Goal: Task Accomplishment & Management: Manage account settings

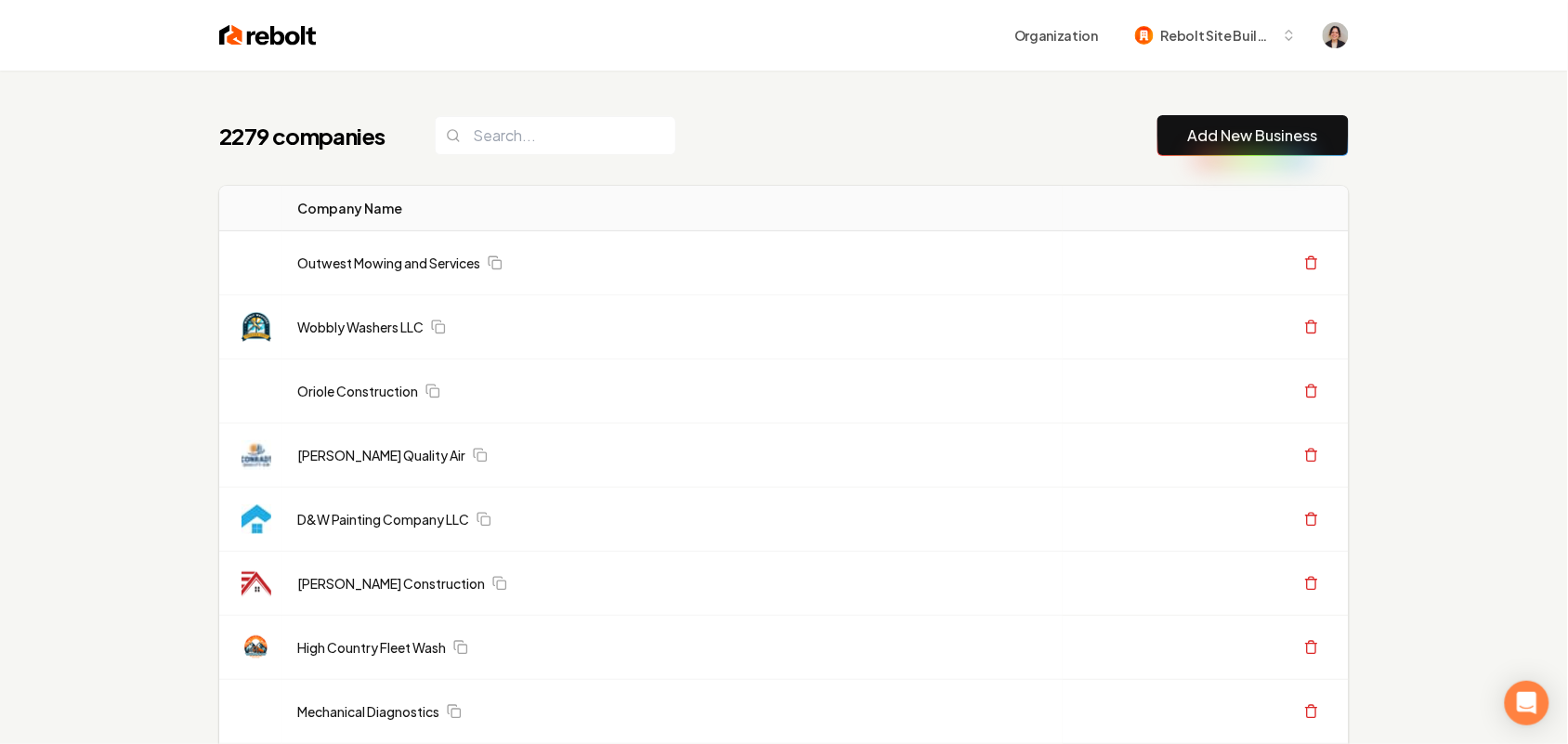
click at [1246, 134] on link "Add New Business" at bounding box center [1253, 135] width 131 height 23
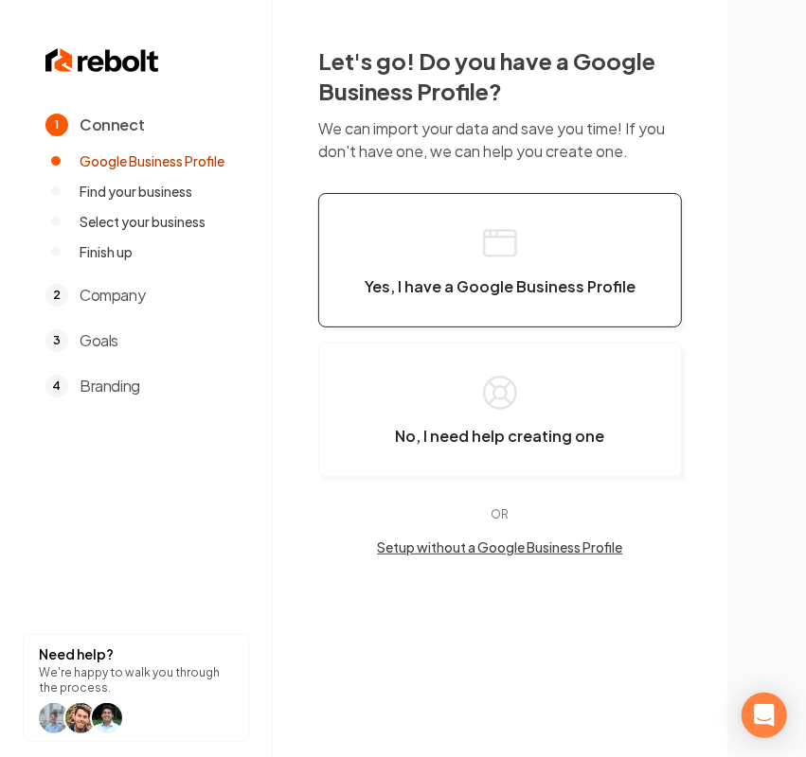
click at [511, 240] on icon "button" at bounding box center [500, 243] width 38 height 38
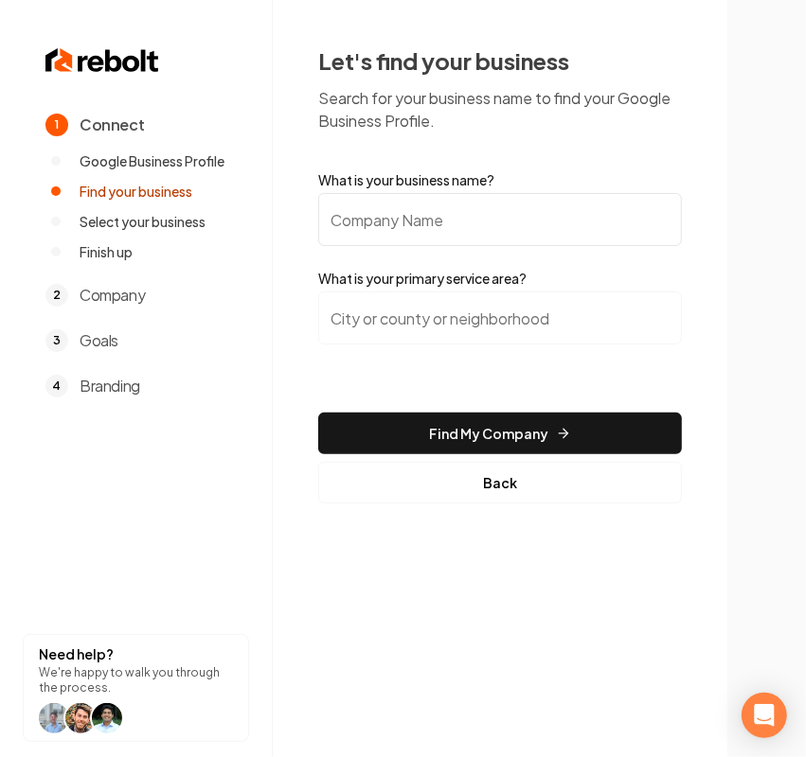
click at [495, 230] on input "What is your business name?" at bounding box center [500, 219] width 364 height 53
paste input "[PERSON_NAME] Heating & Cooling"
type input "[PERSON_NAME] Heating & Cooling"
click at [504, 306] on input "search" at bounding box center [500, 318] width 364 height 53
paste input "Stanislaus county,"
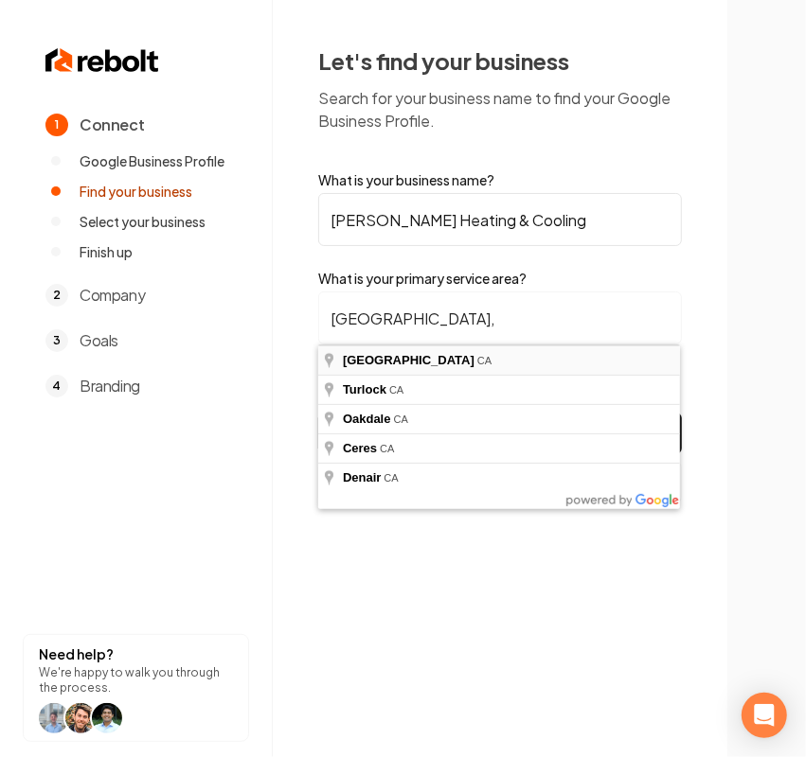
type input "Stanislaus County, CA"
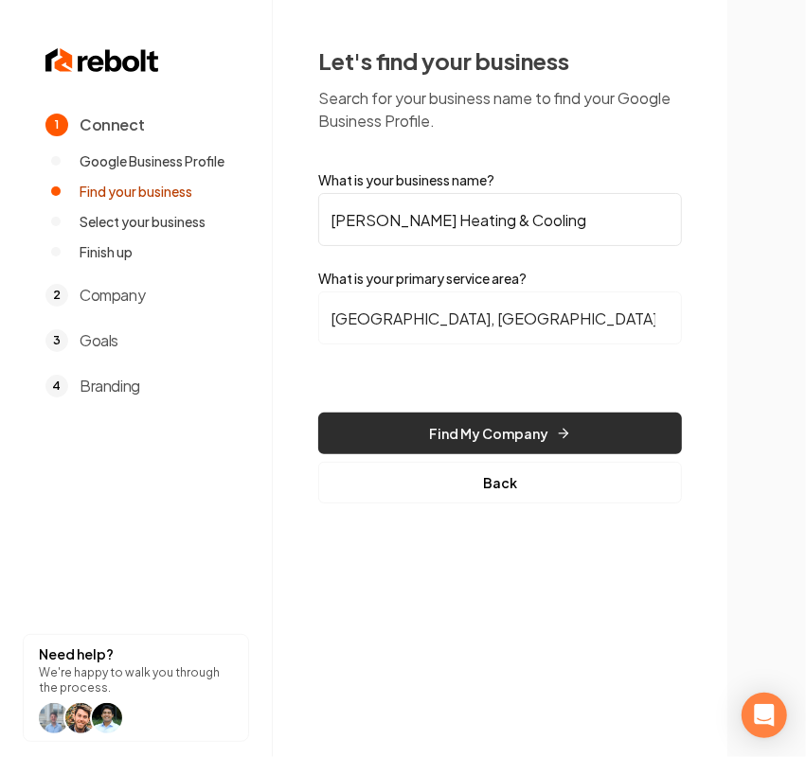
click at [414, 432] on button "Find My Company" at bounding box center [500, 434] width 364 height 42
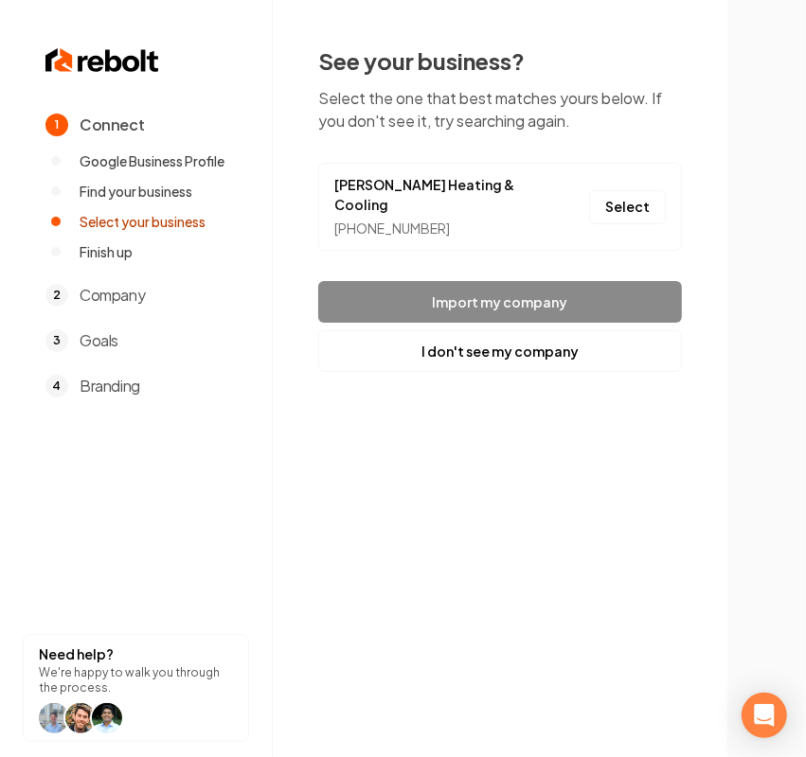
drag, startPoint x: 617, startPoint y: 205, endPoint x: 601, endPoint y: 239, distance: 36.8
click at [617, 205] on button "Select" at bounding box center [627, 207] width 77 height 34
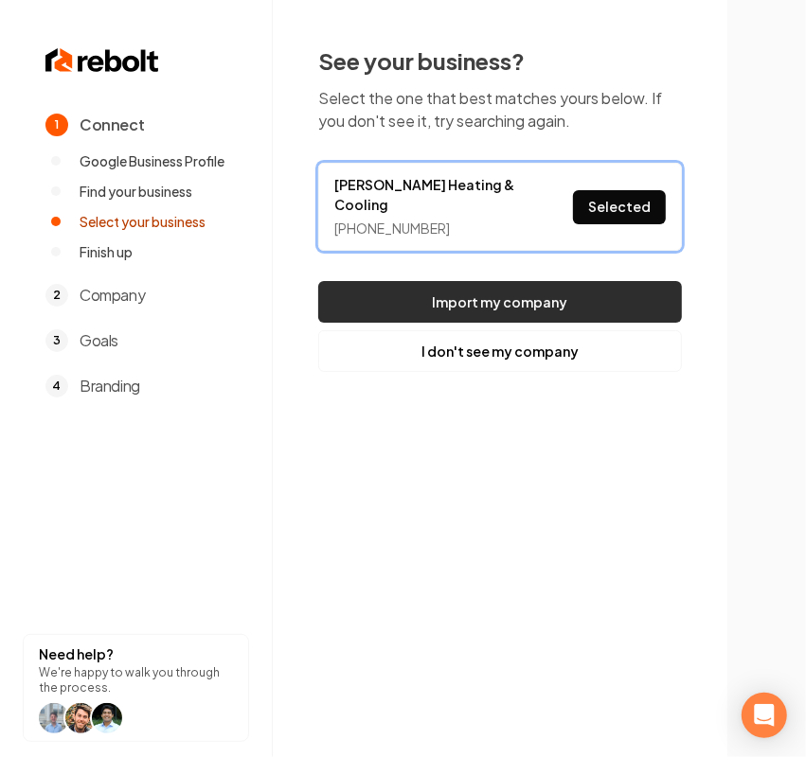
click at [568, 287] on button "Import my company" at bounding box center [500, 302] width 364 height 42
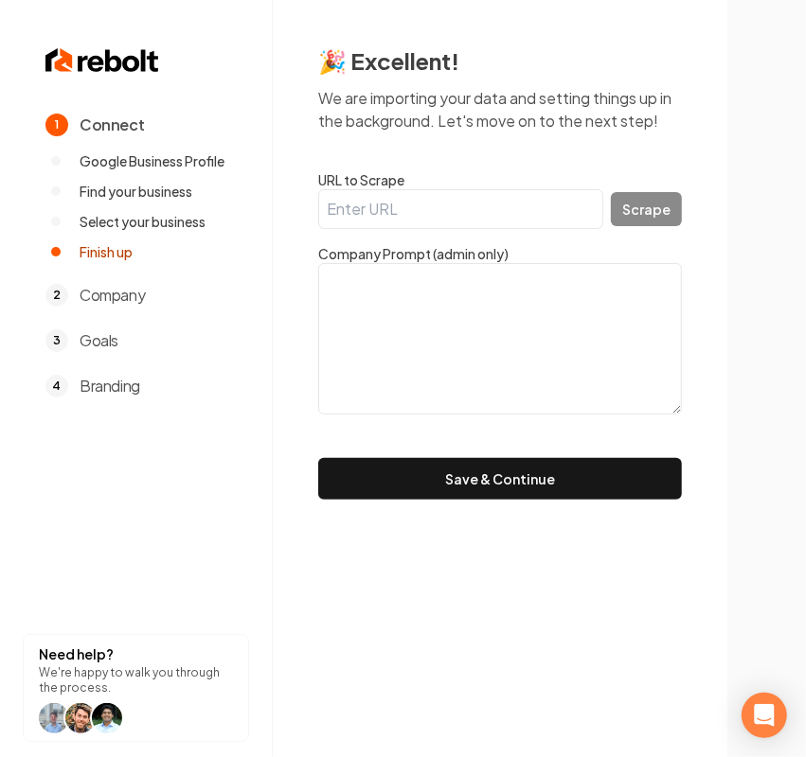
click at [404, 200] on input "URL to Scrape" at bounding box center [460, 209] width 285 height 40
paste input "https://bretturner.net/"
type input "https://bretturner.net/"
click at [637, 208] on button "Scrape" at bounding box center [646, 209] width 71 height 34
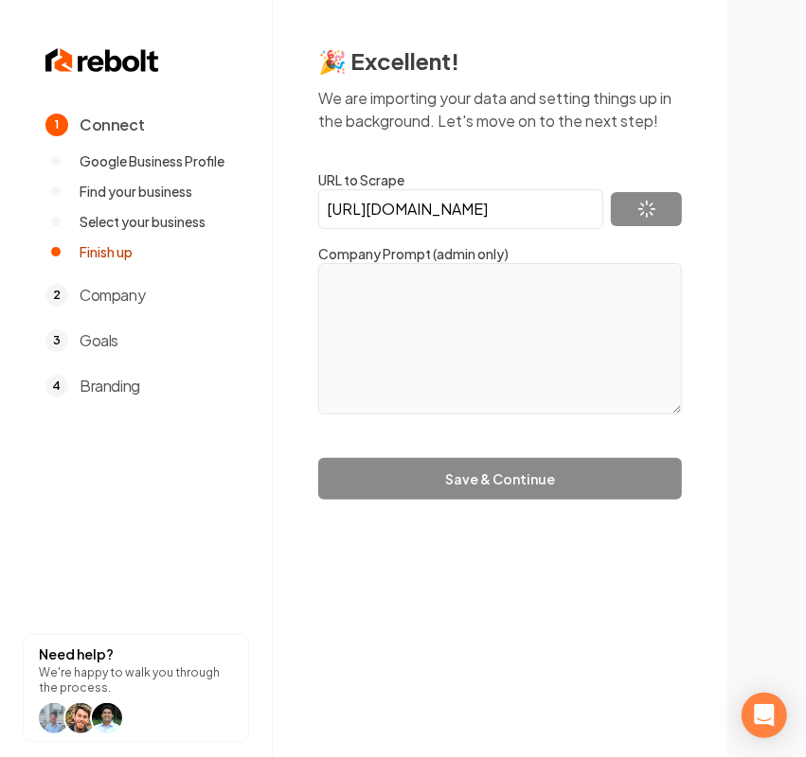
type textarea "Bret Turner Heating and Cooling has been proudly serving the community since 20…"
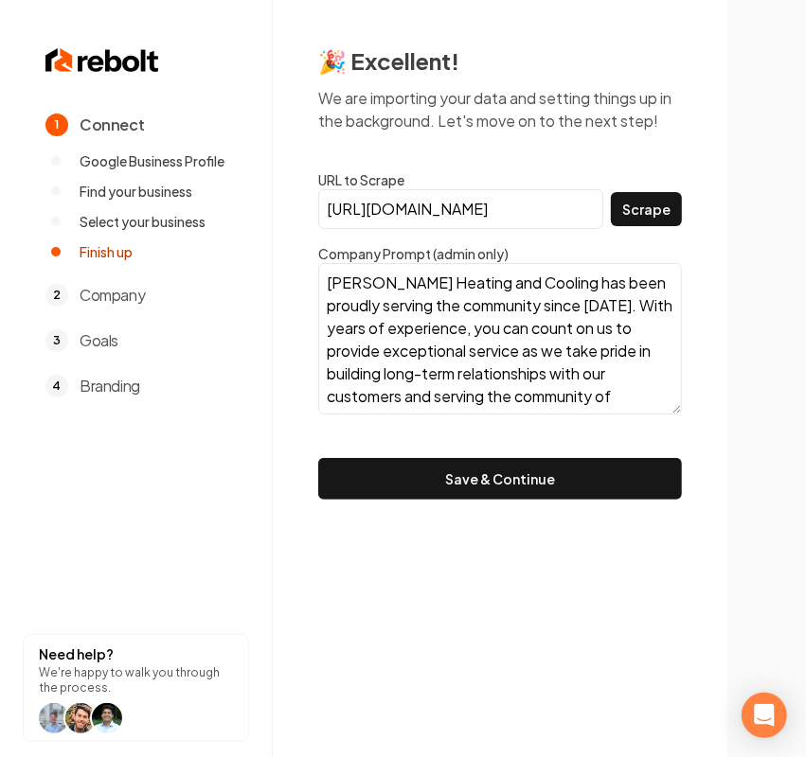
click at [560, 485] on button "Save & Continue" at bounding box center [500, 479] width 364 height 42
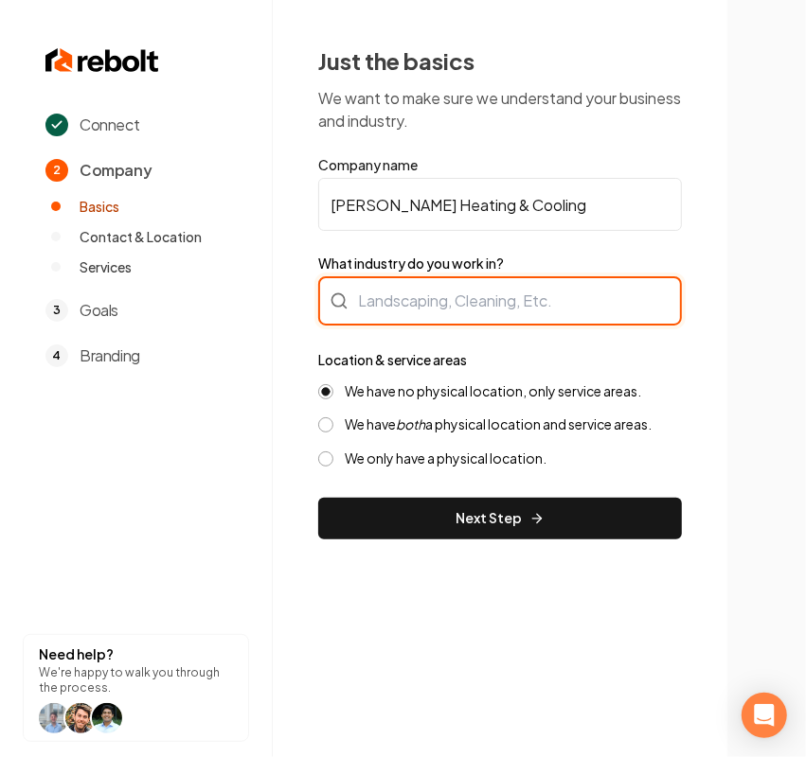
click at [466, 311] on div at bounding box center [500, 300] width 364 height 49
type input "HVAC"
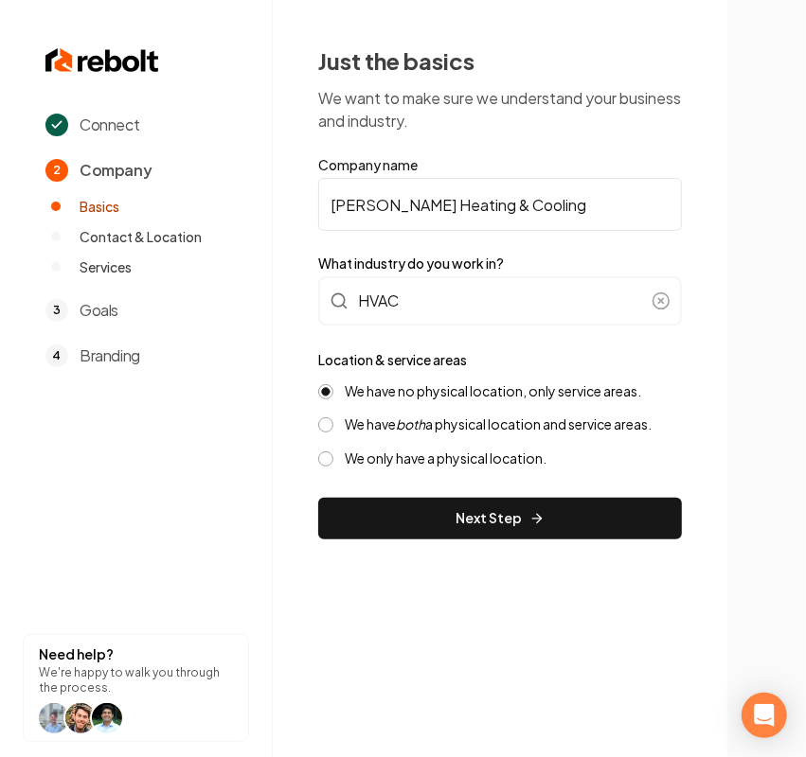
click at [395, 423] on label "We have both a physical location and service areas." at bounding box center [498, 425] width 307 height 18
click at [333, 423] on button "We have both a physical location and service areas." at bounding box center [325, 425] width 15 height 15
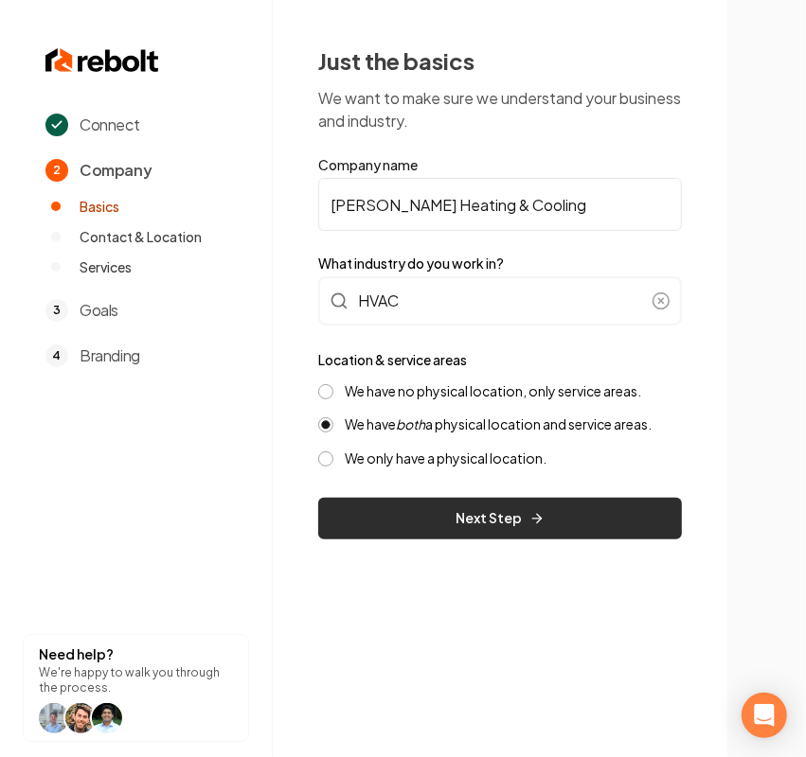
click at [363, 522] on button "Next Step" at bounding box center [500, 519] width 364 height 42
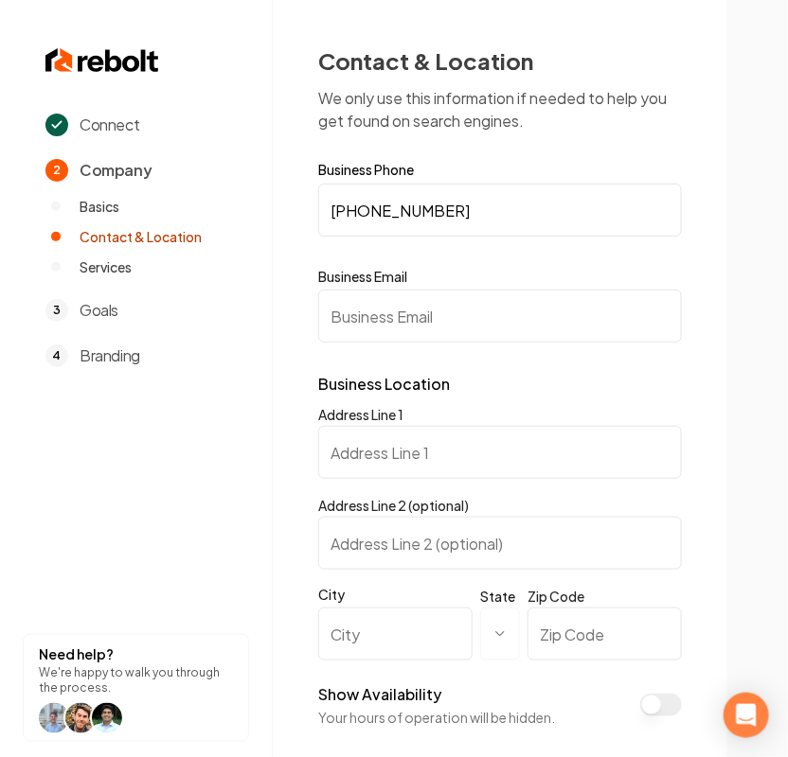
click at [437, 451] on input "Address Line 1" at bounding box center [500, 452] width 364 height 53
paste input "5225 Pentecost Dr., Suite 3"
type input "5225 Pentecost Dr., Suite 3"
click at [408, 598] on label "City" at bounding box center [395, 594] width 154 height 19
click at [408, 608] on input "City" at bounding box center [395, 634] width 154 height 53
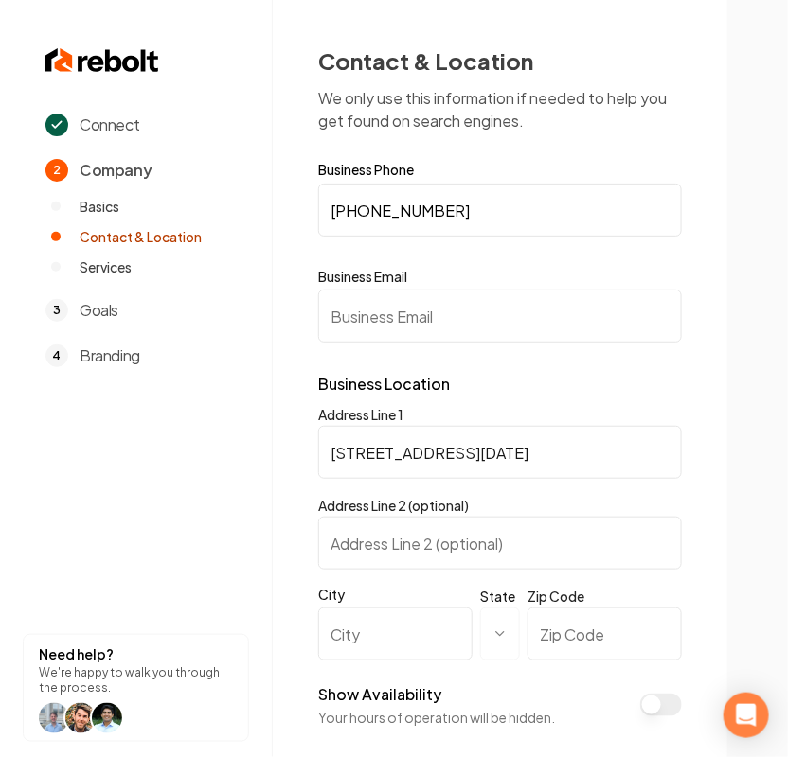
click at [399, 620] on input "City" at bounding box center [395, 634] width 154 height 53
paste input "Modesto"
type input "Modesto"
click at [504, 626] on html "**********" at bounding box center [394, 378] width 788 height 757
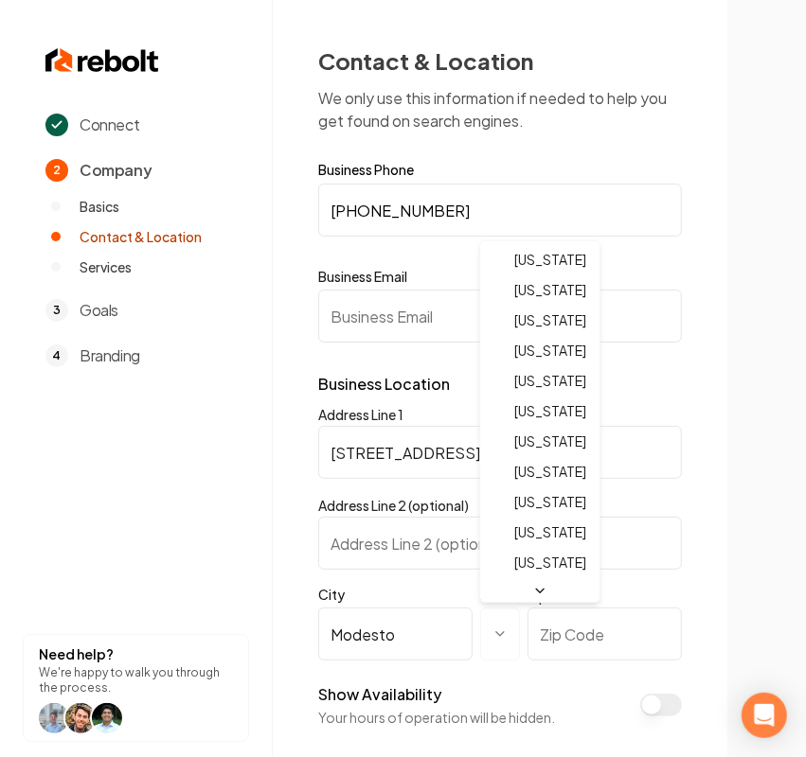
select select "**"
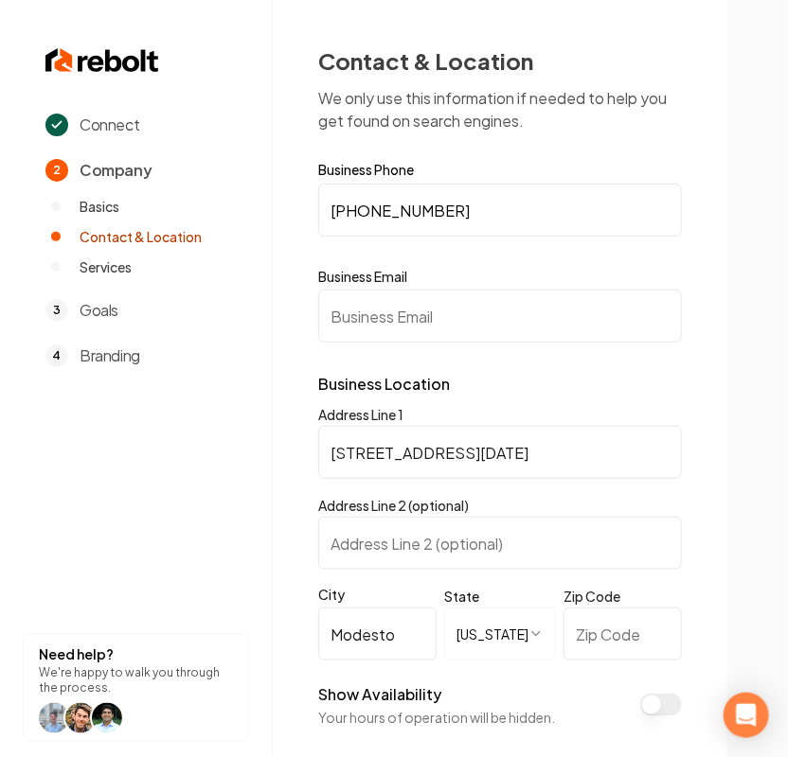
click at [626, 649] on input "Zip Code" at bounding box center [622, 634] width 118 height 53
paste input "95356"
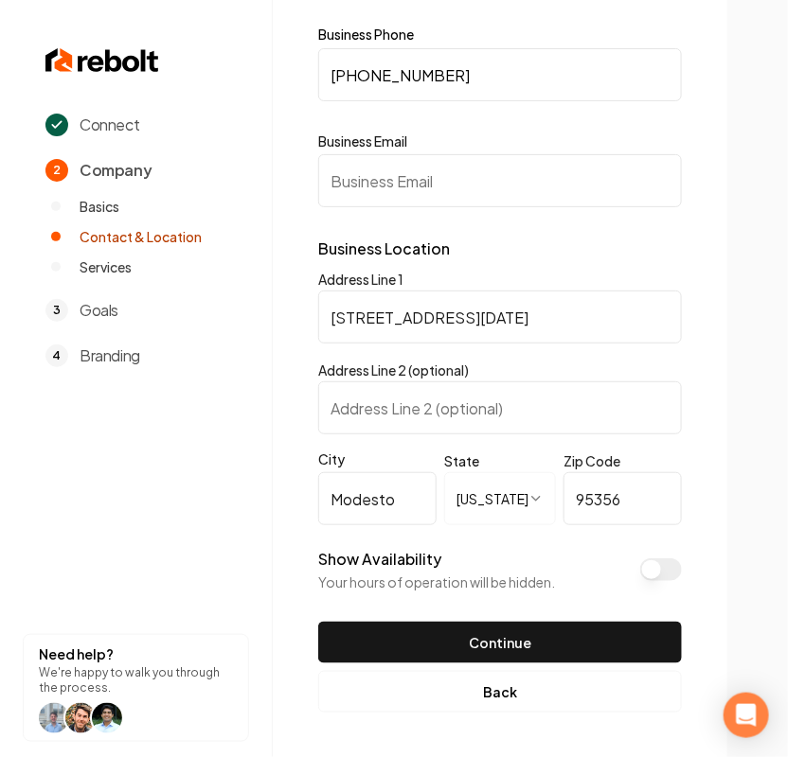
type input "95356"
click at [656, 578] on button "Show Availability" at bounding box center [661, 570] width 42 height 23
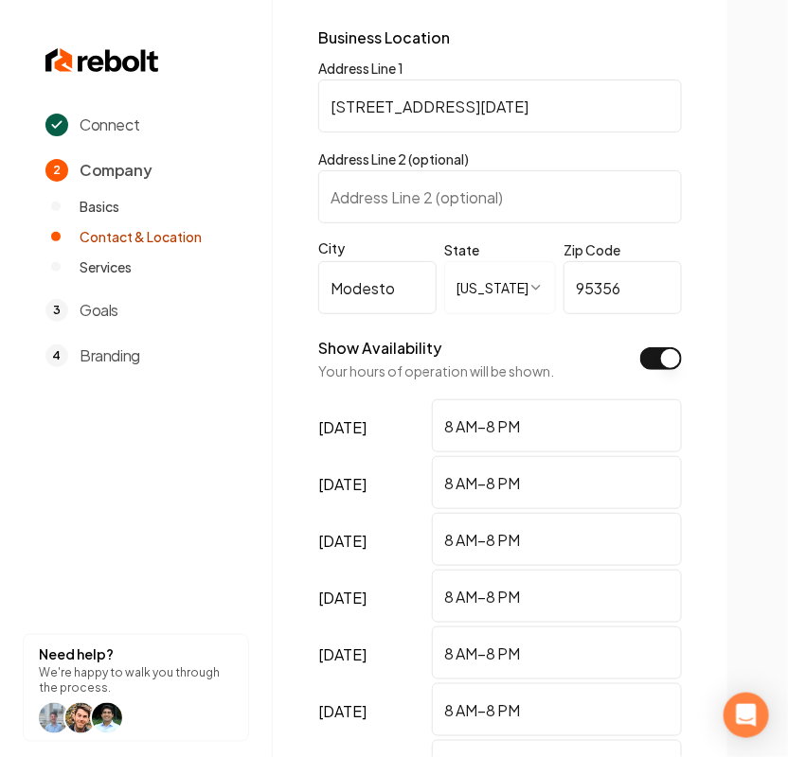
scroll to position [552, 0]
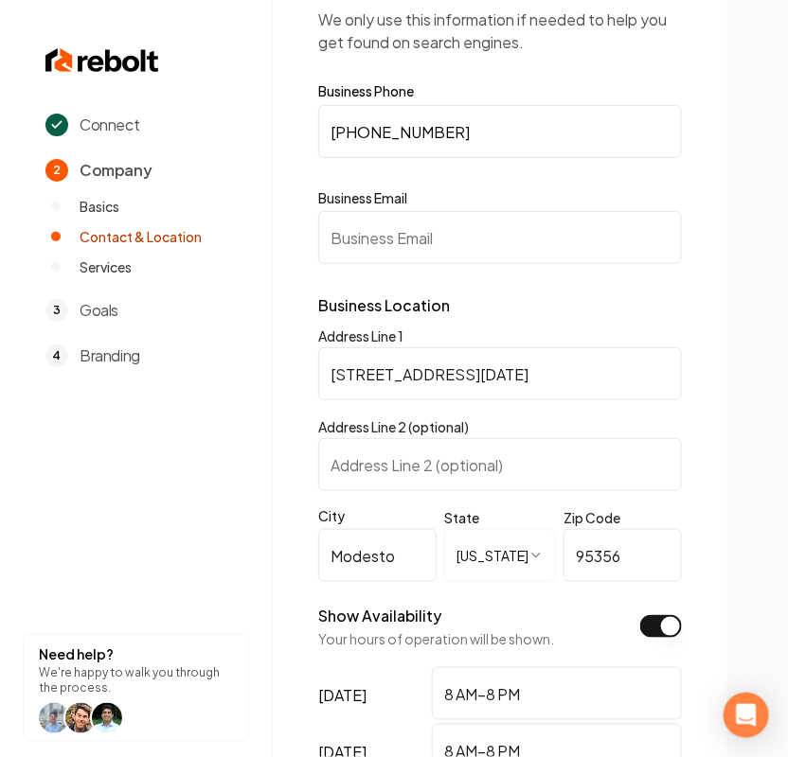
click at [452, 257] on input "Business Email" at bounding box center [500, 237] width 364 height 53
paste input "brethvac@gmail.com"
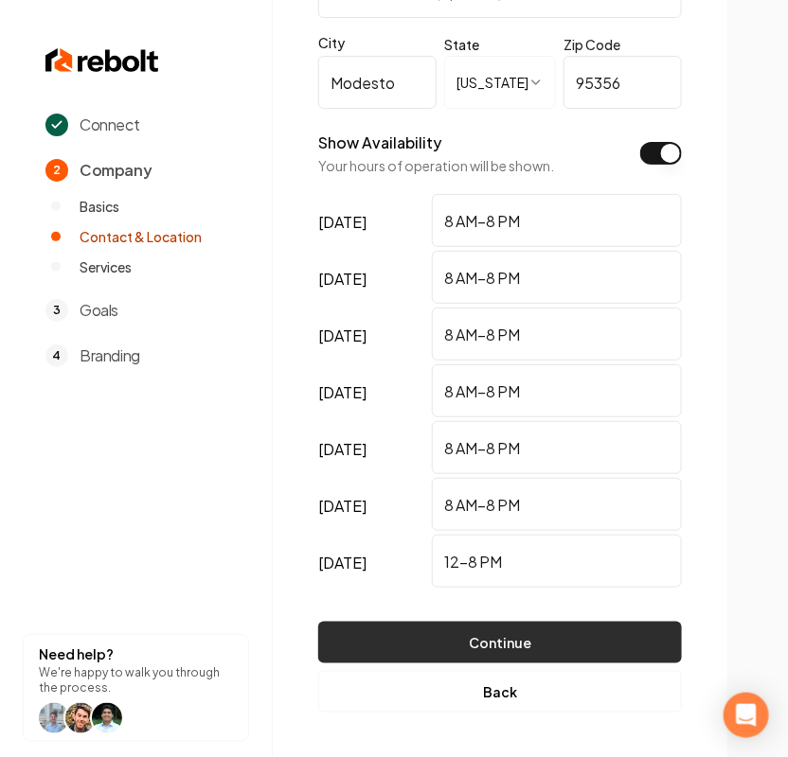
type input "brethvac@gmail.com"
click at [579, 642] on button "Continue" at bounding box center [500, 643] width 364 height 42
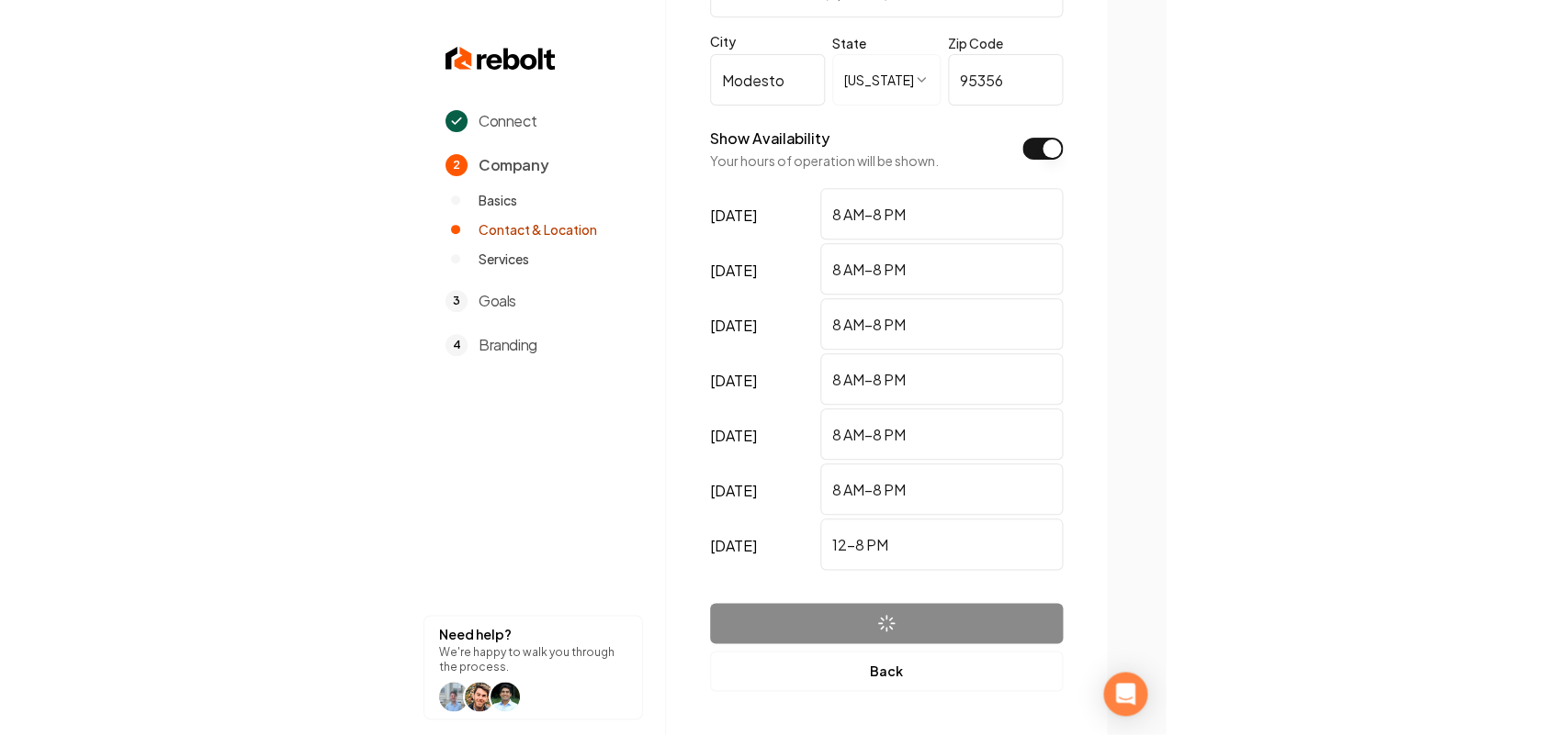
scroll to position [0, 0]
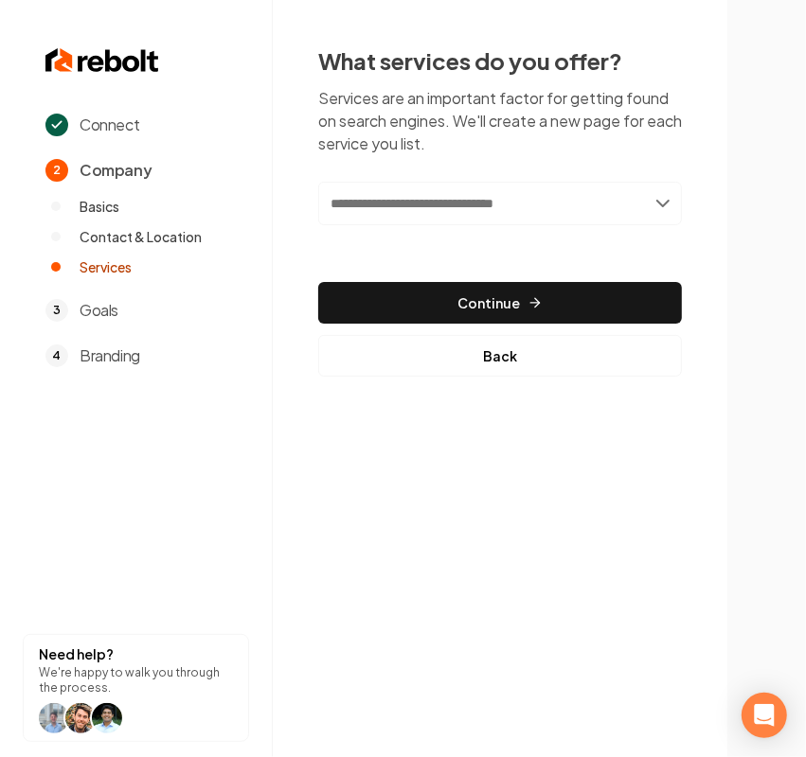
click at [379, 200] on input "text" at bounding box center [500, 204] width 364 height 44
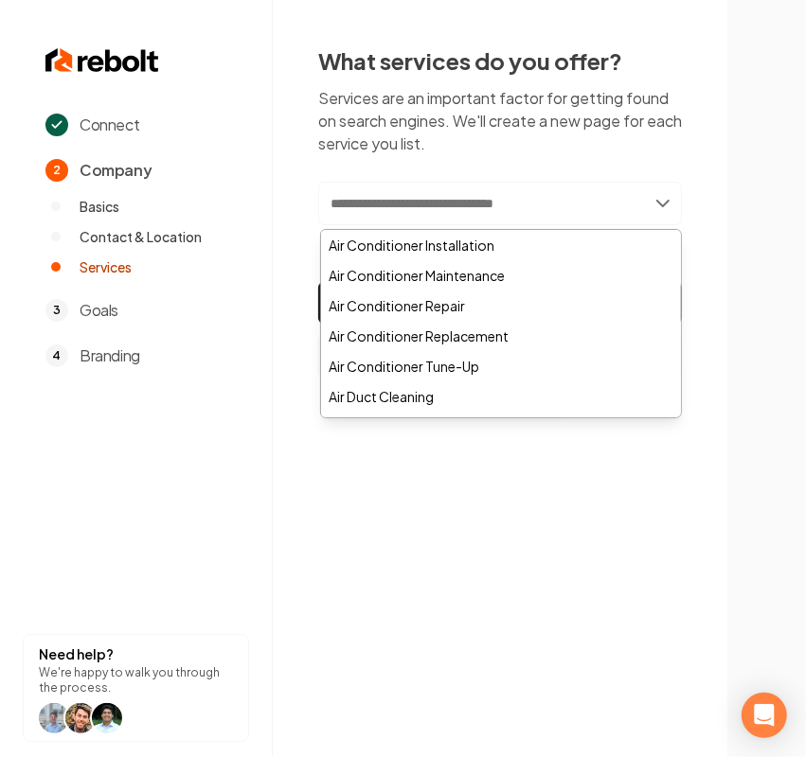
paste input "**********"
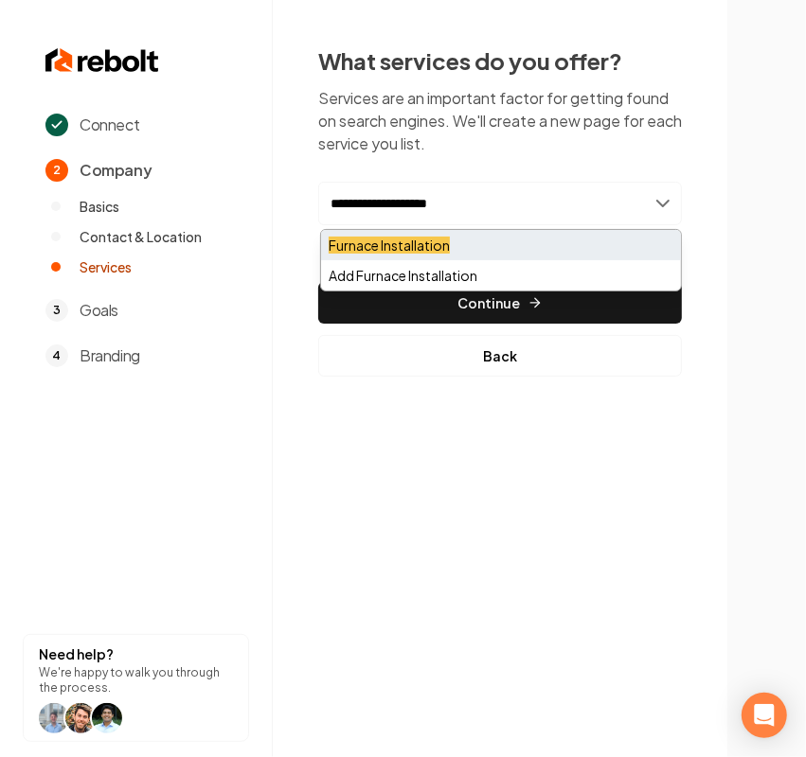
type input "**********"
click at [386, 233] on div "Furnace Installation" at bounding box center [501, 245] width 360 height 30
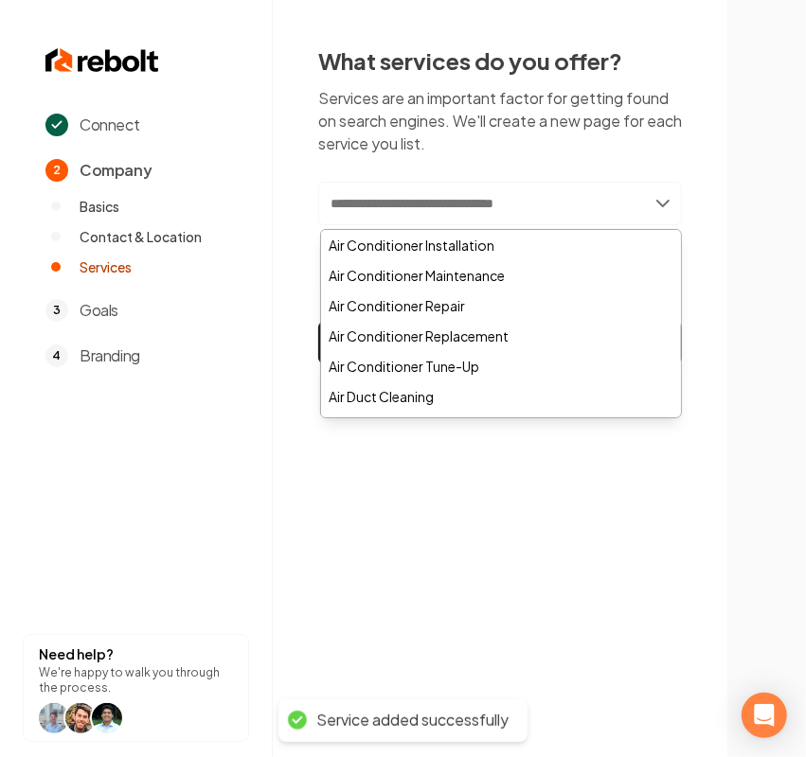
click at [376, 205] on input "text" at bounding box center [500, 204] width 364 height 44
paste input "**********"
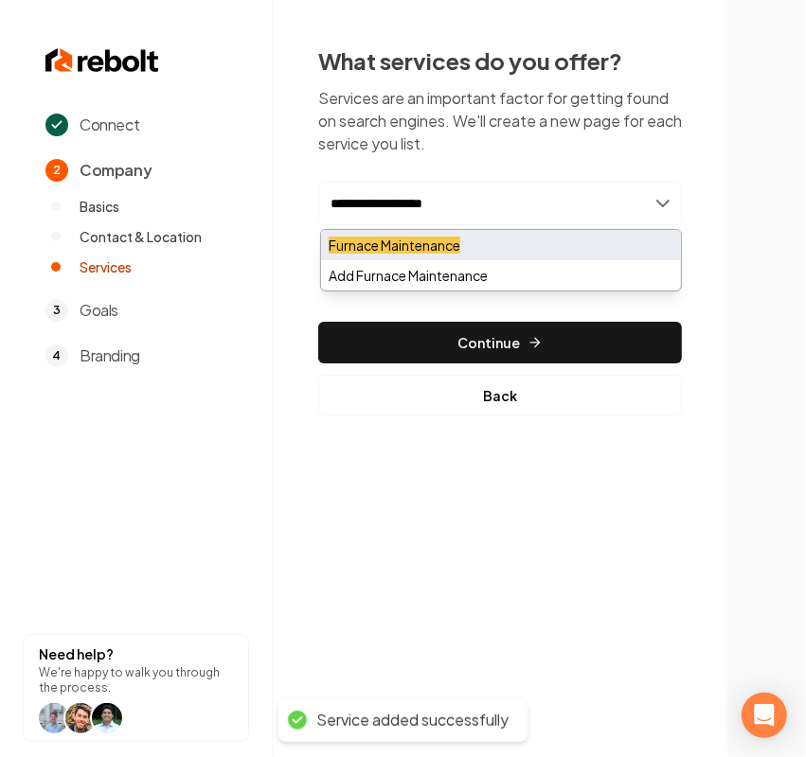
type input "**********"
click at [365, 241] on mark "Furnace Maintenance" at bounding box center [395, 245] width 132 height 17
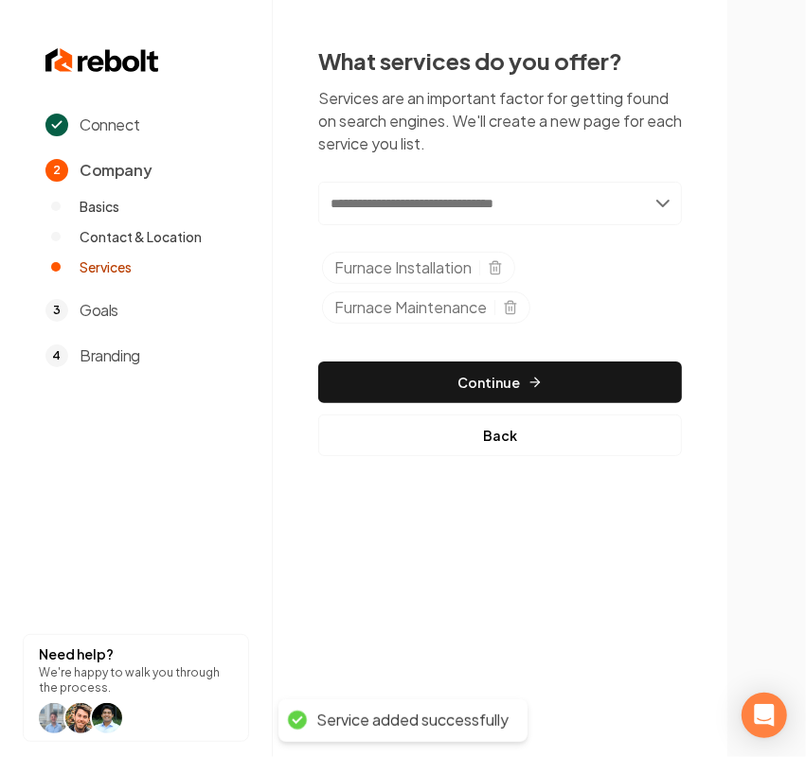
click at [385, 206] on input "text" at bounding box center [500, 204] width 364 height 44
paste input "**********"
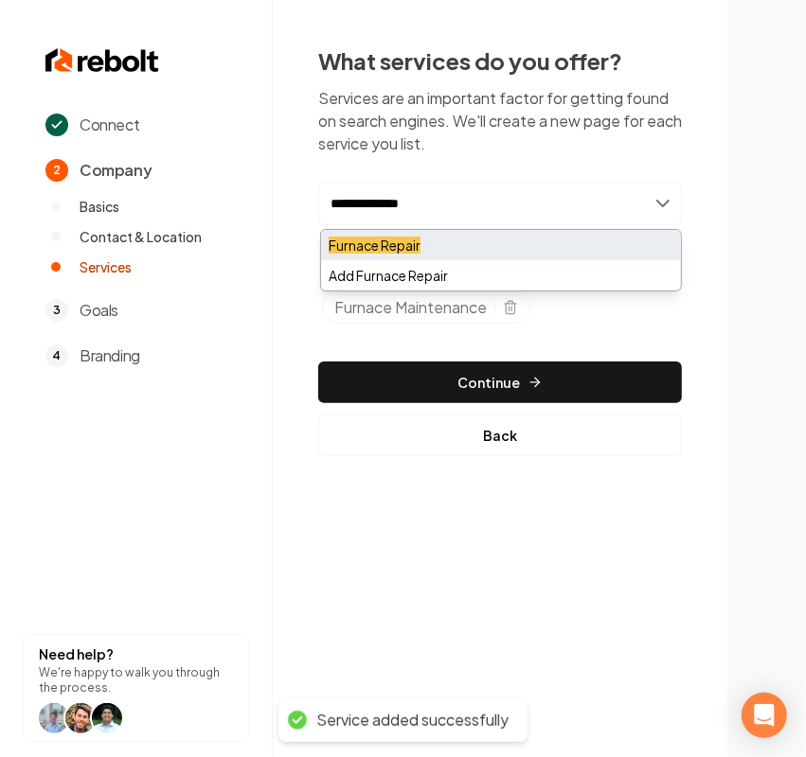
type input "**********"
click at [356, 246] on mark "Furnace Repair" at bounding box center [375, 245] width 92 height 17
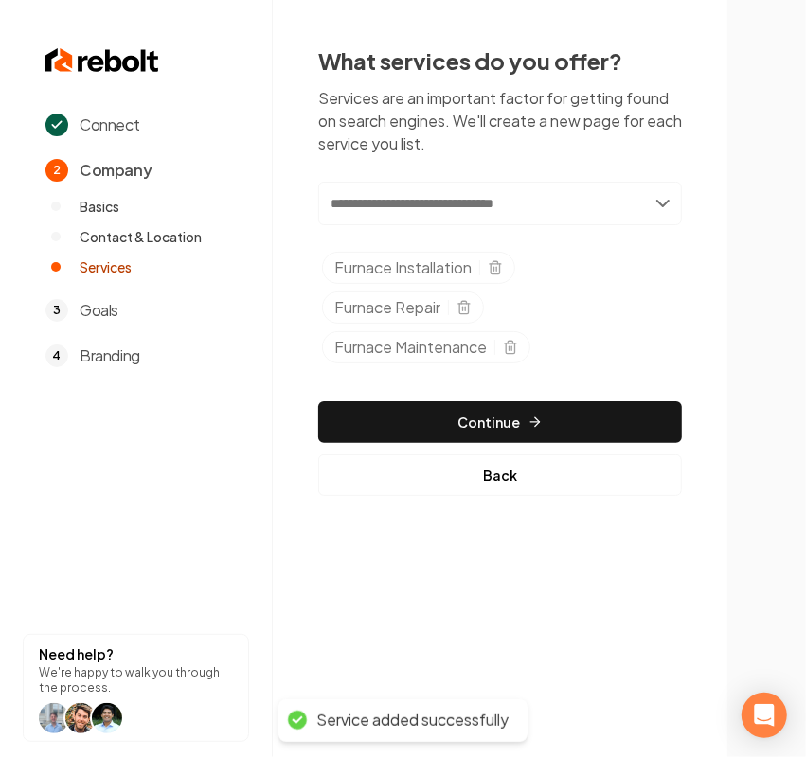
click at [369, 205] on input "text" at bounding box center [500, 204] width 364 height 44
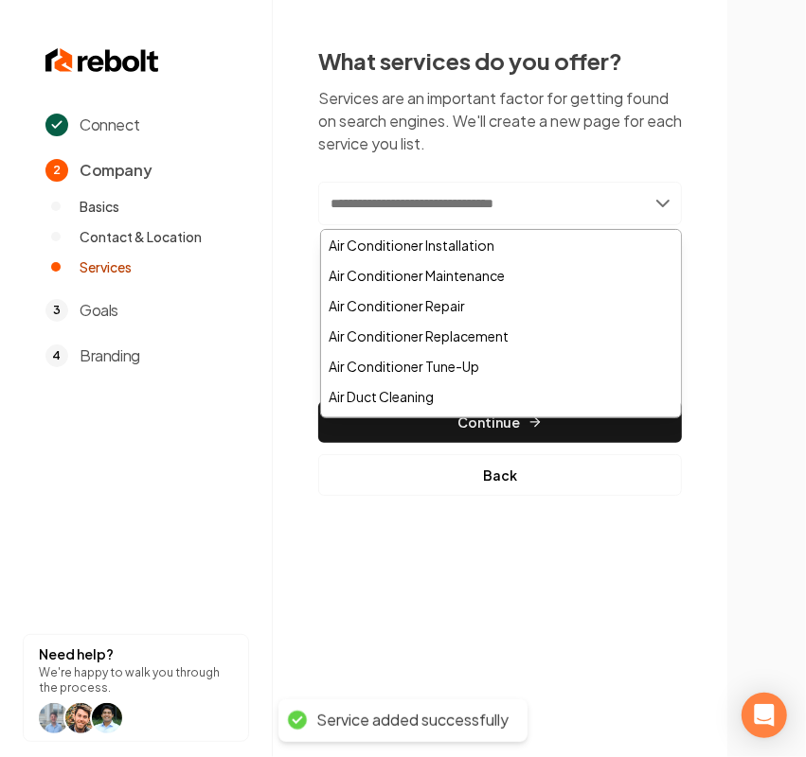
paste input "**********"
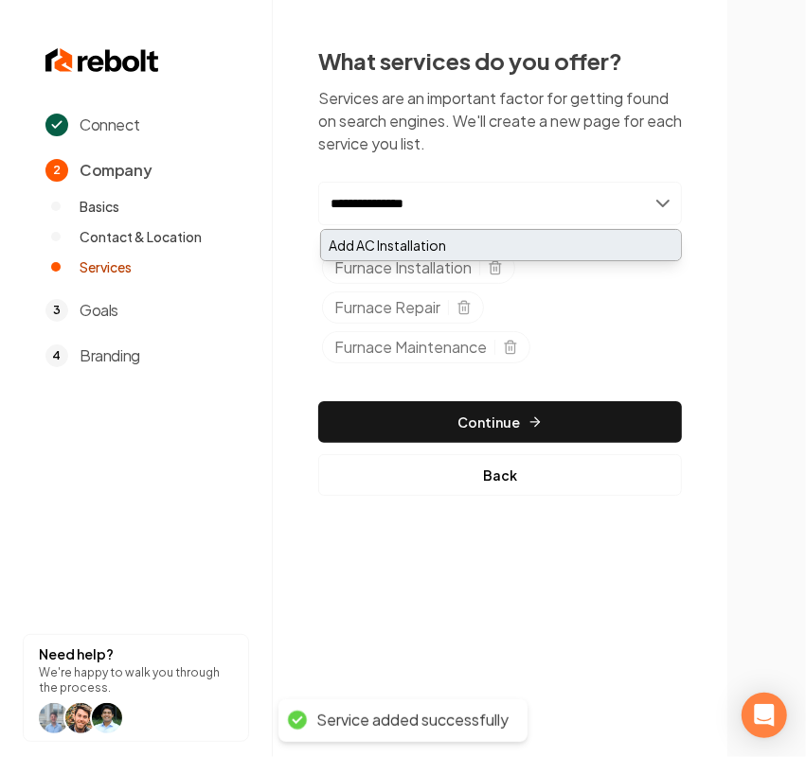
type input "**********"
click at [379, 241] on div "Add AC Installation" at bounding box center [501, 245] width 360 height 30
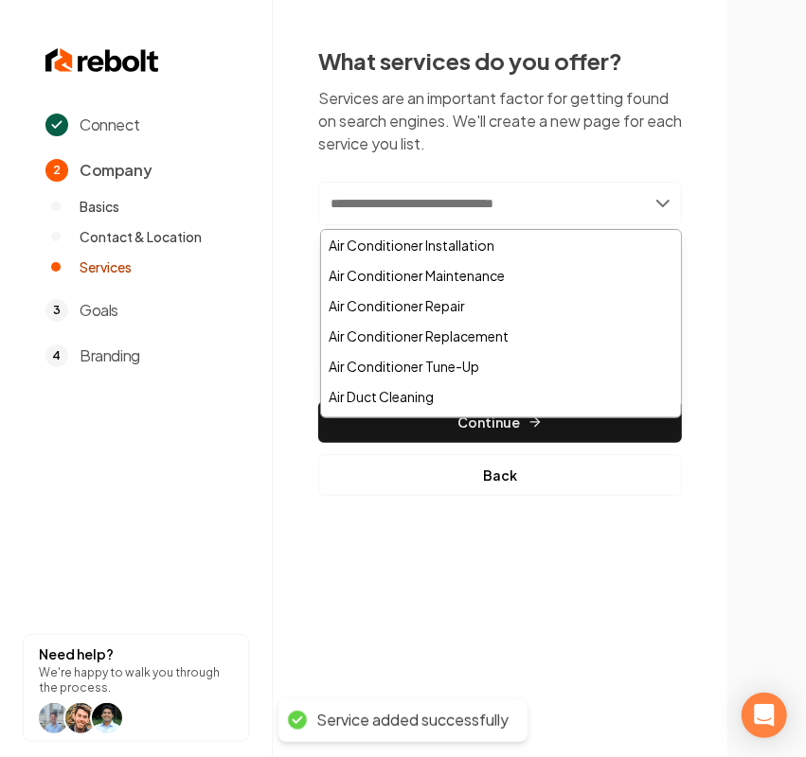
click at [380, 205] on input "text" at bounding box center [500, 204] width 364 height 44
paste input "**********"
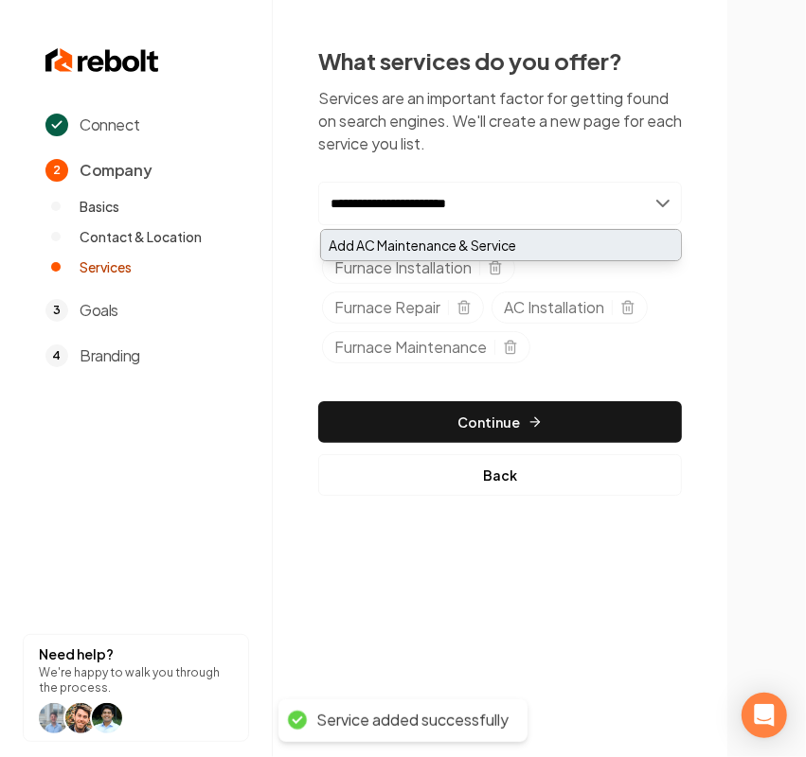
type input "**********"
click at [372, 241] on div "Add AC Maintenance & Service" at bounding box center [501, 245] width 360 height 30
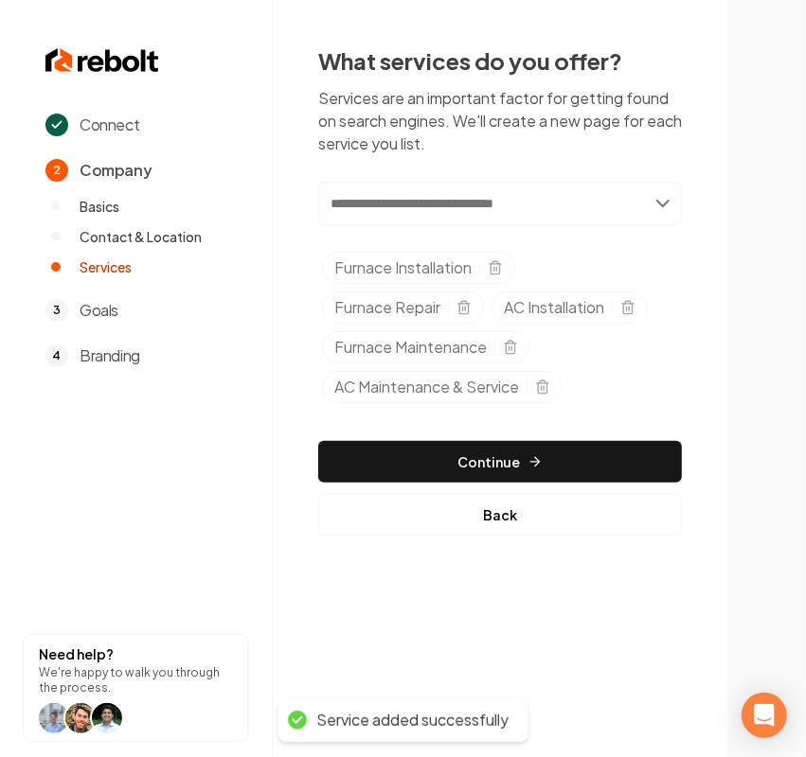
click at [375, 202] on input "text" at bounding box center [500, 204] width 364 height 44
paste input "*********"
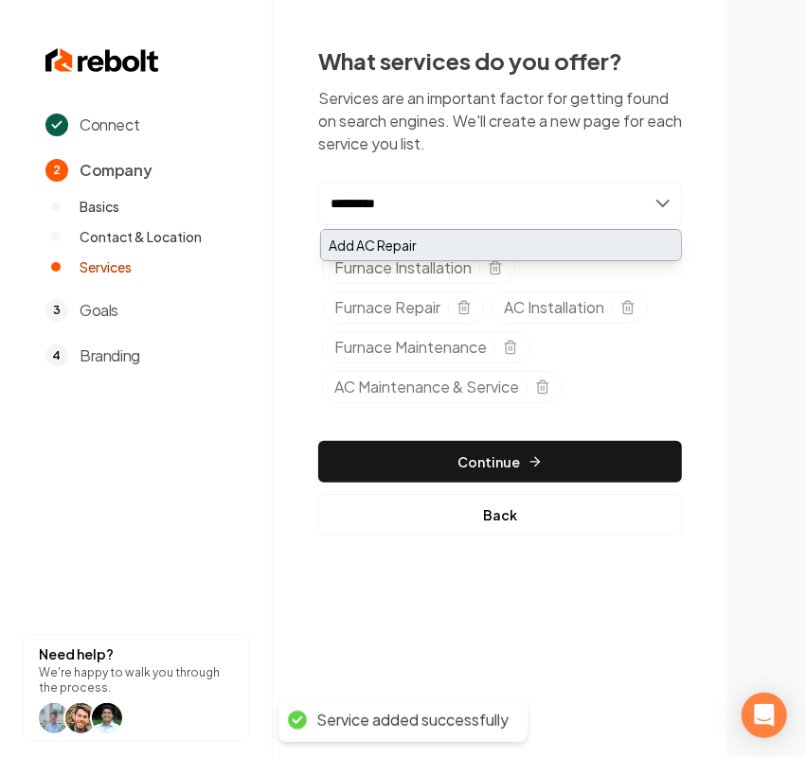
type input "*********"
click at [374, 241] on div "Add AC Repair" at bounding box center [501, 245] width 360 height 30
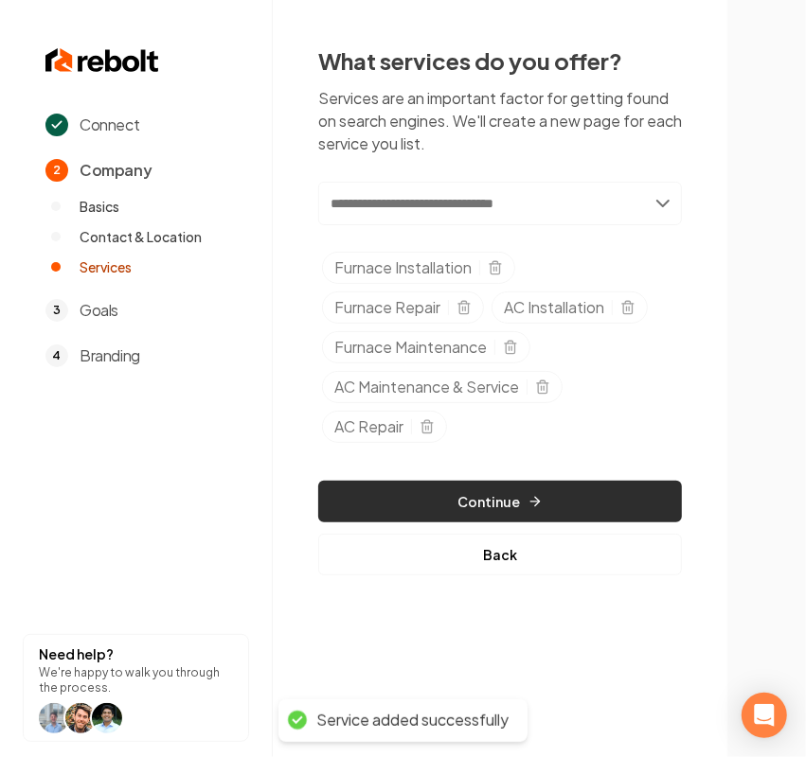
click at [434, 509] on button "Continue" at bounding box center [500, 502] width 364 height 42
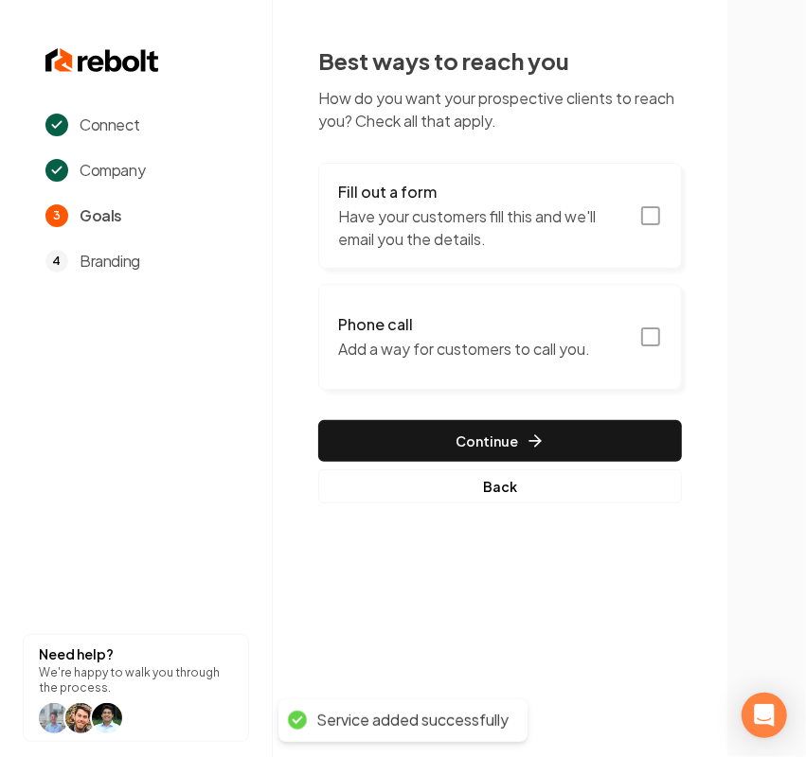
click at [545, 215] on p "Have your customers fill this and we'll email you the details." at bounding box center [483, 227] width 290 height 45
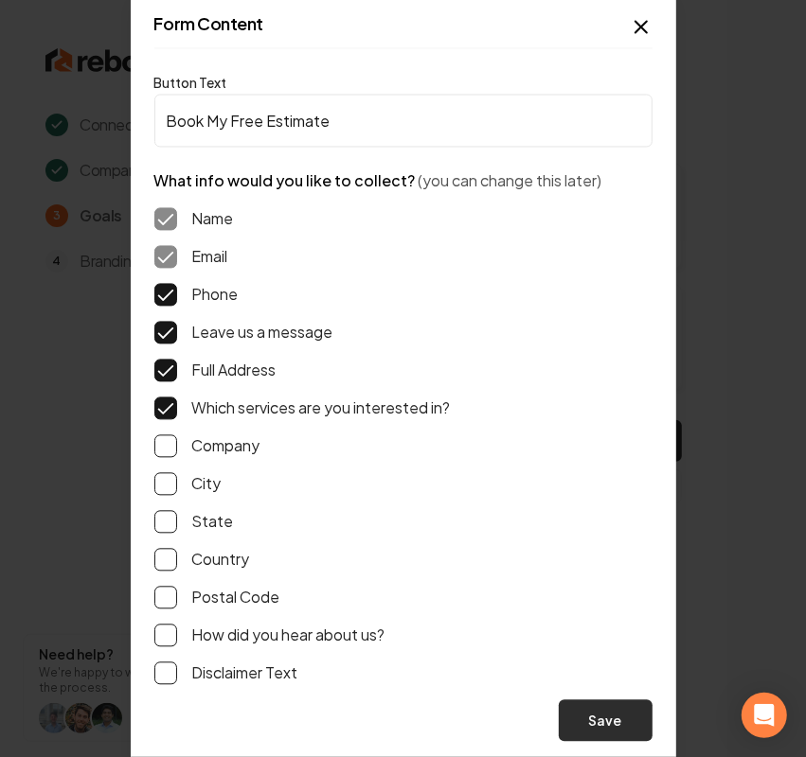
click at [604, 722] on button "Save" at bounding box center [606, 722] width 94 height 42
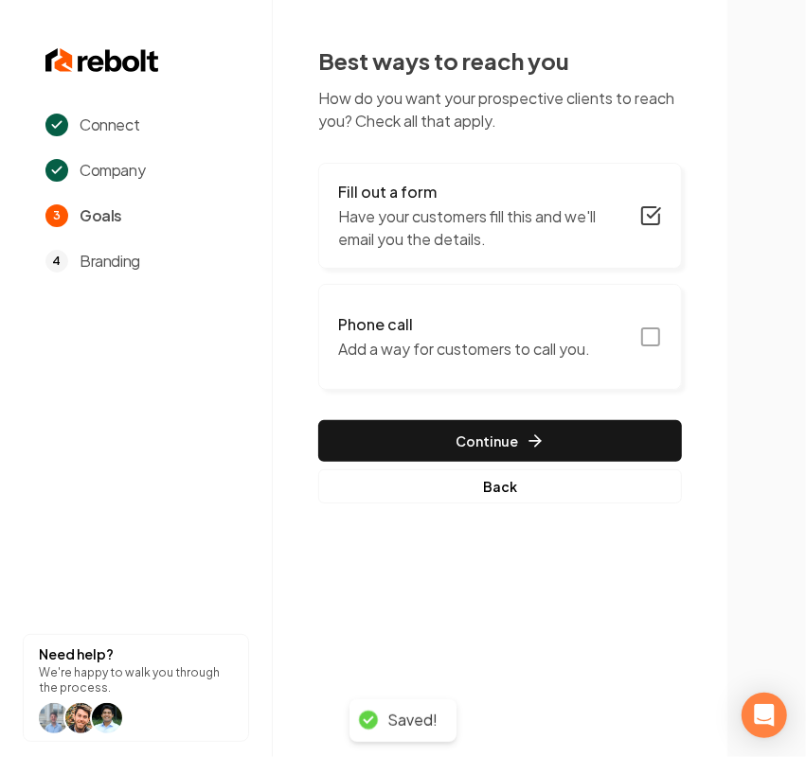
click at [466, 347] on p "Add a way for customers to call you." at bounding box center [464, 349] width 252 height 23
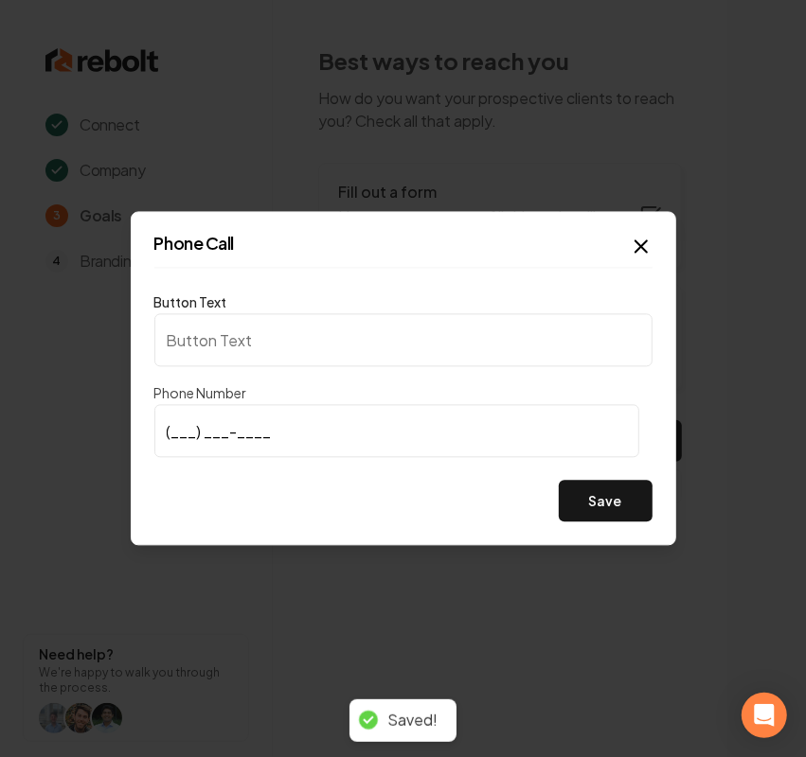
type input "Call us"
type input "(209) 595-5186"
click at [587, 500] on button "Save" at bounding box center [606, 502] width 94 height 42
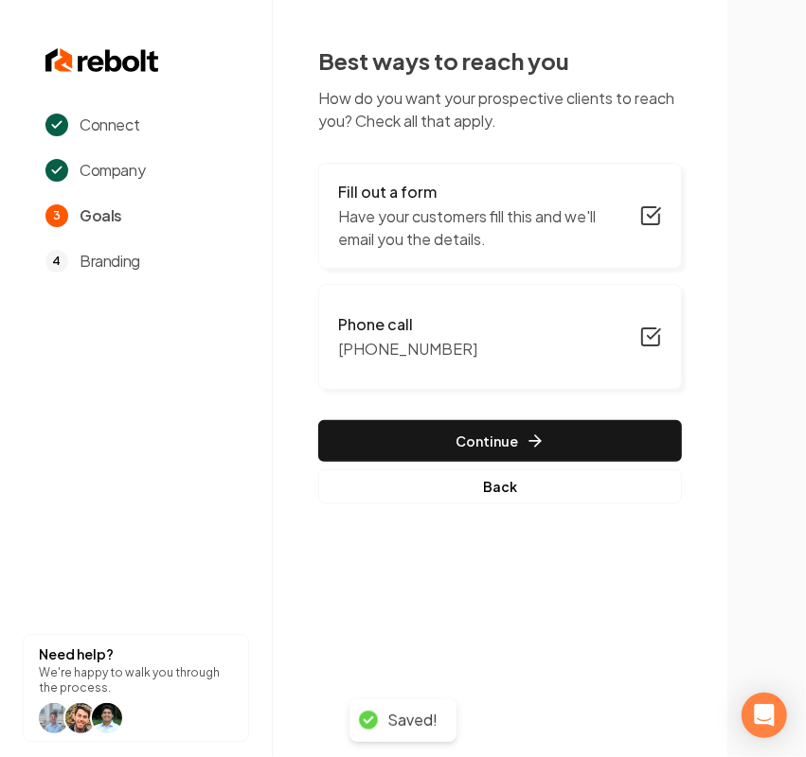
click at [398, 418] on div "Fill out a form Have your customers fill this and we'll email you the details. …" at bounding box center [500, 333] width 364 height 341
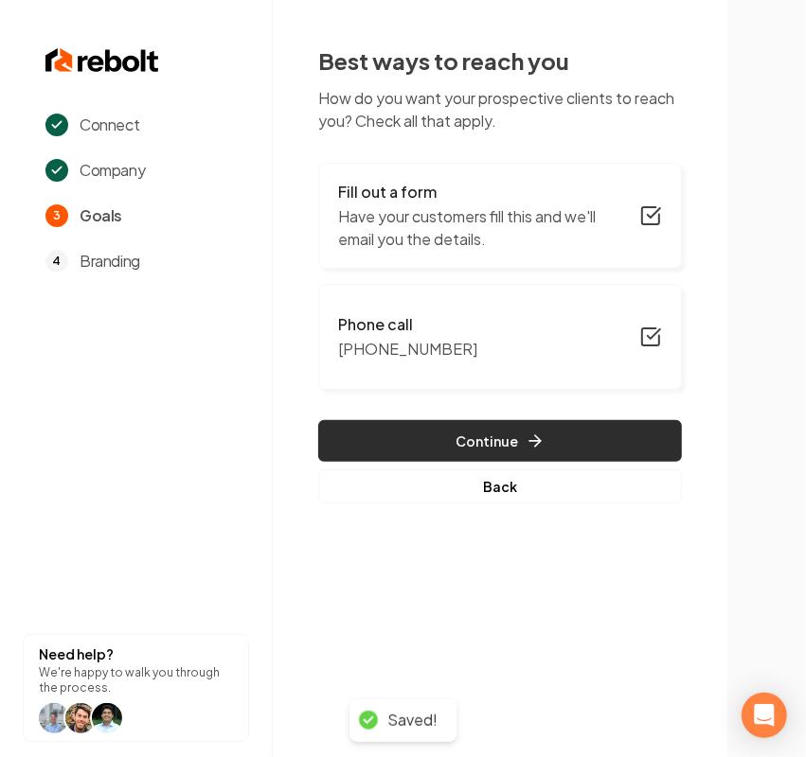
click at [395, 424] on button "Continue" at bounding box center [500, 441] width 364 height 42
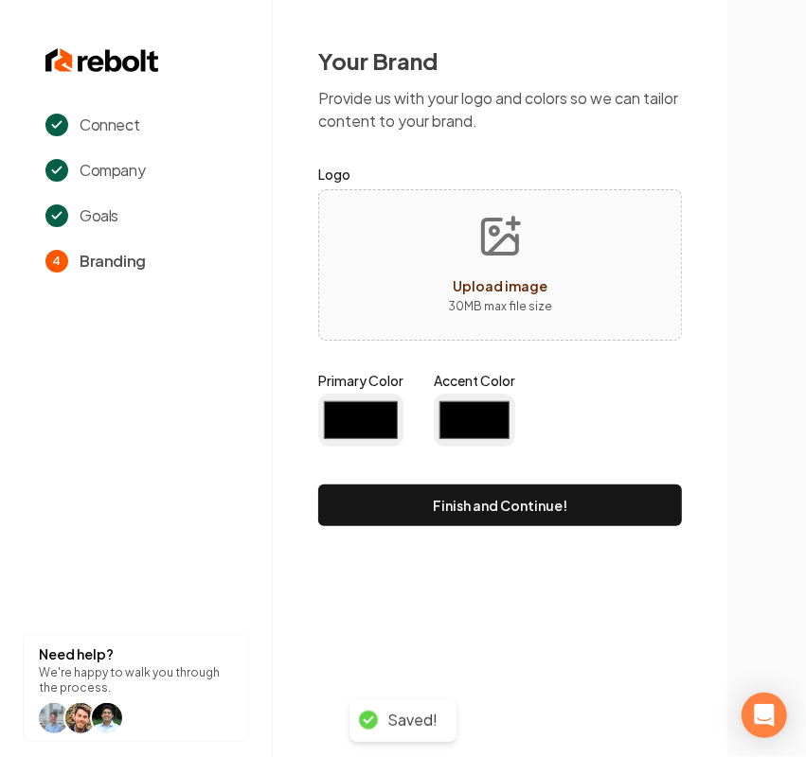
type input "#194d33"
type input "#70be00"
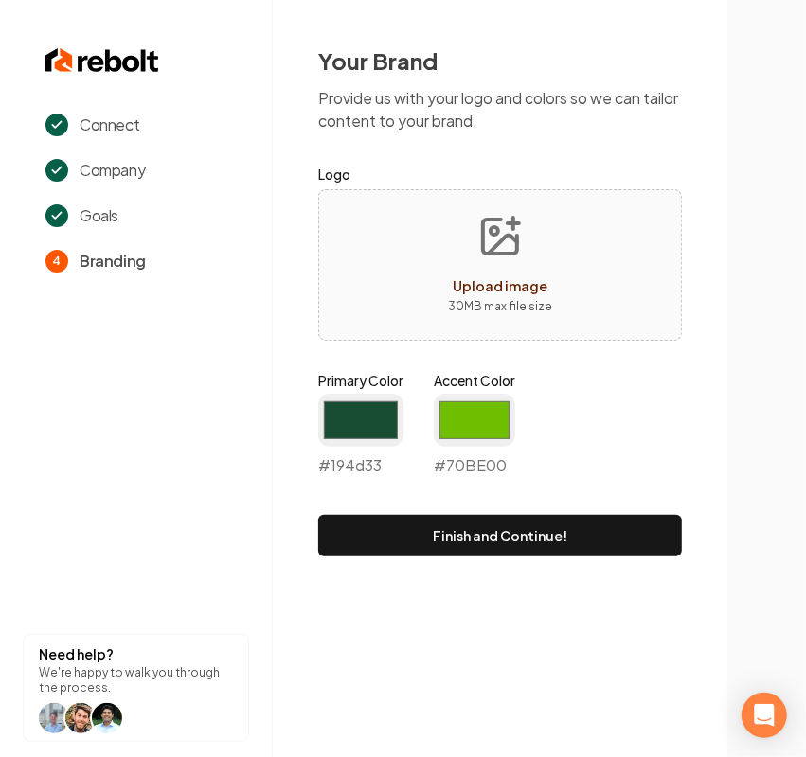
click at [465, 282] on span "Upload image" at bounding box center [500, 285] width 95 height 17
click at [489, 341] on form "Logo Upload image 30 MB max file size Primary Color #194d33 #194d33 Accent Colo…" at bounding box center [500, 360] width 364 height 394
click at [478, 290] on span "Upload image" at bounding box center [500, 285] width 95 height 17
type input "**********"
click at [342, 433] on input "#194d33" at bounding box center [360, 420] width 85 height 53
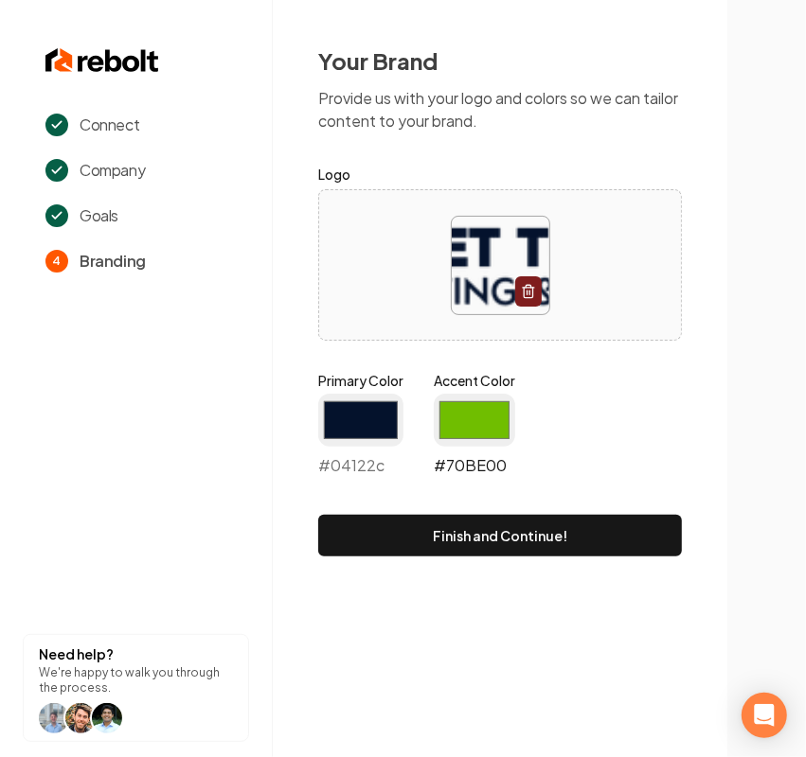
type input "#04122c"
click at [479, 426] on input "#70be00" at bounding box center [474, 420] width 81 height 53
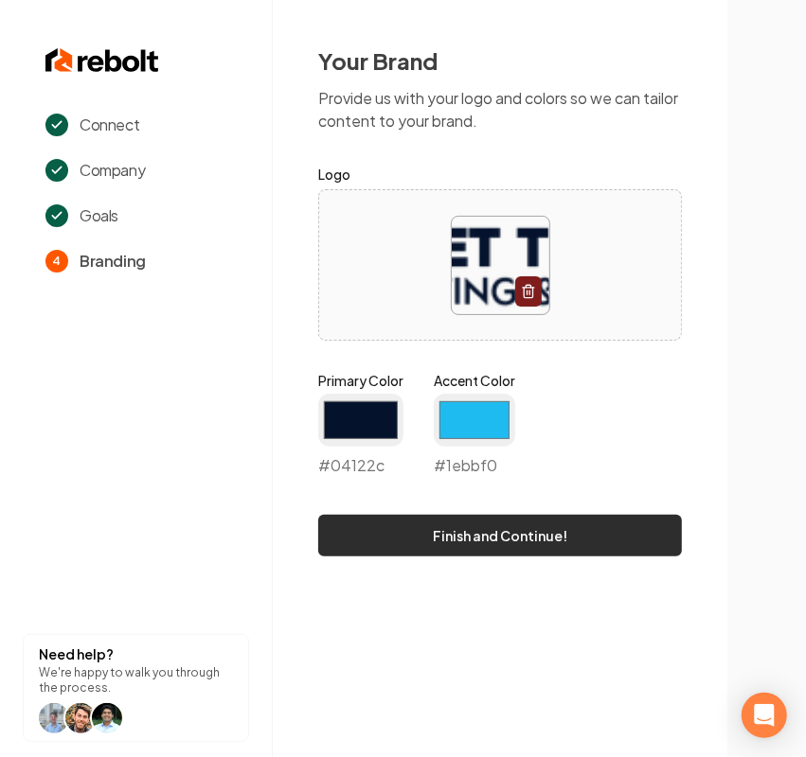
type input "#1ebbf0"
click at [346, 533] on button "Finish and Continue!" at bounding box center [500, 536] width 364 height 42
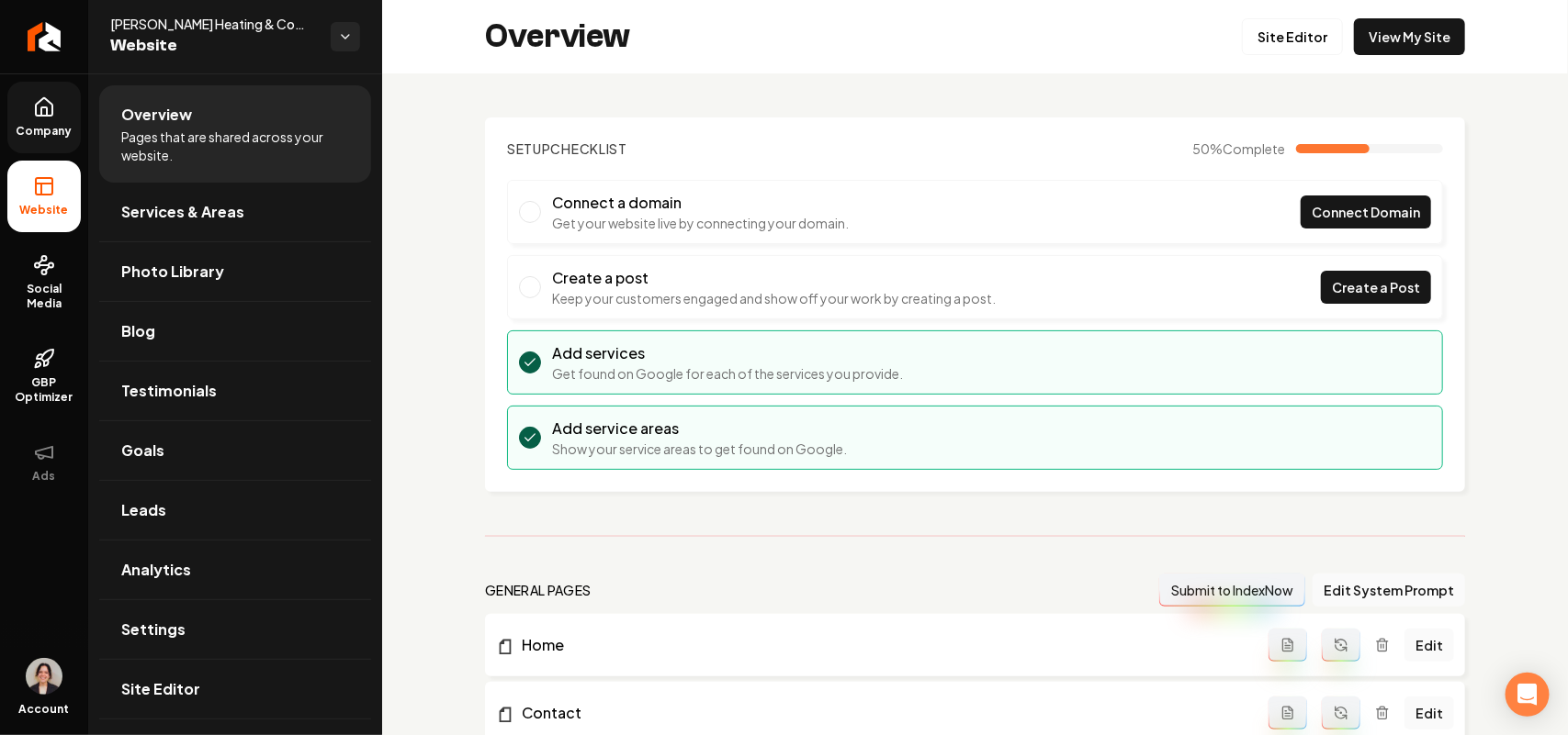
click at [42, 129] on span "Company" at bounding box center [44, 131] width 71 height 15
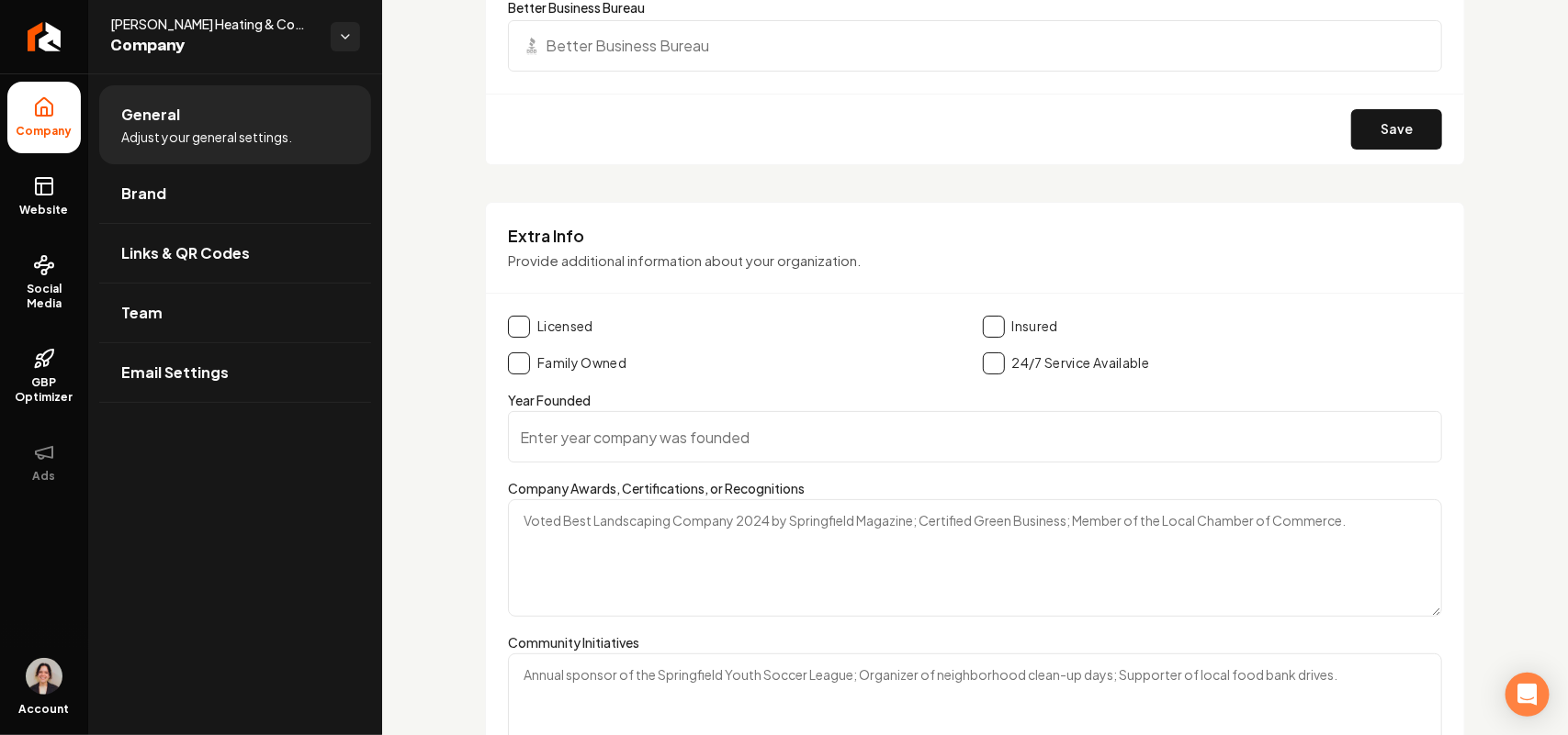
scroll to position [3317, 0]
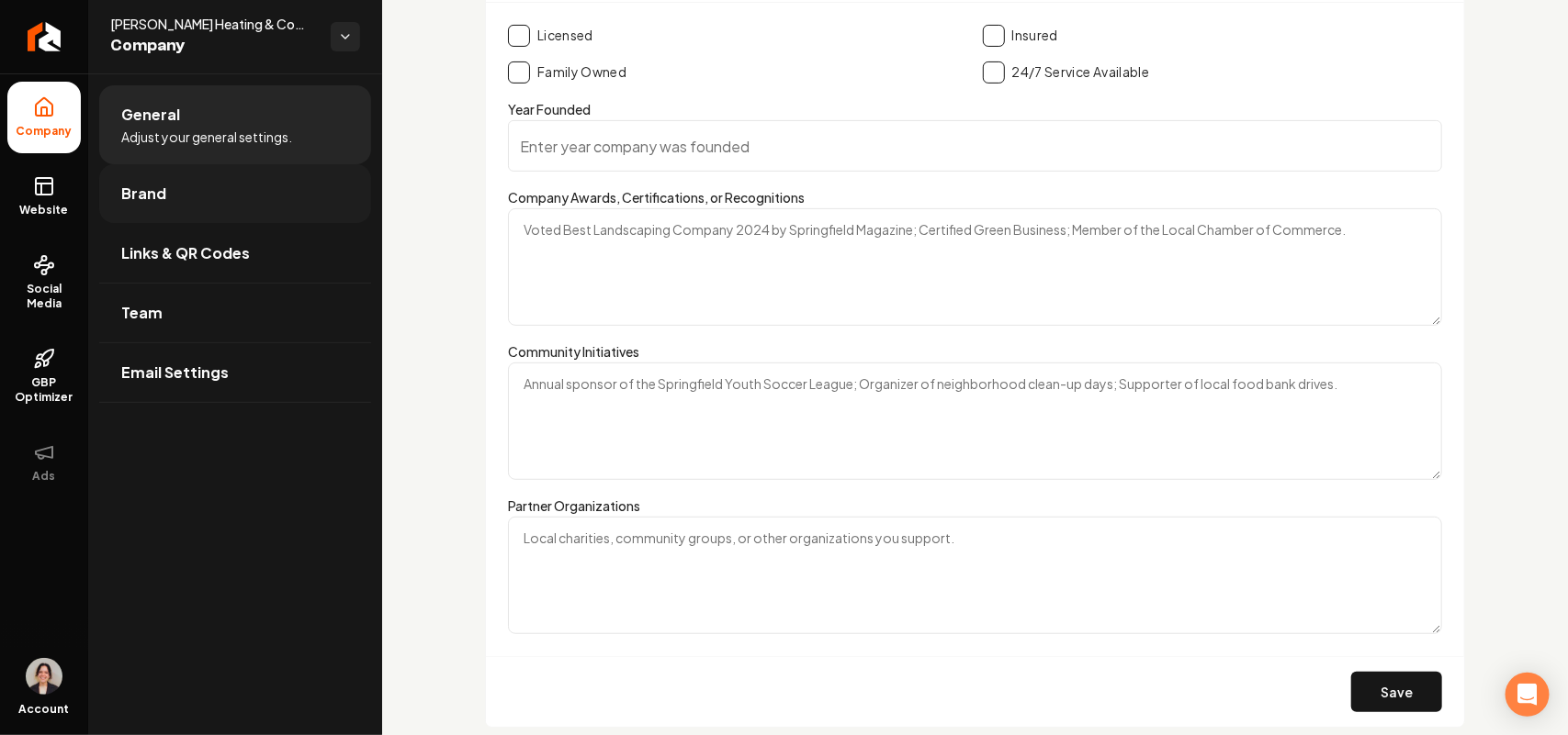
click at [127, 186] on span "Brand" at bounding box center [144, 193] width 45 height 22
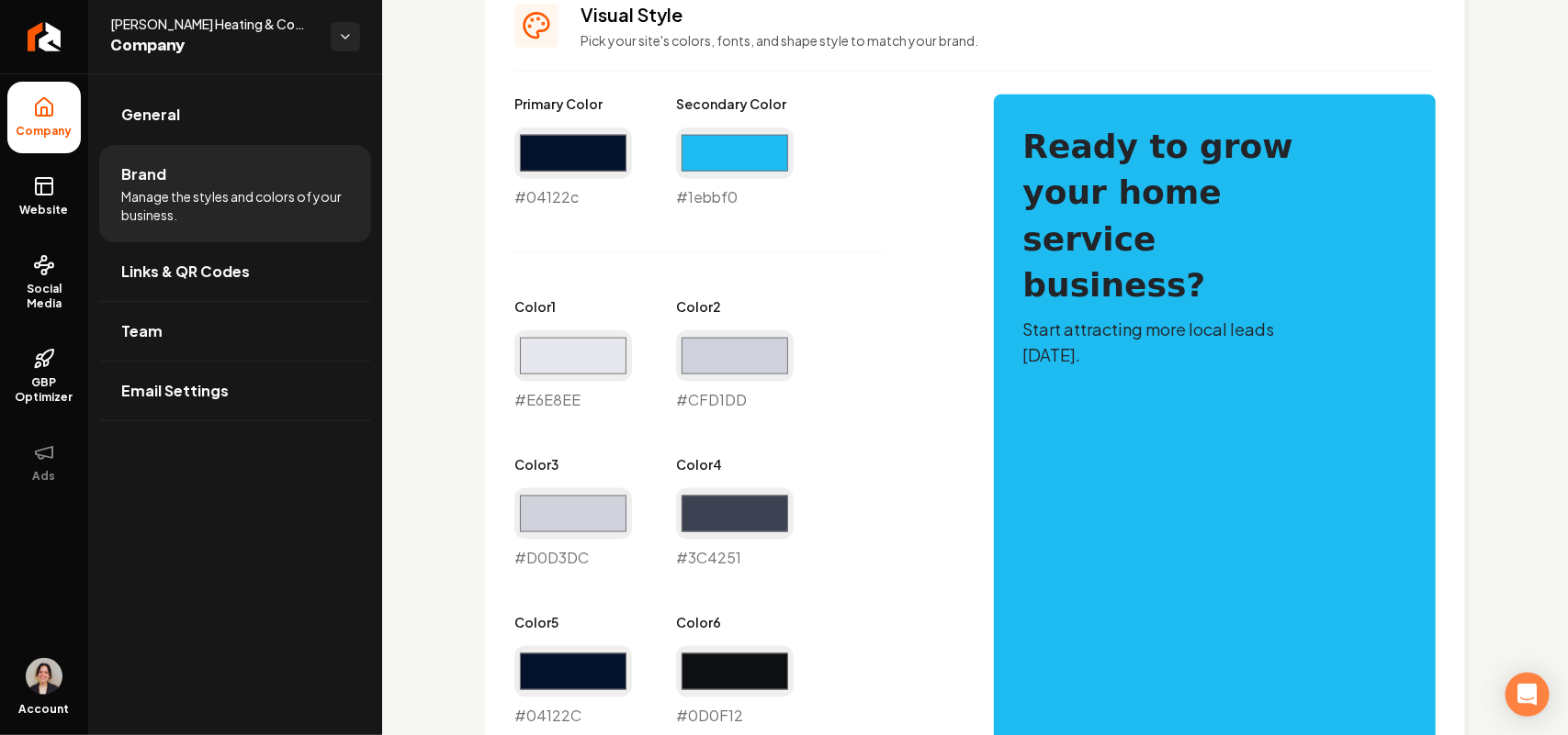
scroll to position [398, 0]
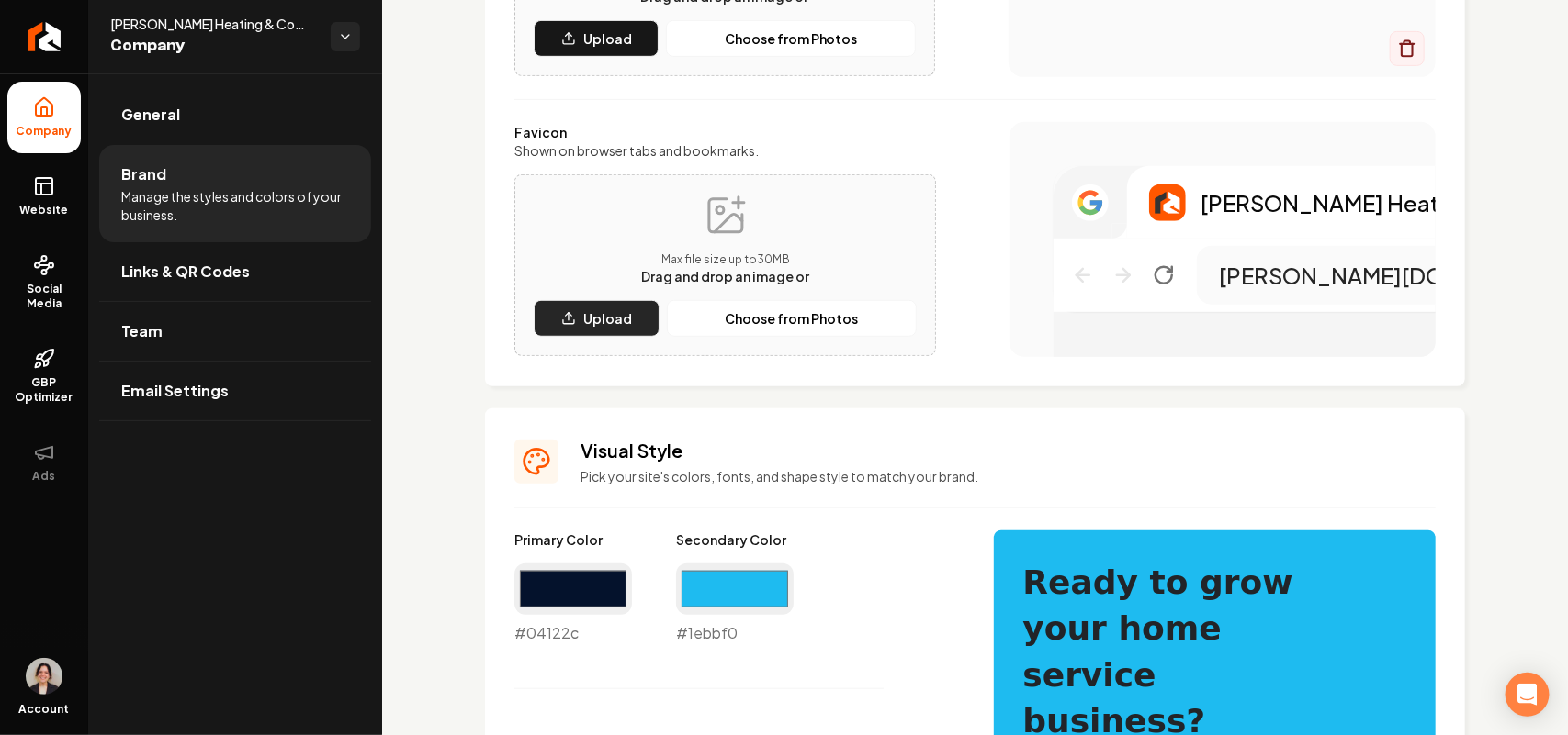
click at [596, 332] on button "Upload" at bounding box center [597, 319] width 126 height 37
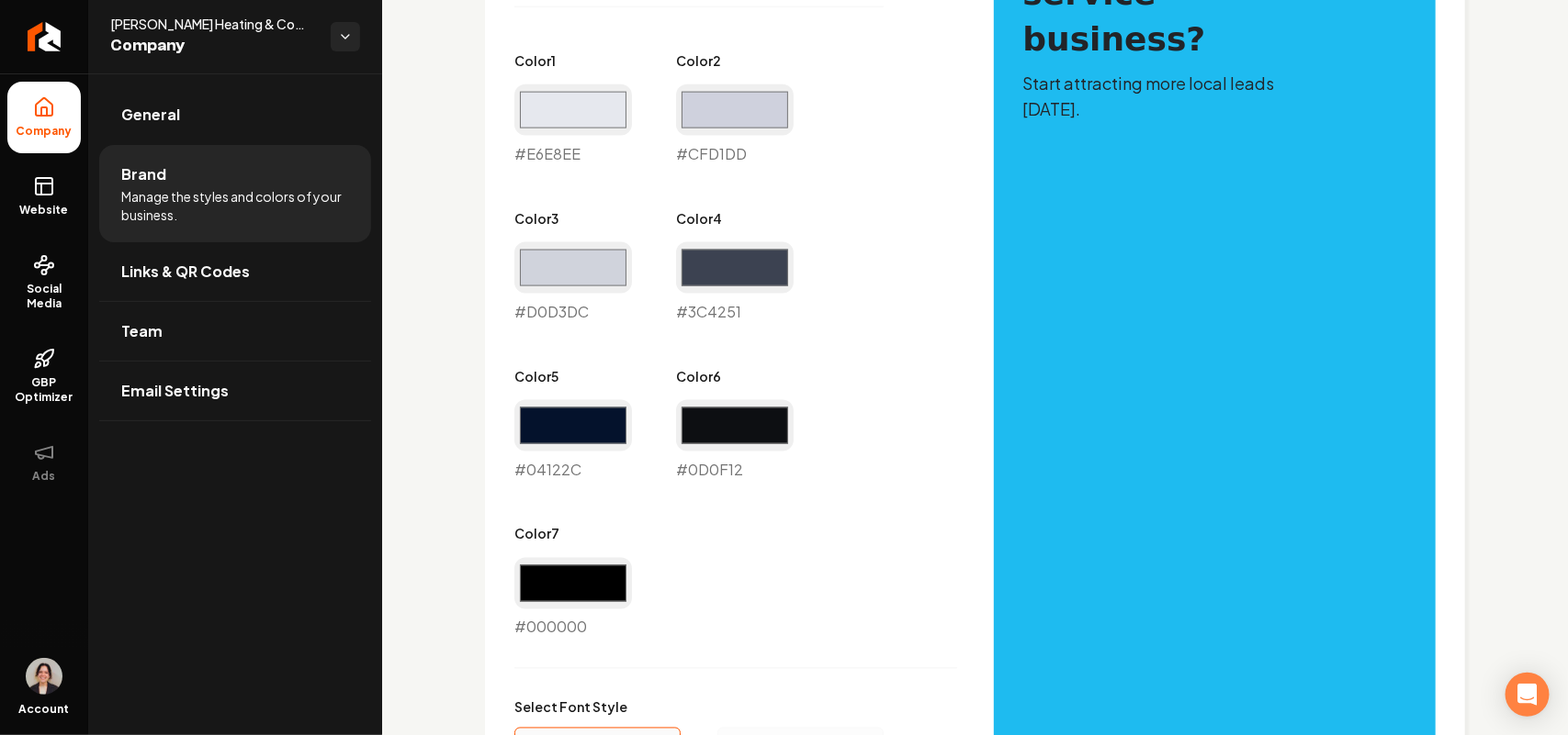
scroll to position [1377, 0]
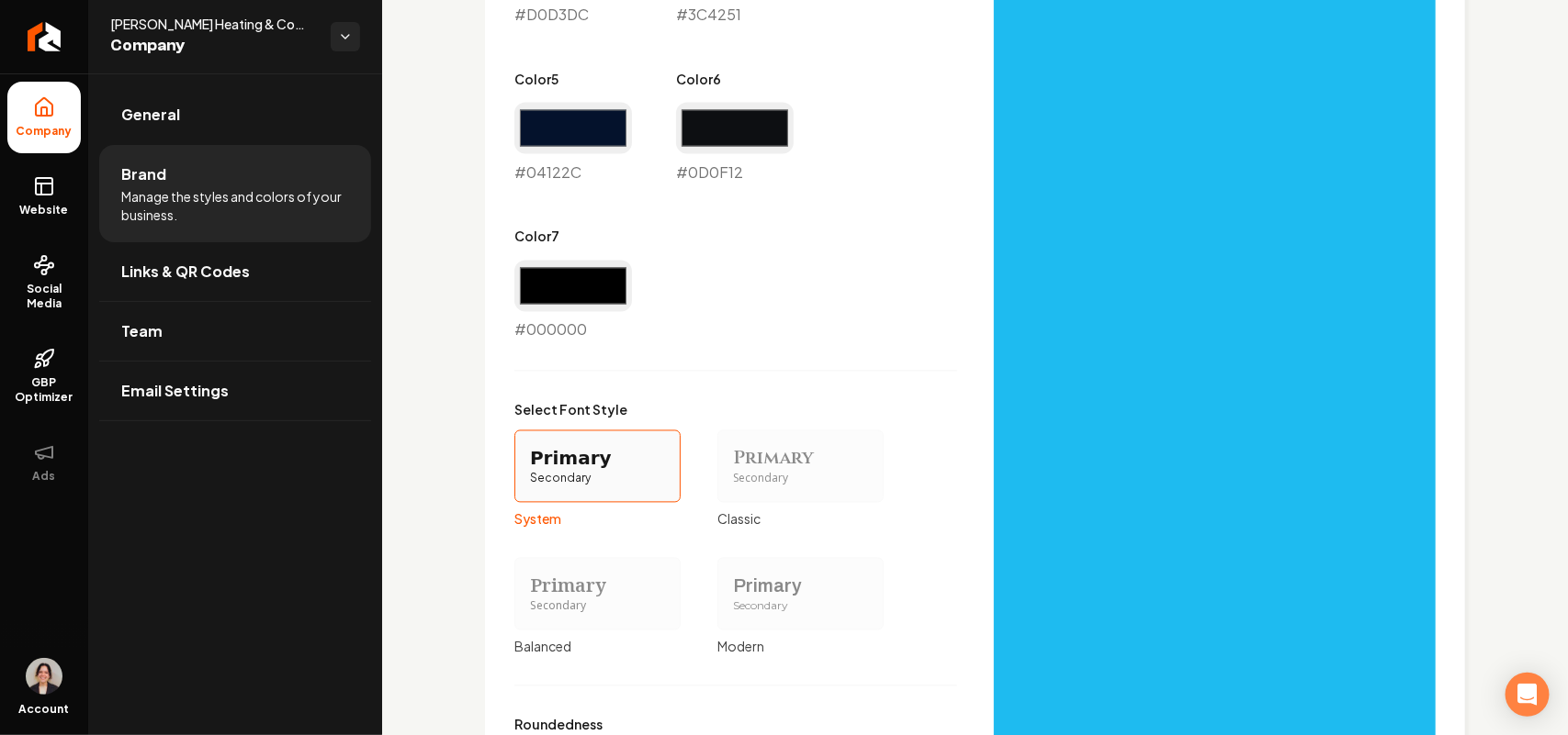
click at [790, 602] on div "Secondary" at bounding box center [800, 607] width 135 height 16
click at [732, 601] on button "Primary Secondary Modern" at bounding box center [723, 593] width 15 height 15
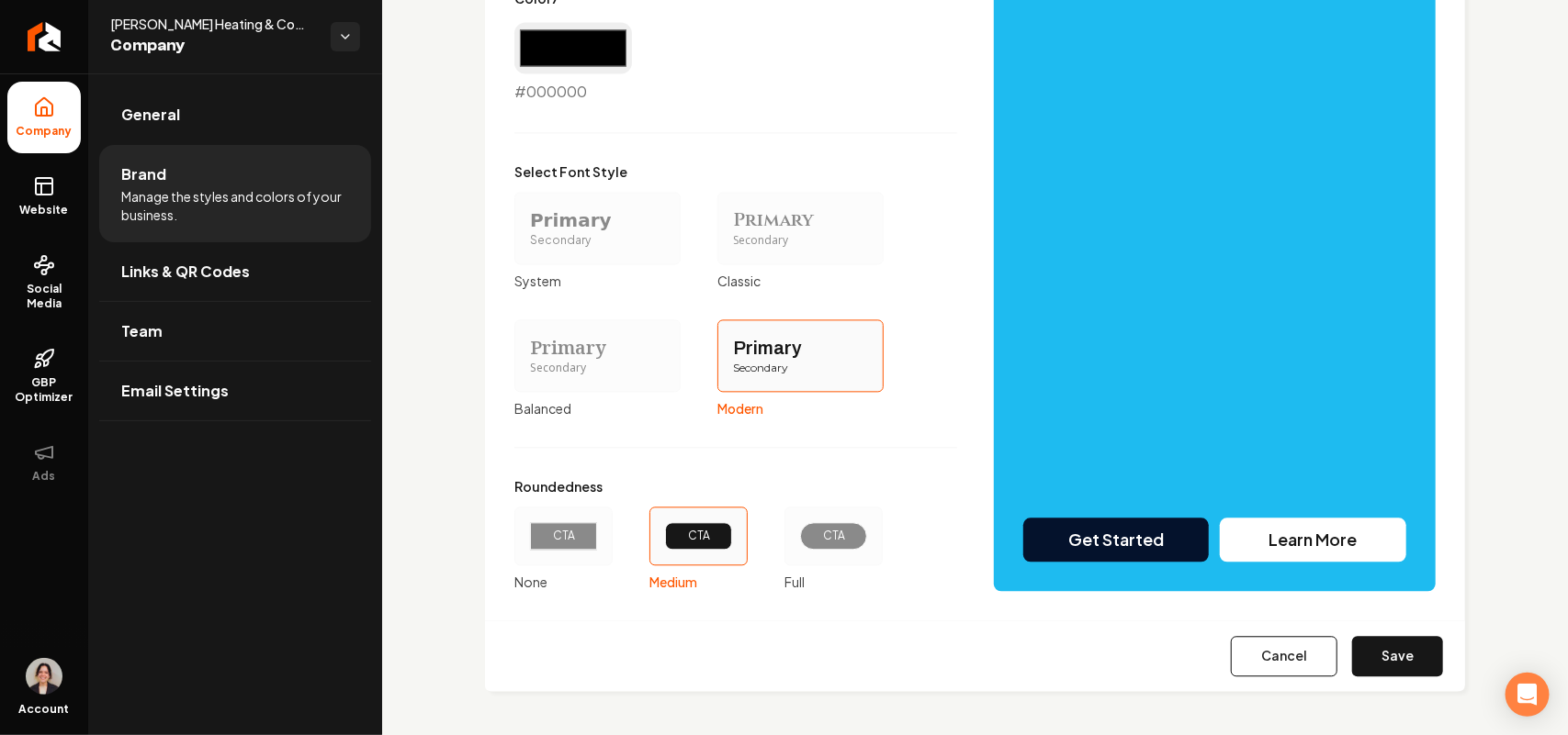
scroll to position [1687, 0]
click at [859, 554] on div "CTA" at bounding box center [833, 536] width 98 height 59
click at [799, 543] on button "CTA Full" at bounding box center [791, 535] width 15 height 15
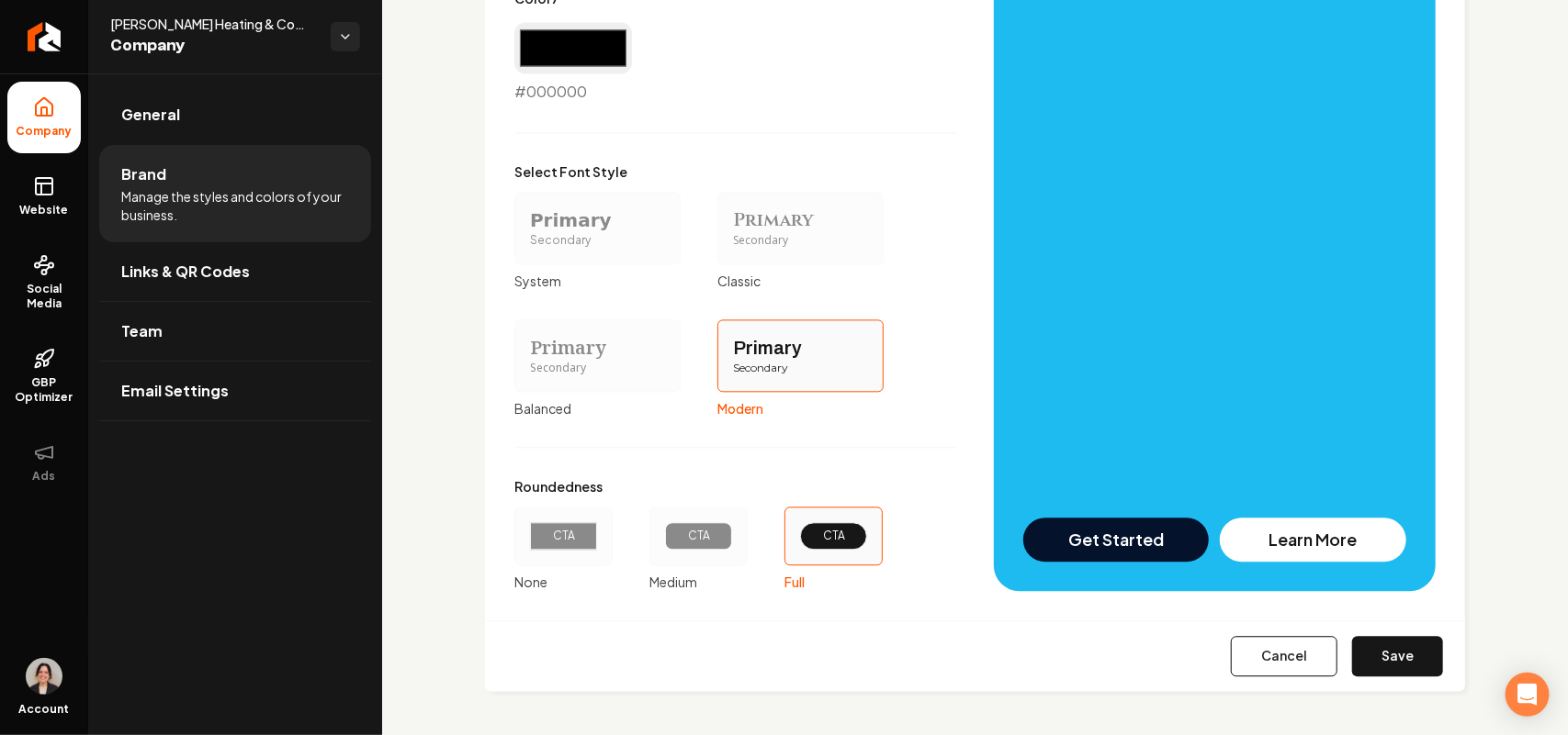
click at [1389, 645] on button "Save" at bounding box center [1398, 656] width 91 height 41
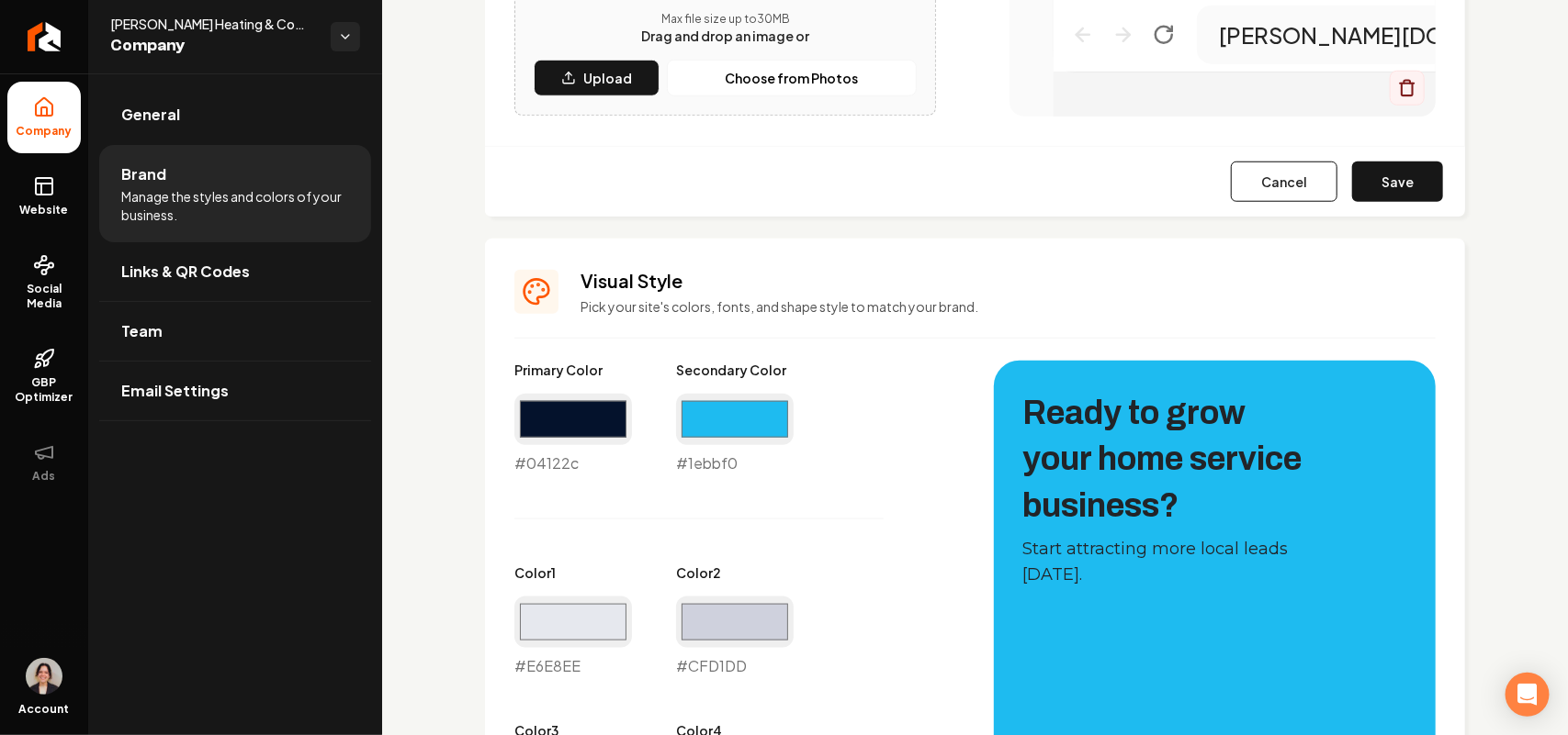
scroll to position [425, 0]
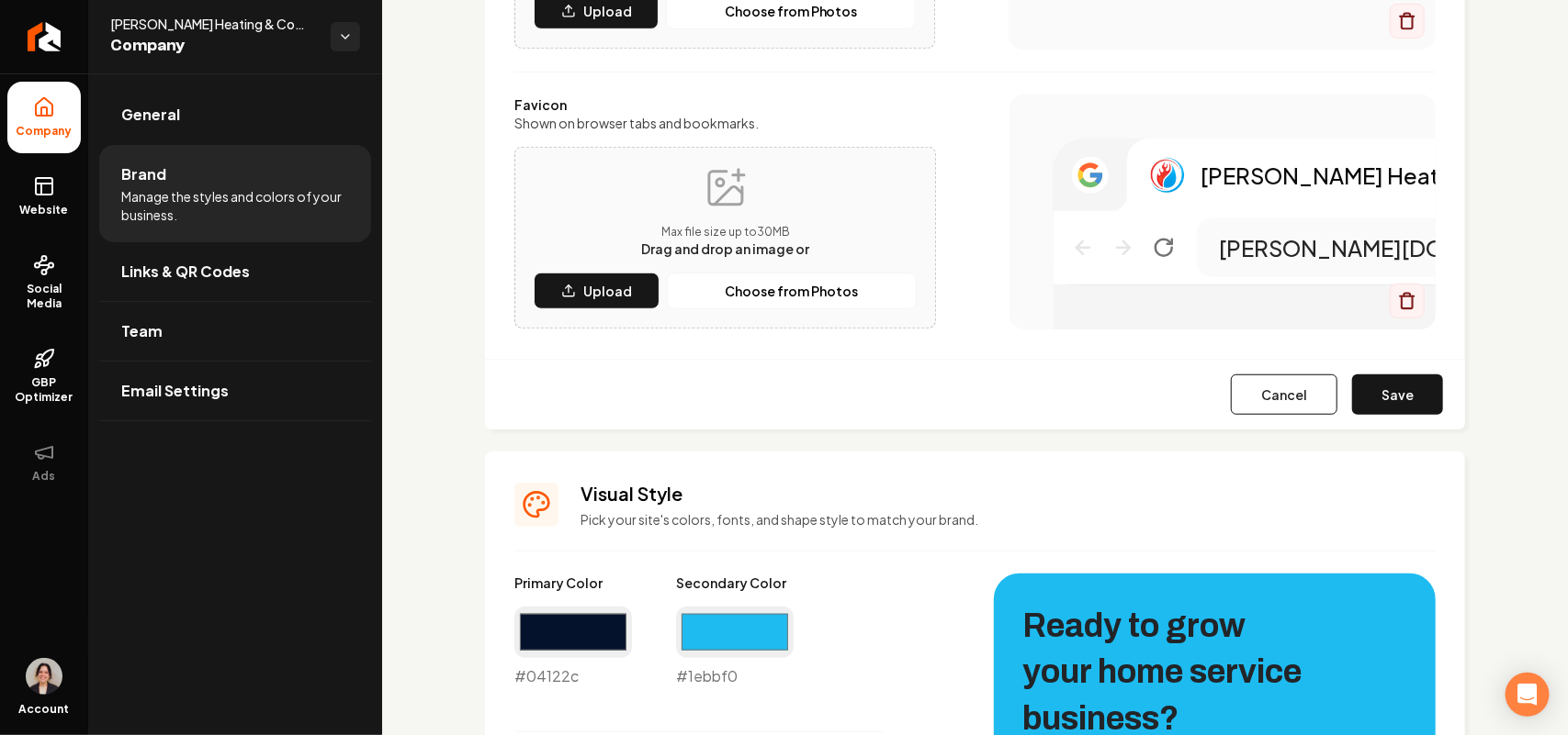
type input "#e6e8ee"
type input "#cfd1dd"
type input "#d0d3dc"
type input "#3c4251"
type input "#04122c"
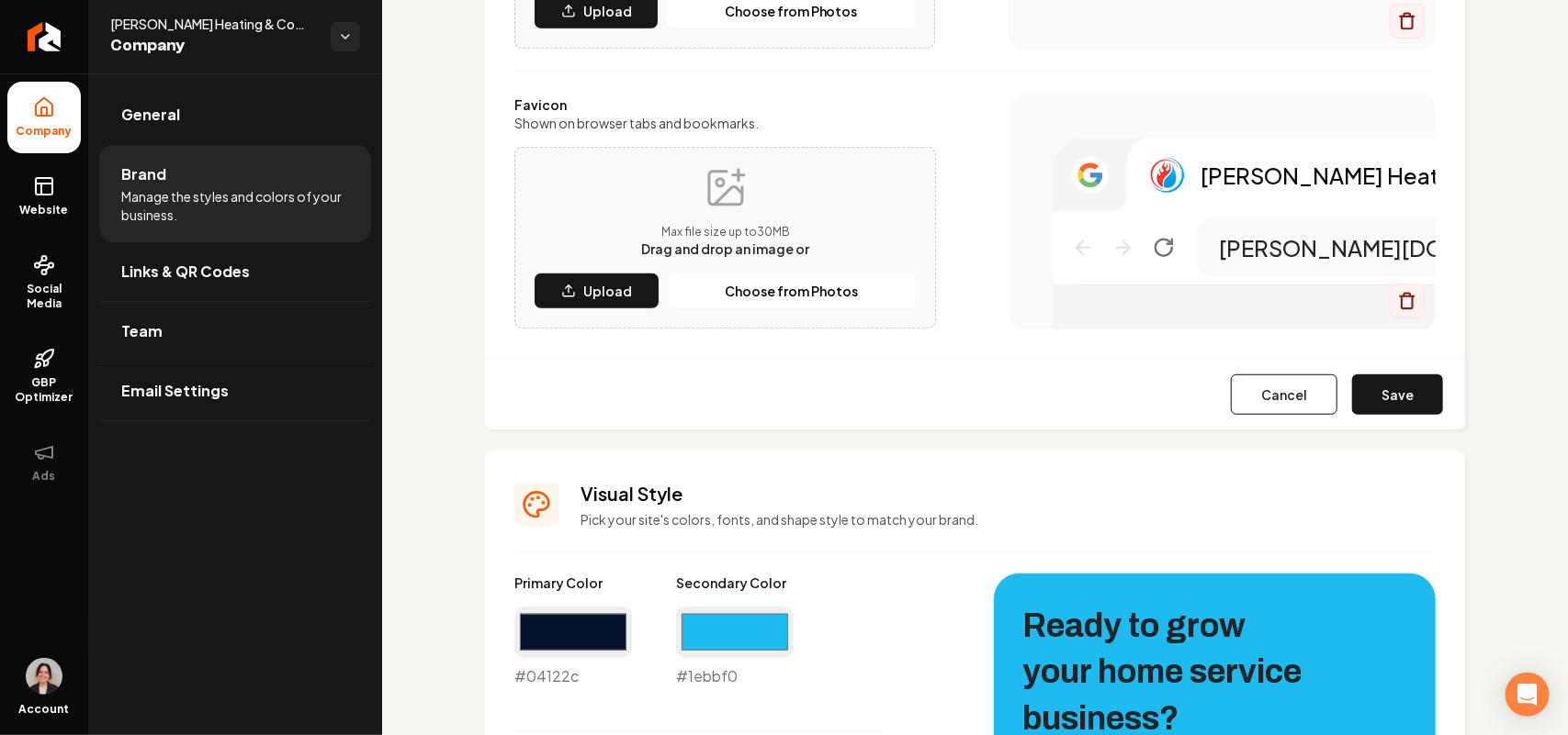
type input "#0d0f12"
click at [1367, 424] on div "Cancel Save" at bounding box center [975, 394] width 980 height 71
click at [1378, 398] on button "Save" at bounding box center [1398, 395] width 91 height 41
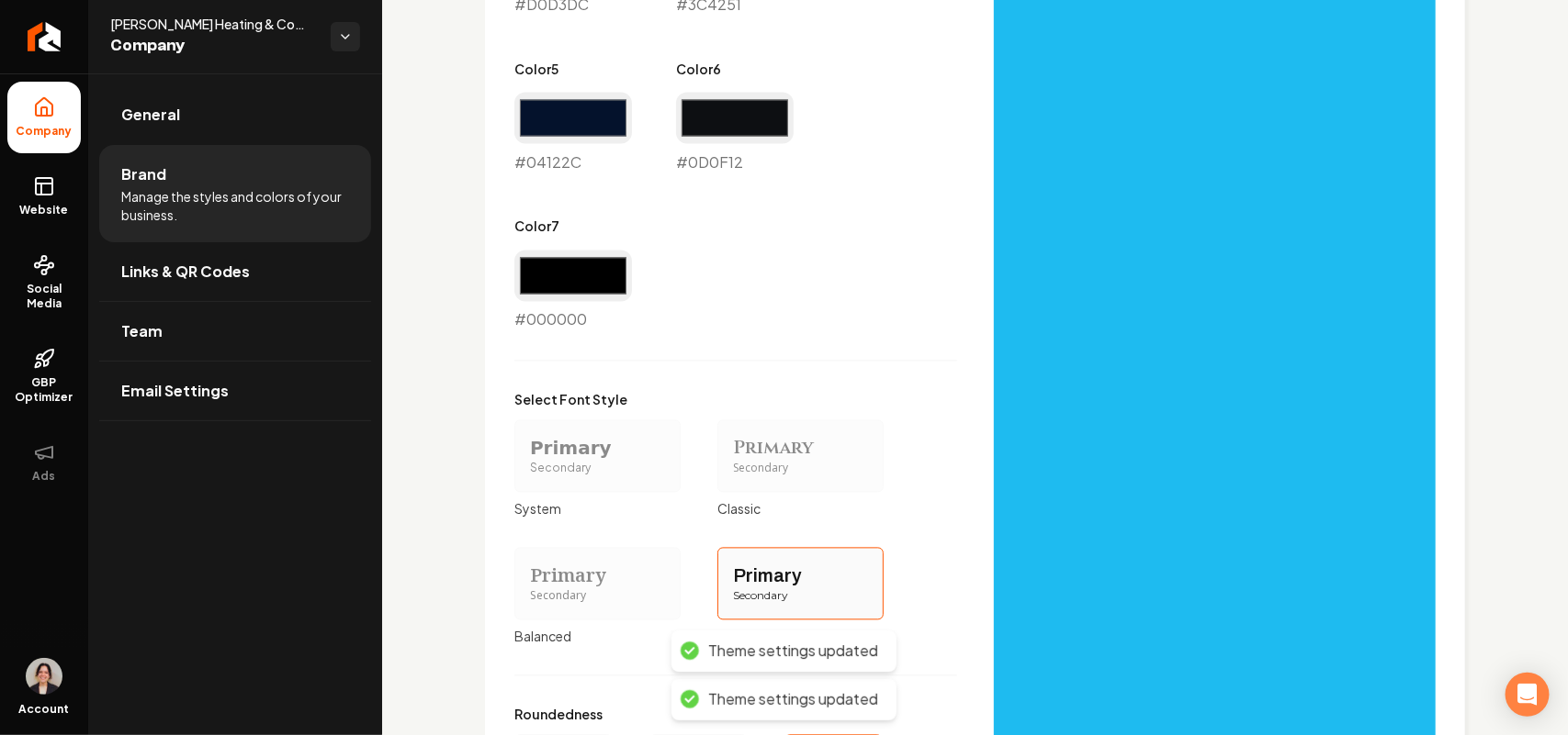
click at [626, 572] on div "Primary" at bounding box center [597, 576] width 135 height 26
click at [528, 577] on button "Primary Secondary Balanced" at bounding box center [520, 584] width 15 height 15
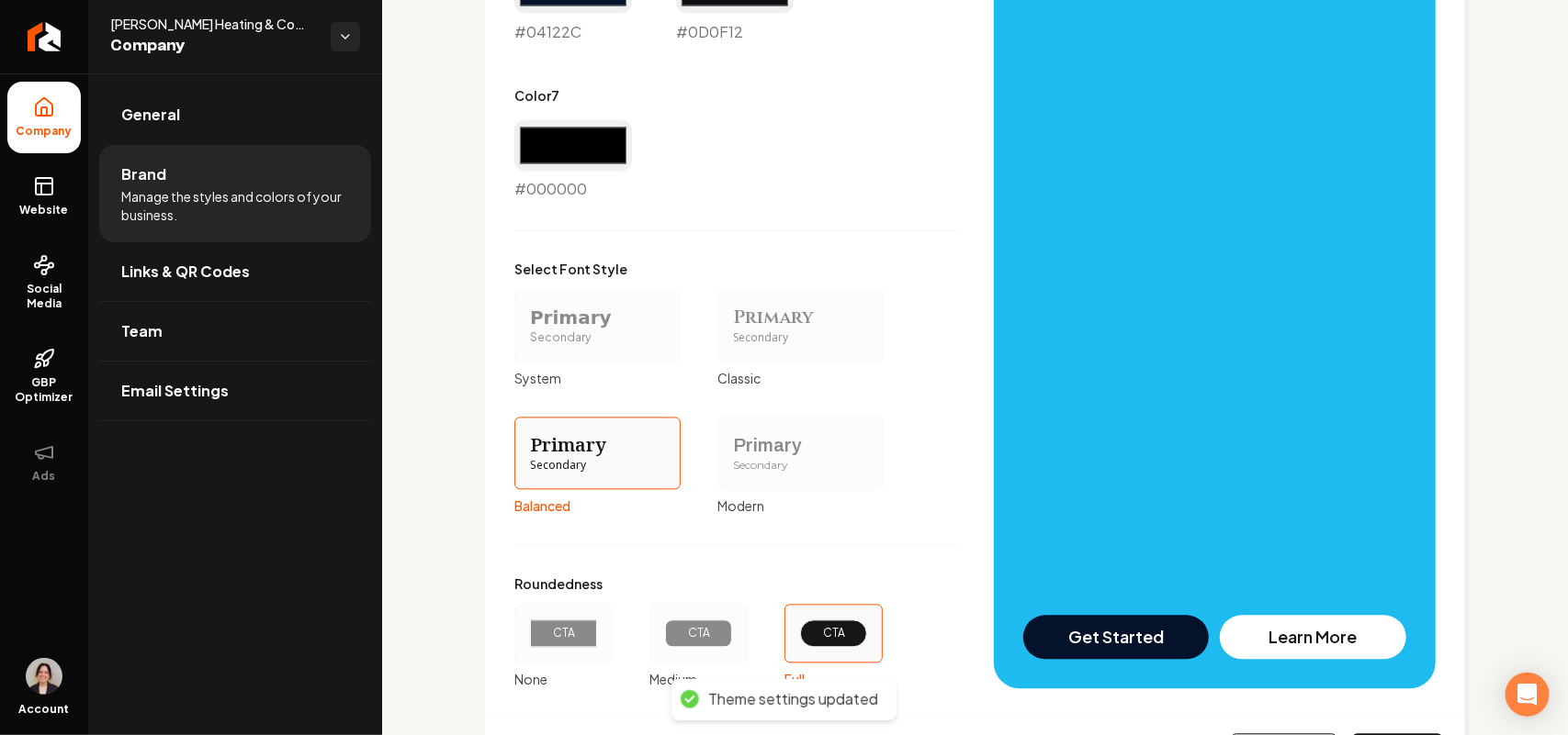
scroll to position [1616, 0]
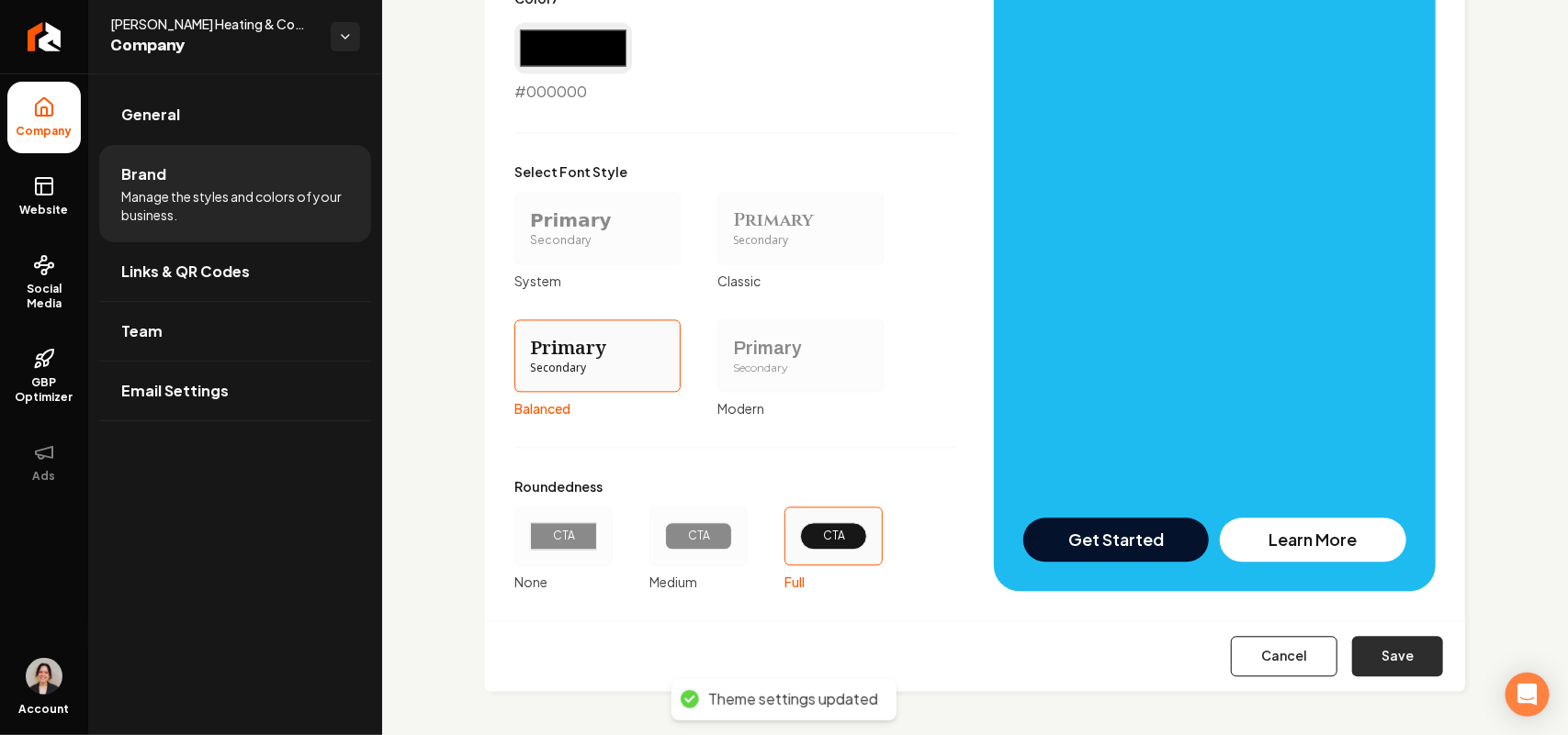
click at [1421, 655] on button "Save" at bounding box center [1398, 656] width 91 height 41
type input "#e6e8ee"
type input "#cfd1dd"
type input "#d0d3dc"
type input "#3c4251"
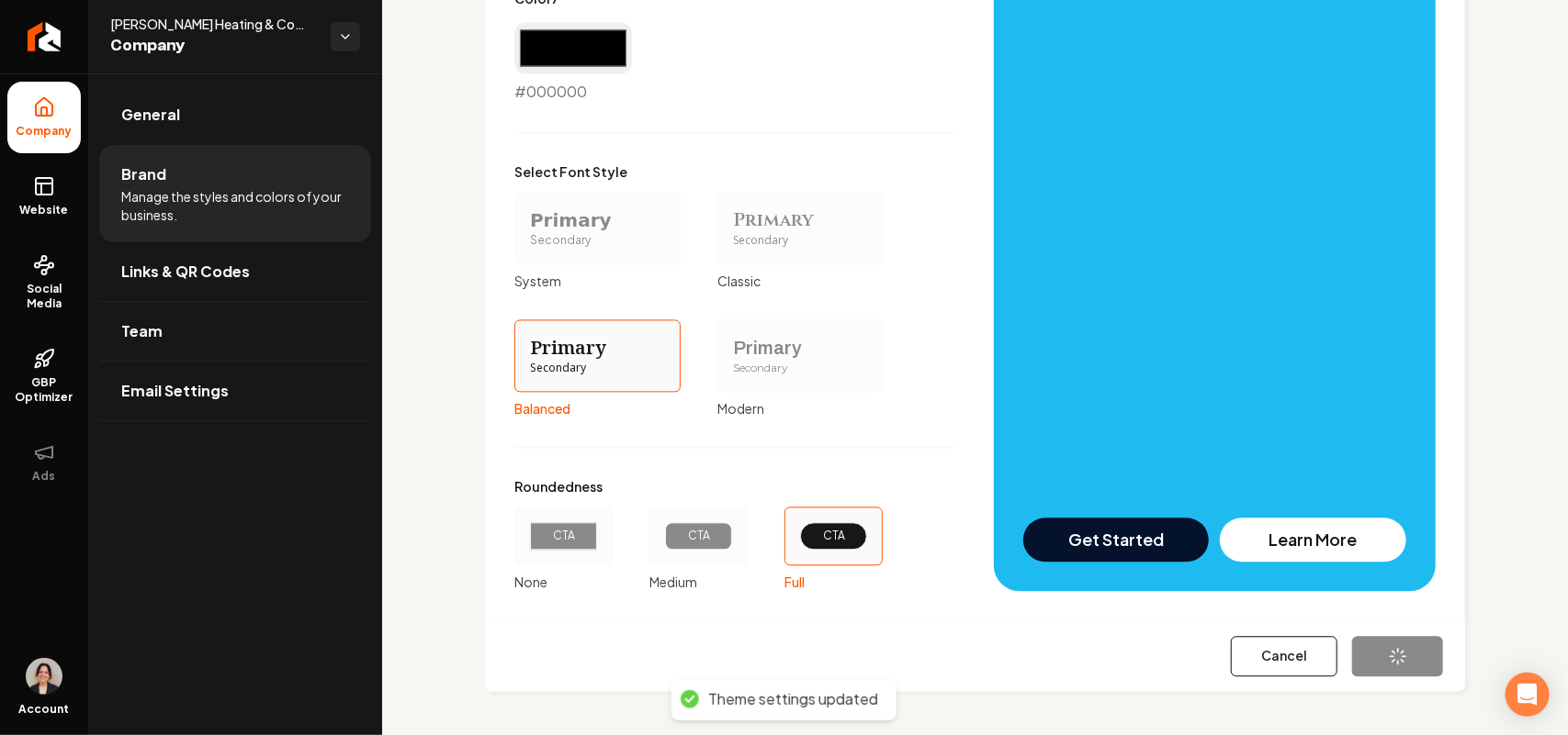
type input "#04122c"
type input "#0d0f12"
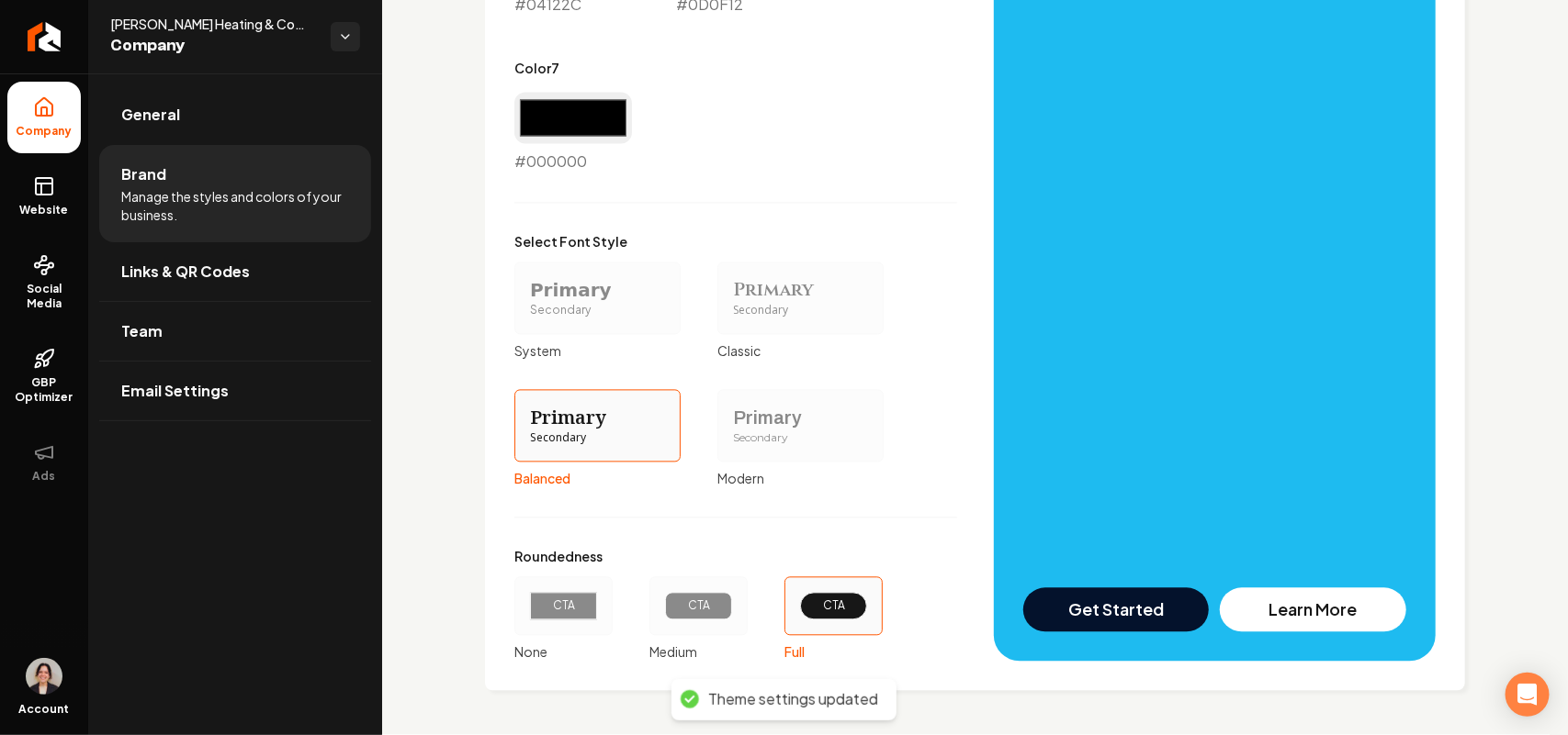
click at [768, 409] on div "Primary" at bounding box center [800, 418] width 135 height 26
click at [732, 419] on button "Primary Secondary Modern" at bounding box center [723, 426] width 15 height 15
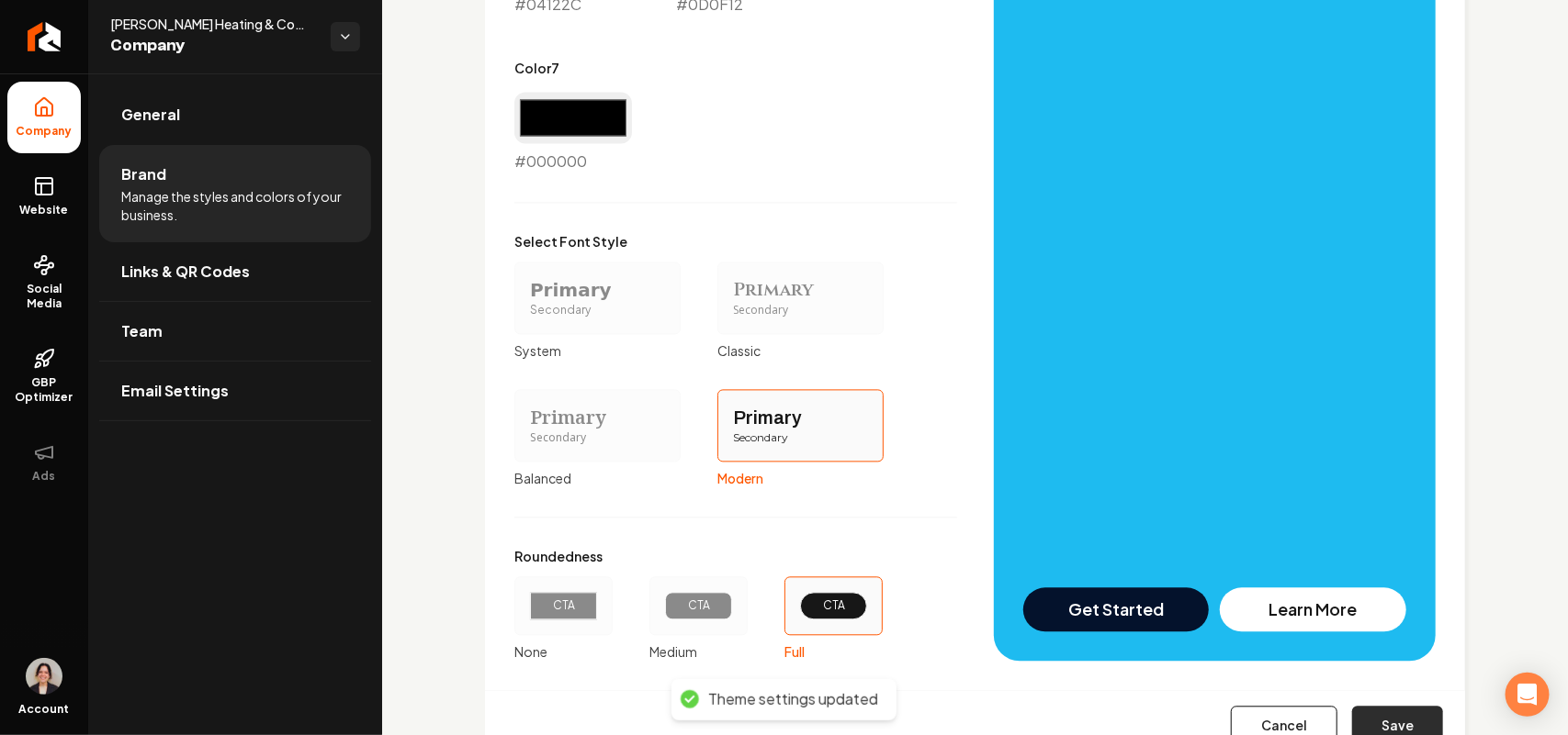
click at [1361, 716] on button "Save" at bounding box center [1398, 727] width 91 height 41
type input "#e6e8ee"
type input "#cfd1dd"
type input "#d0d3dc"
type input "#3c4251"
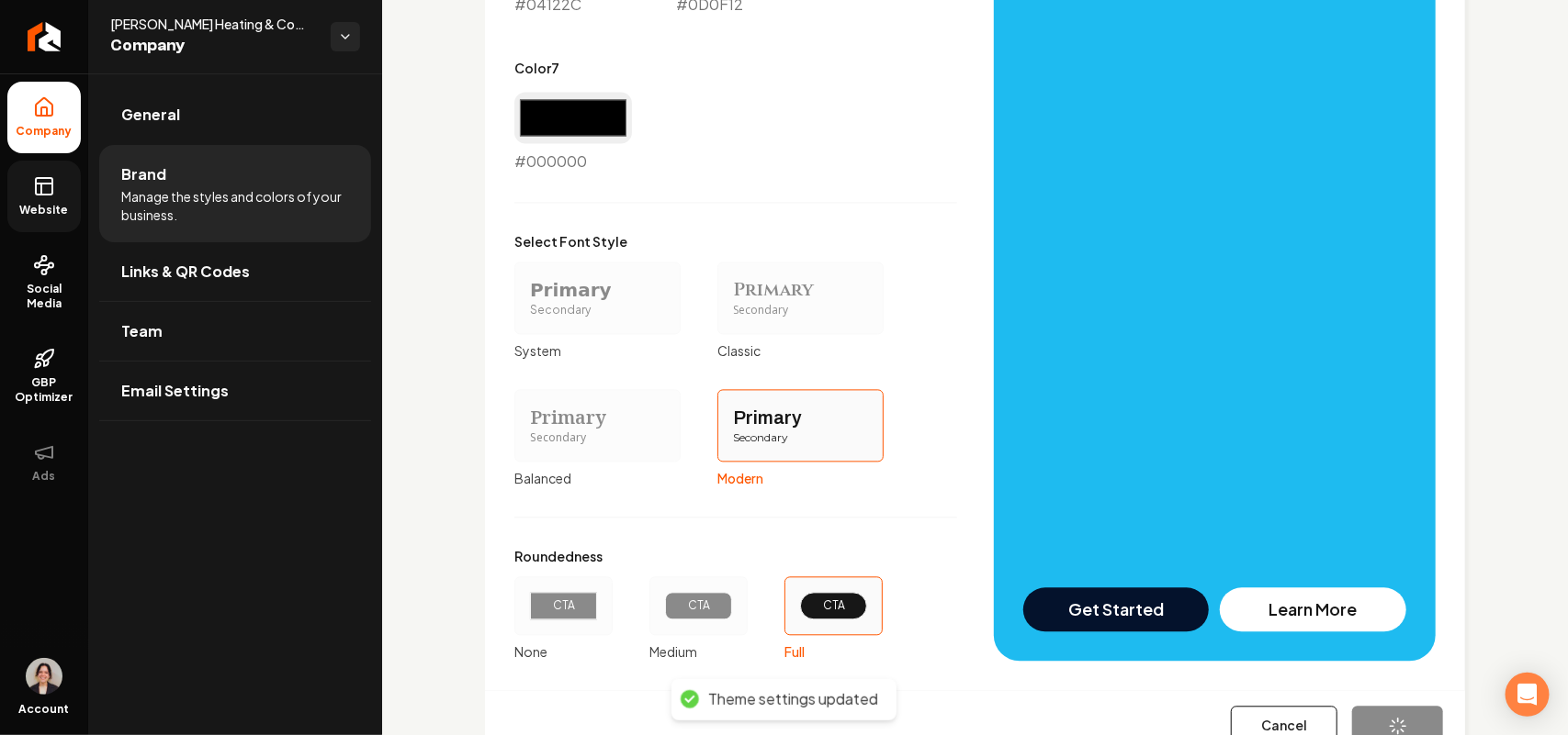
type input "#04122c"
type input "#0d0f12"
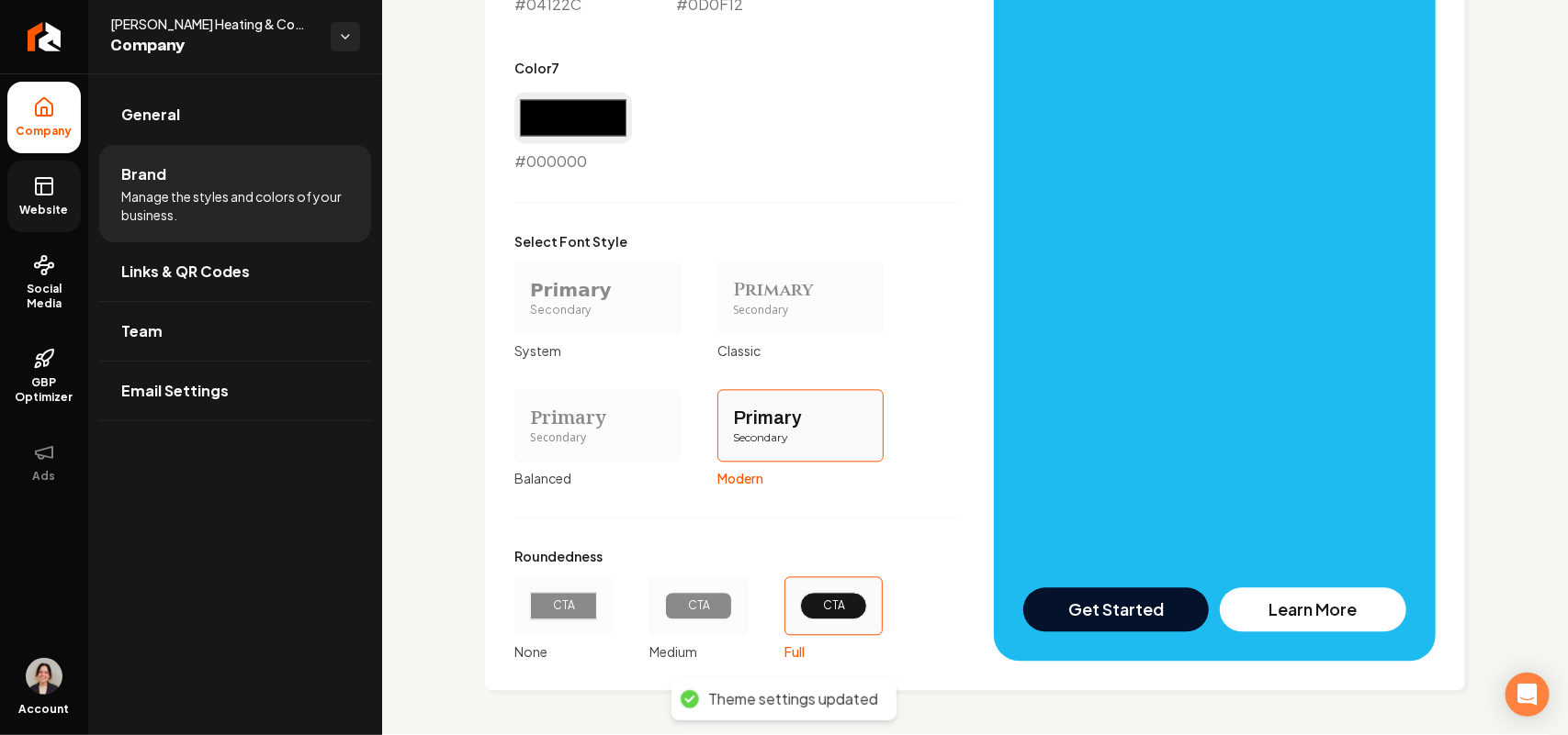
click at [25, 203] on span "Website" at bounding box center [44, 209] width 63 height 15
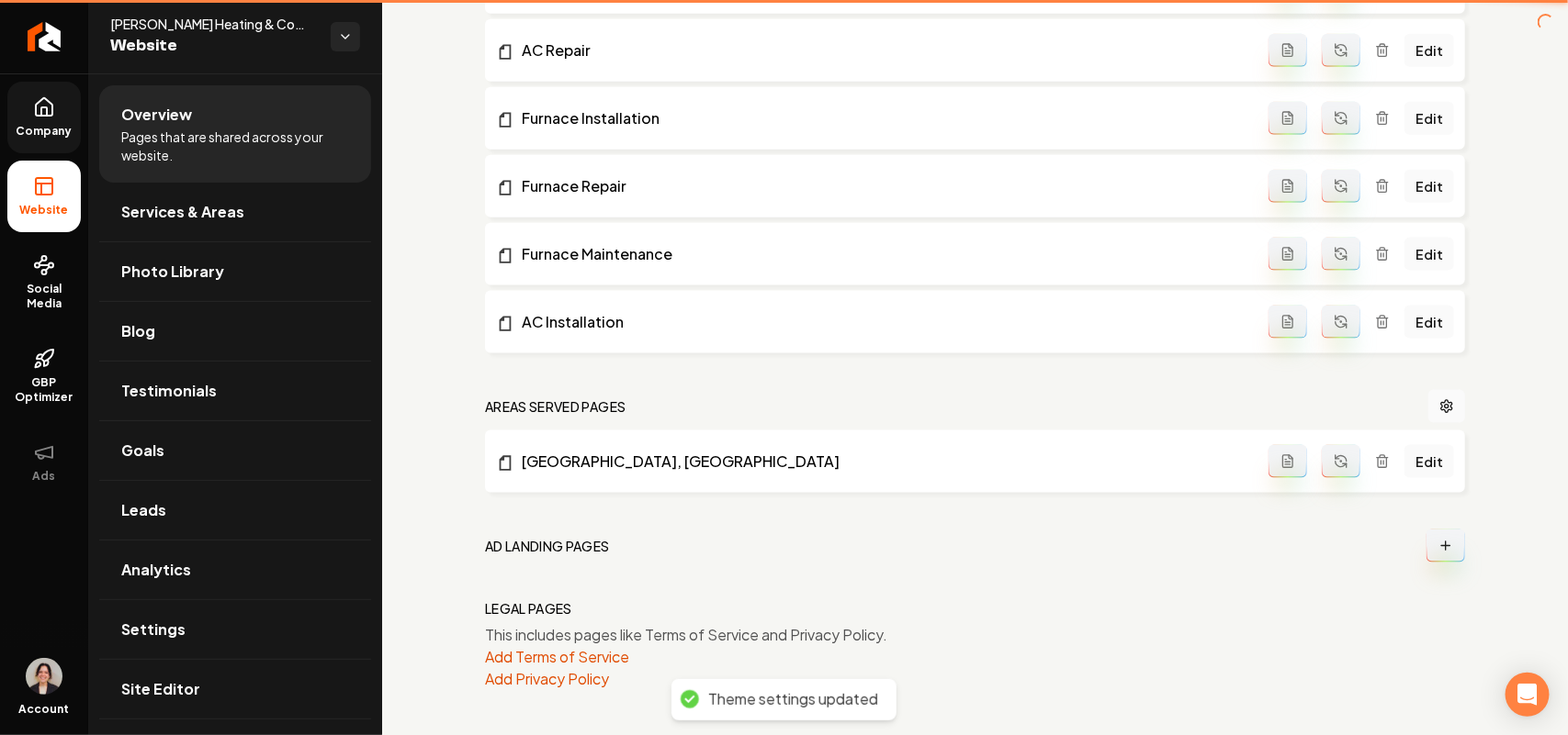
scroll to position [940, 0]
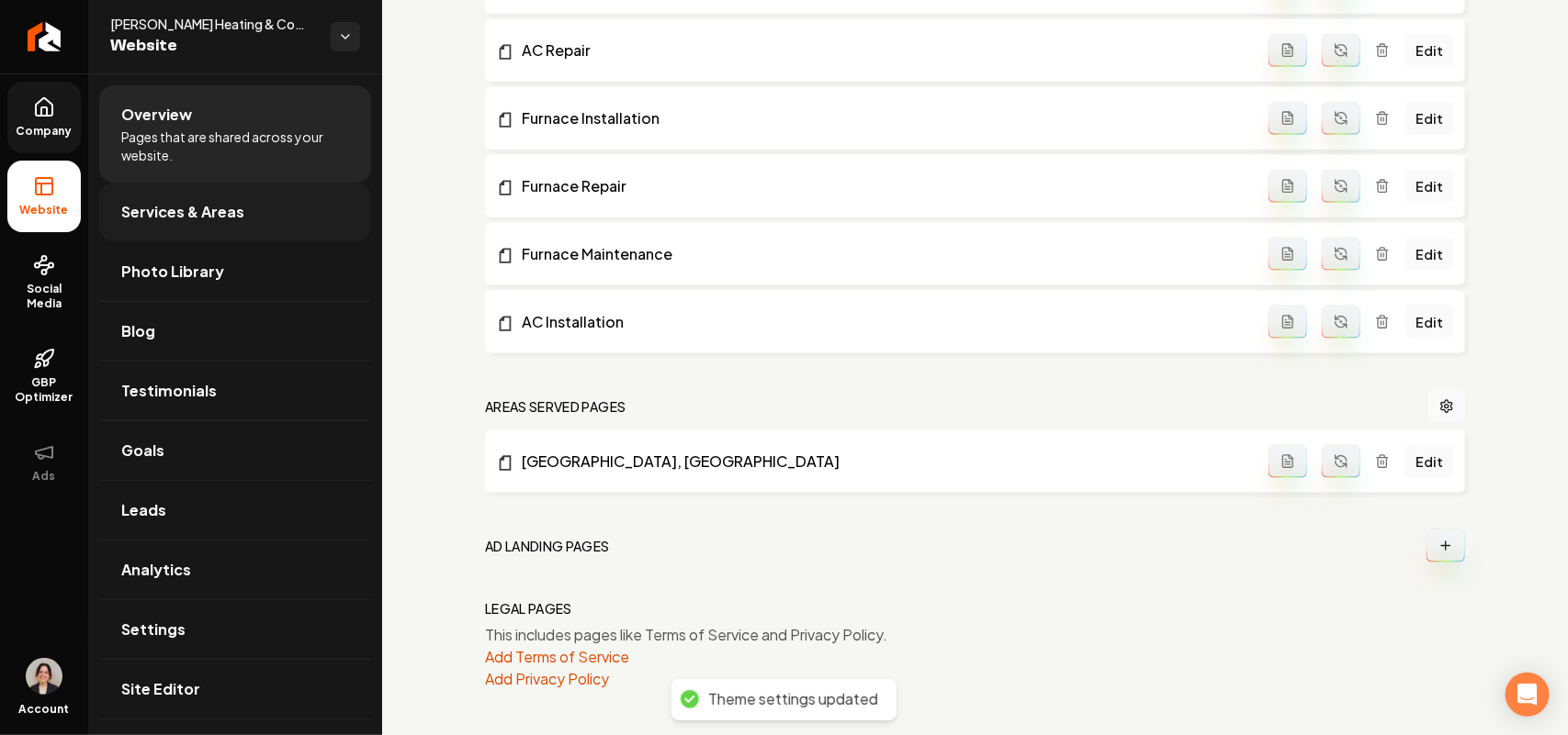
click at [245, 221] on link "Services & Areas" at bounding box center [235, 211] width 272 height 59
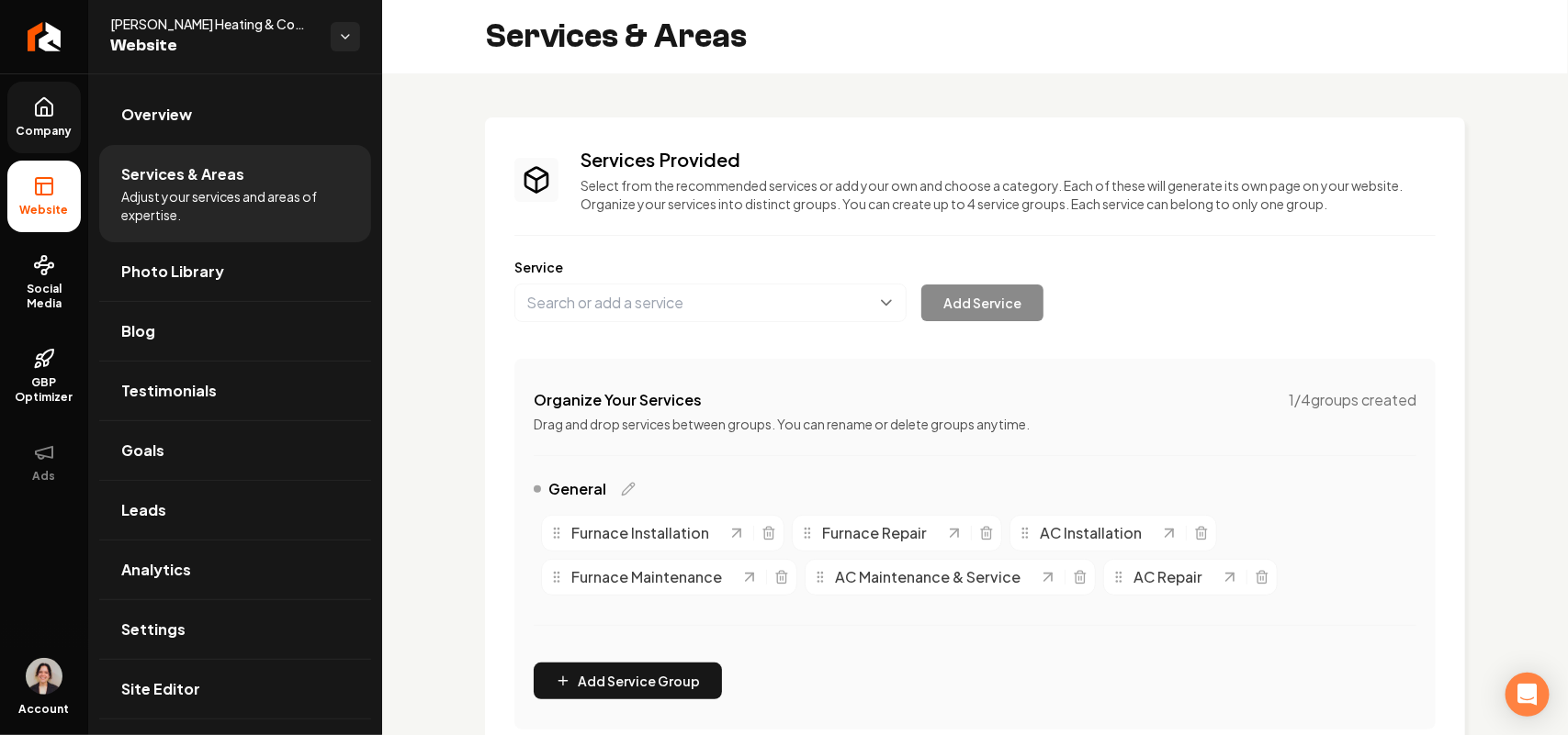
click at [612, 492] on div "General" at bounding box center [584, 489] width 102 height 22
click at [595, 488] on span "General" at bounding box center [577, 489] width 58 height 22
click at [616, 487] on div "General" at bounding box center [584, 489] width 102 height 22
click at [616, 485] on div "General" at bounding box center [584, 489] width 102 height 22
click at [626, 487] on icon "Main content area" at bounding box center [628, 489] width 15 height 15
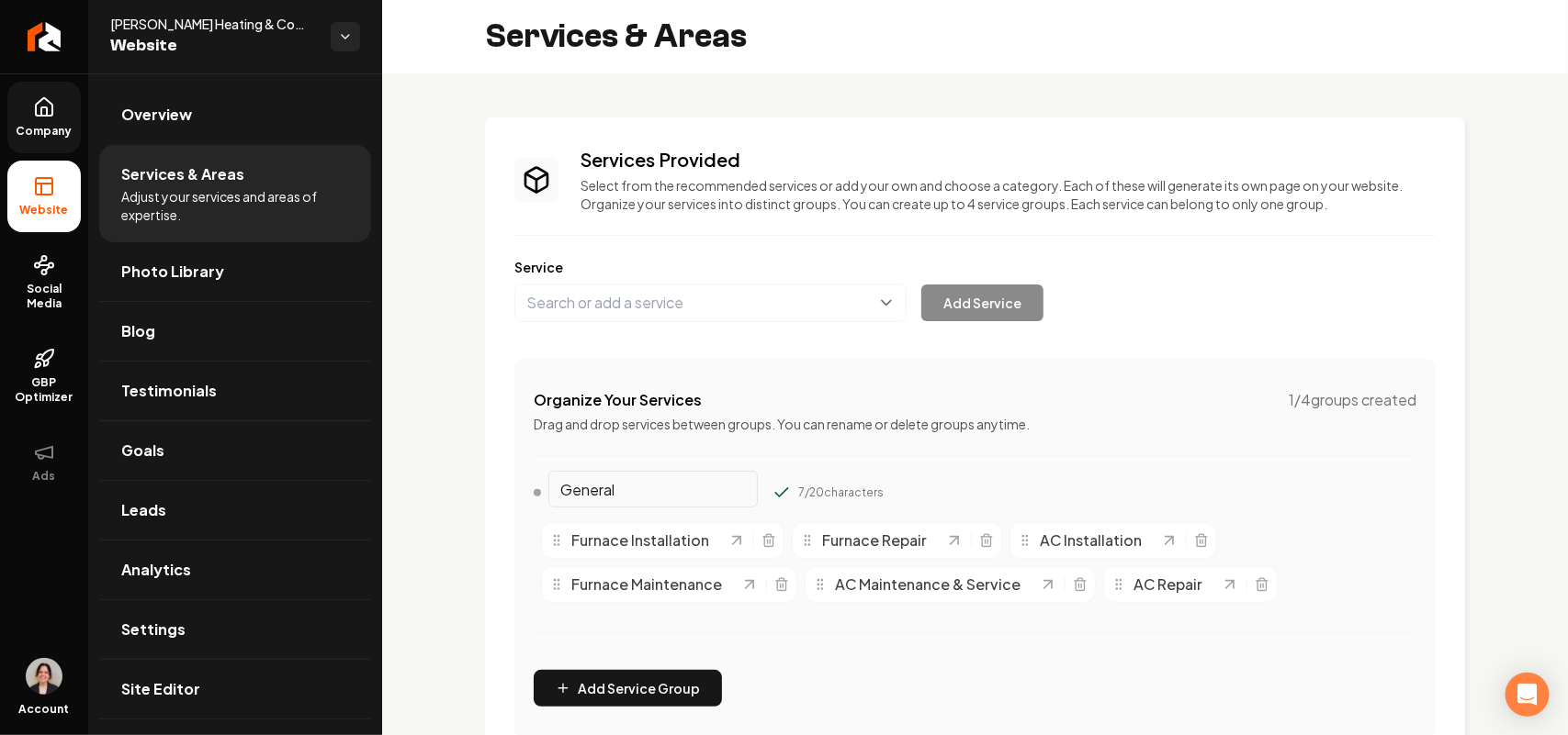
click at [597, 487] on input "General" at bounding box center [653, 490] width 210 height 37
type input "Heating"
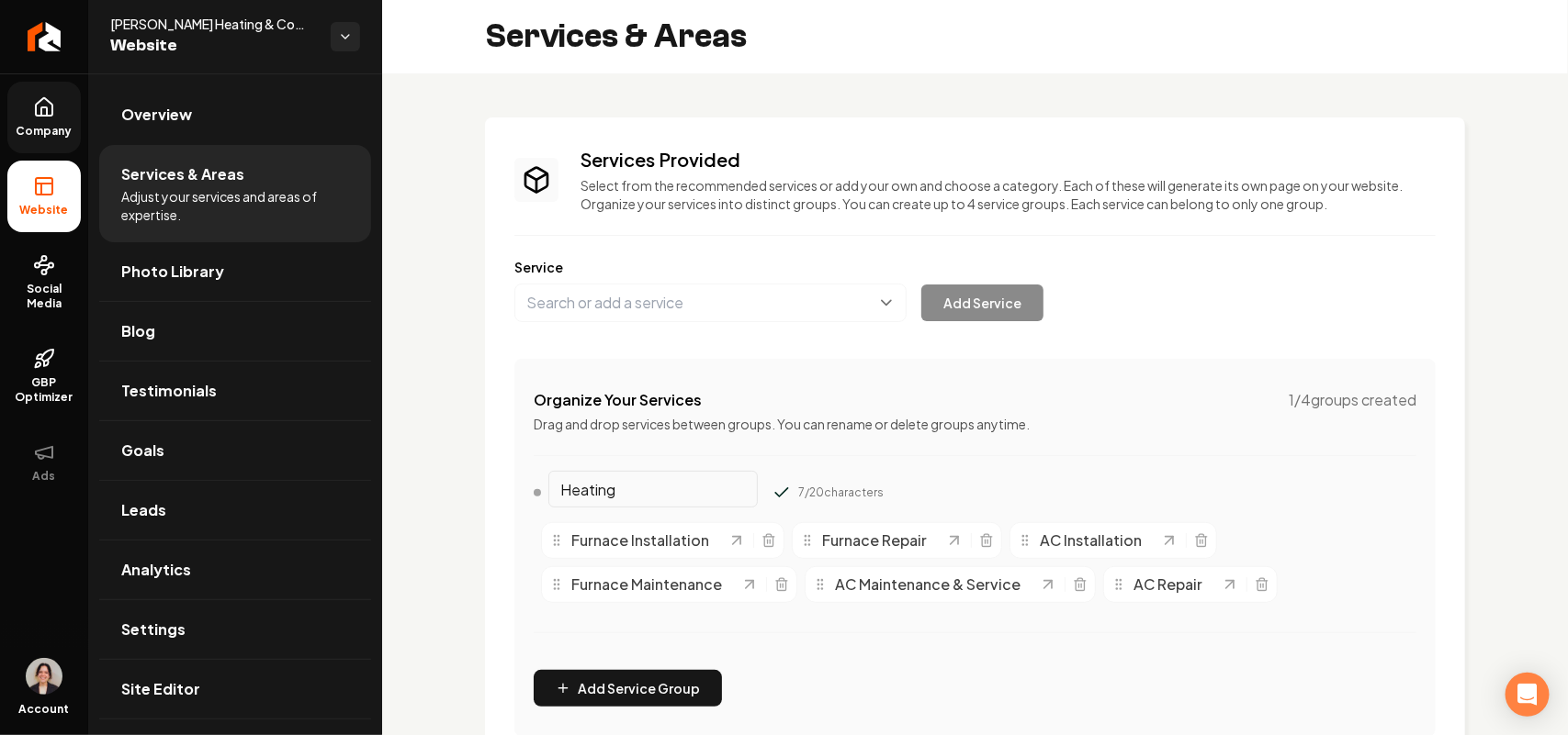
click at [772, 488] on icon "Main content area" at bounding box center [781, 493] width 18 height 18
click at [625, 682] on button "Add Service Group" at bounding box center [628, 688] width 188 height 37
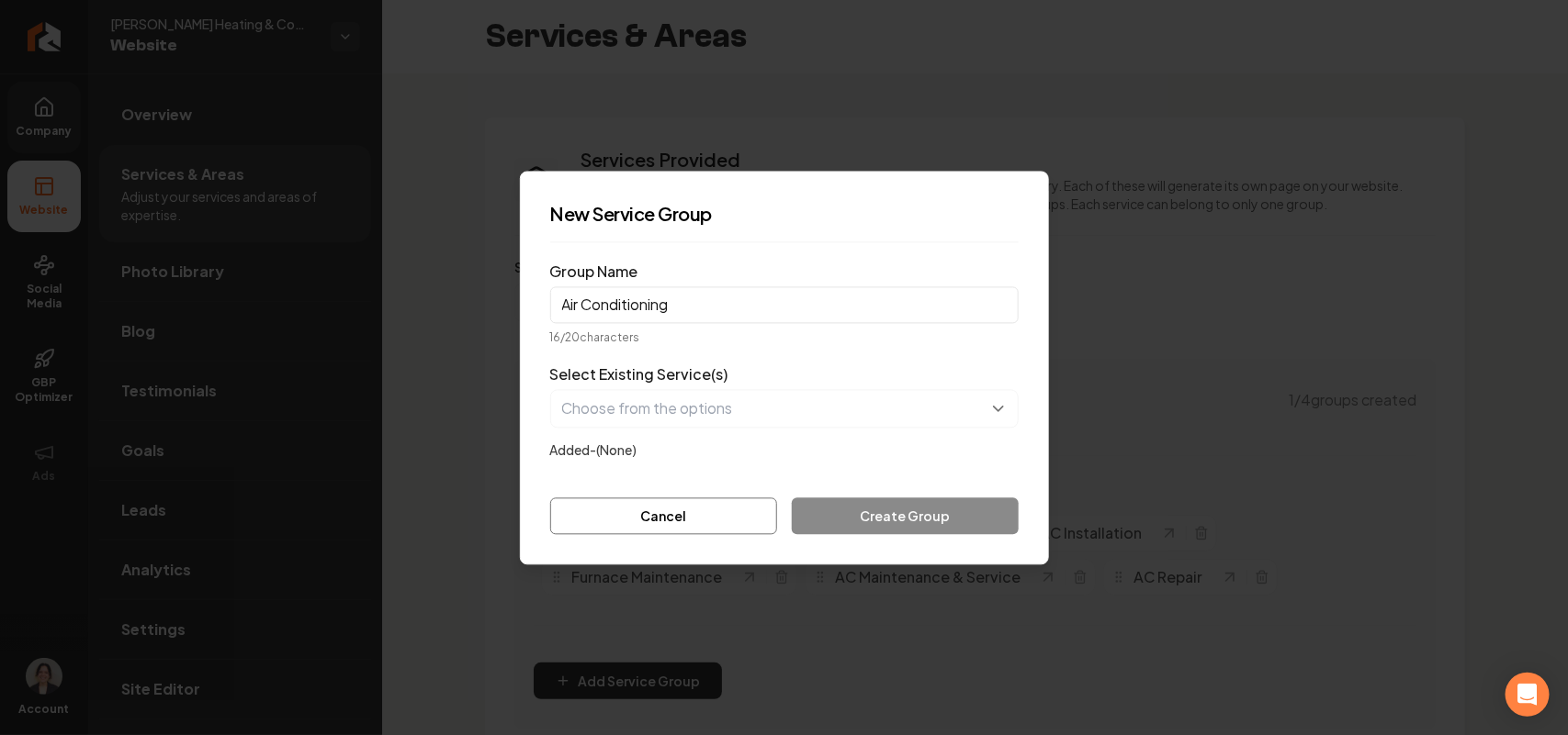
type input "Air Conditioning"
click at [643, 406] on button "button" at bounding box center [784, 408] width 469 height 39
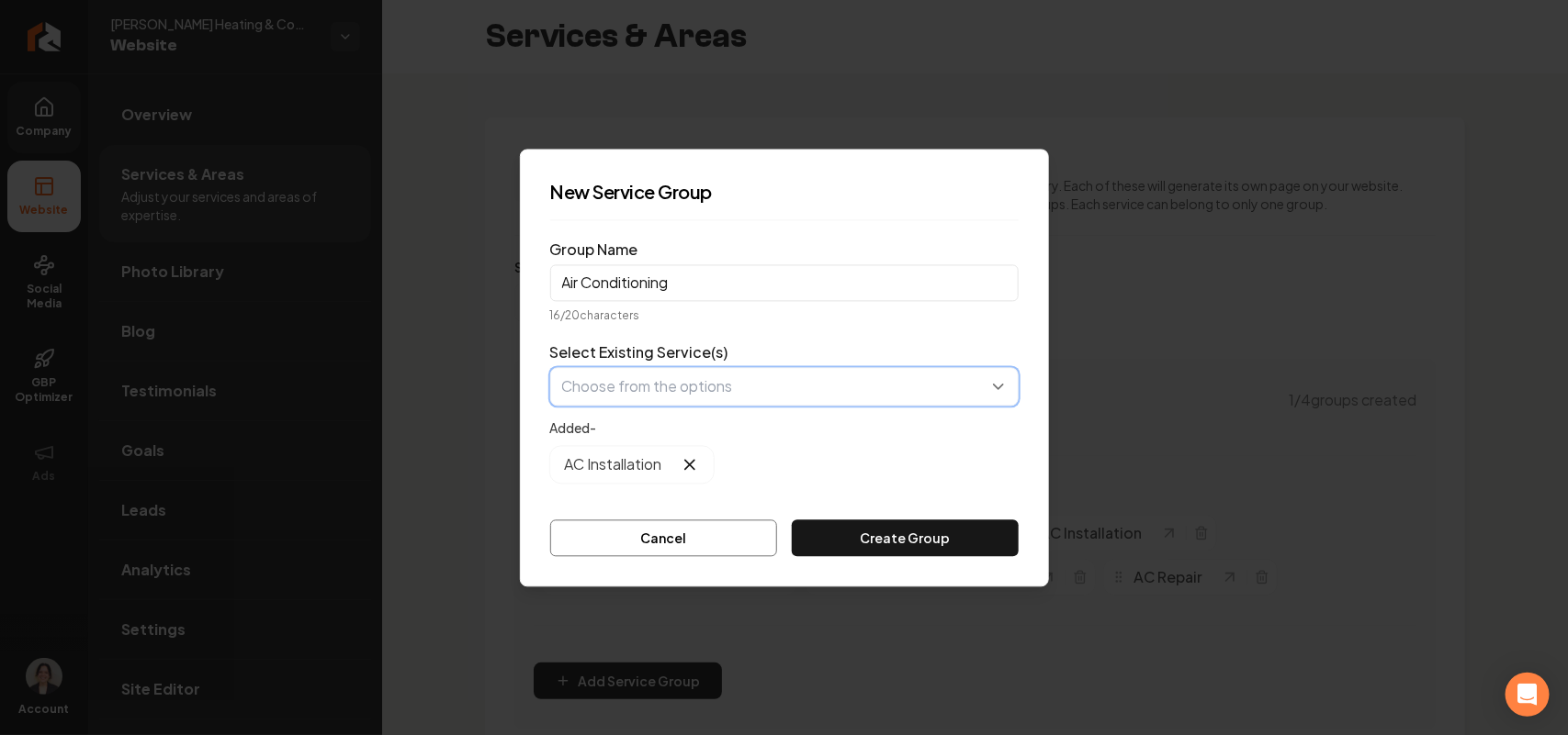
click at [670, 393] on button "button" at bounding box center [784, 387] width 469 height 39
click at [655, 383] on button "button" at bounding box center [784, 387] width 469 height 39
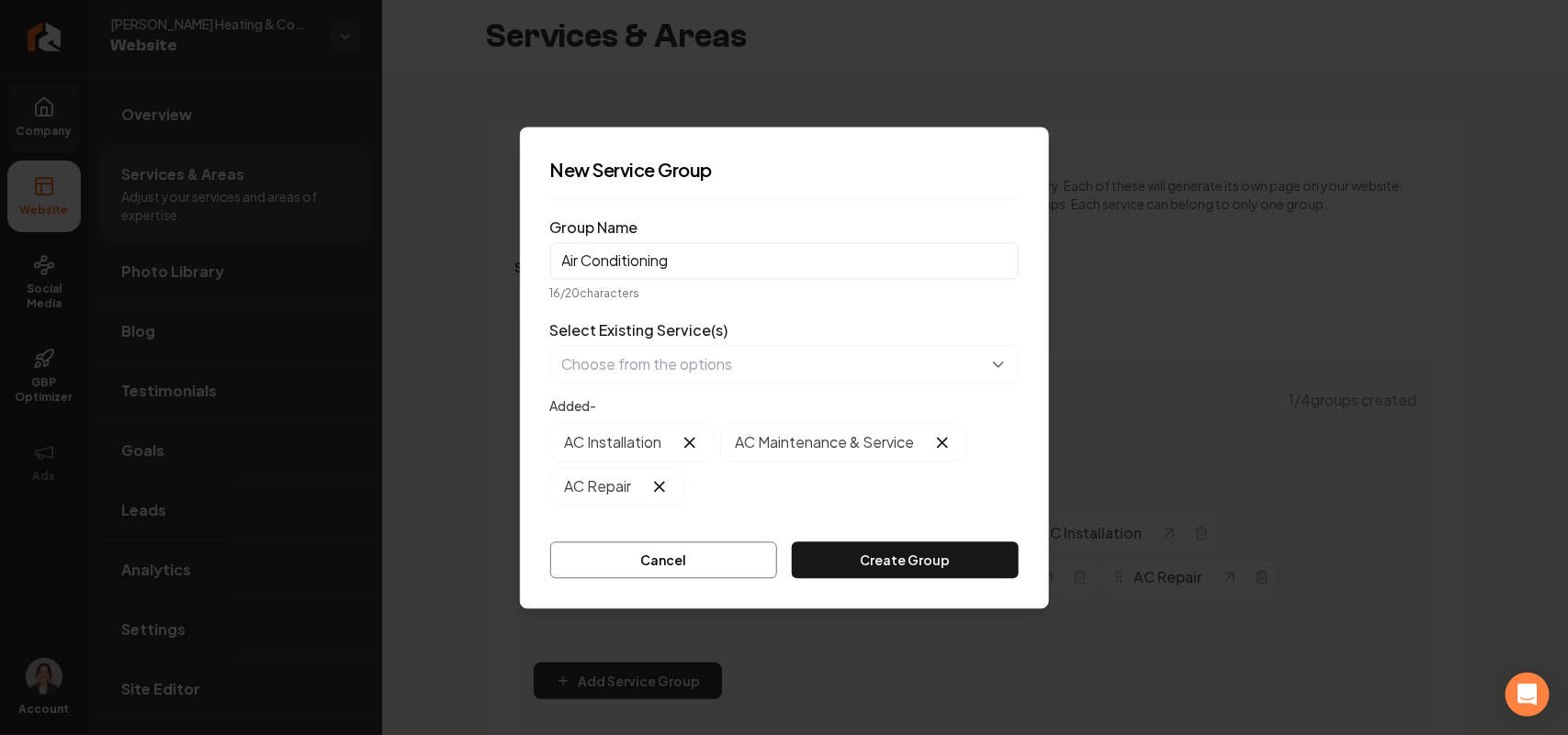
click at [891, 533] on form "Group Name Air Conditioning 16 / 20 characters Select Existing Service(s) Added…" at bounding box center [784, 396] width 469 height 366
click at [880, 557] on button "Create Group" at bounding box center [904, 560] width 226 height 37
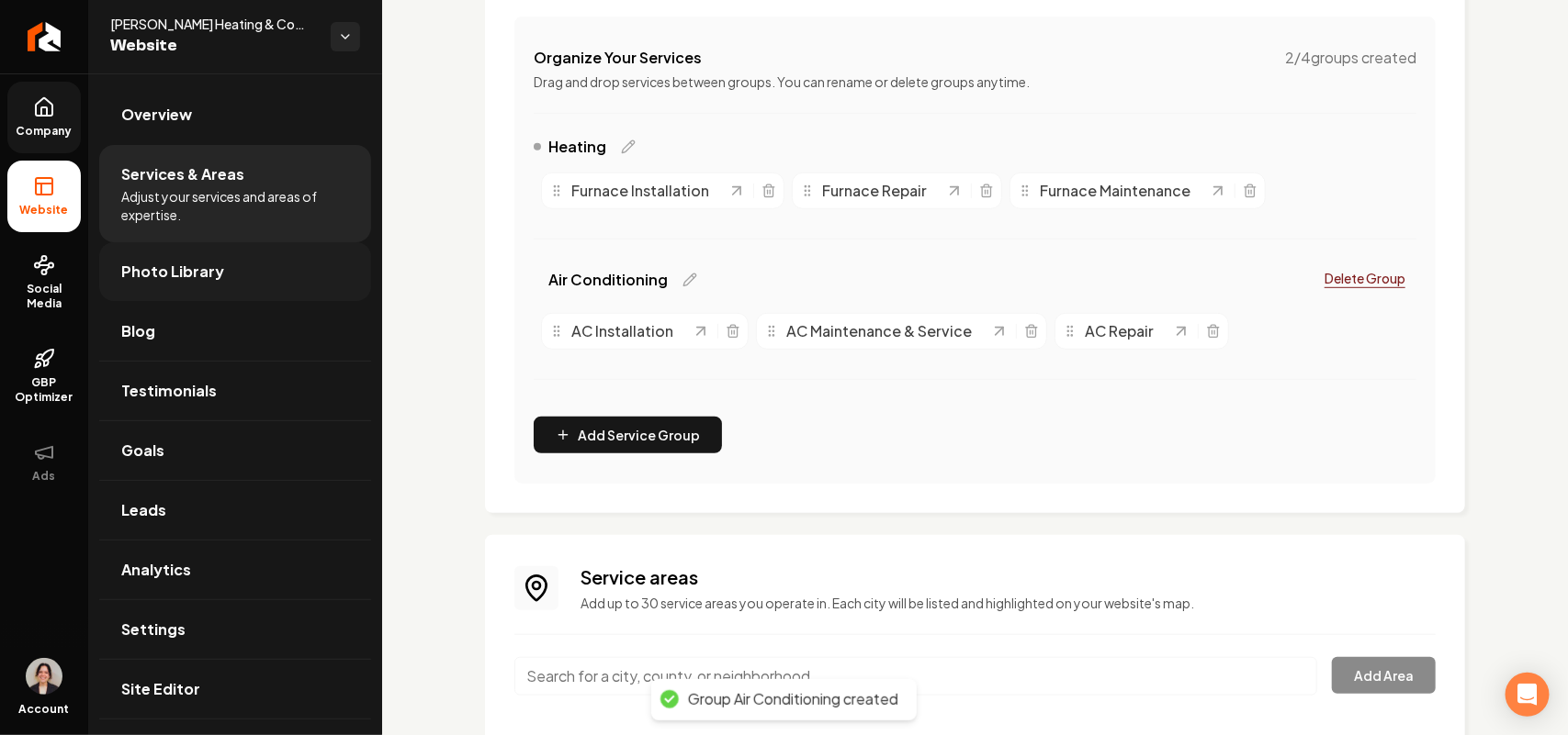
scroll to position [344, 0]
click at [269, 275] on link "Photo Library" at bounding box center [235, 272] width 272 height 59
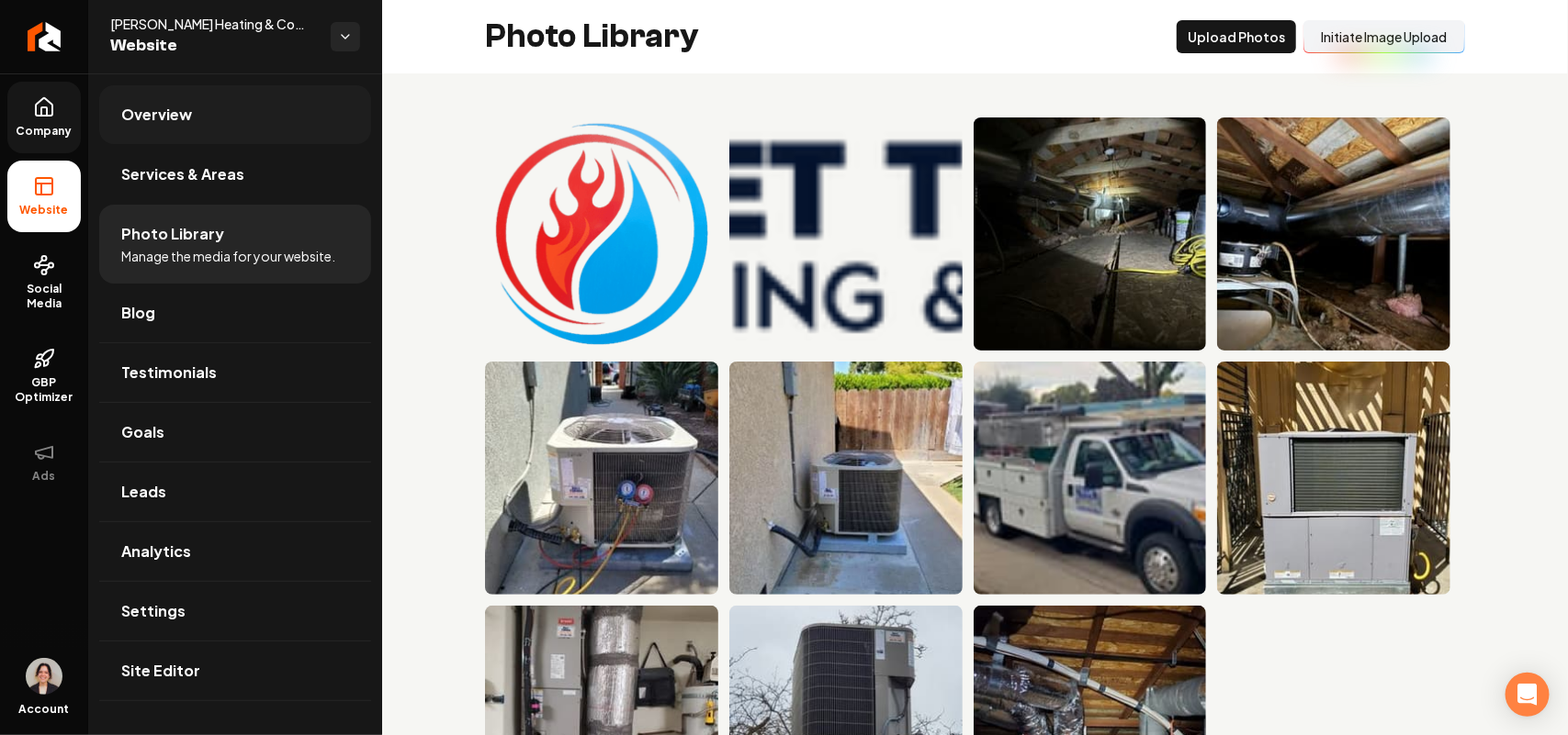
click at [204, 116] on link "Overview" at bounding box center [235, 114] width 272 height 59
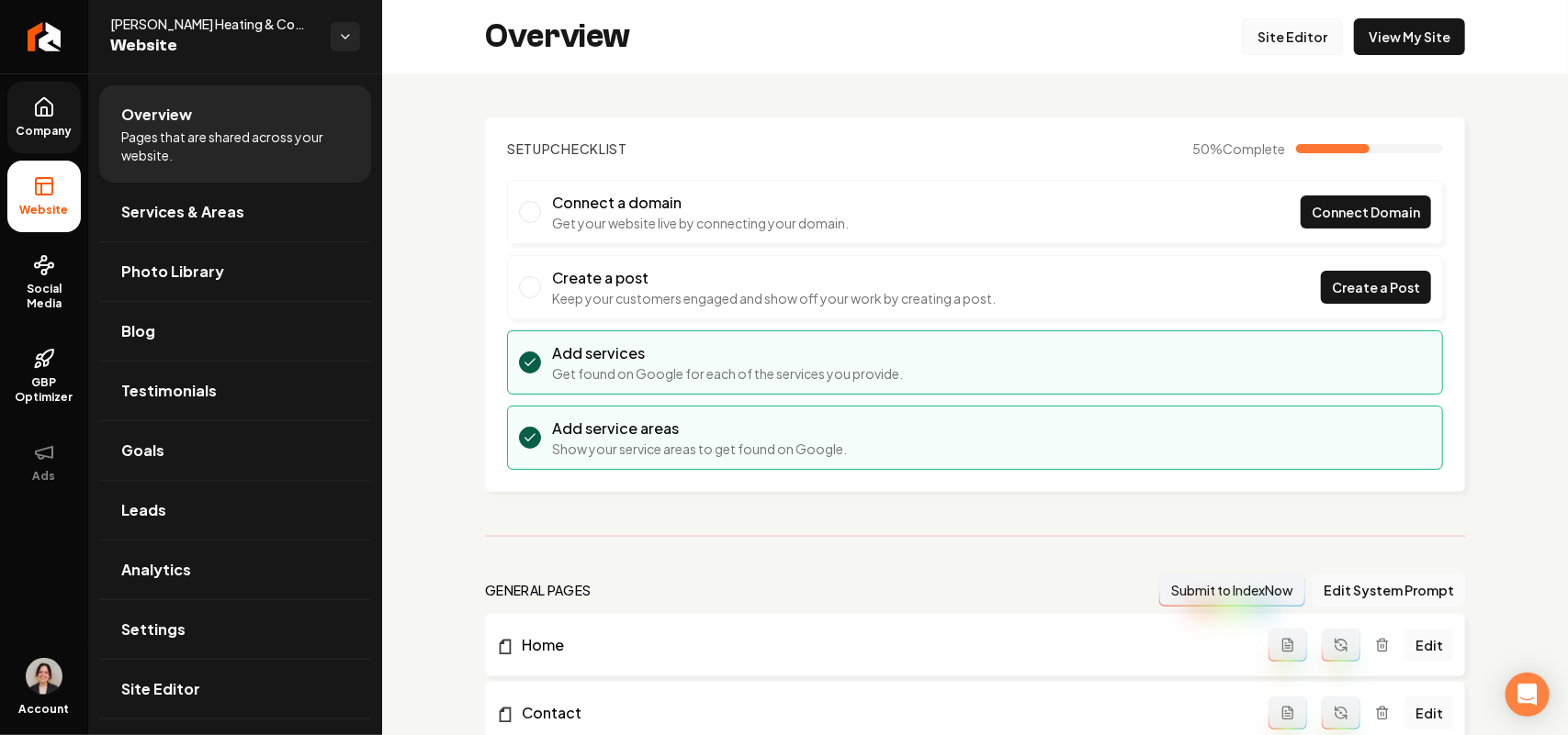
click at [1269, 43] on link "Site Editor" at bounding box center [1292, 37] width 101 height 37
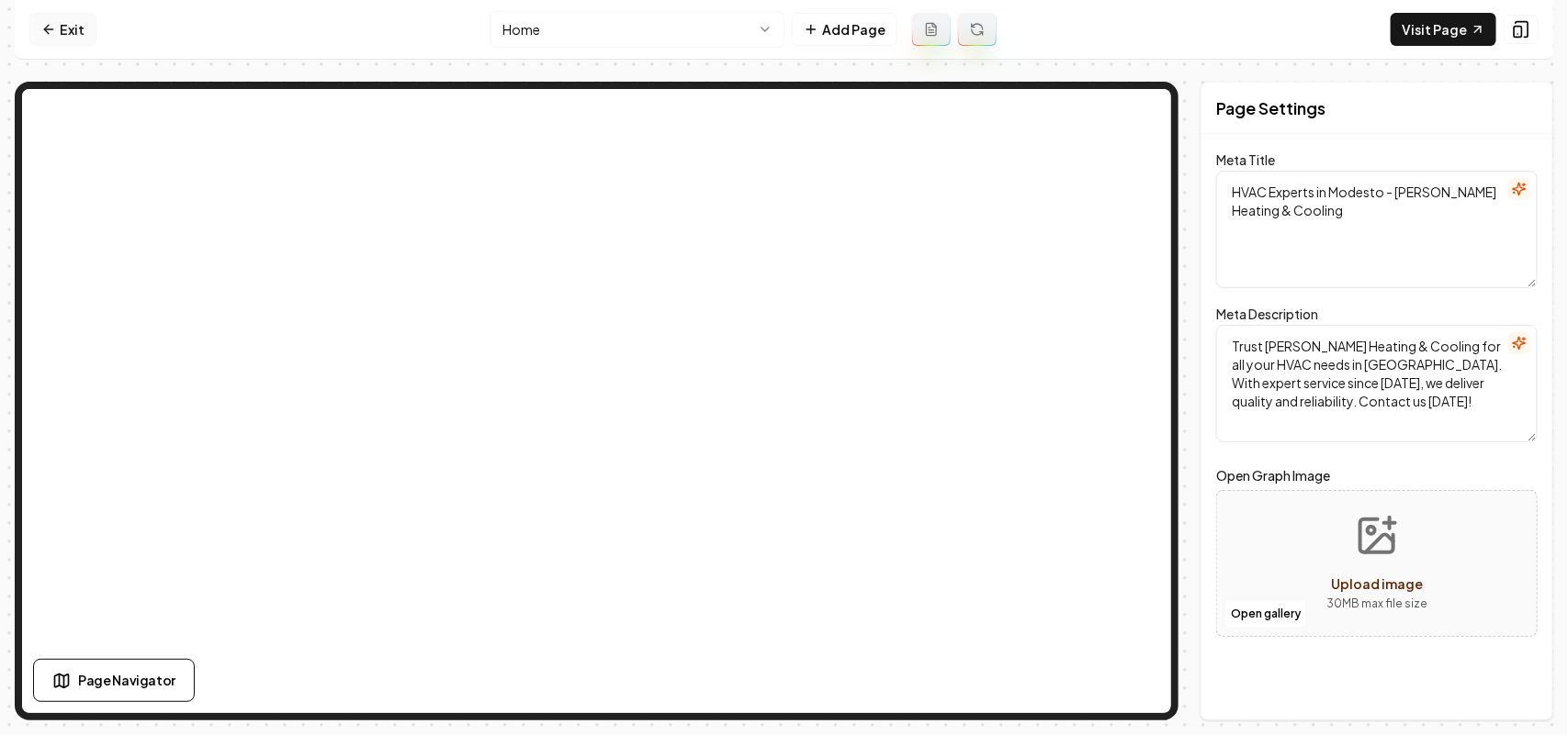
click at [88, 32] on link "Exit" at bounding box center [62, 29] width 67 height 33
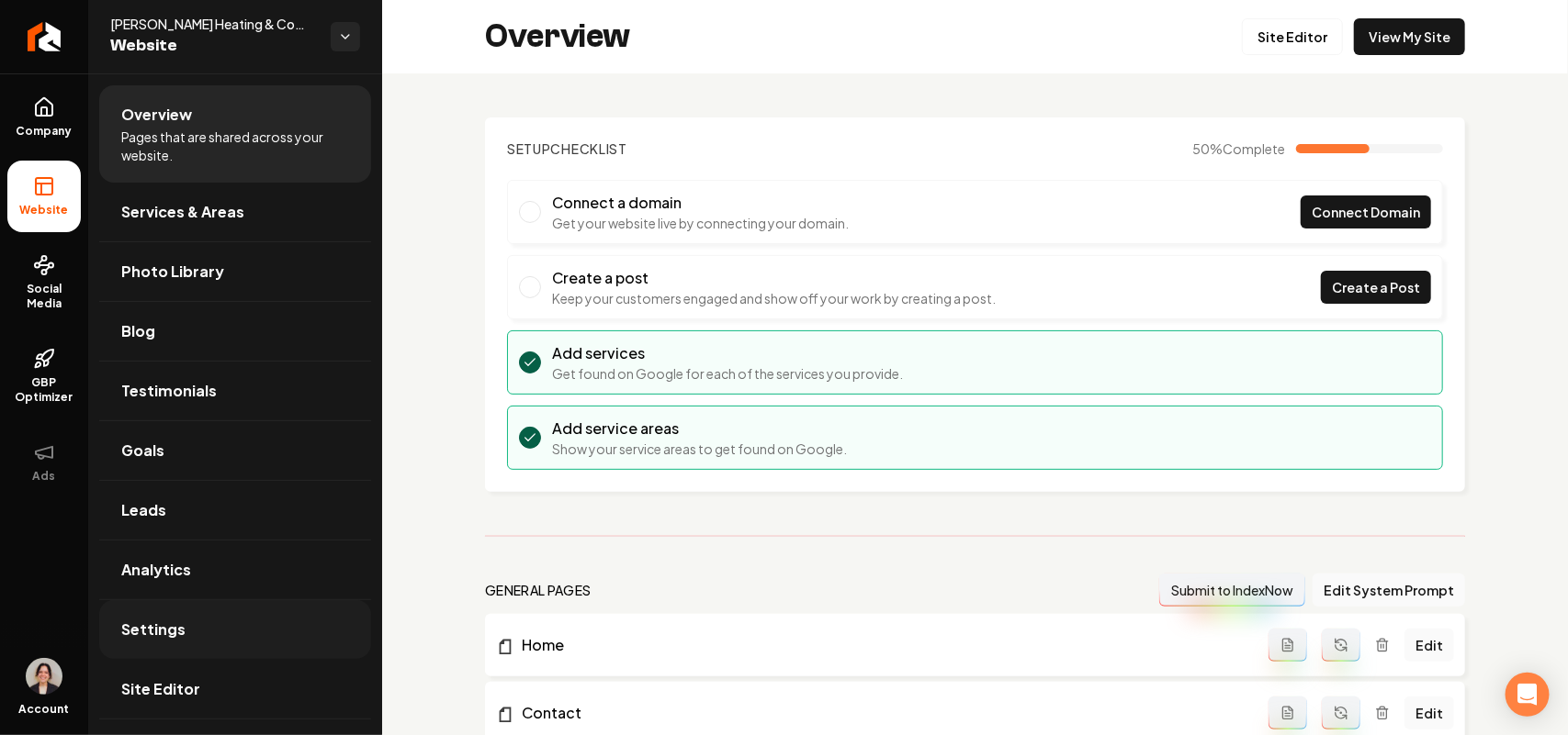
click at [178, 648] on link "Settings" at bounding box center [235, 629] width 272 height 59
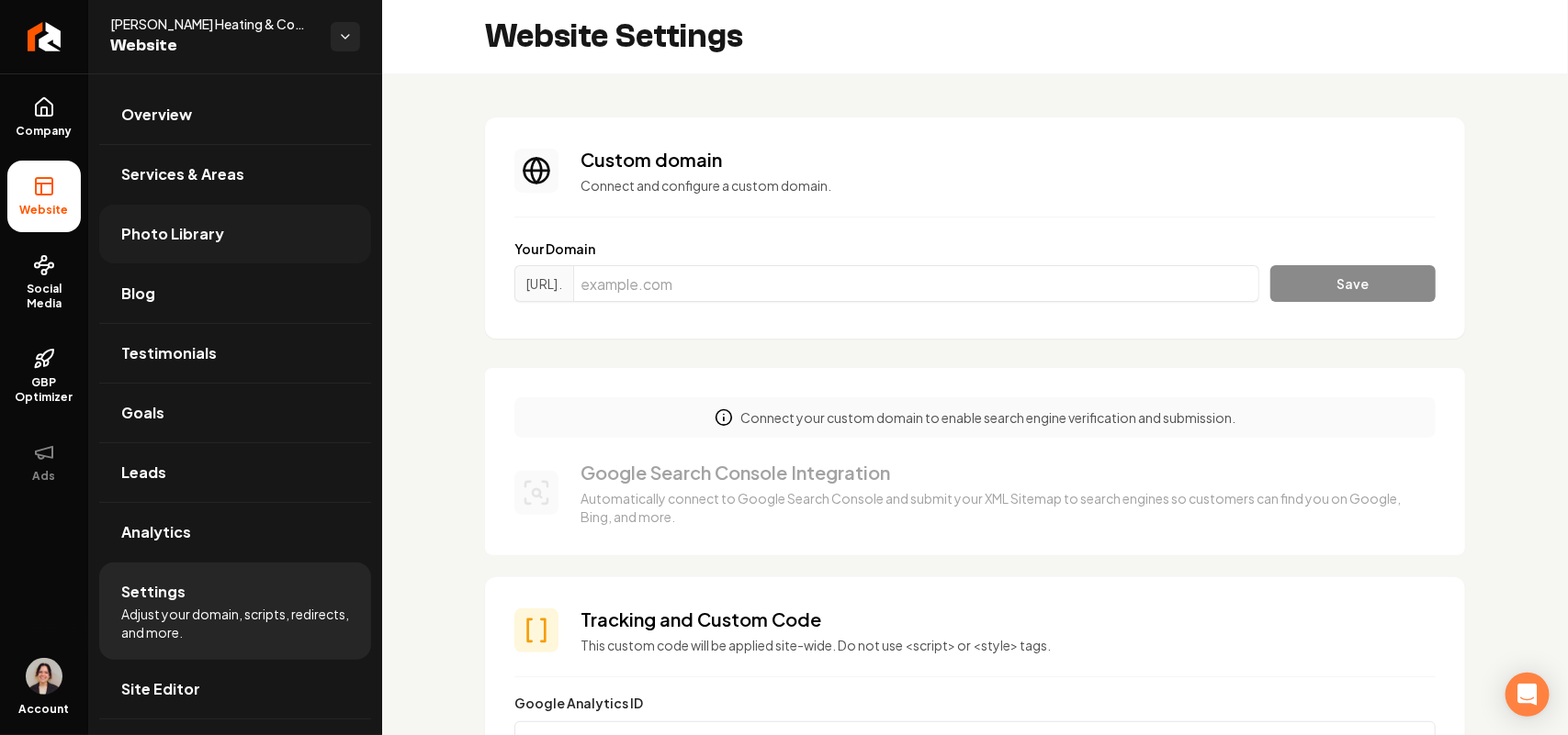
click at [158, 235] on span "Photo Library" at bounding box center [173, 234] width 103 height 22
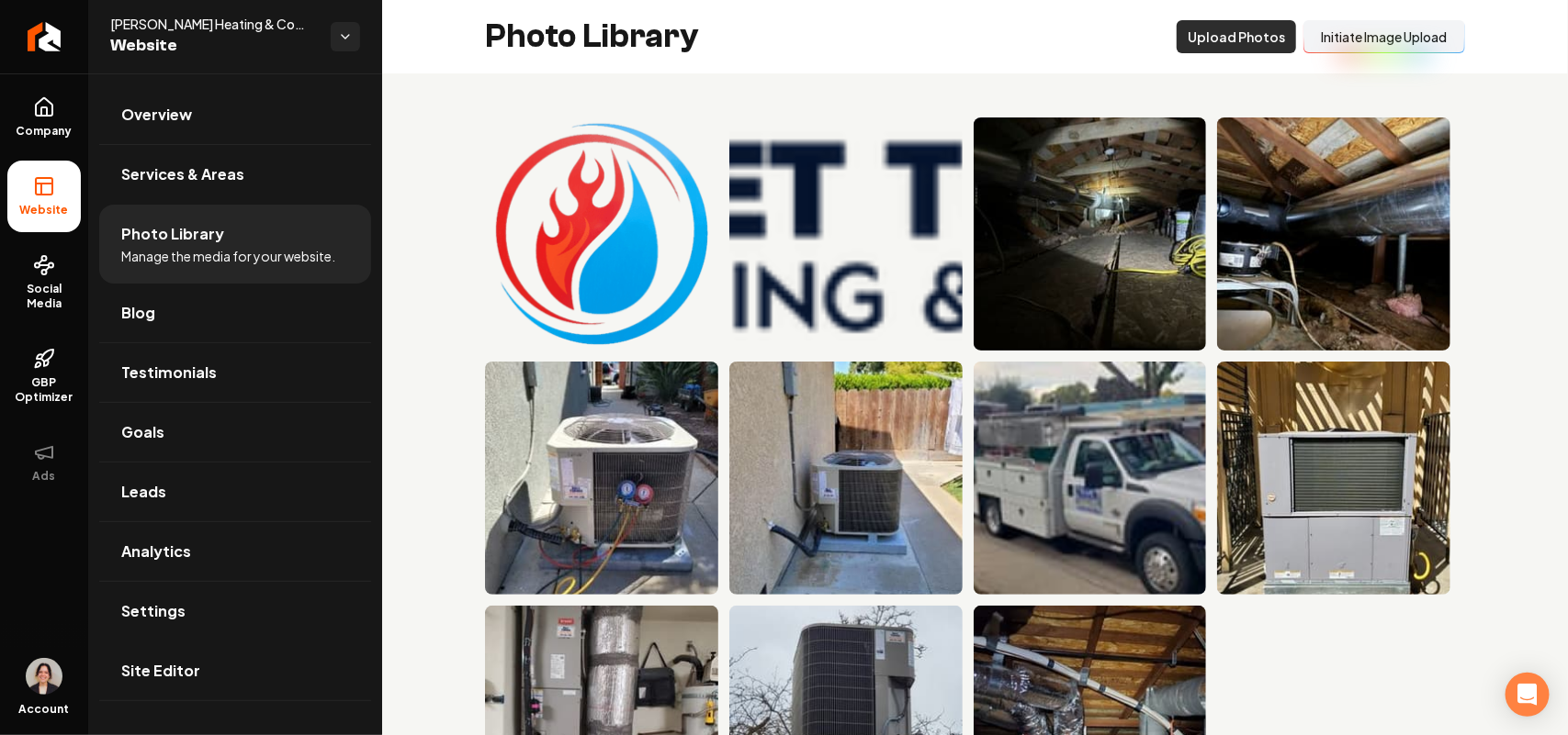
click at [1255, 24] on button "Upload Photos" at bounding box center [1236, 37] width 119 height 33
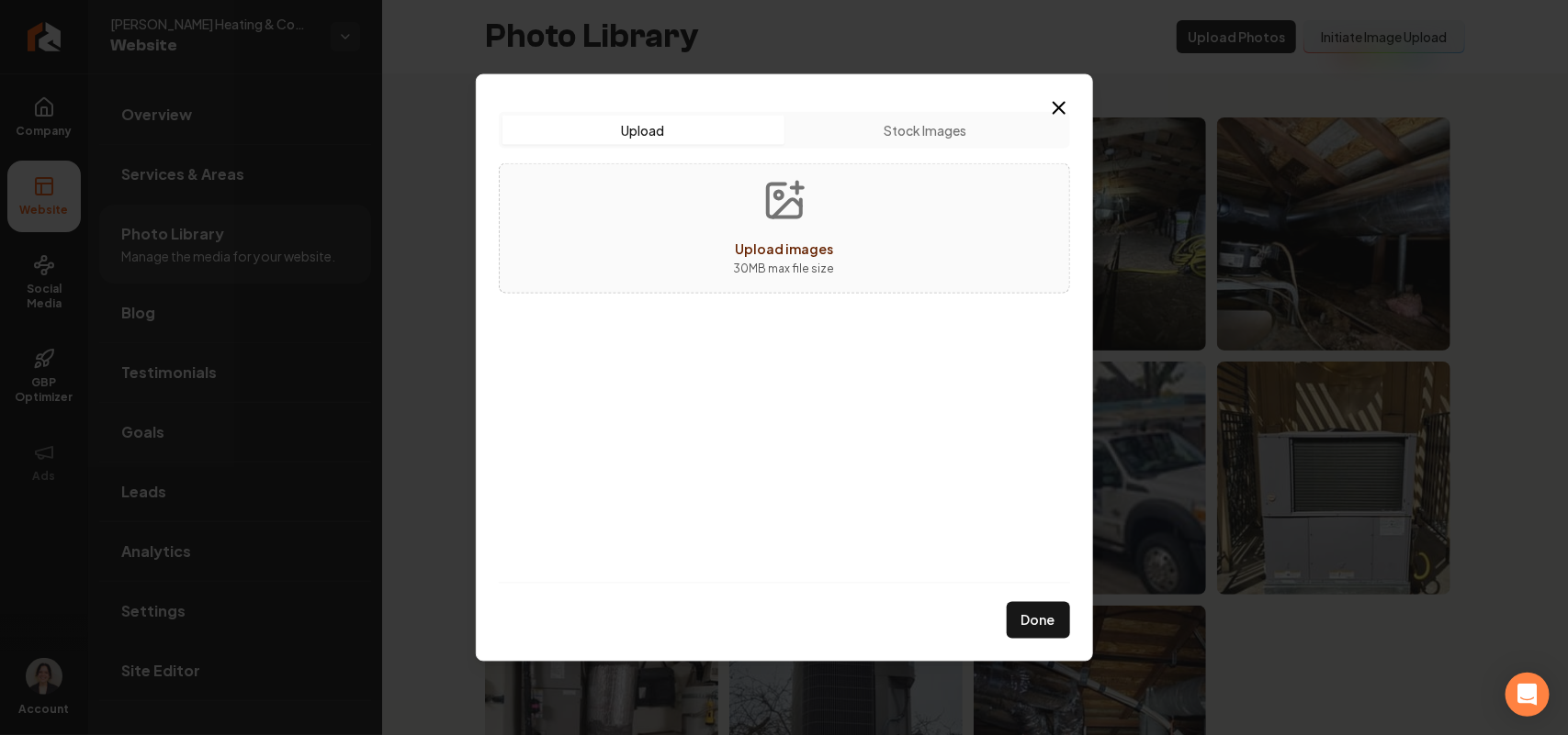
click at [779, 203] on icon "Upload images" at bounding box center [784, 200] width 44 height 44
type input "**********"
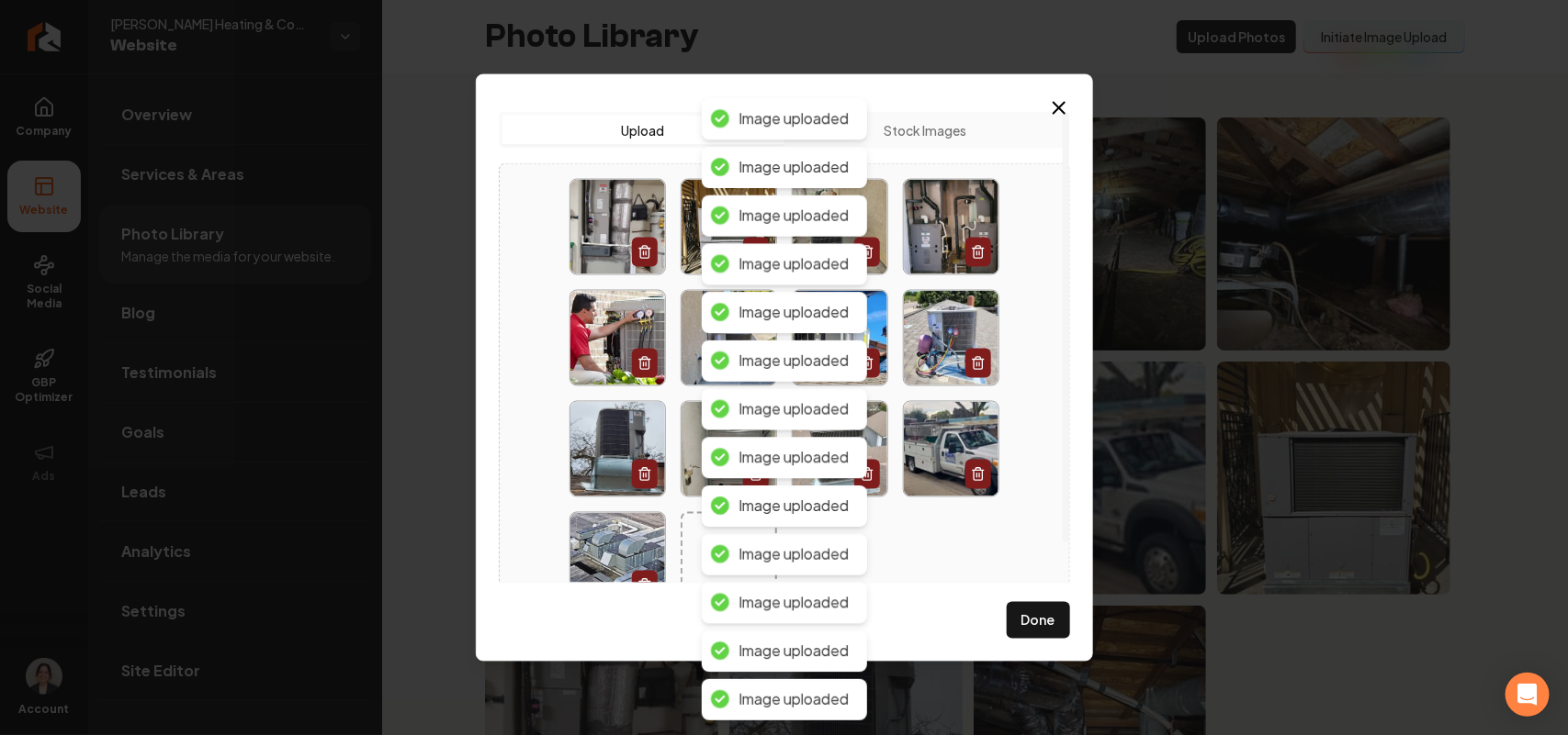
click at [999, 641] on div "Upload Upload Stock Images Done Close" at bounding box center [784, 368] width 617 height 589
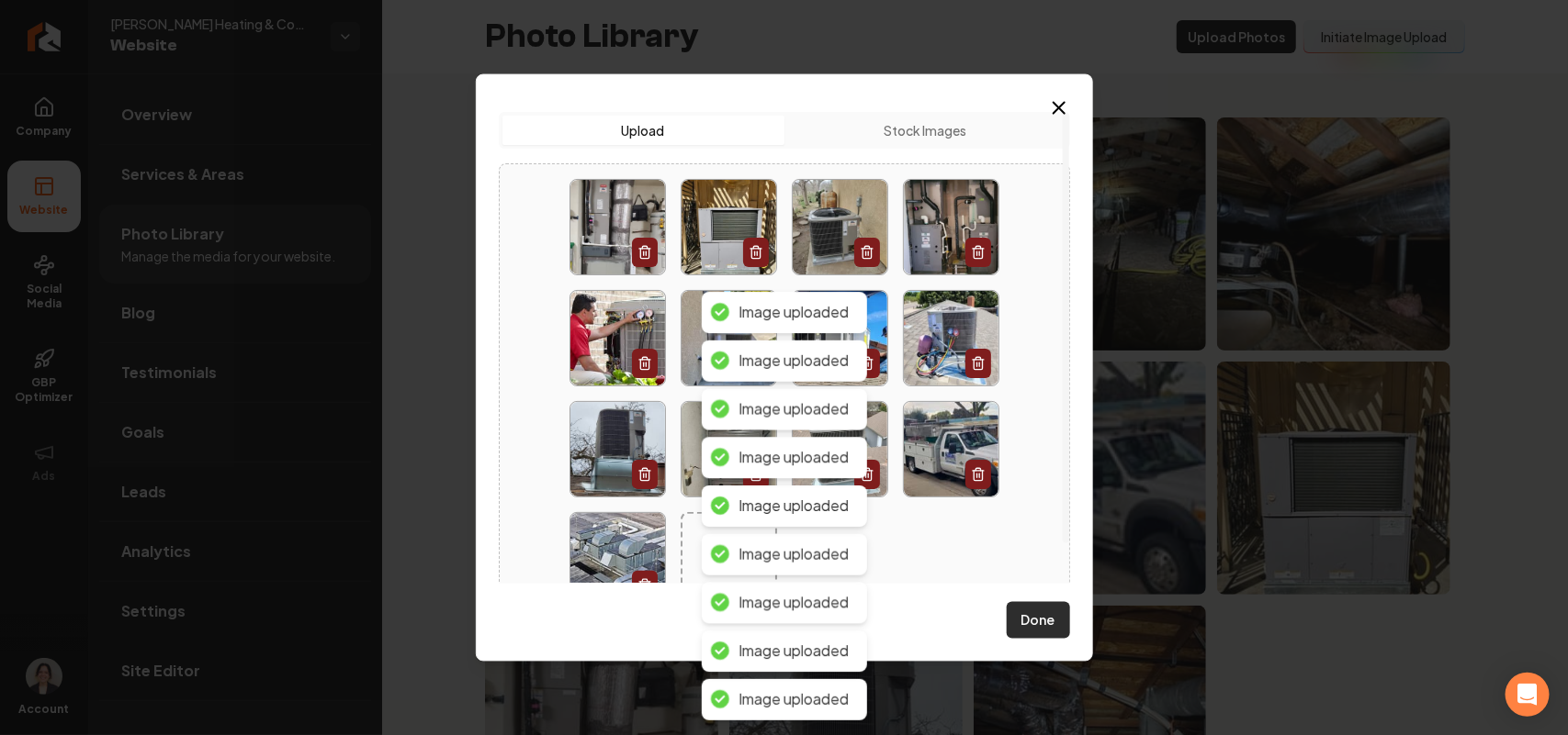
click at [1049, 625] on button "Done" at bounding box center [1038, 621] width 63 height 37
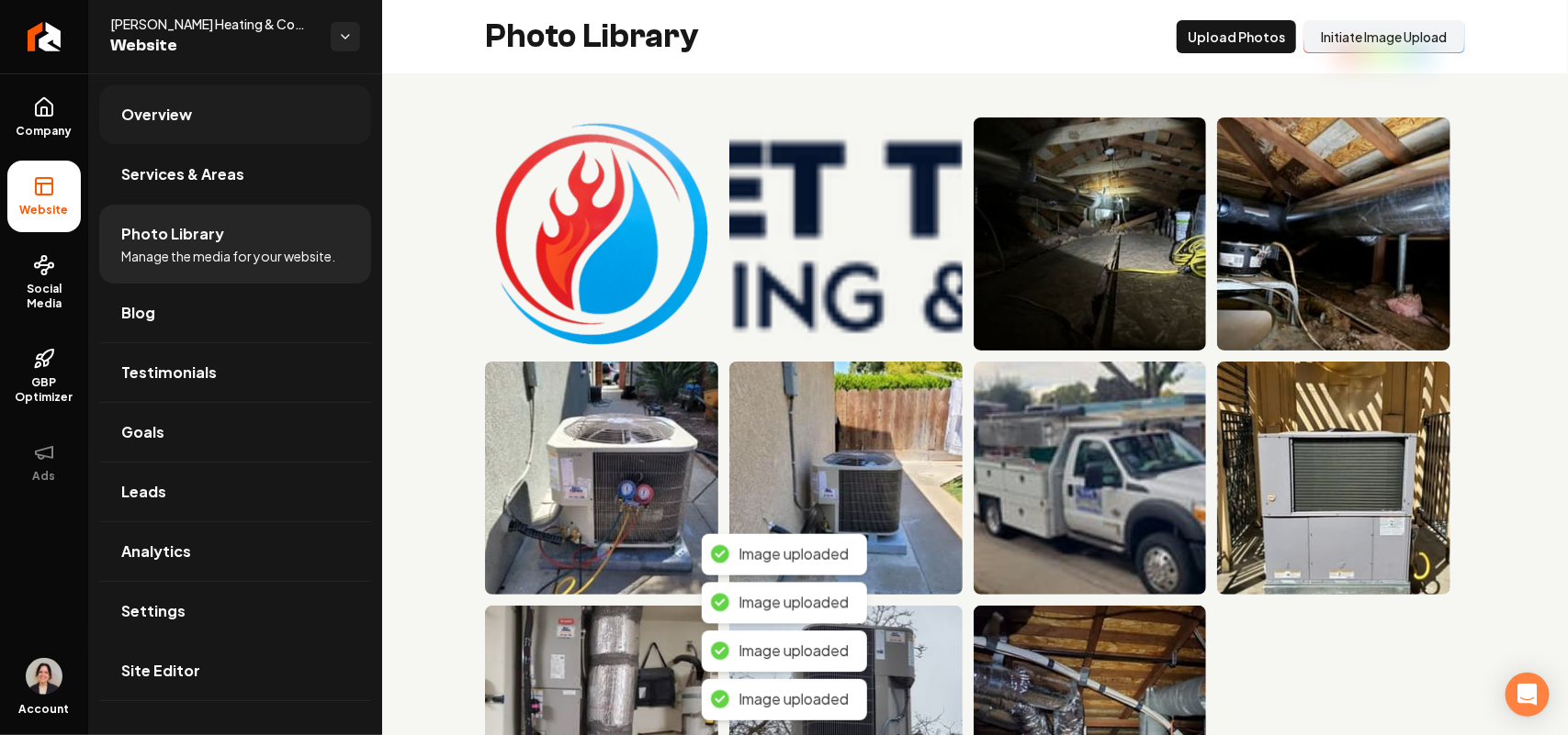
click at [194, 114] on link "Overview" at bounding box center [235, 114] width 272 height 59
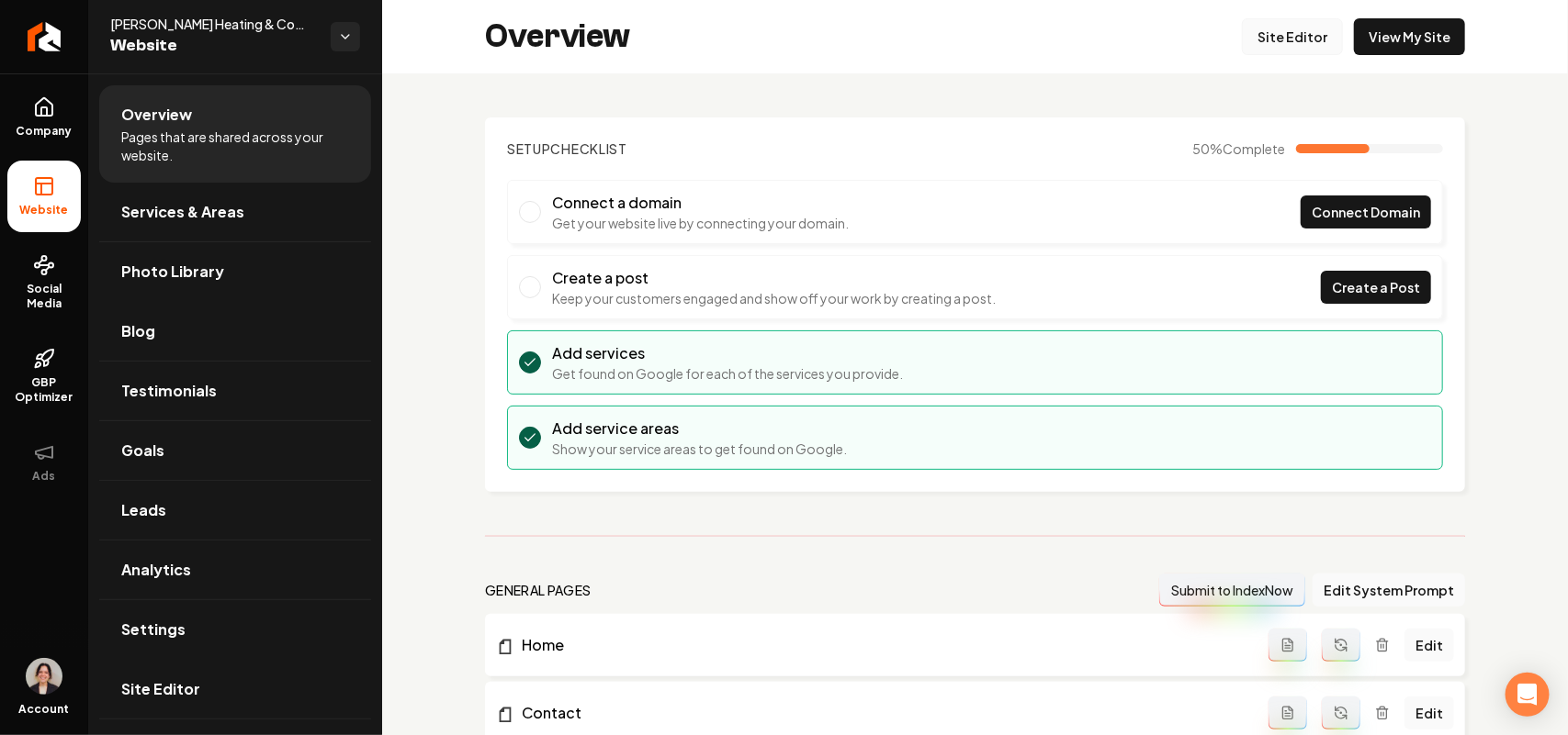
click at [1268, 28] on link "Site Editor" at bounding box center [1292, 37] width 101 height 37
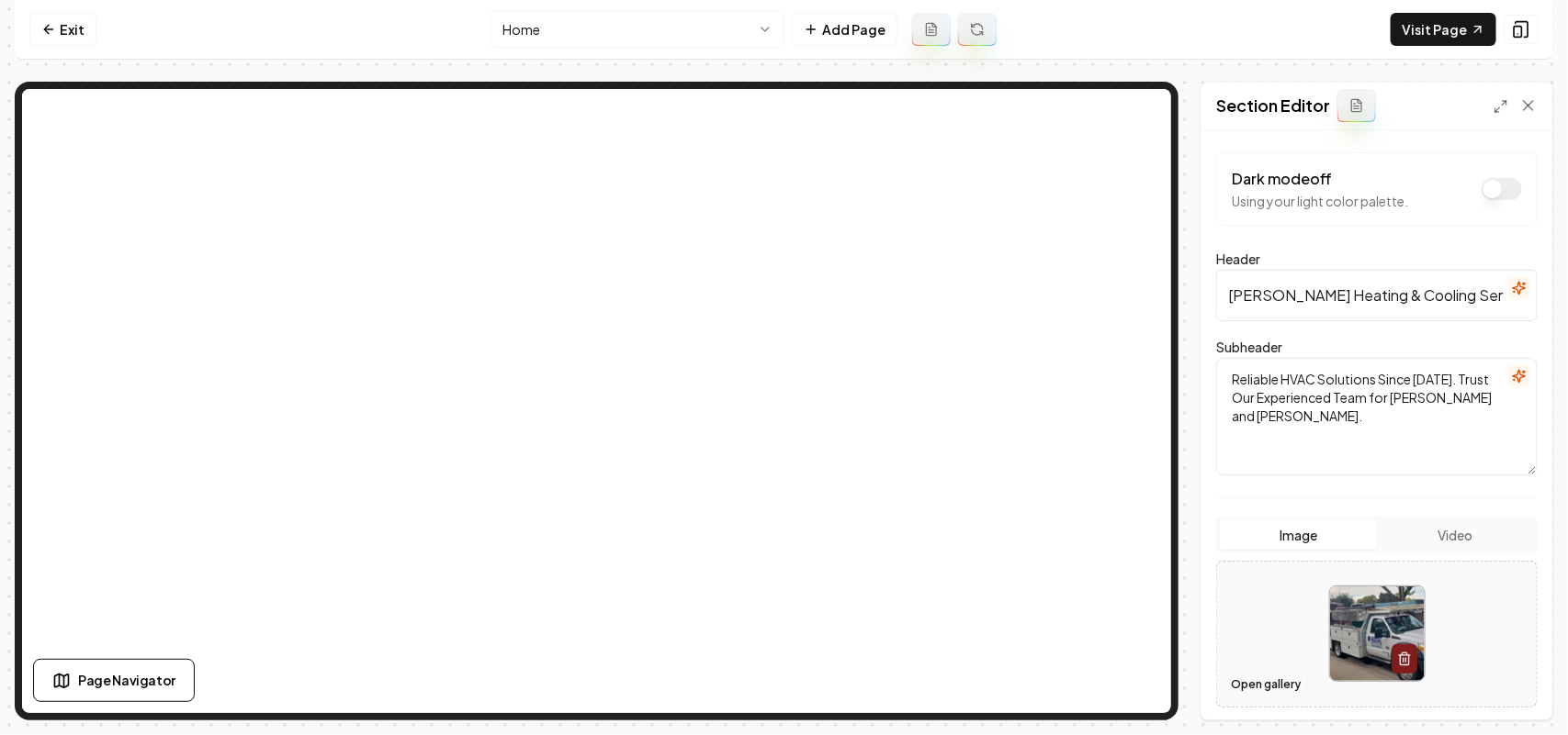
click at [1255, 689] on button "Open gallery" at bounding box center [1265, 685] width 82 height 29
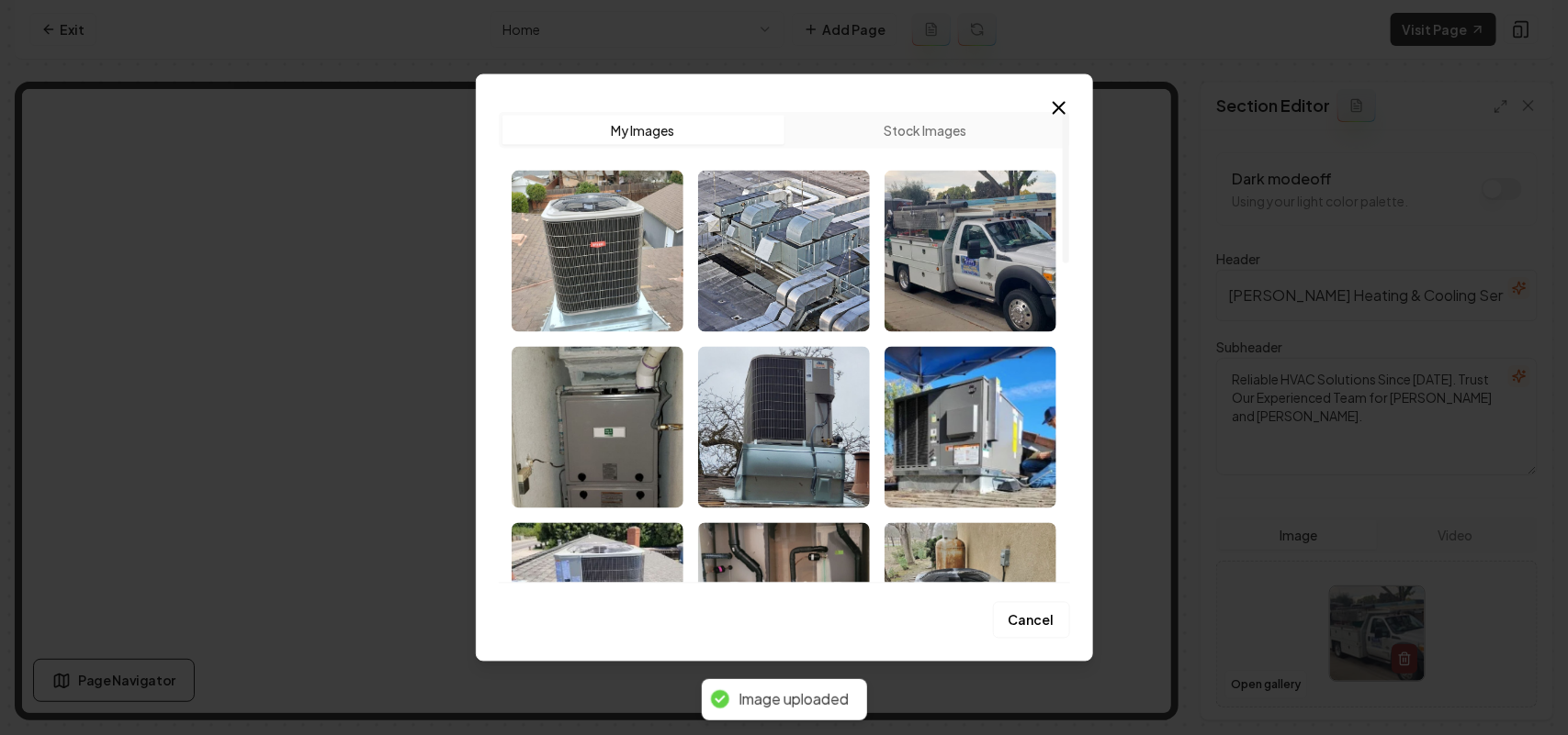
click at [917, 222] on img "Select image image_68bf62645c7cd75eb8d14178.png" at bounding box center [970, 250] width 172 height 162
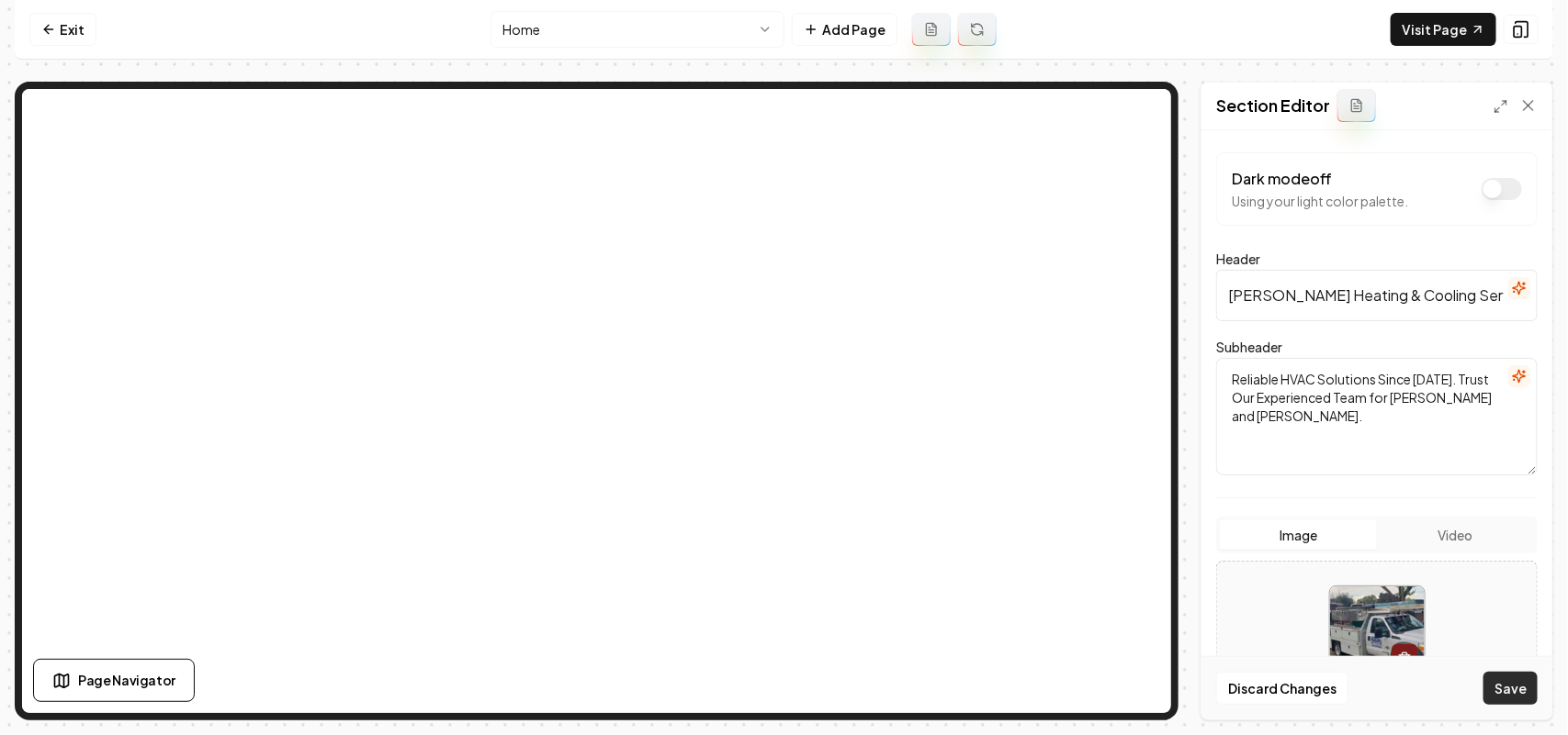
click at [1523, 696] on button "Save" at bounding box center [1511, 688] width 54 height 33
click at [1237, 682] on button "Open gallery" at bounding box center [1265, 685] width 82 height 29
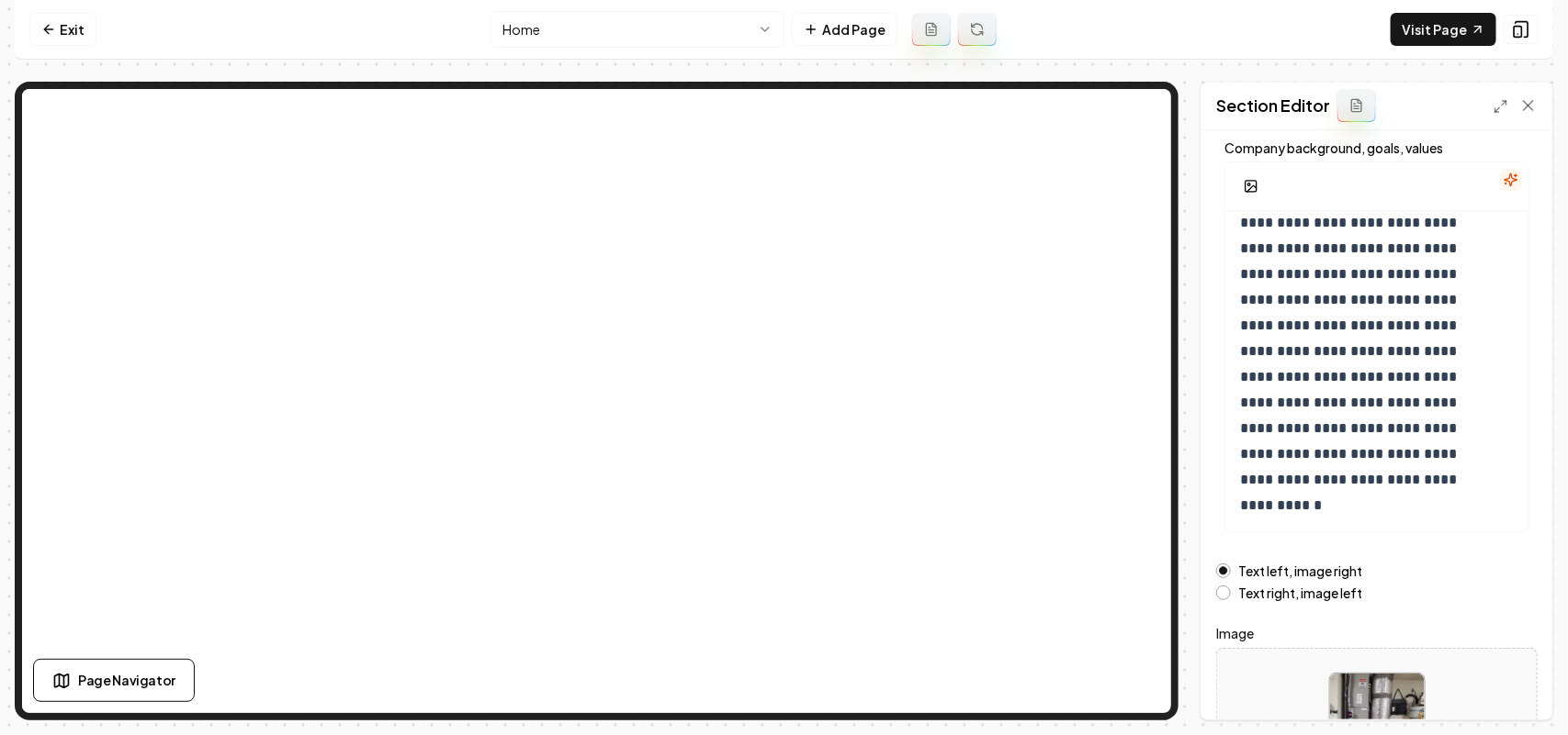
scroll to position [257, 0]
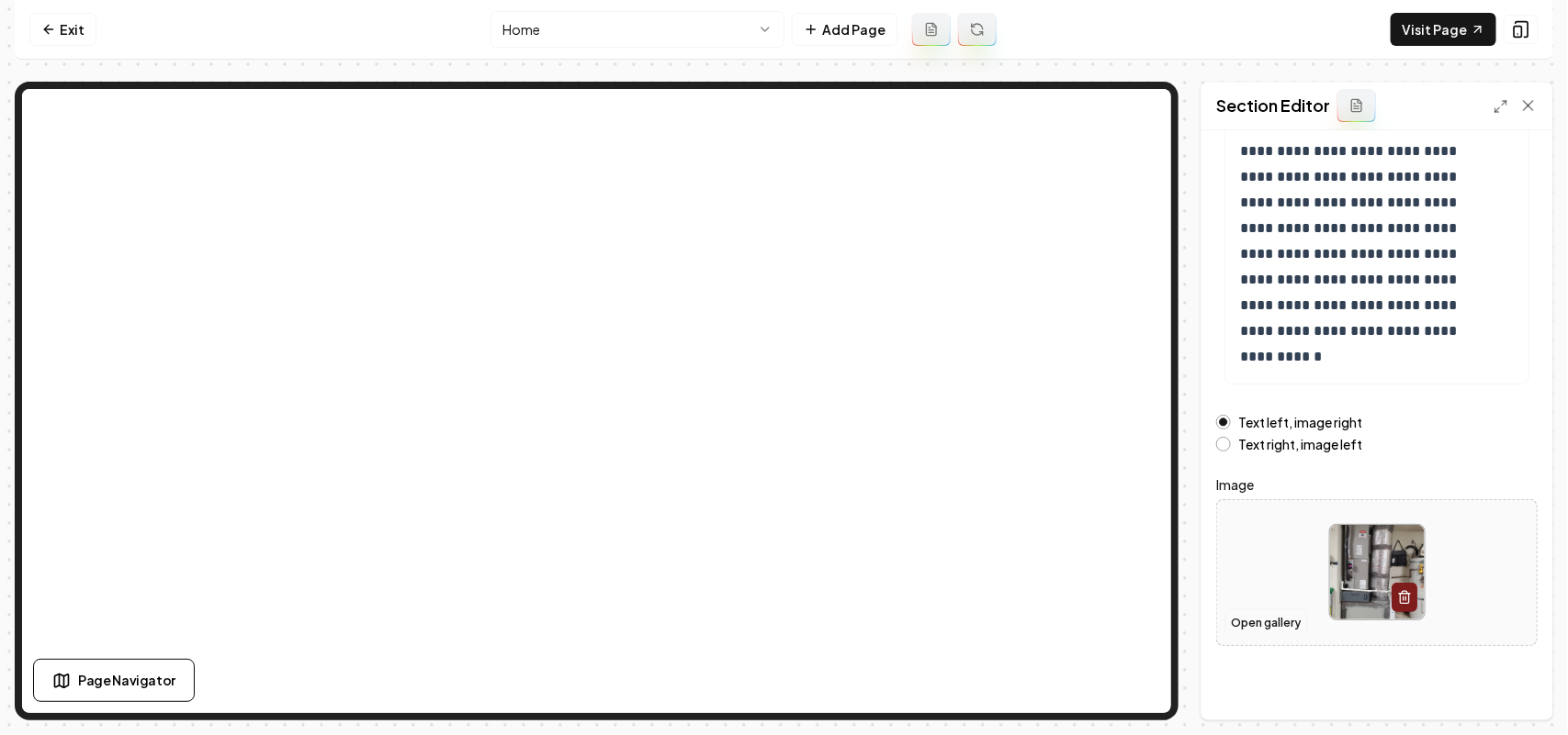
click at [1256, 617] on button "Open gallery" at bounding box center [1265, 623] width 82 height 29
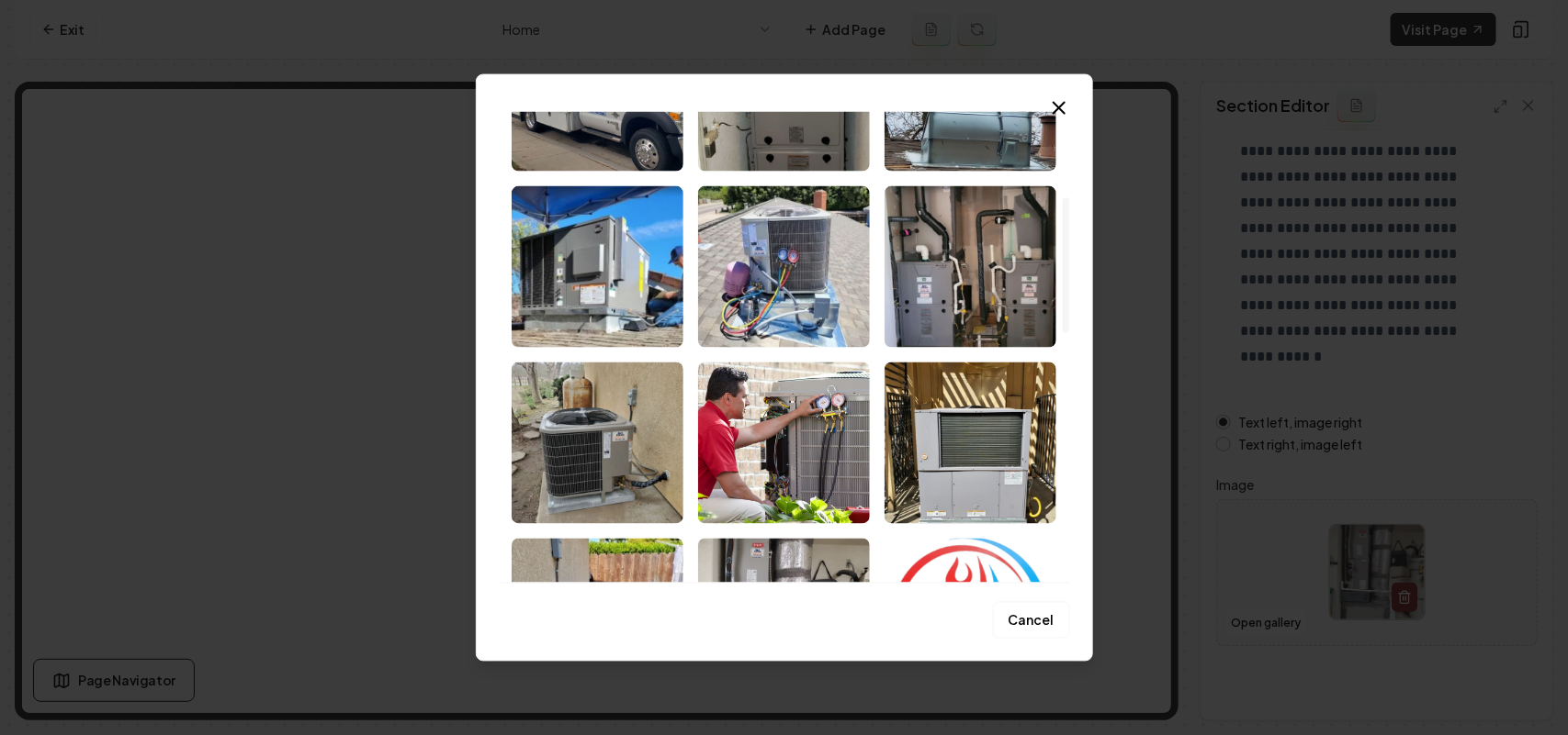
scroll to position [344, 0]
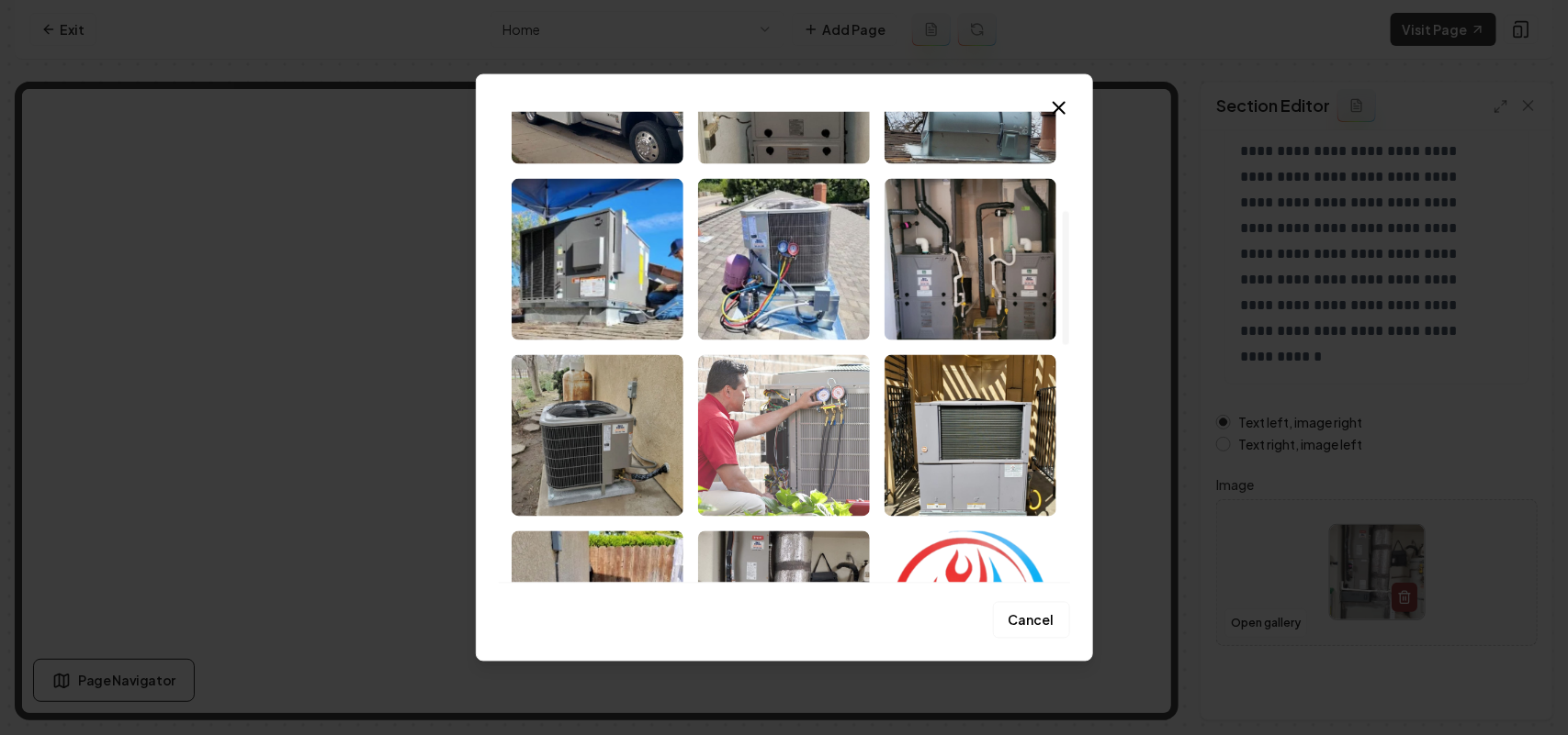
click at [804, 441] on img "Select image image_68bf62645c7cd75eb8d14037.jpg" at bounding box center [784, 434] width 172 height 162
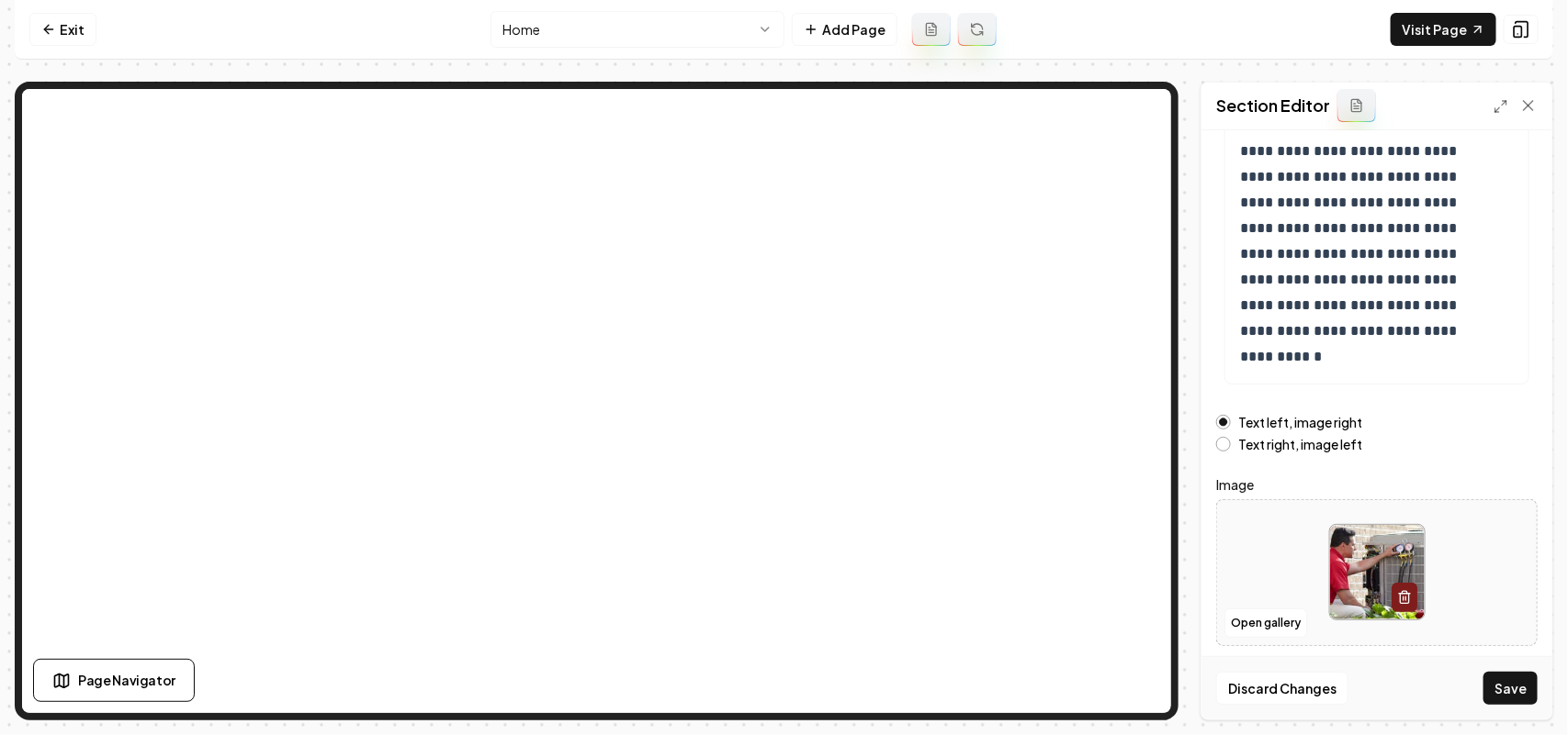
click at [1329, 450] on label "Text right, image left" at bounding box center [1300, 444] width 124 height 13
click at [1231, 450] on button "Text right, image left" at bounding box center [1224, 444] width 15 height 15
click at [1527, 694] on button "Save" at bounding box center [1511, 688] width 54 height 33
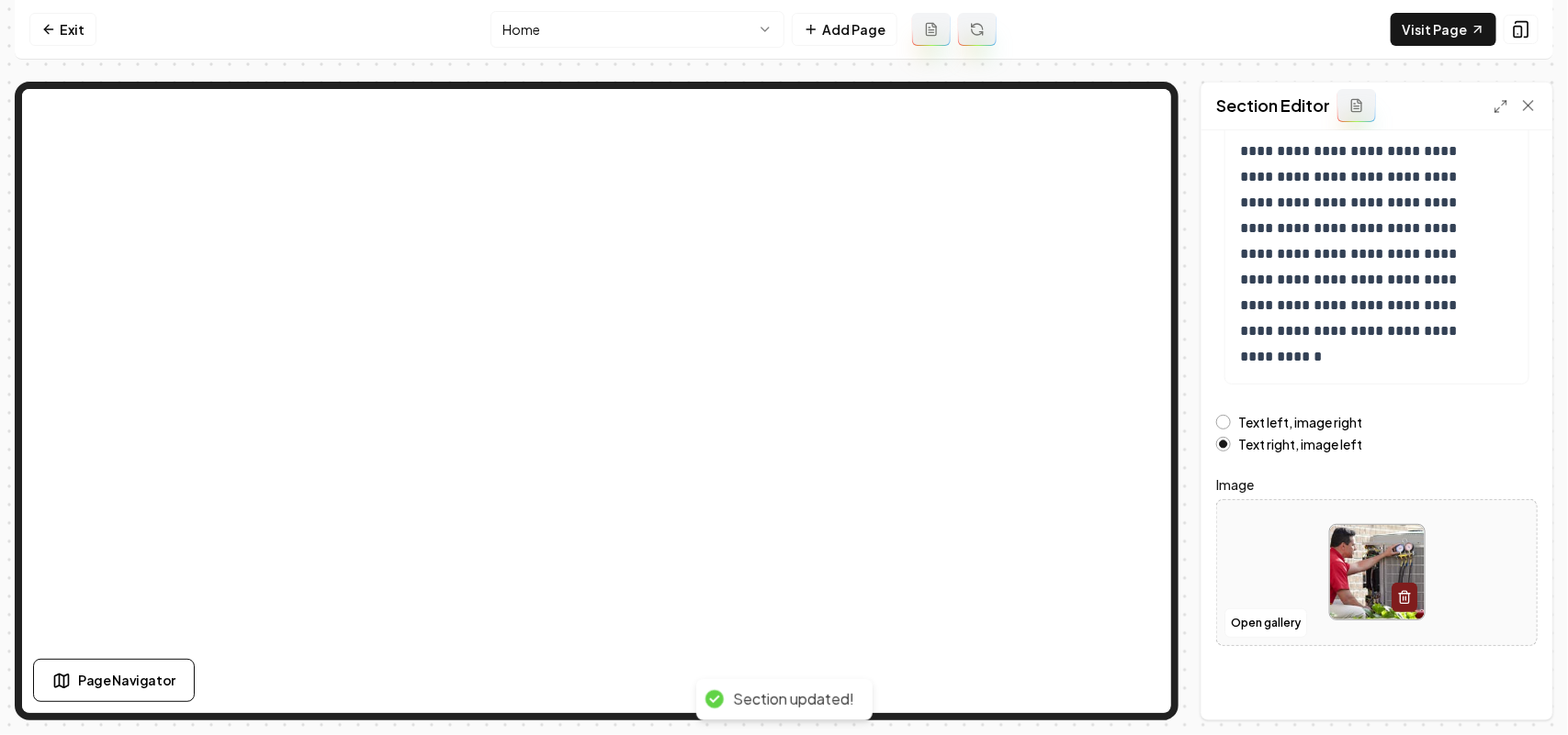
scroll to position [0, 0]
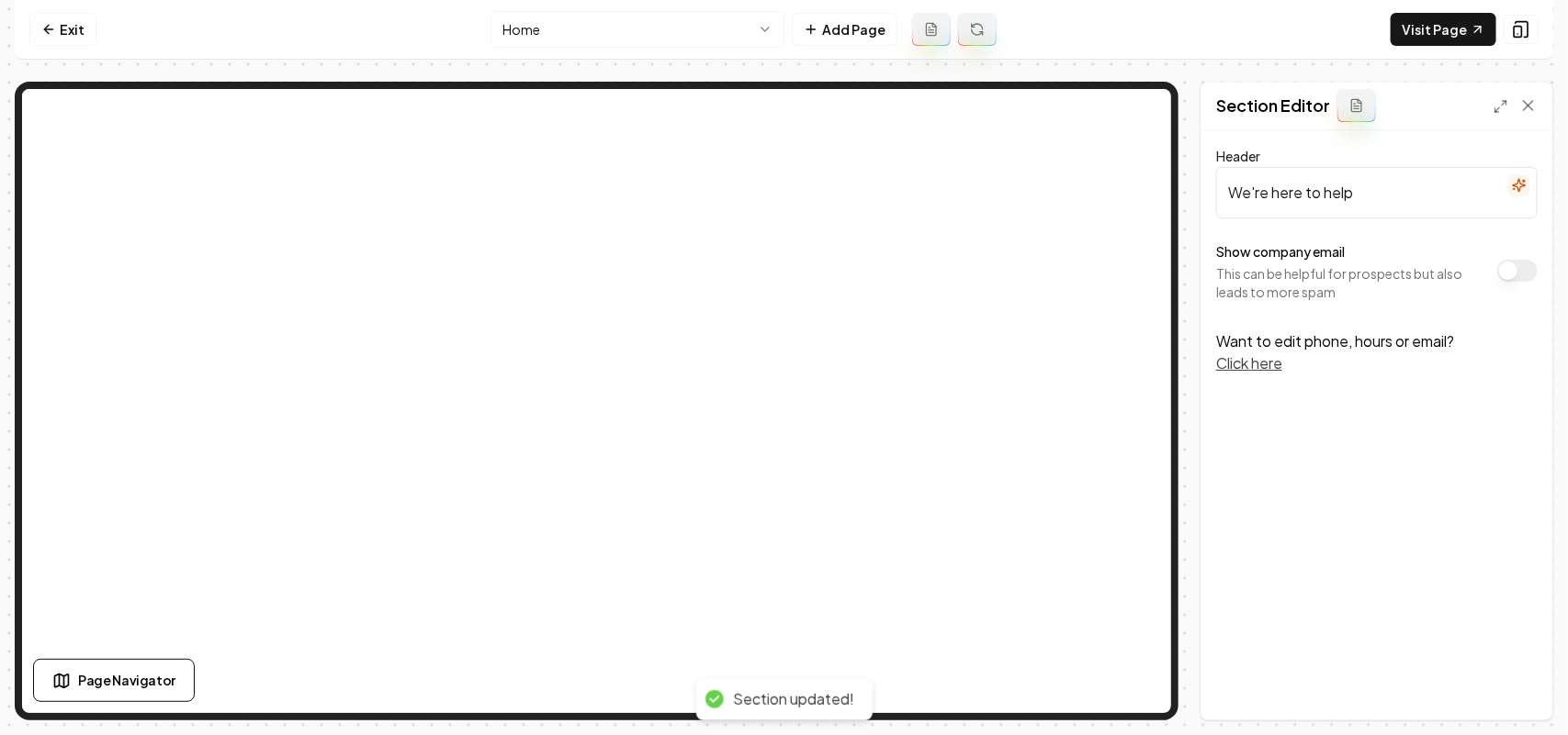
click at [1526, 268] on button "Show company email" at bounding box center [1518, 271] width 41 height 22
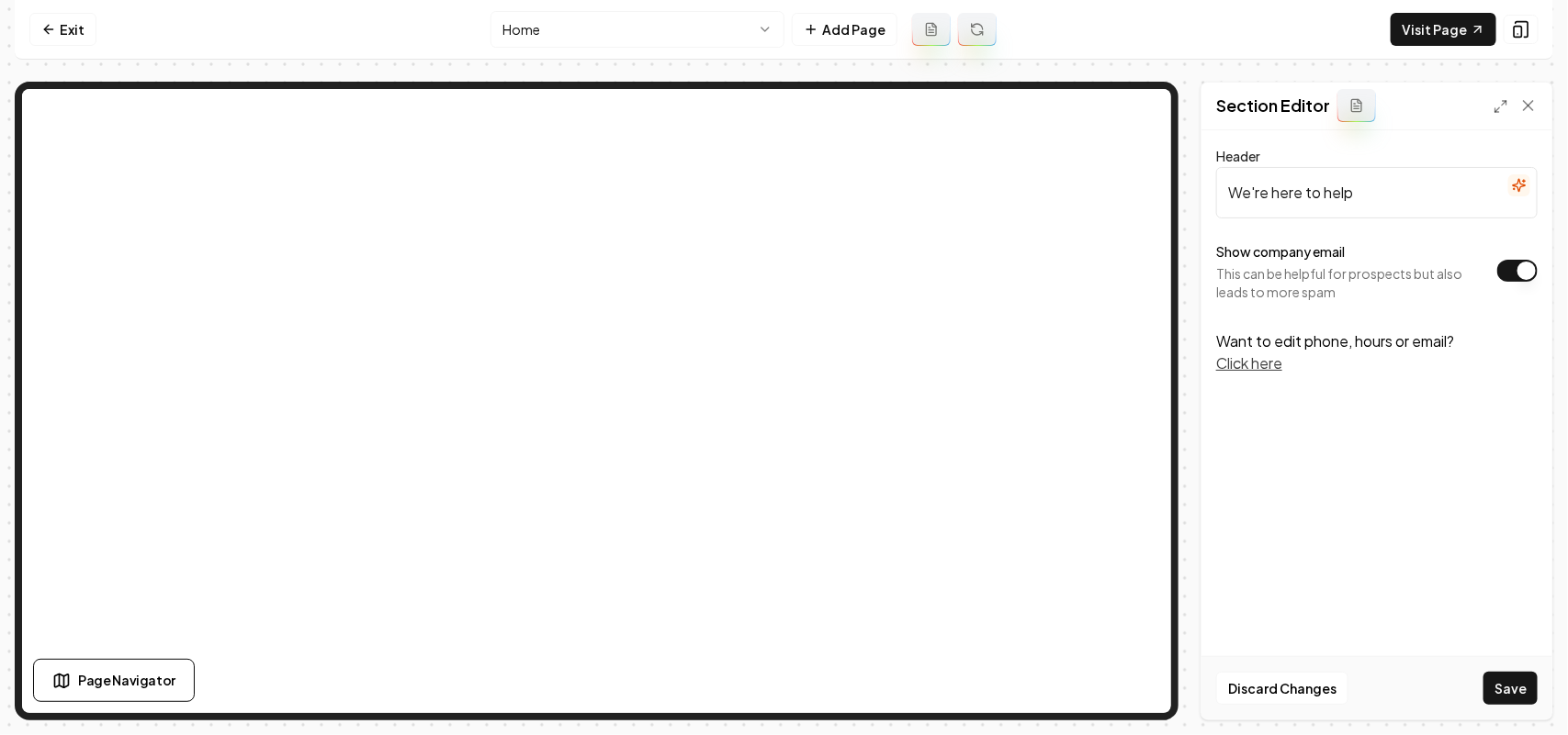
click at [1484, 685] on div "Discard Changes Save" at bounding box center [1377, 687] width 351 height 63
click at [1509, 682] on button "Save" at bounding box center [1511, 688] width 54 height 33
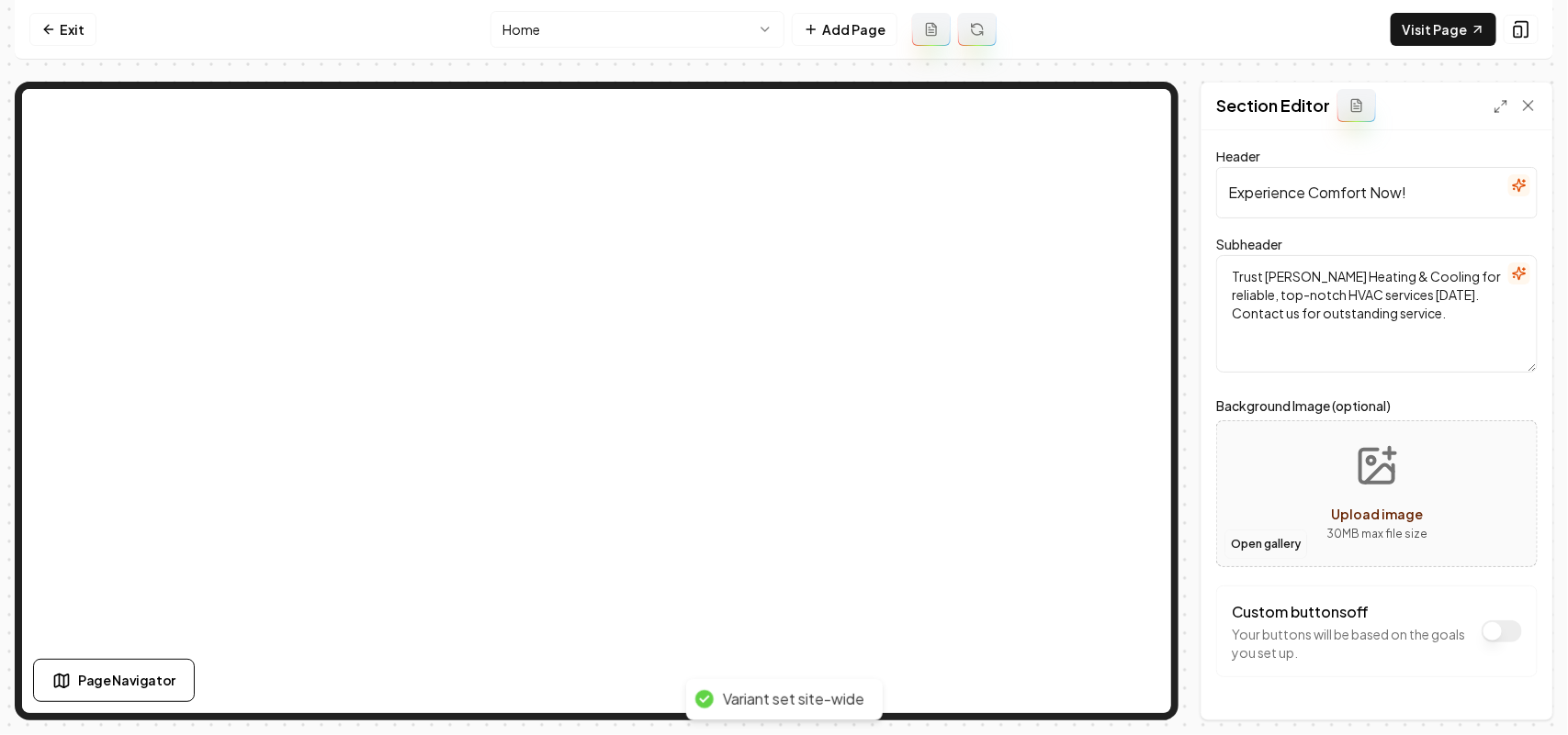
click at [1270, 540] on button "Open gallery" at bounding box center [1265, 544] width 82 height 29
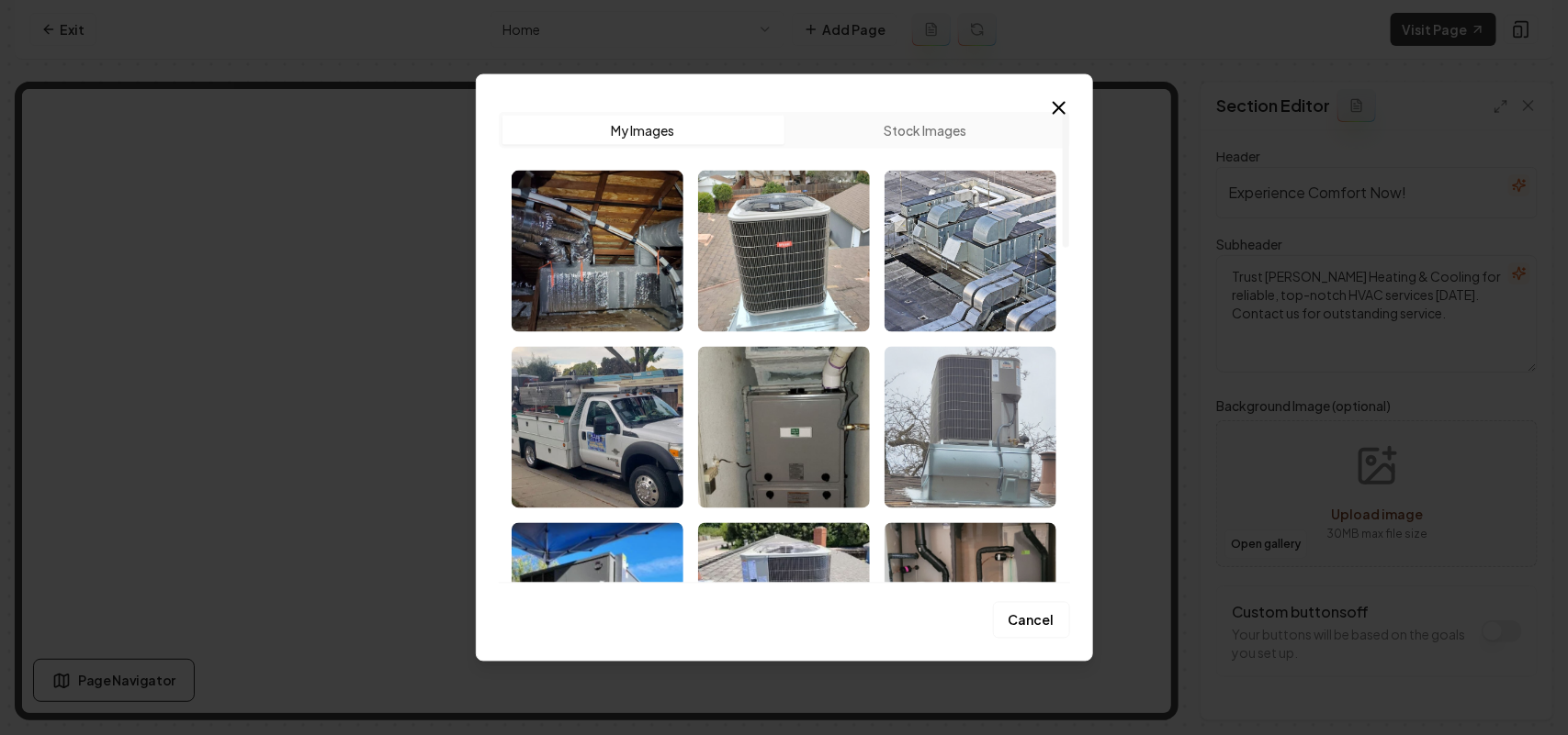
click at [956, 452] on img "Select image image_68bf62645c7cd75eb8d140b0.jpg" at bounding box center [970, 427] width 172 height 162
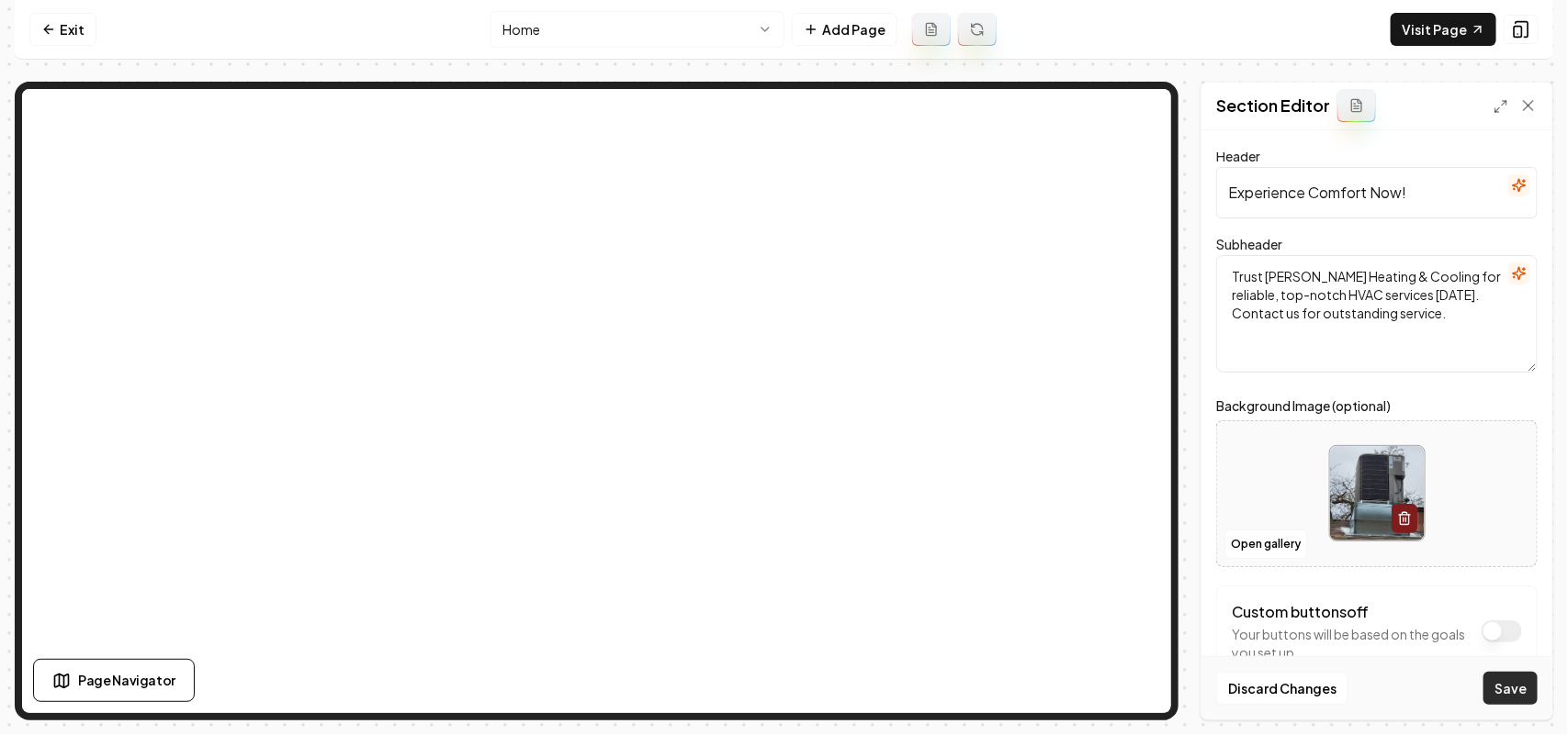
click at [1530, 693] on button "Save" at bounding box center [1511, 688] width 54 height 33
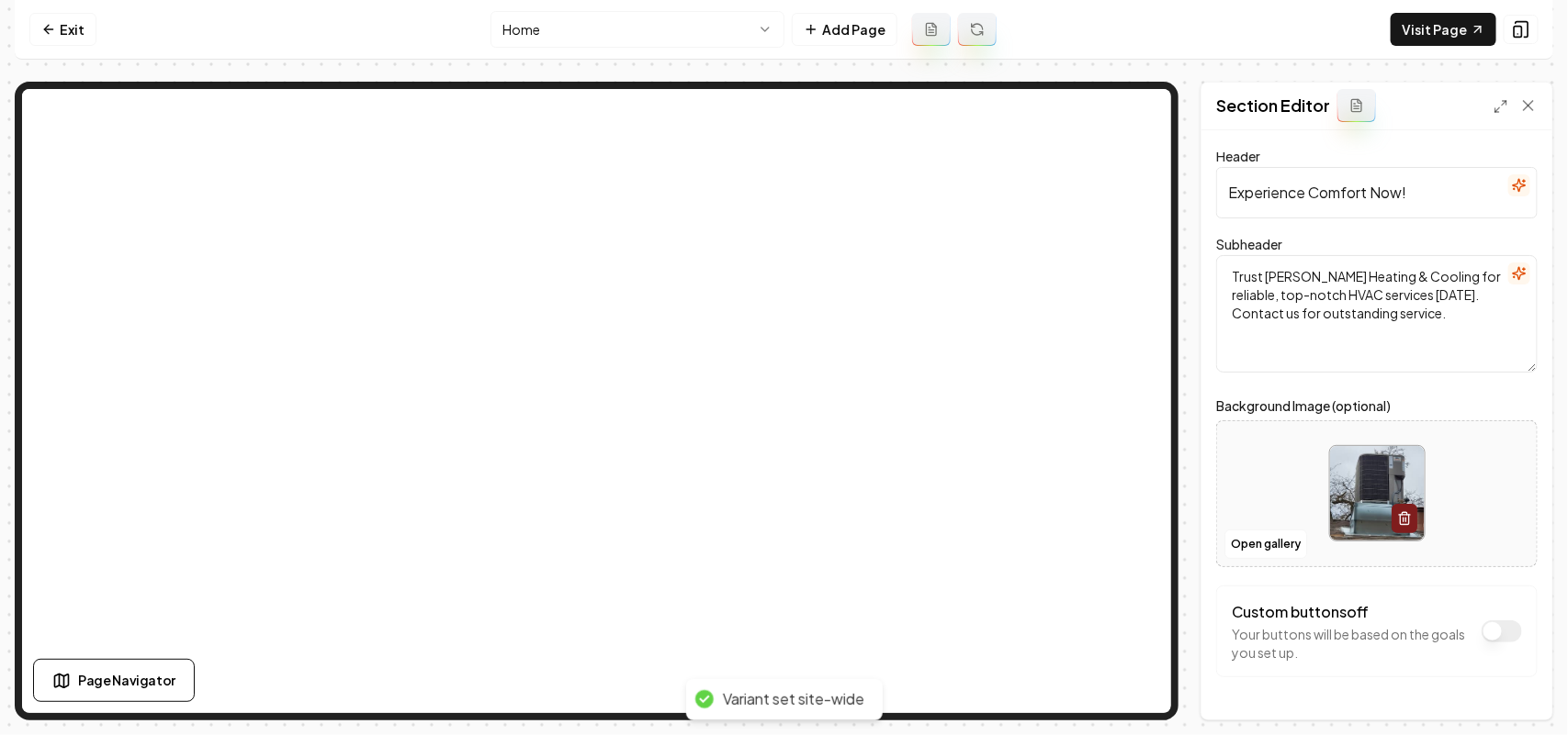
click at [557, 34] on html "Computer Required This feature is only available on a computer. Please switch t…" at bounding box center [784, 368] width 1568 height 735
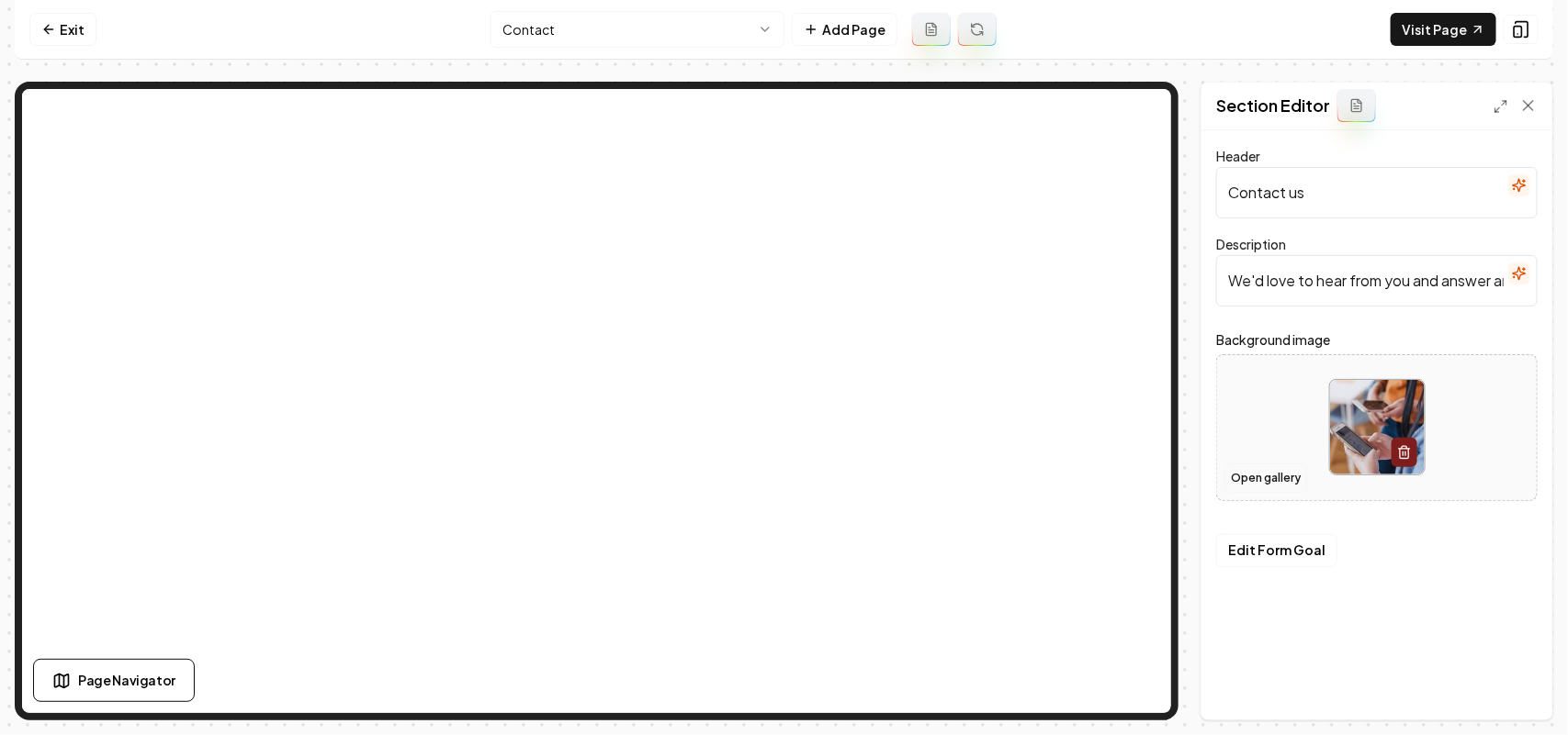
click at [1247, 478] on button "Open gallery" at bounding box center [1265, 478] width 82 height 29
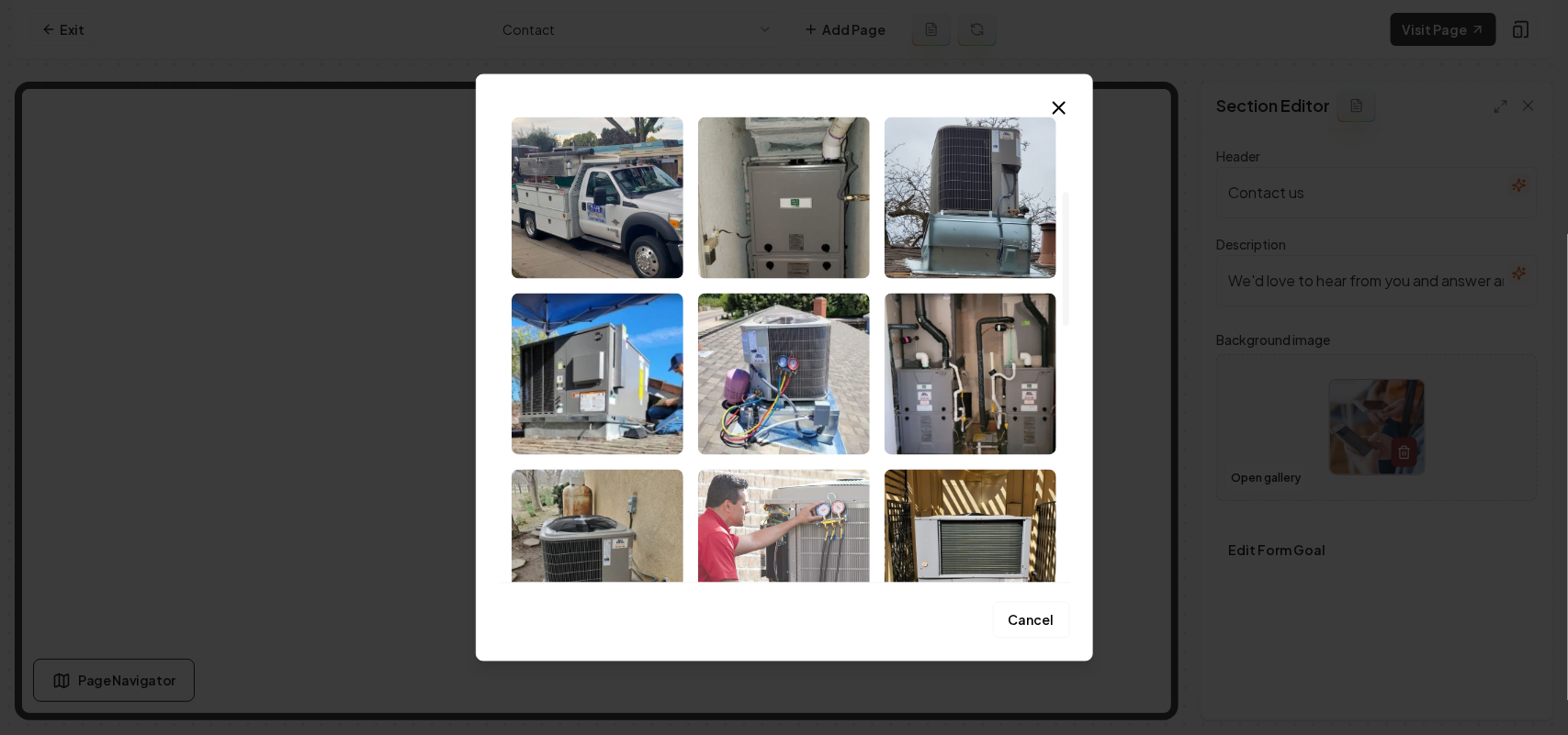
scroll to position [459, 0]
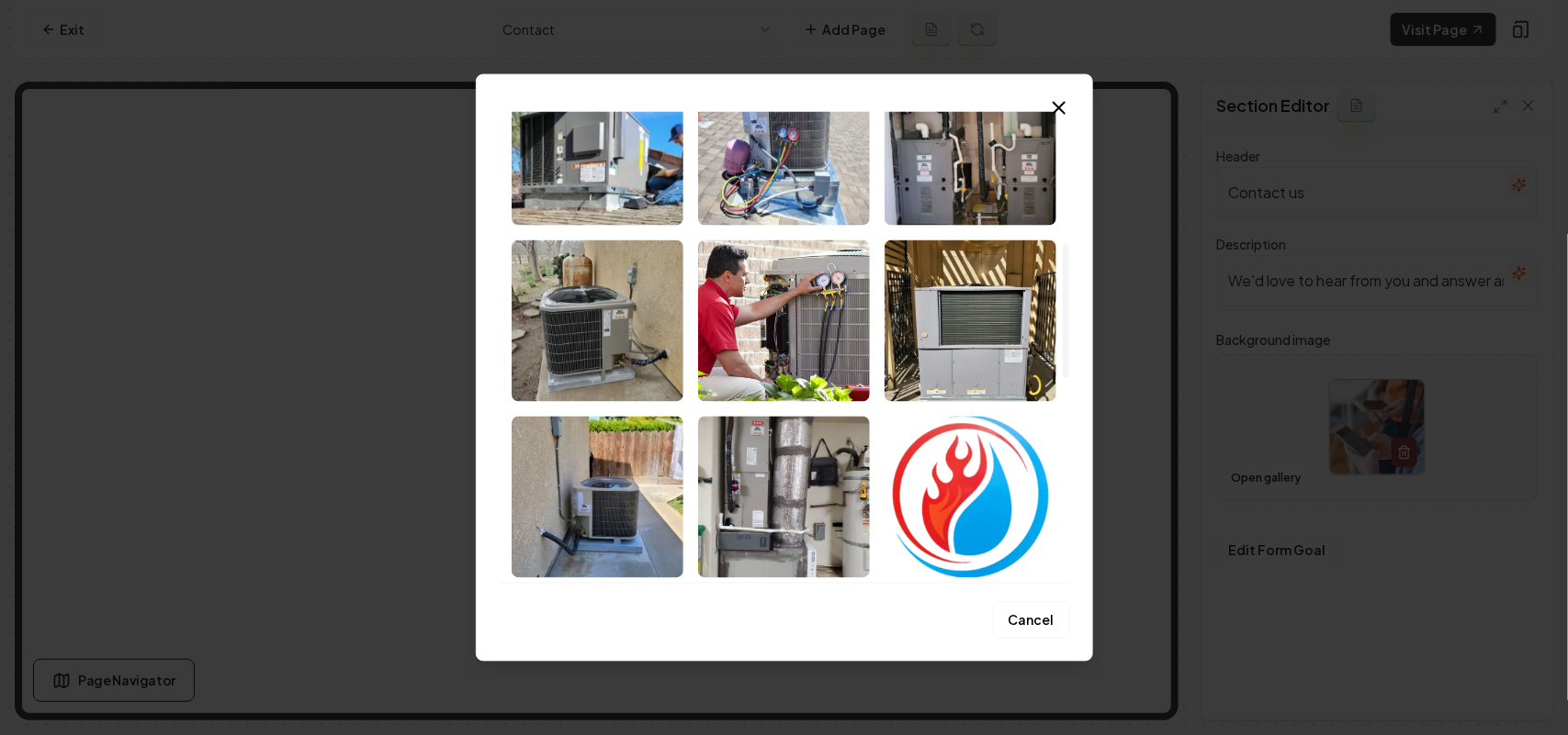
click at [566, 337] on img "Select image image_68bf62645c7cd75eb8d1408c.png" at bounding box center [597, 320] width 172 height 162
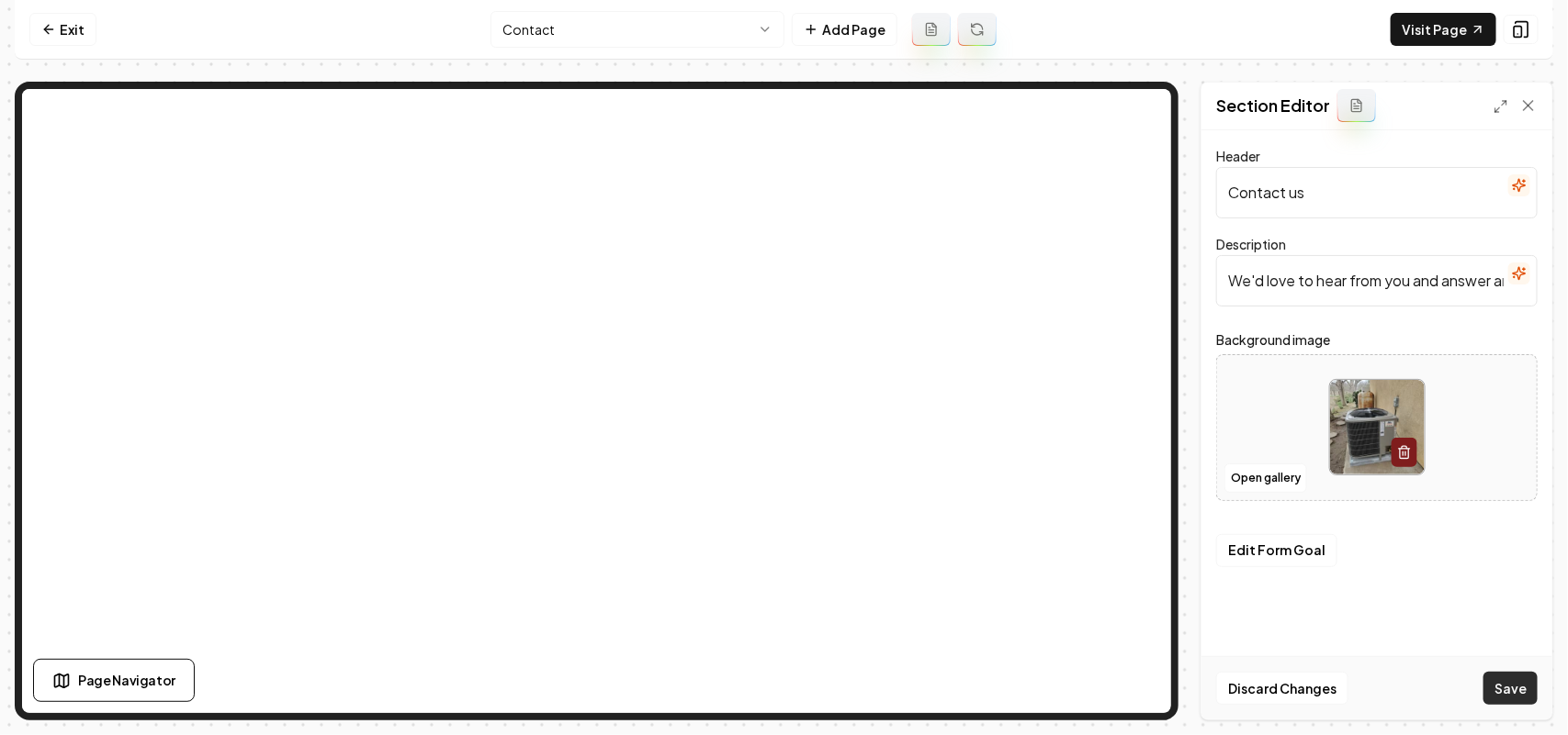
click at [1517, 691] on button "Save" at bounding box center [1511, 688] width 54 height 33
click at [1302, 473] on button "Open gallery" at bounding box center [1265, 478] width 82 height 29
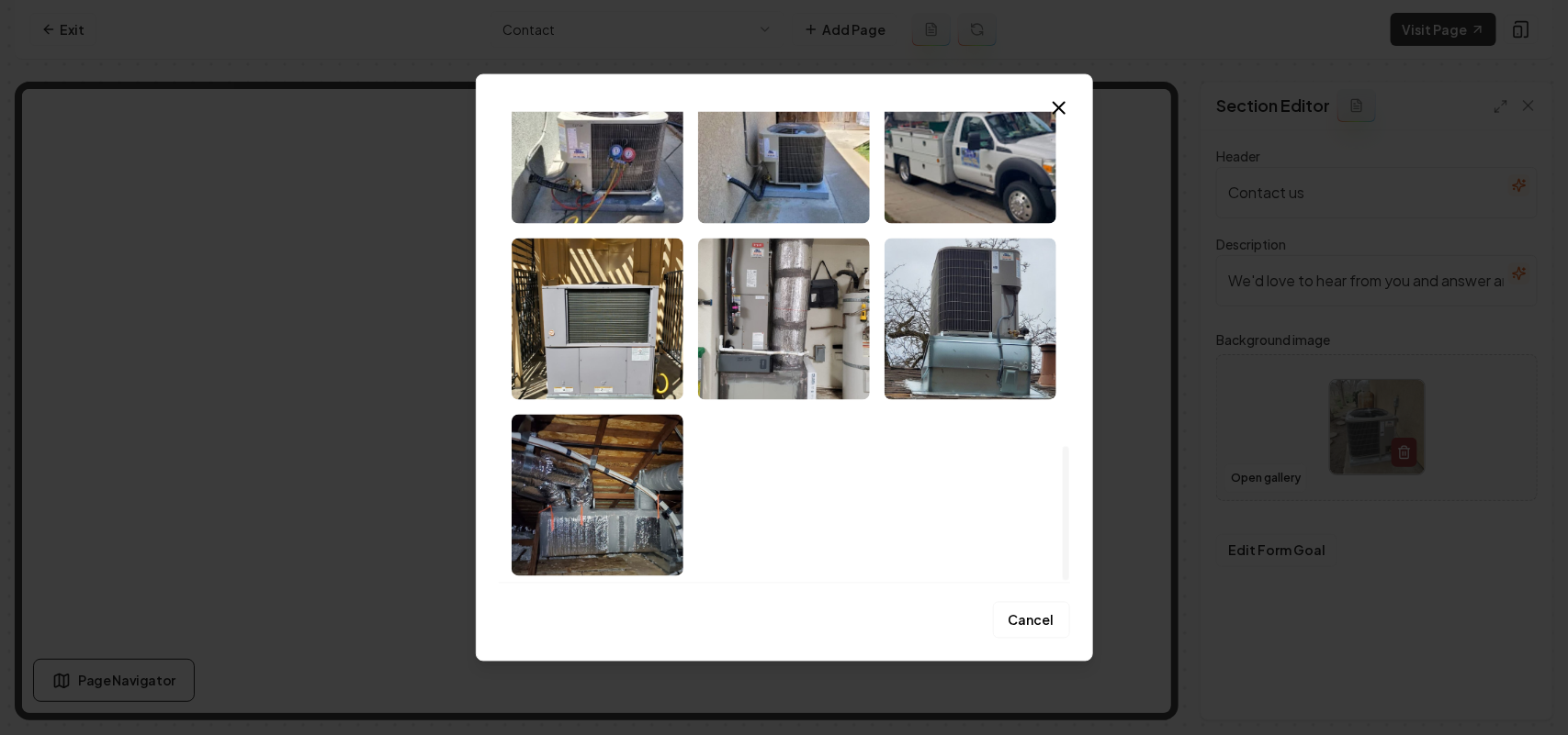
click at [1062, 581] on div at bounding box center [1065, 513] width 7 height 135
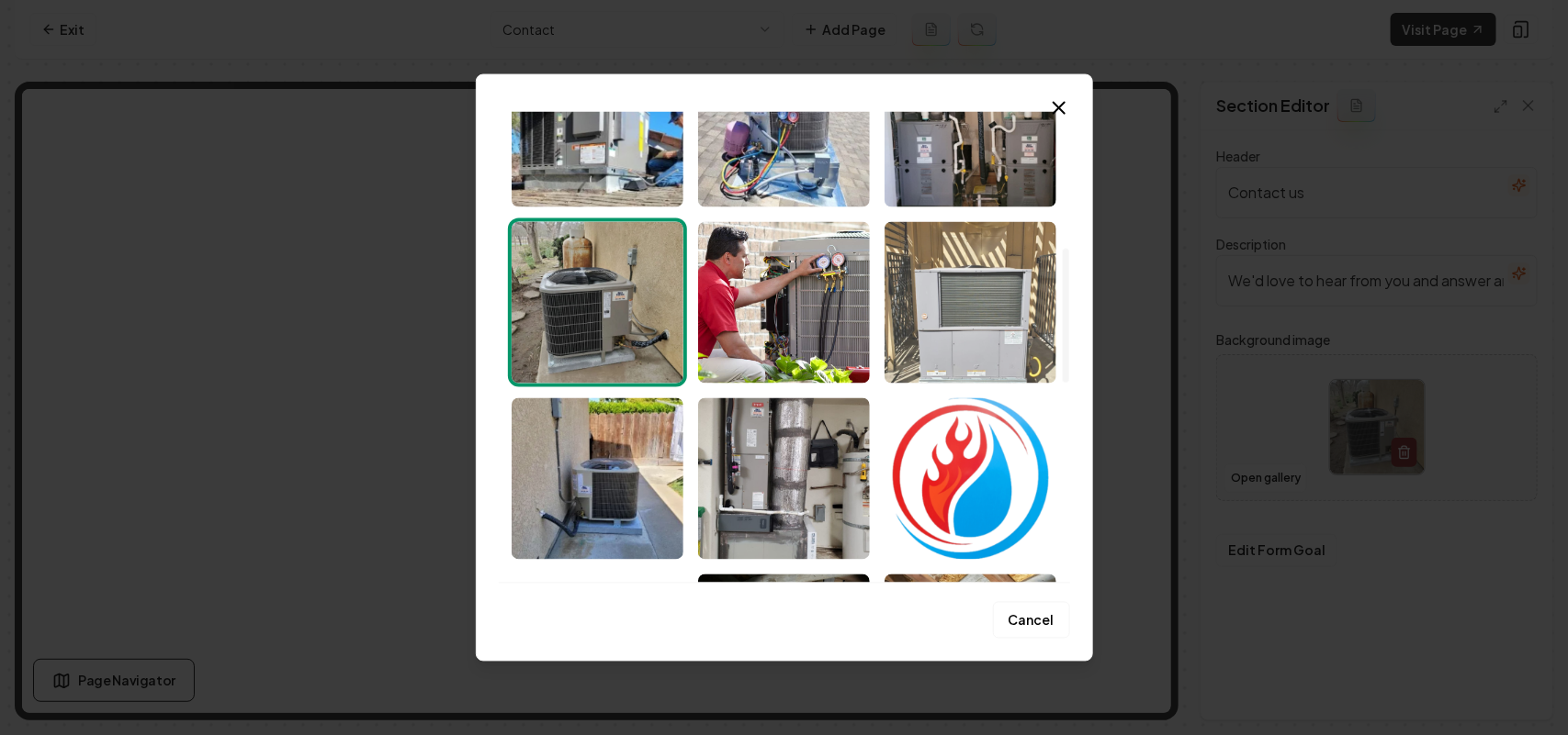
scroll to position [18, 0]
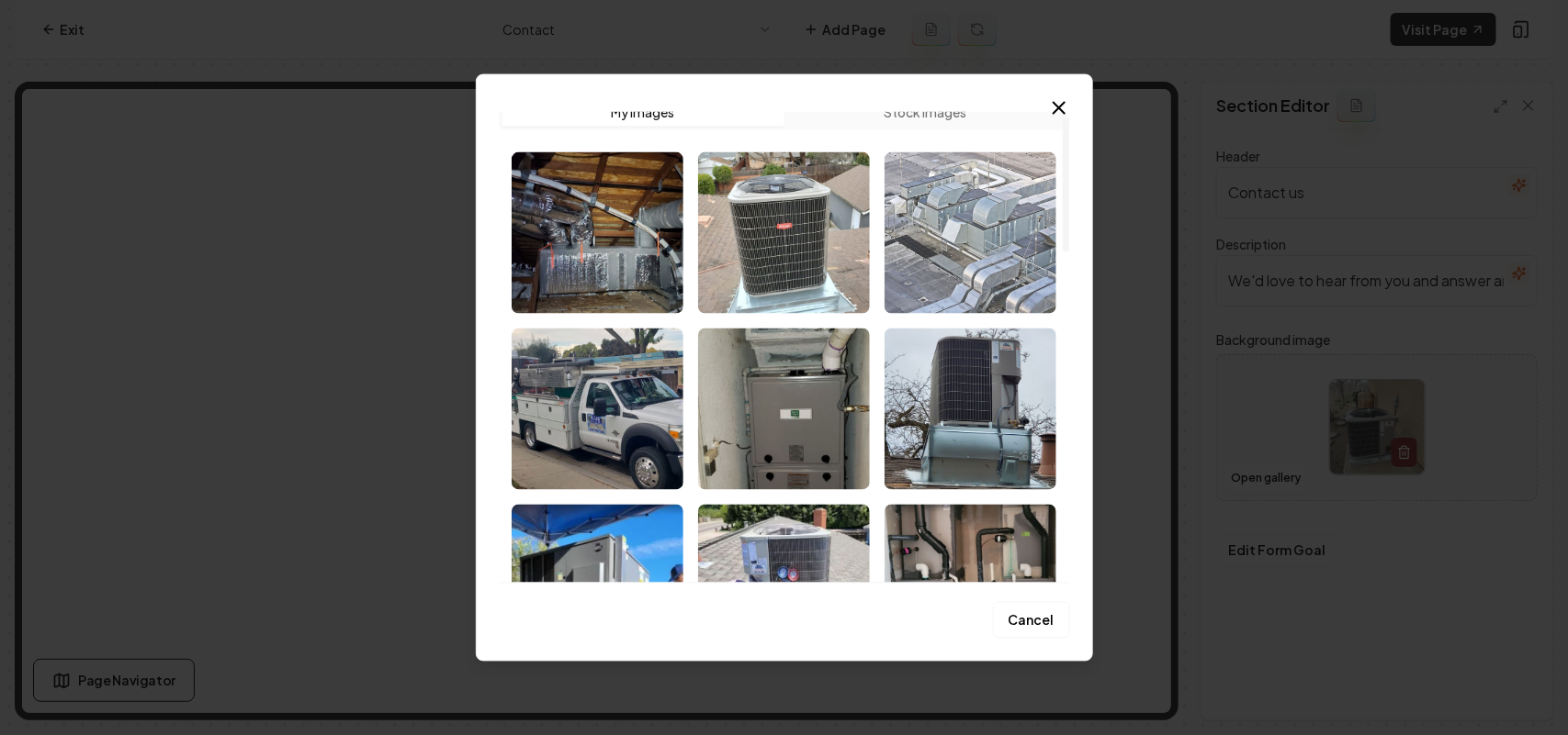
click at [1013, 233] on img "Select image image_68bf62645c7cd75eb8d14188.jpg" at bounding box center [970, 232] width 172 height 162
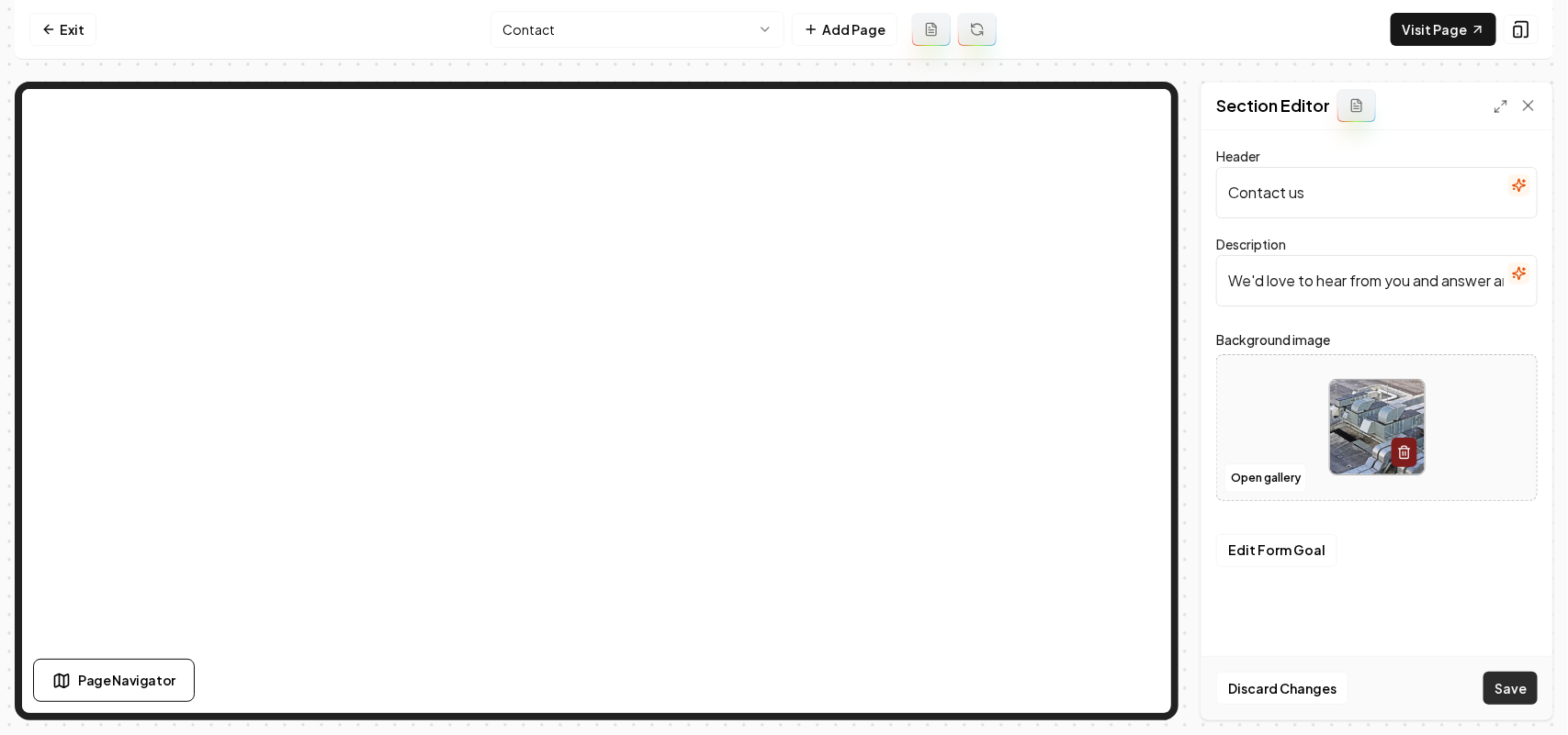
click at [1517, 687] on button "Save" at bounding box center [1511, 688] width 54 height 33
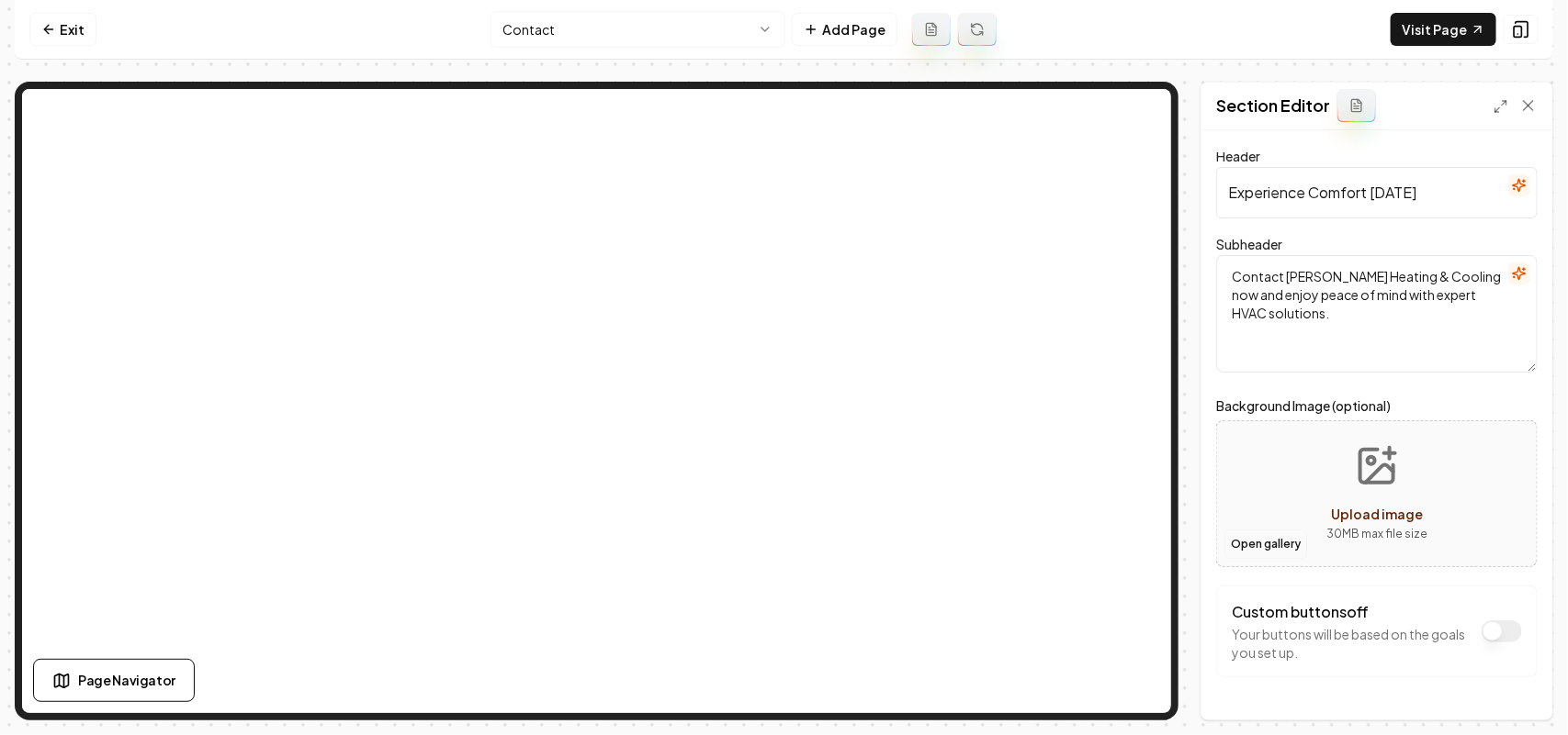
click at [1251, 540] on button "Open gallery" at bounding box center [1265, 544] width 82 height 29
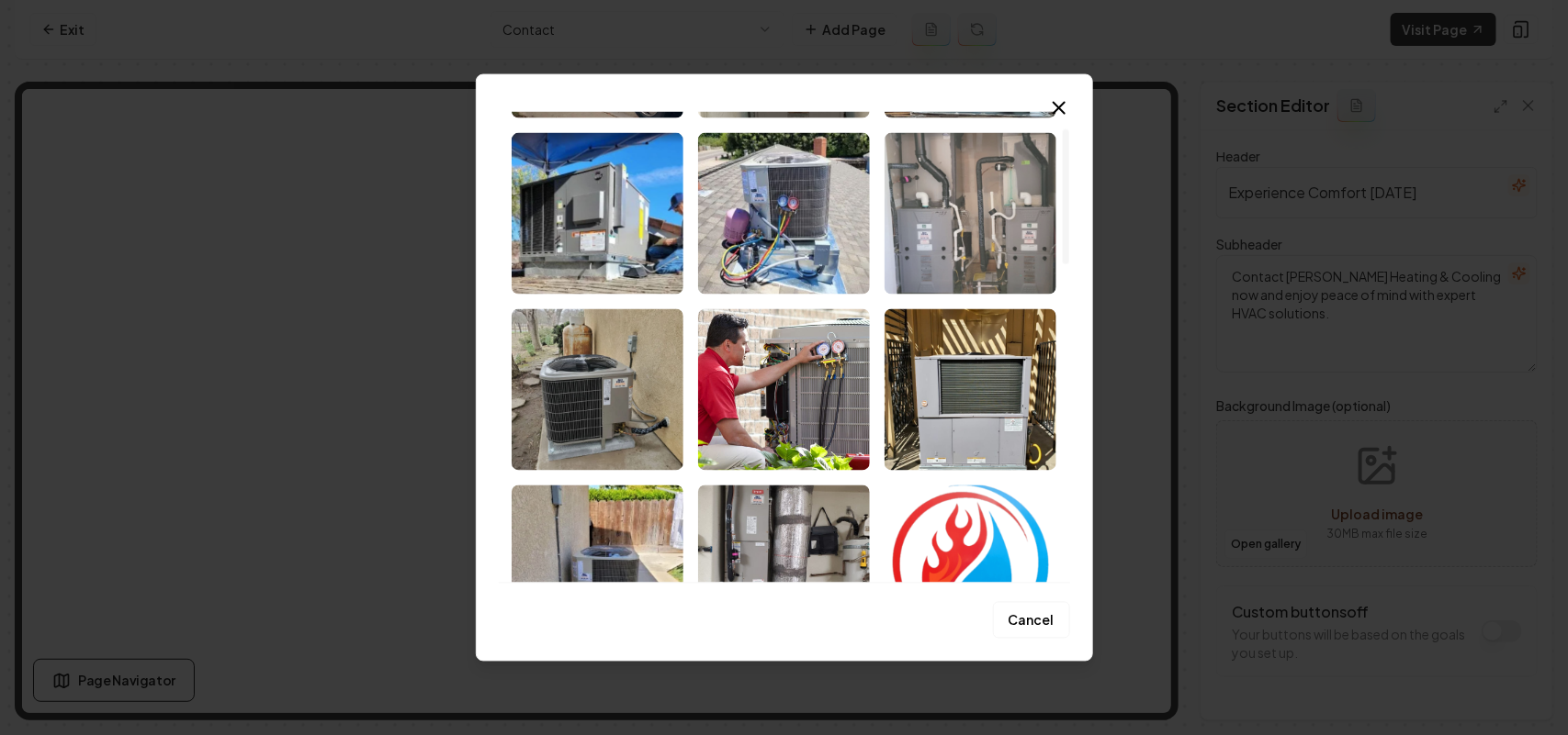
scroll to position [688, 0]
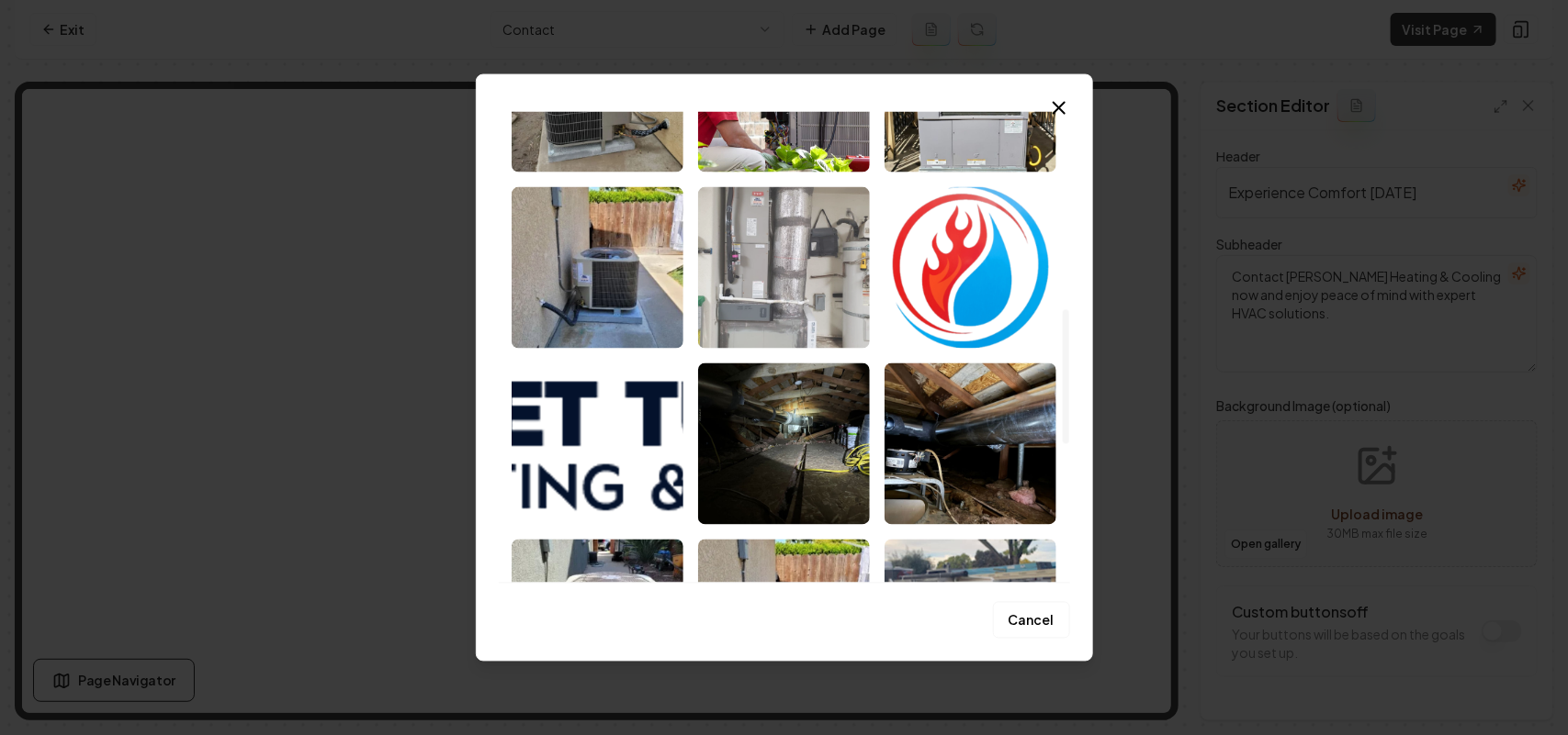
click at [766, 269] on img "Select image image_68bf62635c7cd75eb8d12bc7.jpg" at bounding box center [784, 267] width 172 height 162
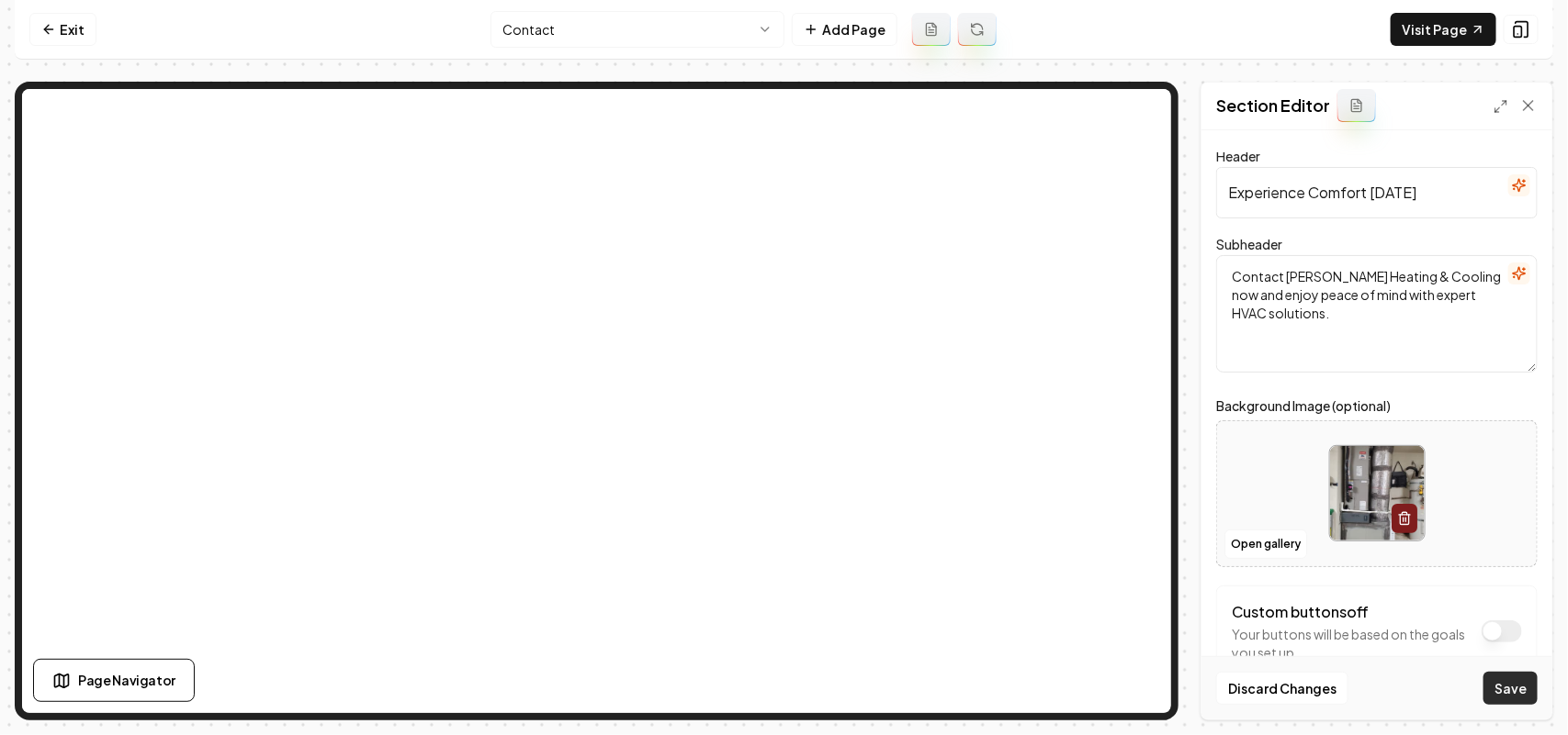
click at [1516, 689] on button "Save" at bounding box center [1511, 688] width 54 height 33
click at [620, 30] on html "Computer Required This feature is only available on a computer. Please switch t…" at bounding box center [784, 368] width 1568 height 735
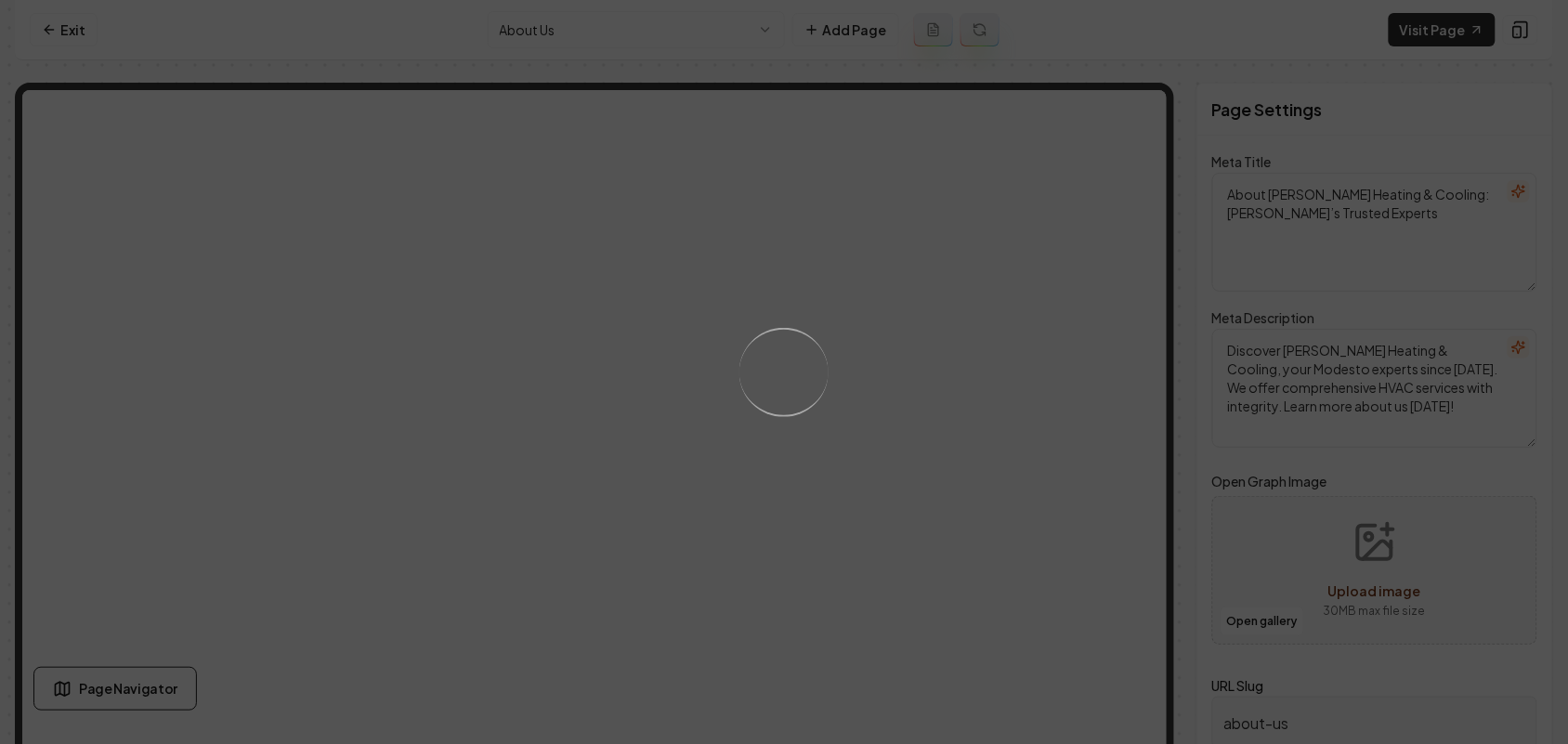
click at [1026, 512] on div "Loading..." at bounding box center [784, 372] width 1568 height 744
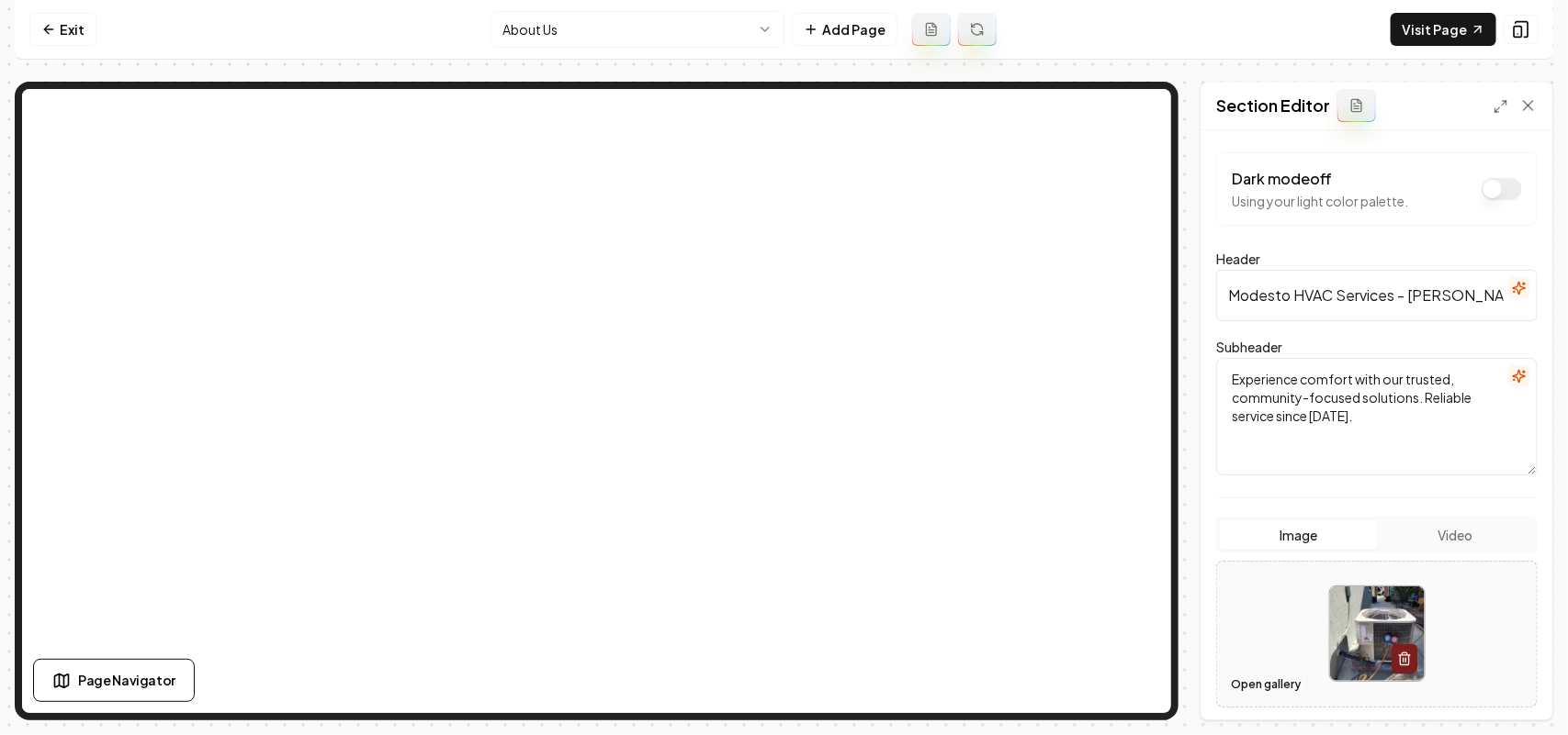
click at [1256, 681] on button "Open gallery" at bounding box center [1265, 685] width 82 height 29
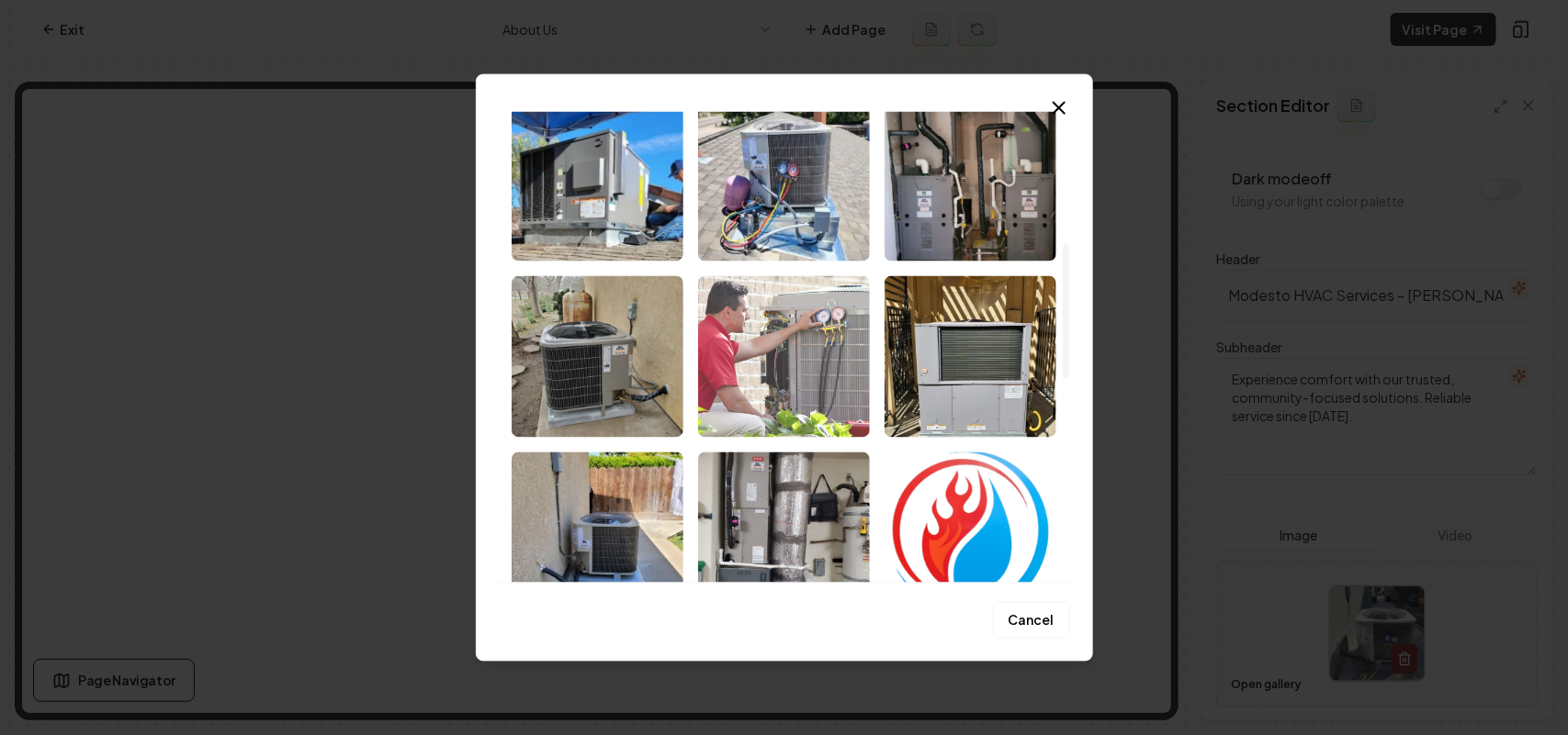
scroll to position [459, 0]
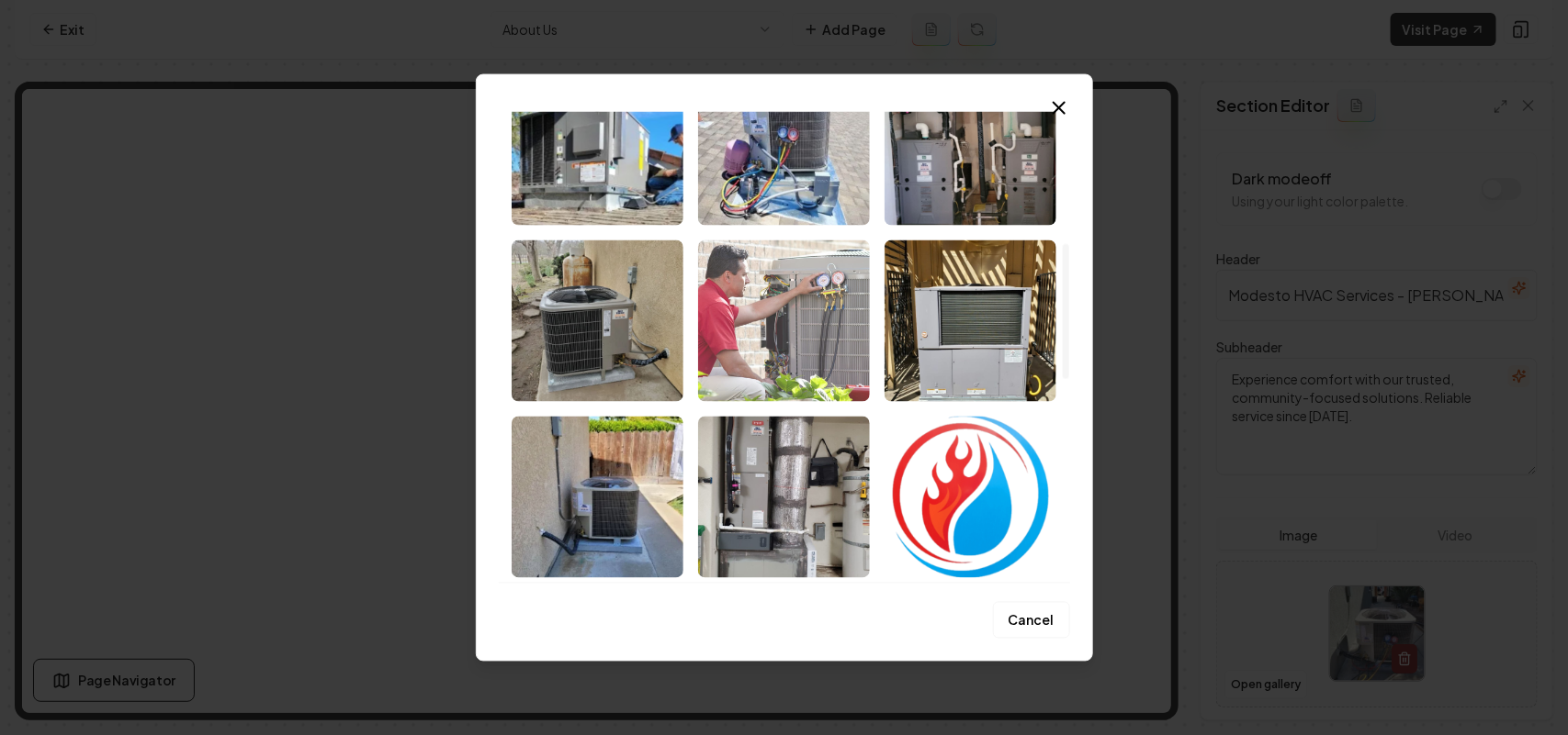
click at [793, 317] on img "Select image image_68bf62645c7cd75eb8d14037.jpg" at bounding box center [784, 320] width 172 height 162
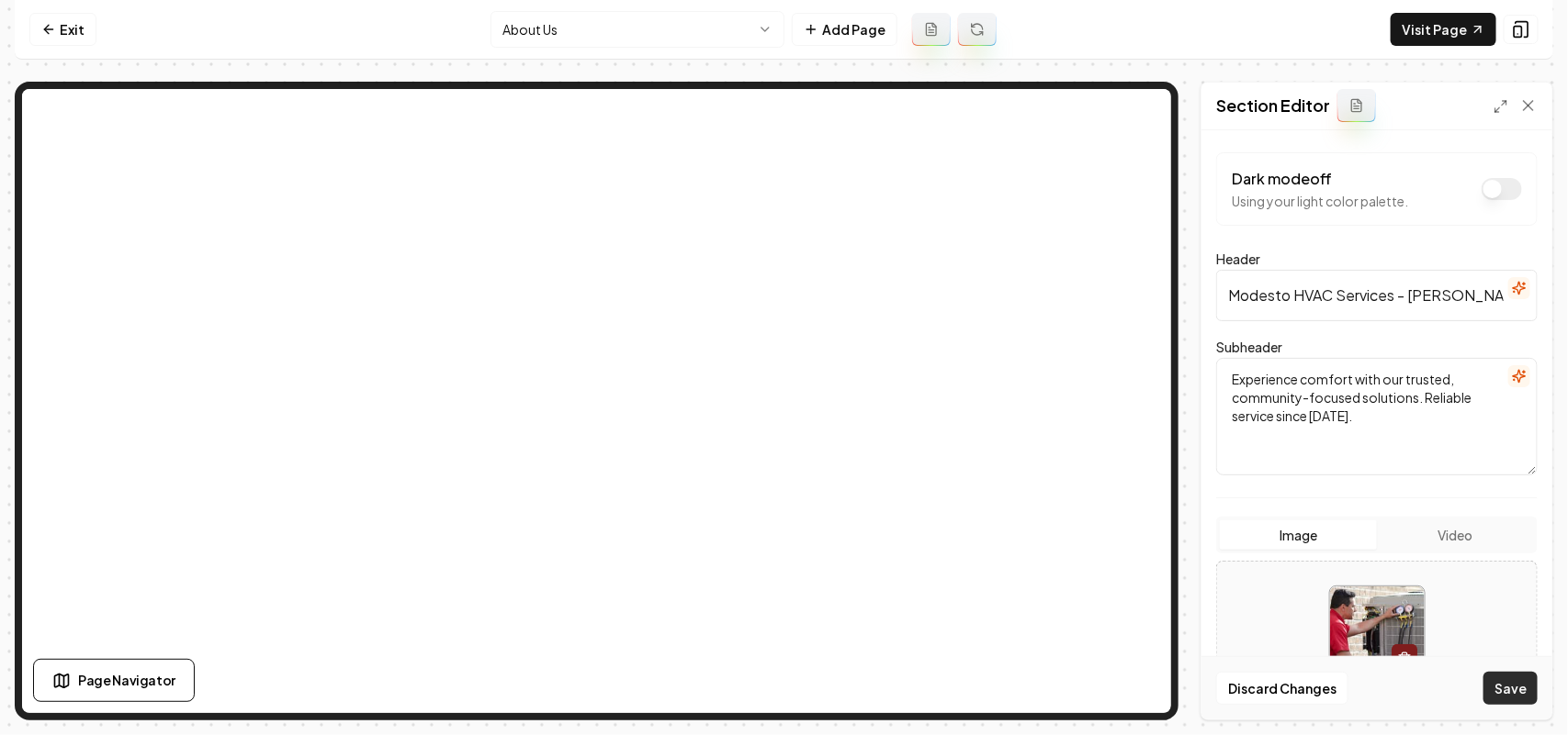
click at [1518, 680] on button "Save" at bounding box center [1511, 688] width 54 height 33
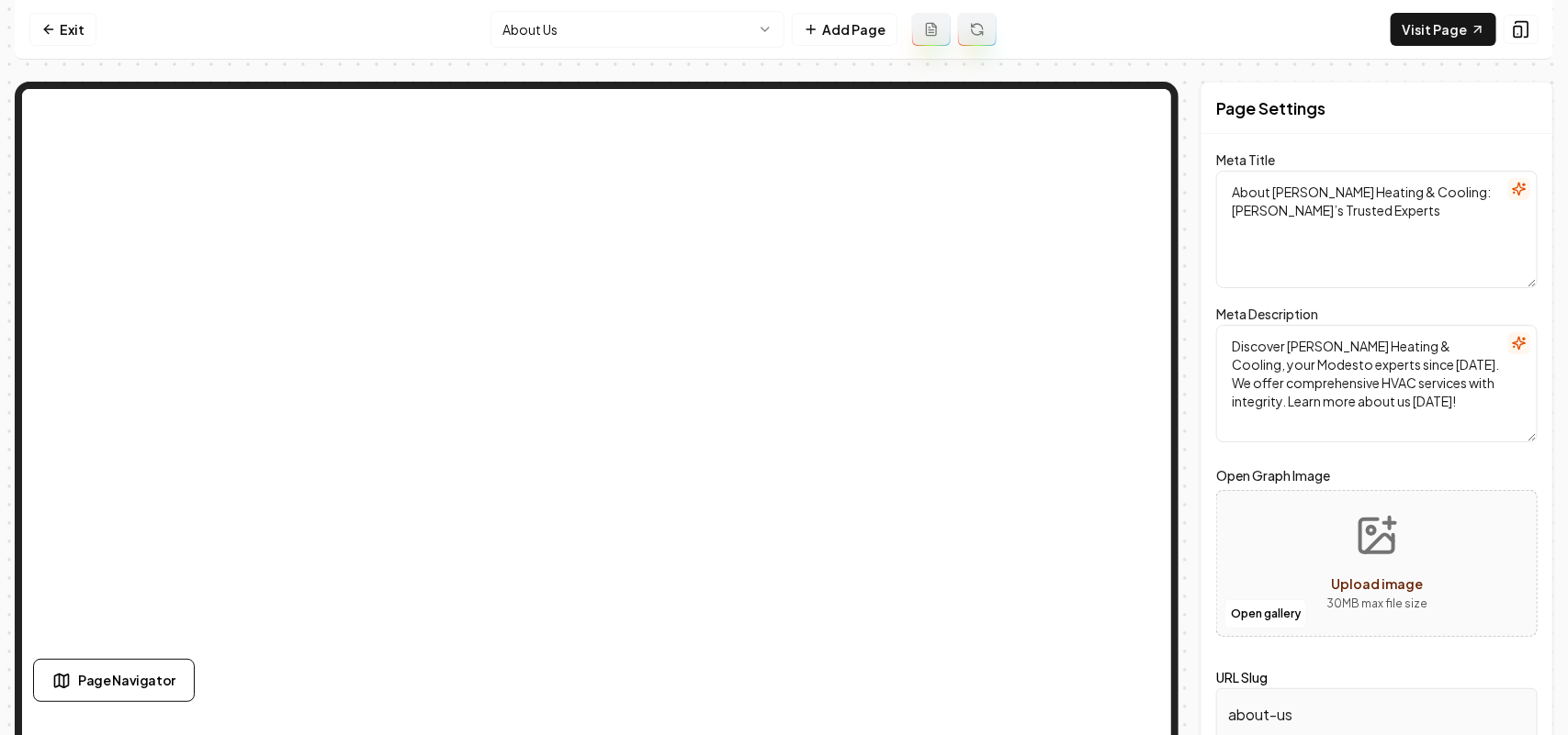
scroll to position [0, 0]
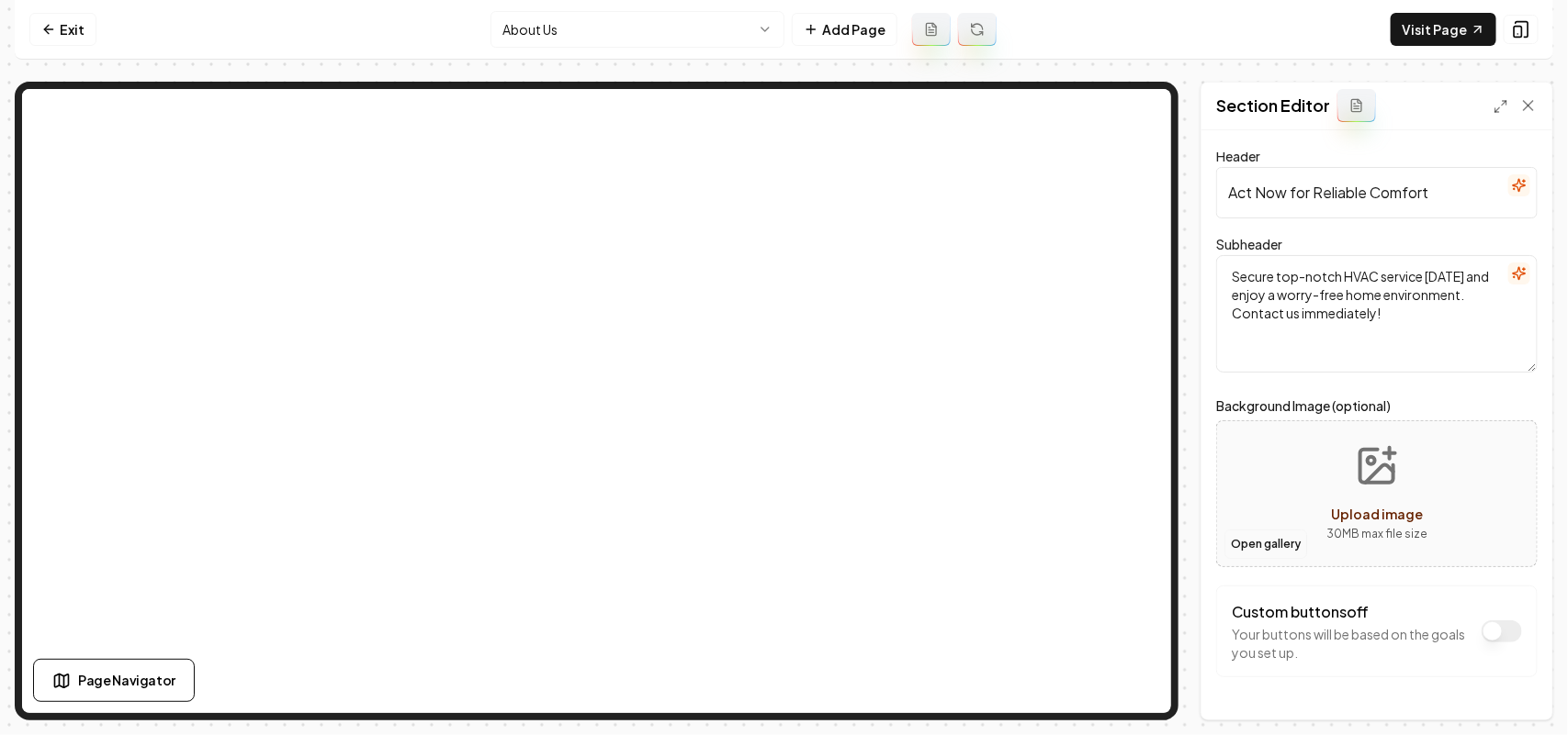
click at [1269, 535] on button "Open gallery" at bounding box center [1265, 544] width 82 height 29
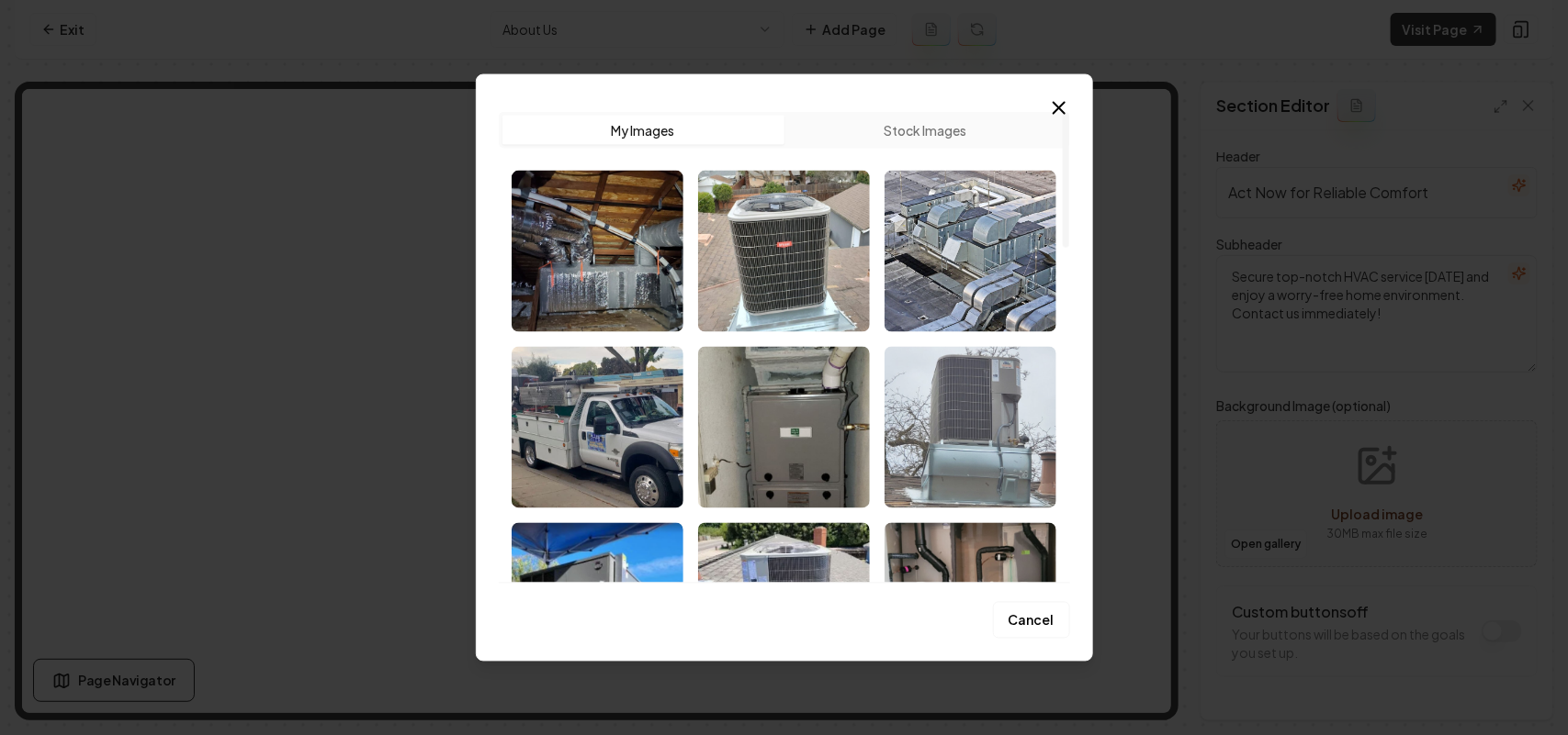
click at [978, 439] on img "Select image image_68bf62645c7cd75eb8d140b0.jpg" at bounding box center [970, 427] width 172 height 162
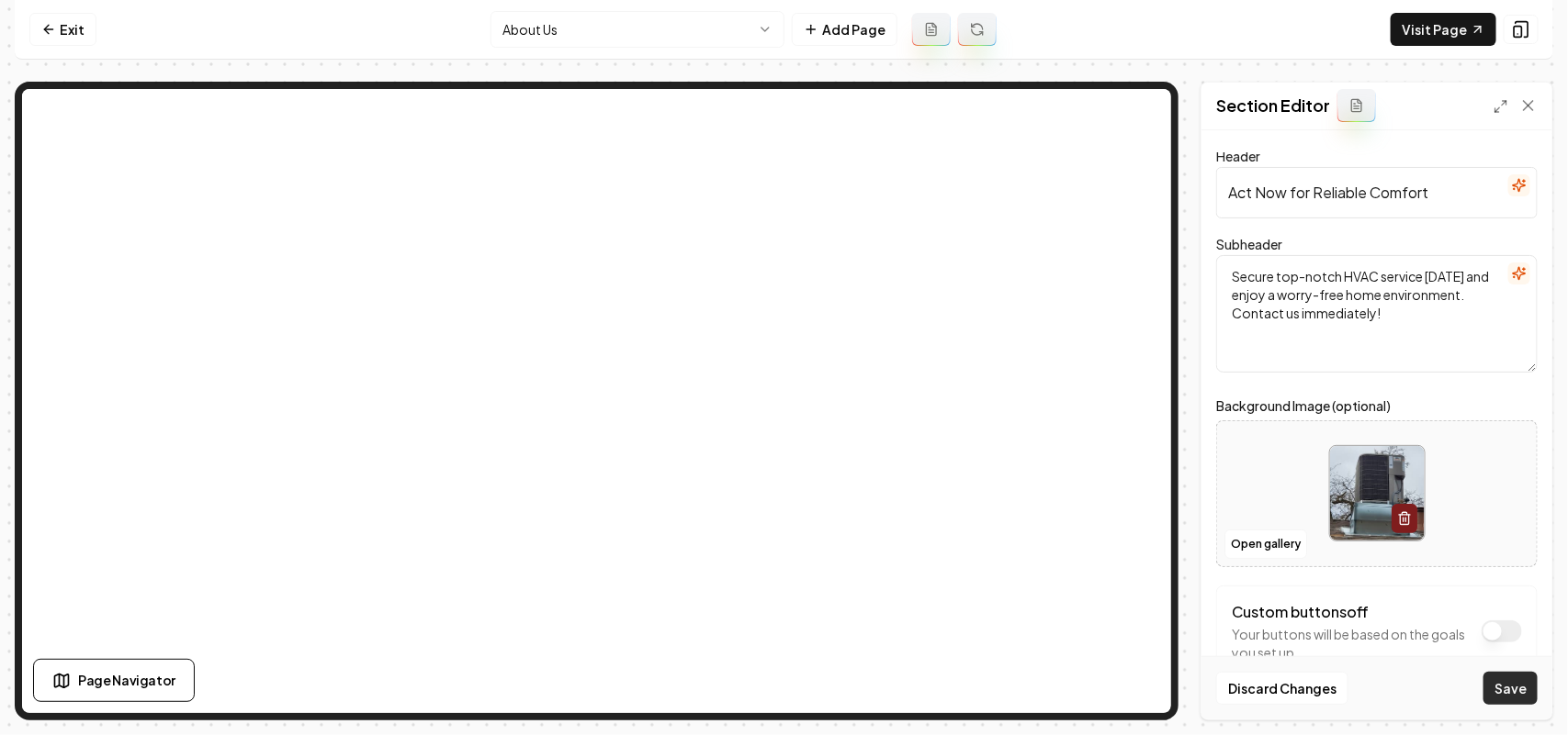
click at [1507, 687] on button "Save" at bounding box center [1511, 688] width 54 height 33
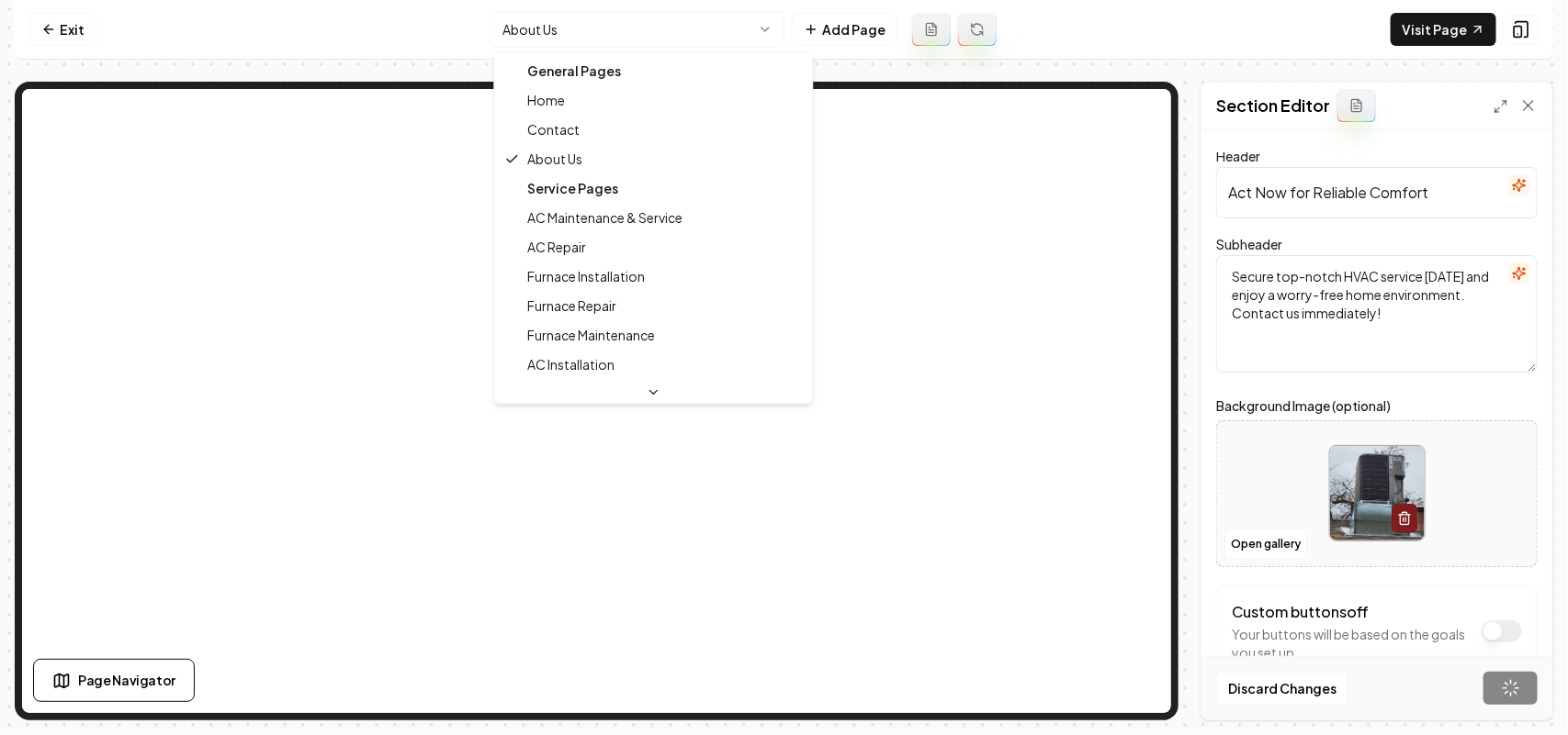
click at [510, 15] on html "Computer Required This feature is only available on a computer. Please switch t…" at bounding box center [784, 368] width 1568 height 735
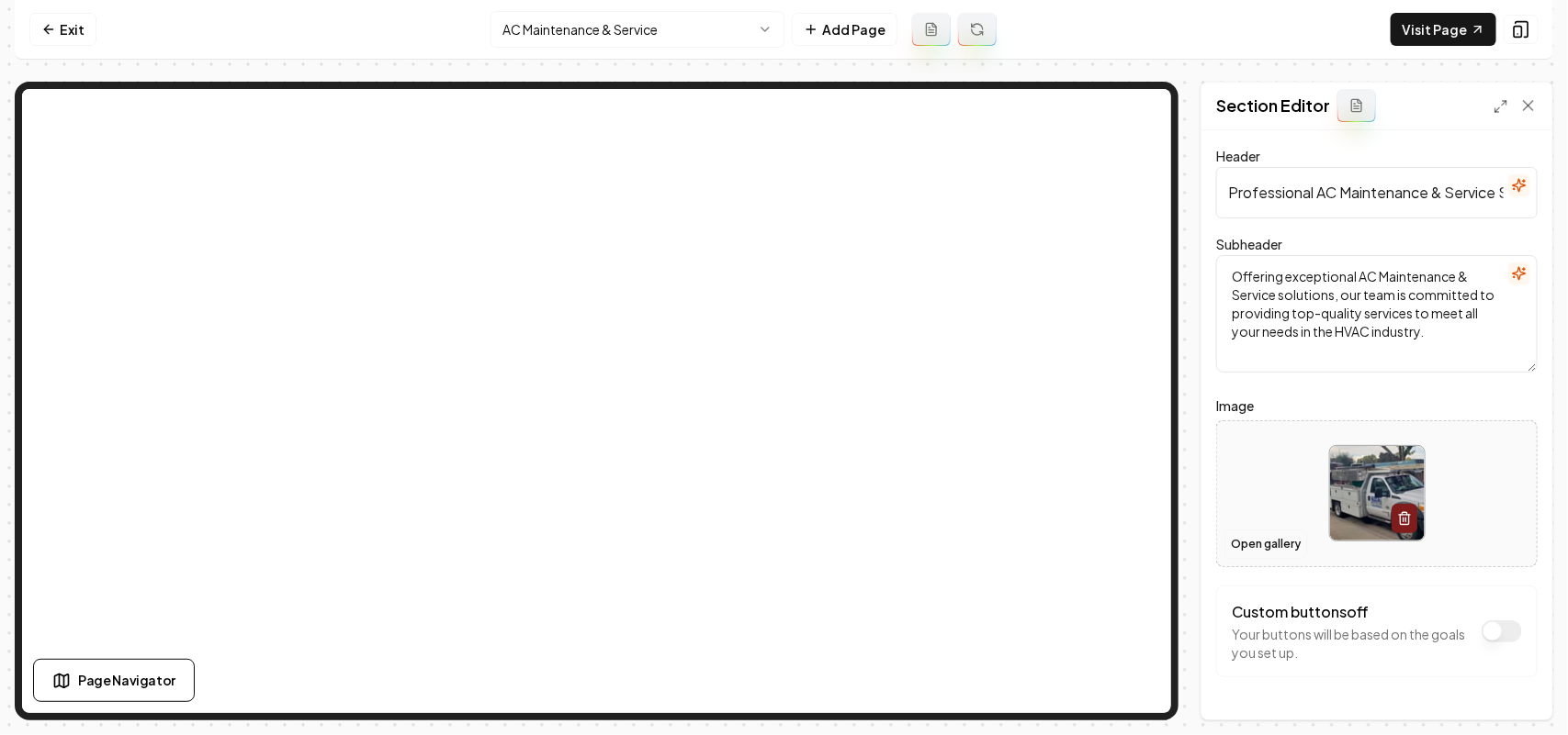
click at [1242, 537] on button "Open gallery" at bounding box center [1265, 544] width 82 height 29
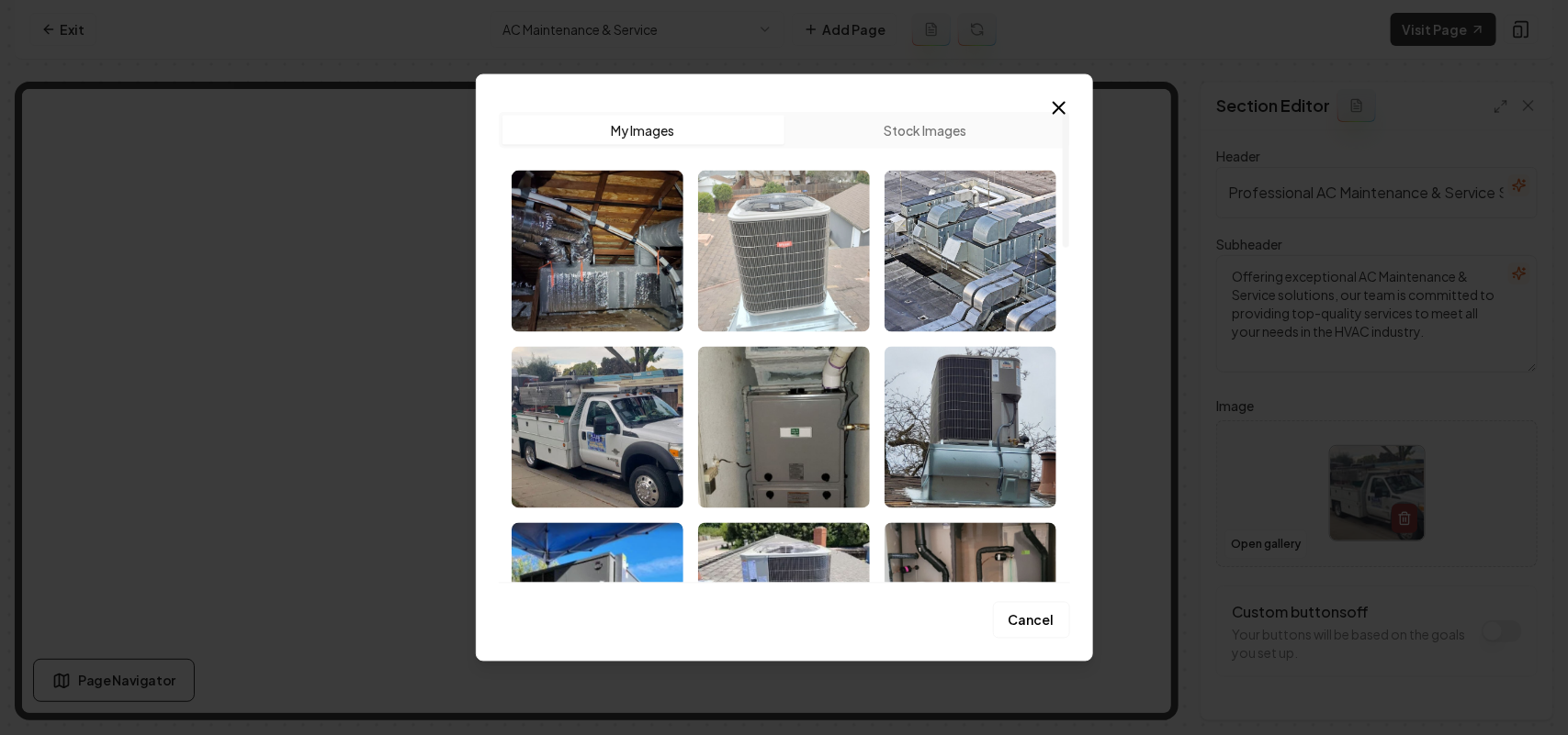
click at [811, 272] on img "Select image image_68bf62645c7cd75eb8d1419d.jpg" at bounding box center [784, 250] width 172 height 162
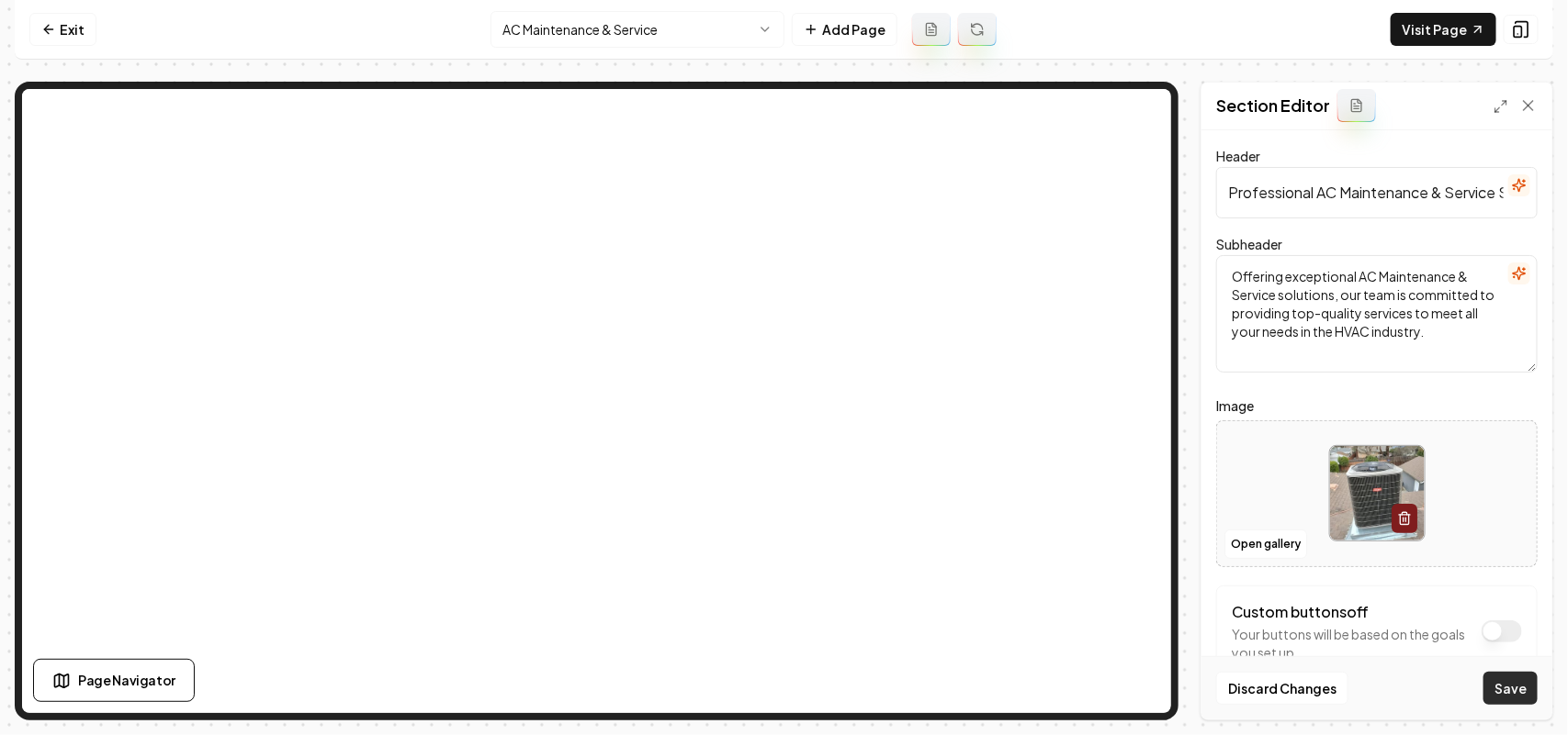
click at [1511, 685] on button "Save" at bounding box center [1511, 688] width 54 height 33
click at [670, 34] on html "Computer Required This feature is only available on a computer. Please switch t…" at bounding box center [784, 368] width 1568 height 735
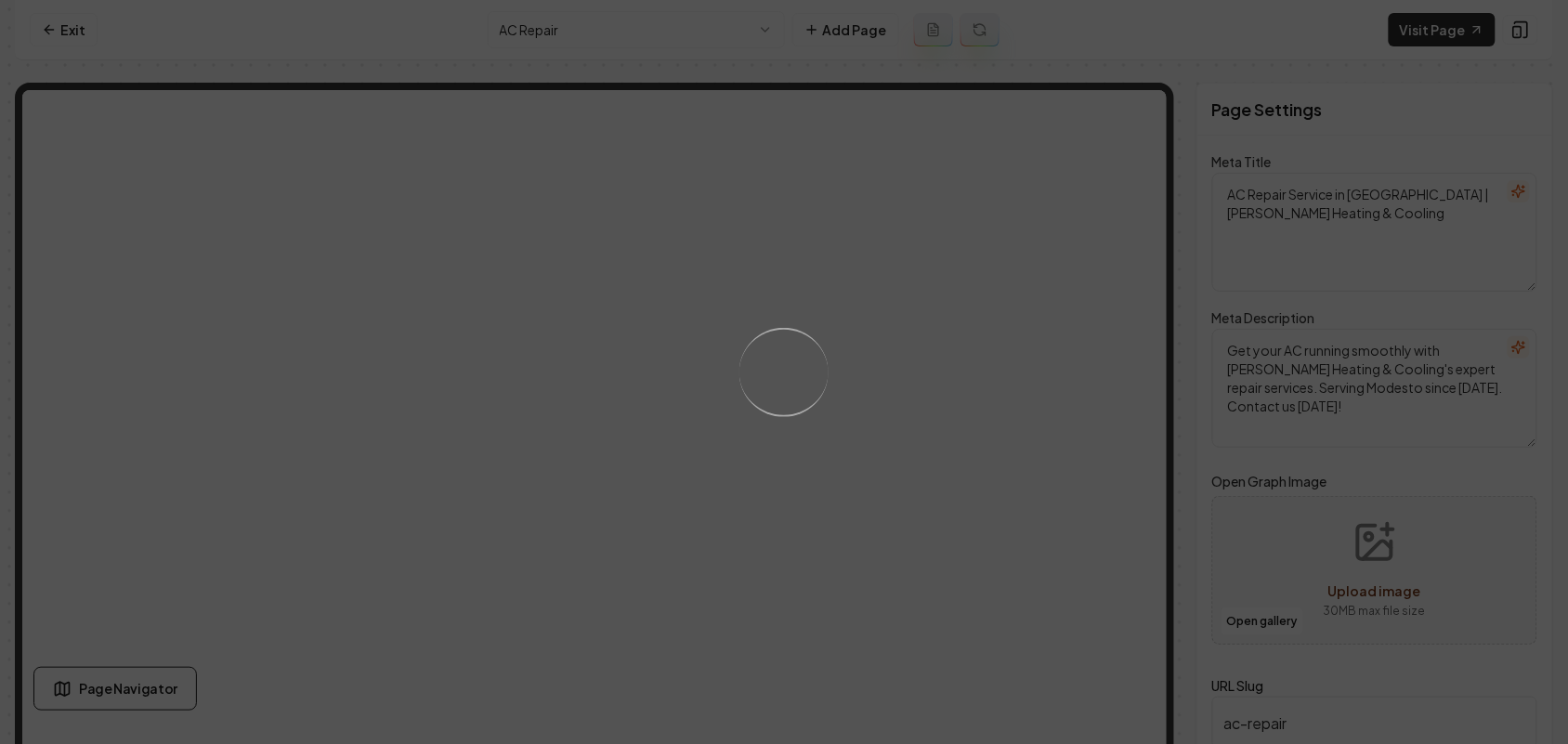
click at [1045, 525] on div "Loading..." at bounding box center [784, 372] width 1568 height 744
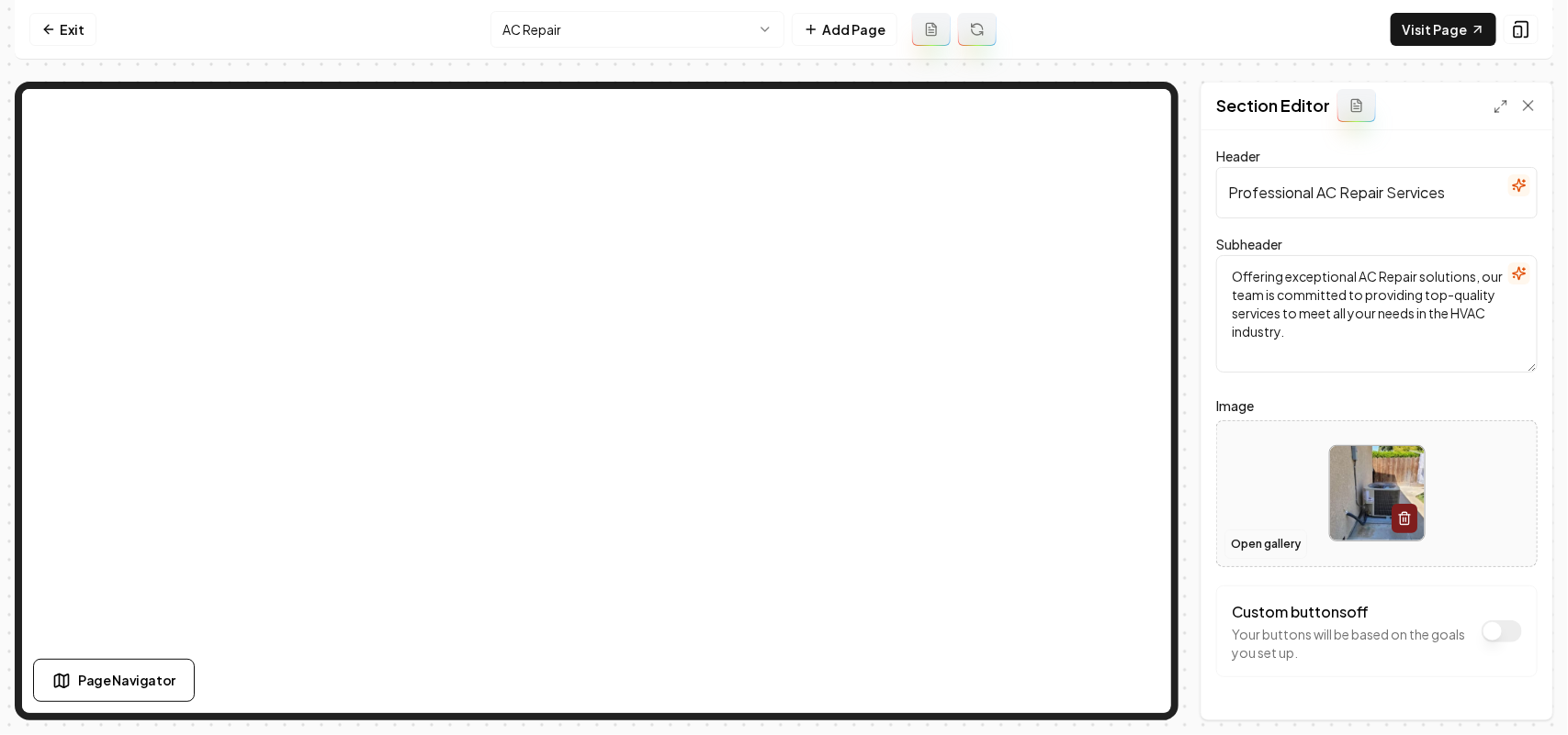
click at [1254, 544] on button "Open gallery" at bounding box center [1265, 544] width 82 height 29
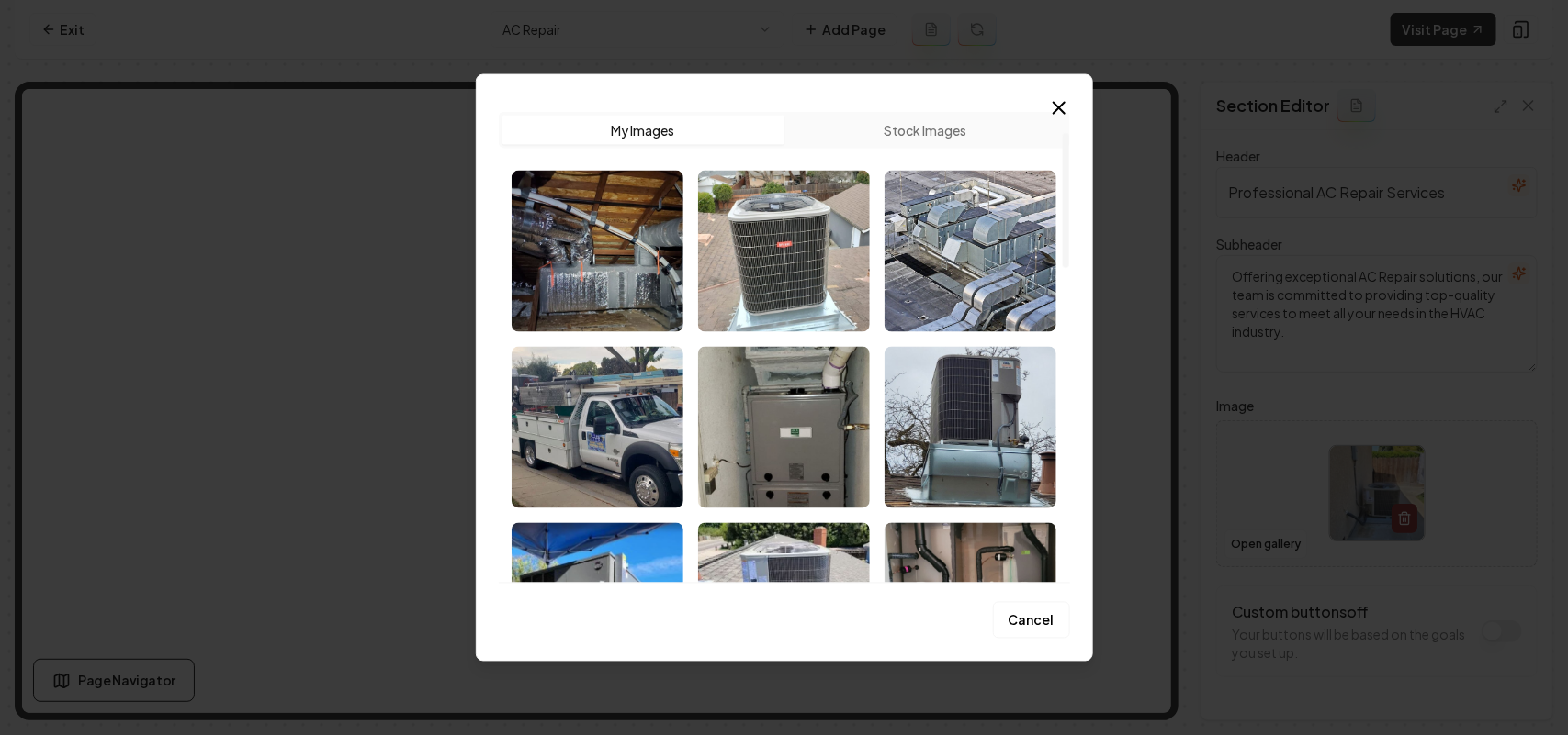
scroll to position [230, 0]
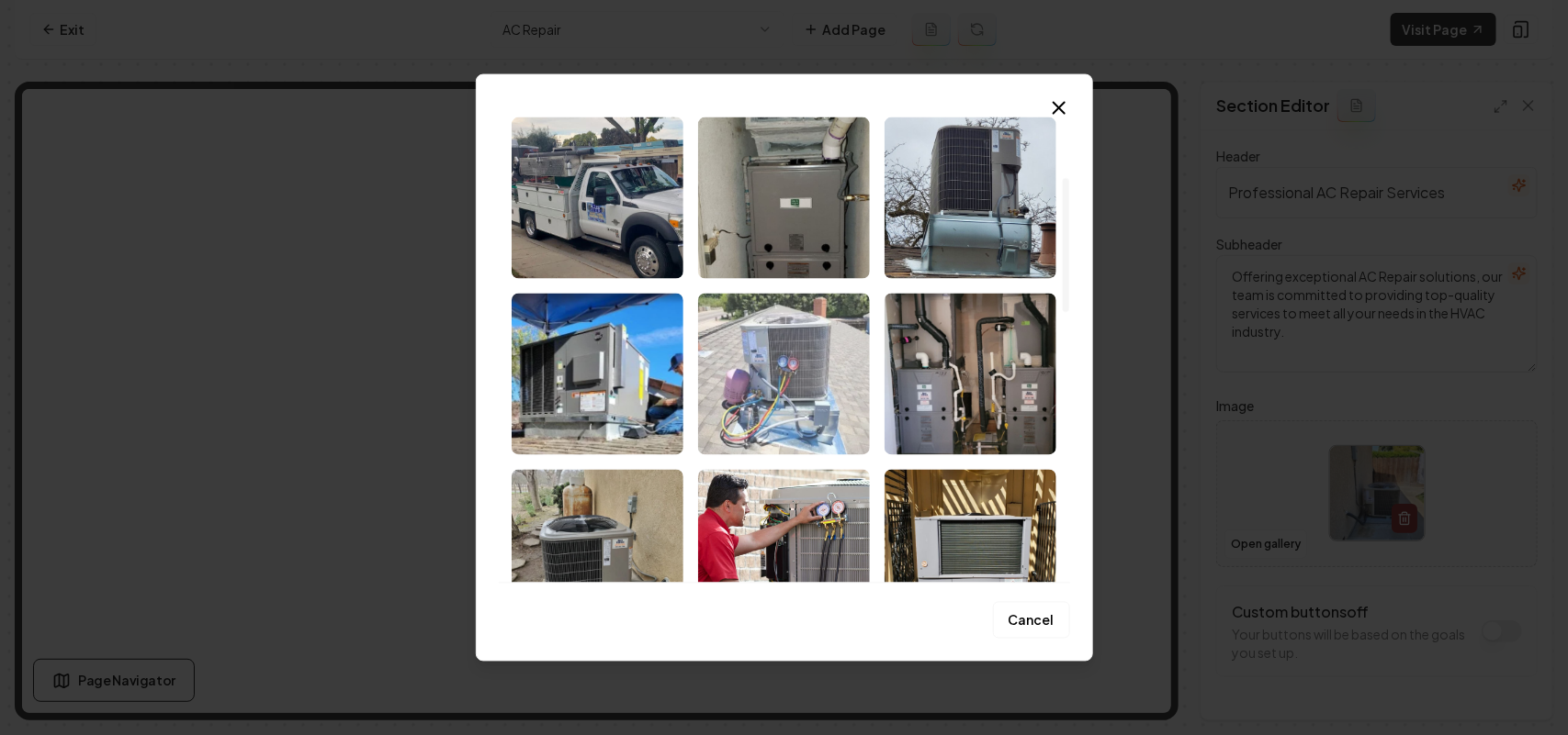
click at [785, 404] on img "Select image image_68bf62645c7cd75eb8d14224.png" at bounding box center [784, 373] width 172 height 162
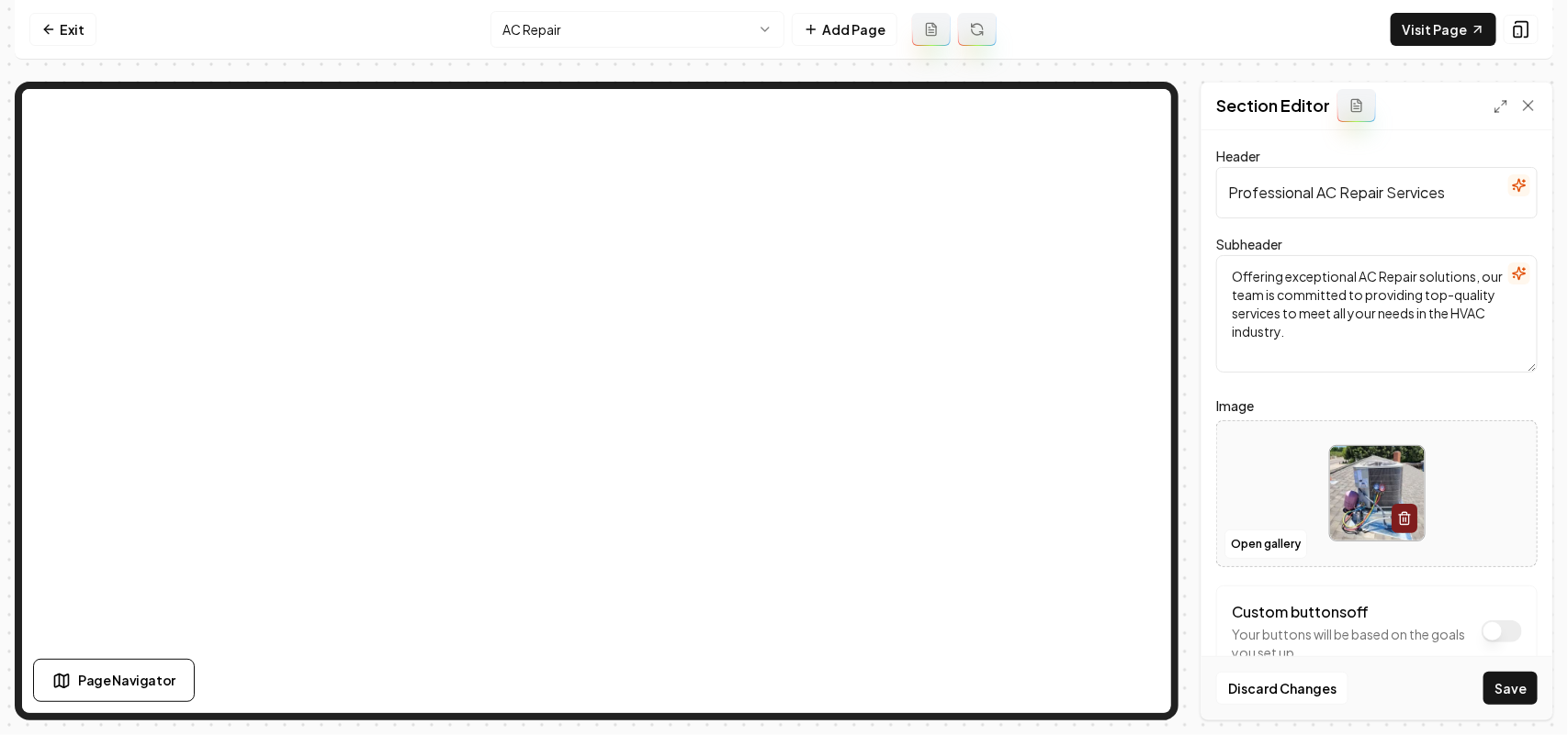
drag, startPoint x: 1527, startPoint y: 687, endPoint x: 1473, endPoint y: 624, distance: 83.0
click at [1529, 687] on button "Save" at bounding box center [1511, 688] width 54 height 33
click at [595, 9] on nav "Exit AC Repair Add Page Visit Page" at bounding box center [784, 30] width 1539 height 60
click at [585, 15] on html "Computer Required This feature is only available on a computer. Please switch t…" at bounding box center [784, 368] width 1568 height 735
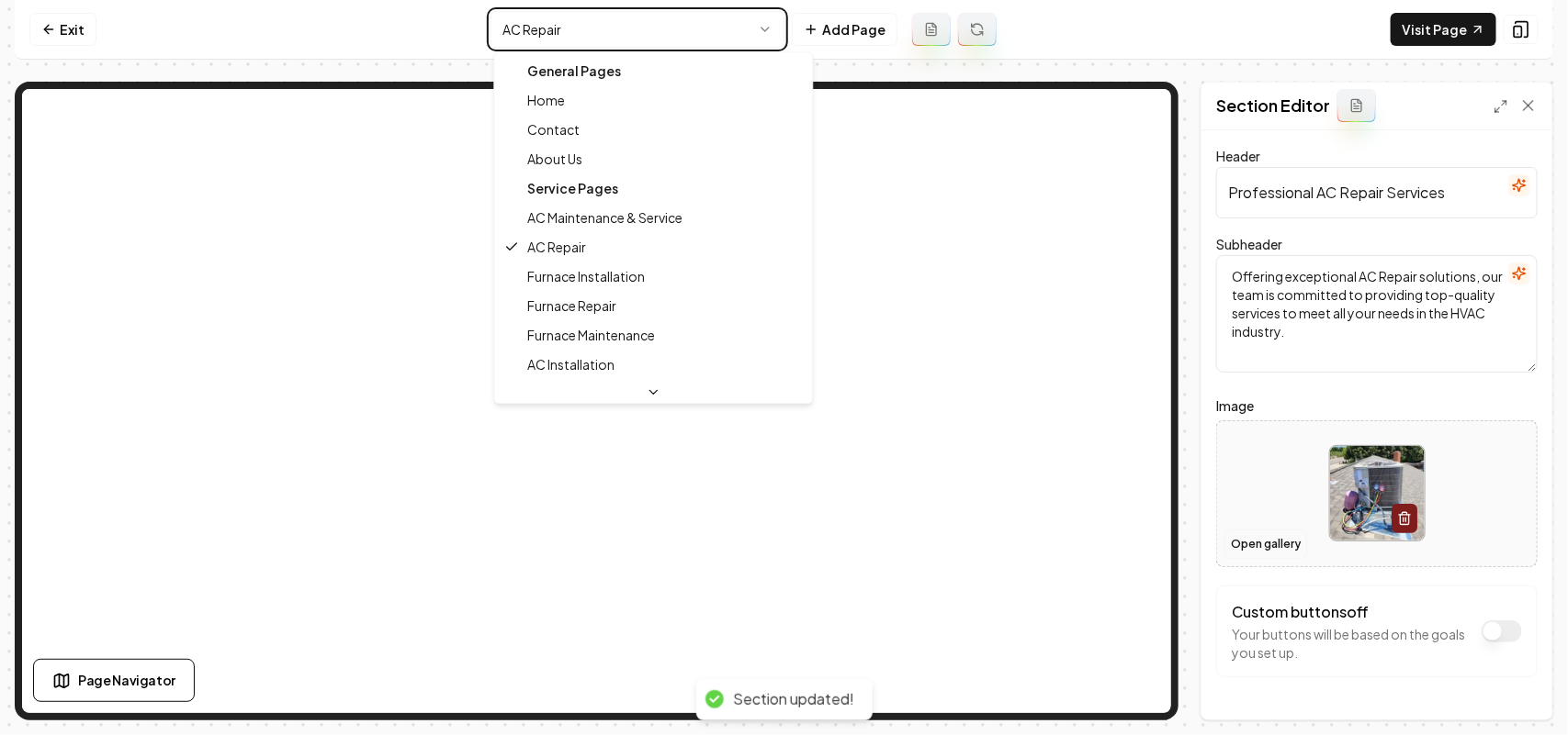
click at [1290, 548] on html "Computer Required This feature is only available on a computer. Please switch t…" at bounding box center [784, 368] width 1568 height 735
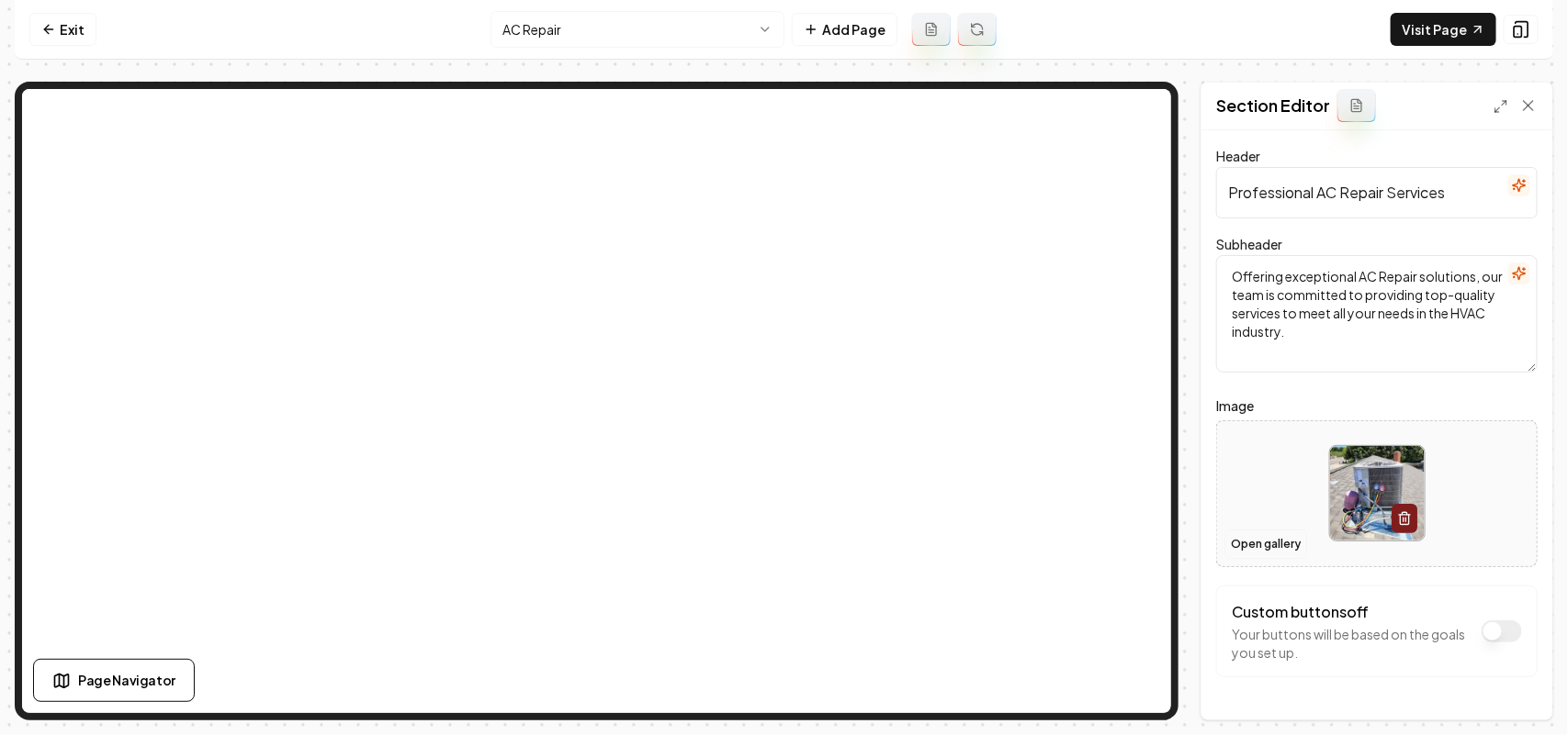
click at [1289, 548] on button "Open gallery" at bounding box center [1265, 544] width 82 height 29
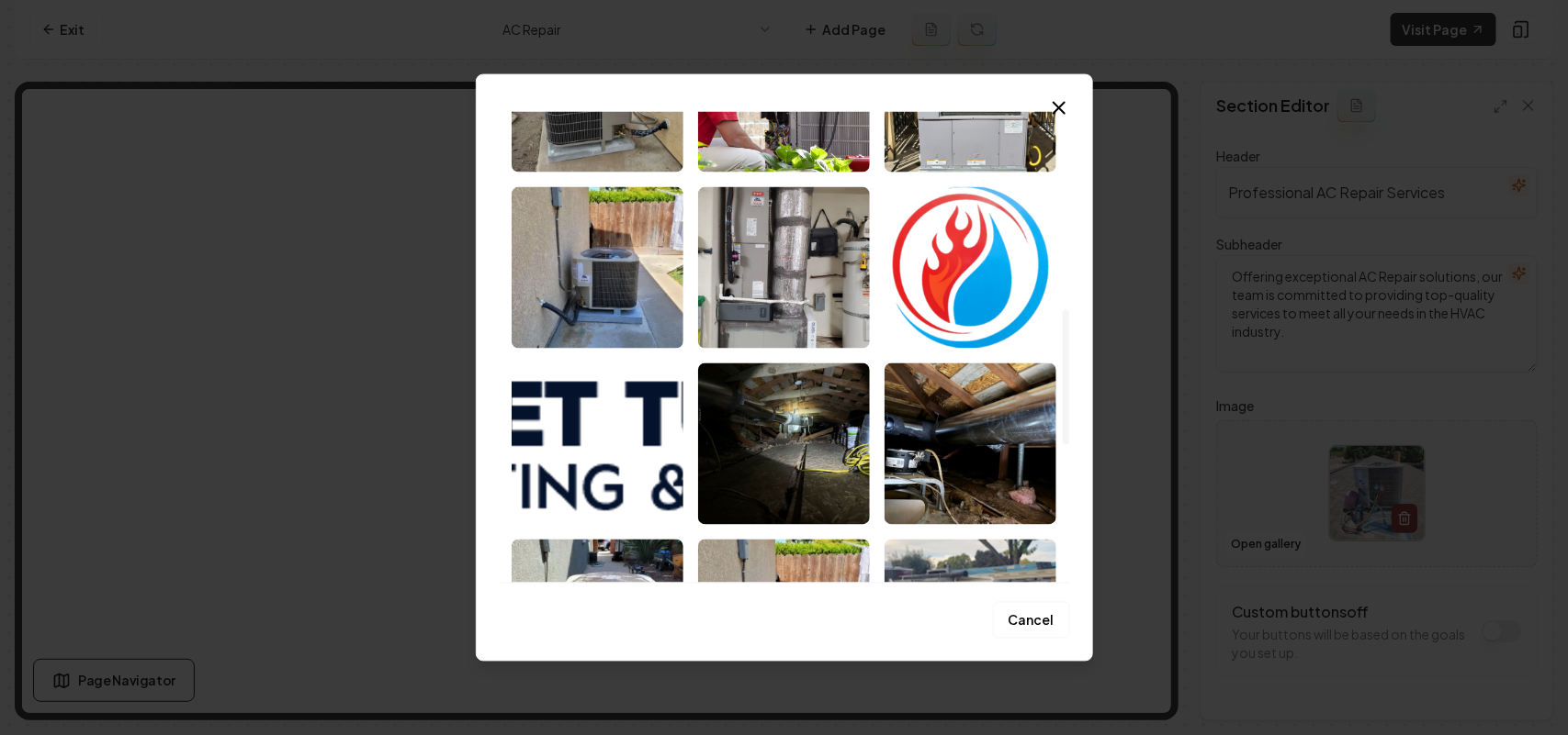
scroll to position [1166, 0]
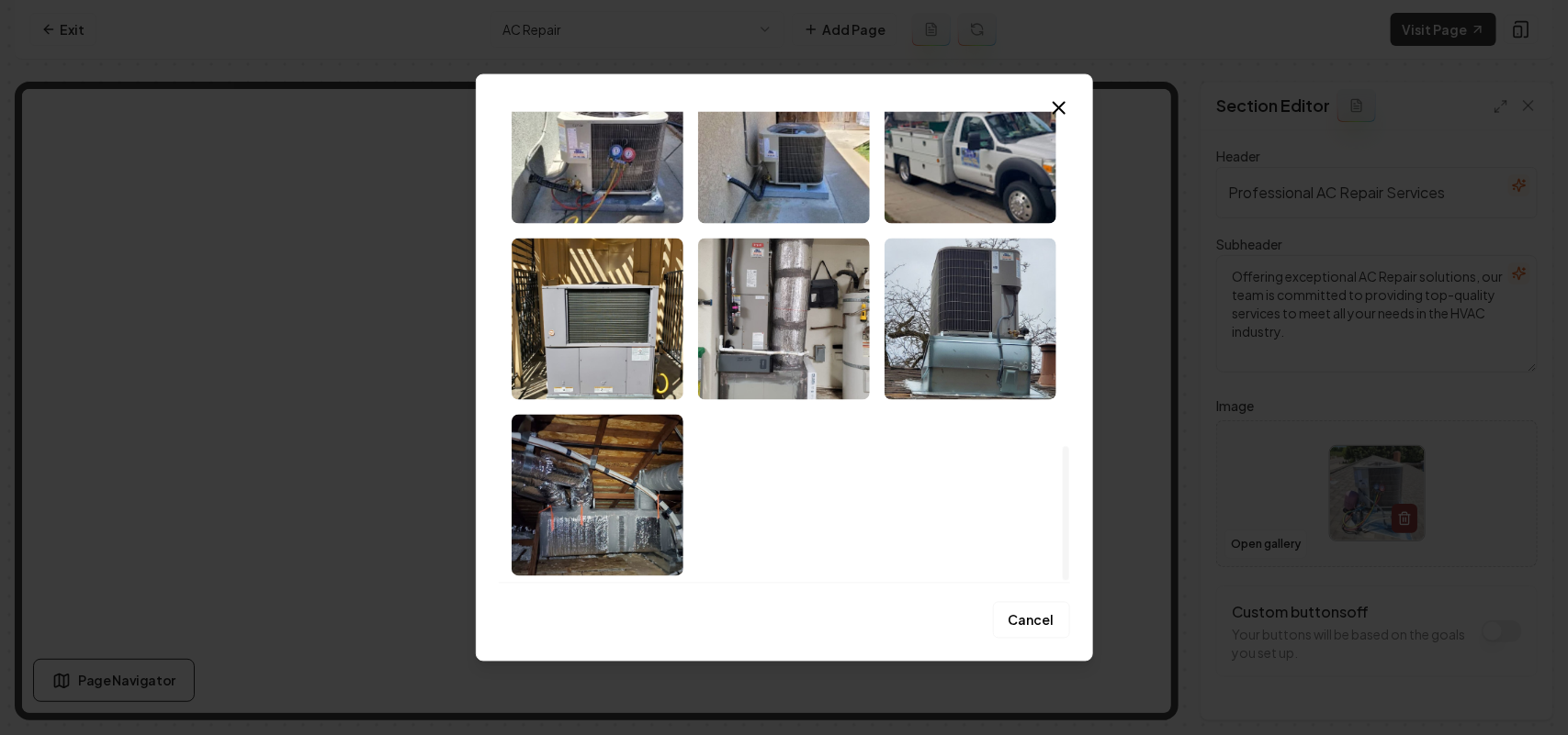
click at [971, 360] on img "Select image image_68bf60d85c7cd75eb8c1c520.jpeg" at bounding box center [970, 318] width 172 height 162
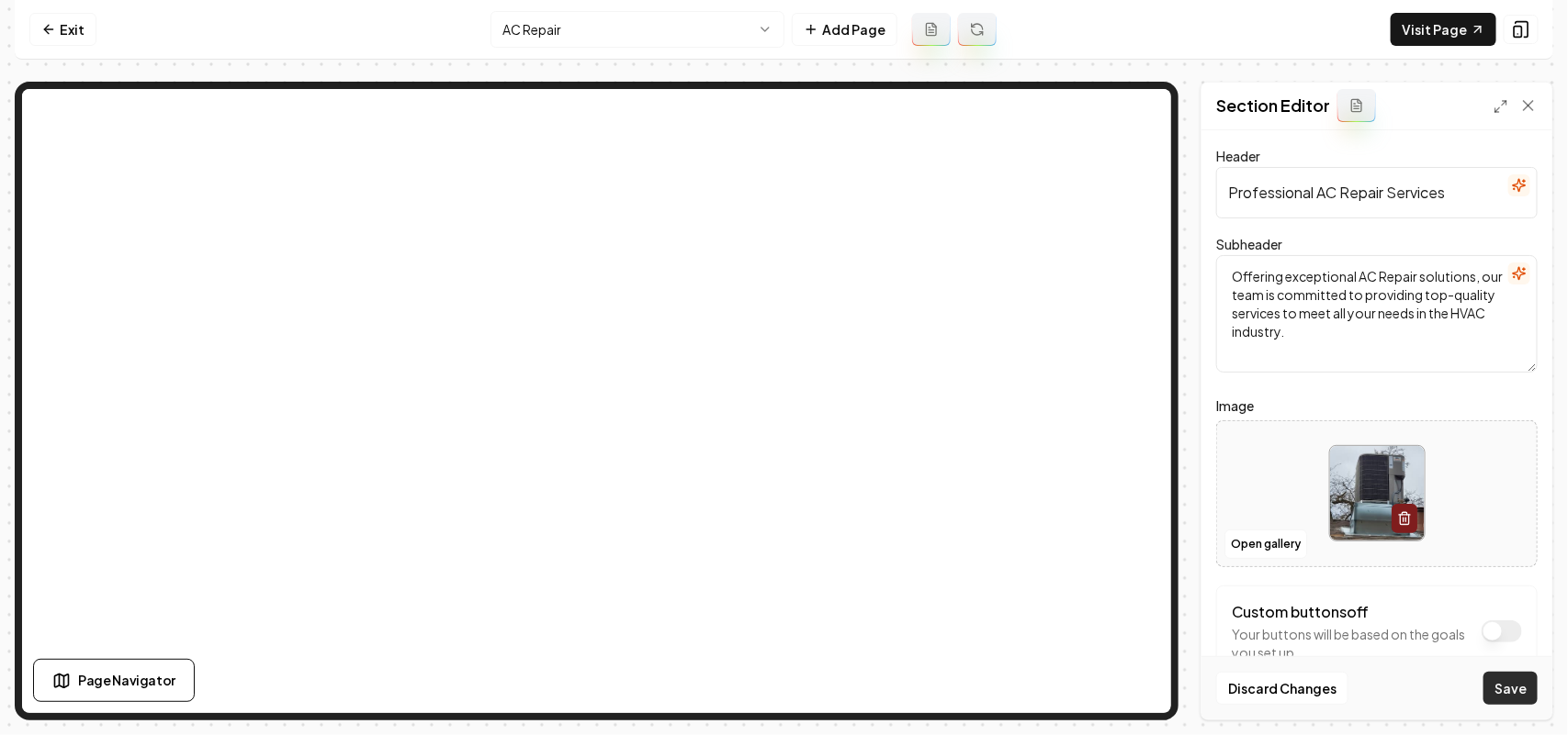
click at [1516, 698] on button "Save" at bounding box center [1511, 688] width 54 height 33
click at [566, 46] on html "Computer Required This feature is only available on a computer. Please switch t…" at bounding box center [784, 368] width 1568 height 735
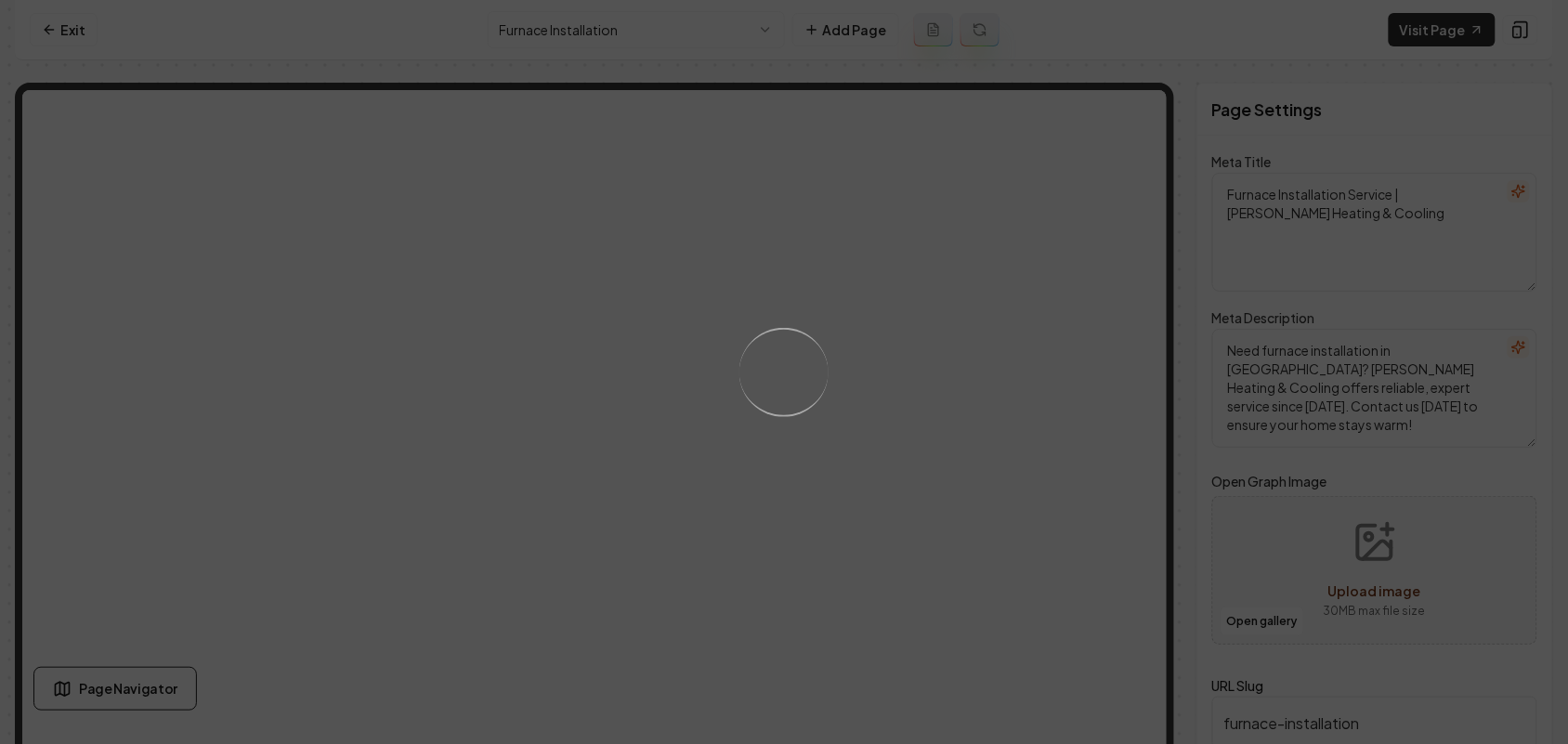
click at [929, 475] on div "Loading..." at bounding box center [784, 372] width 1568 height 744
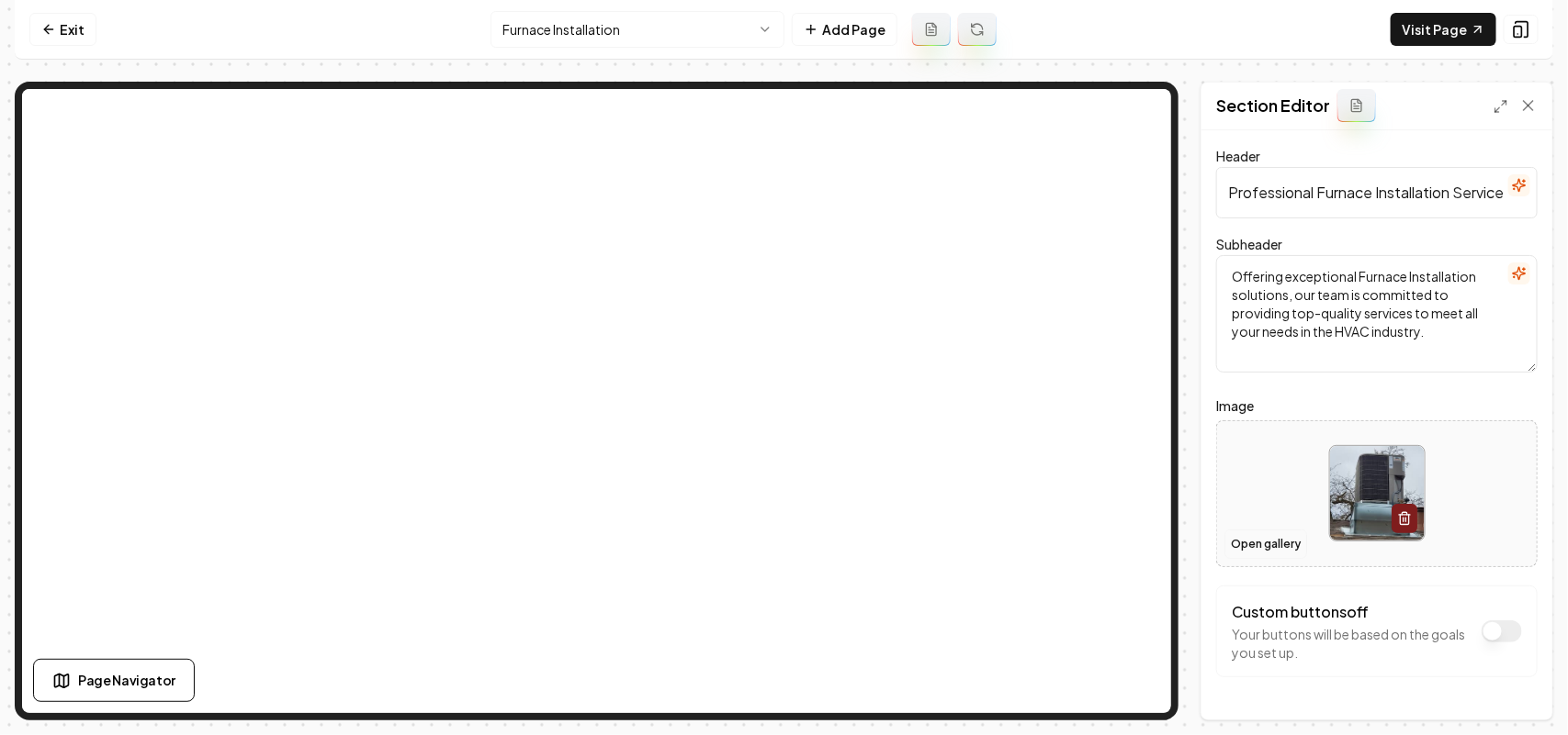
click at [1241, 543] on button "Open gallery" at bounding box center [1265, 544] width 82 height 29
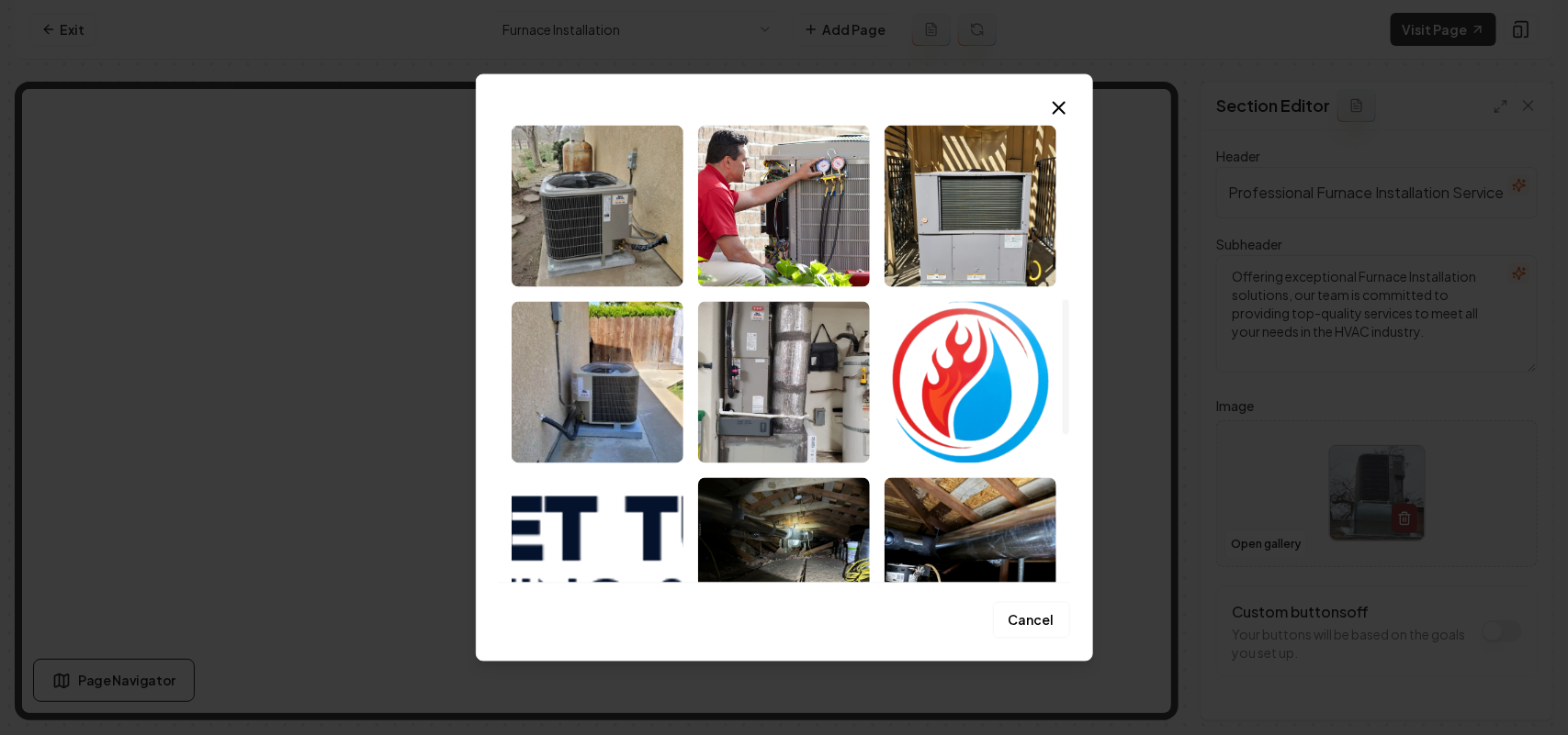
scroll to position [1166, 0]
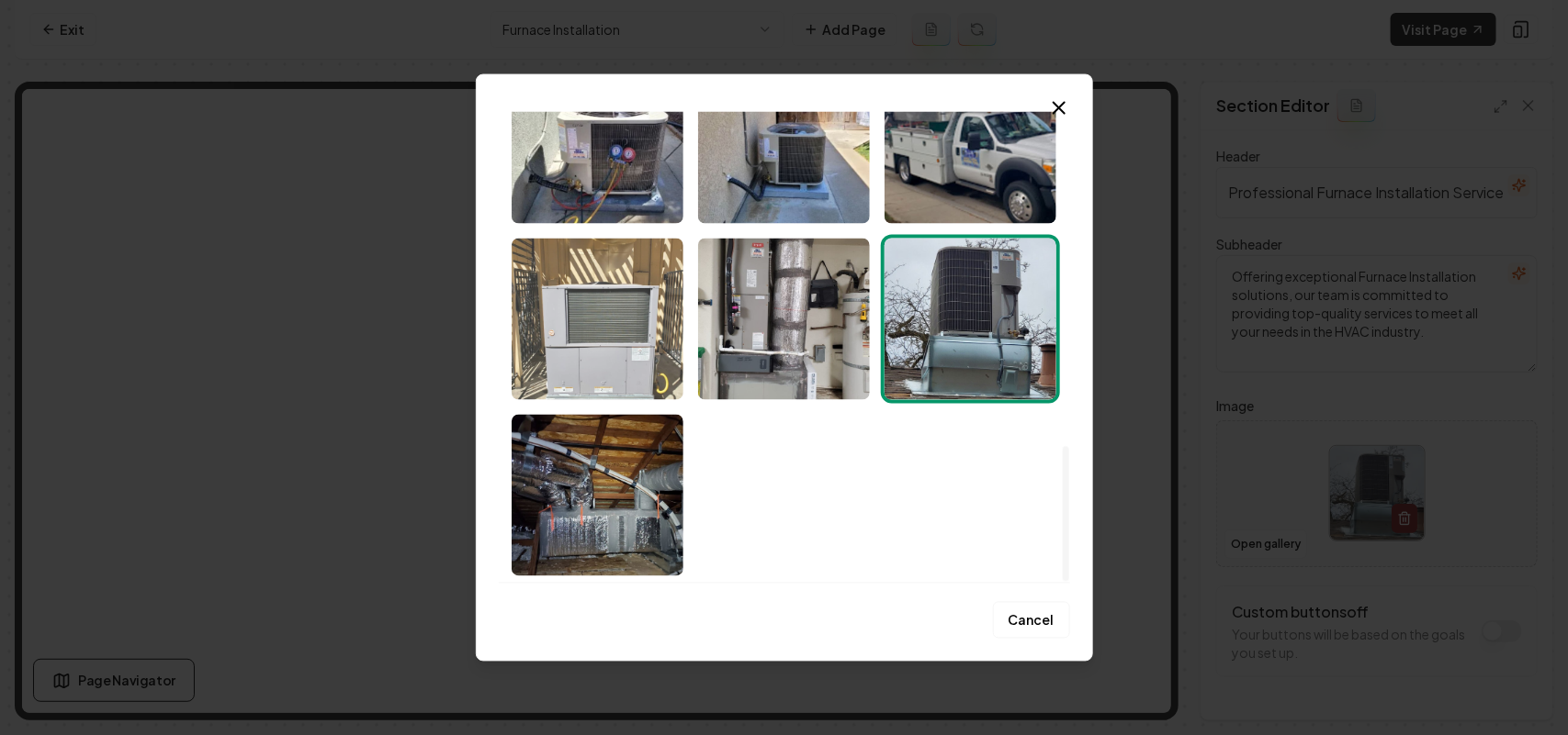
click at [600, 374] on img "Select image image_68bf60d85c7cd75eb8c1c50d.jpeg" at bounding box center [597, 318] width 172 height 162
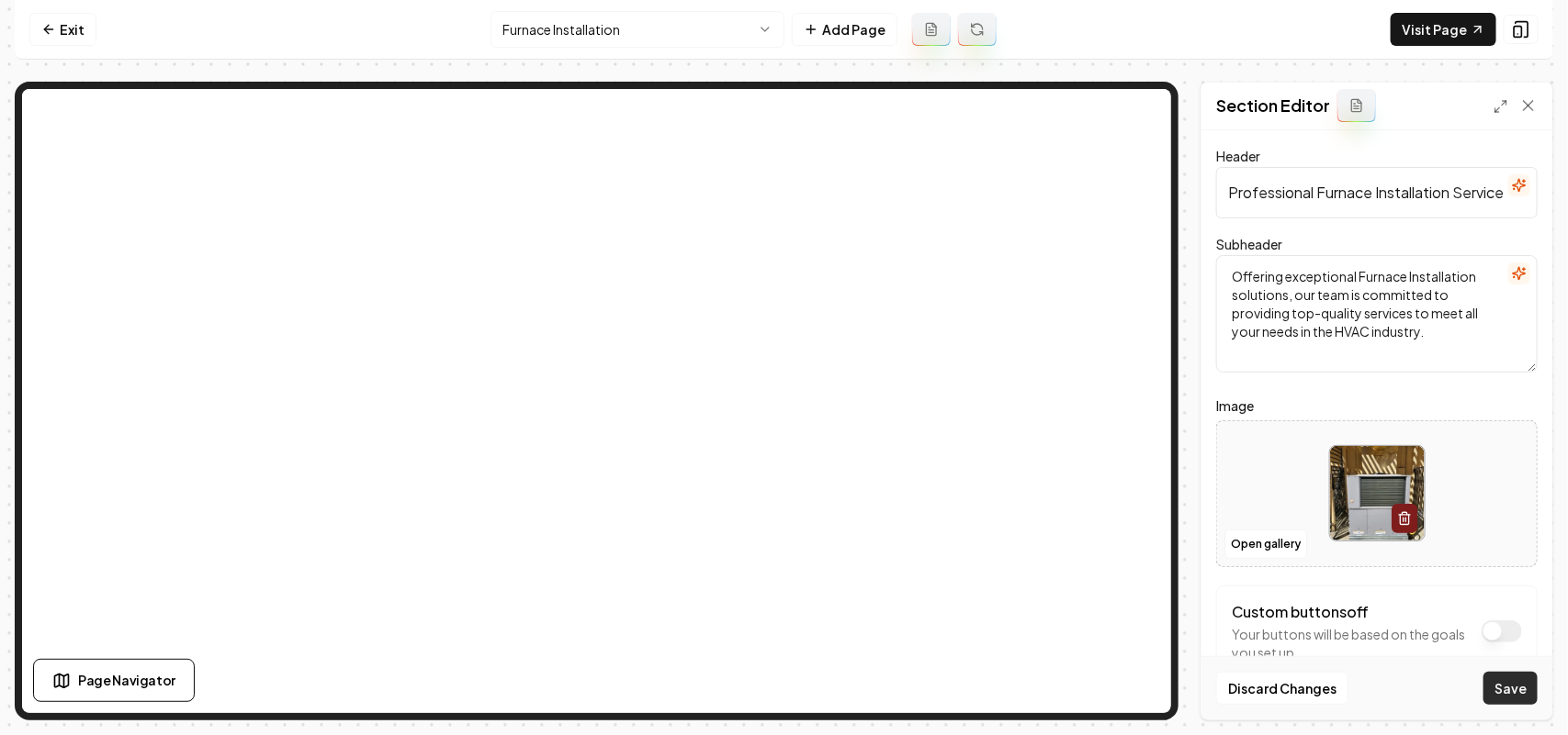
click at [1499, 694] on button "Save" at bounding box center [1511, 688] width 54 height 33
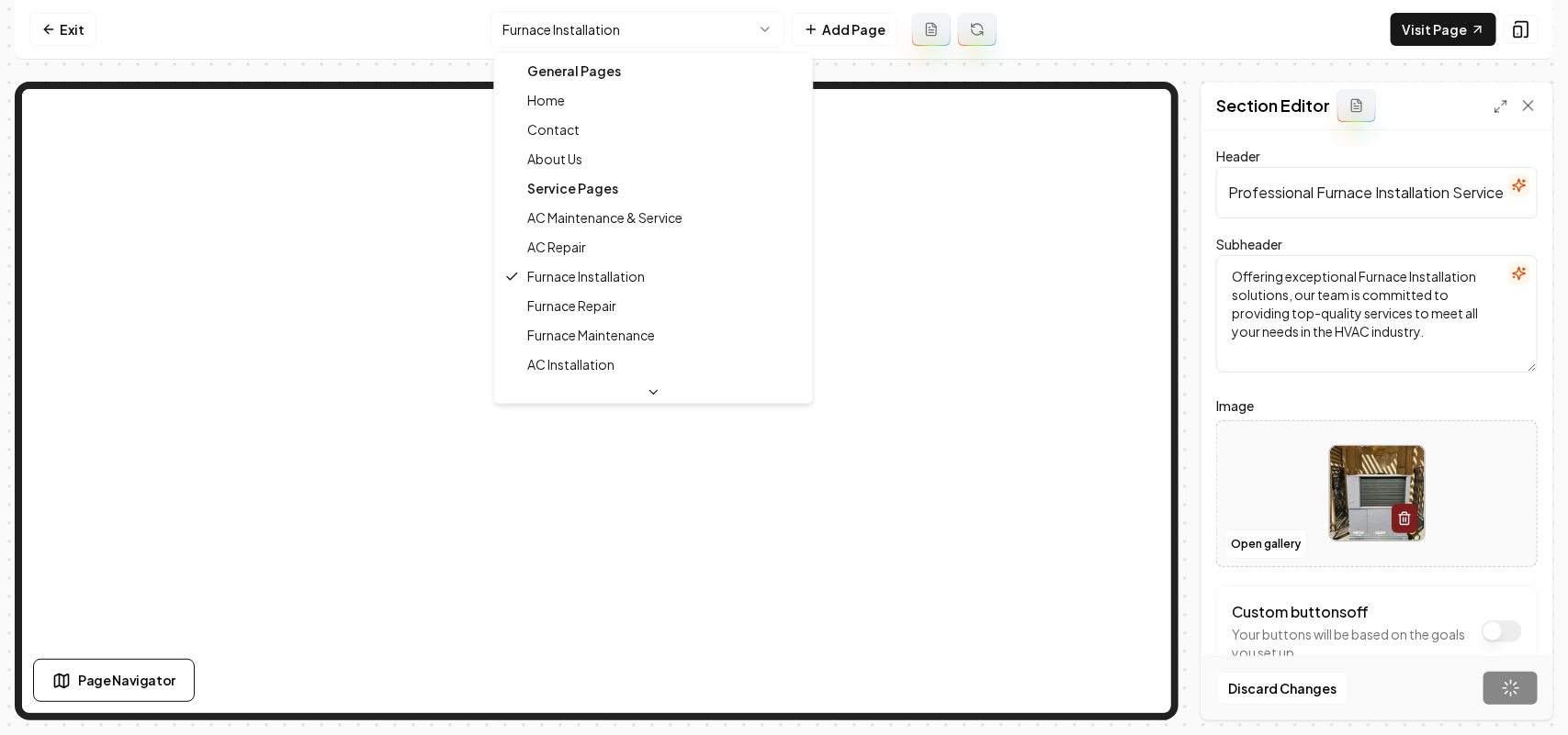
click at [702, 35] on html "Computer Required This feature is only available on a computer. Please switch t…" at bounding box center [784, 368] width 1568 height 735
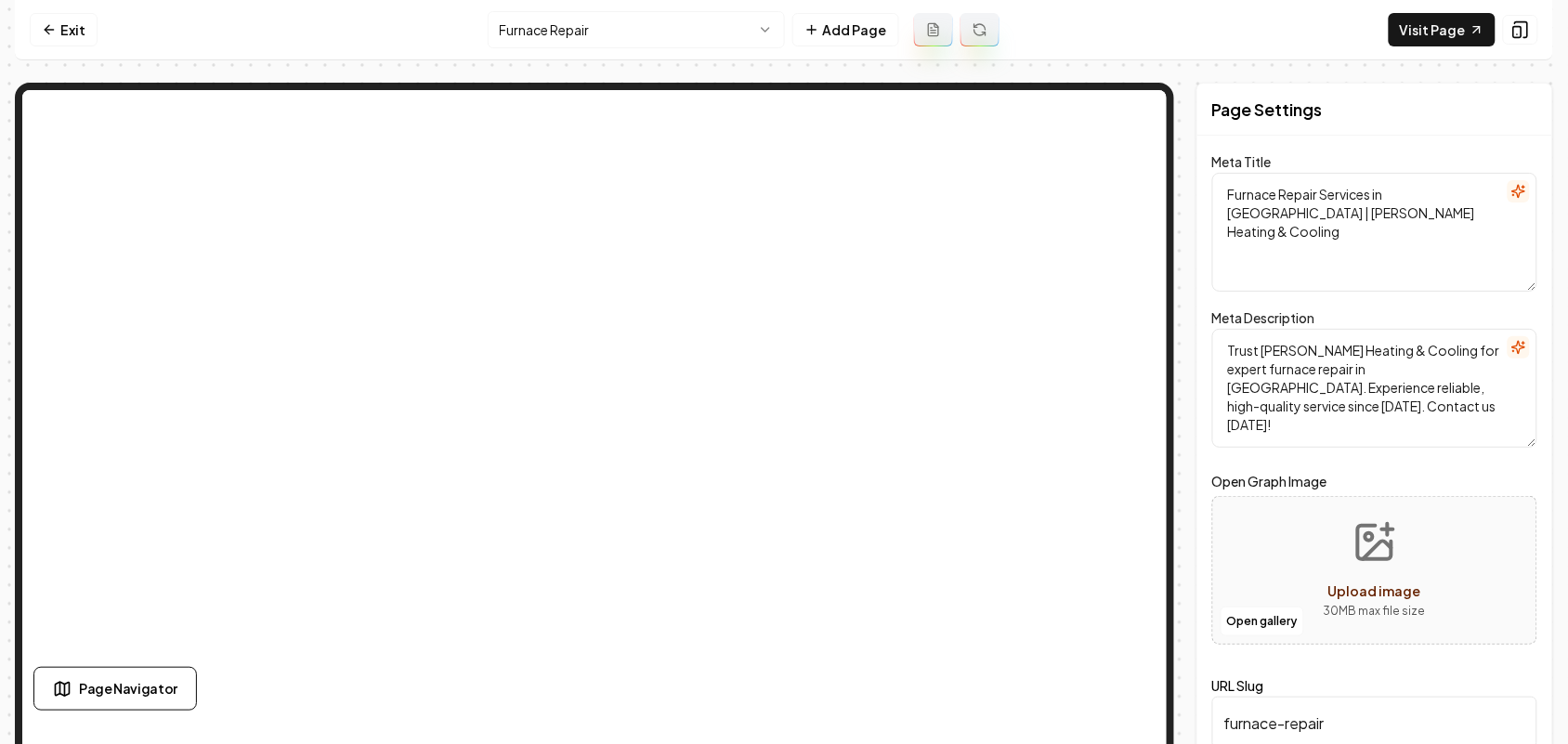
click at [648, 54] on nav "Exit Furnace Repair Add Page Visit Page" at bounding box center [784, 30] width 1539 height 61
click at [646, 34] on html "Computer Required This feature is only available on a computer. Please switch t…" at bounding box center [784, 372] width 1568 height 744
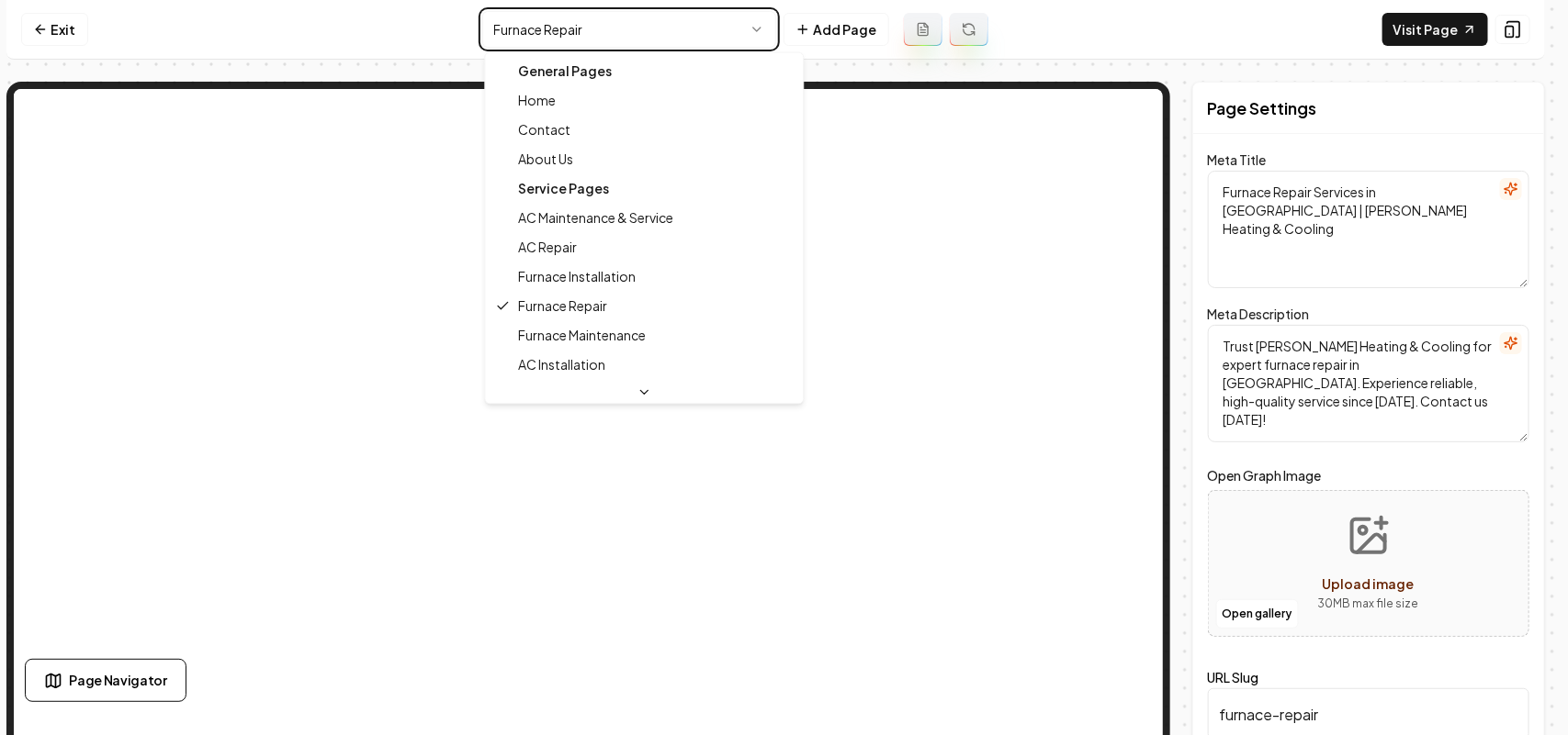
type textarea "Furnace Installation Service | Bret Turner Heating & Cooling"
type textarea "Need furnace installation in Modesto? Bret Turner Heating & Cooling offers reli…"
type input "furnace-installation"
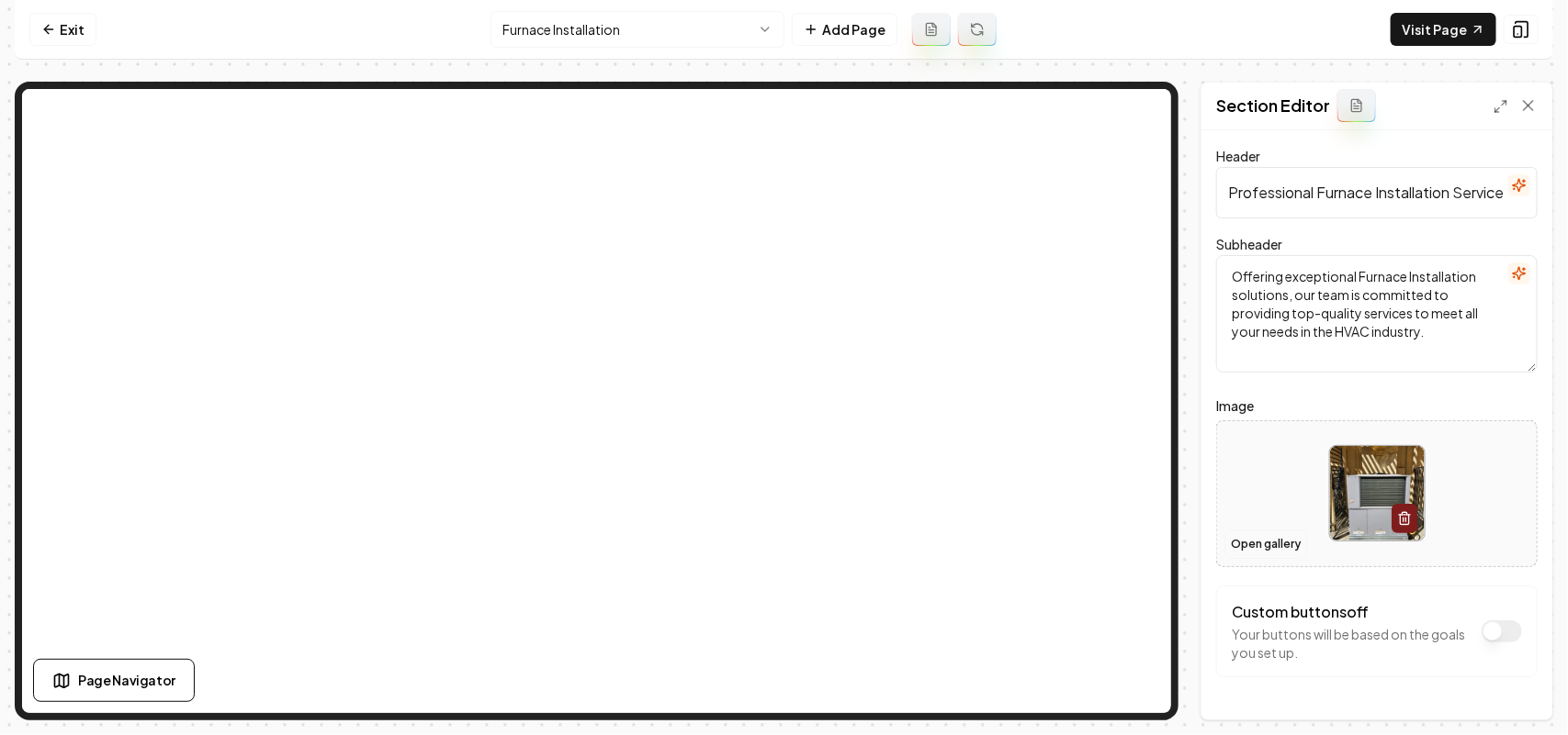
click at [1259, 543] on button "Open gallery" at bounding box center [1265, 544] width 82 height 29
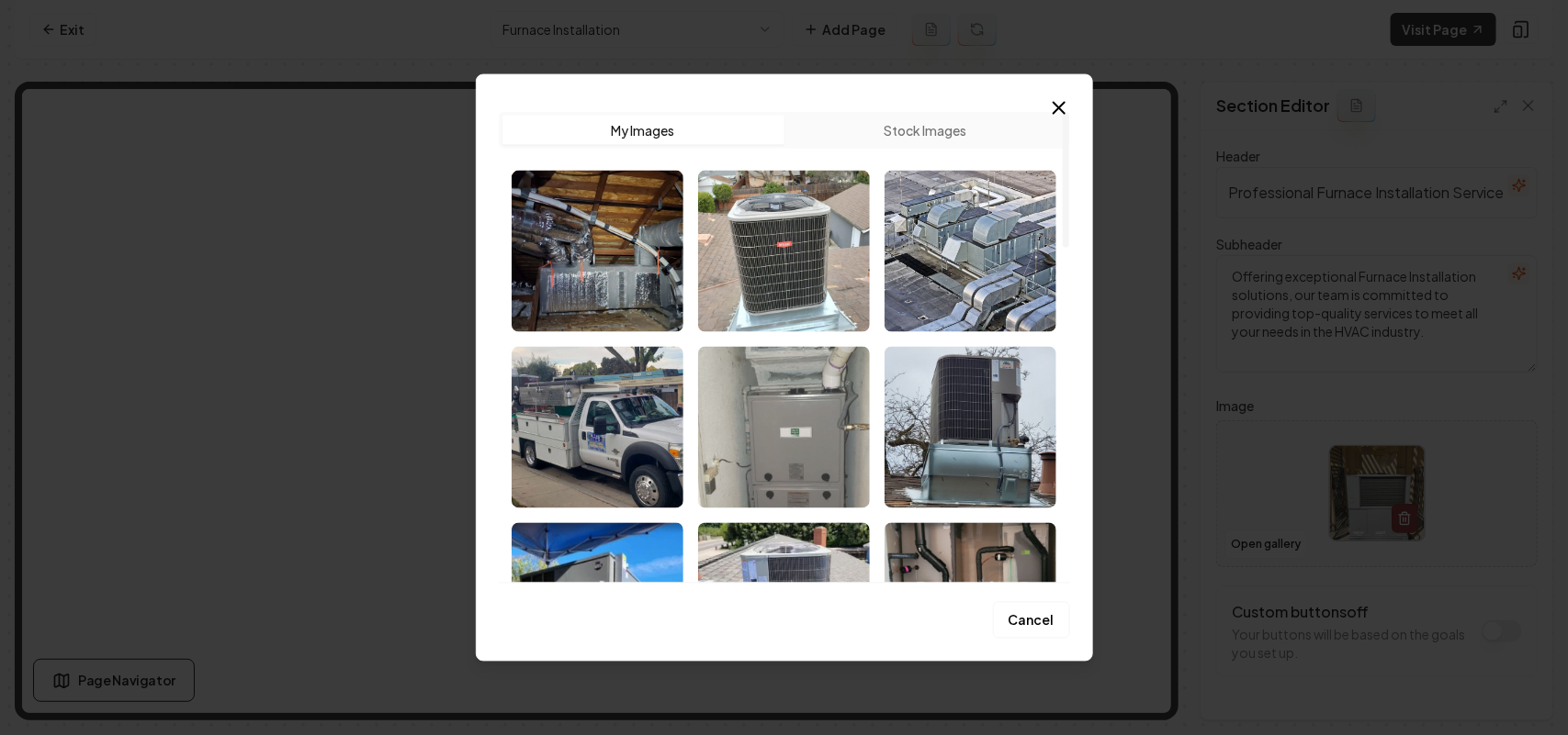
click at [811, 428] on img "Select image image_68bf62645c7cd75eb8d14121.png" at bounding box center [784, 427] width 172 height 162
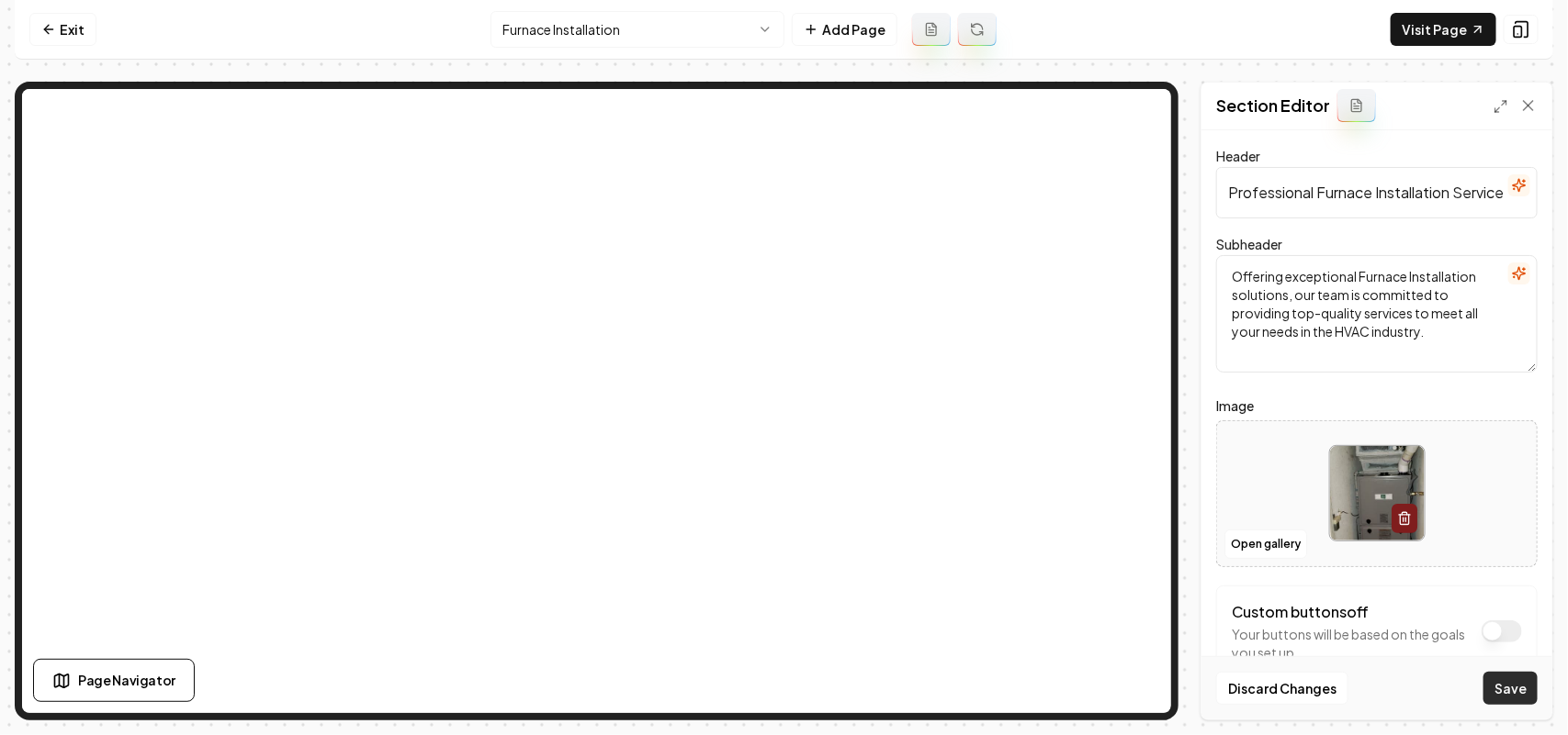
click at [1495, 677] on button "Save" at bounding box center [1511, 688] width 54 height 33
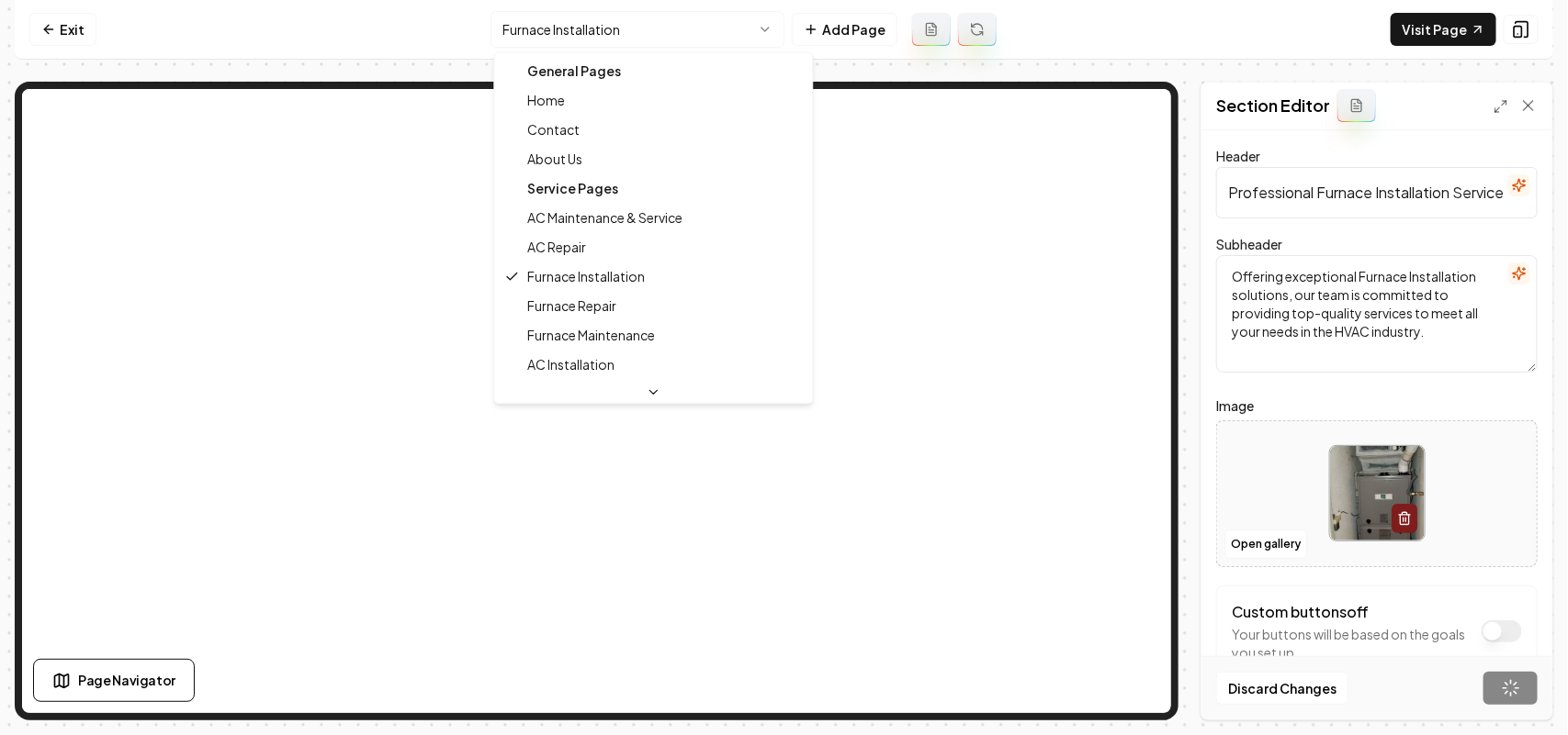
click at [603, 18] on html "Computer Required This feature is only available on a computer. Please switch t…" at bounding box center [784, 368] width 1568 height 735
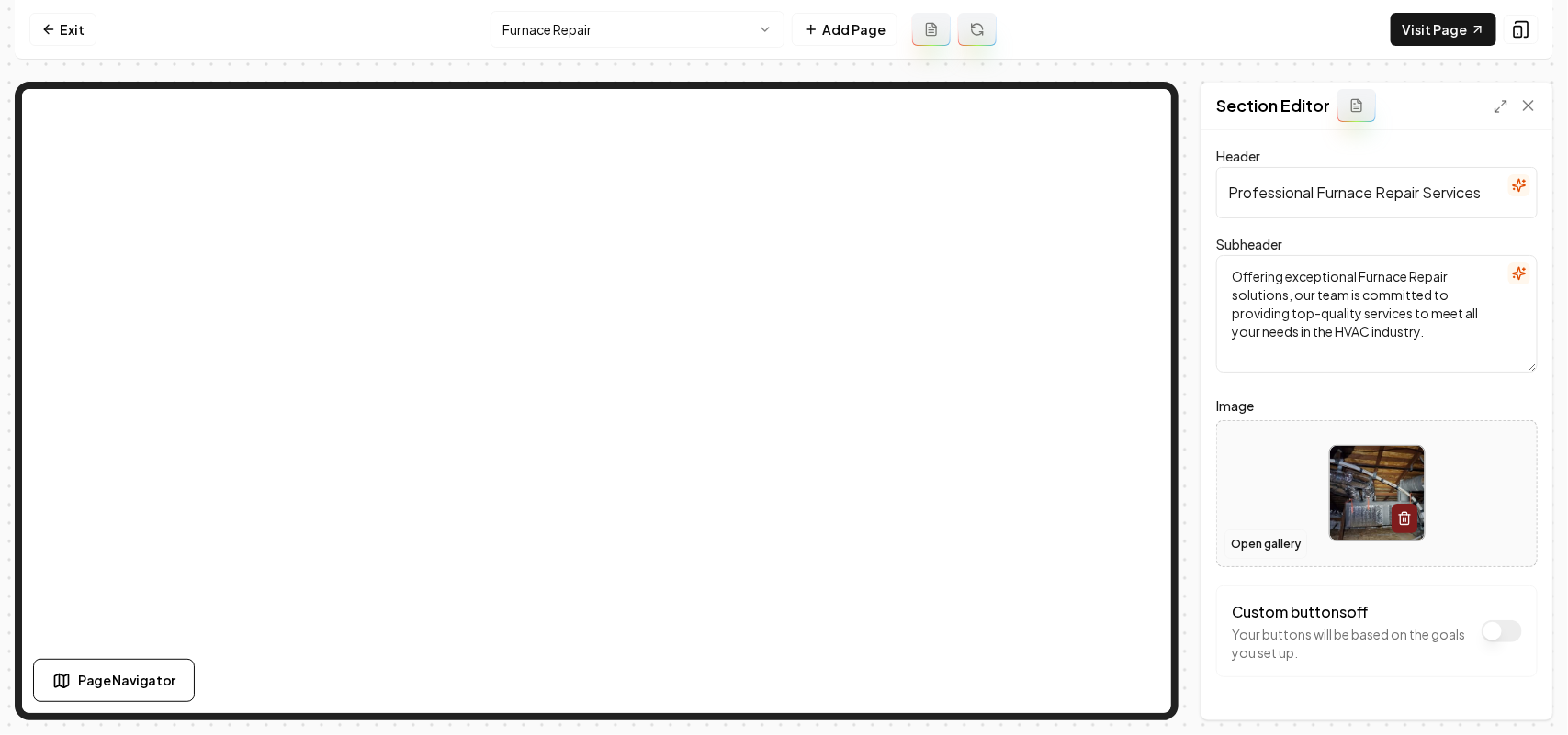
click at [1241, 544] on button "Open gallery" at bounding box center [1265, 544] width 82 height 29
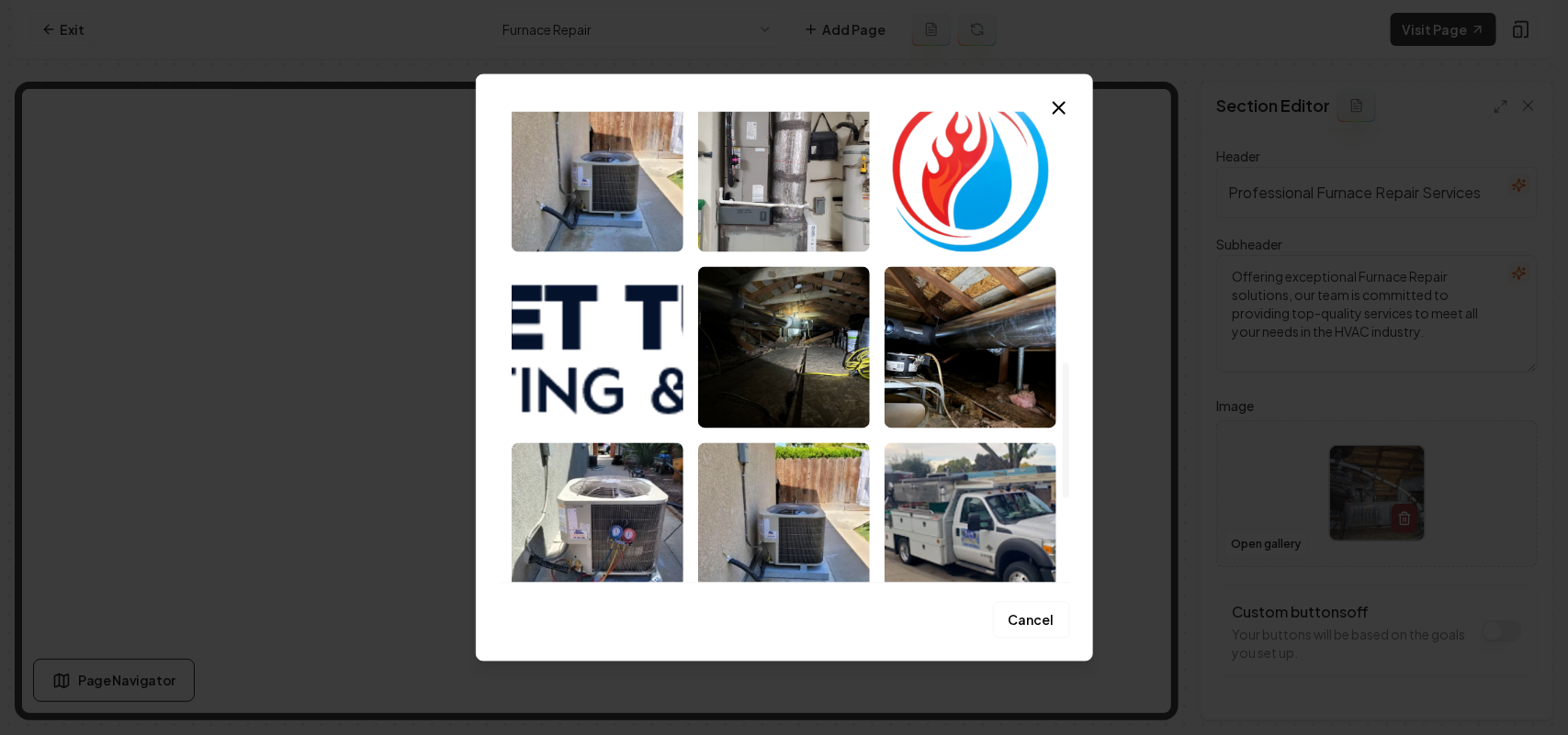
scroll to position [1147, 0]
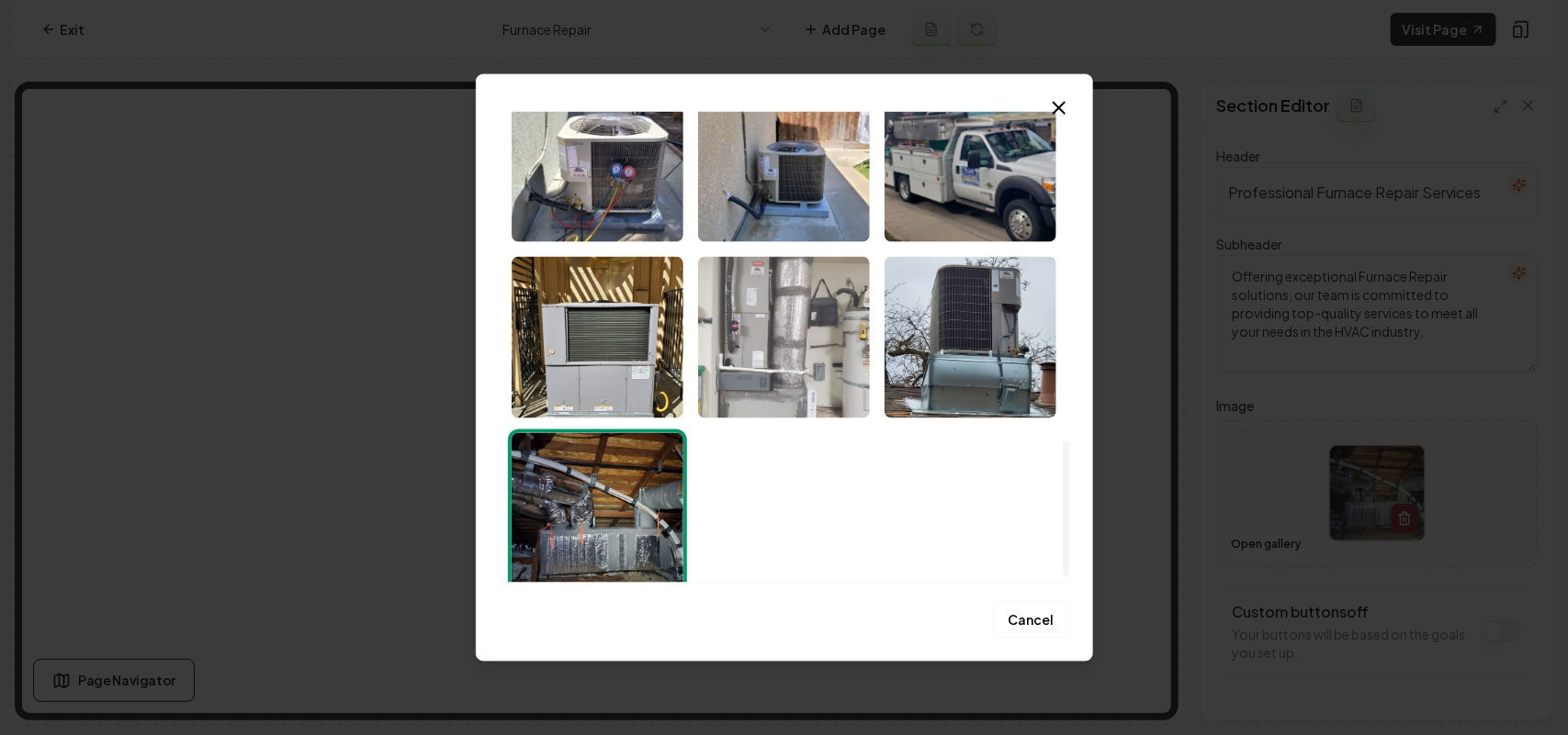
click at [768, 355] on img "Select image image_68bf60d85c7cd75eb8c1c4fe.jpeg" at bounding box center [784, 336] width 172 height 162
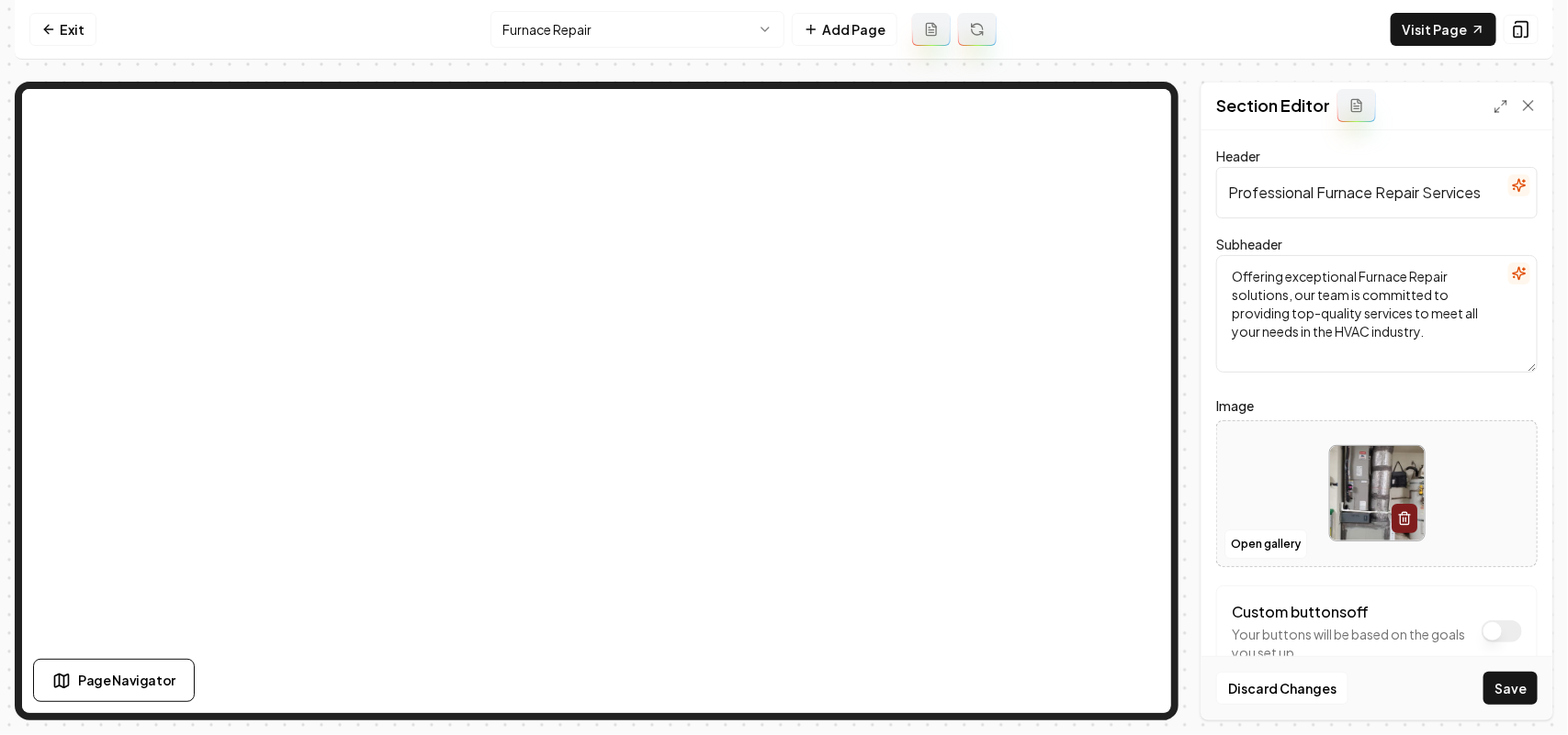
click at [1511, 675] on button "Save" at bounding box center [1511, 688] width 54 height 33
click at [557, 27] on html "Computer Required This feature is only available on a computer. Please switch t…" at bounding box center [784, 368] width 1568 height 735
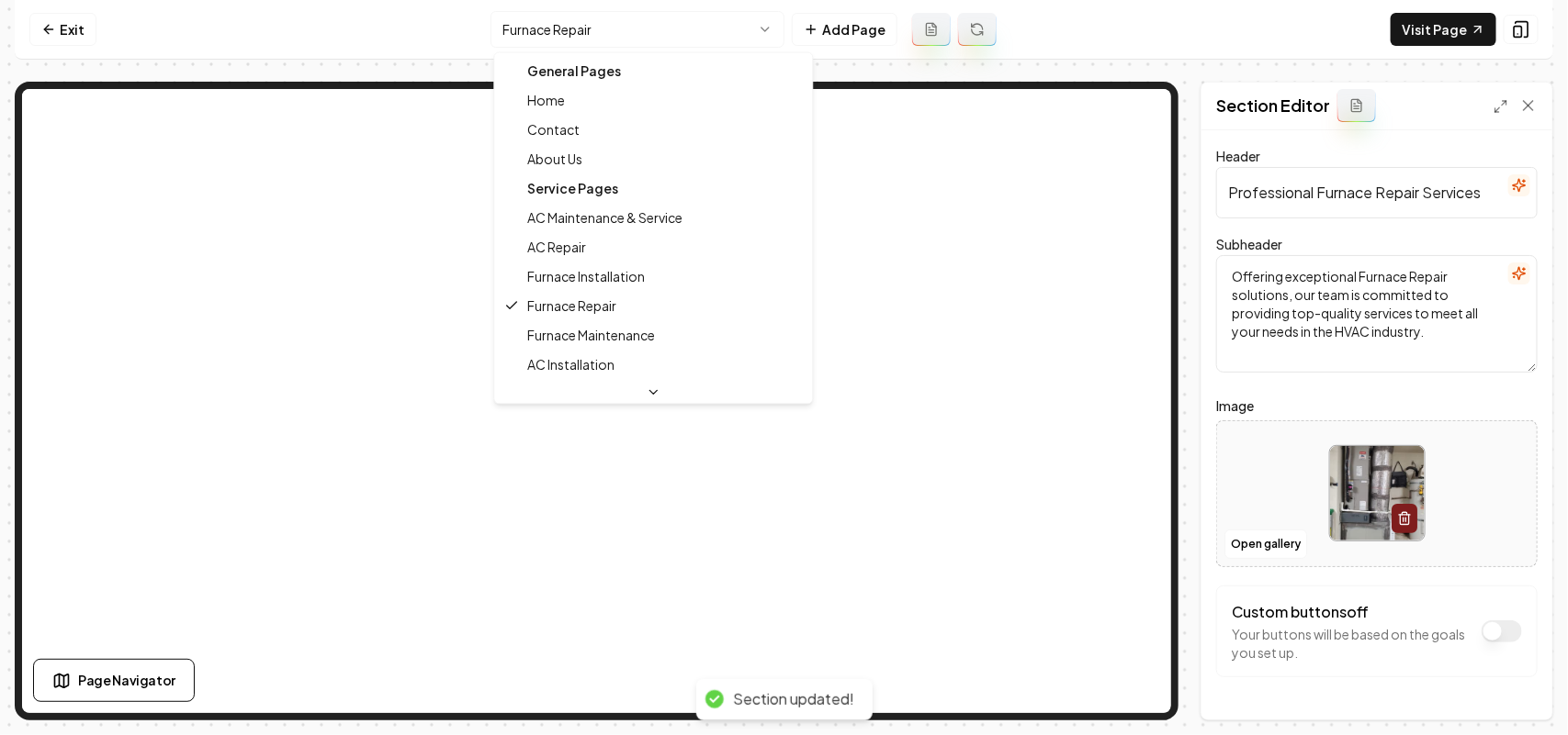
scroll to position [60, 0]
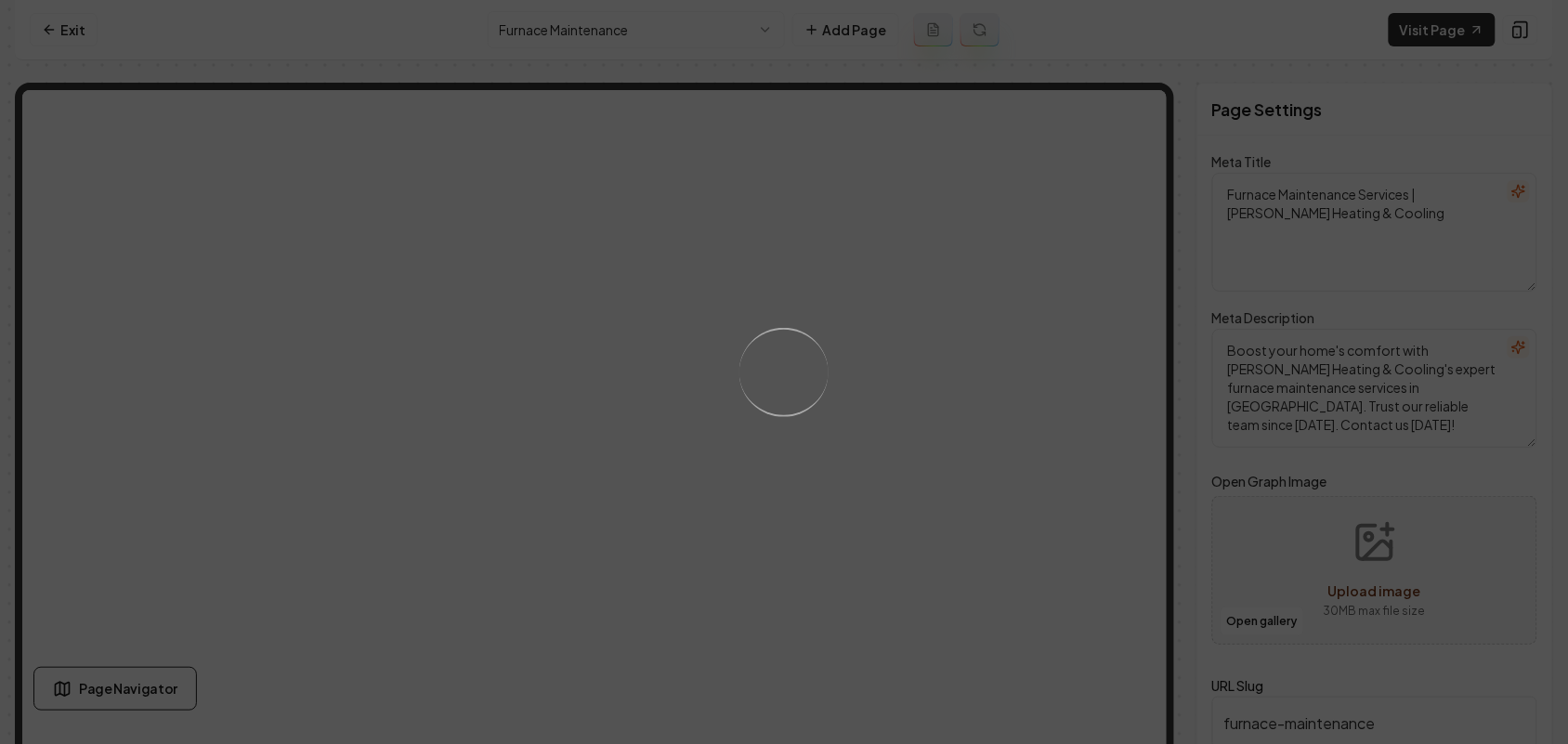
click at [934, 522] on div "Loading..." at bounding box center [784, 372] width 1568 height 744
click at [1050, 536] on div "Loading..." at bounding box center [784, 372] width 1568 height 744
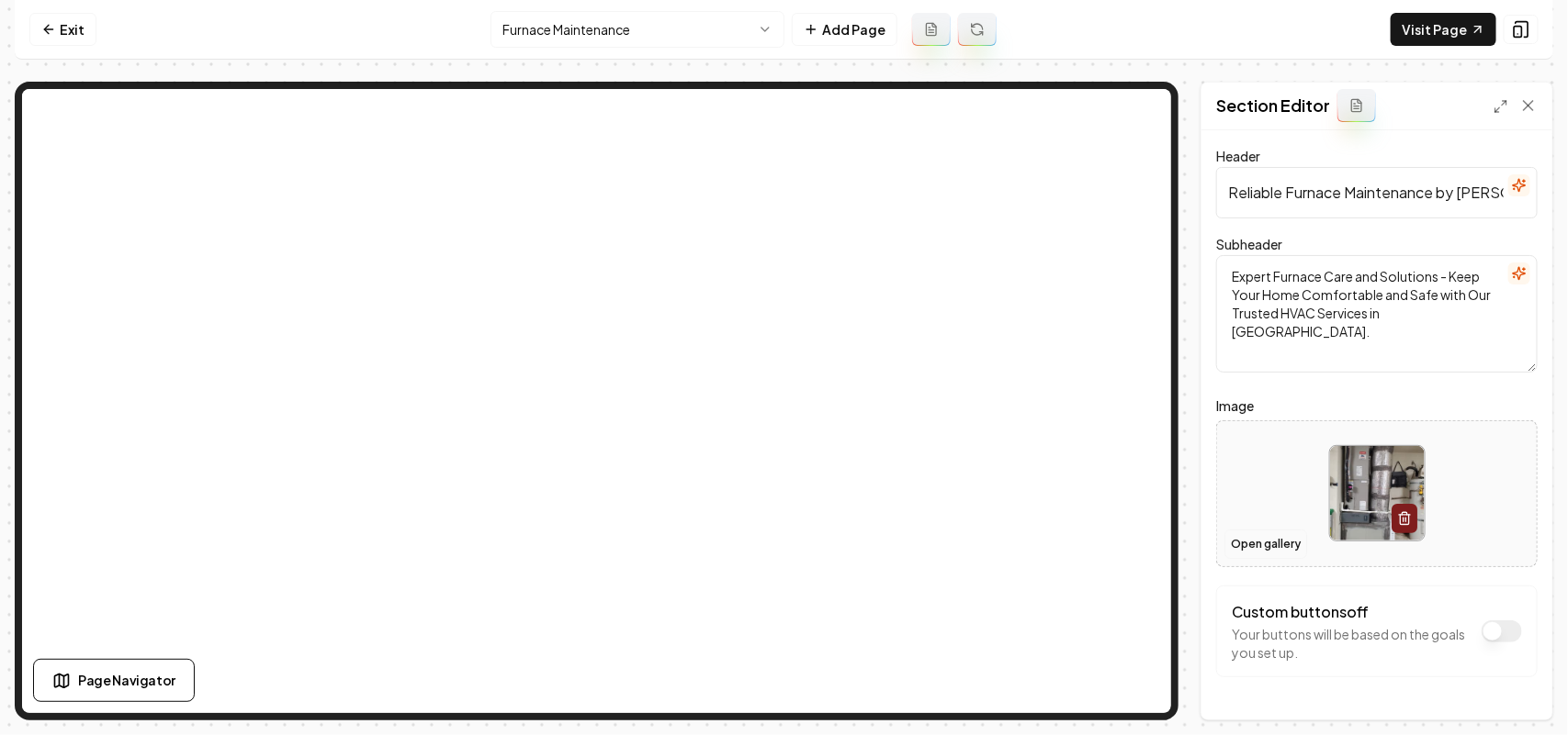
click at [1274, 554] on button "Open gallery" at bounding box center [1265, 544] width 82 height 29
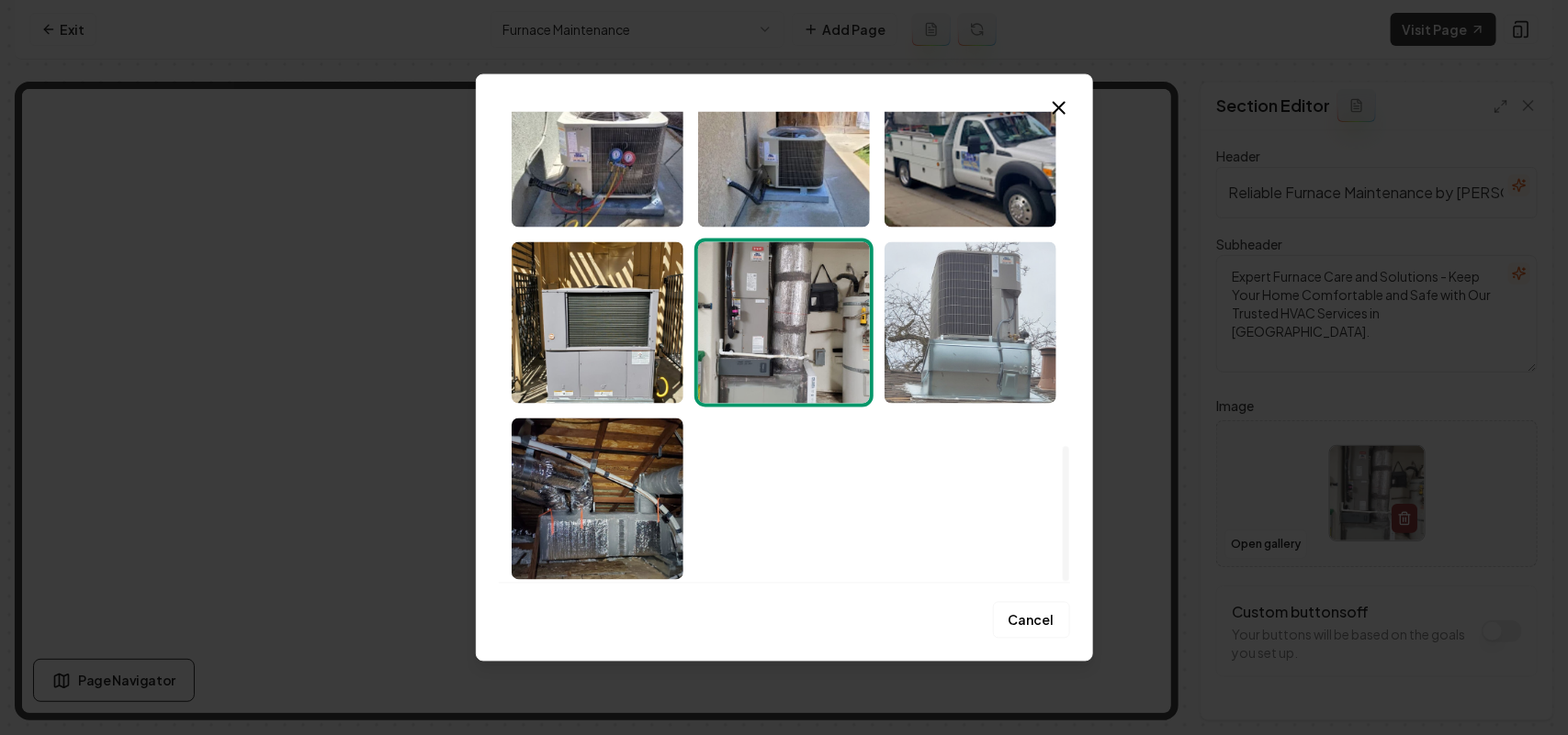
scroll to position [1166, 0]
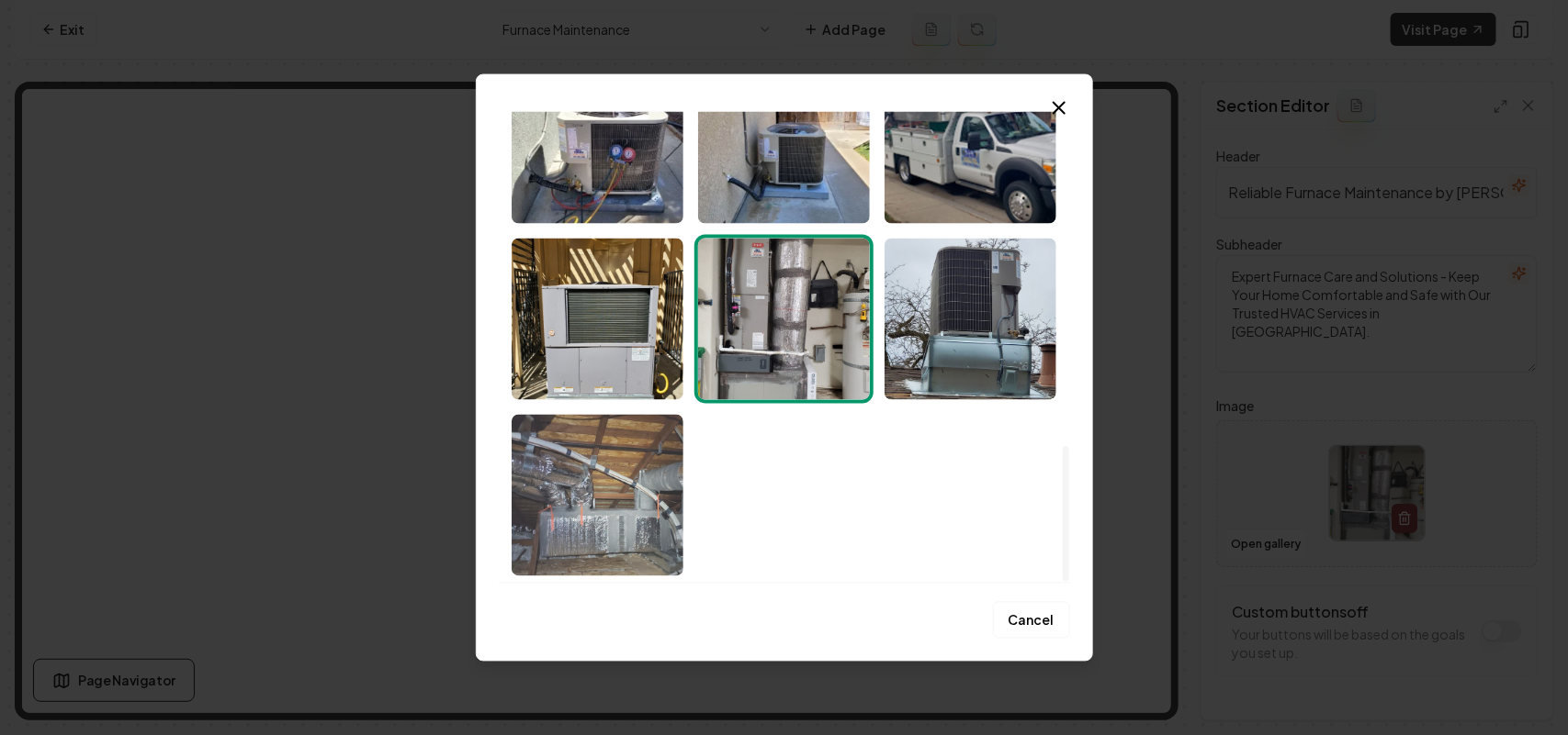
click at [652, 496] on img "Select image image_68bf60d85c7cd75eb8c1c4c7.jpeg" at bounding box center [597, 495] width 172 height 162
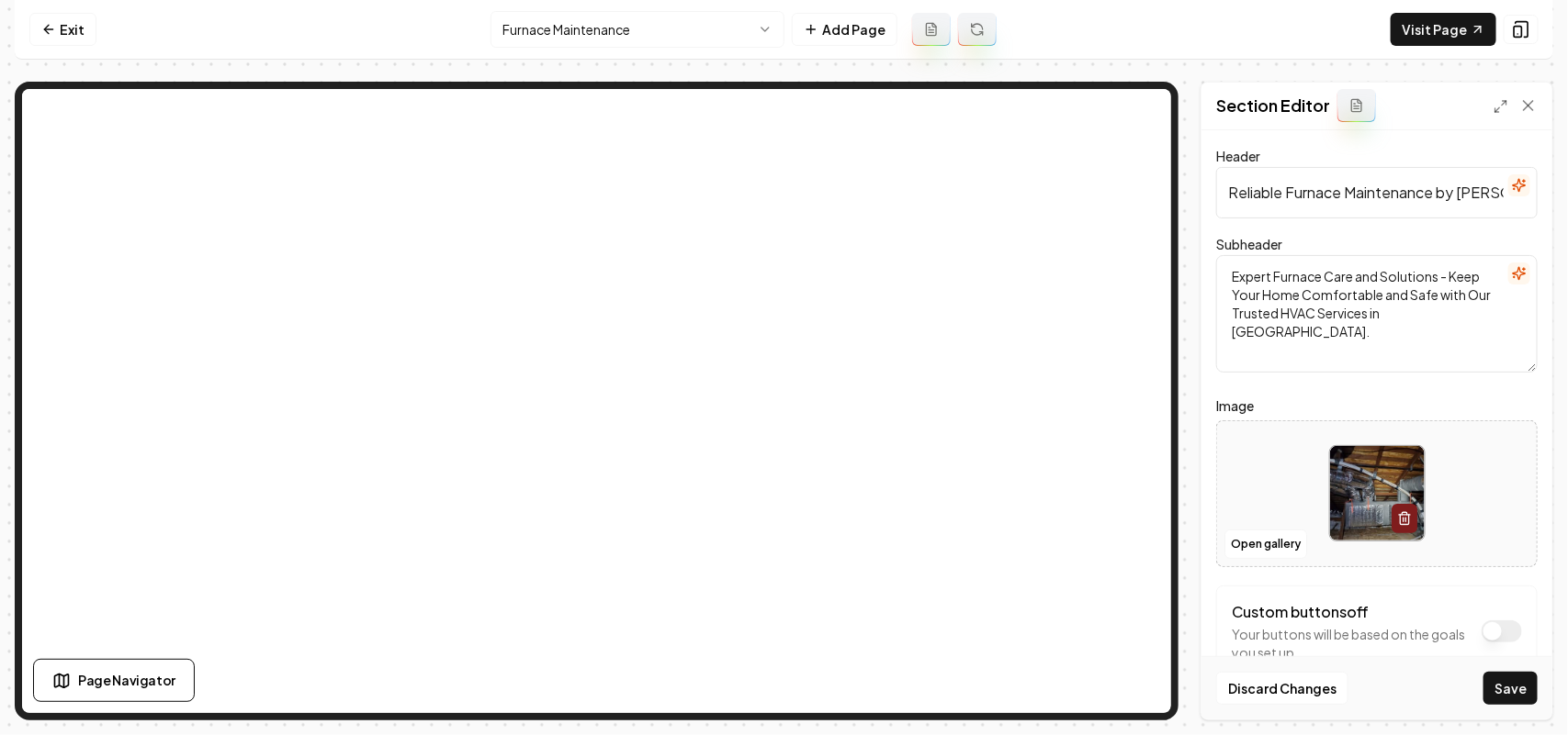
click at [1514, 681] on button "Save" at bounding box center [1511, 688] width 54 height 33
click at [536, 25] on html "Computer Required This feature is only available on a computer. Please switch t…" at bounding box center [784, 368] width 1568 height 735
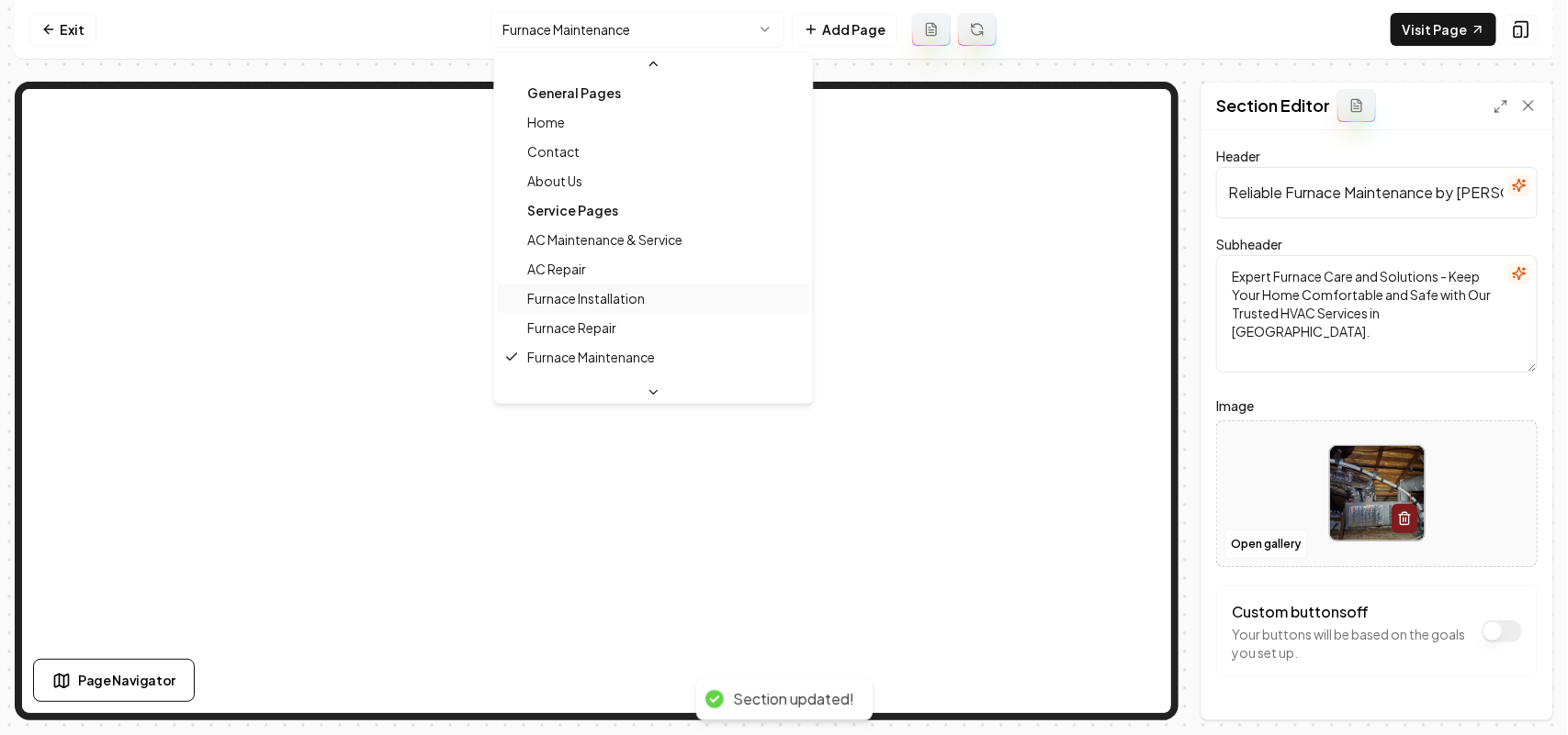
scroll to position [60, 0]
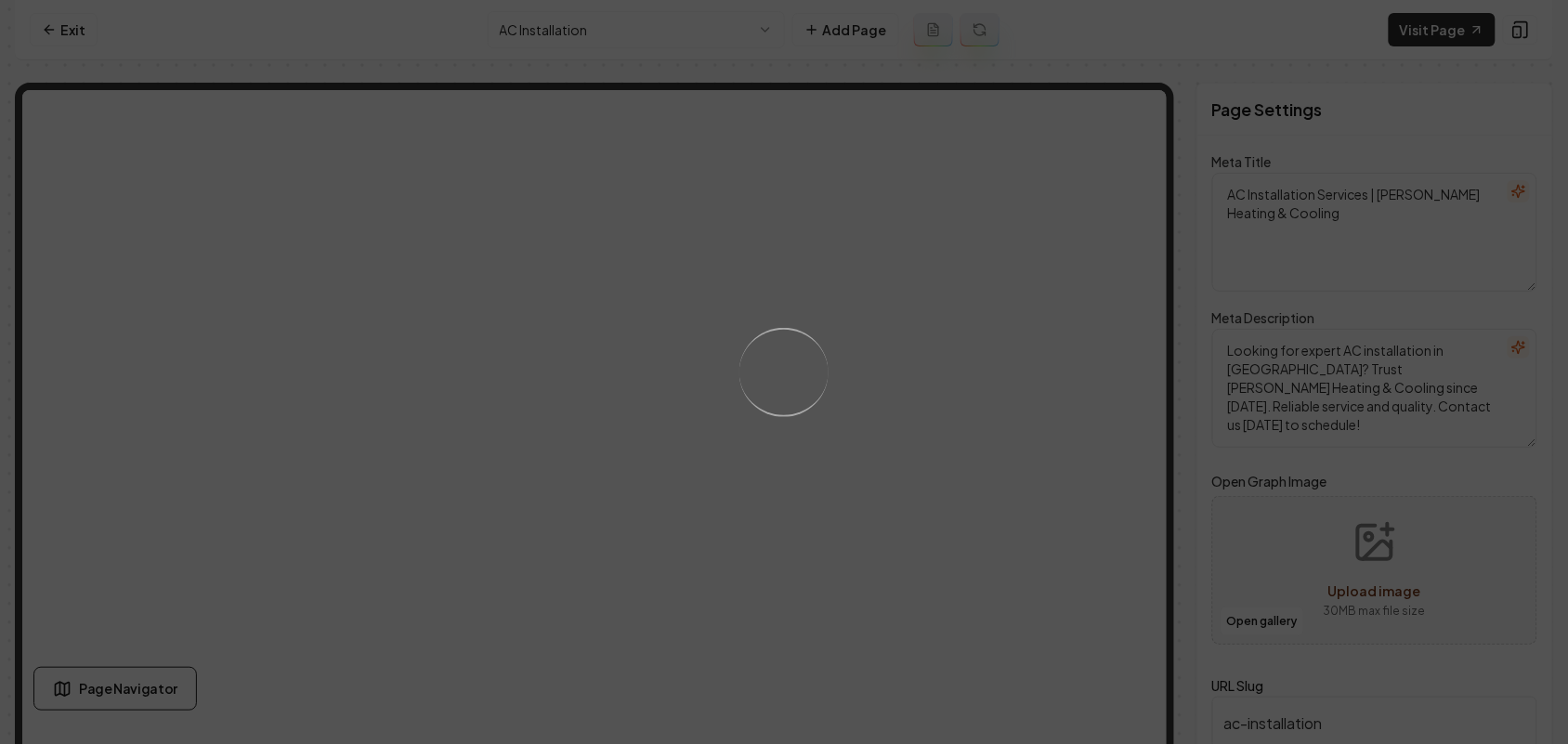
click at [946, 535] on div "Loading..." at bounding box center [784, 372] width 1568 height 744
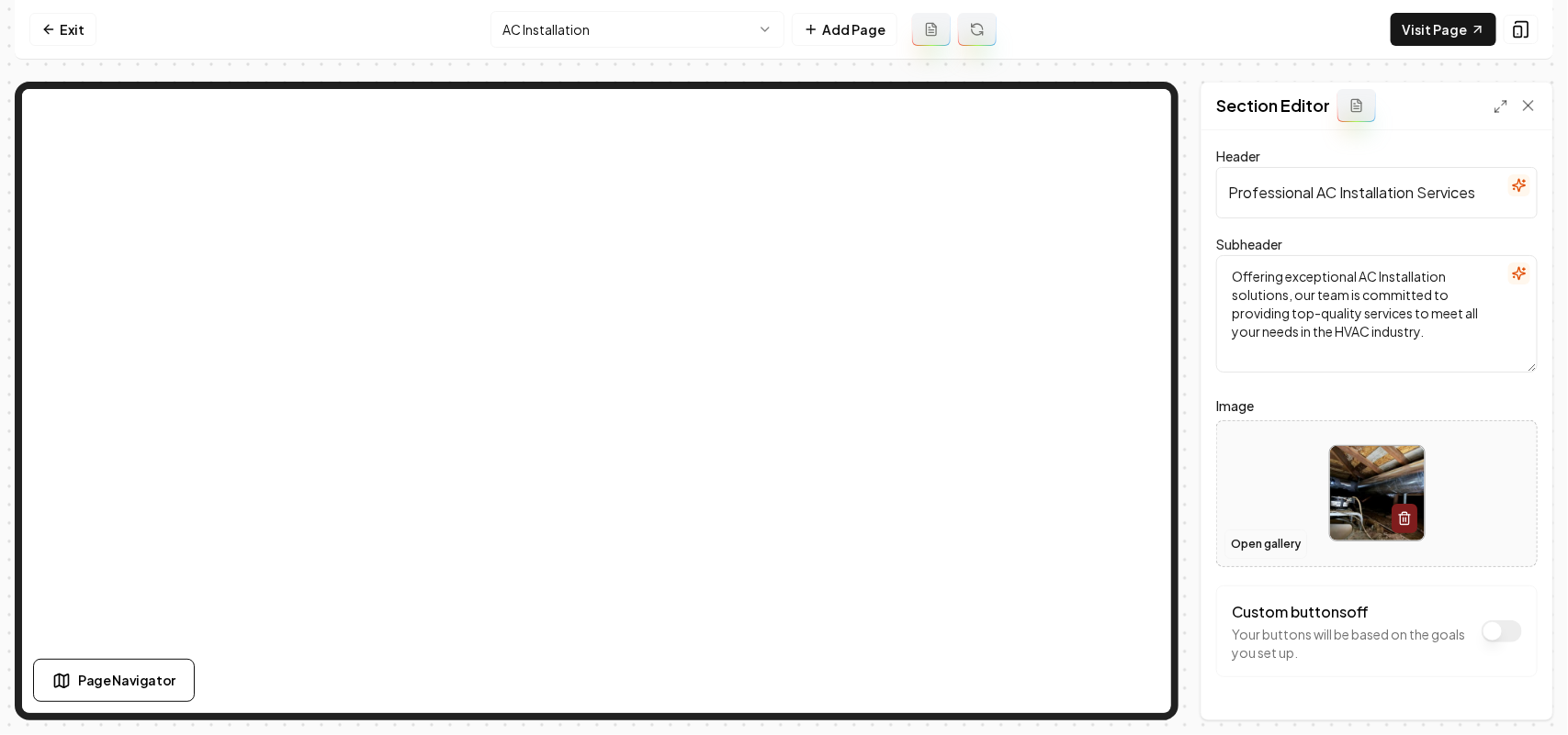
click at [1284, 547] on button "Open gallery" at bounding box center [1265, 544] width 82 height 29
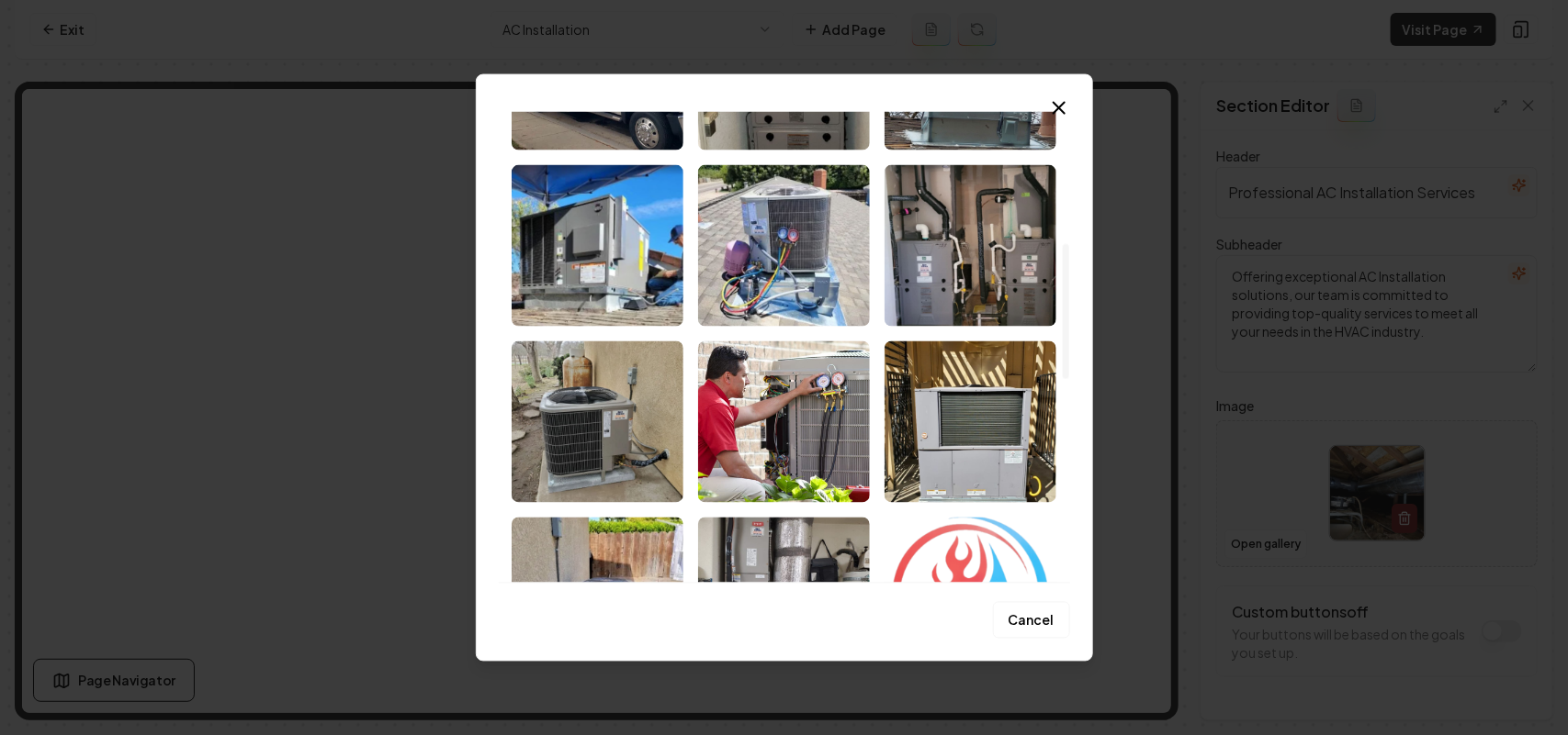
scroll to position [459, 0]
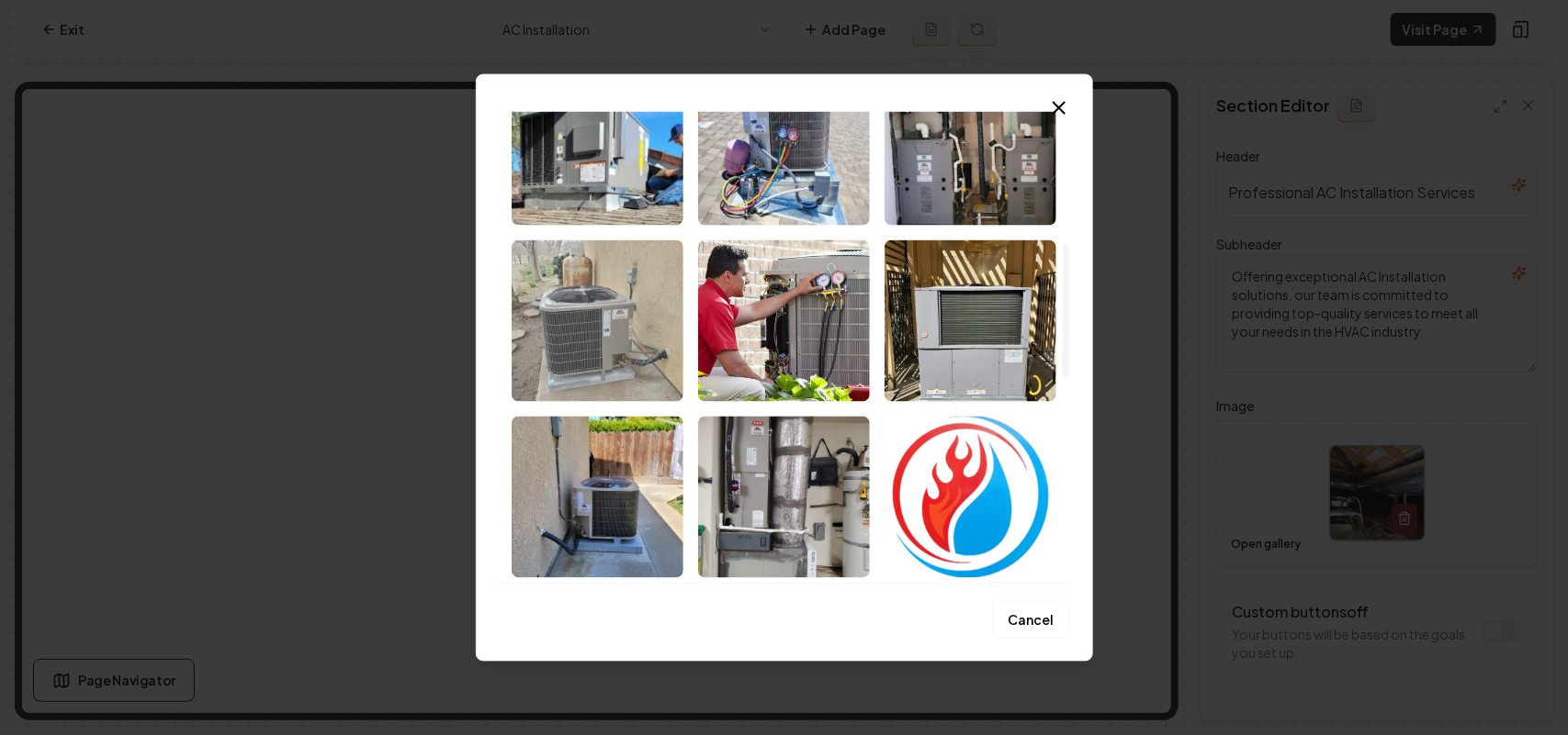
click at [602, 350] on img "Select image image_68bf62645c7cd75eb8d1408c.png" at bounding box center [597, 320] width 172 height 162
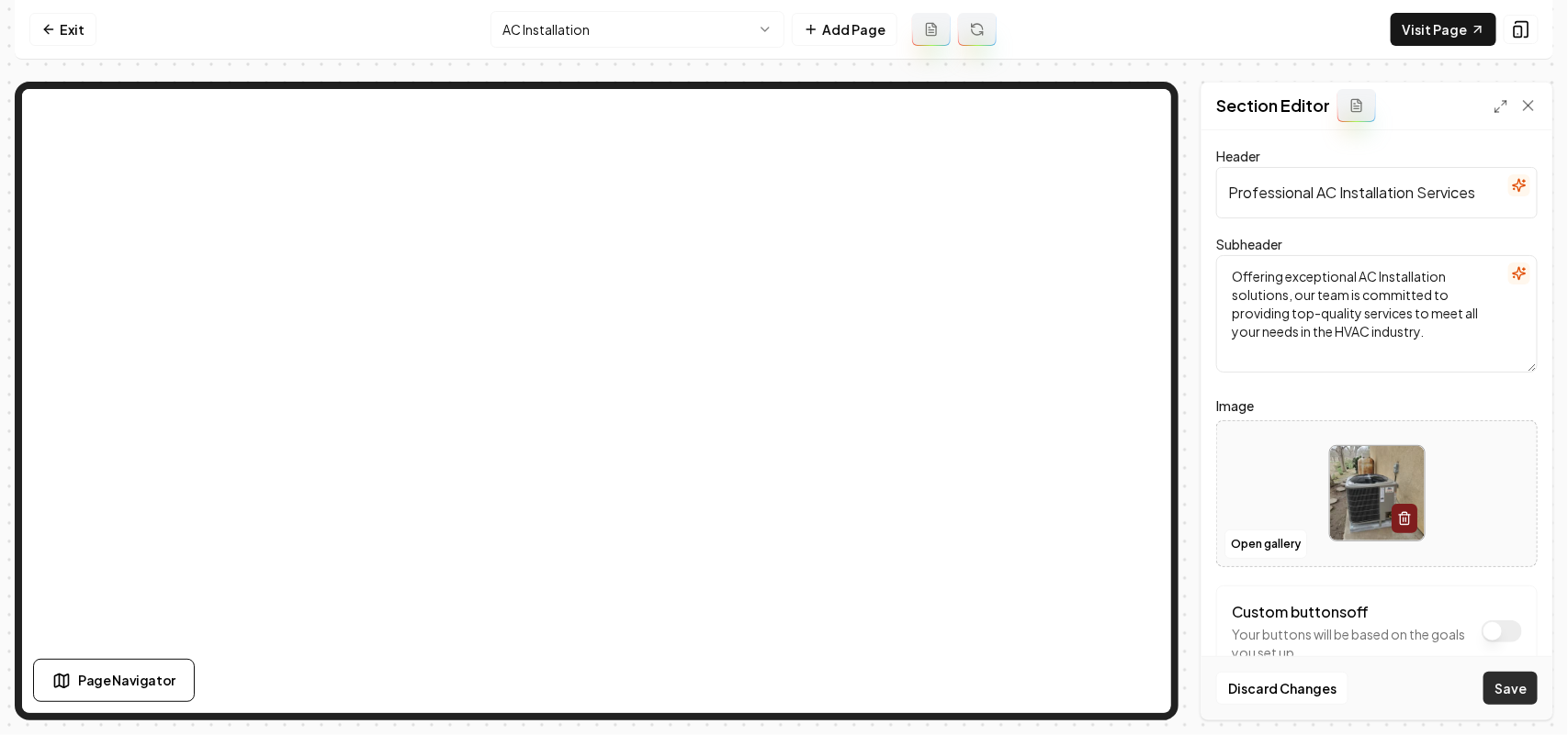
click at [1495, 682] on button "Save" at bounding box center [1511, 688] width 54 height 33
click at [600, 33] on html "Computer Required This feature is only available on a computer. Please switch t…" at bounding box center [784, 368] width 1568 height 735
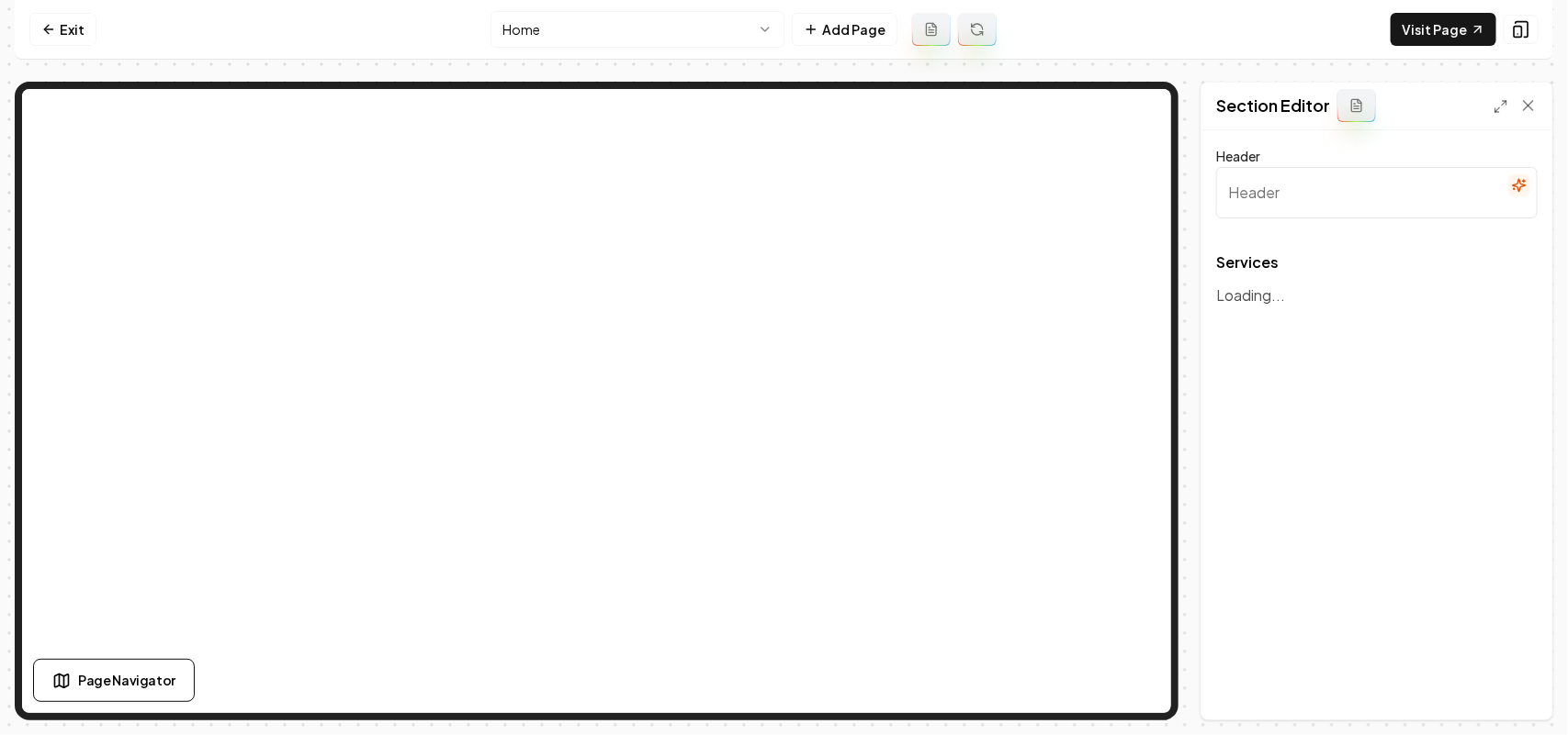
type input "Our HVAC Services"
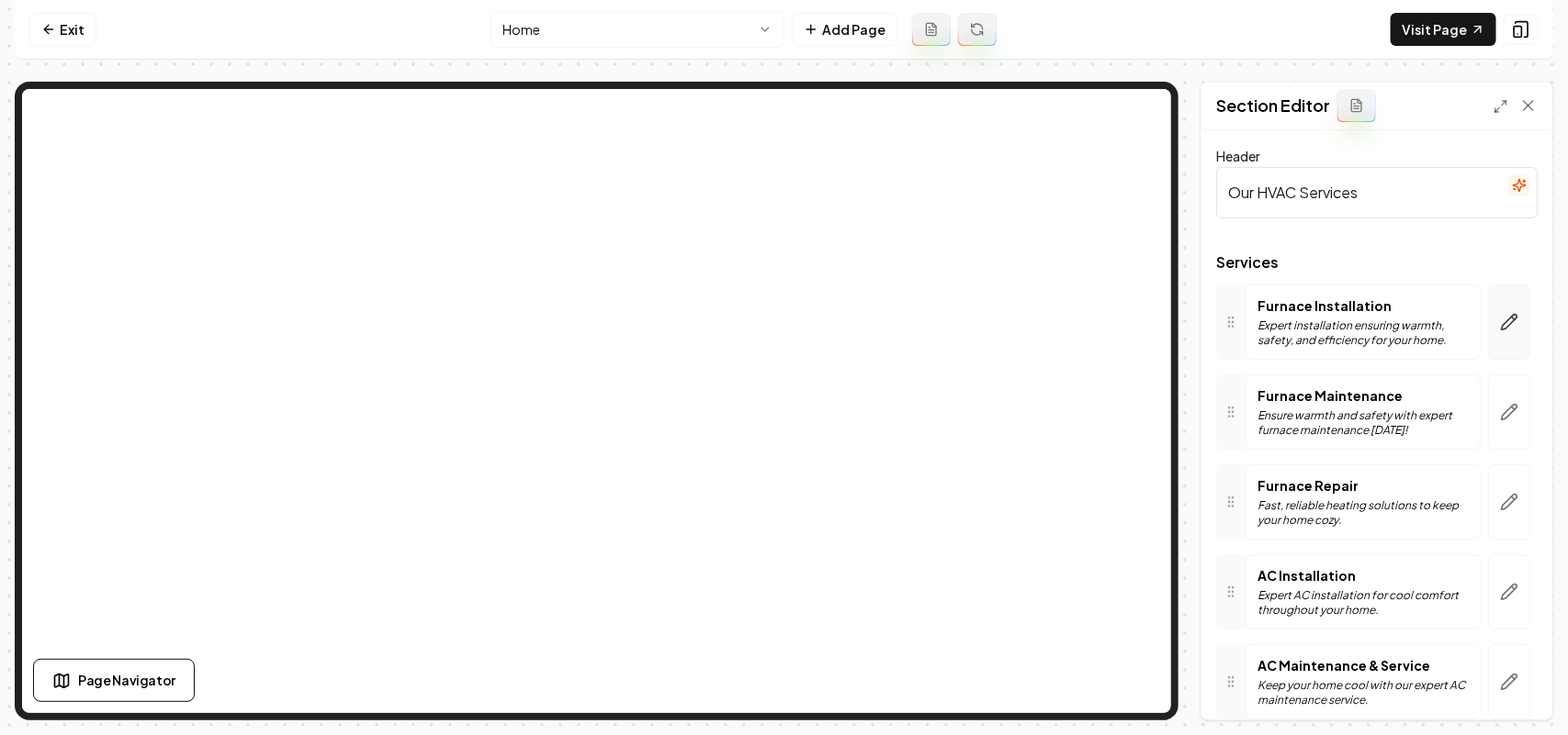
click at [1507, 319] on button "button" at bounding box center [1510, 322] width 43 height 76
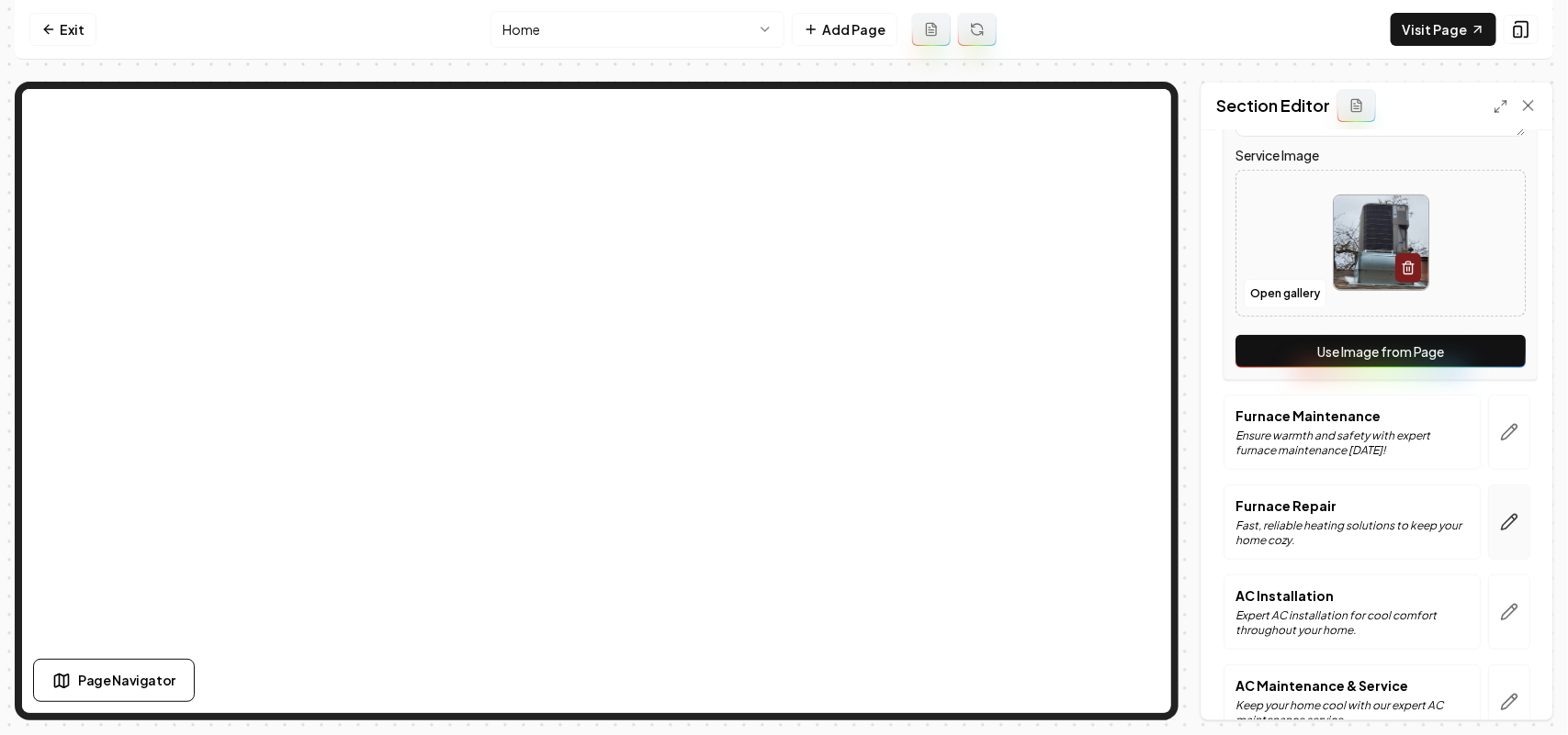
scroll to position [584, 0]
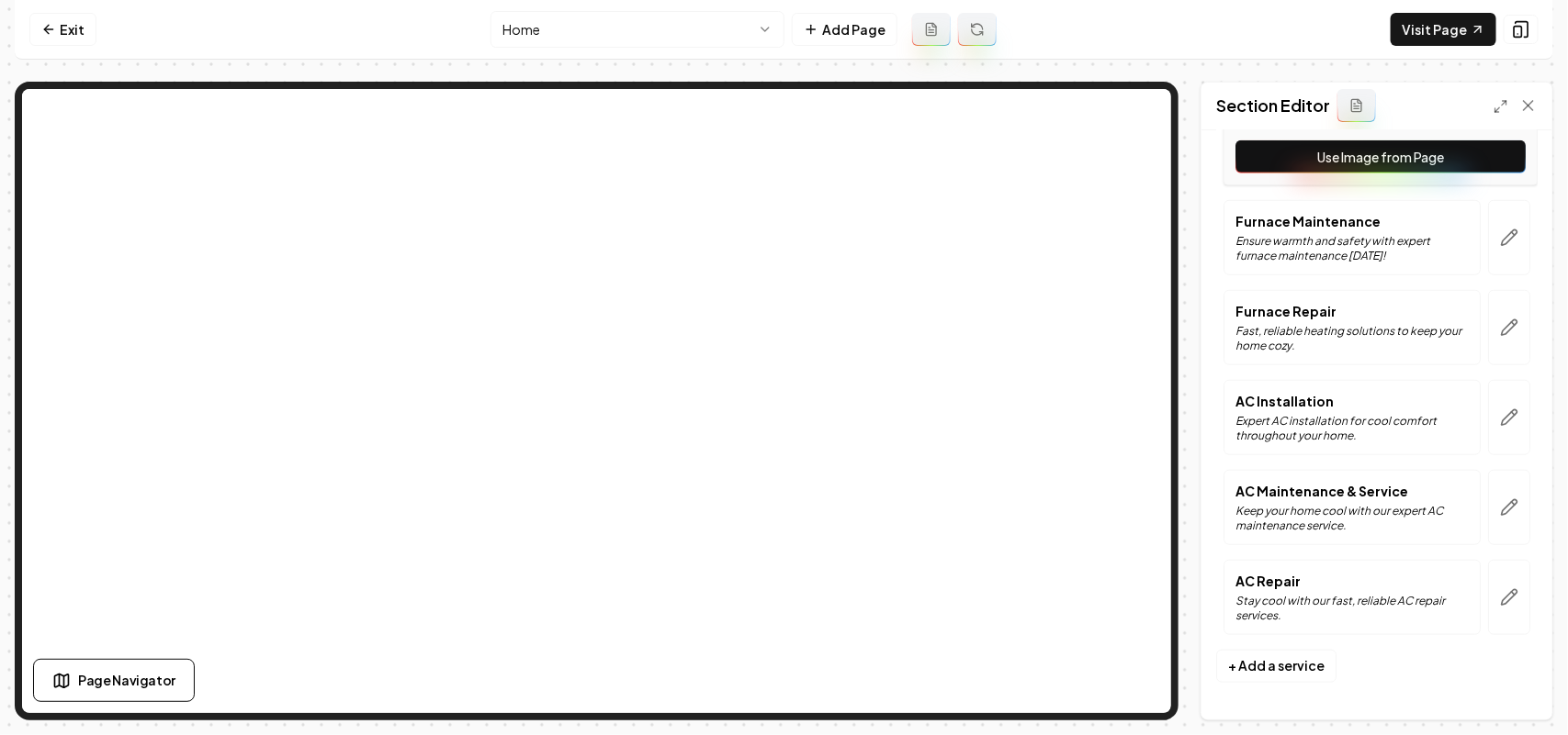
click at [1499, 153] on button "Use Image from Page" at bounding box center [1380, 157] width 290 height 33
click at [1500, 234] on icon "button" at bounding box center [1509, 238] width 18 height 18
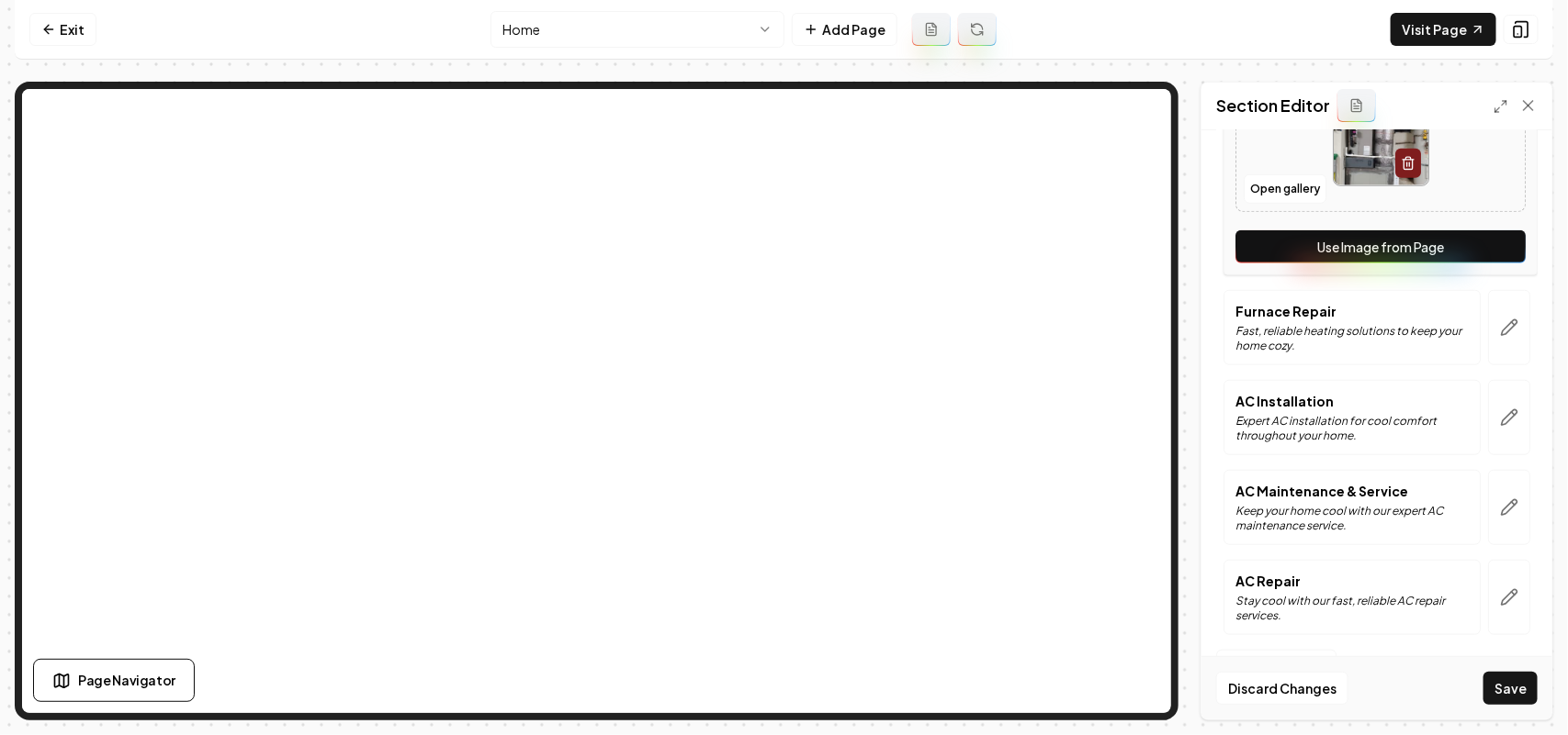
click at [1495, 236] on button "Use Image from Page" at bounding box center [1380, 247] width 290 height 33
click at [1488, 341] on button "button" at bounding box center [1510, 328] width 43 height 76
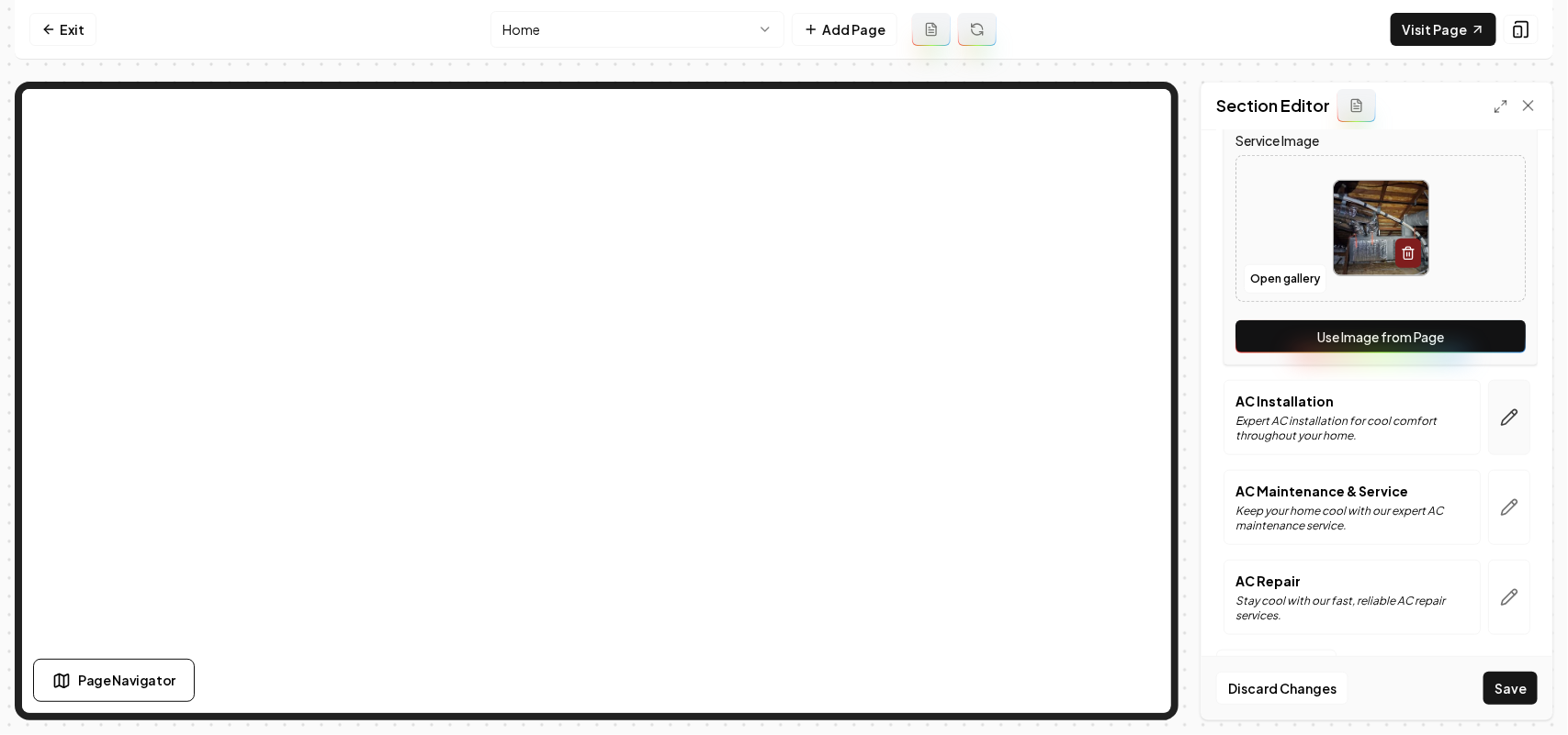
drag, startPoint x: 1486, startPoint y: 341, endPoint x: 1480, endPoint y: 419, distance: 78.2
click at [1486, 341] on button "Use Image from Page" at bounding box center [1380, 336] width 290 height 33
click at [1476, 460] on div "Services Furnace Installation Expert installation ensuring warmth, safety, and …" at bounding box center [1377, 161] width 321 height 976
click at [1493, 429] on button "button" at bounding box center [1510, 418] width 43 height 76
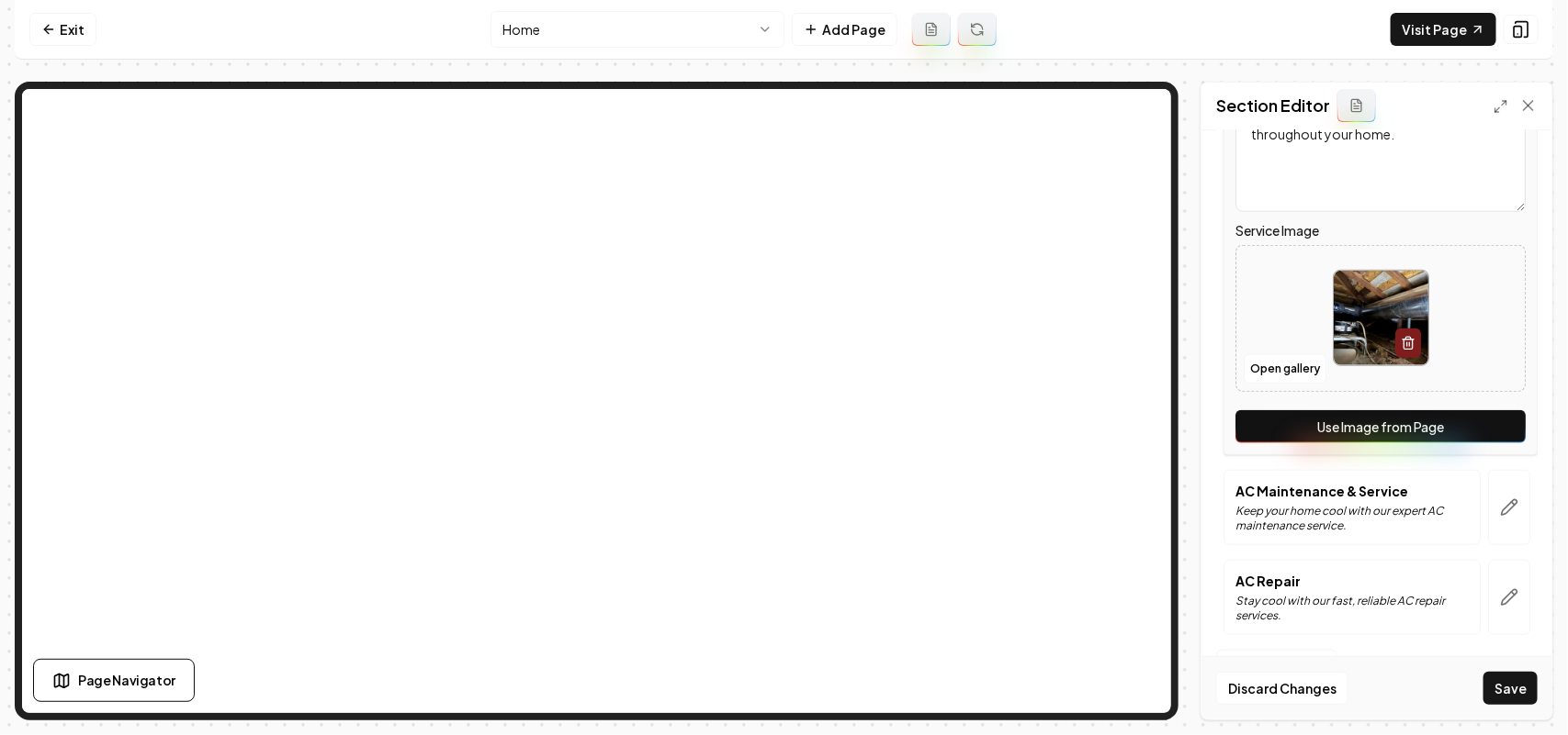
click at [1490, 434] on button "Use Image from Page" at bounding box center [1380, 427] width 290 height 33
click at [1500, 498] on icon "button" at bounding box center [1509, 507] width 18 height 18
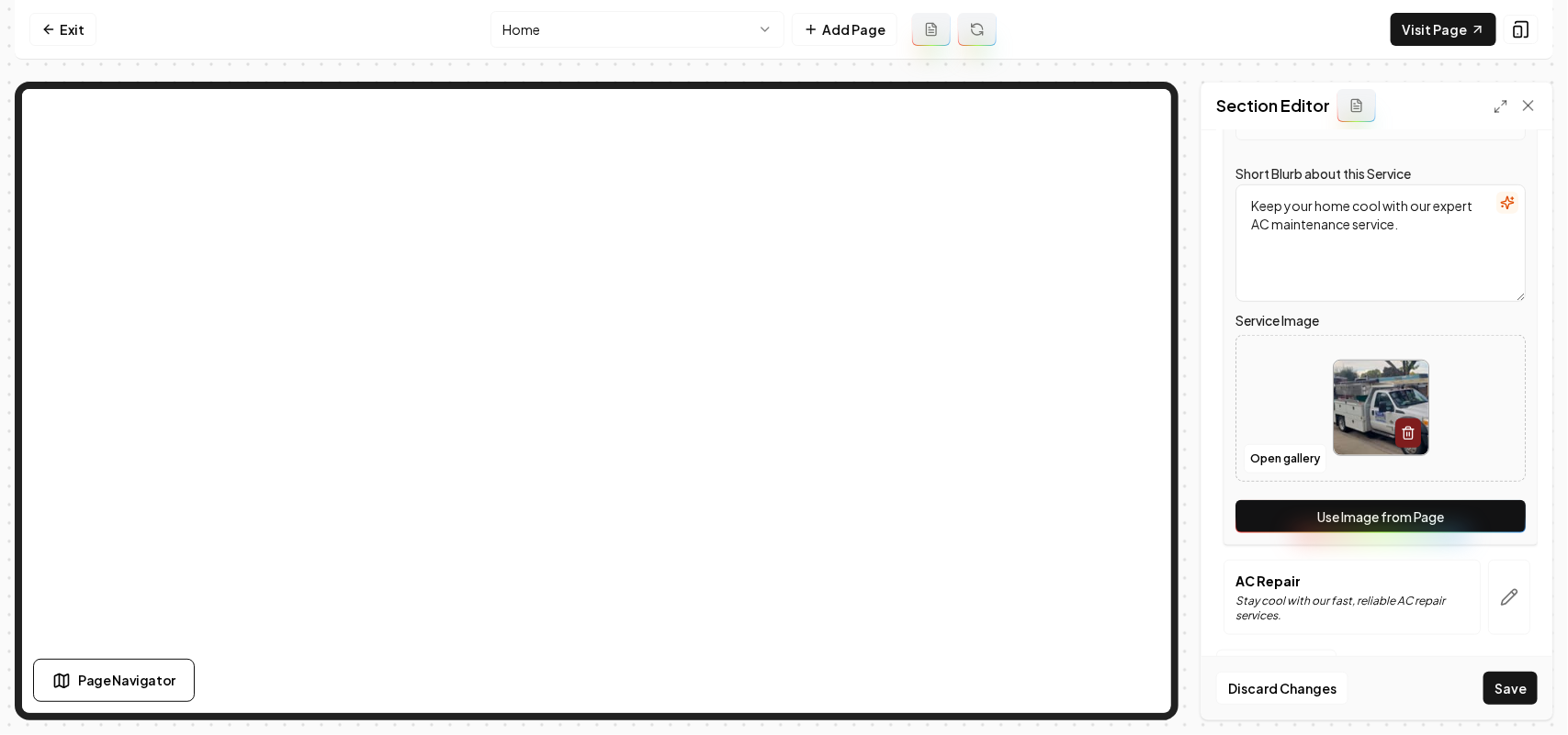
click at [1497, 507] on button "Use Image from Page" at bounding box center [1380, 517] width 290 height 33
click at [1500, 589] on icon "button" at bounding box center [1509, 597] width 18 height 18
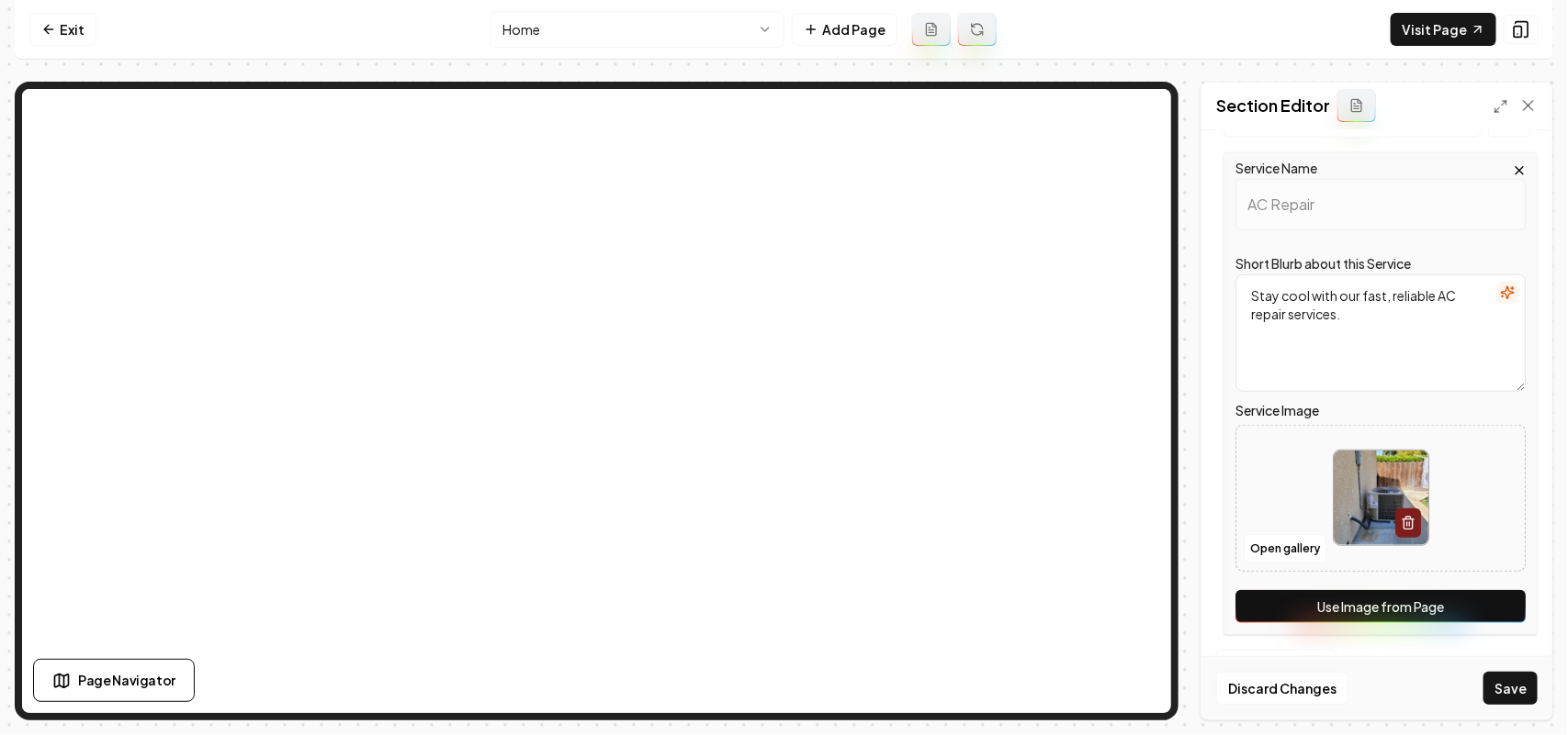
click at [1486, 602] on button "Use Image from Page" at bounding box center [1380, 607] width 290 height 33
click at [1518, 680] on button "Save" at bounding box center [1511, 688] width 54 height 33
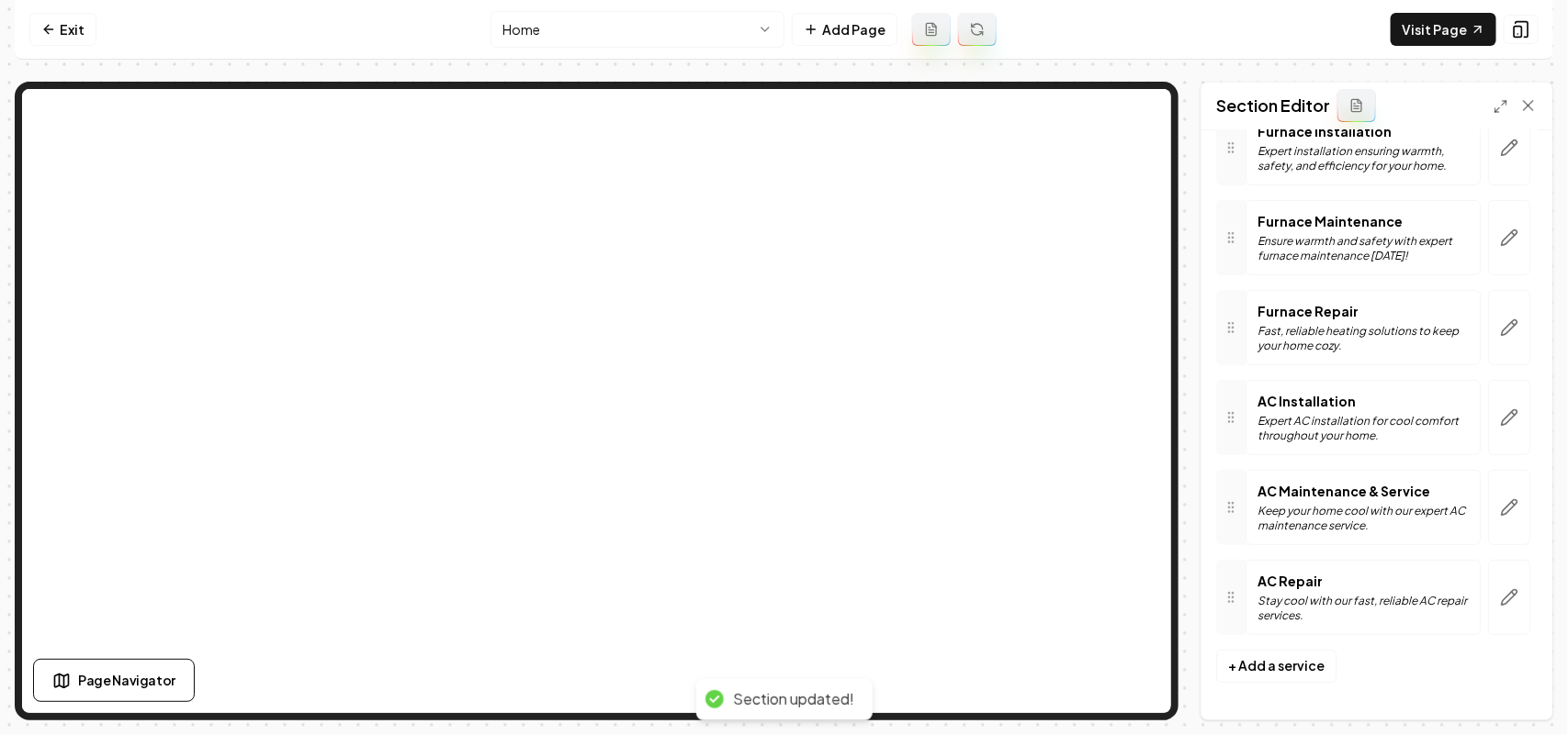
scroll to position [176, 0]
click at [1435, 9] on nav "Exit Home Add Page Visit Page" at bounding box center [784, 30] width 1539 height 60
click at [1435, 15] on link "Visit Page" at bounding box center [1443, 29] width 106 height 33
click at [81, 26] on link "Exit" at bounding box center [62, 29] width 67 height 33
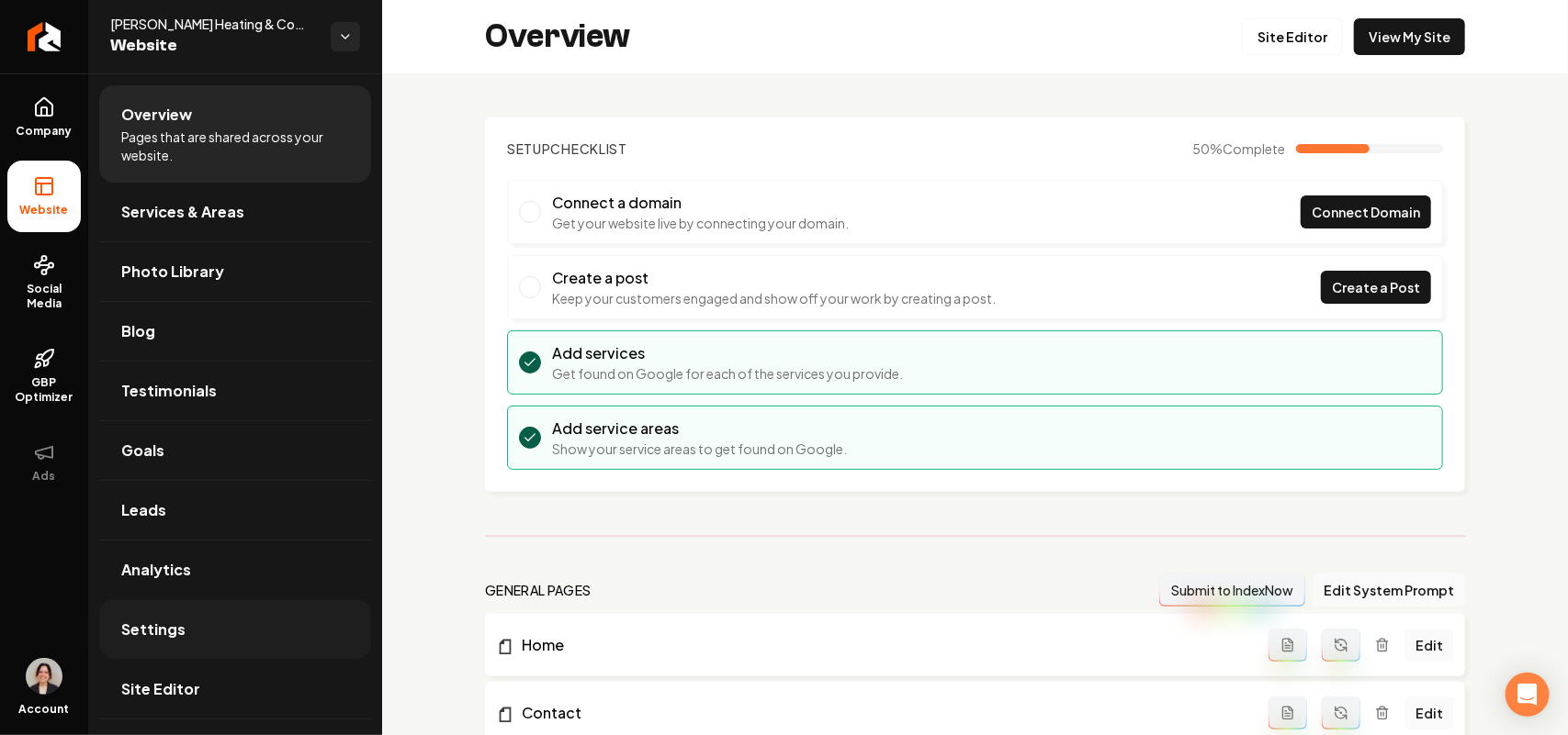
click at [235, 640] on link "Settings" at bounding box center [235, 629] width 272 height 59
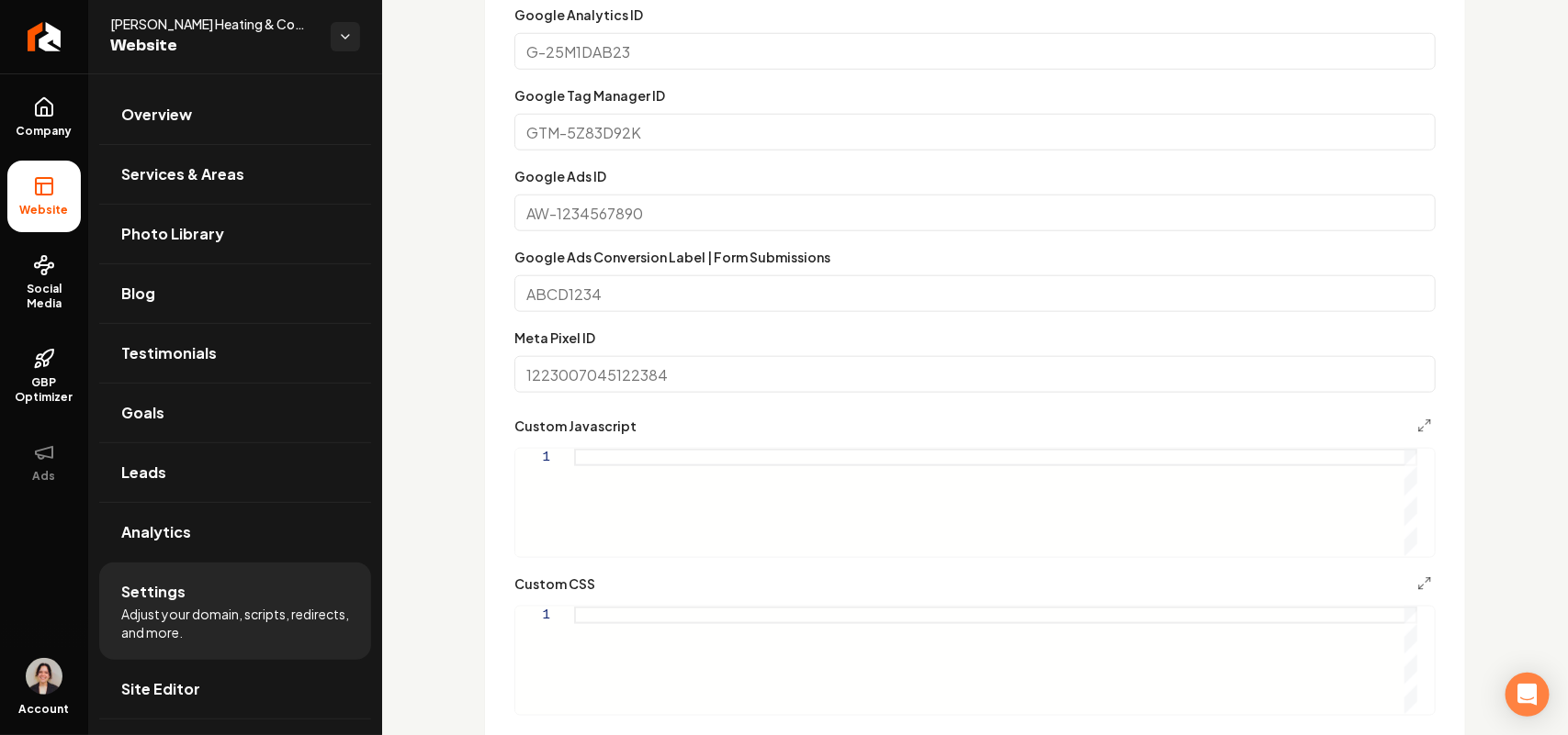
scroll to position [1033, 0]
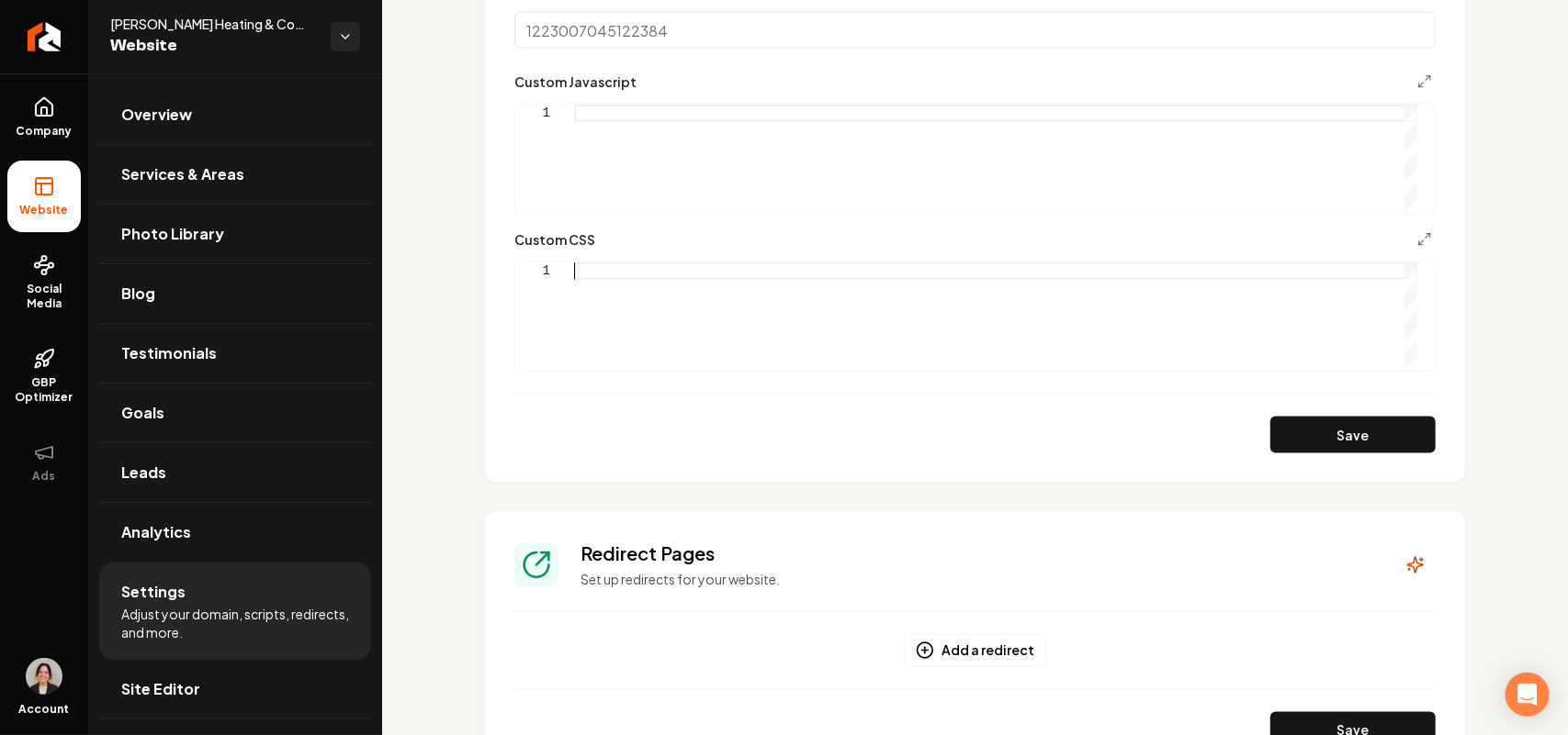
click at [654, 275] on div "Main content area" at bounding box center [996, 316] width 843 height 108
click at [617, 285] on div "nav img { max-hight: 2rem ; }" at bounding box center [996, 316] width 843 height 108
click at [1289, 432] on button "Save" at bounding box center [1353, 435] width 165 height 37
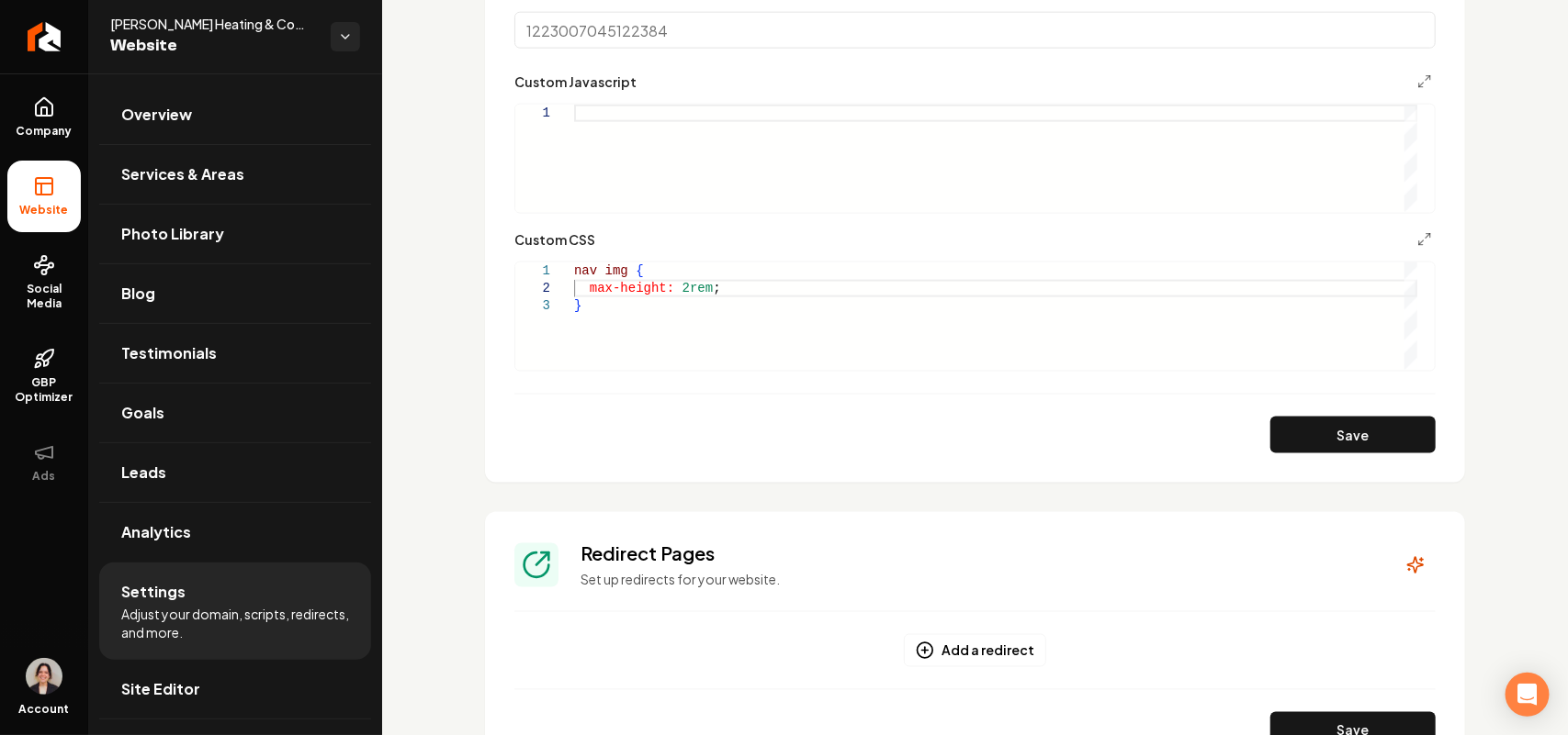
click at [703, 289] on div "nav img { max-height: 2rem ; }" at bounding box center [996, 316] width 843 height 108
click at [1302, 430] on button "Save" at bounding box center [1353, 435] width 165 height 37
click at [678, 295] on div "nav img { max-height: 2rem !important ; }" at bounding box center [996, 316] width 843 height 108
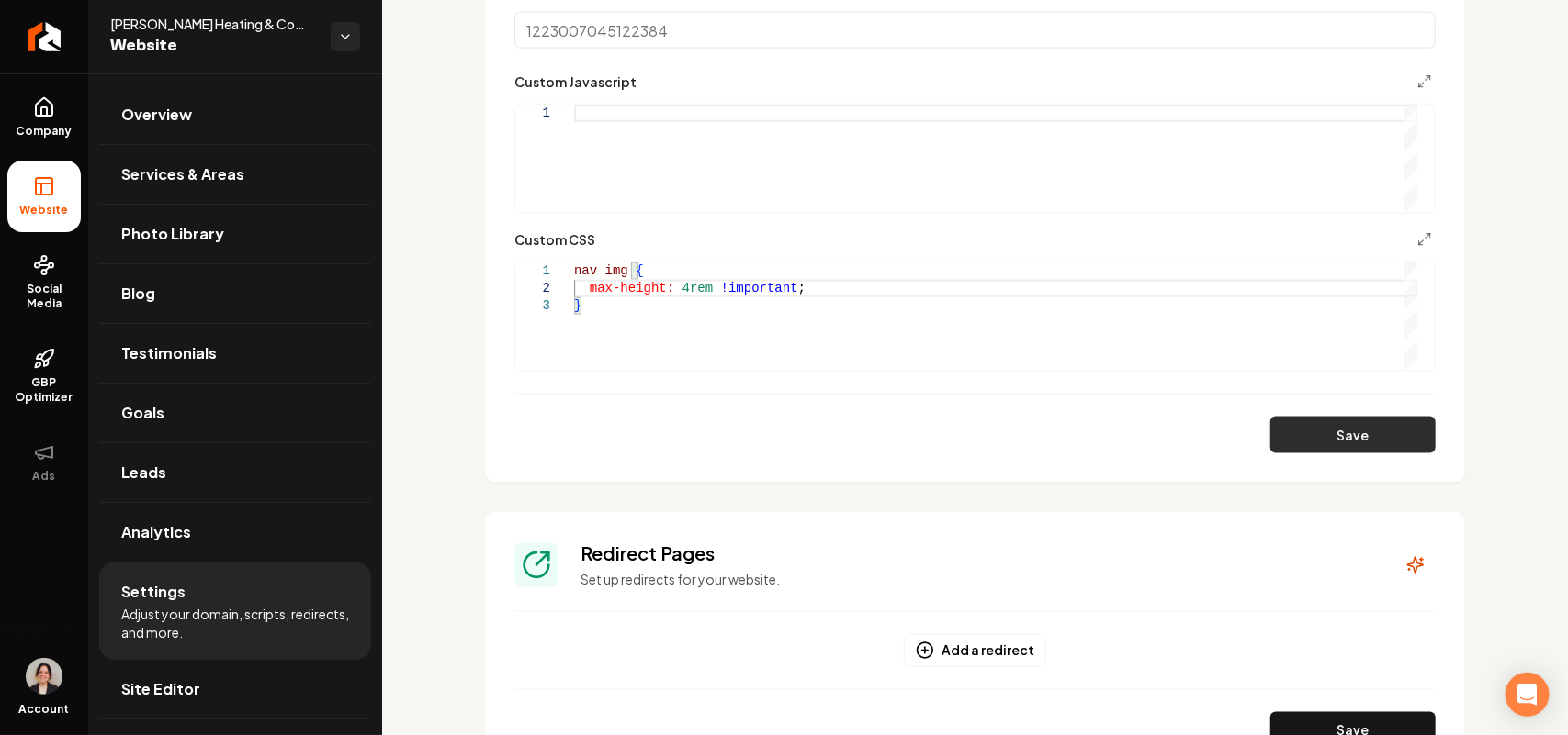
click at [1307, 432] on button "Save" at bounding box center [1353, 435] width 165 height 37
click at [678, 294] on div "nav img { max-height: 4rem !important ; }" at bounding box center [996, 316] width 843 height 108
click at [1307, 431] on button "Save" at bounding box center [1353, 435] width 165 height 37
click at [681, 300] on div "nav img { max-height: 3rem !important ; }" at bounding box center [996, 316] width 843 height 108
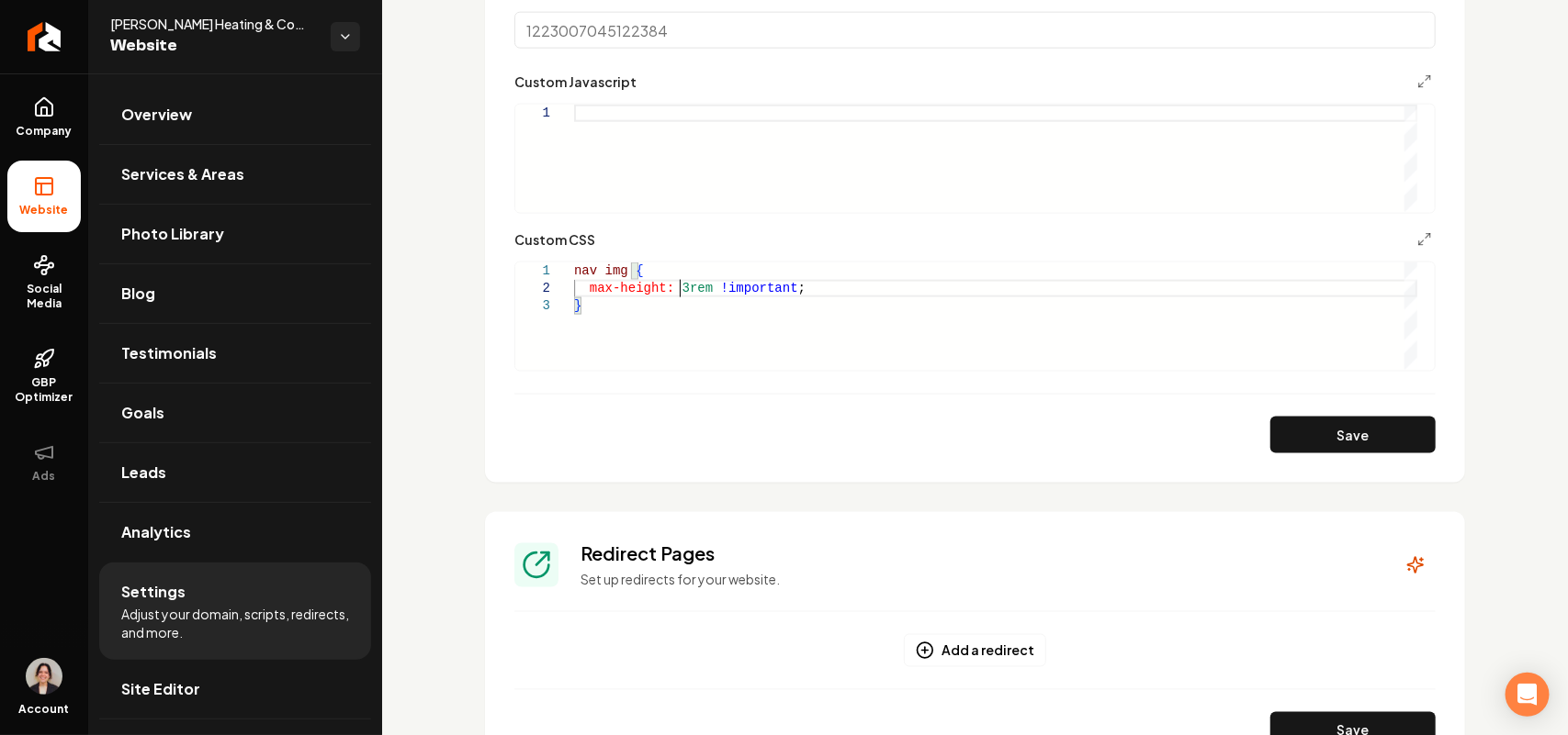
click at [681, 291] on div "nav img { max-height: 3rem !important ; }" at bounding box center [996, 316] width 843 height 108
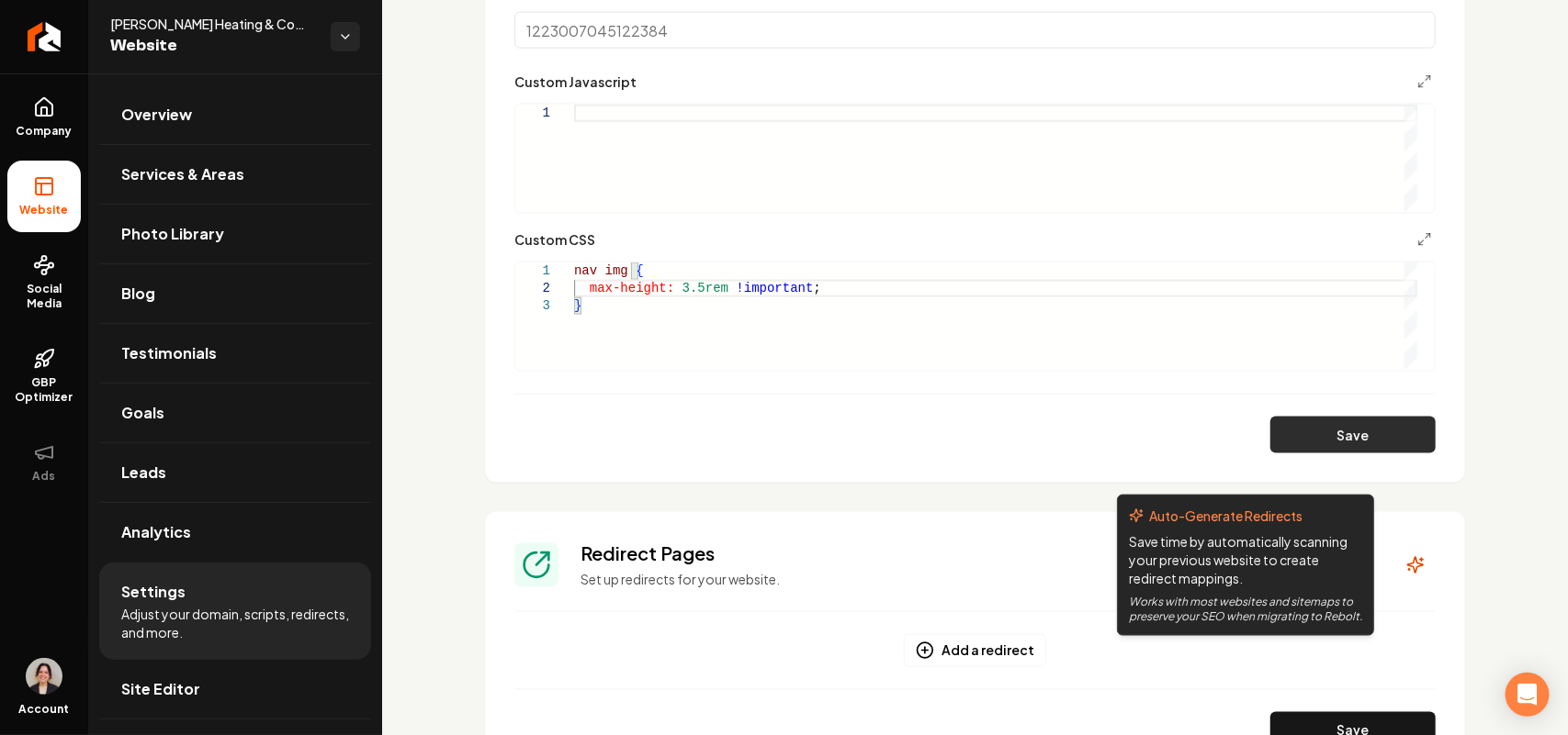
type textarea "**********"
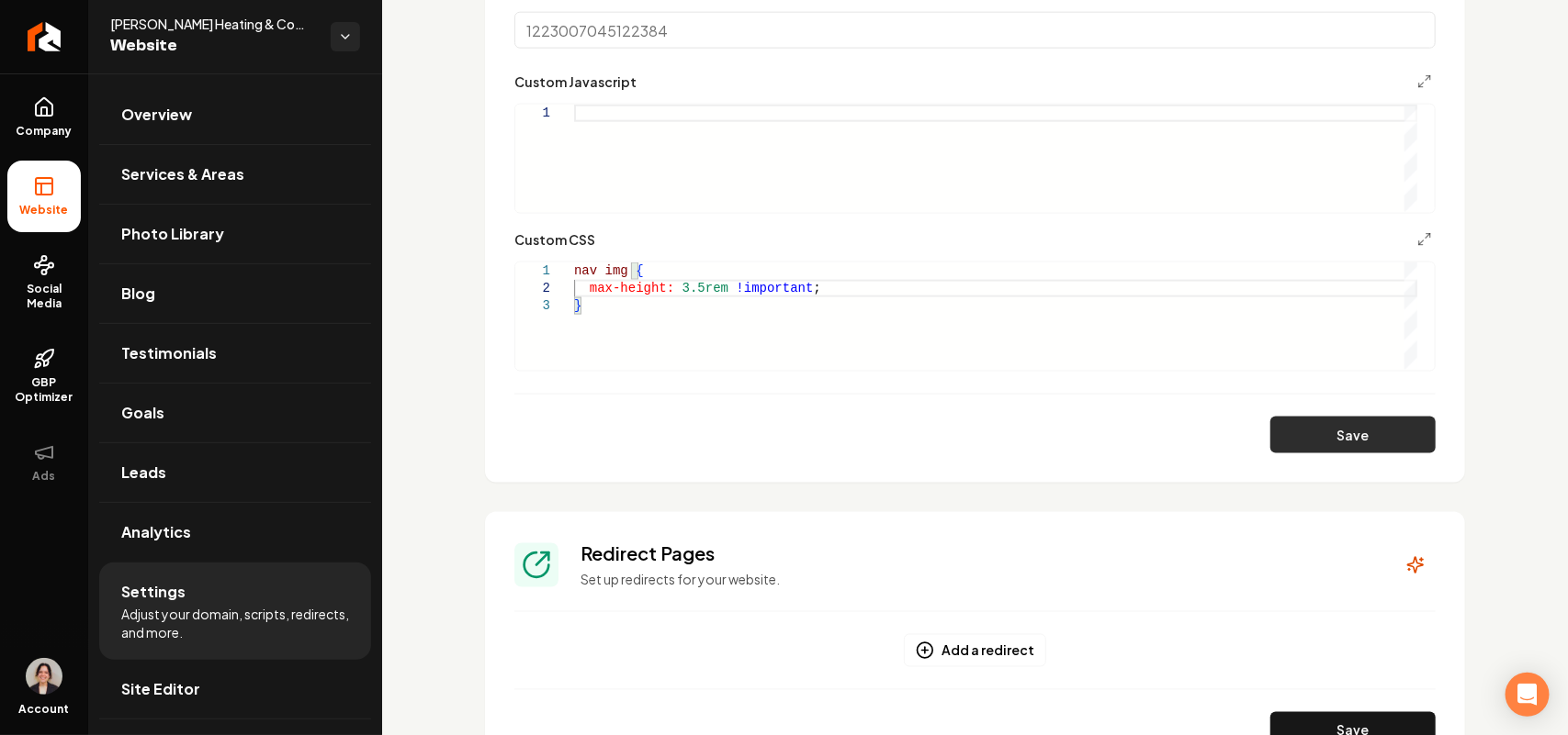
click at [1337, 419] on button "Save" at bounding box center [1353, 435] width 165 height 37
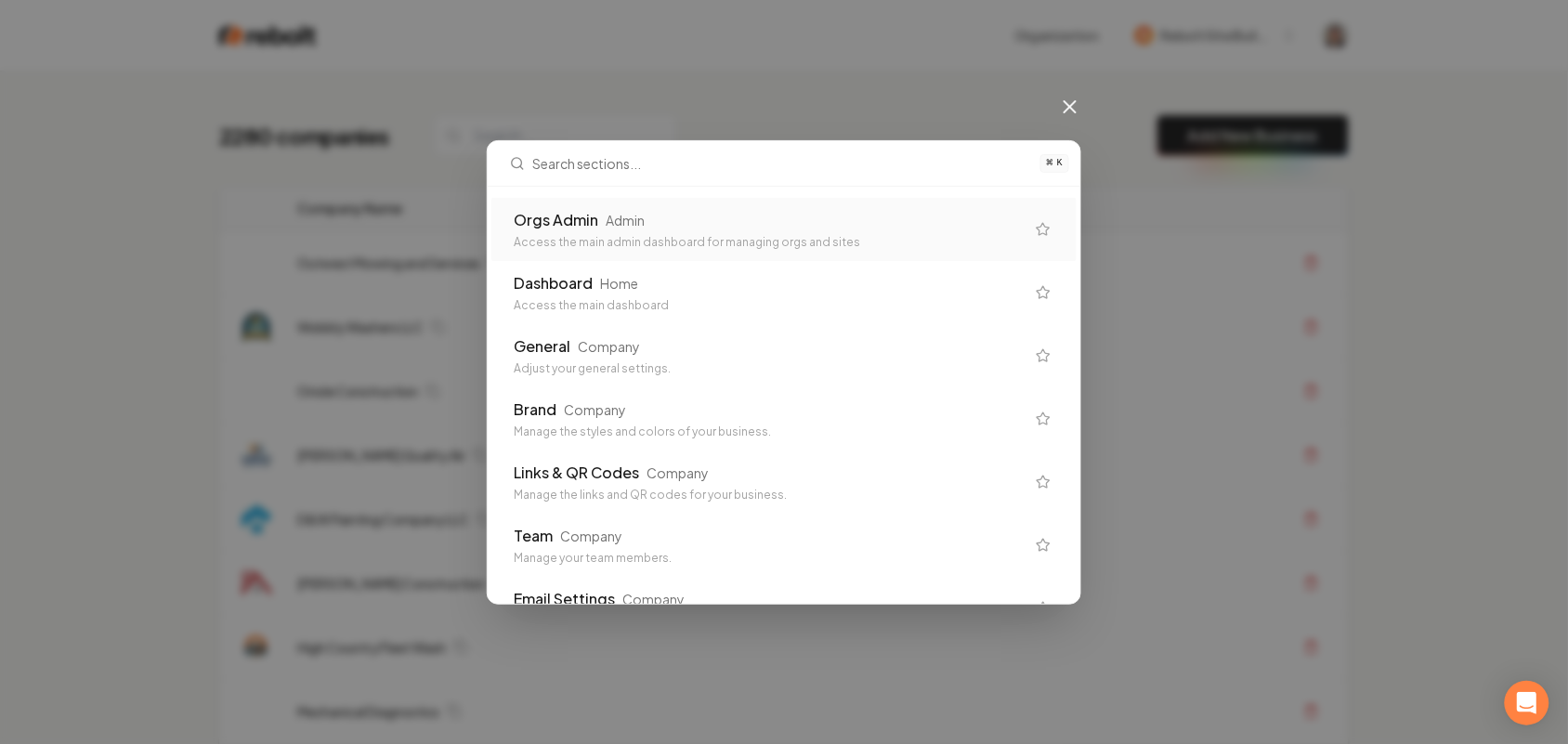
click at [676, 231] on div "Orgs Admin Admin" at bounding box center [769, 220] width 511 height 23
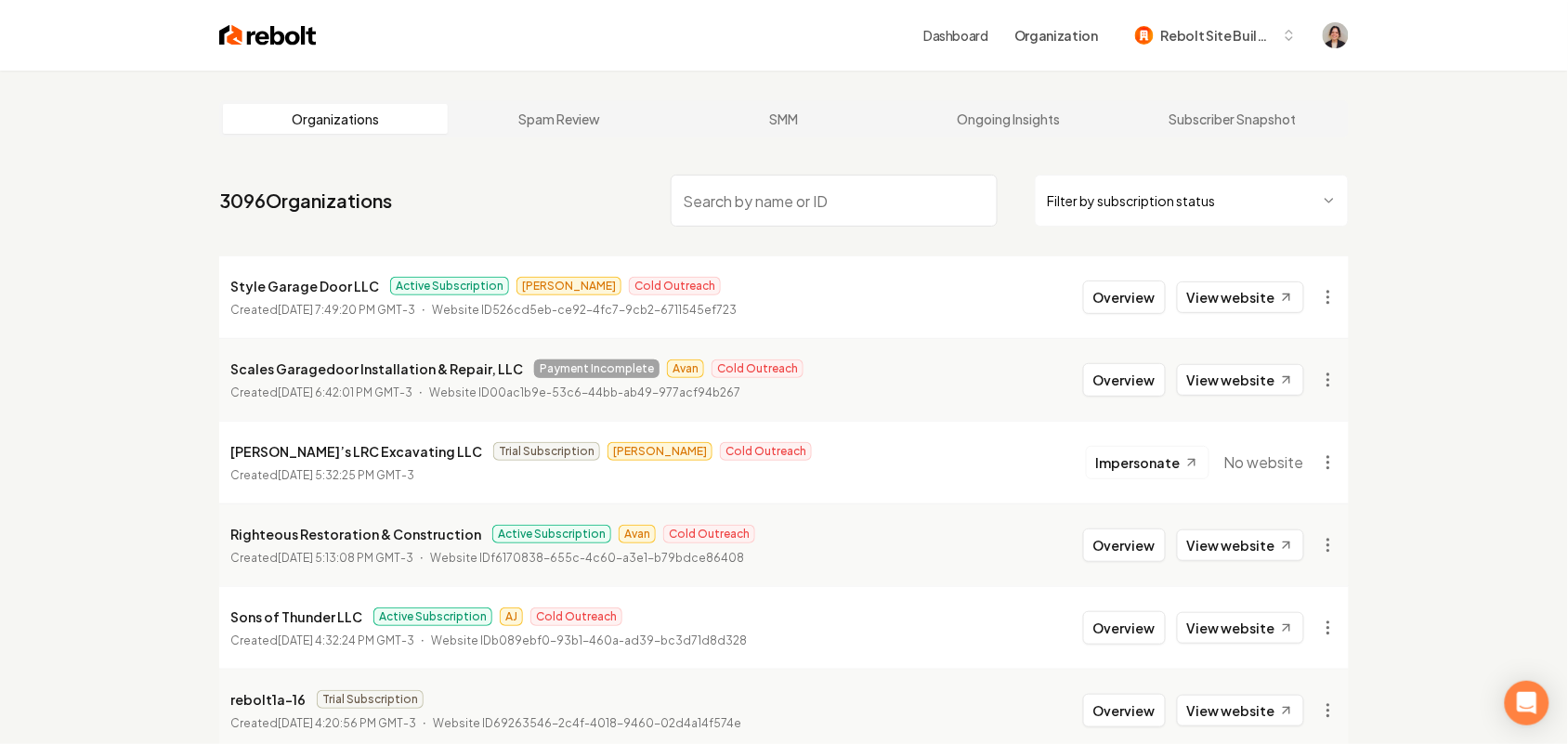
paste input "Eden Air and Refrigeration"
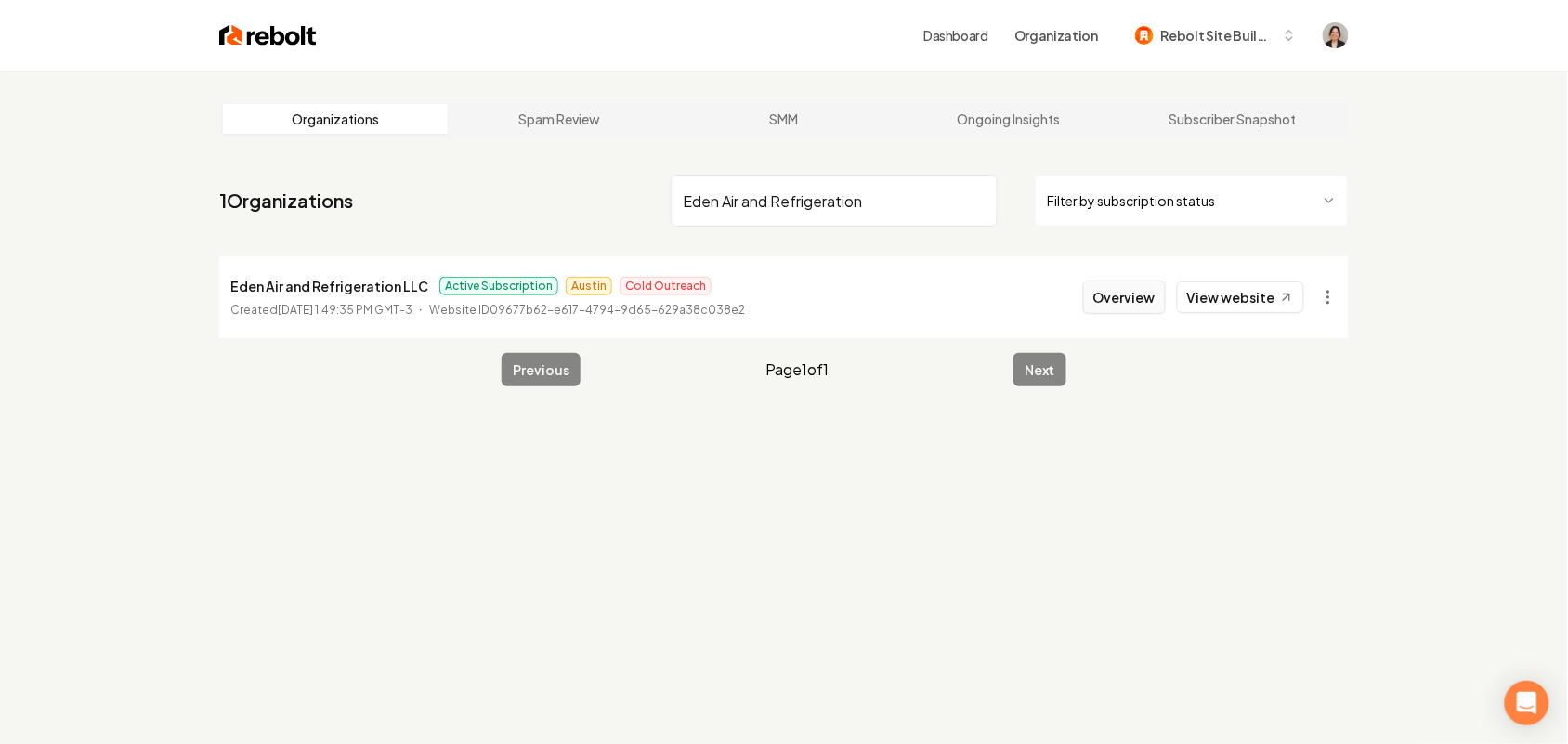
type input "Eden Air and Refrigeration"
click at [1096, 300] on button "Overview" at bounding box center [1124, 297] width 82 height 33
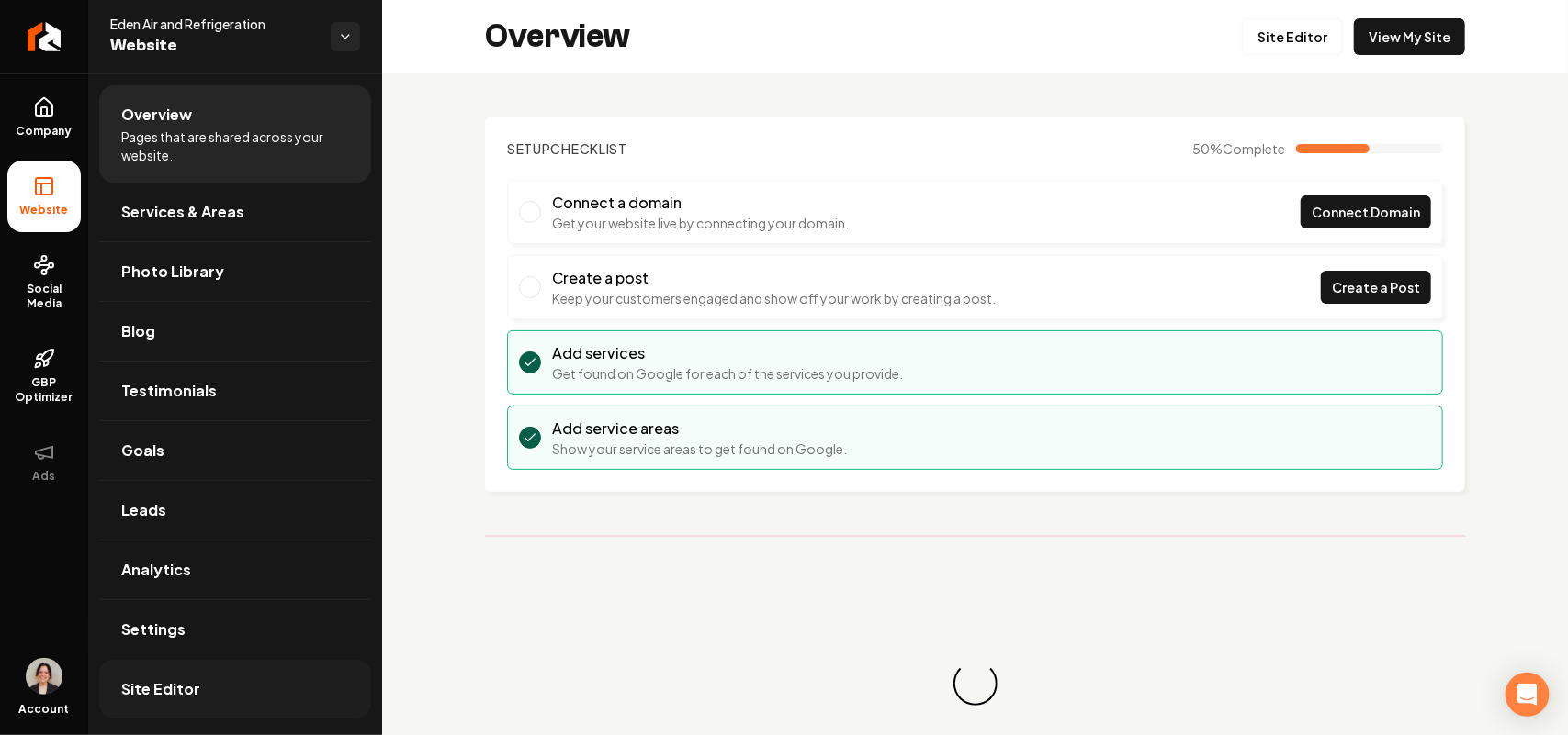
click at [173, 691] on span "Site Editor" at bounding box center [160, 689] width 79 height 22
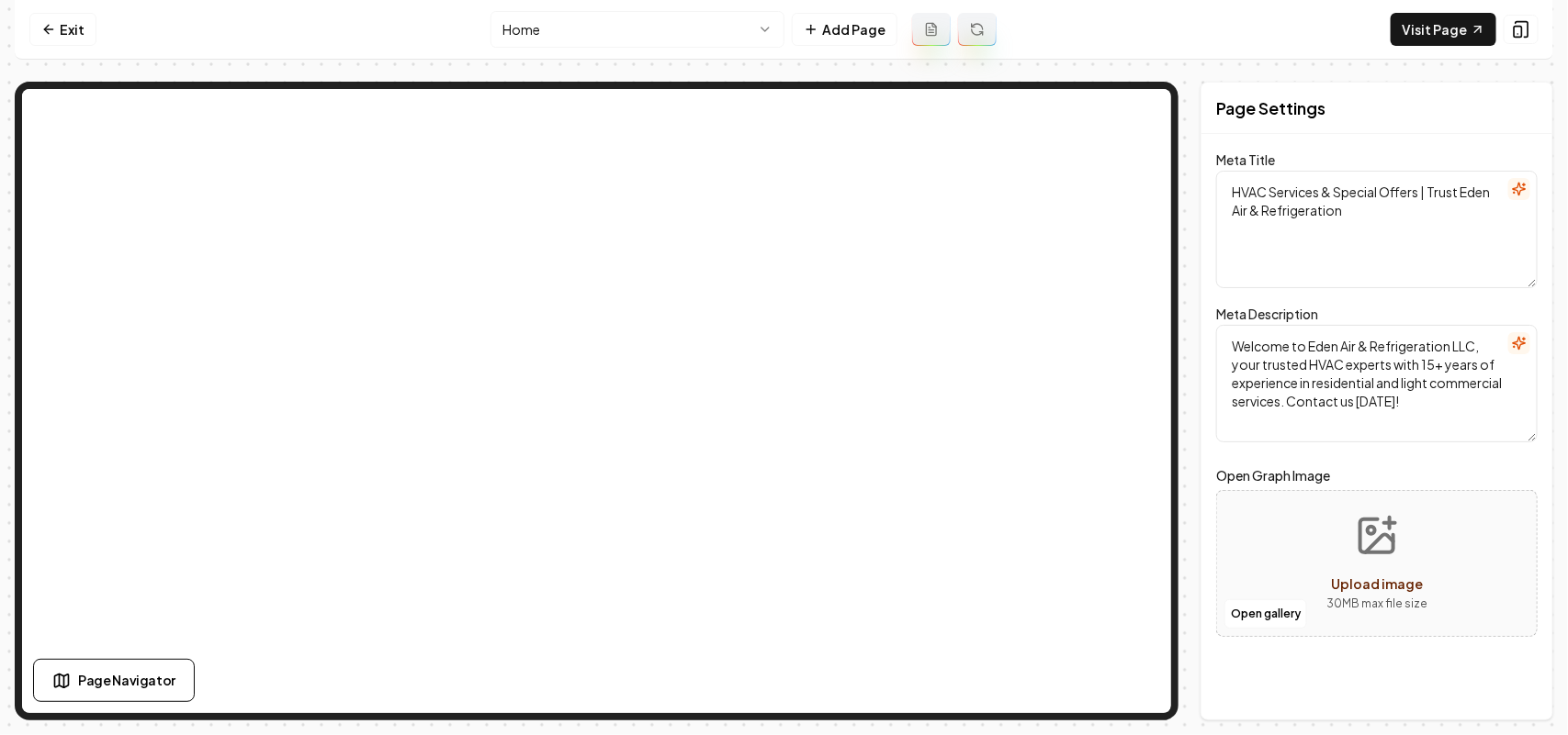
click at [648, 19] on html "Computer Required This feature is only available on a computer. Please switch t…" at bounding box center [784, 368] width 1568 height 735
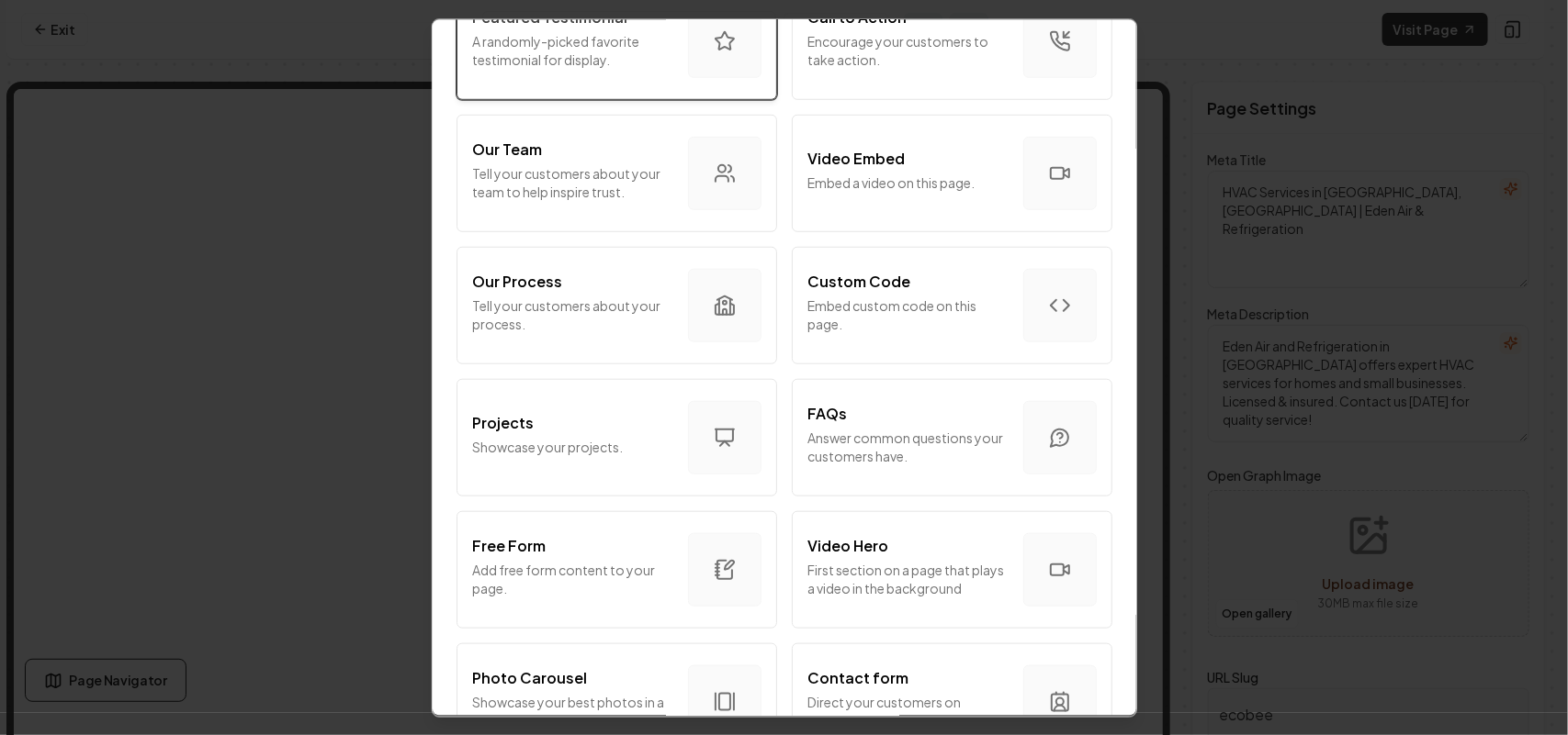
scroll to position [688, 0]
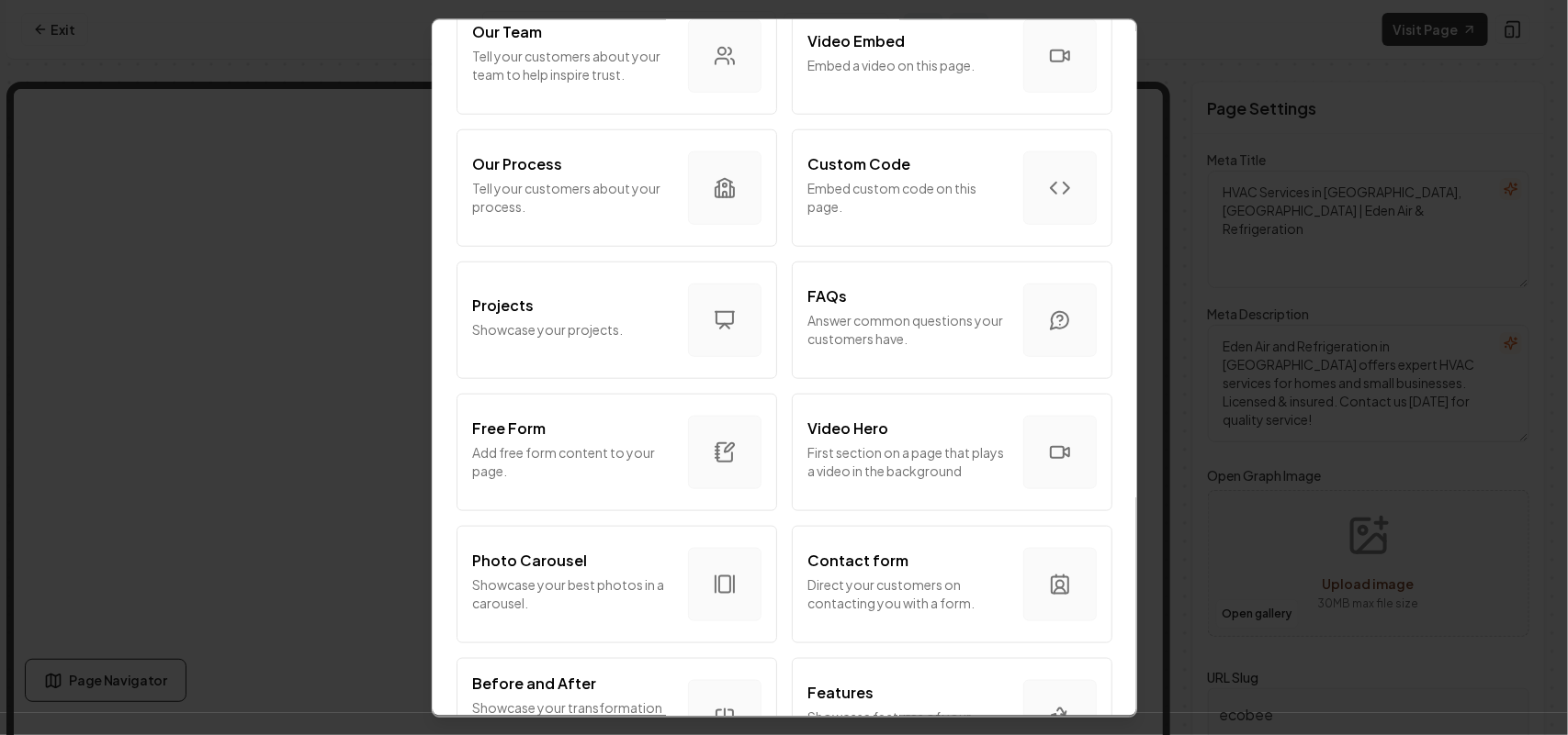
click at [608, 427] on div "Free Form" at bounding box center [572, 428] width 201 height 22
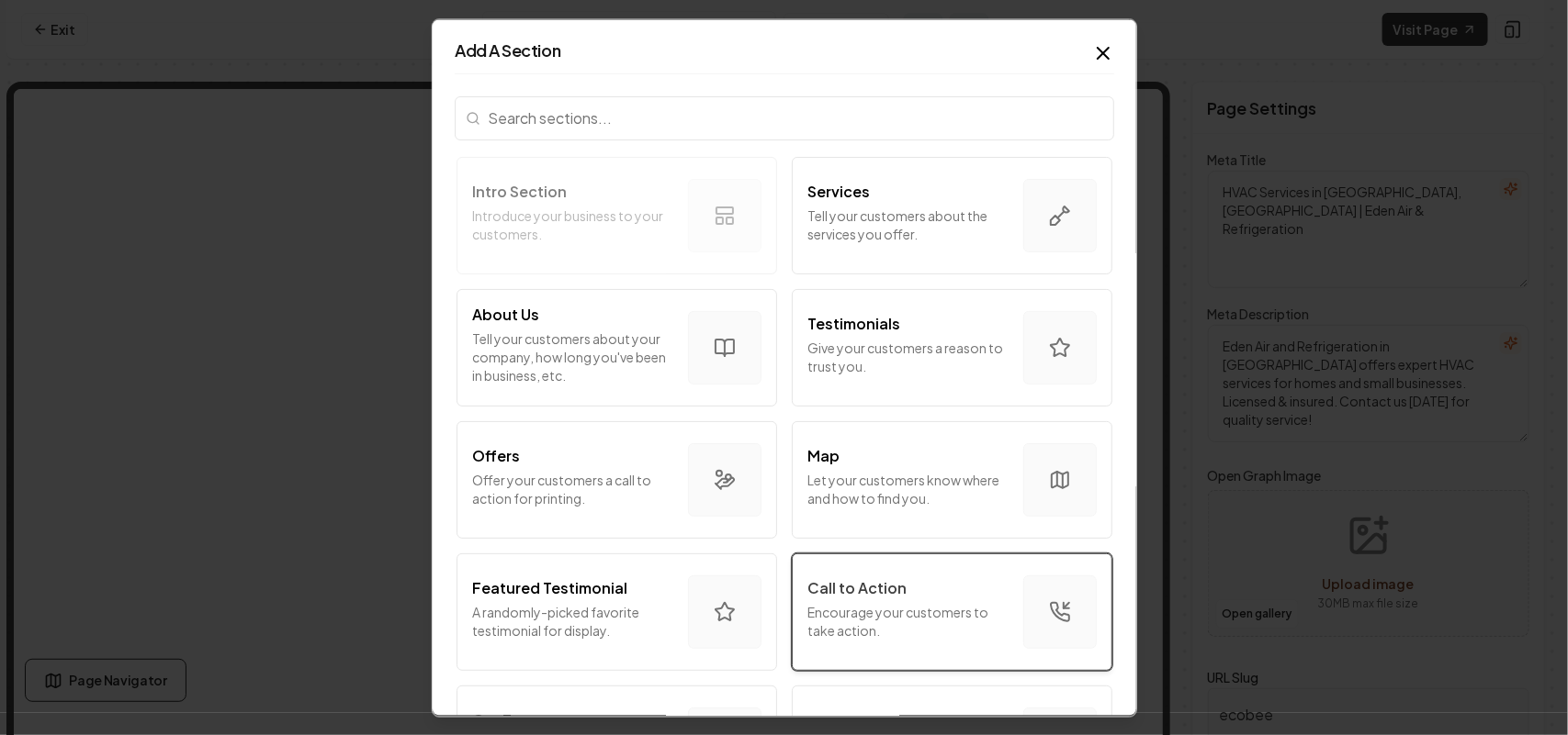
click at [897, 596] on div "Call to Action" at bounding box center [907, 588] width 201 height 22
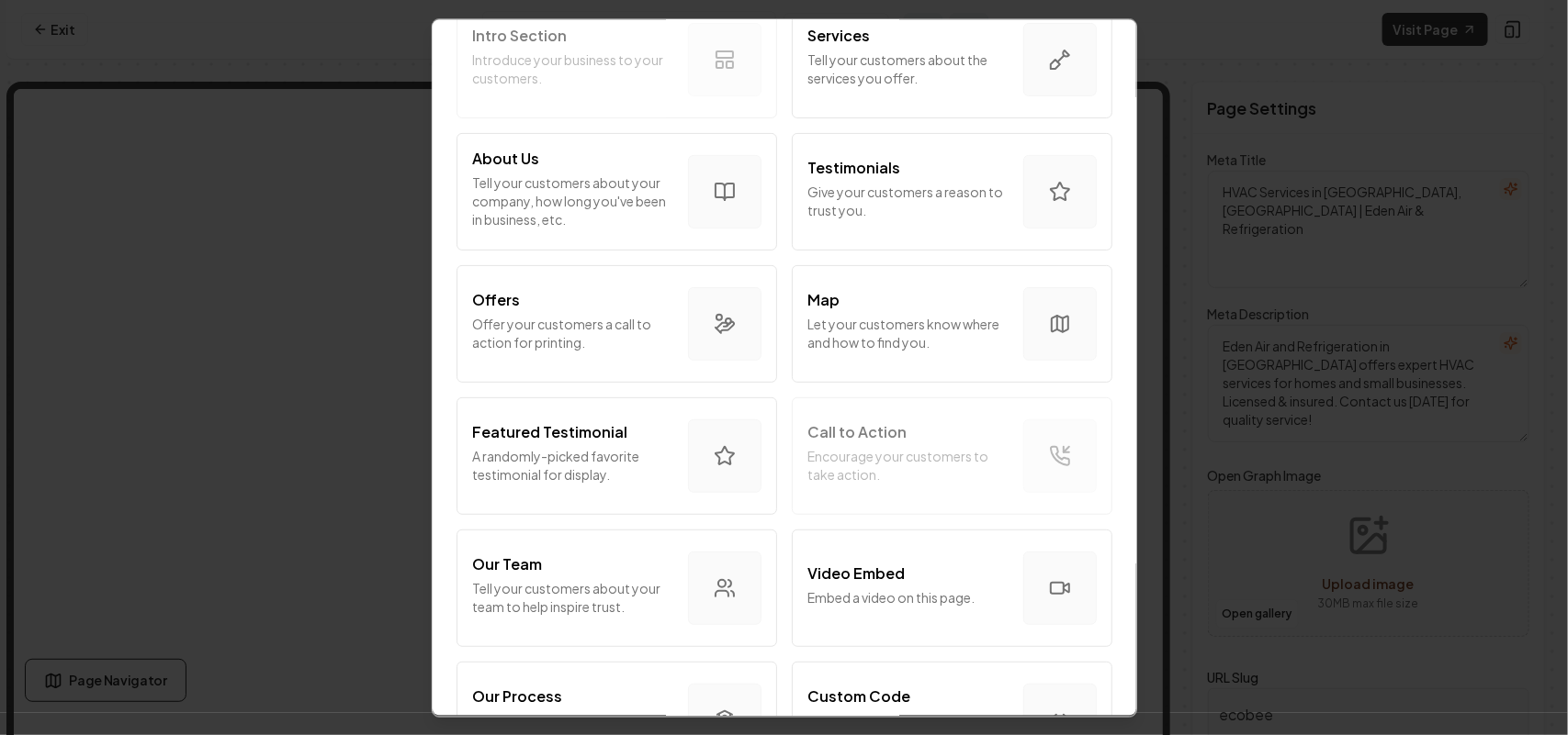
scroll to position [344, 0]
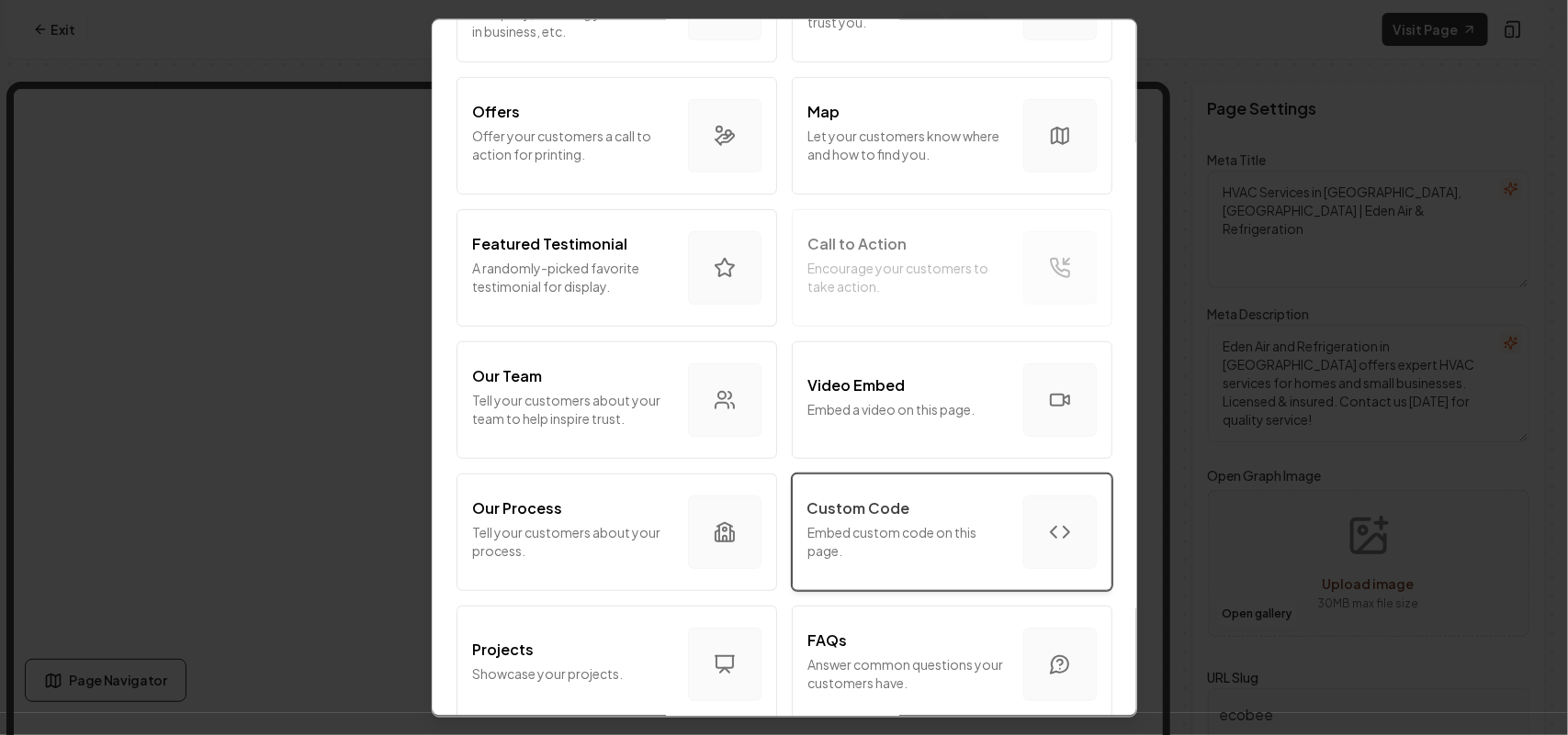
click at [898, 487] on button "Custom Code Embed custom code on this page." at bounding box center [952, 531] width 320 height 117
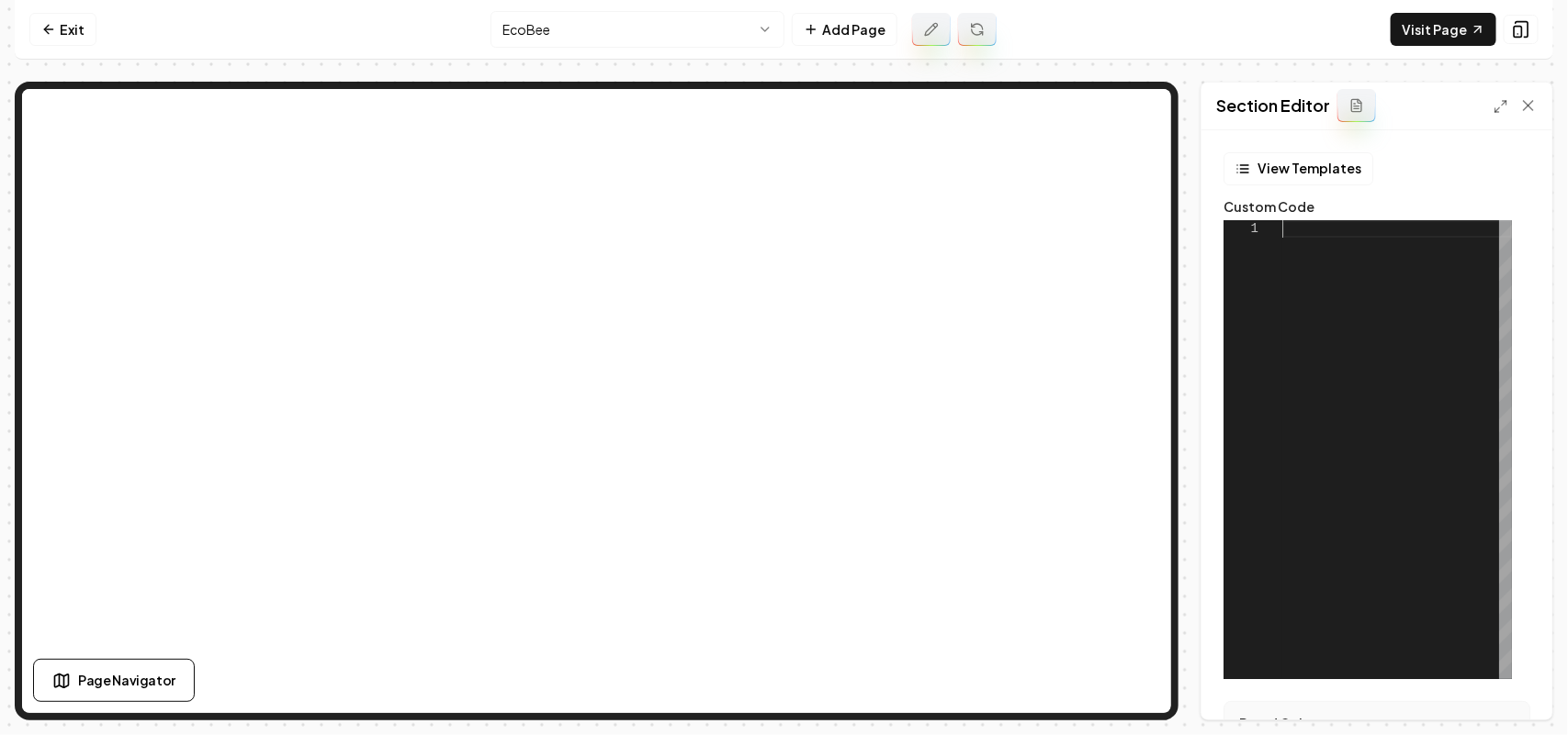
click at [1310, 309] on div at bounding box center [1397, 449] width 230 height 459
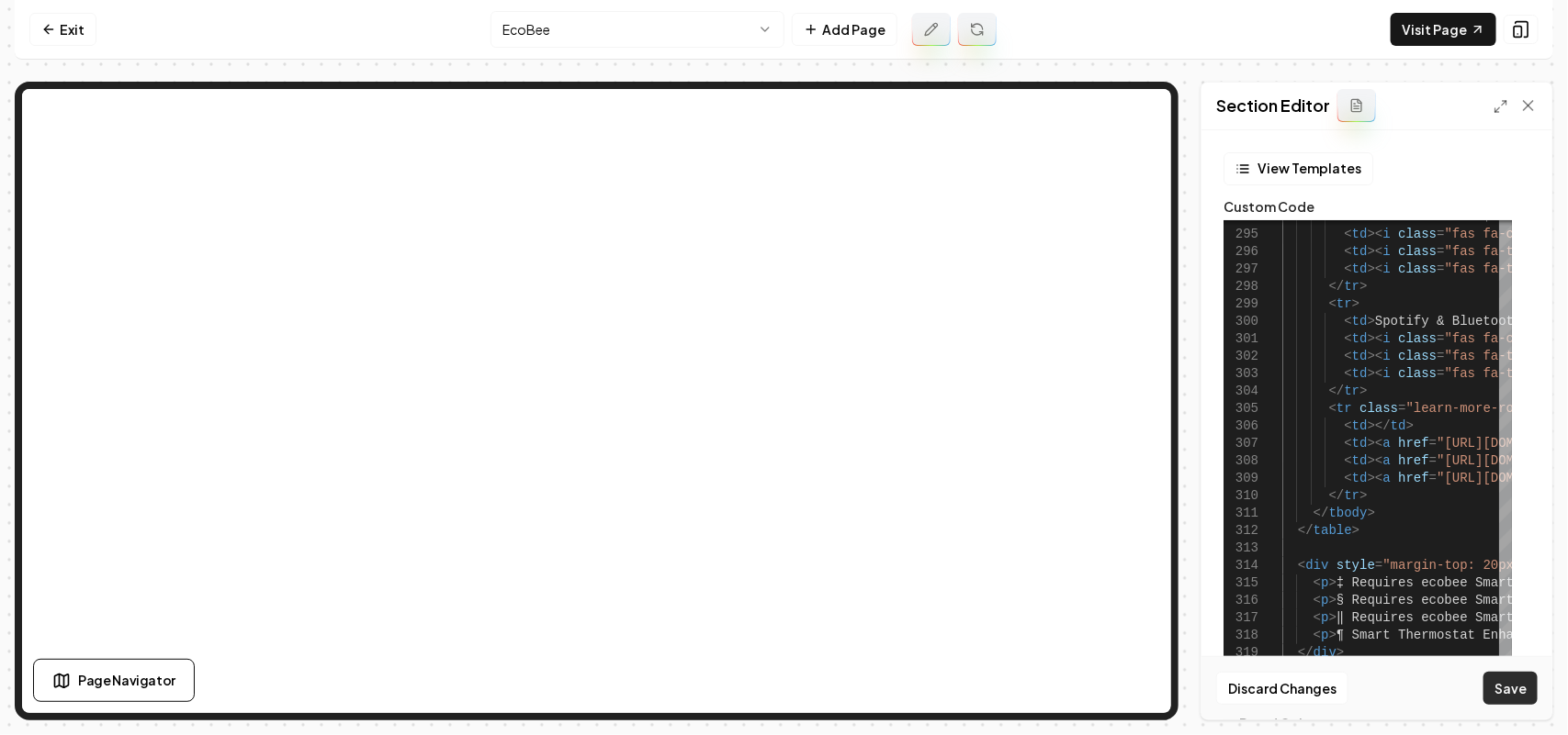
click at [1505, 689] on button "Save" at bounding box center [1511, 688] width 54 height 33
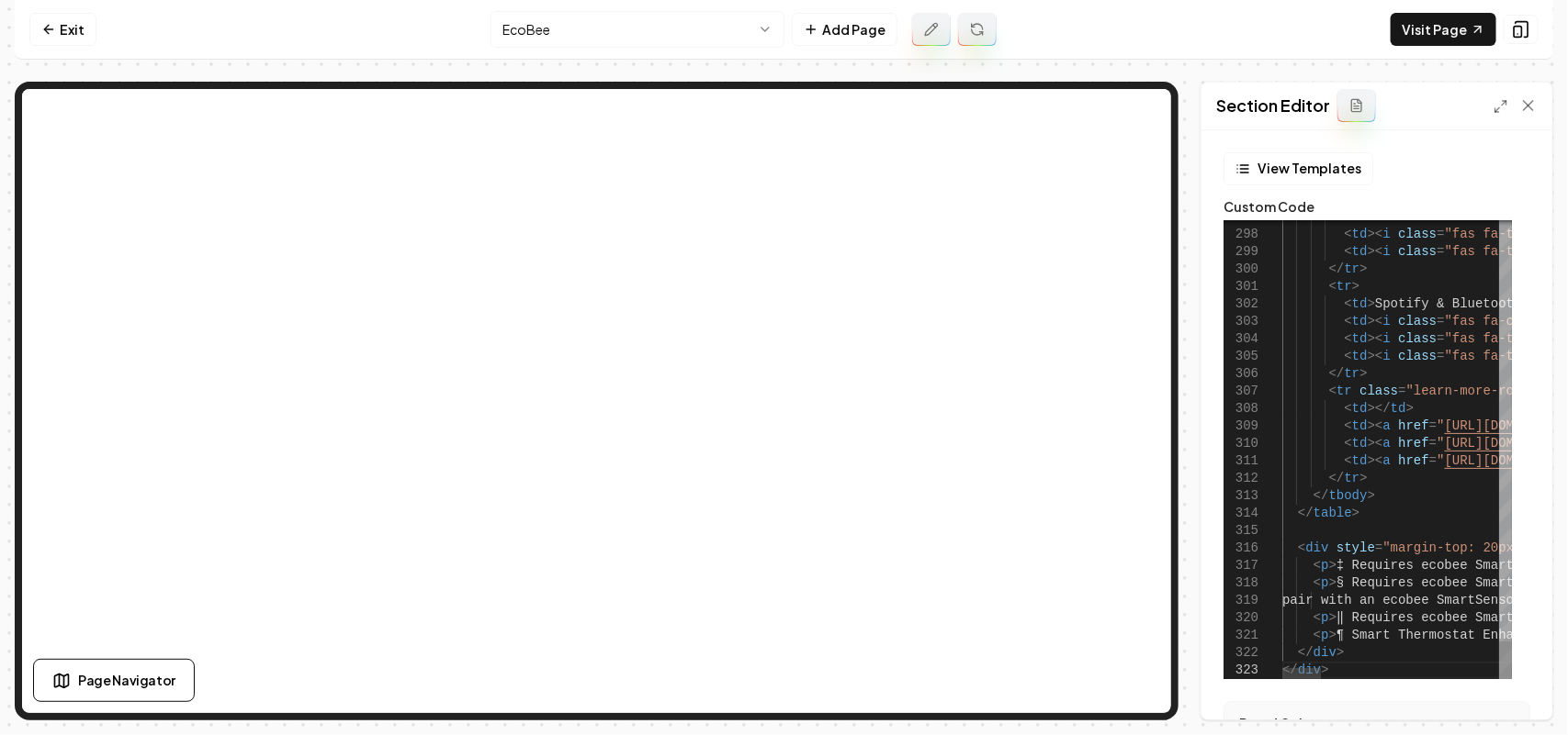
scroll to position [0, 40]
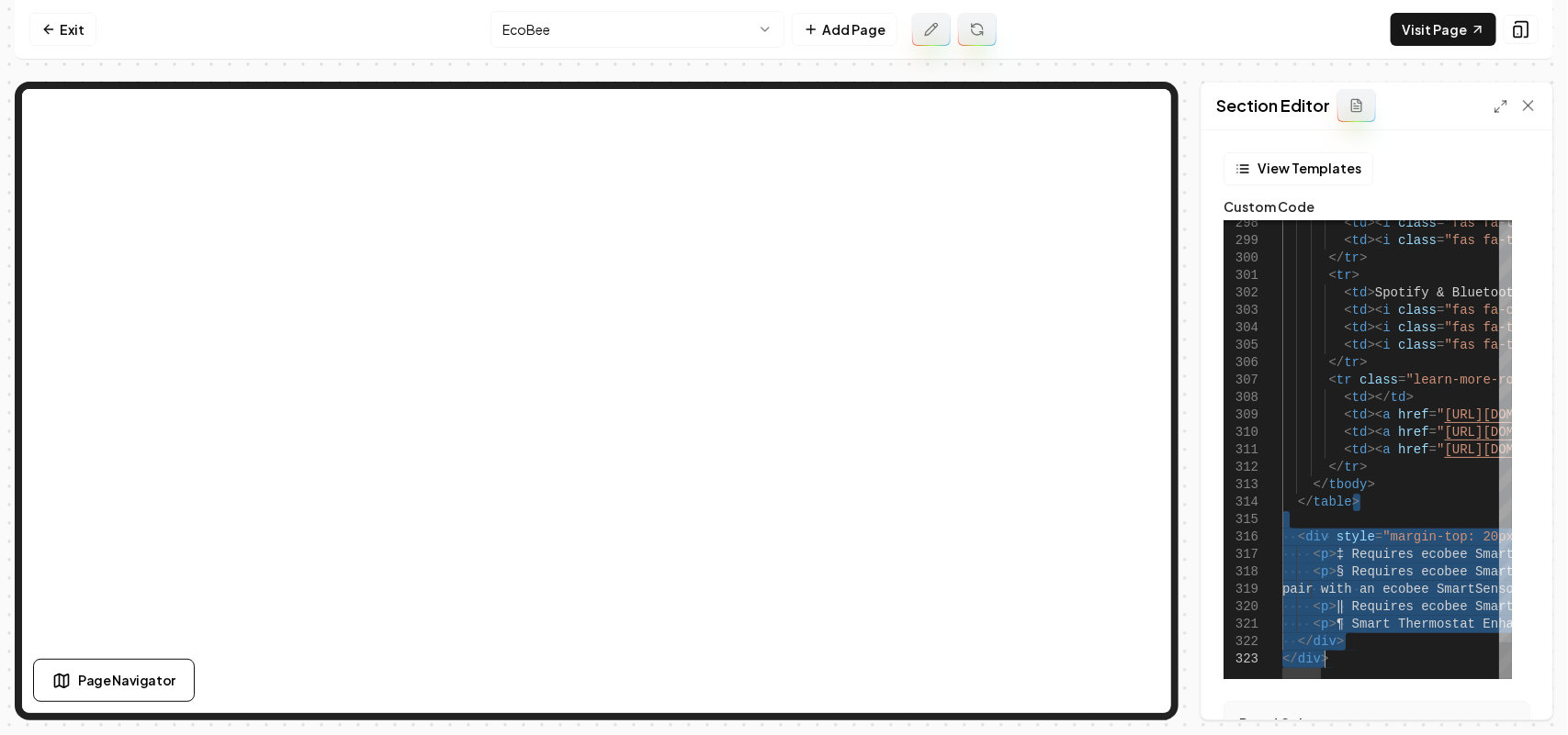
drag, startPoint x: 1380, startPoint y: 512, endPoint x: 1366, endPoint y: 781, distance: 269.4
type textarea "**********"
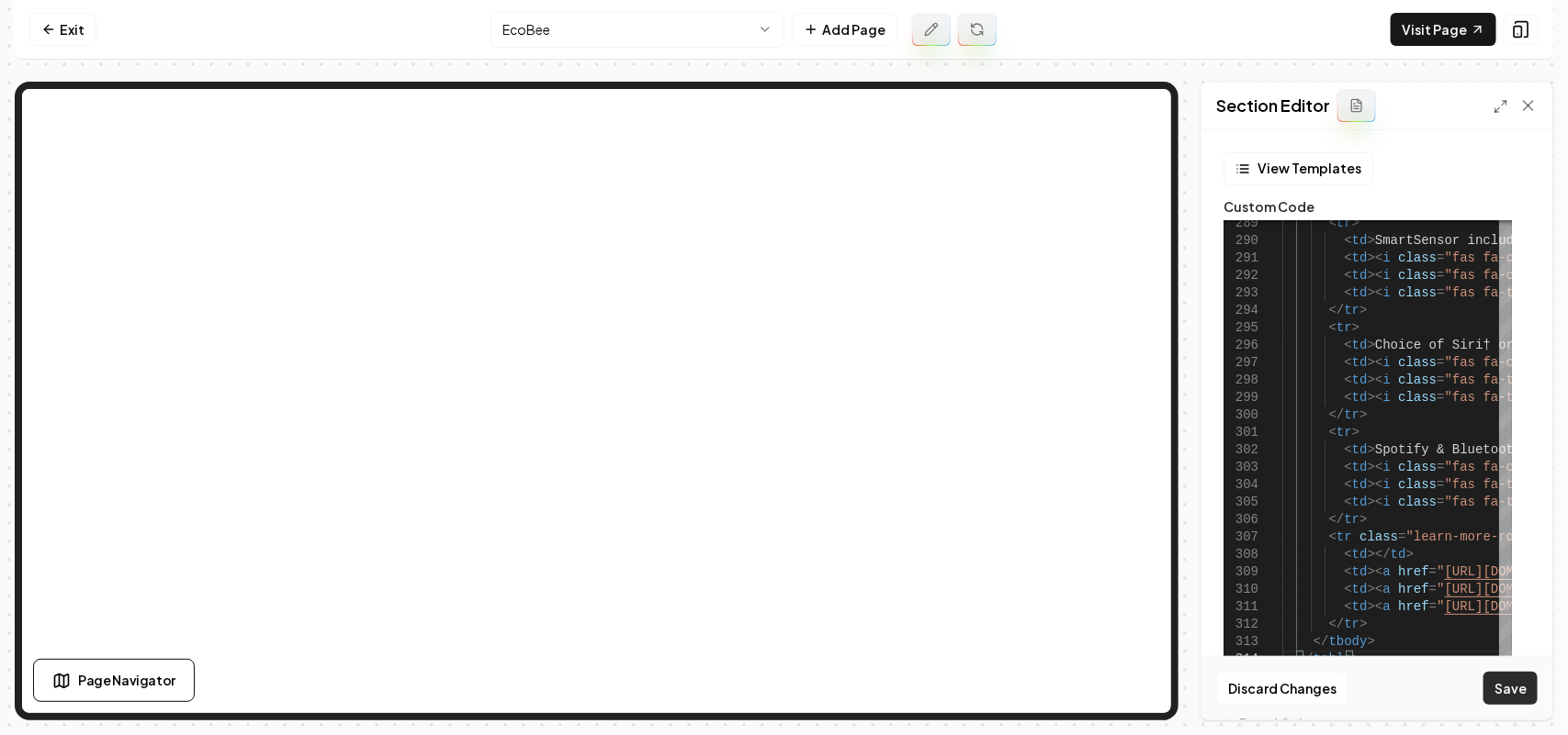
click at [1504, 698] on button "Save" at bounding box center [1511, 688] width 54 height 33
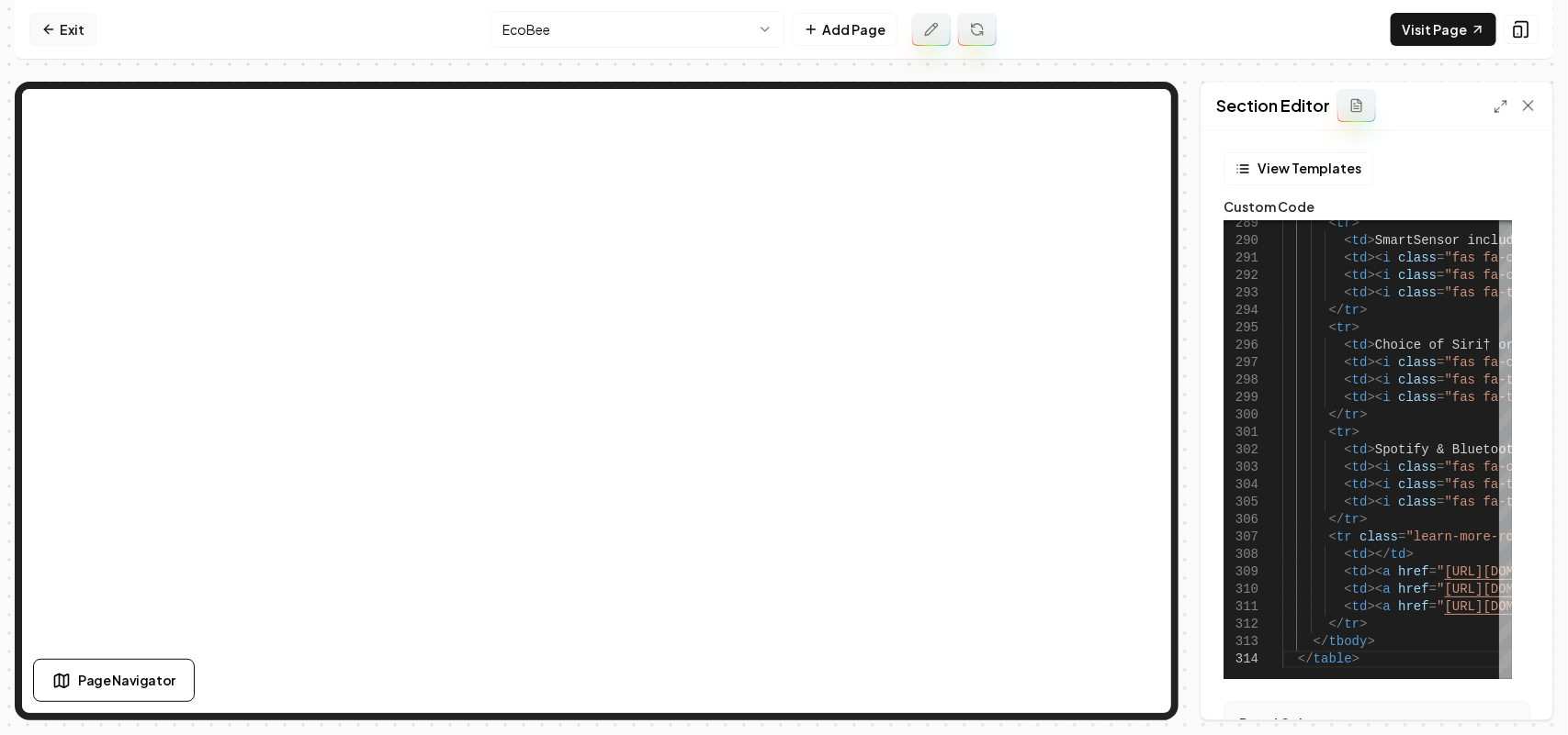
click at [32, 26] on link "Exit" at bounding box center [62, 29] width 67 height 33
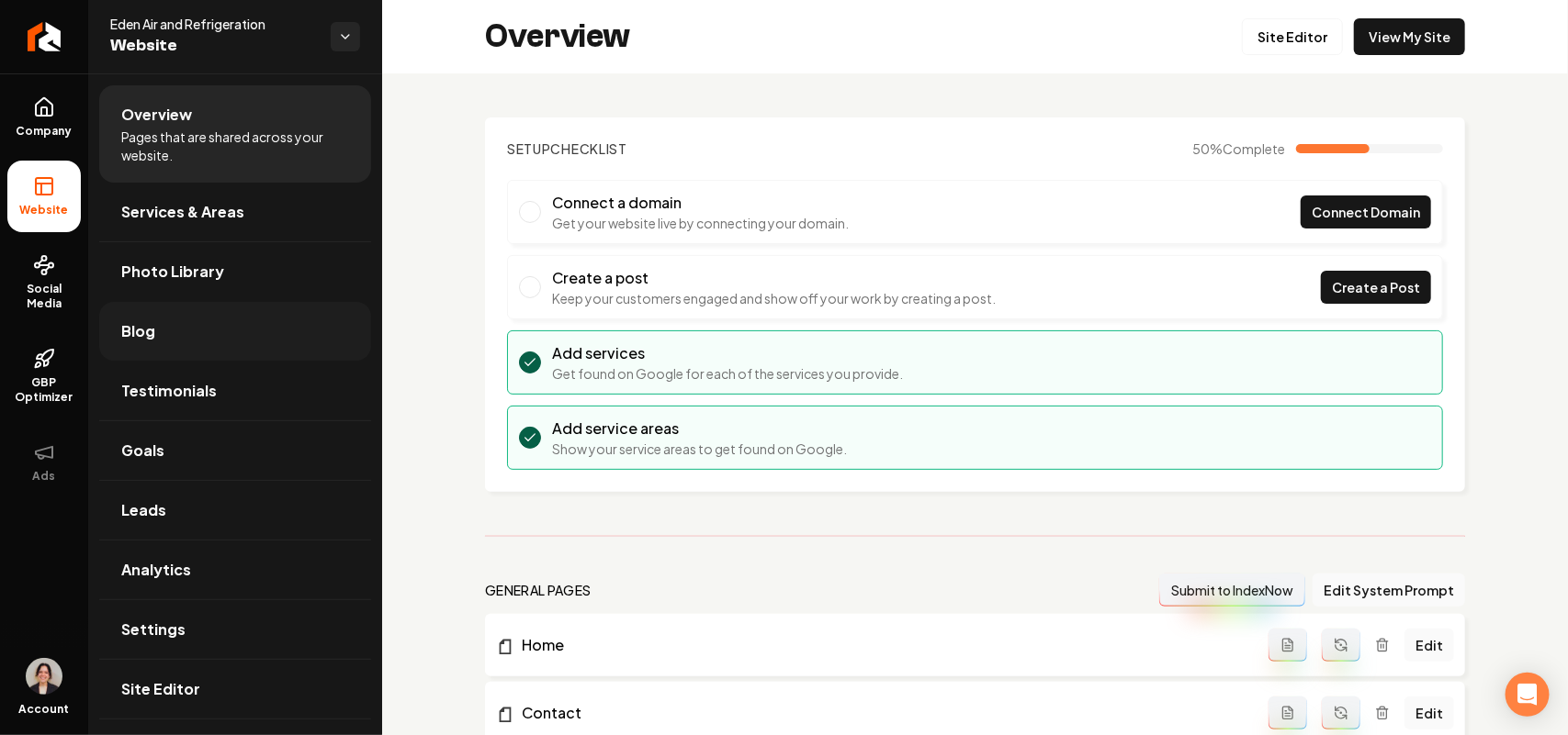
click at [212, 324] on link "Blog" at bounding box center [235, 331] width 272 height 59
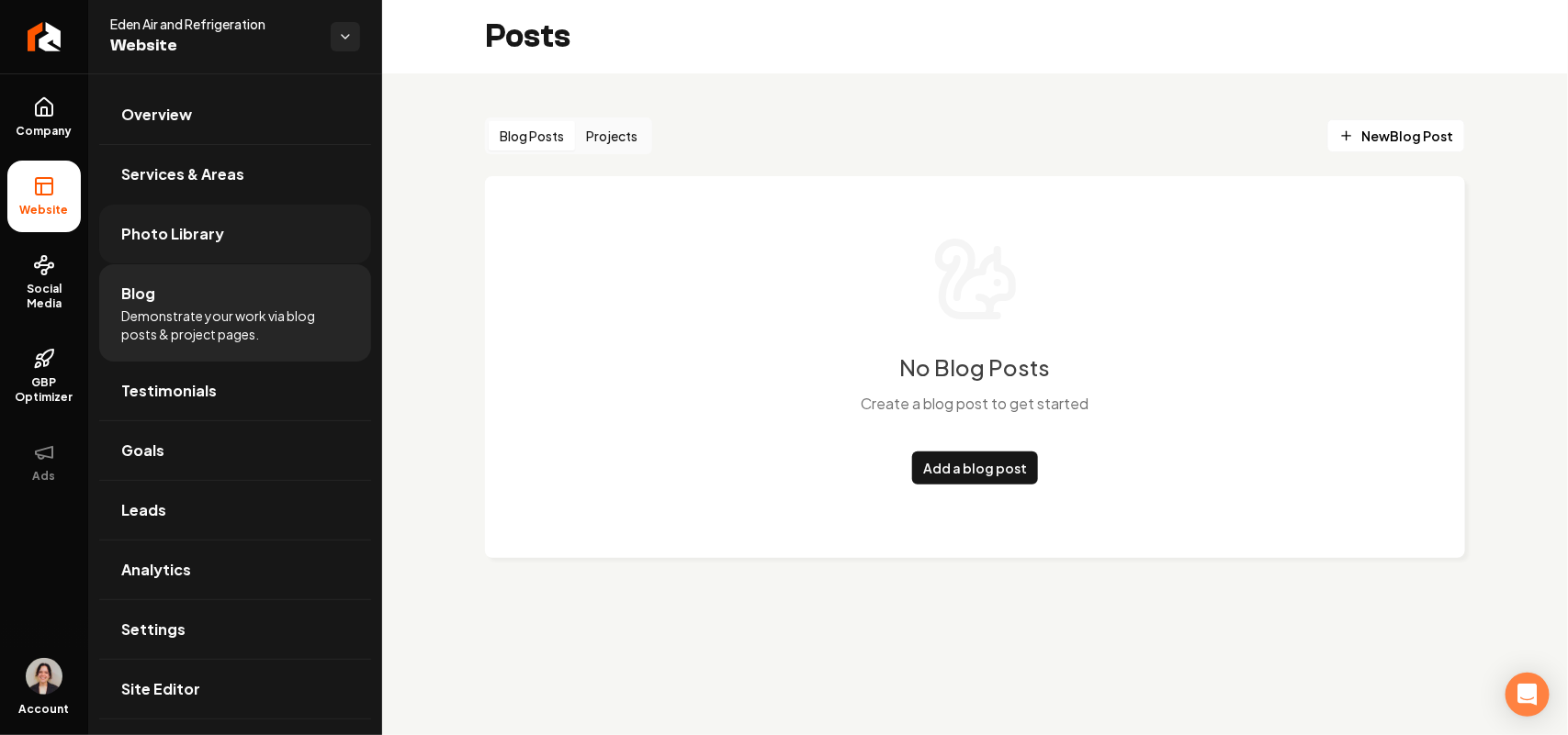
drag, startPoint x: 236, startPoint y: 249, endPoint x: 227, endPoint y: 250, distance: 9.1
click at [234, 249] on link "Photo Library" at bounding box center [235, 234] width 272 height 59
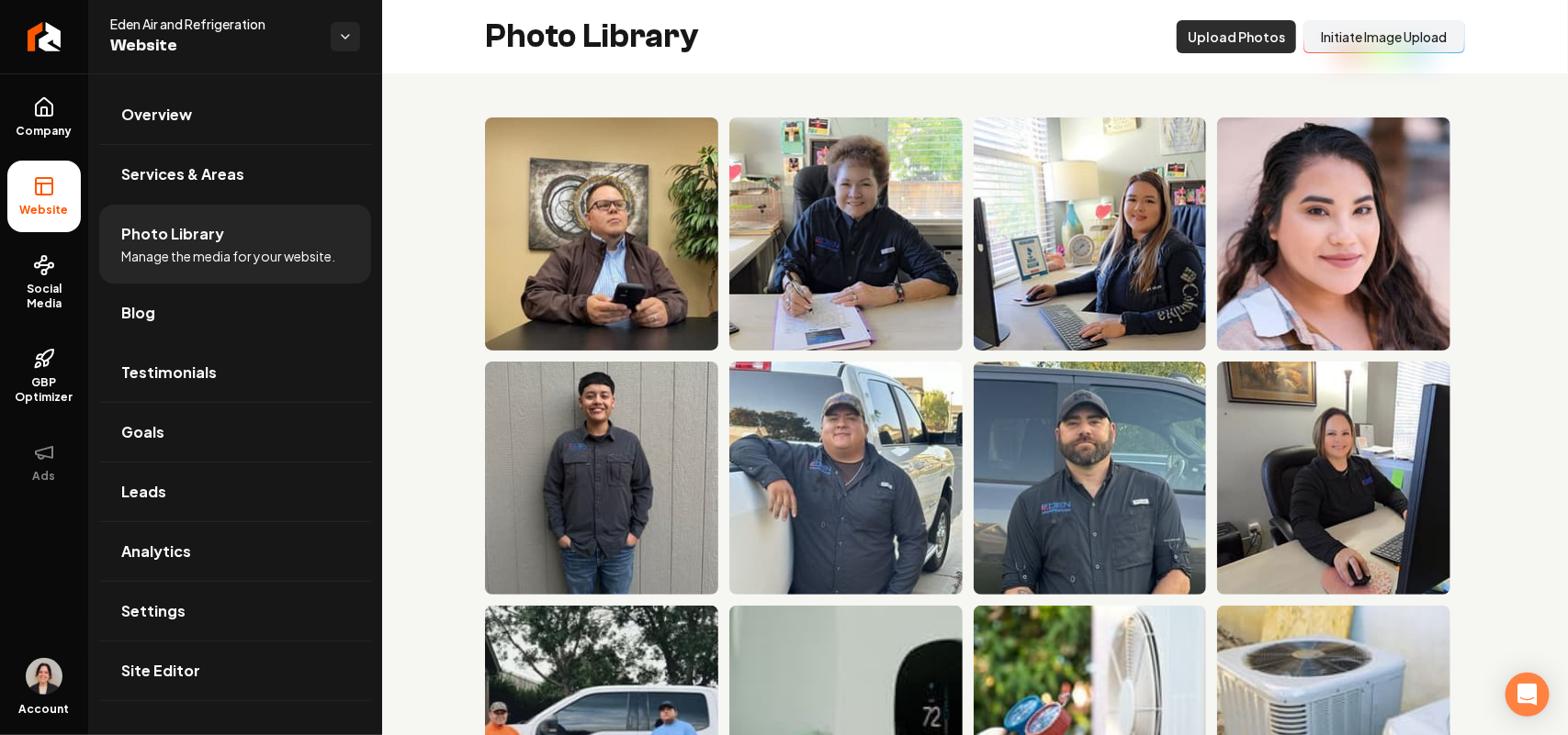
click at [1228, 39] on button "Upload Photos" at bounding box center [1236, 37] width 119 height 33
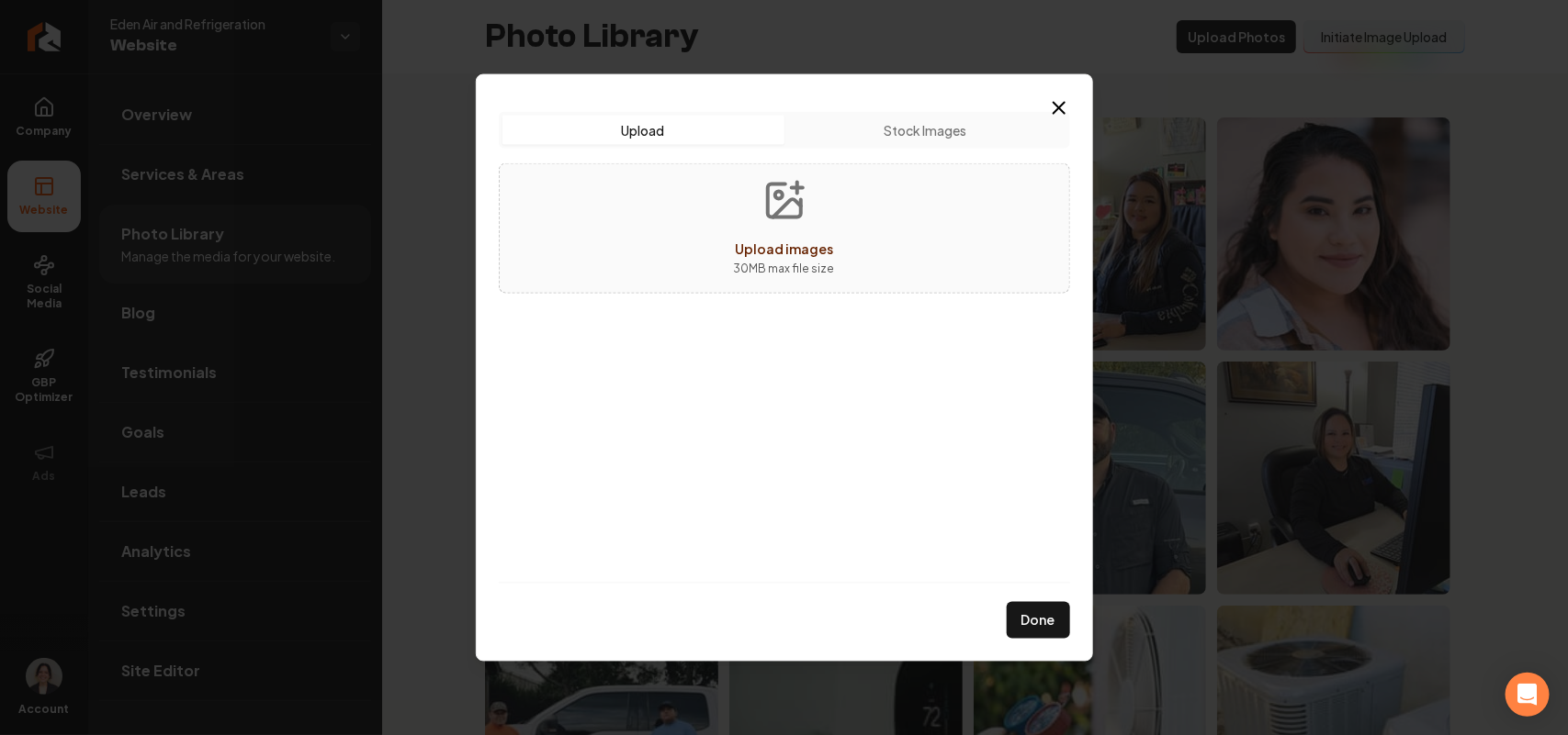
click at [888, 234] on div "Upload images 30 MB max file size" at bounding box center [784, 228] width 572 height 130
type input "**********"
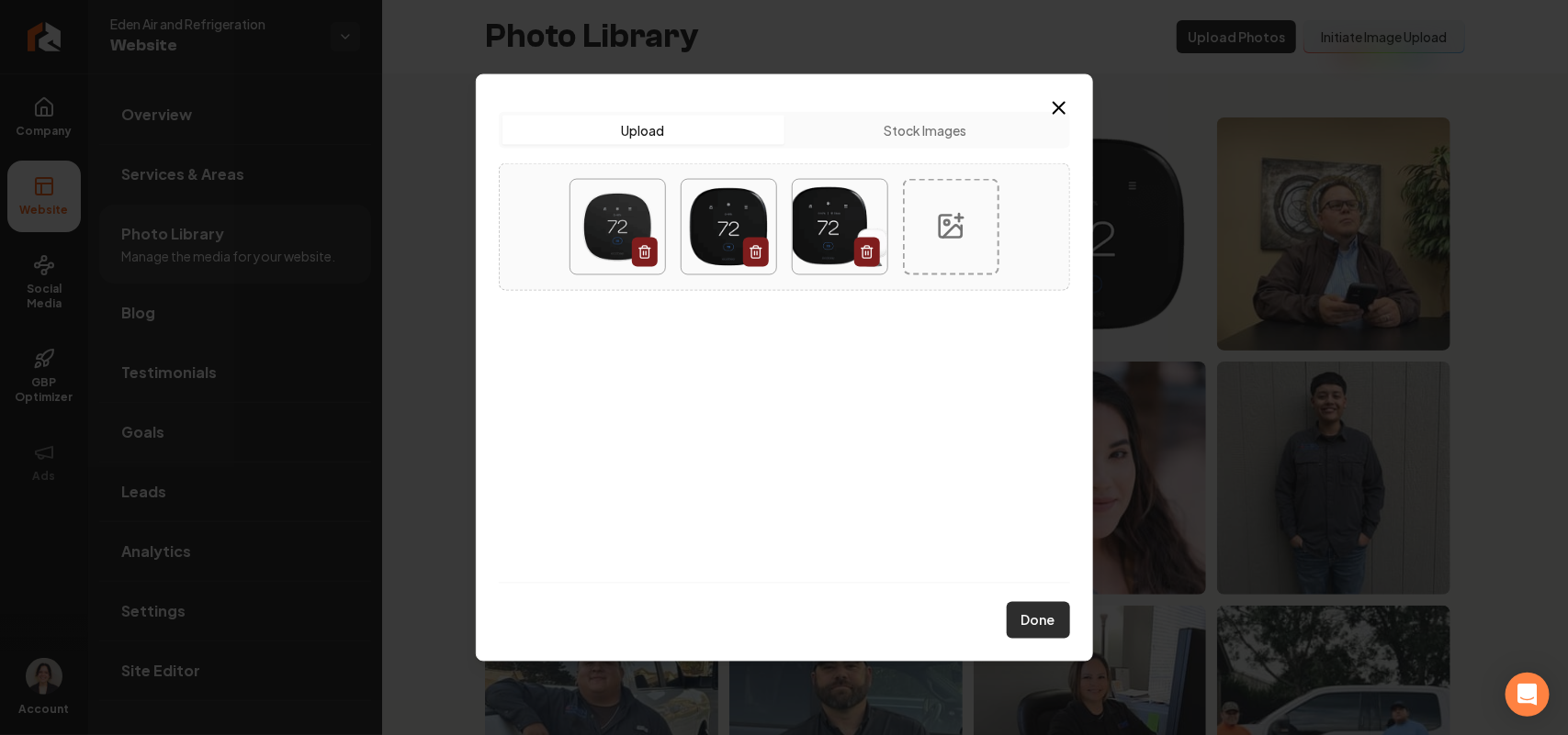
click at [1035, 612] on button "Done" at bounding box center [1038, 621] width 63 height 37
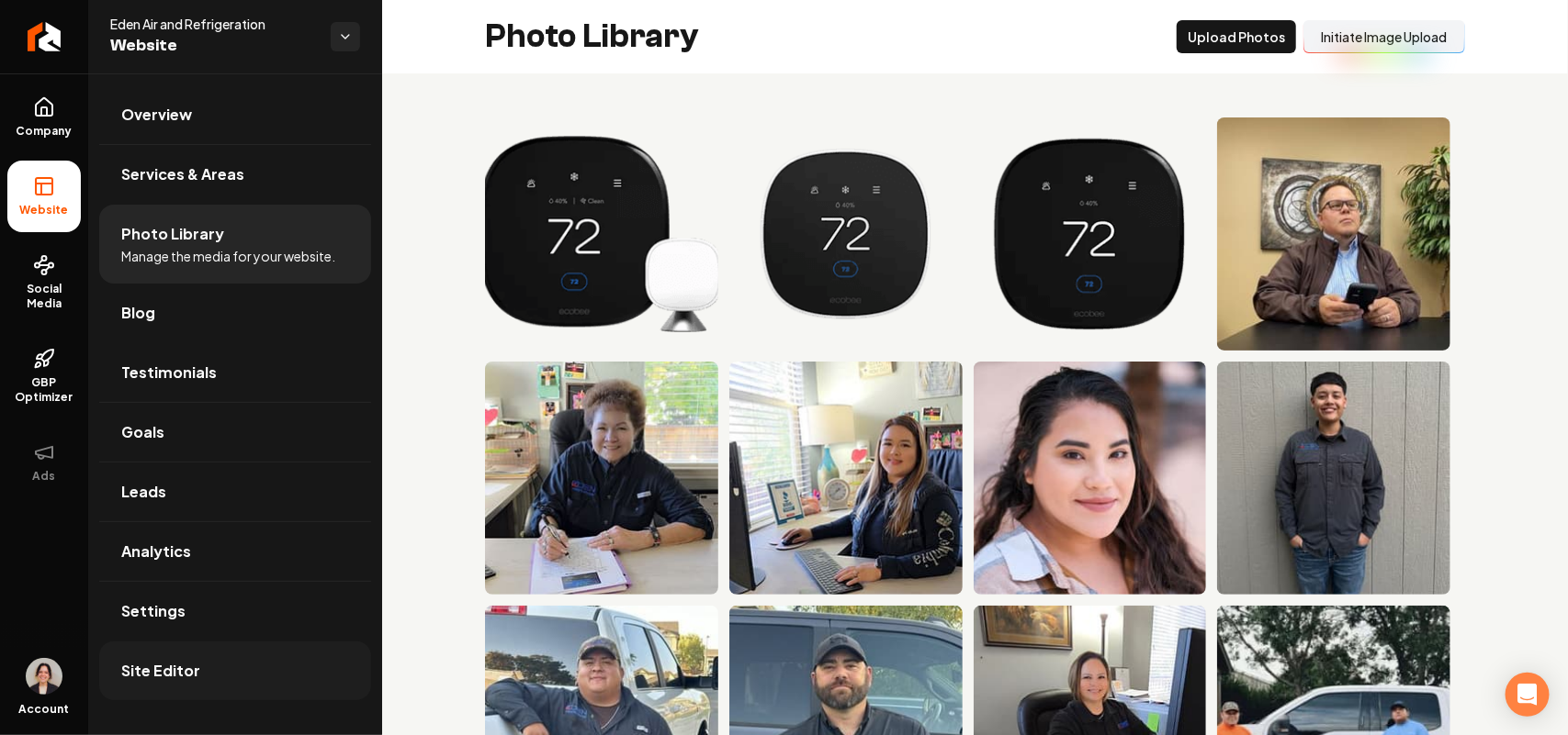
click at [220, 691] on link "Site Editor" at bounding box center [235, 671] width 272 height 59
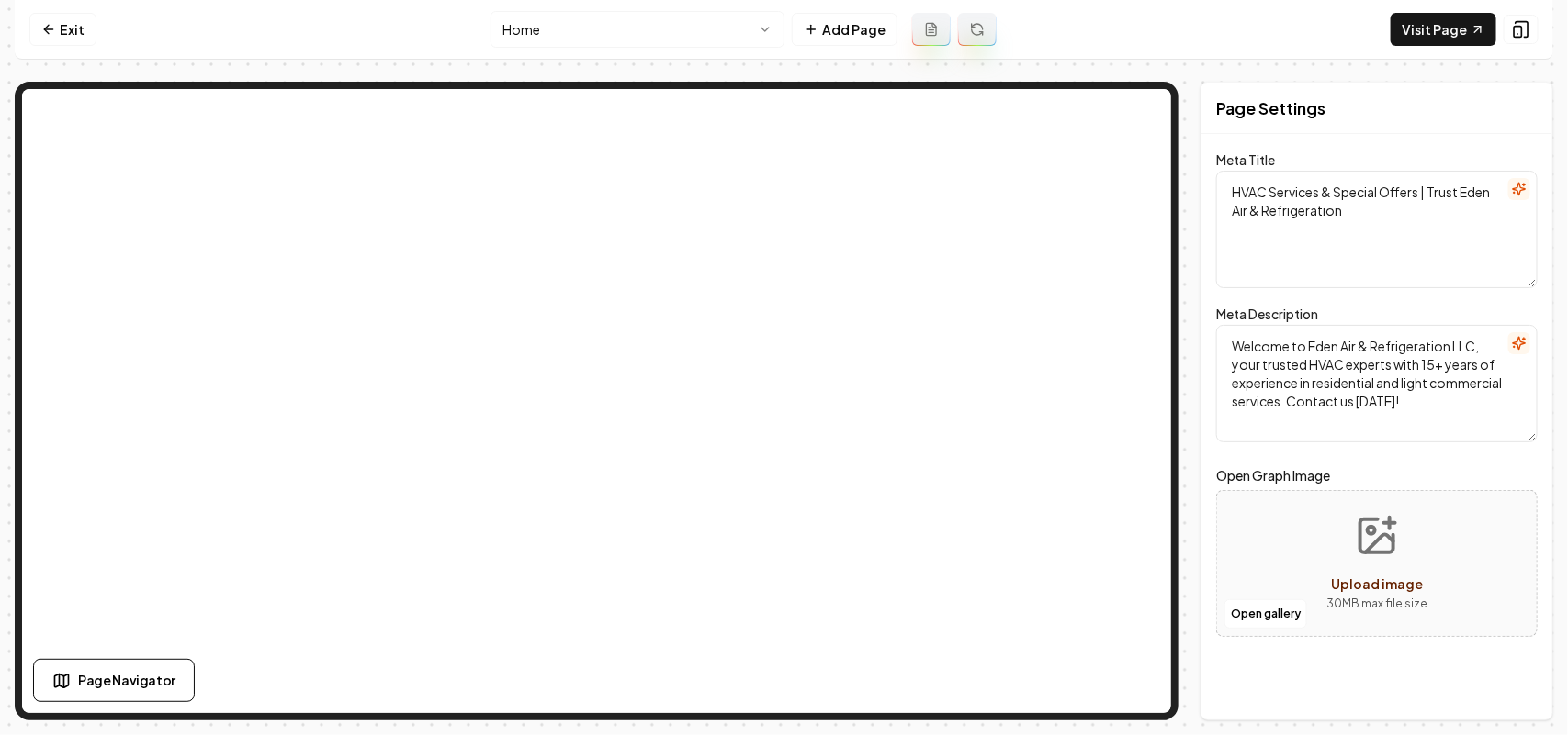
click at [636, 48] on nav "Exit Home Add Page Visit Page" at bounding box center [784, 30] width 1539 height 60
click at [621, 26] on html "Computer Required This feature is only available on a computer. Please switch t…" at bounding box center [784, 368] width 1568 height 735
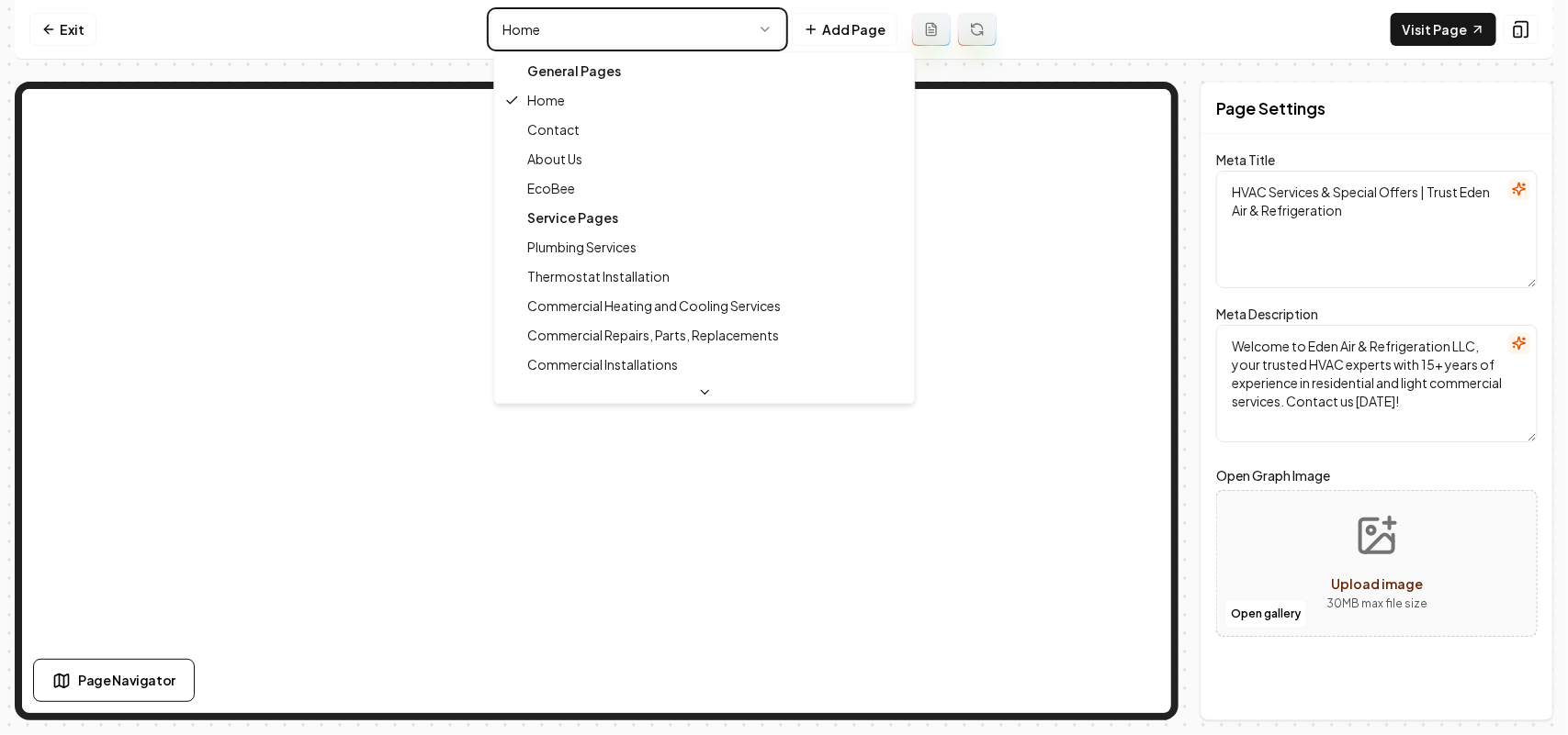
type textarea "HVAC Services in Brighton, CO | Eden Air & Refrigeration"
type textarea "Eden Air and Refrigeration in Brighton offers expert HVAC services for homes an…"
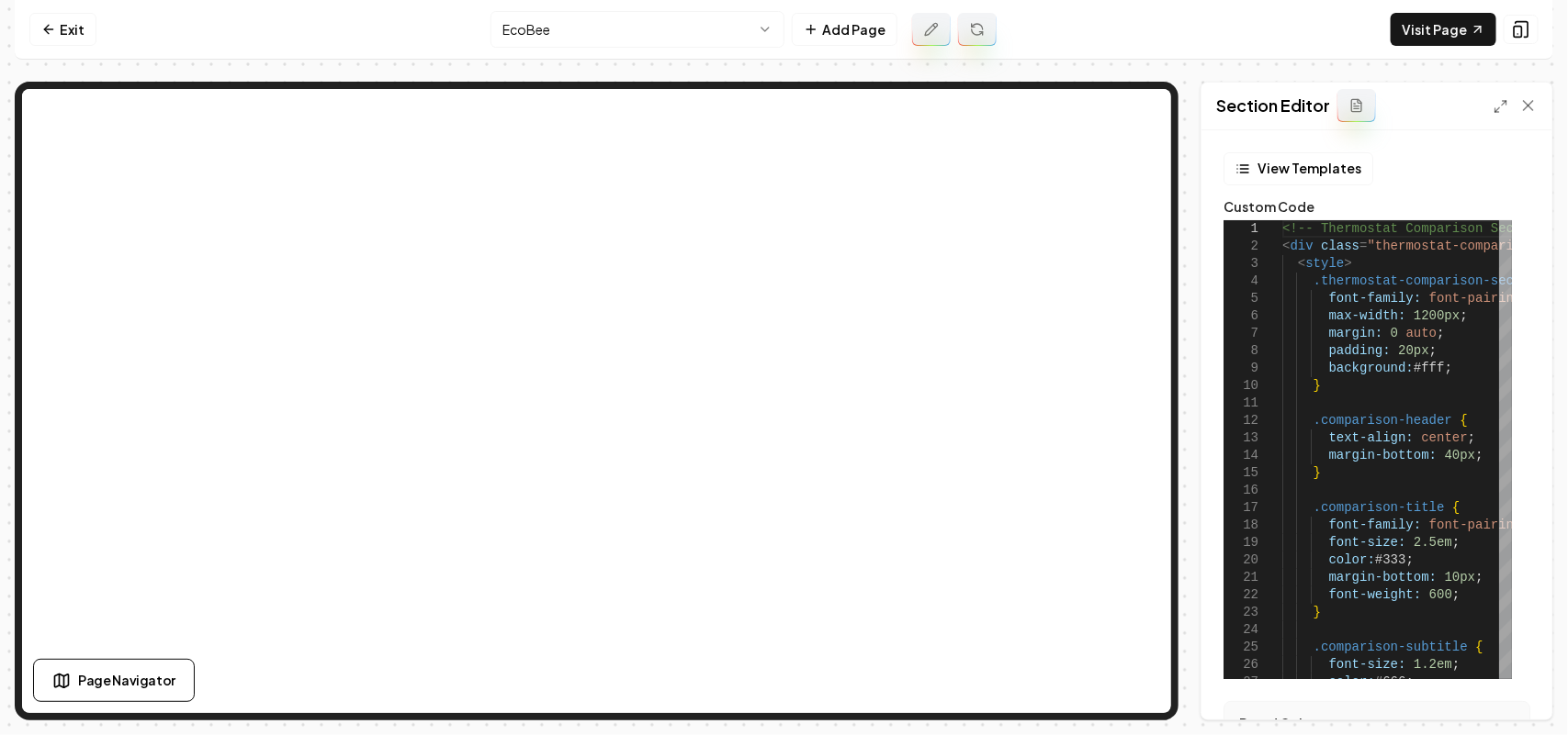
click at [1493, 101] on div "Section Editor" at bounding box center [1377, 106] width 351 height 48
click at [1495, 103] on icon at bounding box center [1500, 106] width 15 height 15
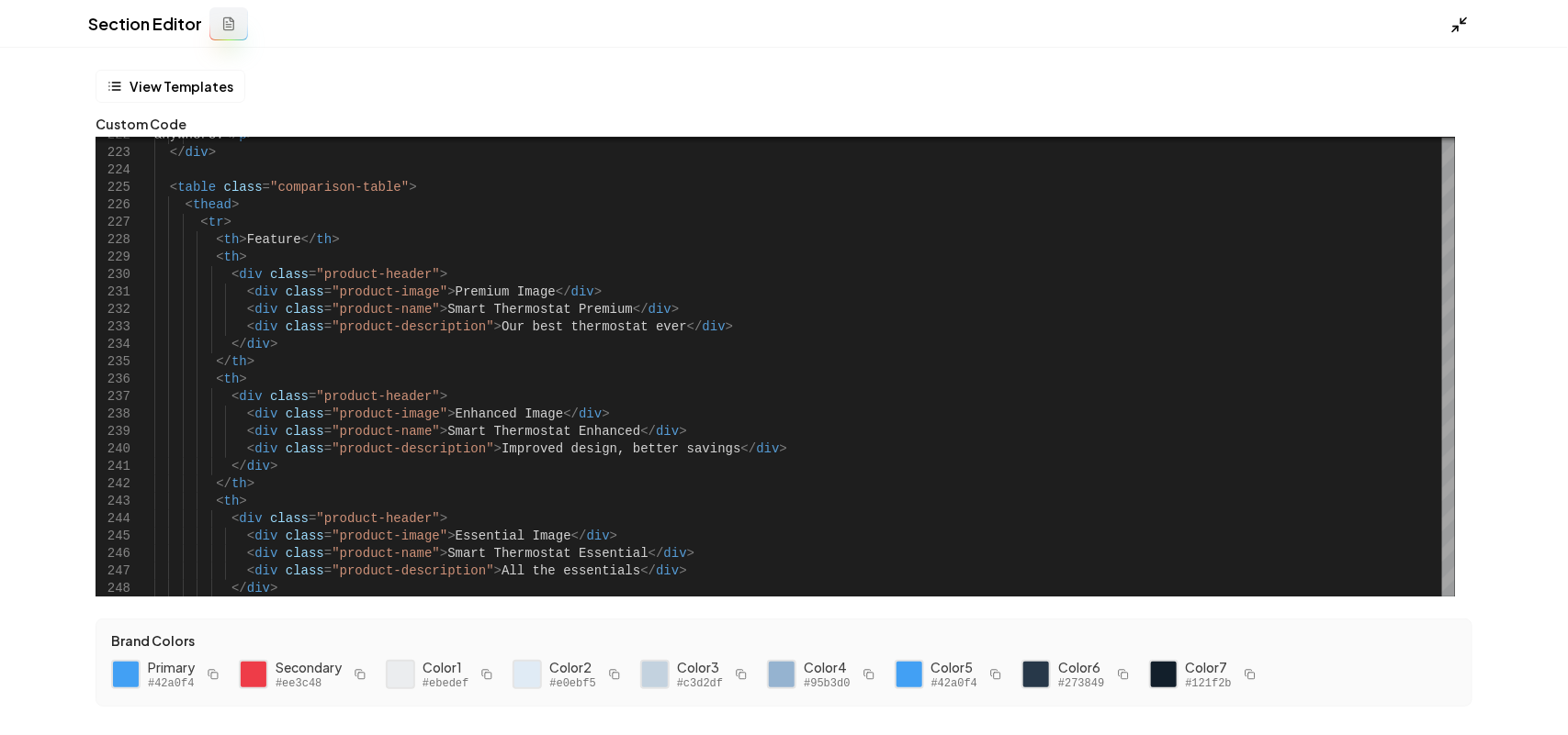
click at [1457, 21] on icon at bounding box center [1459, 24] width 18 height 18
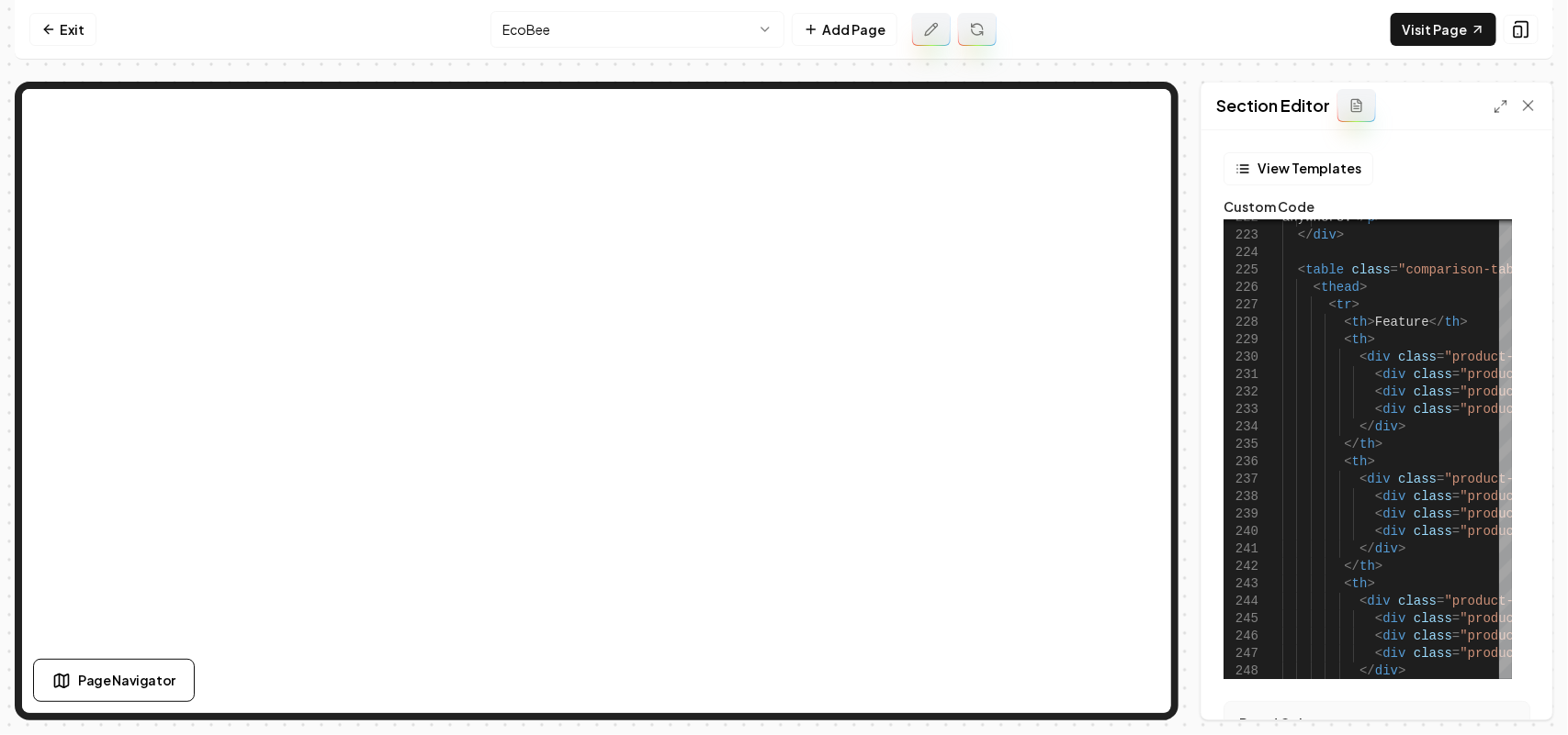
click at [1509, 102] on div at bounding box center [1515, 105] width 44 height 18
click at [1503, 103] on icon at bounding box center [1500, 106] width 15 height 15
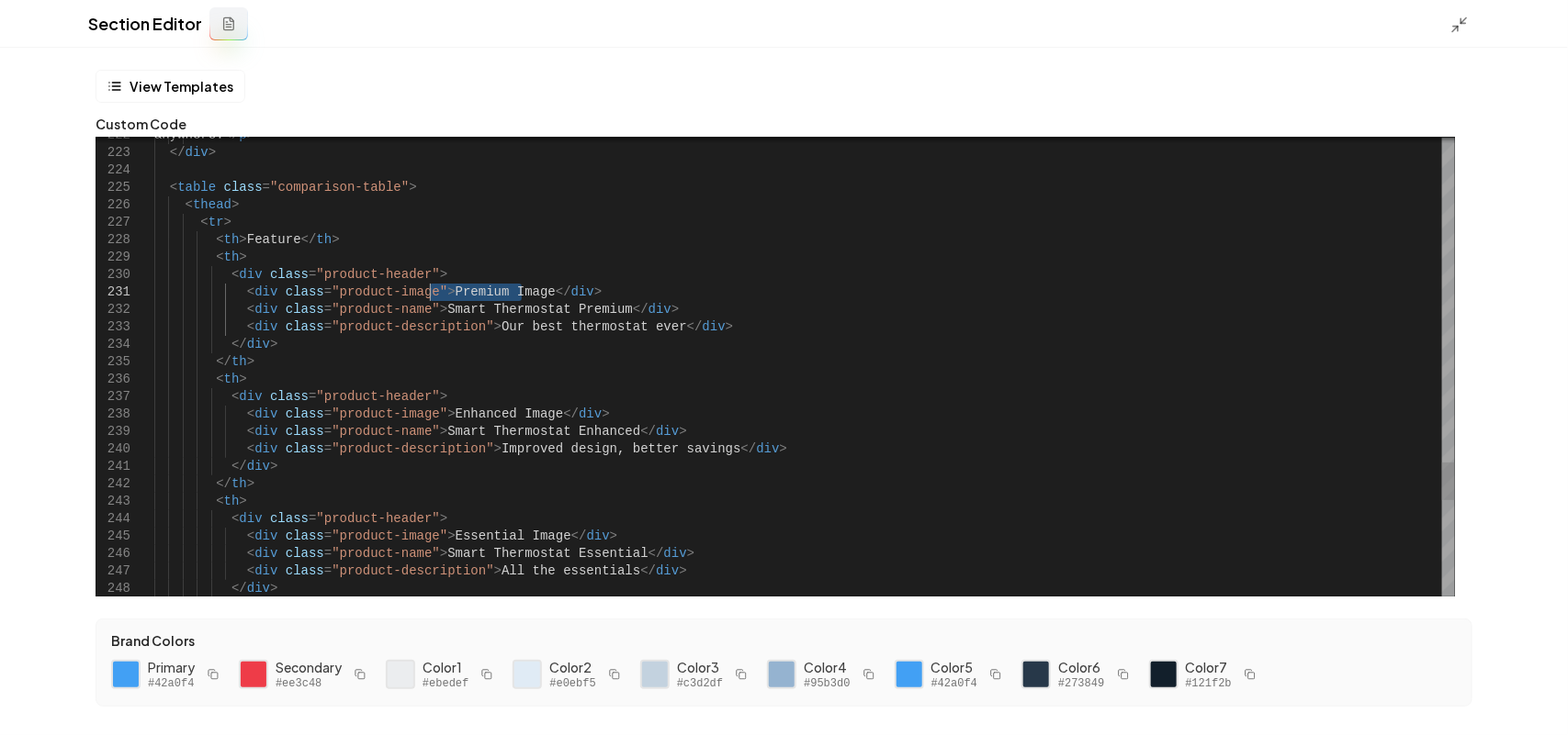
drag, startPoint x: 521, startPoint y: 287, endPoint x: 427, endPoint y: 292, distance: 94.1
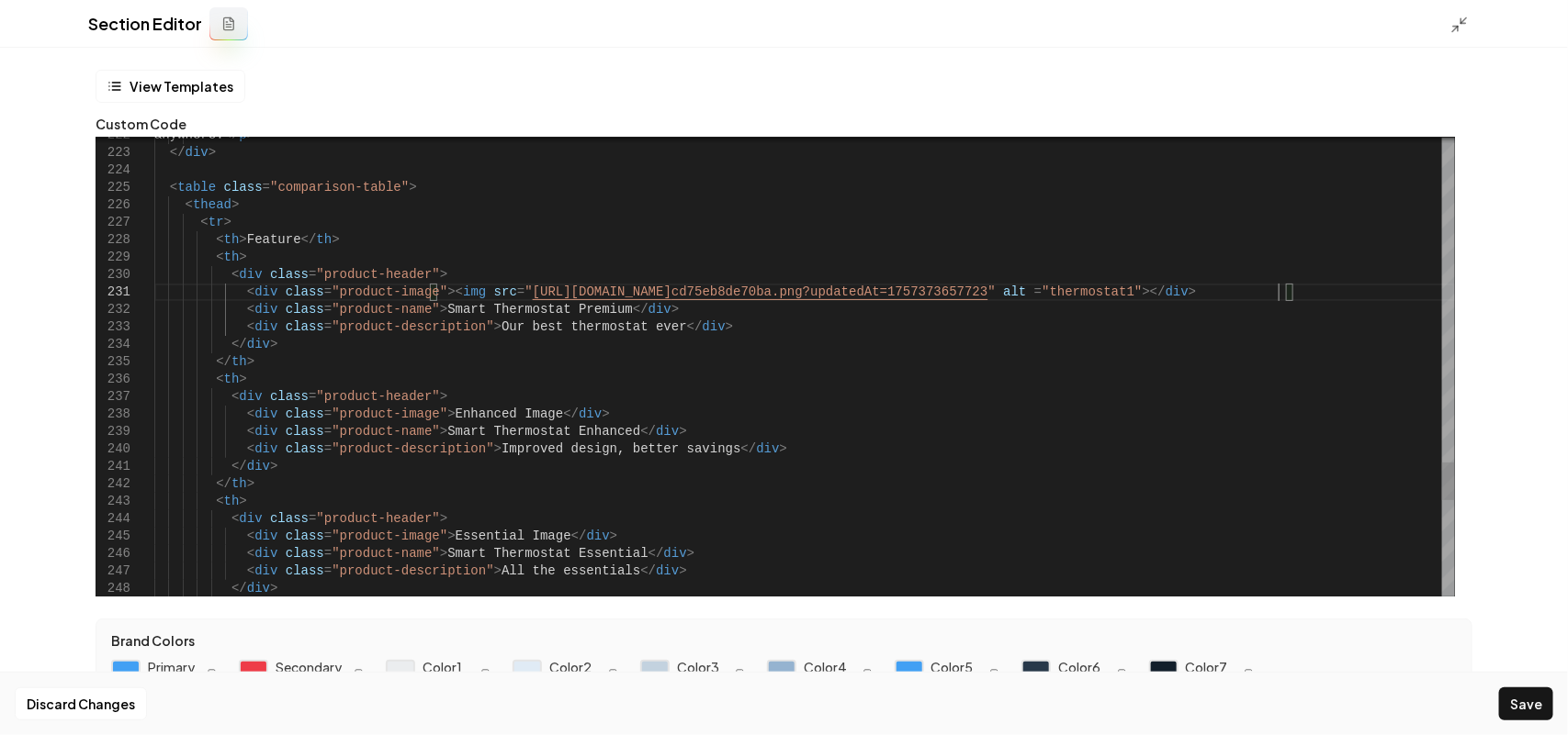
scroll to position [1, 1124]
click at [1504, 698] on button "Save" at bounding box center [1526, 704] width 54 height 33
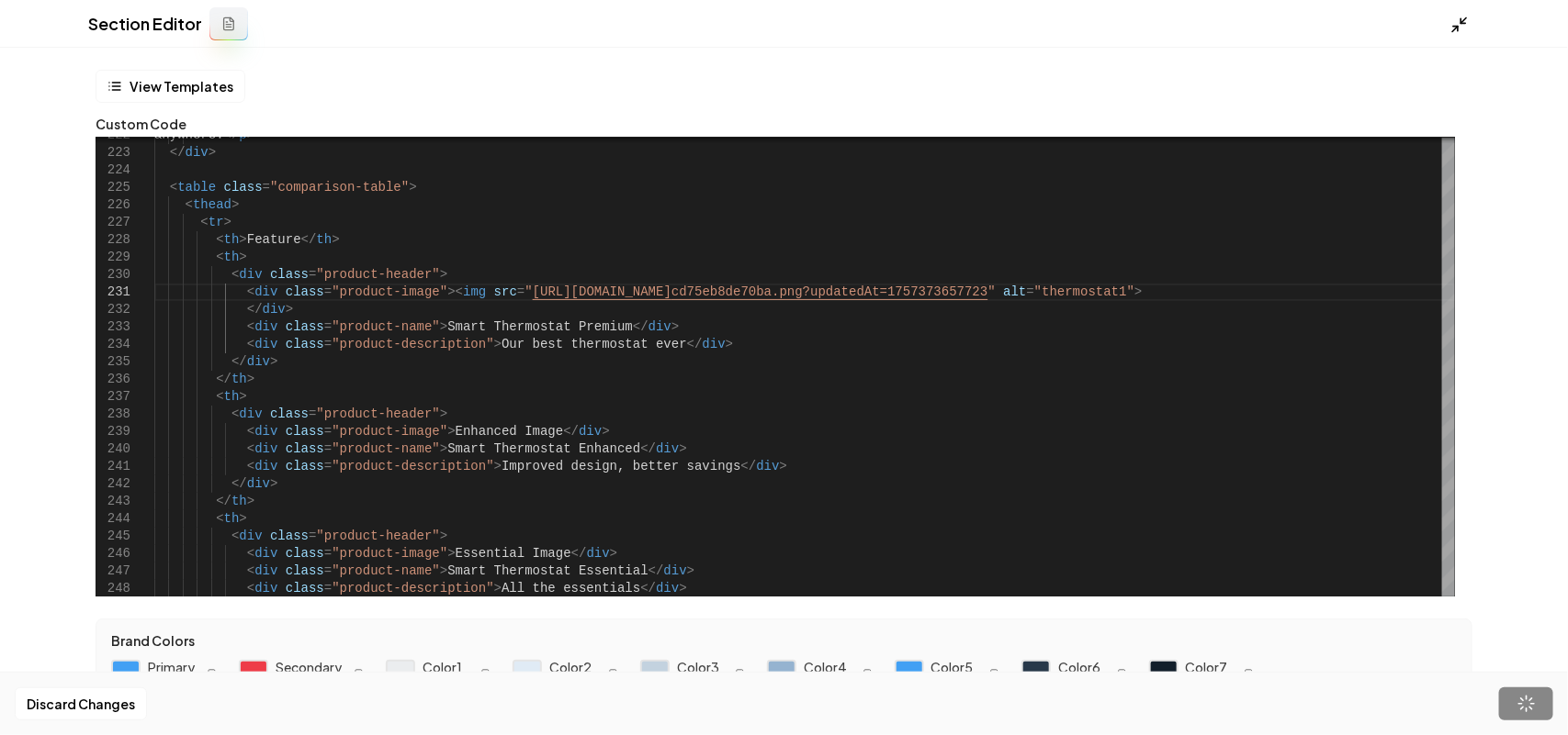
click at [1467, 26] on div at bounding box center [1465, 23] width 29 height 20
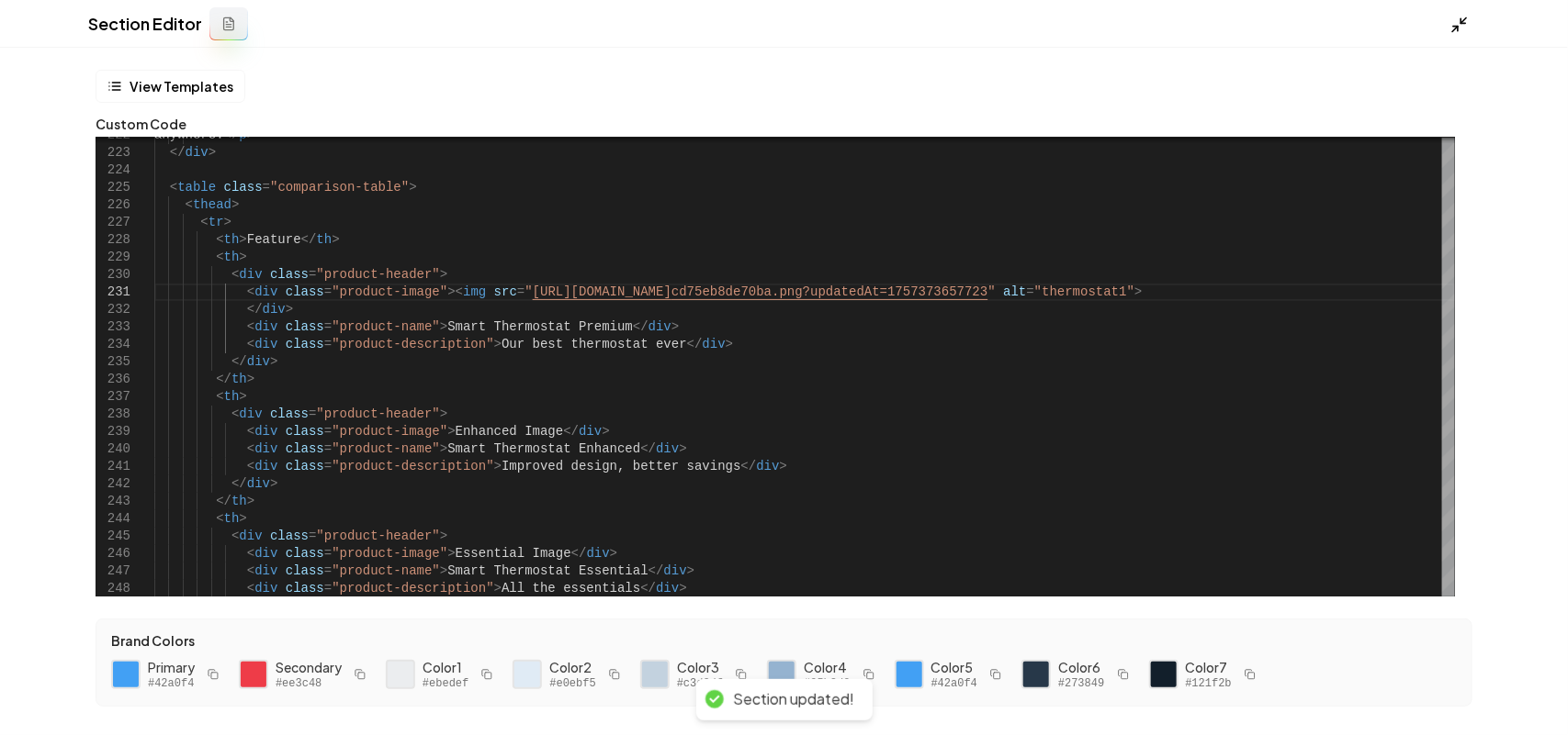
click at [1463, 21] on icon at bounding box center [1459, 24] width 18 height 18
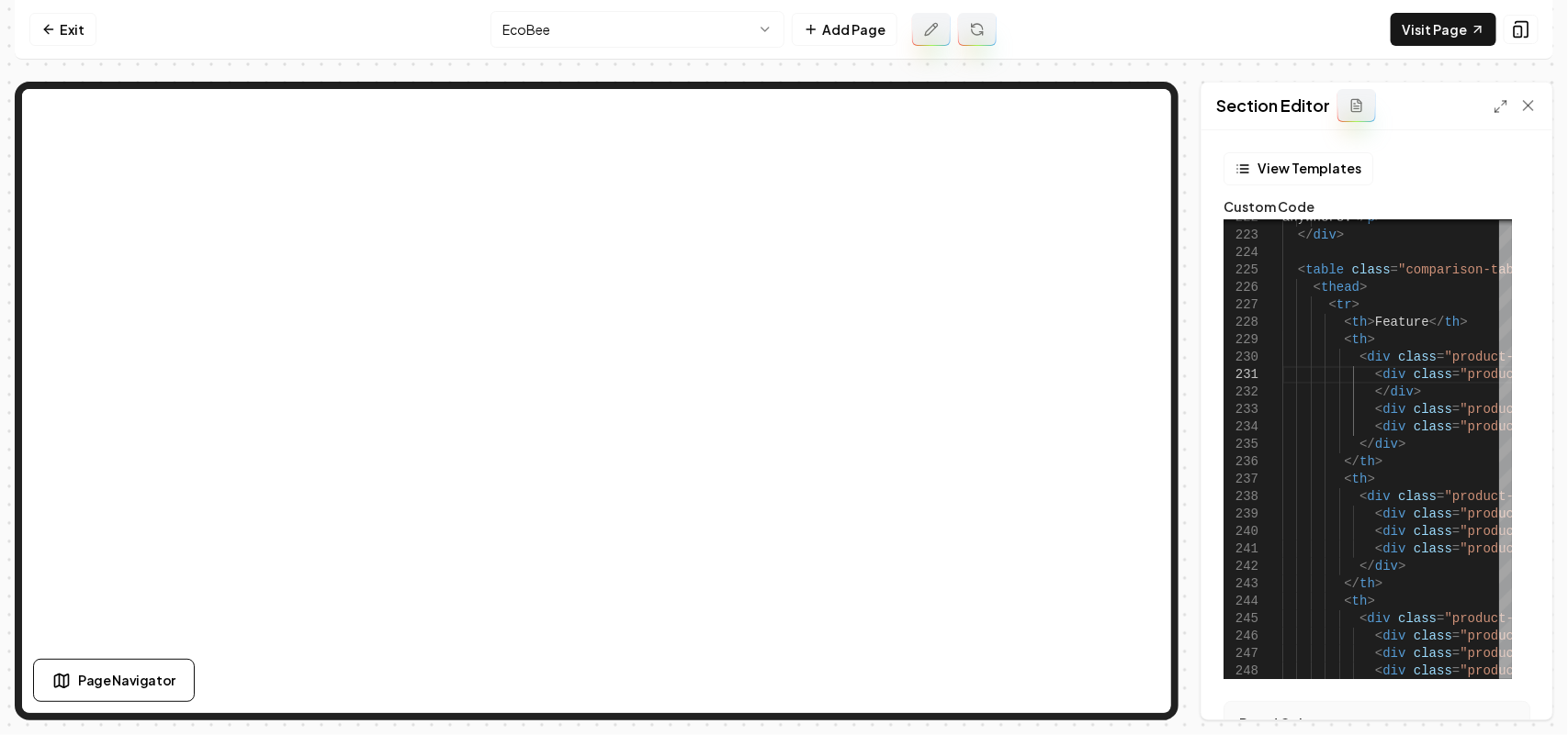
click at [1485, 98] on div "Section Editor" at bounding box center [1377, 106] width 351 height 48
click at [1495, 99] on icon at bounding box center [1500, 106] width 15 height 15
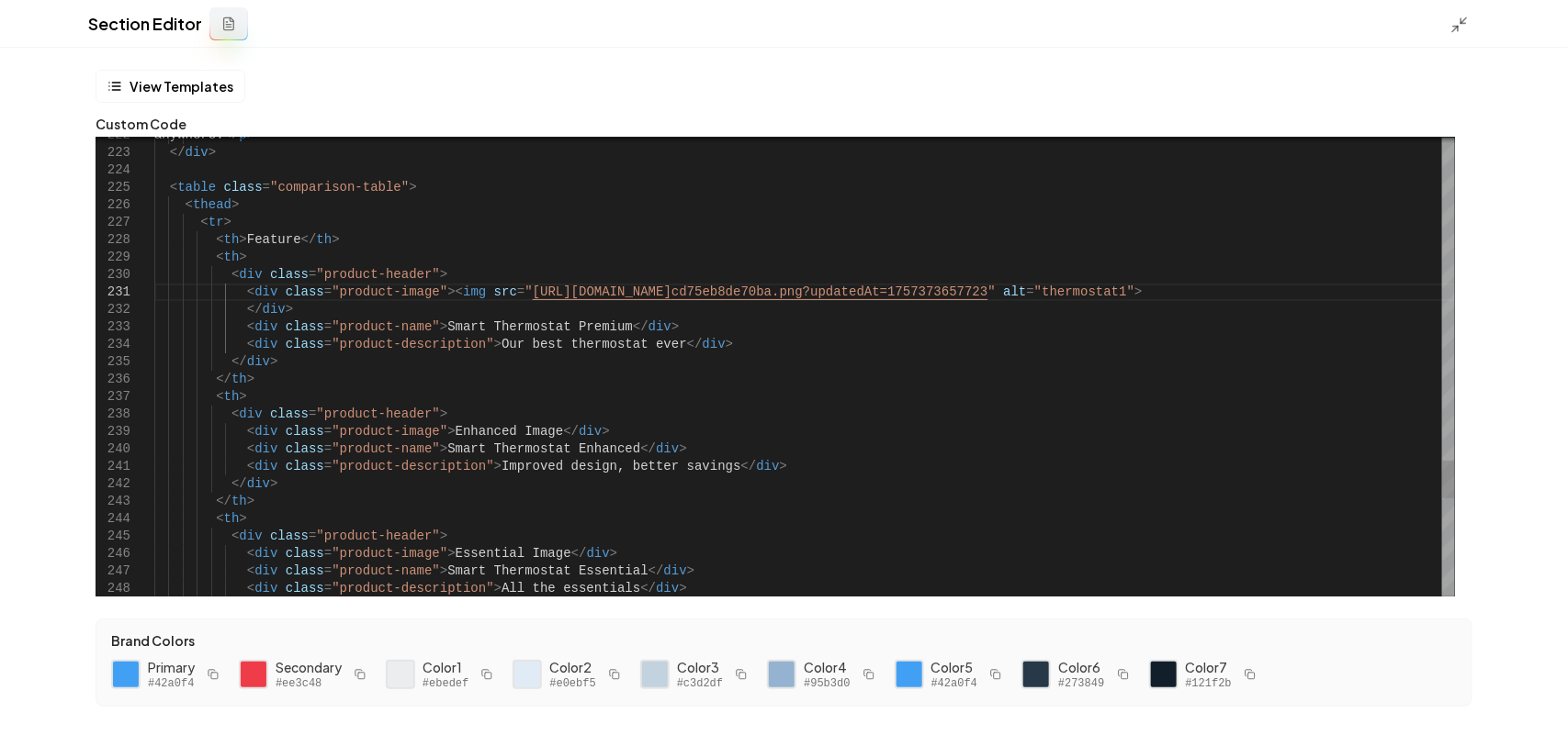
scroll to position [1, 0]
drag, startPoint x: 533, startPoint y: 428, endPoint x: 430, endPoint y: 431, distance: 103.0
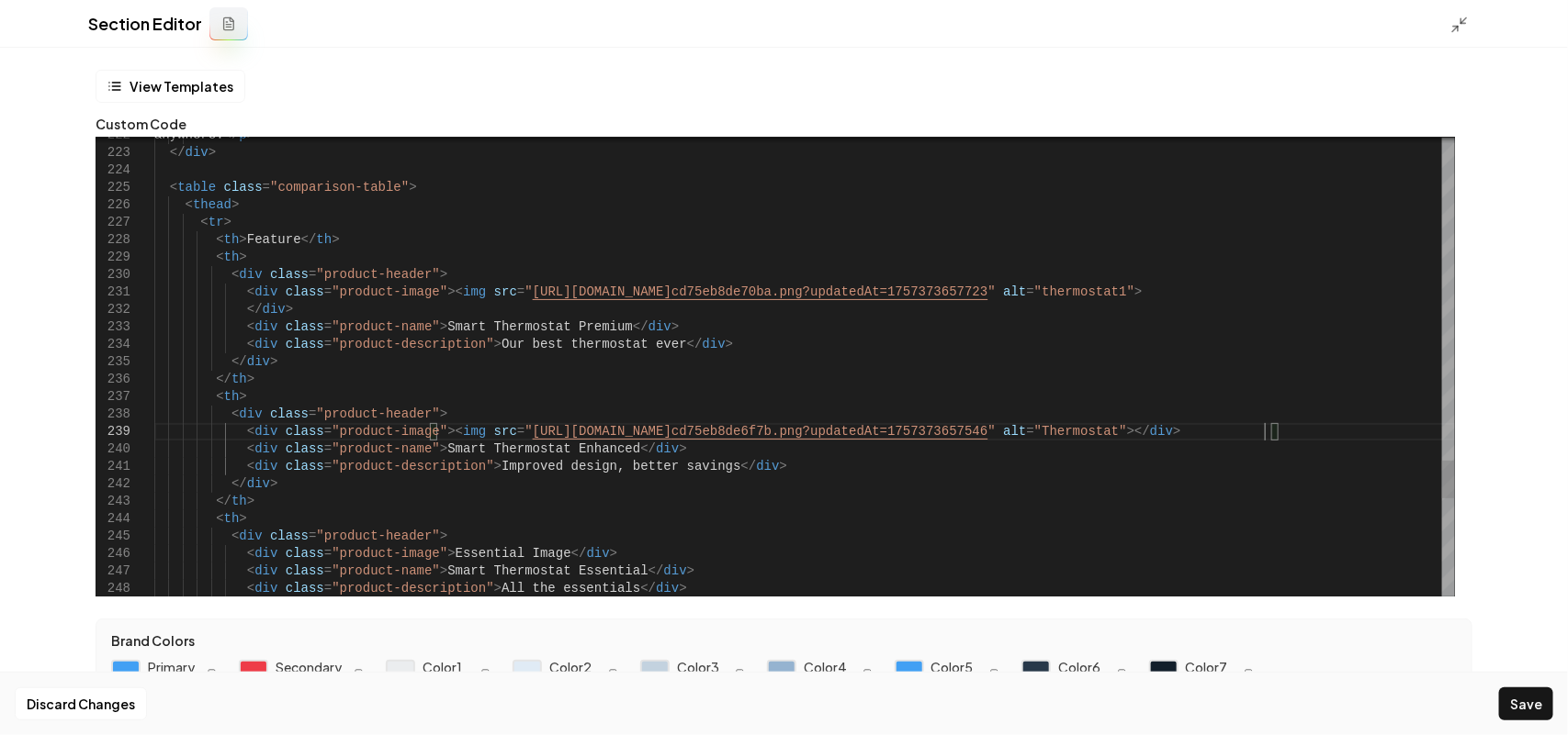
scroll to position [140, 1114]
click at [1535, 700] on button "Save" at bounding box center [1526, 704] width 54 height 33
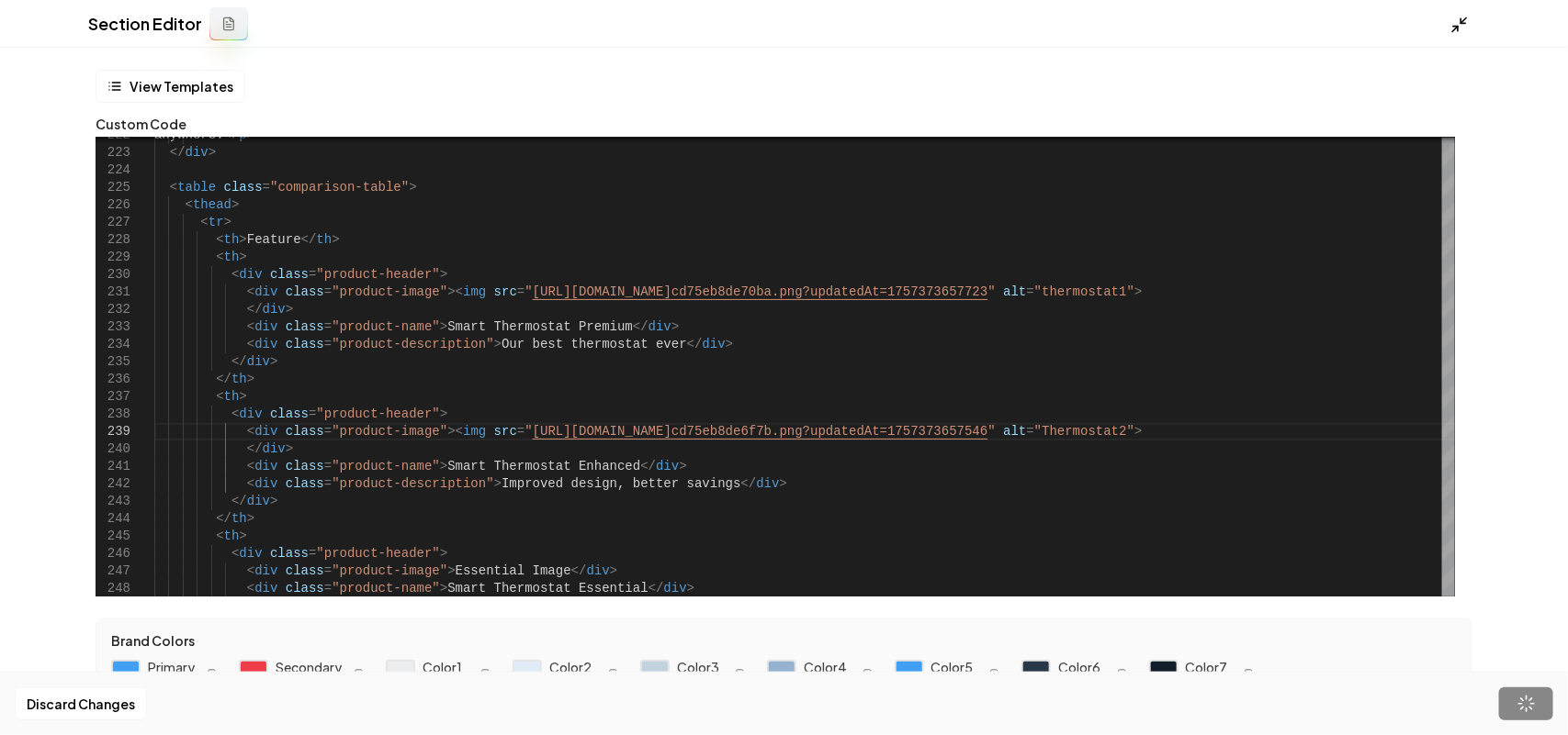
click at [1458, 20] on icon at bounding box center [1459, 24] width 18 height 18
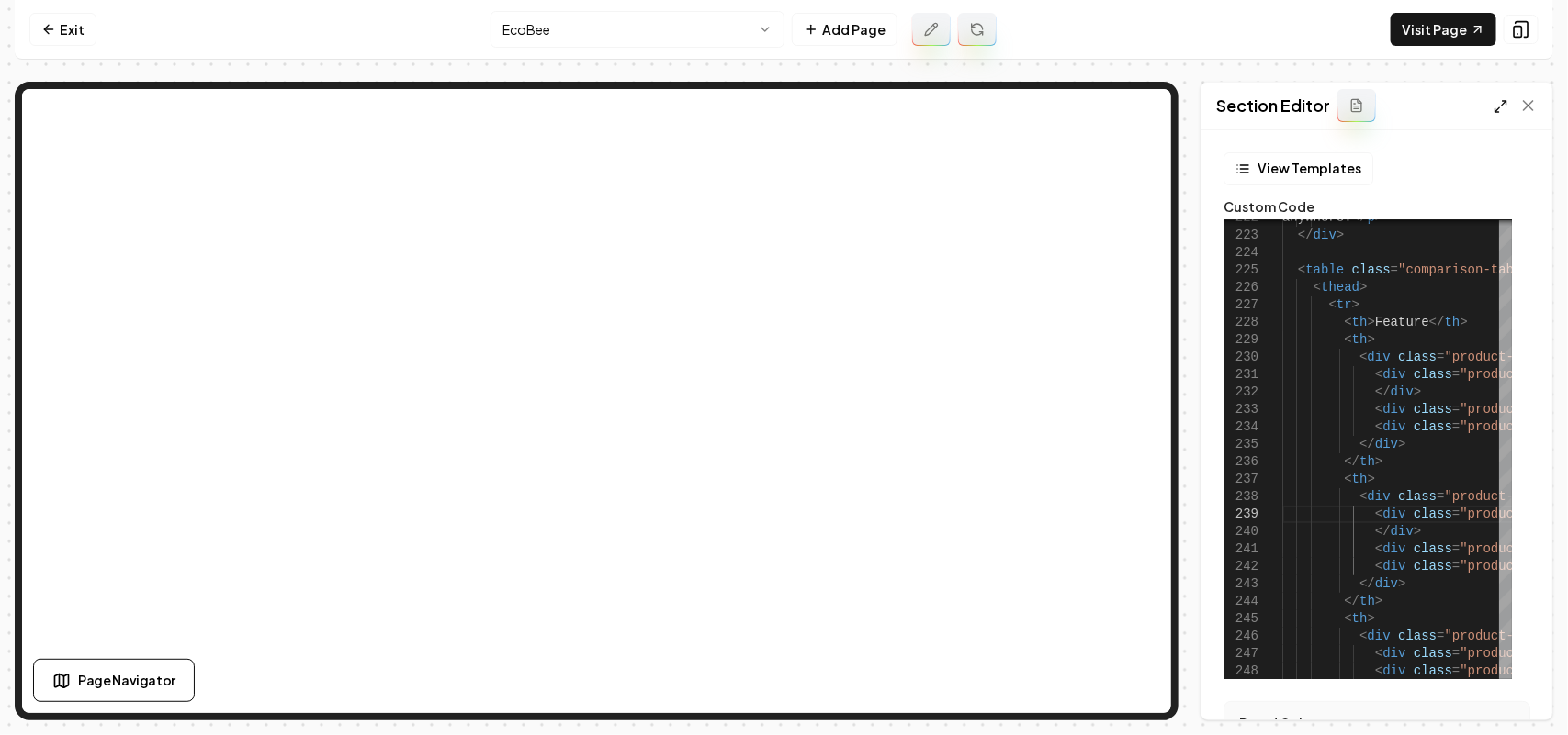
click at [1493, 101] on icon at bounding box center [1500, 106] width 15 height 15
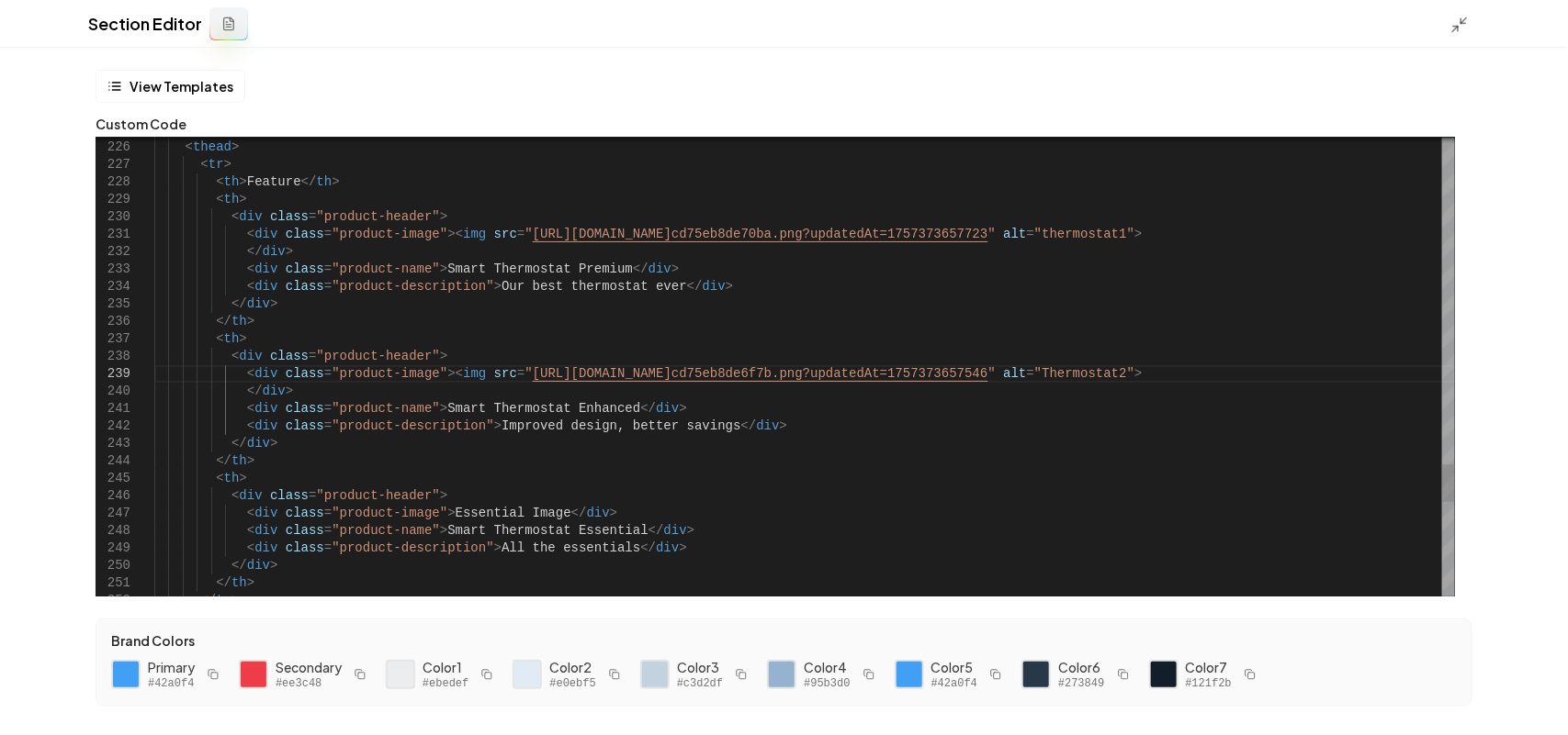
scroll to position [140, 0]
drag, startPoint x: 528, startPoint y: 508, endPoint x: 429, endPoint y: 508, distance: 99.0
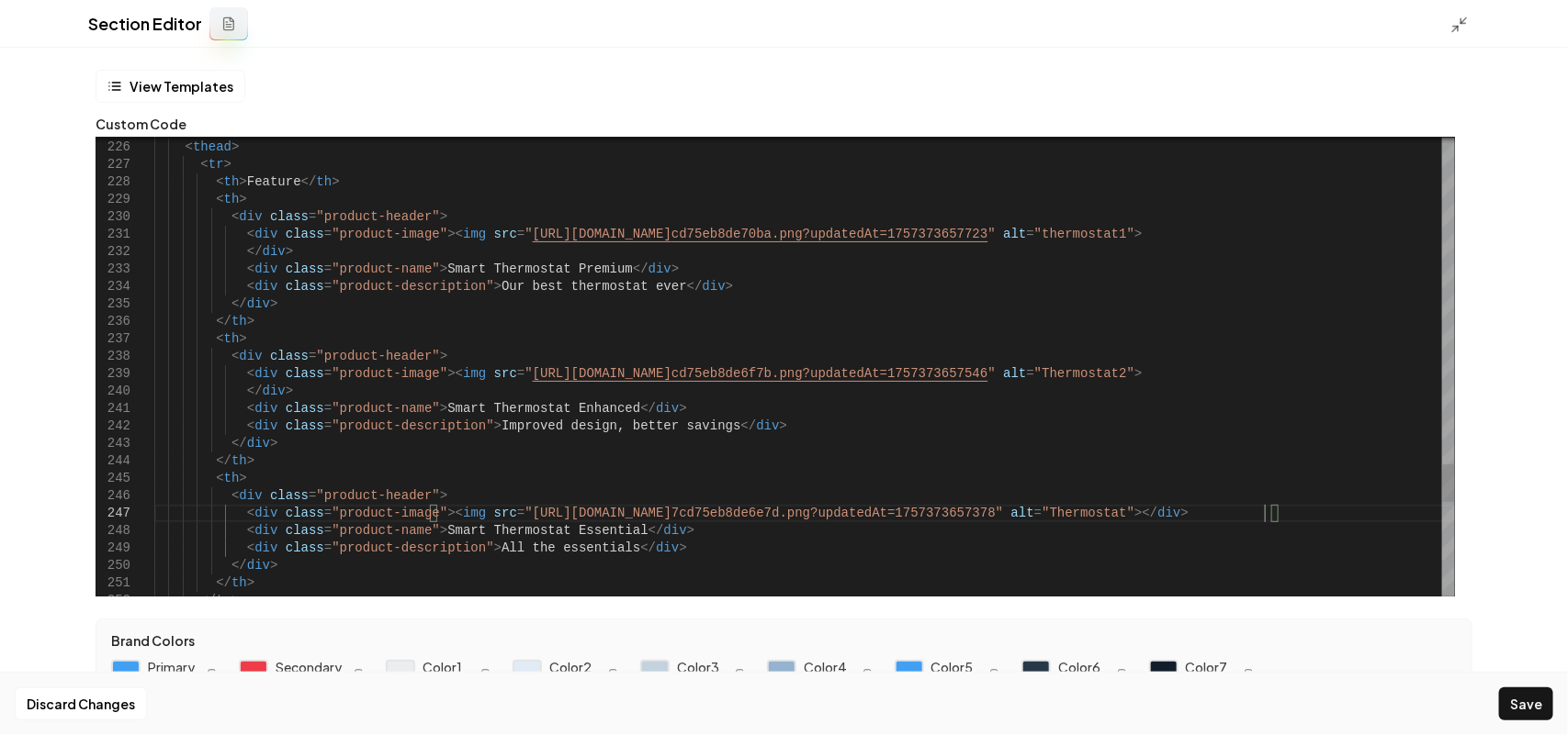
scroll to position [120, 1114]
click at [1526, 698] on button "Save" at bounding box center [1526, 704] width 54 height 33
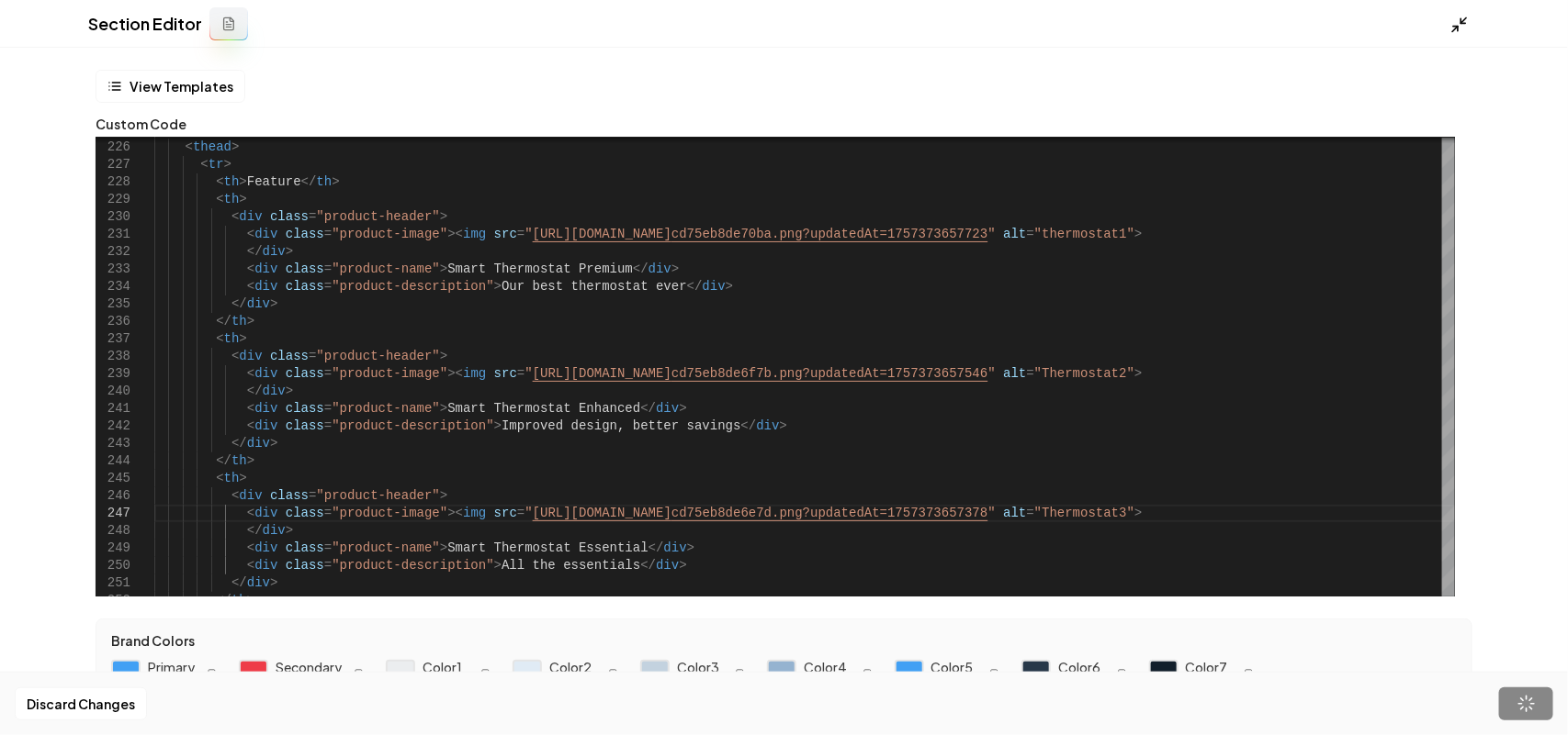
click at [1462, 25] on icon at bounding box center [1459, 24] width 18 height 18
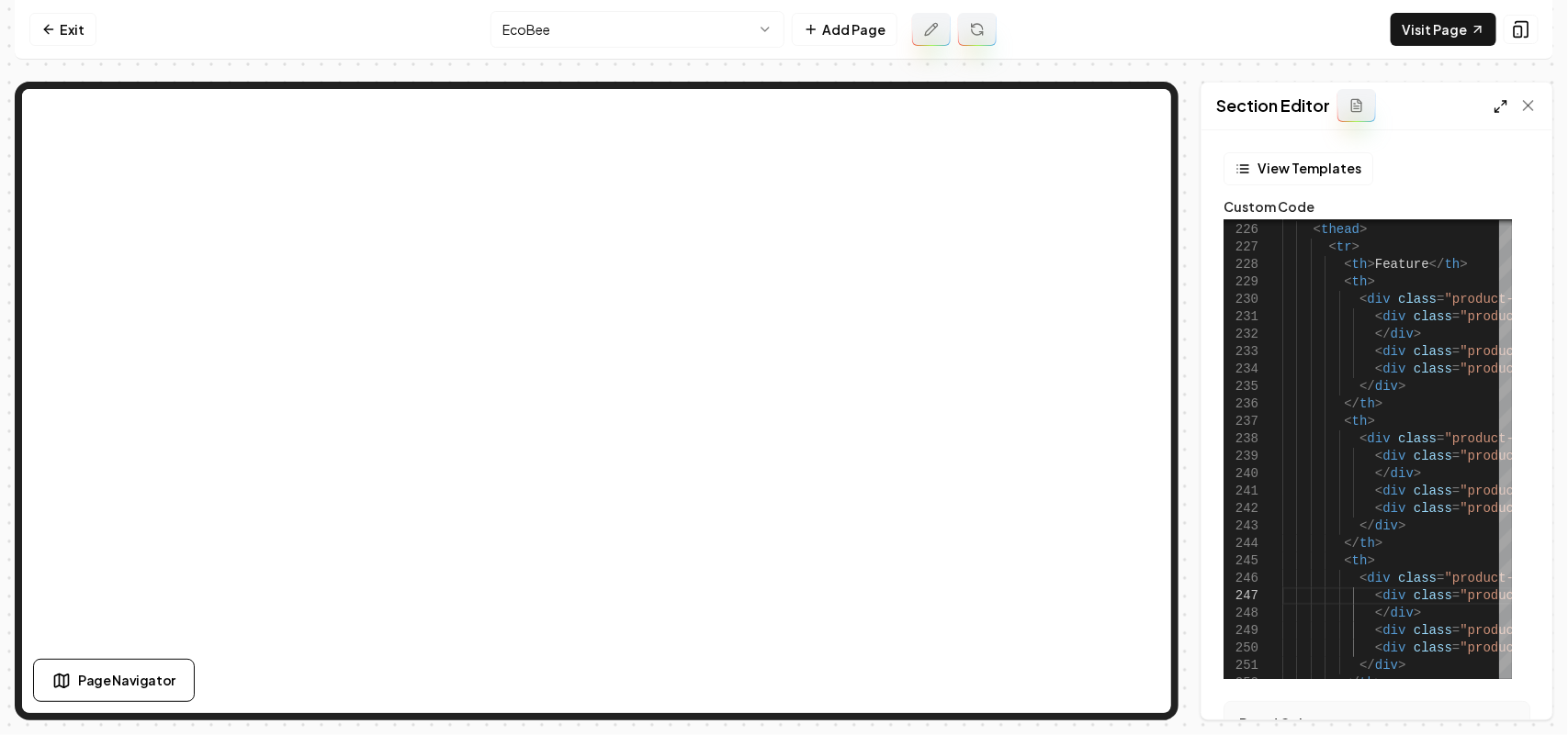
click at [1498, 104] on icon at bounding box center [1500, 106] width 15 height 15
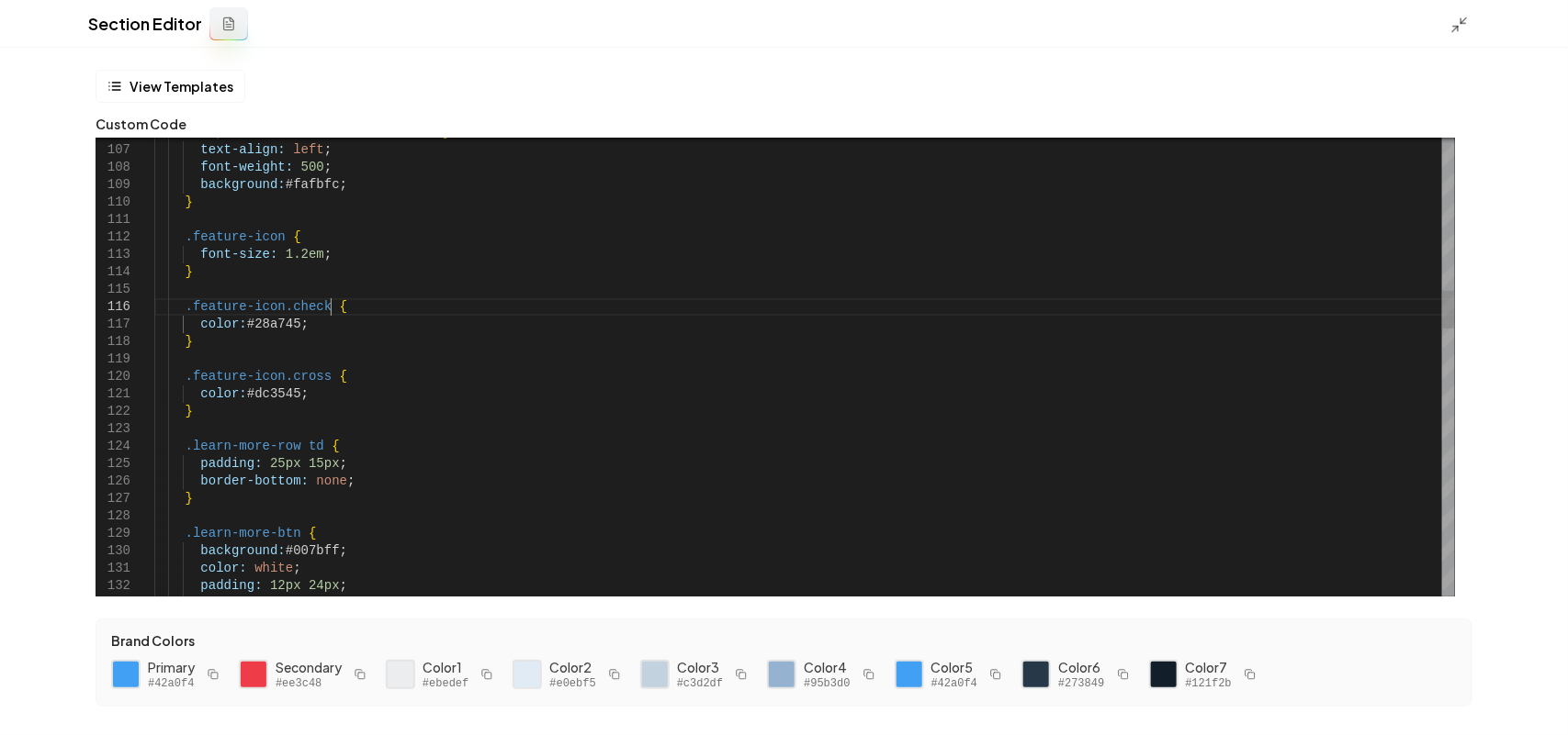
scroll to position [120, 0]
drag, startPoint x: 1440, startPoint y: 309, endPoint x: 1445, endPoint y: 295, distance: 14.9
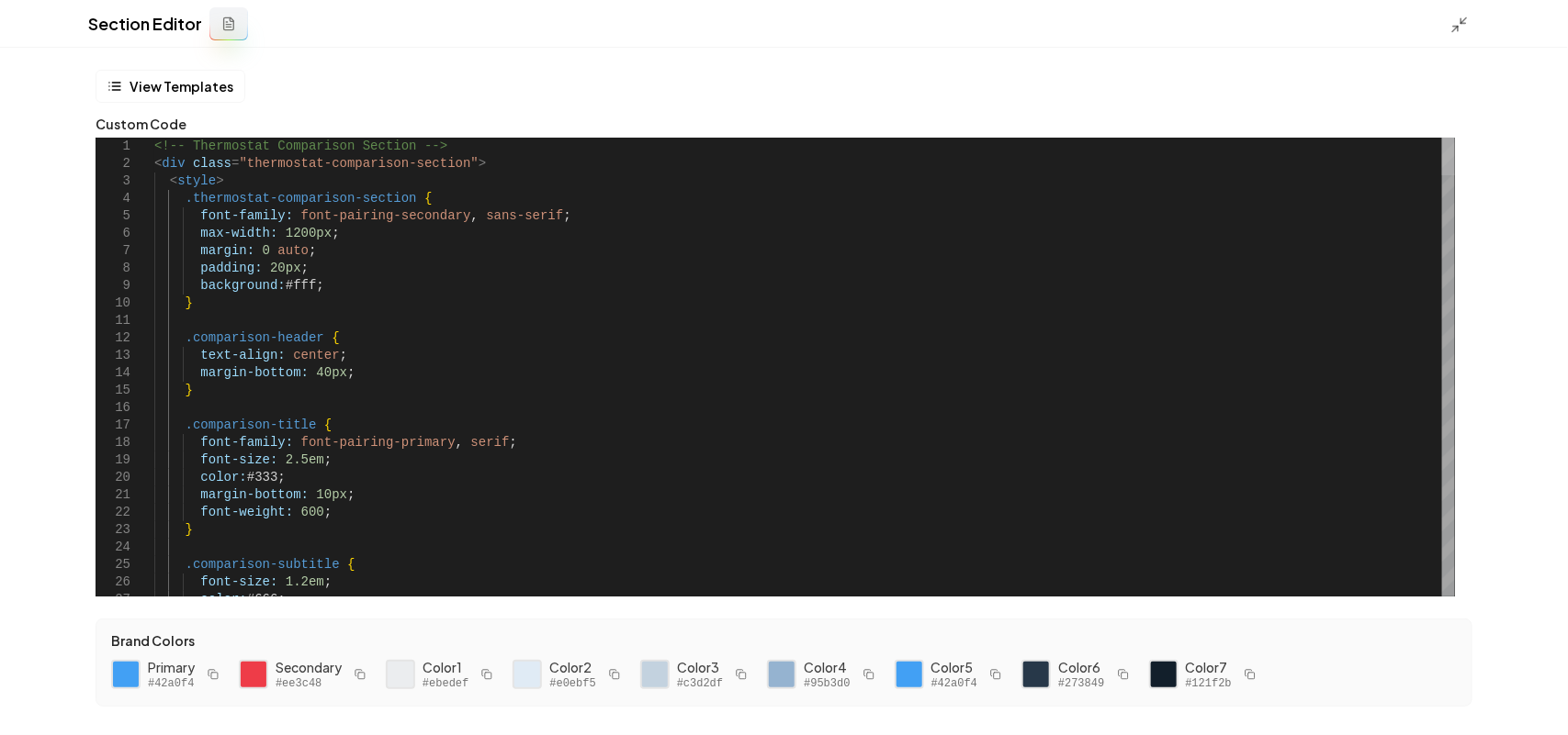
click at [1442, 138] on div at bounding box center [1448, 156] width 13 height 38
drag, startPoint x: 445, startPoint y: 217, endPoint x: 282, endPoint y: 213, distance: 163.0
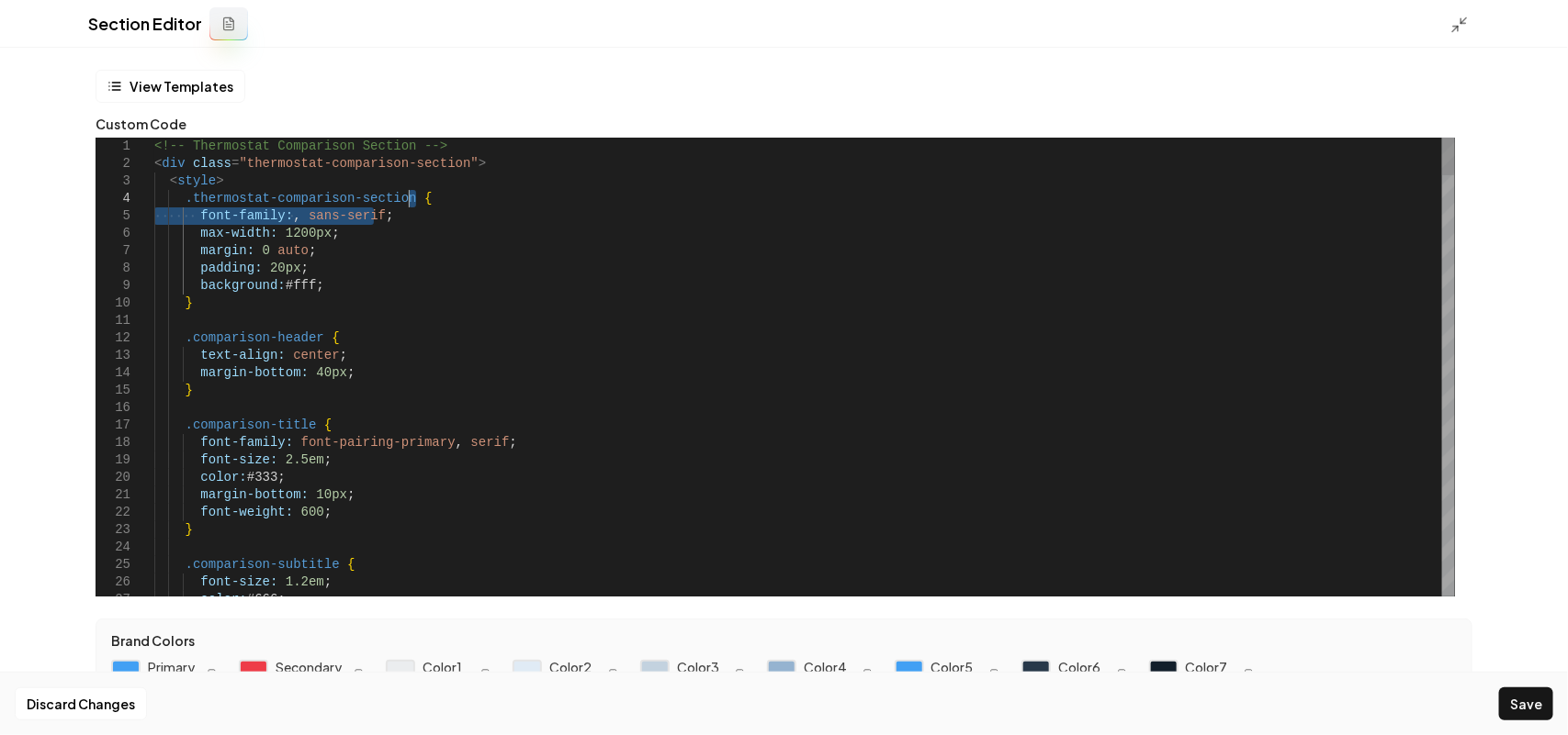
drag, startPoint x: 435, startPoint y: 218, endPoint x: 448, endPoint y: 198, distance: 23.9
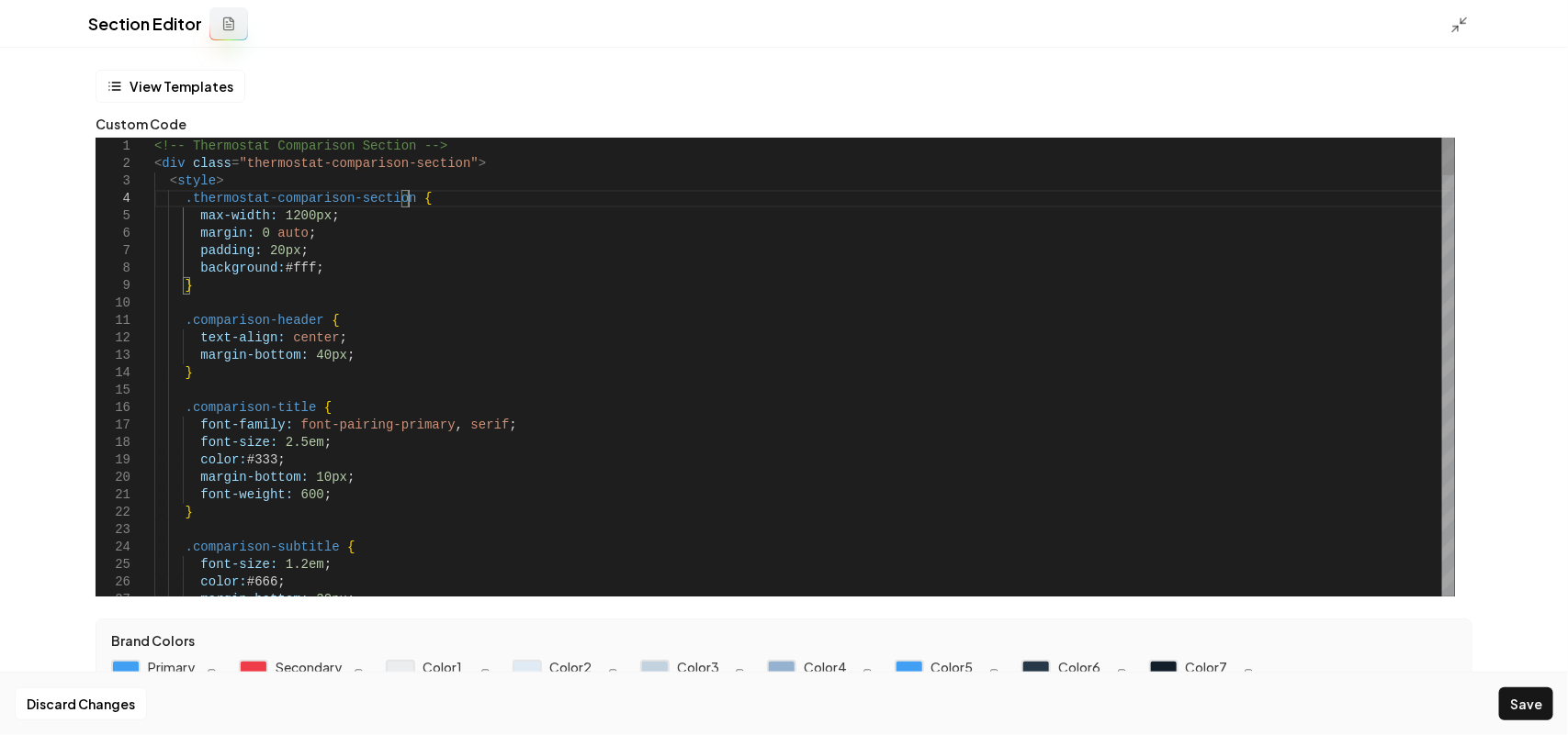
drag, startPoint x: 516, startPoint y: 431, endPoint x: 516, endPoint y: 401, distance: 30.0
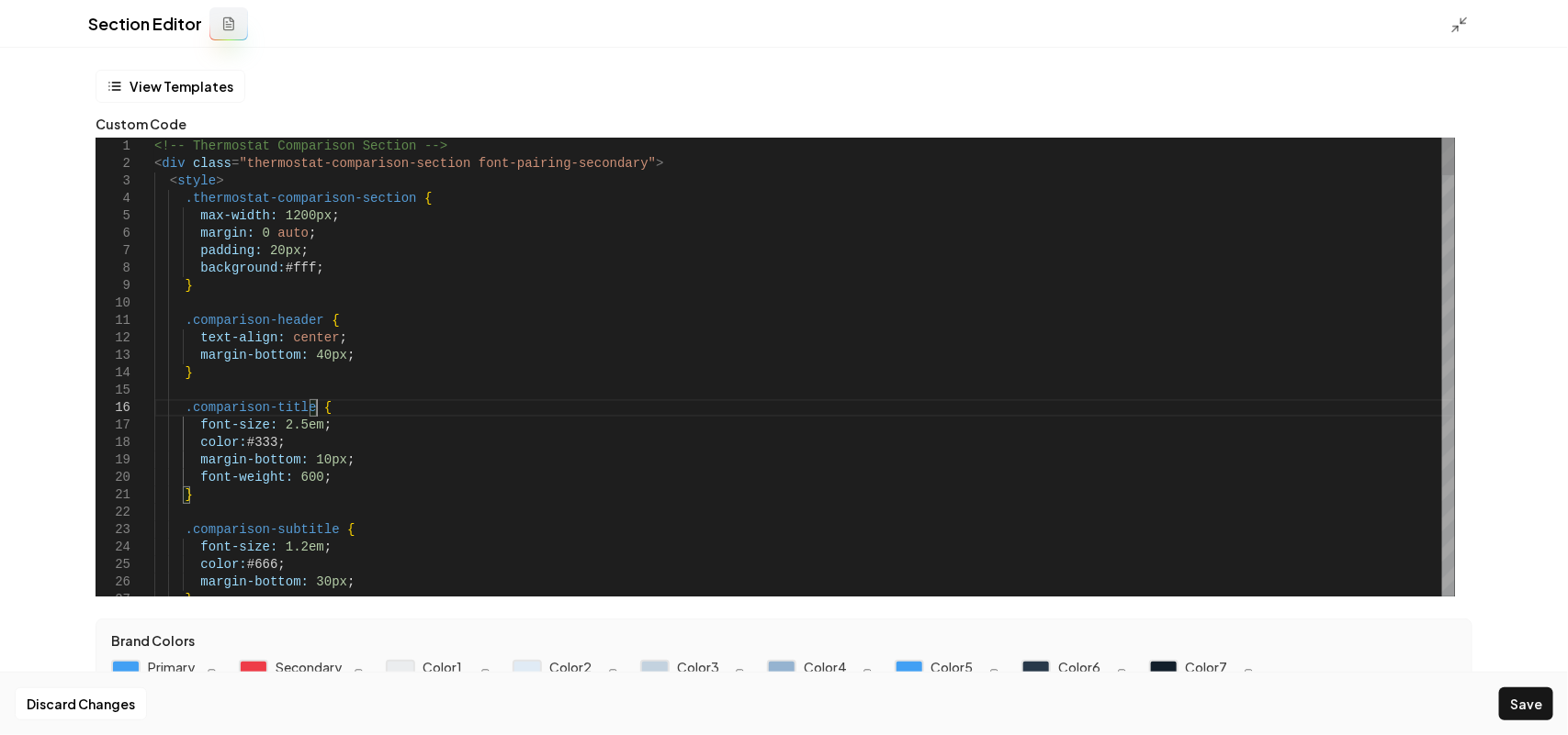
scroll to position [33, 181]
click at [1453, 20] on icon at bounding box center [1459, 24] width 18 height 18
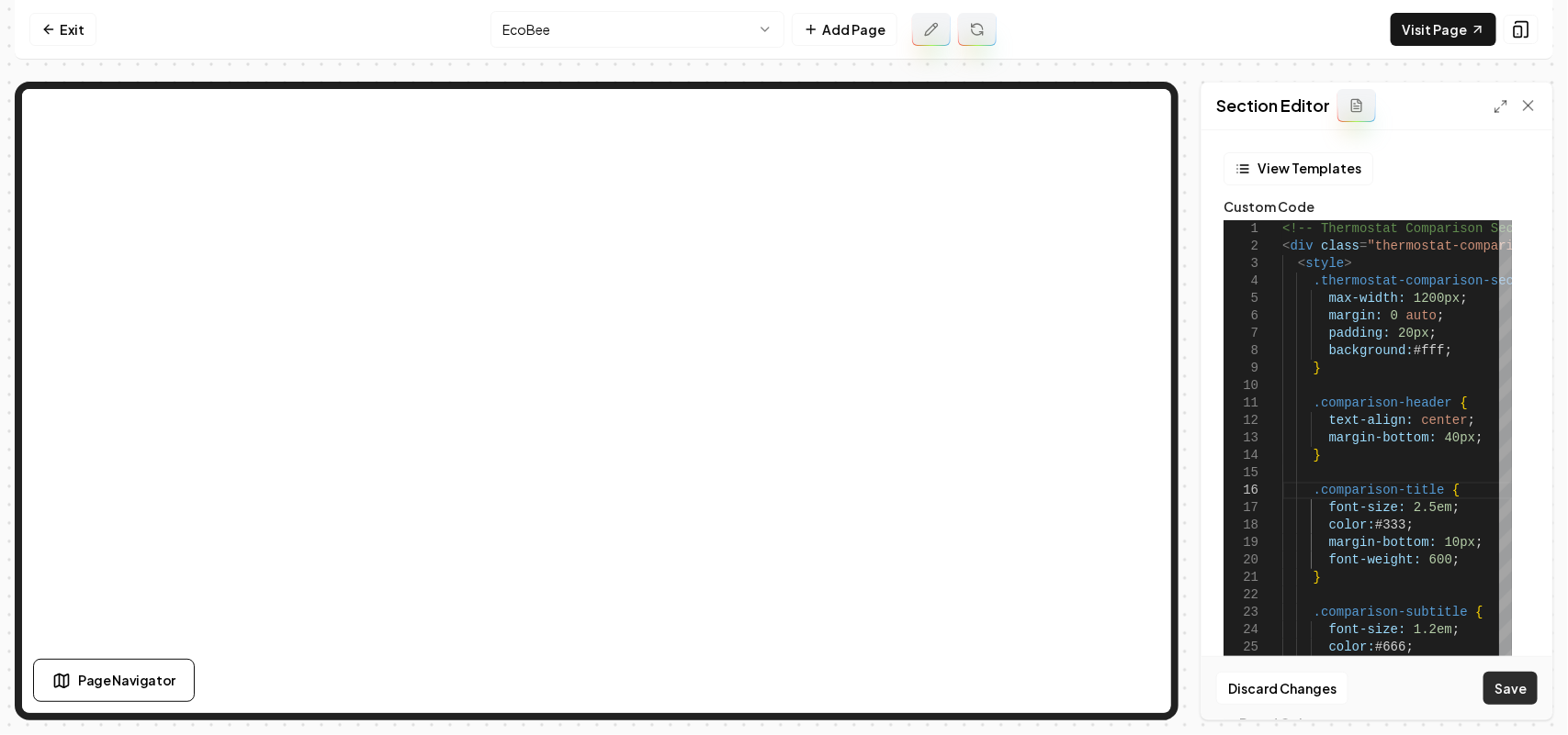
click at [1518, 684] on button "Save" at bounding box center [1511, 688] width 54 height 33
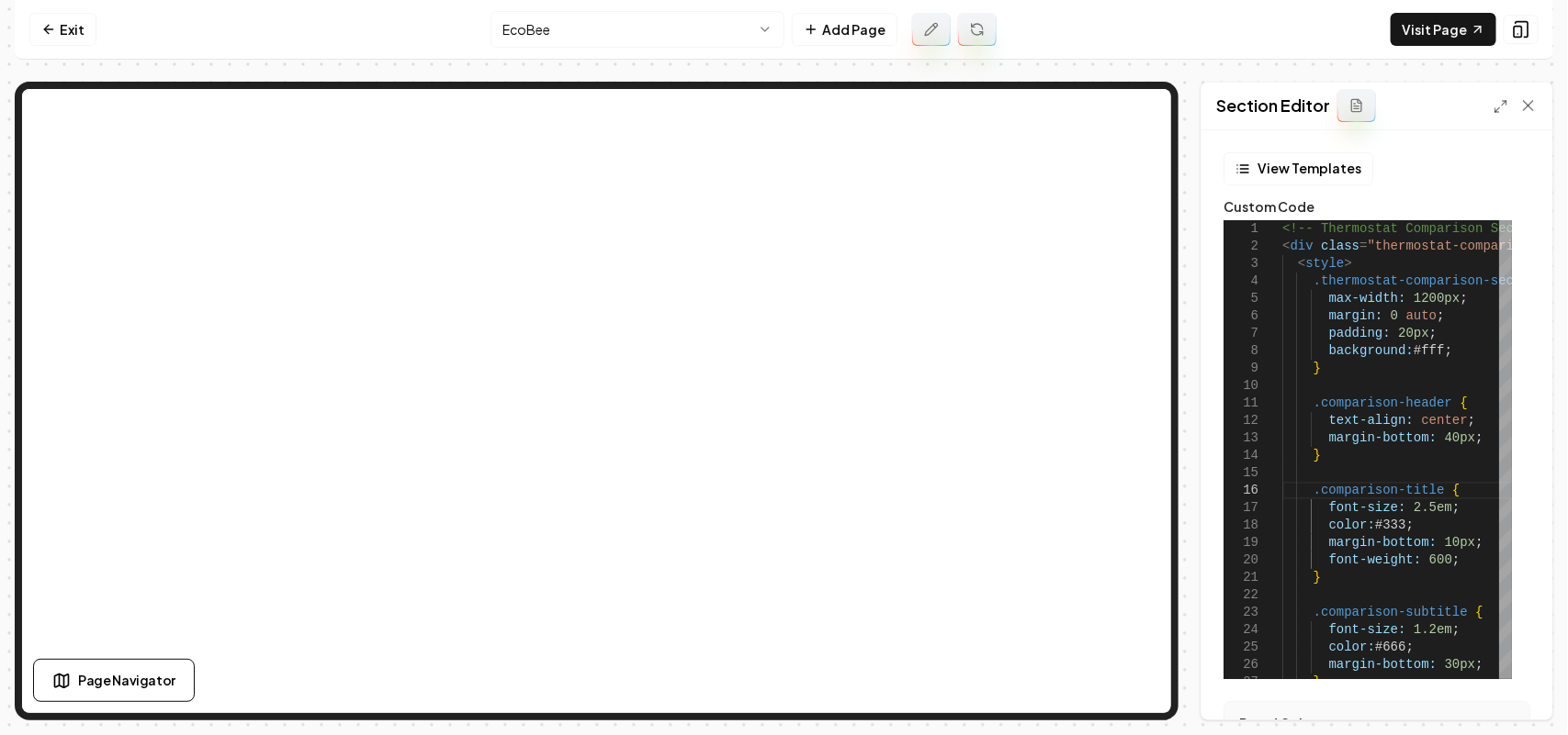
click at [1509, 103] on div at bounding box center [1515, 105] width 44 height 18
click at [1494, 107] on icon at bounding box center [1500, 106] width 15 height 15
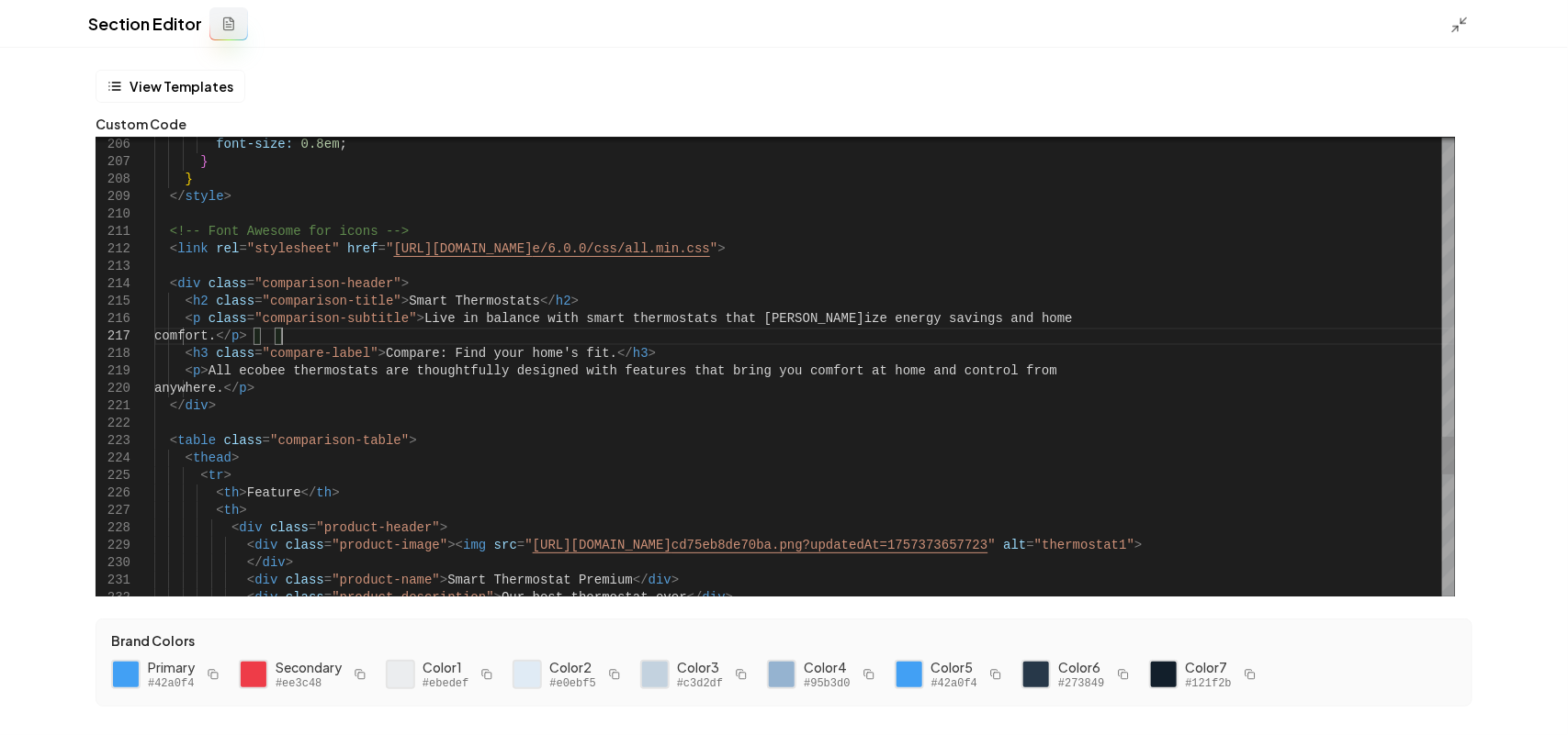
scroll to position [33, 161]
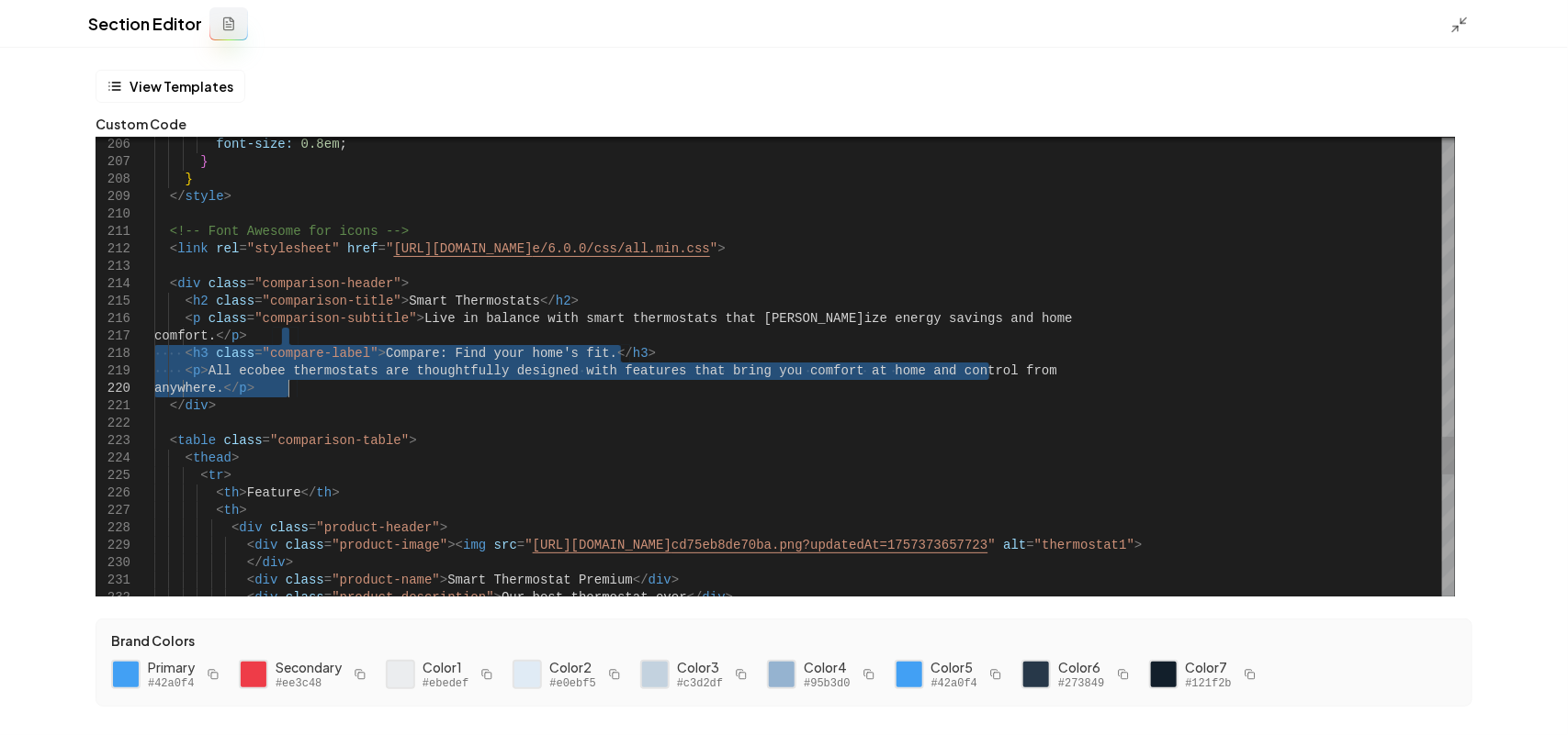
drag, startPoint x: 306, startPoint y: 336, endPoint x: 319, endPoint y: 386, distance: 51.7
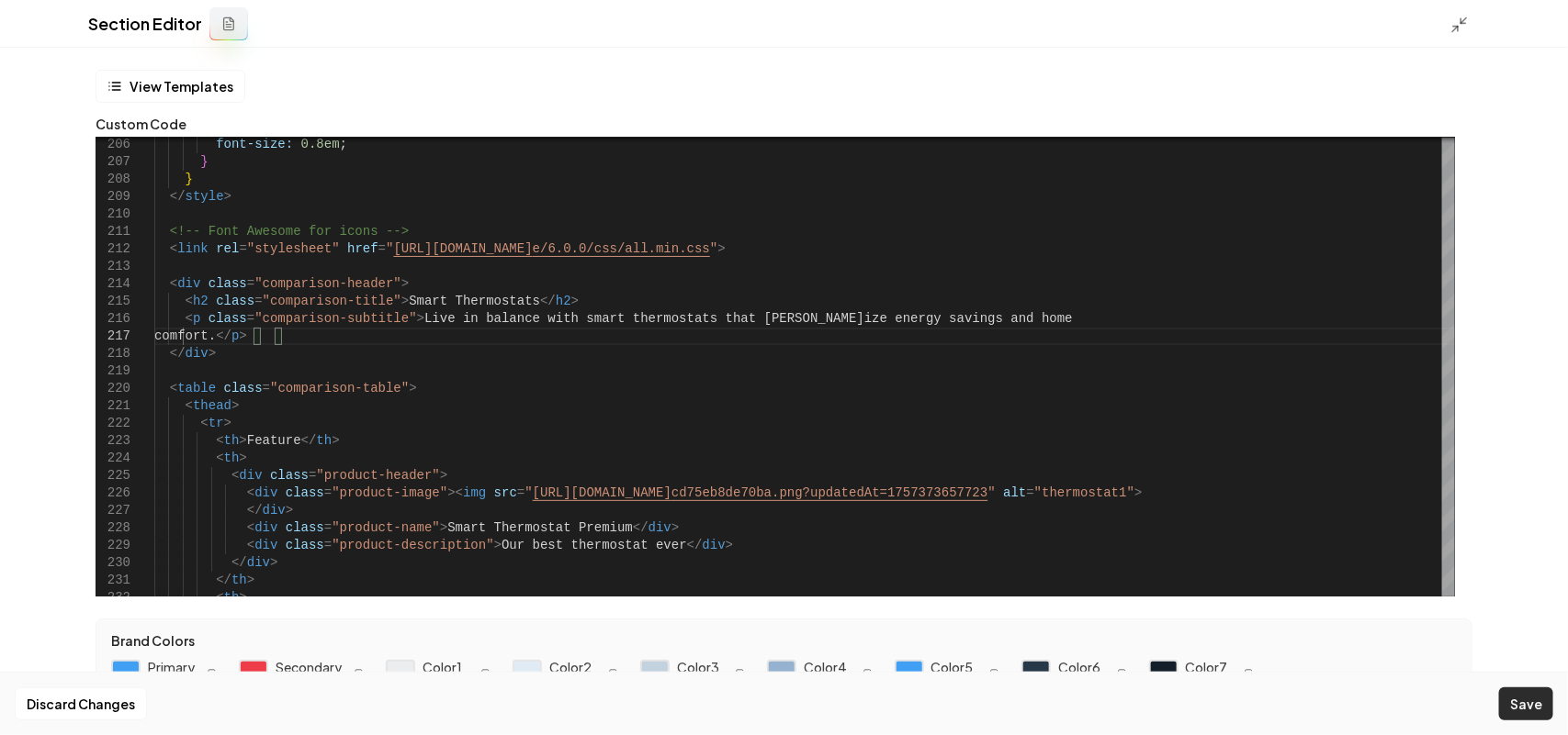
click at [1532, 690] on button "Save" at bounding box center [1526, 704] width 54 height 33
click at [1460, 19] on icon at bounding box center [1459, 24] width 18 height 18
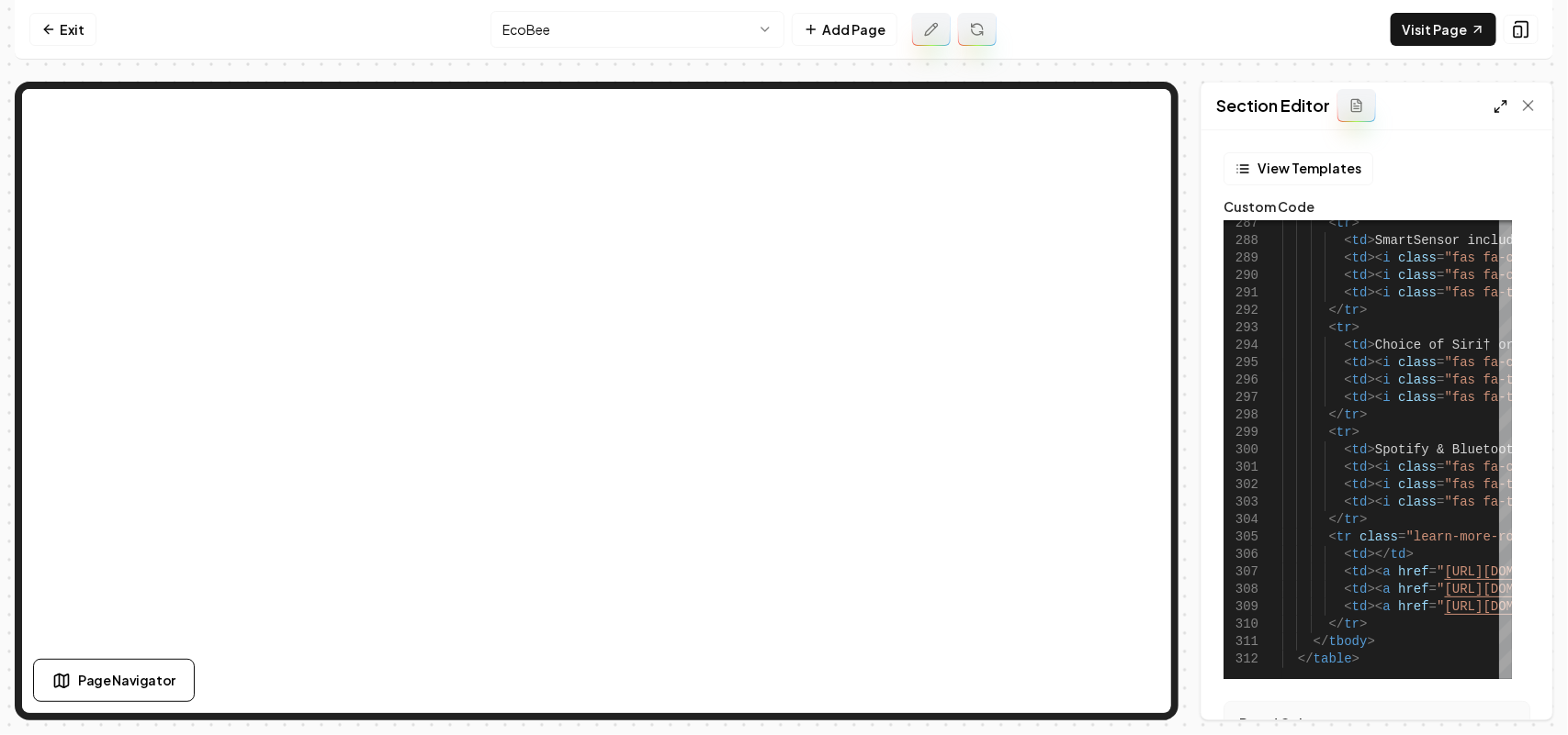
click at [1508, 106] on icon at bounding box center [1500, 106] width 15 height 15
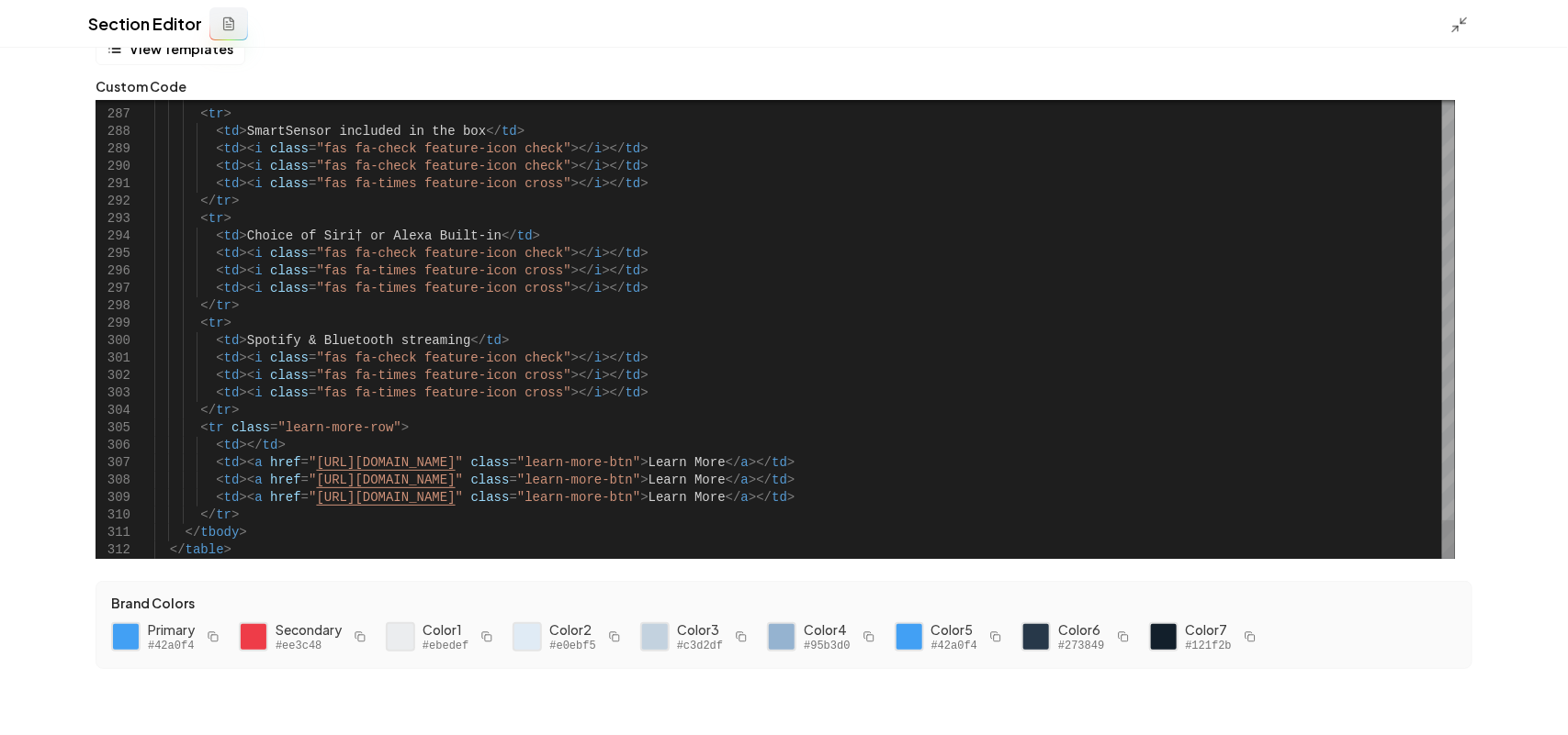
scroll to position [33, 125]
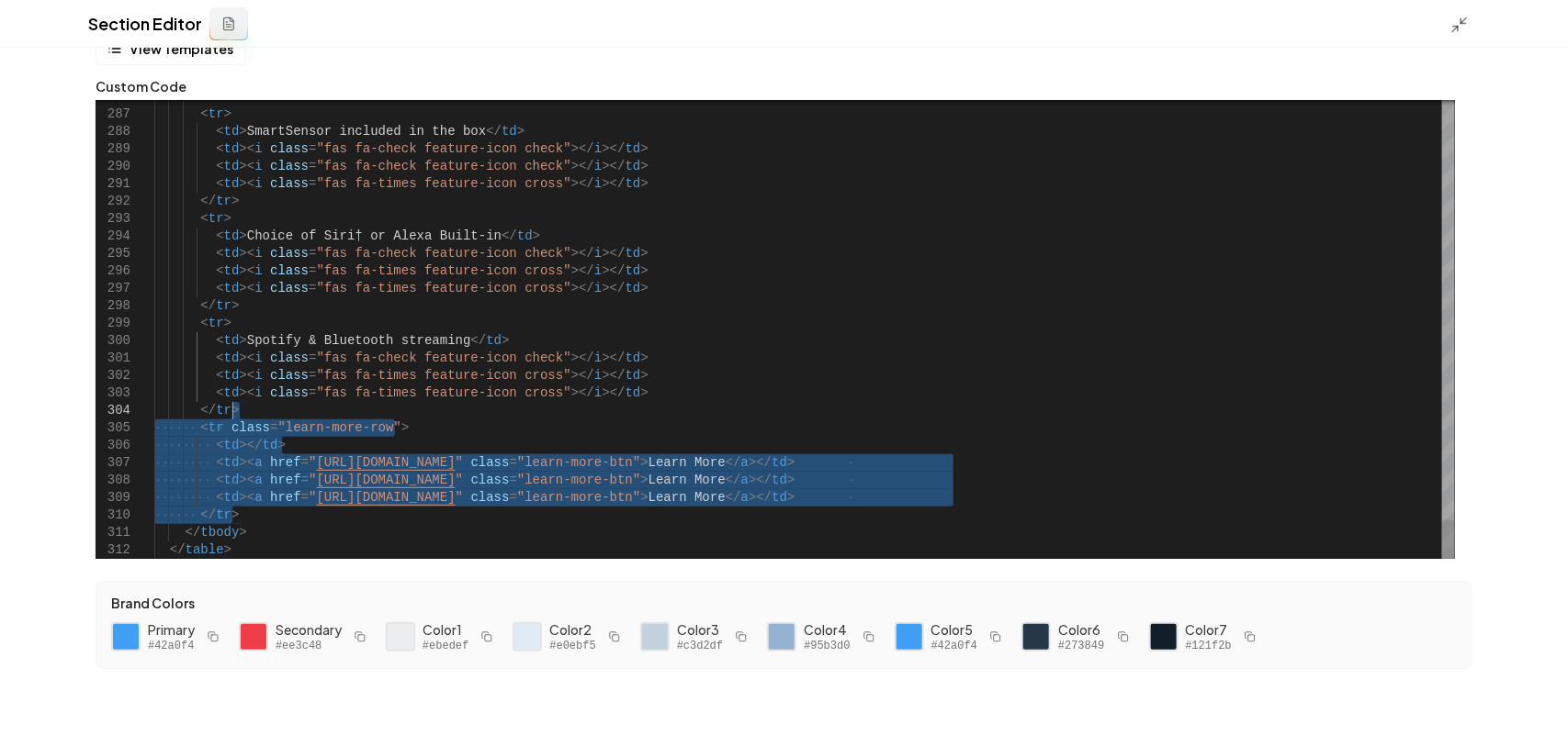
drag, startPoint x: 242, startPoint y: 519, endPoint x: 269, endPoint y: 418, distance: 104.5
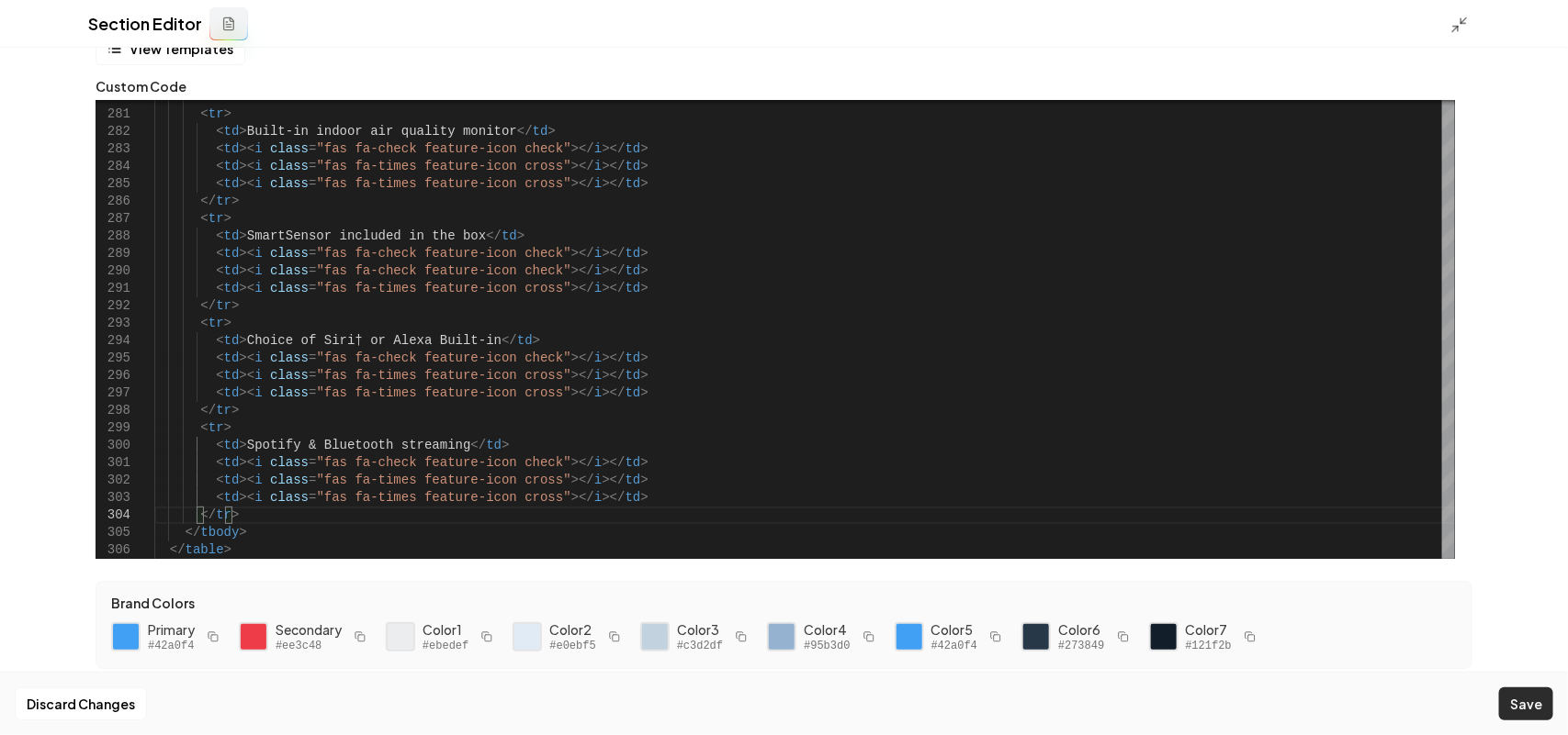
click at [1511, 687] on button "Save" at bounding box center [1526, 704] width 54 height 33
click at [1468, 27] on div at bounding box center [1465, 23] width 29 height 20
click at [1461, 16] on icon at bounding box center [1459, 24] width 18 height 18
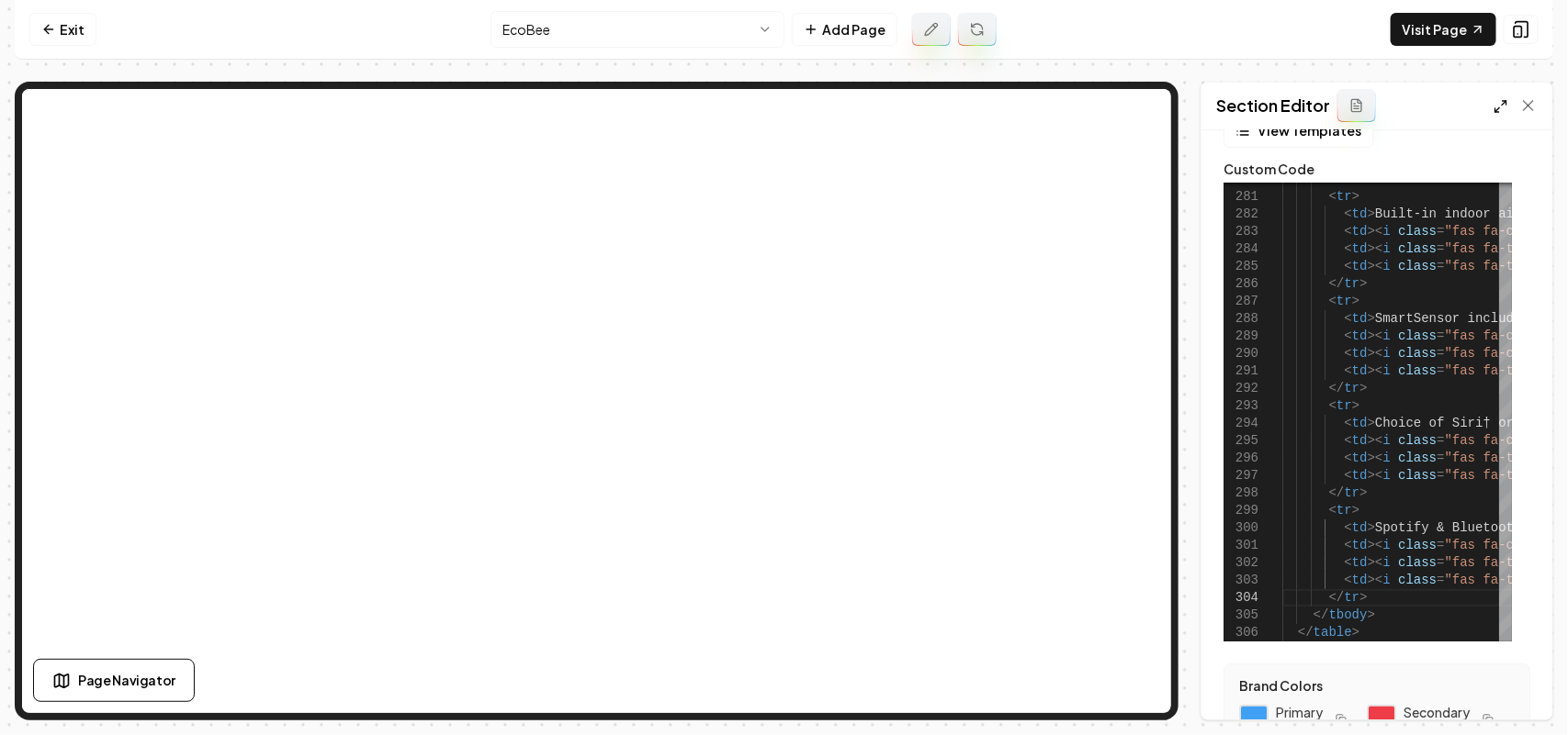
click at [1497, 112] on polyline at bounding box center [1497, 111] width 4 height 4
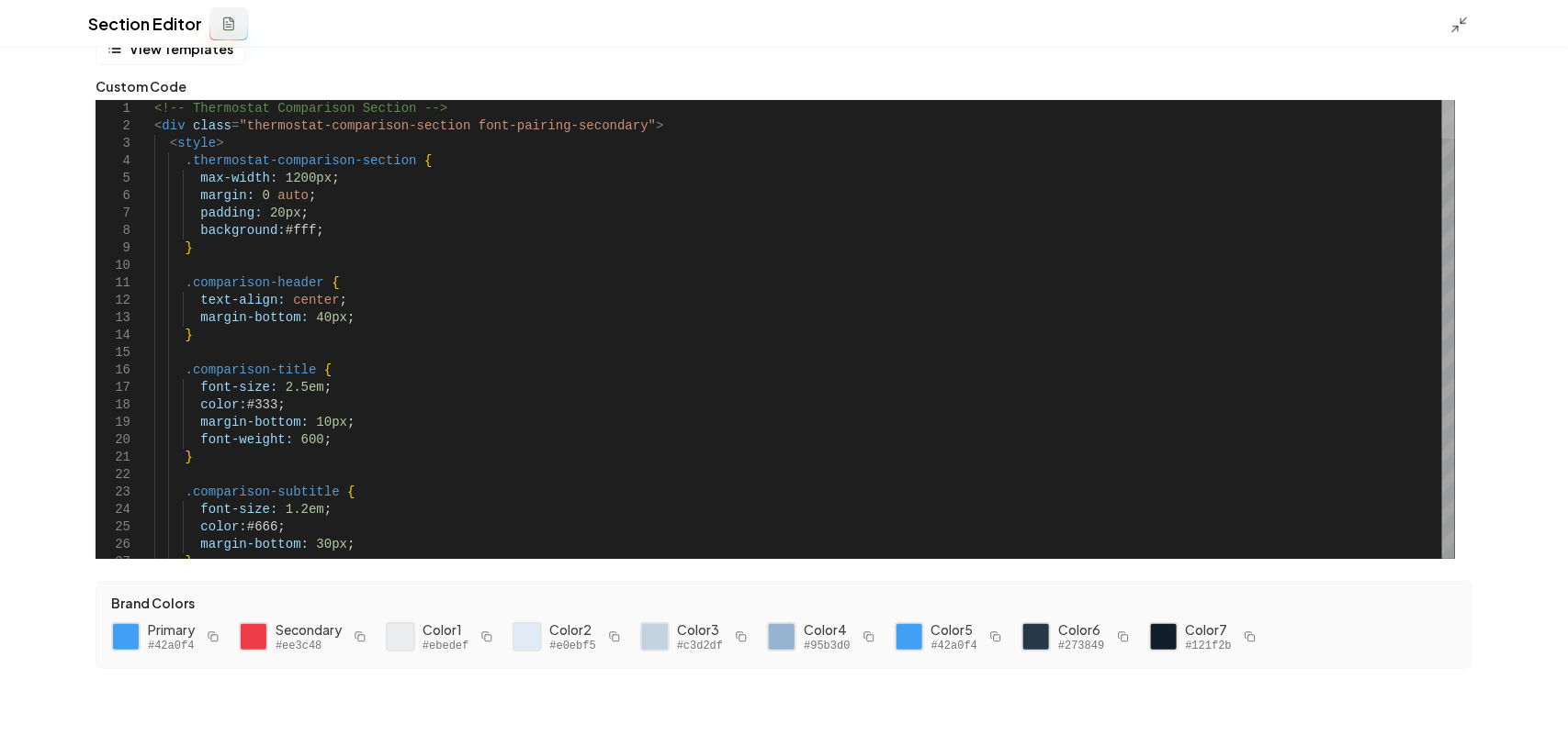
click at [1455, 100] on div at bounding box center [1448, 119] width 13 height 39
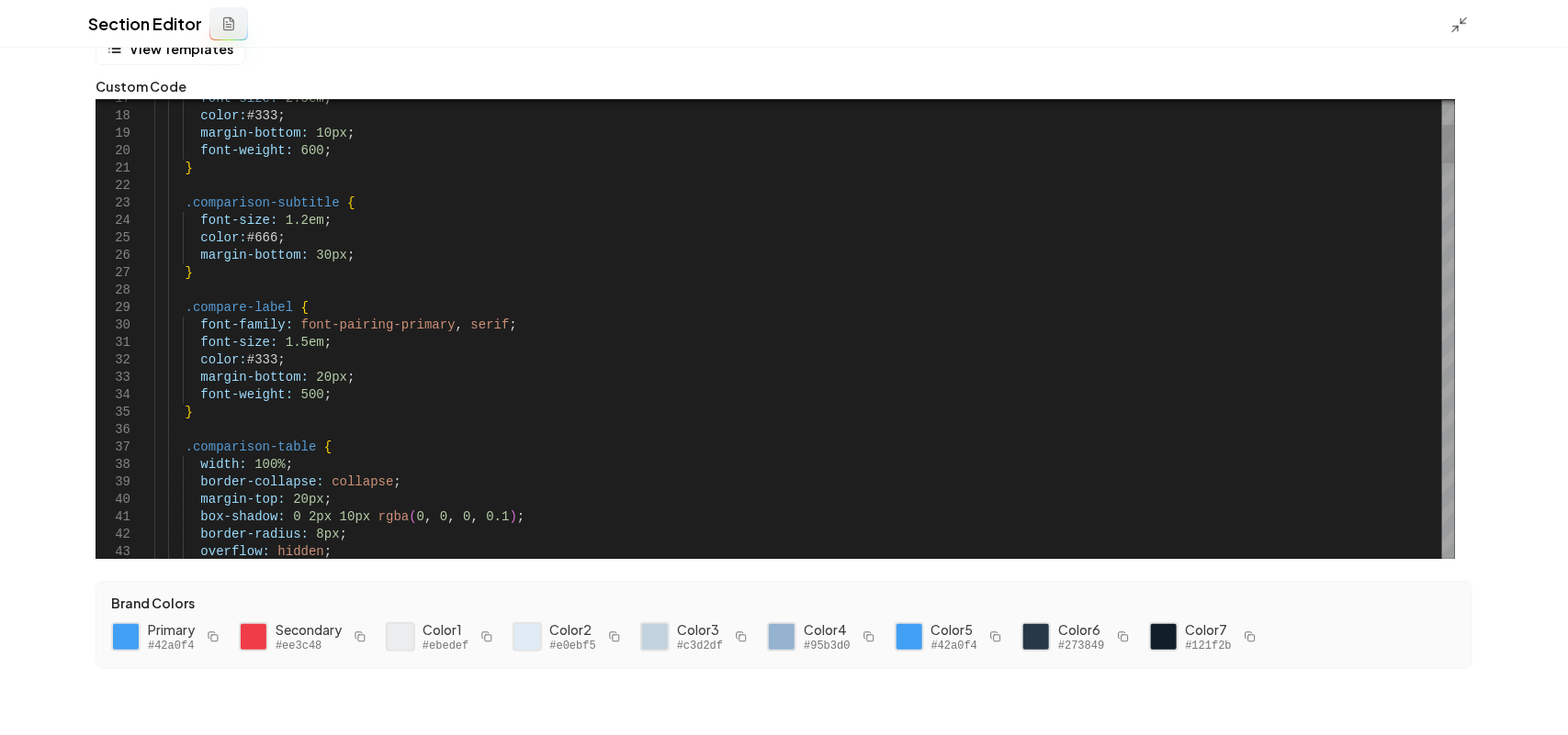
scroll to position [33, 76]
drag, startPoint x: 534, startPoint y: 319, endPoint x: 540, endPoint y: 301, distance: 19.0
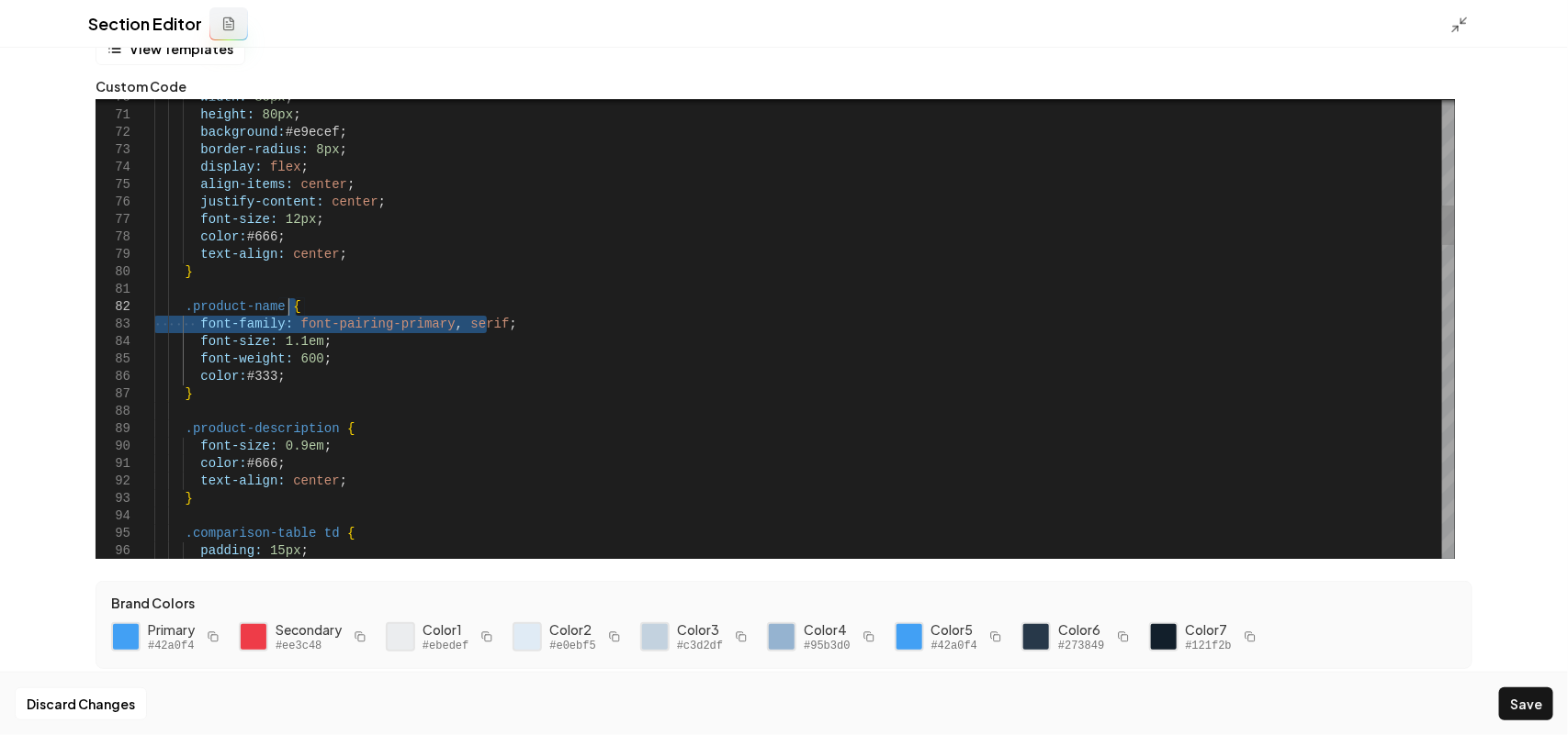
drag, startPoint x: 506, startPoint y: 319, endPoint x: 503, endPoint y: 304, distance: 15.3
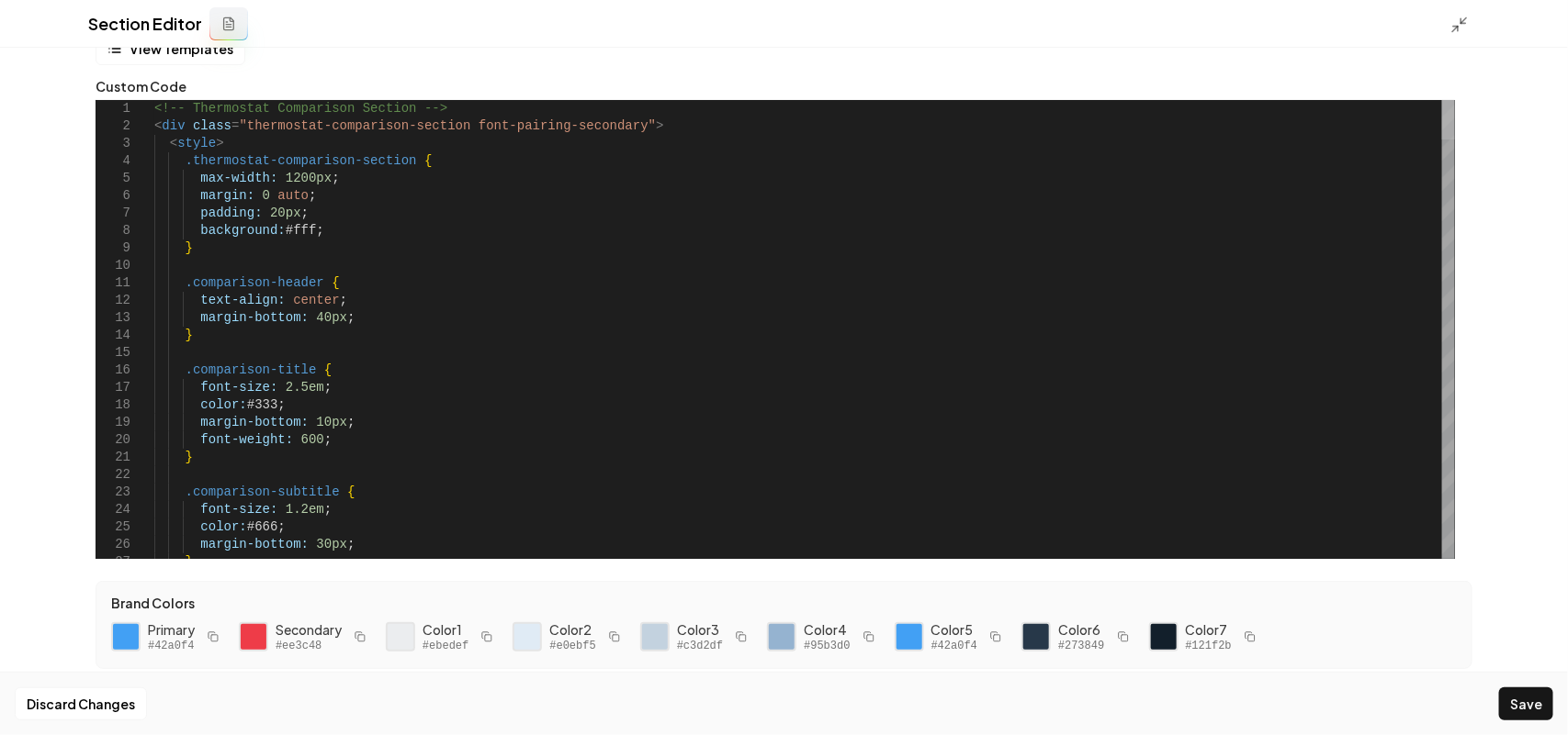
click at [1455, 100] on div at bounding box center [1448, 119] width 13 height 40
drag, startPoint x: 448, startPoint y: 124, endPoint x: 603, endPoint y: 122, distance: 155.0
drag, startPoint x: 604, startPoint y: 126, endPoint x: 447, endPoint y: 126, distance: 157.0
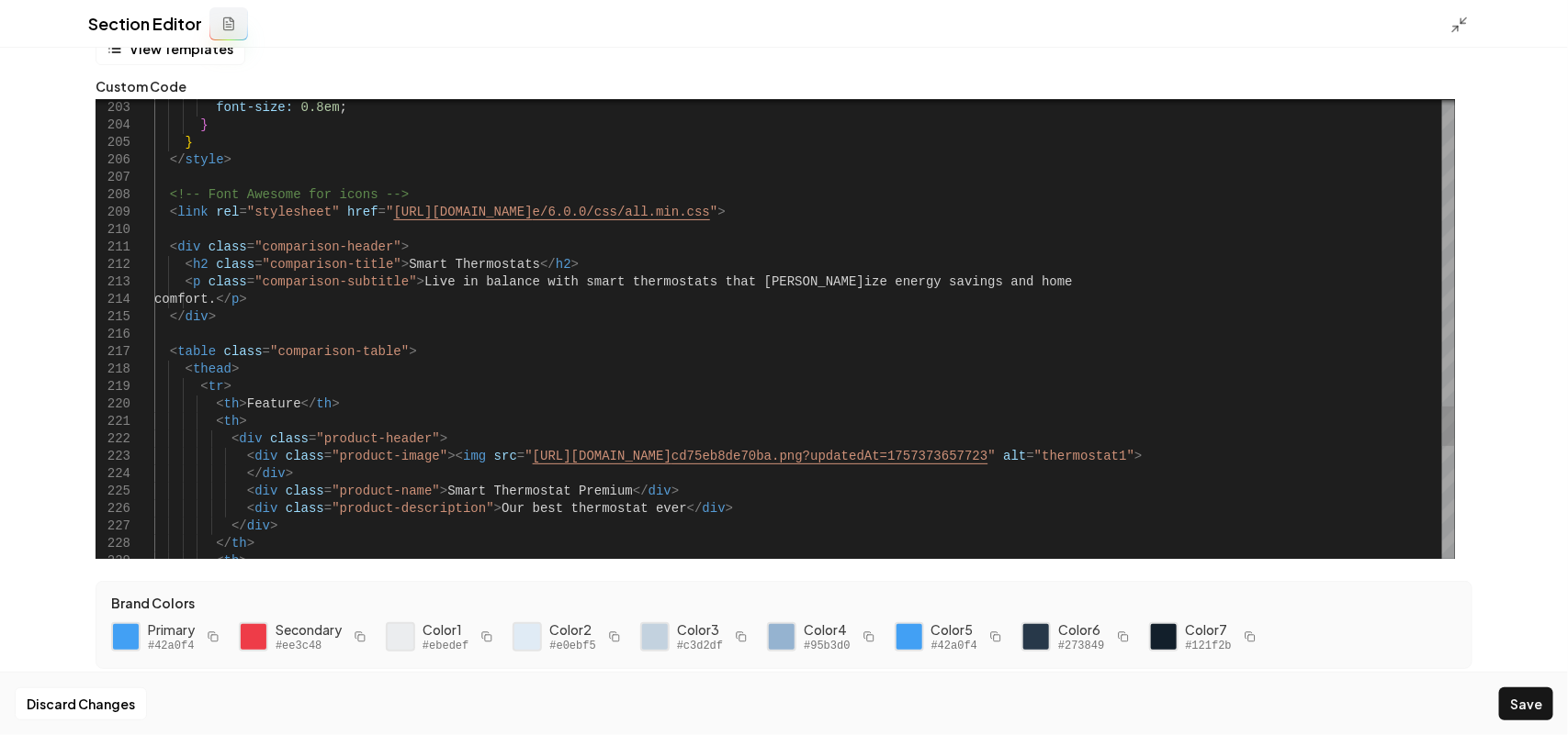
drag, startPoint x: 382, startPoint y: 265, endPoint x: 522, endPoint y: 259, distance: 140.1
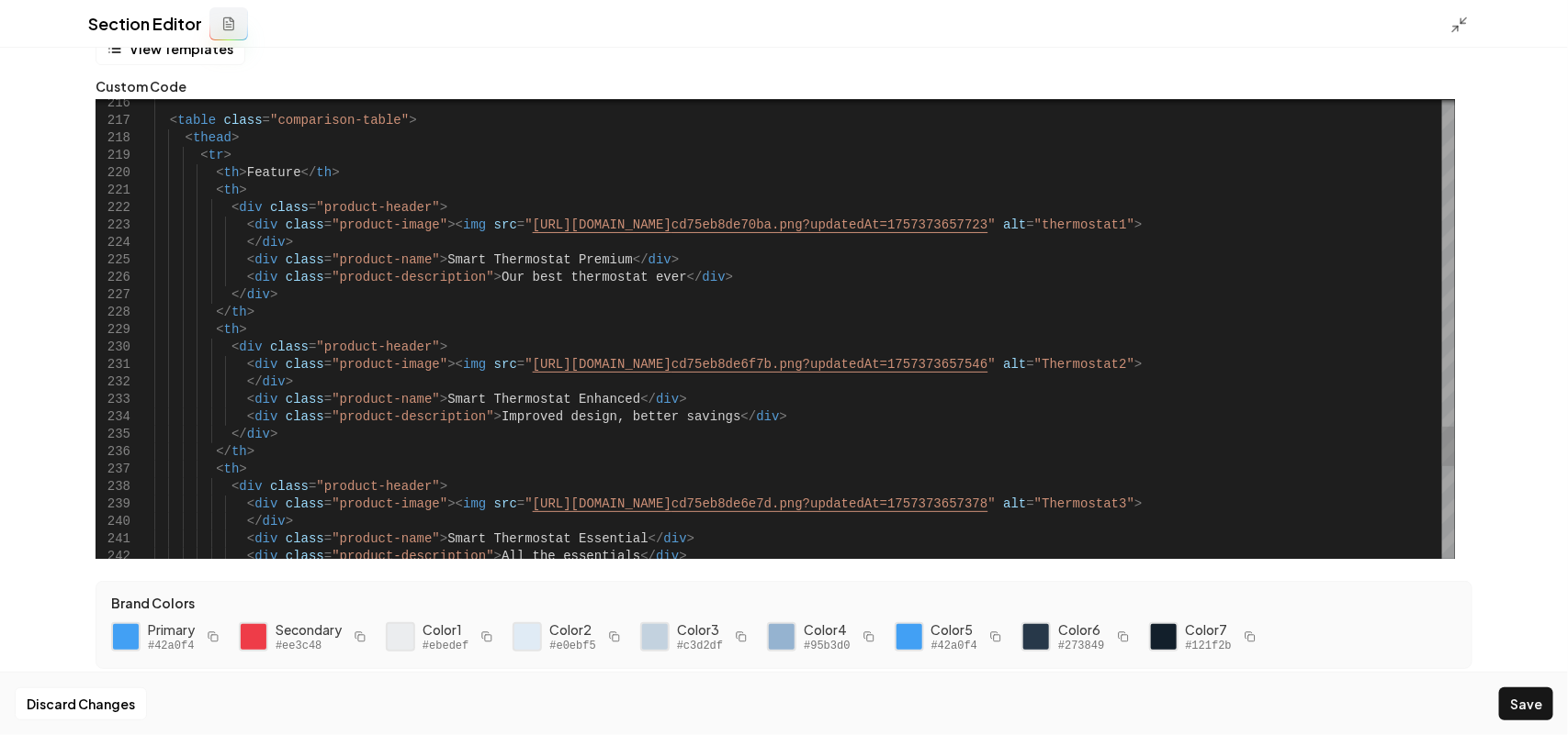
type textarea "**********"
click at [1458, 16] on icon at bounding box center [1459, 24] width 18 height 18
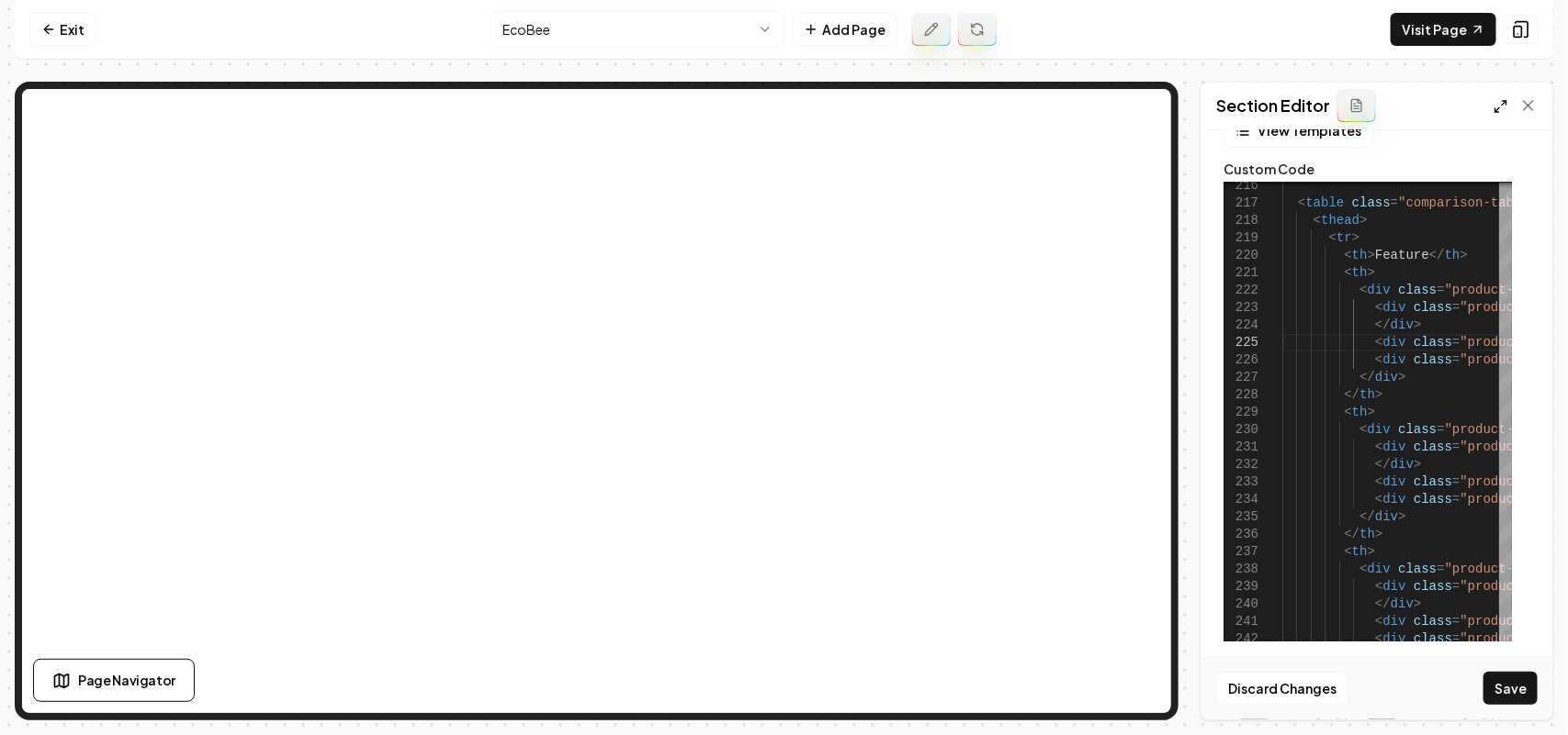
click at [1505, 103] on line at bounding box center [1504, 103] width 5 height 5
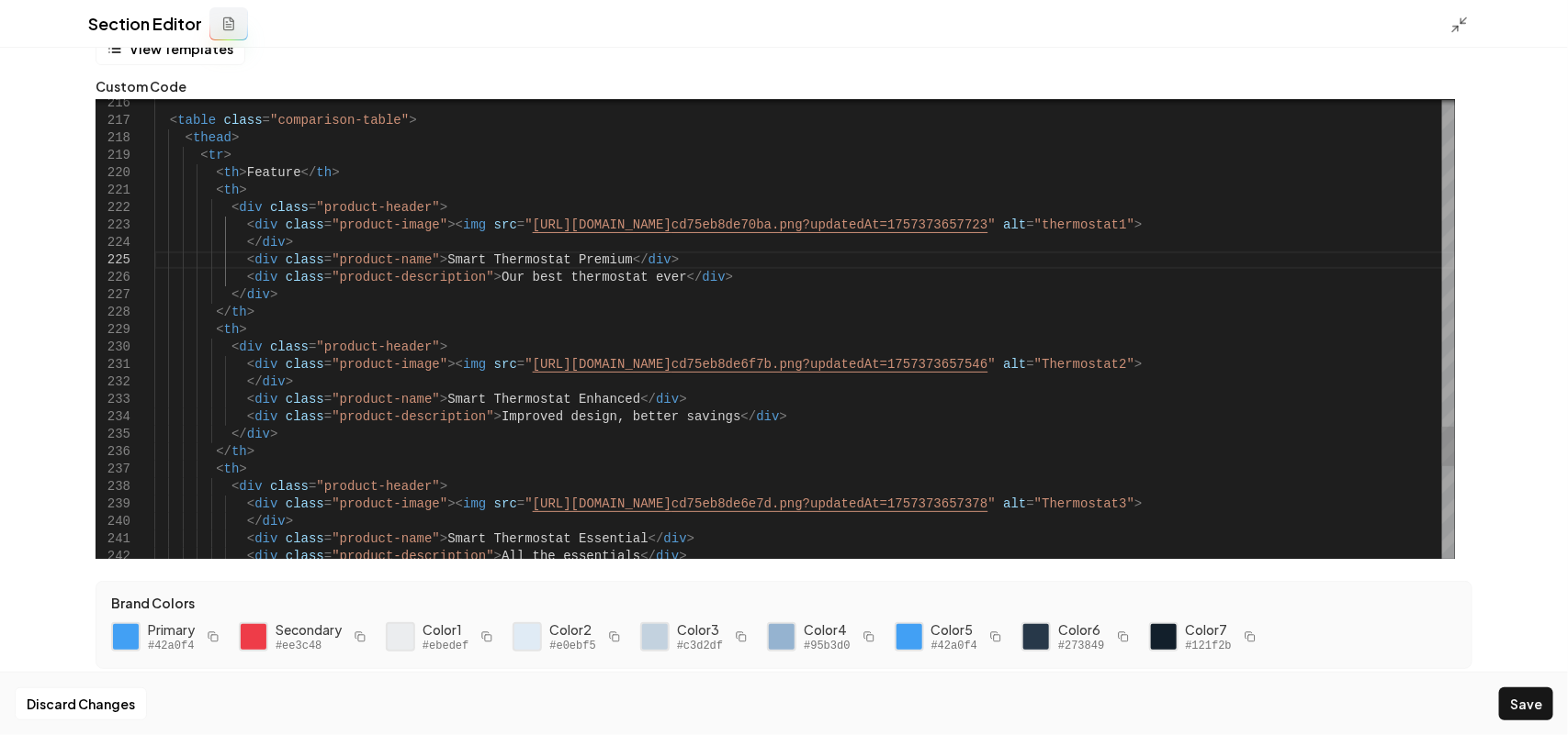
click at [1451, 16] on button at bounding box center [1459, 24] width 18 height 18
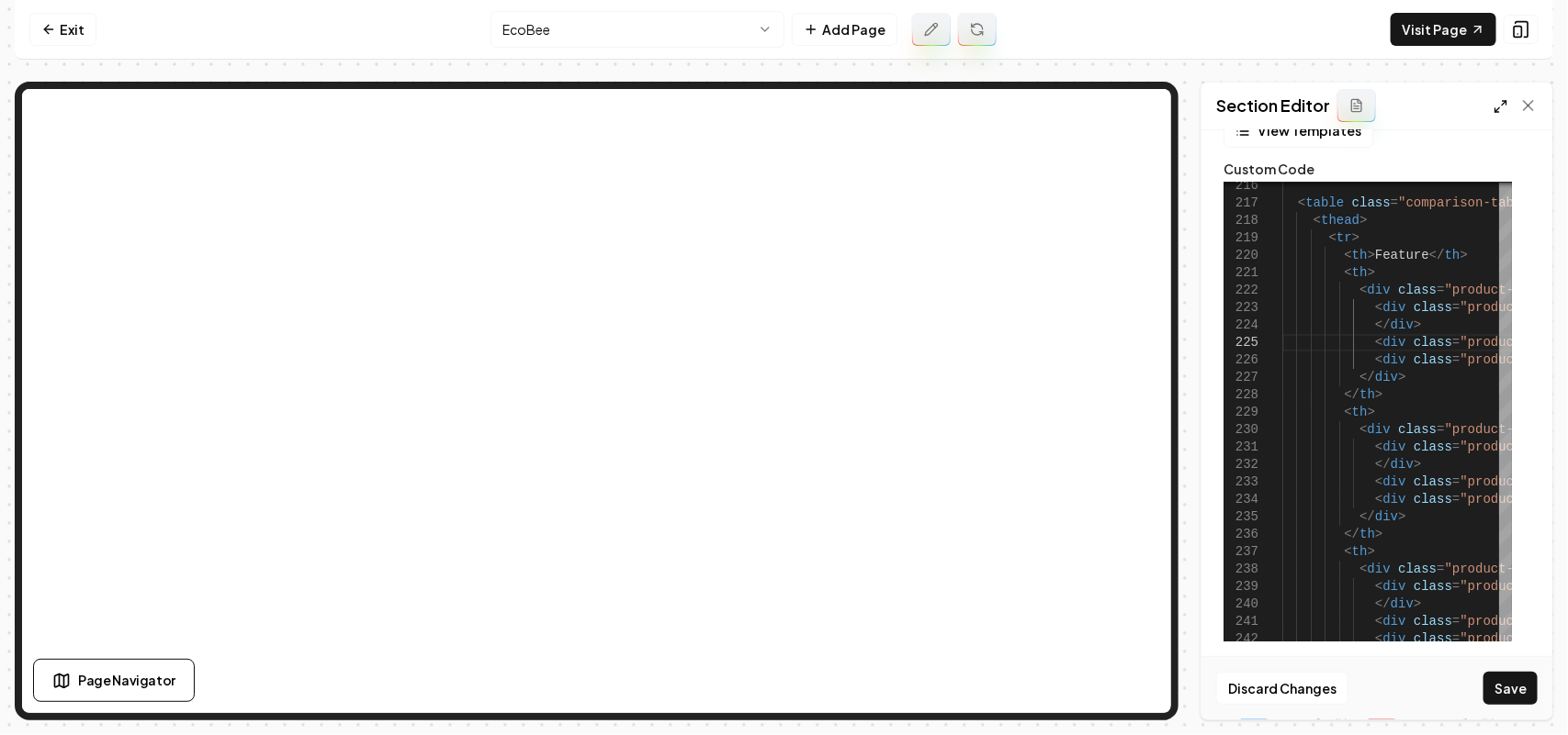
click at [1504, 108] on icon at bounding box center [1500, 106] width 15 height 15
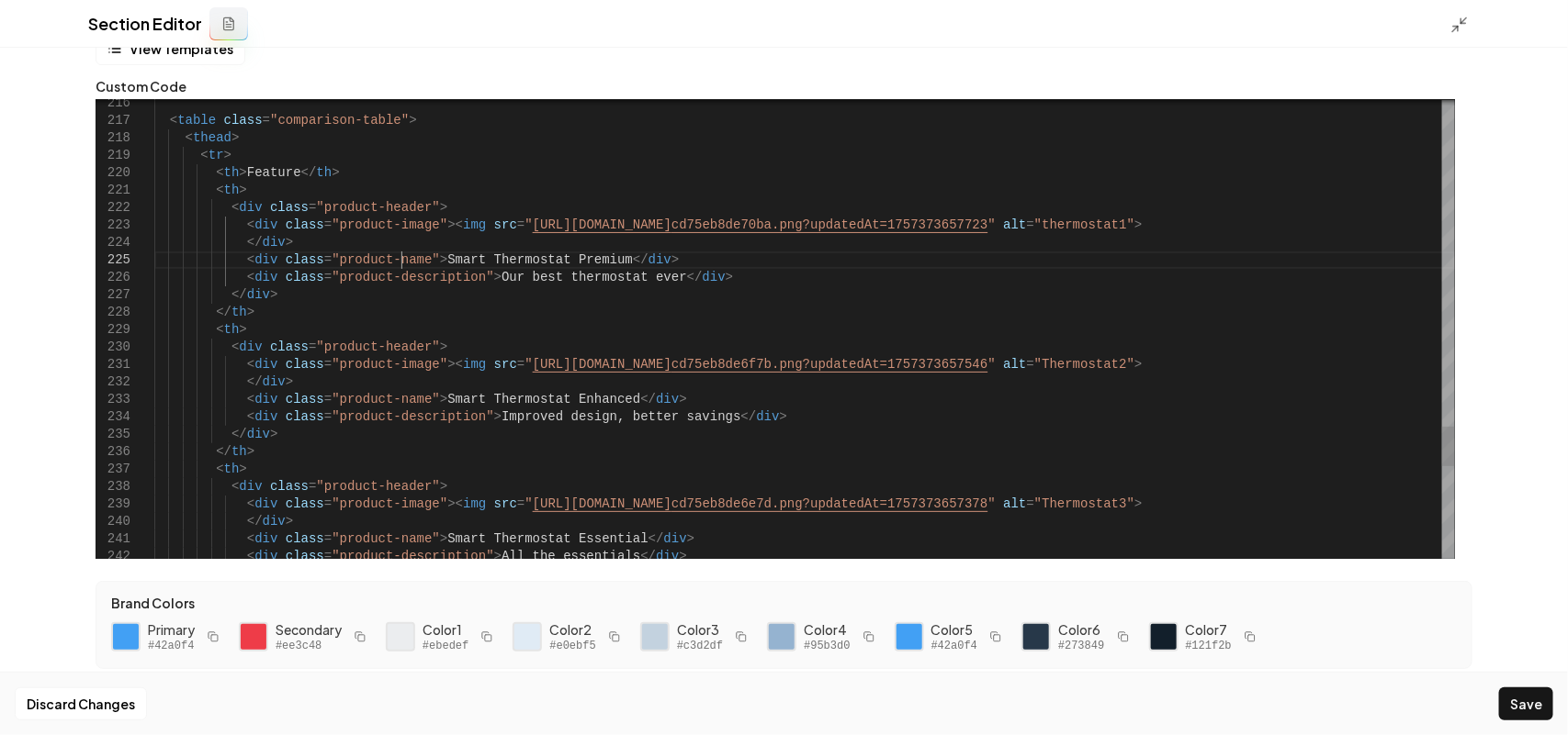
drag, startPoint x: 406, startPoint y: 258, endPoint x: 440, endPoint y: 255, distance: 34.1
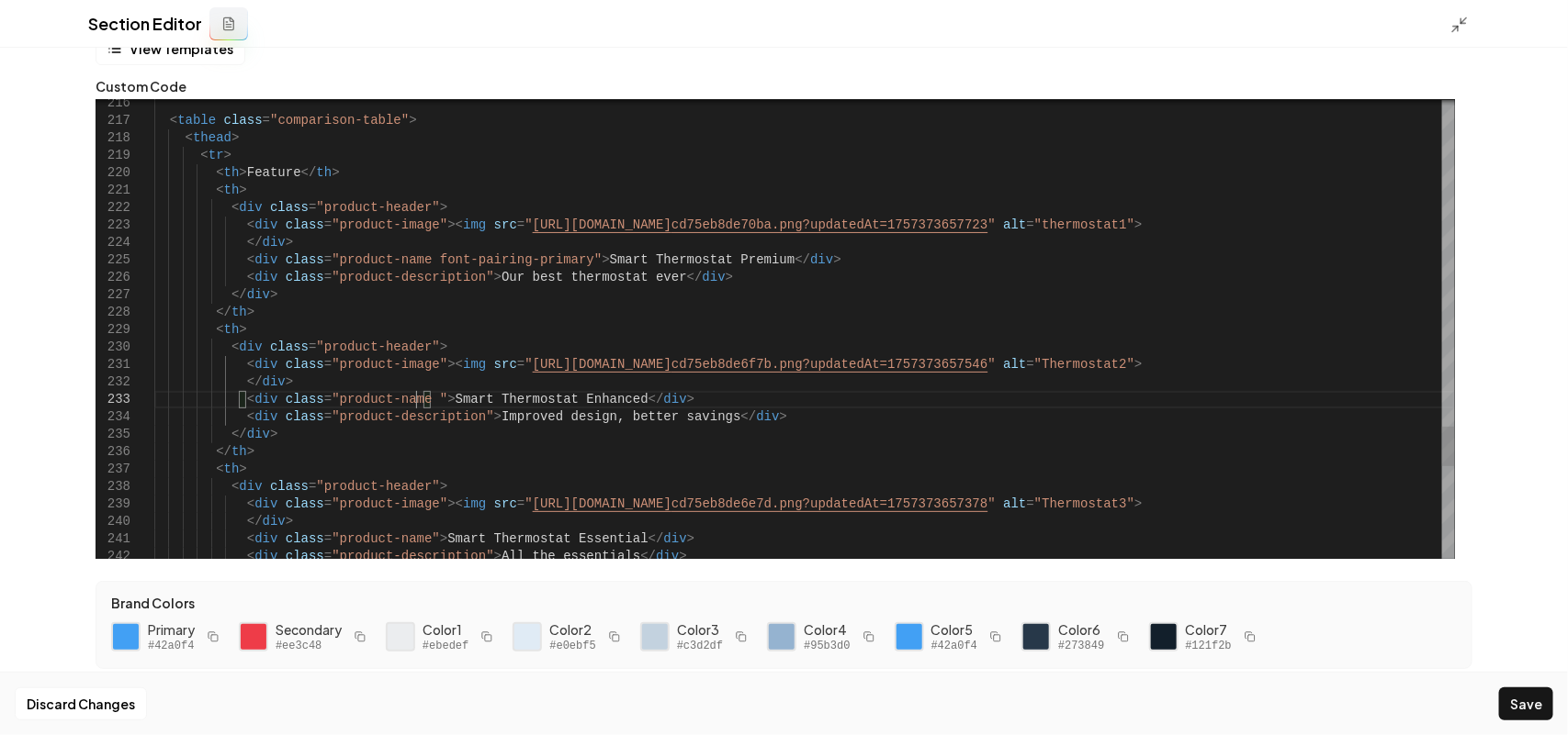
scroll to position [50, 259]
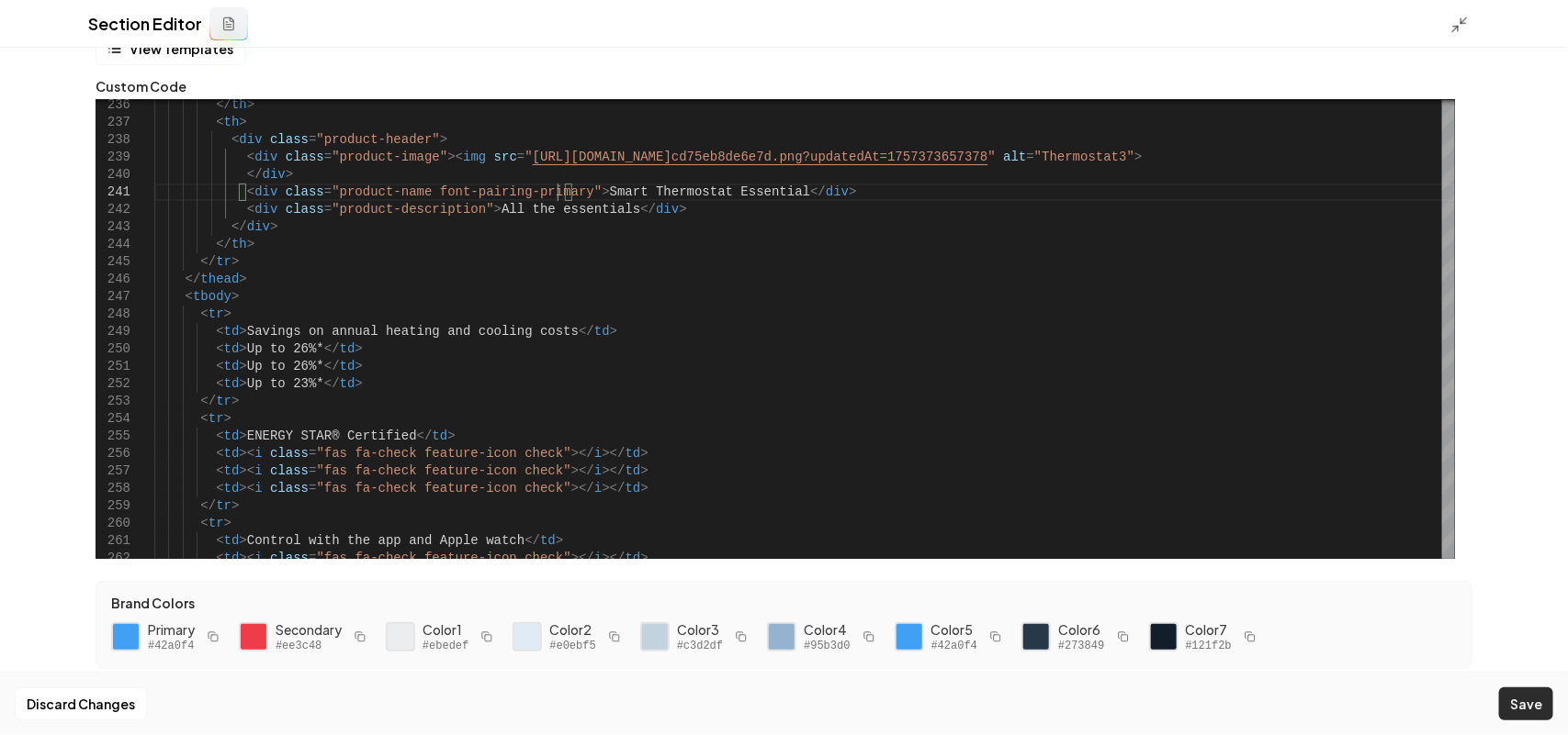
click at [1545, 715] on button "Save" at bounding box center [1526, 704] width 54 height 33
click at [1458, 32] on icon at bounding box center [1459, 24] width 18 height 18
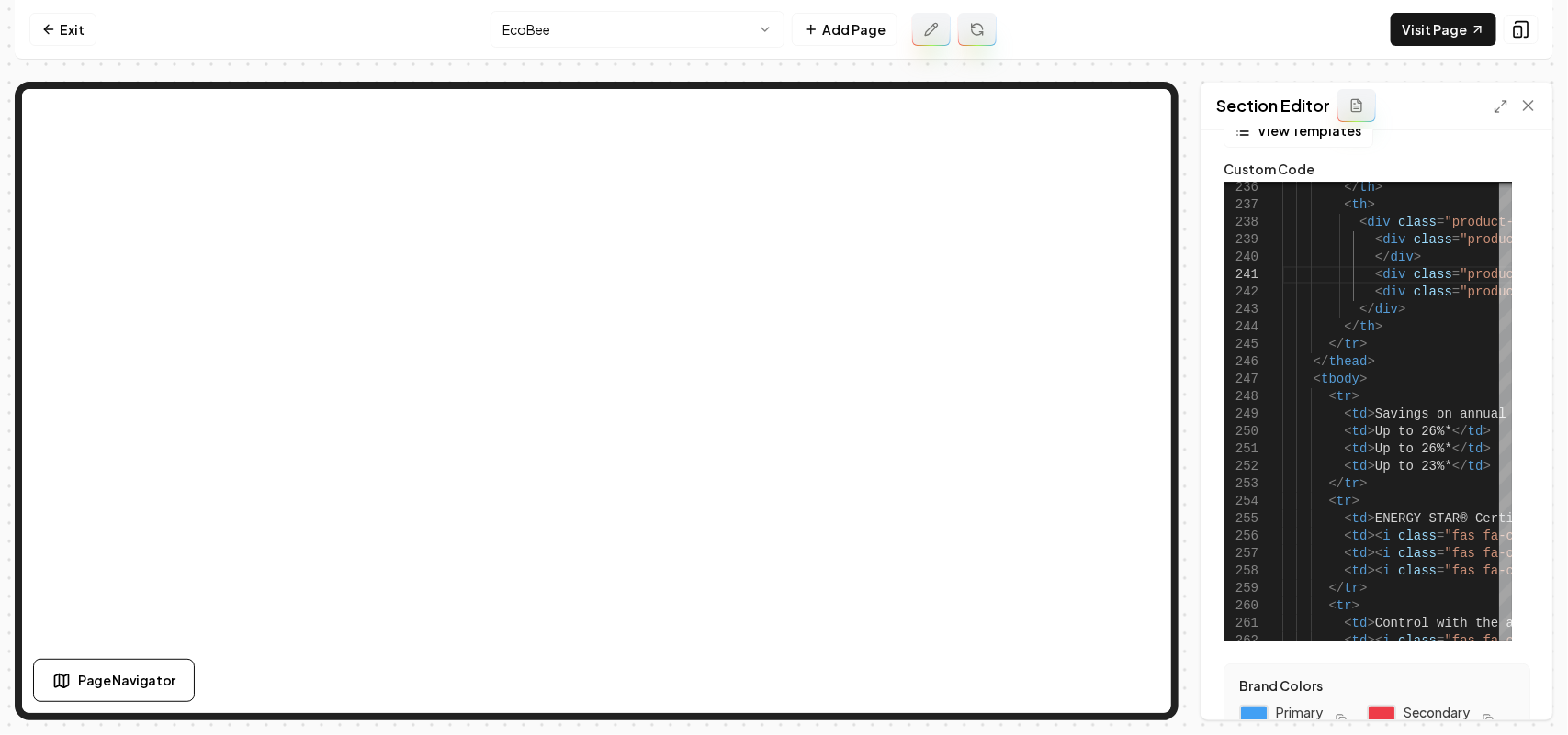
click at [1493, 111] on div "Section Editor" at bounding box center [1377, 106] width 351 height 48
drag, startPoint x: 1498, startPoint y: 106, endPoint x: 1476, endPoint y: 114, distance: 23.4
click at [1500, 103] on icon at bounding box center [1500, 106] width 15 height 15
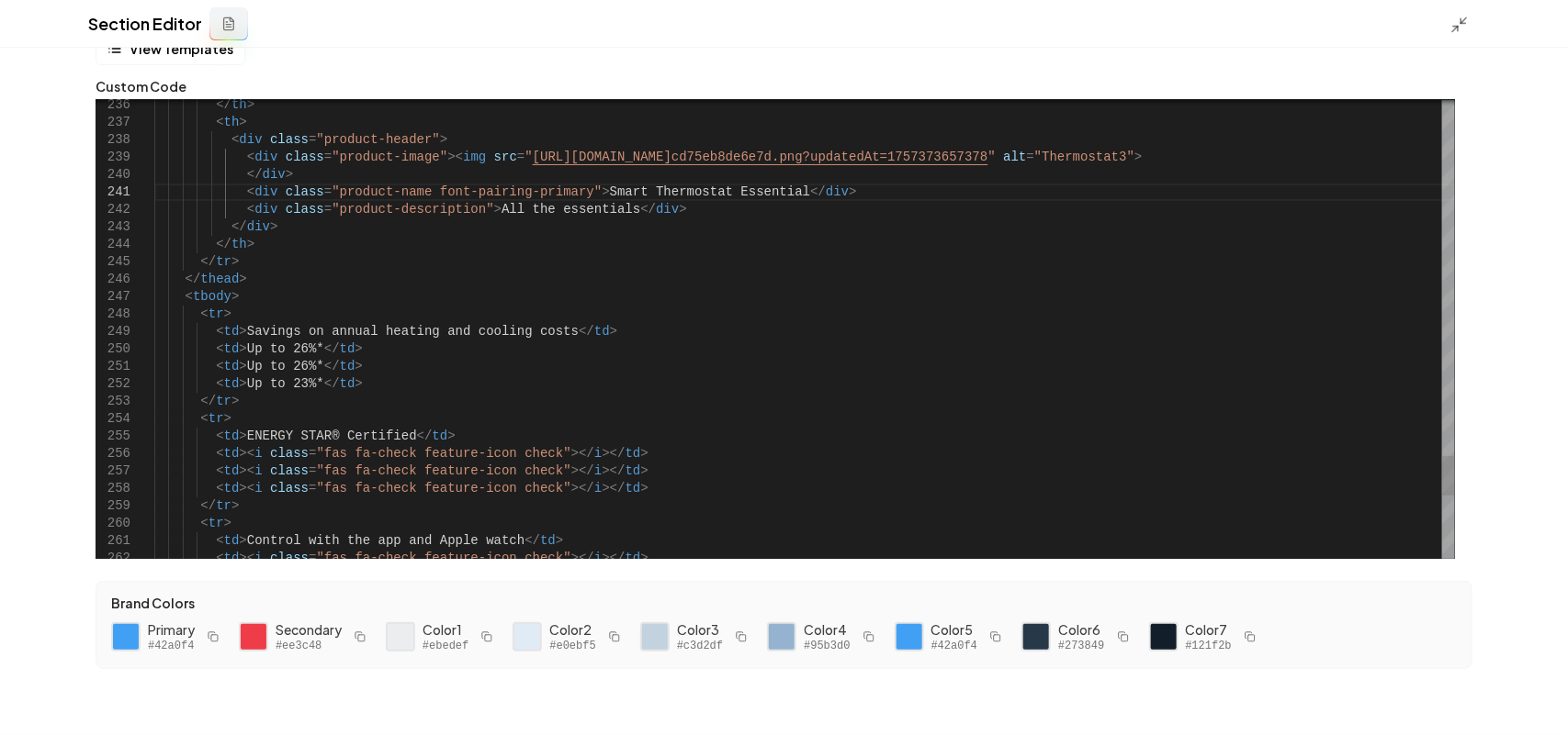
scroll to position [15, 403]
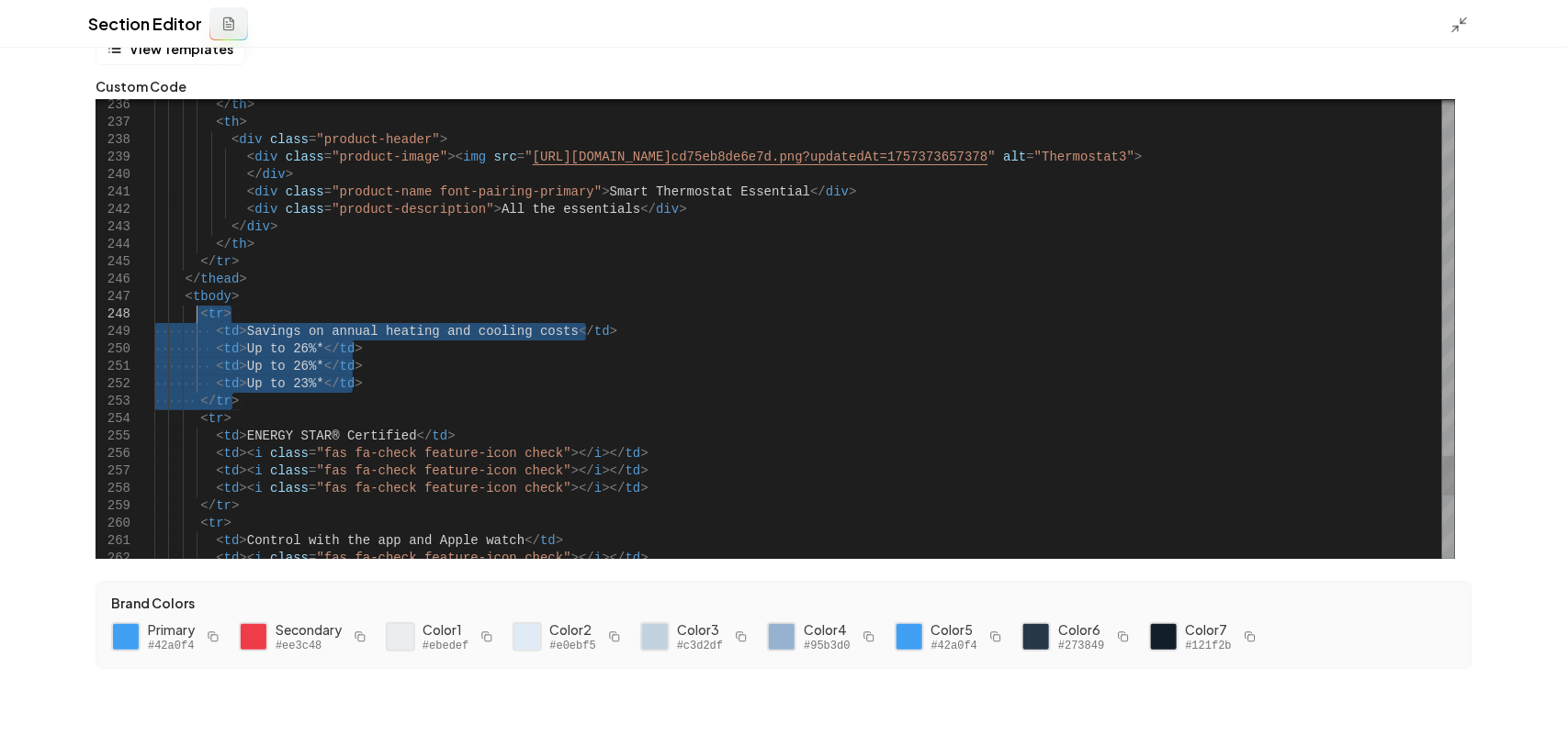
drag, startPoint x: 276, startPoint y: 401, endPoint x: 195, endPoint y: 310, distance: 121.8
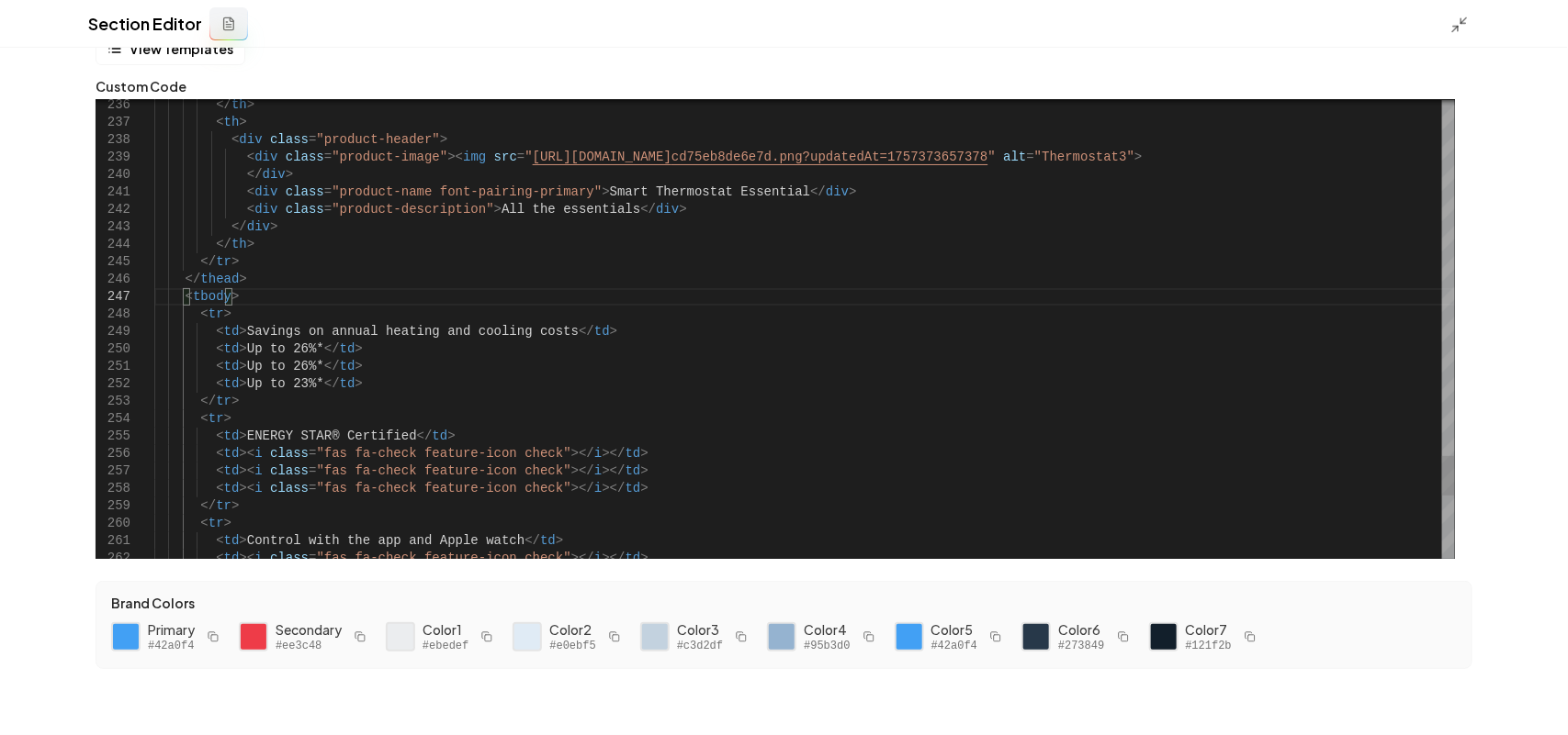
scroll to position [122, 42]
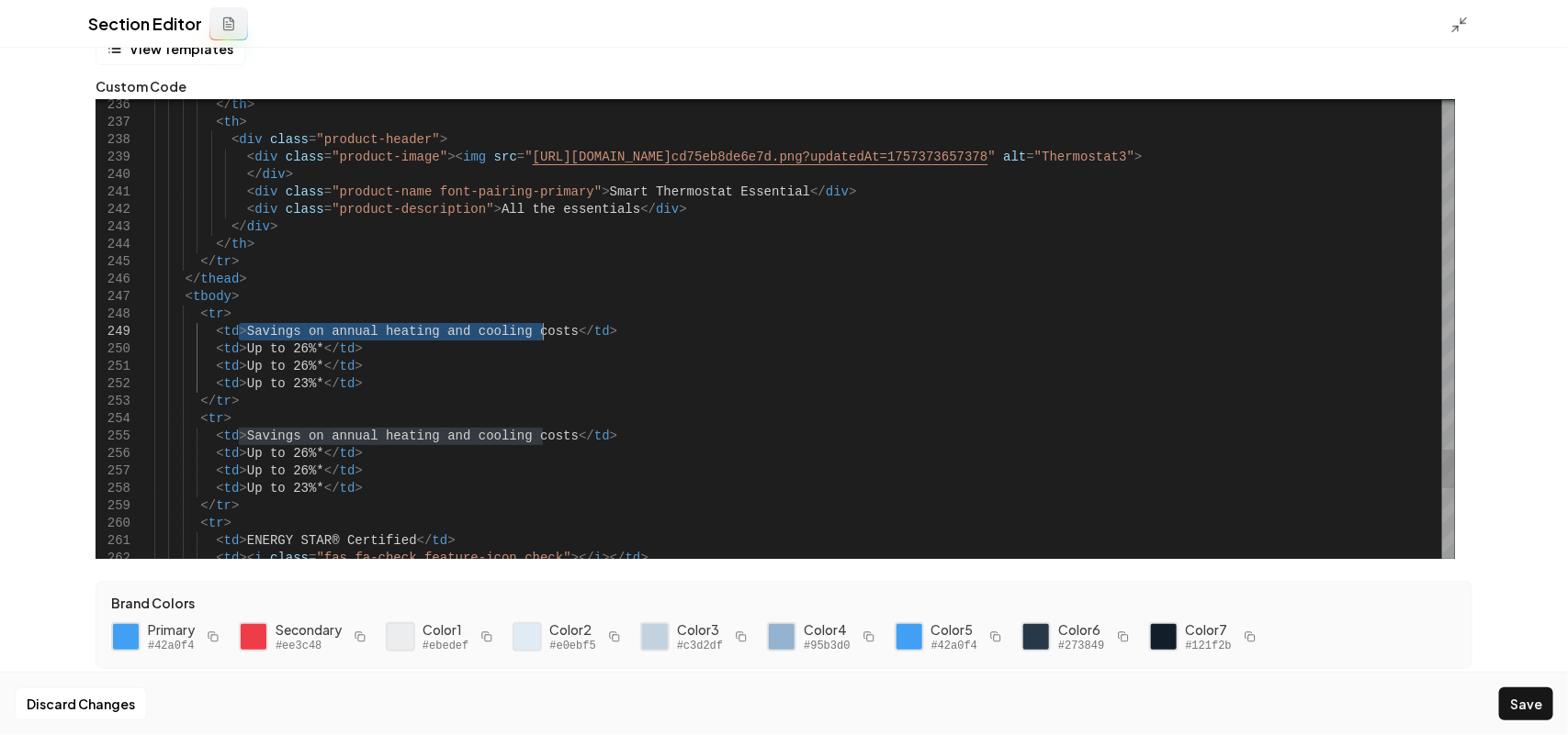
drag, startPoint x: 241, startPoint y: 327, endPoint x: 543, endPoint y: 328, distance: 302.0
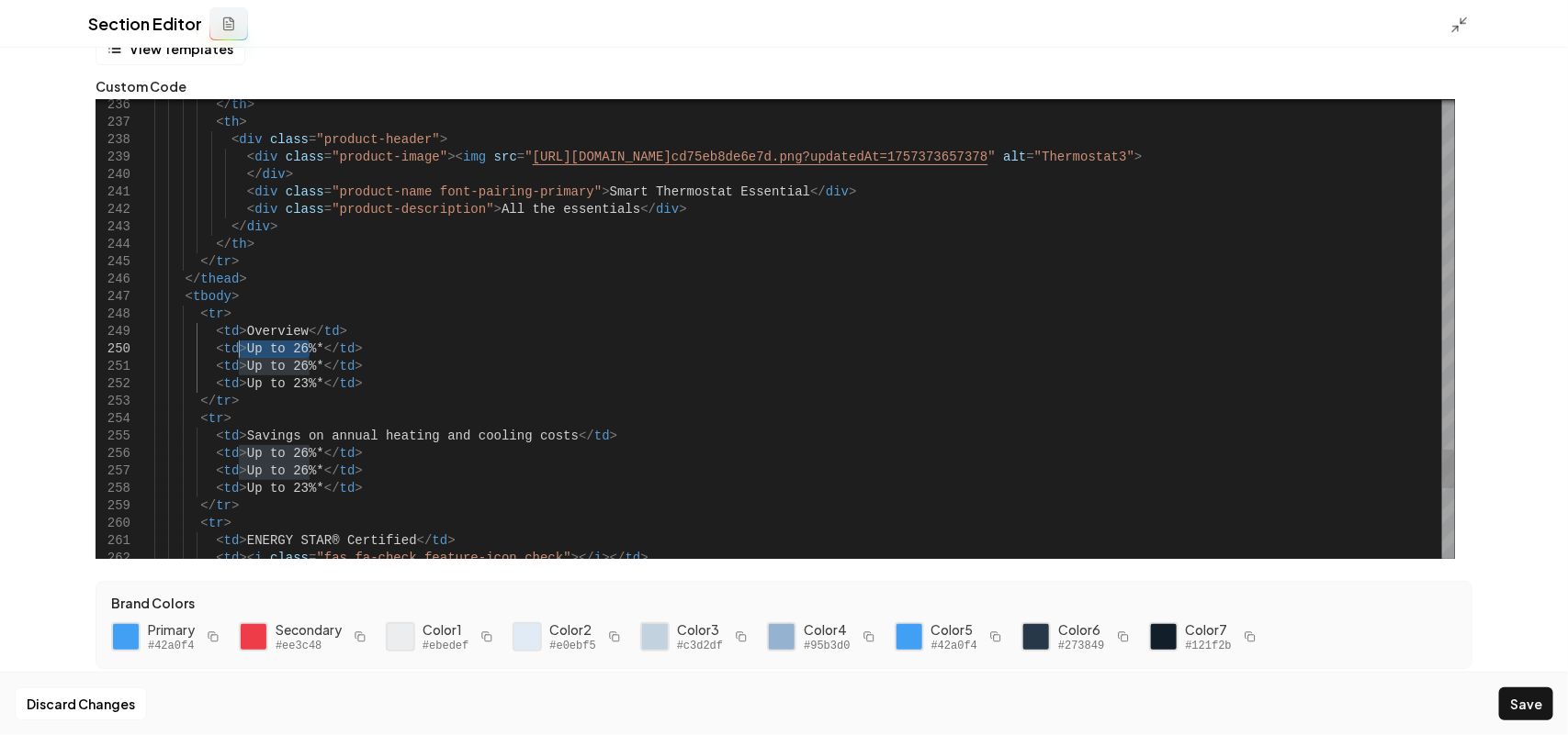
drag, startPoint x: 309, startPoint y: 350, endPoint x: 239, endPoint y: 347, distance: 70.1
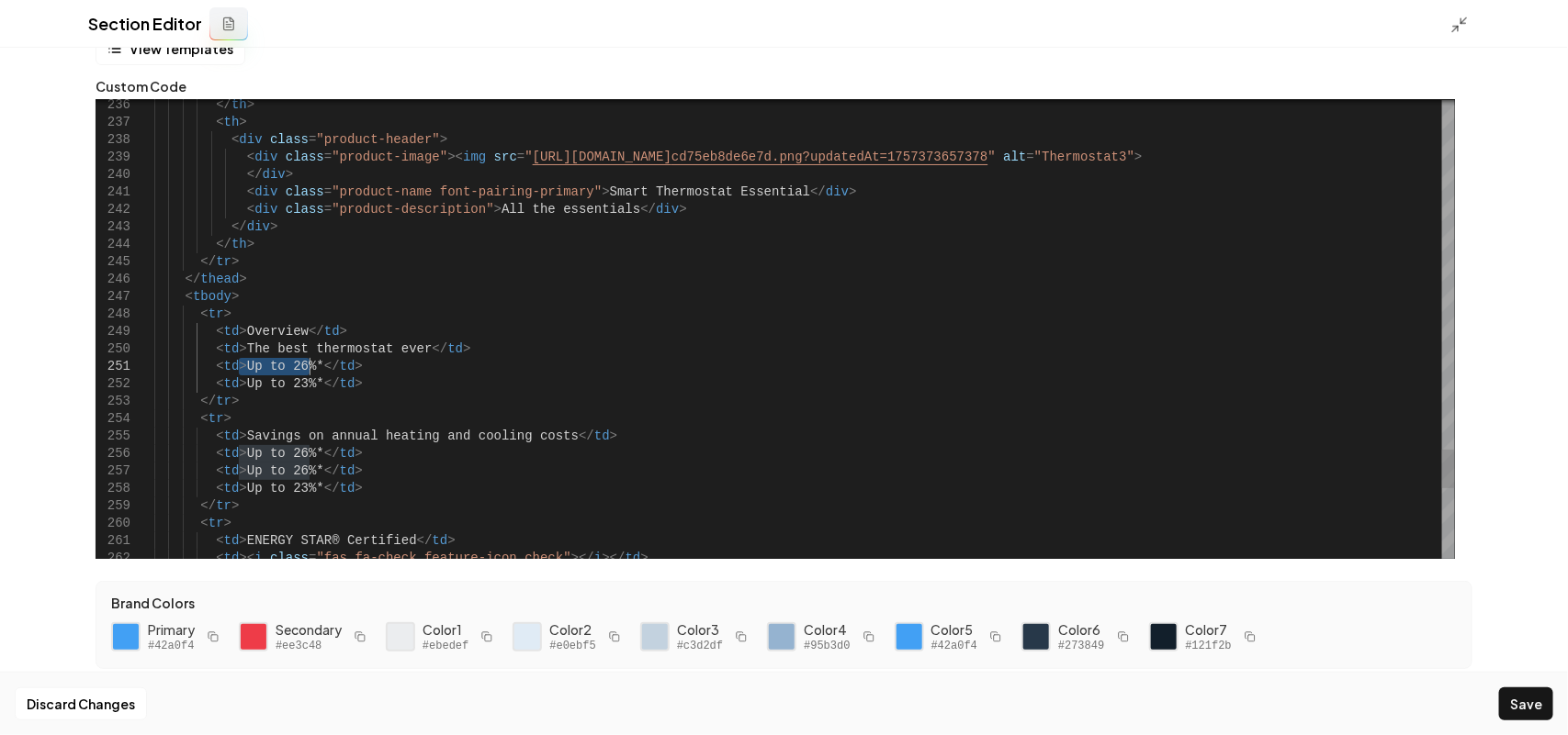
drag, startPoint x: 237, startPoint y: 364, endPoint x: 308, endPoint y: 364, distance: 71.0
drag, startPoint x: 308, startPoint y: 383, endPoint x: 239, endPoint y: 388, distance: 69.2
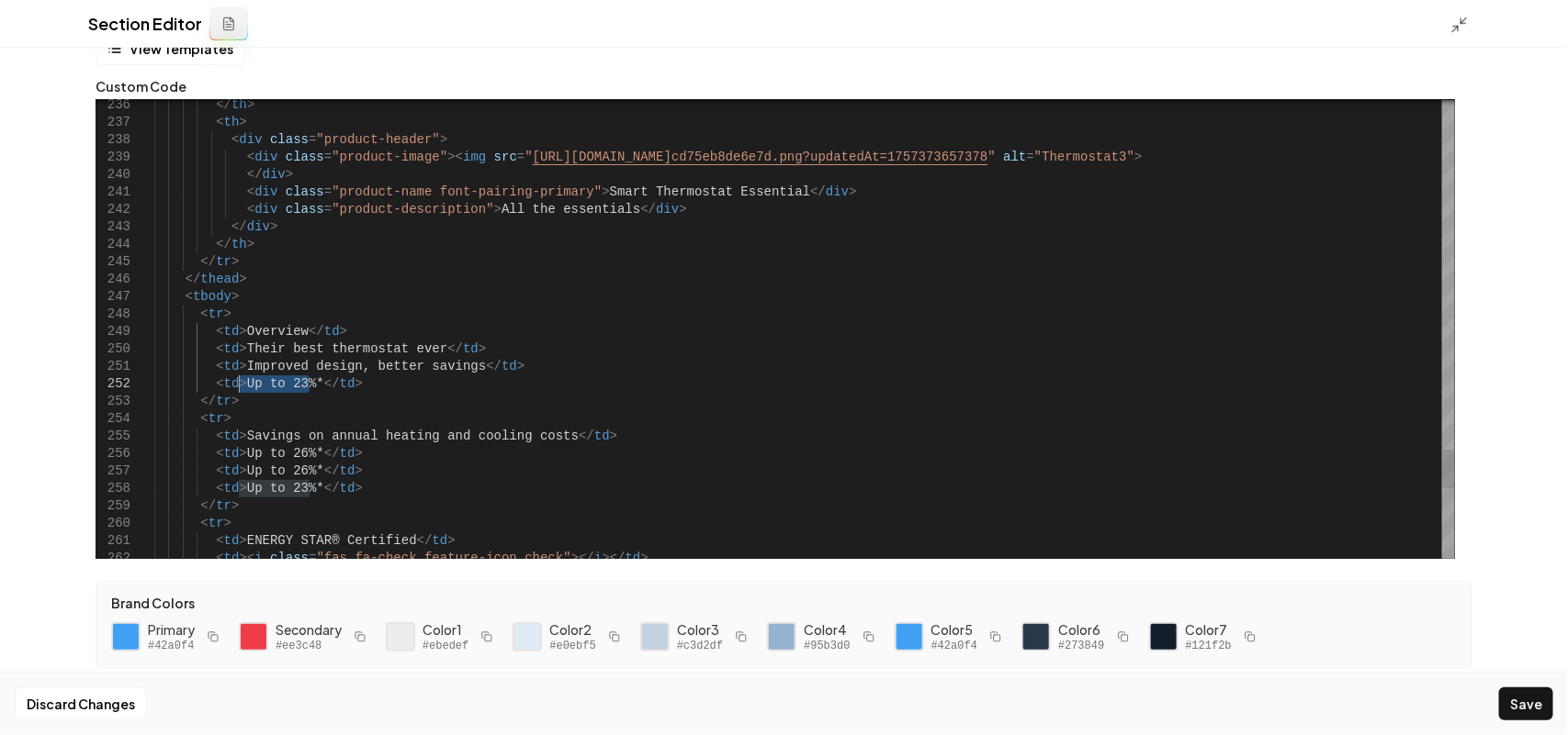
click at [1525, 709] on button "Save" at bounding box center [1526, 704] width 54 height 33
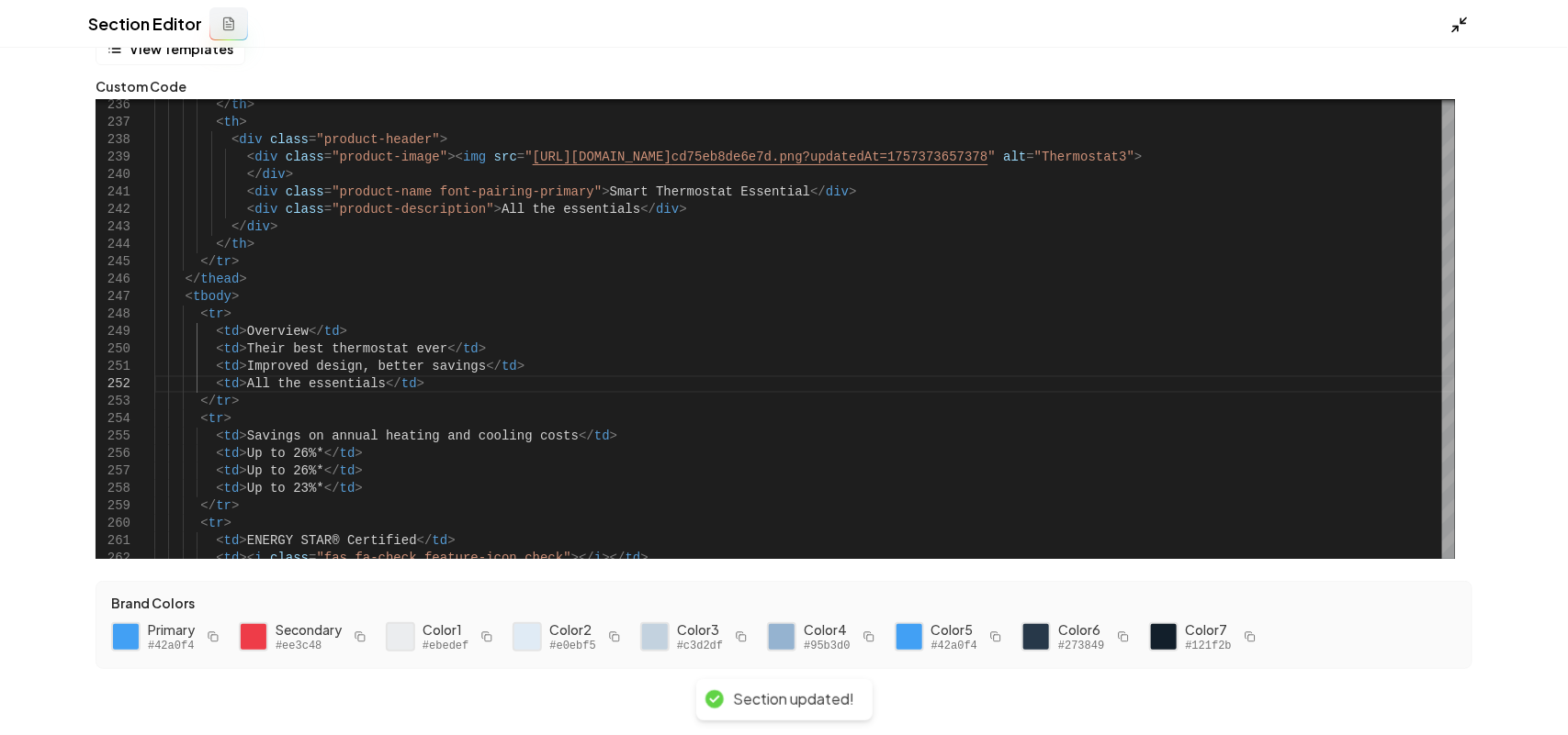
click at [1458, 23] on icon at bounding box center [1459, 24] width 18 height 18
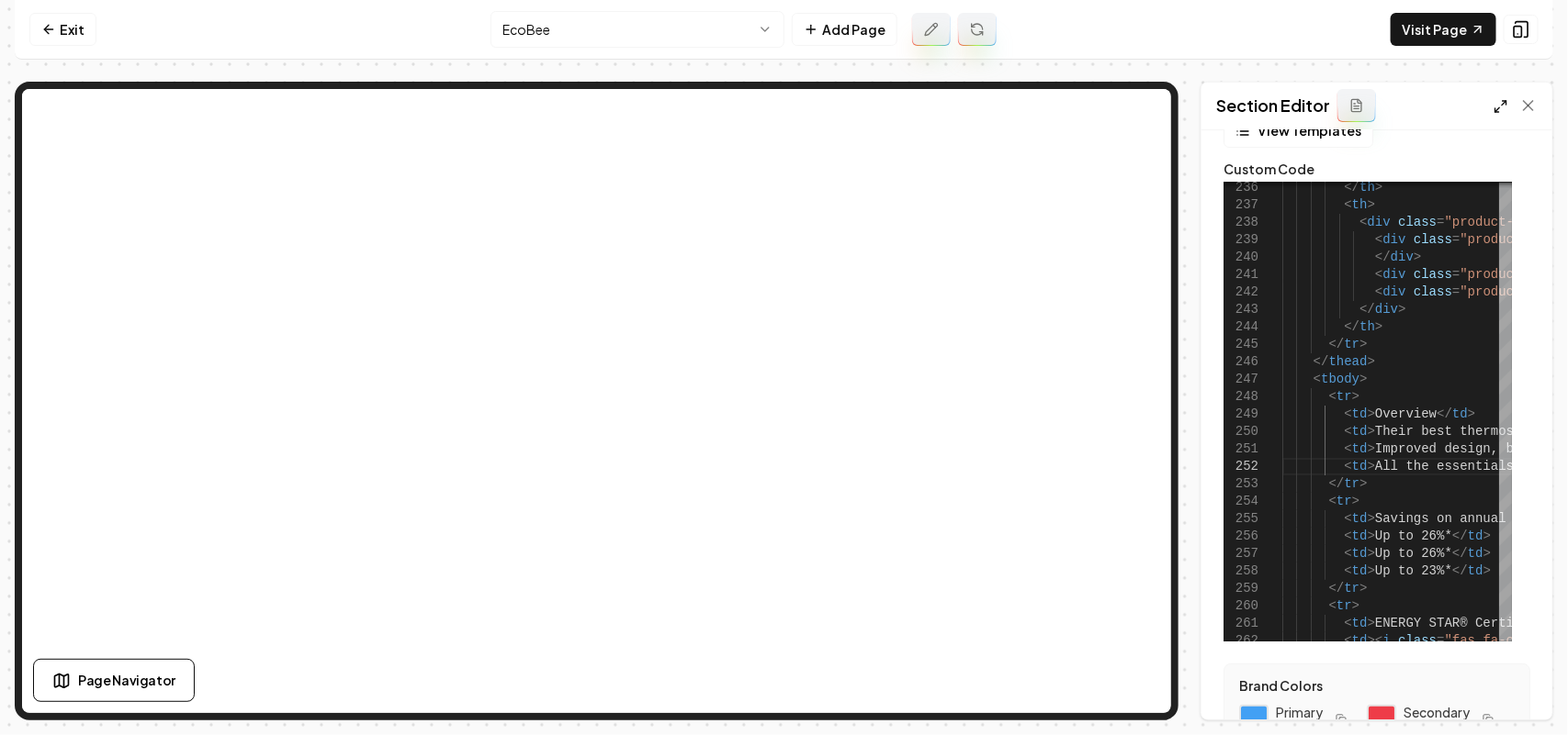
click at [1498, 104] on icon at bounding box center [1500, 106] width 15 height 15
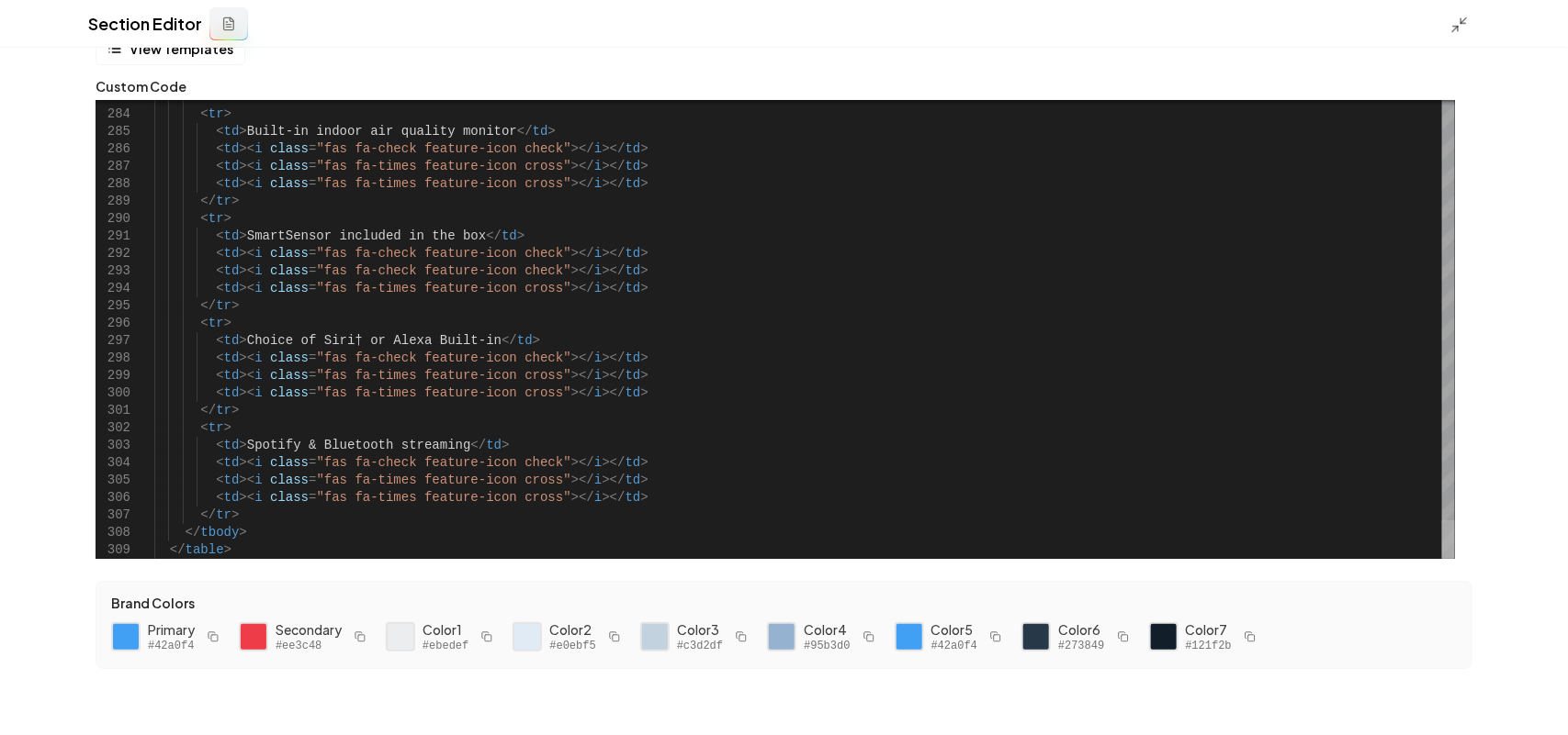
click at [1442, 559] on div at bounding box center [1448, 540] width 13 height 39
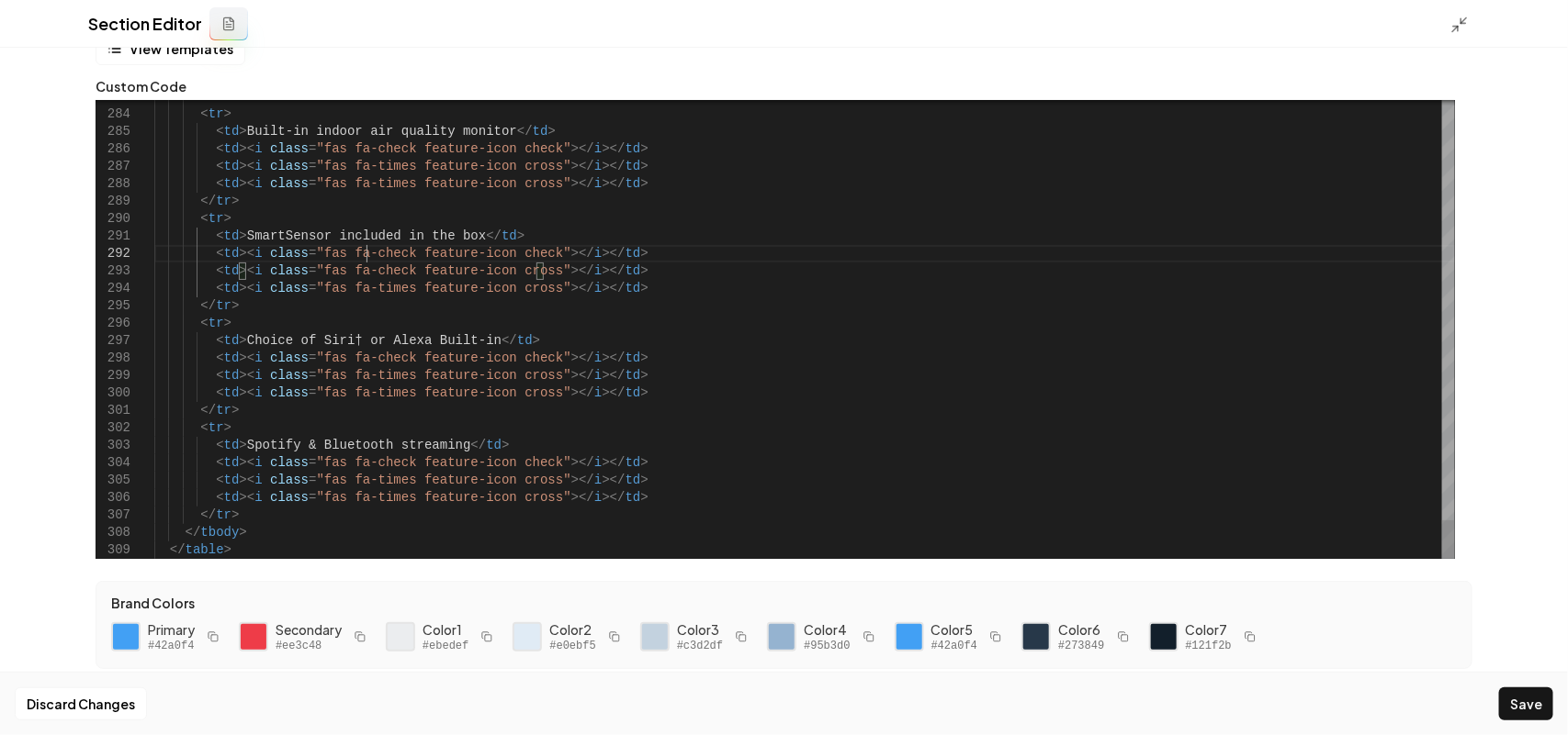
drag, startPoint x: 1514, startPoint y: 694, endPoint x: 1527, endPoint y: 658, distance: 38.3
click at [1517, 694] on button "Save" at bounding box center [1526, 704] width 54 height 33
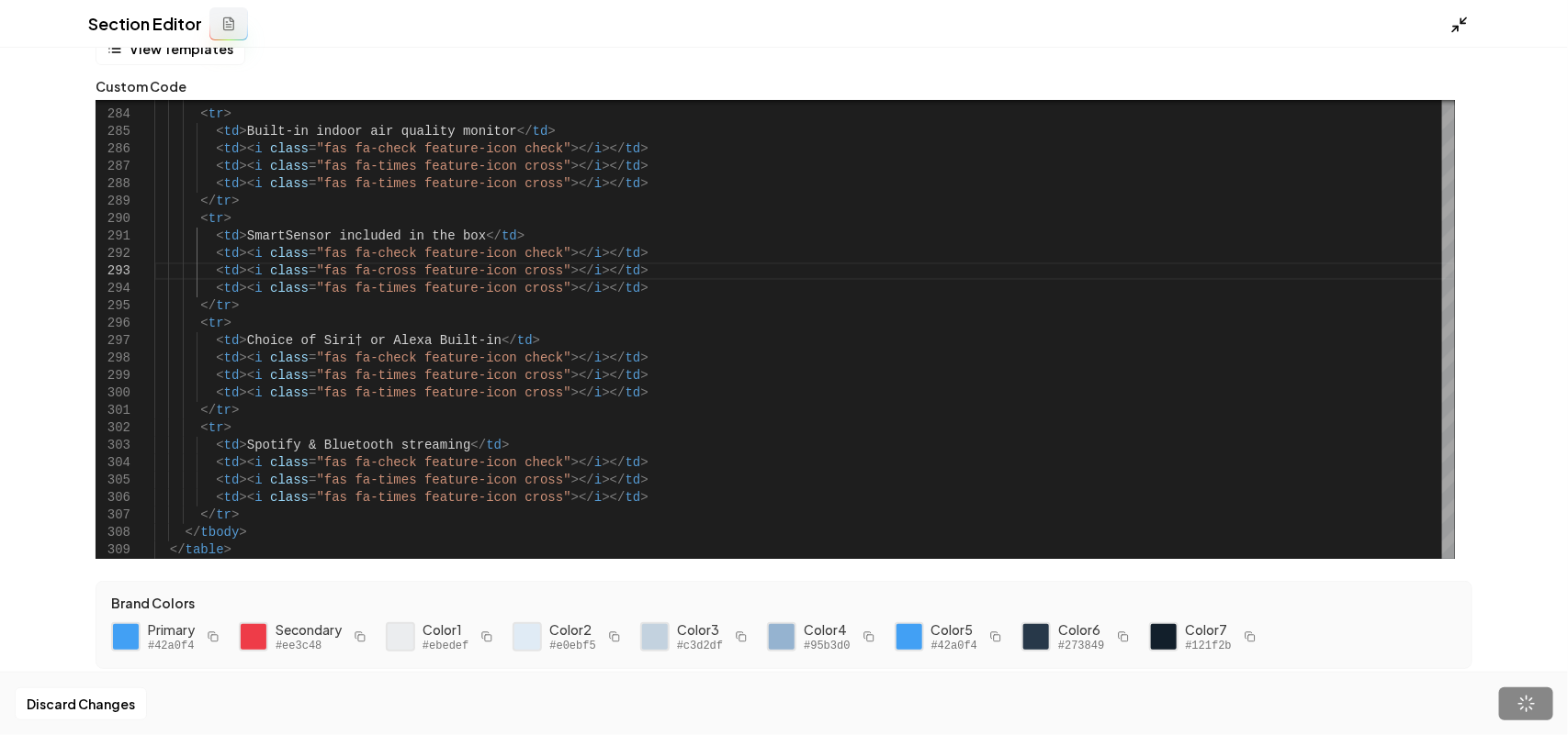
click at [1462, 16] on icon at bounding box center [1459, 24] width 18 height 18
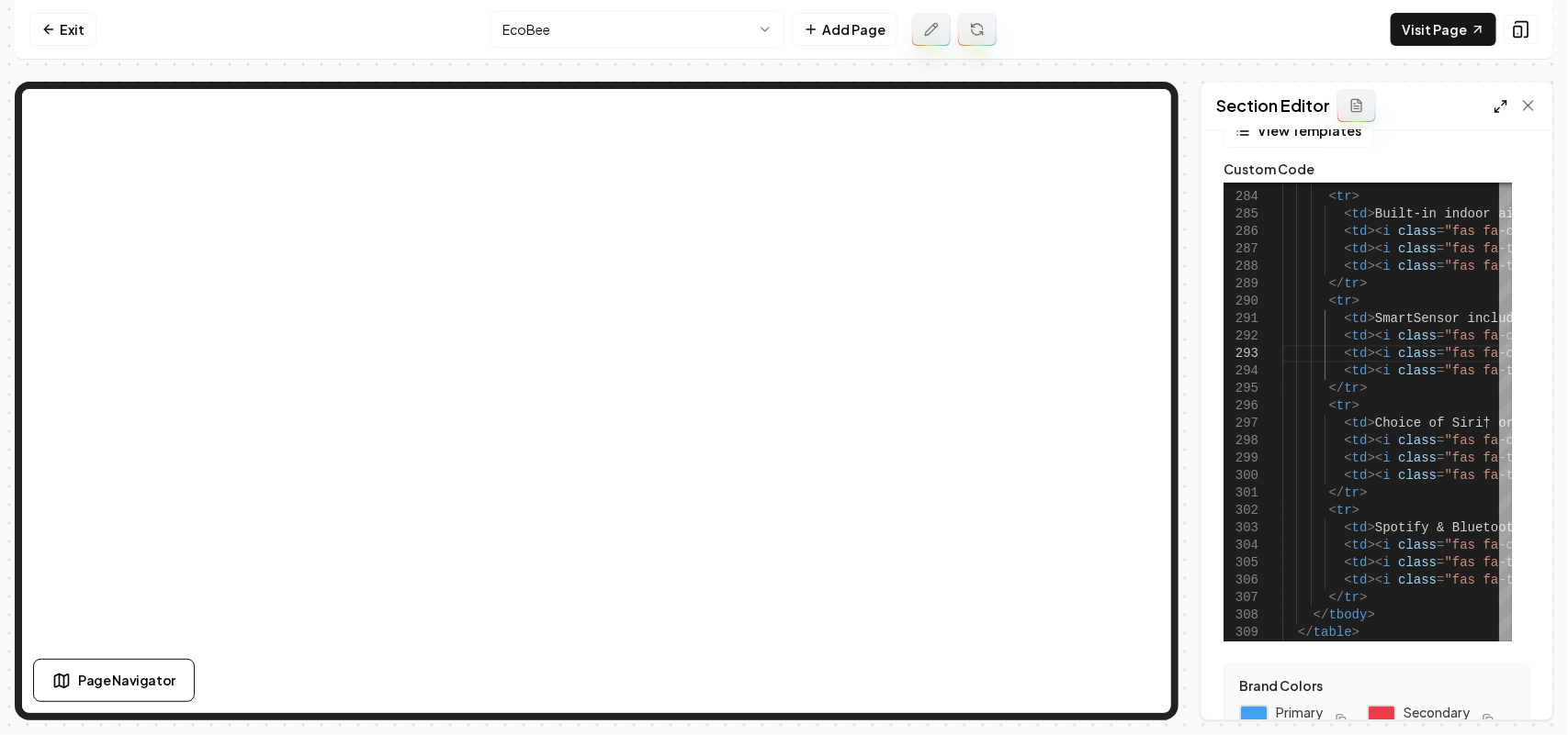
click at [1500, 99] on icon at bounding box center [1500, 106] width 15 height 15
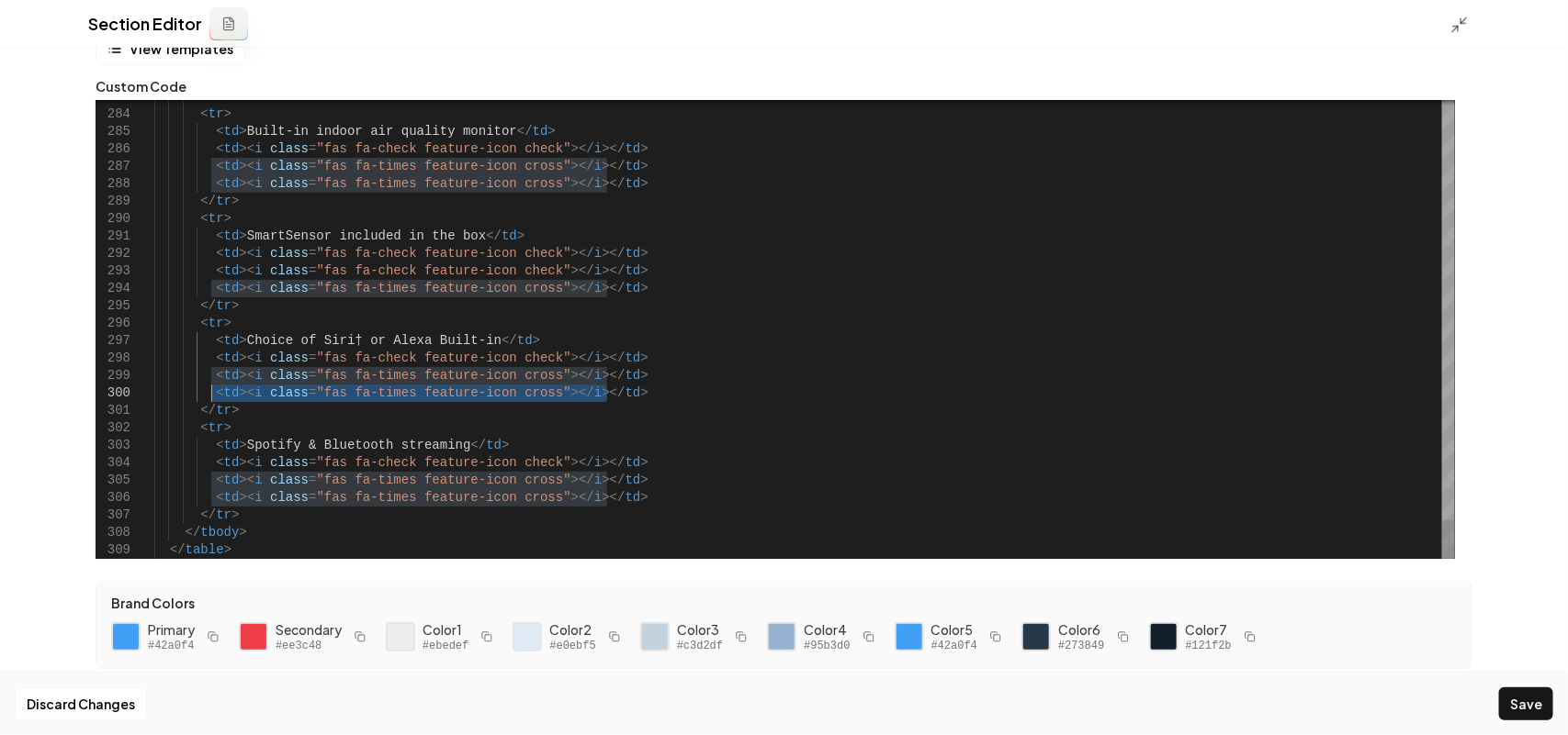
drag, startPoint x: 640, startPoint y: 390, endPoint x: 210, endPoint y: 393, distance: 430.0
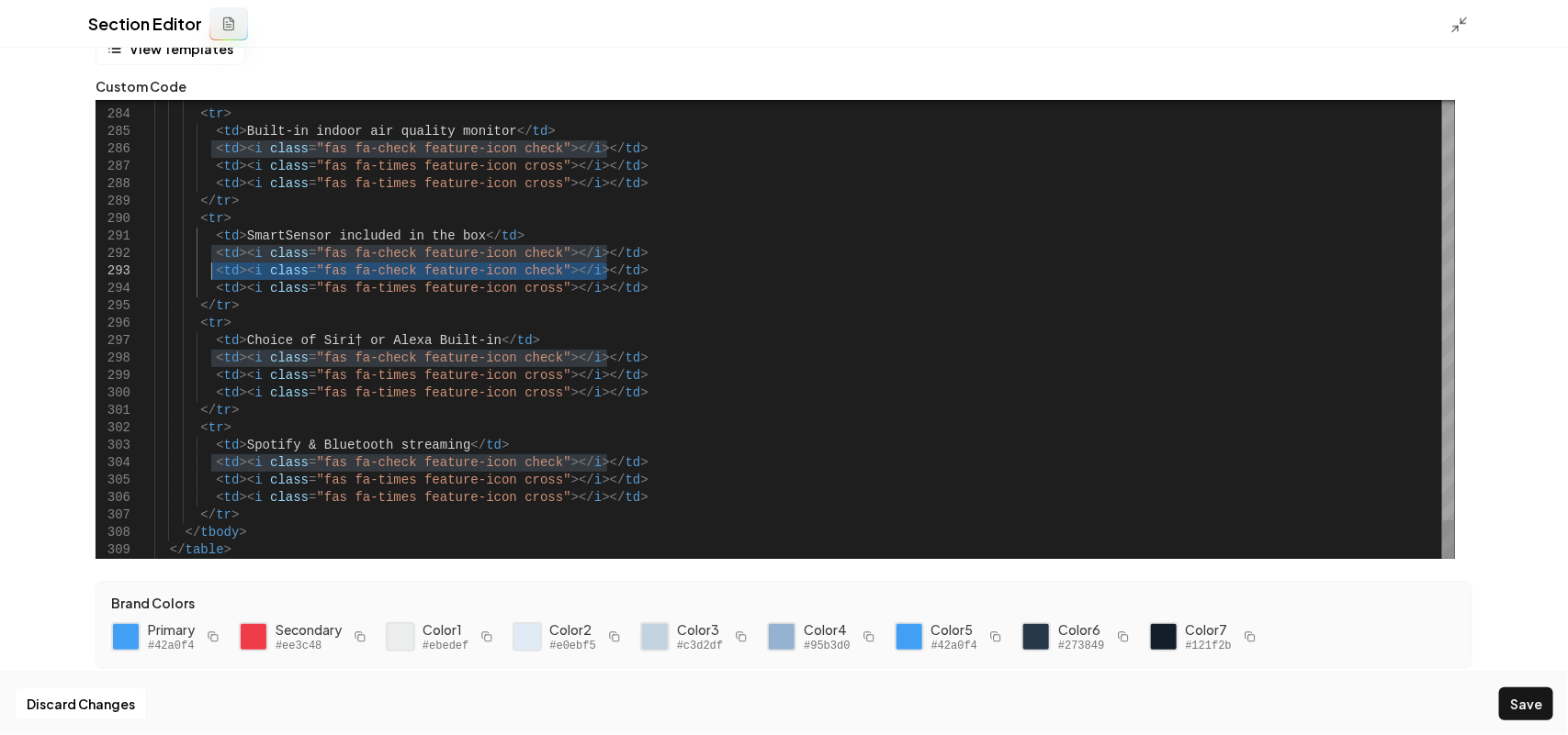
drag, startPoint x: 618, startPoint y: 269, endPoint x: 209, endPoint y: 272, distance: 409.0
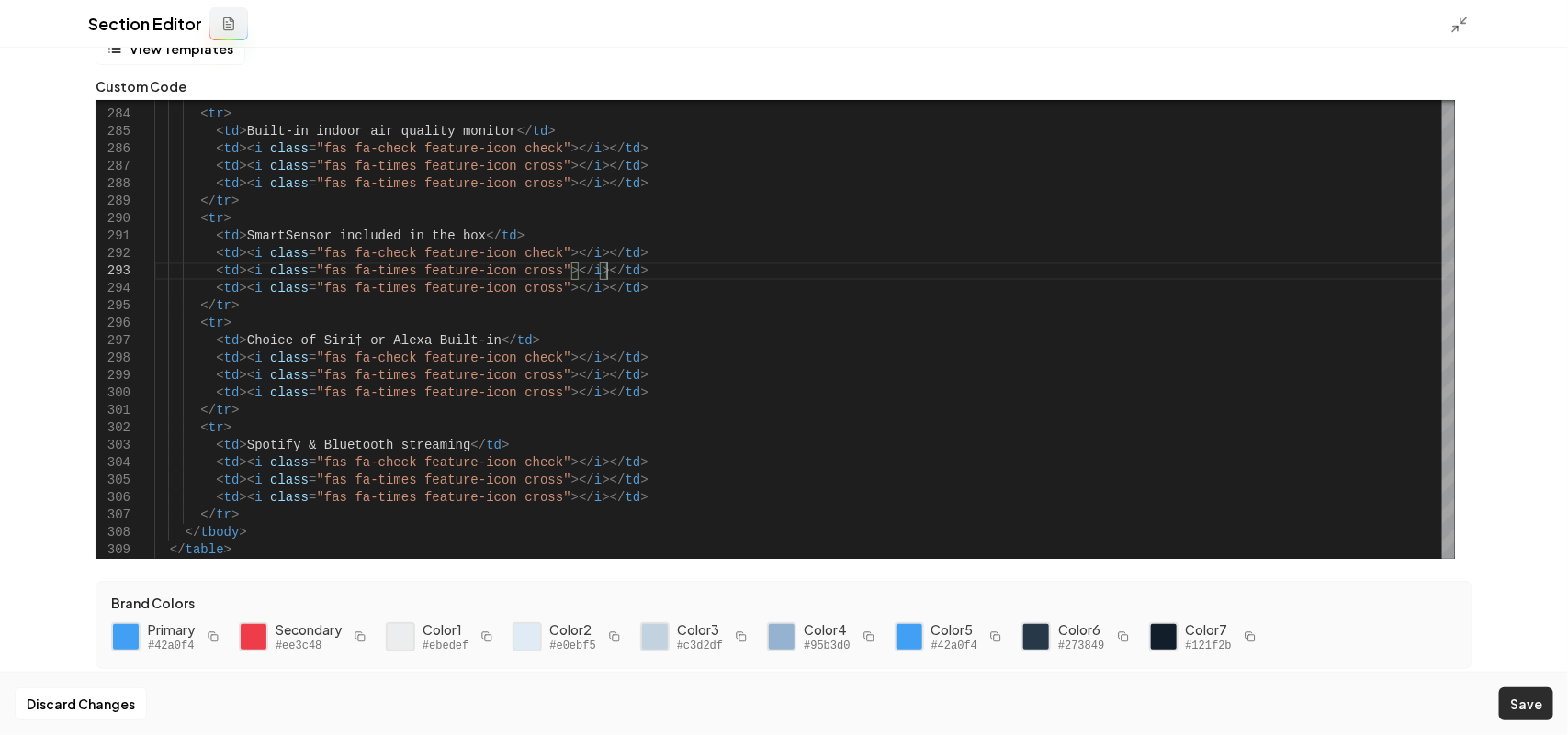
click at [1521, 704] on button "Save" at bounding box center [1526, 704] width 54 height 33
click at [1463, 16] on icon at bounding box center [1459, 24] width 18 height 18
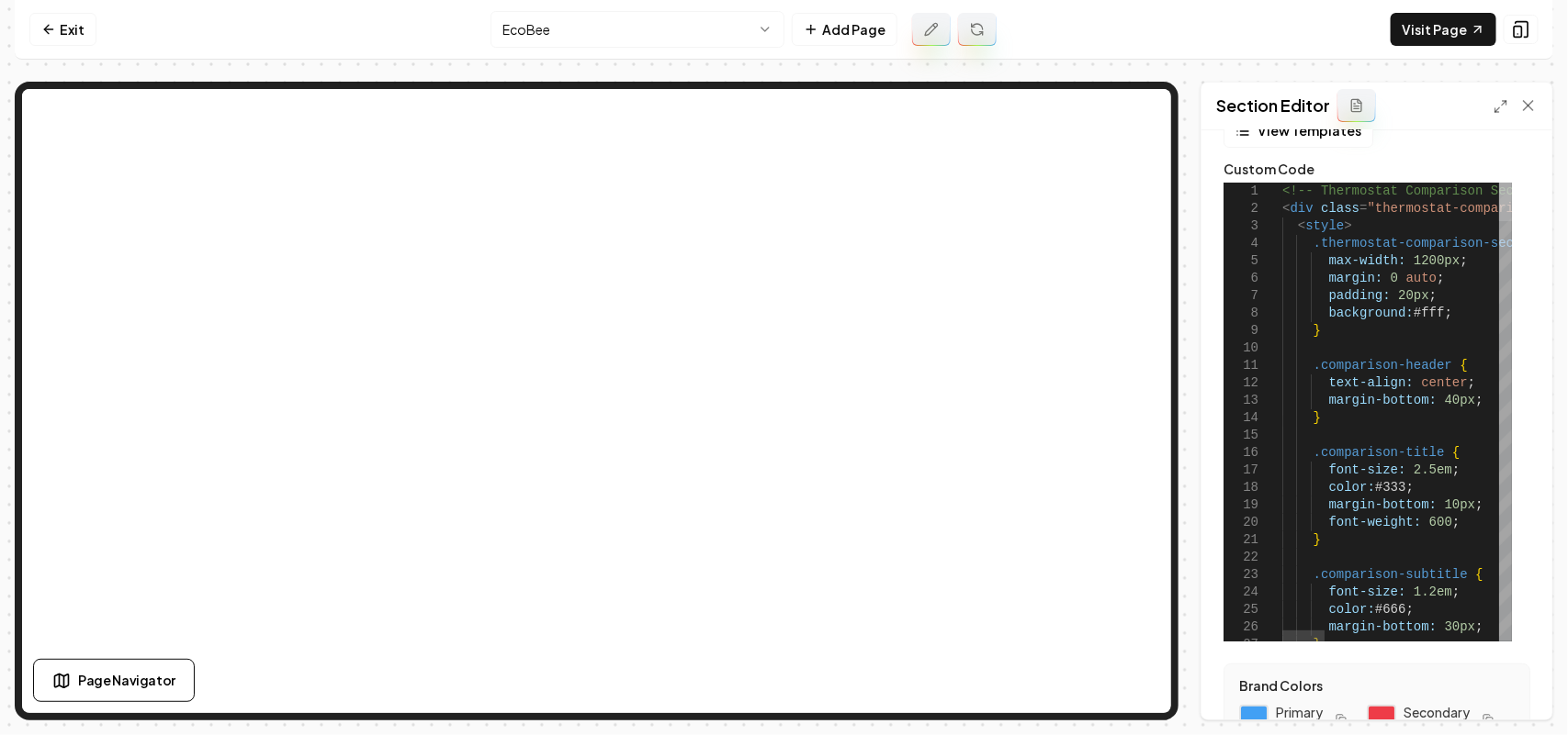
click at [1512, 182] on div at bounding box center [1505, 202] width 13 height 39
drag, startPoint x: 1481, startPoint y: 315, endPoint x: 1479, endPoint y: 301, distance: 14.1
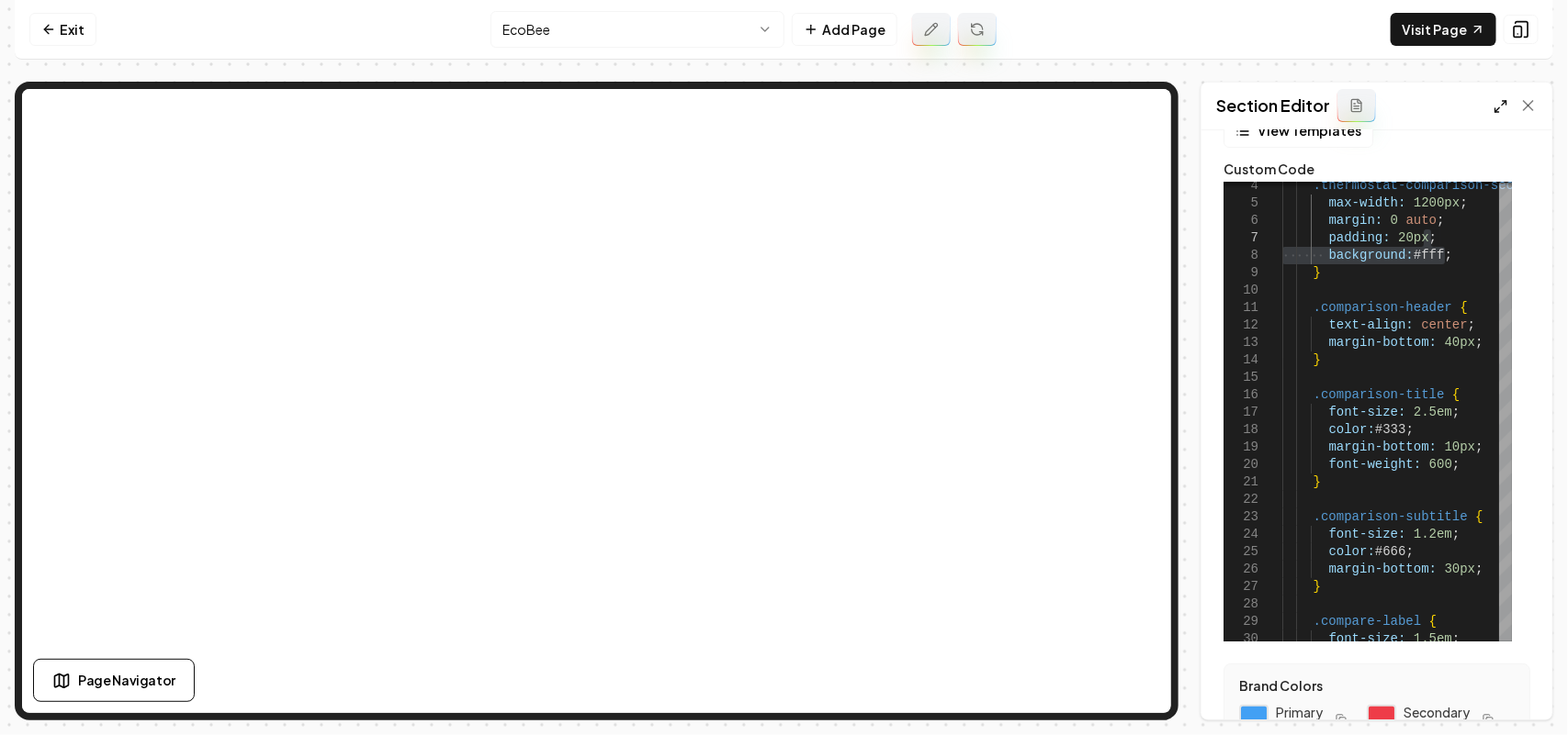
click at [1494, 99] on icon at bounding box center [1500, 106] width 15 height 15
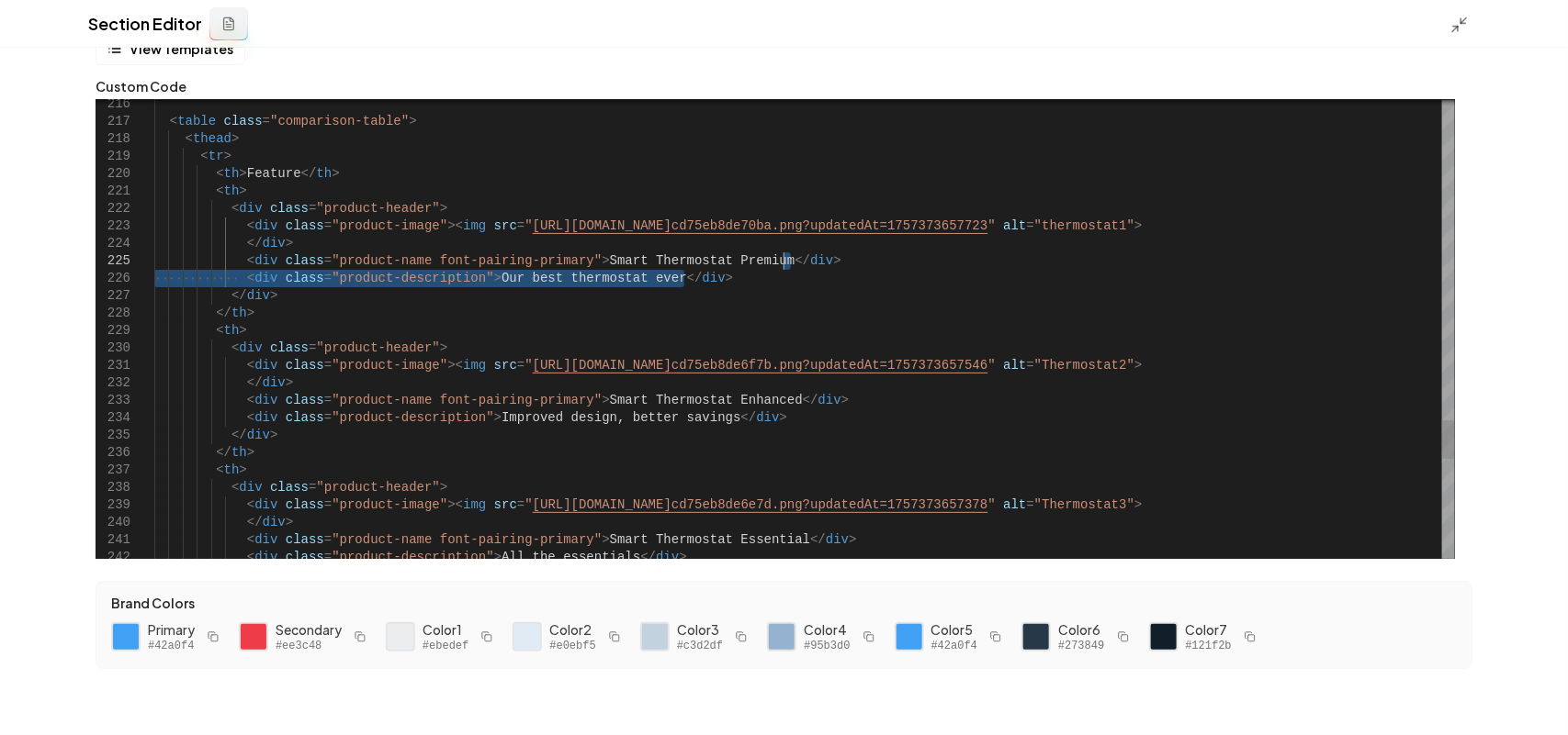
drag, startPoint x: 764, startPoint y: 278, endPoint x: 820, endPoint y: 265, distance: 57.5
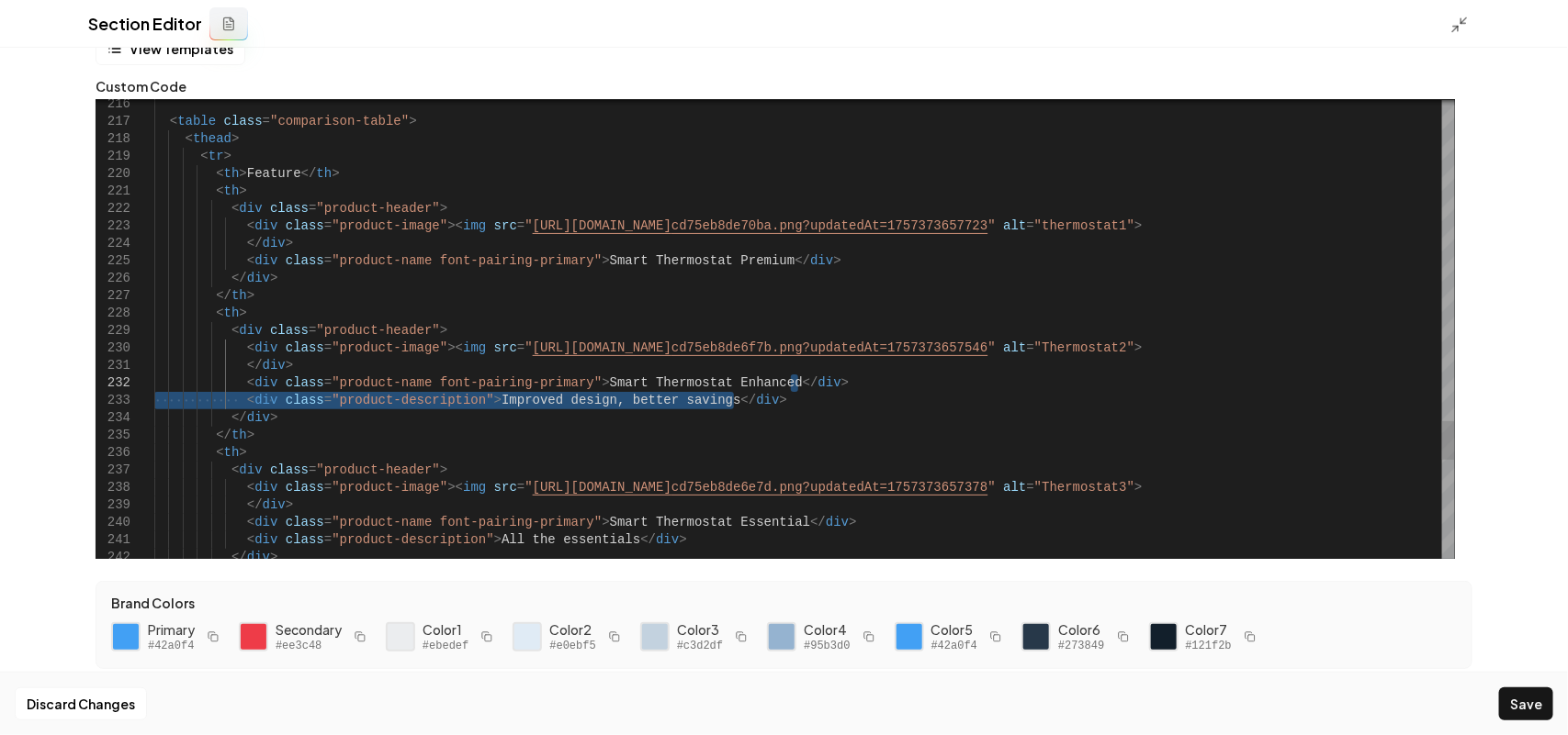
drag, startPoint x: 765, startPoint y: 401, endPoint x: 852, endPoint y: 378, distance: 90.0
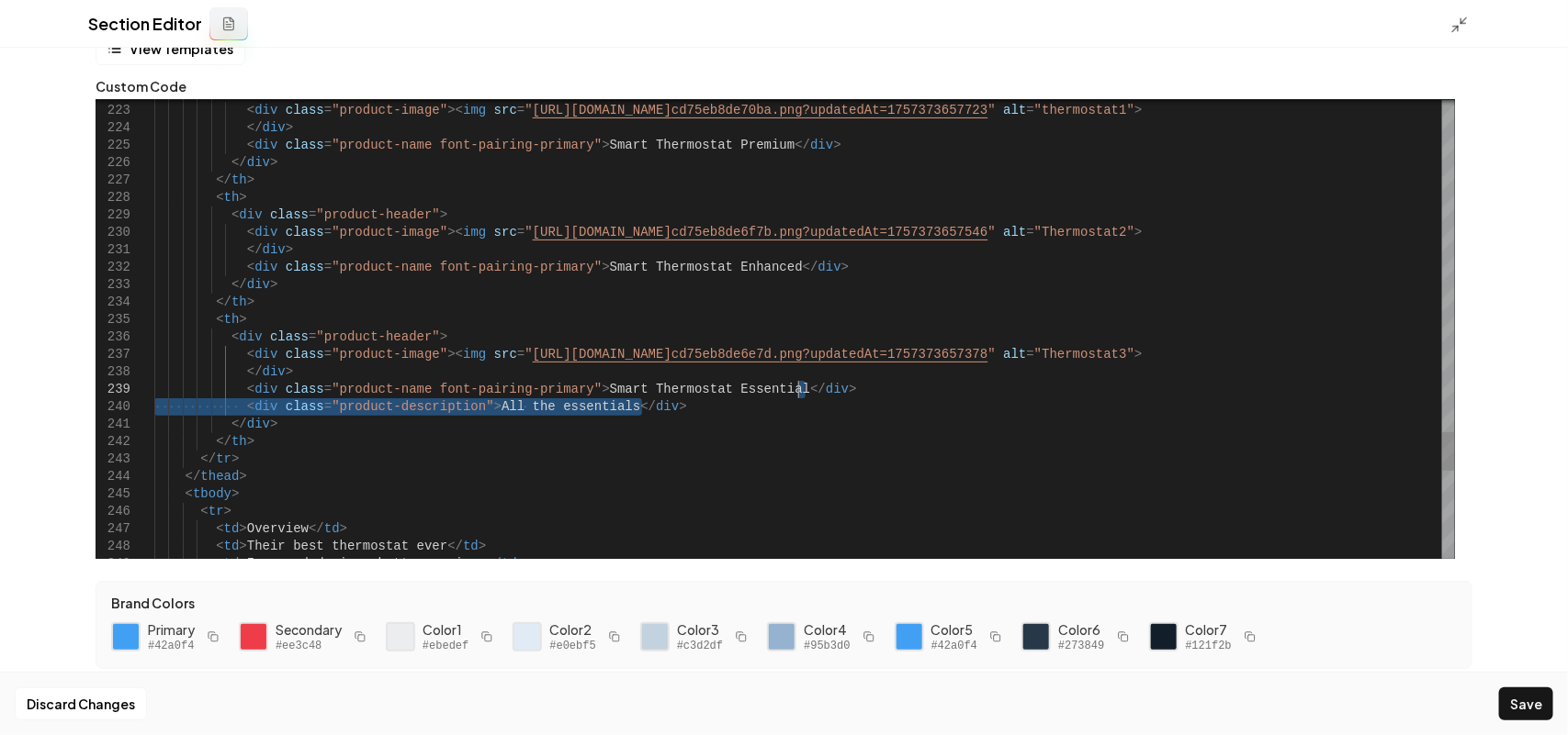
drag, startPoint x: 718, startPoint y: 405, endPoint x: 894, endPoint y: 383, distance: 177.4
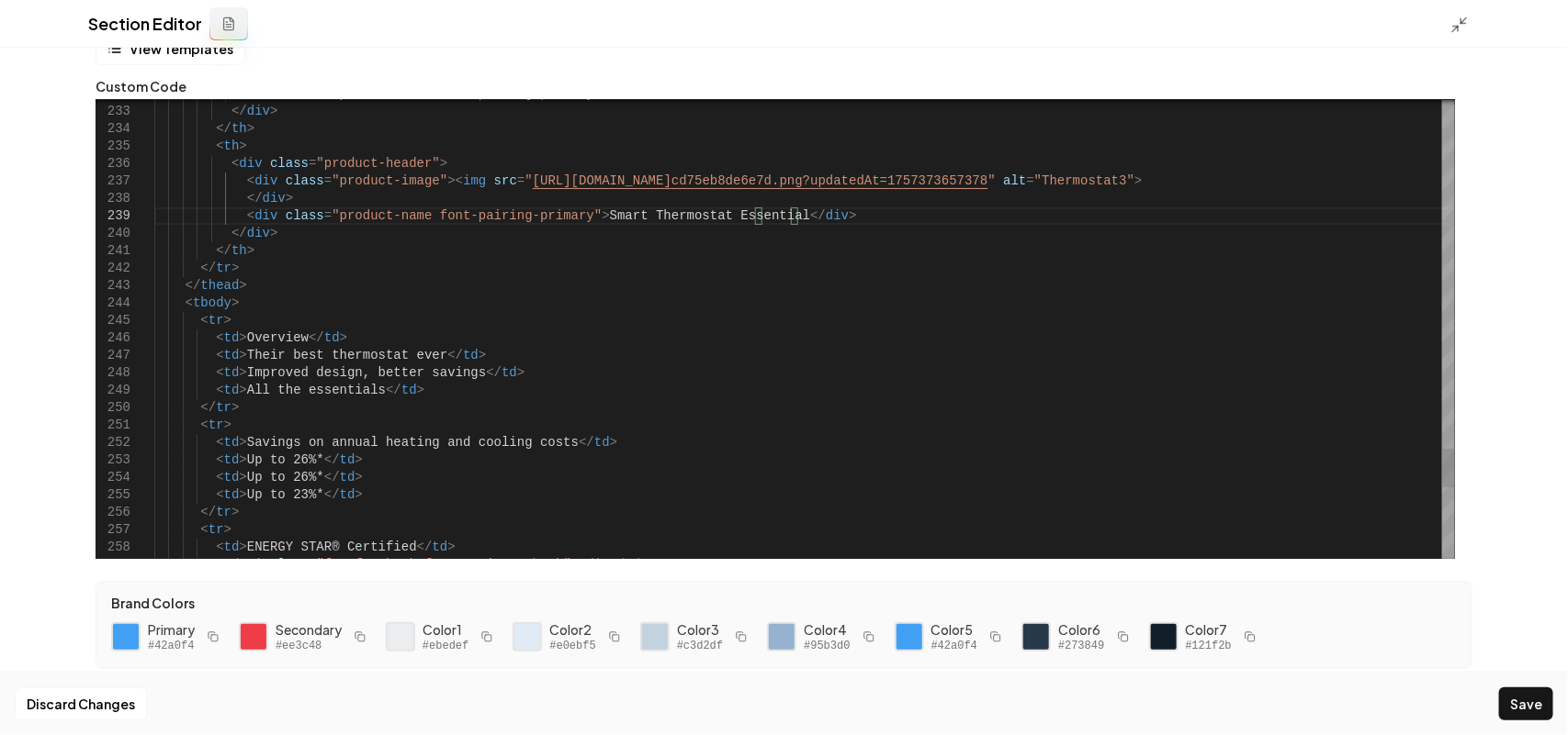
drag, startPoint x: 233, startPoint y: 355, endPoint x: 432, endPoint y: 350, distance: 199.1
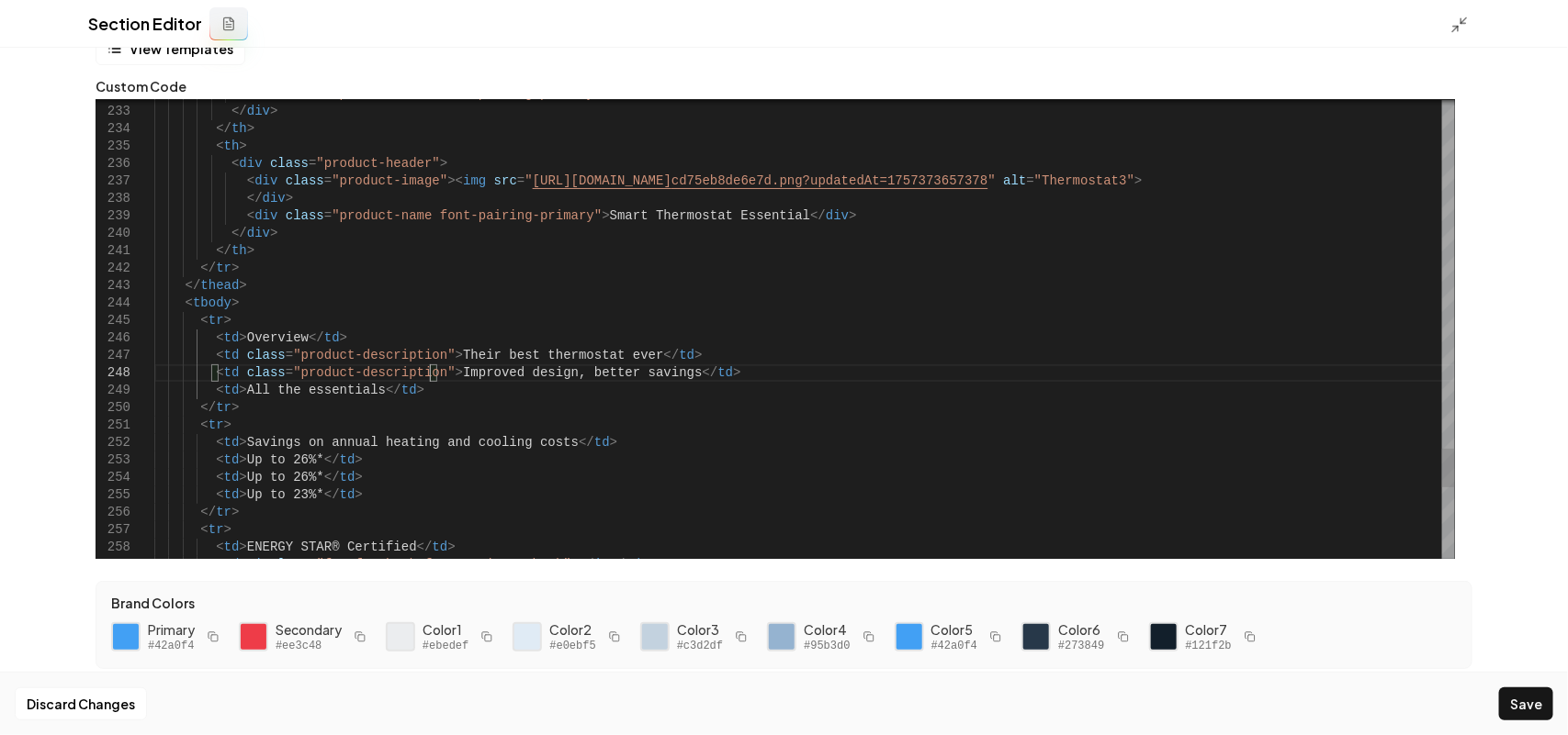
click at [1525, 700] on button "Save" at bounding box center [1526, 704] width 54 height 33
click at [1454, 28] on line at bounding box center [1456, 29] width 6 height 6
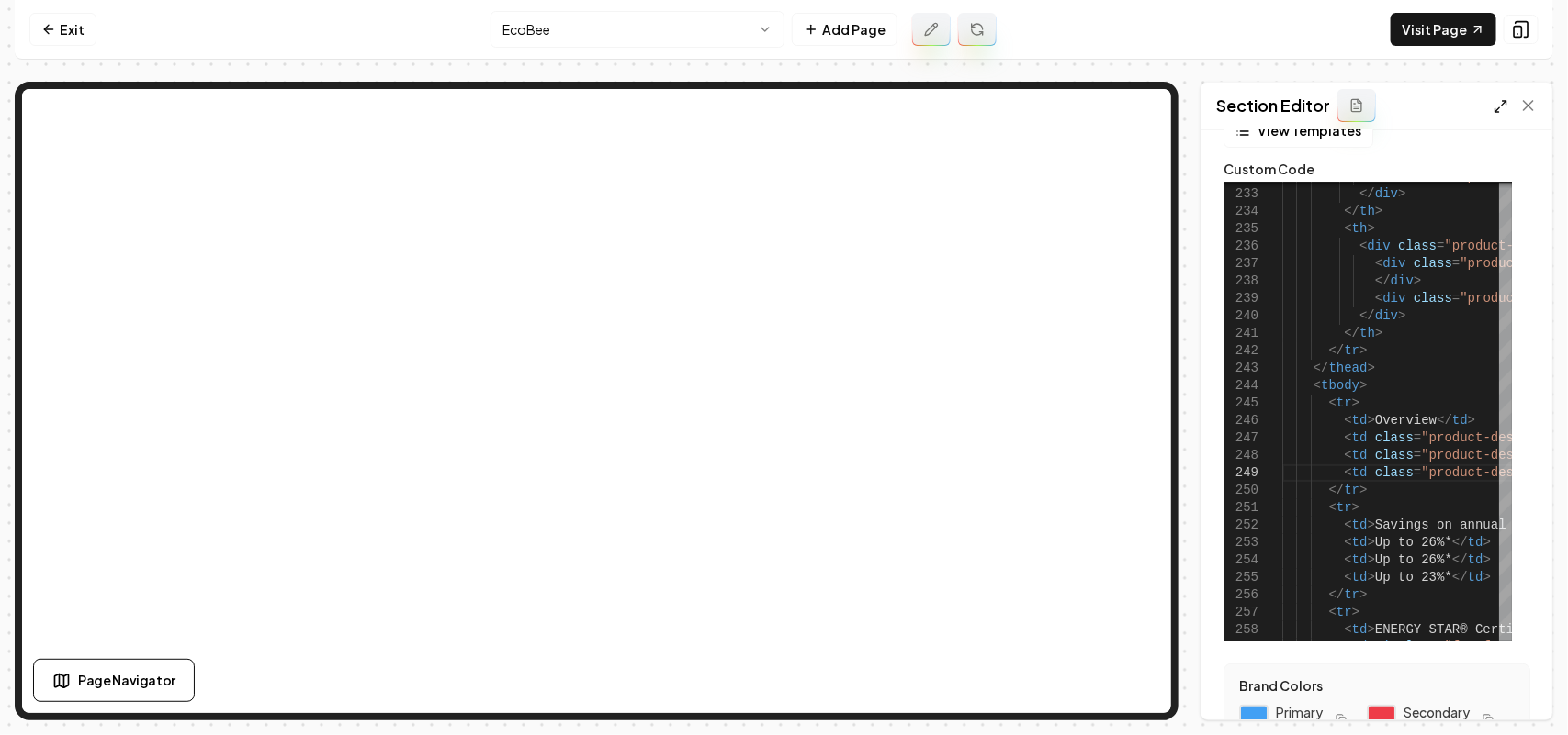
click at [1502, 107] on icon at bounding box center [1500, 106] width 15 height 15
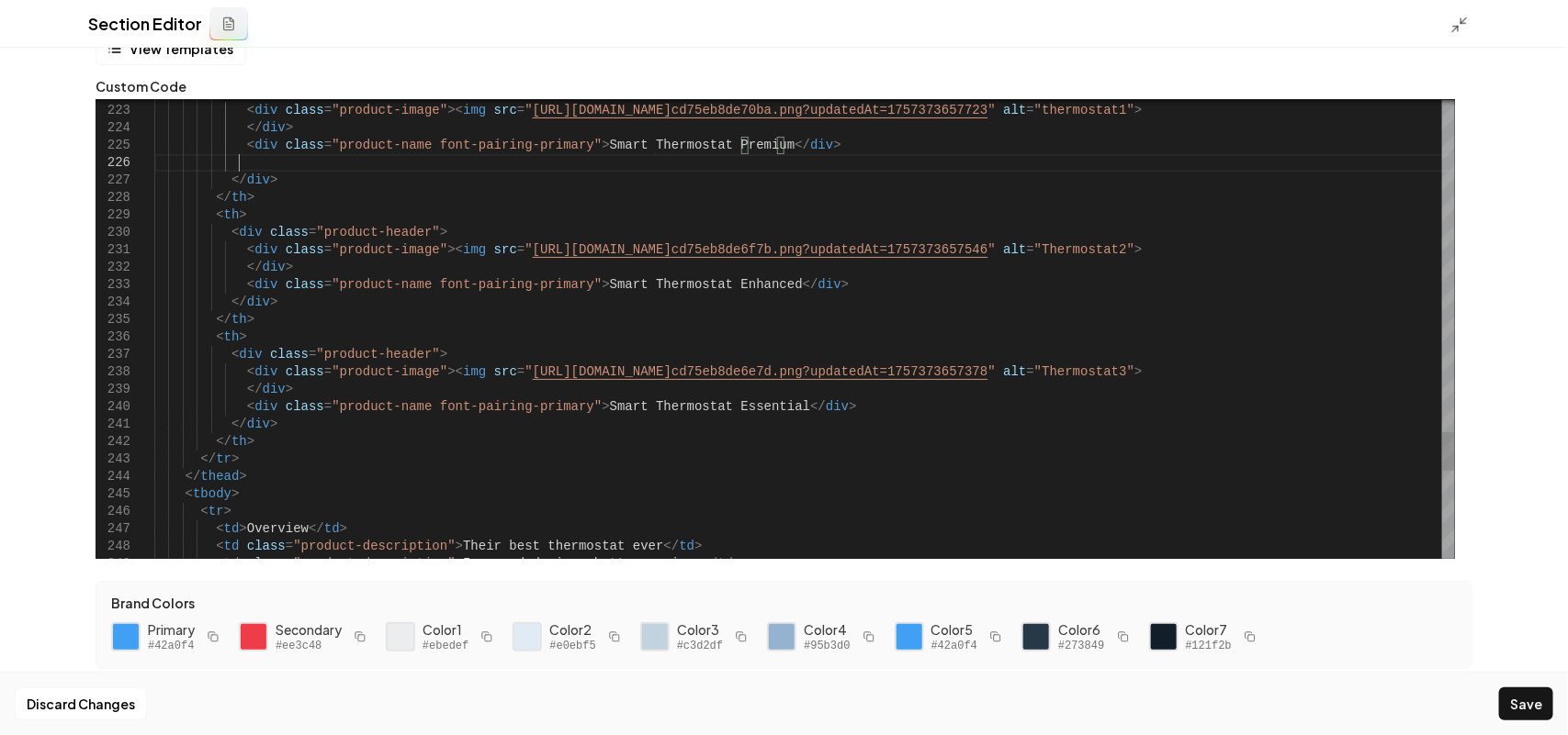
scroll to position [103, 83]
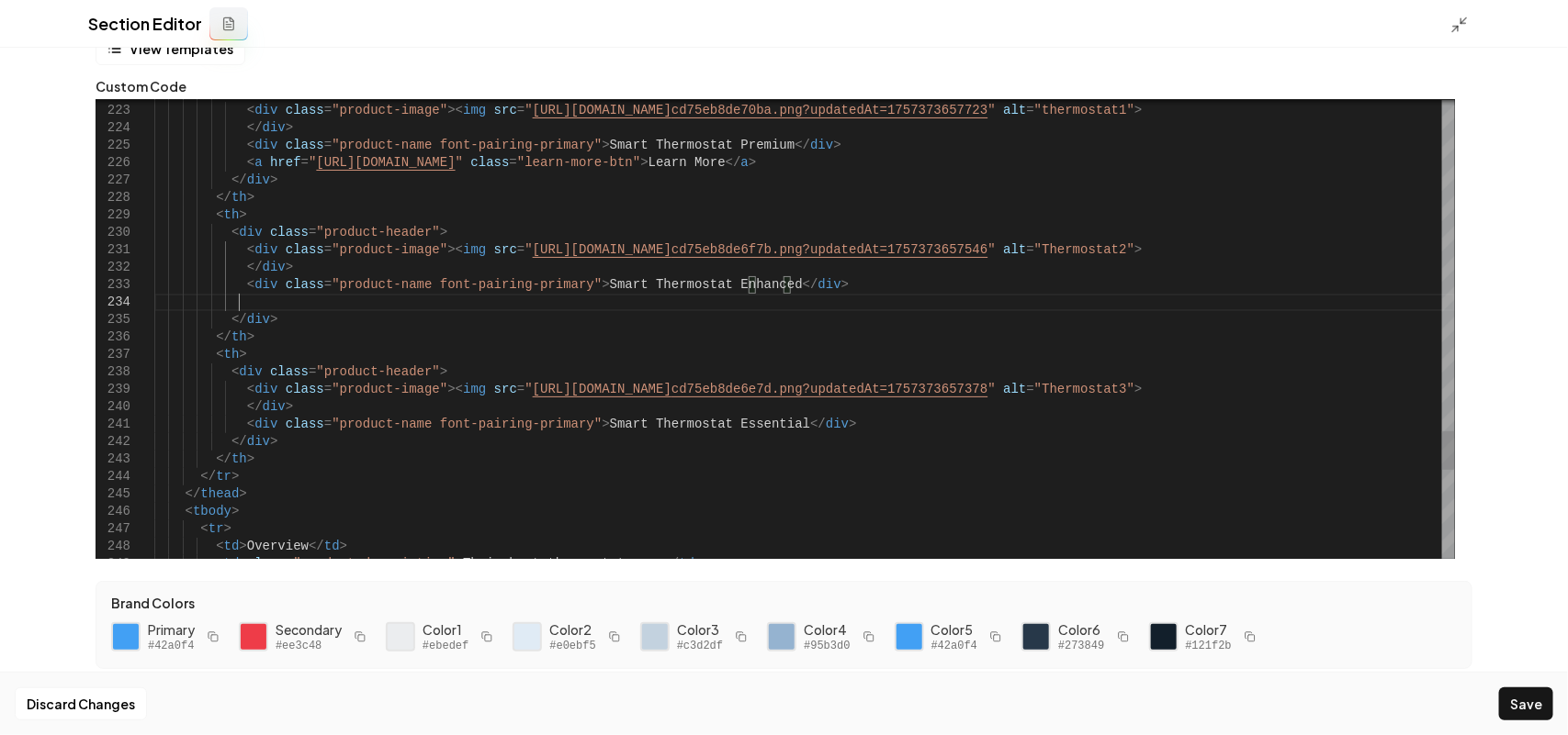
scroll to position [67, 82]
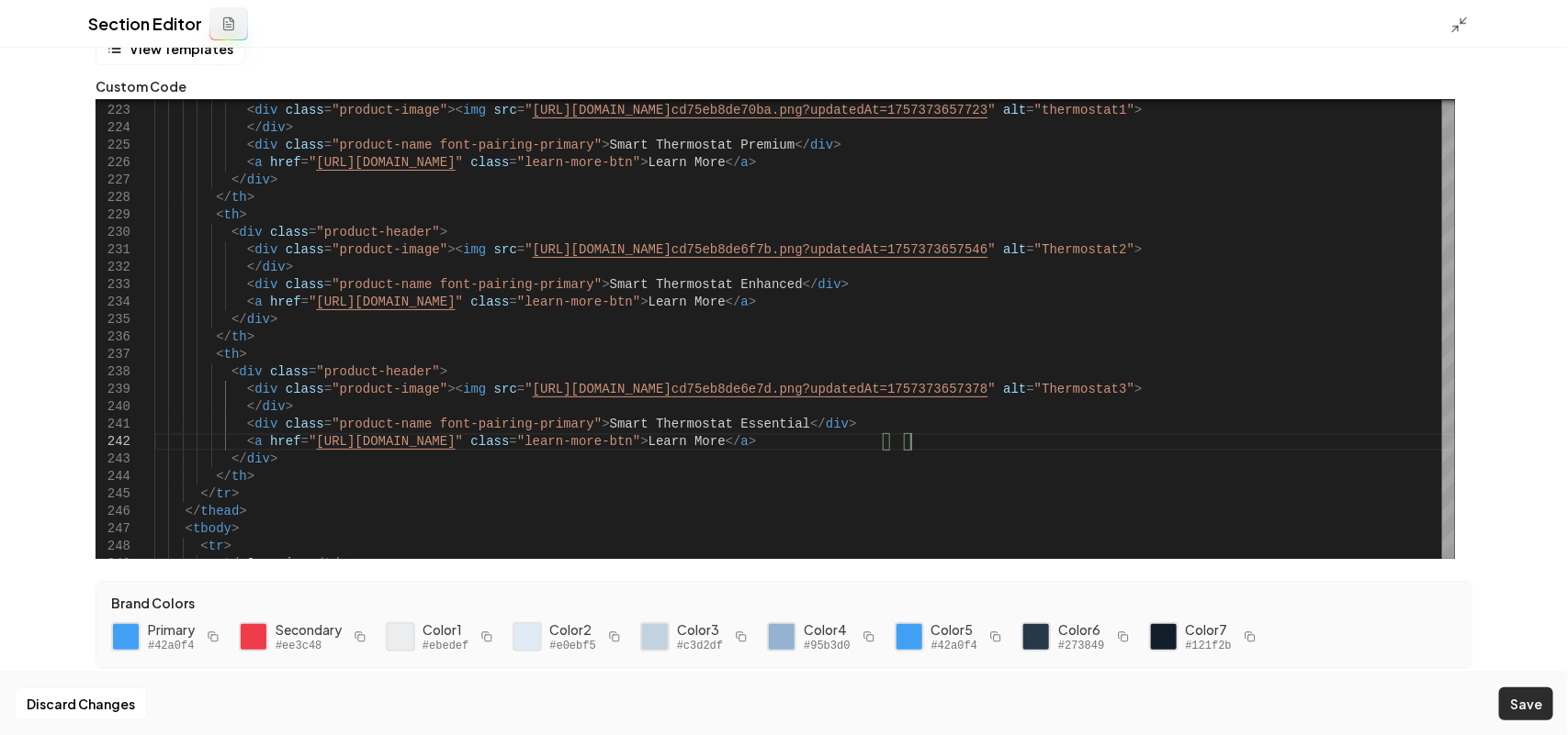
click at [1521, 707] on button "Save" at bounding box center [1526, 704] width 54 height 33
click at [1458, 26] on line at bounding box center [1456, 29] width 6 height 6
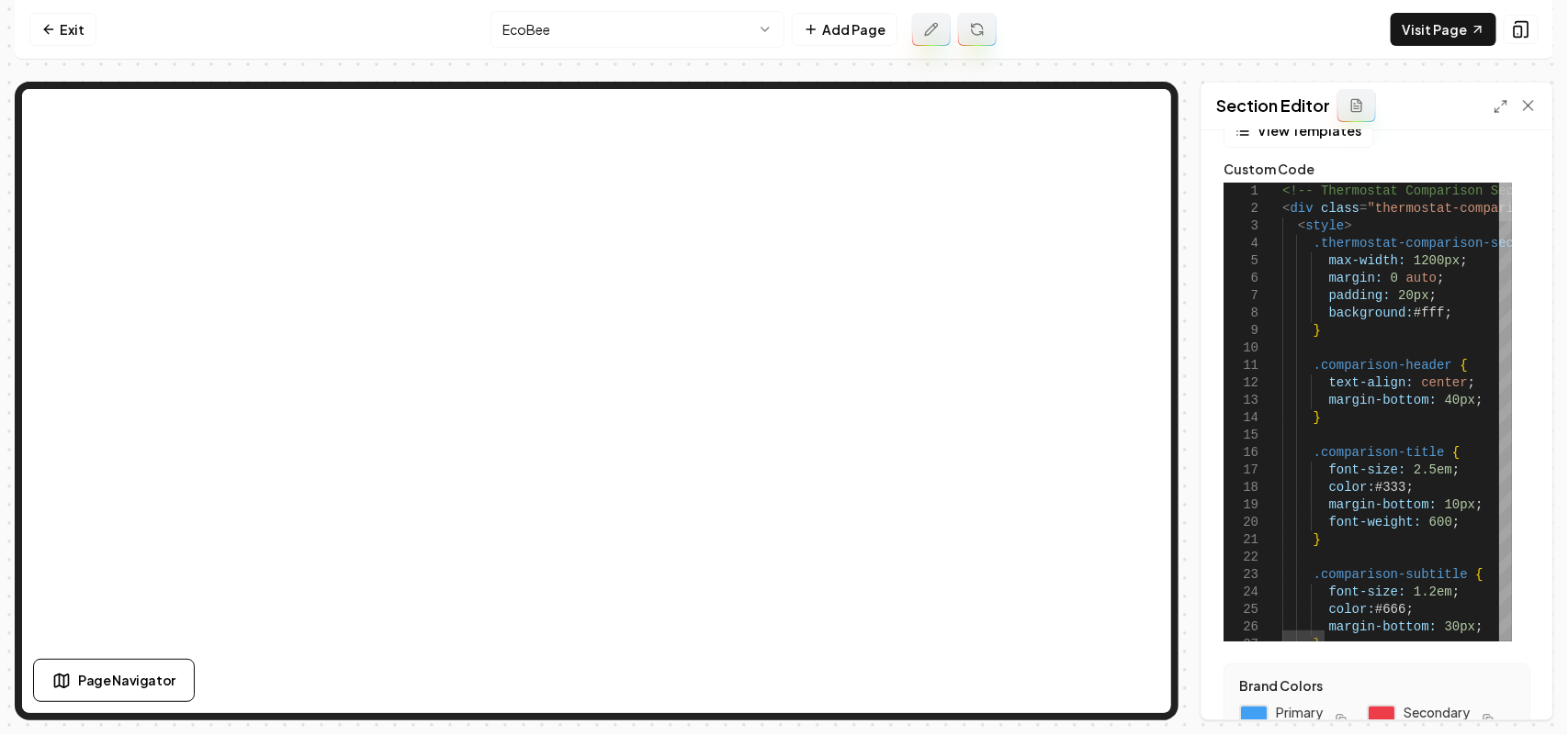
click at [1512, 182] on div at bounding box center [1505, 202] width 13 height 39
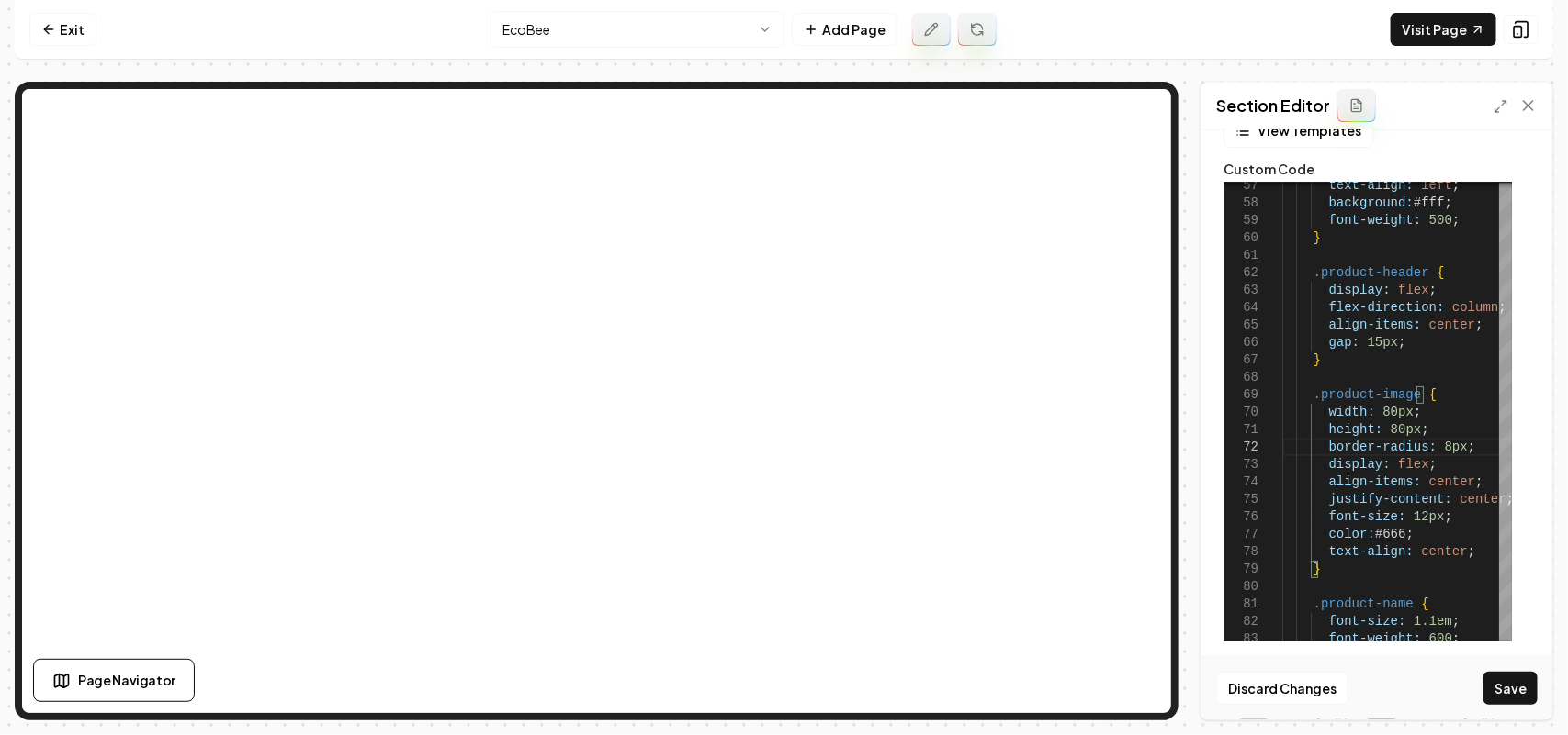
click at [1505, 709] on div "Discard Changes Save" at bounding box center [1377, 687] width 351 height 63
click at [1512, 690] on button "Save" at bounding box center [1511, 688] width 54 height 33
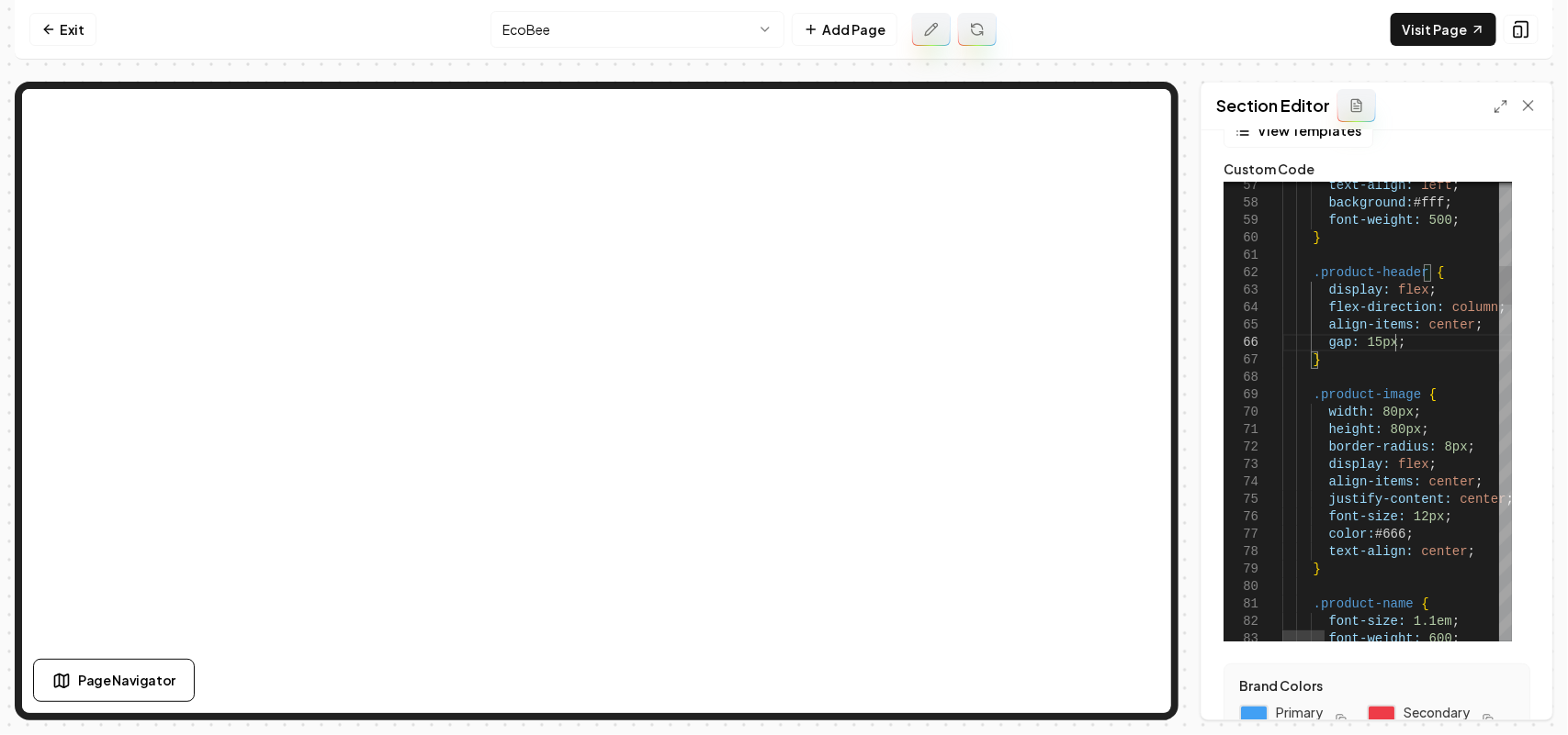
scroll to position [106, 39]
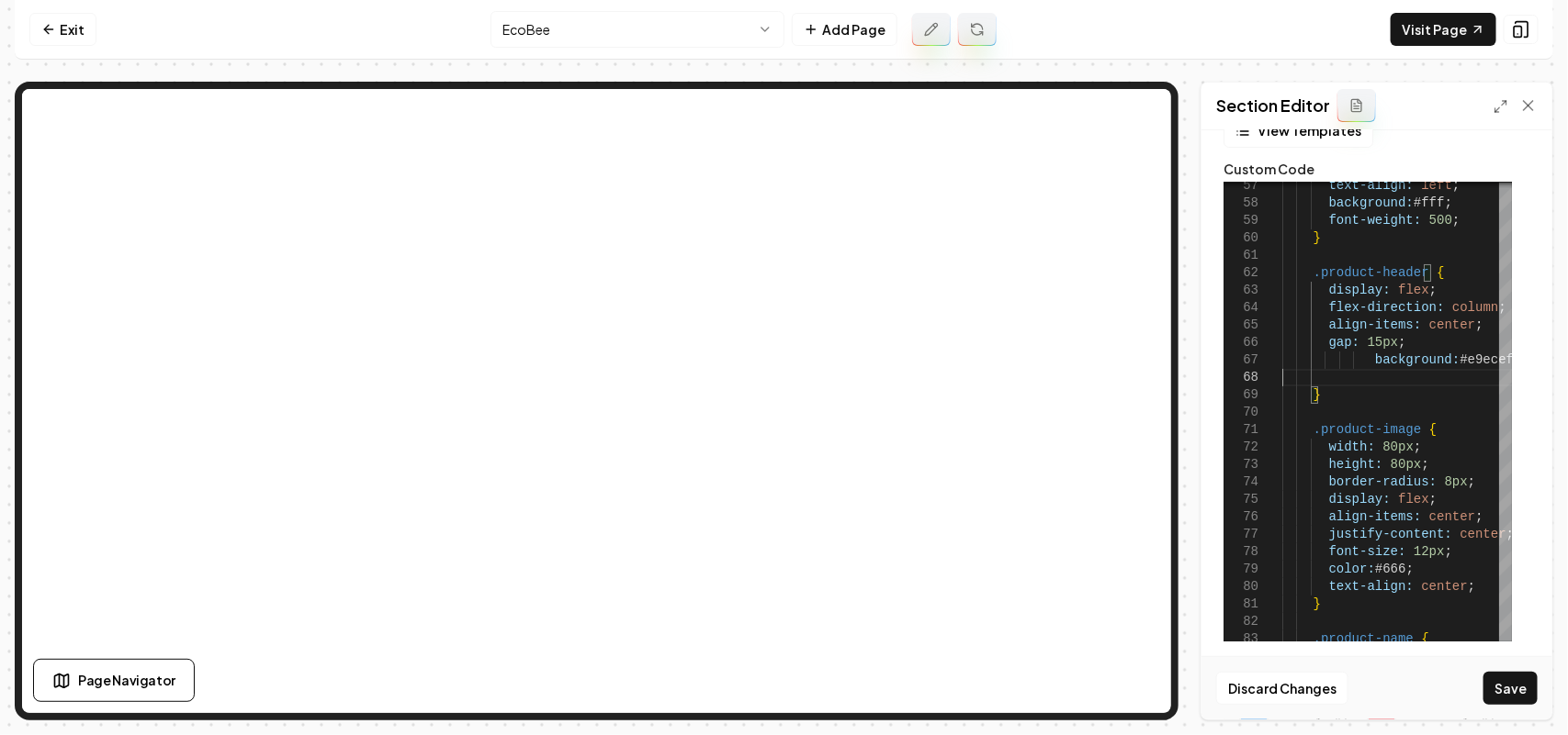
click at [1509, 687] on button "Save" at bounding box center [1511, 688] width 54 height 33
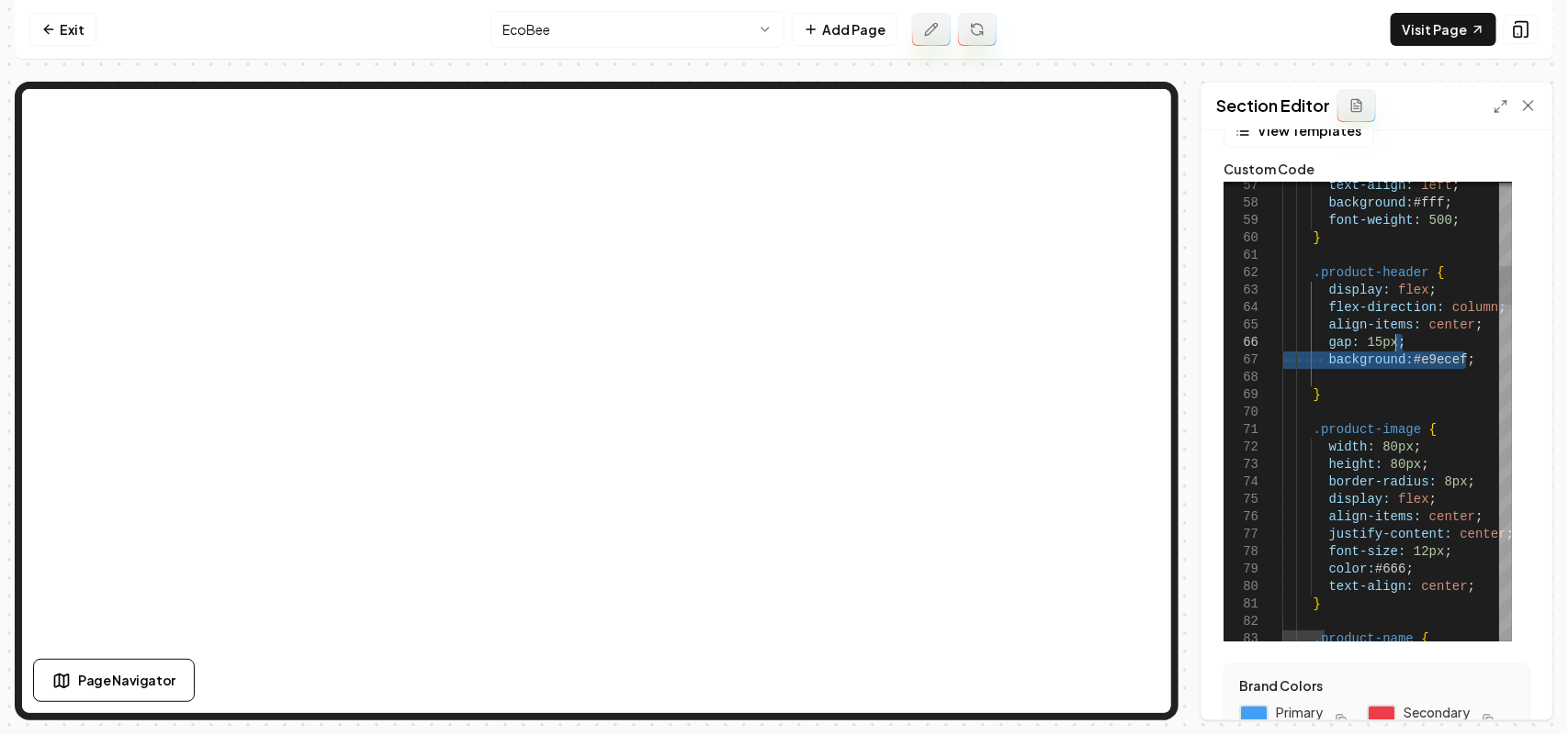
drag, startPoint x: 1477, startPoint y: 355, endPoint x: 1457, endPoint y: 342, distance: 23.9
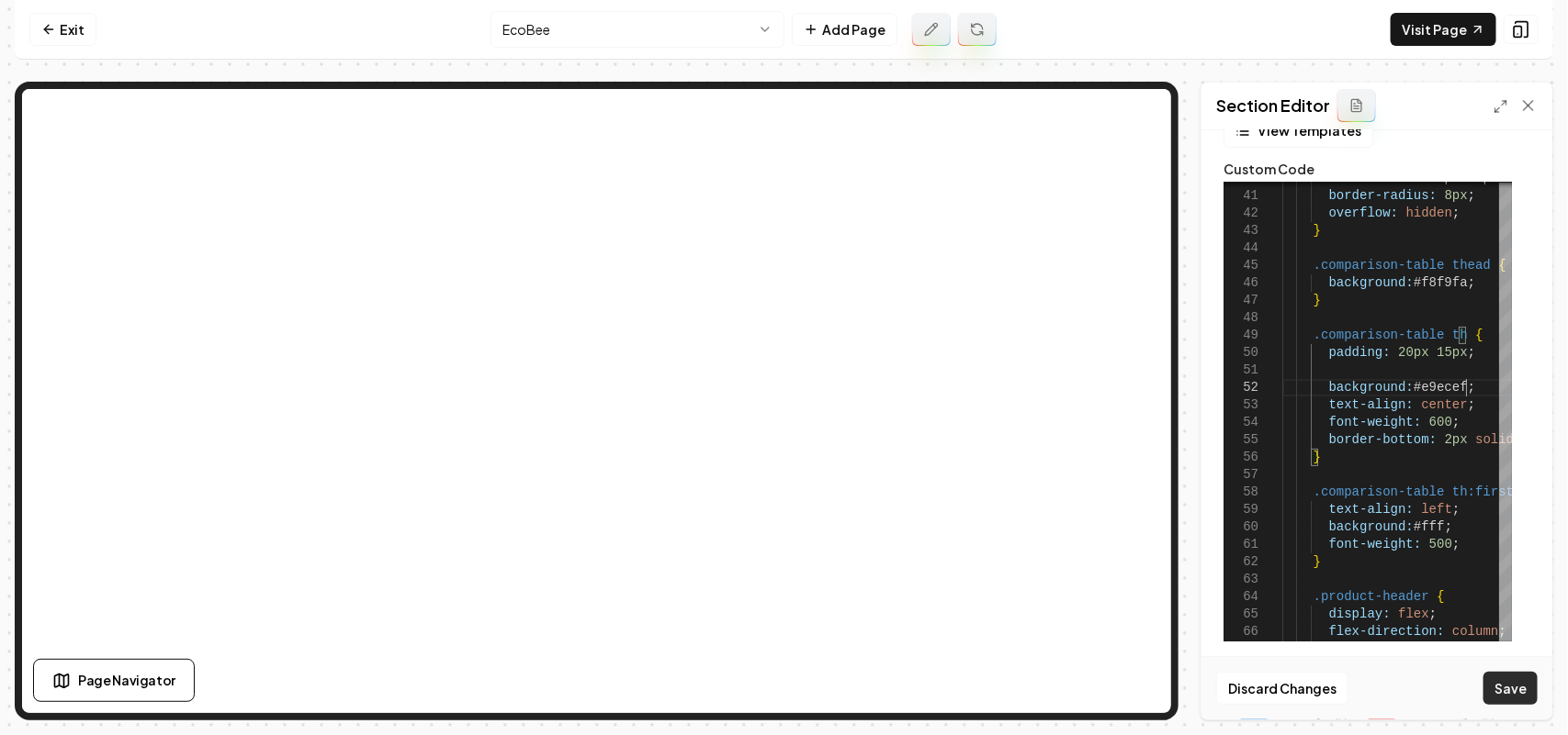
click at [1513, 686] on button "Save" at bounding box center [1511, 688] width 54 height 33
drag, startPoint x: 1472, startPoint y: 387, endPoint x: 1323, endPoint y: 381, distance: 149.1
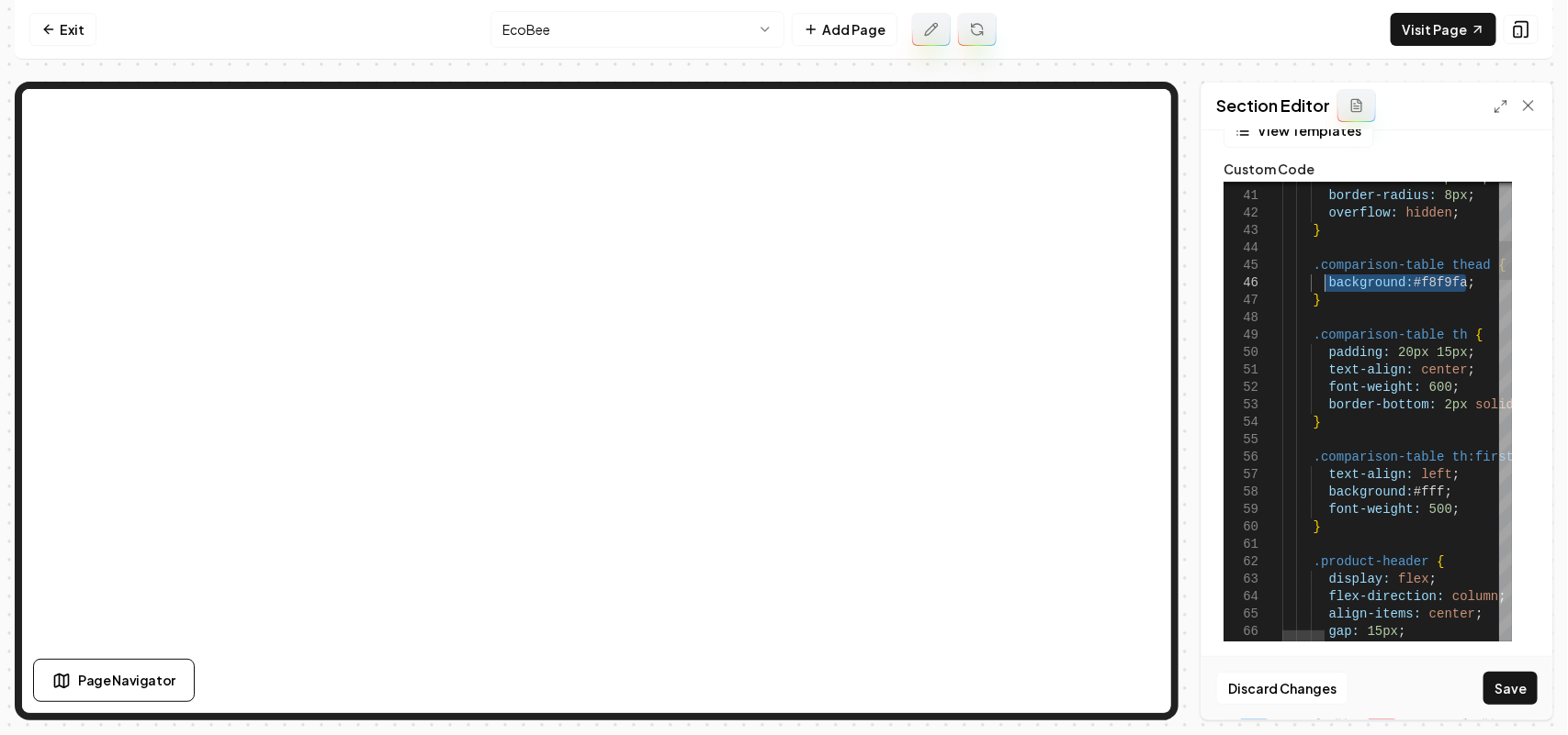
drag, startPoint x: 1468, startPoint y: 286, endPoint x: 1323, endPoint y: 283, distance: 145.0
click at [1509, 690] on button "Save" at bounding box center [1511, 688] width 54 height 33
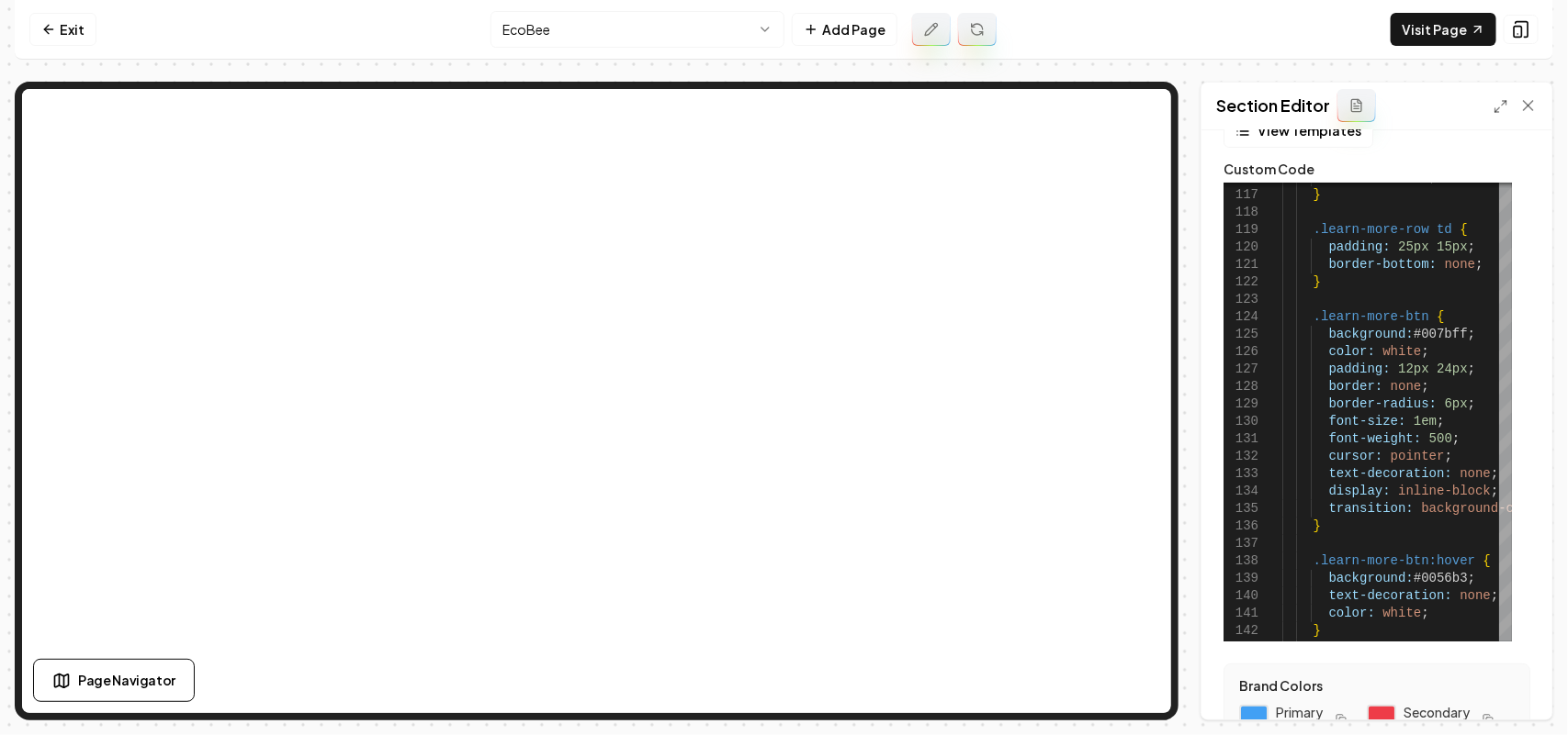
click at [1341, 717] on icon "button" at bounding box center [1341, 719] width 11 height 11
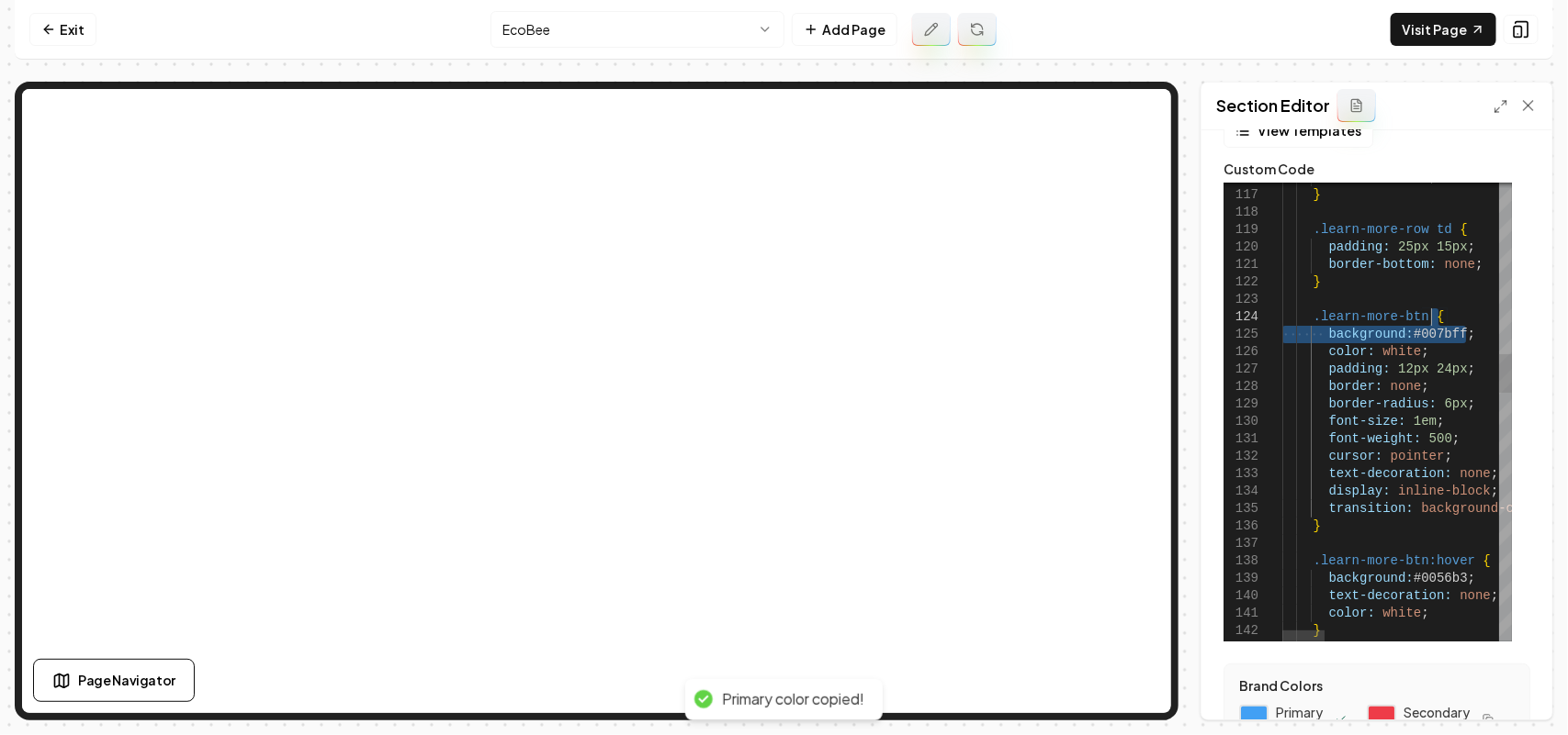
drag, startPoint x: 1477, startPoint y: 326, endPoint x: 1472, endPoint y: 313, distance: 13.9
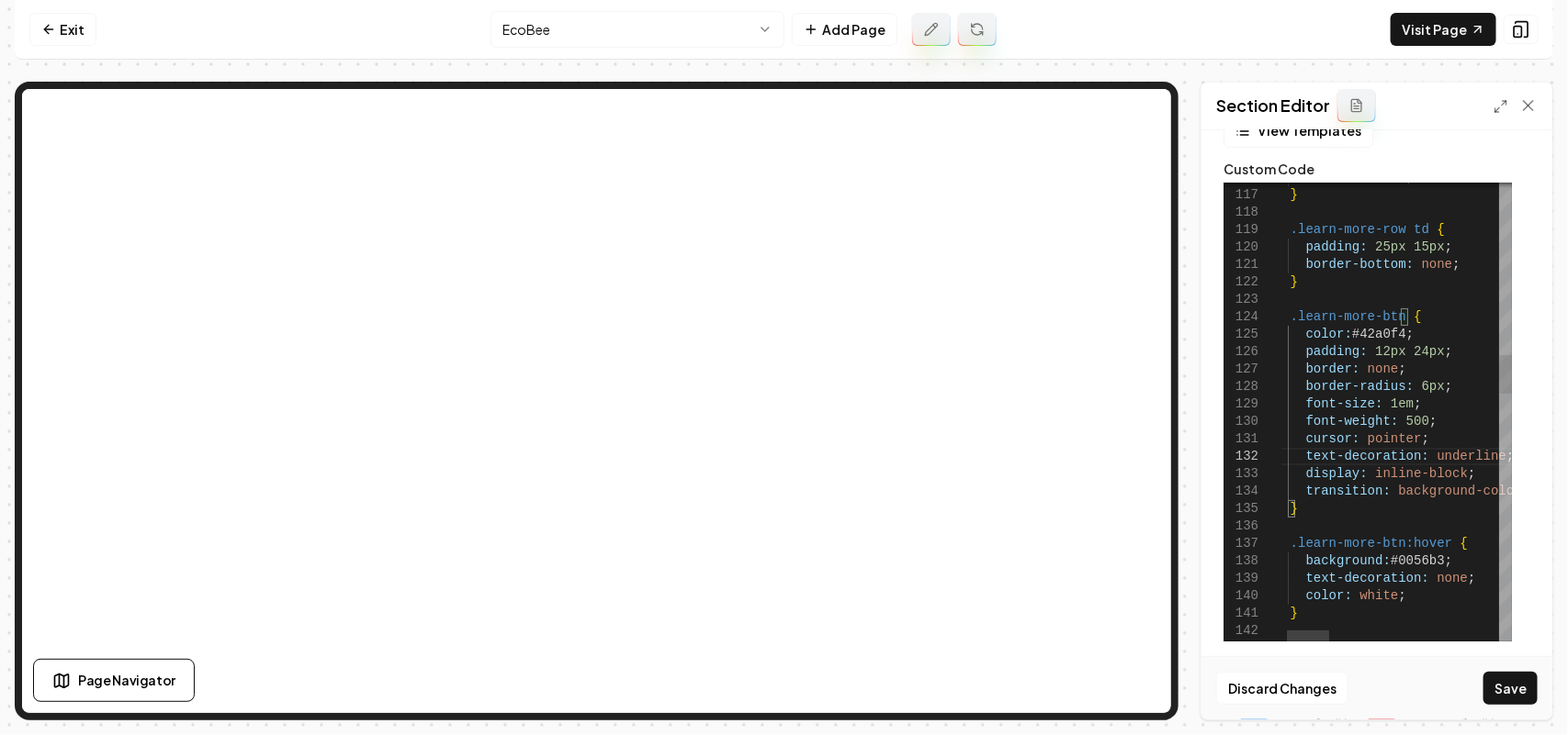
scroll to position [18, 181]
drag, startPoint x: 1440, startPoint y: 355, endPoint x: 1443, endPoint y: 339, distance: 16.3
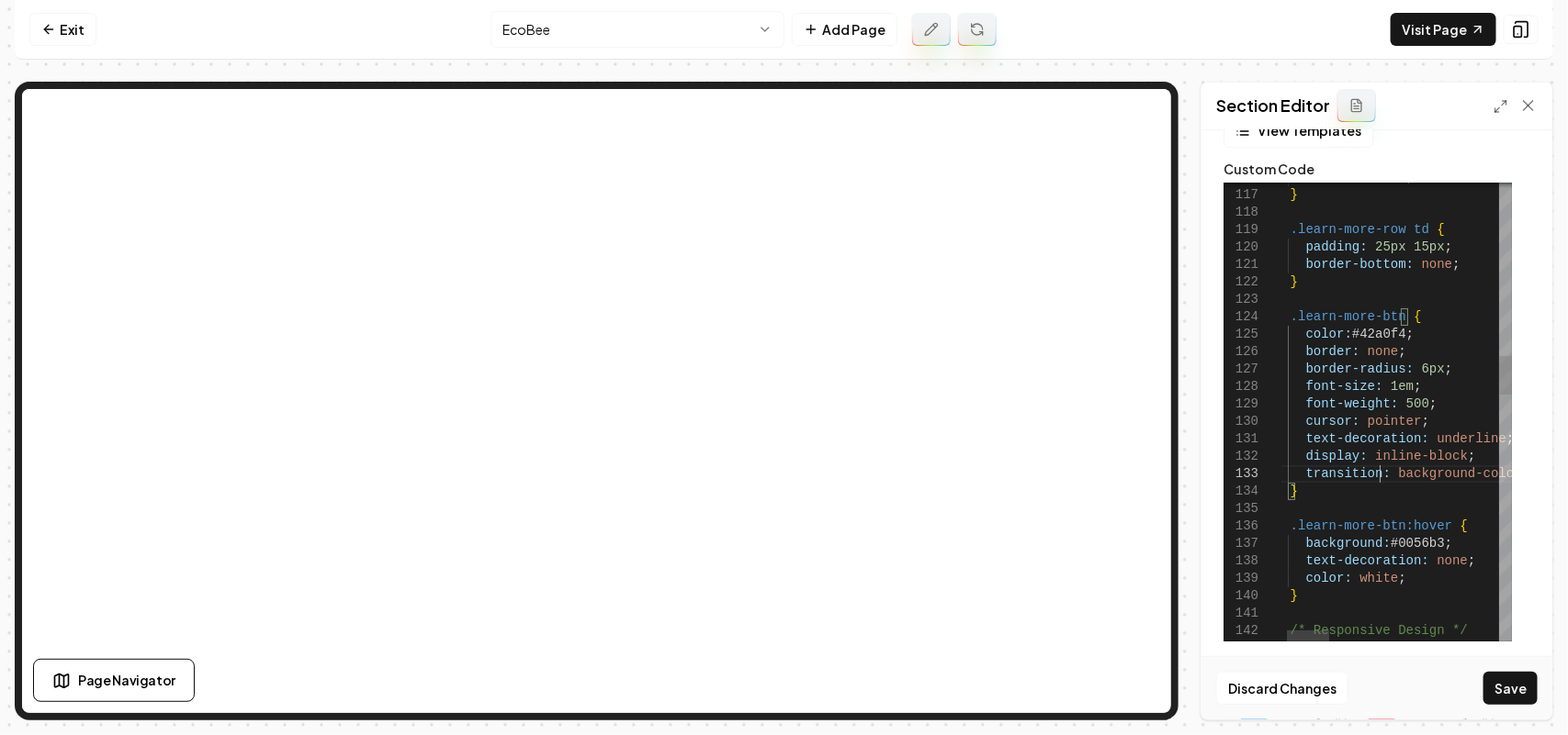
click at [1502, 675] on button "Save" at bounding box center [1511, 688] width 54 height 33
drag, startPoint x: 1458, startPoint y: 543, endPoint x: 1467, endPoint y: 519, distance: 25.6
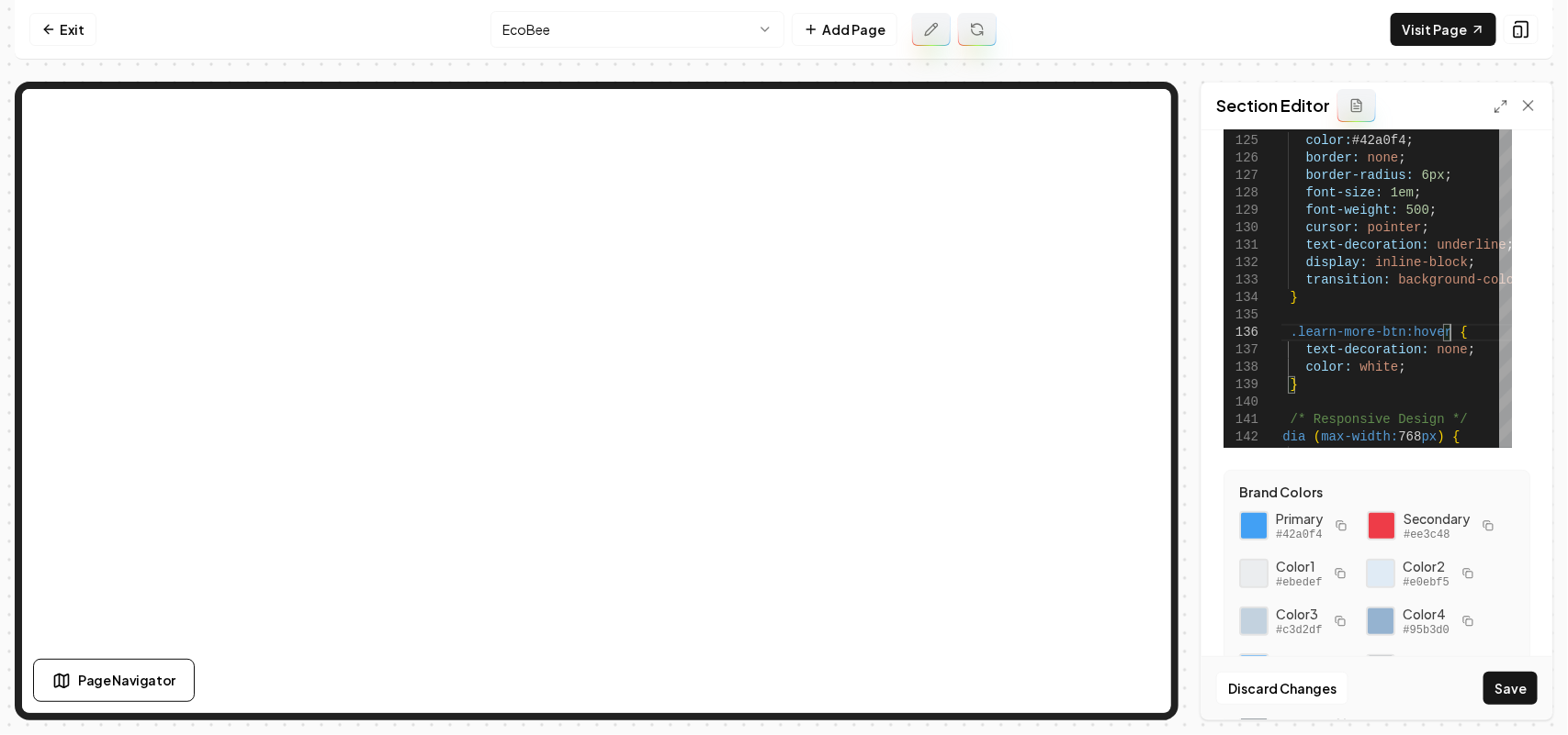
scroll to position [268, 0]
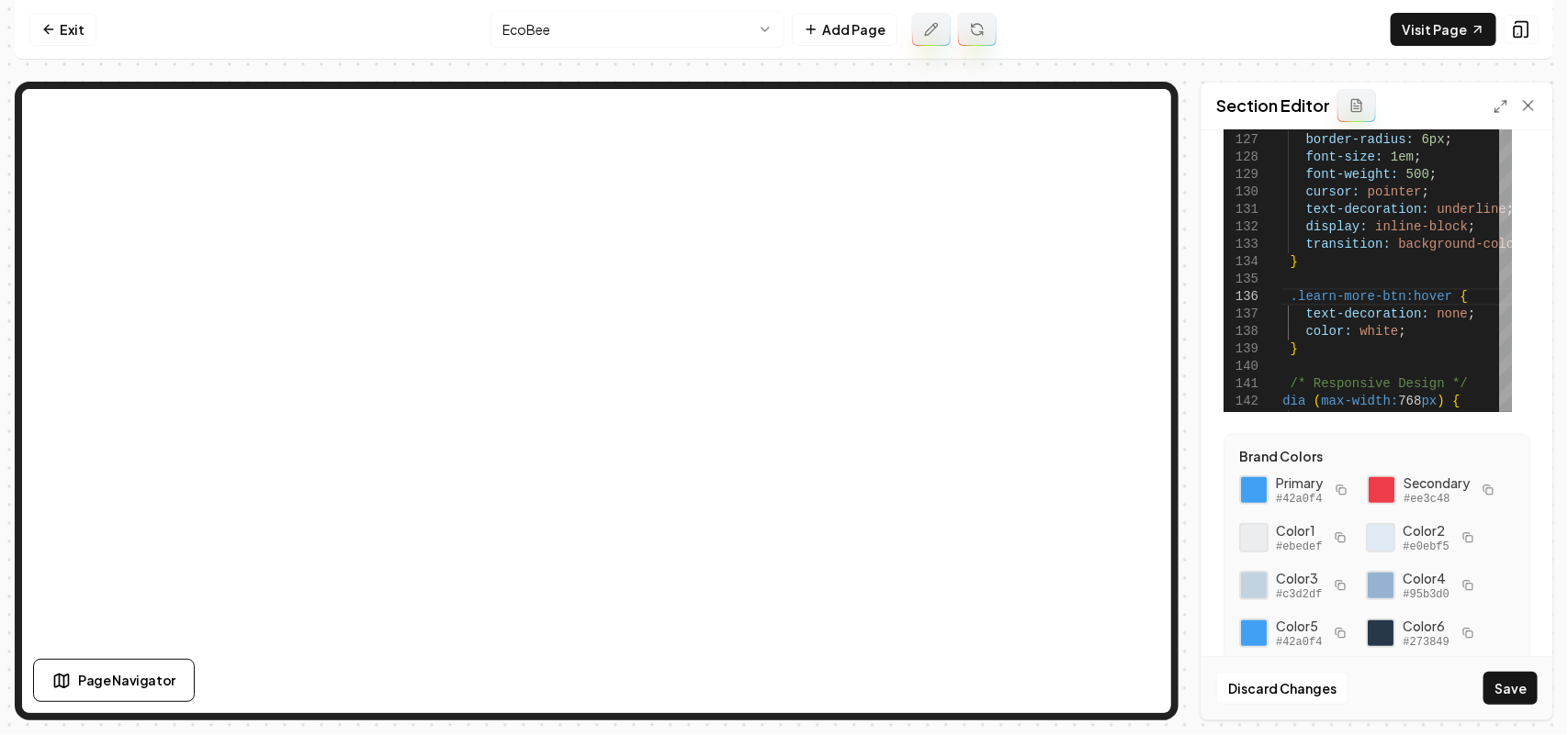
click at [1484, 492] on icon "button" at bounding box center [1486, 489] width 7 height 7
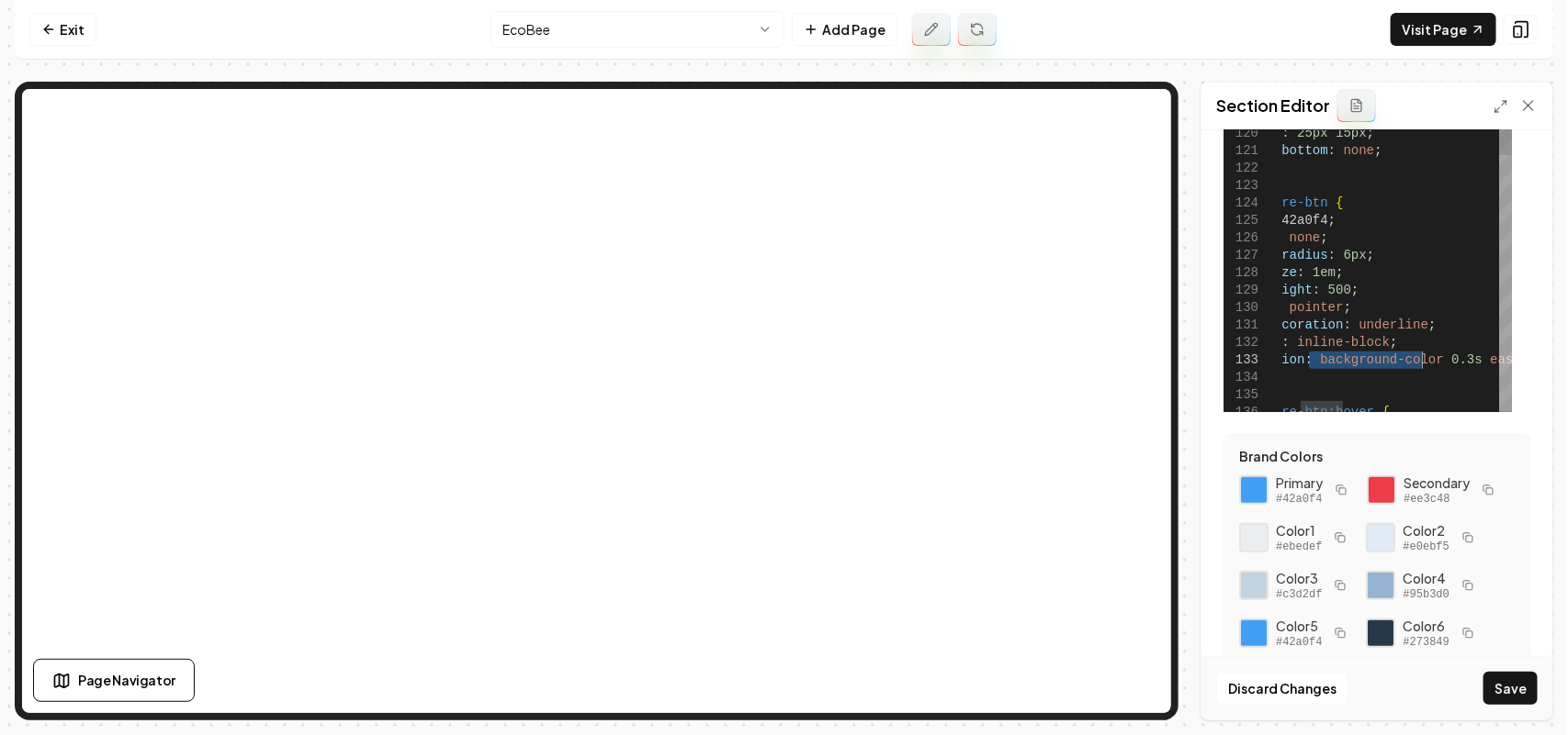
drag, startPoint x: 1389, startPoint y: 358, endPoint x: 1421, endPoint y: 355, distance: 32.1
click at [1316, 416] on form "**********" at bounding box center [1377, 321] width 321 height 872
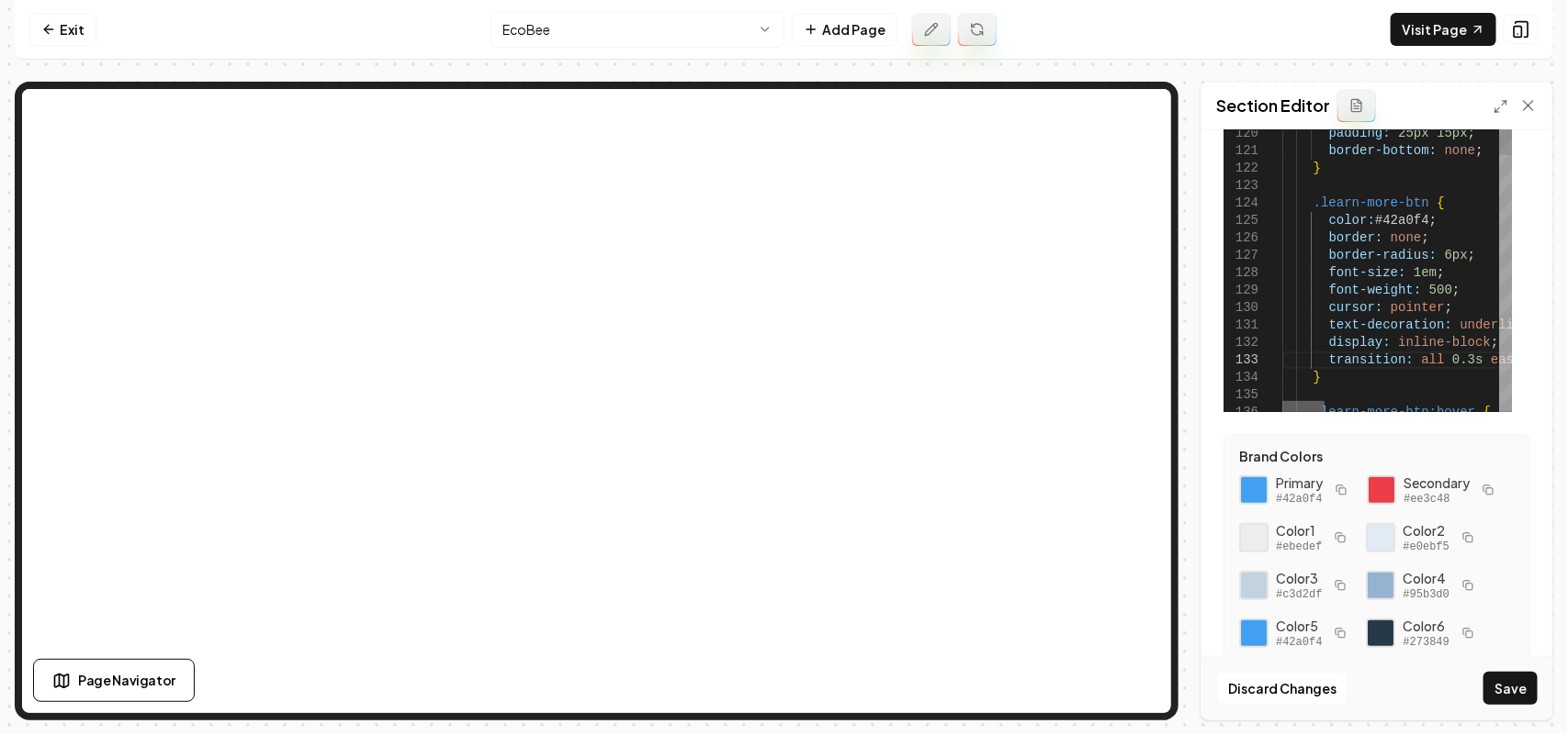
click at [1283, 405] on div at bounding box center [1304, 406] width 43 height 11
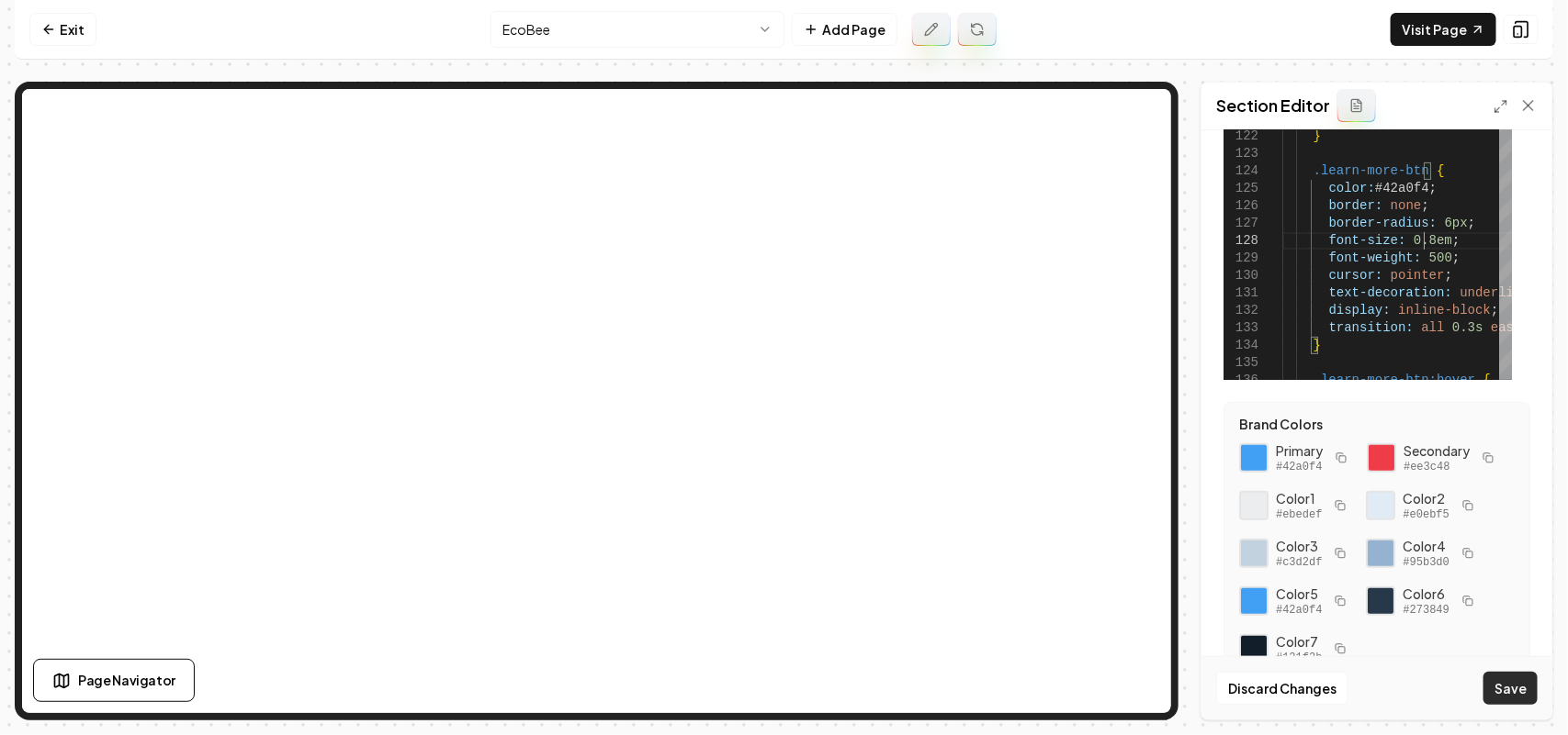
scroll to position [327, 0]
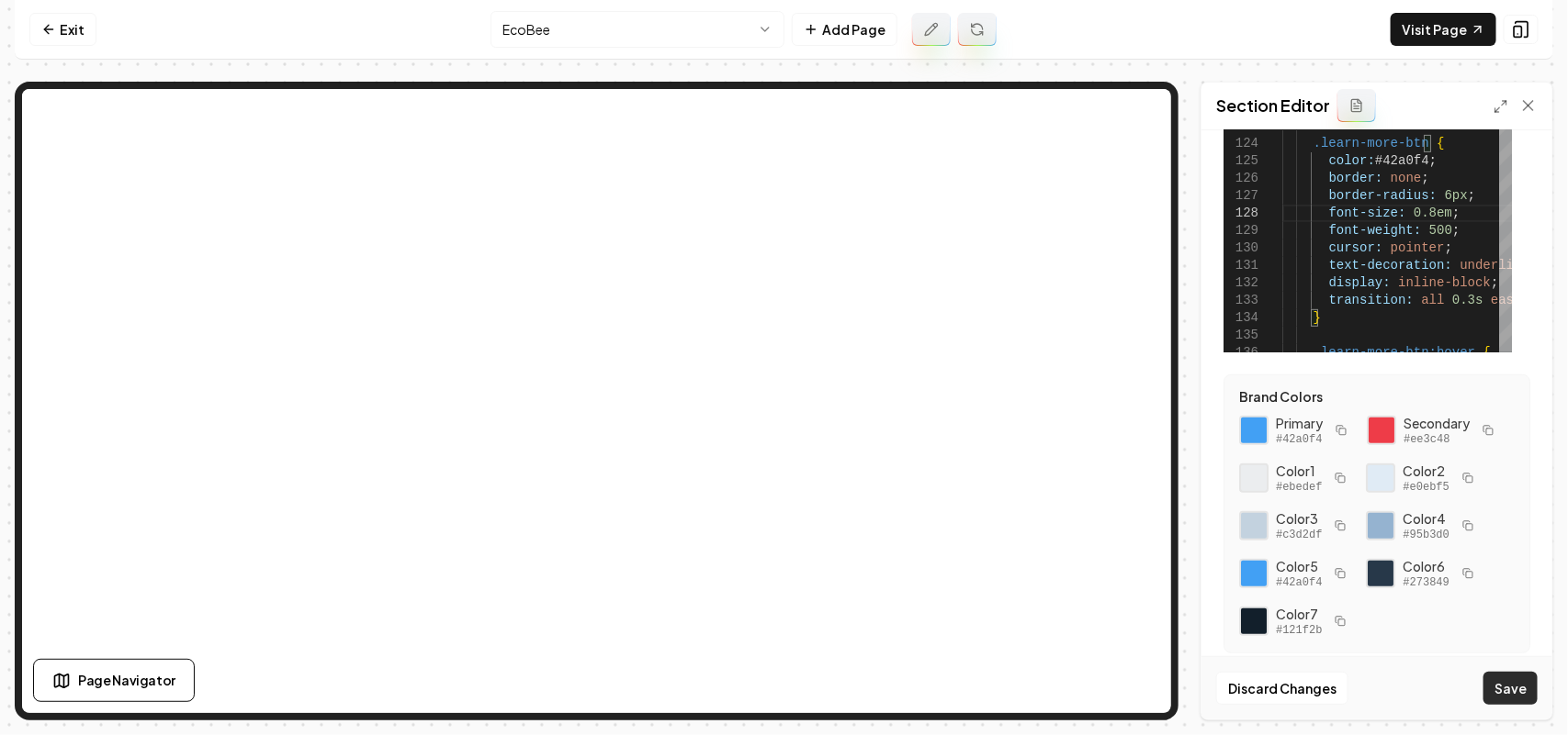
click at [1531, 688] on button "Save" at bounding box center [1511, 688] width 54 height 33
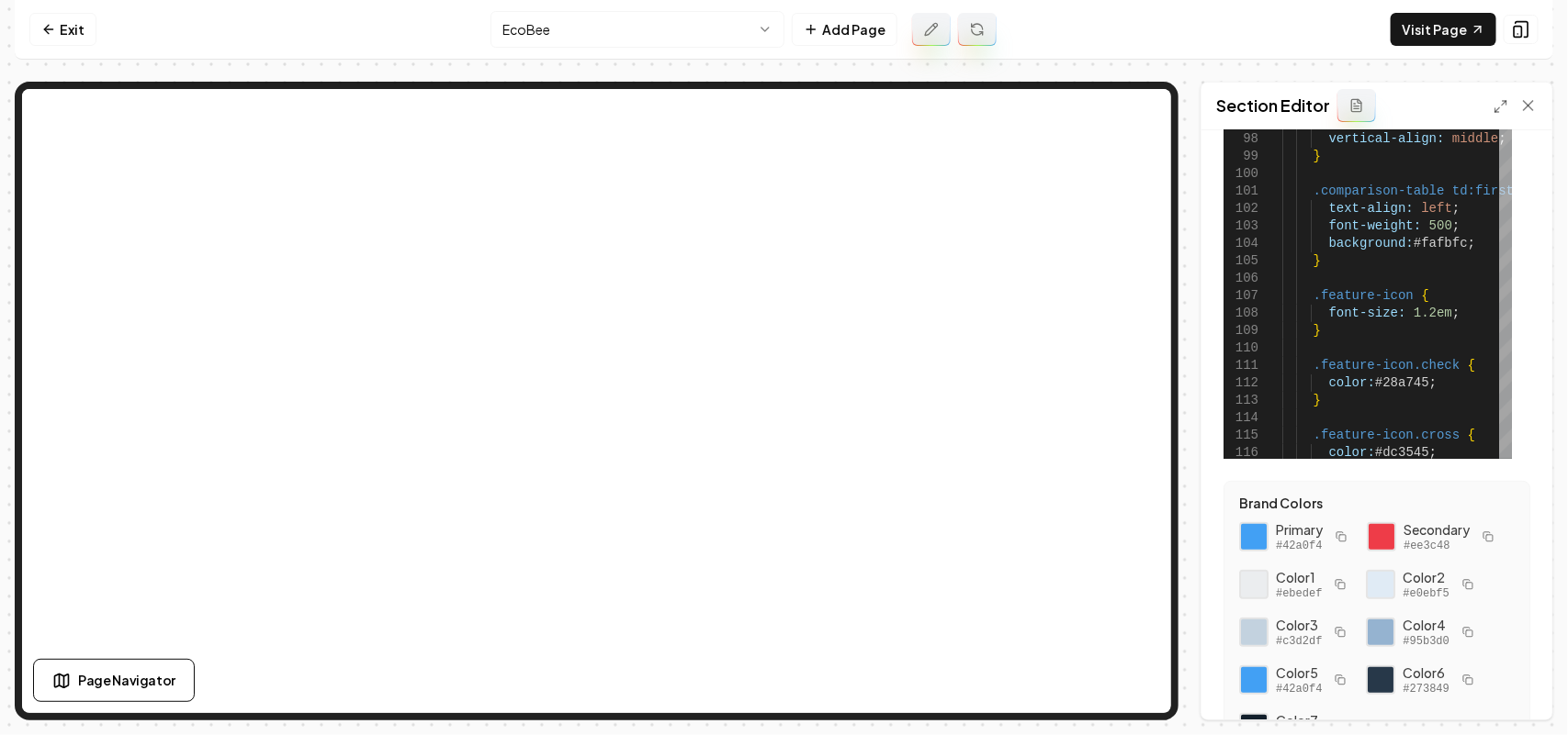
scroll to position [230, 0]
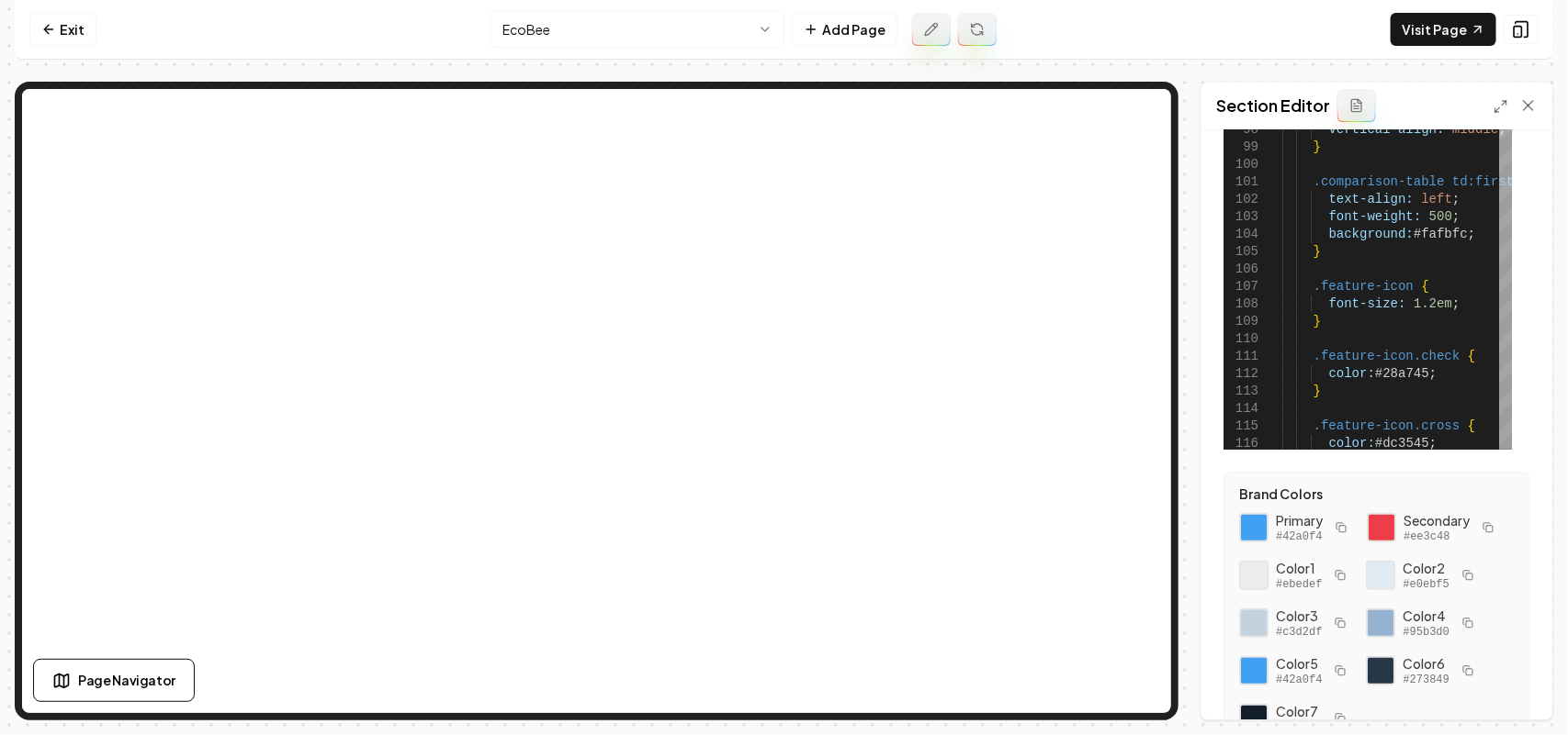
click at [1338, 526] on icon "button" at bounding box center [1341, 527] width 11 height 11
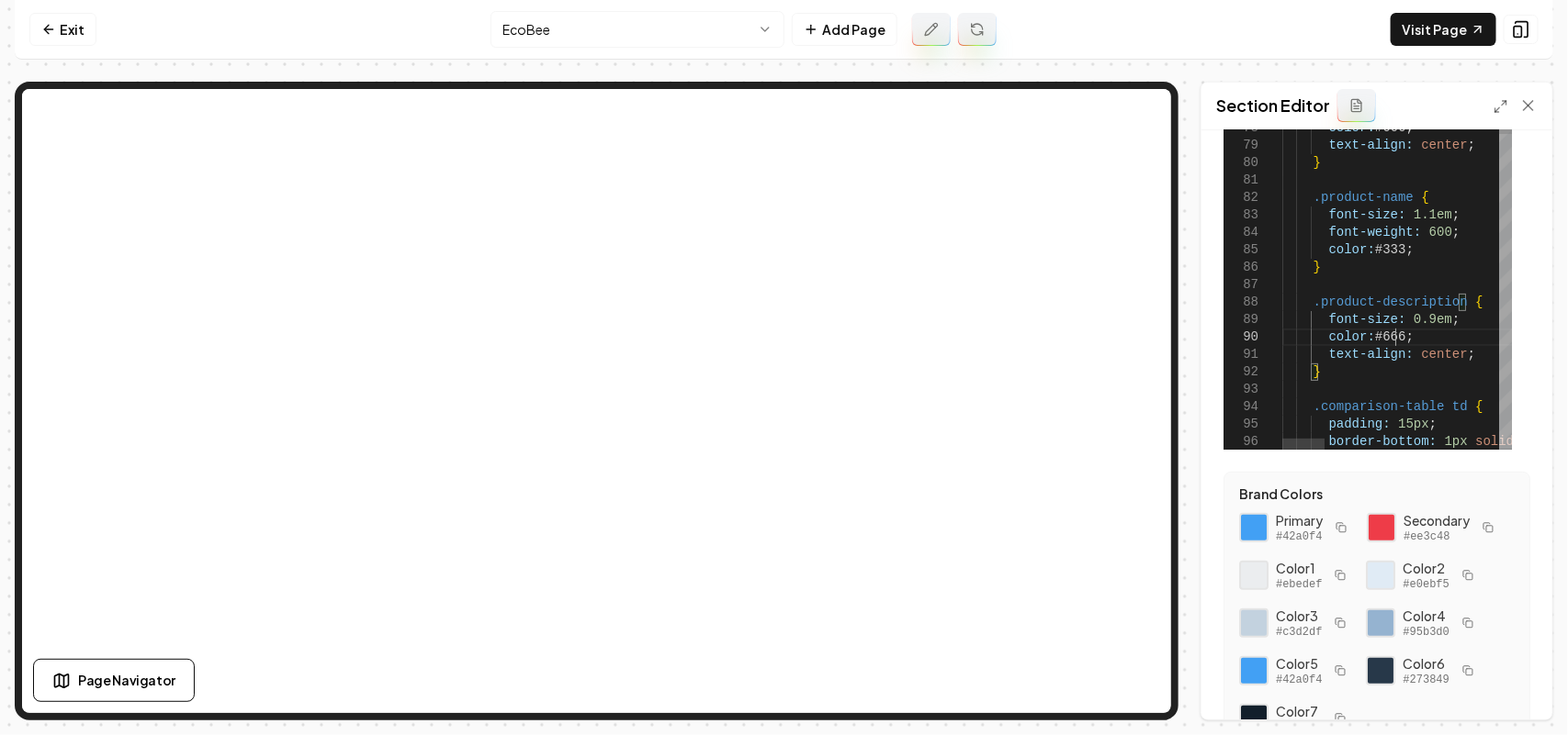
click at [1523, 694] on button "Save" at bounding box center [1511, 688] width 54 height 33
drag, startPoint x: 1445, startPoint y: 321, endPoint x: 1473, endPoint y: 307, distance: 31.3
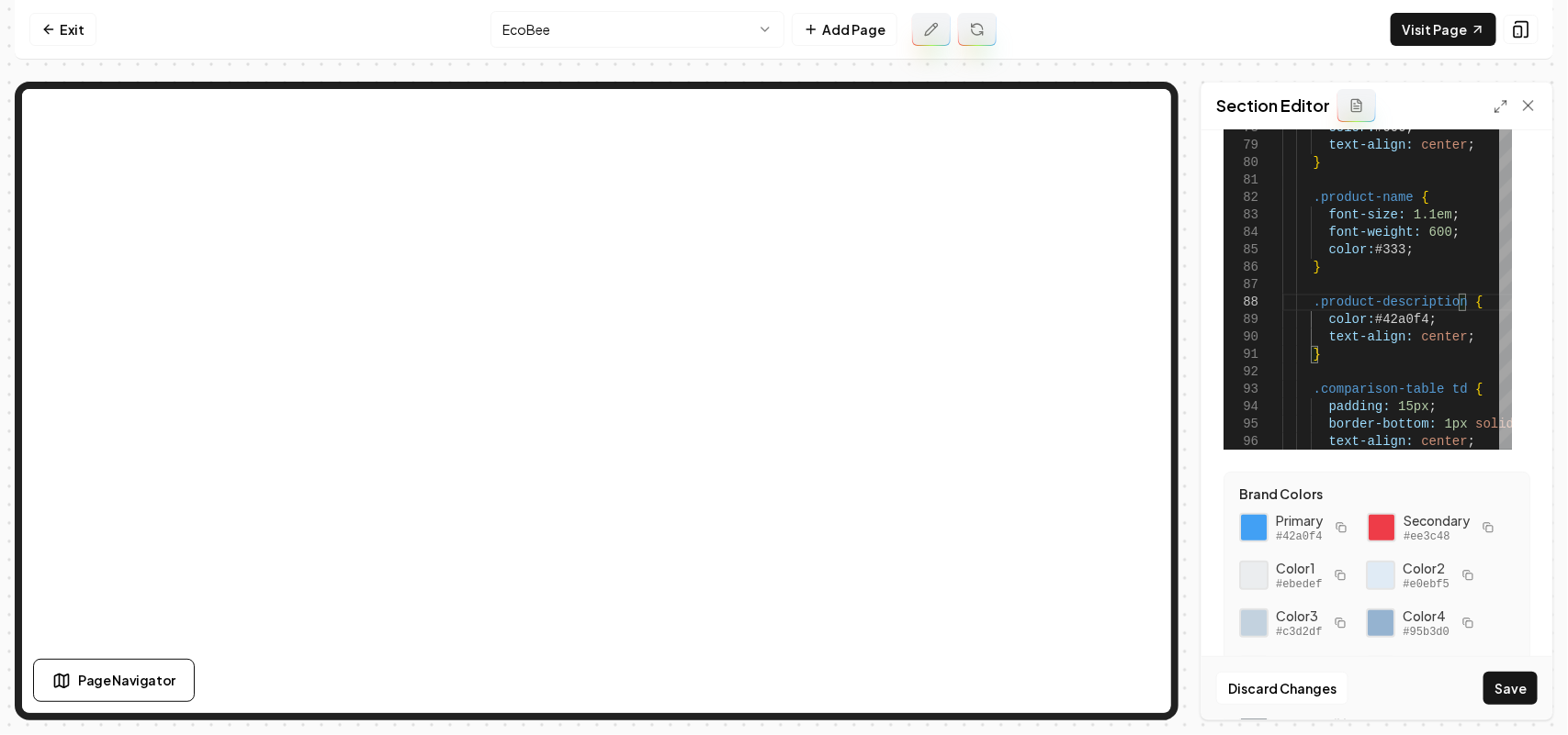
click at [1484, 529] on icon "button" at bounding box center [1486, 527] width 7 height 7
click at [1523, 691] on button "Save" at bounding box center [1511, 688] width 54 height 33
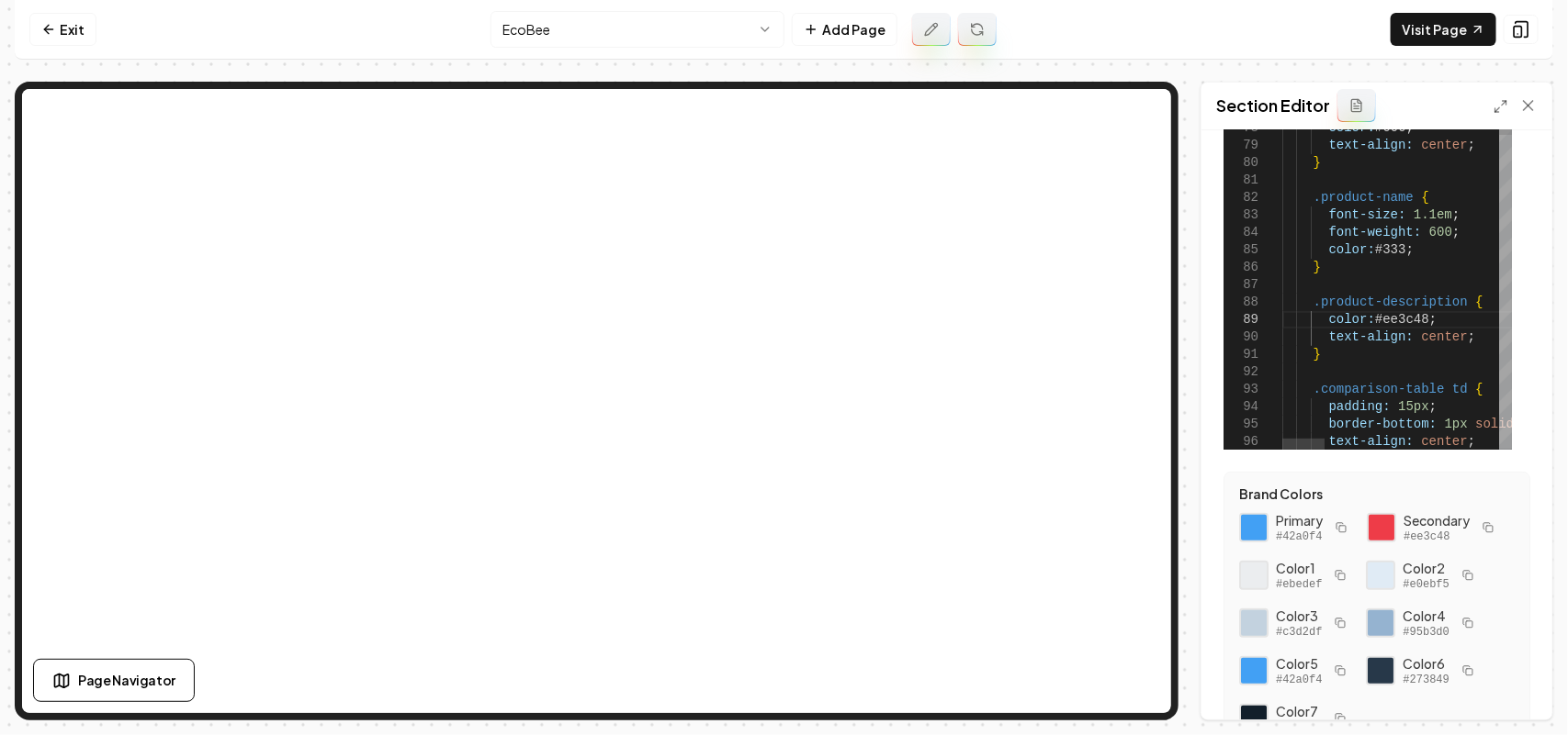
scroll to position [122, 141]
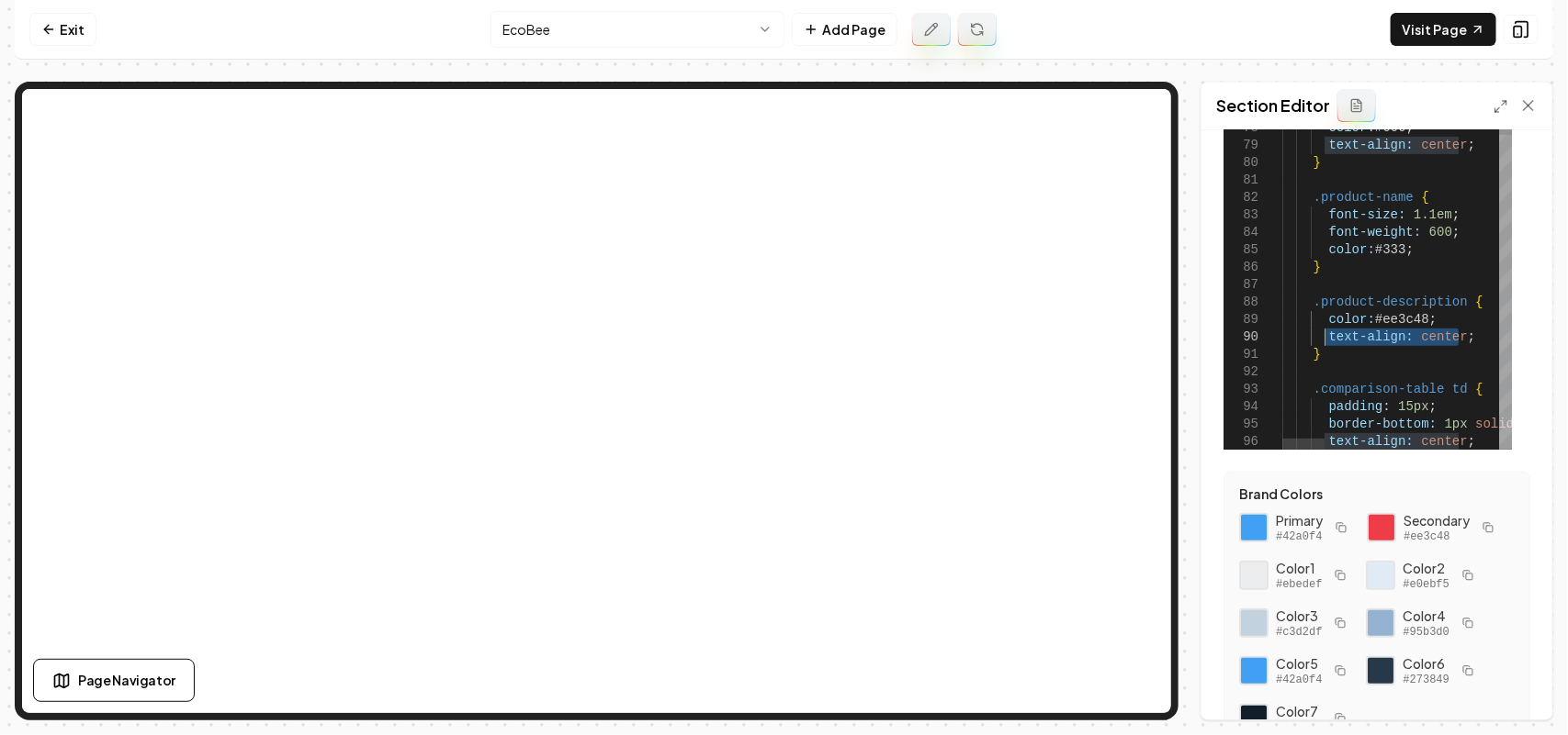
drag, startPoint x: 1467, startPoint y: 337, endPoint x: 1324, endPoint y: 339, distance: 143.0
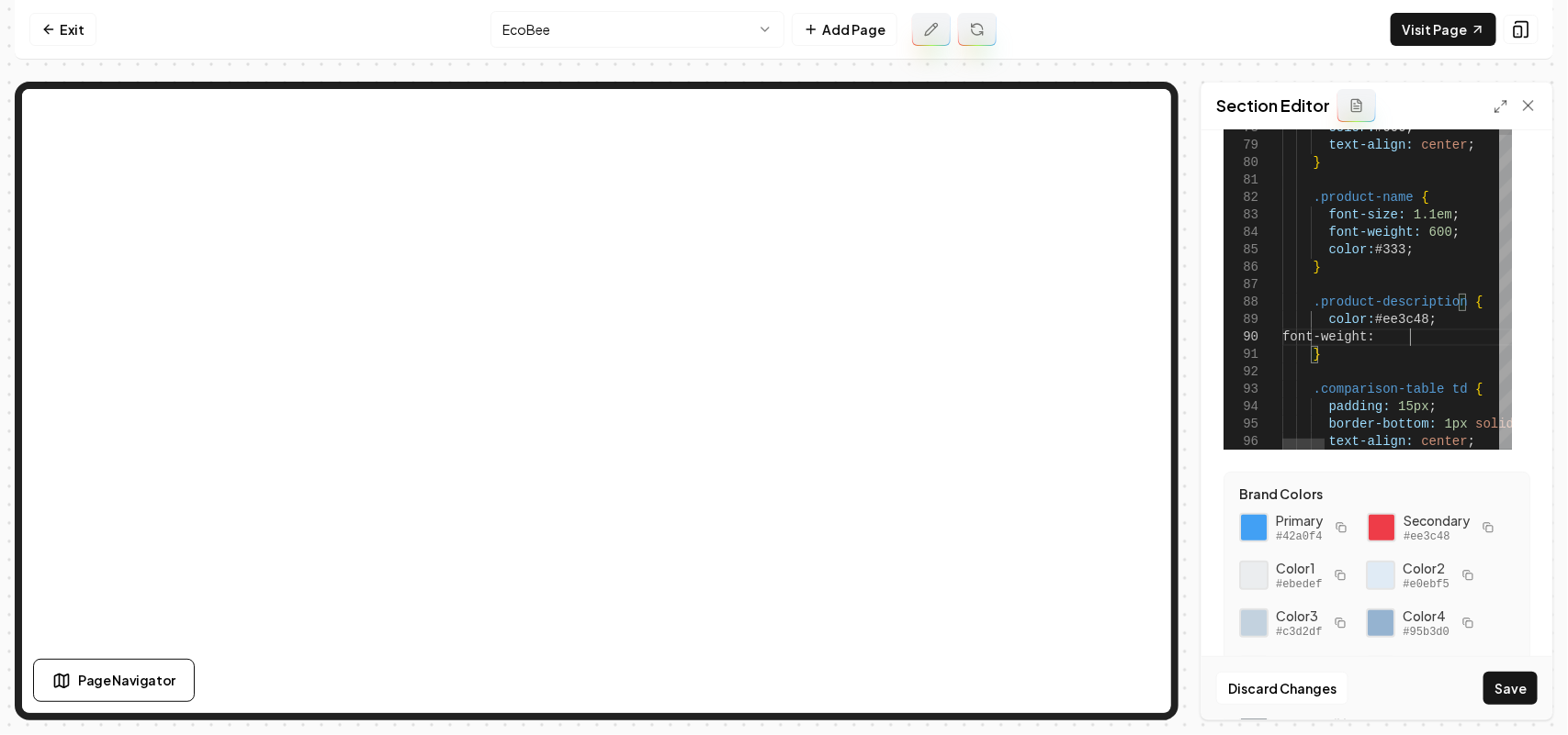
type textarea "**********"
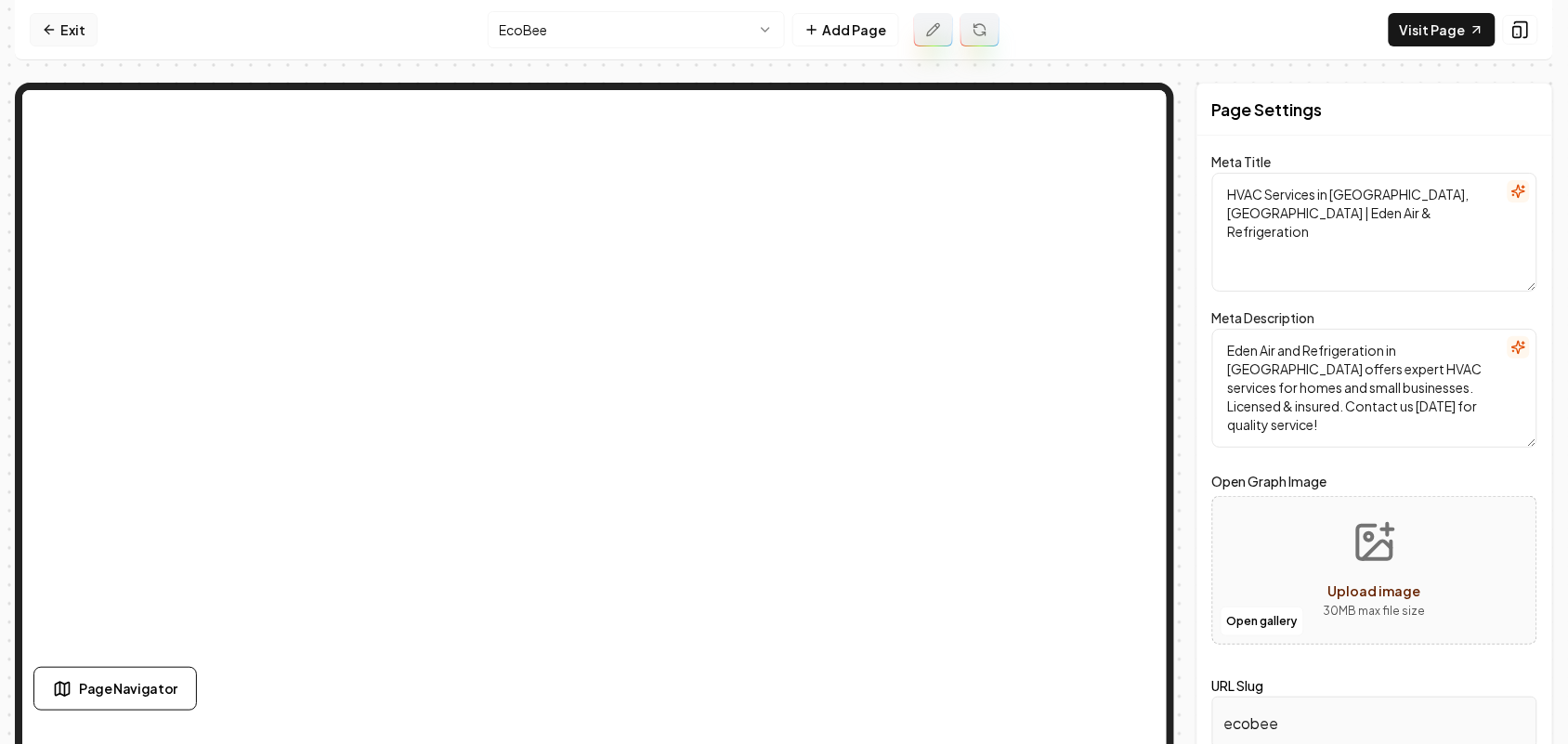
click at [83, 33] on link "Exit" at bounding box center [63, 29] width 68 height 33
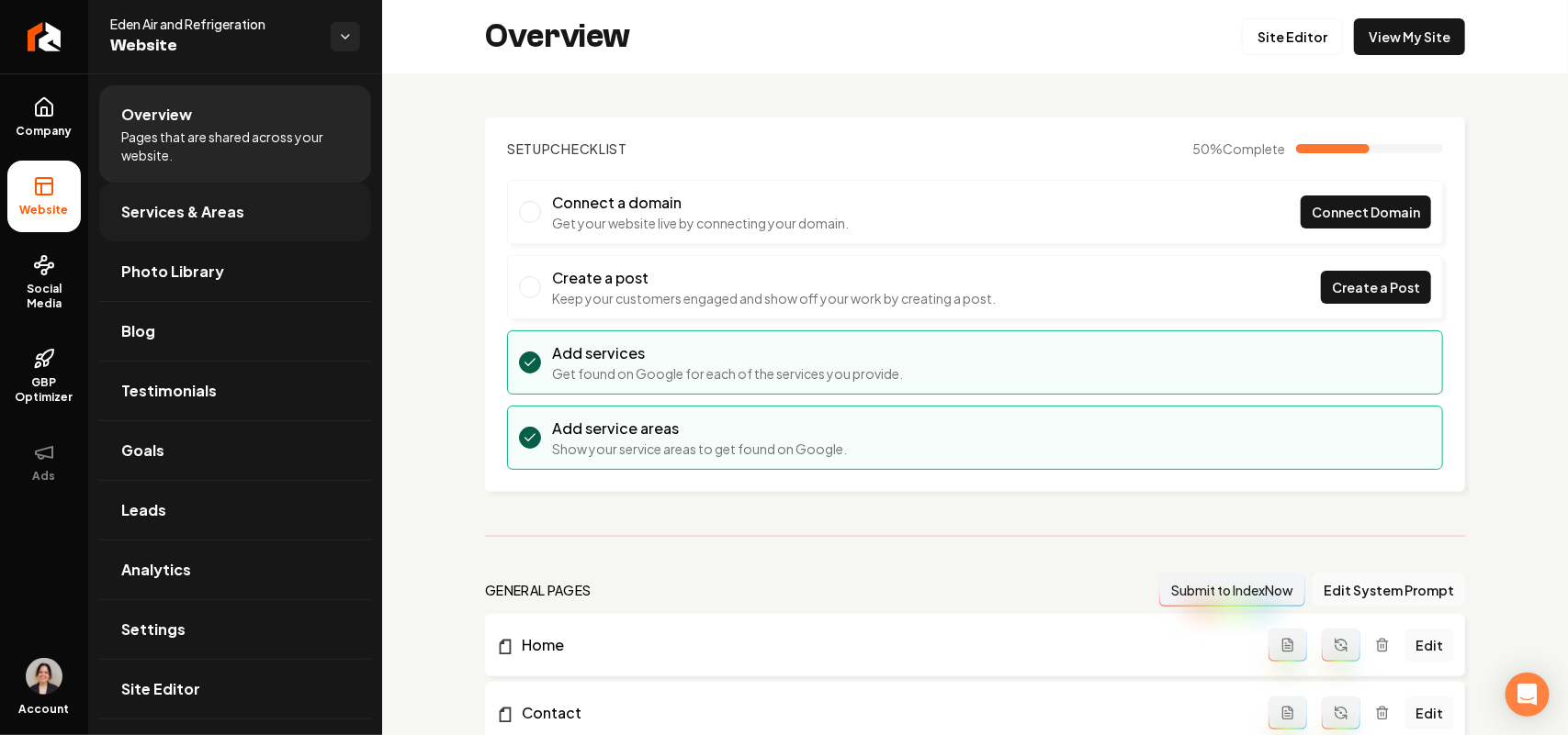
click at [204, 226] on link "Services & Areas" at bounding box center [235, 211] width 272 height 59
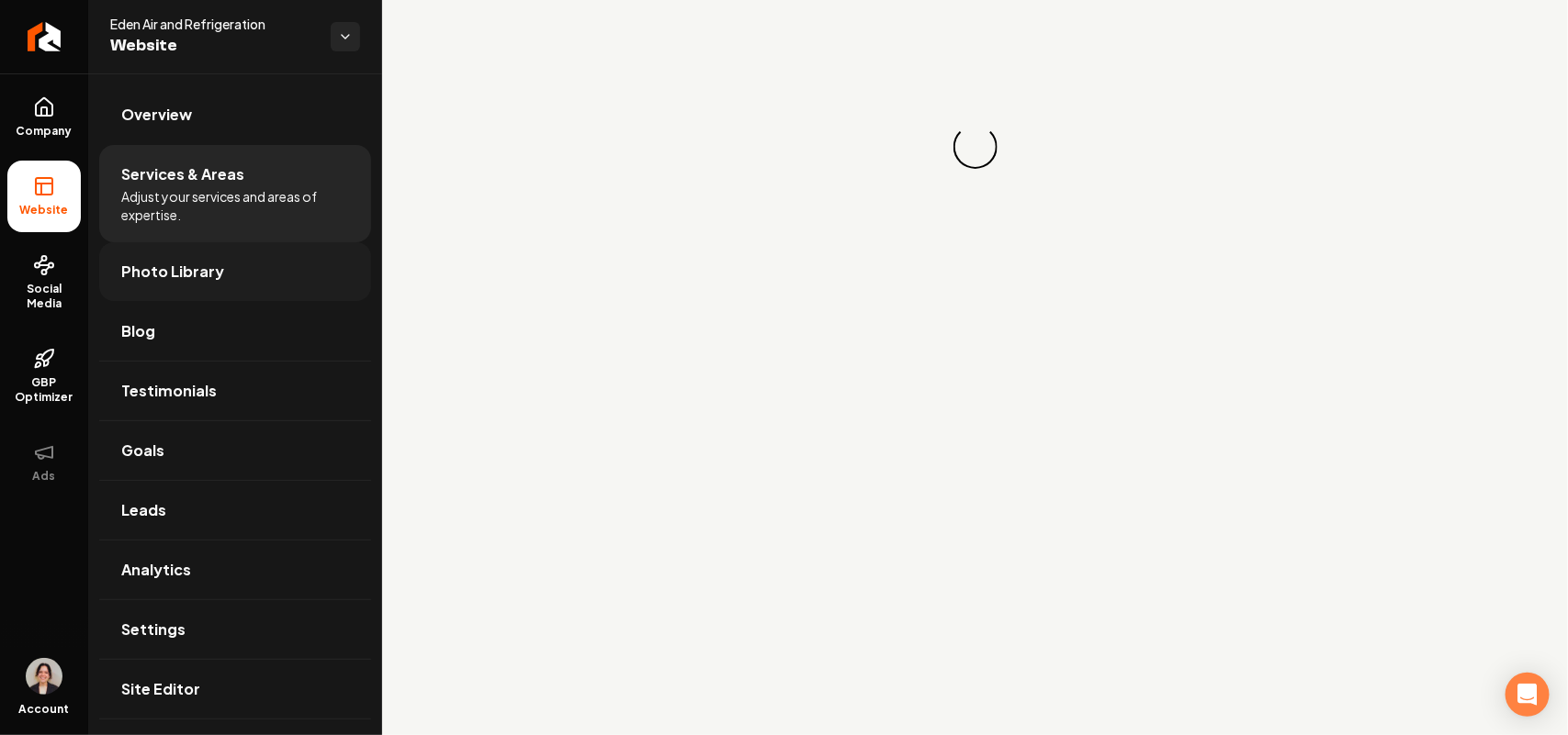
click at [181, 273] on span "Photo Library" at bounding box center [173, 272] width 103 height 22
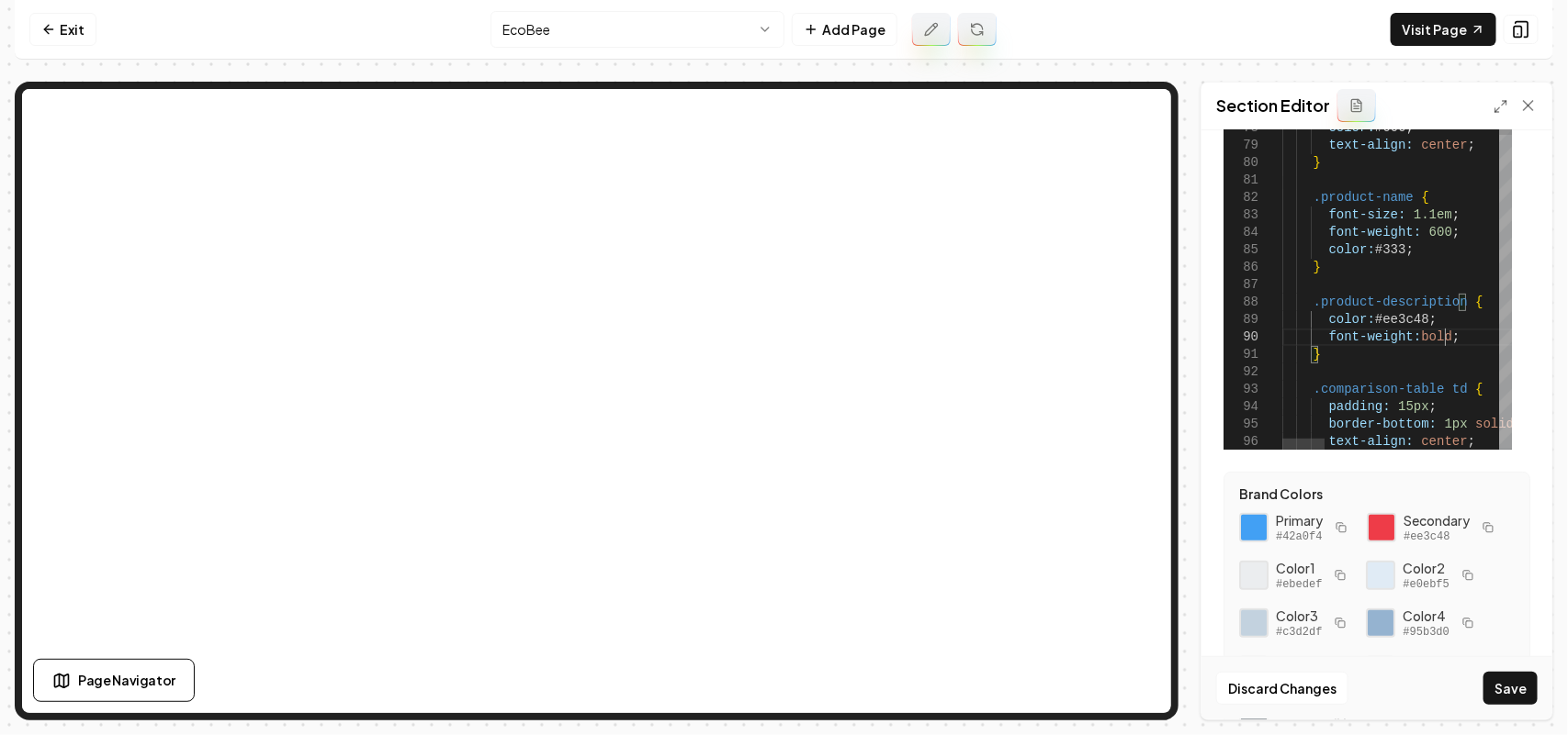
scroll to position [158, 159]
click at [1503, 695] on button "Save" at bounding box center [1511, 688] width 54 height 33
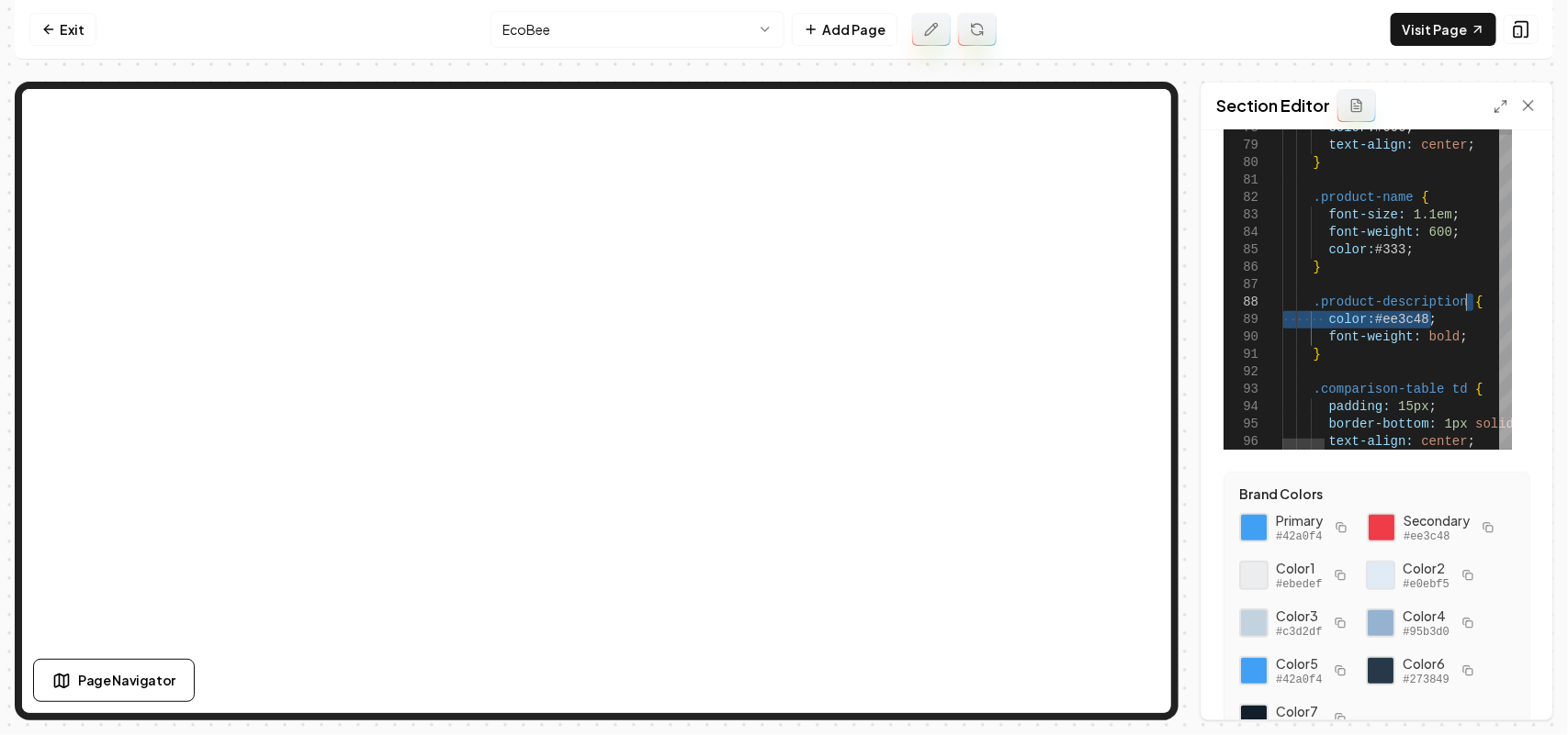
drag, startPoint x: 1458, startPoint y: 323, endPoint x: 1473, endPoint y: 305, distance: 23.4
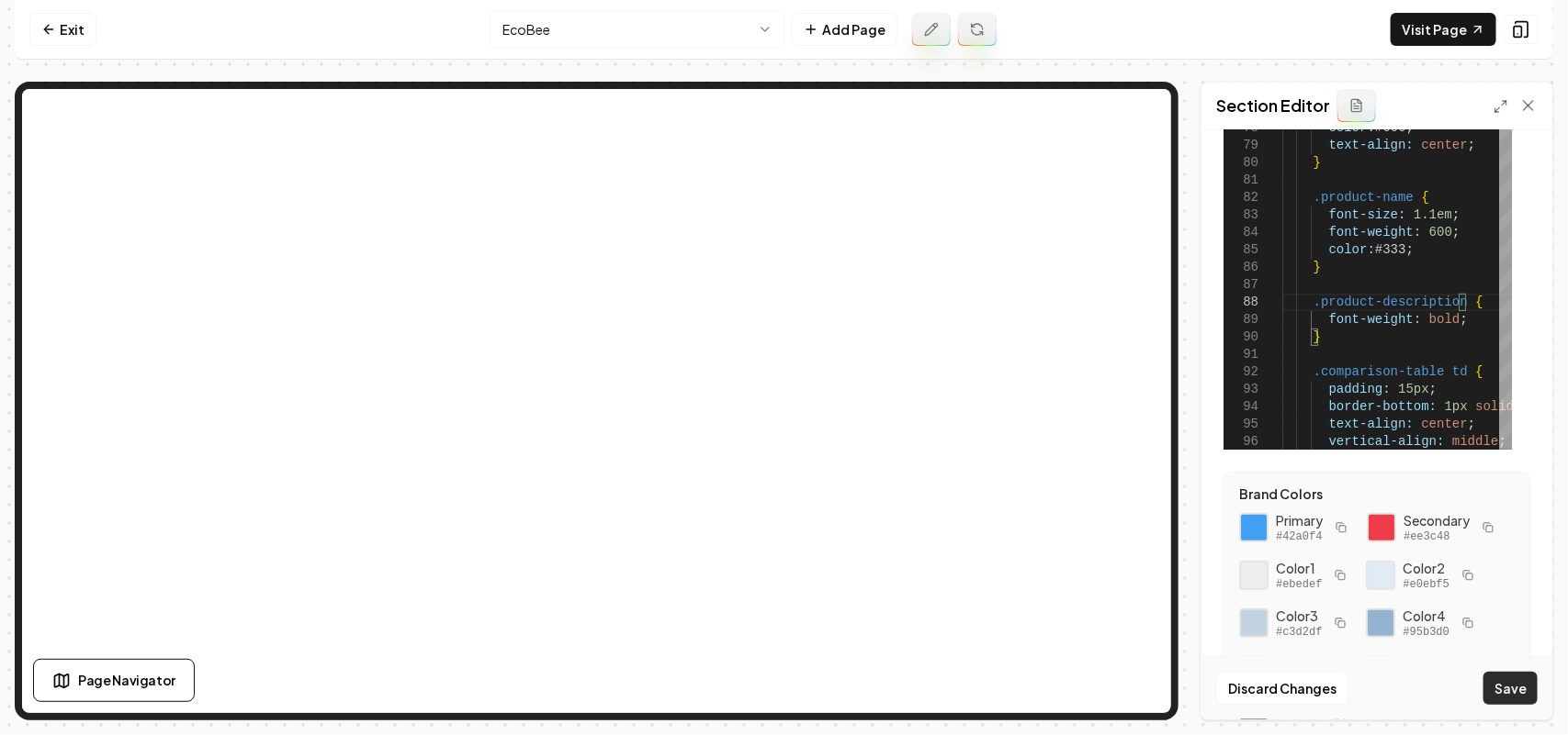
click at [1510, 680] on button "Save" at bounding box center [1511, 688] width 54 height 33
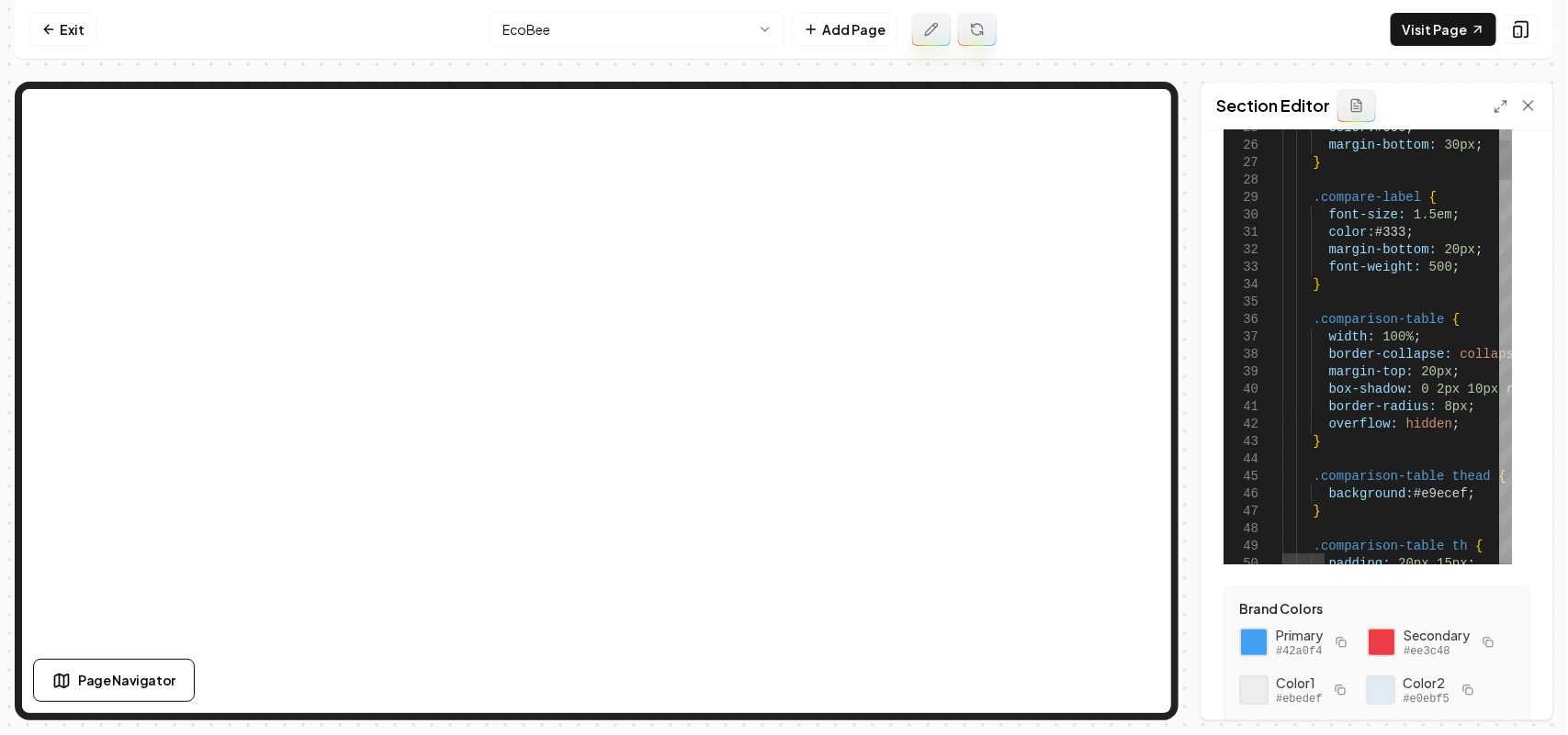
scroll to position [114, 0]
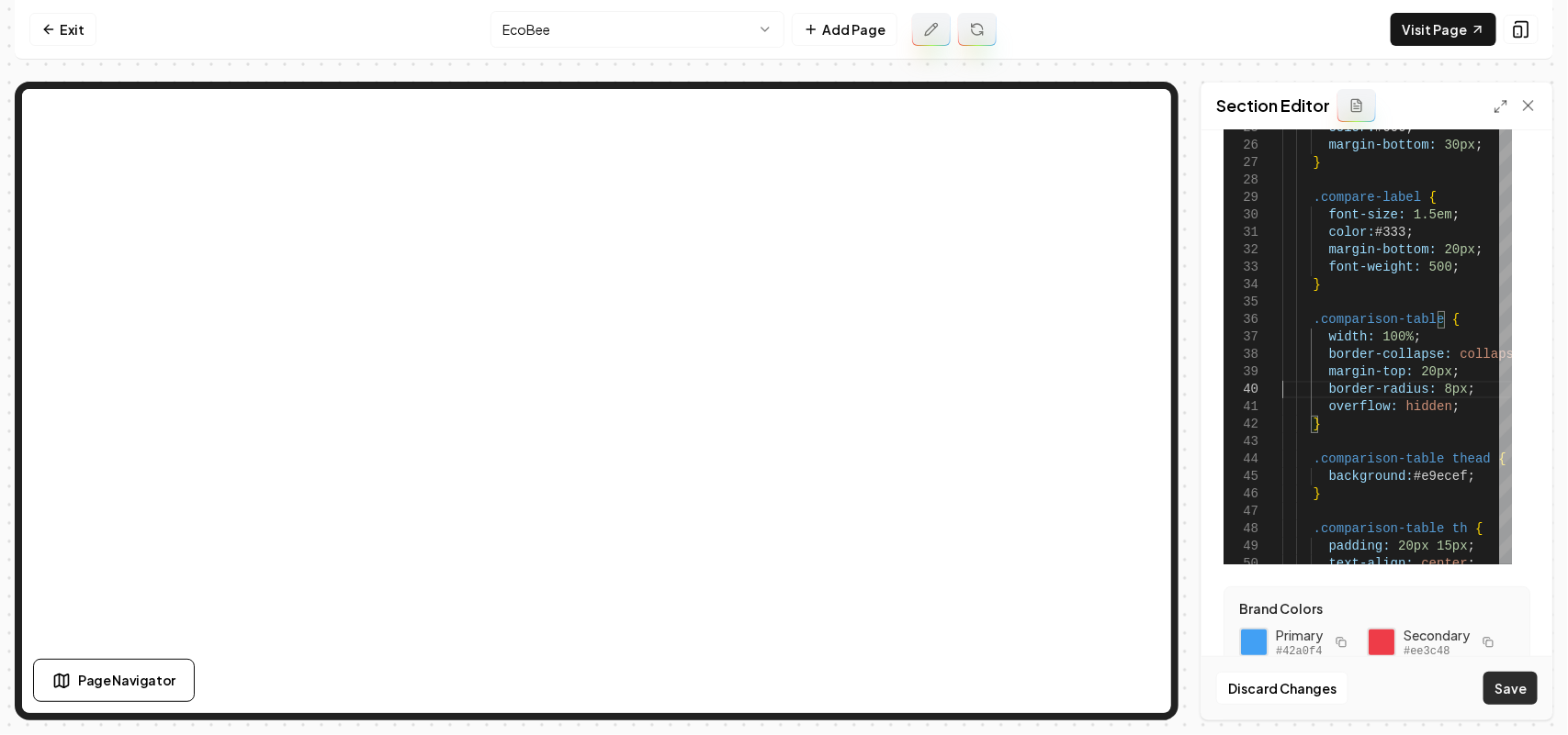
click at [1519, 688] on button "Save" at bounding box center [1511, 688] width 54 height 33
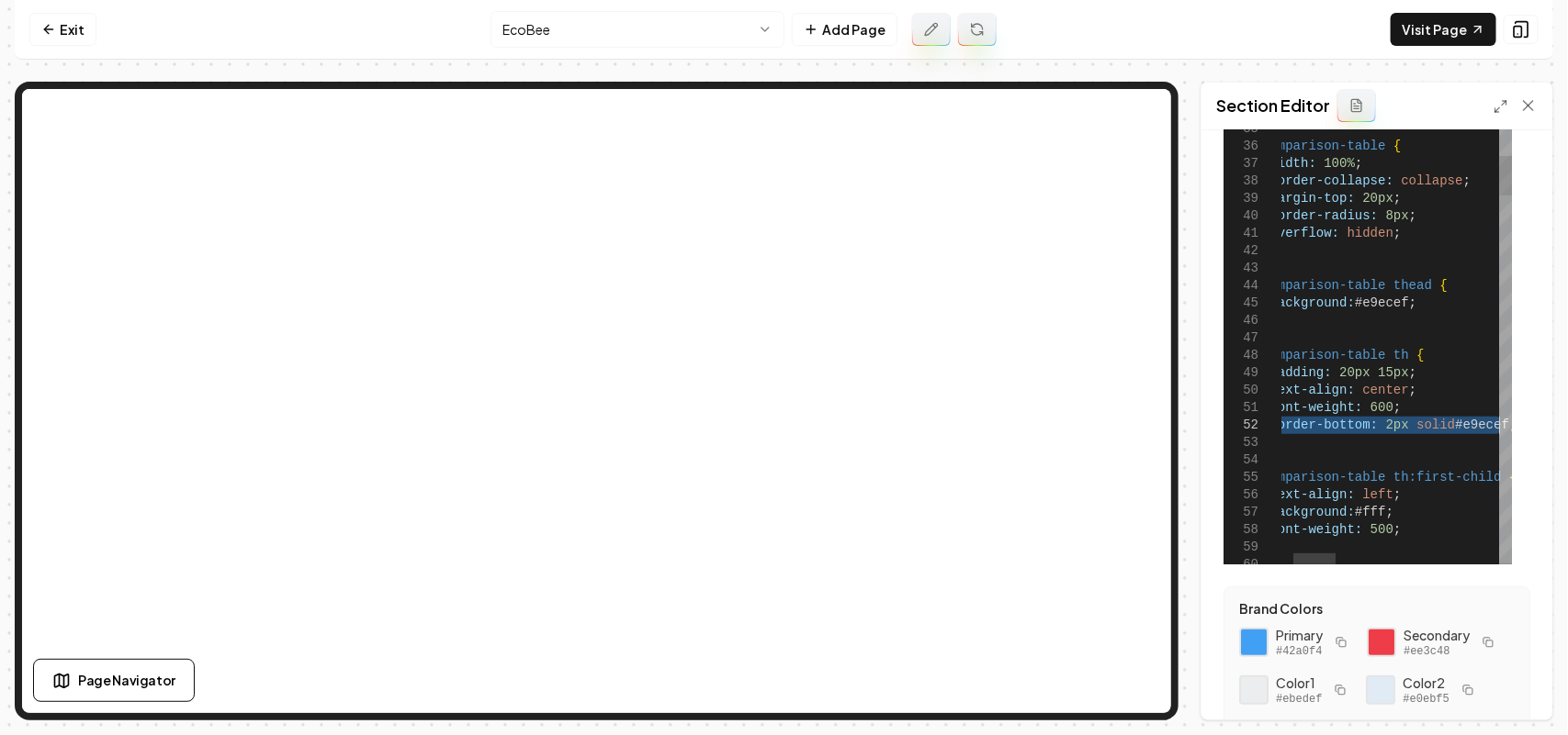
drag, startPoint x: 1324, startPoint y: 423, endPoint x: 1567, endPoint y: 427, distance: 243.0
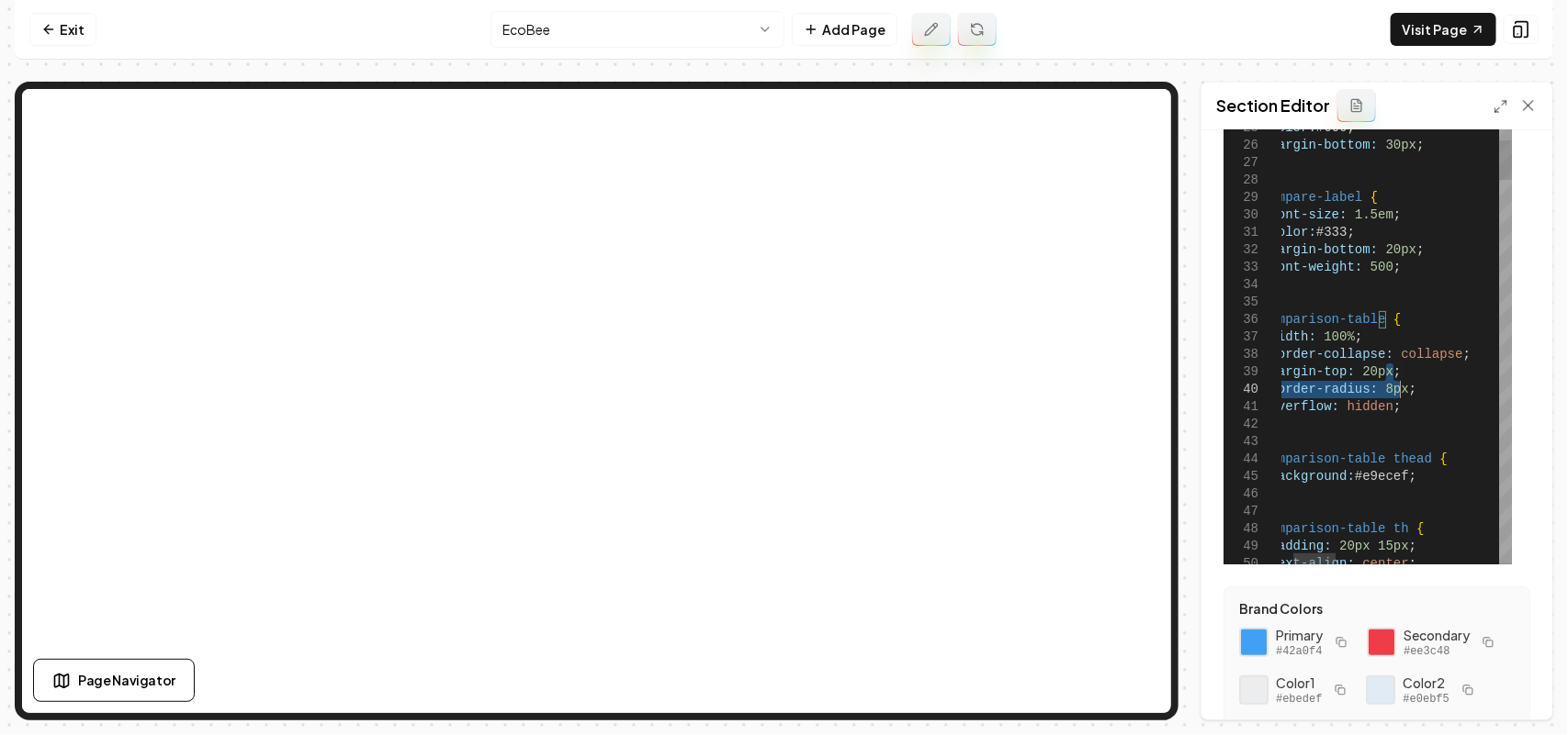
drag, startPoint x: 1444, startPoint y: 374, endPoint x: 1127, endPoint y: 372, distance: 317.0
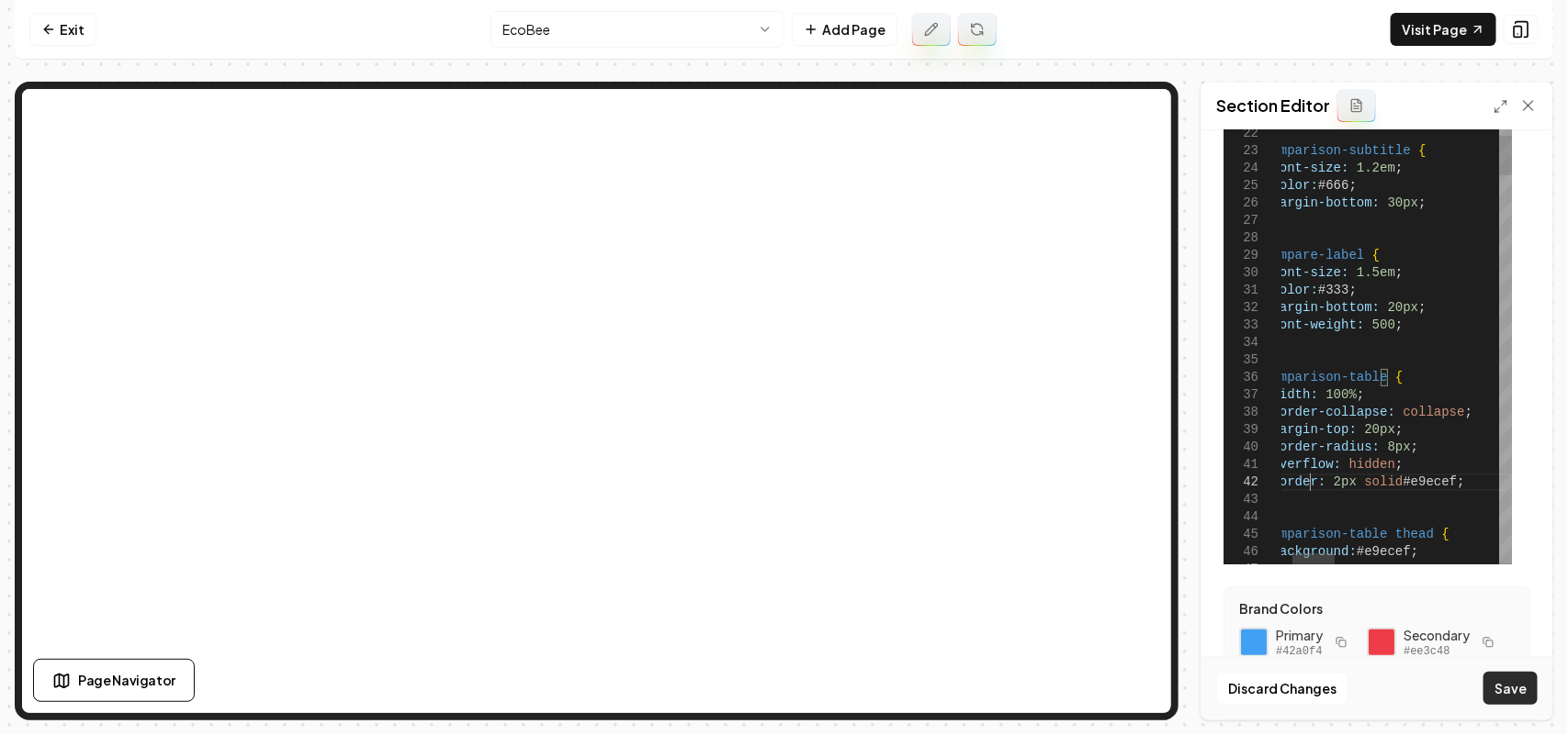
click at [1503, 682] on button "Save" at bounding box center [1511, 688] width 54 height 33
click at [1292, 560] on div at bounding box center [1314, 559] width 43 height 11
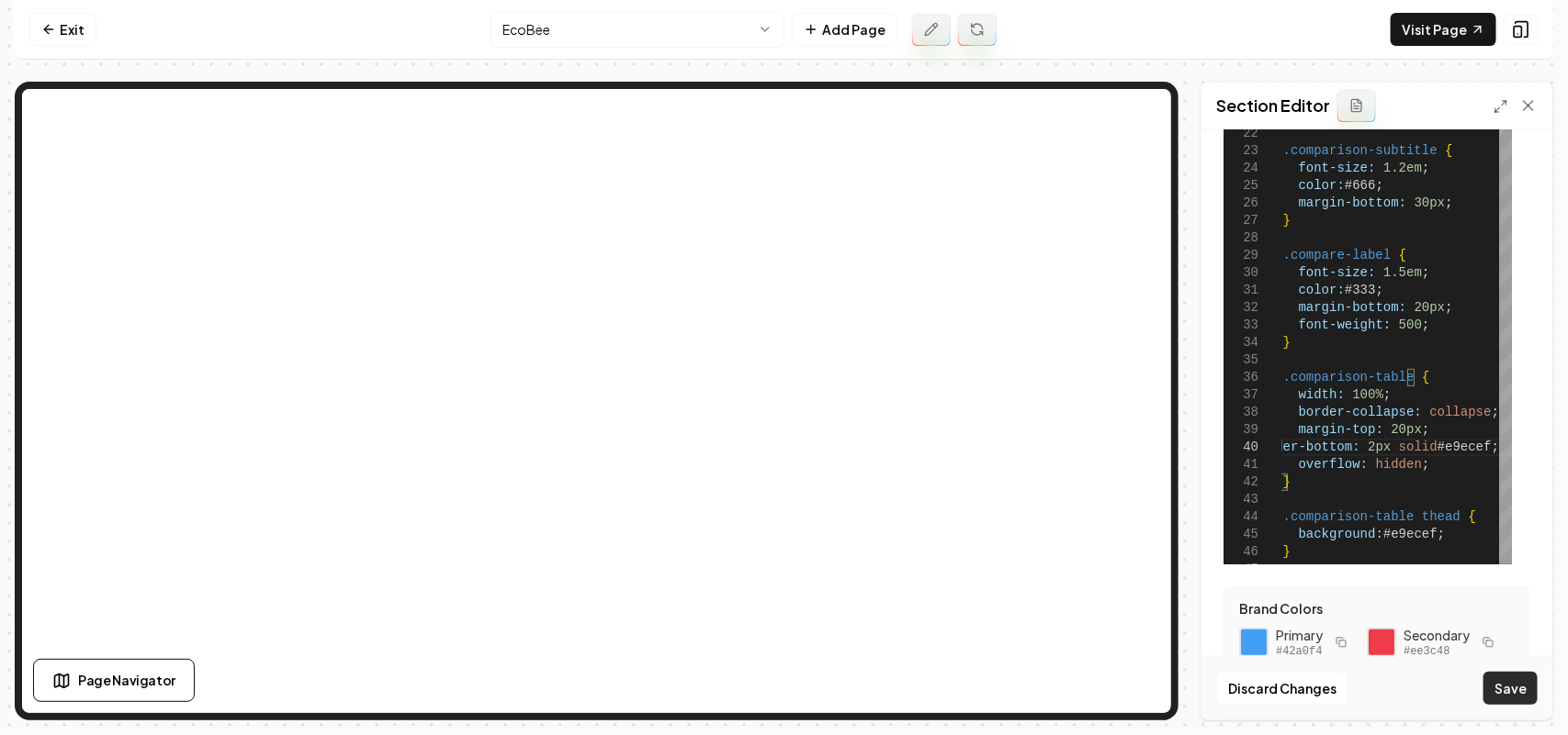
click at [1511, 682] on button "Save" at bounding box center [1511, 688] width 54 height 33
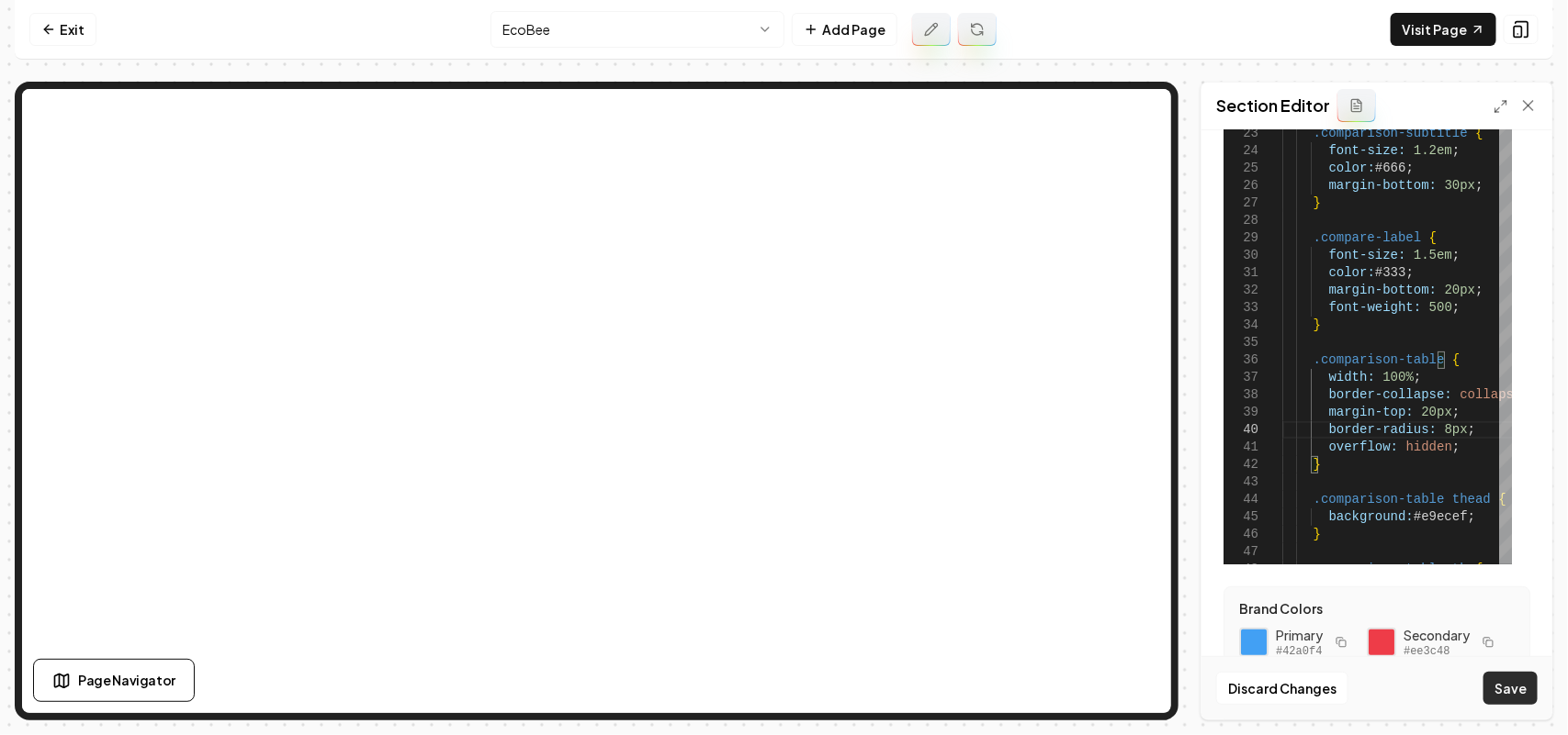
click at [1526, 691] on button "Save" at bounding box center [1511, 688] width 54 height 33
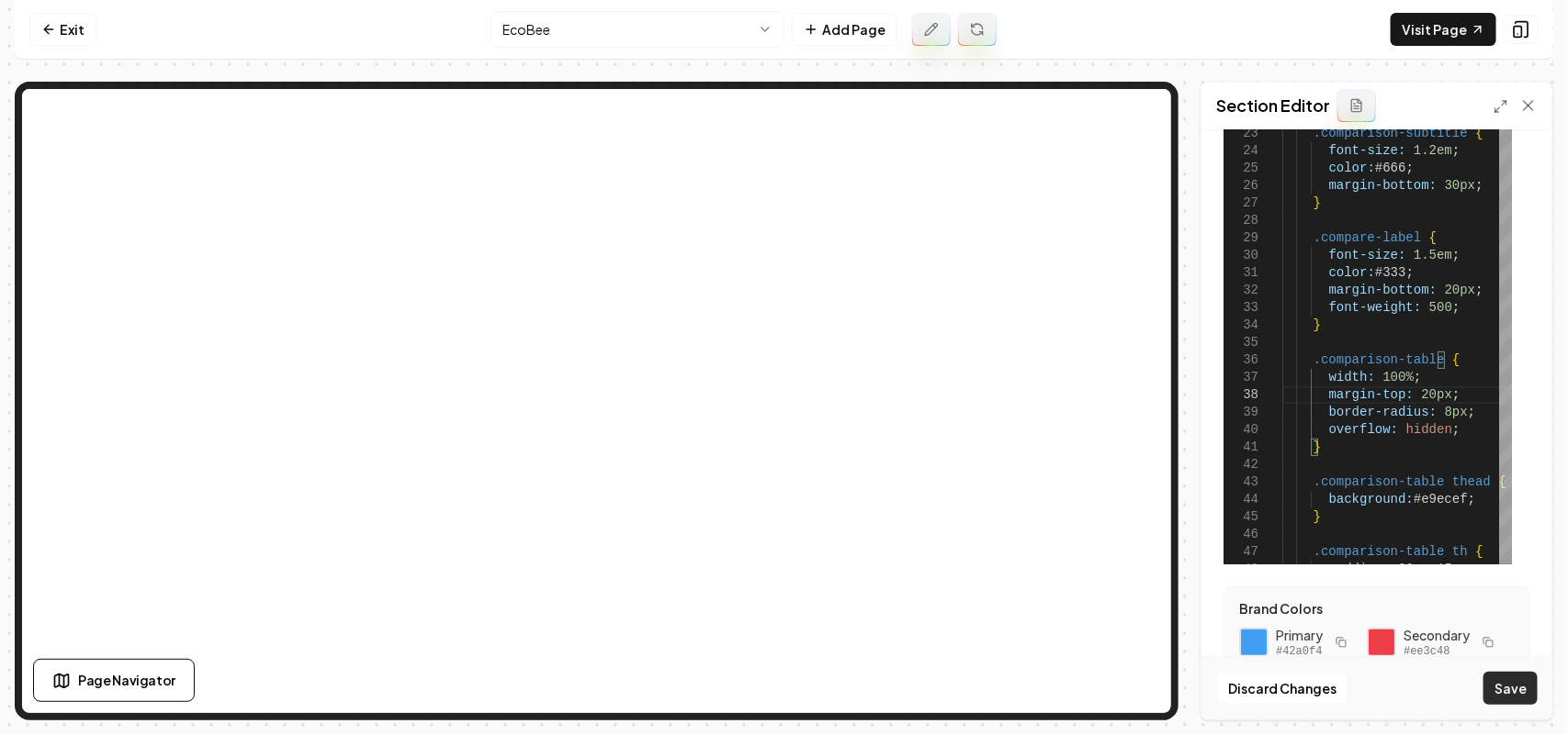
click at [1519, 688] on button "Save" at bounding box center [1511, 688] width 54 height 33
click at [1445, 27] on link "Visit Page" at bounding box center [1443, 29] width 106 height 33
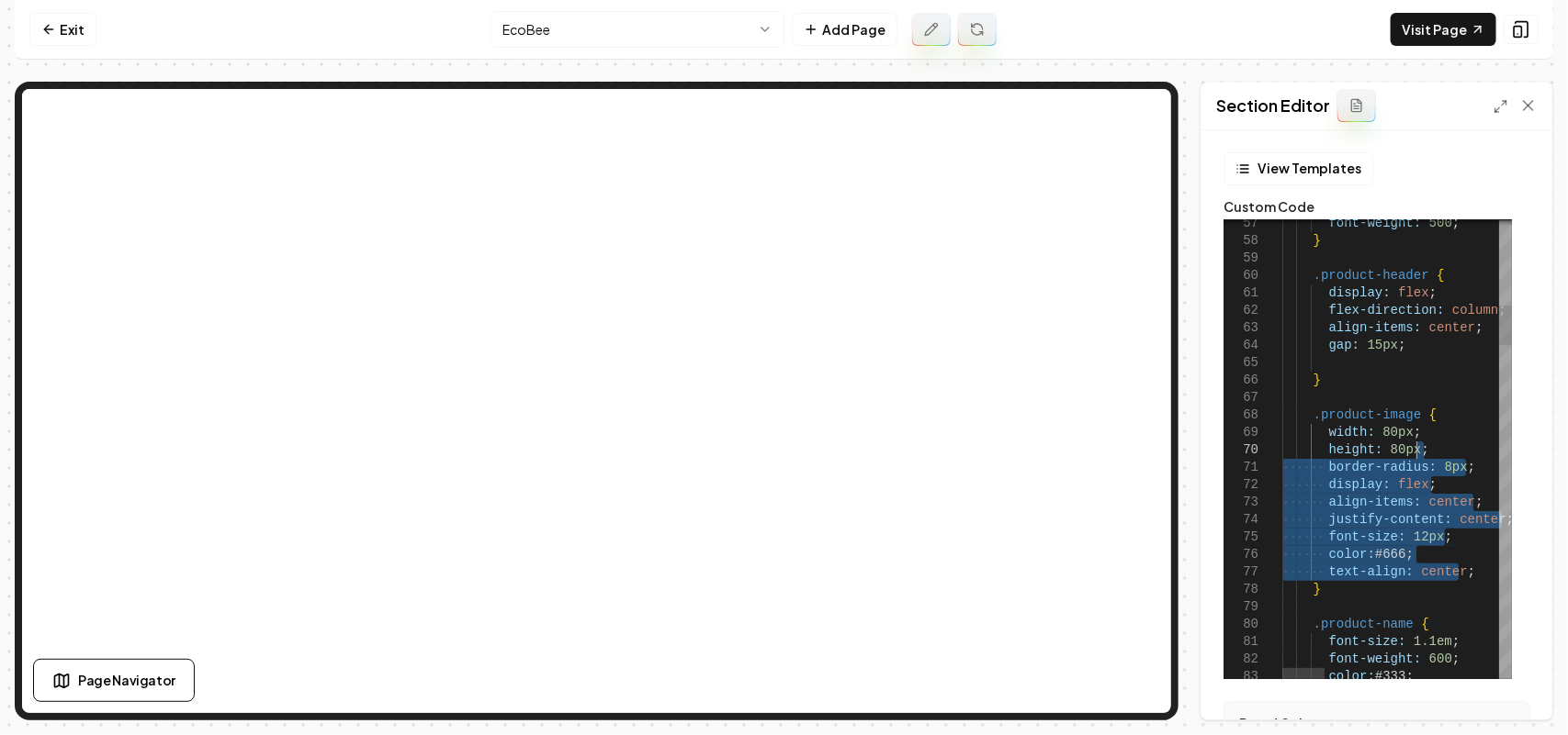
drag, startPoint x: 1461, startPoint y: 571, endPoint x: 1456, endPoint y: 451, distance: 120.1
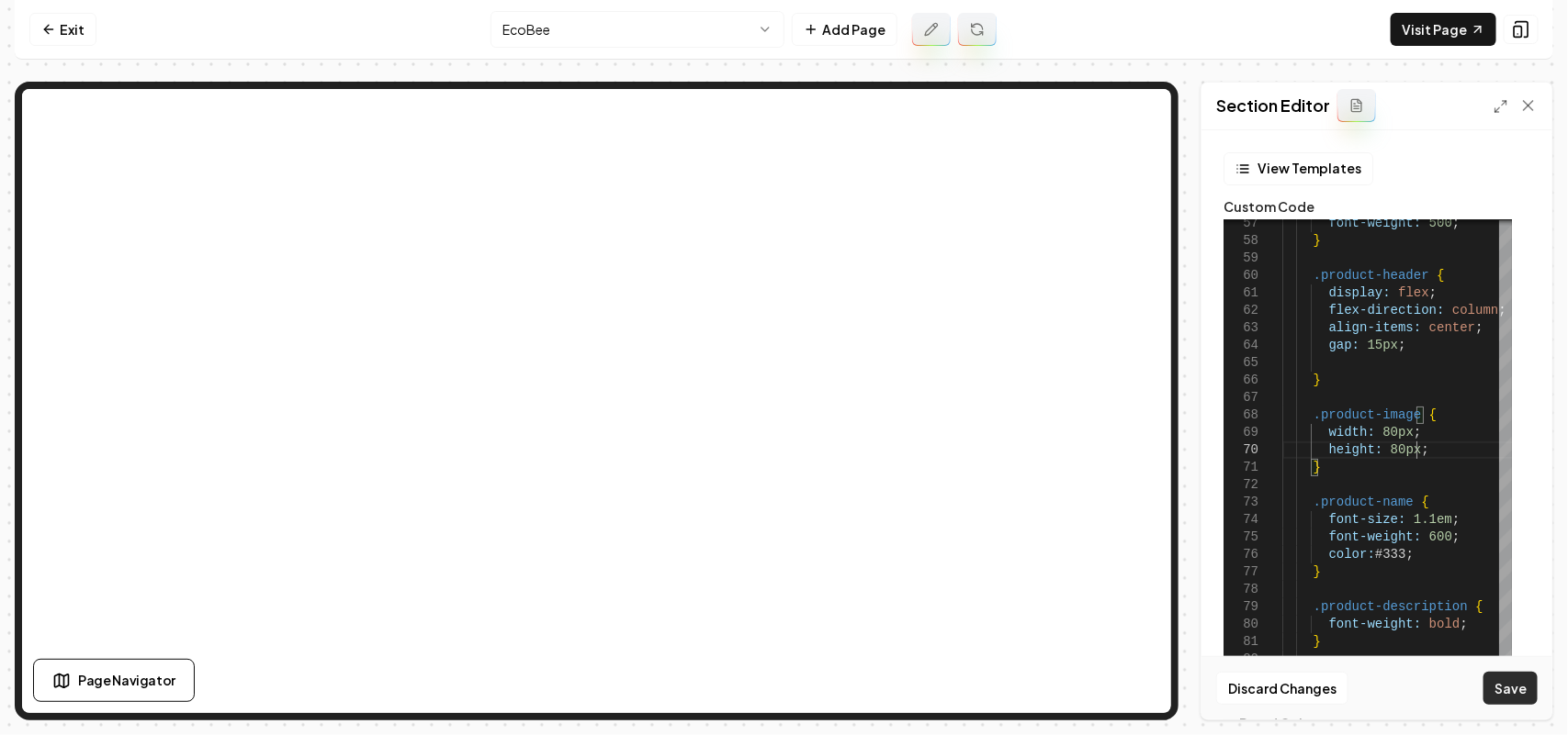
click at [1490, 696] on button "Save" at bounding box center [1511, 688] width 54 height 33
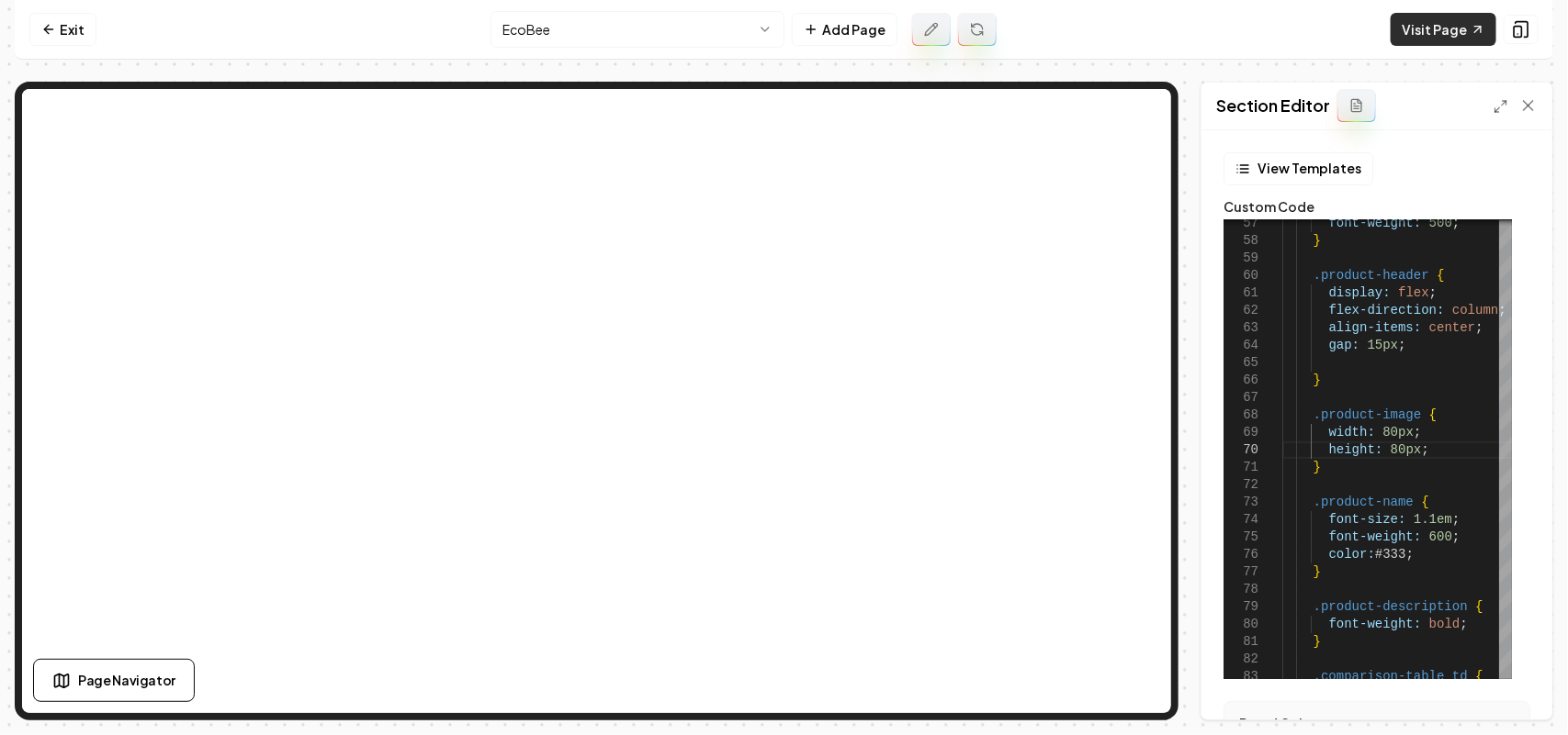
click at [1428, 35] on link "Visit Page" at bounding box center [1443, 29] width 106 height 33
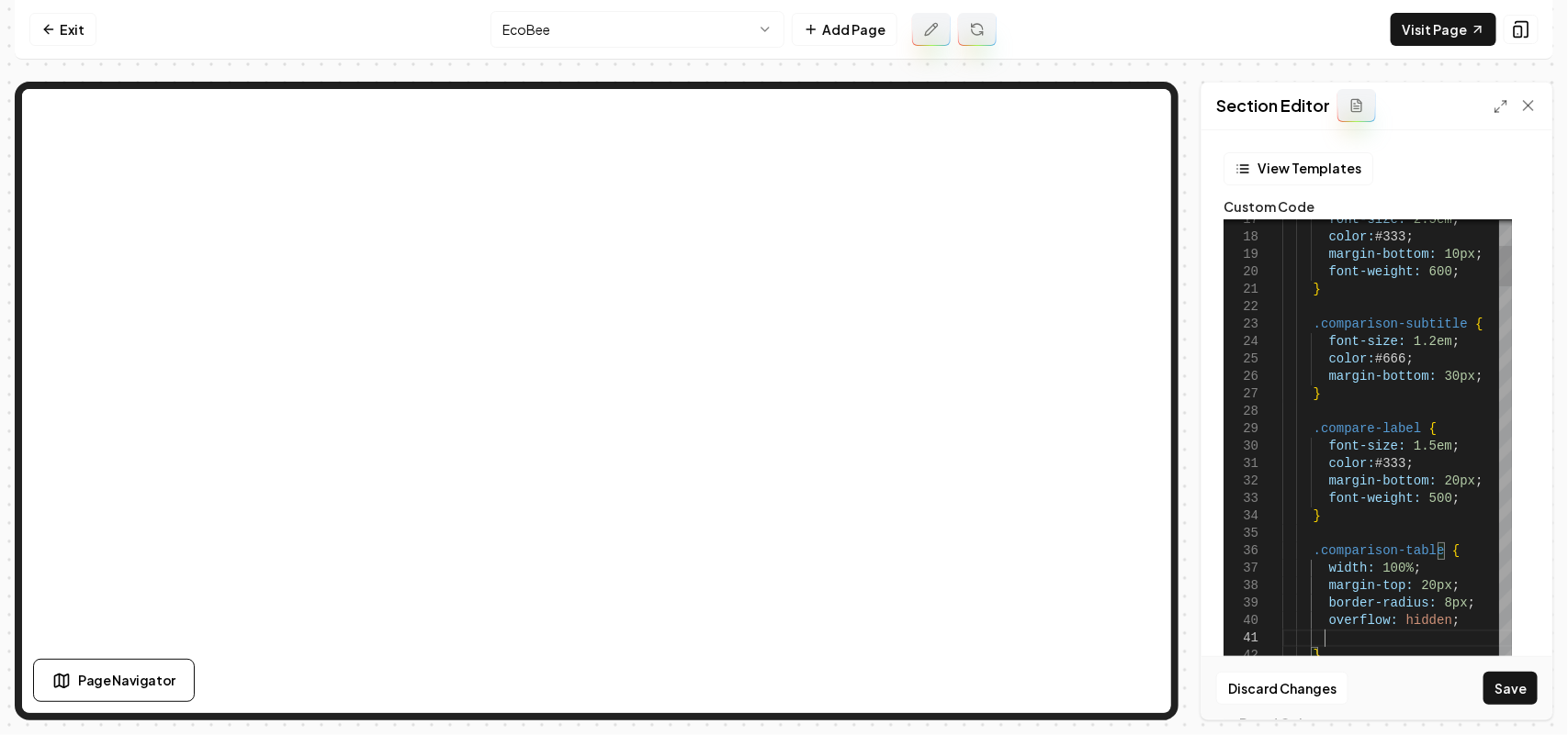
scroll to position [16, 40]
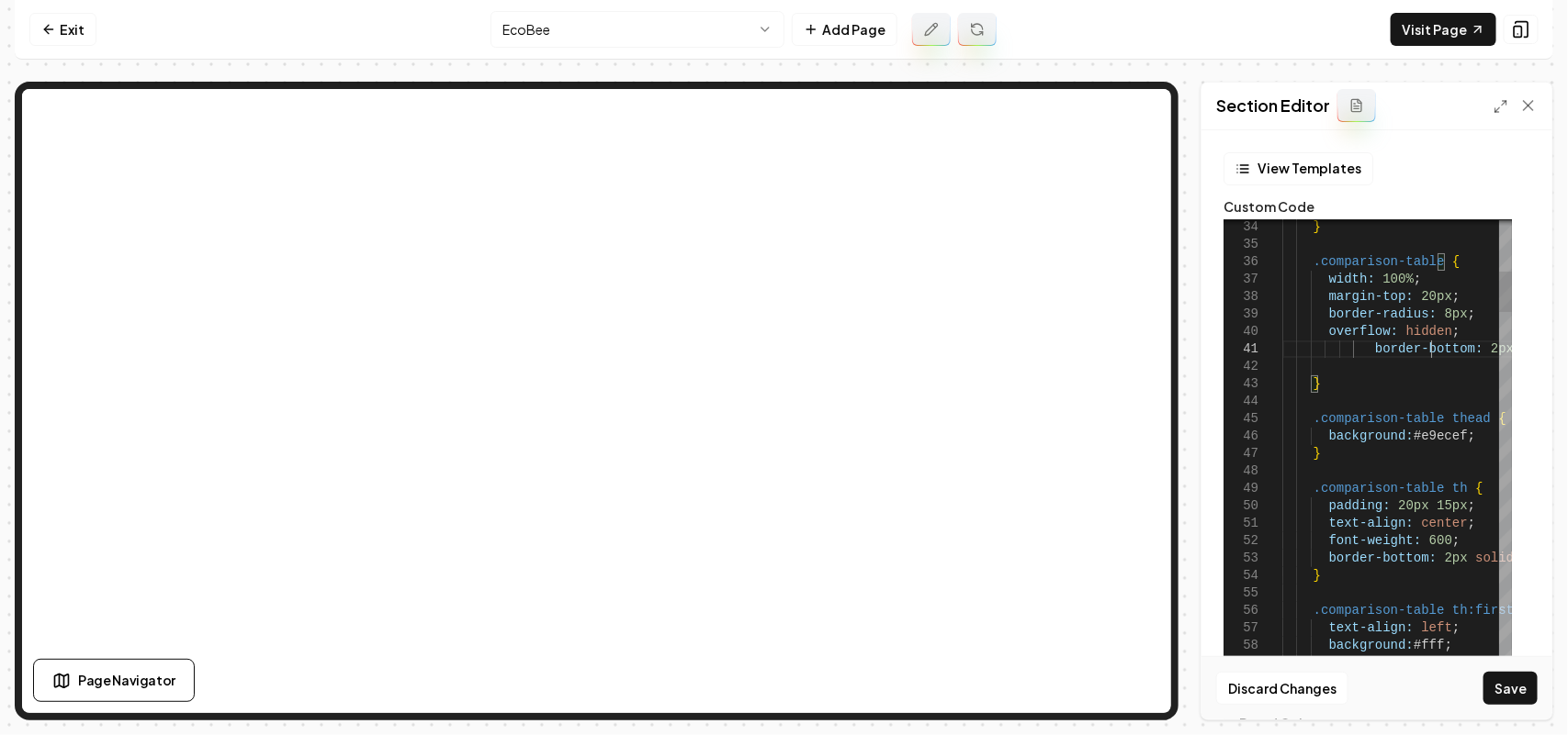
click at [1512, 682] on button "Save" at bounding box center [1511, 688] width 54 height 33
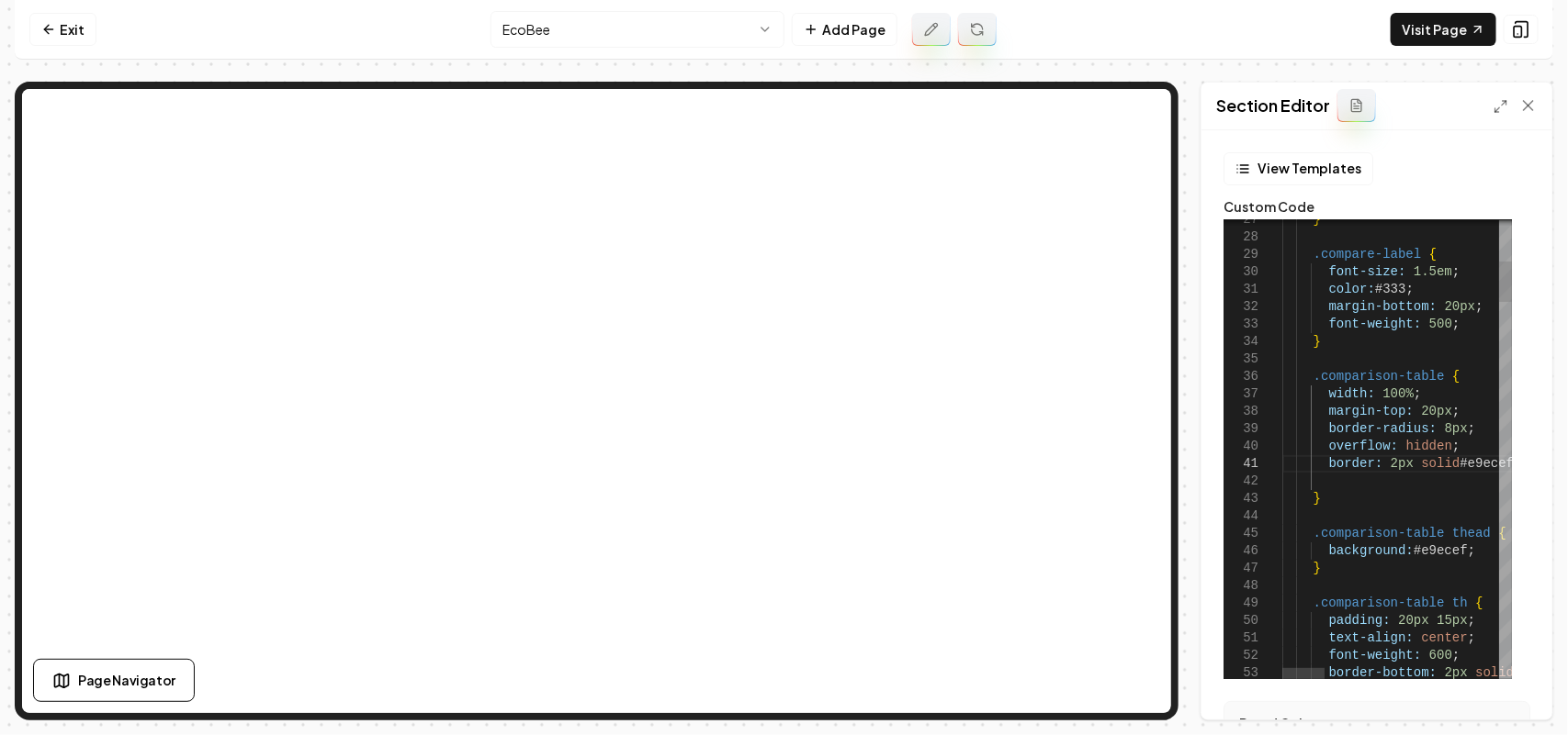
scroll to position [16, 42]
drag, startPoint x: 1480, startPoint y: 547, endPoint x: 1323, endPoint y: 547, distance: 157.0
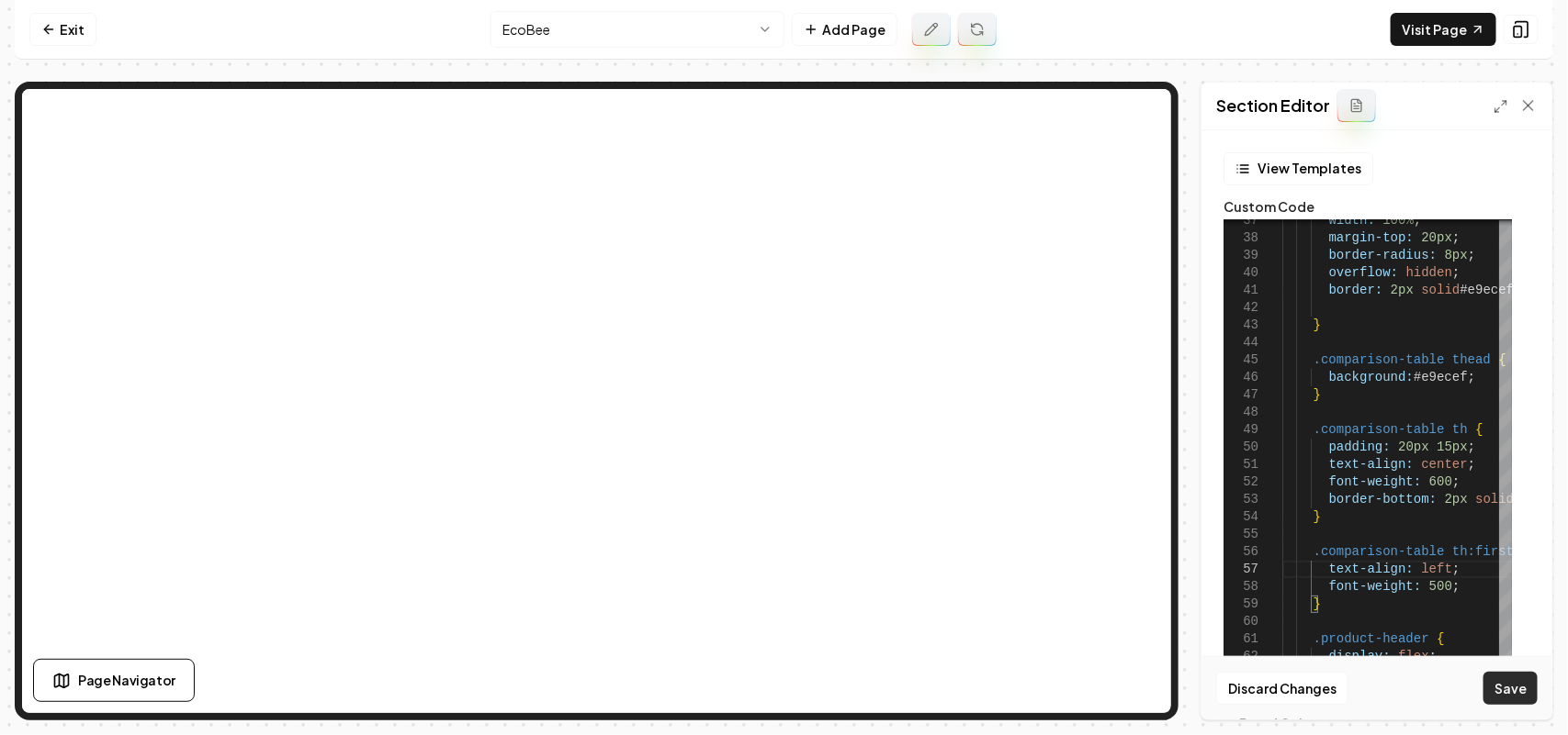
click at [1517, 684] on button "Save" at bounding box center [1511, 688] width 54 height 33
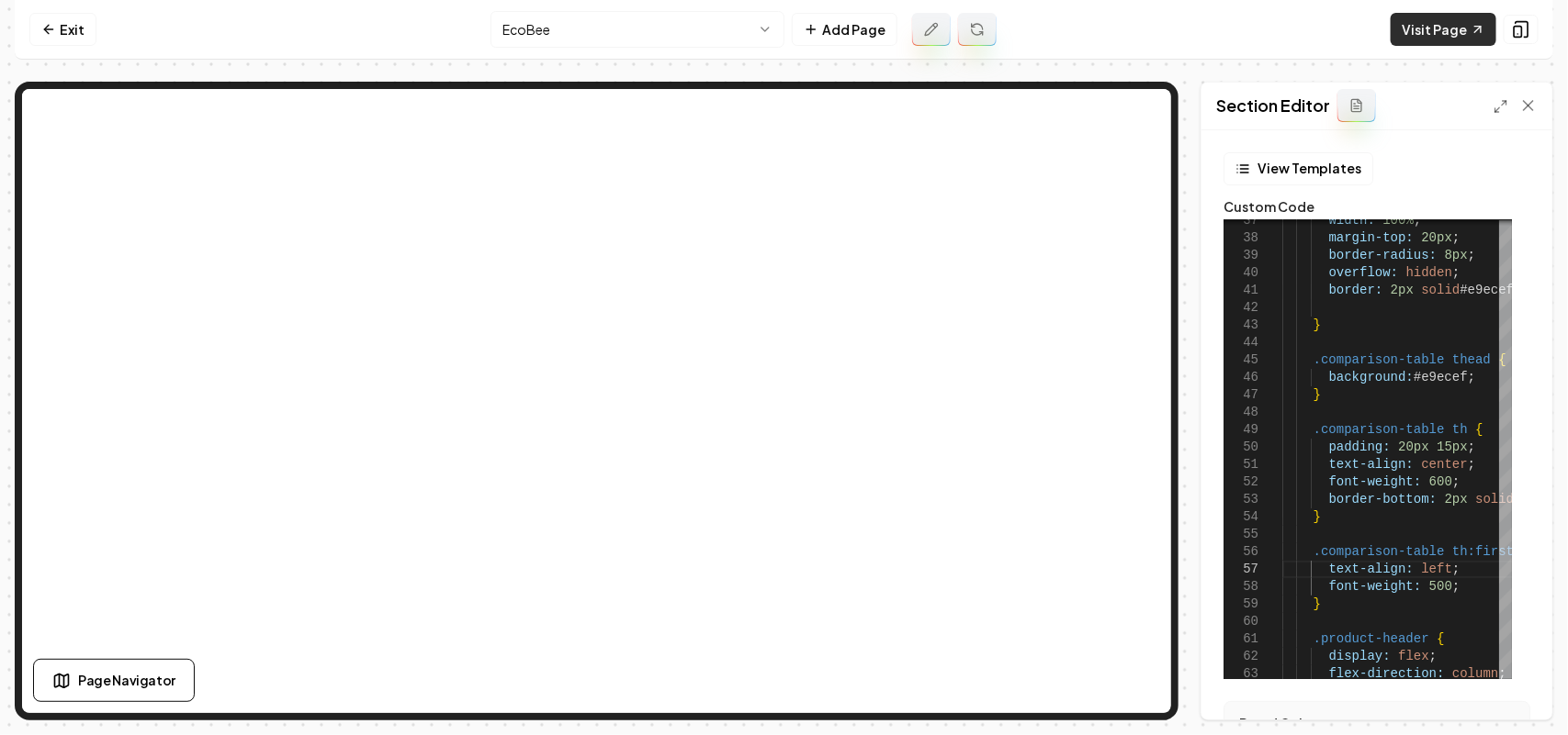
click at [1406, 40] on link "Visit Page" at bounding box center [1443, 29] width 106 height 33
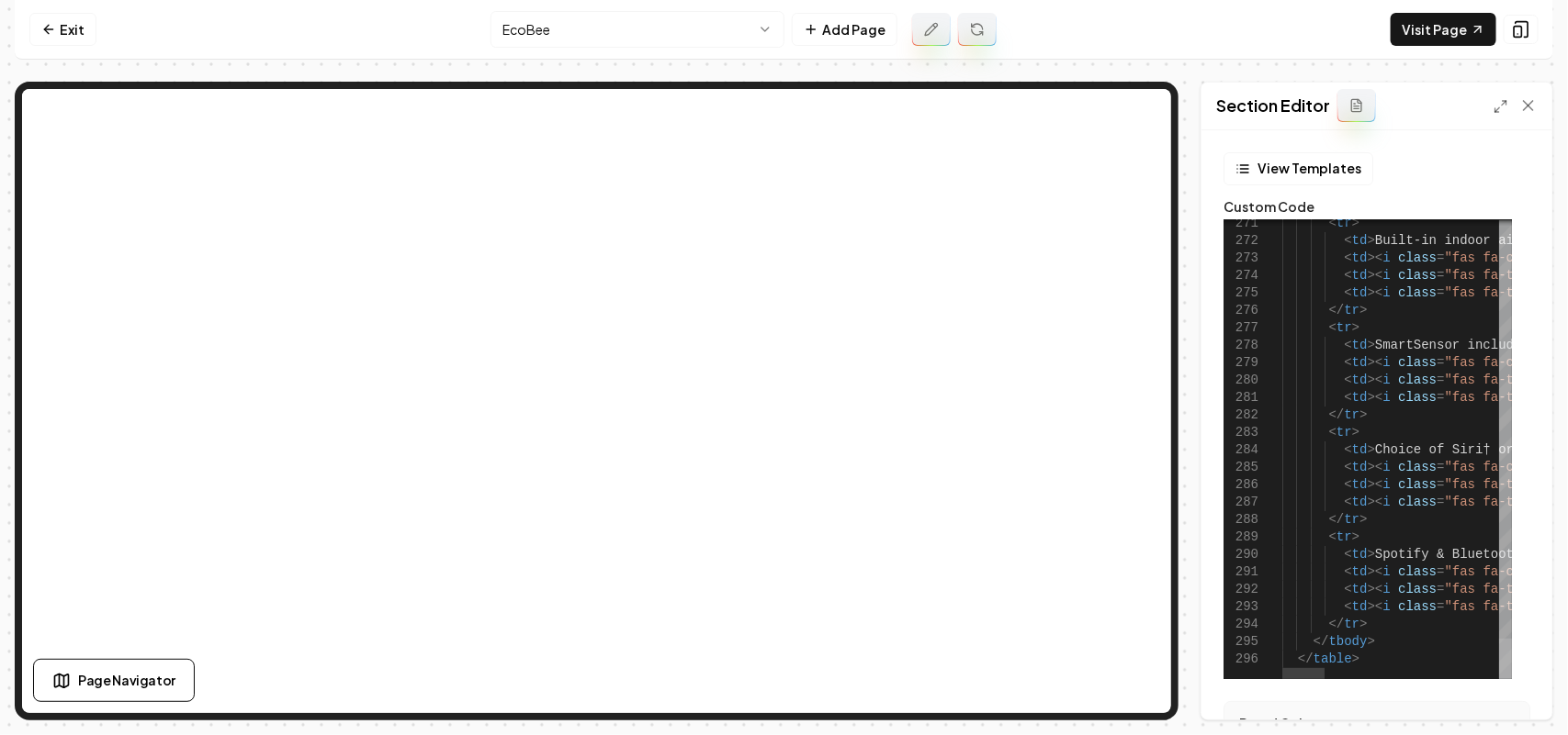
click at [1512, 680] on div at bounding box center [1505, 659] width 13 height 41
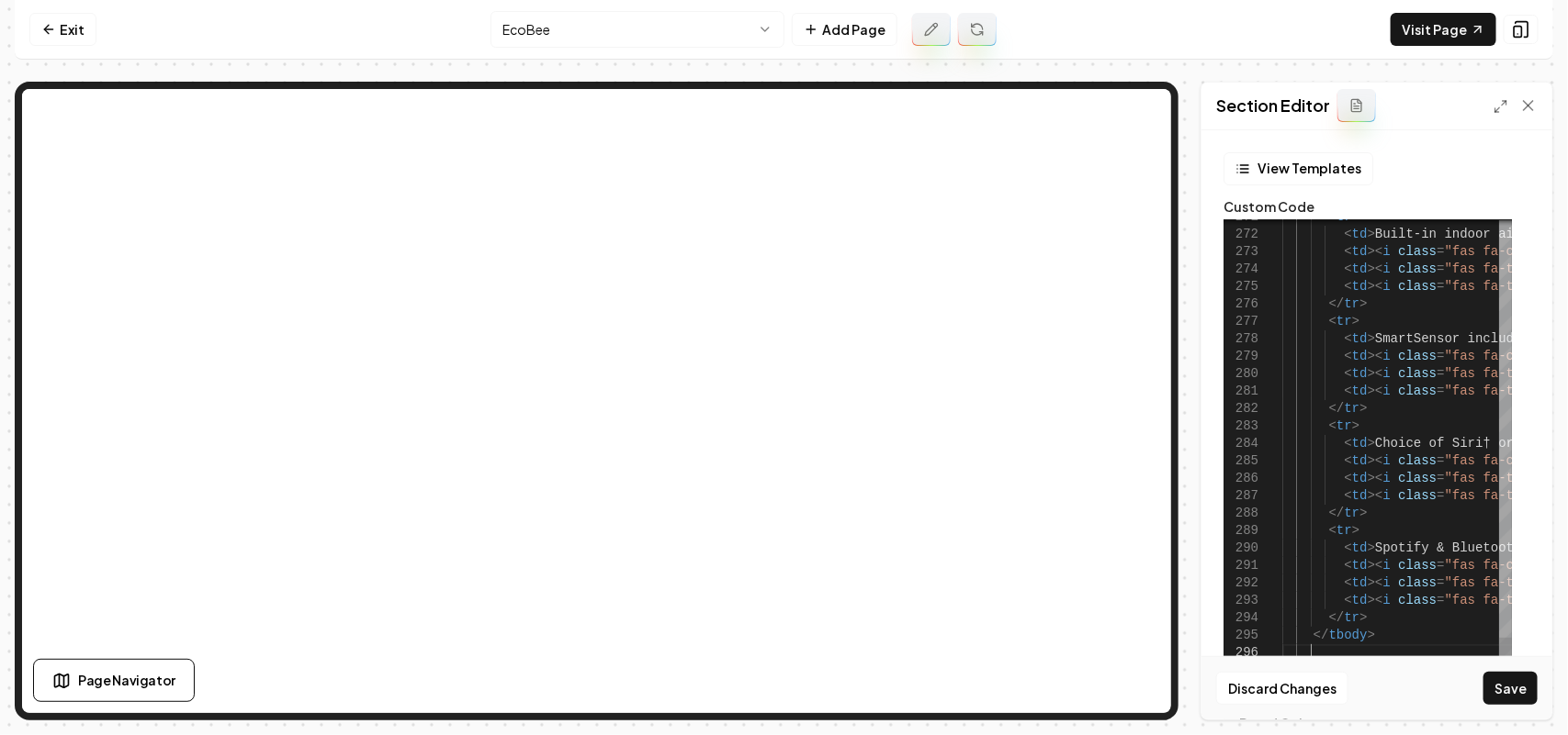
scroll to position [33, 26]
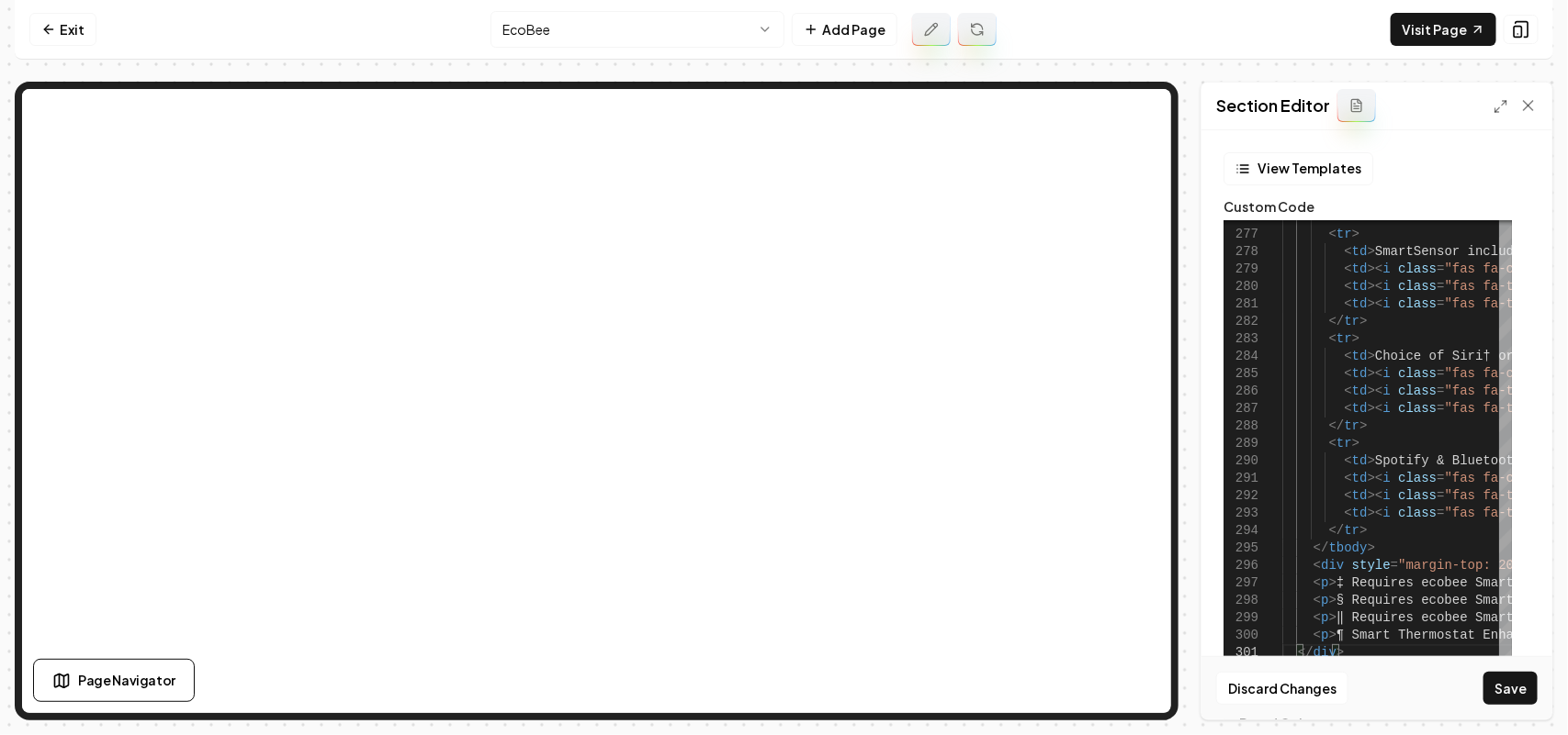
drag, startPoint x: 1509, startPoint y: 691, endPoint x: 1407, endPoint y: 682, distance: 102.4
click at [1509, 693] on button "Save" at bounding box center [1511, 688] width 54 height 33
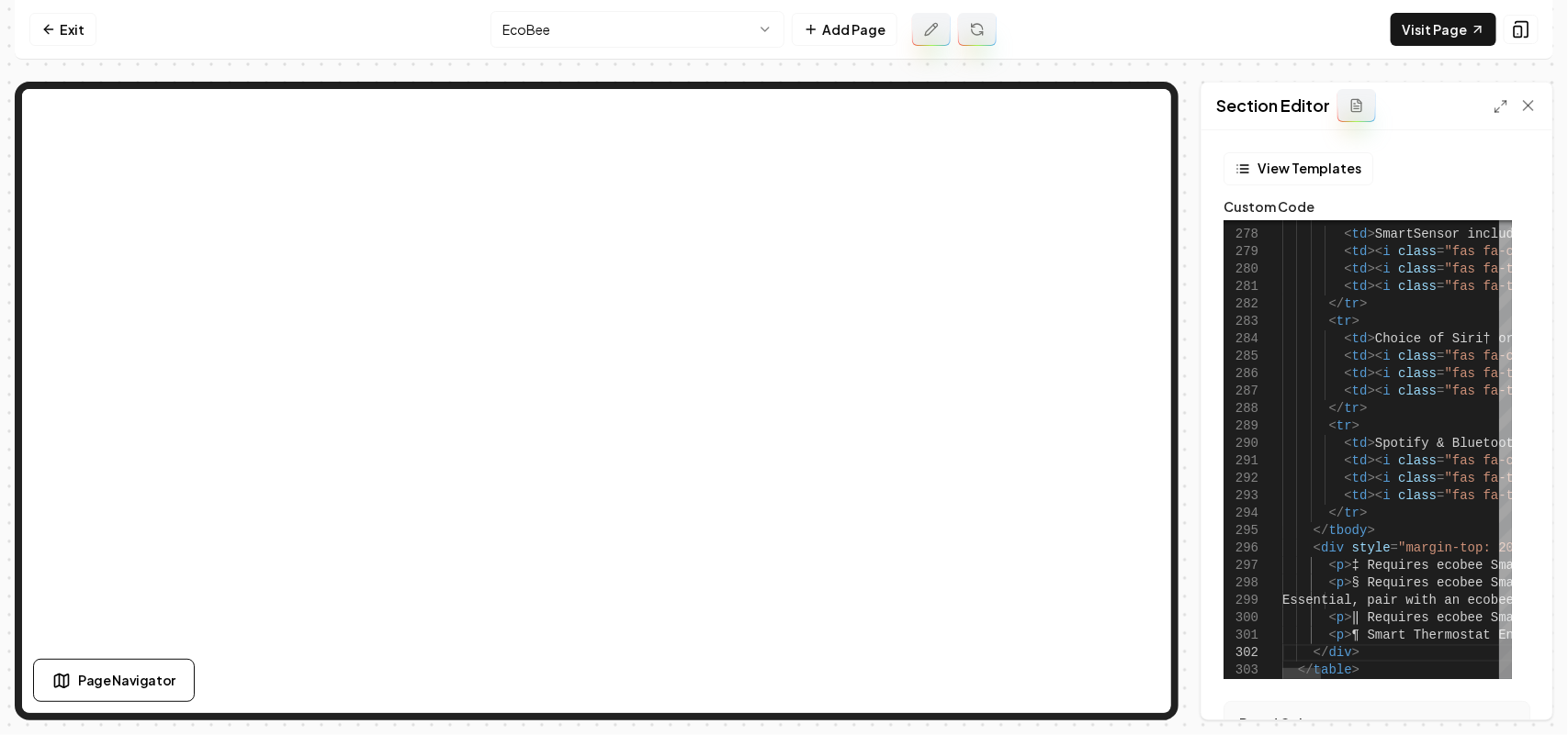
scroll to position [33, 69]
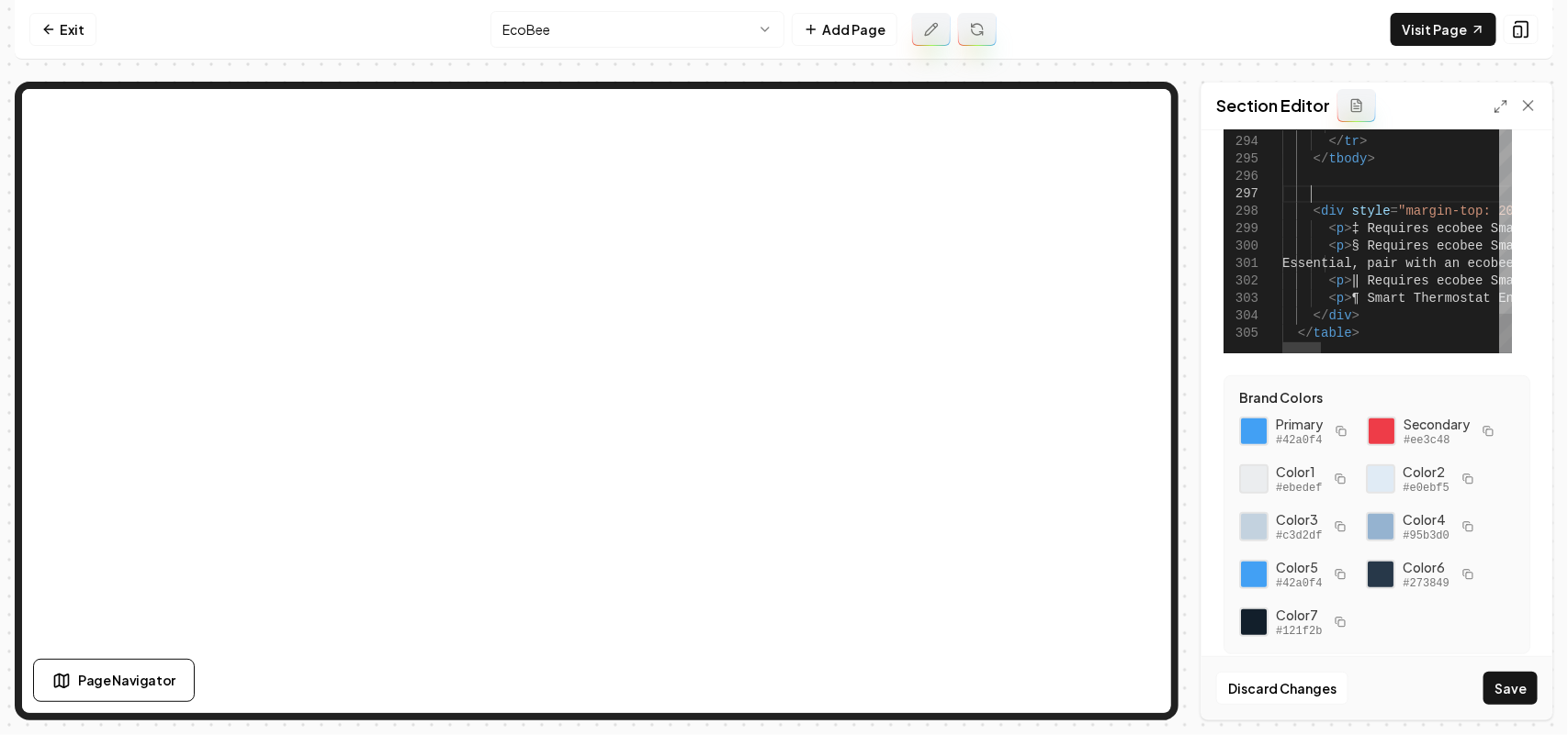
scroll to position [327, 0]
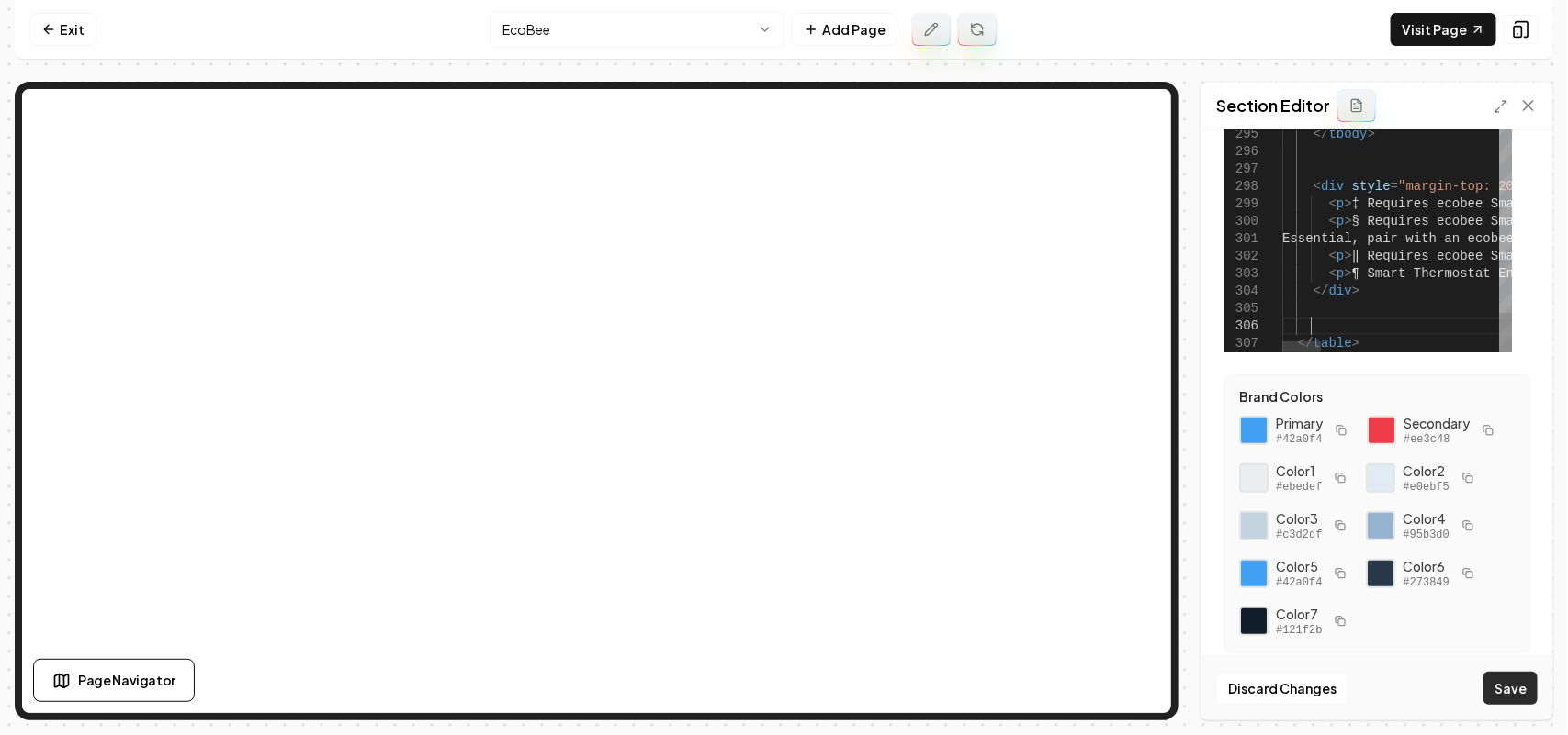
scroll to position [87, 26]
click at [1523, 682] on button "Save" at bounding box center [1511, 688] width 54 height 33
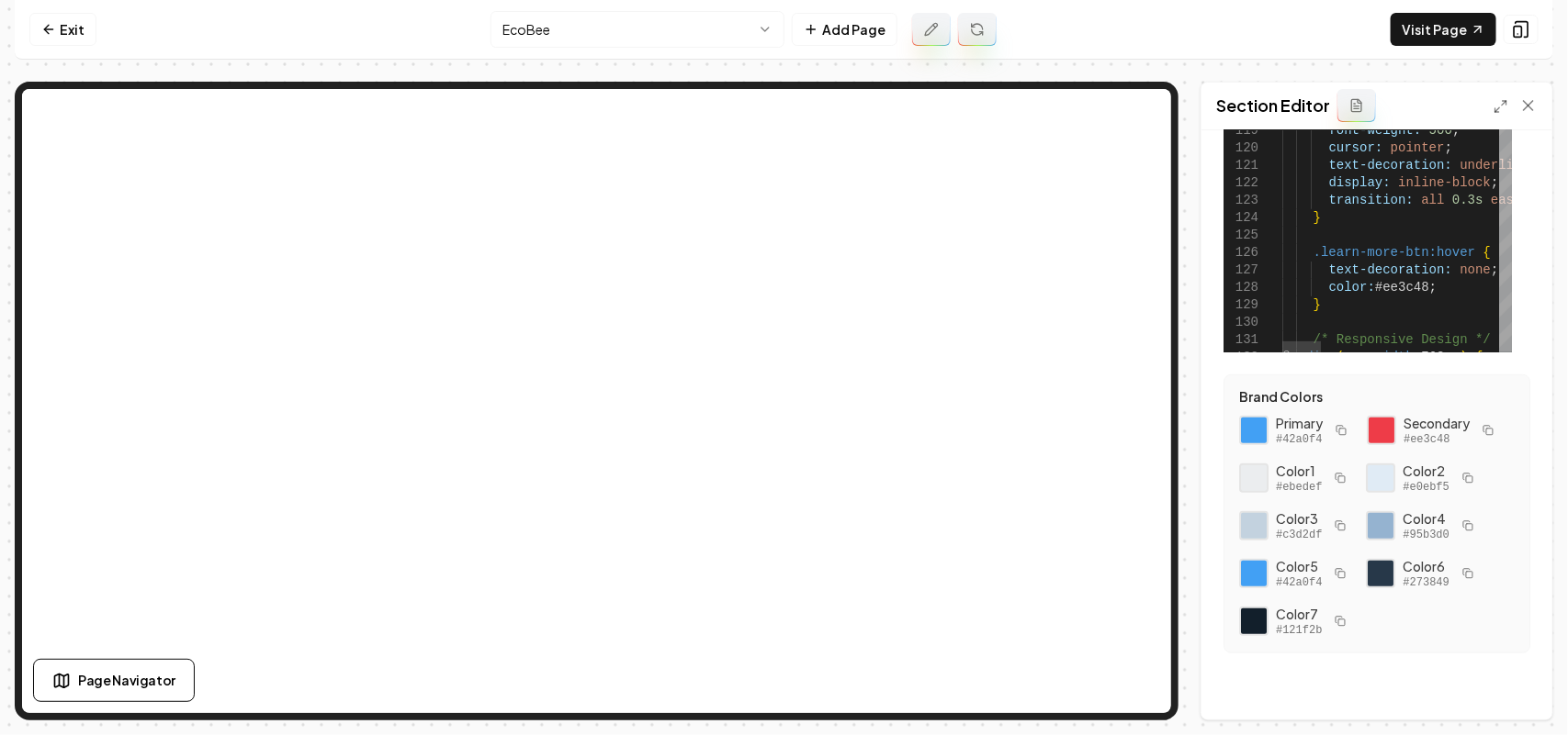
click at [1512, 60] on div at bounding box center [1505, 70] width 13 height 39
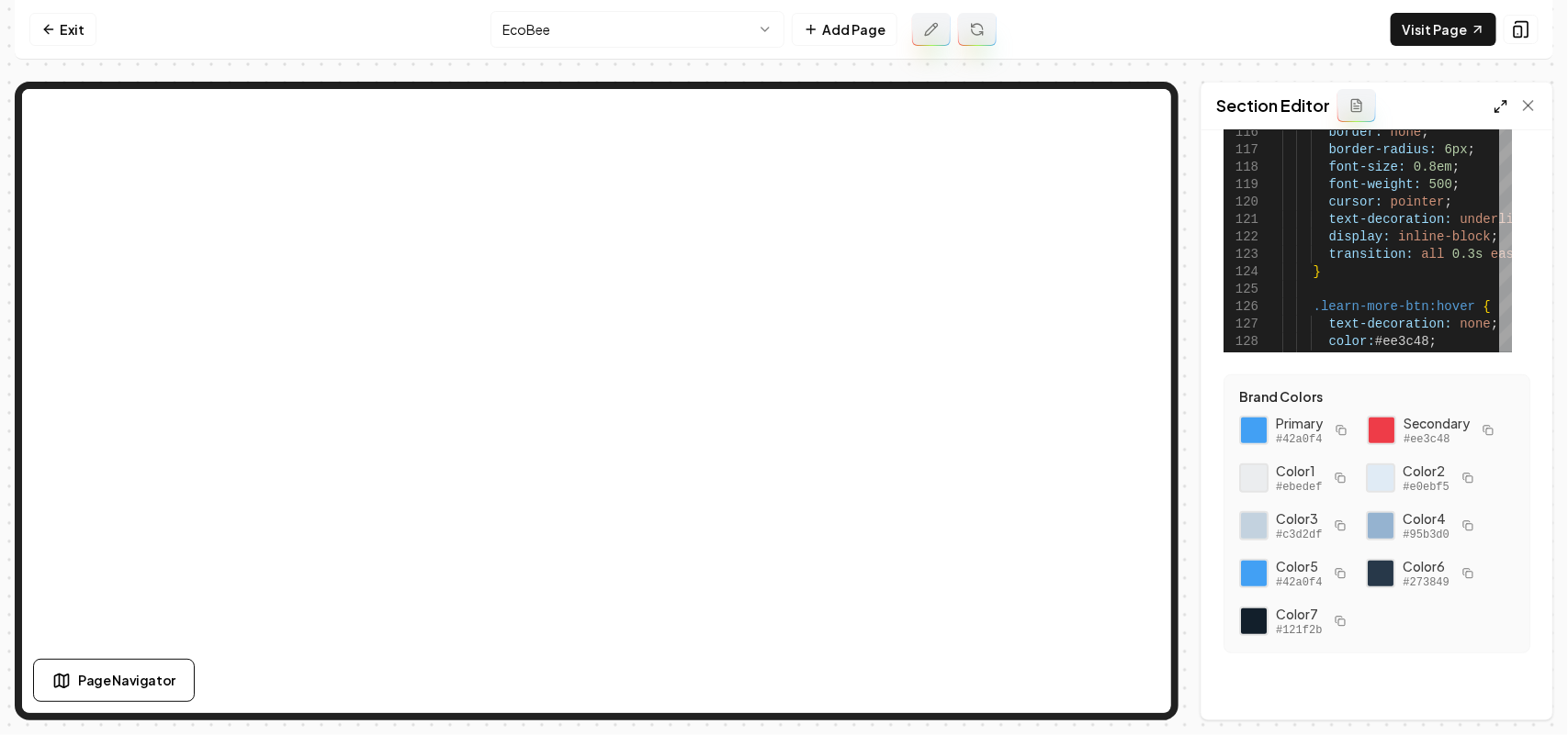
click at [1502, 112] on icon at bounding box center [1500, 106] width 15 height 15
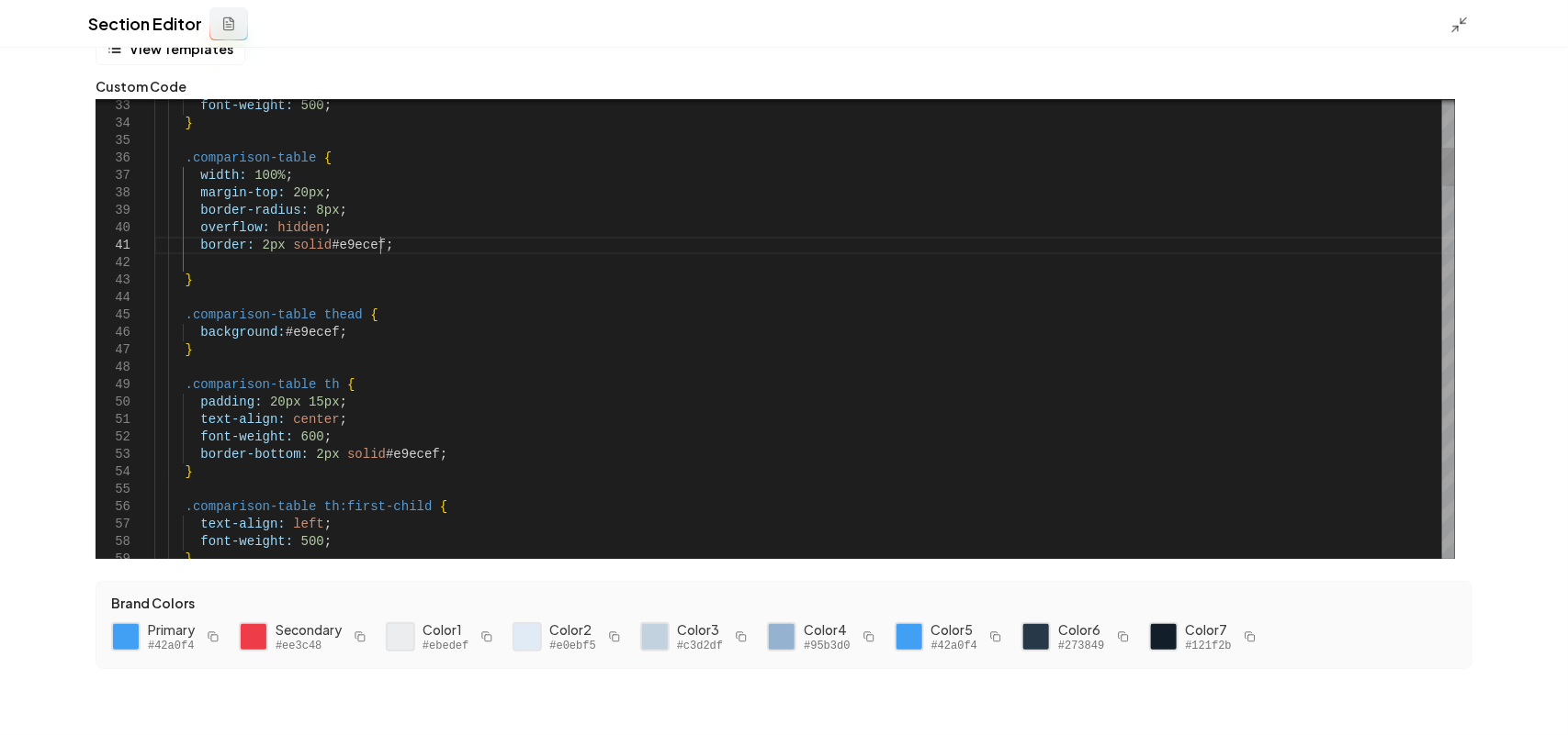
scroll to position [87, 0]
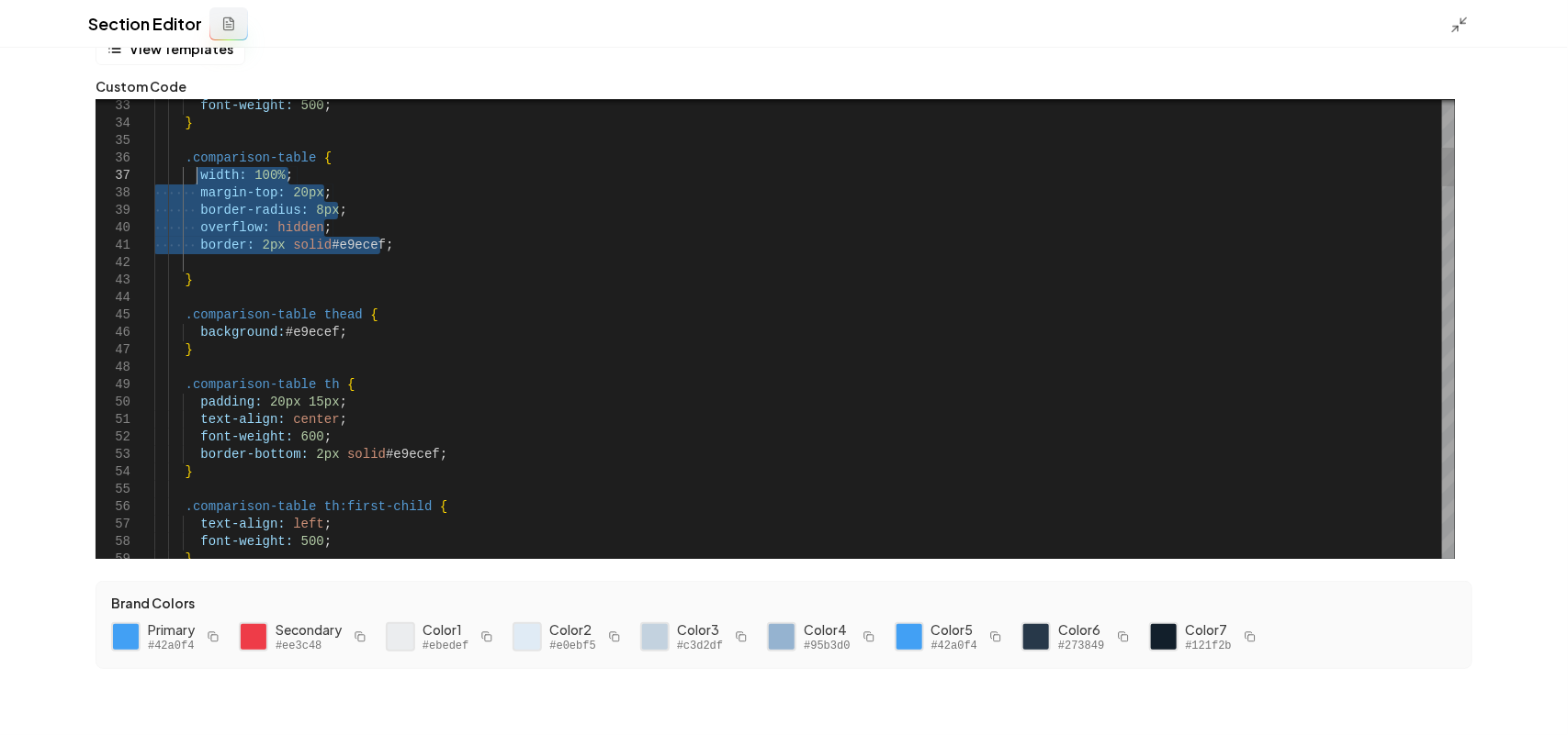
drag, startPoint x: 410, startPoint y: 243, endPoint x: 195, endPoint y: 176, distance: 225.2
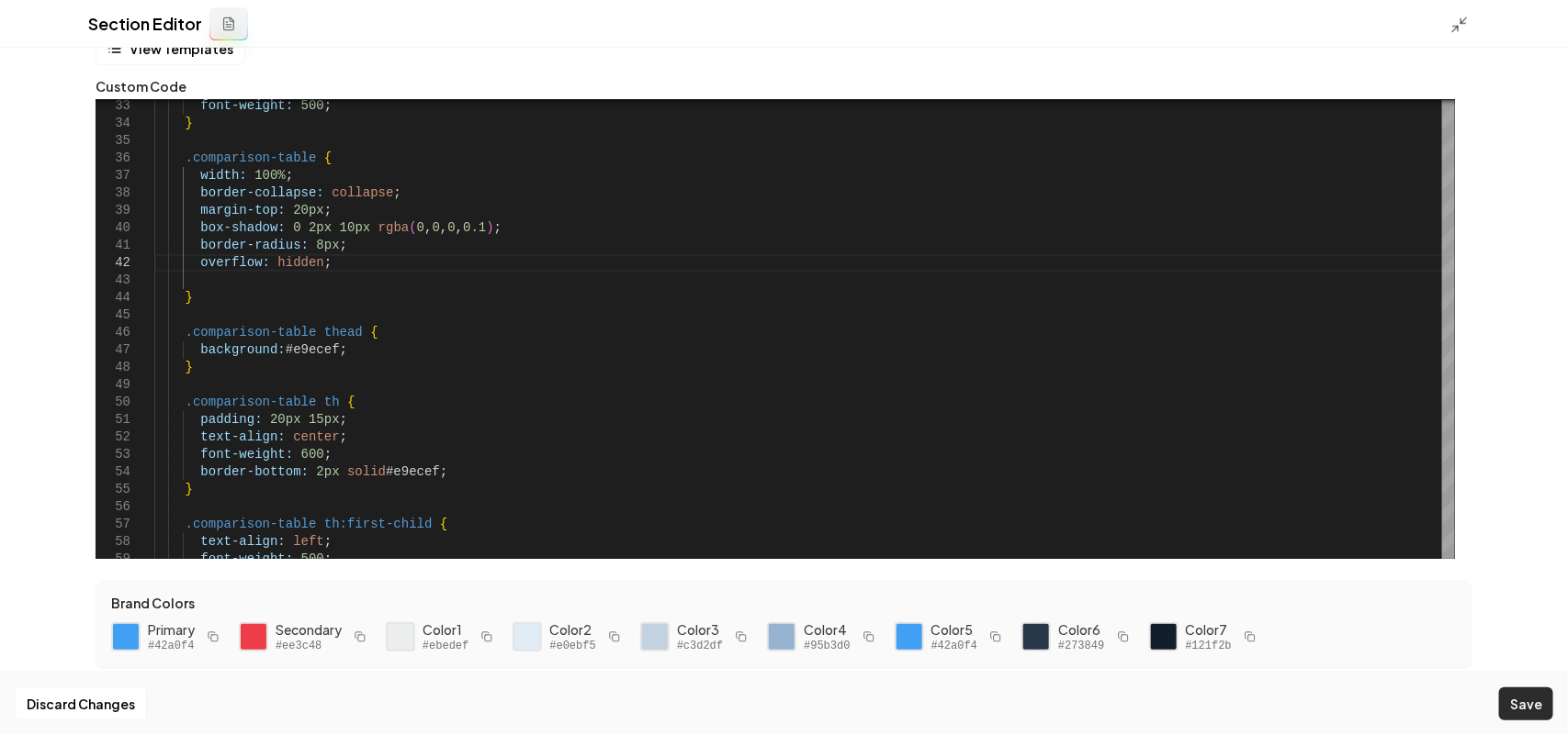
drag, startPoint x: 1516, startPoint y: 700, endPoint x: 1476, endPoint y: 547, distance: 158.1
click at [1517, 700] on button "Save" at bounding box center [1526, 704] width 54 height 33
click at [1462, 27] on icon at bounding box center [1459, 24] width 18 height 18
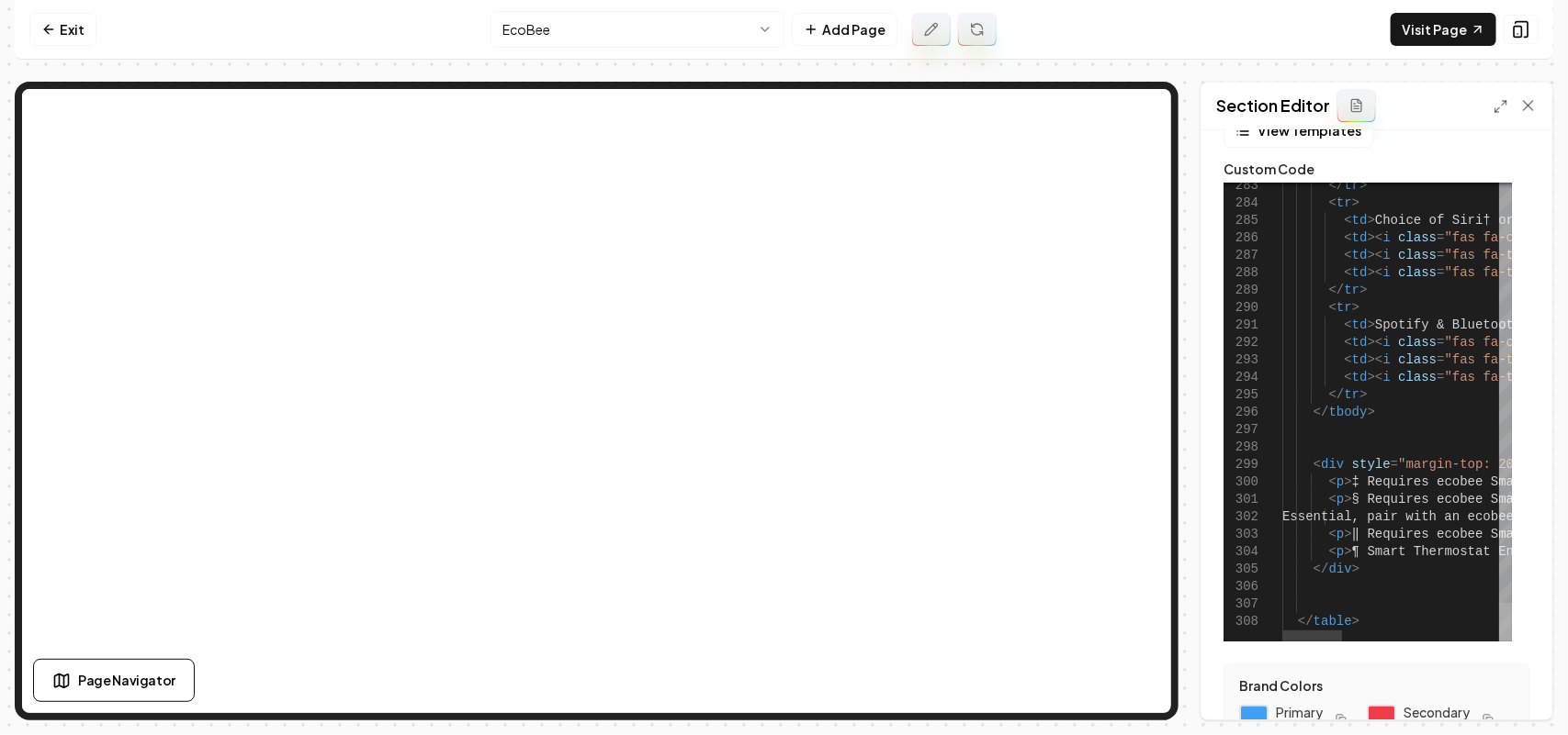
click at [1511, 642] on div at bounding box center [1505, 623] width 13 height 39
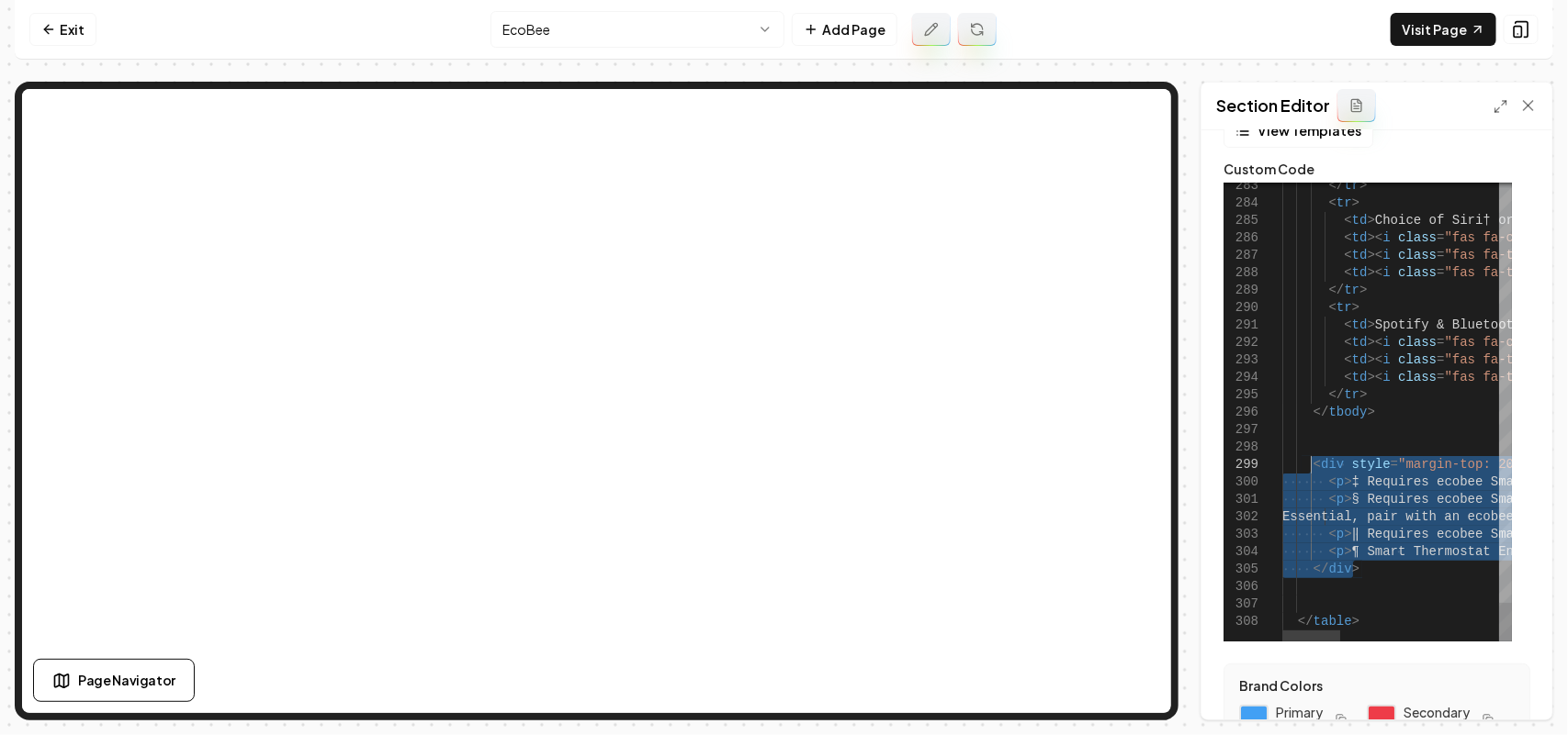
drag, startPoint x: 1393, startPoint y: 571, endPoint x: 1309, endPoint y: 459, distance: 140.0
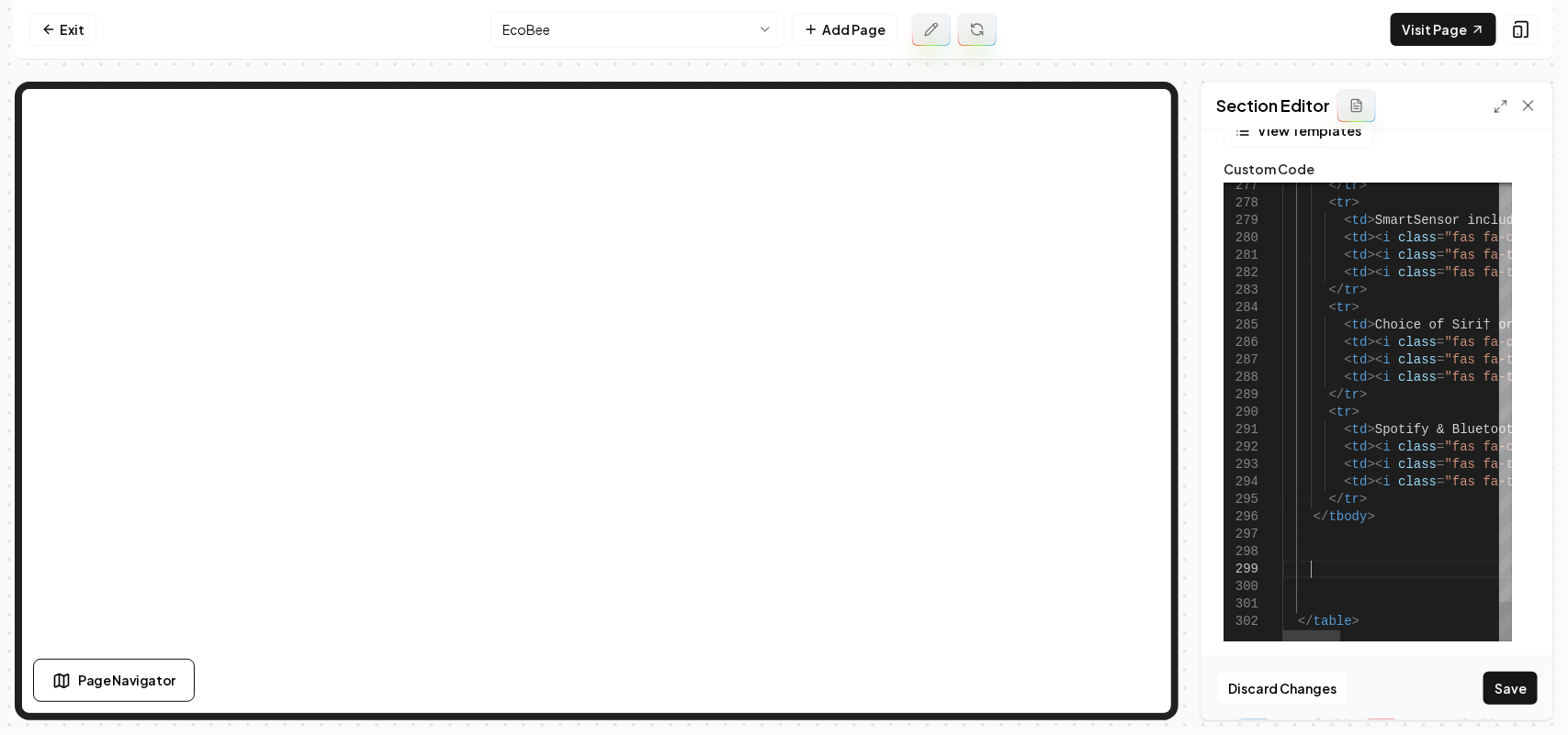
scroll to position [33, 70]
drag, startPoint x: 1353, startPoint y: 607, endPoint x: 1378, endPoint y: 525, distance: 85.7
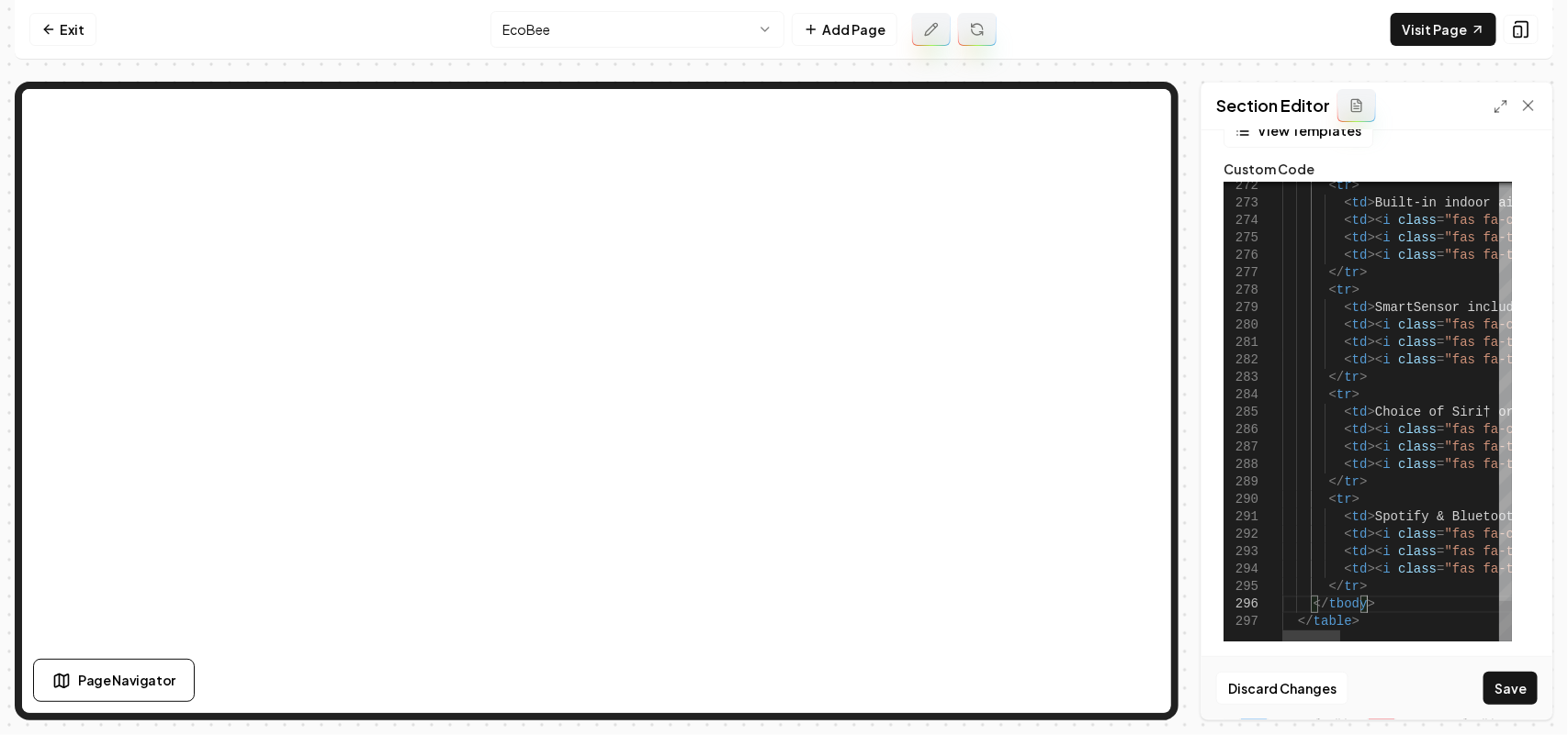
click at [1394, 641] on div at bounding box center [1390, 635] width 216 height 11
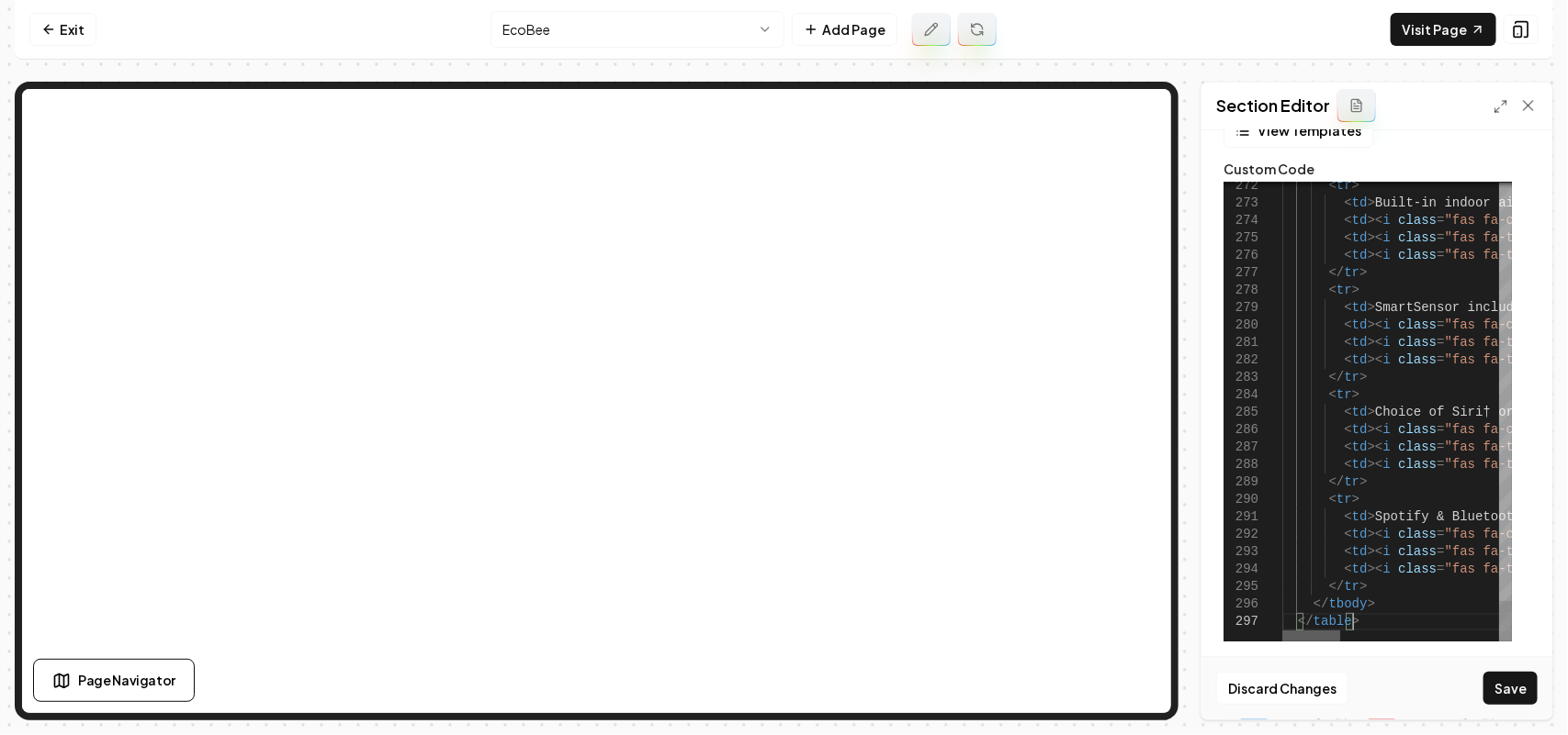
click at [1283, 639] on div at bounding box center [1312, 635] width 58 height 11
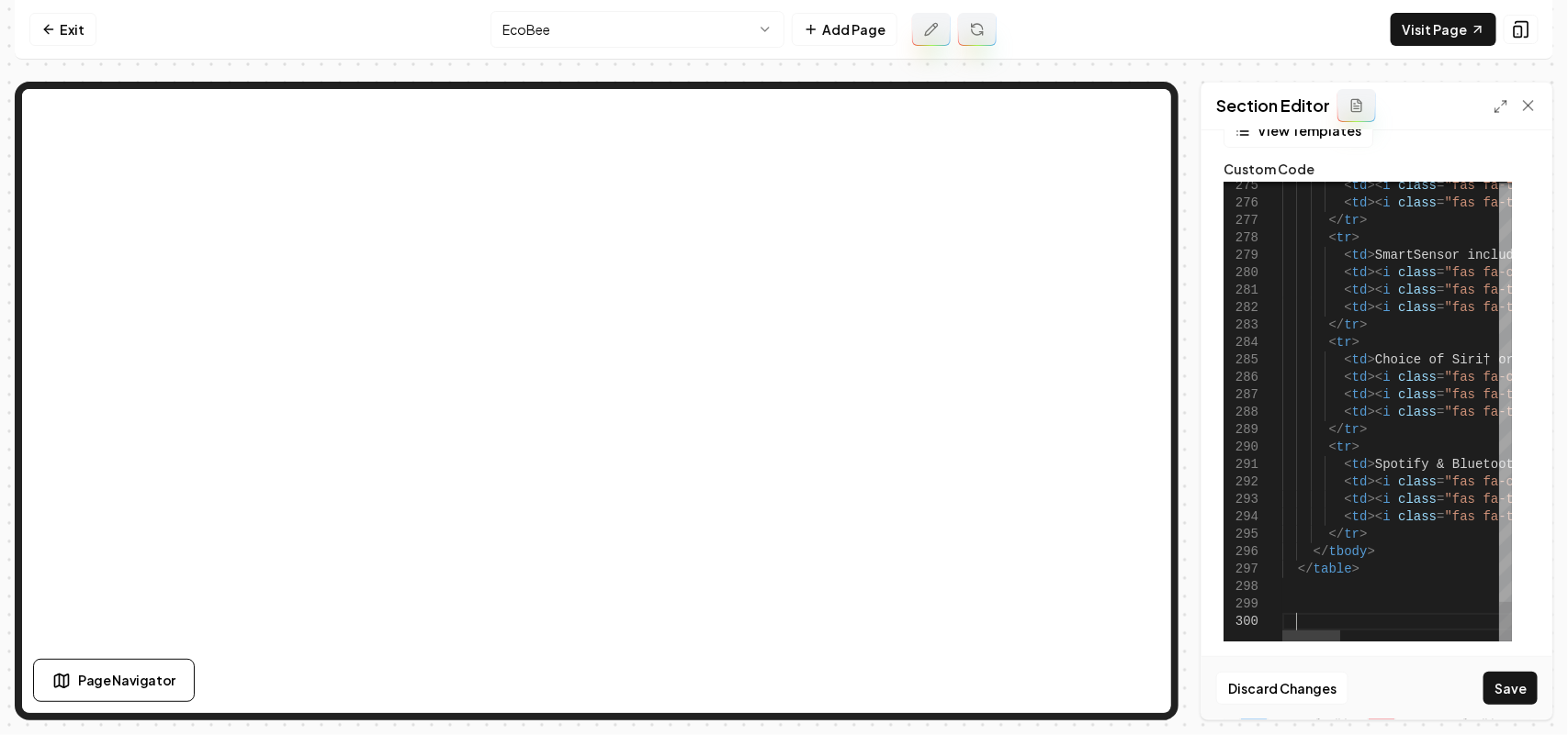
scroll to position [103, 12]
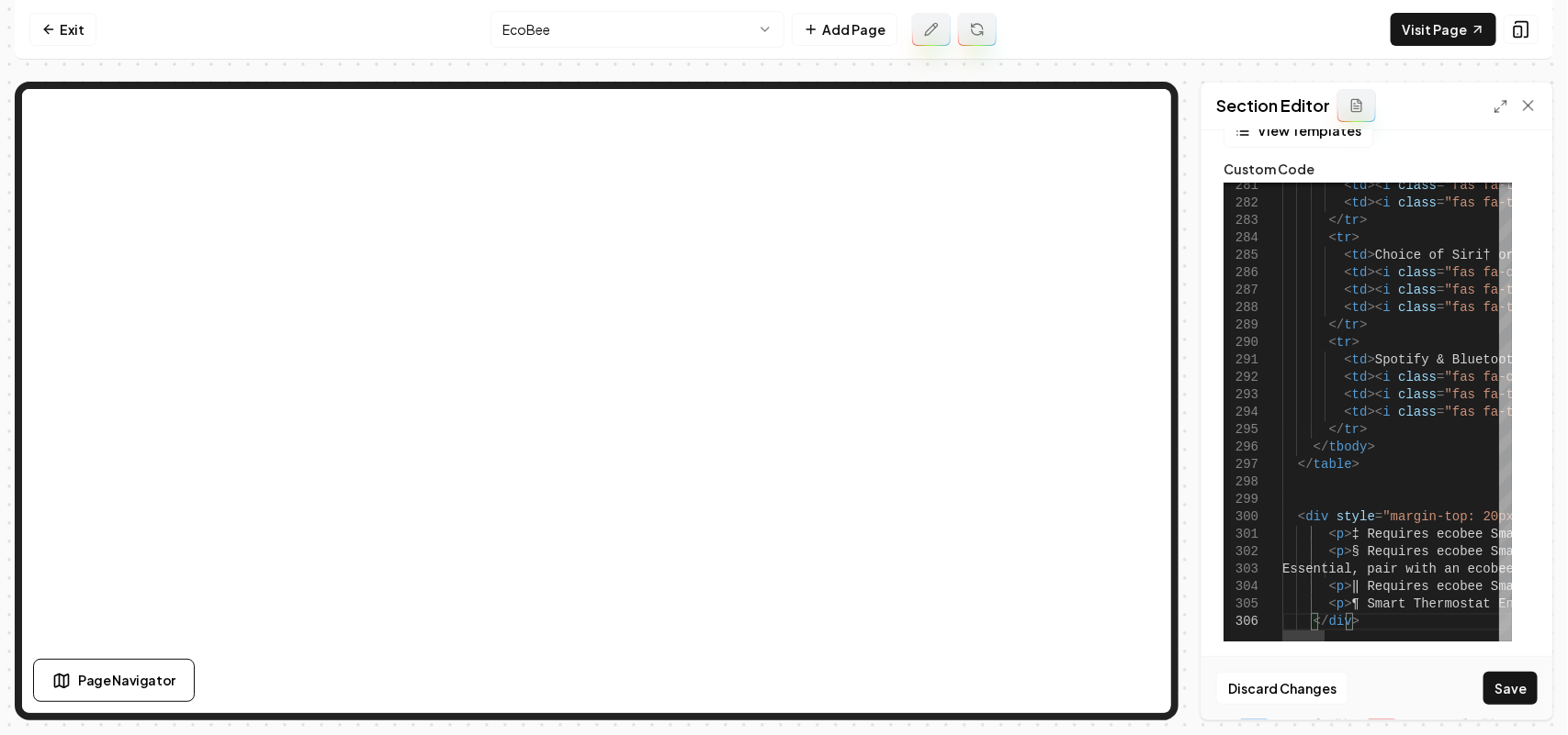
click at [1504, 642] on div at bounding box center [1505, 623] width 13 height 39
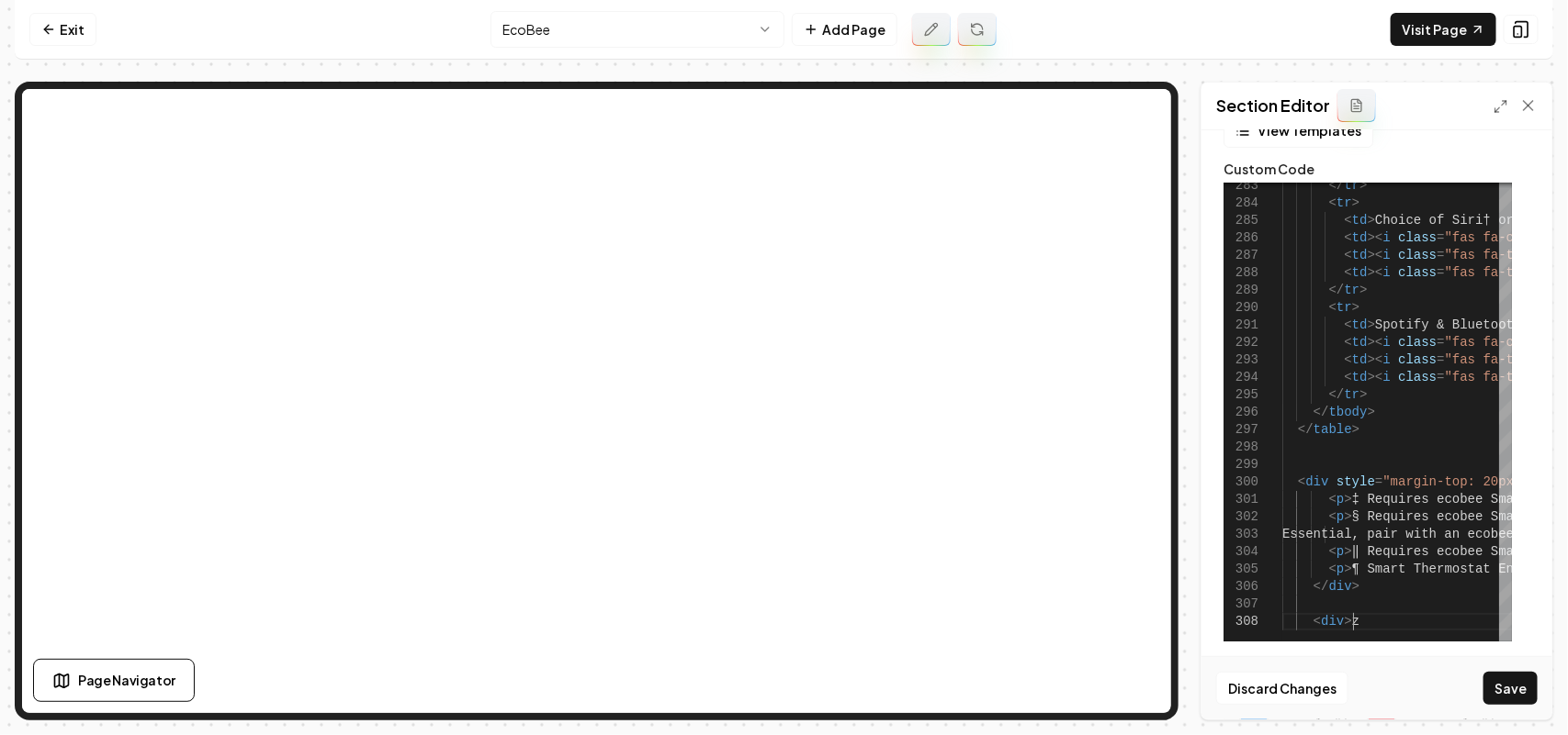
scroll to position [122, 67]
click at [1534, 696] on button "Save" at bounding box center [1511, 688] width 54 height 33
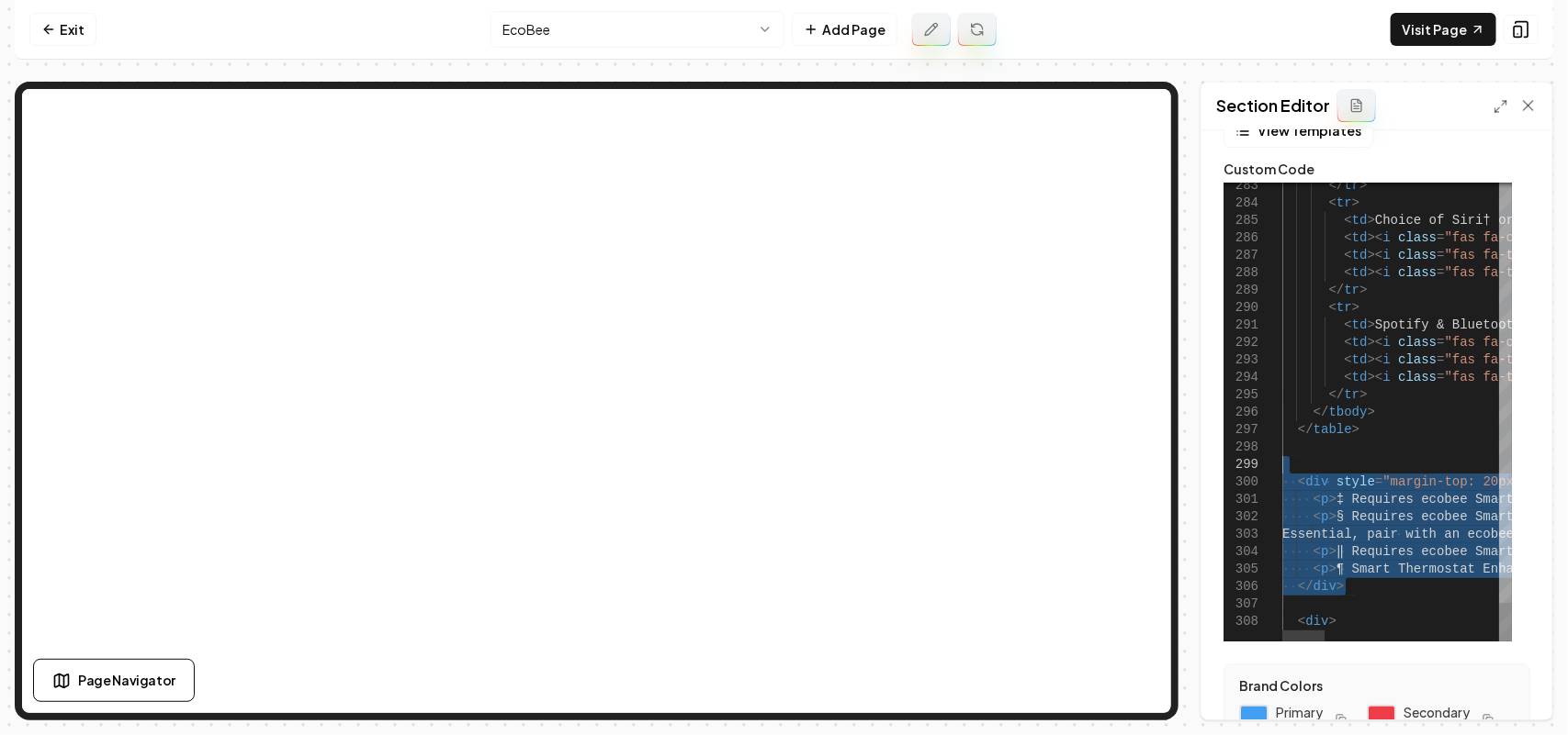
drag, startPoint x: 1356, startPoint y: 601, endPoint x: 1291, endPoint y: 461, distance: 154.4
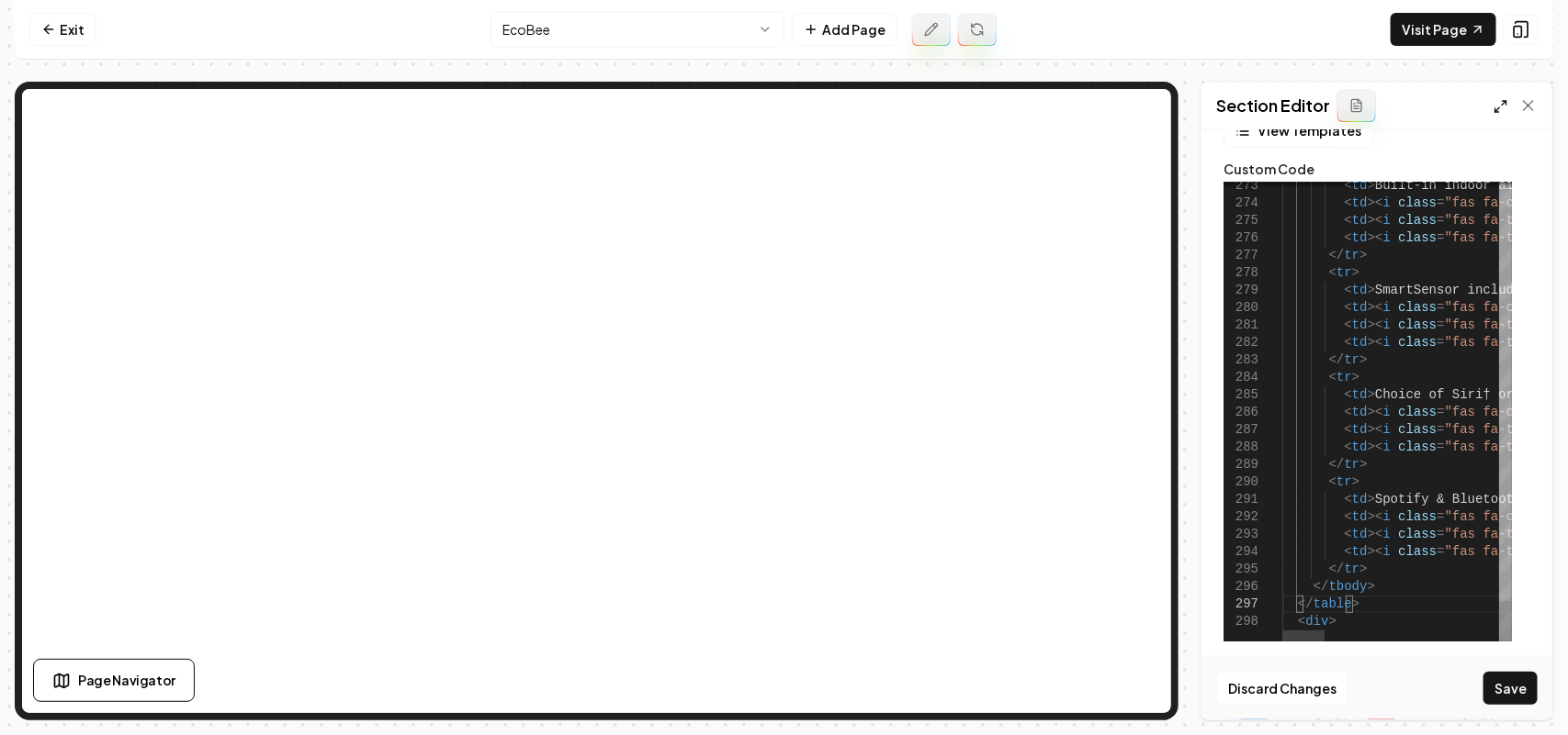
click at [1495, 108] on icon at bounding box center [1500, 106] width 15 height 15
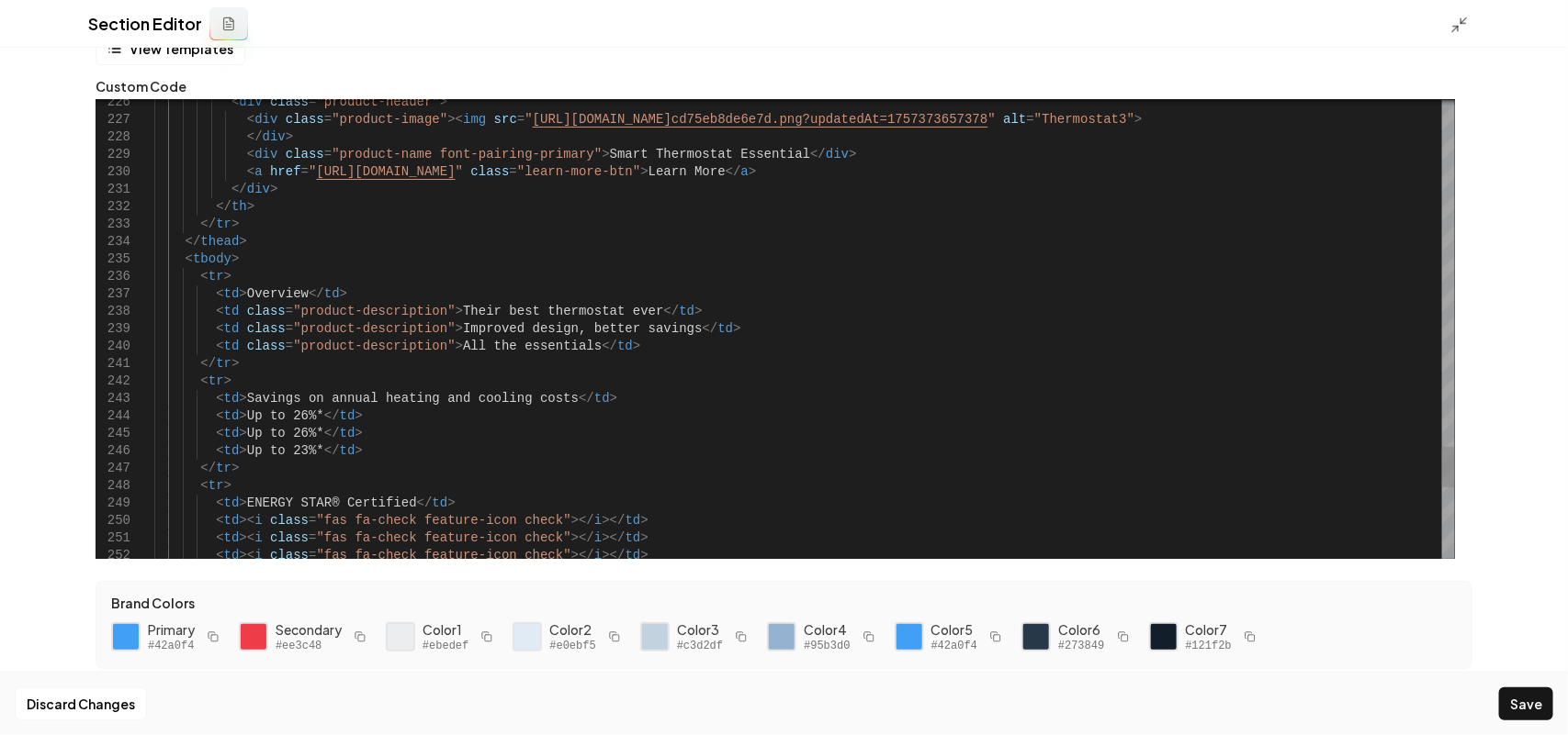
scroll to position [122, 69]
click at [1531, 694] on button "Save" at bounding box center [1526, 704] width 54 height 33
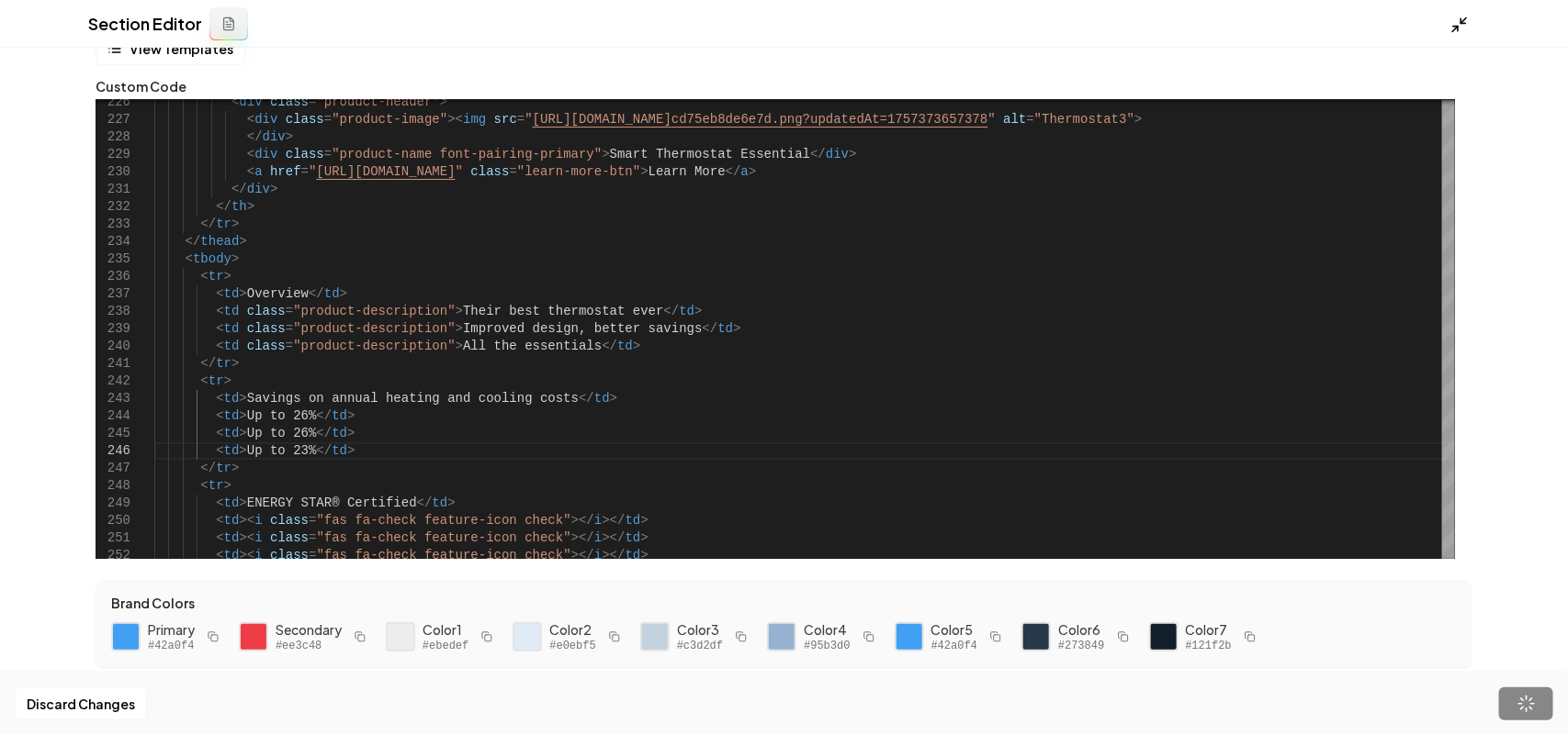
click at [1465, 16] on icon at bounding box center [1459, 24] width 18 height 18
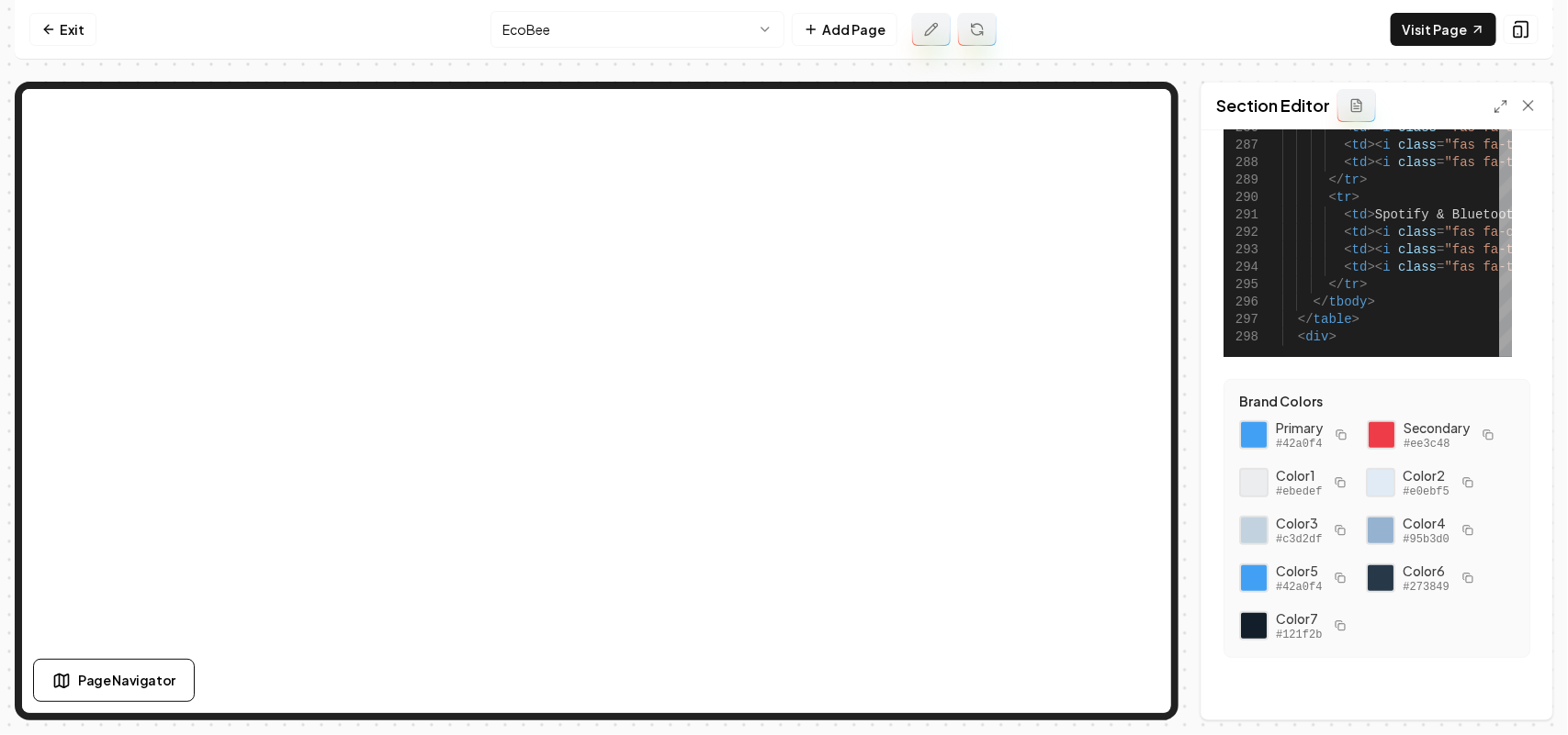
scroll to position [327, 0]
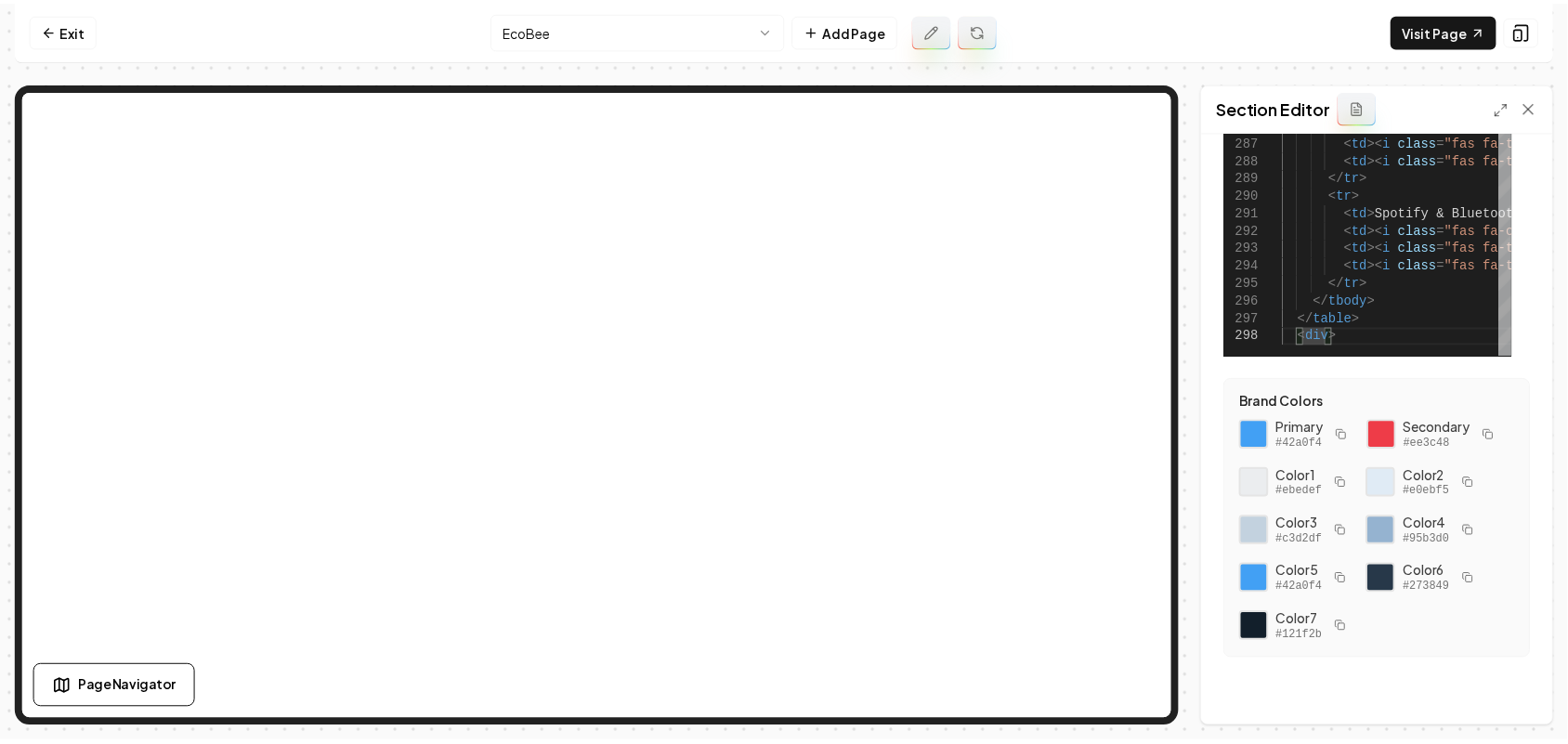
scroll to position [124, 27]
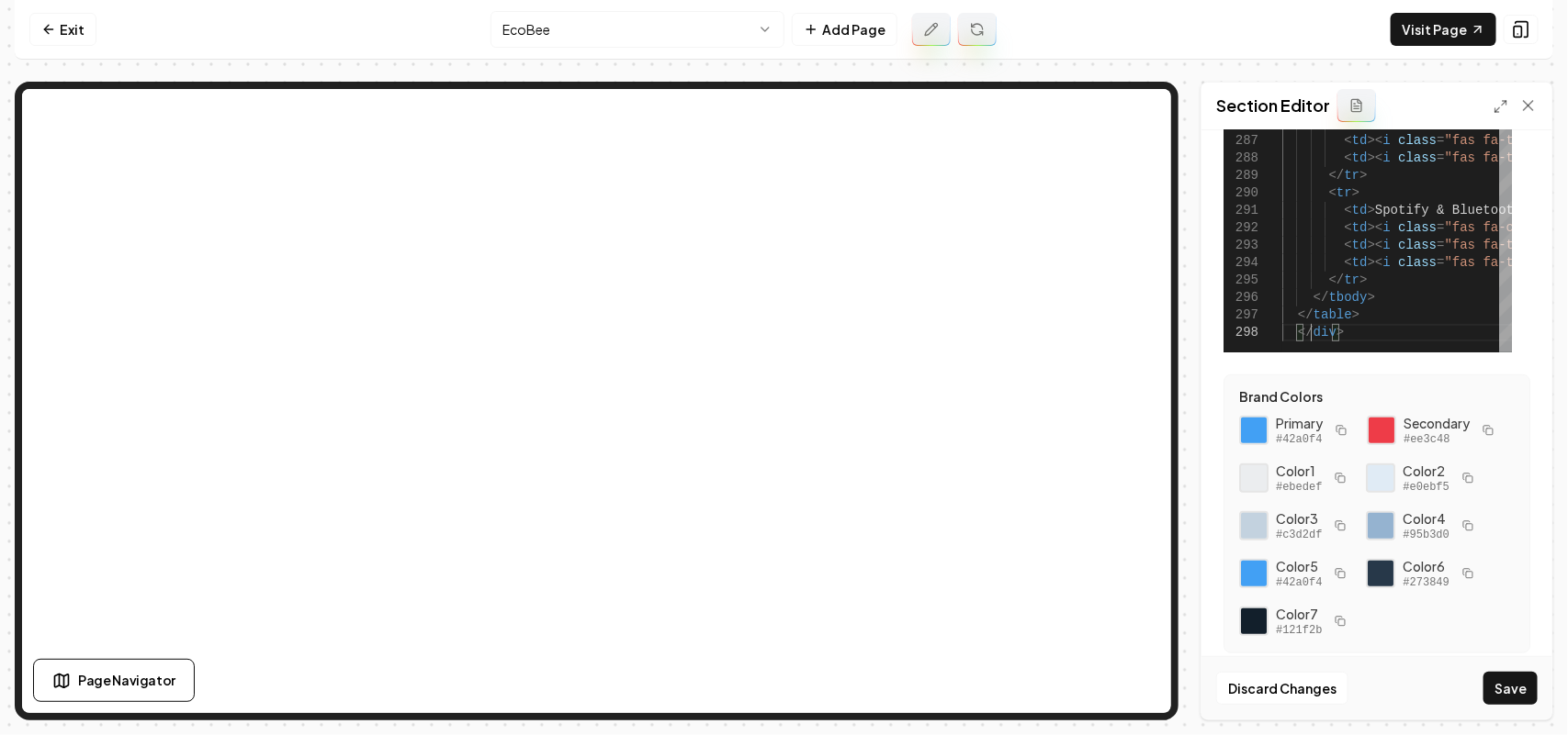
click at [1527, 699] on button "Save" at bounding box center [1511, 688] width 54 height 33
type textarea "**********"
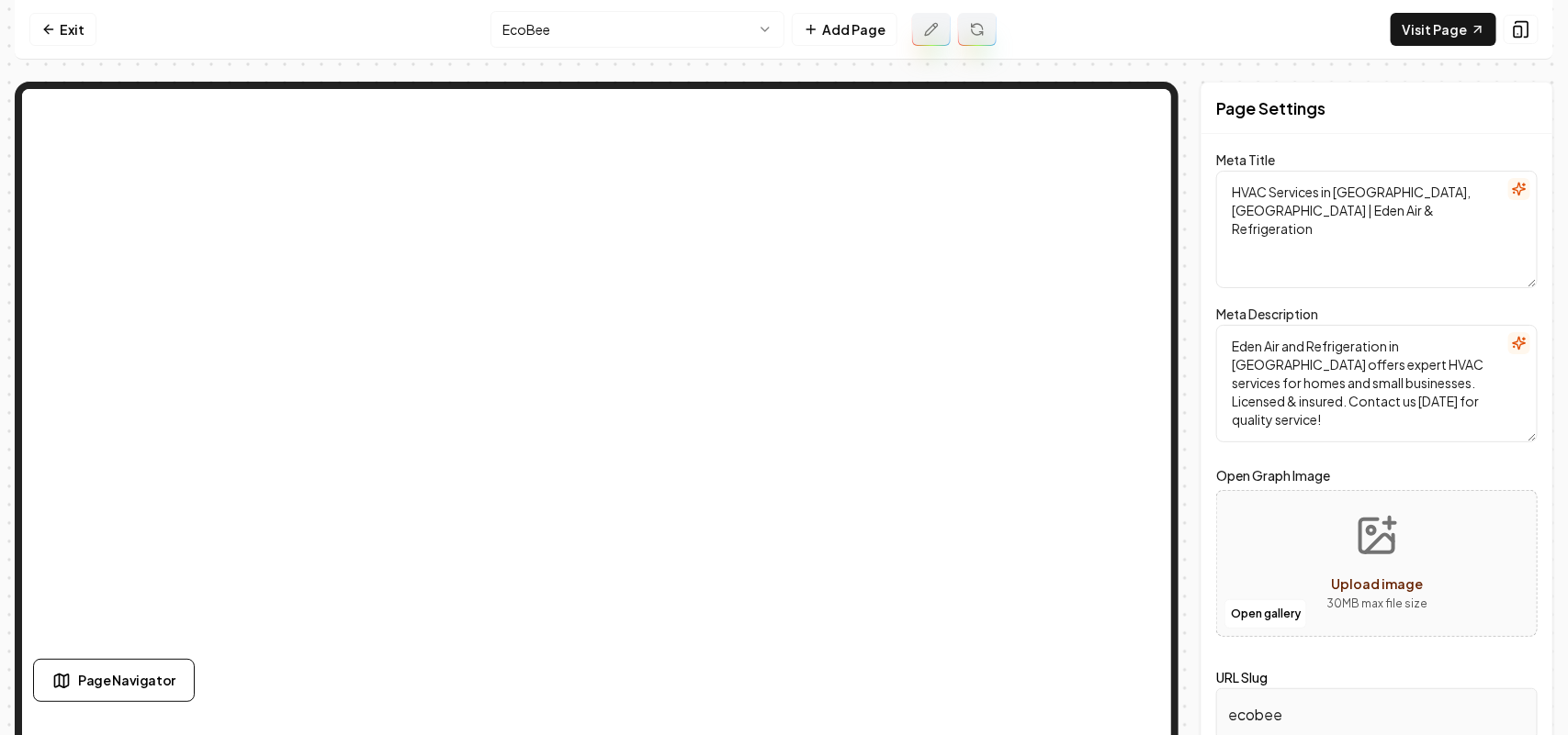
scroll to position [0, 0]
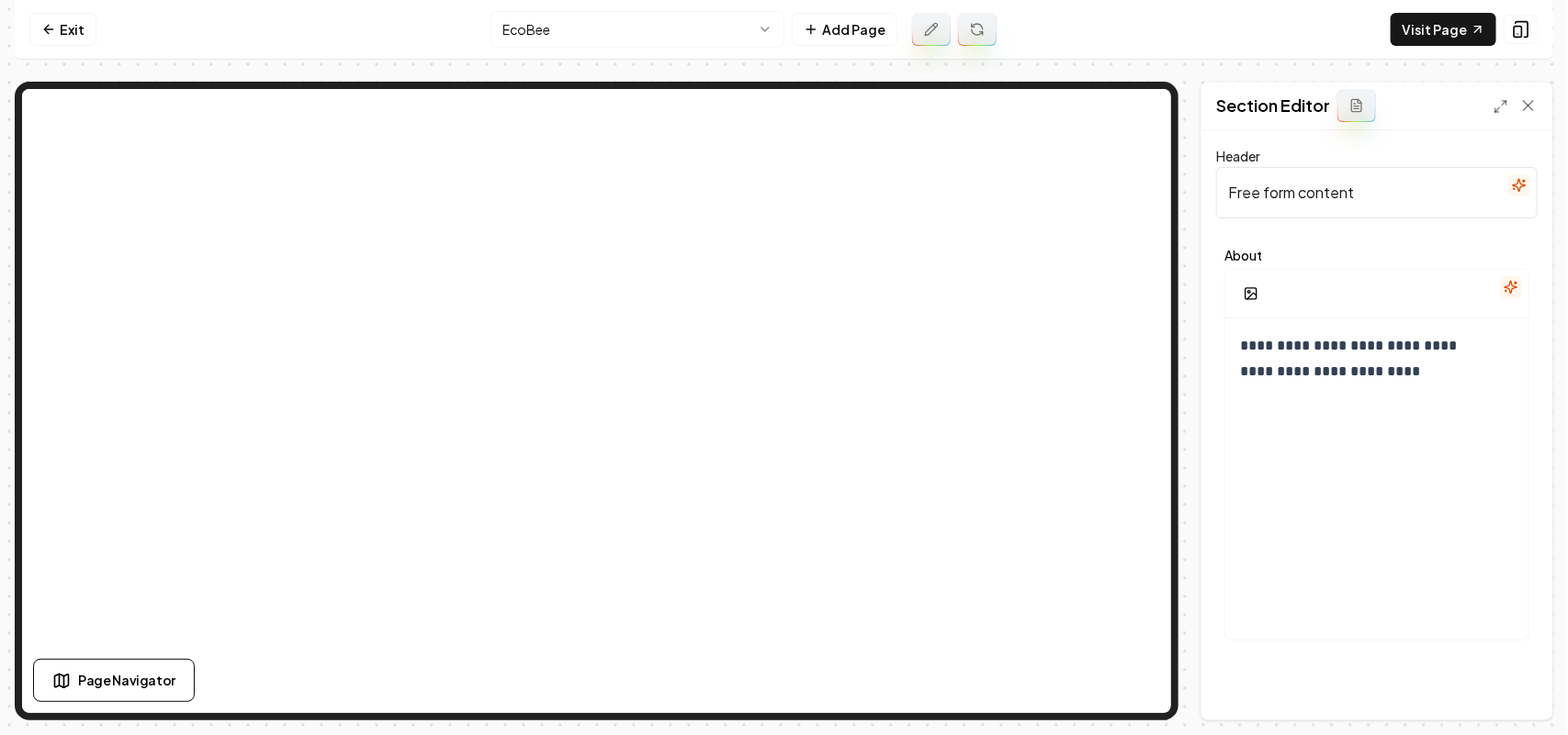
click at [1520, 184] on icon "button" at bounding box center [1519, 185] width 15 height 15
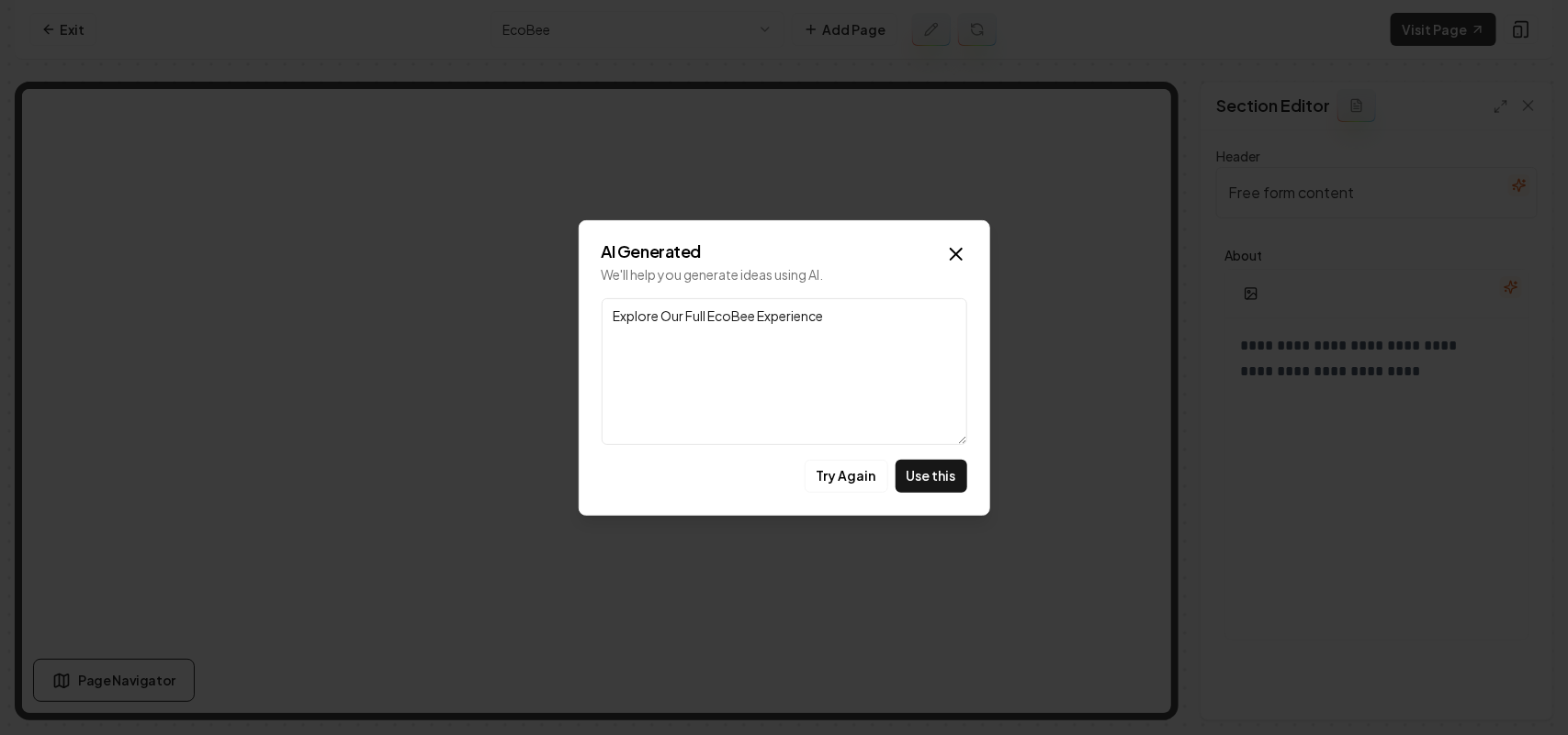
click at [930, 474] on button "Use this" at bounding box center [931, 476] width 72 height 33
type input "Explore Our Full EcoBee Experience"
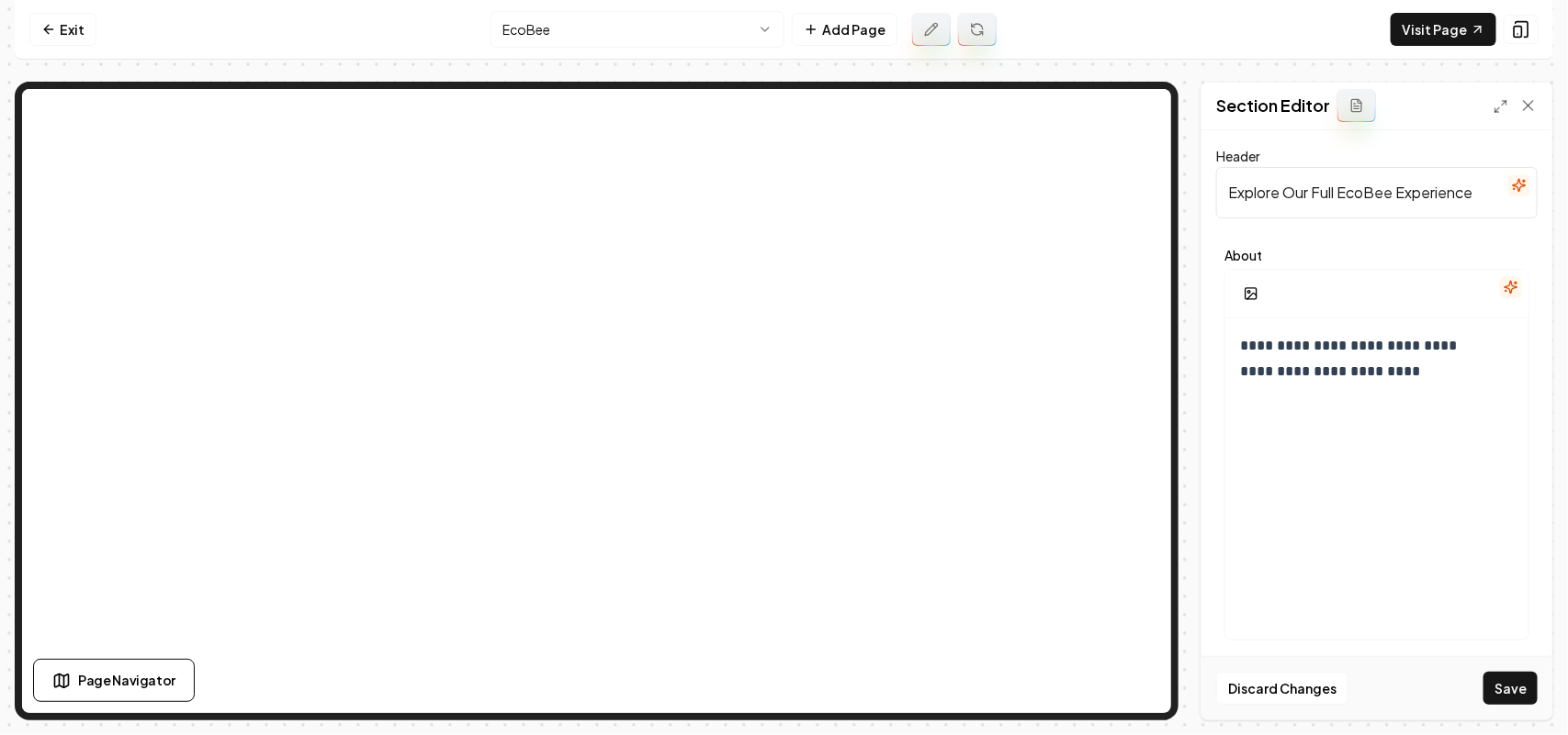
click at [1508, 283] on icon "button" at bounding box center [1511, 287] width 15 height 15
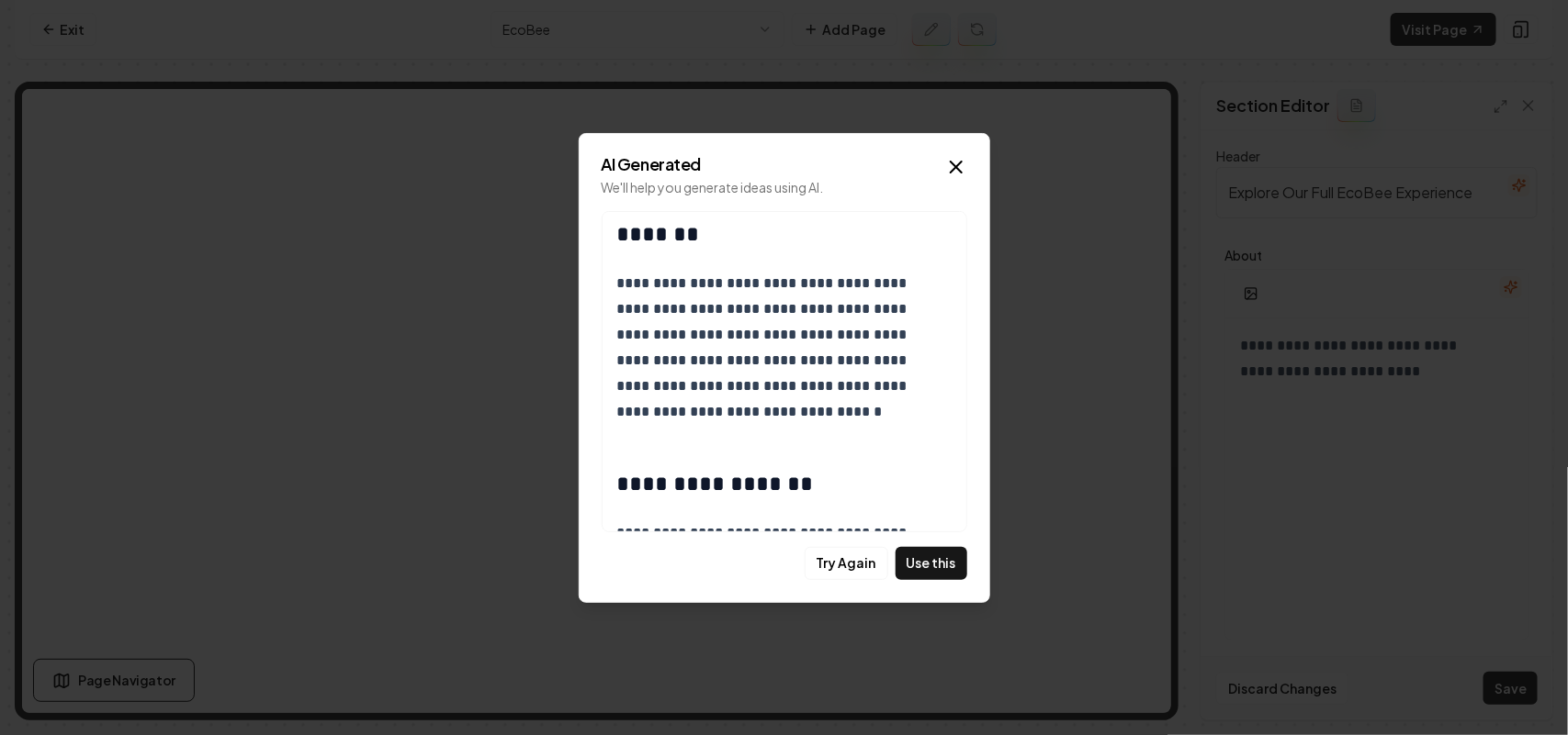
scroll to position [1355, 0]
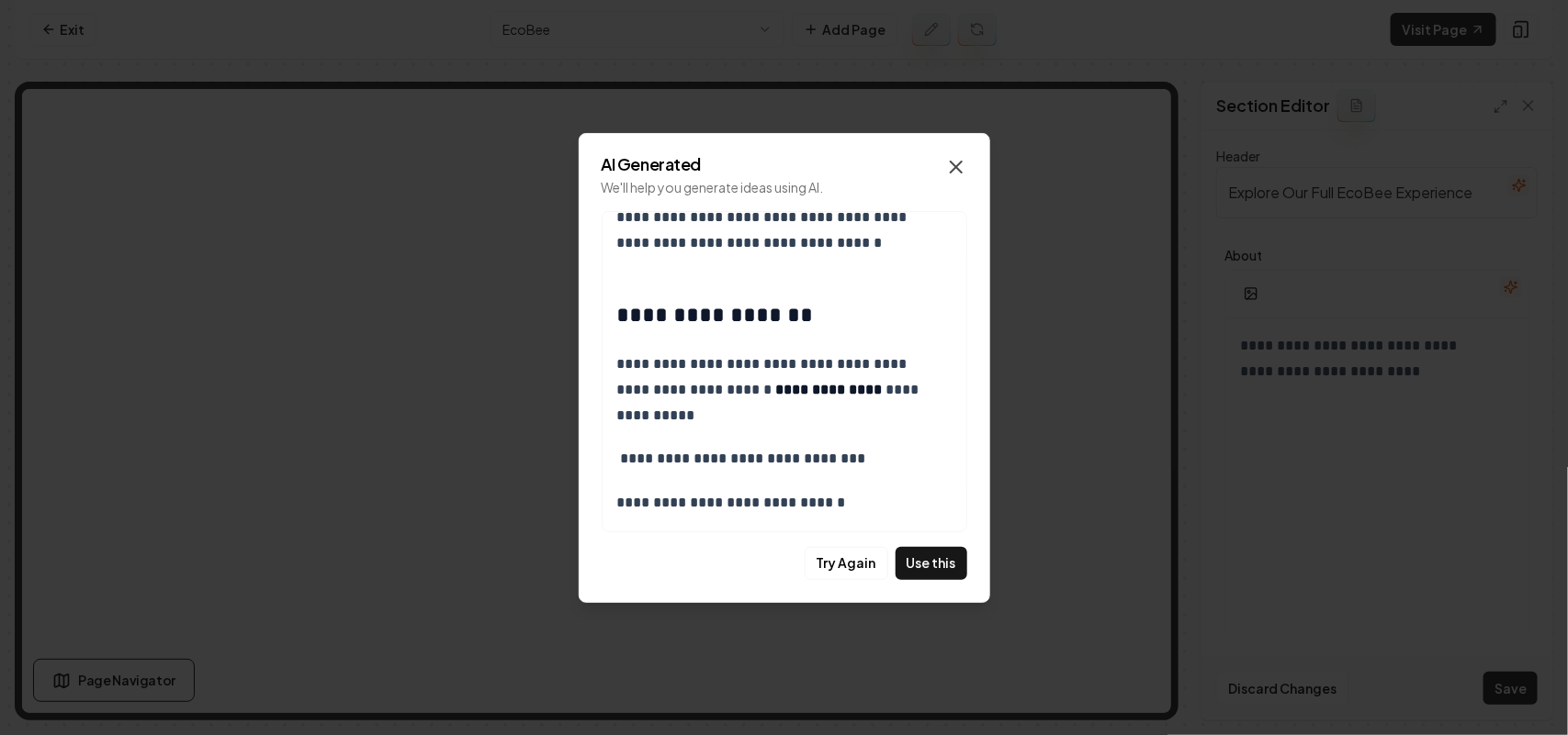
click at [954, 163] on icon "button" at bounding box center [956, 167] width 22 height 22
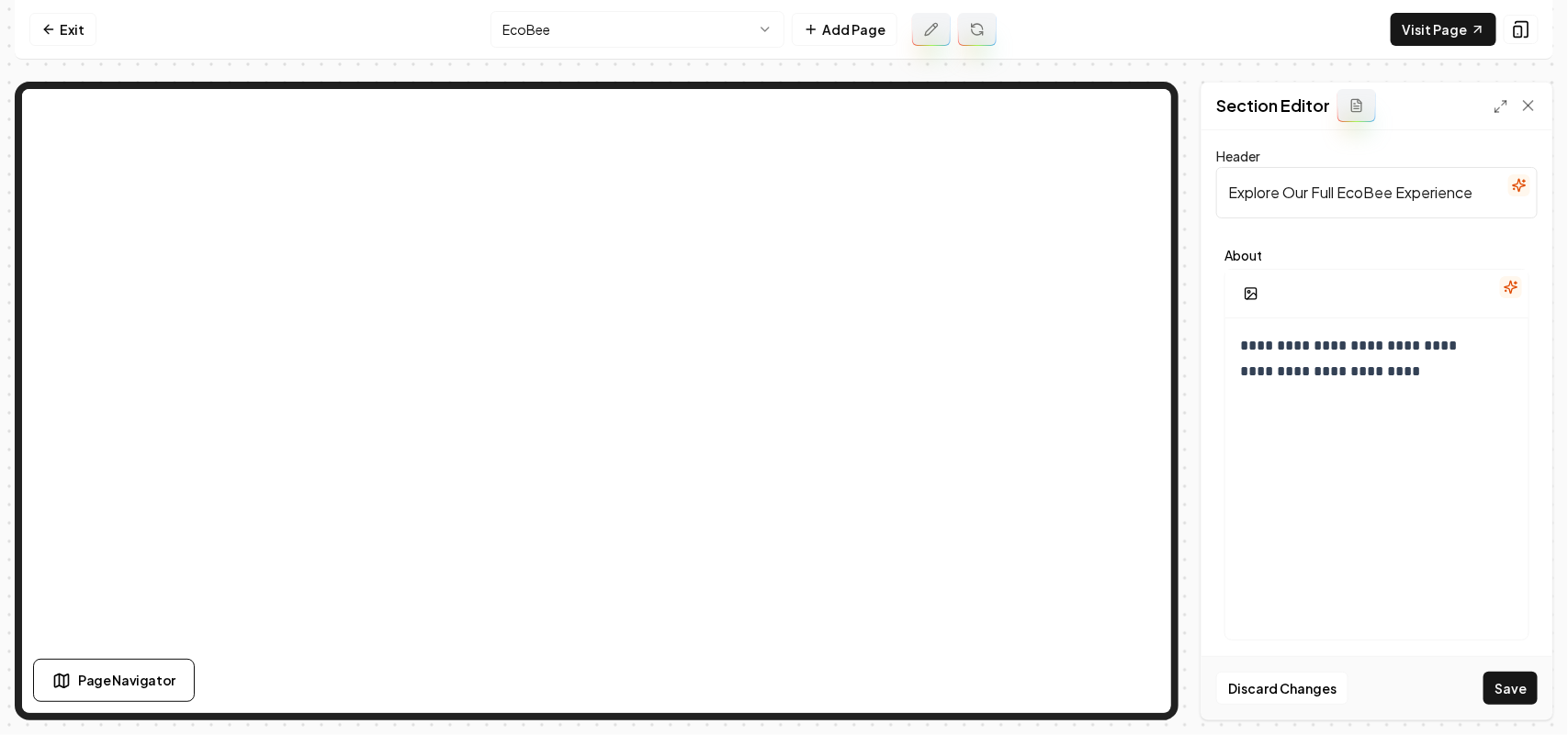
click at [1508, 281] on icon "button" at bounding box center [1511, 287] width 15 height 15
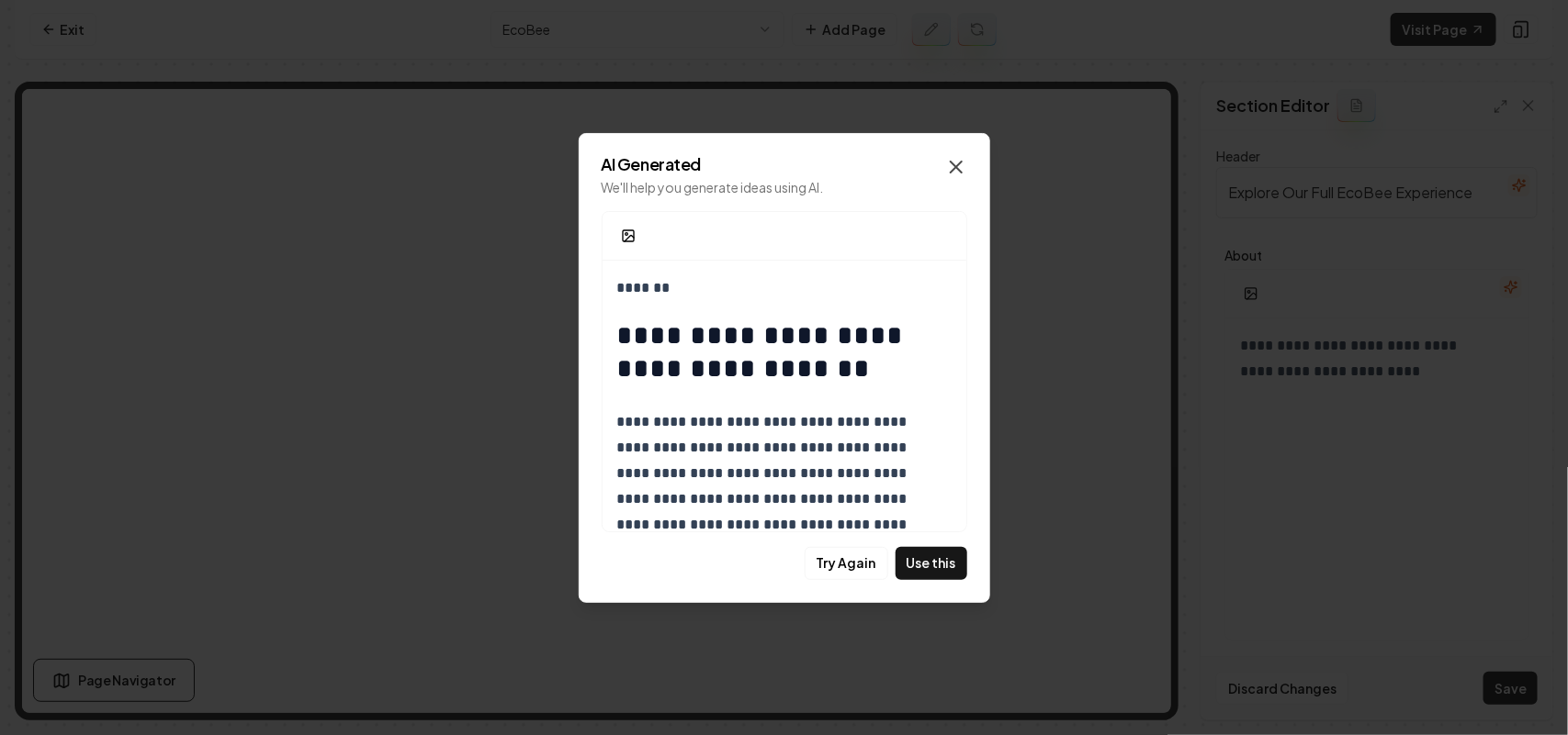
click at [957, 170] on icon "button" at bounding box center [956, 167] width 22 height 22
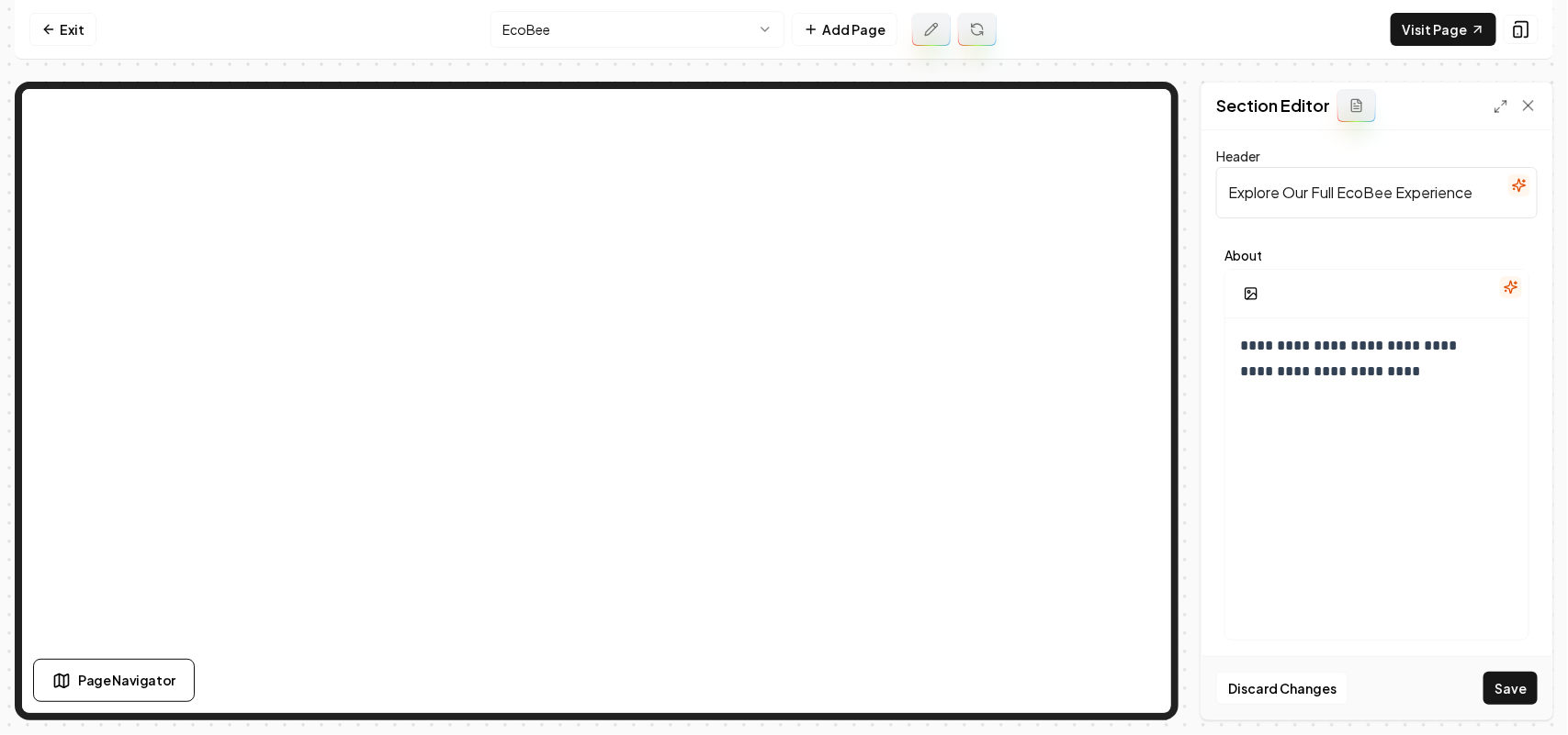
click at [901, 29] on div "EcoBee Add Page" at bounding box center [744, 29] width 506 height 37
click at [932, 30] on icon at bounding box center [931, 29] width 12 height 12
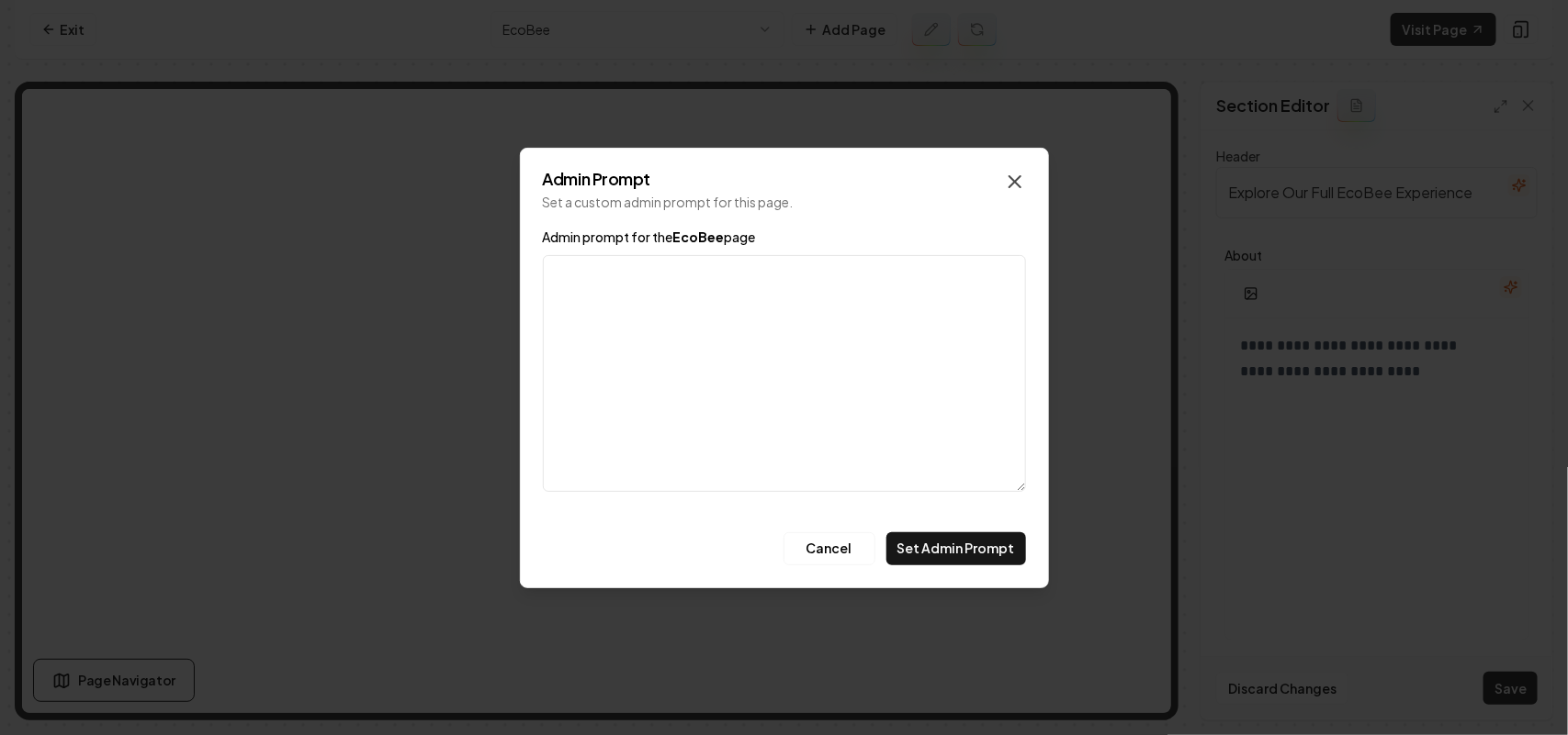
click at [1016, 175] on icon "button" at bounding box center [1015, 181] width 22 height 22
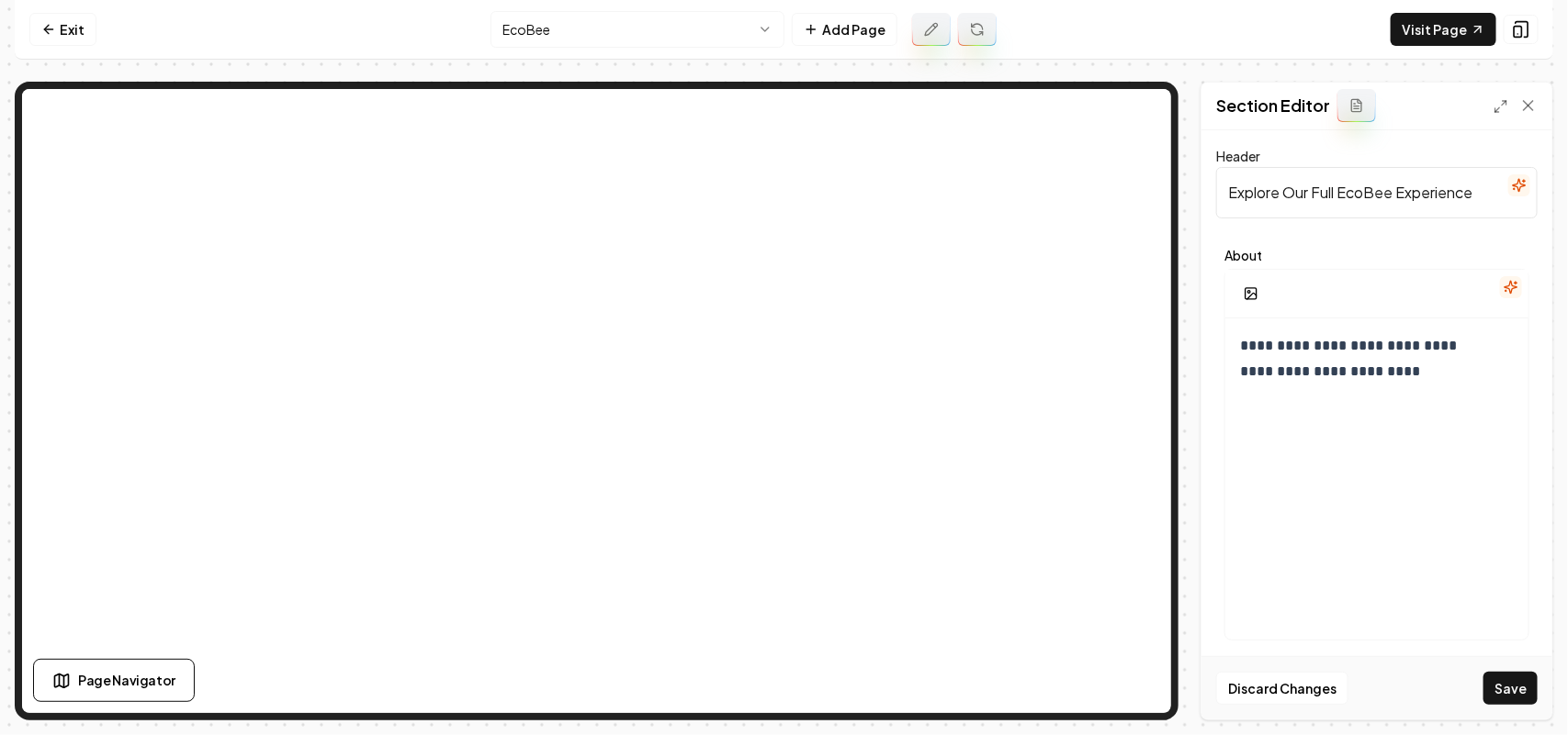
click at [939, 14] on button at bounding box center [931, 29] width 39 height 33
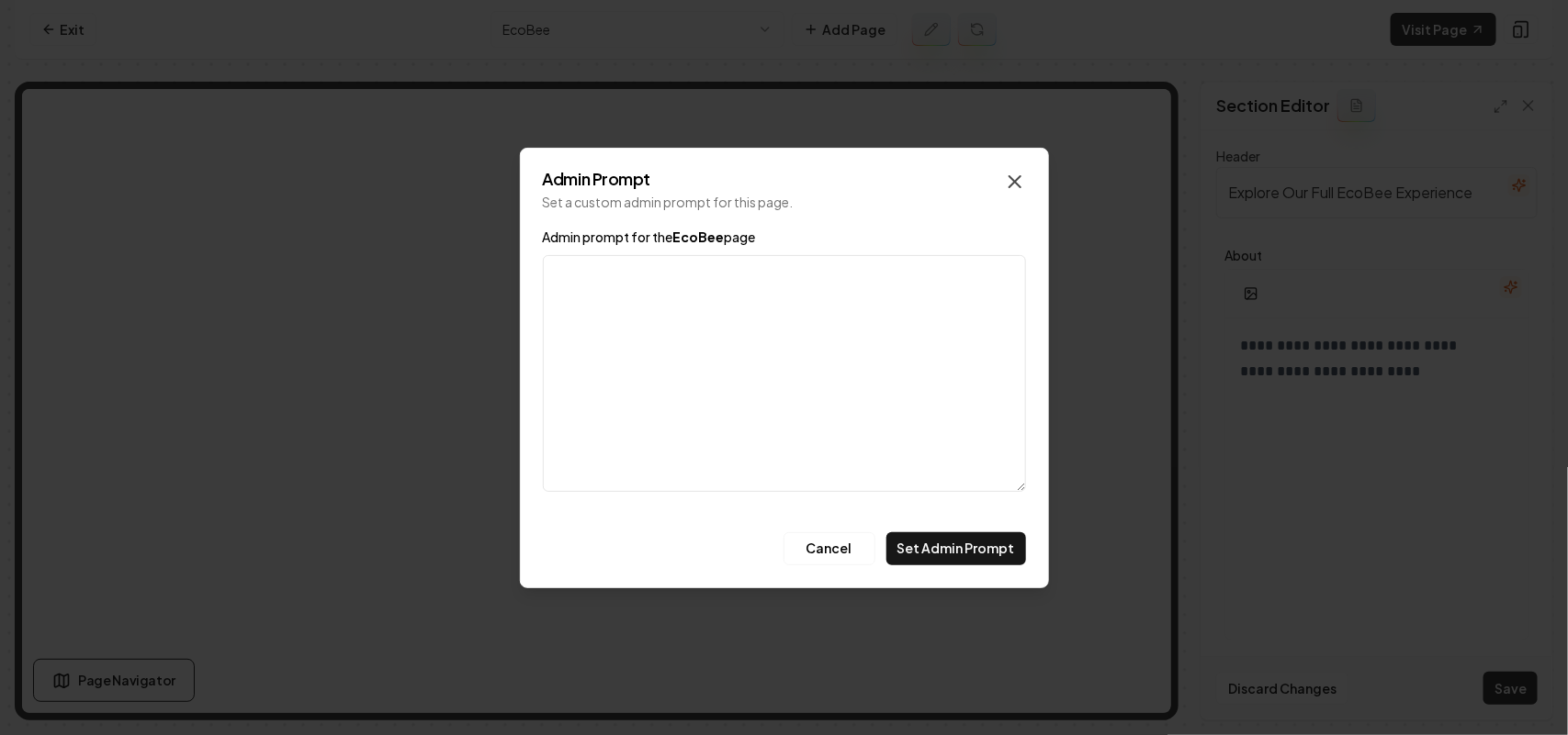
click at [1015, 186] on icon "button" at bounding box center [1015, 181] width 22 height 22
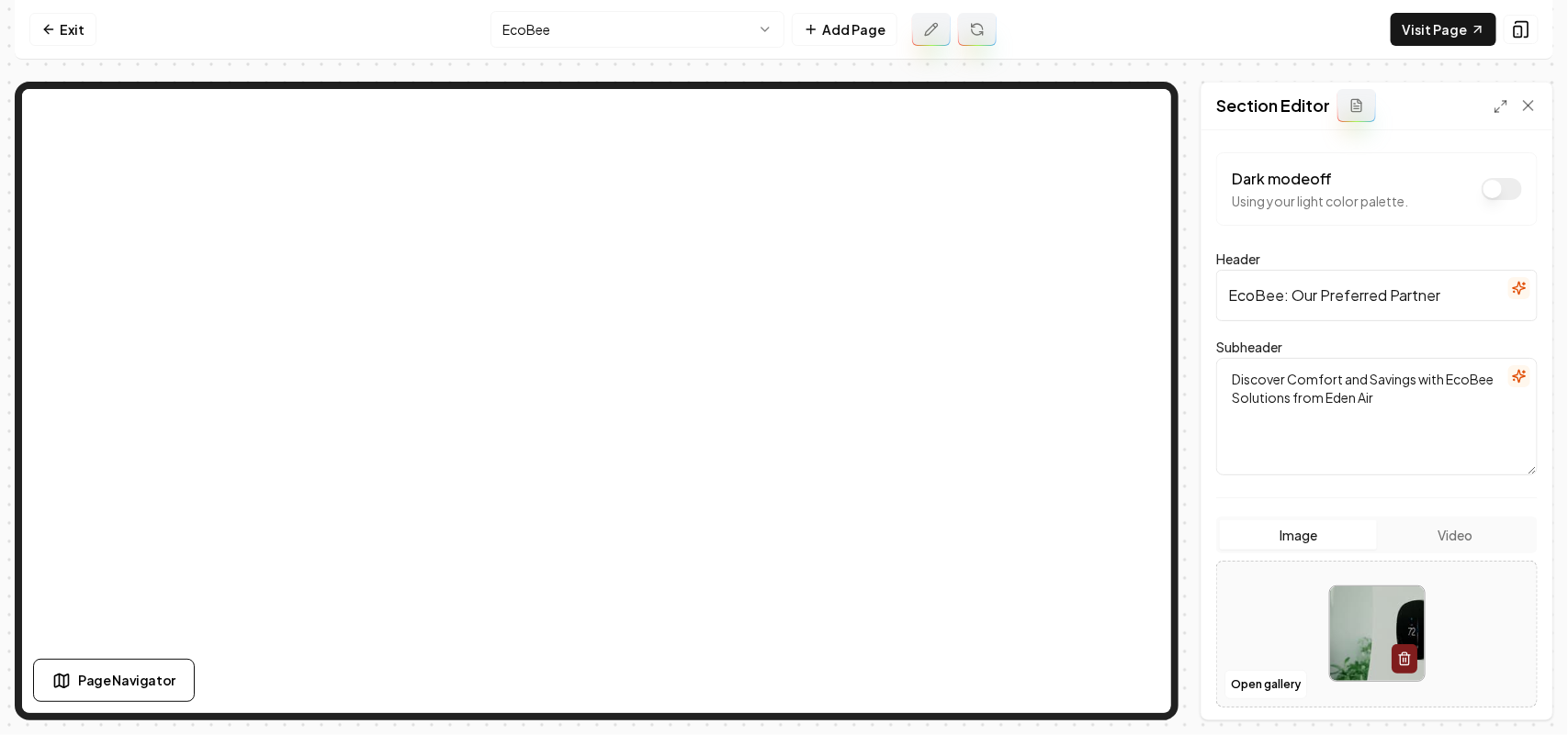
drag, startPoint x: 1461, startPoint y: 296, endPoint x: 1321, endPoint y: 297, distance: 140.0
click at [1321, 297] on input "EcoBee: Our Preferred Partner" at bounding box center [1377, 295] width 321 height 51
click at [1255, 303] on input "EcoBee: Our Preferred Partner" at bounding box center [1377, 295] width 321 height 51
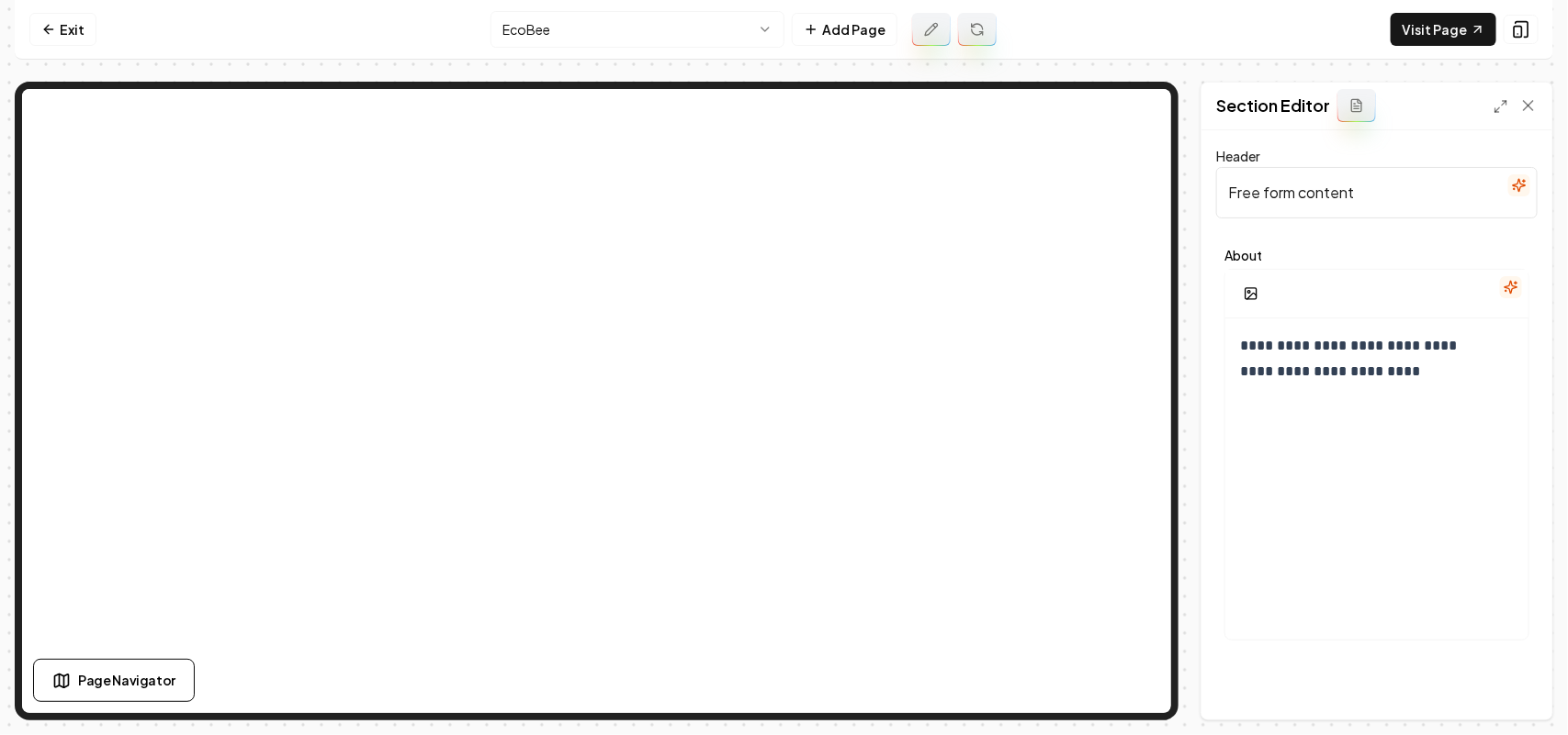
paste input "Smart Comfort with EcoBee & Eden Air"
type input "Smart Comfort with EcoBee & Eden Air"
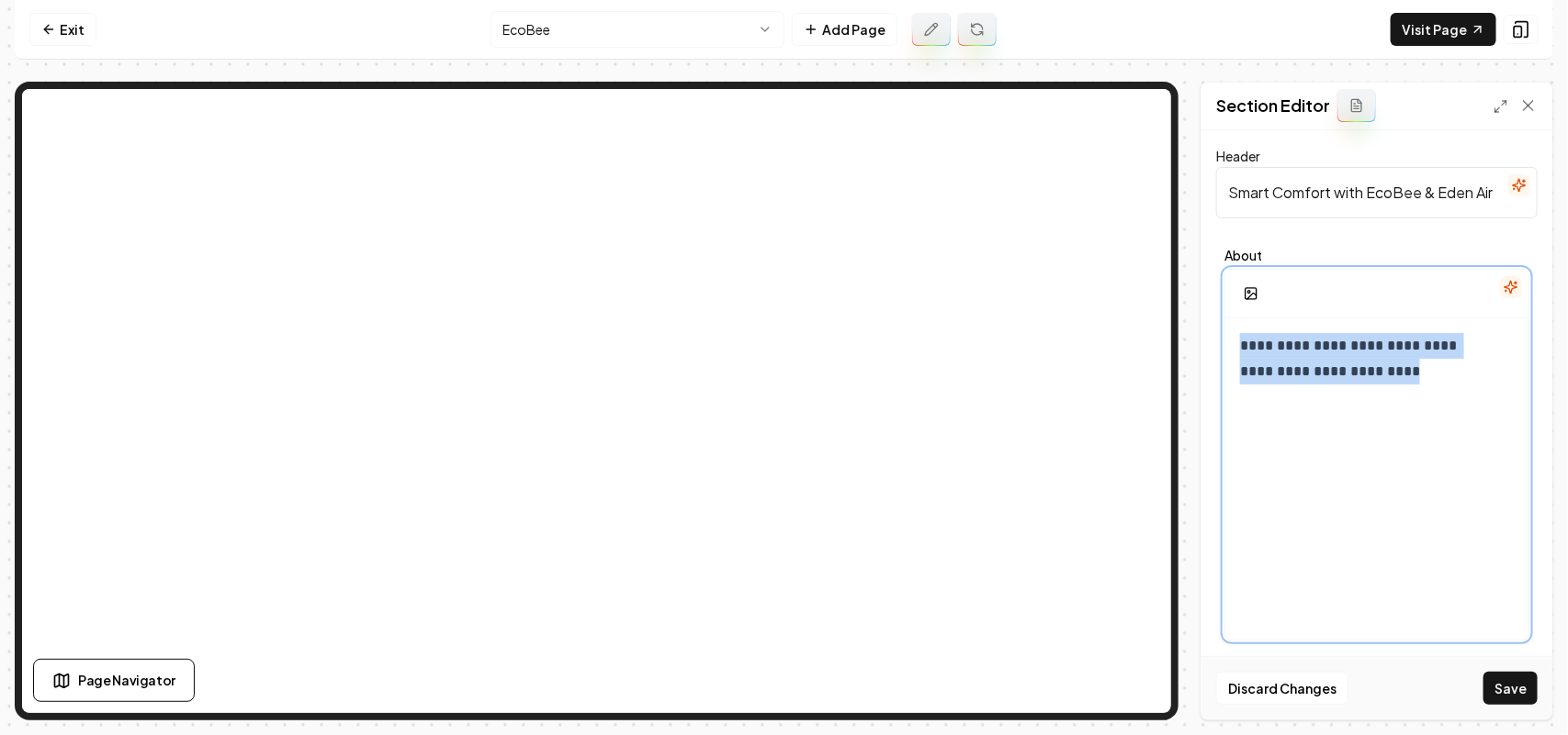
drag, startPoint x: 1408, startPoint y: 386, endPoint x: 1151, endPoint y: 272, distance: 281.1
click at [1086, 175] on div "**********" at bounding box center [784, 400] width 1539 height 639
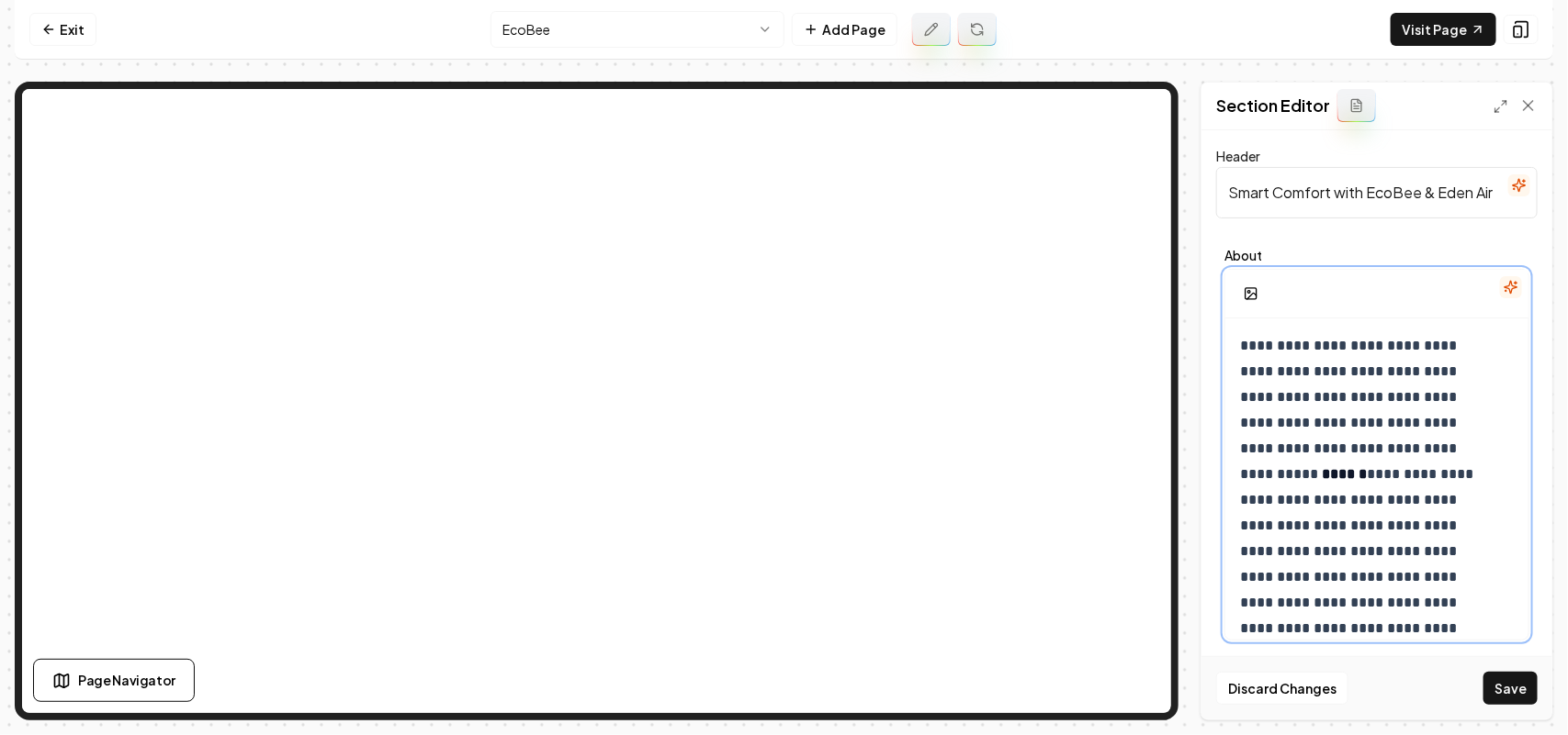
scroll to position [475, 0]
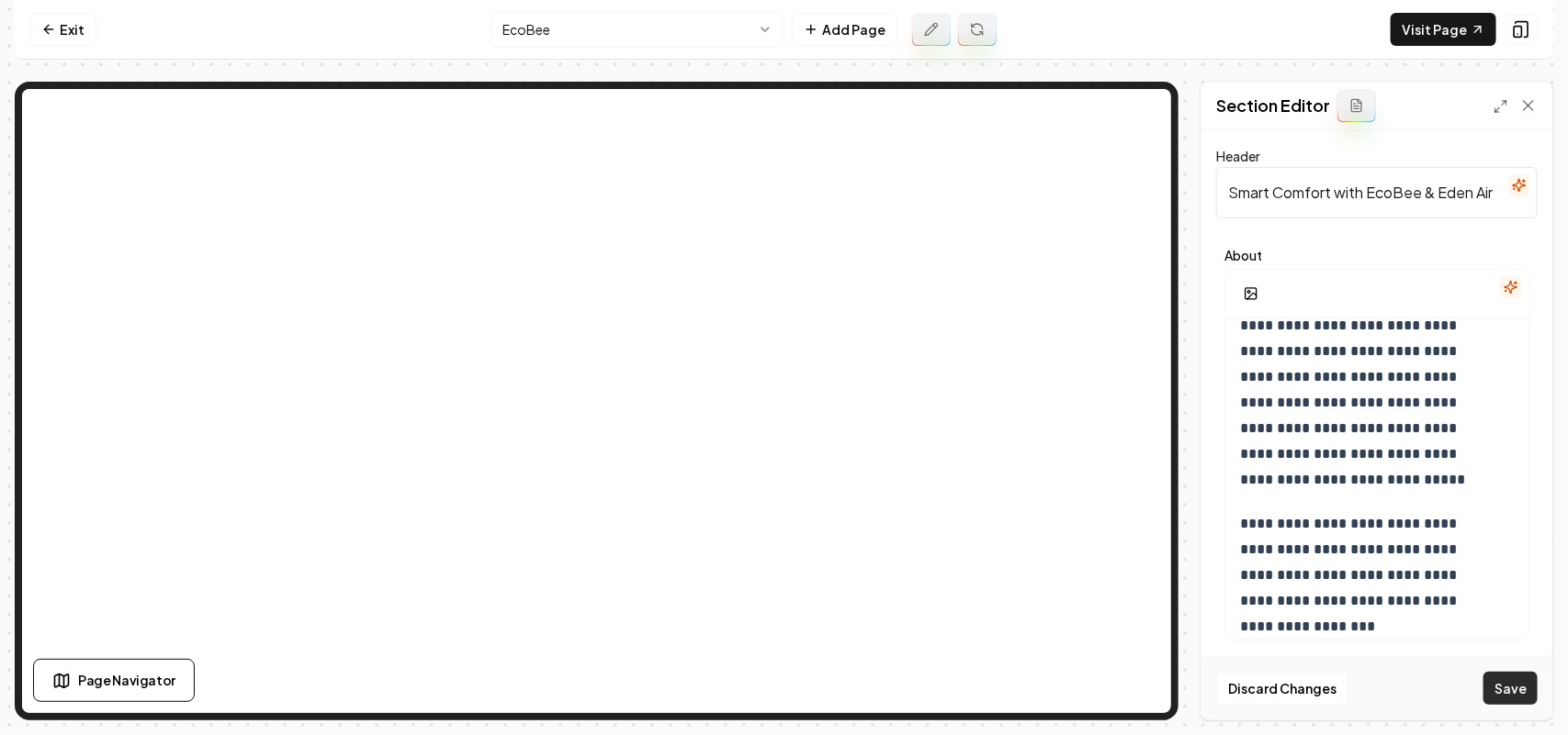
click at [1509, 688] on button "Save" at bounding box center [1511, 688] width 54 height 33
click at [1436, 32] on link "Visit Page" at bounding box center [1443, 29] width 106 height 33
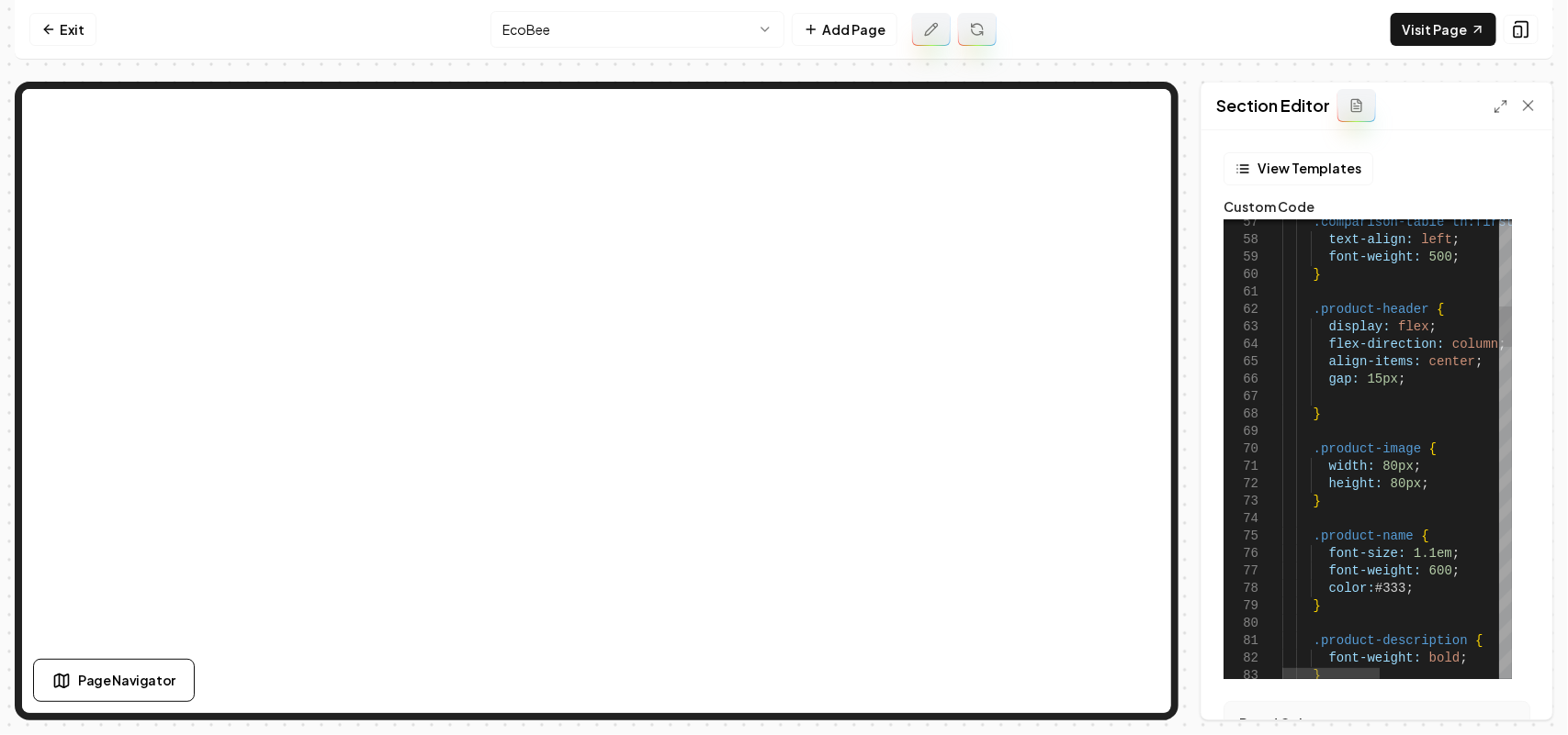
drag, startPoint x: 1389, startPoint y: 382, endPoint x: 1362, endPoint y: 384, distance: 27.1
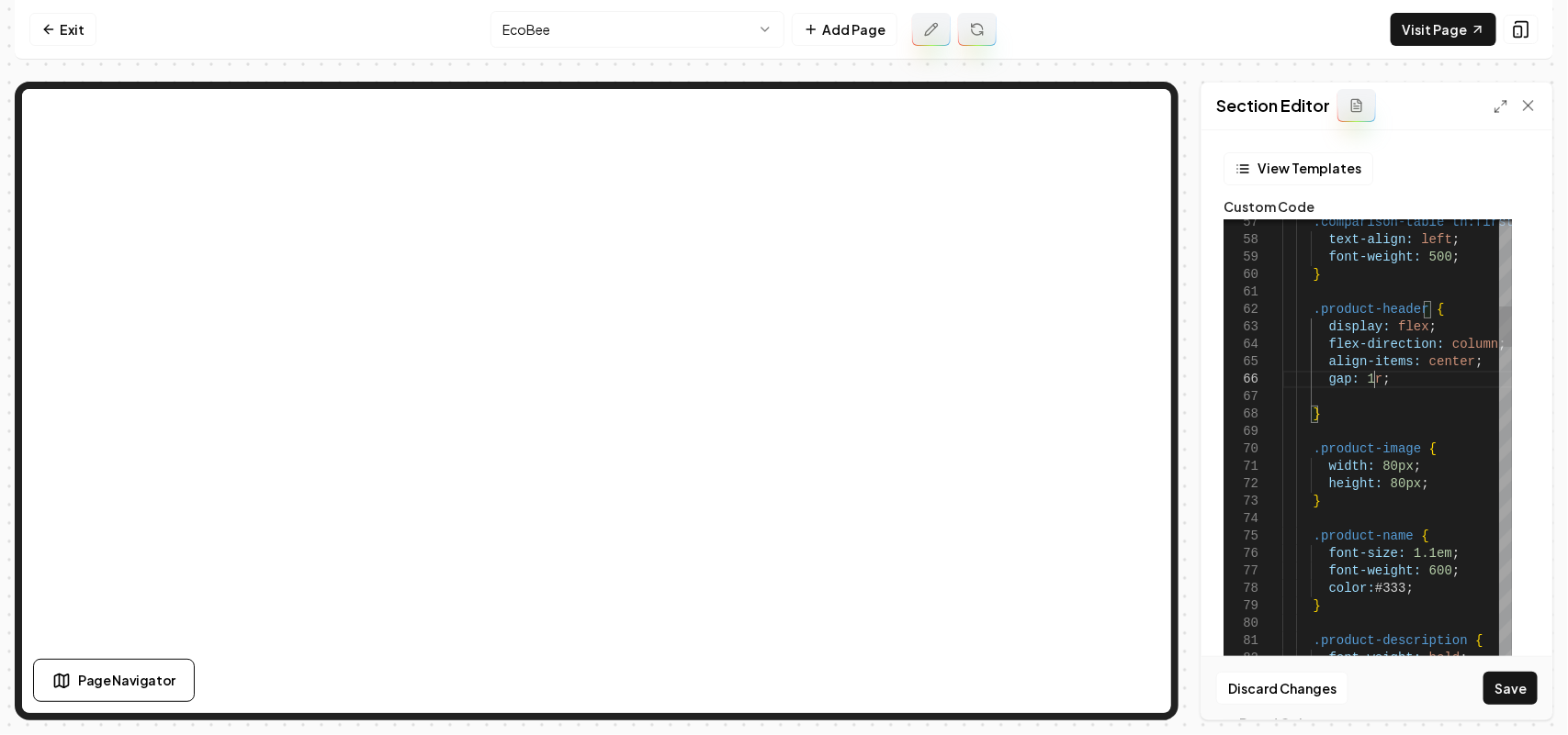
scroll to position [88, 104]
click at [1516, 664] on div "Discard Changes Save" at bounding box center [1377, 687] width 351 height 63
click at [1509, 680] on button "Save" at bounding box center [1511, 688] width 54 height 33
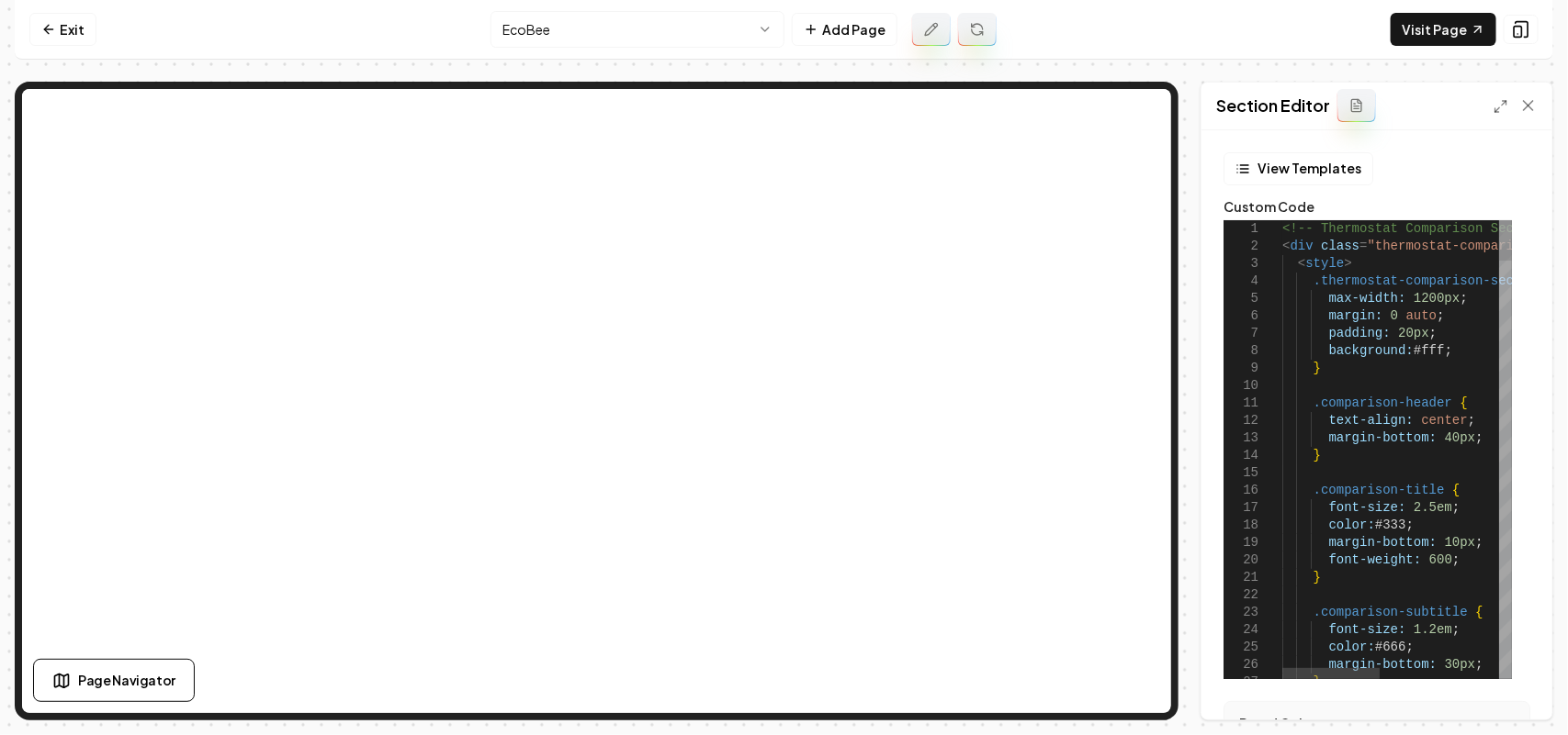
scroll to position [88, 106]
drag, startPoint x: 1421, startPoint y: 337, endPoint x: 1389, endPoint y: 333, distance: 32.2
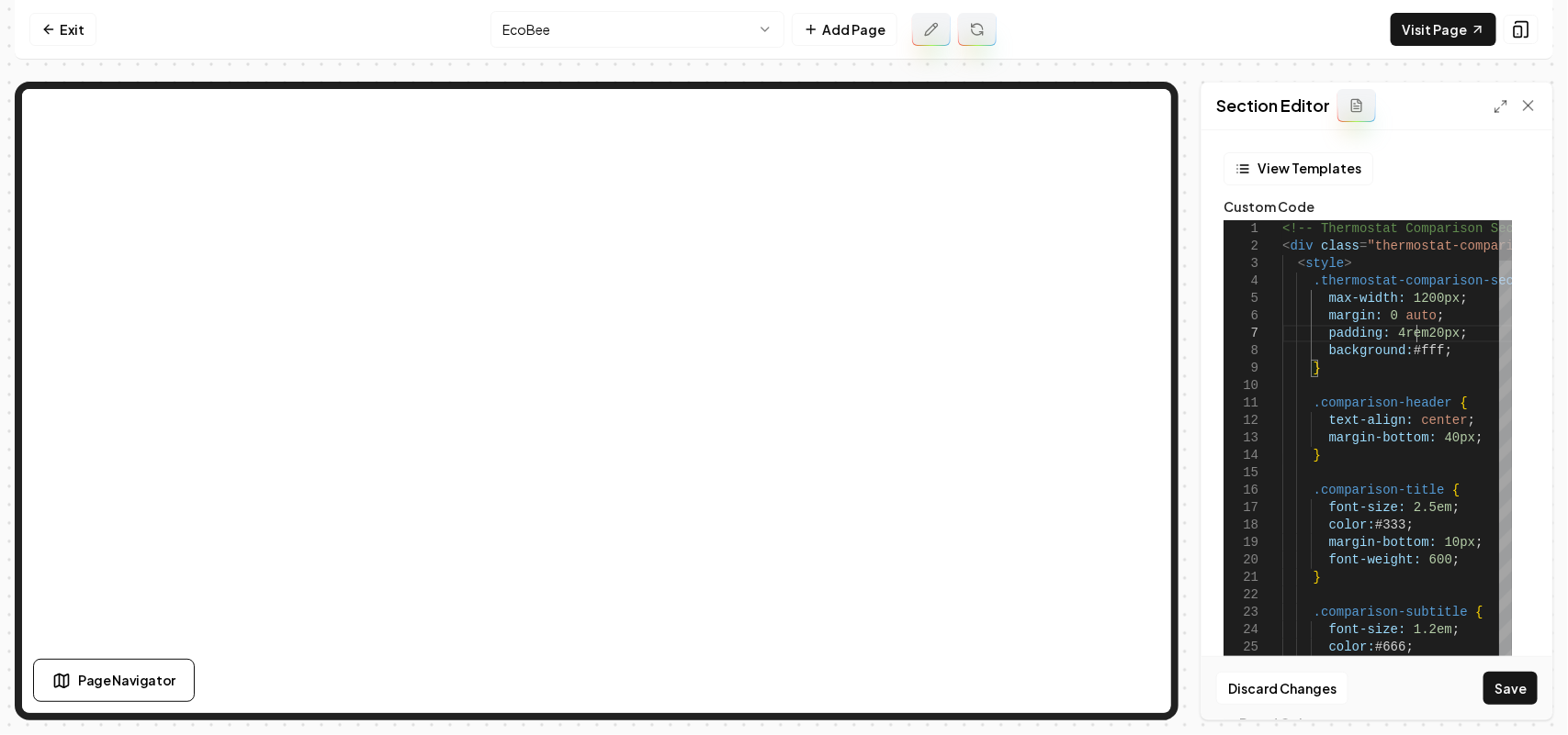
scroll to position [106, 141]
click at [1513, 682] on button "Save" at bounding box center [1511, 688] width 54 height 33
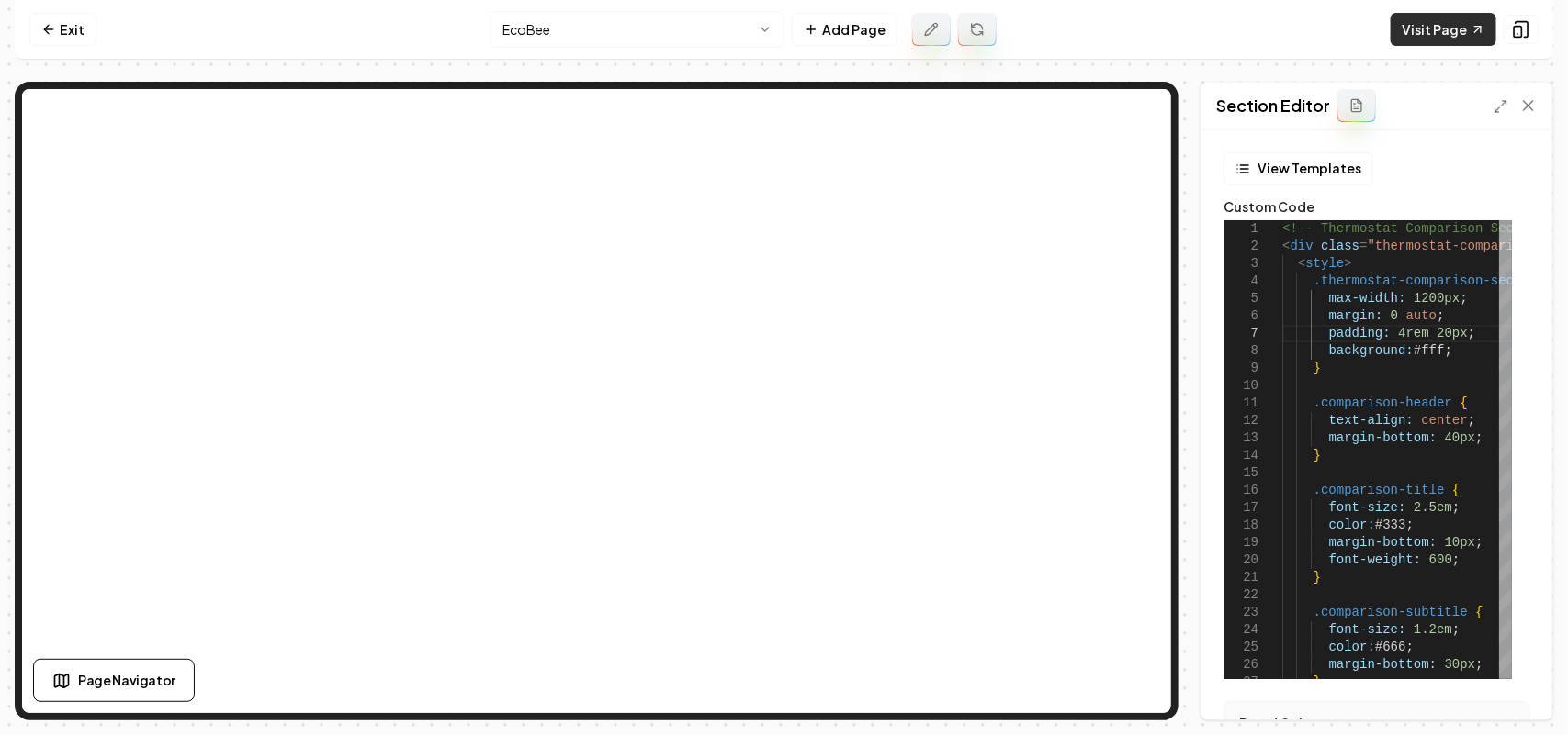
click at [1422, 13] on link "Visit Page" at bounding box center [1443, 29] width 106 height 33
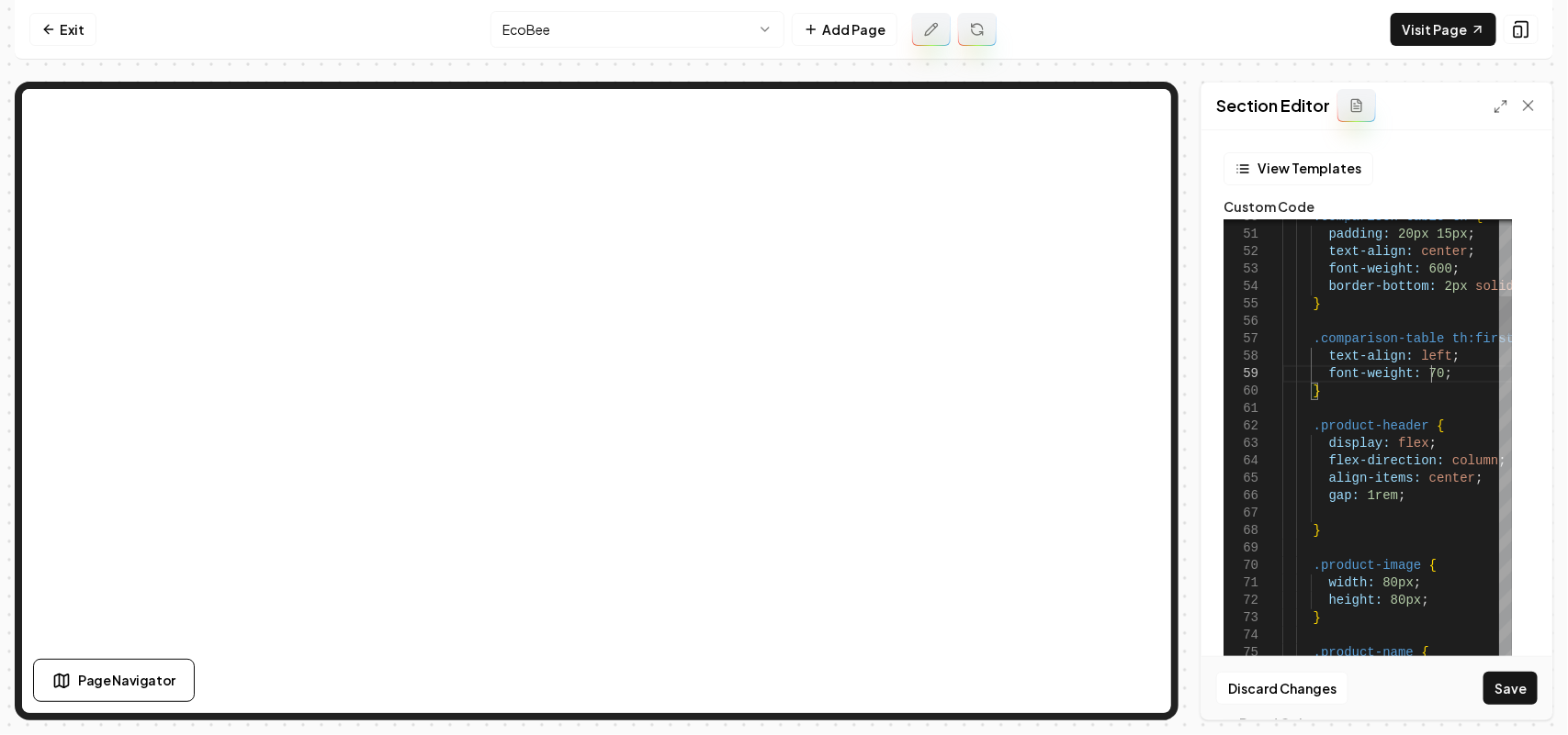
scroll to position [141, 153]
click at [1526, 680] on button "Save" at bounding box center [1511, 688] width 54 height 33
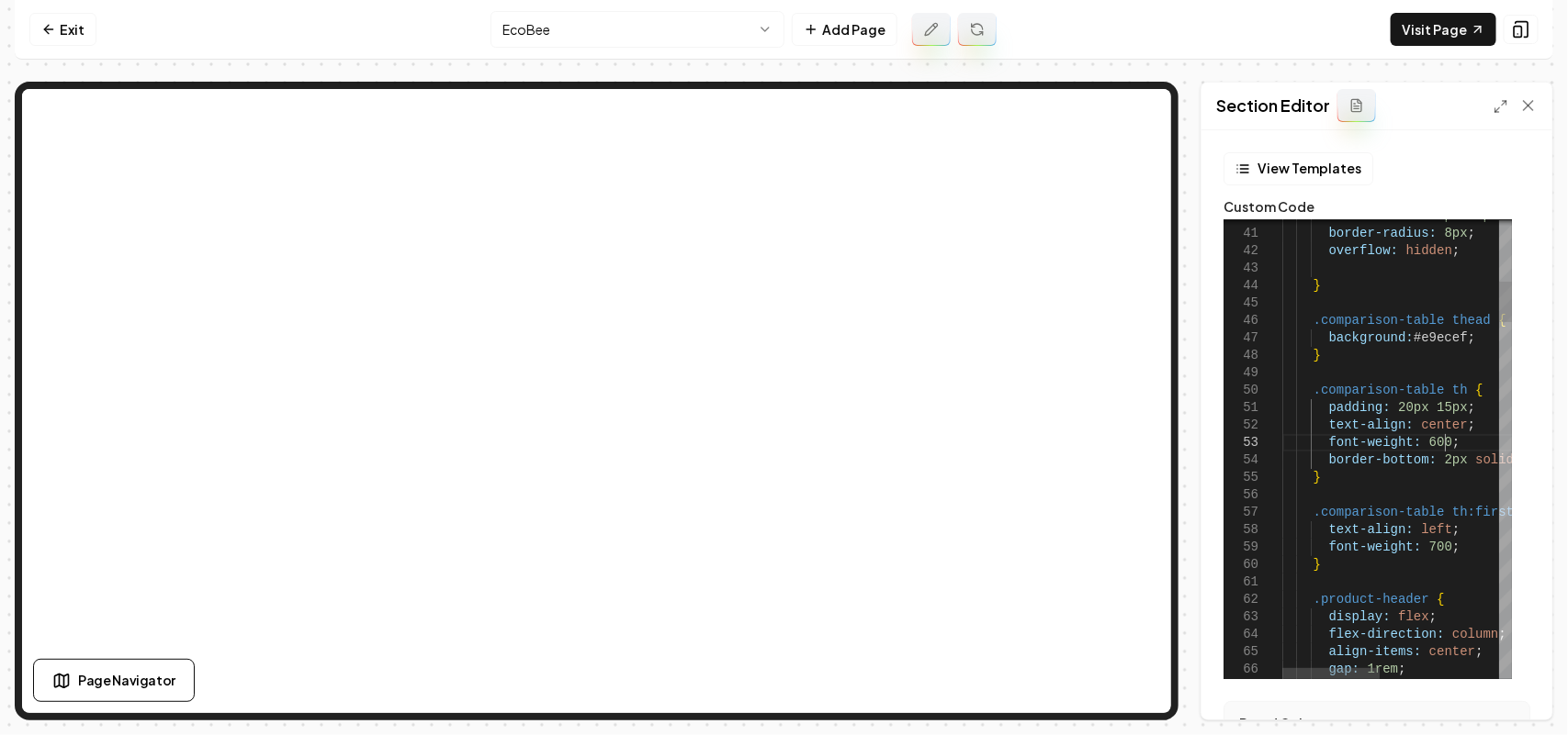
click at [1411, 16] on link "Visit Page" at bounding box center [1443, 29] width 106 height 33
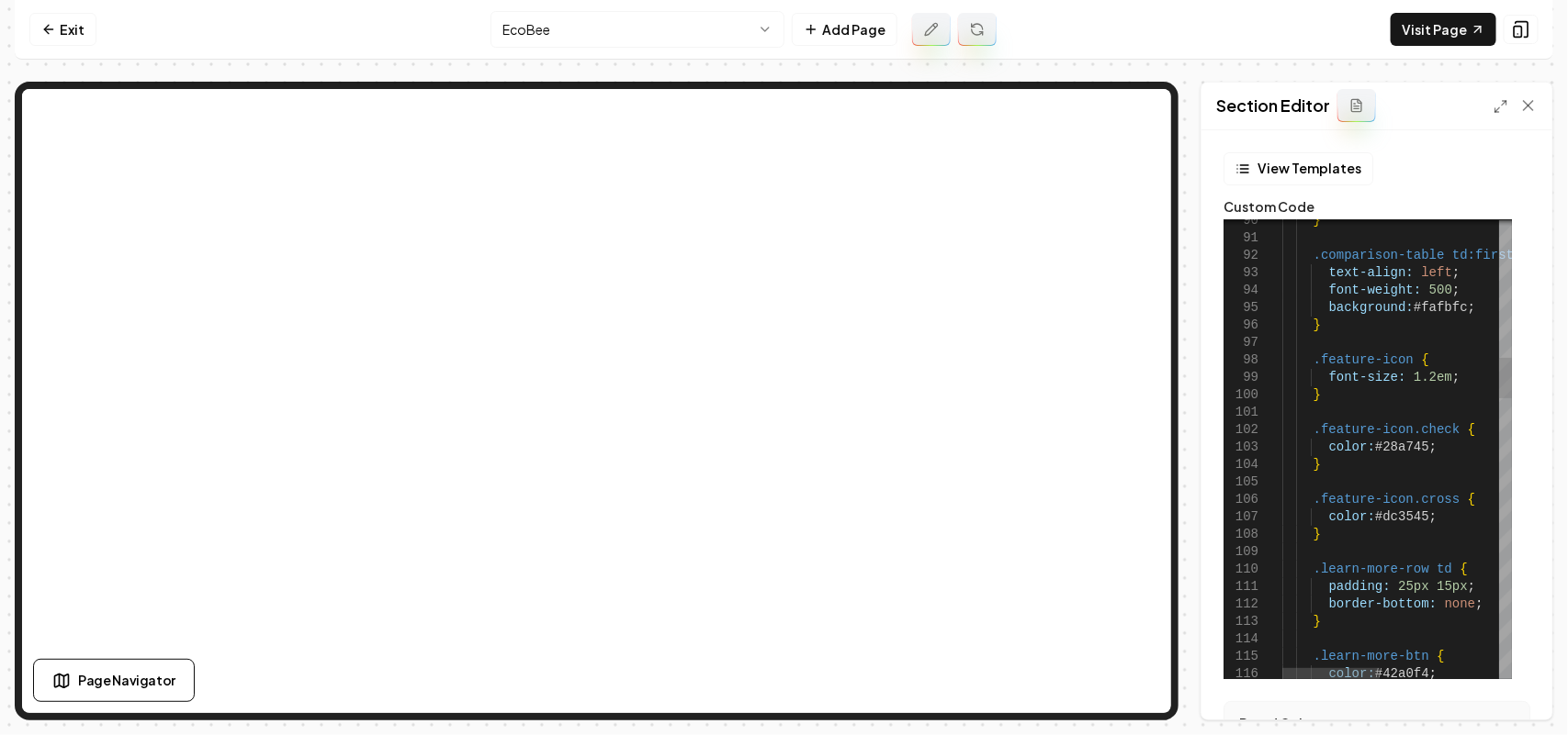
scroll to position [141, 161]
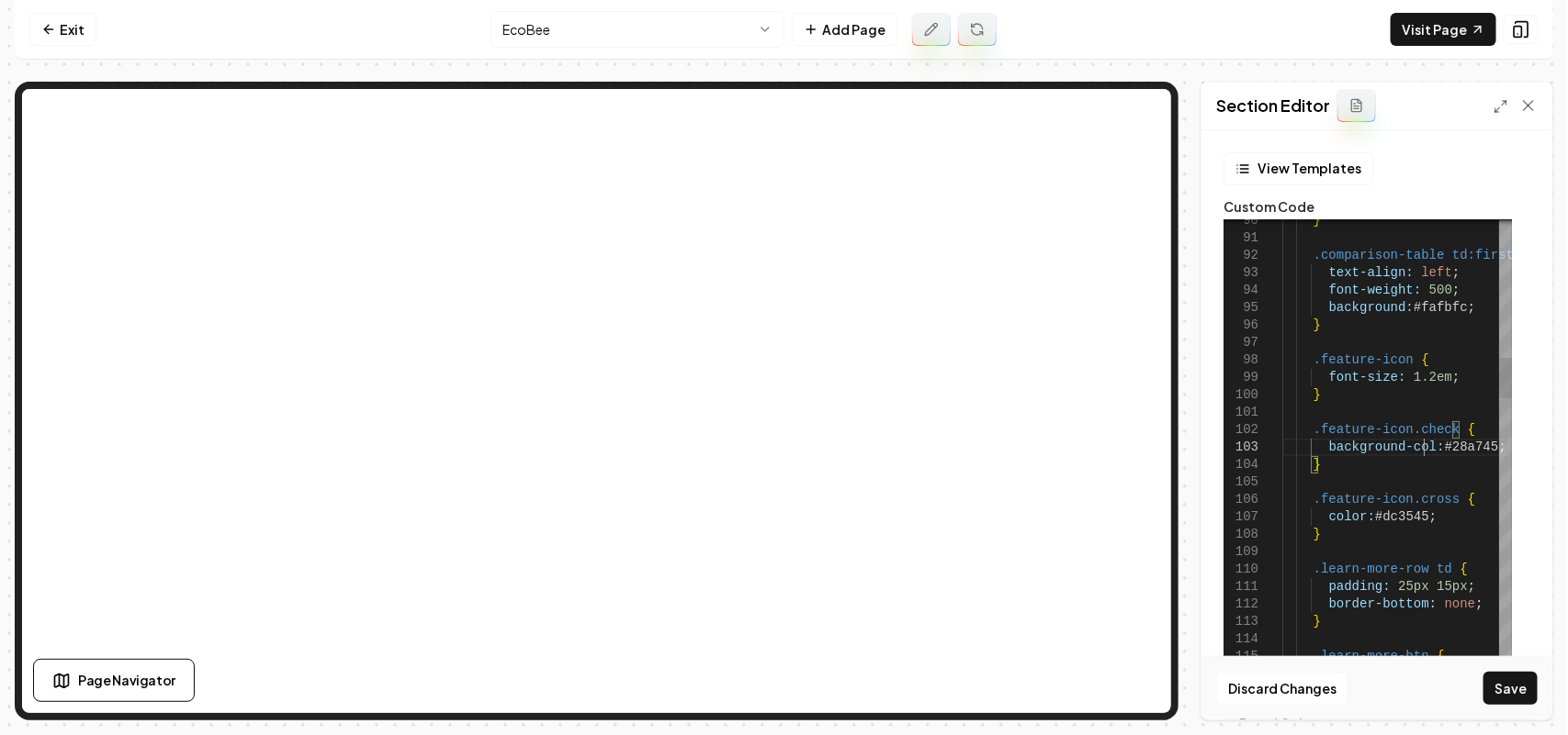
scroll to position [50, 153]
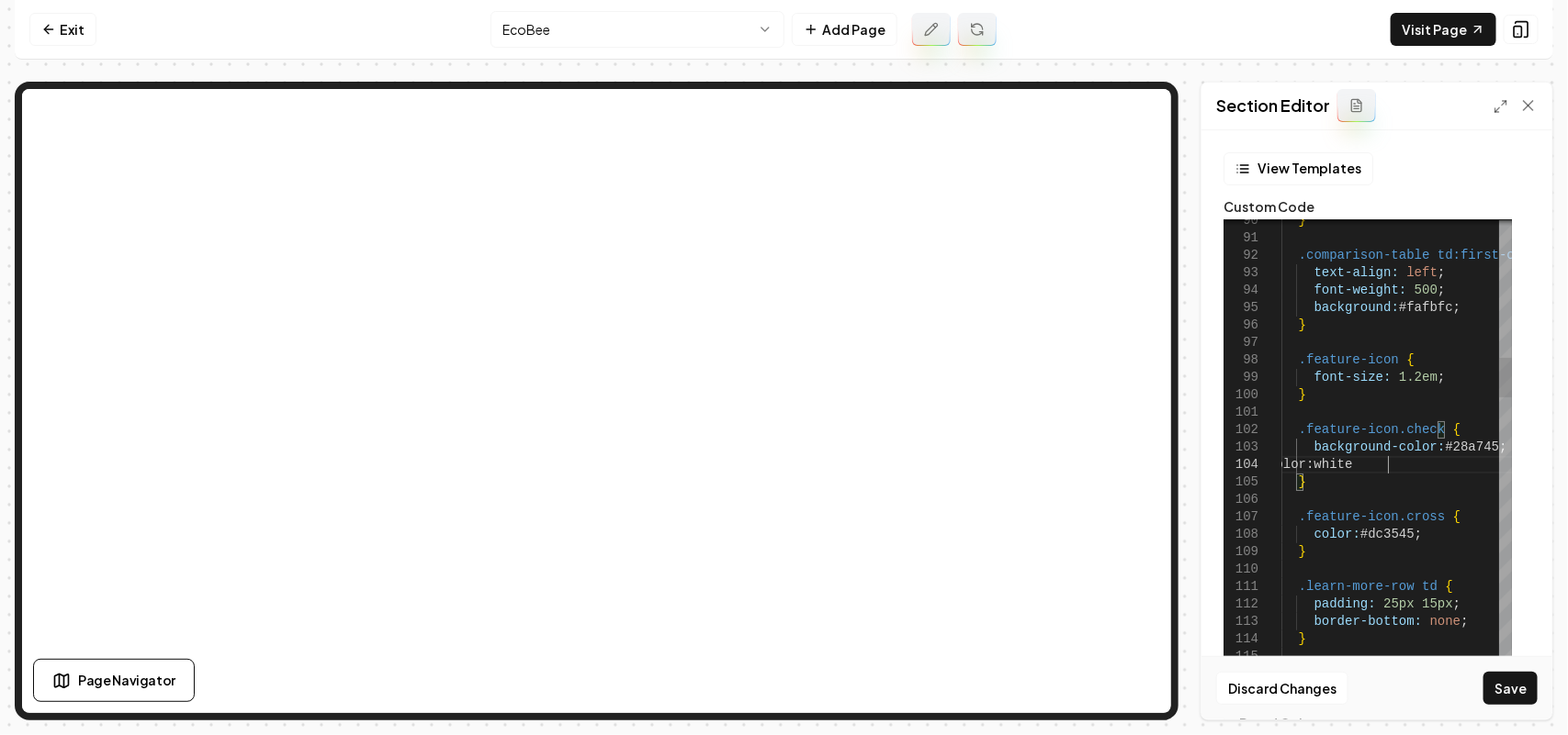
scroll to position [53, 125]
click at [1513, 693] on button "Save" at bounding box center [1511, 688] width 54 height 33
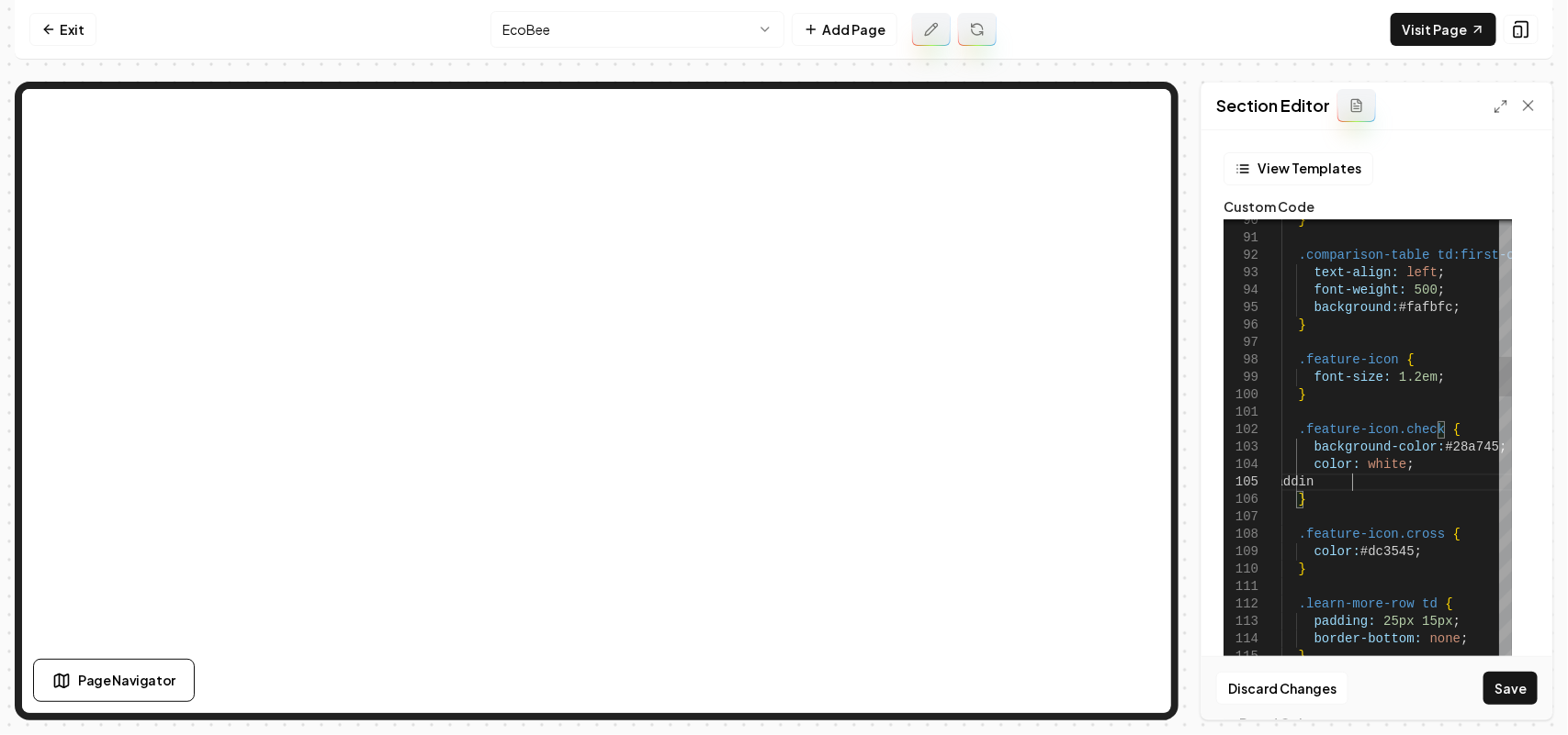
scroll to position [70, 90]
drag, startPoint x: 1418, startPoint y: 479, endPoint x: 1418, endPoint y: 468, distance: 11.0
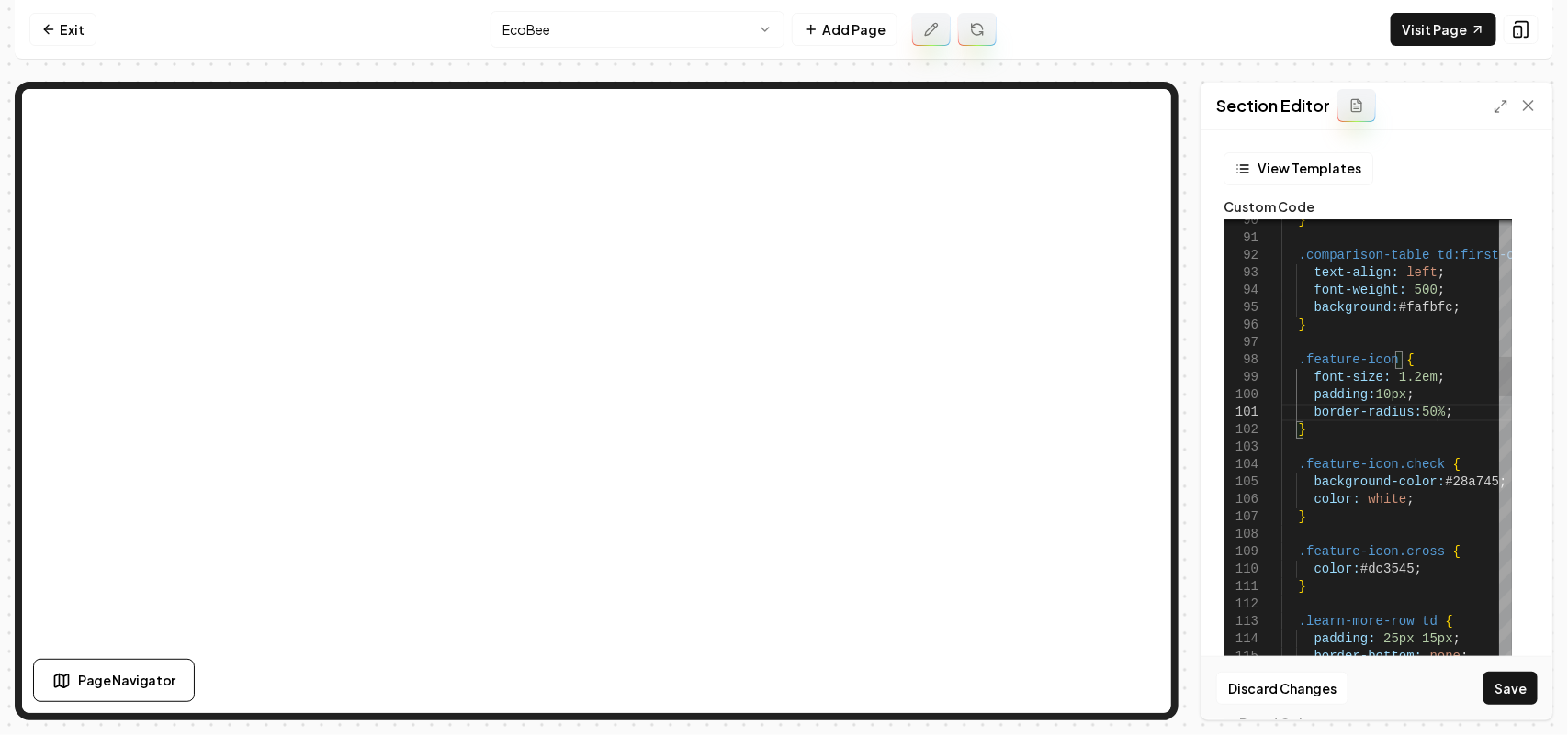
scroll to position [15, 167]
click at [1513, 696] on button "Save" at bounding box center [1511, 688] width 54 height 33
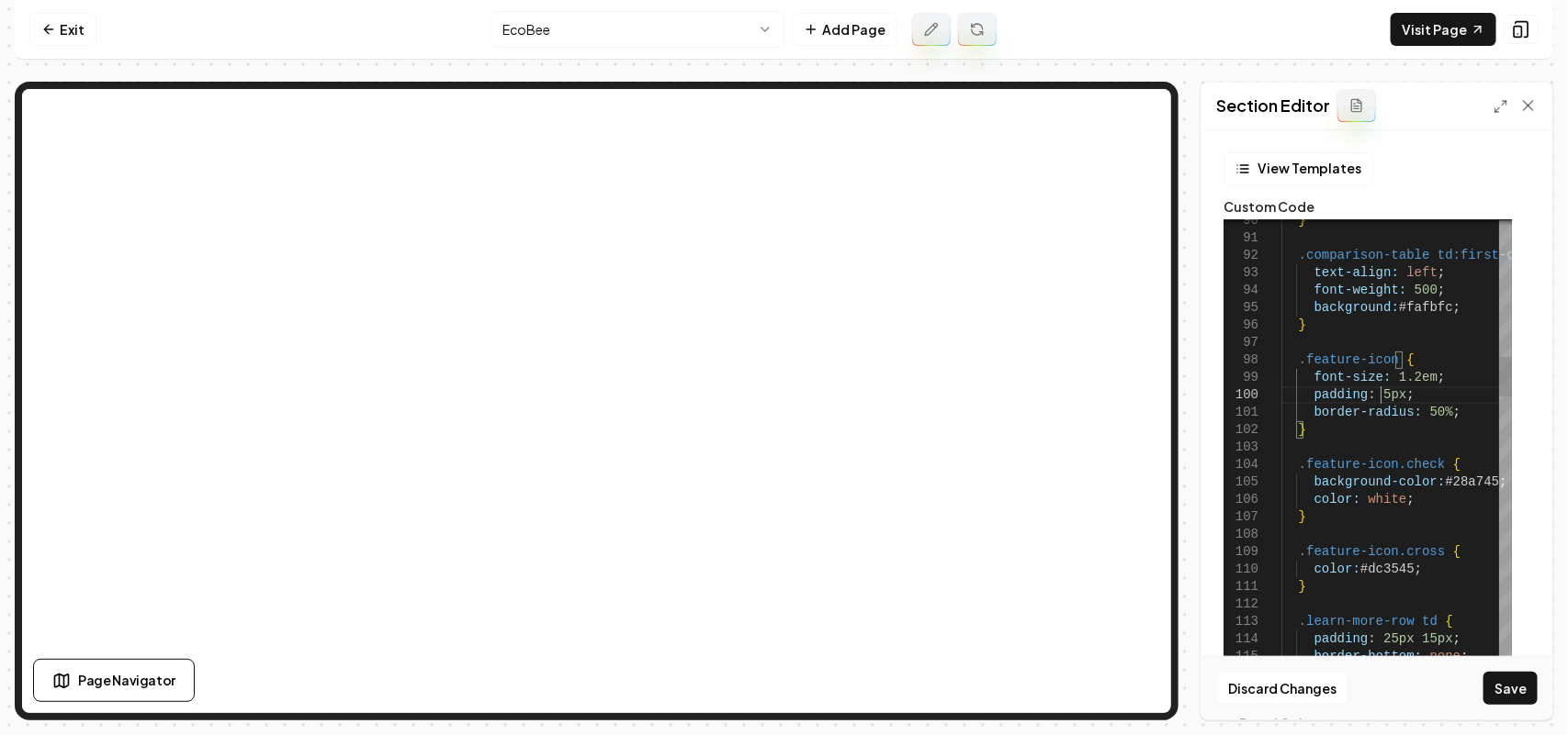
scroll to position [157, 113]
drag, startPoint x: 1417, startPoint y: 502, endPoint x: 1311, endPoint y: 484, distance: 107.5
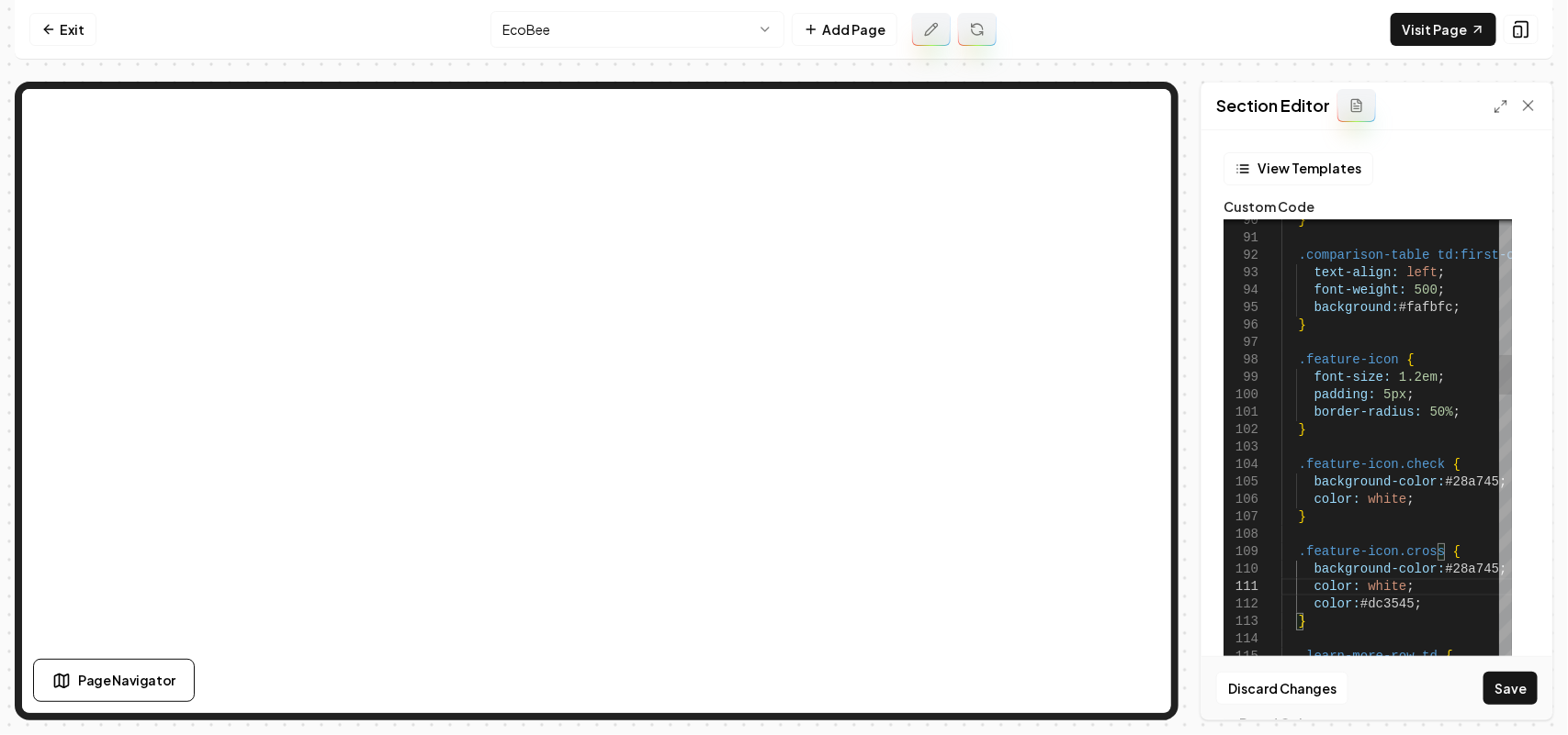
drag, startPoint x: 1428, startPoint y: 602, endPoint x: 1428, endPoint y: 591, distance: 11.0
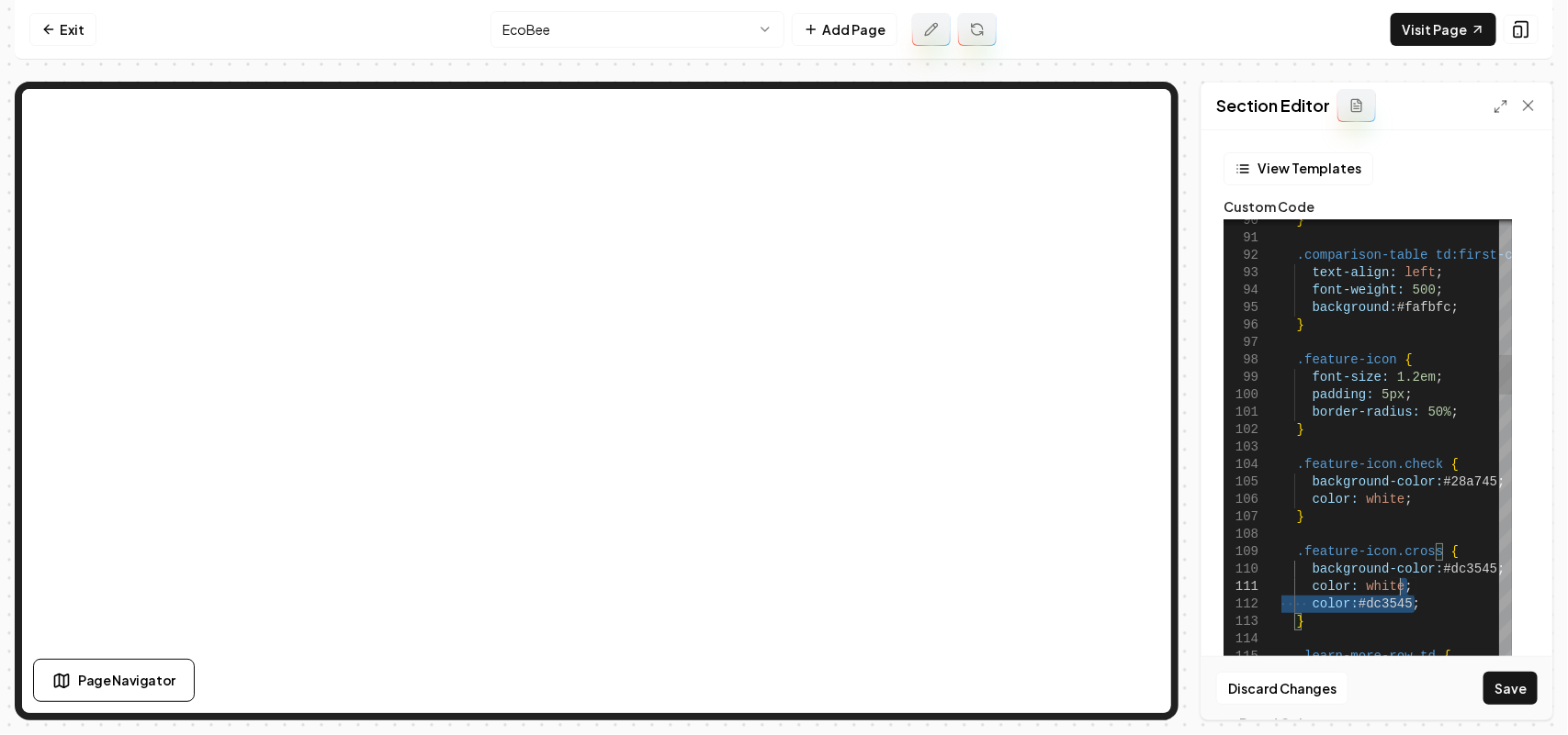
click at [1519, 688] on button "Save" at bounding box center [1511, 688] width 54 height 33
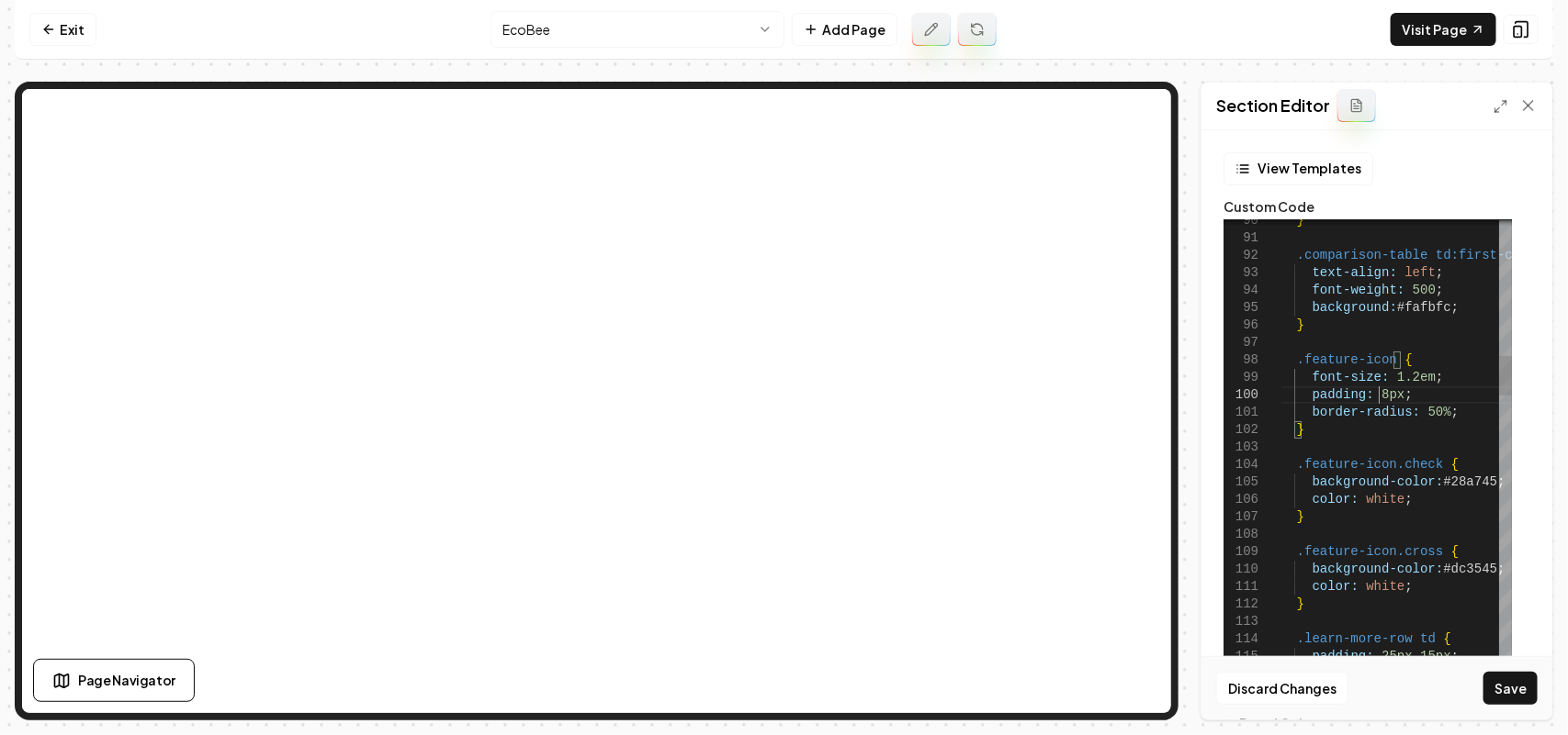
scroll to position [157, 113]
click at [1517, 682] on button "Save" at bounding box center [1511, 688] width 54 height 33
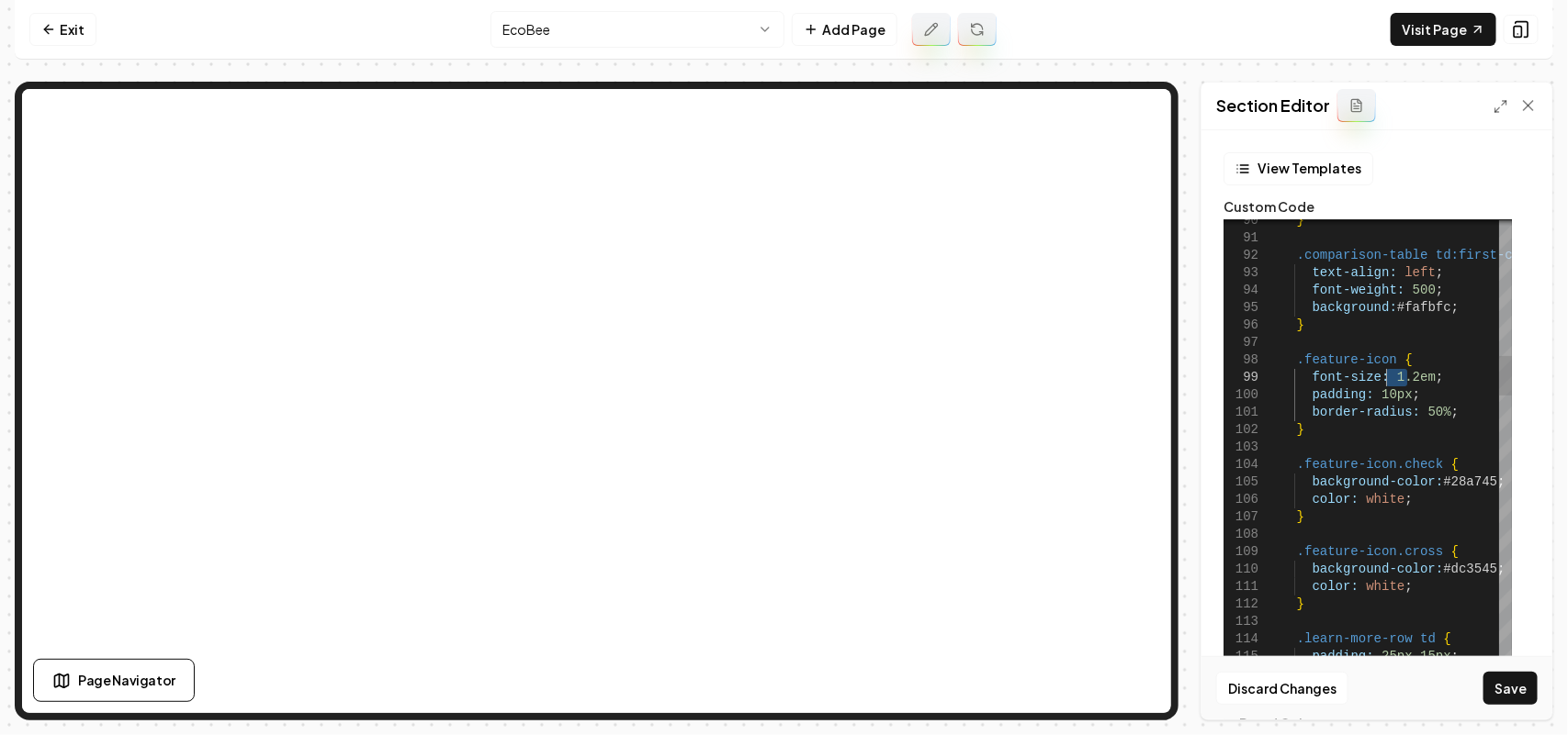
drag, startPoint x: 1411, startPoint y: 372, endPoint x: 1388, endPoint y: 373, distance: 23.0
click at [1513, 678] on button "Save" at bounding box center [1511, 688] width 54 height 33
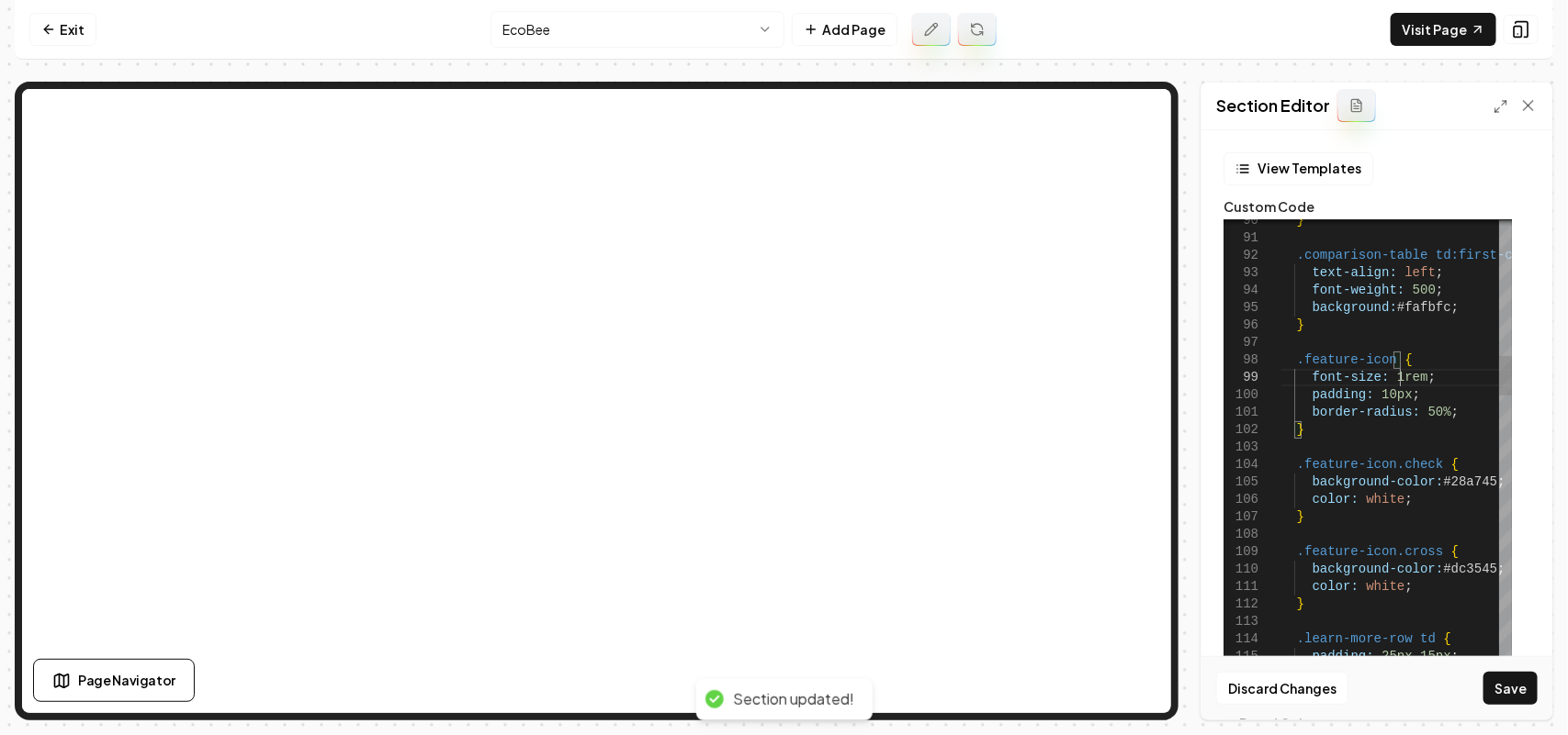
scroll to position [156, 134]
click at [1519, 685] on button "Save" at bounding box center [1511, 688] width 54 height 33
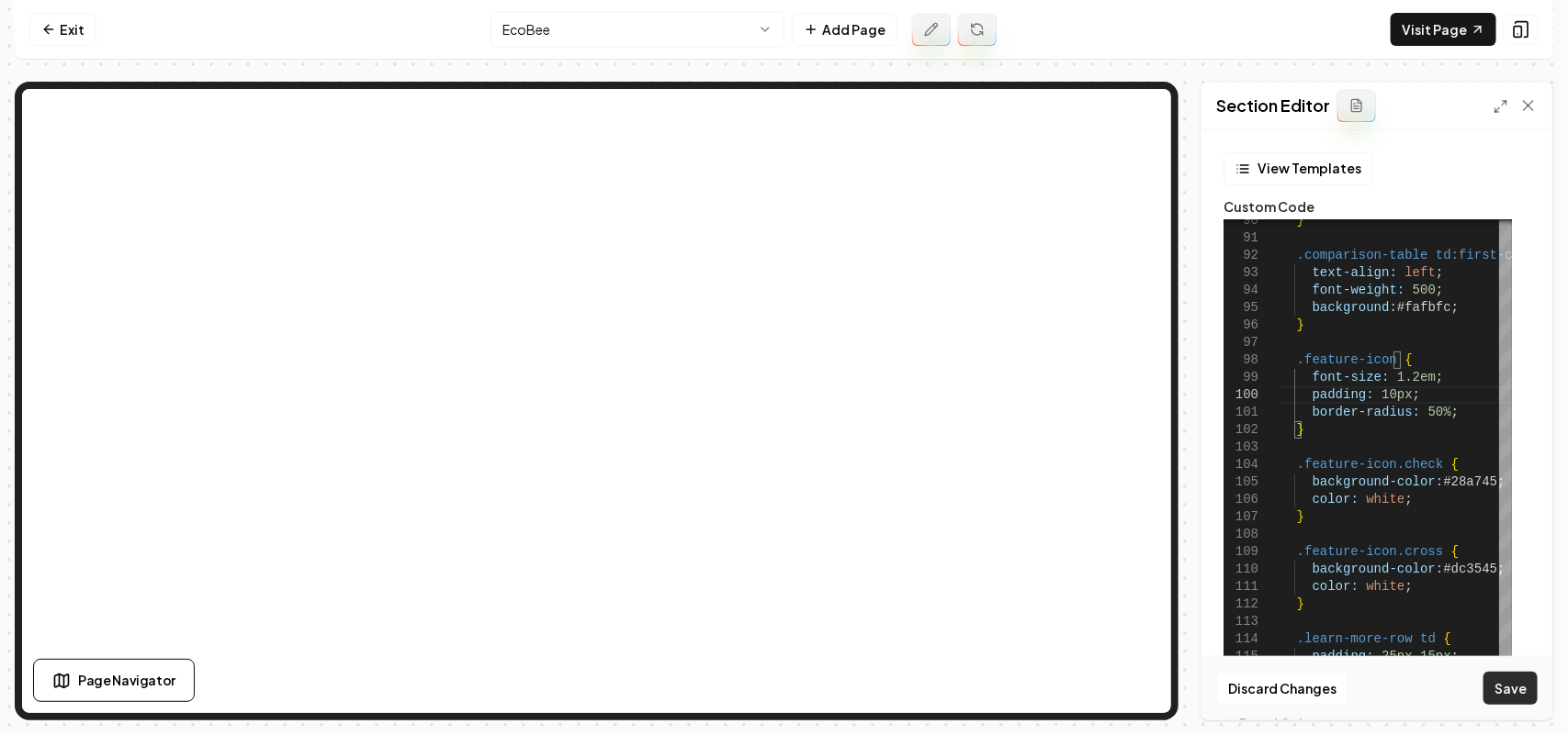
click at [1513, 684] on button "Save" at bounding box center [1511, 688] width 54 height 33
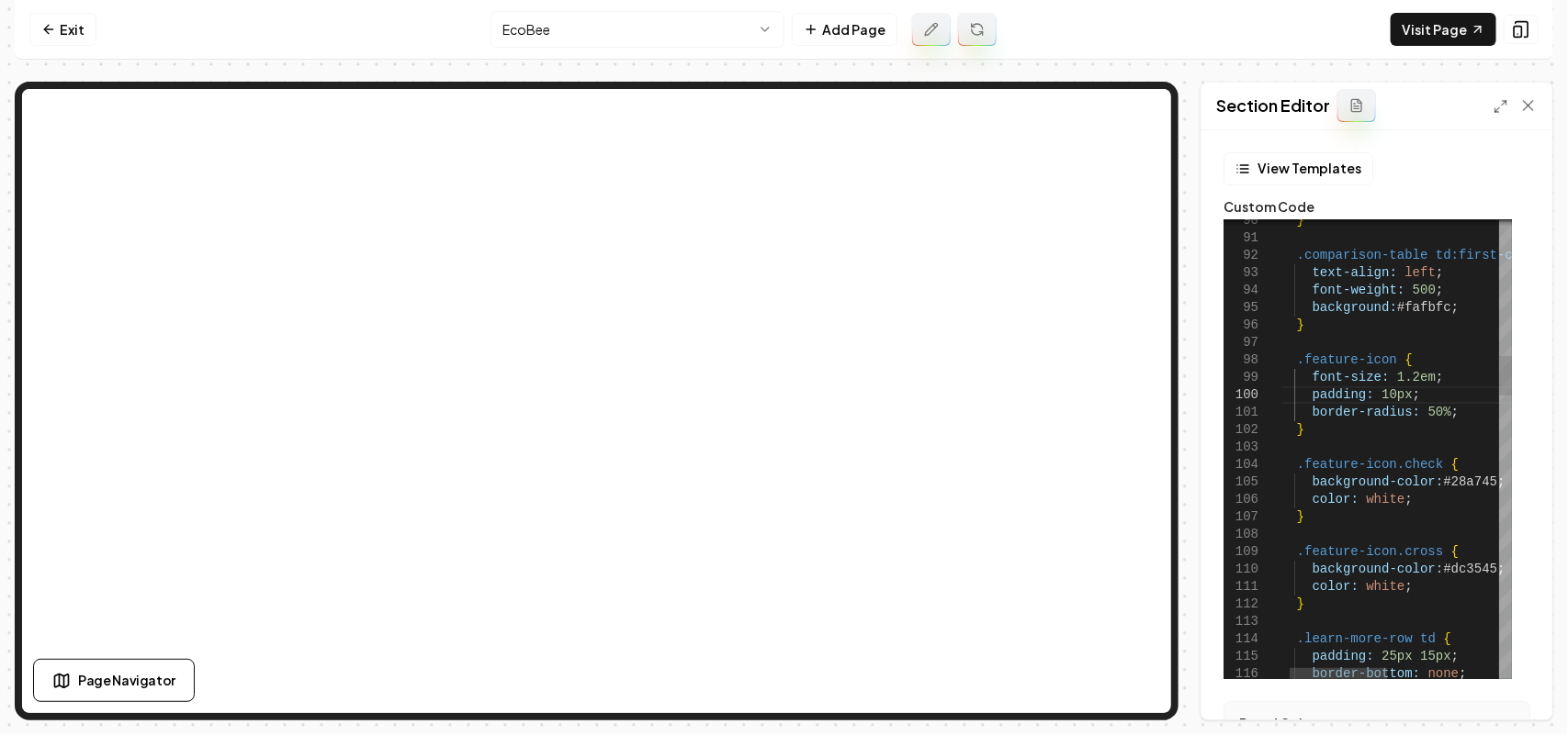
scroll to position [156, 119]
drag, startPoint x: 1493, startPoint y: 572, endPoint x: 1311, endPoint y: 567, distance: 182.1
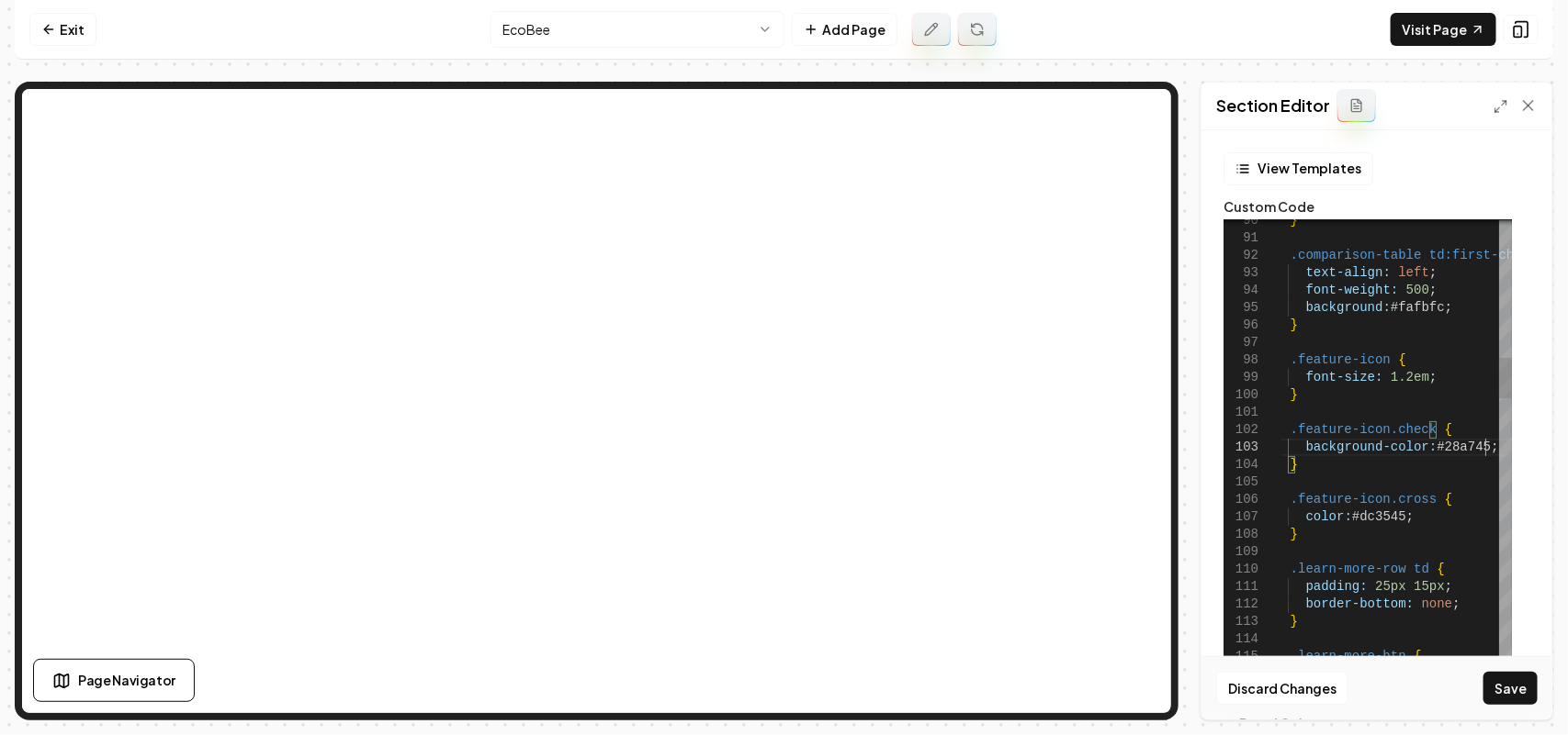
type textarea "**********"
click at [1527, 698] on button "Save" at bounding box center [1511, 688] width 54 height 33
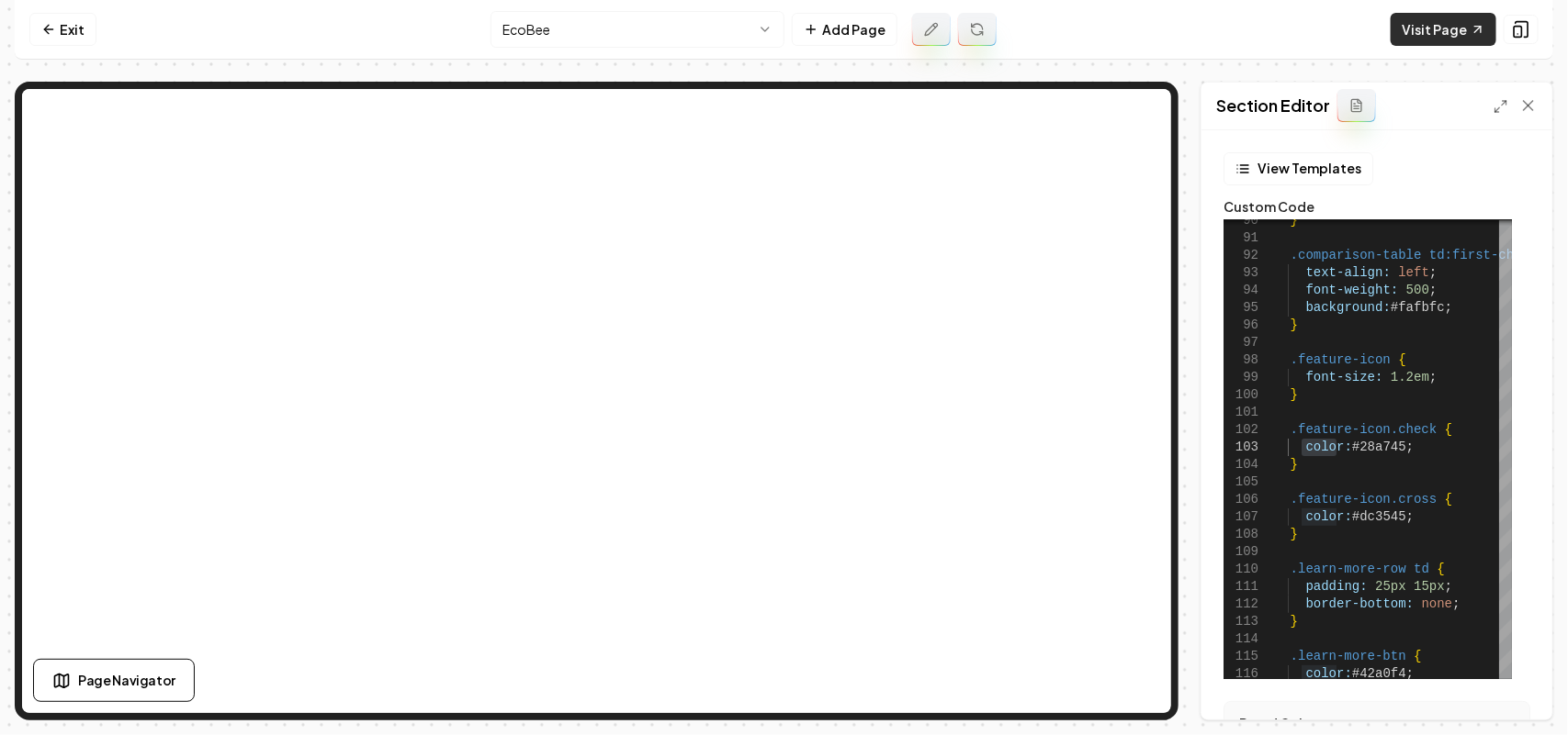
click at [1442, 26] on link "Visit Page" at bounding box center [1443, 29] width 106 height 33
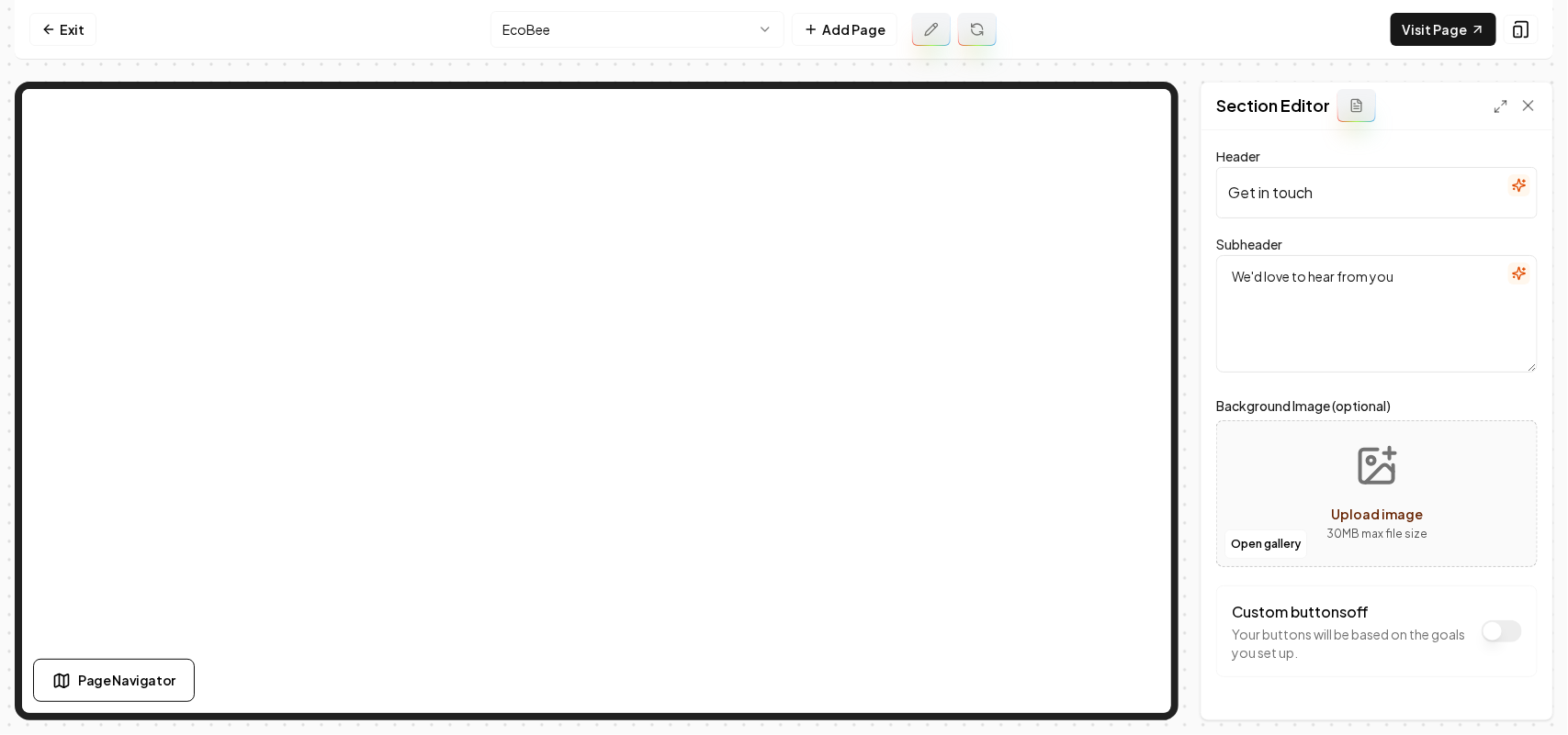
click at [1509, 196] on button "button" at bounding box center [1519, 185] width 22 height 22
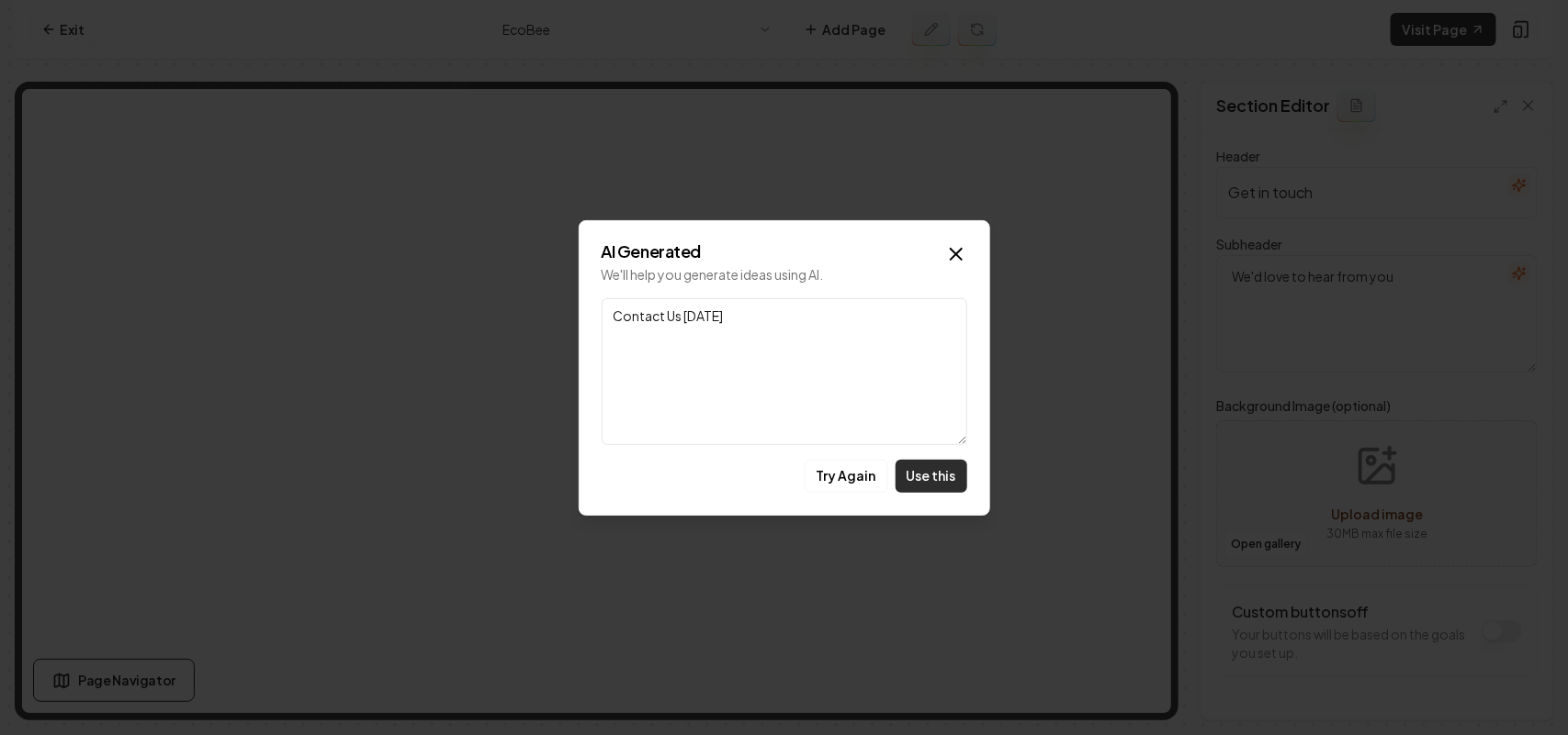
click at [932, 475] on button "Use this" at bounding box center [931, 476] width 72 height 33
type input "Contact Us Today"
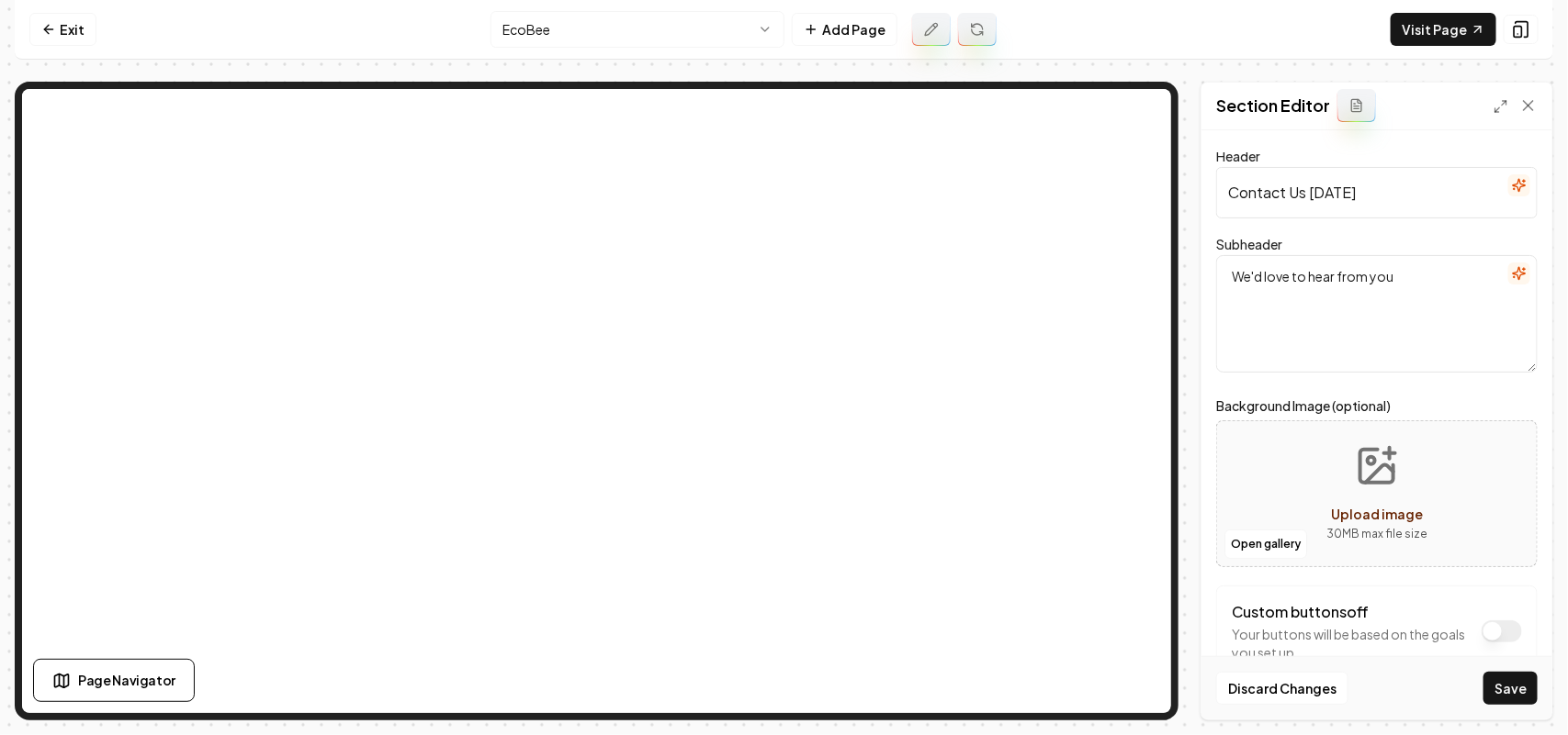
click at [1512, 271] on icon "button" at bounding box center [1519, 273] width 15 height 15
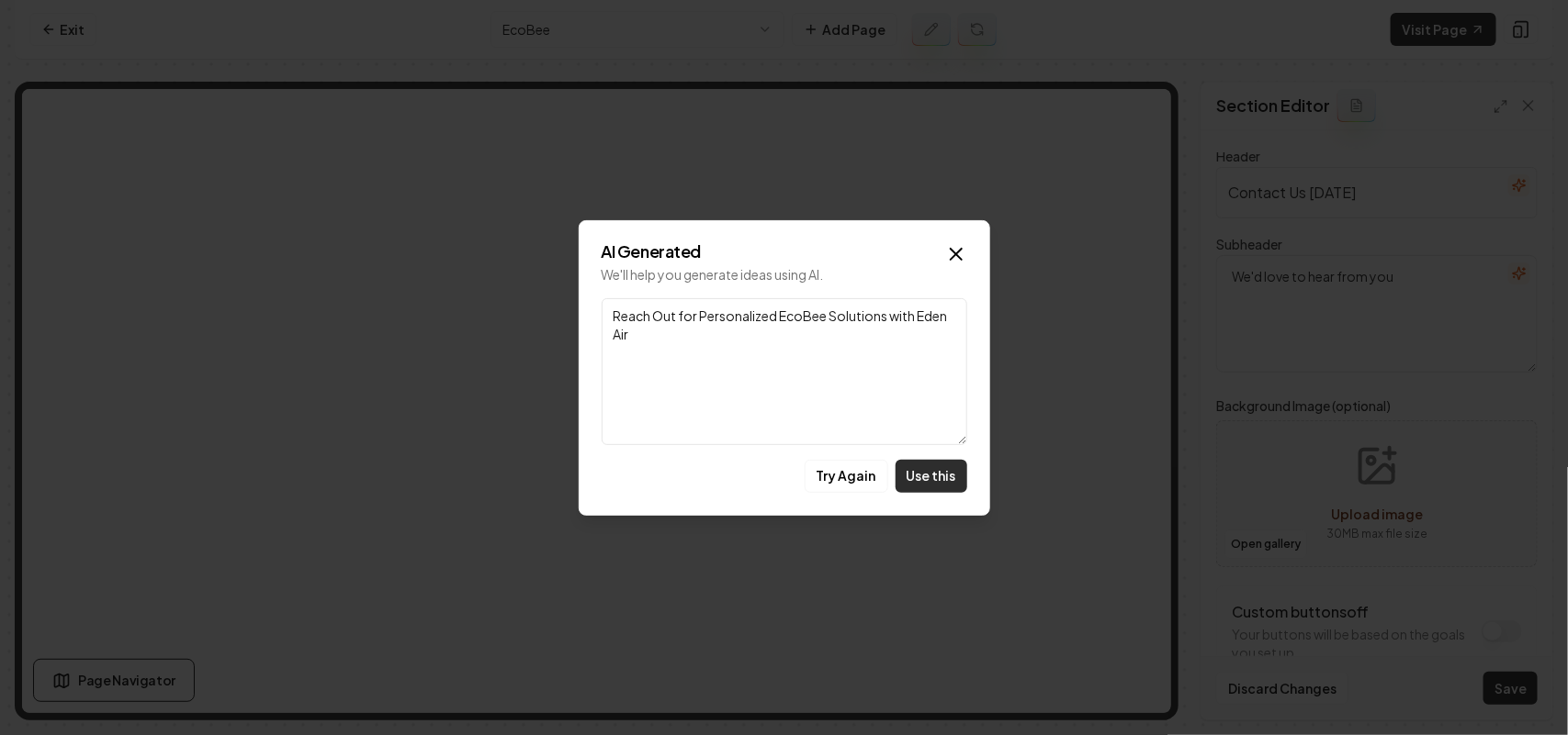
click at [921, 473] on button "Use this" at bounding box center [931, 476] width 72 height 33
type textarea "Reach Out for Personalized EcoBee Solutions with Eden Air"
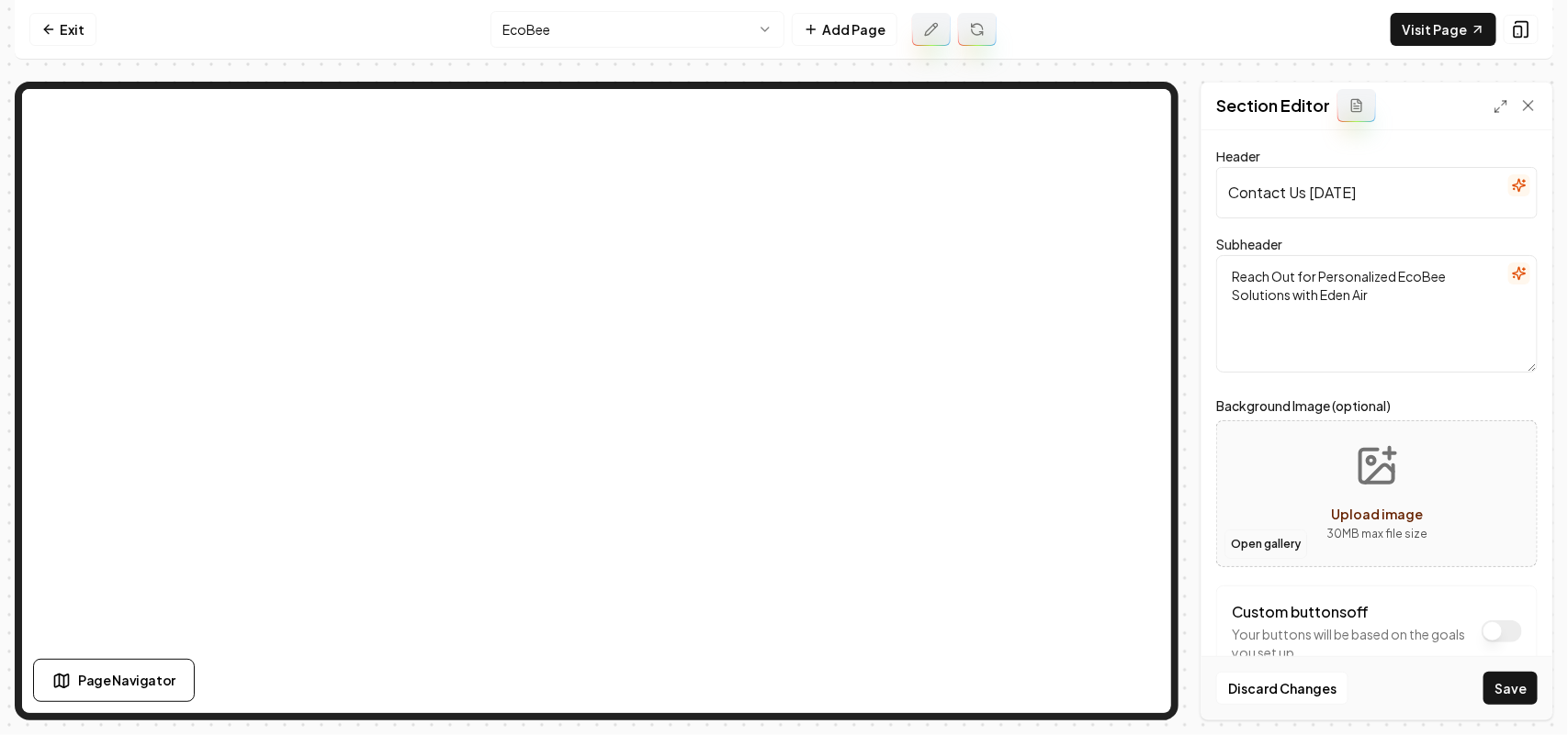
click at [1279, 553] on button "Open gallery" at bounding box center [1265, 544] width 82 height 29
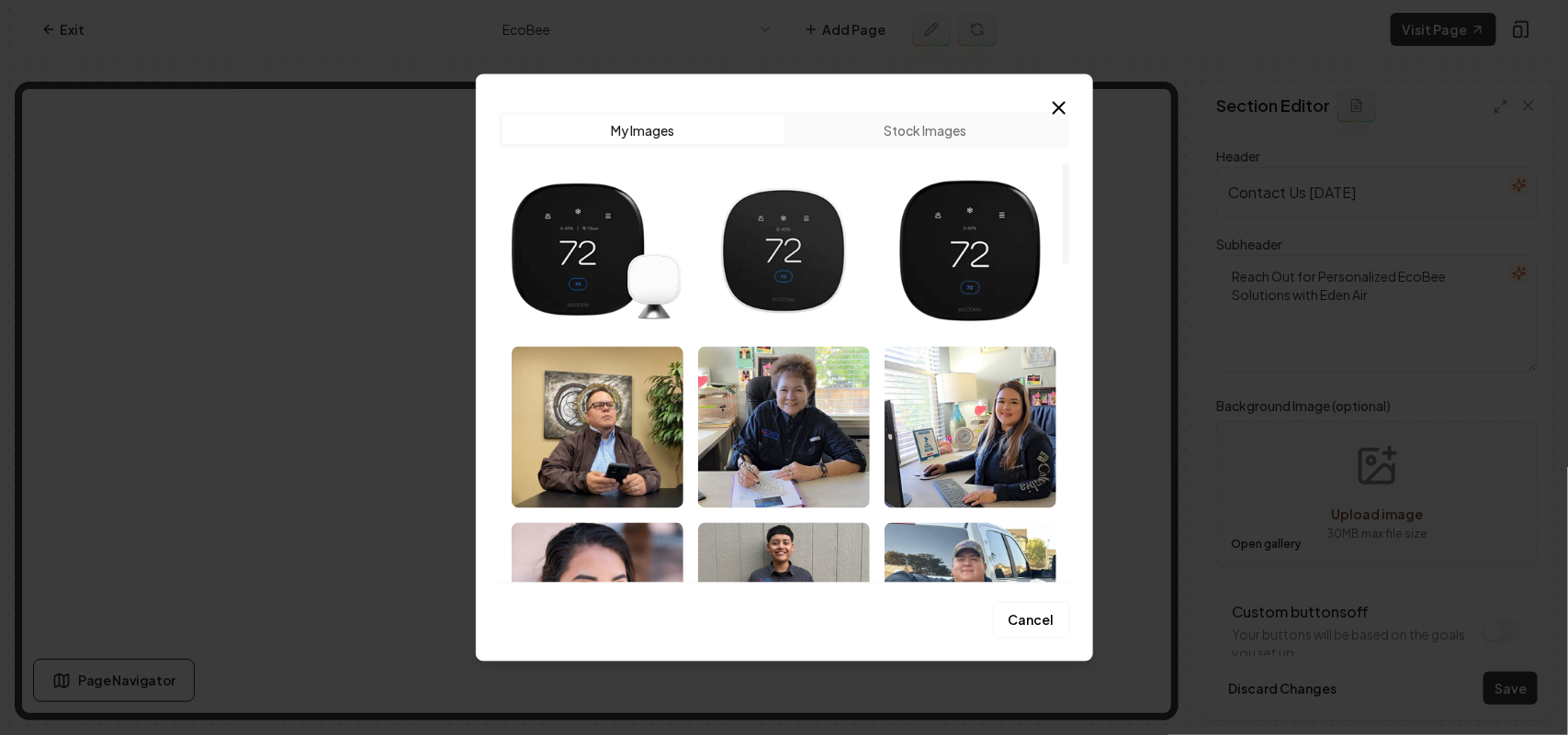
scroll to position [574, 0]
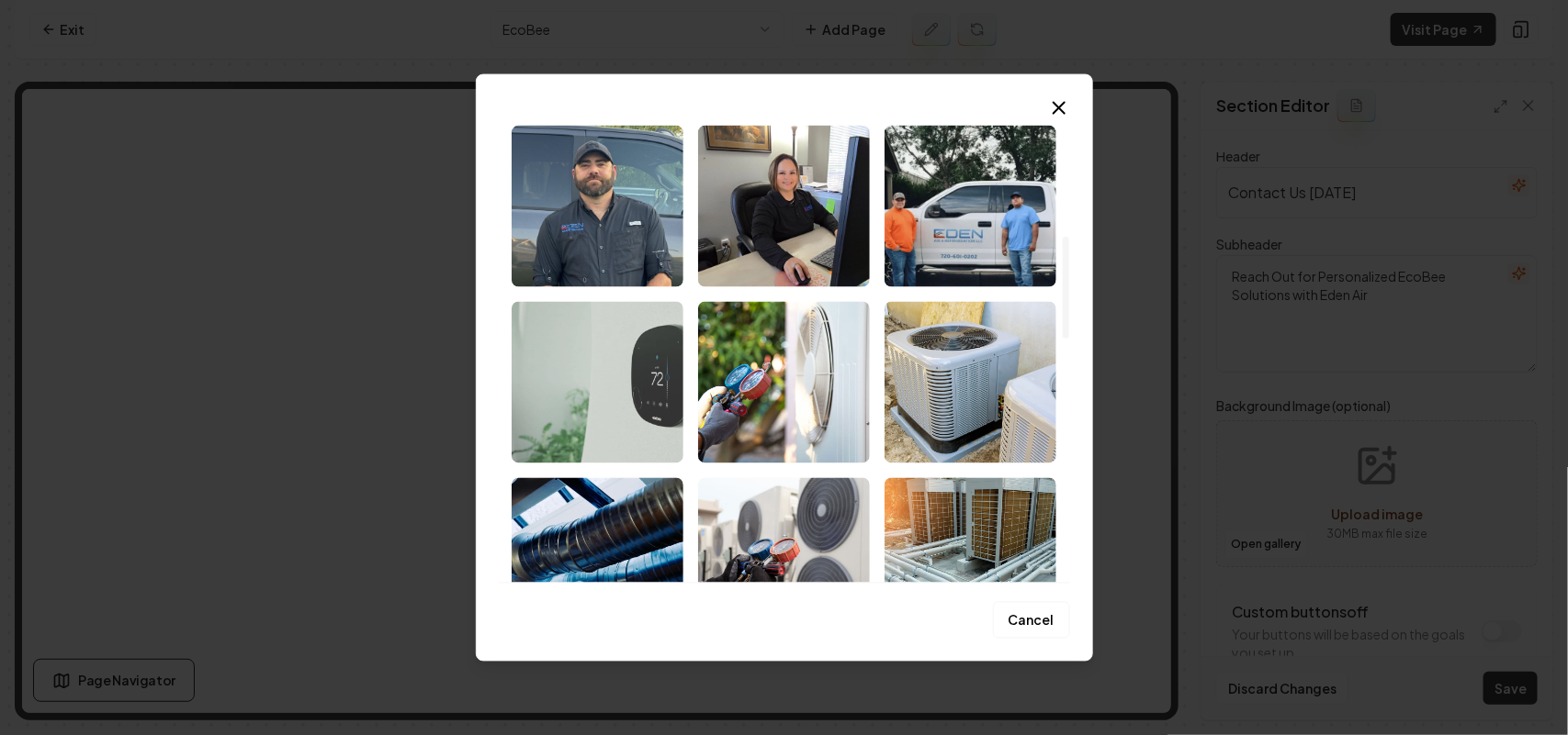
click at [594, 411] on img "Select image image_68bf4baf5c7cd75eb8493637.webp" at bounding box center [597, 382] width 172 height 162
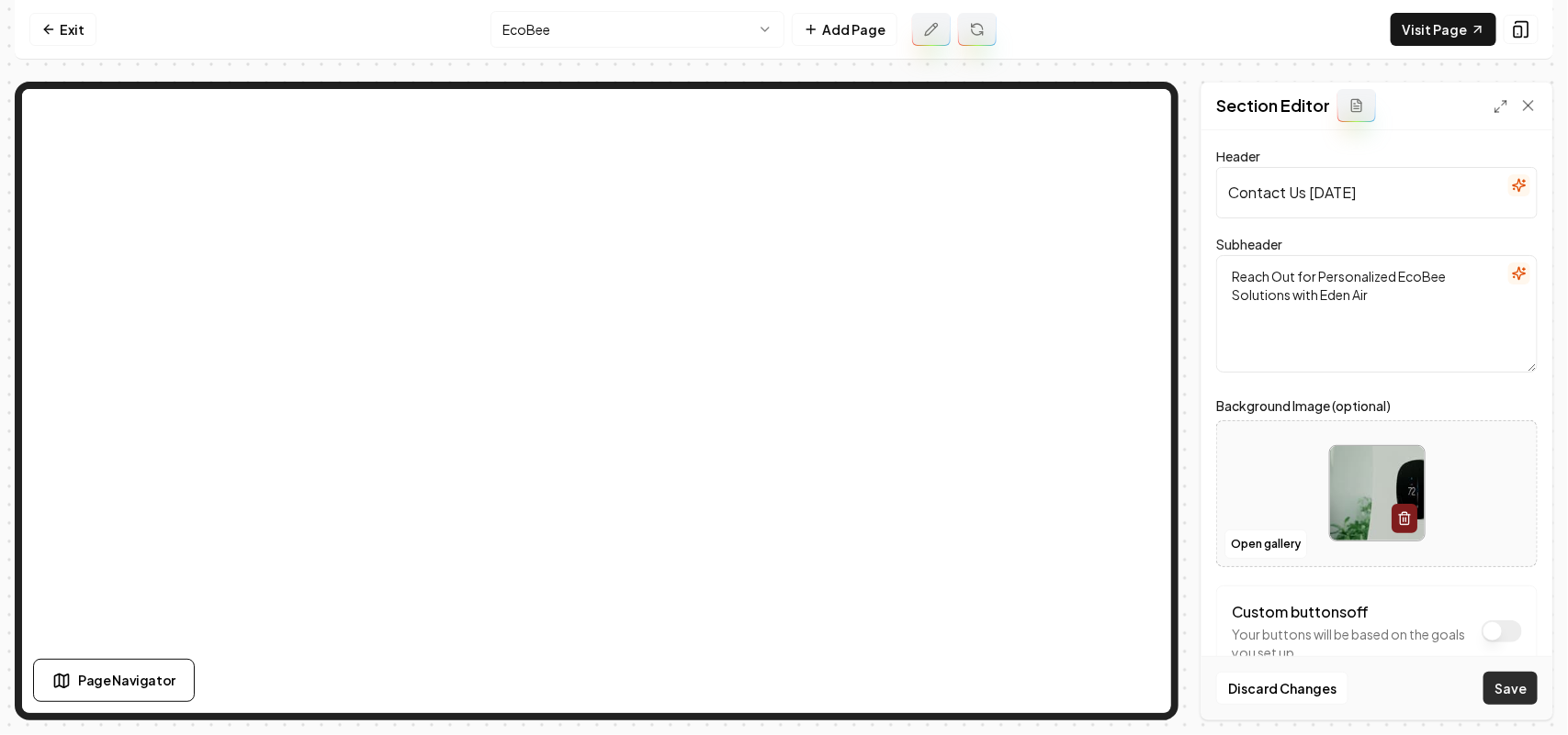
click at [1534, 681] on button "Save" at bounding box center [1511, 688] width 54 height 33
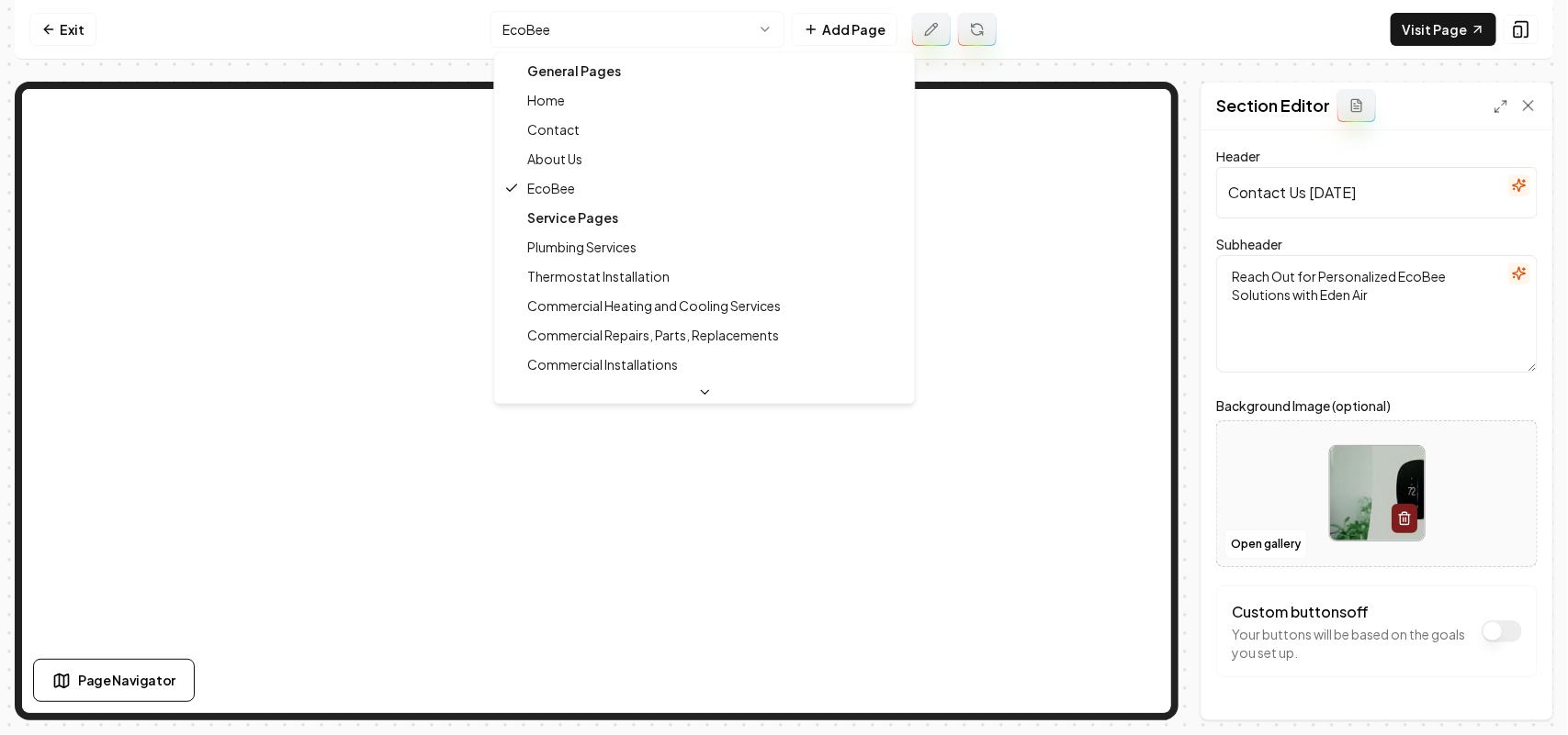
click at [580, 34] on html "Computer Required This feature is only available on a computer. Please switch t…" at bounding box center [784, 368] width 1568 height 735
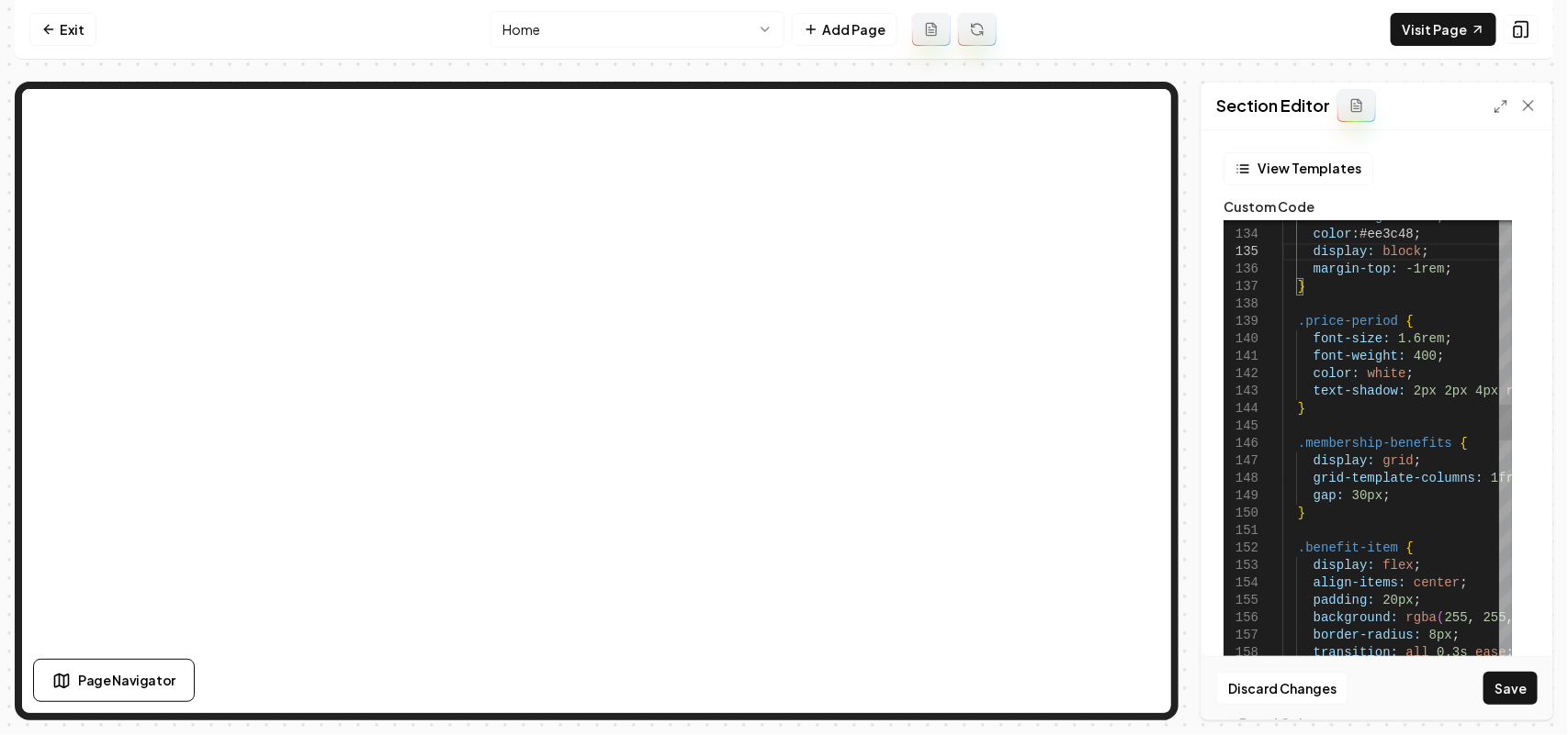
type textarea "**********"
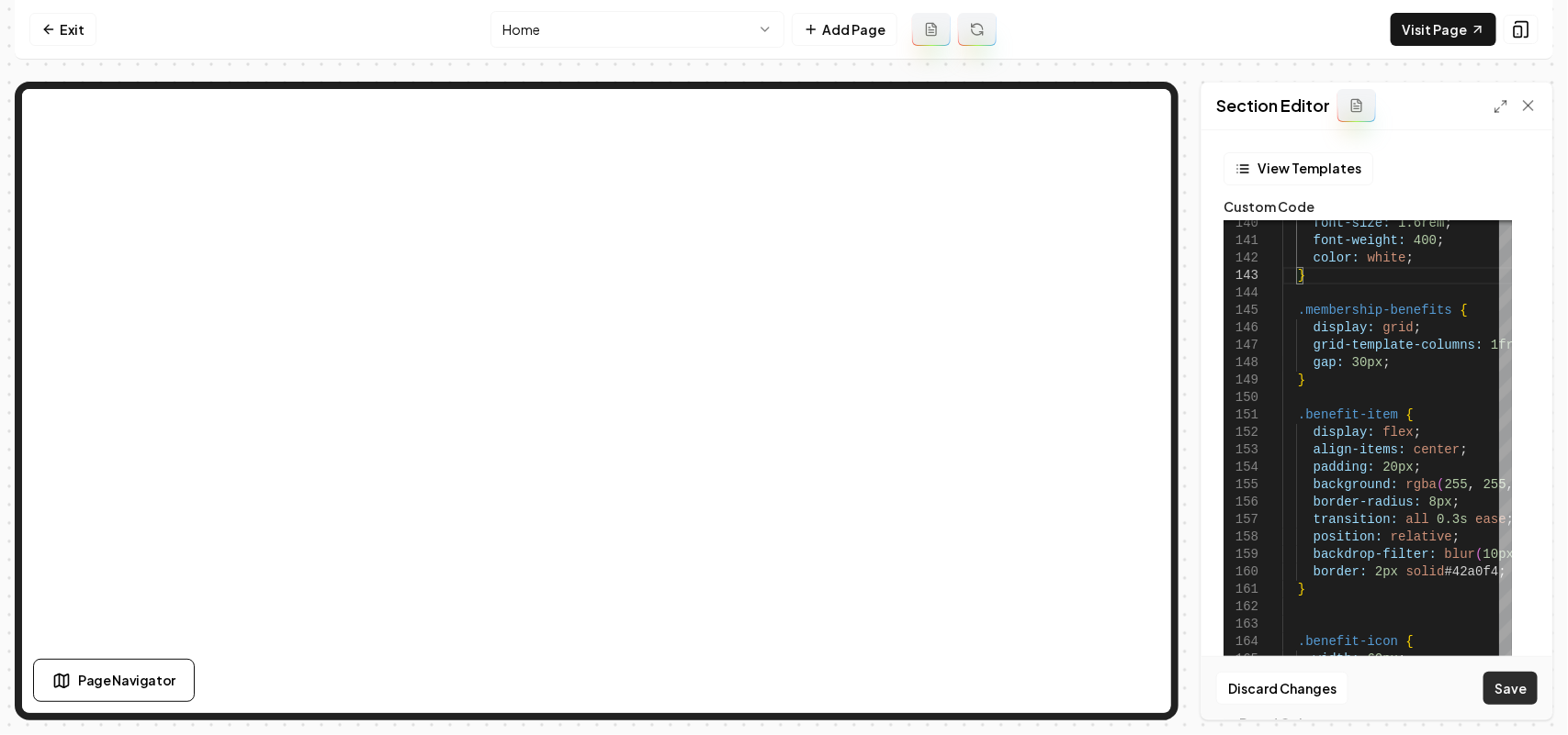
click at [1511, 694] on button "Save" at bounding box center [1511, 688] width 54 height 33
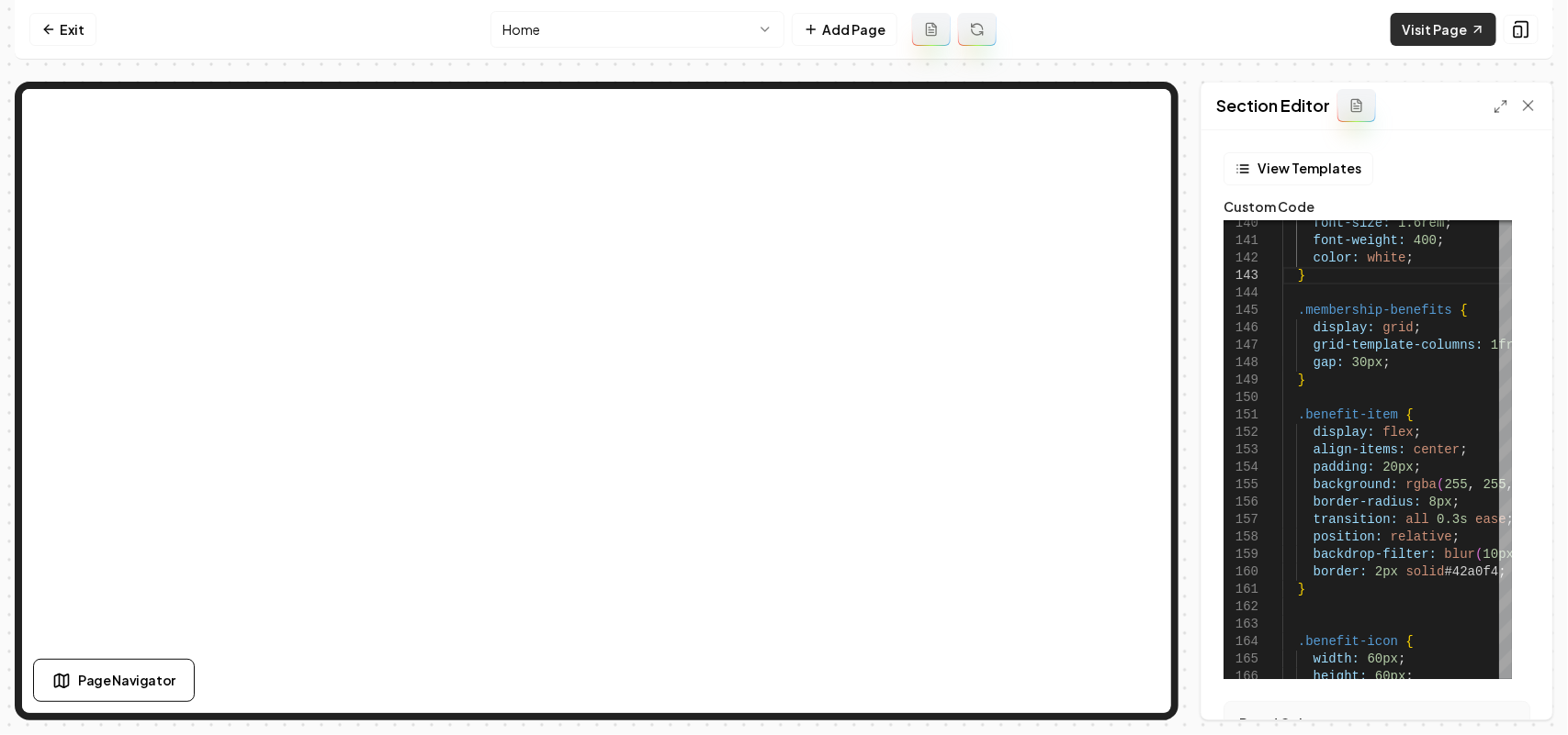
click at [1430, 28] on link "Visit Page" at bounding box center [1443, 29] width 106 height 33
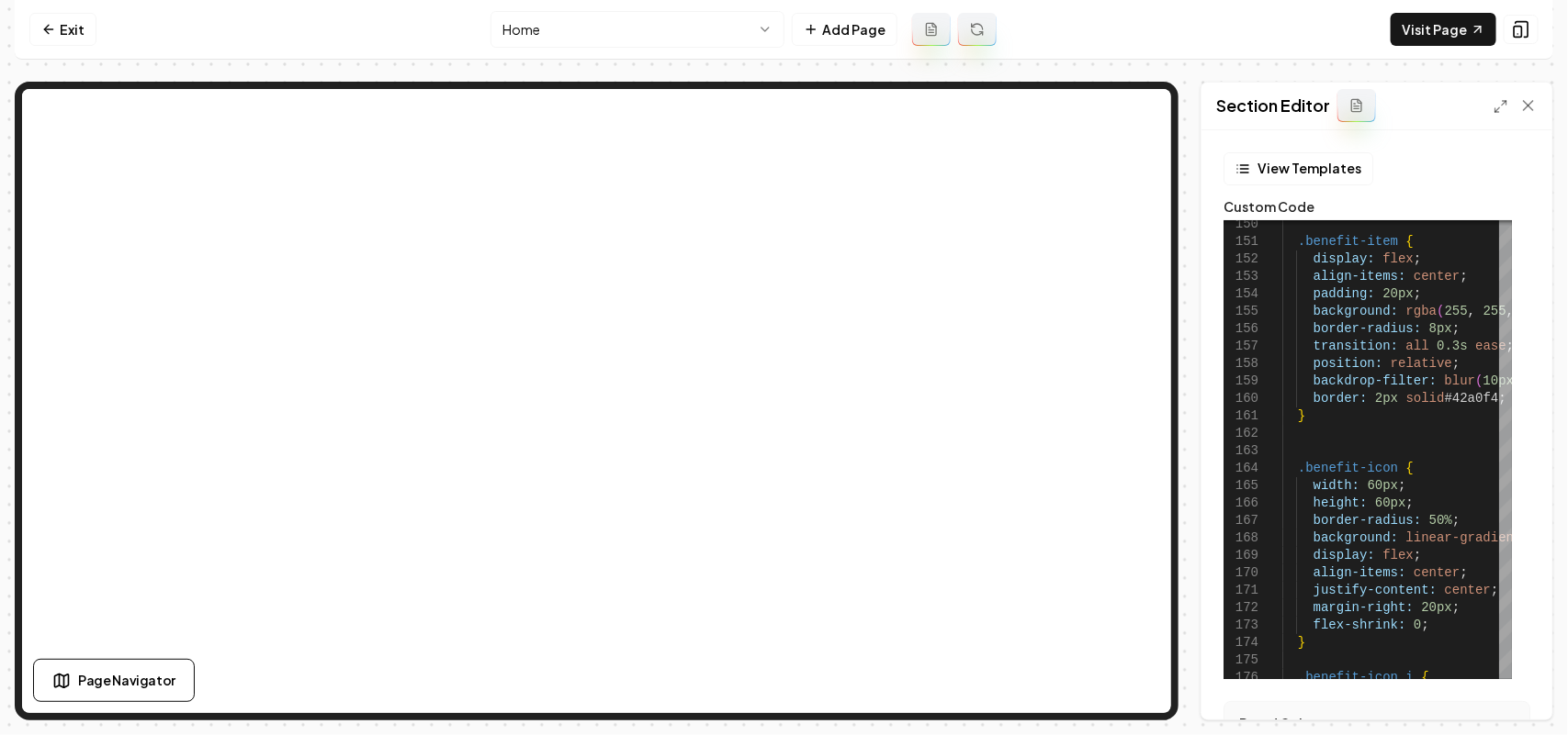
click at [682, 28] on html "Computer Required This feature is only available on a computer. Please switch t…" at bounding box center [784, 368] width 1568 height 735
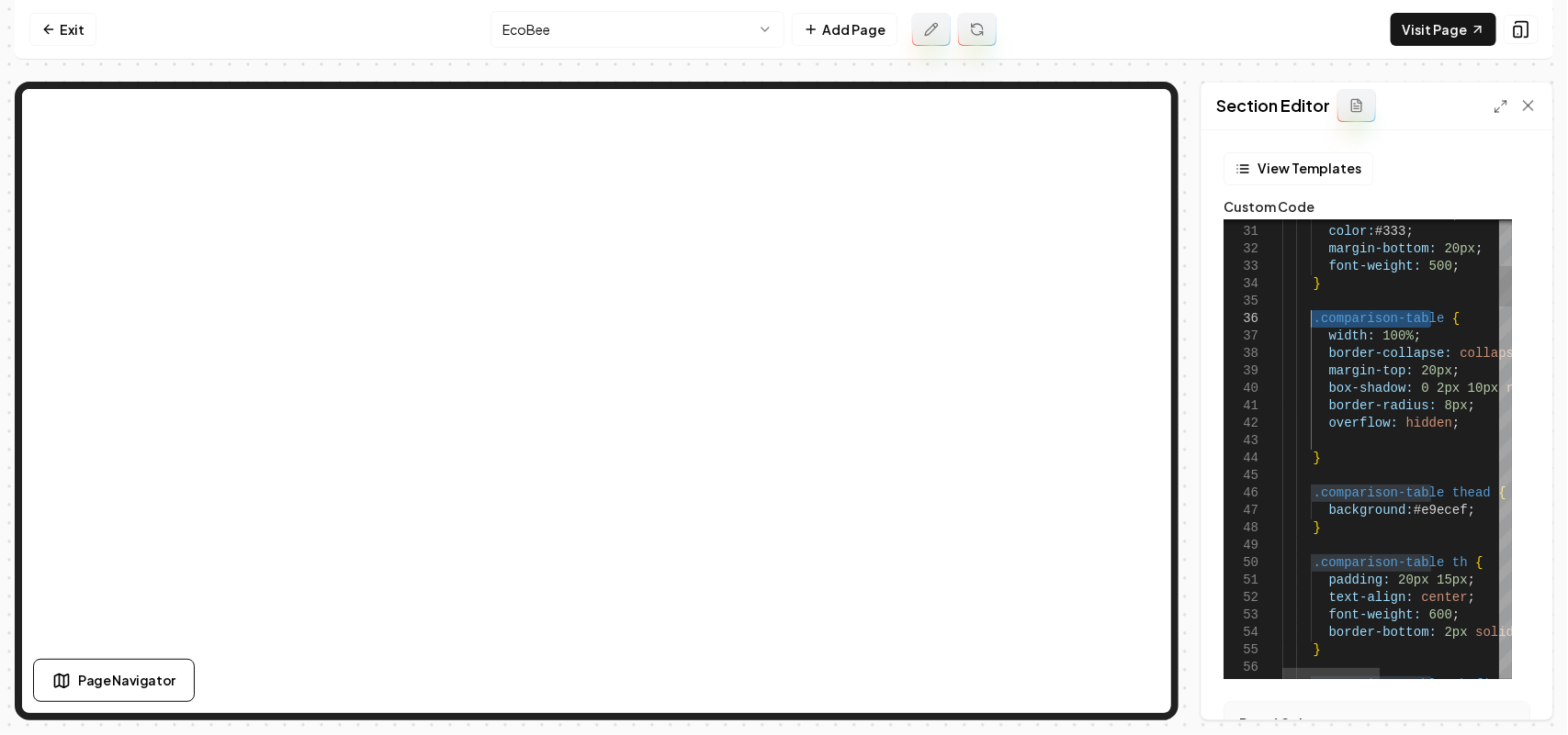
drag, startPoint x: 1434, startPoint y: 309, endPoint x: 1311, endPoint y: 318, distance: 123.3
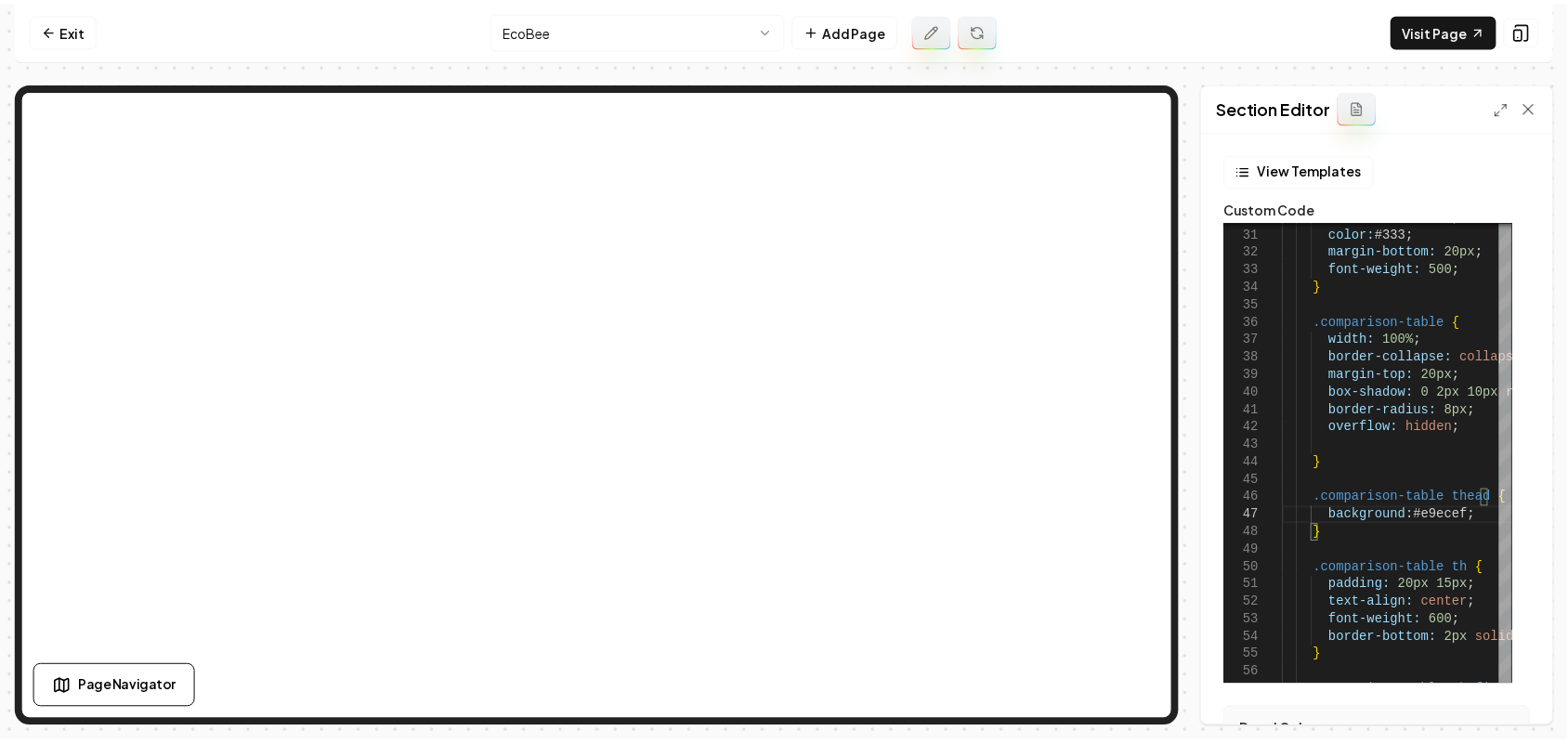
scroll to position [124, 40]
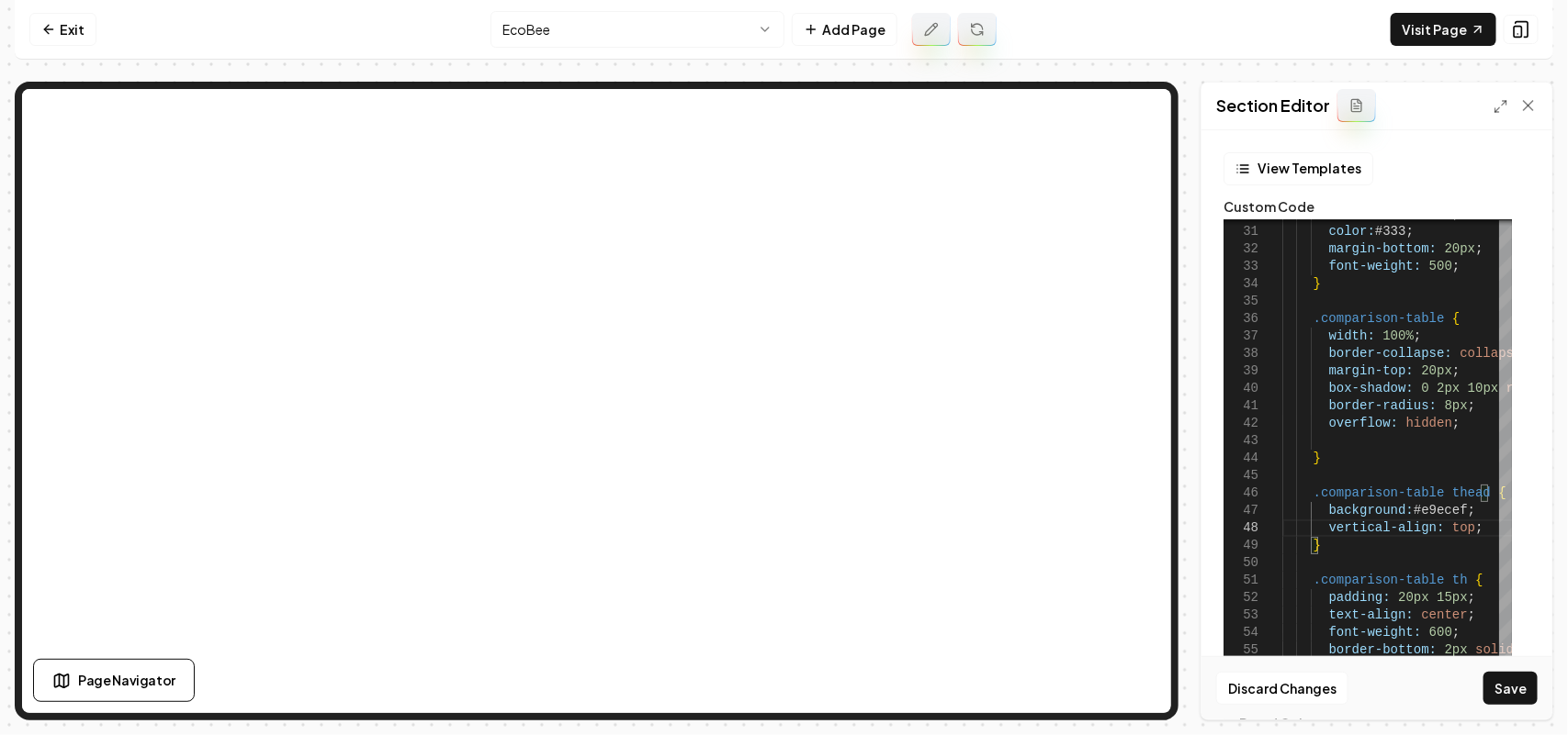
type textarea "**********"
click at [1513, 695] on button "Save" at bounding box center [1511, 688] width 54 height 33
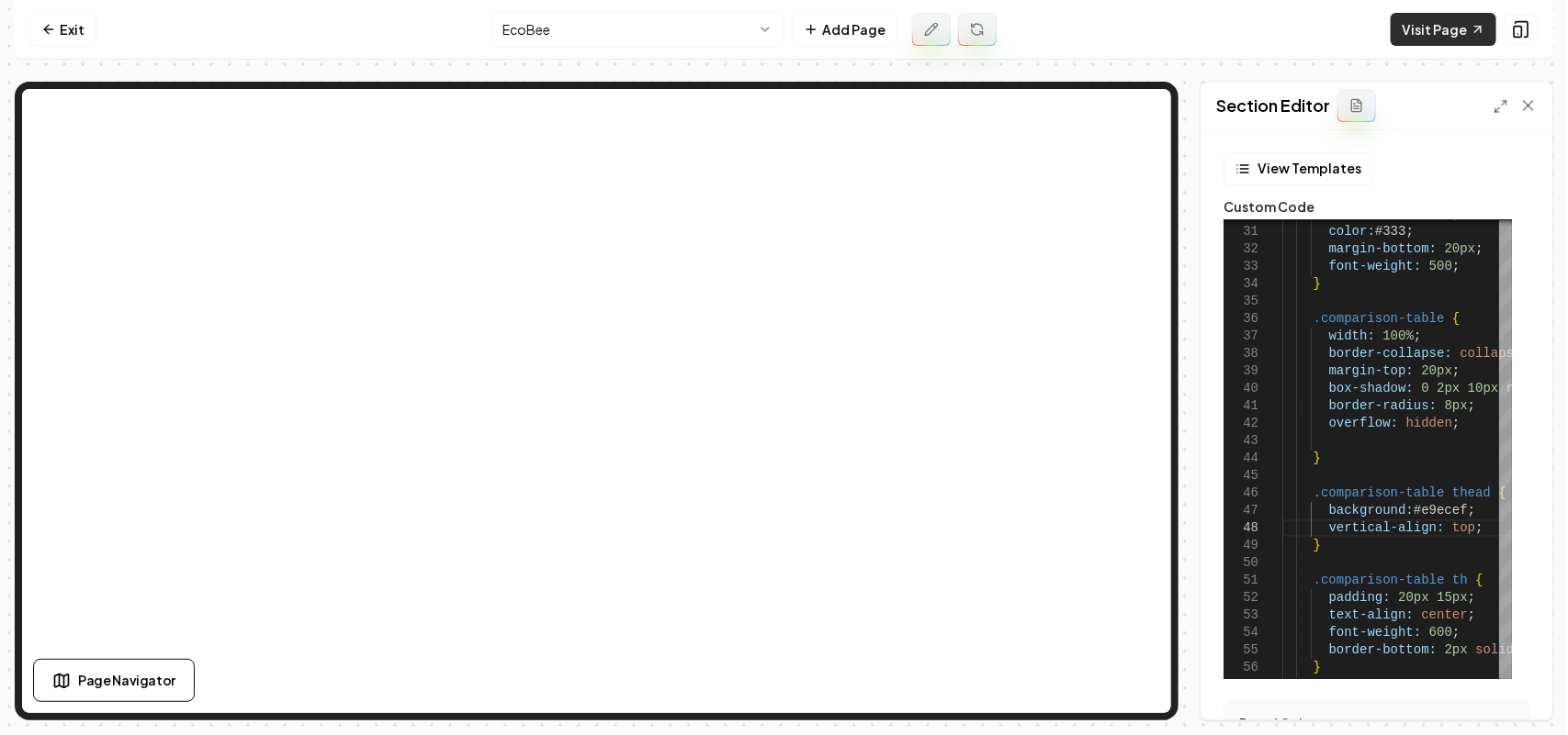
click at [1403, 43] on link "Visit Page" at bounding box center [1443, 29] width 106 height 33
click at [60, 21] on link "Exit" at bounding box center [62, 29] width 67 height 33
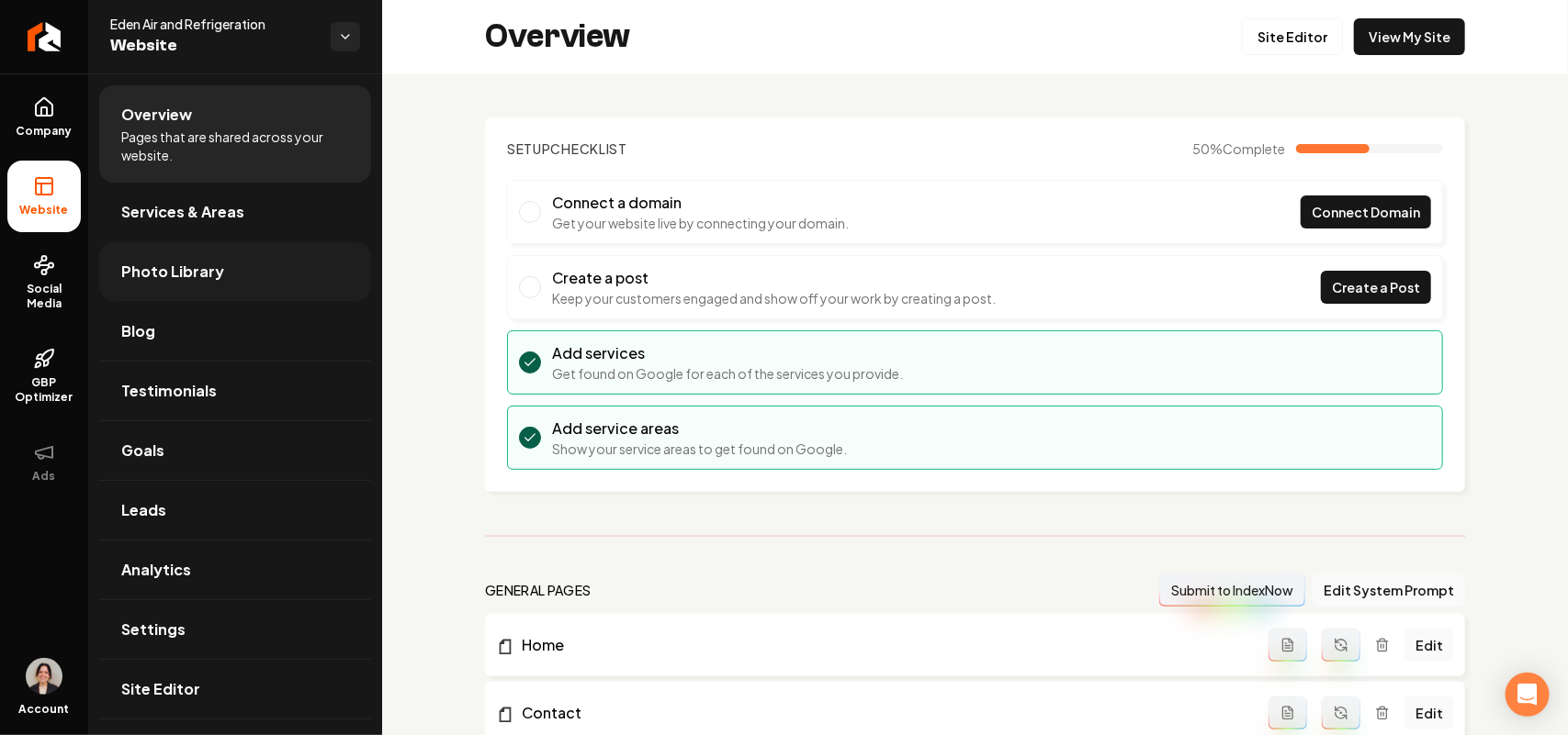
click at [193, 250] on link "Photo Library" at bounding box center [235, 272] width 272 height 59
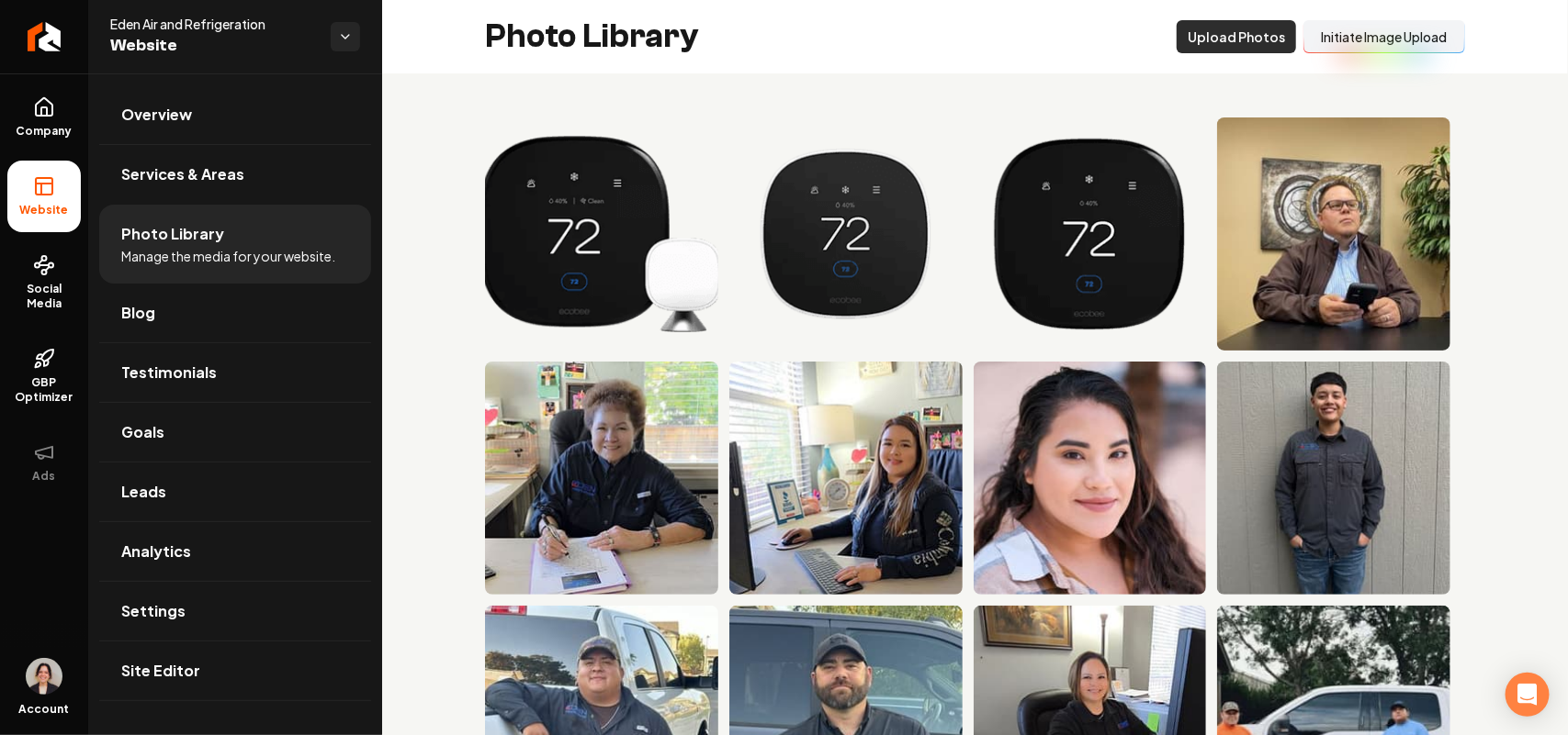
click at [1231, 43] on button "Upload Photos" at bounding box center [1236, 37] width 119 height 33
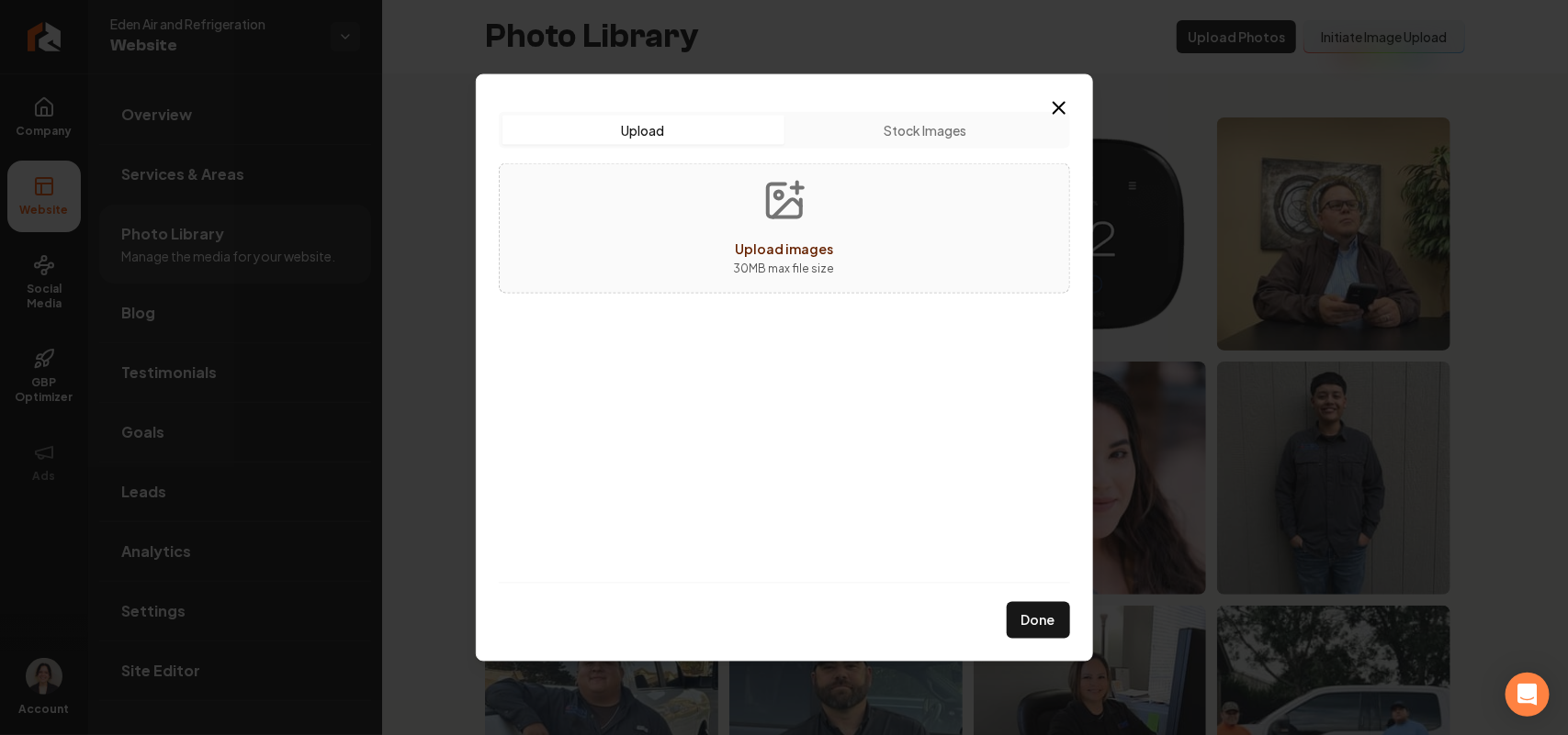
click at [819, 208] on button "Upload images 30 MB max file size" at bounding box center [784, 228] width 130 height 129
type input "**********"
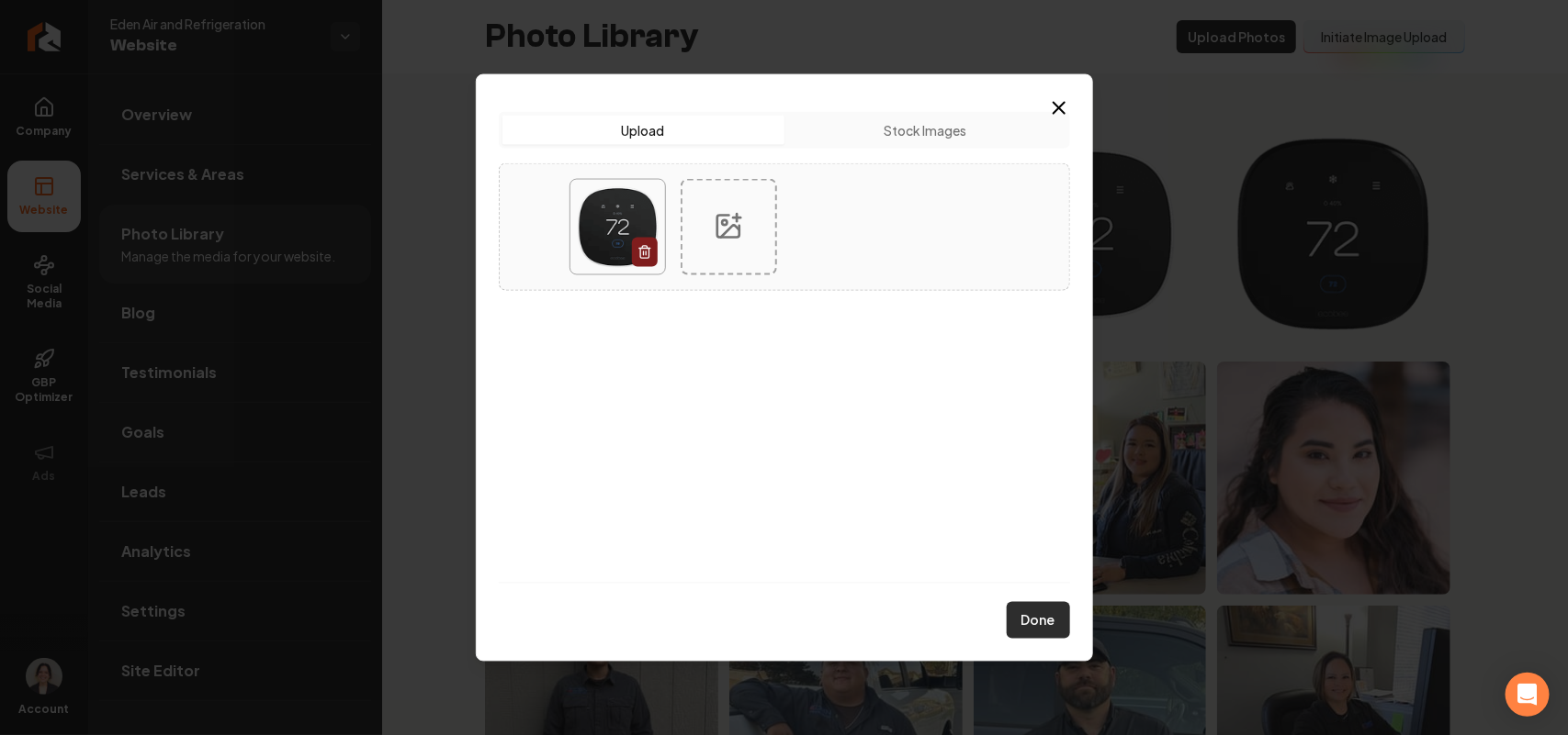
click at [1031, 622] on button "Done" at bounding box center [1038, 621] width 63 height 37
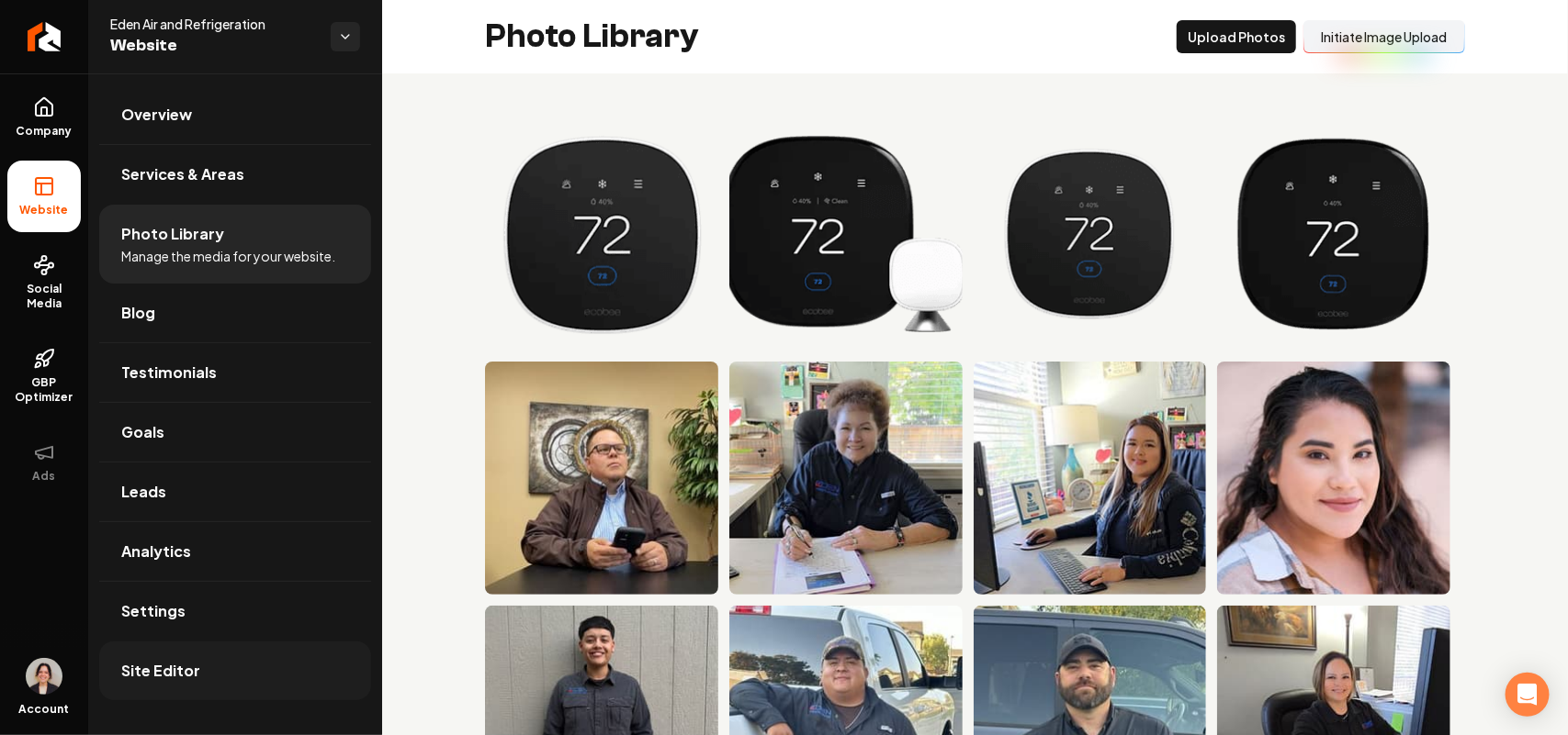
click at [212, 661] on link "Site Editor" at bounding box center [235, 671] width 272 height 59
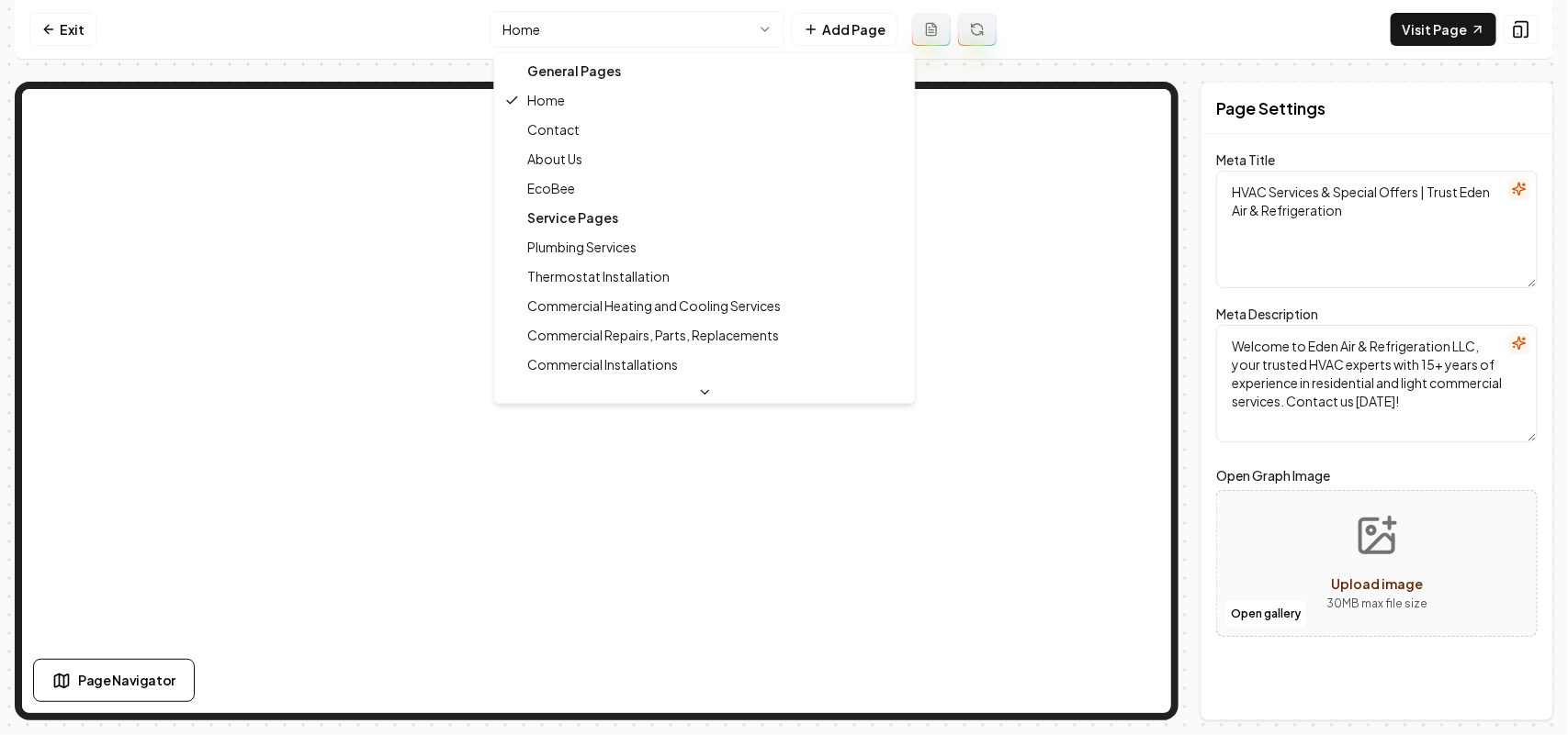
click at [652, 24] on html "Computer Required This feature is only available on a computer. Please switch t…" at bounding box center [784, 368] width 1568 height 735
type textarea "HVAC Services in Brighton, CO | Eden Air & Refrigeration"
type textarea "Eden Air and Refrigeration in Brighton offers expert HVAC services for homes an…"
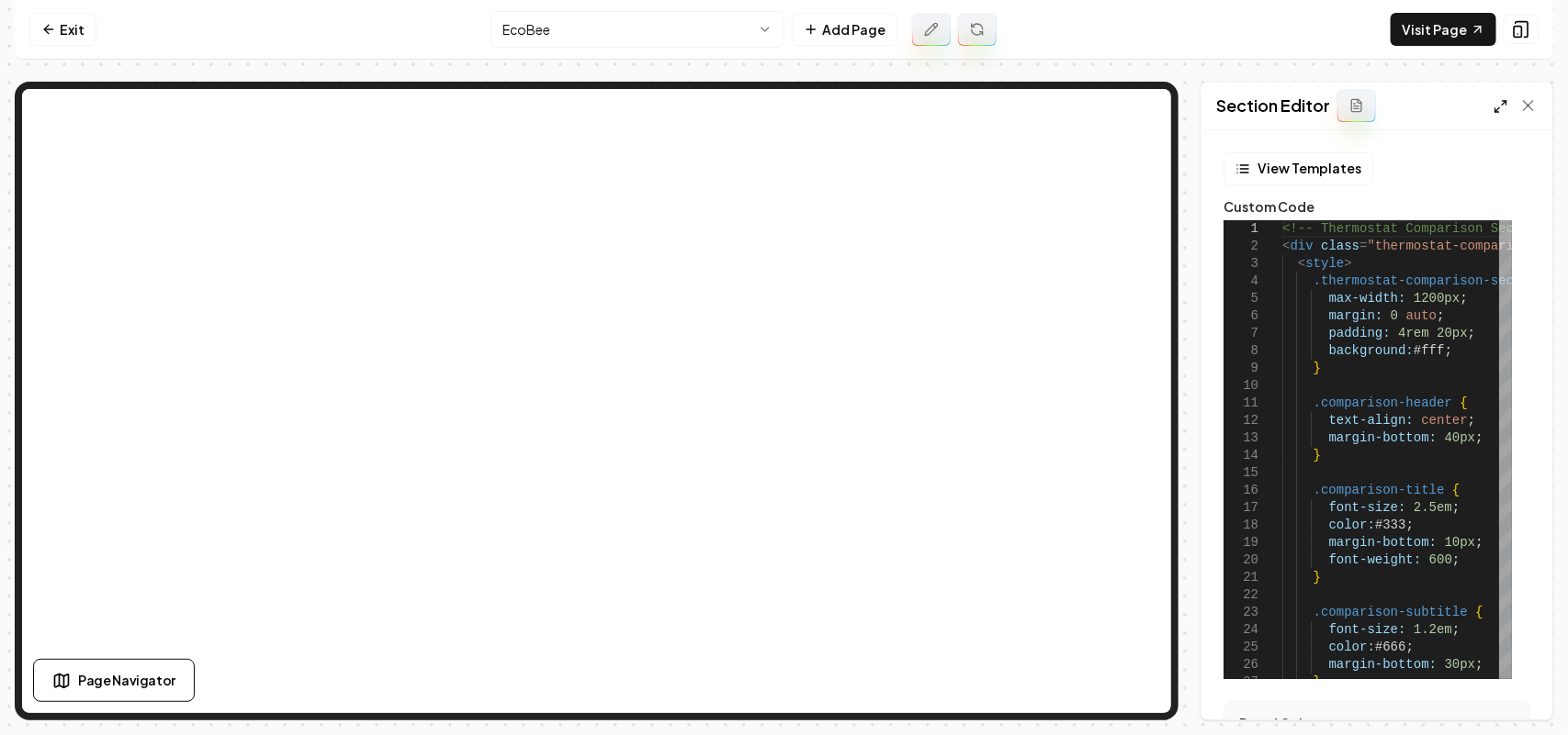
click at [1502, 111] on icon at bounding box center [1500, 106] width 15 height 15
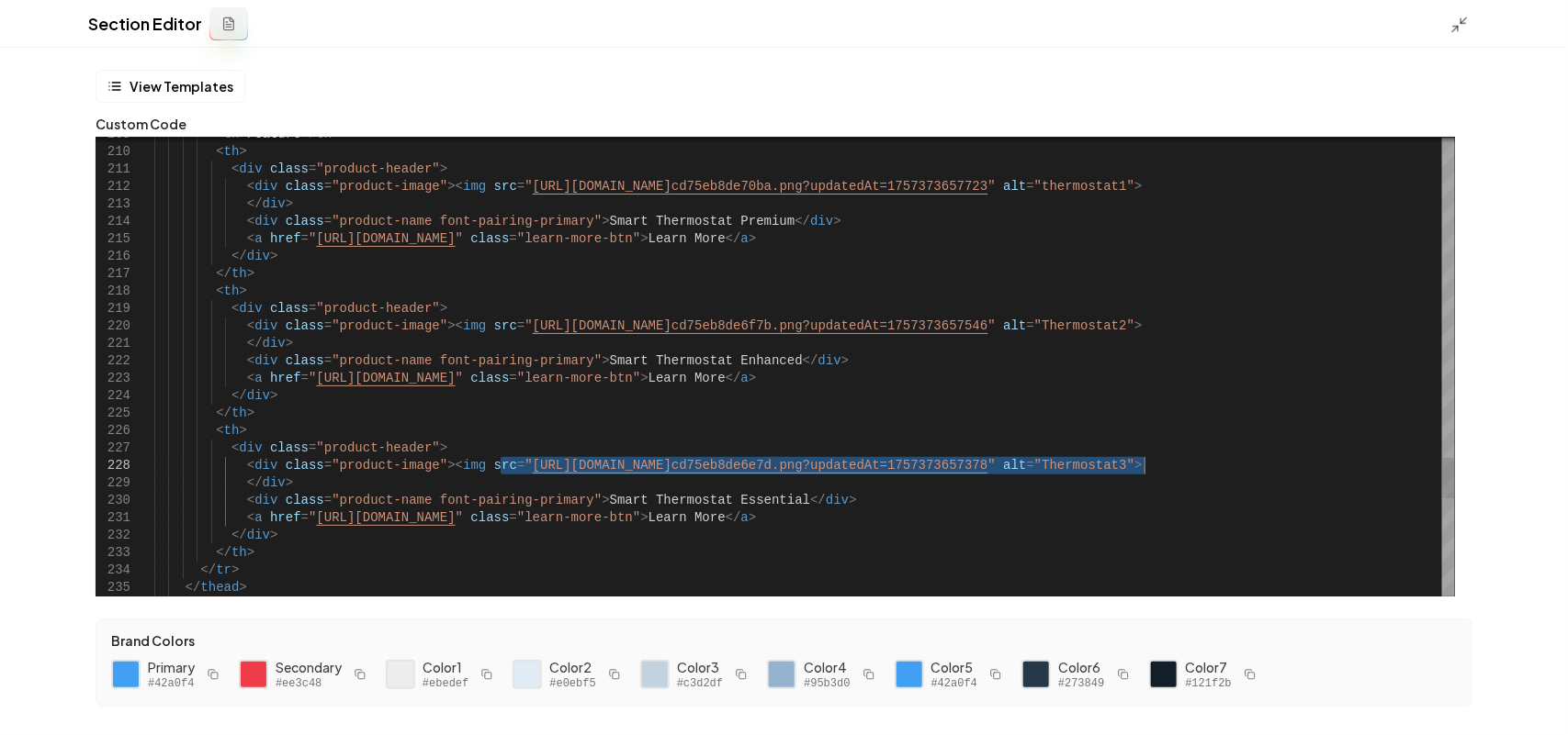
drag, startPoint x: 501, startPoint y: 459, endPoint x: 1142, endPoint y: 469, distance: 641.1
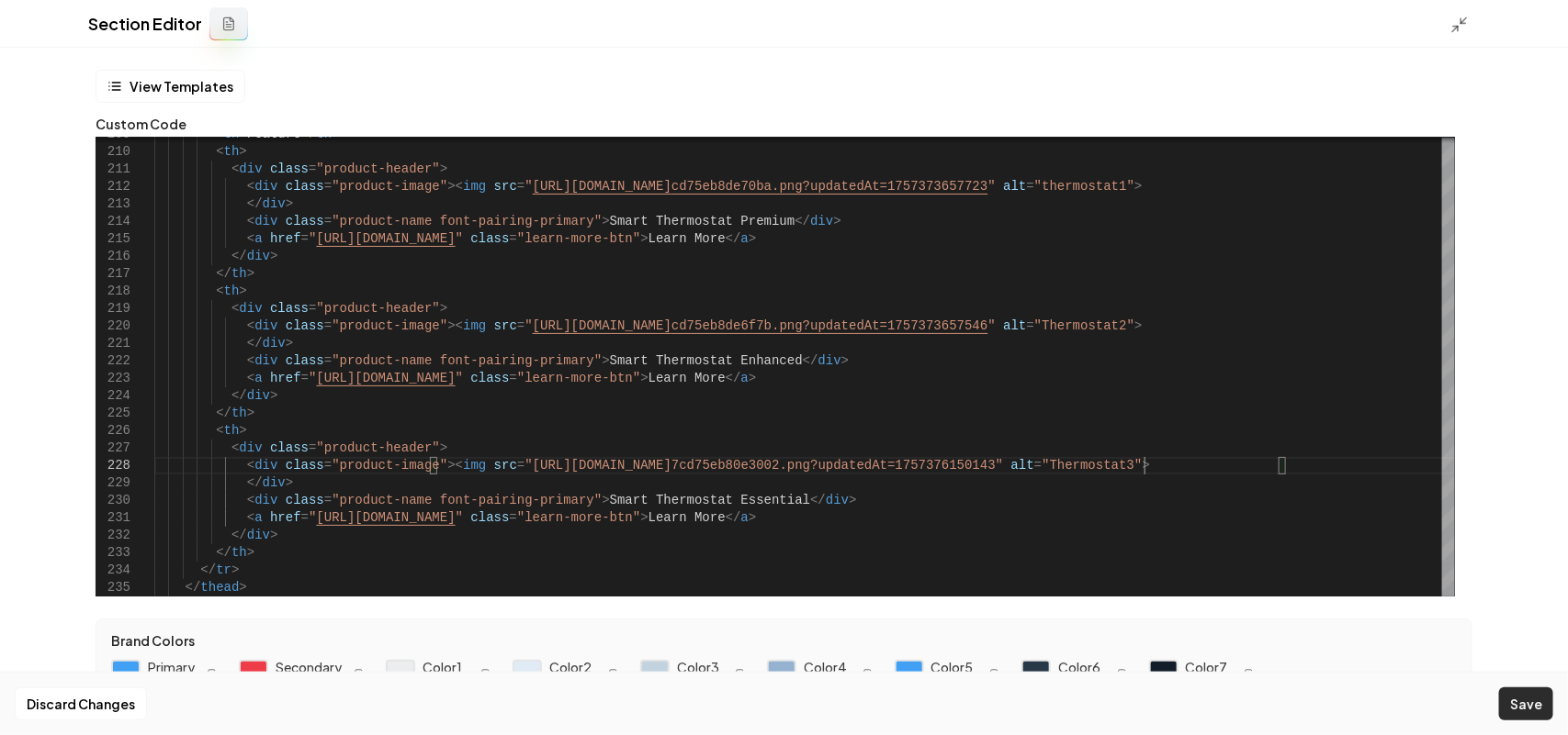
click at [1521, 695] on button "Save" at bounding box center [1526, 704] width 54 height 33
click at [1460, 26] on icon at bounding box center [1459, 24] width 18 height 18
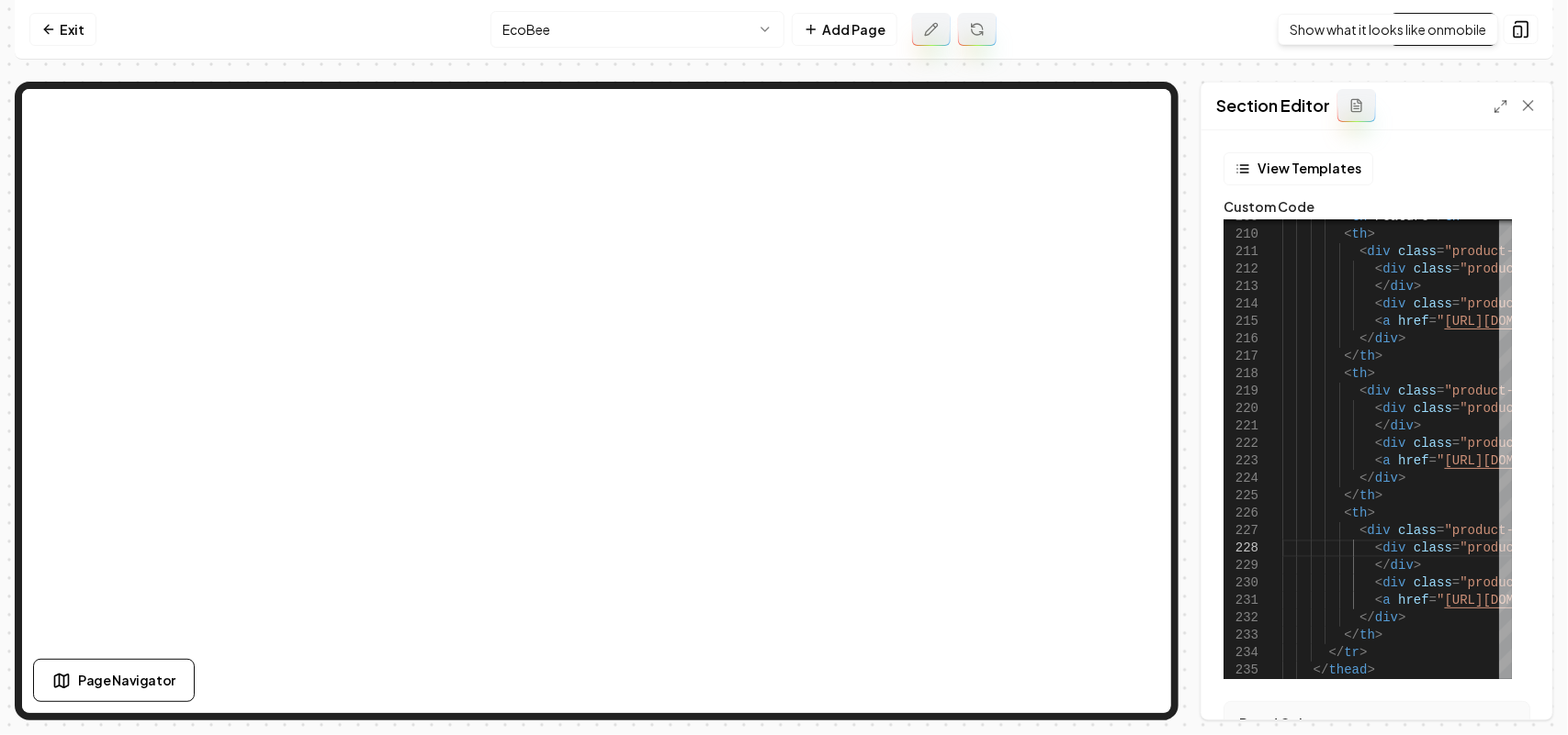
click at [1484, 29] on div "Show what it looks like on mobile Show what it looks like on mobile" at bounding box center [1388, 29] width 220 height 31
click at [1425, 33] on link "Visit Page" at bounding box center [1443, 29] width 106 height 33
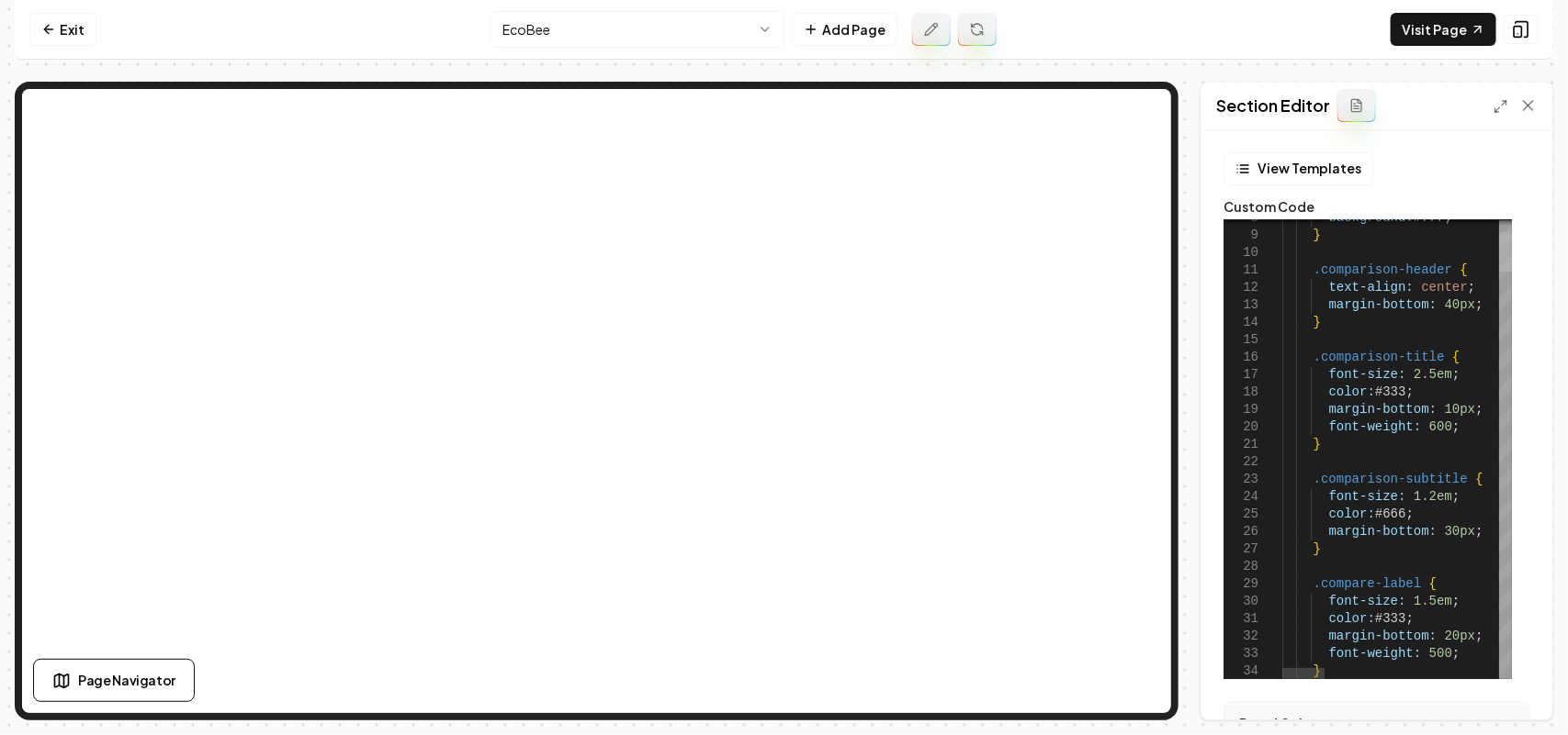
click at [1512, 240] on div at bounding box center [1505, 252] width 13 height 40
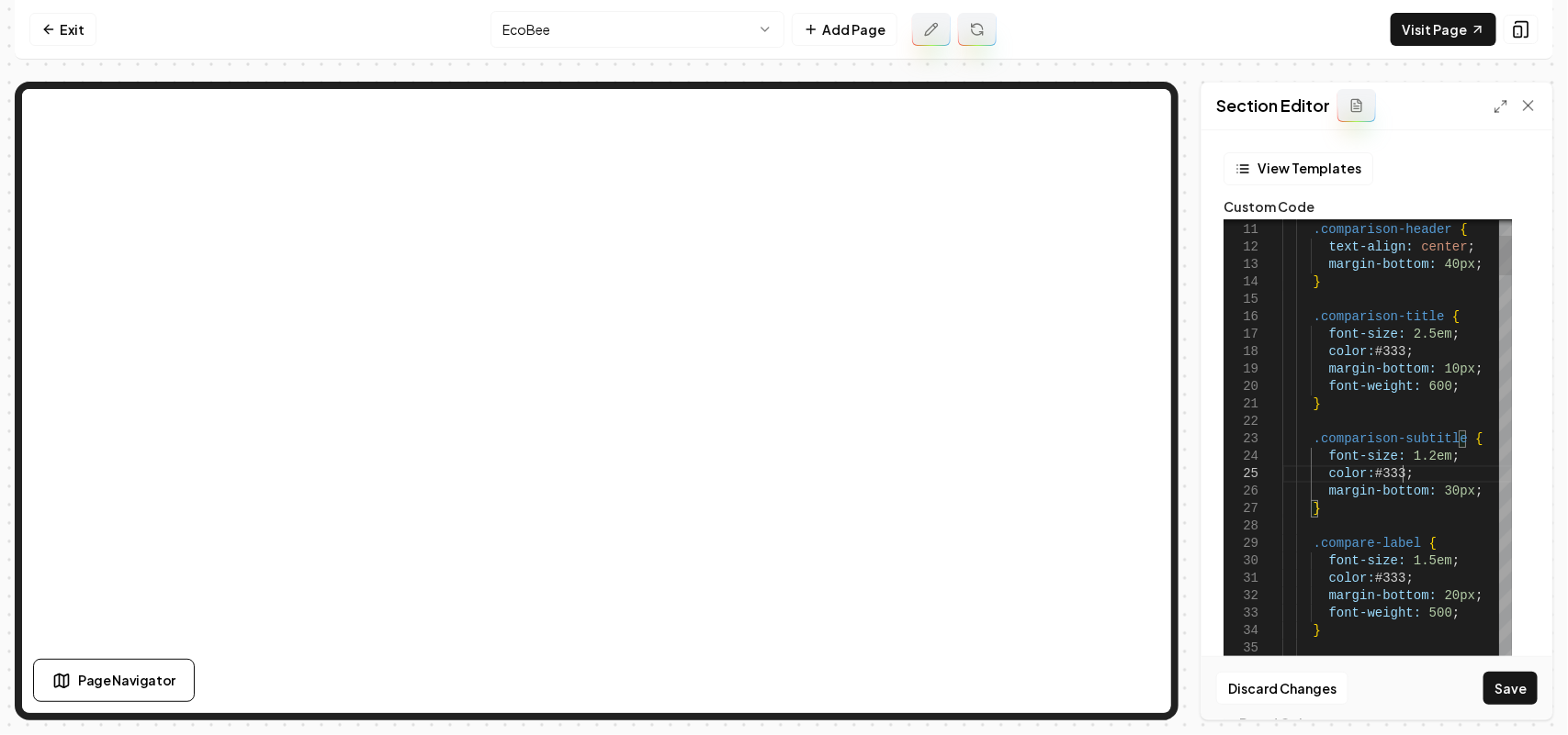
type textarea "**********"
click at [1495, 682] on button "Save" at bounding box center [1511, 688] width 54 height 33
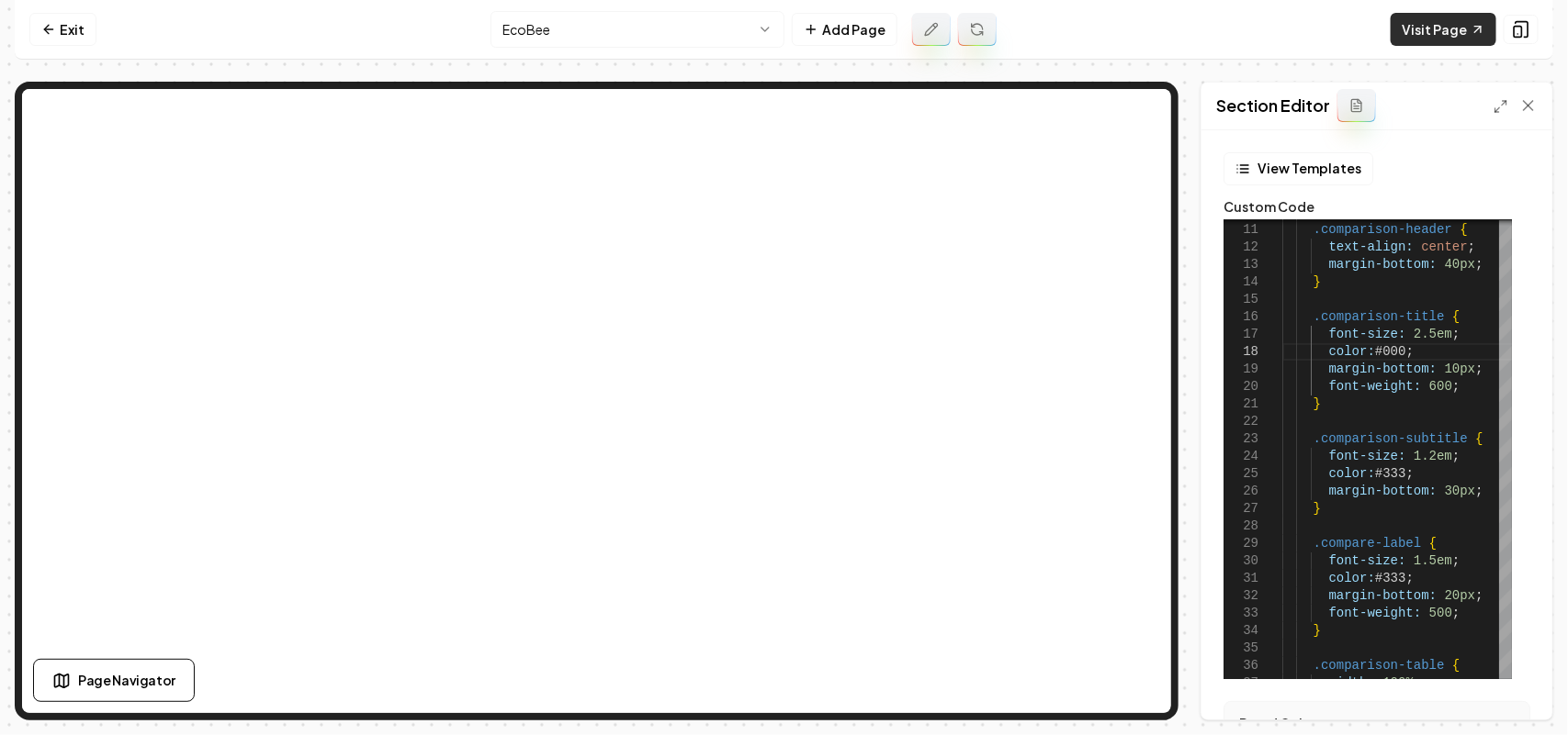
click at [1421, 28] on link "Visit Page" at bounding box center [1443, 29] width 106 height 33
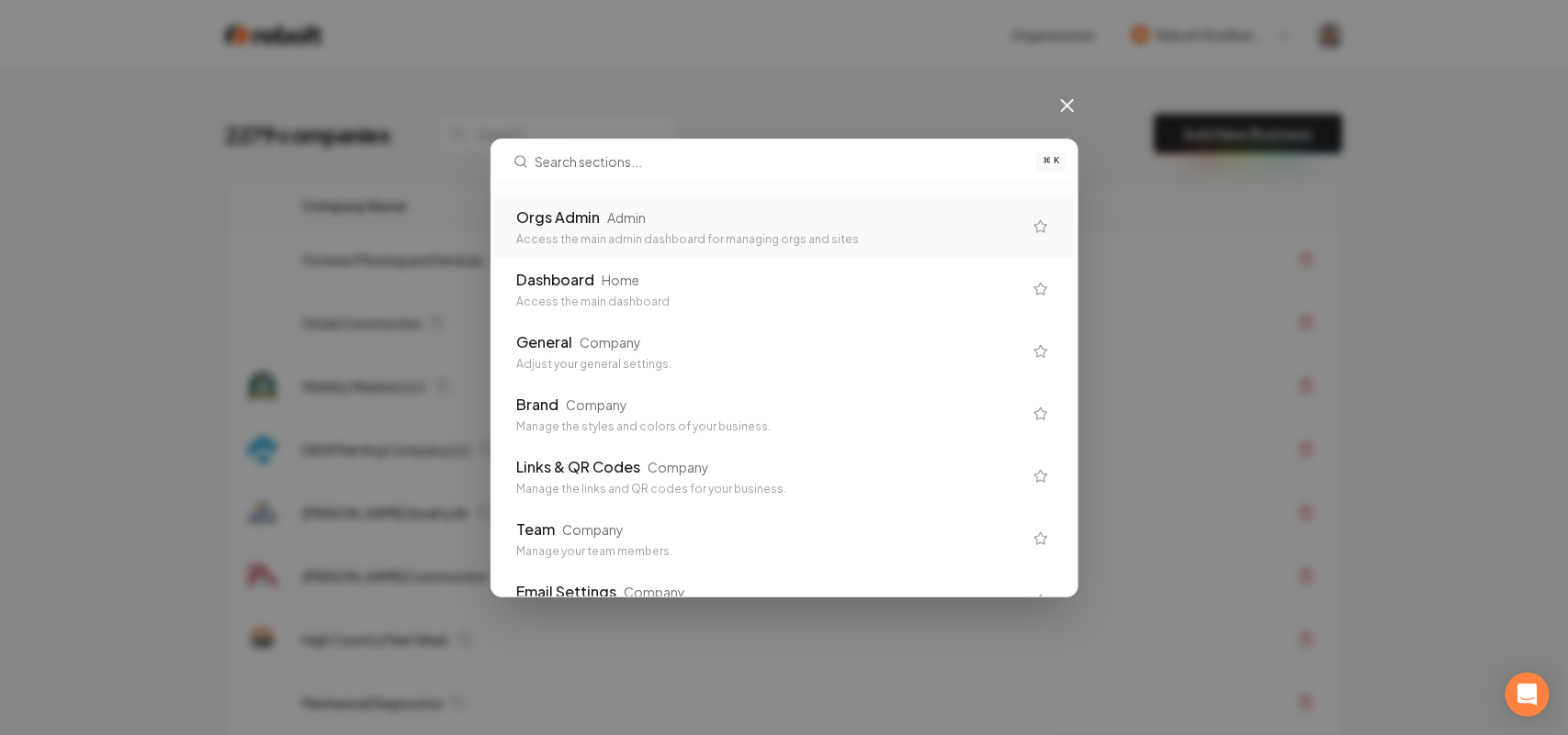
click at [666, 228] on div "Orgs Admin Admin" at bounding box center [769, 217] width 506 height 22
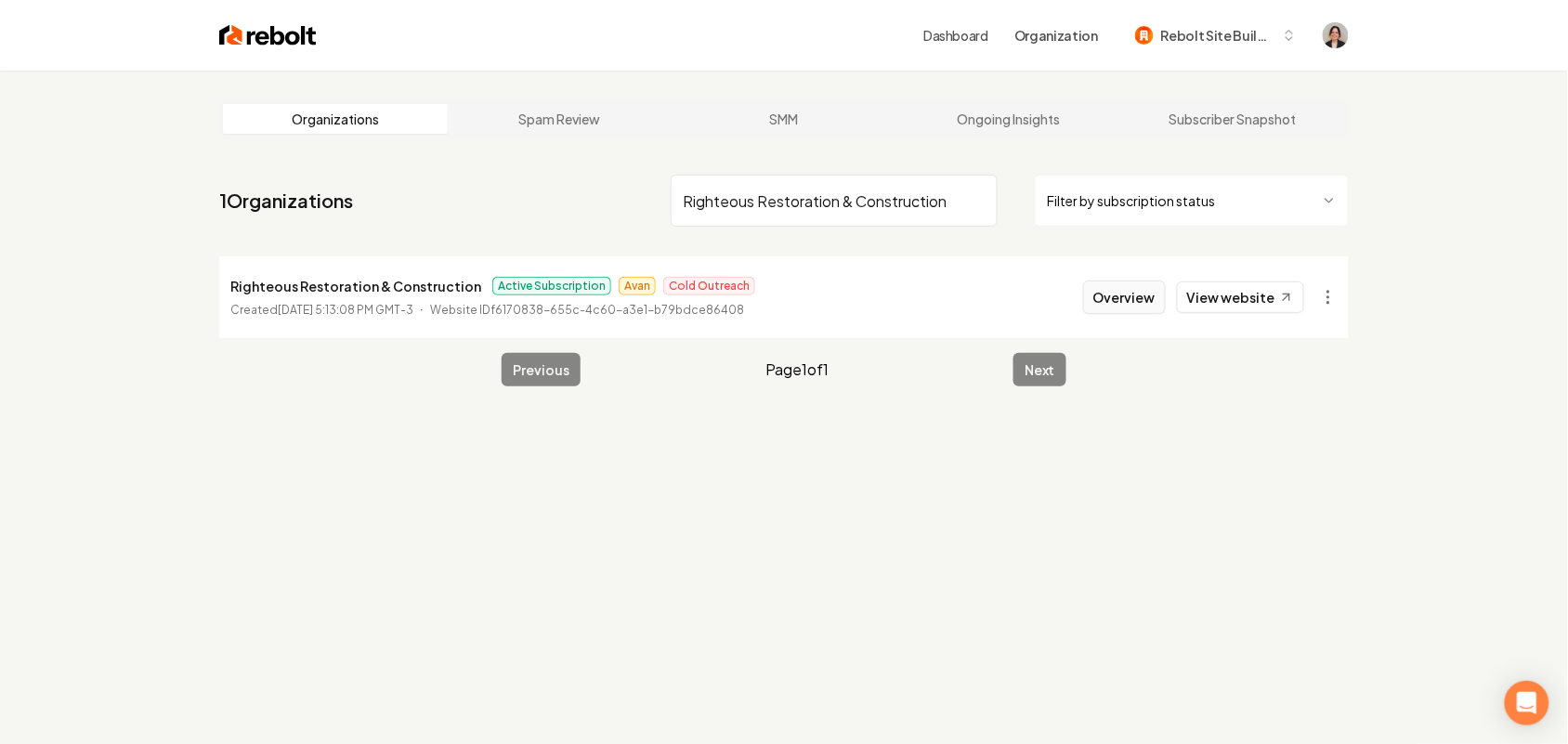
type input "Righteous Restoration & Construction"
click at [1117, 300] on button "Overview" at bounding box center [1124, 297] width 82 height 33
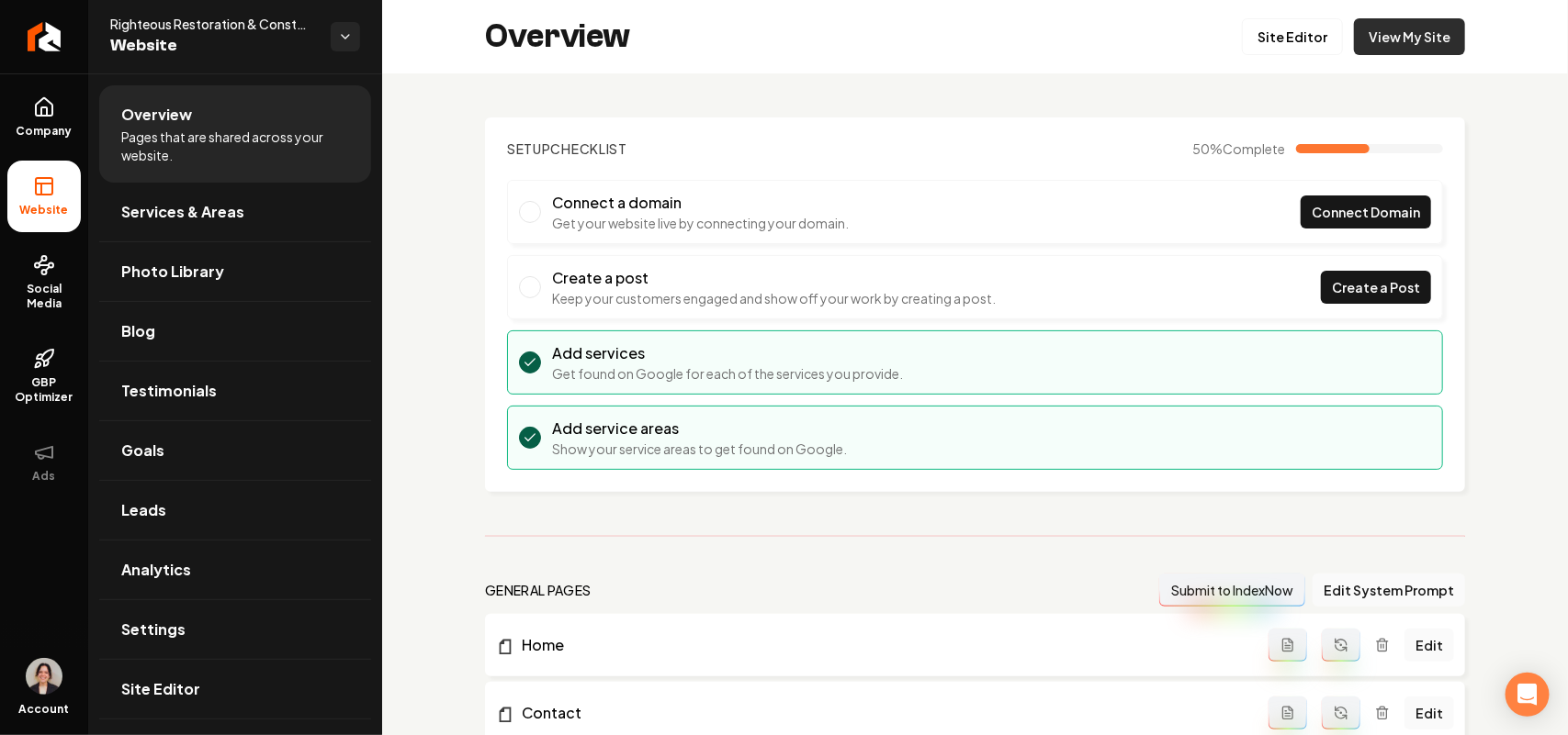
click at [1403, 42] on link "View My Site" at bounding box center [1410, 37] width 112 height 37
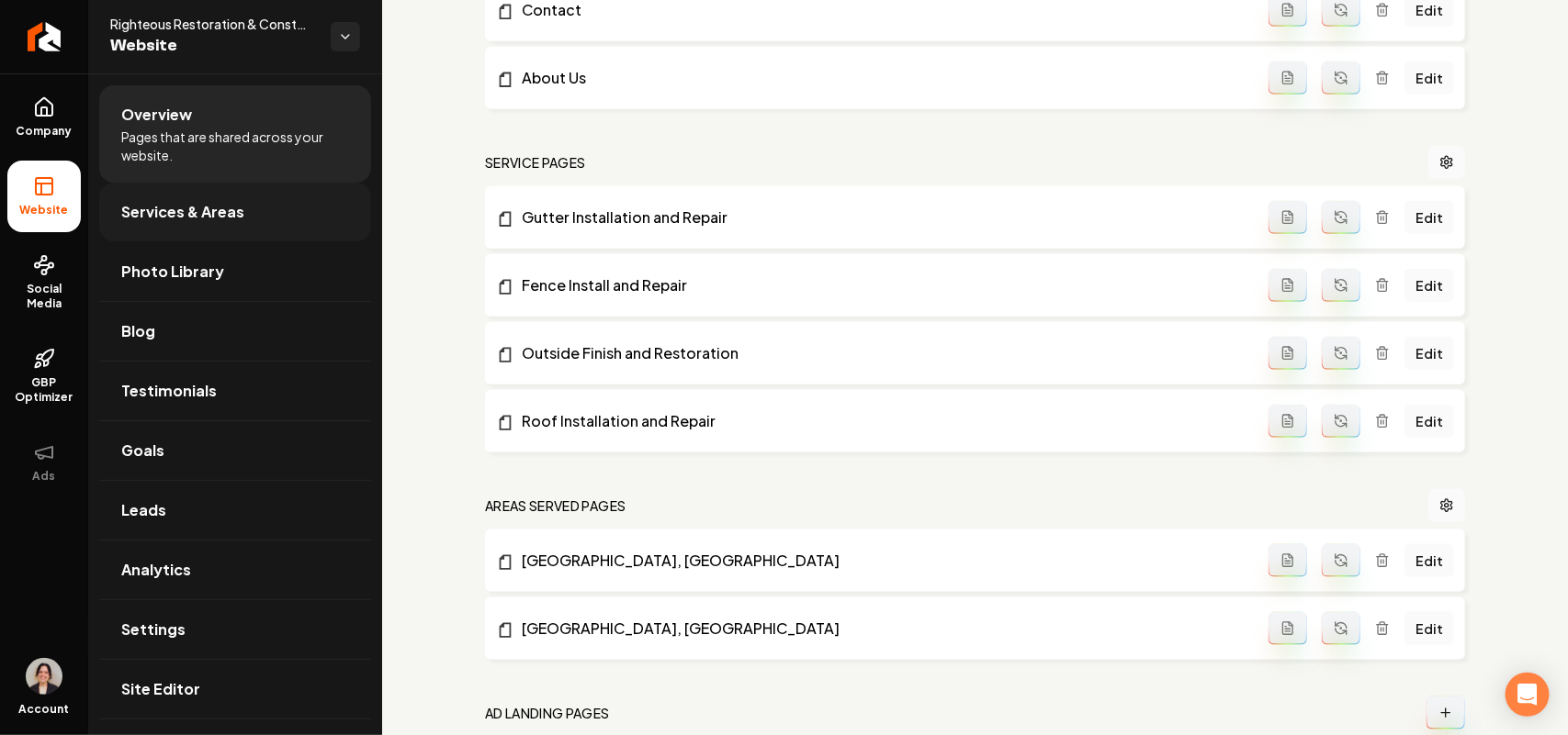
scroll to position [872, 0]
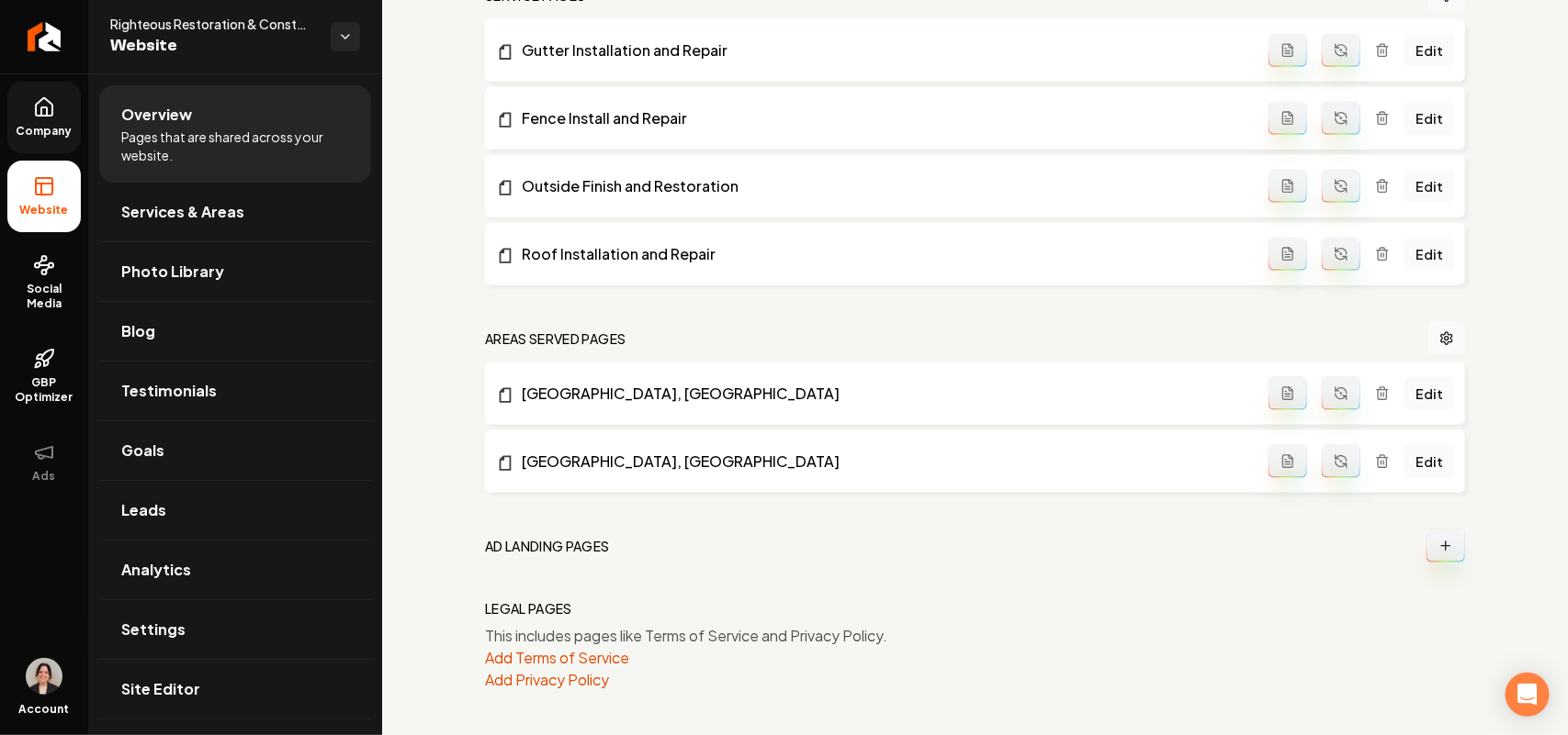
click at [26, 122] on link "Company" at bounding box center [45, 117] width 74 height 72
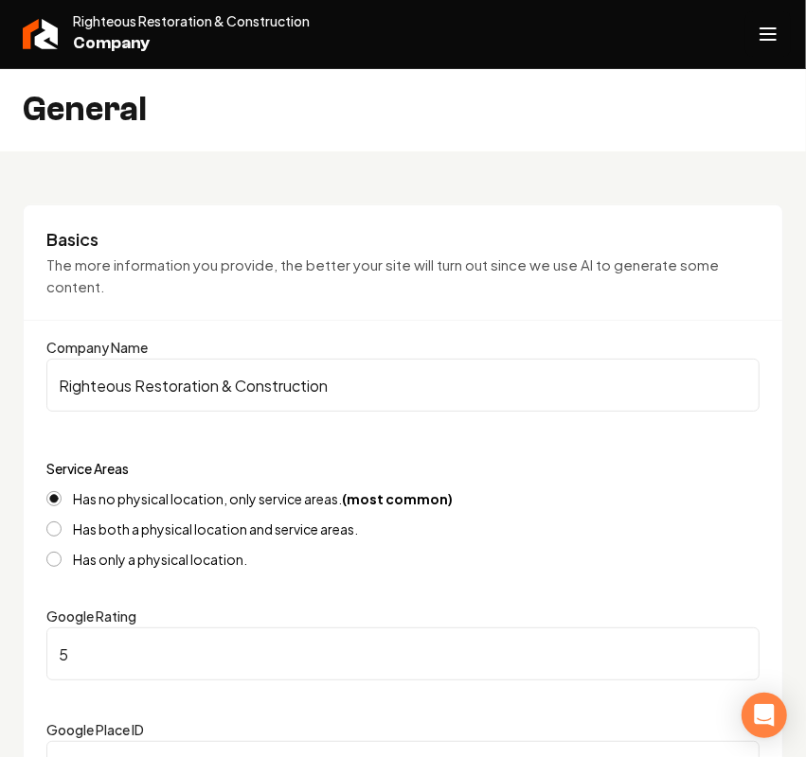
click at [764, 31] on icon "Open navigation menu" at bounding box center [767, 34] width 23 height 30
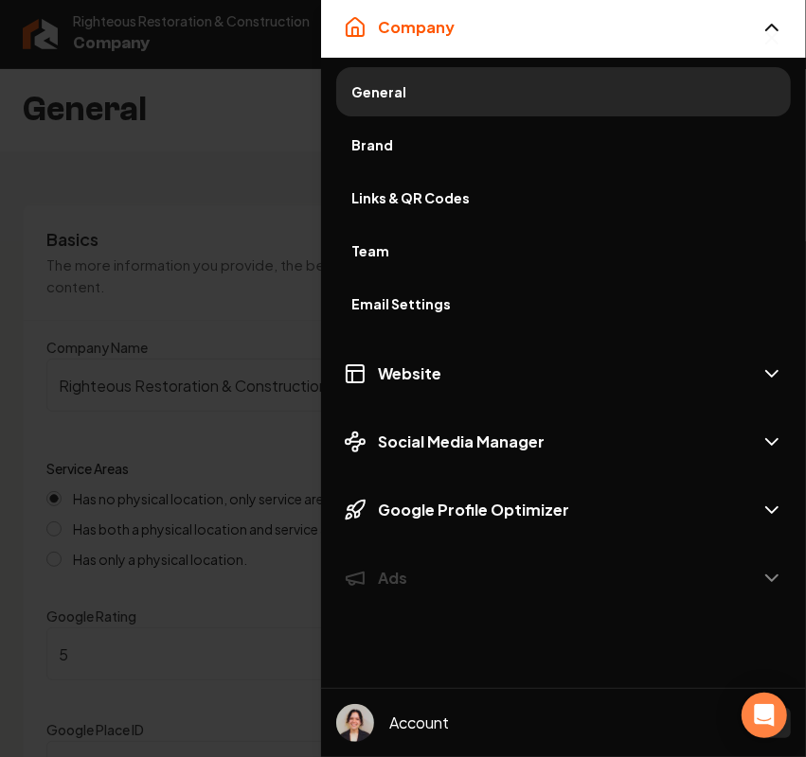
click at [243, 120] on div at bounding box center [403, 378] width 806 height 757
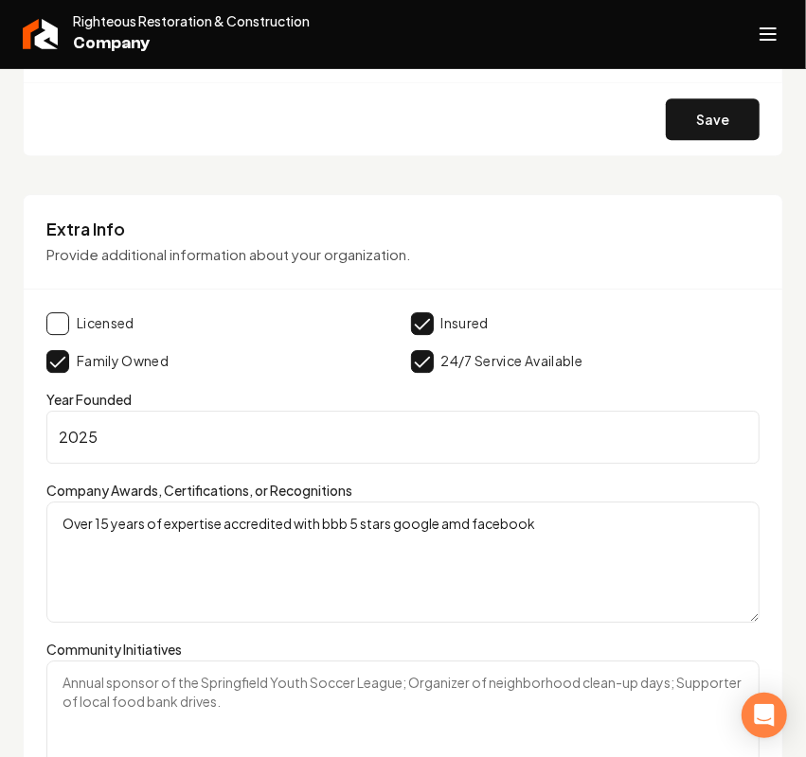
scroll to position [2485, 0]
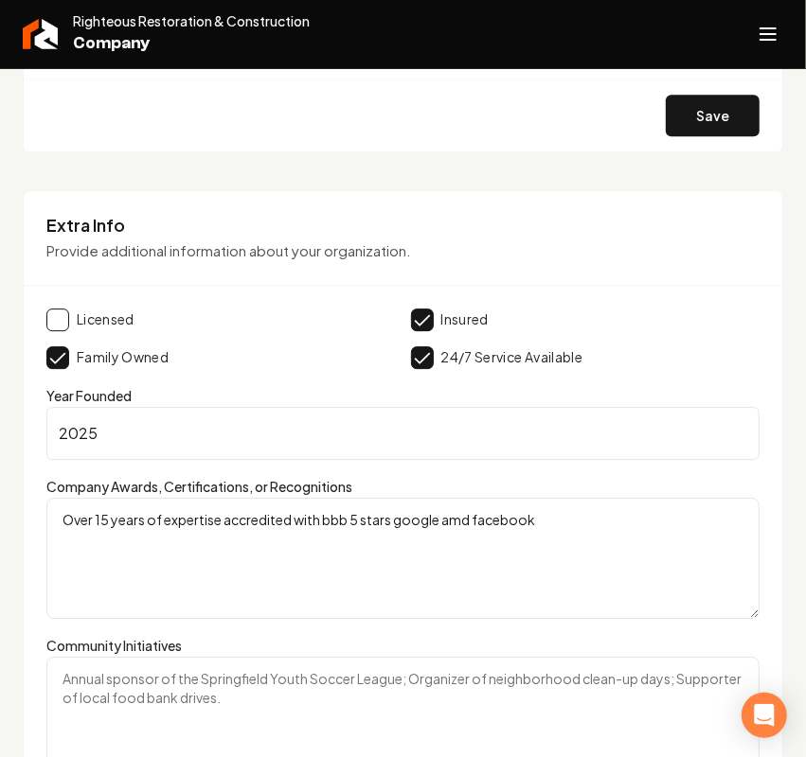
drag, startPoint x: 166, startPoint y: 452, endPoint x: -122, endPoint y: 459, distance: 287.9
click at [0, 459] on html "Company Website Social Media GBP Optimizer Ads Account Righteous Restoration & …" at bounding box center [403, 378] width 806 height 757
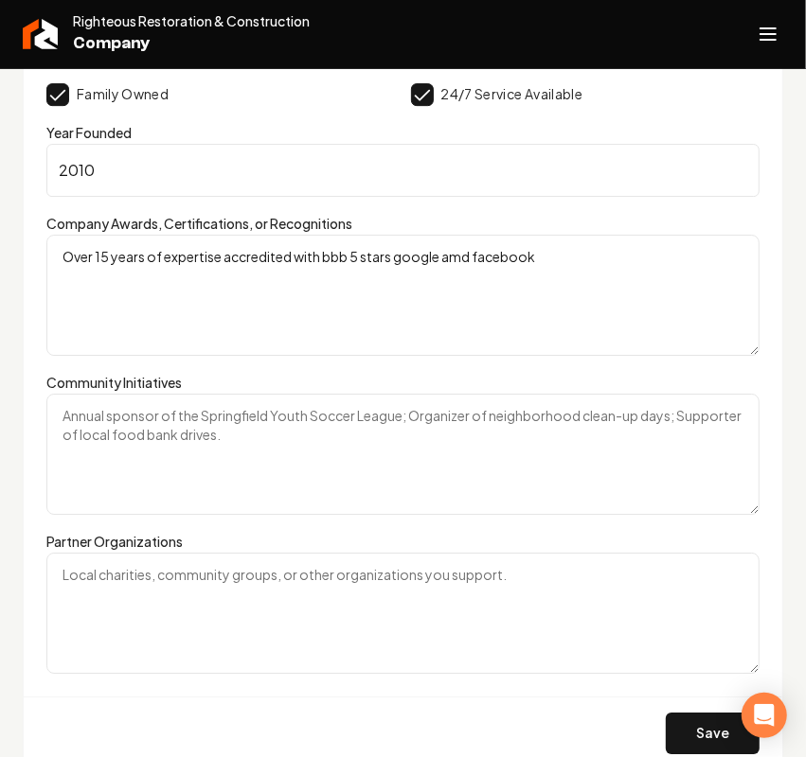
scroll to position [2837, 0]
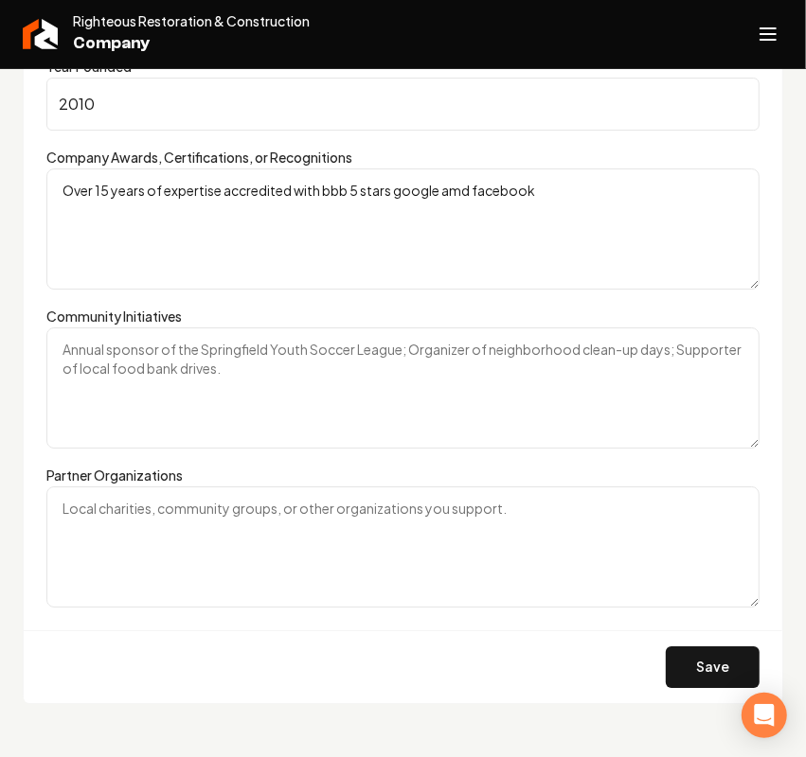
type input "2010"
click at [688, 634] on div "Save" at bounding box center [403, 667] width 758 height 73
click at [703, 659] on button "Save" at bounding box center [713, 668] width 94 height 42
click at [774, 25] on icon "Open navigation menu" at bounding box center [767, 34] width 23 height 30
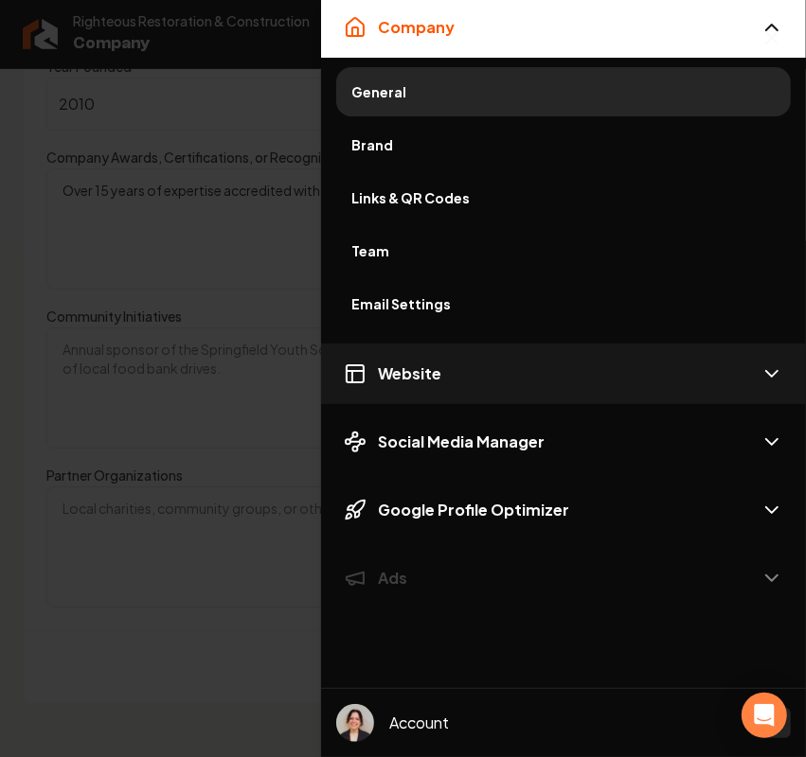
click at [475, 367] on button "Website" at bounding box center [563, 374] width 485 height 61
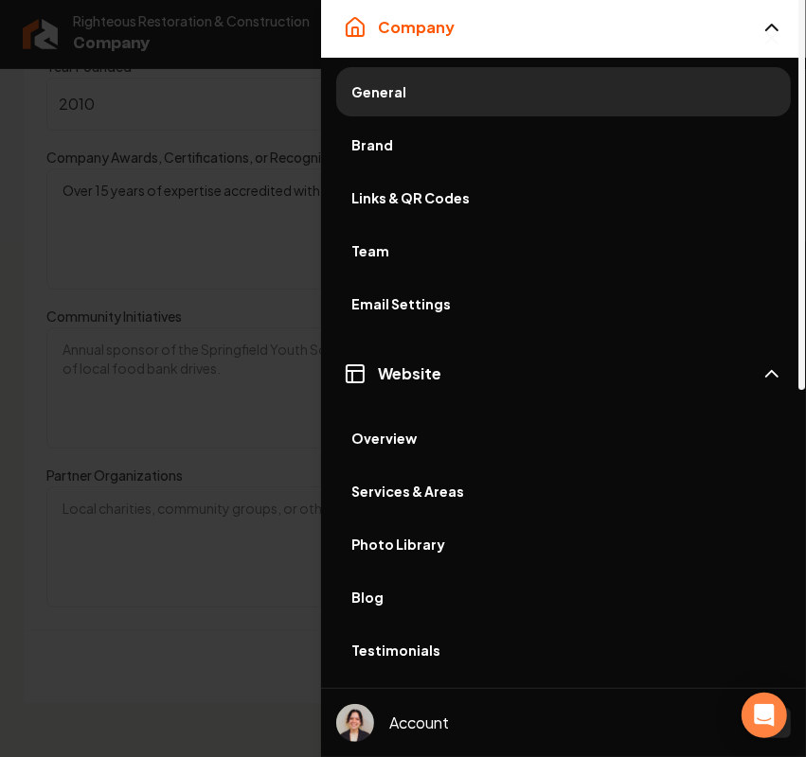
click at [457, 499] on span "Services & Areas" at bounding box center [563, 491] width 424 height 19
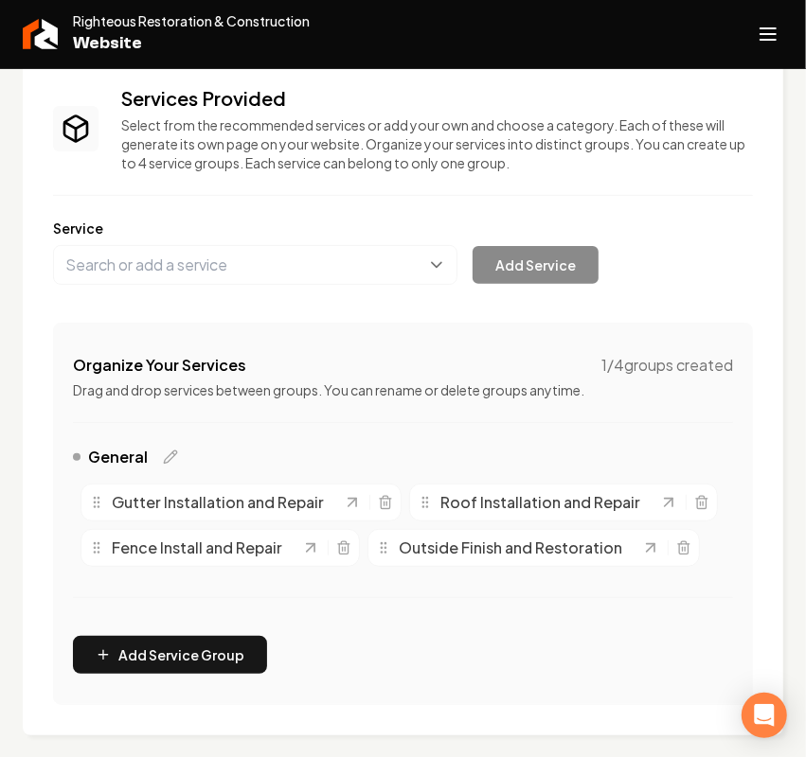
scroll to position [118, 0]
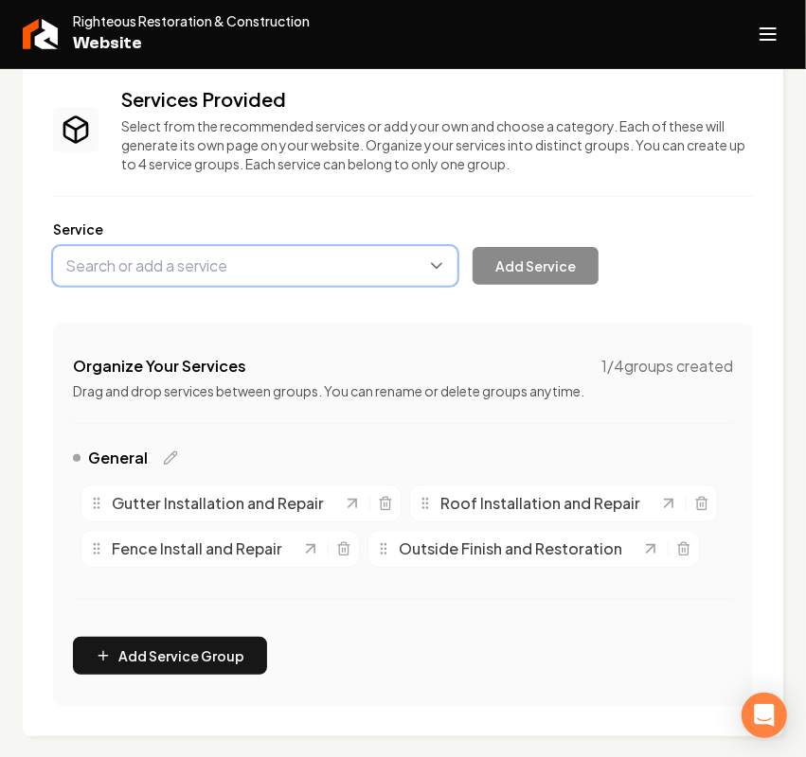
click at [206, 248] on button "Main content area" at bounding box center [255, 266] width 404 height 40
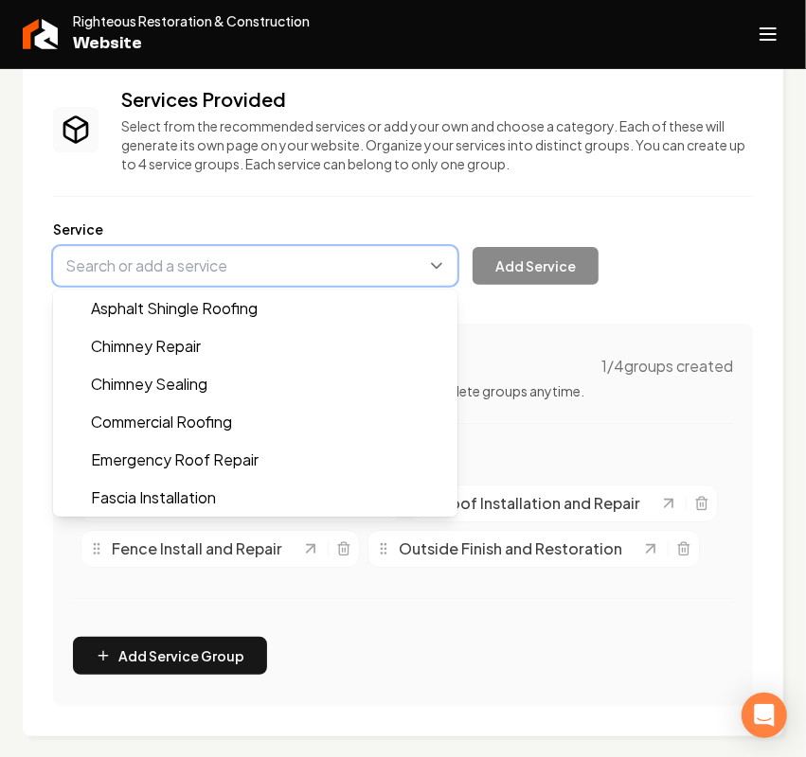
paste input "Roof Installation"
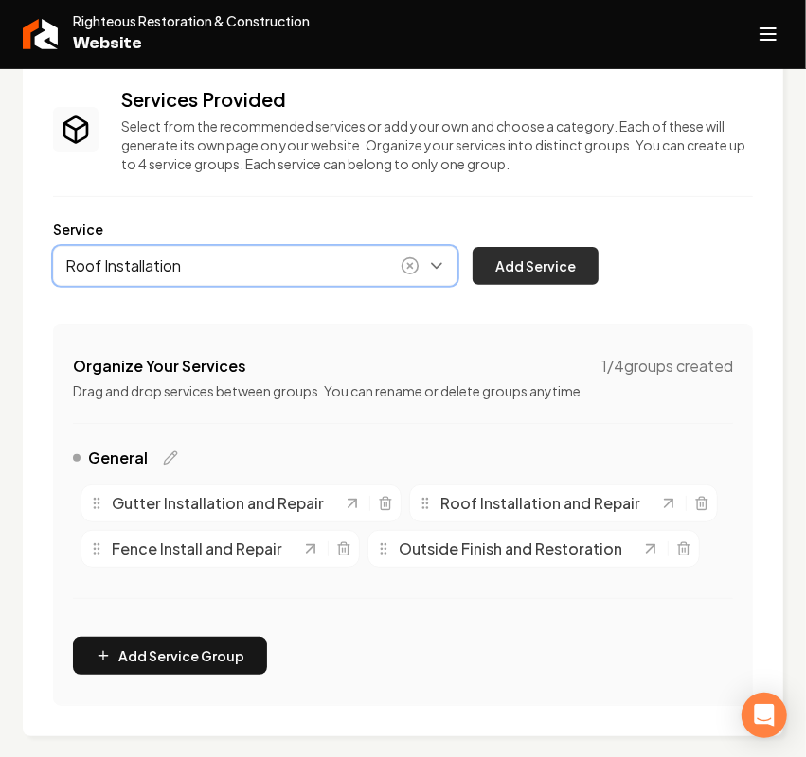
type input "Roof Installation"
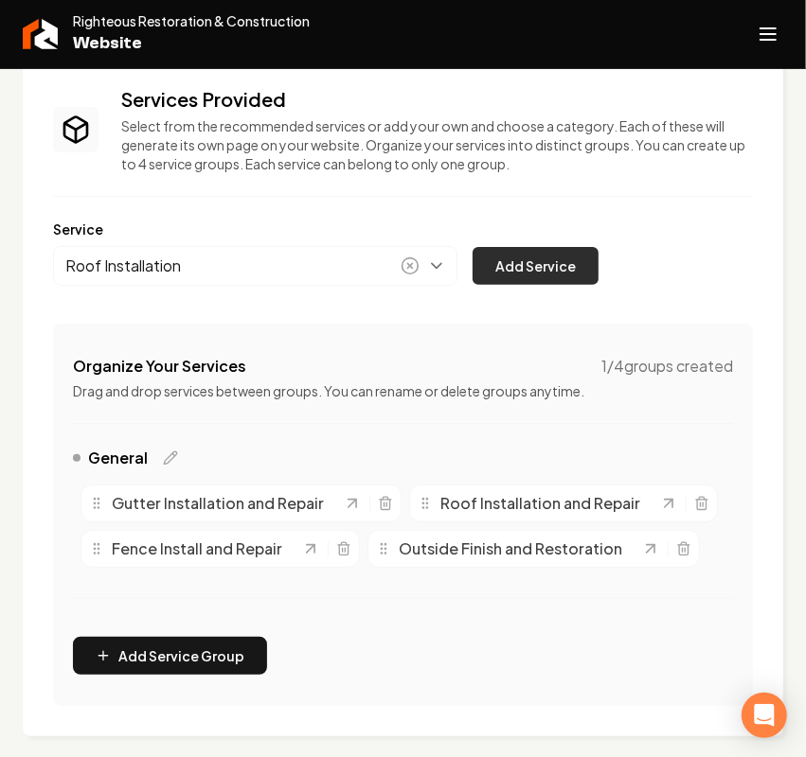
click at [578, 271] on button "Add Service" at bounding box center [535, 266] width 126 height 38
click at [382, 507] on icon "Main content area" at bounding box center [385, 503] width 15 height 15
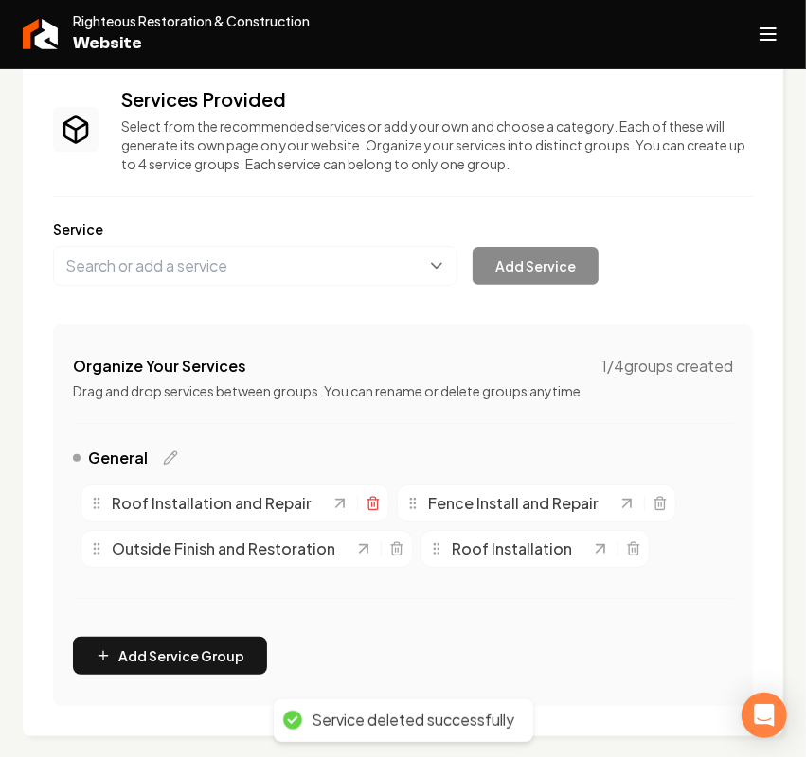
click at [374, 504] on line "Main content area" at bounding box center [374, 505] width 0 height 4
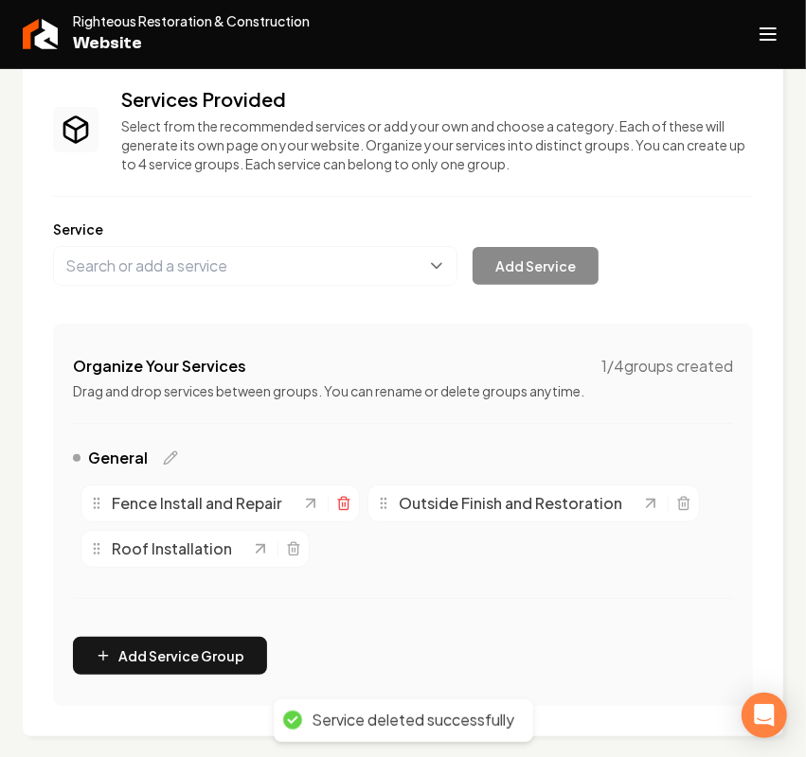
click at [345, 507] on line "Main content area" at bounding box center [345, 505] width 0 height 4
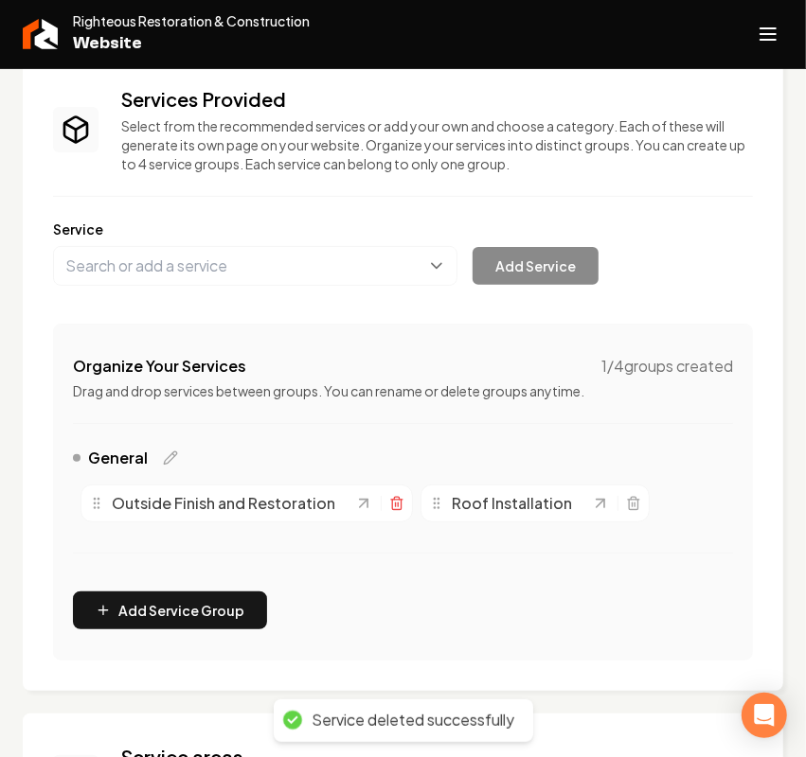
click at [394, 505] on icon "Main content area" at bounding box center [396, 503] width 15 height 15
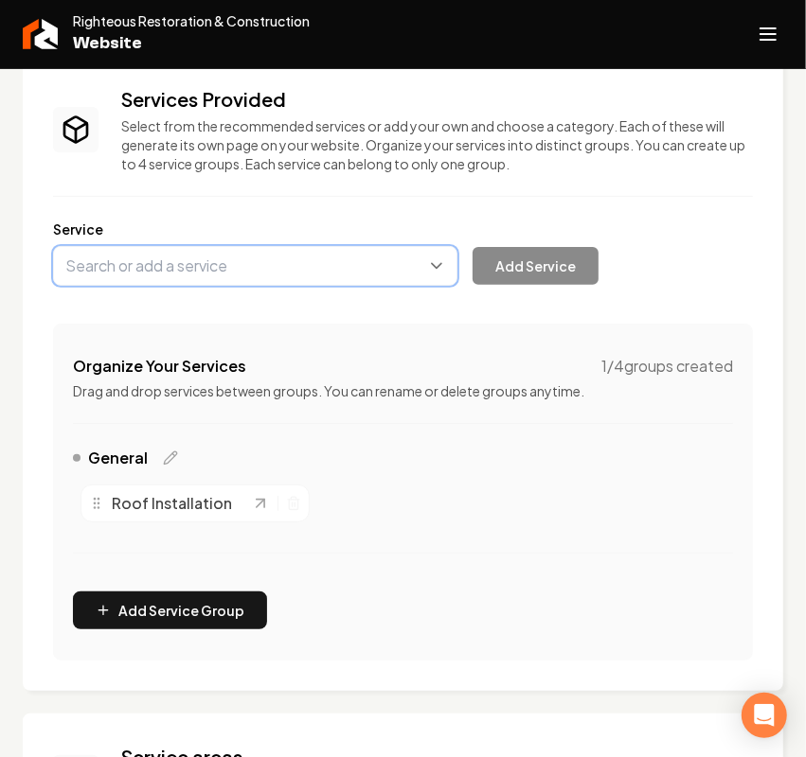
click at [256, 263] on button "Main content area" at bounding box center [255, 266] width 404 height 40
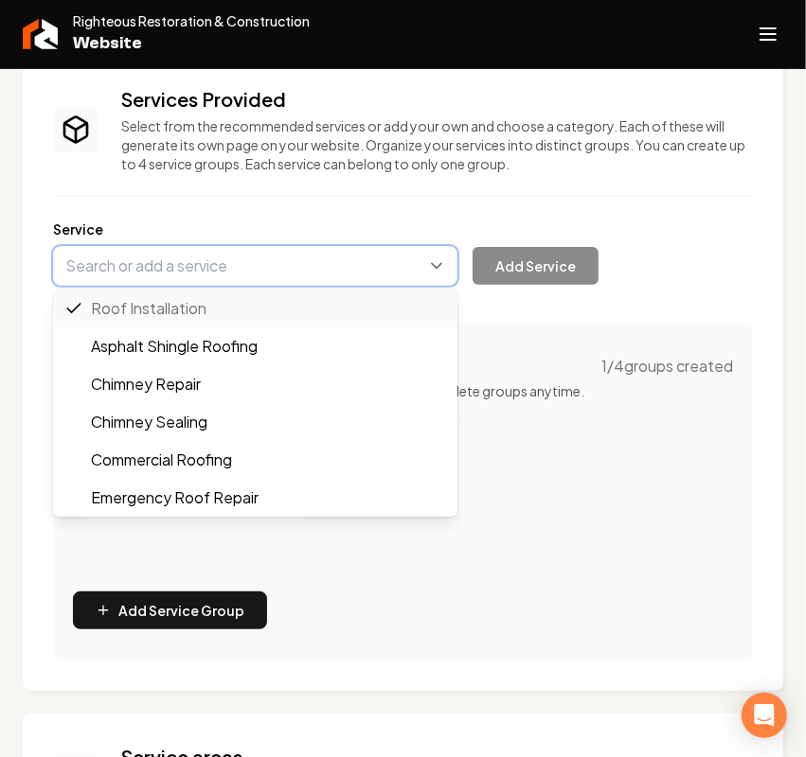
paste input "Roof Replacement"
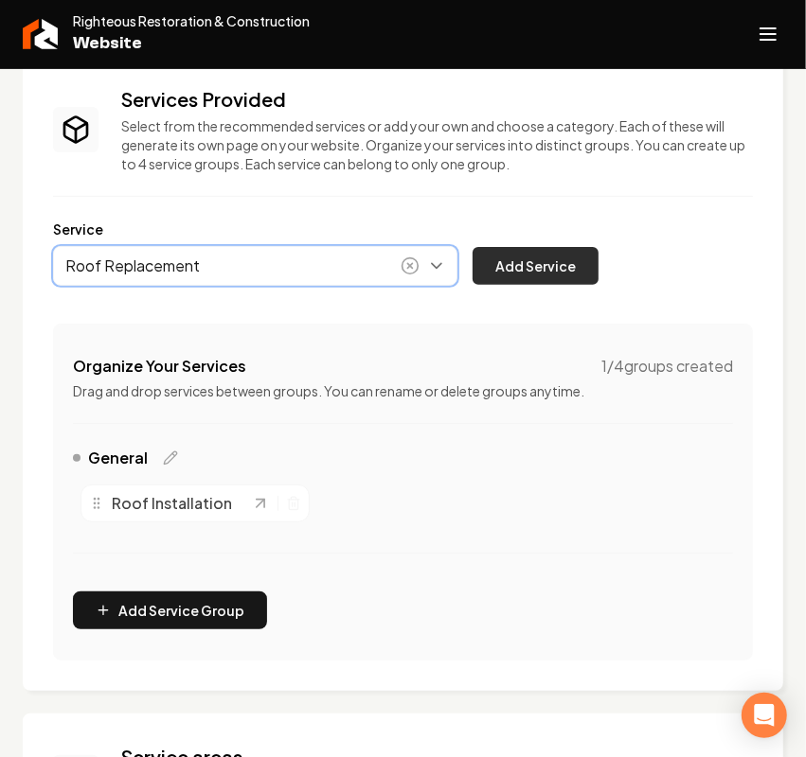
type input "Roof Replacement"
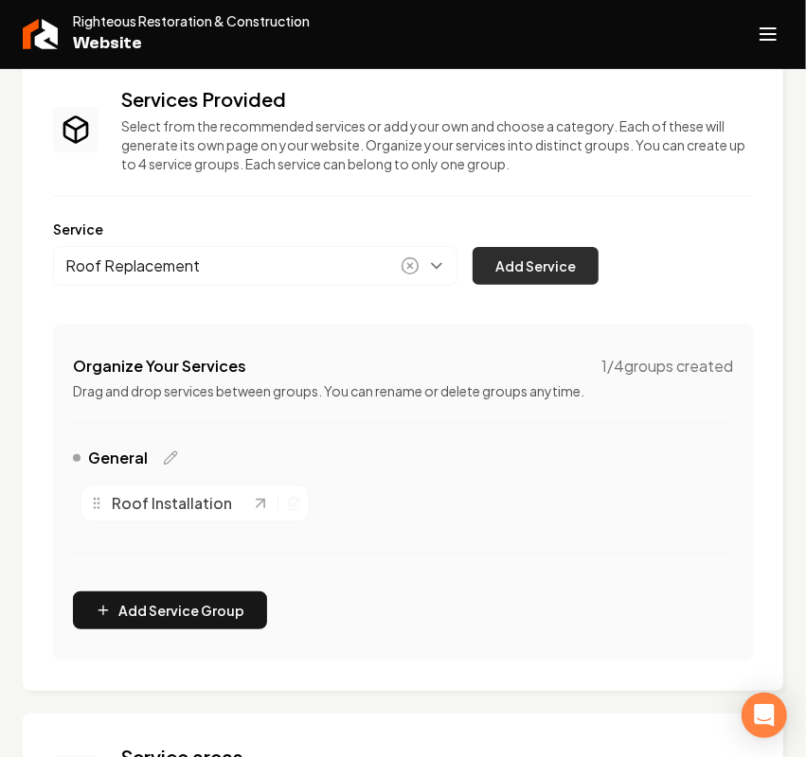
click at [522, 275] on button "Add Service" at bounding box center [535, 266] width 126 height 38
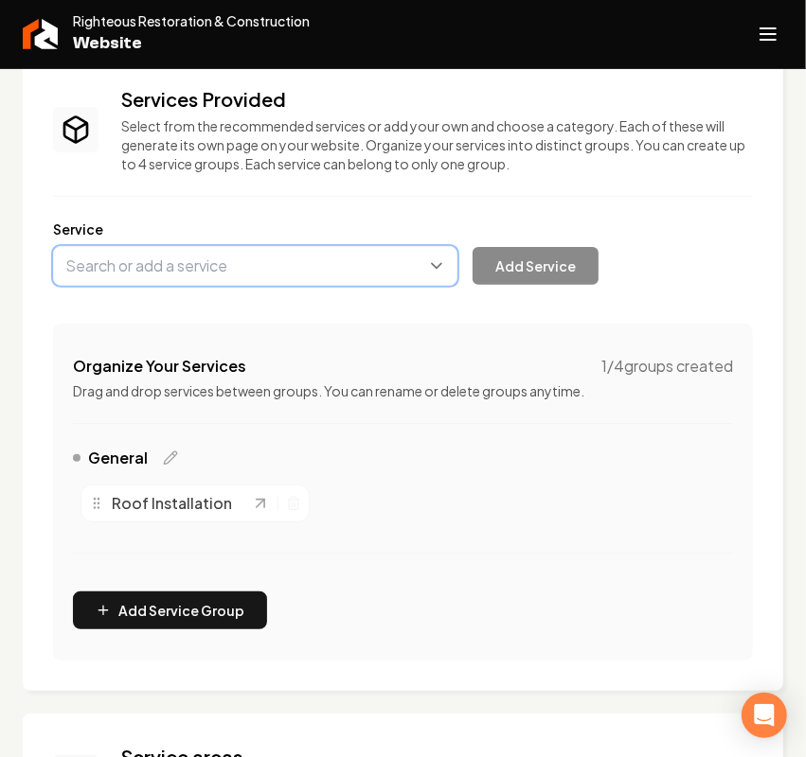
click at [205, 249] on button "Main content area" at bounding box center [255, 266] width 404 height 40
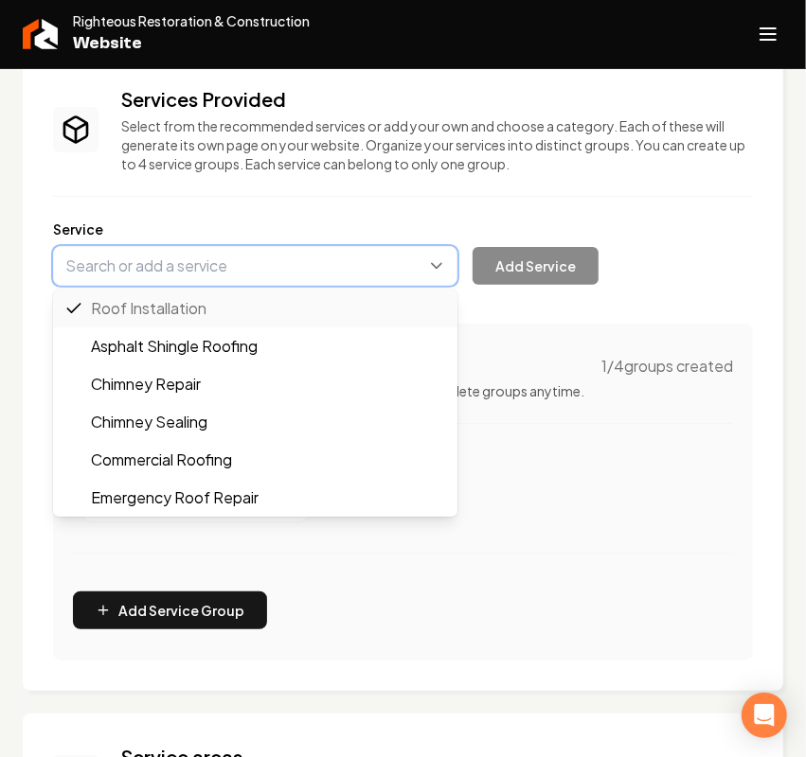
paste input "Roof Repair"
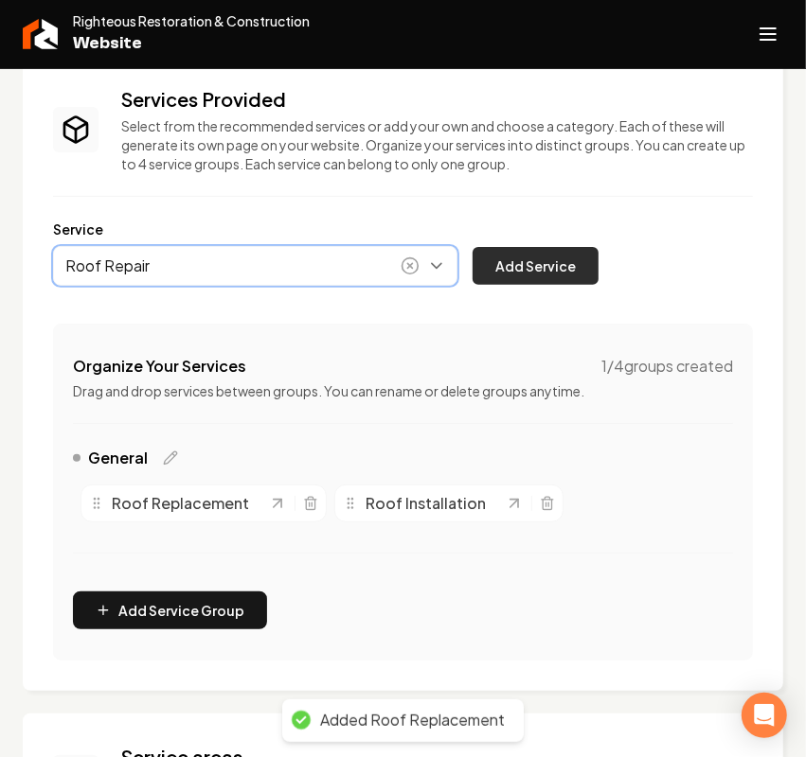
type input "Roof Repair"
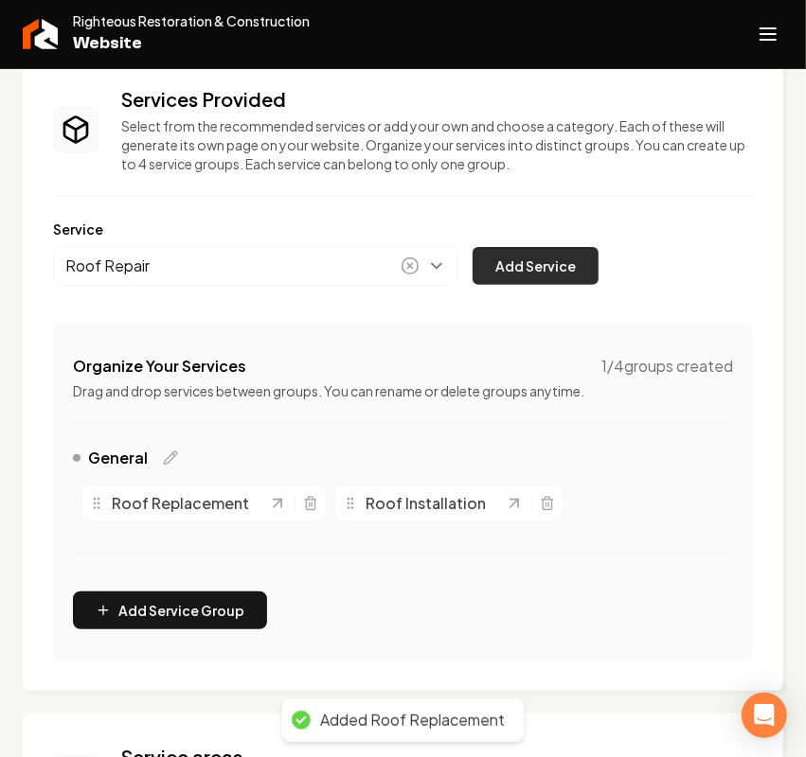
click at [560, 272] on button "Add Service" at bounding box center [535, 266] width 126 height 38
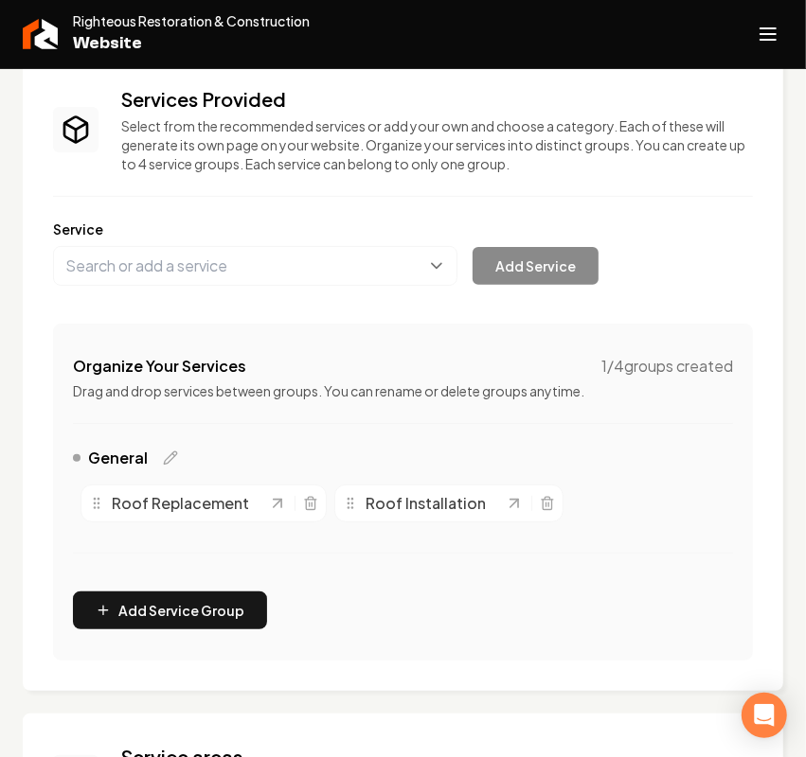
drag, startPoint x: 224, startPoint y: 287, endPoint x: 216, endPoint y: 281, distance: 10.2
click at [223, 287] on div "Services Provided Select from the recommended services or add your own and choo…" at bounding box center [403, 373] width 700 height 575
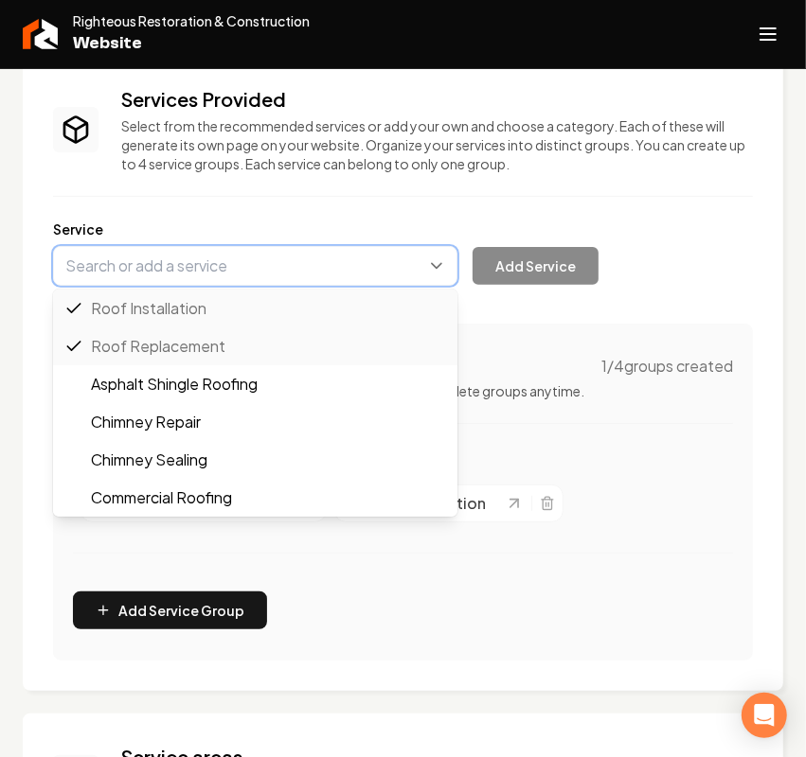
click at [204, 267] on button "Main content area" at bounding box center [255, 266] width 404 height 40
paste input "Roof Inspection"
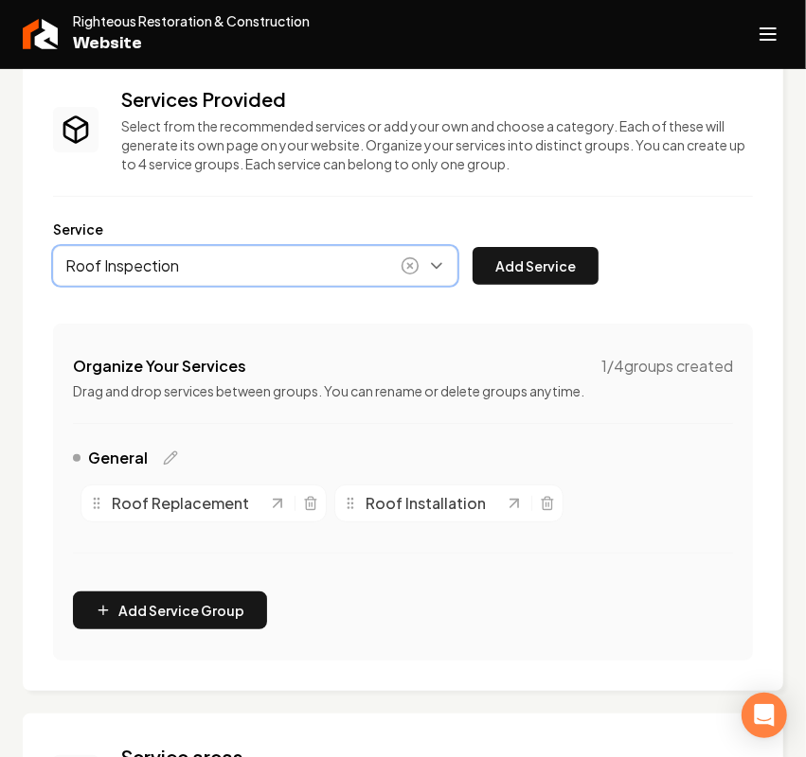
type input "Roof Inspection"
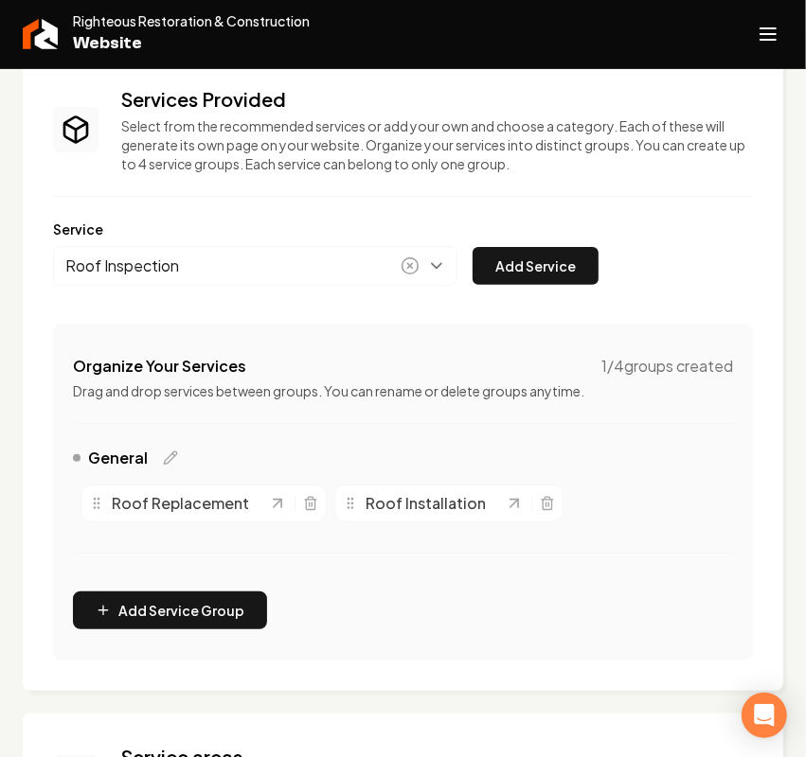
click at [609, 261] on div "Service Roof Inspection Add Service" at bounding box center [403, 253] width 700 height 66
click at [542, 268] on button "Add Service" at bounding box center [535, 266] width 126 height 38
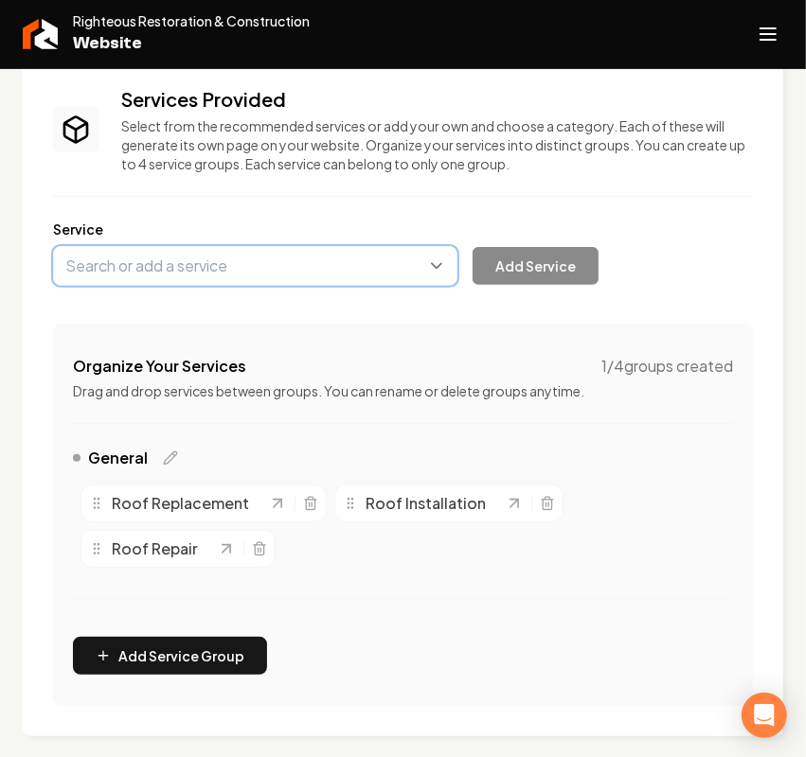
click at [240, 281] on button "Main content area" at bounding box center [255, 266] width 404 height 40
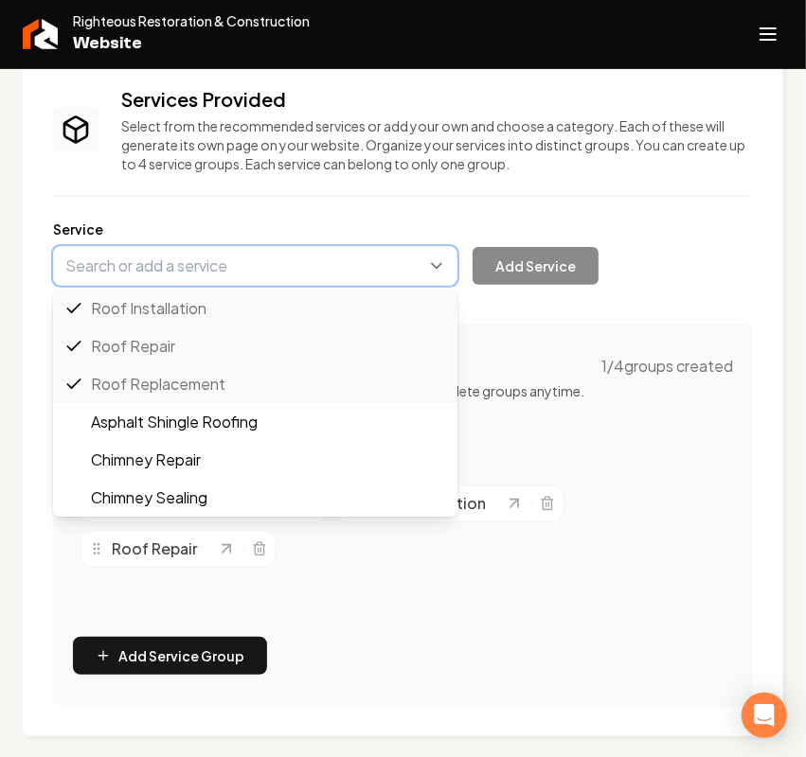
paste input "Roof Maintenance"
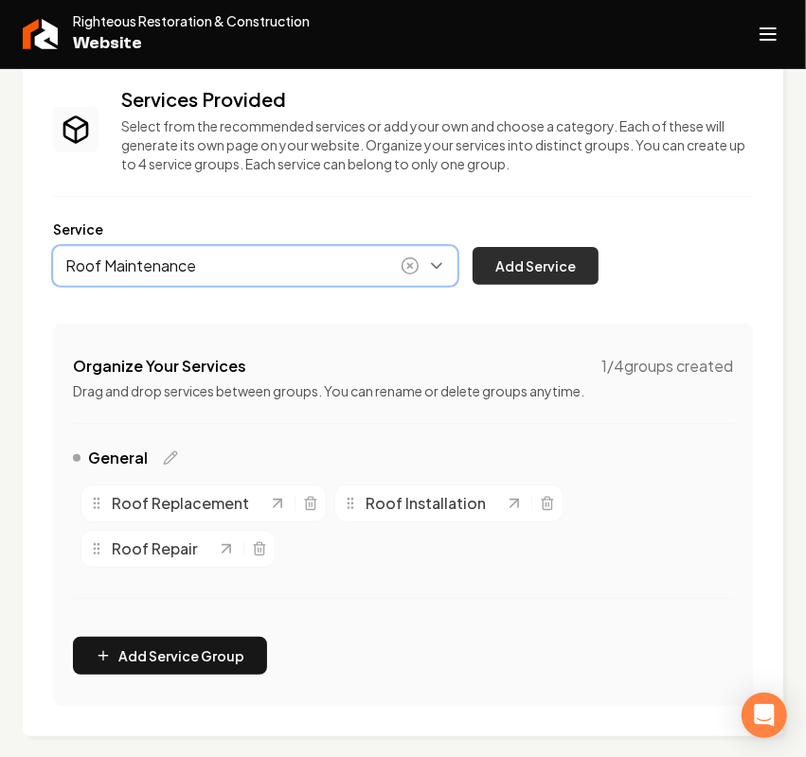
type input "Roof Maintenance"
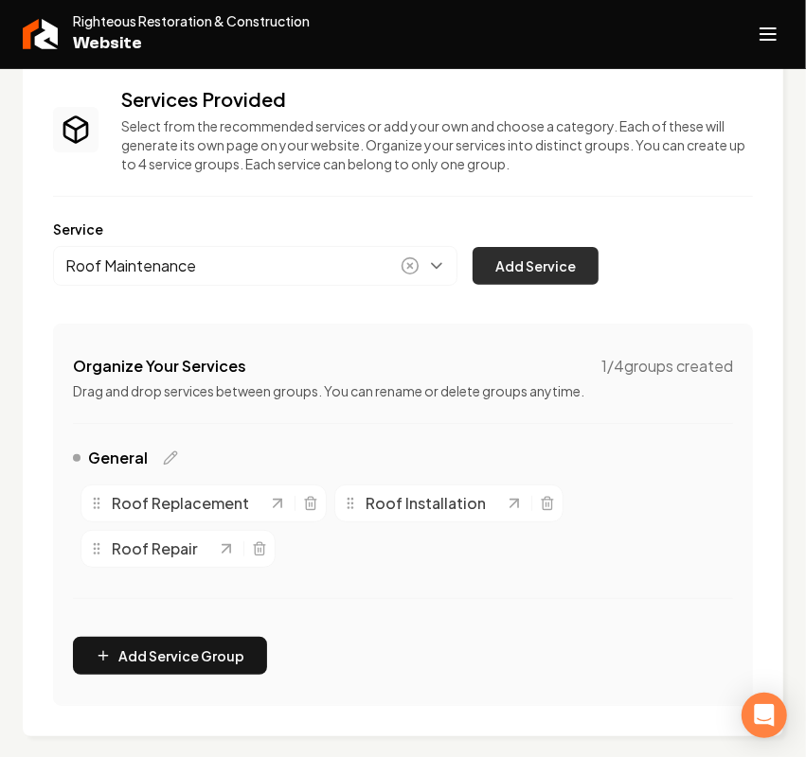
click at [588, 270] on button "Add Service" at bounding box center [535, 266] width 126 height 38
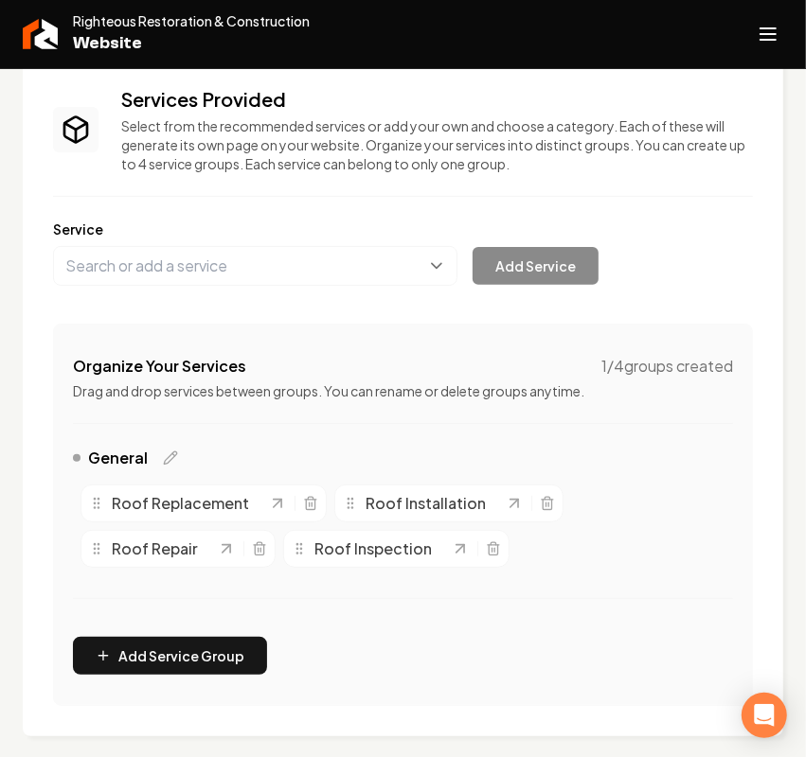
click at [233, 243] on div "Service Add Service" at bounding box center [403, 253] width 700 height 66
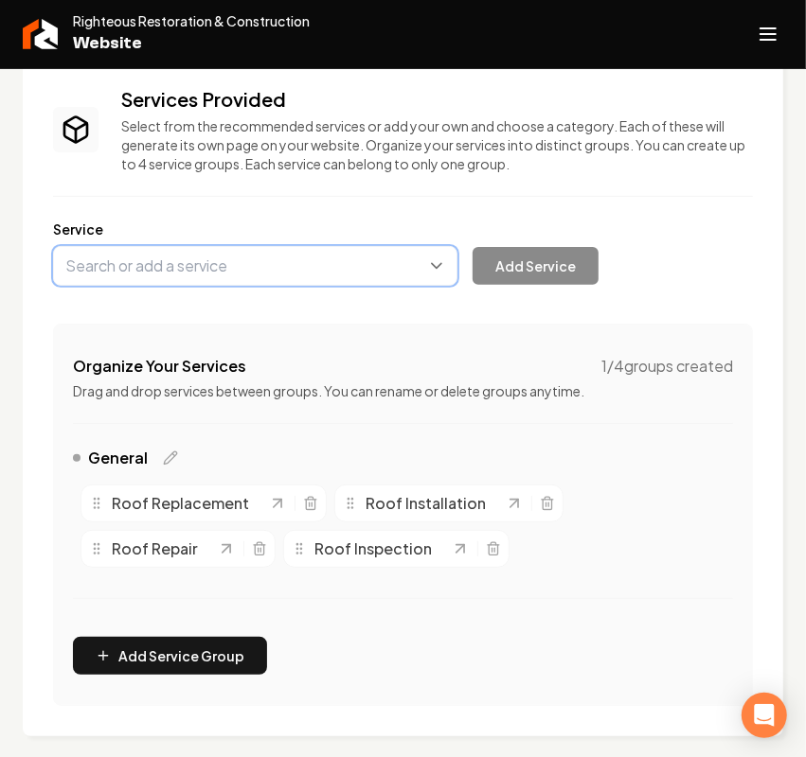
click at [223, 260] on button "Main content area" at bounding box center [255, 266] width 404 height 40
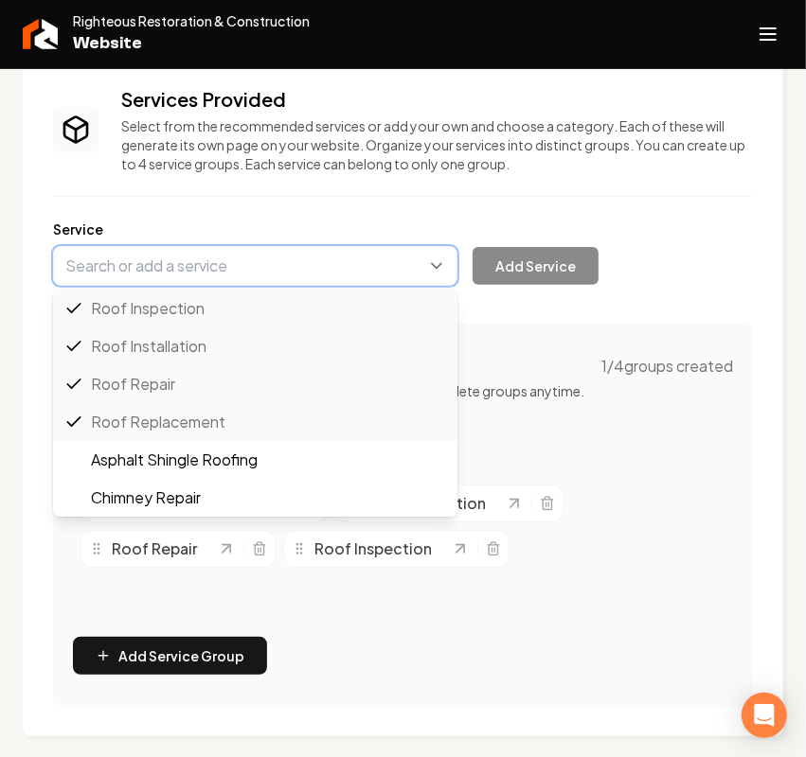
paste input "Emergency Roof Repair"
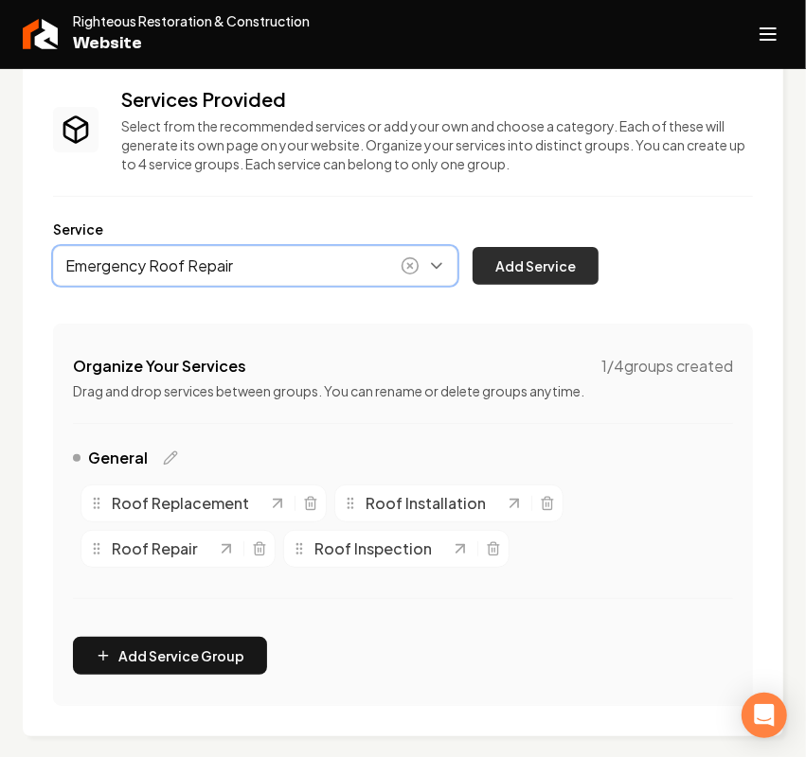
type input "Emergency Roof Repair"
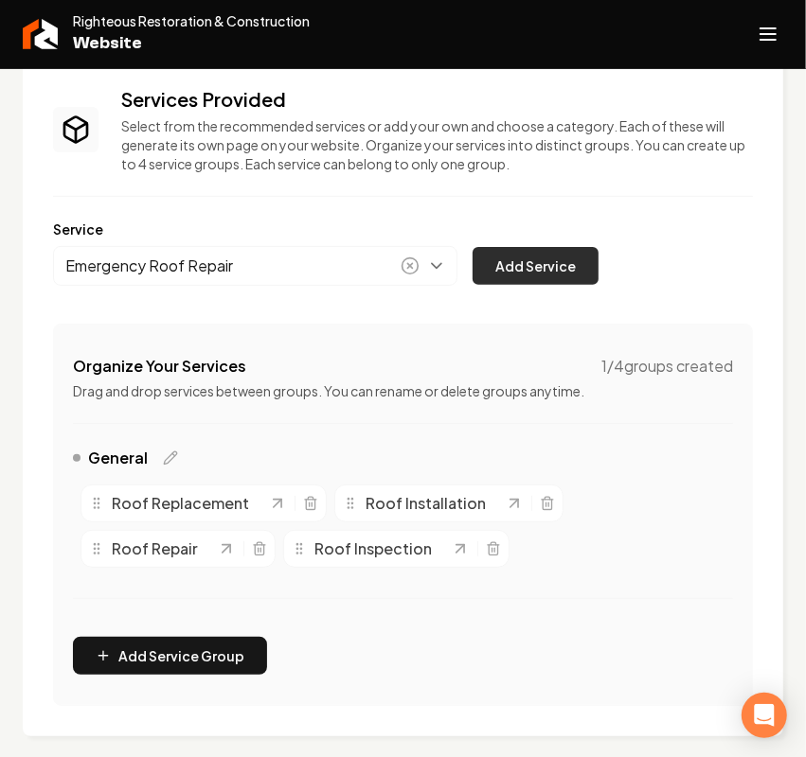
click at [525, 261] on button "Add Service" at bounding box center [535, 266] width 126 height 38
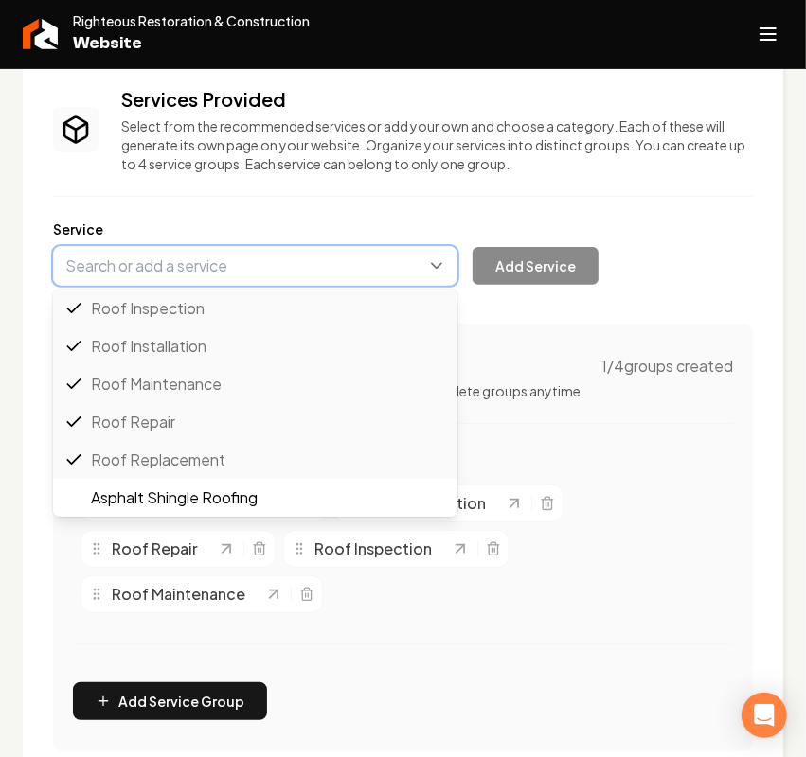
click at [232, 265] on button "Main content area" at bounding box center [255, 266] width 404 height 40
paste input "Storm Damage Repair"
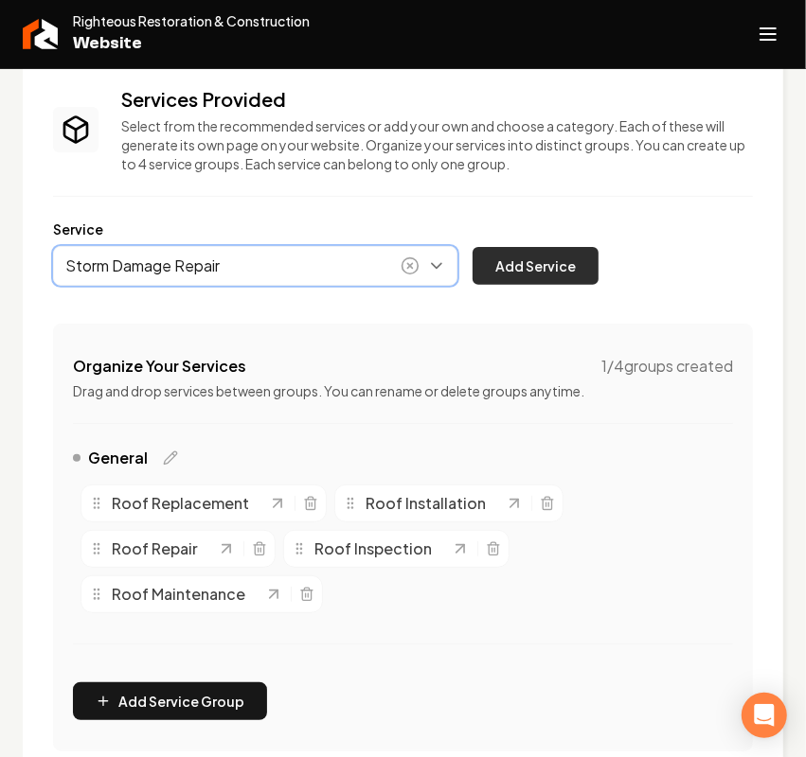
type input "Storm Damage Repair"
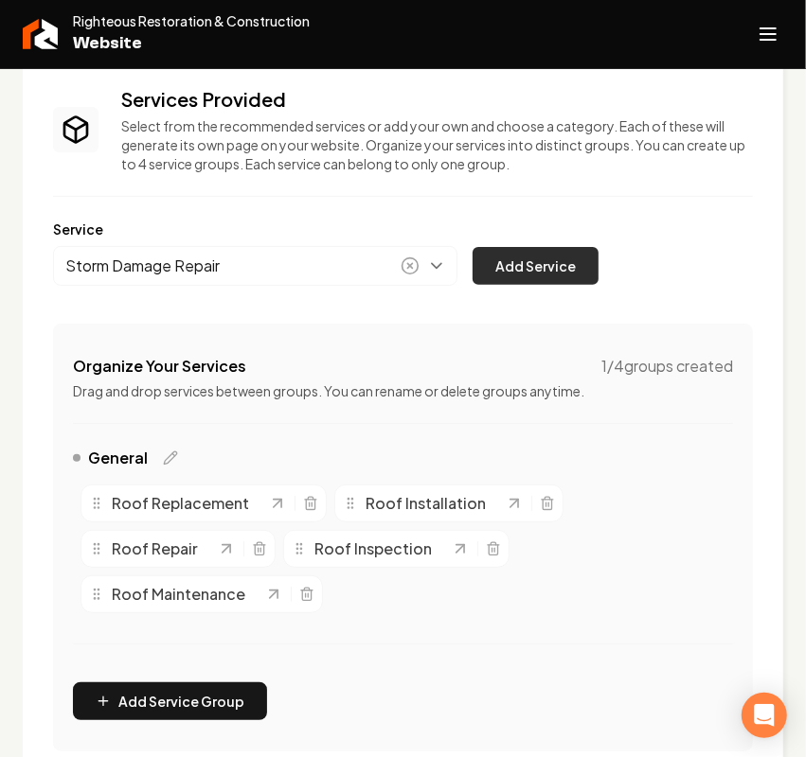
click at [531, 268] on button "Add Service" at bounding box center [535, 266] width 126 height 38
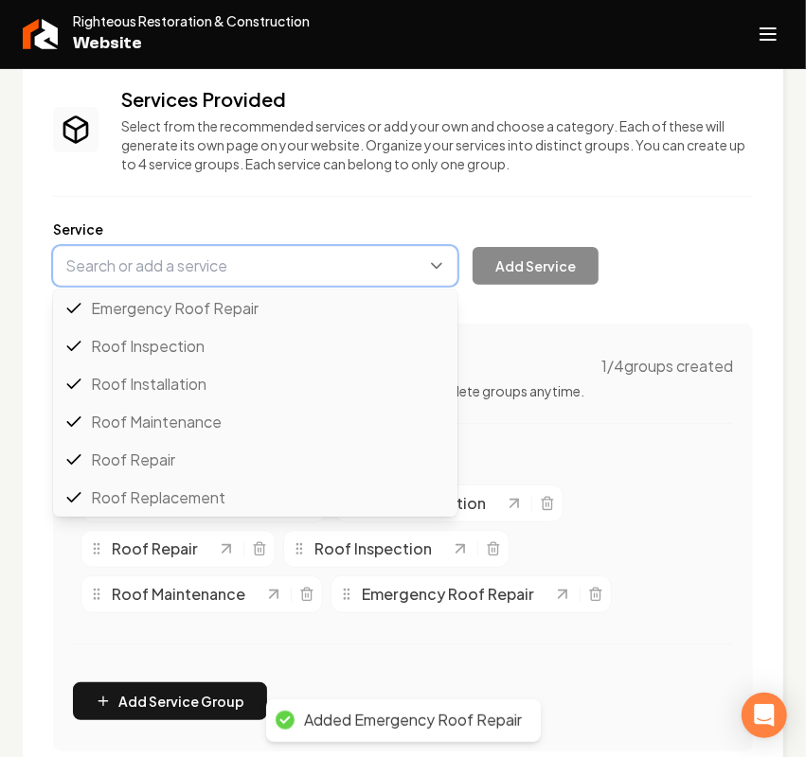
drag, startPoint x: 244, startPoint y: 270, endPoint x: 225, endPoint y: 270, distance: 18.9
click at [241, 270] on button "Main content area" at bounding box center [255, 266] width 404 height 40
paste input "Leak Detection & Repair"
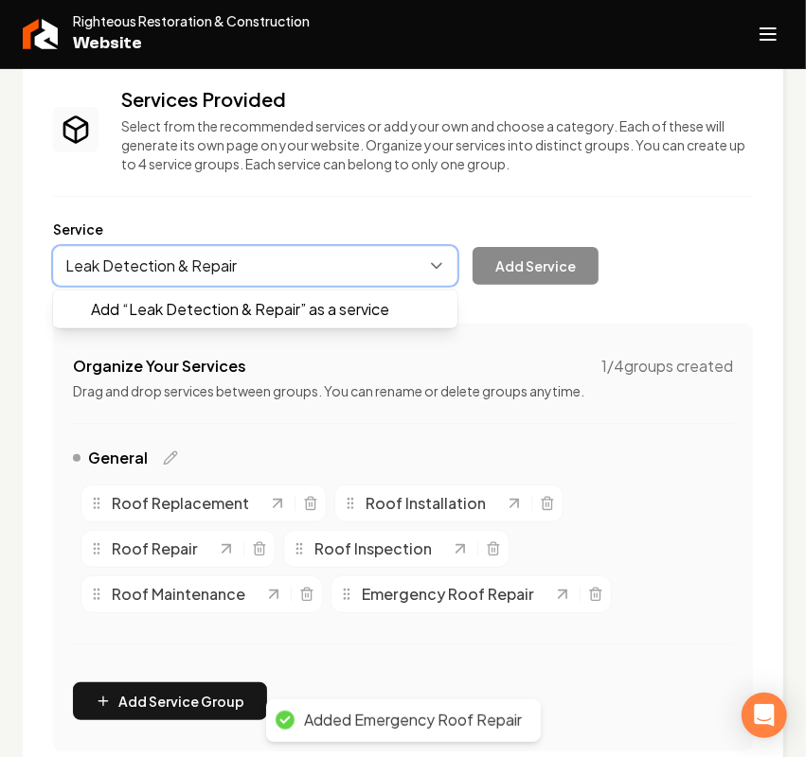
scroll to position [0, 0]
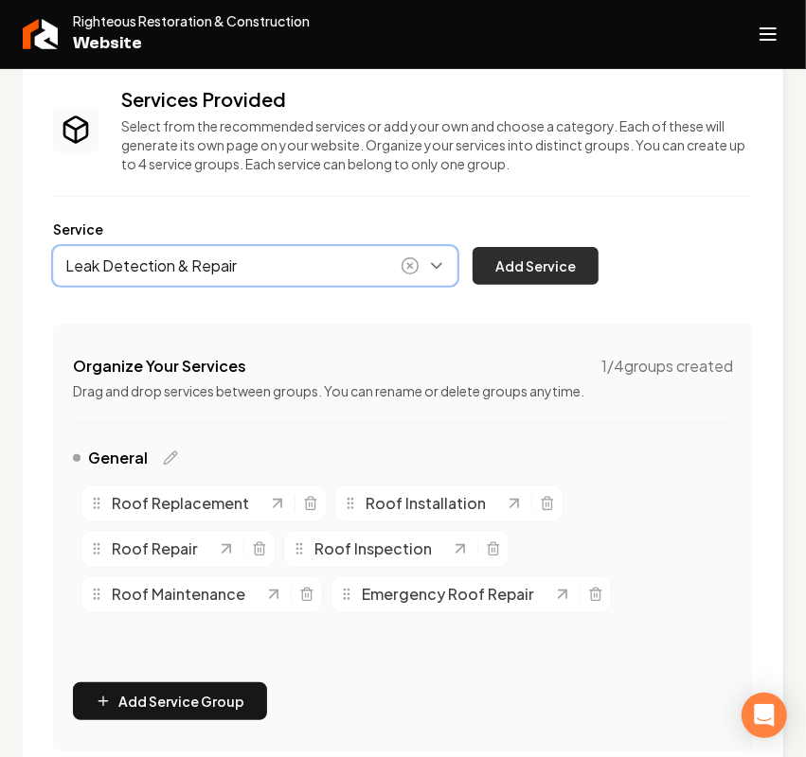
type input "Leak Detection & Repair"
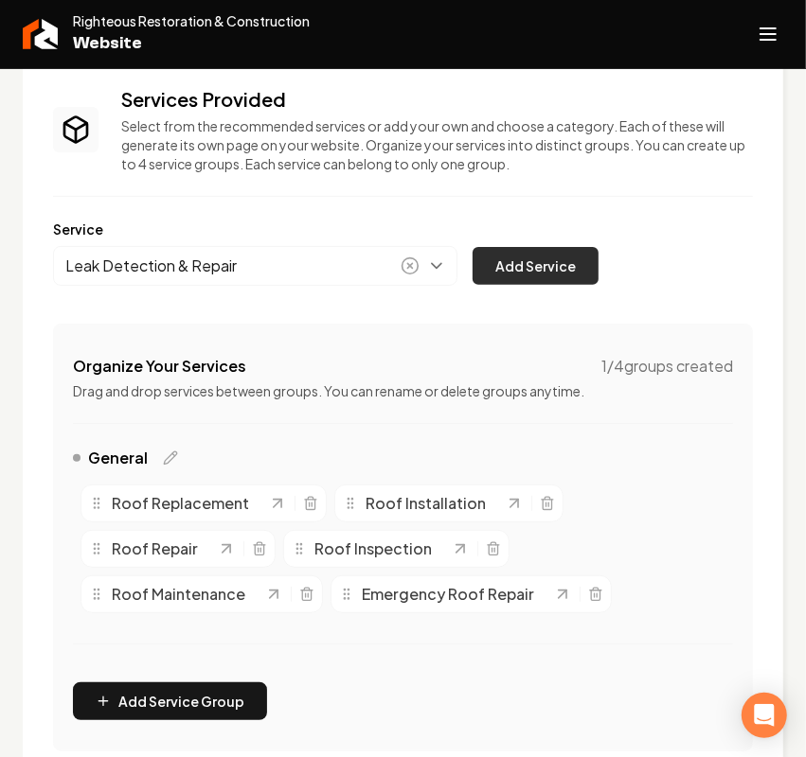
click at [517, 281] on button "Add Service" at bounding box center [535, 266] width 126 height 38
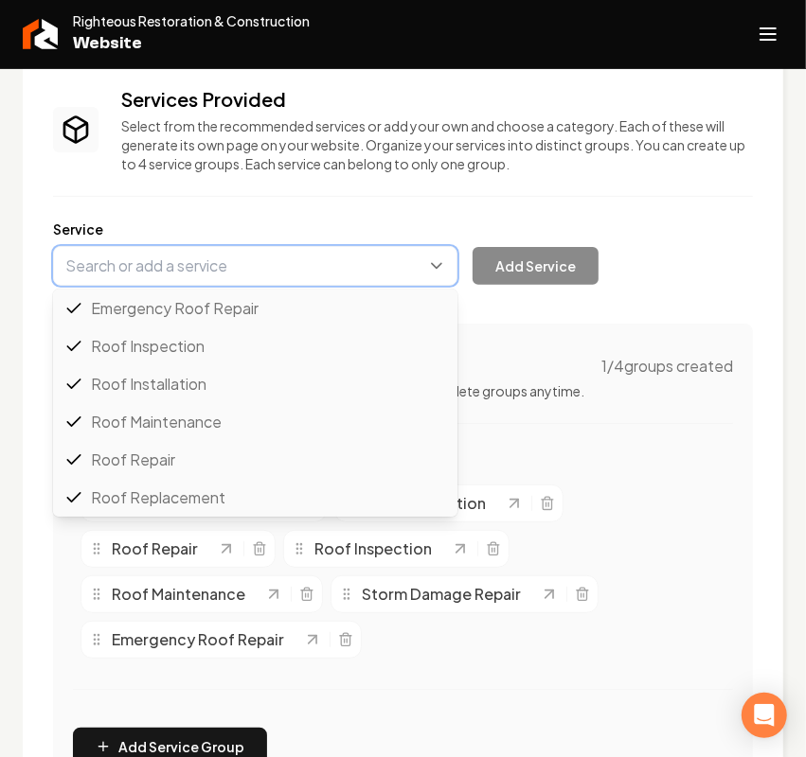
click at [268, 270] on button "Main content area" at bounding box center [255, 266] width 404 height 40
paste input "Shingle Roofing"
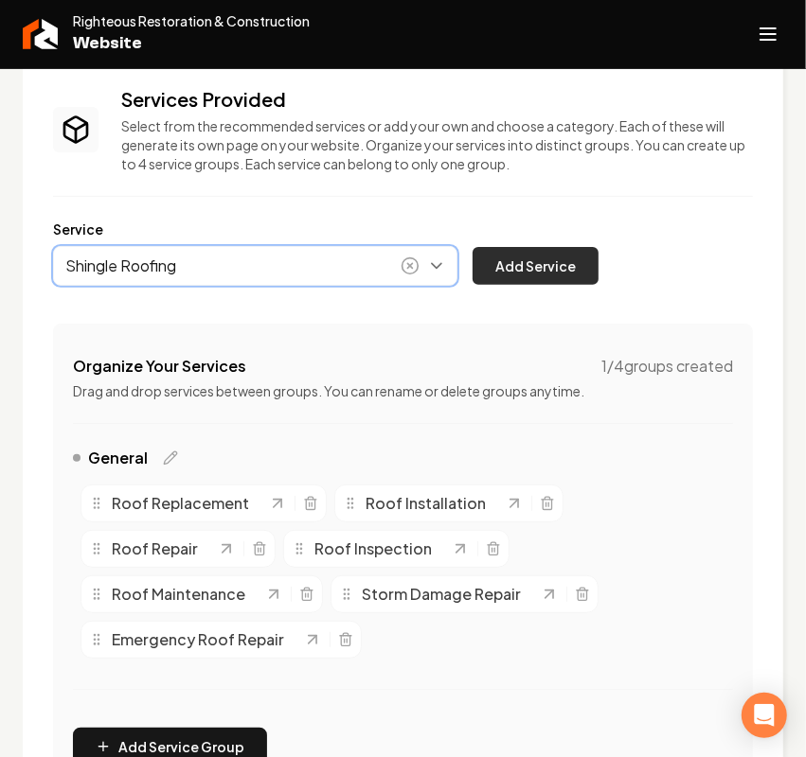
type input "Shingle Roofing"
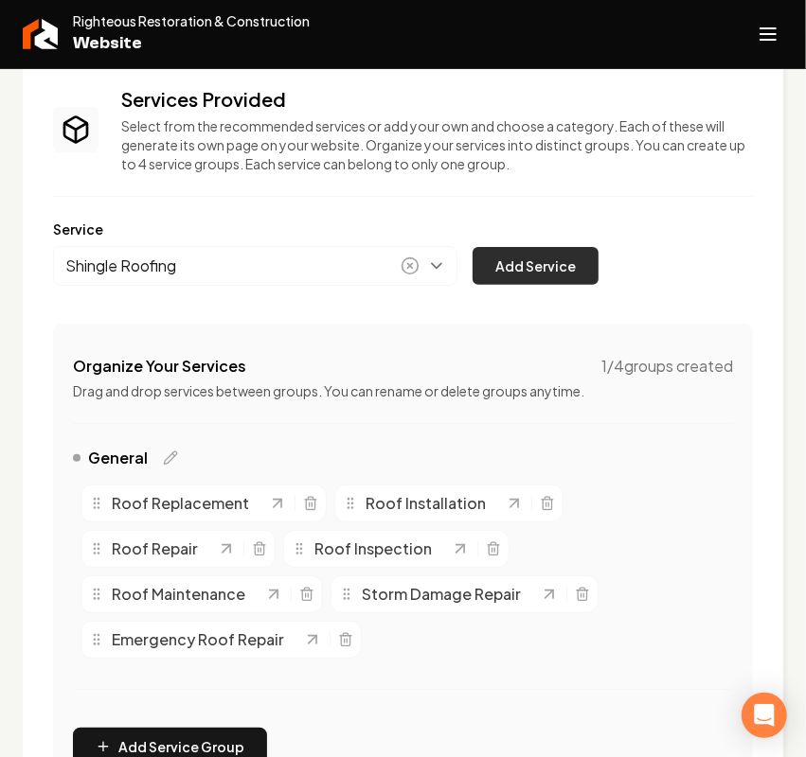
click at [528, 276] on button "Add Service" at bounding box center [535, 266] width 126 height 38
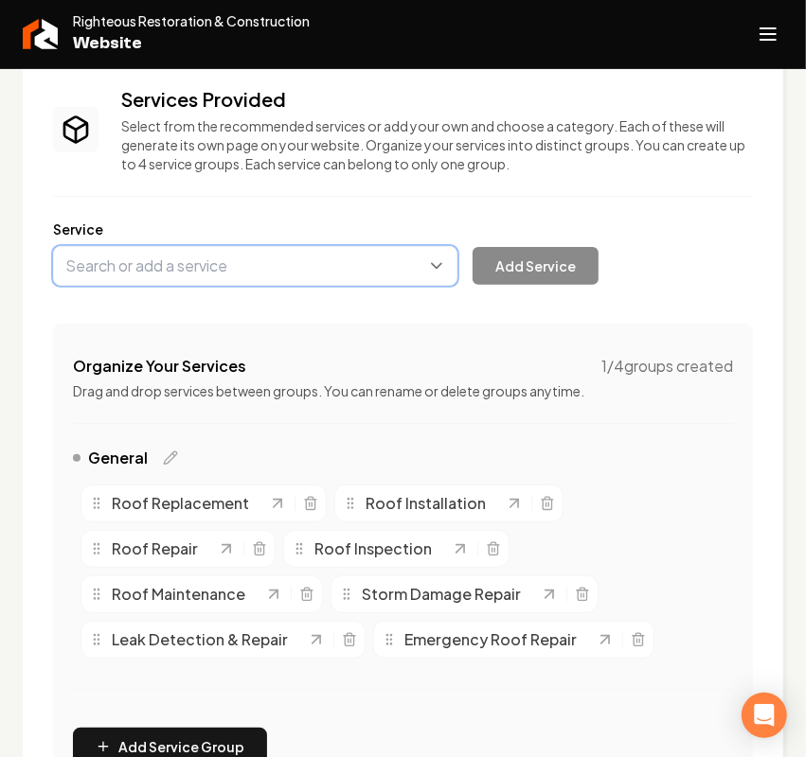
click at [247, 276] on button "Main content area" at bounding box center [255, 266] width 404 height 40
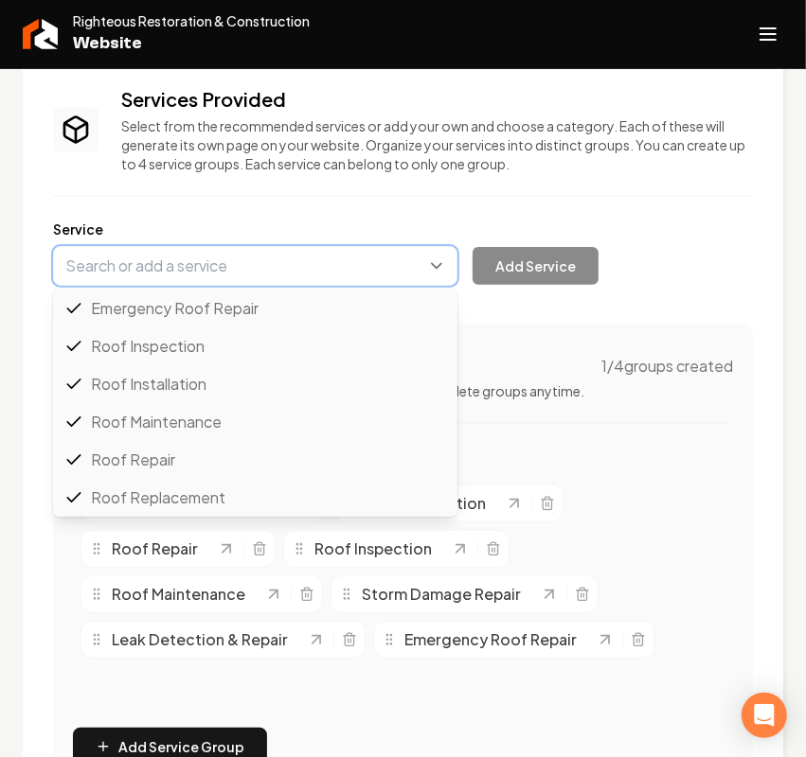
paste input "Metal Roofing Installation & Repair"
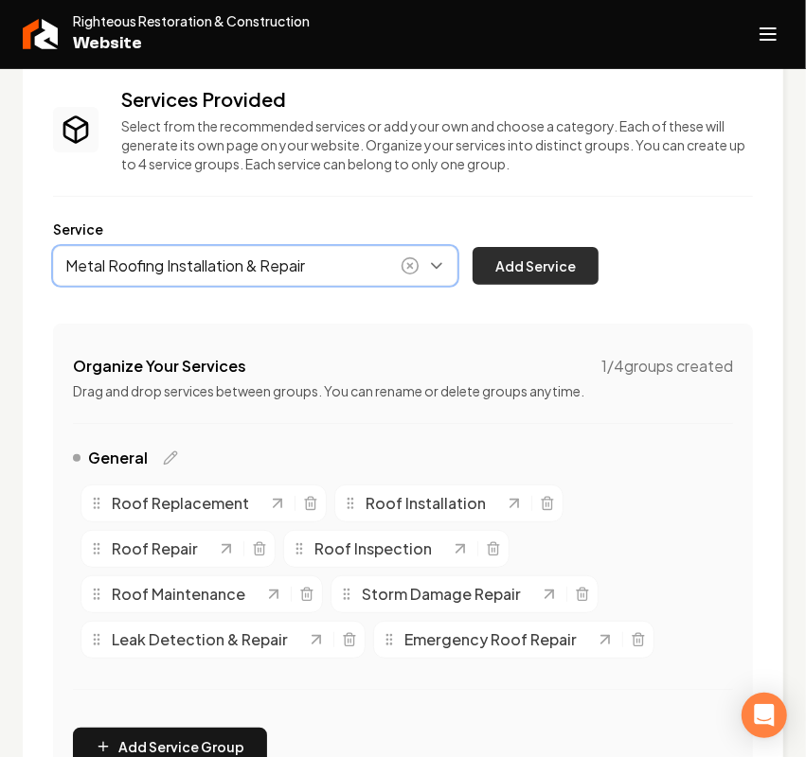
type input "Metal Roofing Installation & Repair"
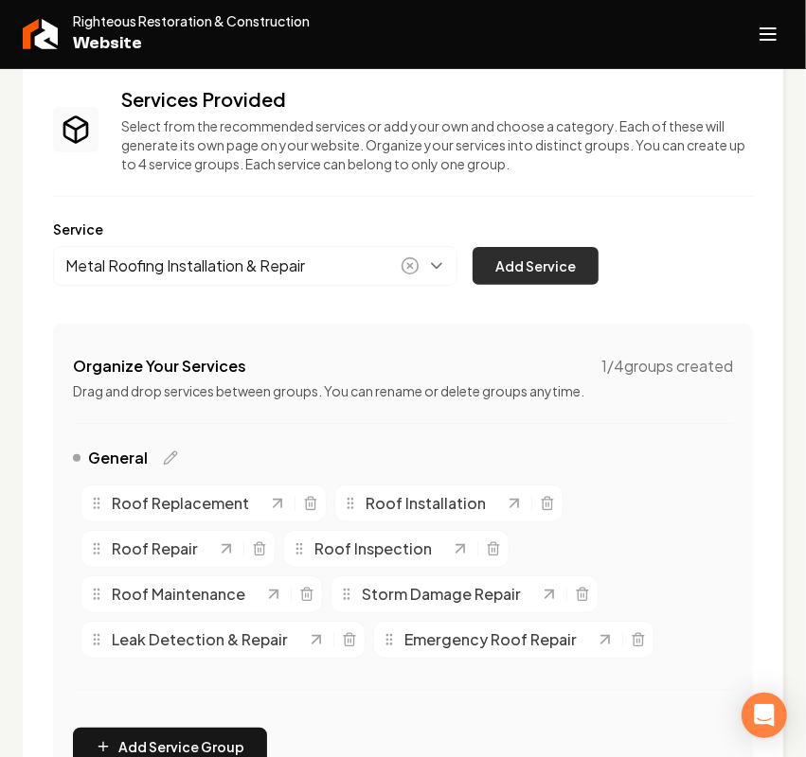
click at [502, 254] on button "Add Service" at bounding box center [535, 266] width 126 height 38
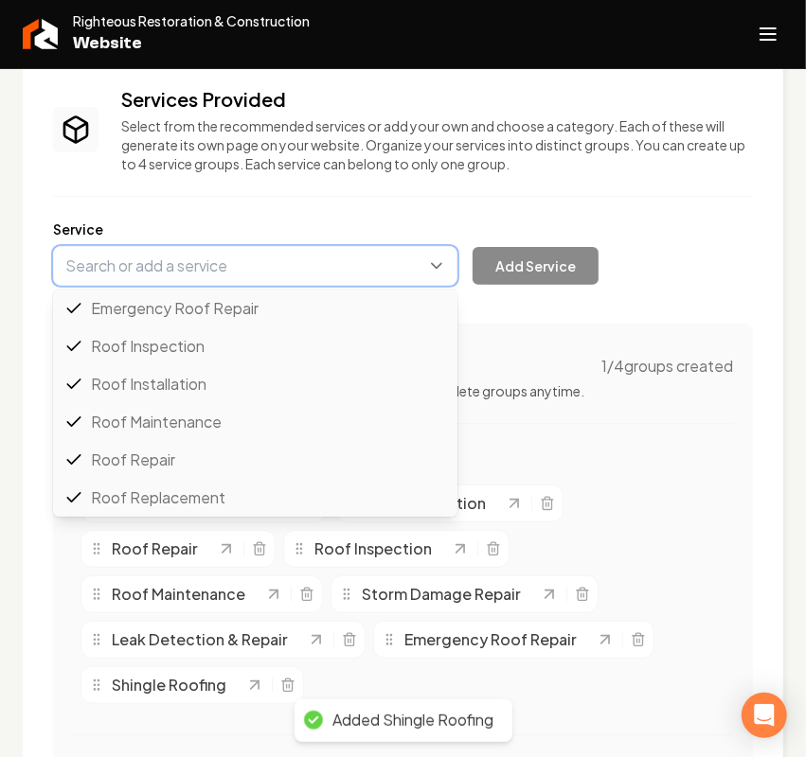
click at [337, 282] on button "Main content area" at bounding box center [255, 266] width 404 height 40
paste input "Tile Roofing Installation & Repair"
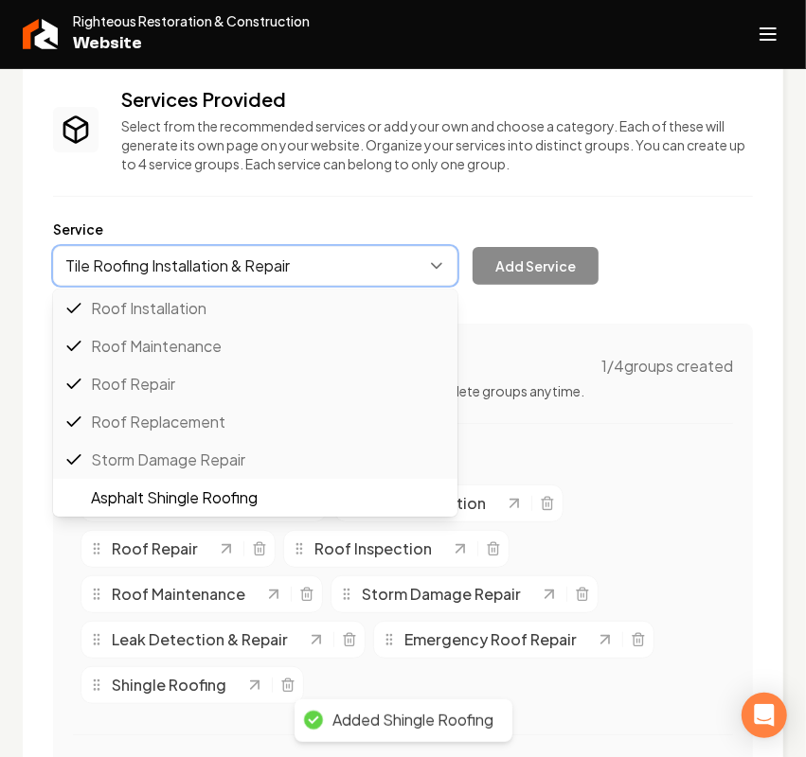
scroll to position [0, 0]
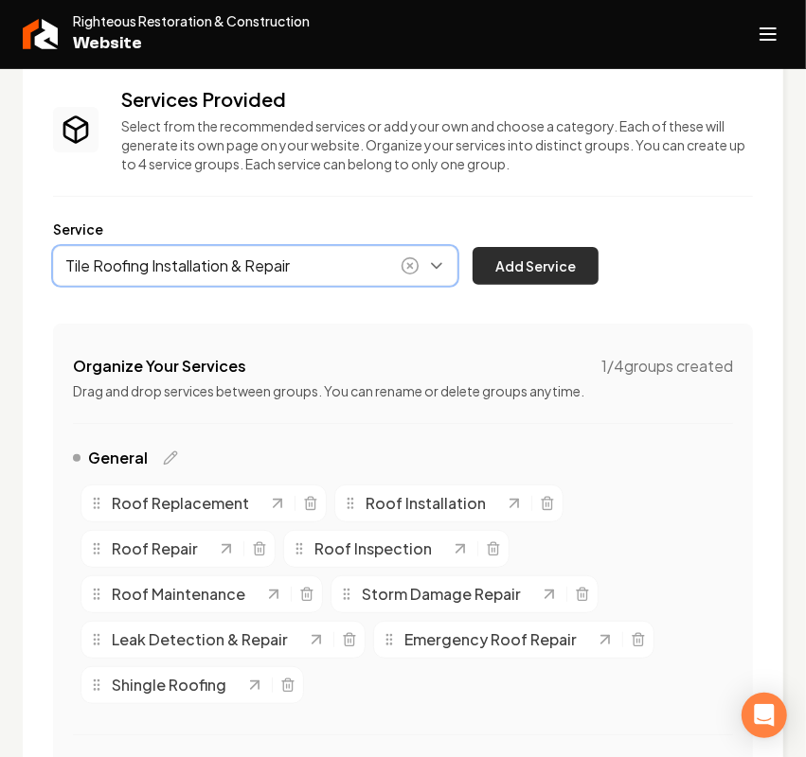
type input "Tile Roofing Installation & Repair"
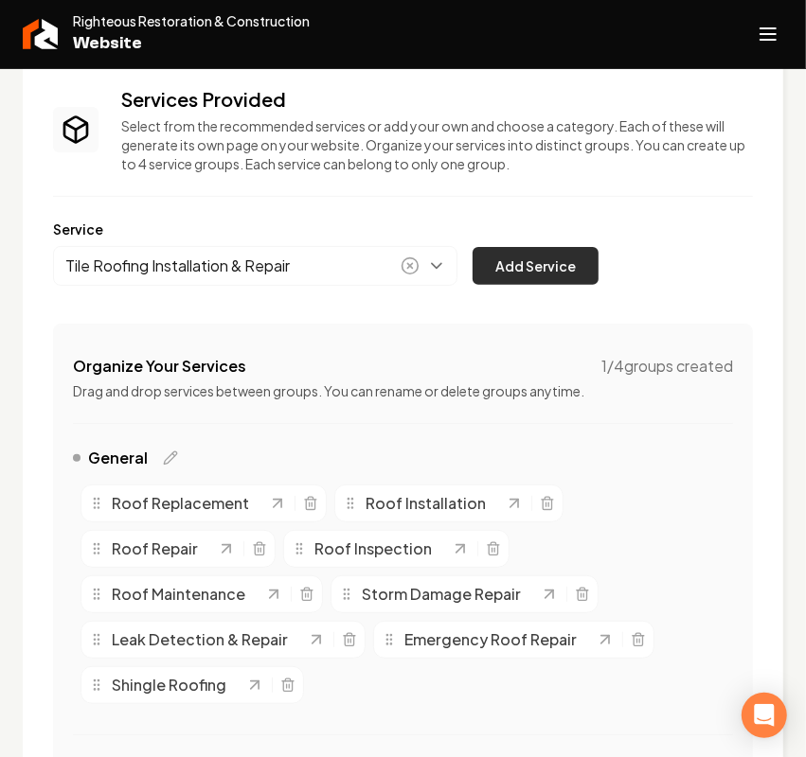
click at [498, 276] on button "Add Service" at bounding box center [535, 266] width 126 height 38
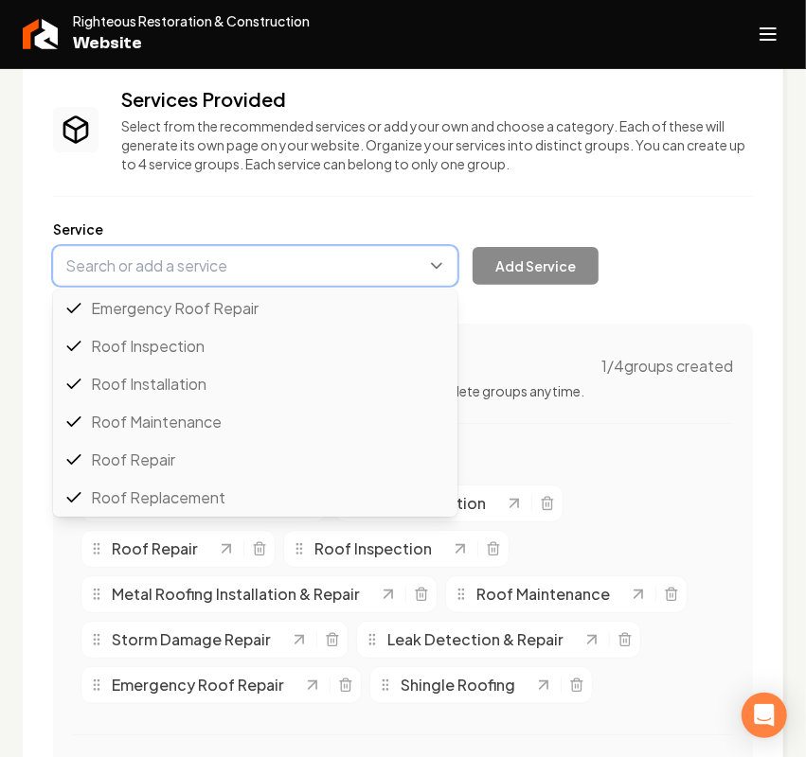
click at [196, 263] on button "Main content area" at bounding box center [255, 266] width 404 height 40
paste input "Slate Roofing Installation & Repair"
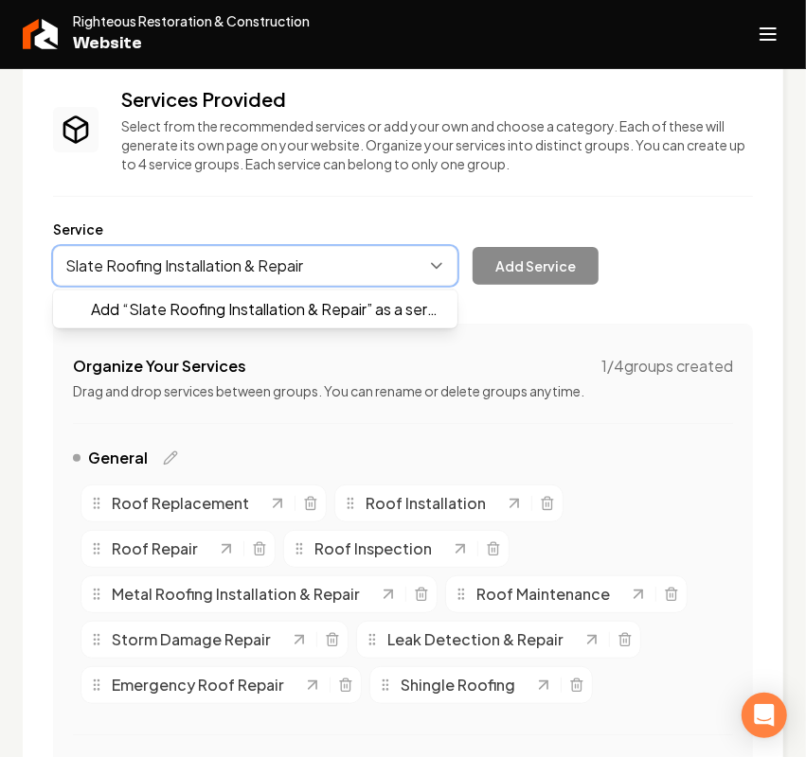
scroll to position [0, 0]
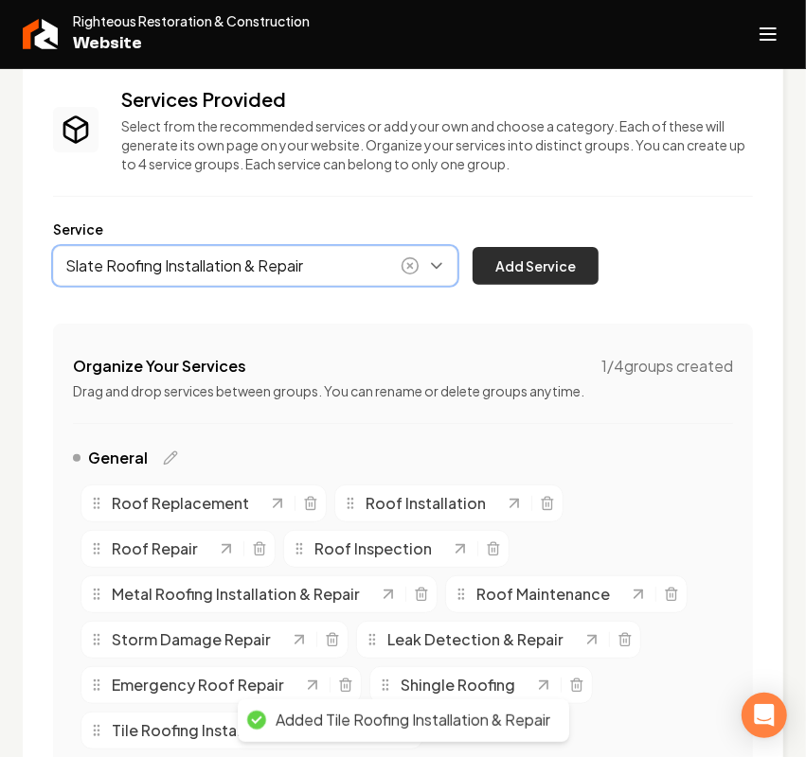
type input "Slate Roofing Installation & Repair"
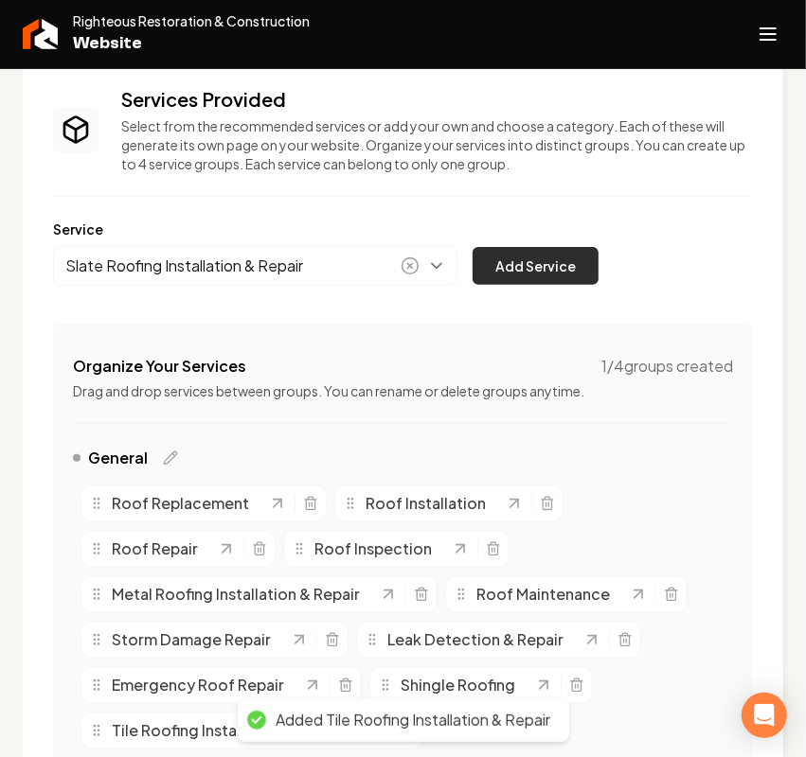
click at [521, 271] on button "Add Service" at bounding box center [535, 266] width 126 height 38
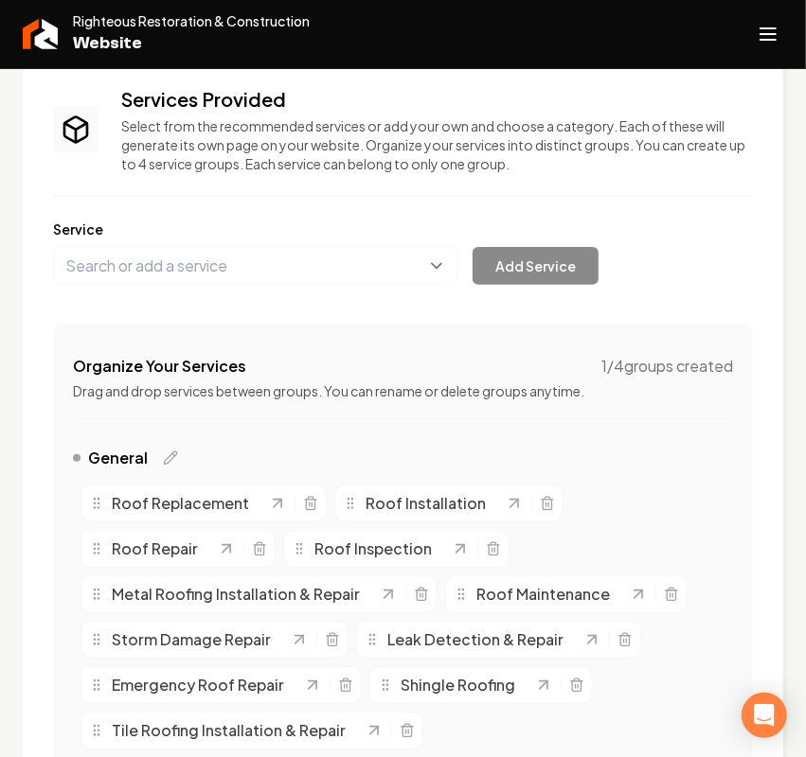
click at [284, 289] on div "Services Provided Select from the recommended services or add your own and choo…" at bounding box center [403, 487] width 700 height 802
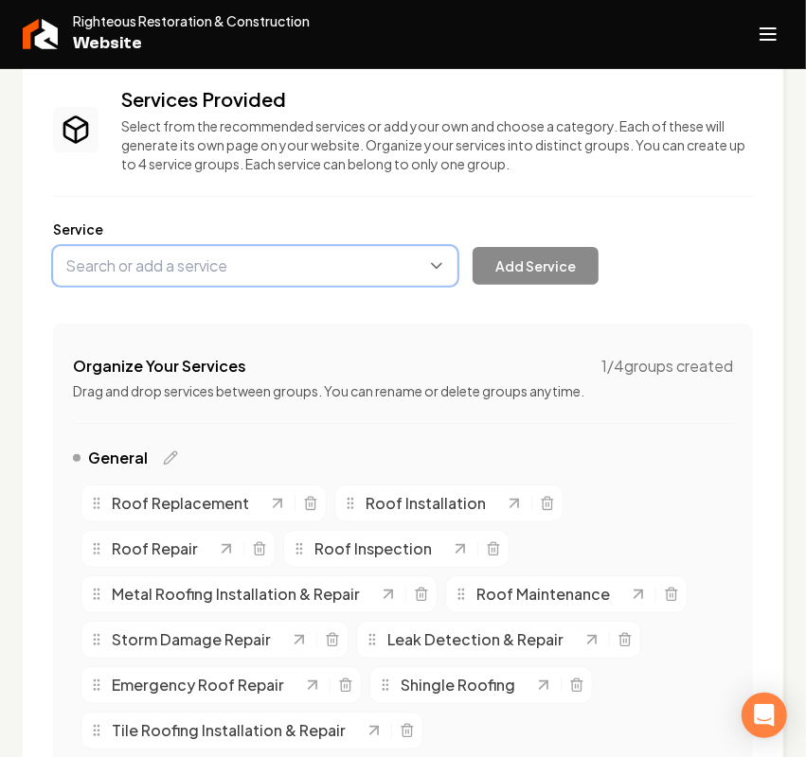
click at [271, 275] on button "Main content area" at bounding box center [255, 266] width 404 height 40
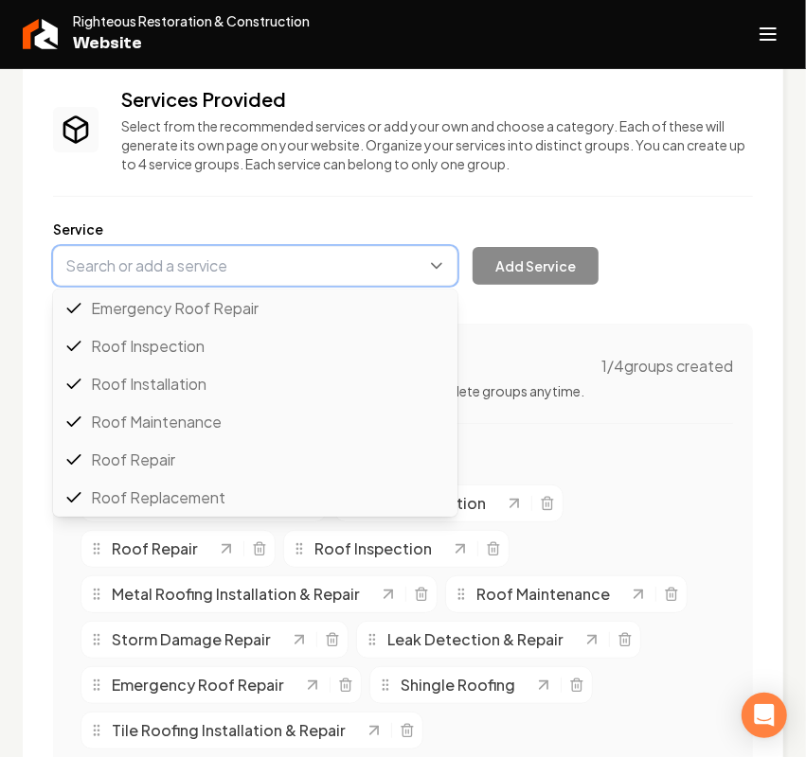
paste input "Flat Roofing Installation & Repair"
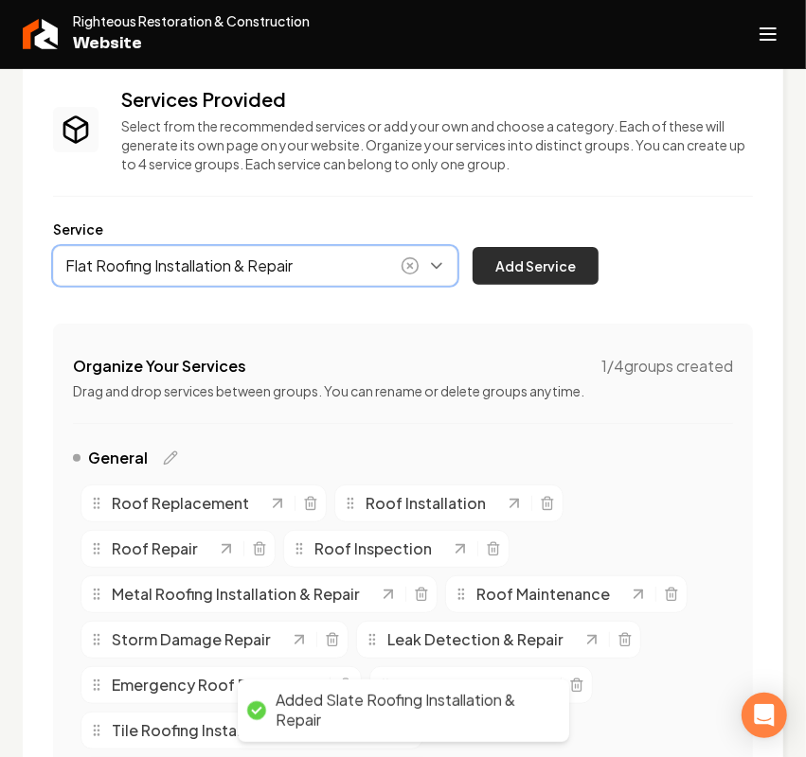
type input "Flat Roofing Installation & Repair"
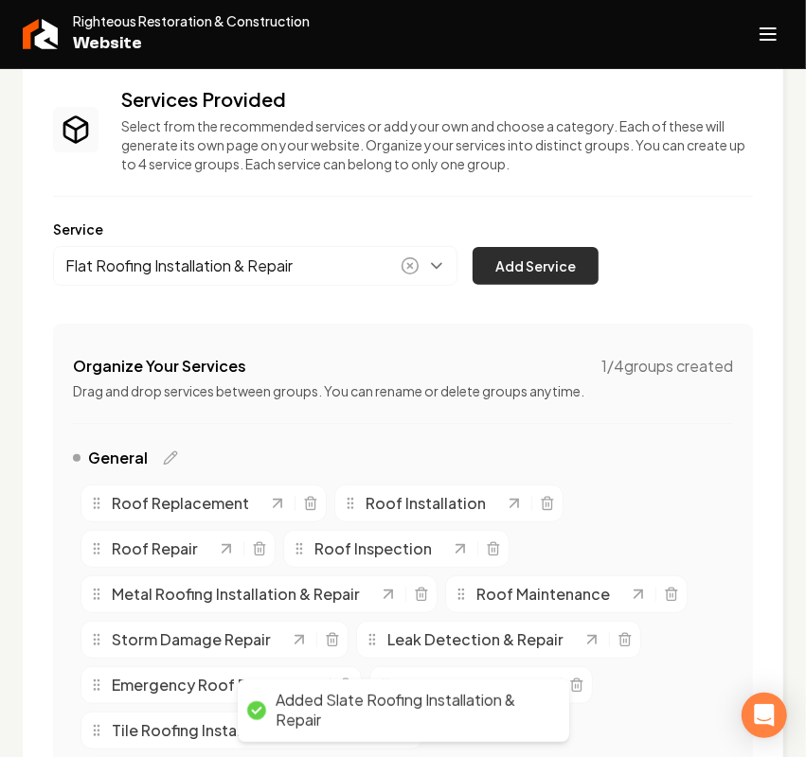
click at [512, 270] on button "Add Service" at bounding box center [535, 266] width 126 height 38
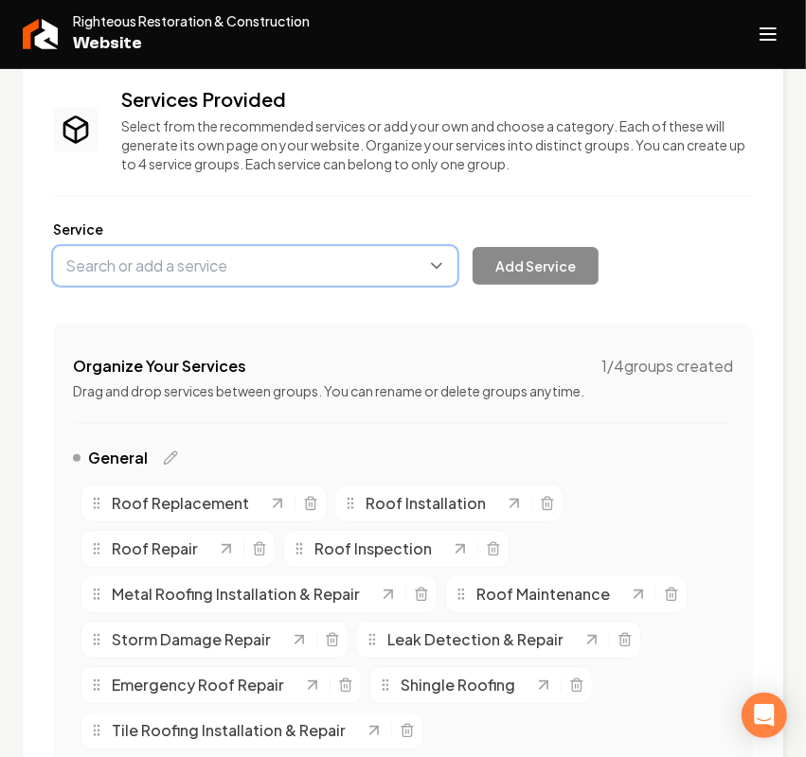
click at [279, 281] on button "Main content area" at bounding box center [255, 266] width 404 height 40
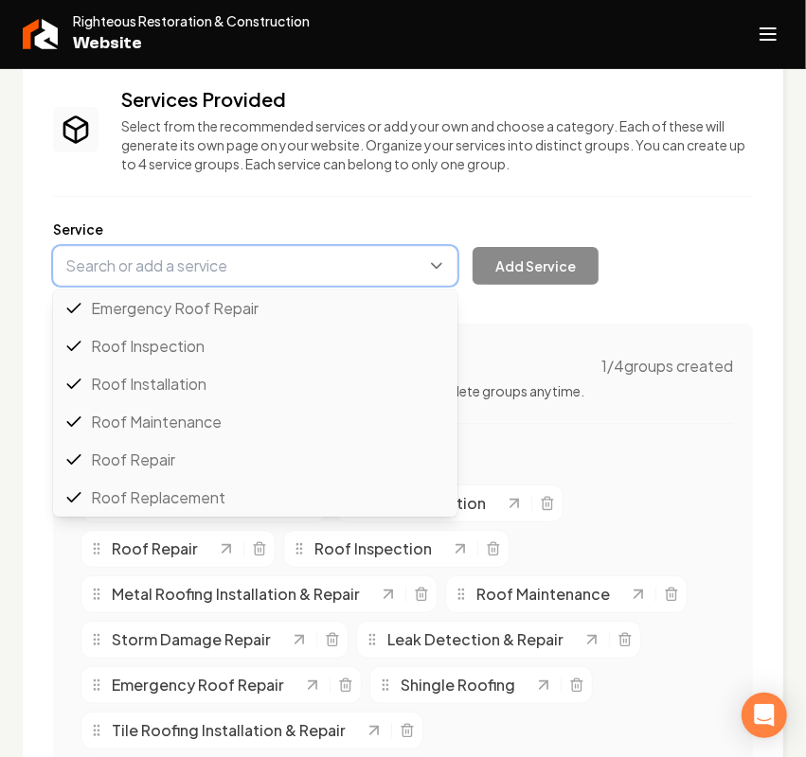
paste input "Roof Ventilation Installation"
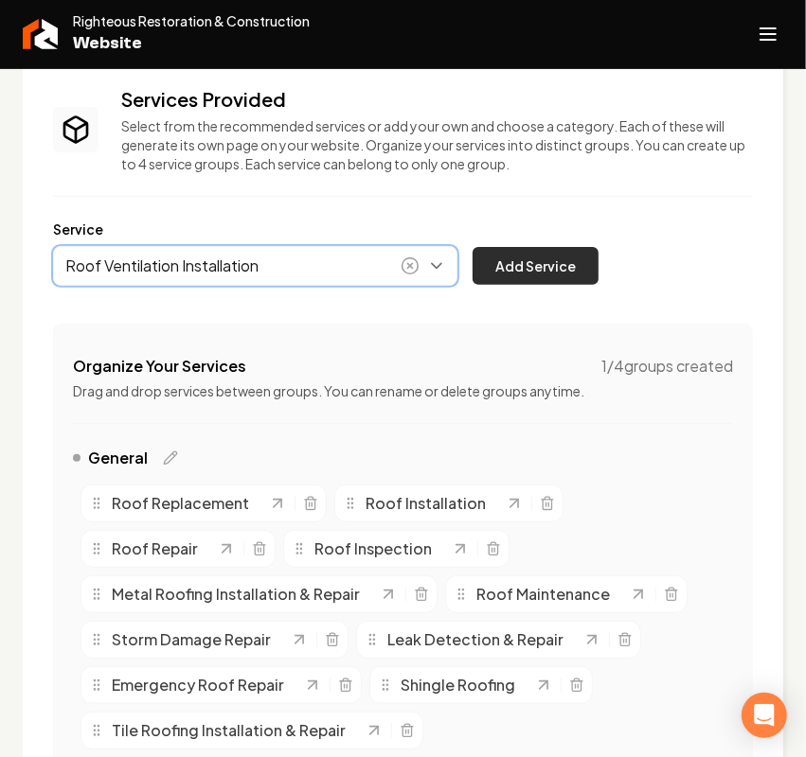
type input "Roof Ventilation Installation"
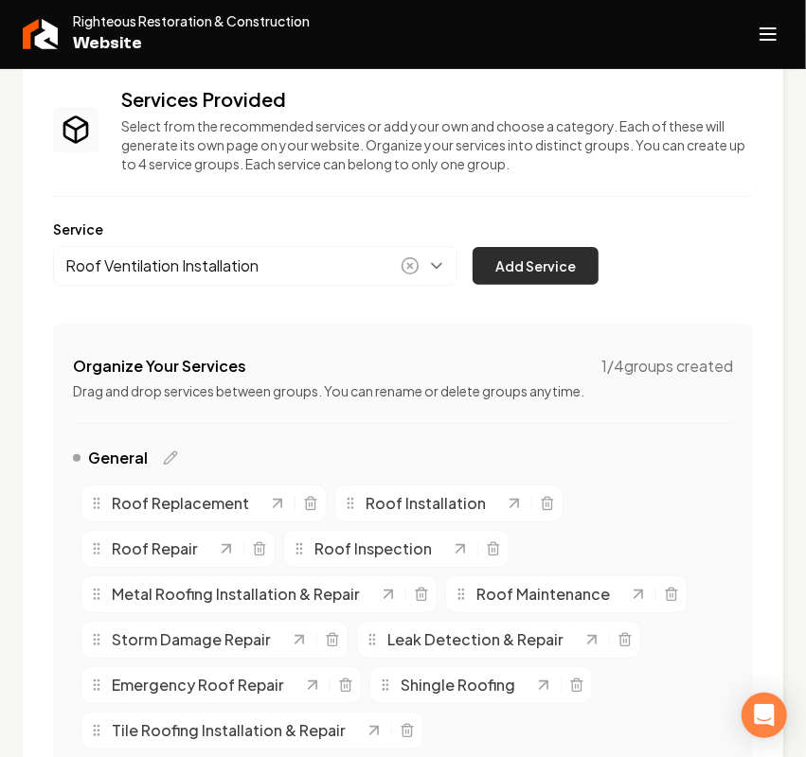
click at [551, 263] on button "Add Service" at bounding box center [535, 266] width 126 height 38
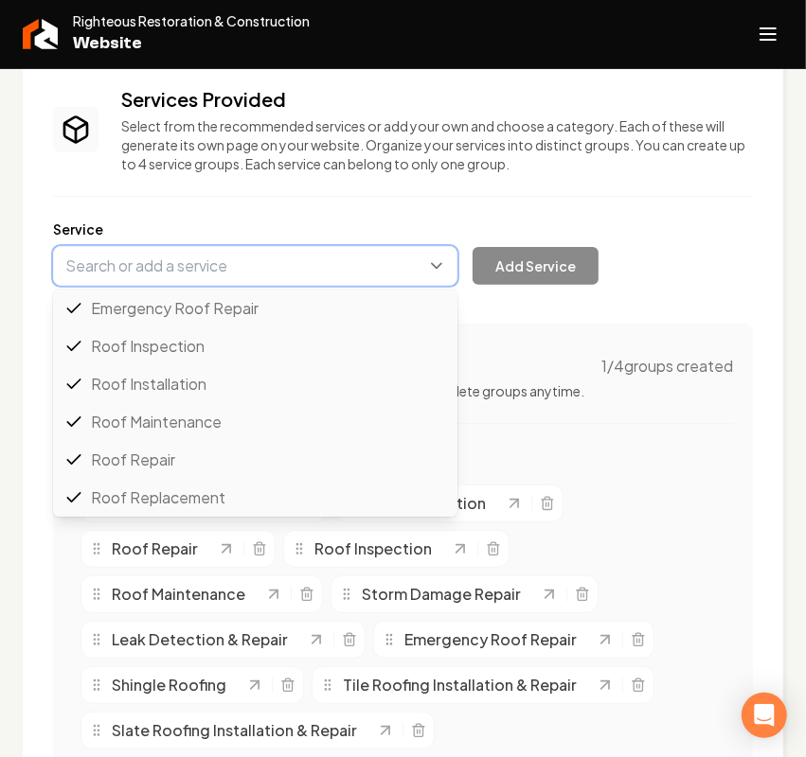
click at [258, 257] on button "Main content area" at bounding box center [255, 266] width 404 height 40
paste input "Skylight Installation & Repair"
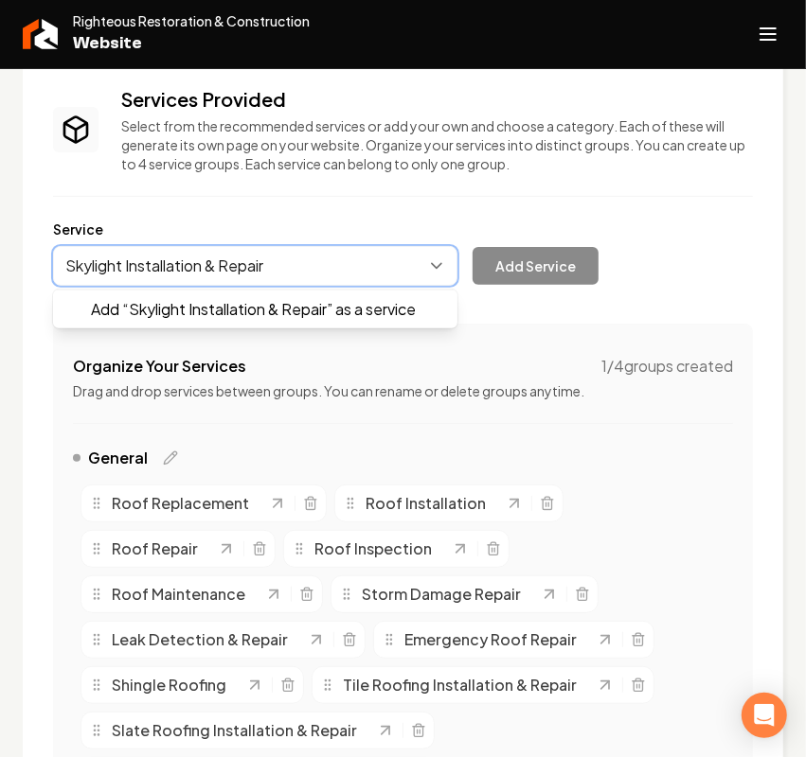
scroll to position [0, 0]
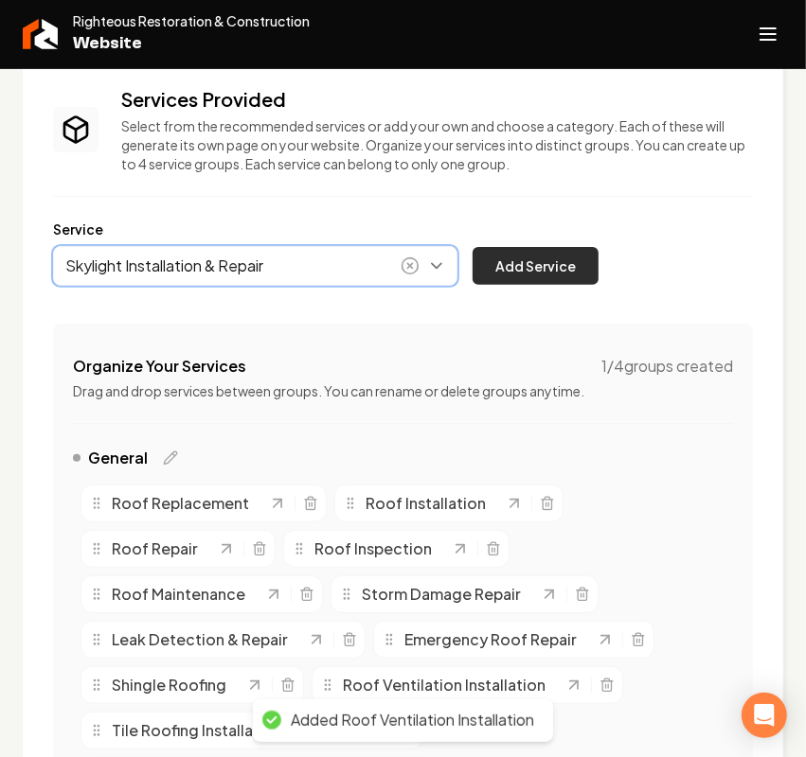
type input "Skylight Installation & Repair"
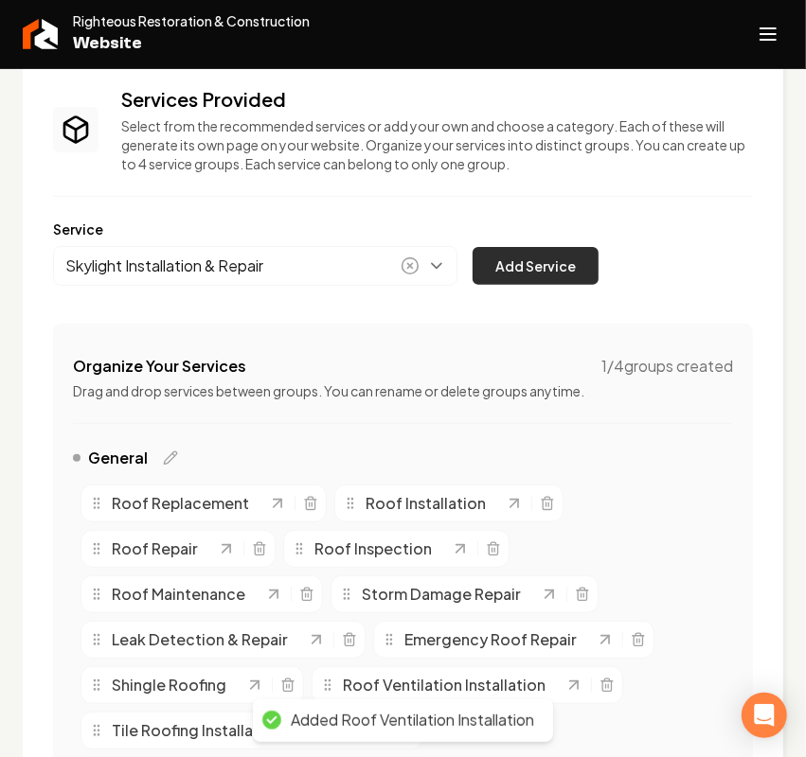
click at [516, 276] on button "Add Service" at bounding box center [535, 266] width 126 height 38
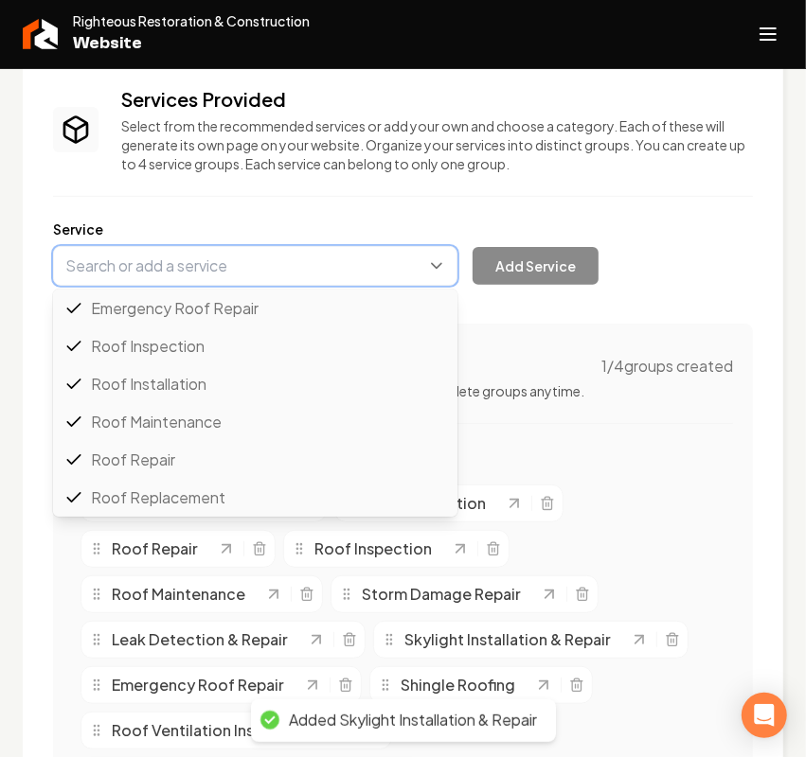
click at [227, 257] on button "Main content area" at bounding box center [255, 266] width 404 height 40
paste input "Gutter Installation & Repair"
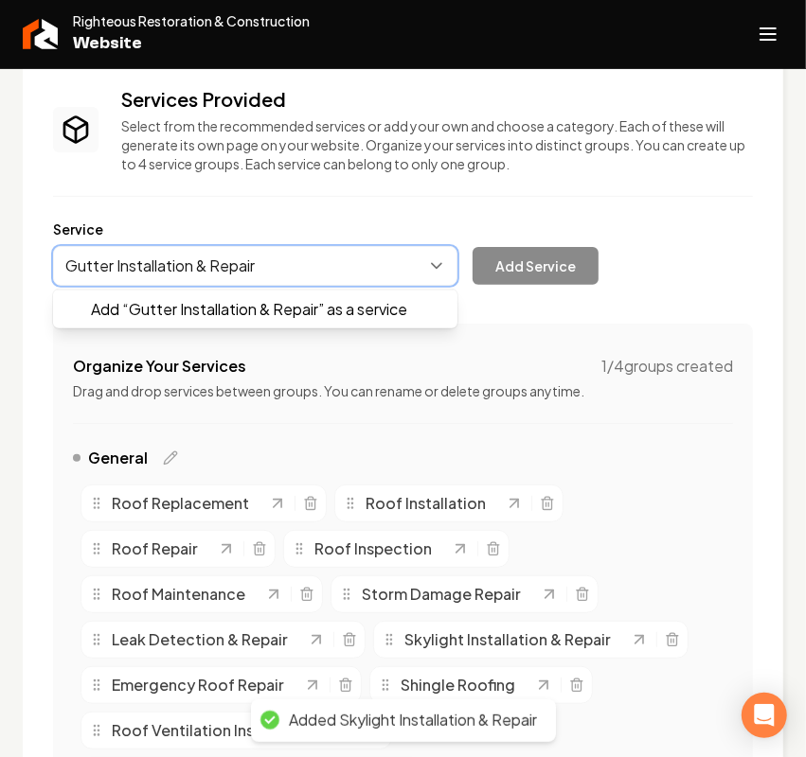
scroll to position [0, 0]
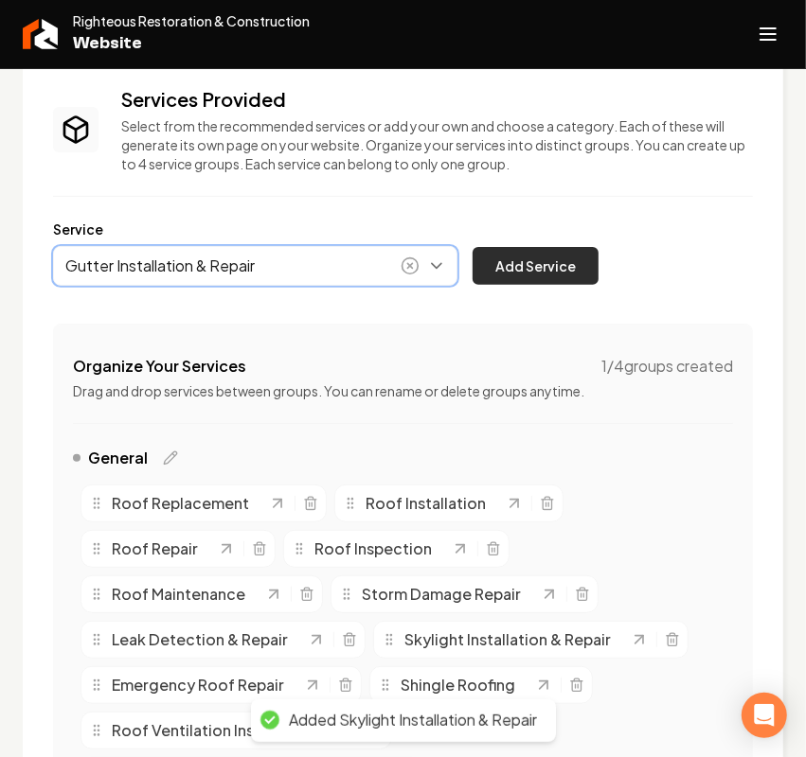
type input "Gutter Installation & Repair"
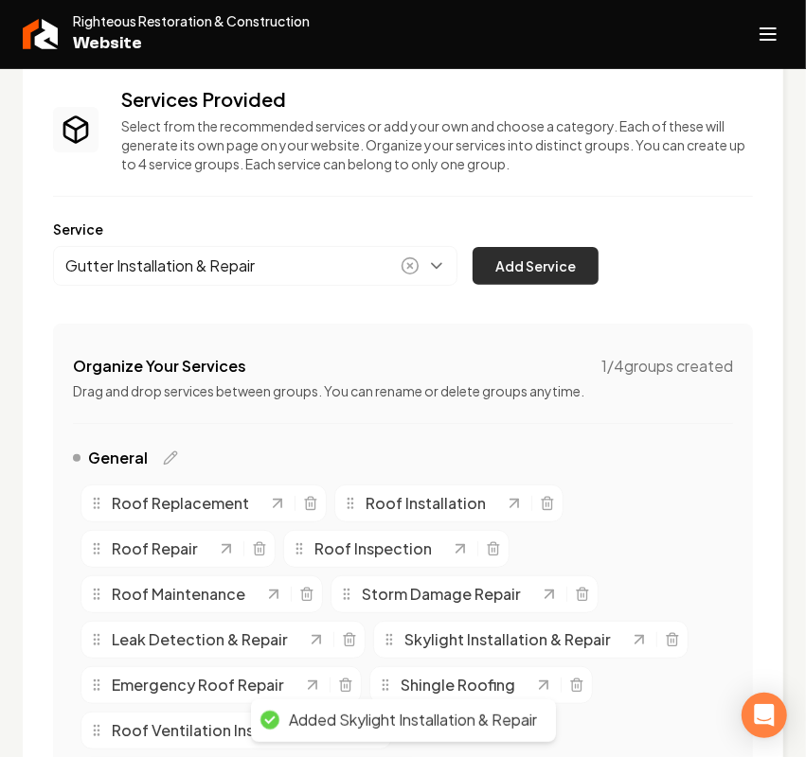
click at [554, 272] on button "Add Service" at bounding box center [535, 266] width 126 height 38
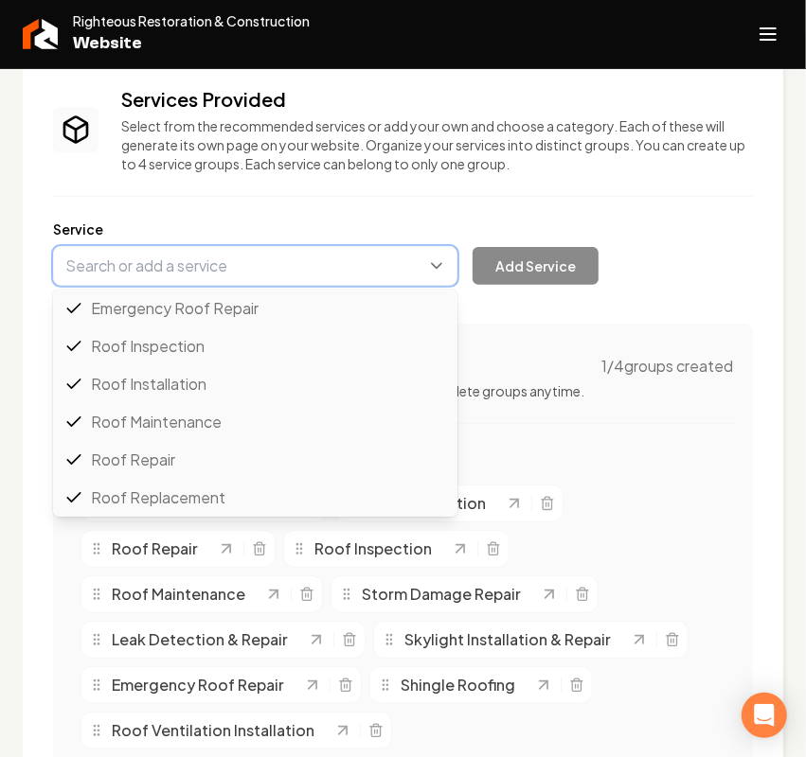
click at [228, 258] on button "Main content area" at bounding box center [255, 266] width 404 height 40
paste input "Gutter Cleaning & Maintenance"
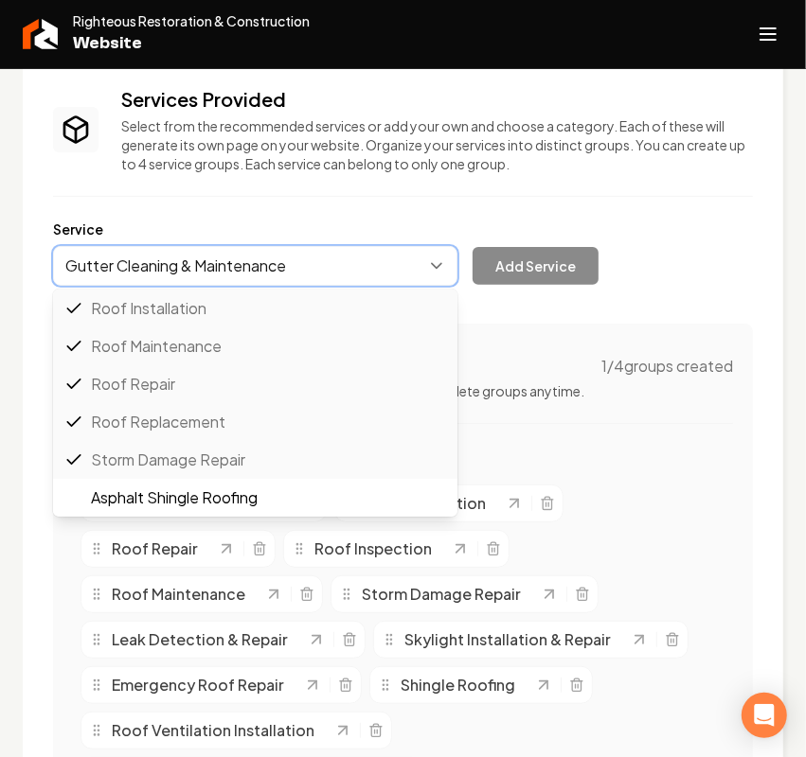
scroll to position [0, 0]
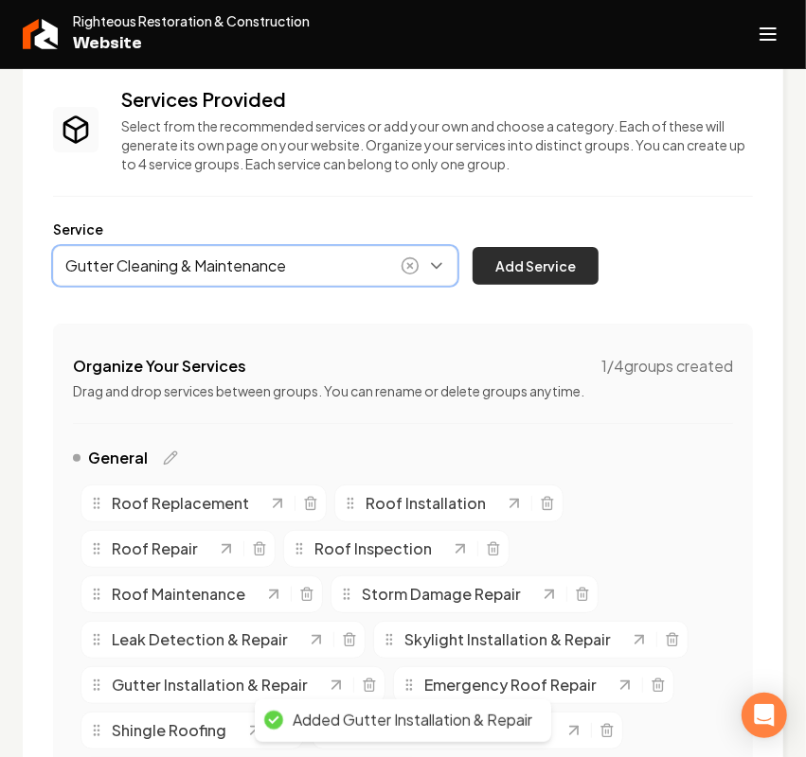
type input "Gutter Cleaning & Maintenance"
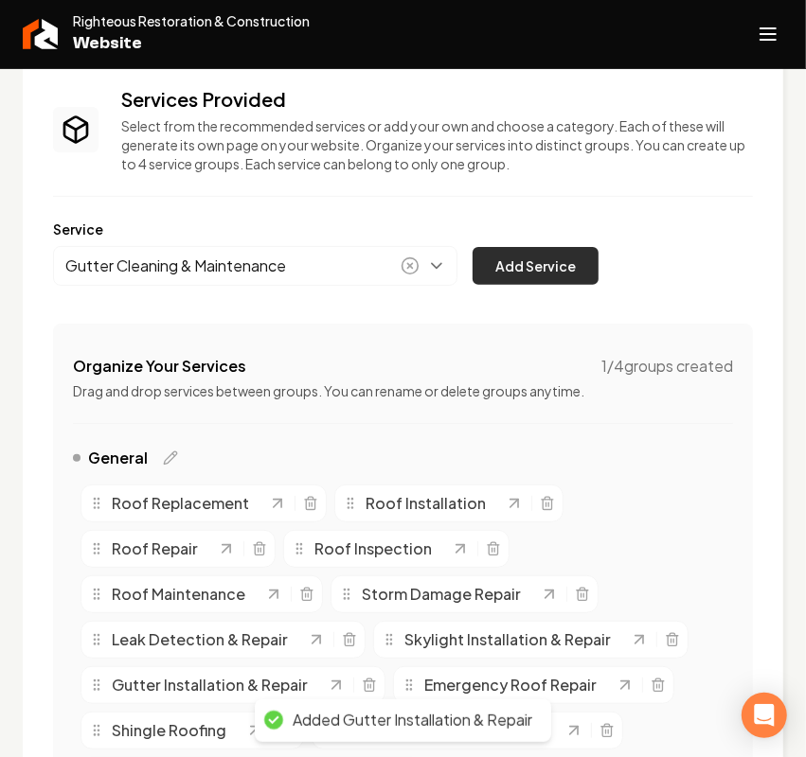
click at [537, 262] on button "Add Service" at bounding box center [535, 266] width 126 height 38
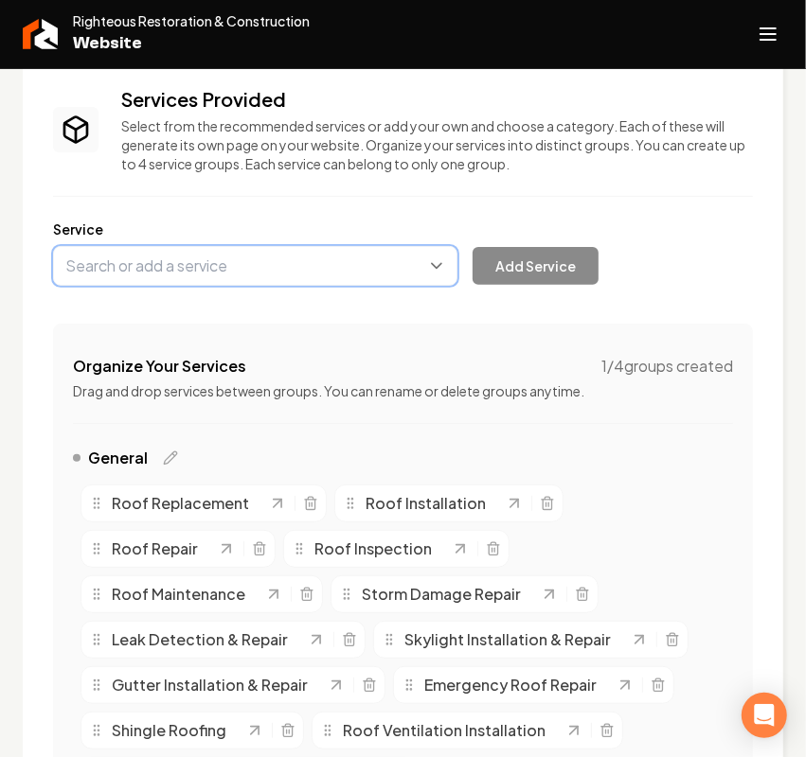
click at [178, 261] on button "Main content area" at bounding box center [255, 266] width 404 height 40
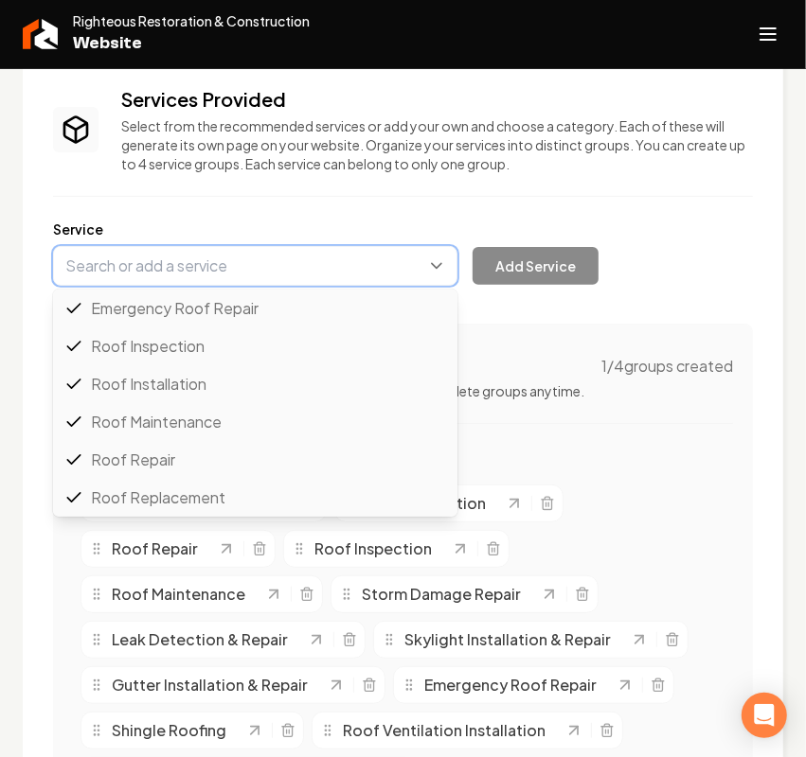
paste input "Fence installation and repair"
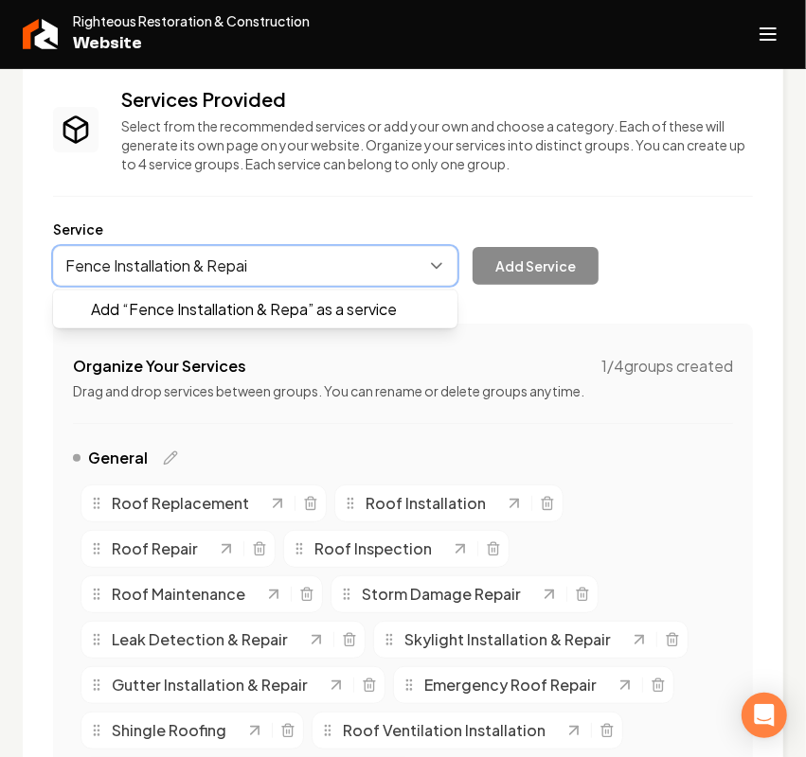
type input "Fence Installation & Repair"
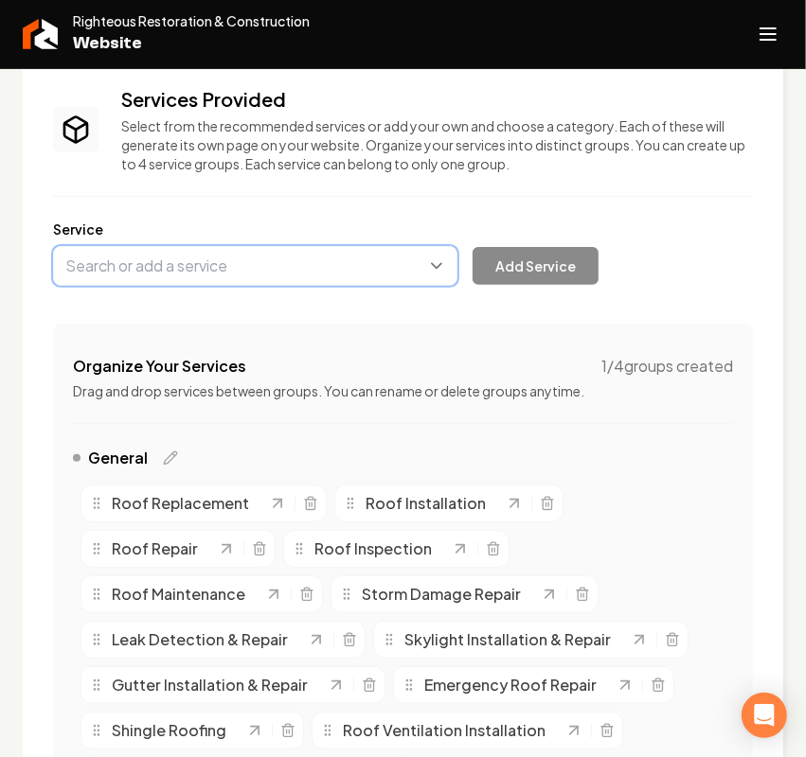
drag, startPoint x: 276, startPoint y: 263, endPoint x: 119, endPoint y: 267, distance: 157.2
click at [119, 267] on button "Main content area" at bounding box center [255, 266] width 404 height 40
paste input "Fence installation and repair"
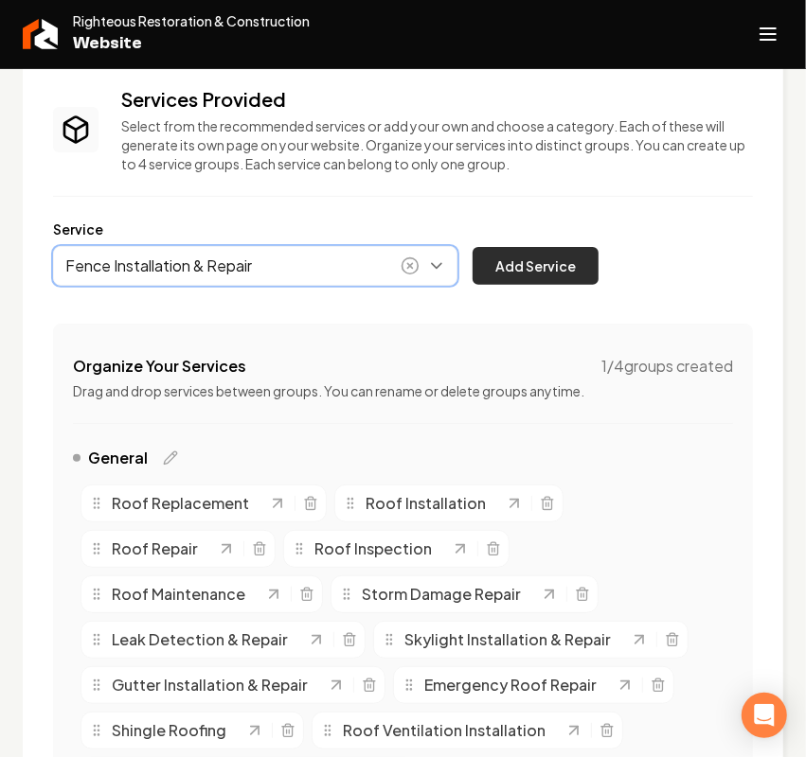
type input "Fence Installation & Repair"
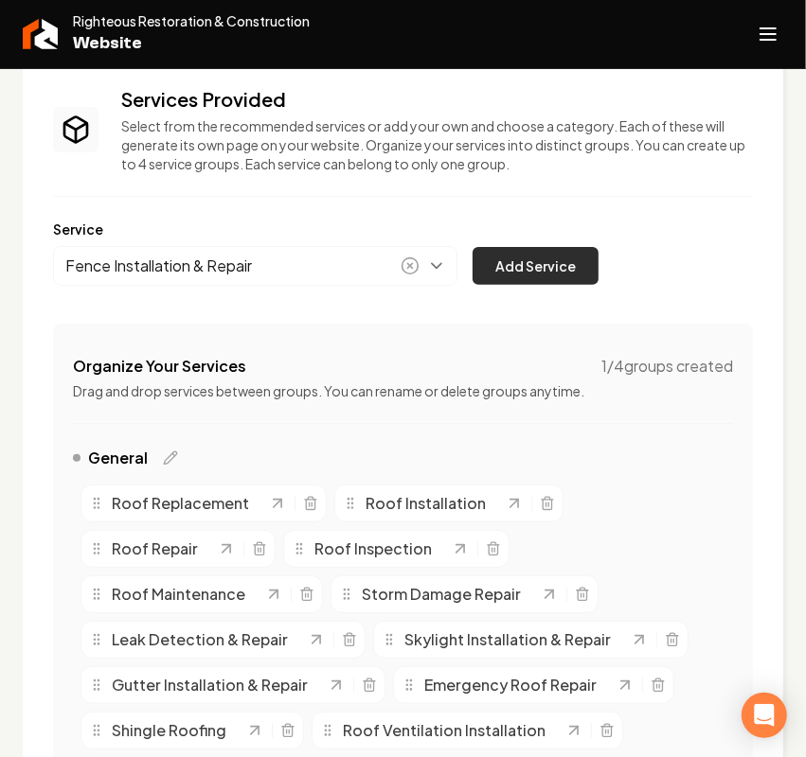
click at [547, 262] on button "Add Service" at bounding box center [535, 266] width 126 height 38
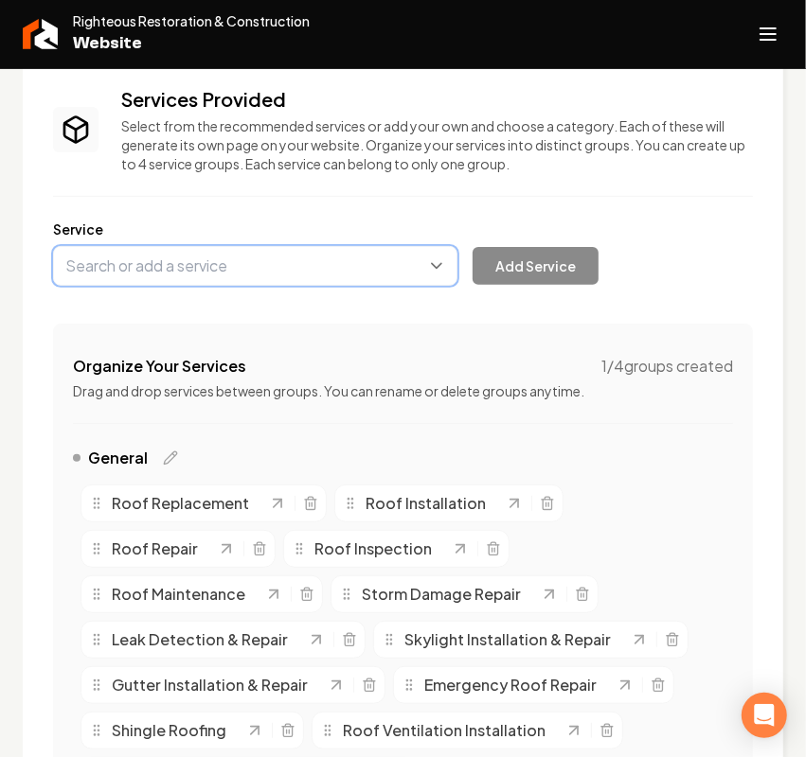
click at [169, 275] on button "Main content area" at bounding box center [255, 266] width 404 height 40
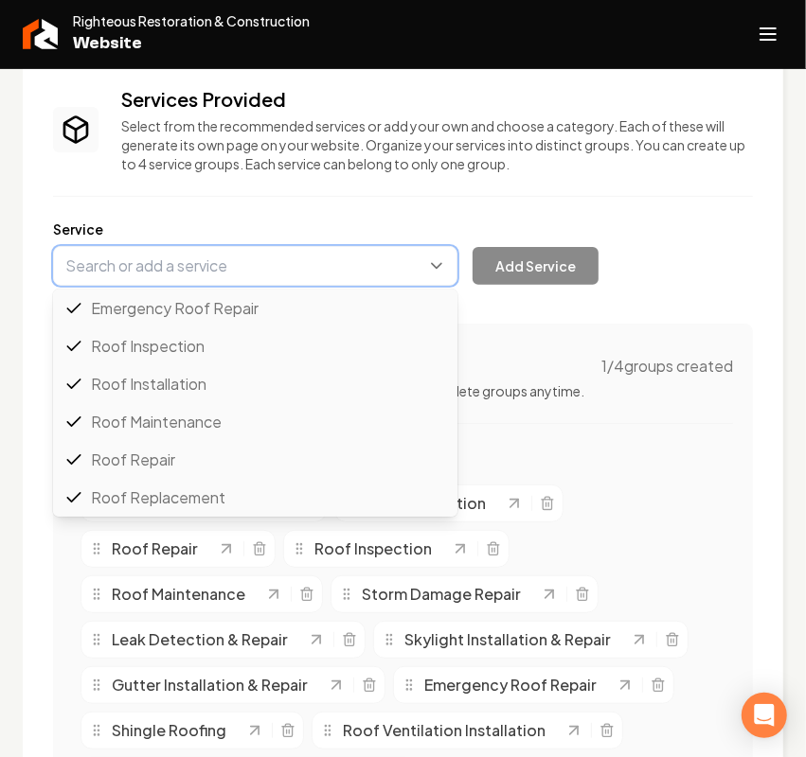
scroll to position [76, 0]
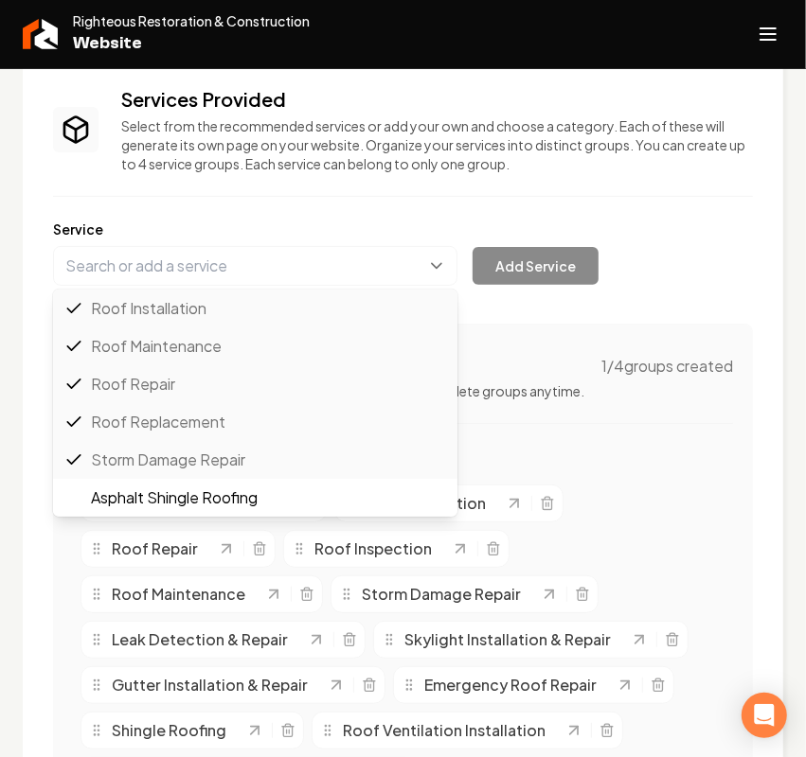
type input "Asphalt Shingle Roofing"
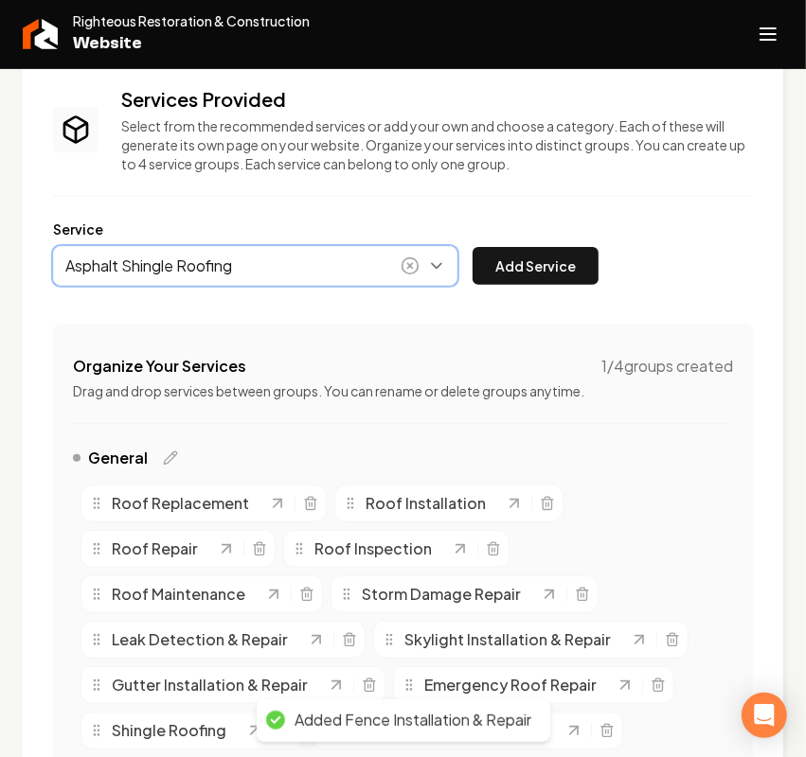
click at [168, 275] on button "Main content area" at bounding box center [255, 266] width 404 height 40
click at [167, 275] on button "Main content area" at bounding box center [255, 266] width 404 height 40
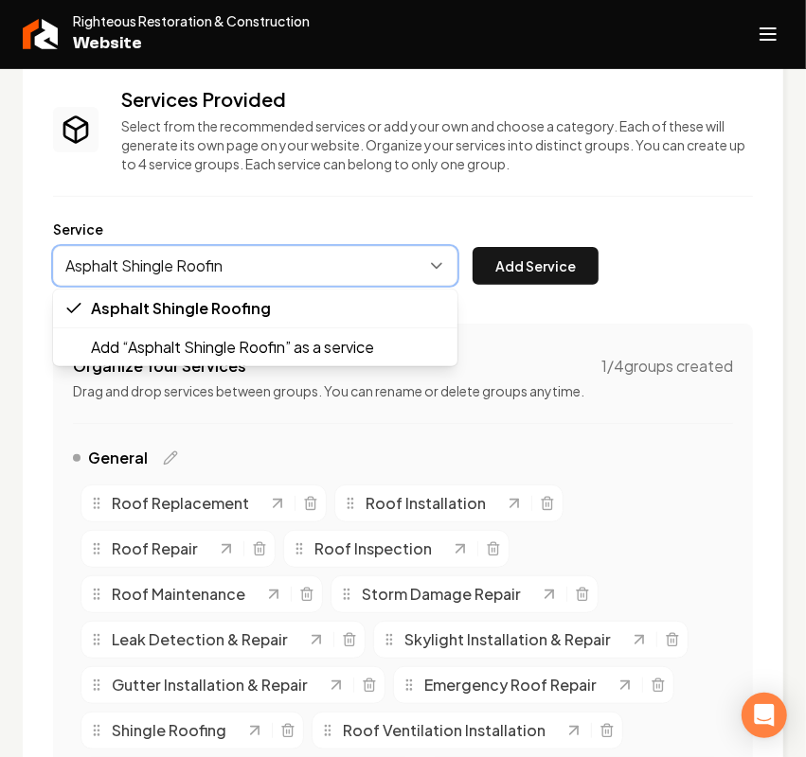
scroll to position [0, 0]
type input "A"
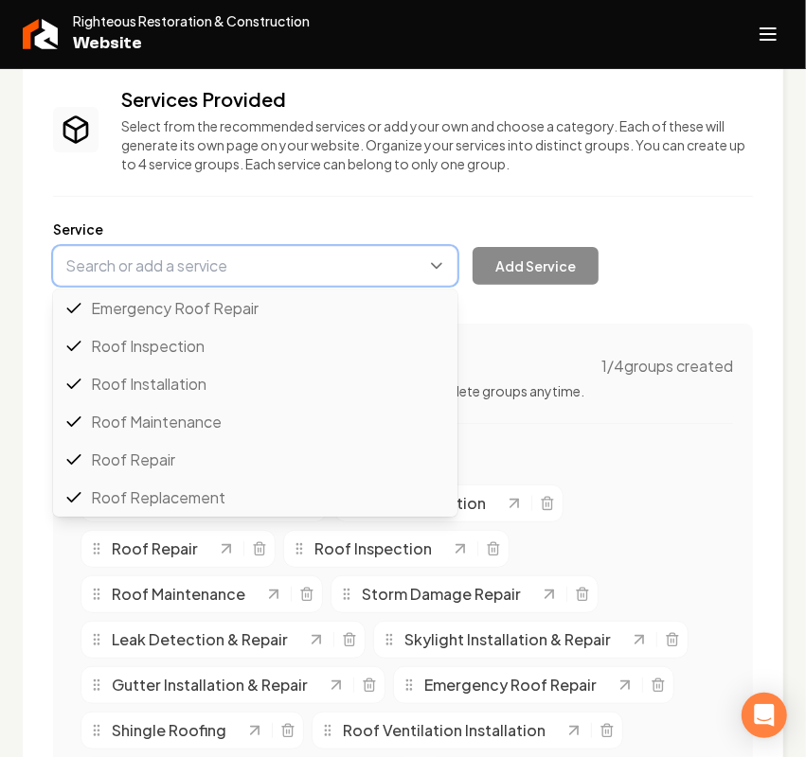
type input "s"
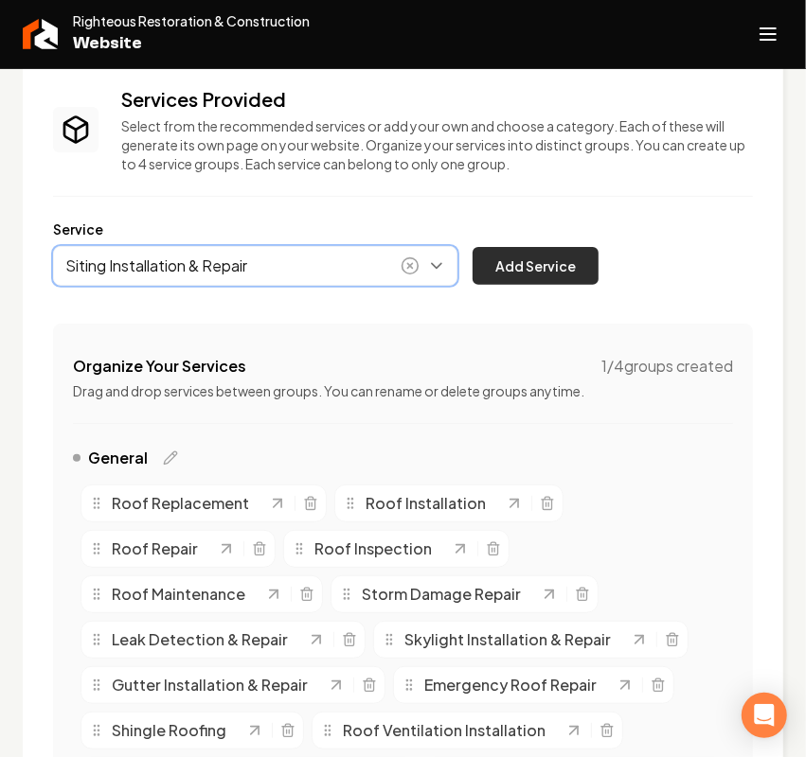
type input "Siting Installation & Repair"
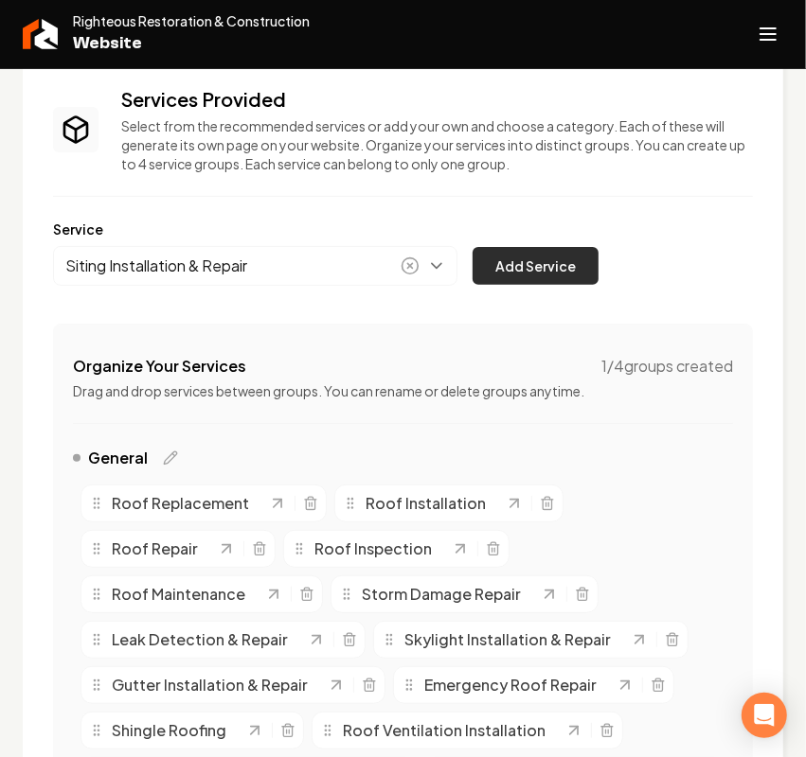
click at [542, 265] on button "Add Service" at bounding box center [535, 266] width 126 height 38
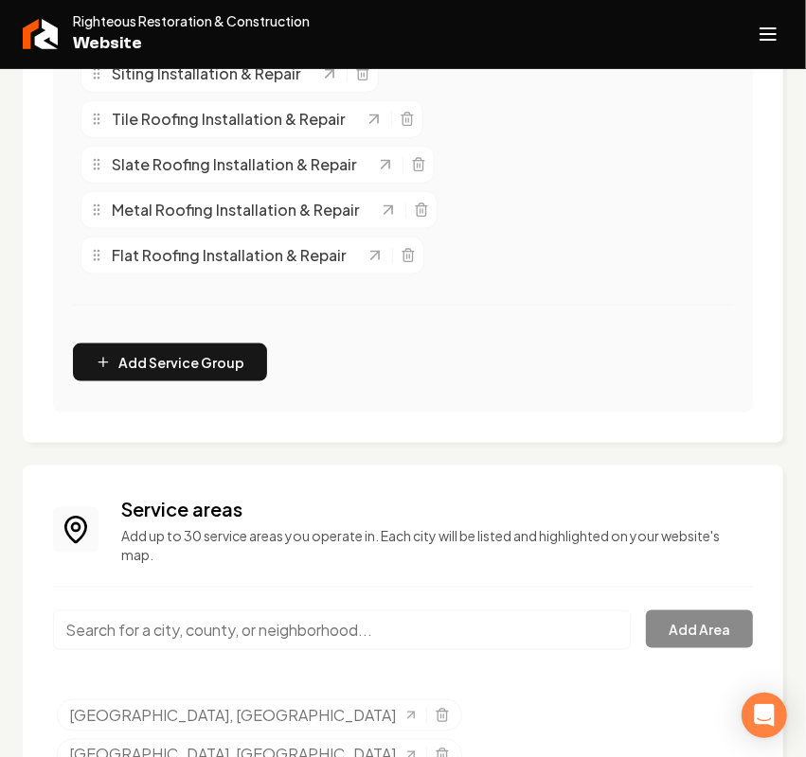
scroll to position [902, 0]
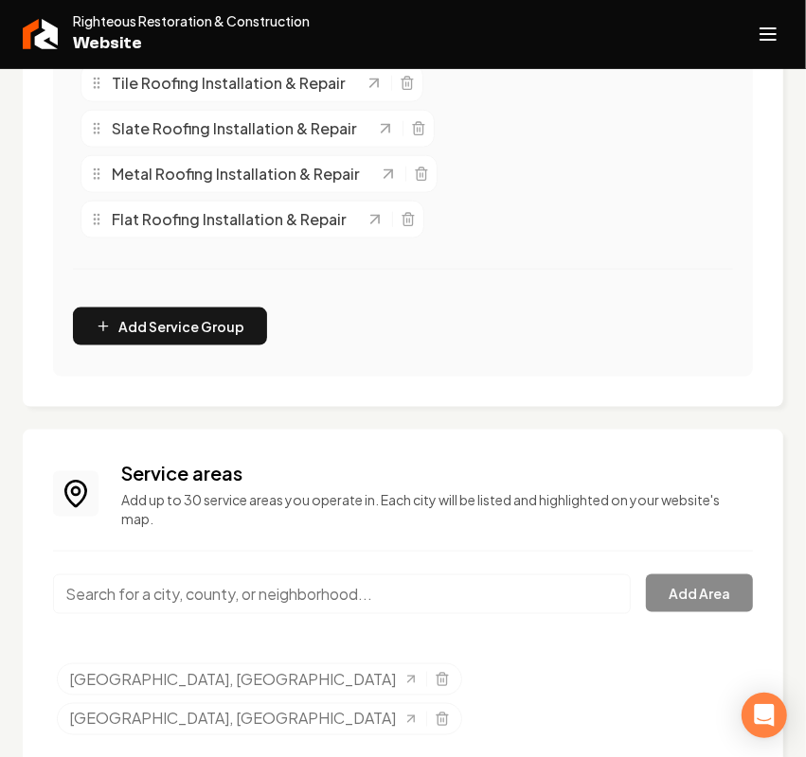
click at [186, 594] on input "Main content area" at bounding box center [342, 595] width 578 height 40
paste input "Southlake"
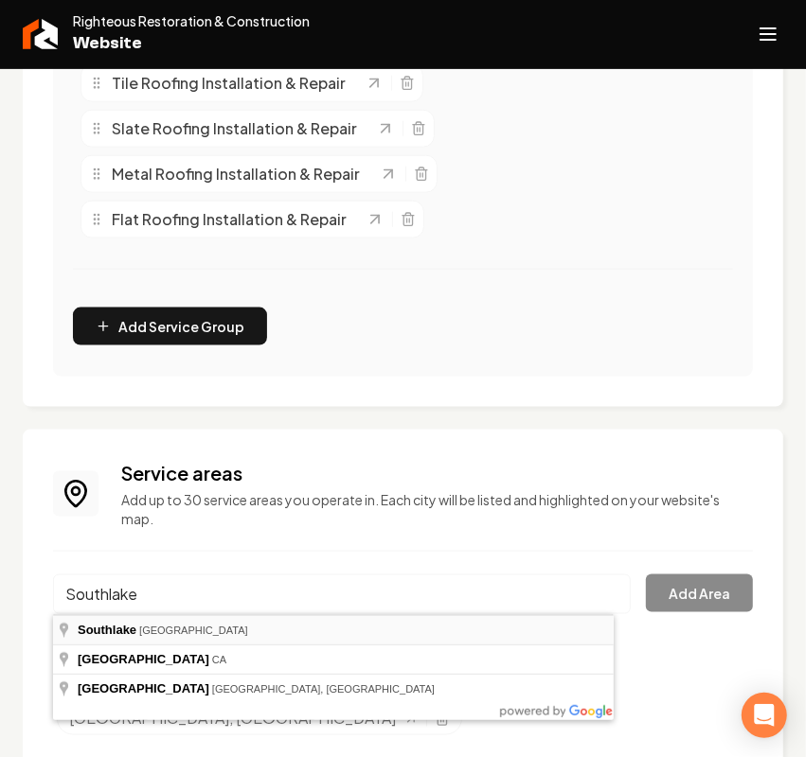
type input "[GEOGRAPHIC_DATA], [GEOGRAPHIC_DATA]"
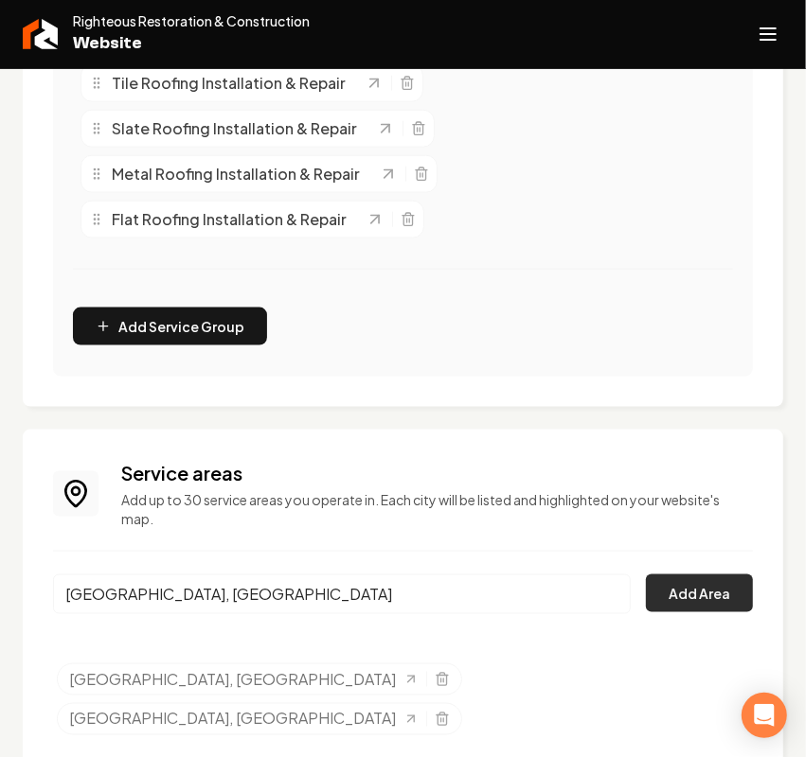
click at [678, 598] on button "Add Area" at bounding box center [699, 594] width 107 height 38
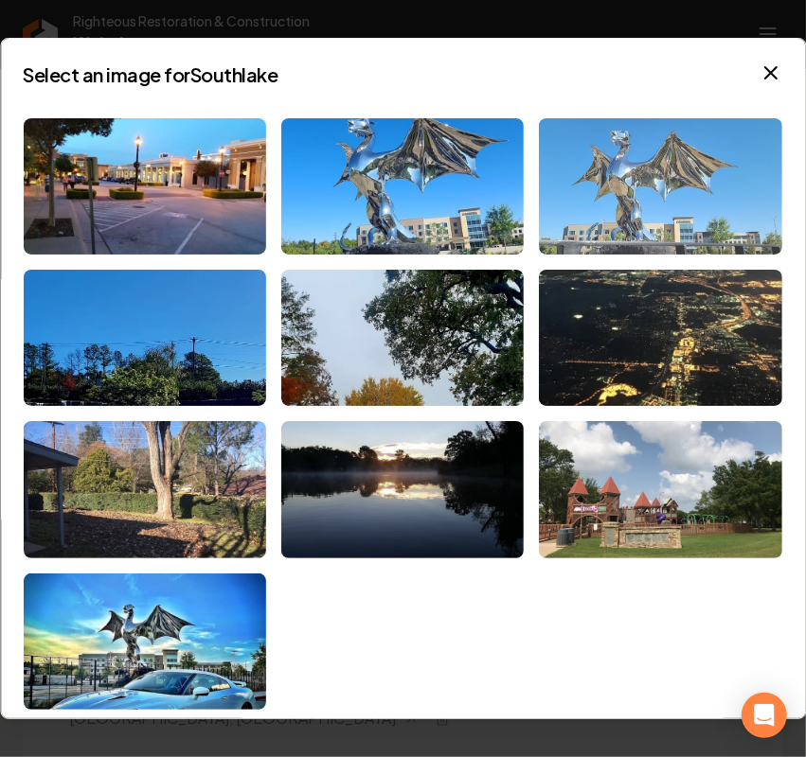
click at [635, 172] on img at bounding box center [661, 186] width 242 height 136
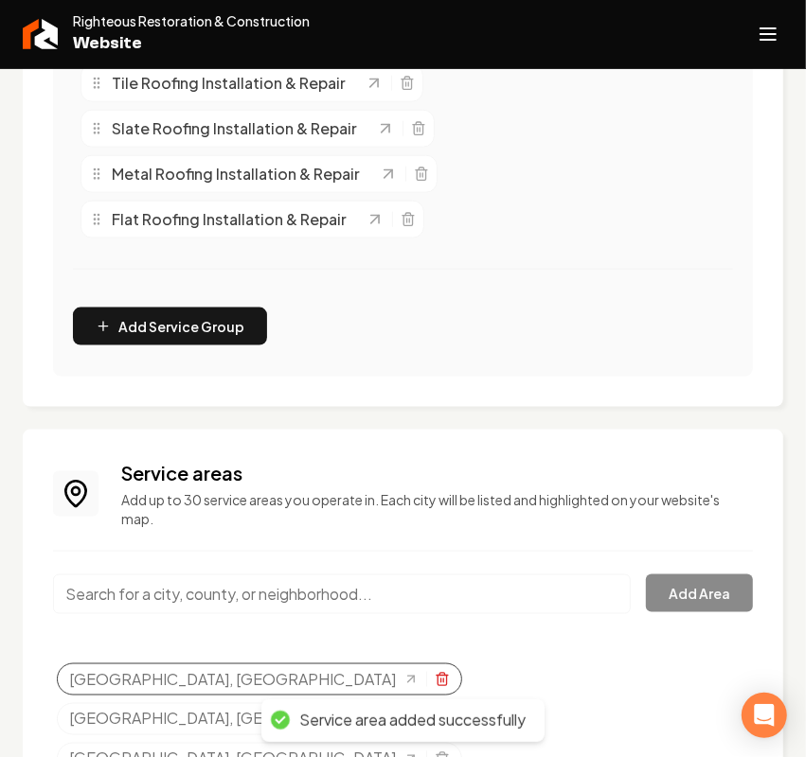
click at [435, 674] on icon "Selected tags" at bounding box center [442, 679] width 15 height 15
click at [441, 679] on line "Selected tags" at bounding box center [441, 681] width 0 height 4
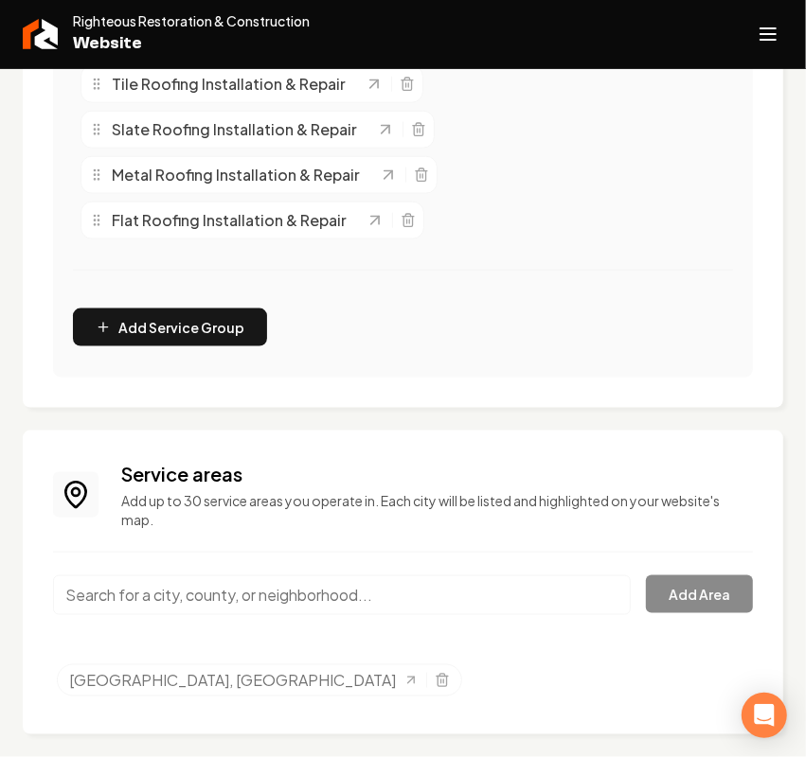
click at [305, 612] on input "Main content area" at bounding box center [342, 596] width 578 height 40
paste input "Colleyville"
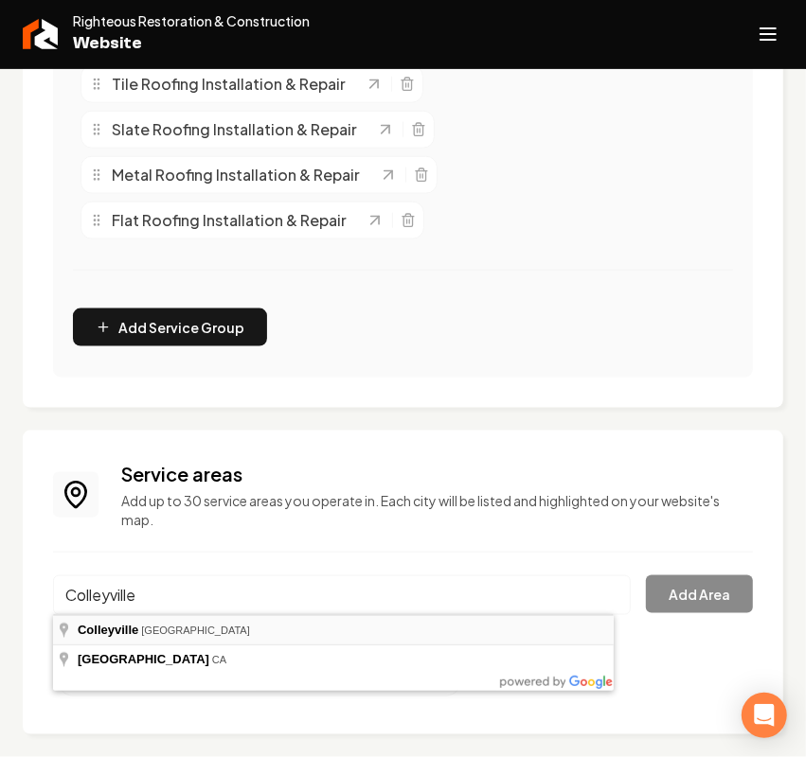
type input "[GEOGRAPHIC_DATA], [GEOGRAPHIC_DATA]"
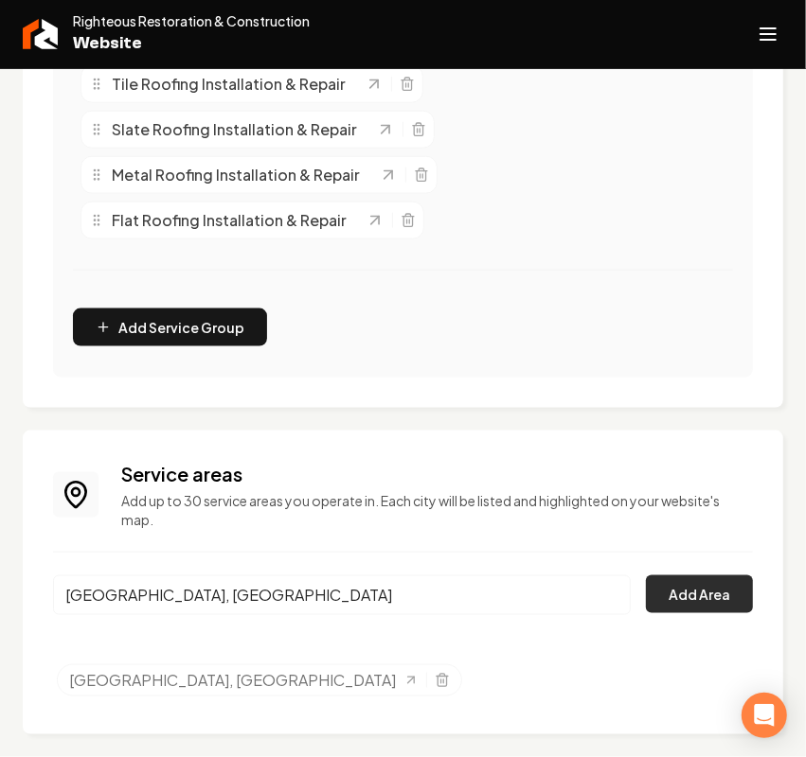
click at [650, 598] on button "Add Area" at bounding box center [699, 595] width 107 height 38
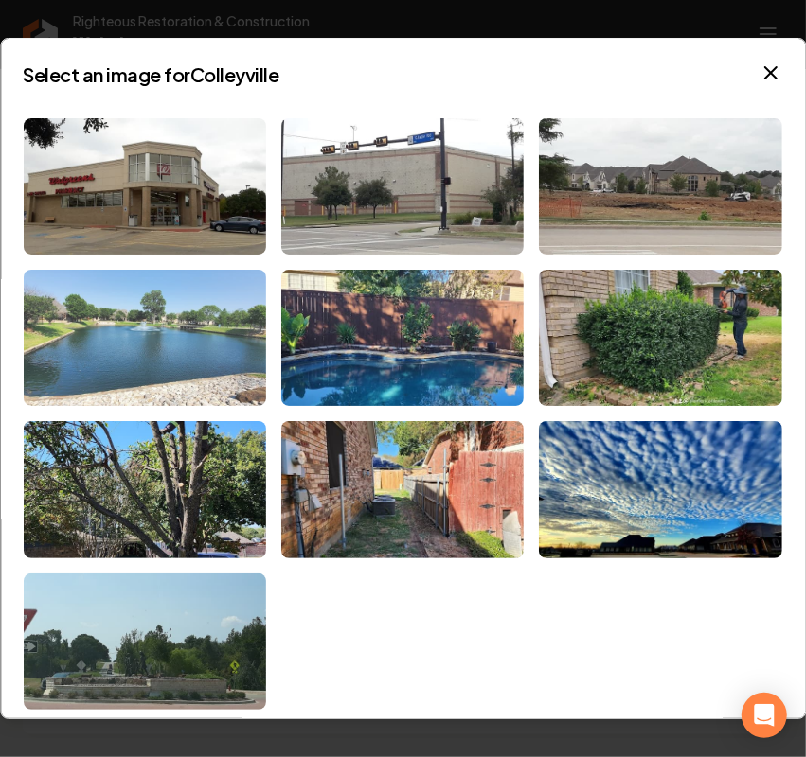
click at [183, 353] on img at bounding box center [145, 338] width 242 height 136
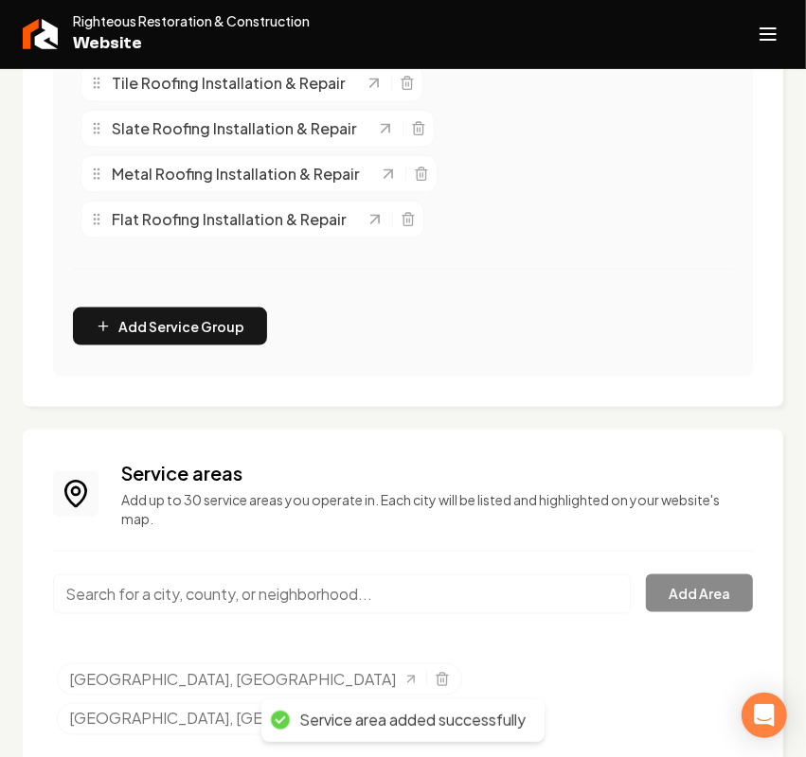
click at [194, 596] on input "Main content area" at bounding box center [342, 595] width 578 height 40
paste input "Grapevine"
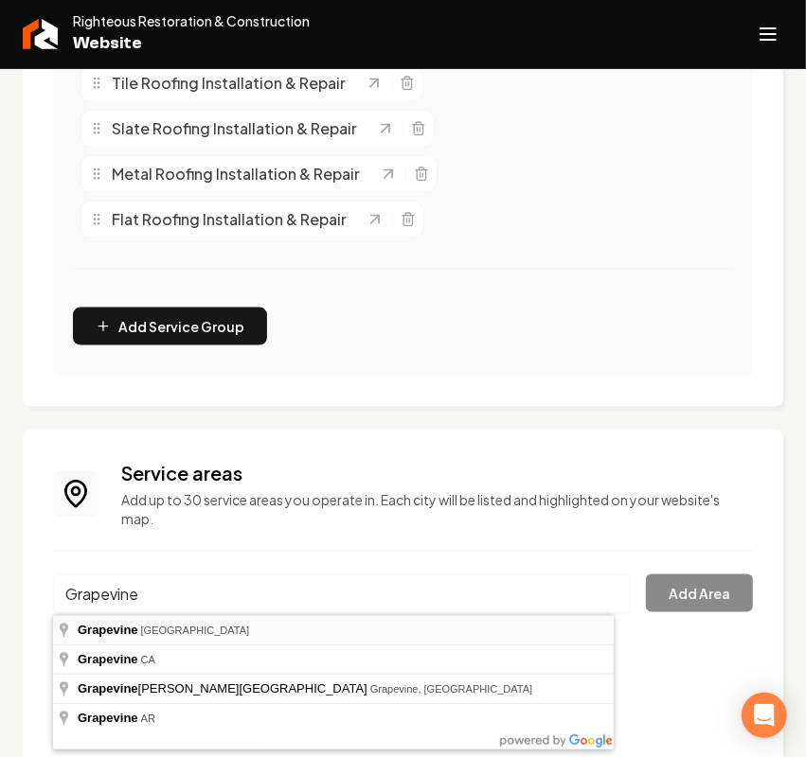
type input "Grapevine, [GEOGRAPHIC_DATA]"
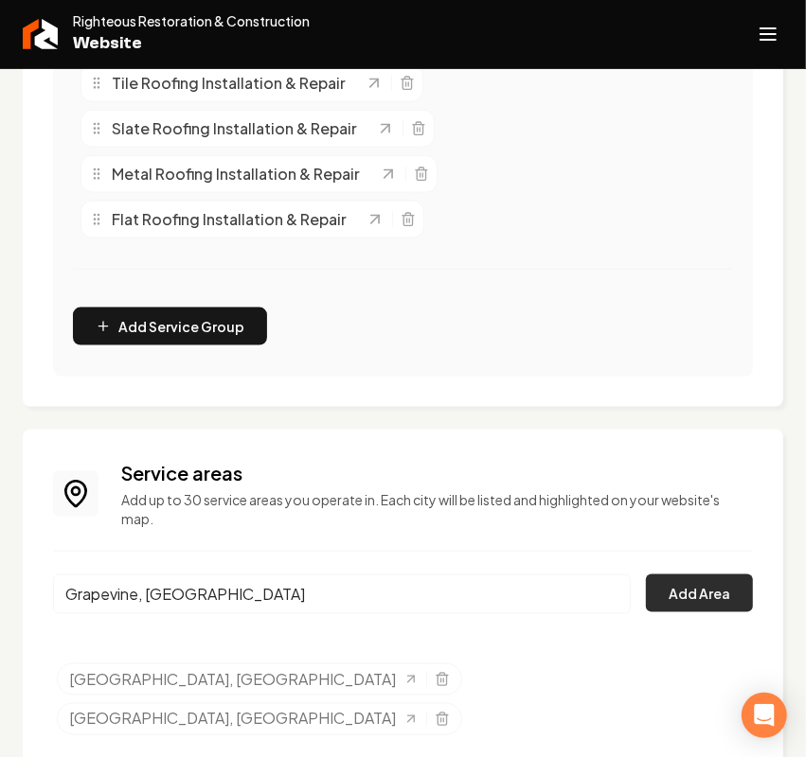
click at [720, 598] on button "Add Area" at bounding box center [699, 594] width 107 height 38
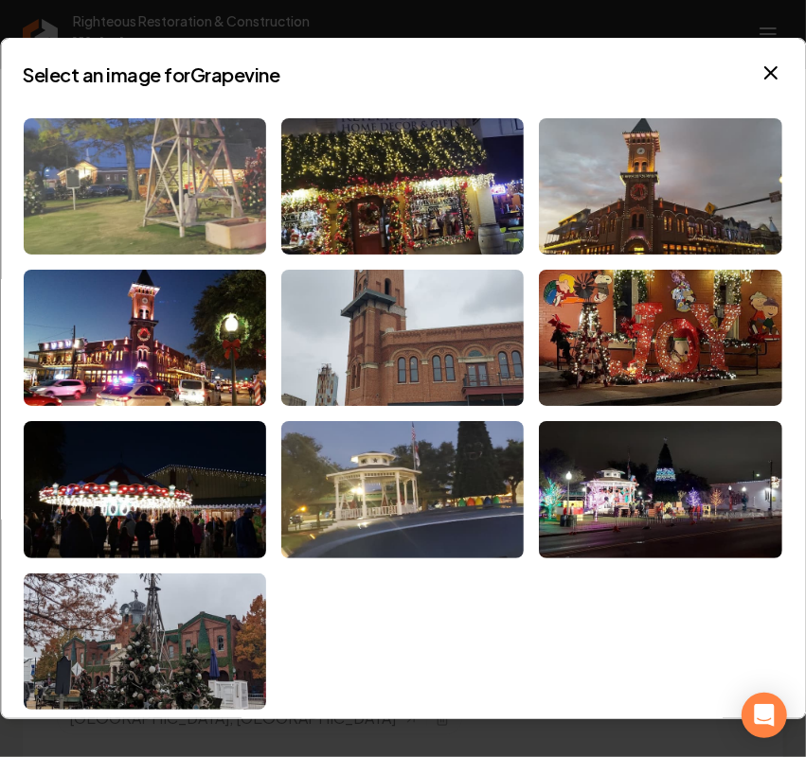
click at [157, 229] on img at bounding box center [145, 186] width 242 height 136
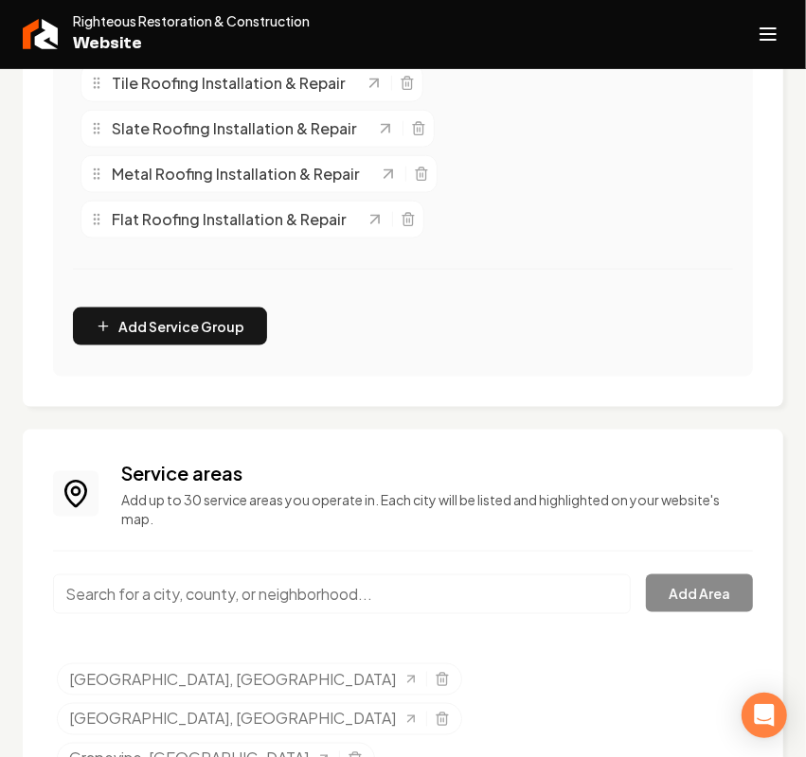
click at [254, 592] on input "Main content area" at bounding box center [342, 595] width 578 height 40
paste input "[PERSON_NAME]"
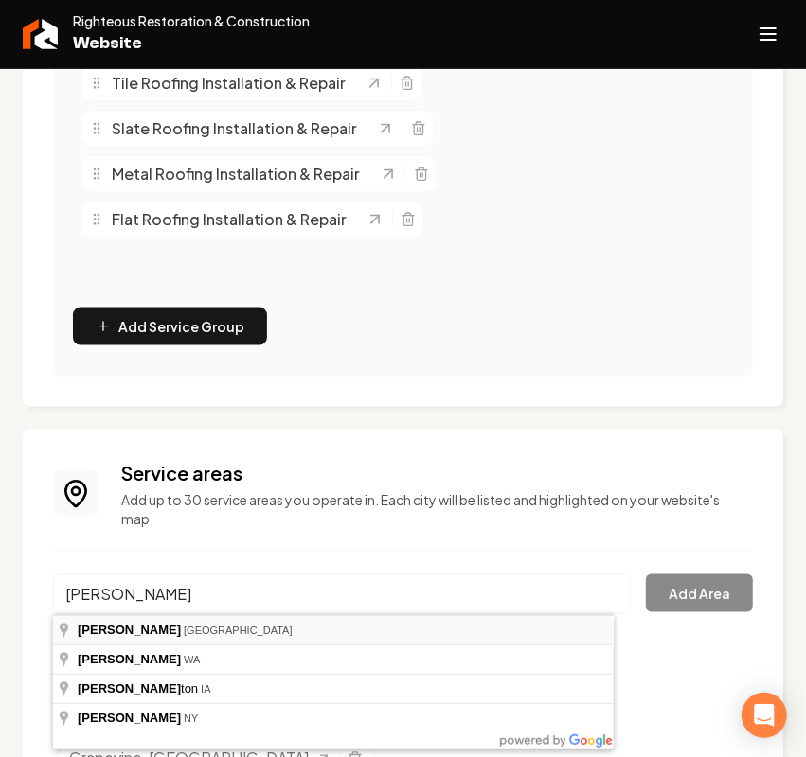
type input "[GEOGRAPHIC_DATA], [GEOGRAPHIC_DATA]"
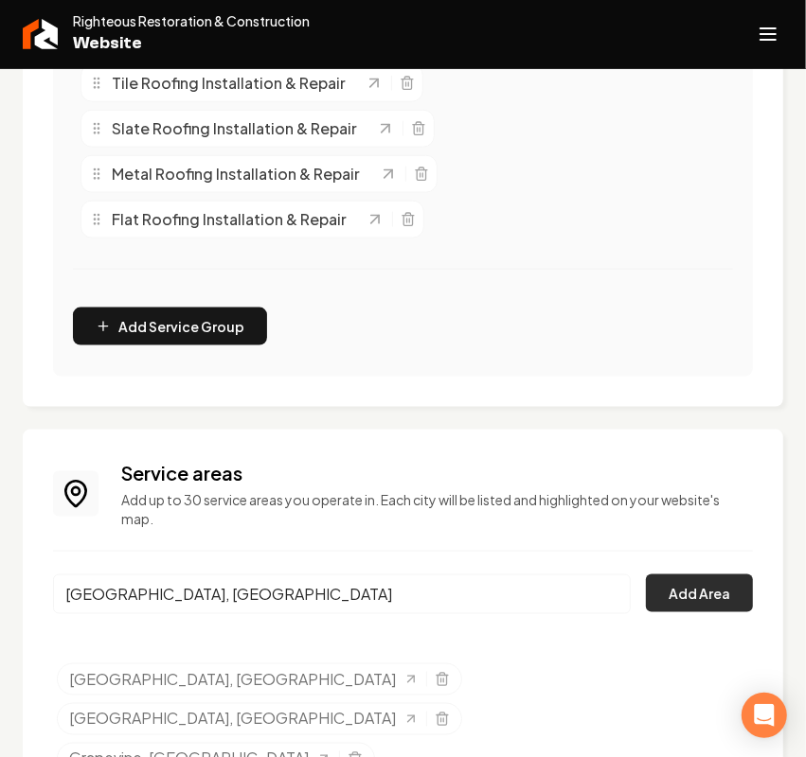
click at [654, 594] on button "Add Area" at bounding box center [699, 594] width 107 height 38
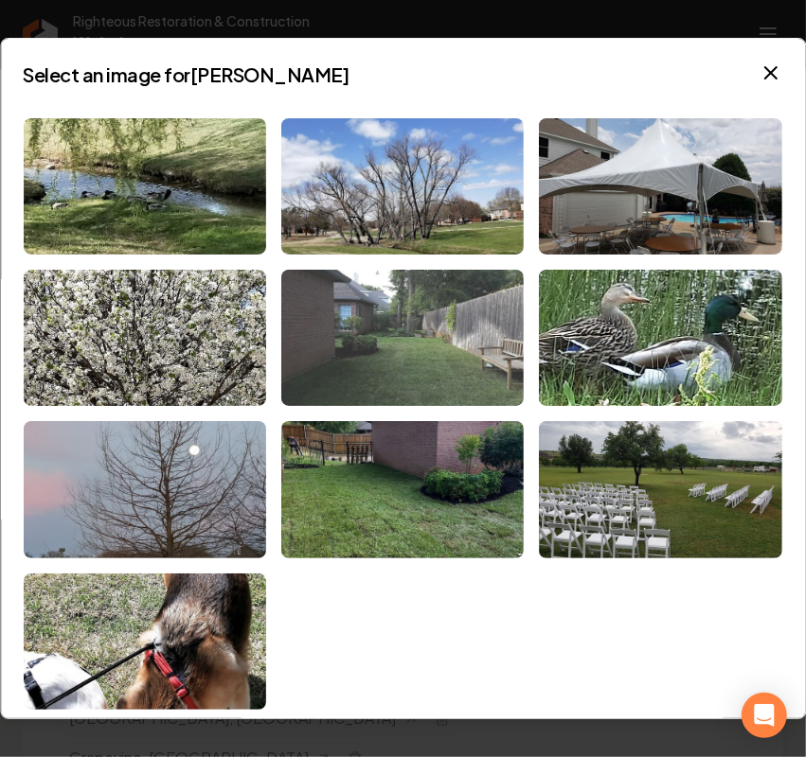
click at [413, 342] on img at bounding box center [402, 338] width 242 height 136
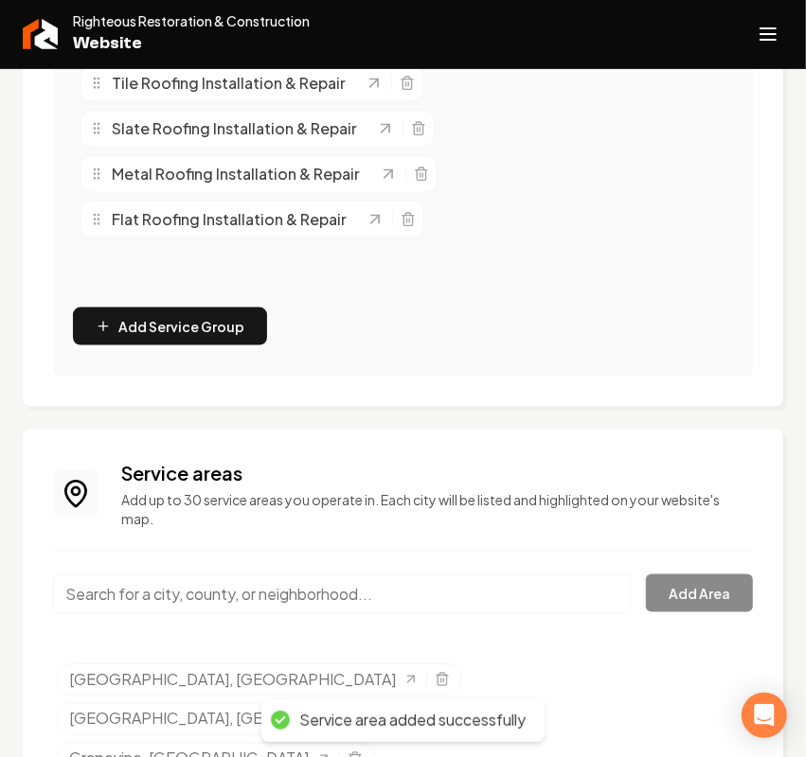
click at [125, 601] on input "Main content area" at bounding box center [342, 595] width 578 height 40
paste input "[GEOGRAPHIC_DATA]"
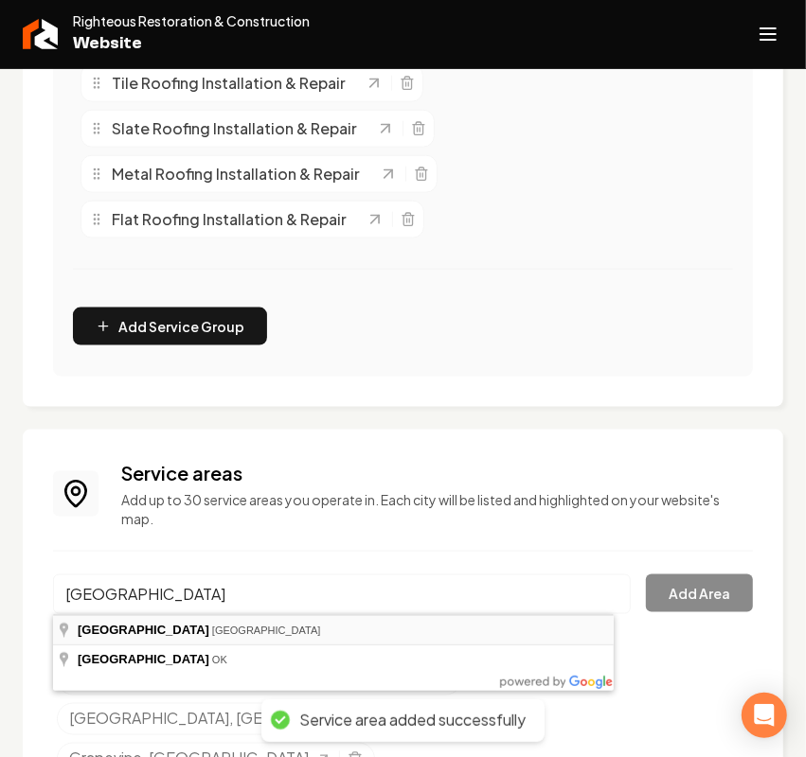
type input "[GEOGRAPHIC_DATA], [GEOGRAPHIC_DATA]"
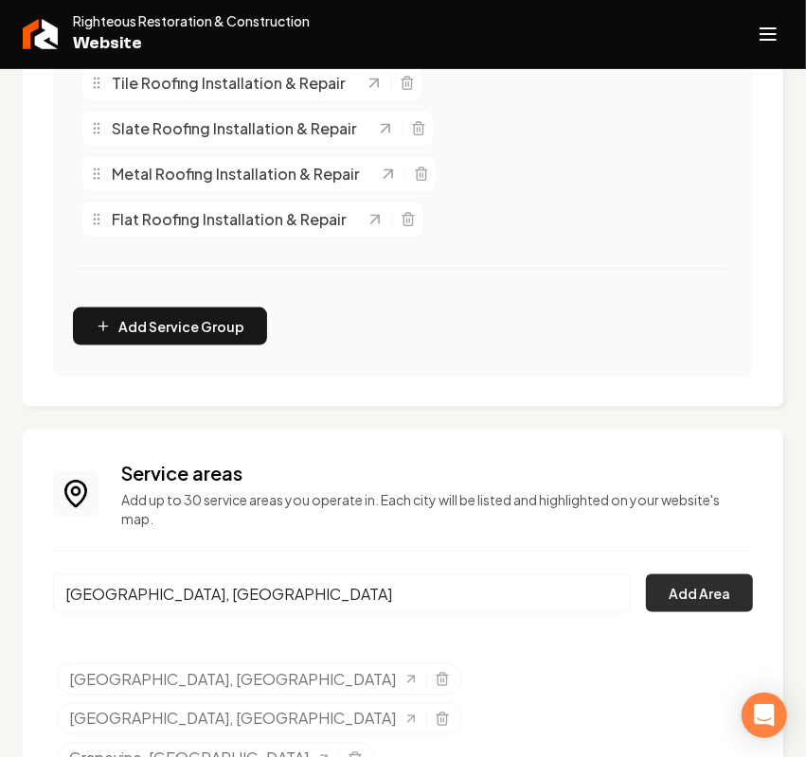
click at [691, 601] on button "Add Area" at bounding box center [699, 594] width 107 height 38
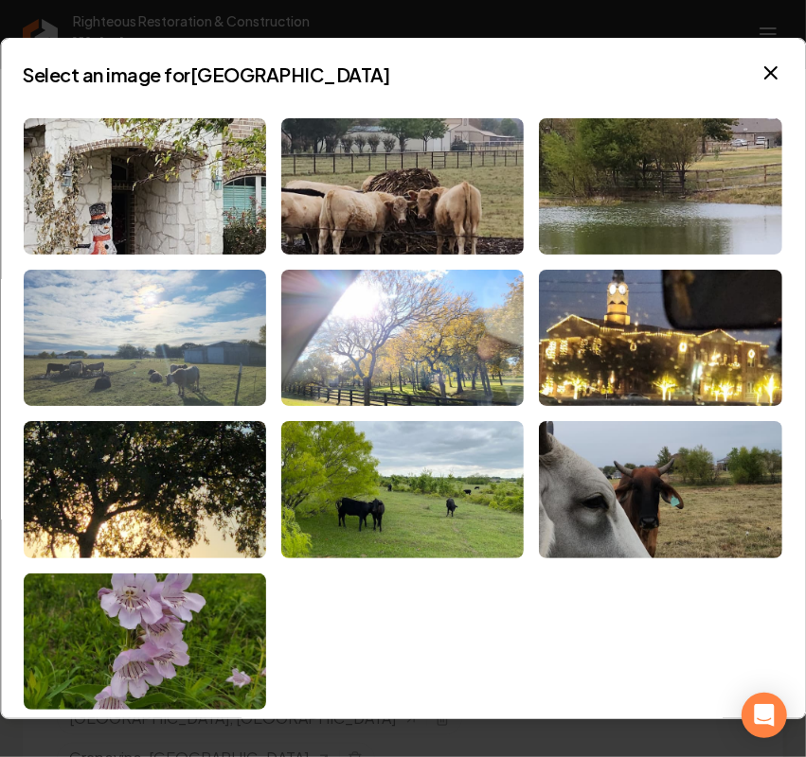
click at [55, 291] on img at bounding box center [145, 338] width 242 height 136
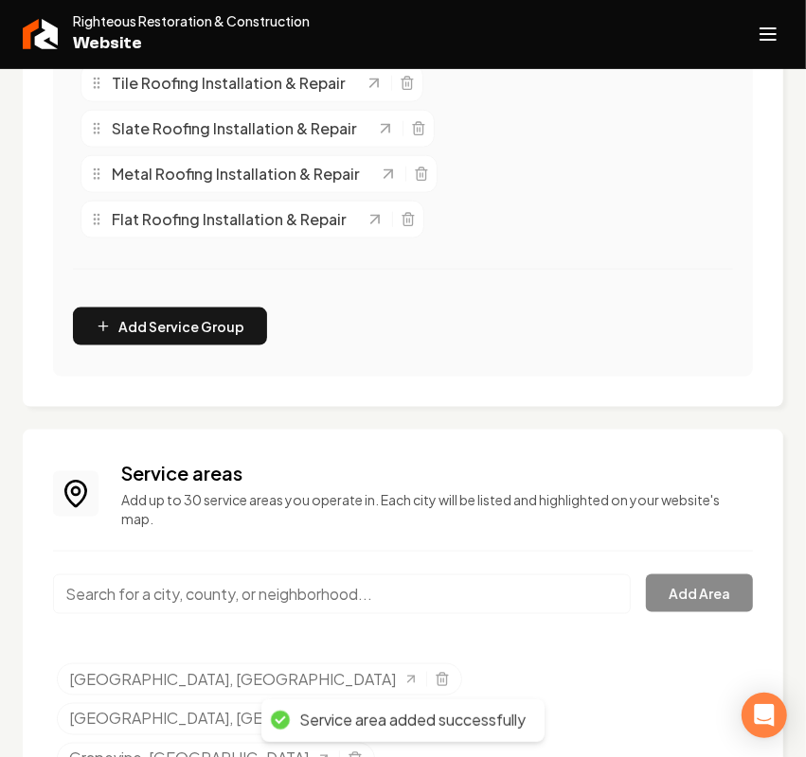
click at [227, 603] on input "Main content area" at bounding box center [342, 595] width 578 height 40
paste input "Coppell"
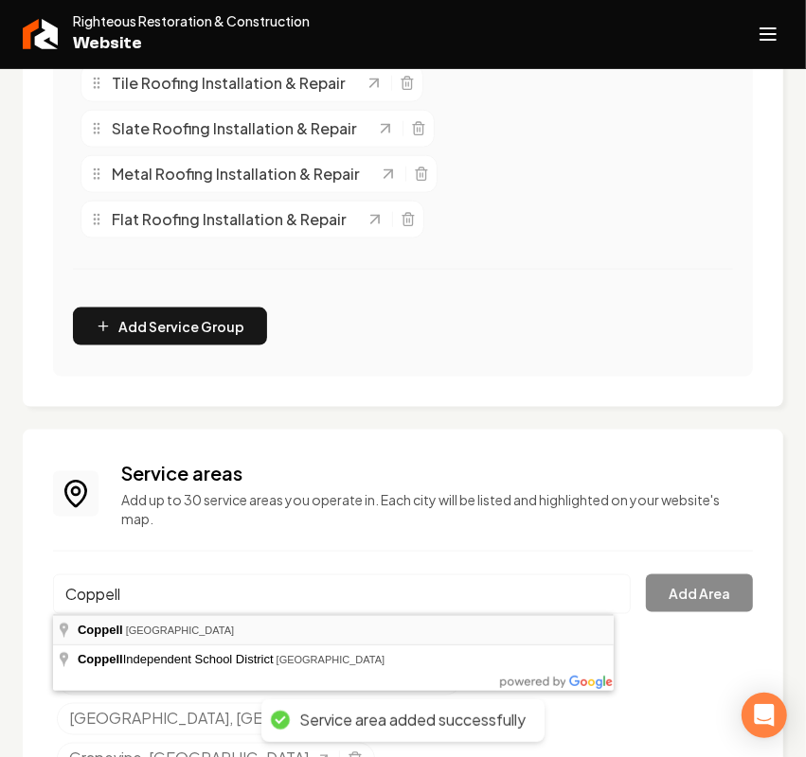
type input "[GEOGRAPHIC_DATA], [GEOGRAPHIC_DATA]"
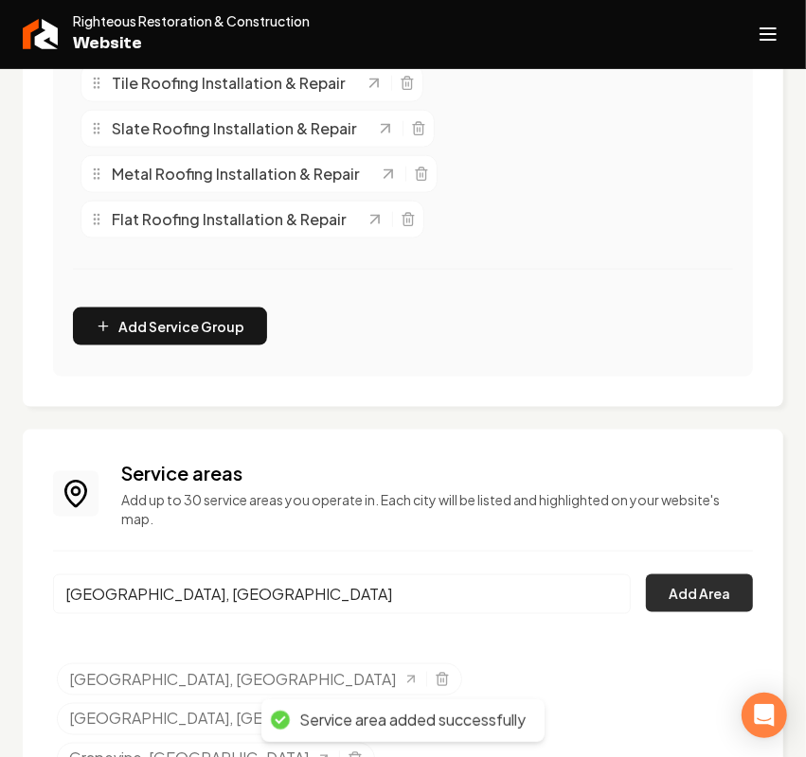
click at [660, 593] on button "Add Area" at bounding box center [699, 594] width 107 height 38
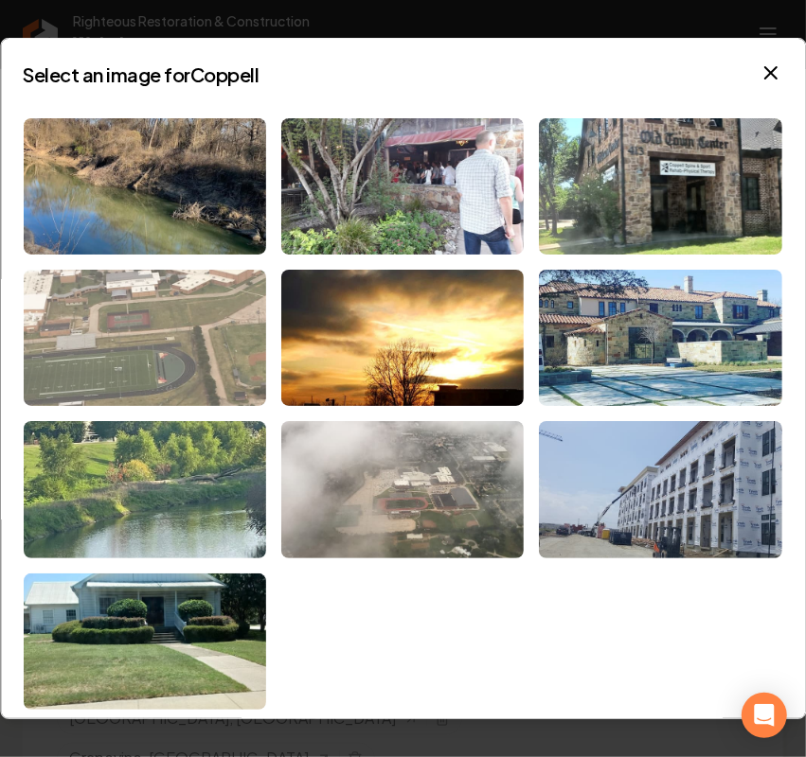
click at [133, 382] on img at bounding box center [145, 338] width 242 height 136
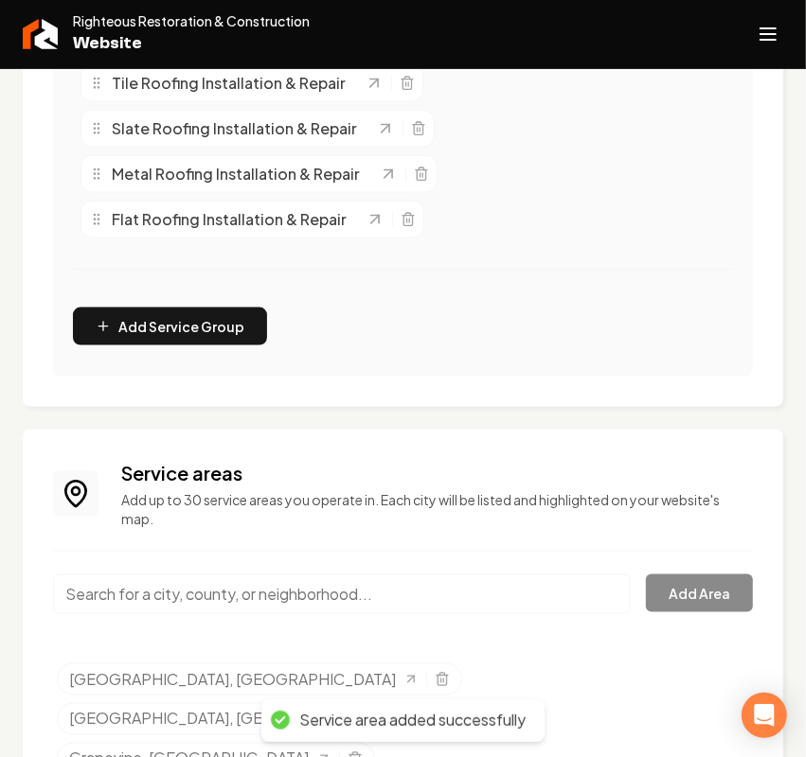
click at [166, 614] on input "Main content area" at bounding box center [342, 595] width 578 height 40
paste input "Trophy Club"
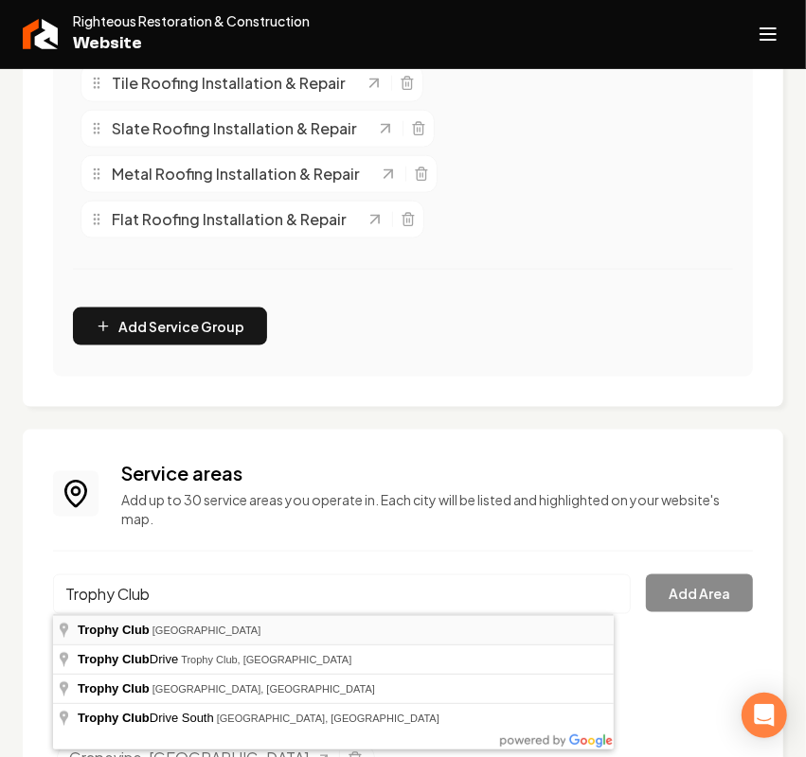
type input "Trophy Club, [GEOGRAPHIC_DATA]"
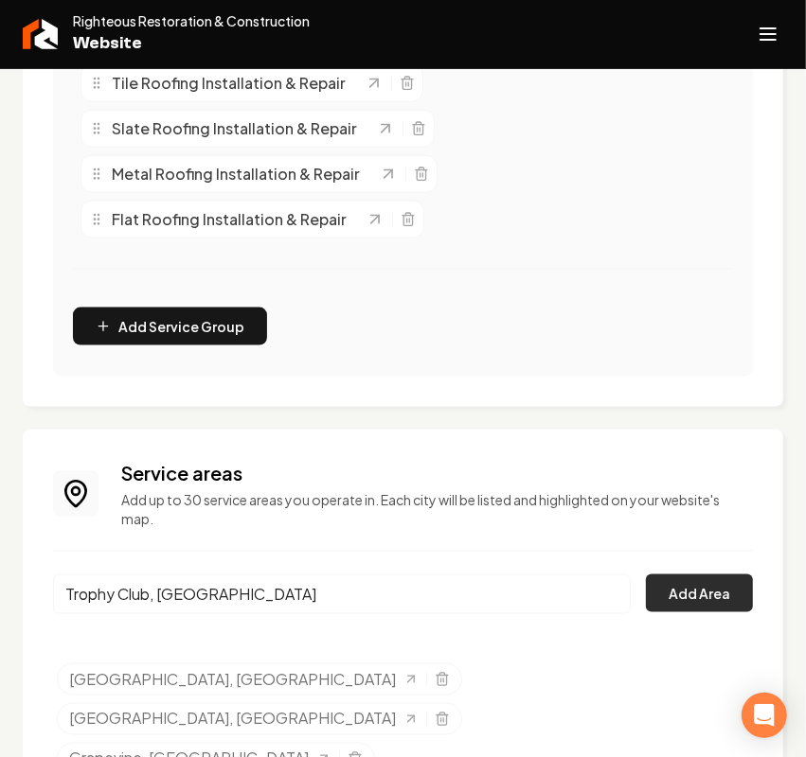
click at [701, 588] on button "Add Area" at bounding box center [699, 594] width 107 height 38
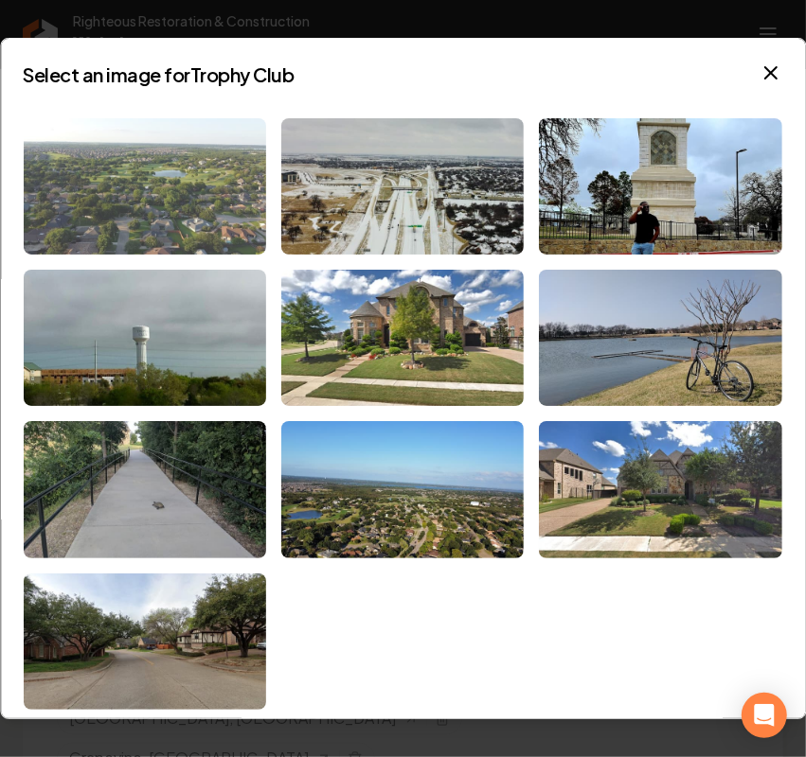
click at [147, 208] on img at bounding box center [145, 186] width 242 height 136
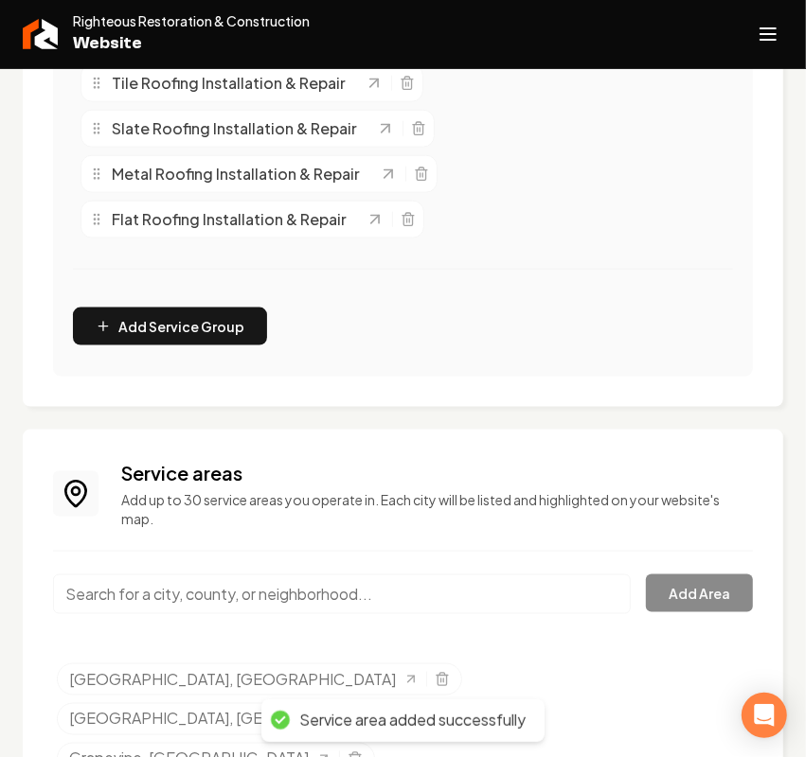
click at [124, 579] on input "Main content area" at bounding box center [342, 595] width 578 height 40
paste input "Westlake"
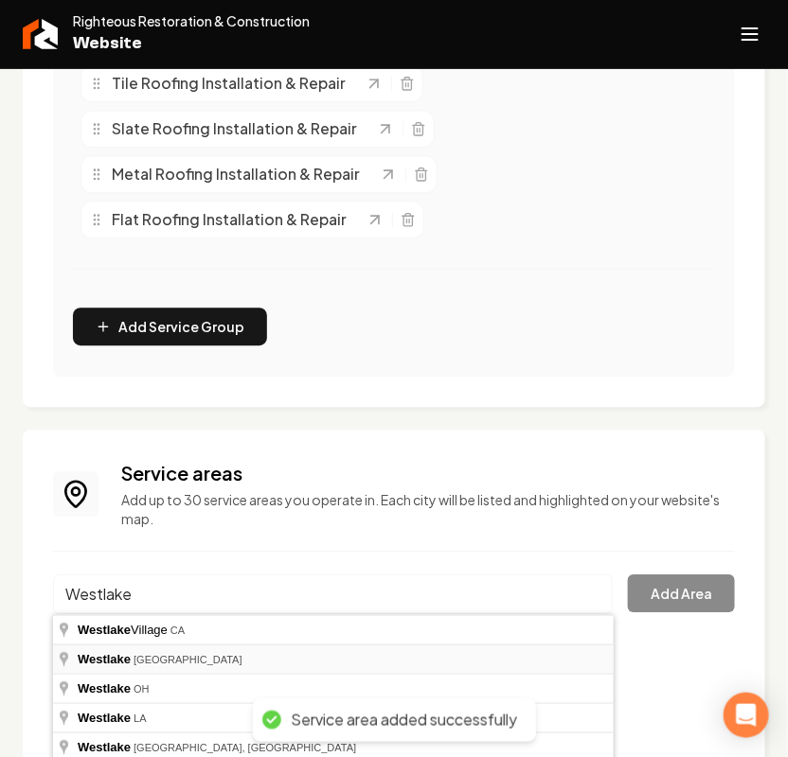
type input "[GEOGRAPHIC_DATA], [GEOGRAPHIC_DATA]"
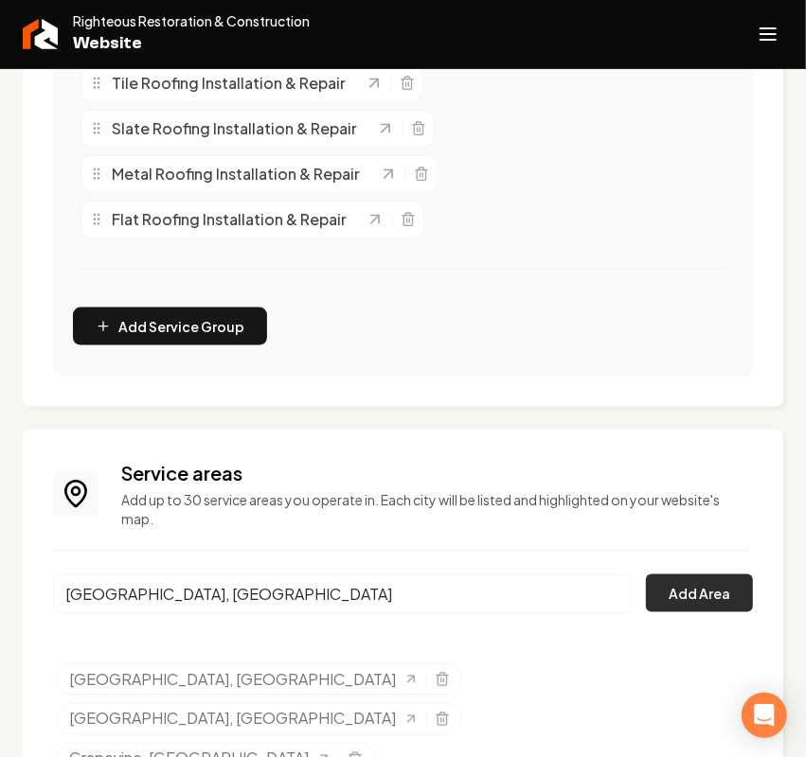
click at [703, 604] on button "Add Area" at bounding box center [699, 594] width 107 height 38
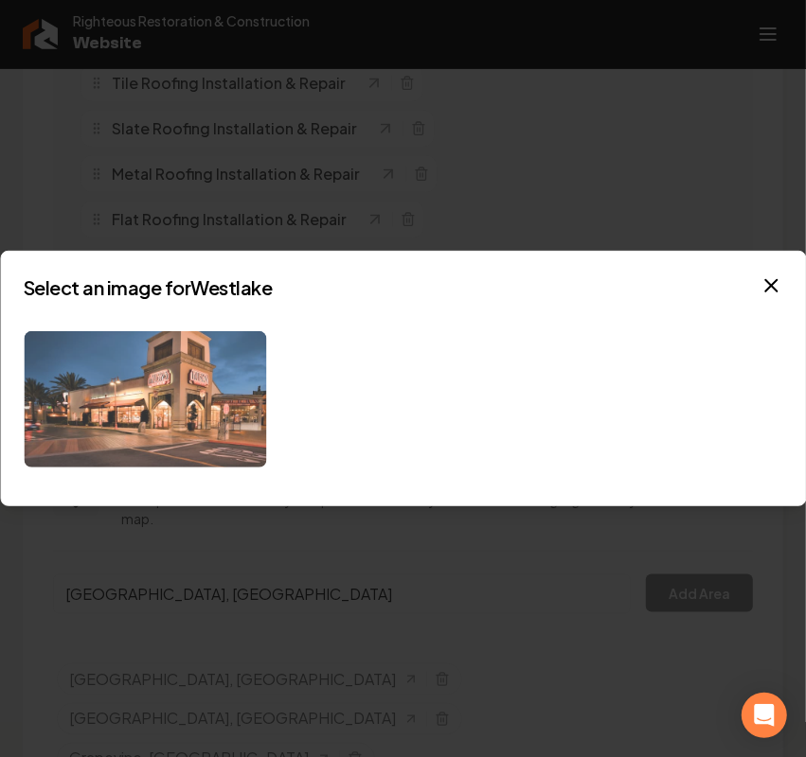
click at [62, 403] on img at bounding box center [145, 399] width 242 height 136
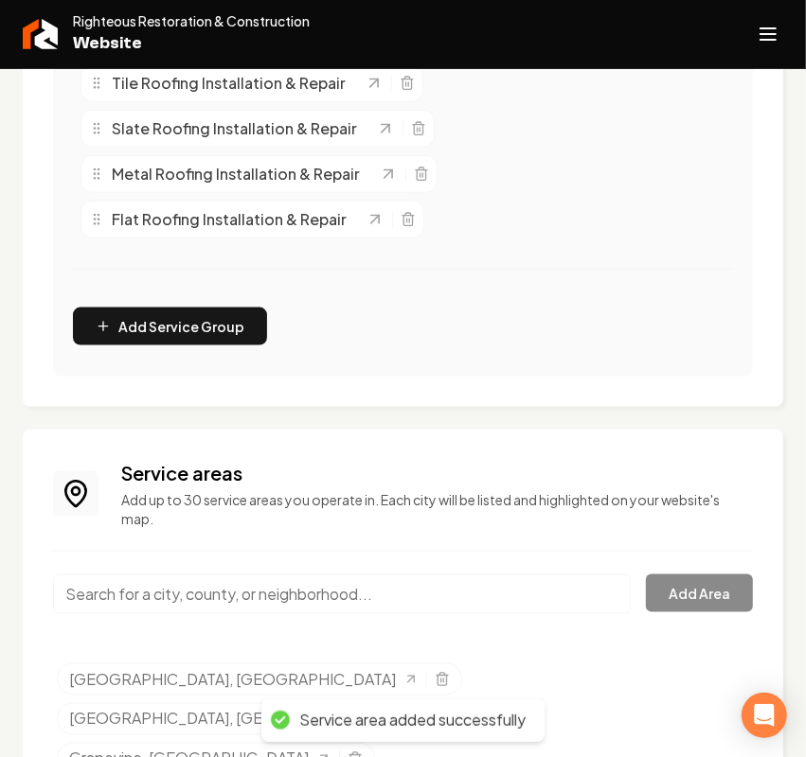
click at [271, 597] on input "Main content area" at bounding box center [342, 595] width 578 height 40
paste input "Highland Village"
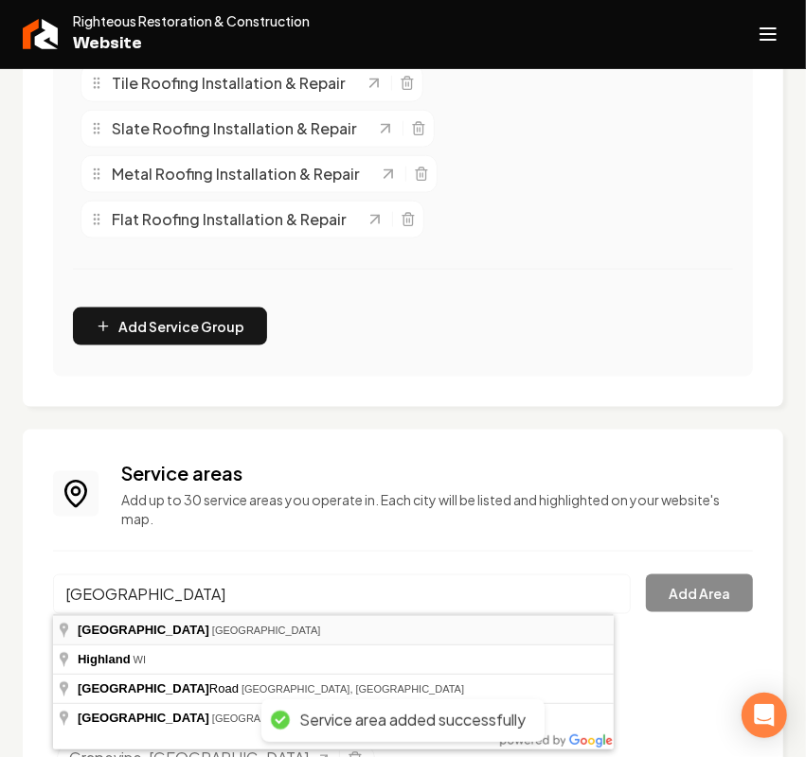
type input "[GEOGRAPHIC_DATA], [GEOGRAPHIC_DATA]"
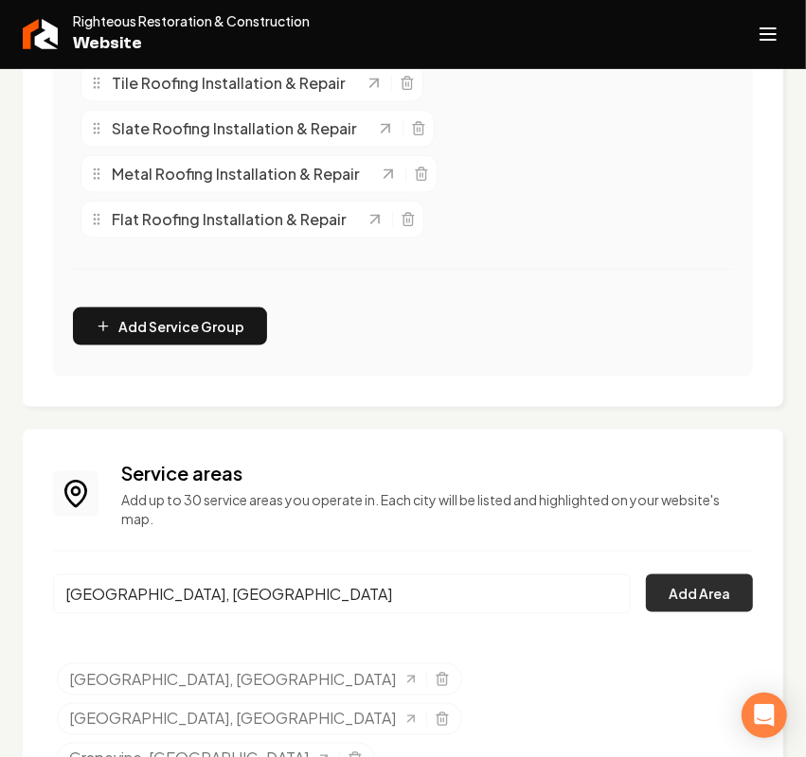
click at [705, 598] on button "Add Area" at bounding box center [699, 594] width 107 height 38
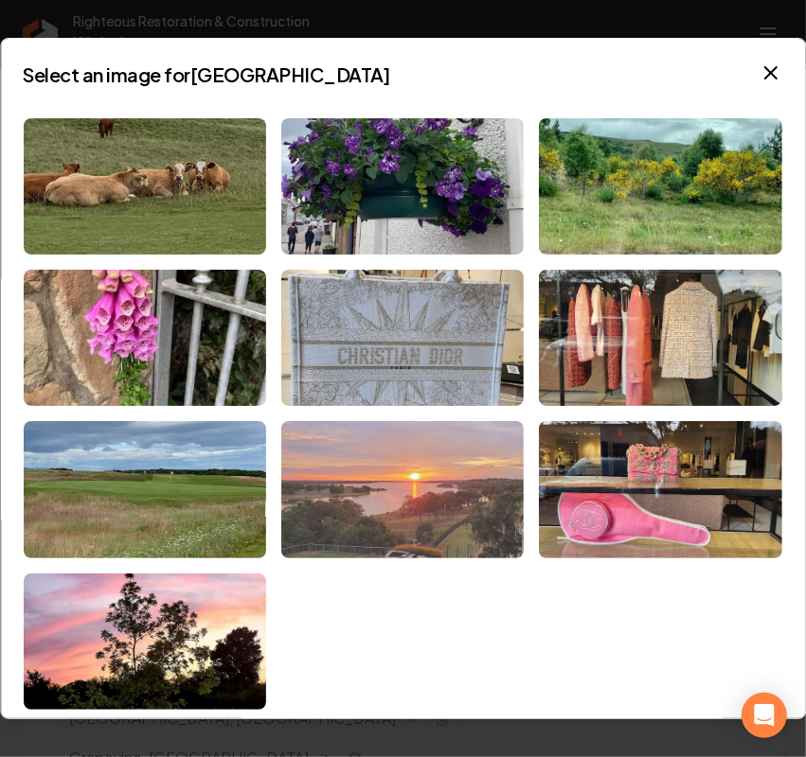
click at [426, 450] on img at bounding box center [402, 489] width 242 height 136
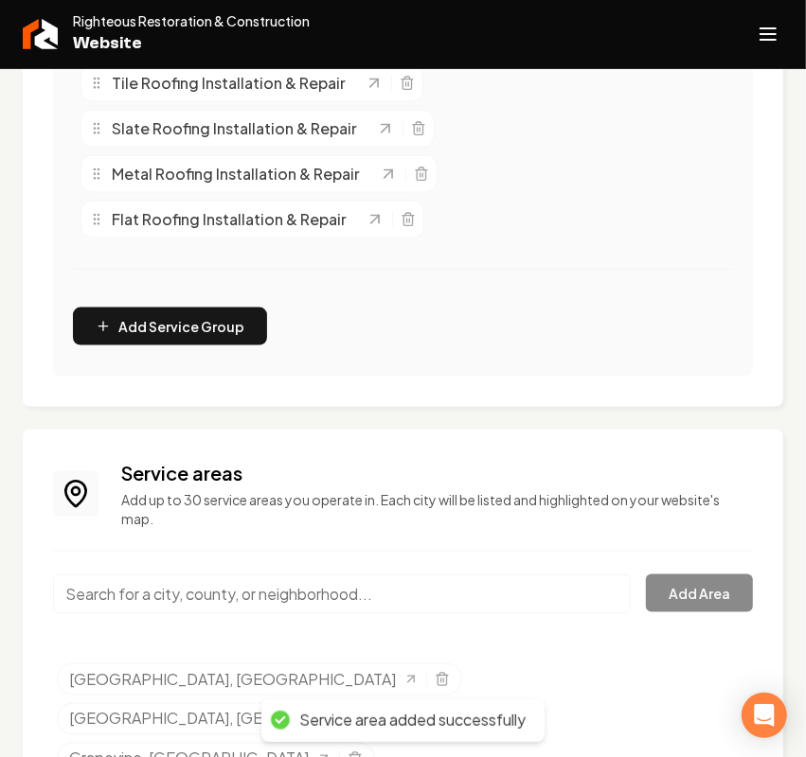
click at [218, 595] on input "Main content area" at bounding box center [342, 595] width 578 height 40
paste input "University Park"
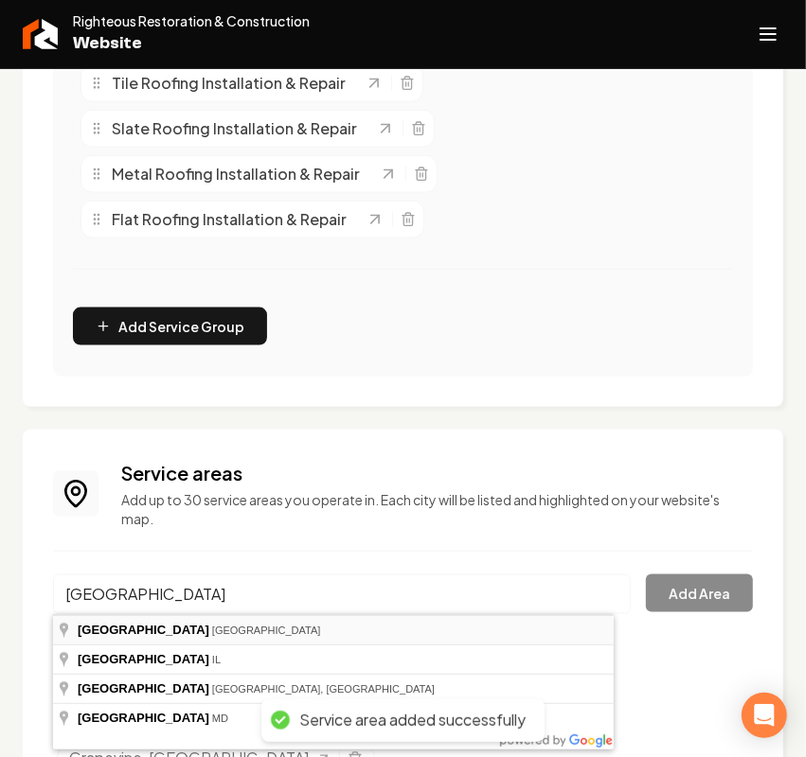
type input "[GEOGRAPHIC_DATA], [GEOGRAPHIC_DATA]"
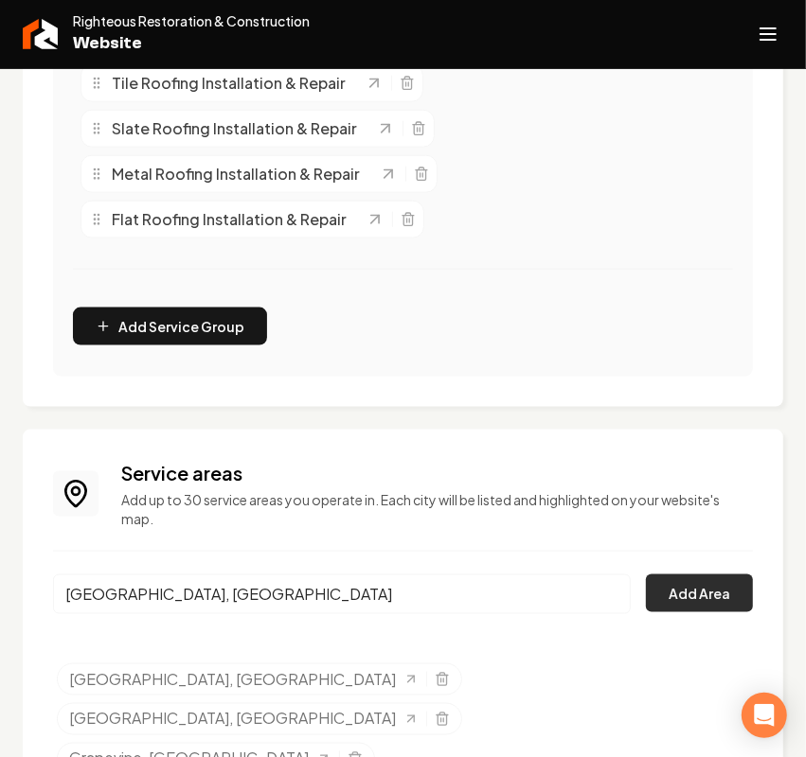
click at [708, 607] on button "Add Area" at bounding box center [699, 594] width 107 height 38
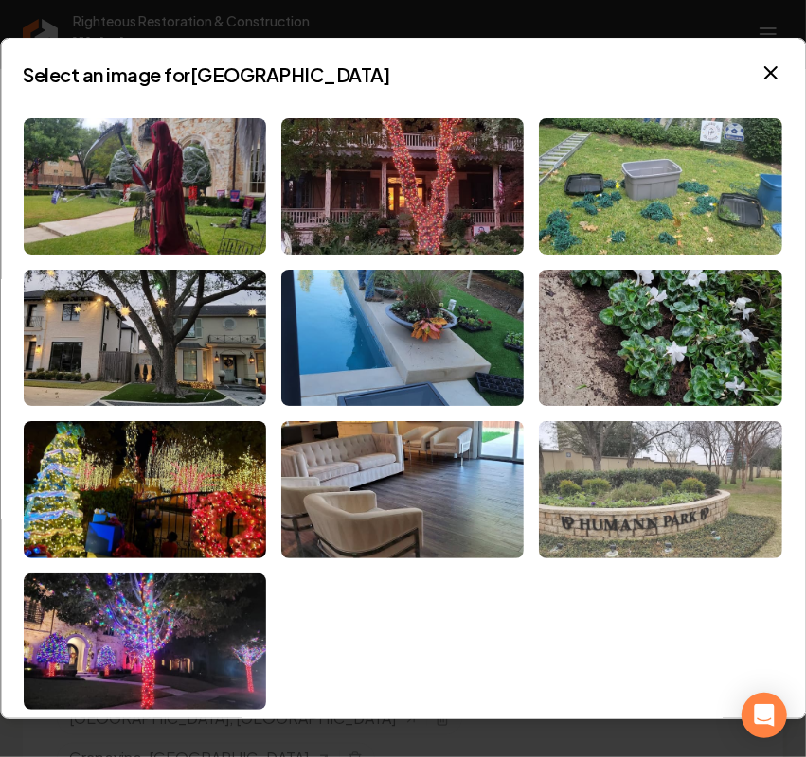
click at [697, 502] on img at bounding box center [661, 489] width 242 height 136
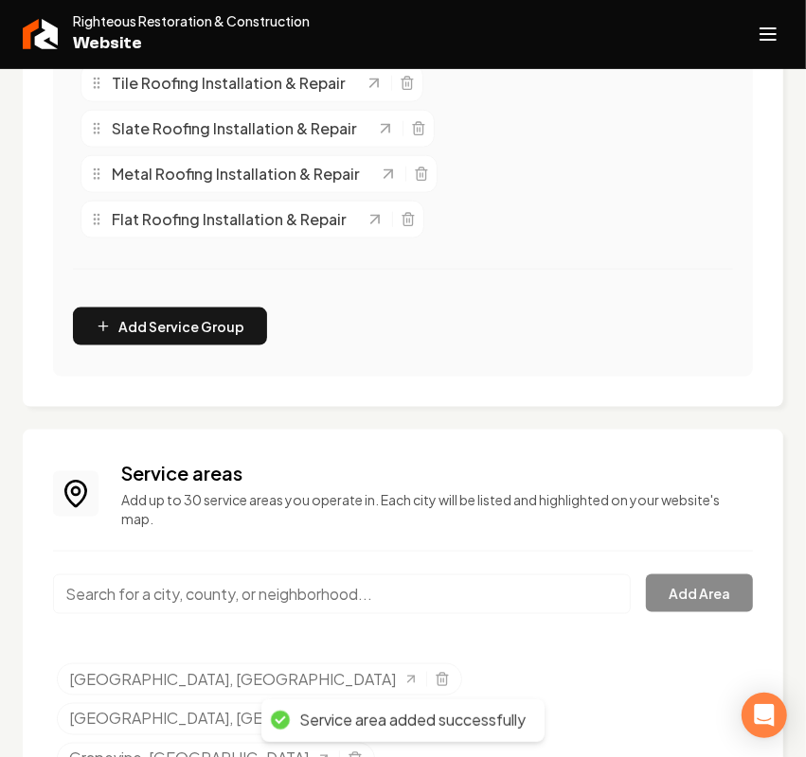
click at [221, 606] on input "Main content area" at bounding box center [342, 595] width 578 height 40
paste input "Highland Park"
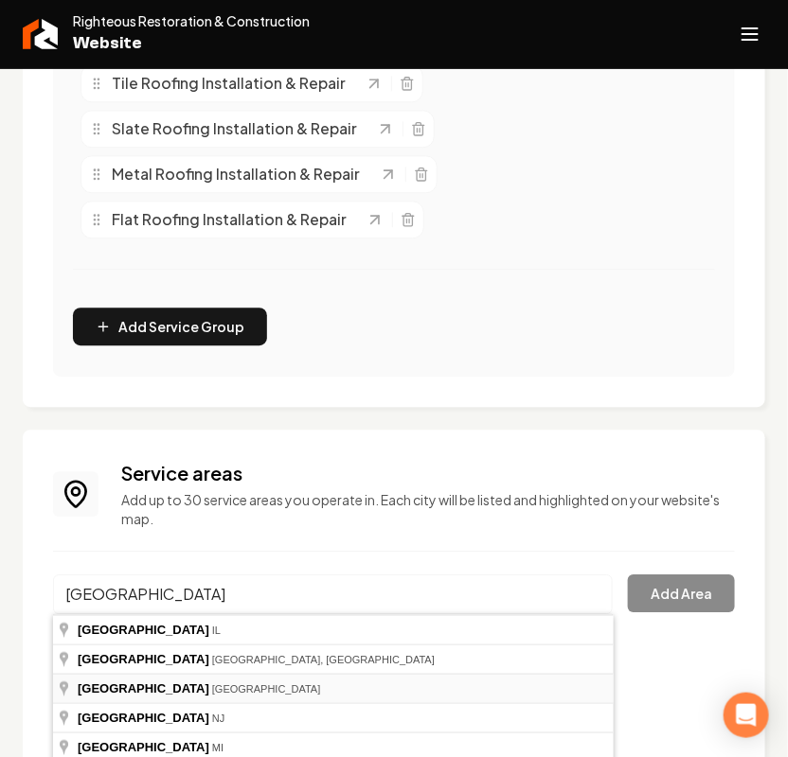
type input "[GEOGRAPHIC_DATA], [GEOGRAPHIC_DATA]"
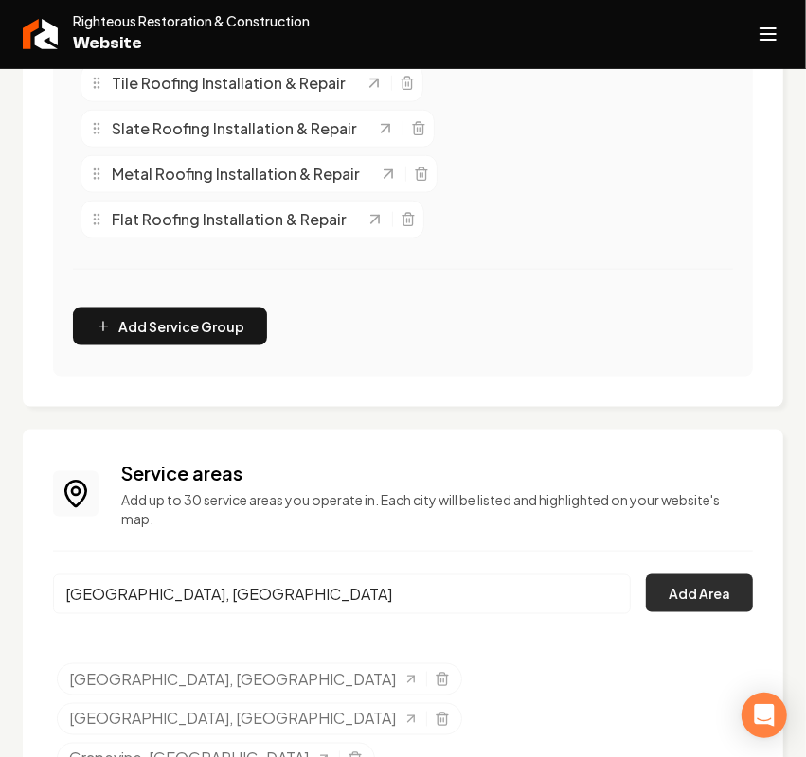
click at [667, 603] on button "Add Area" at bounding box center [699, 594] width 107 height 38
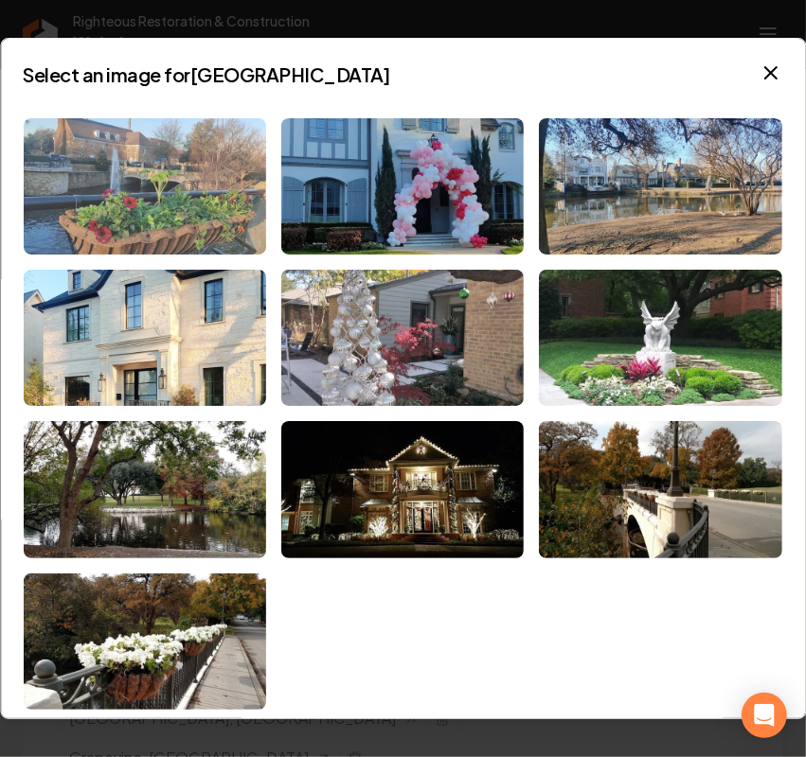
click at [150, 189] on img at bounding box center [145, 186] width 242 height 136
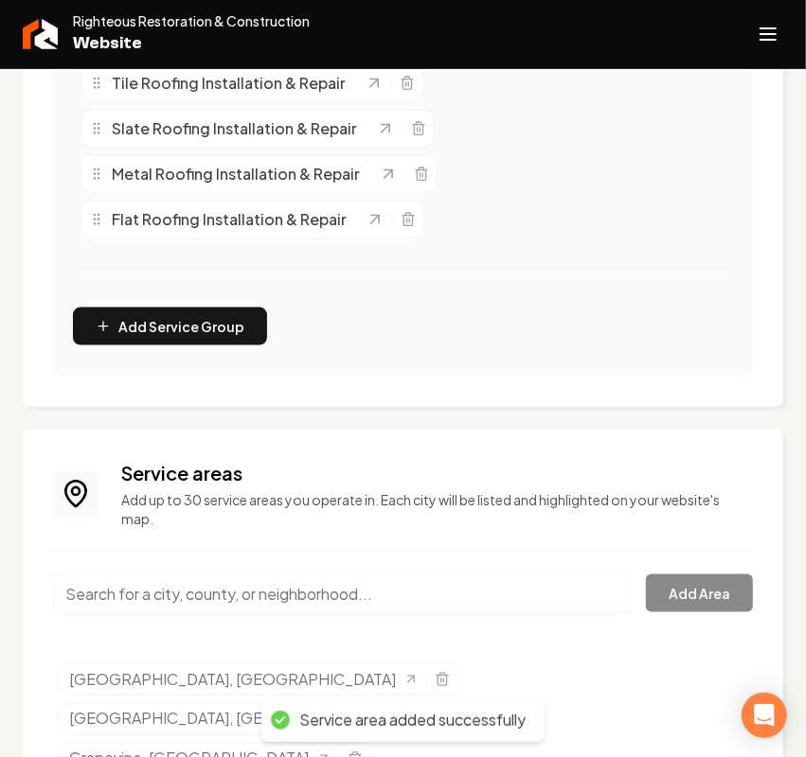
click at [205, 601] on input "Main content area" at bounding box center [342, 595] width 578 height 40
paste input "Preston Hollow"
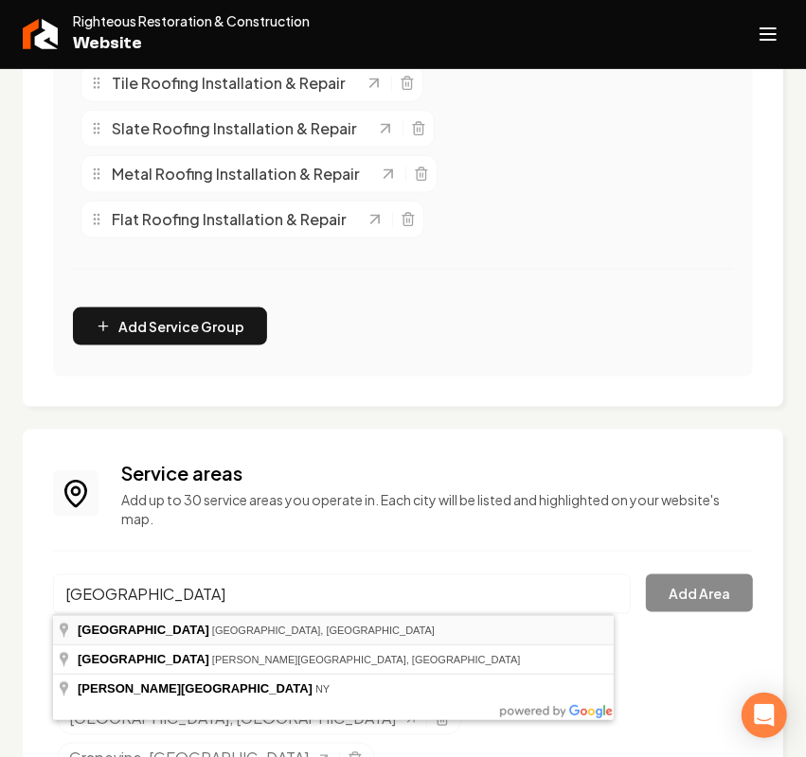
type input "Preston Hollow, Dallas, TX"
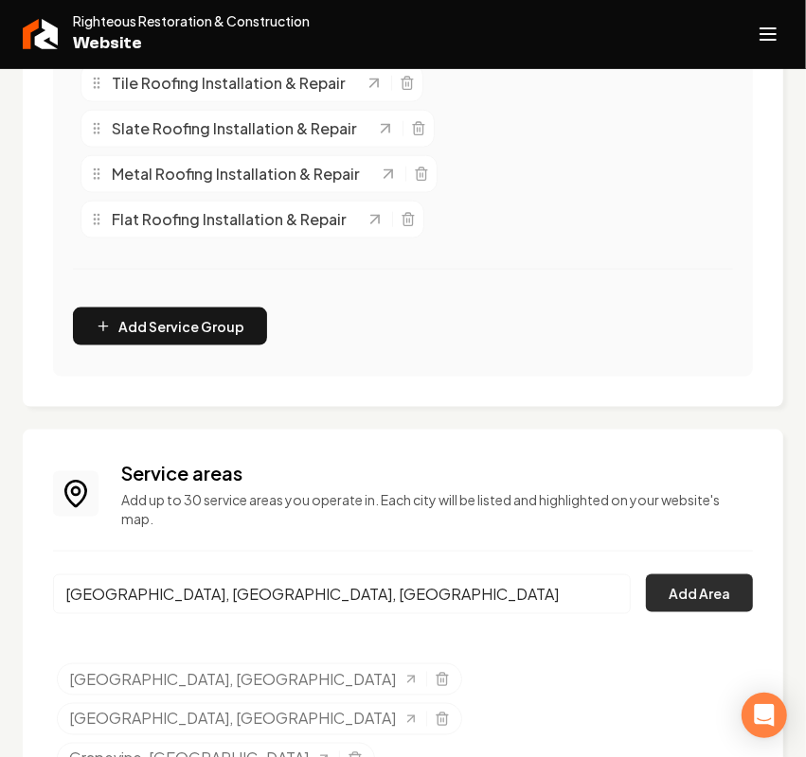
click at [698, 587] on button "Add Area" at bounding box center [699, 594] width 107 height 38
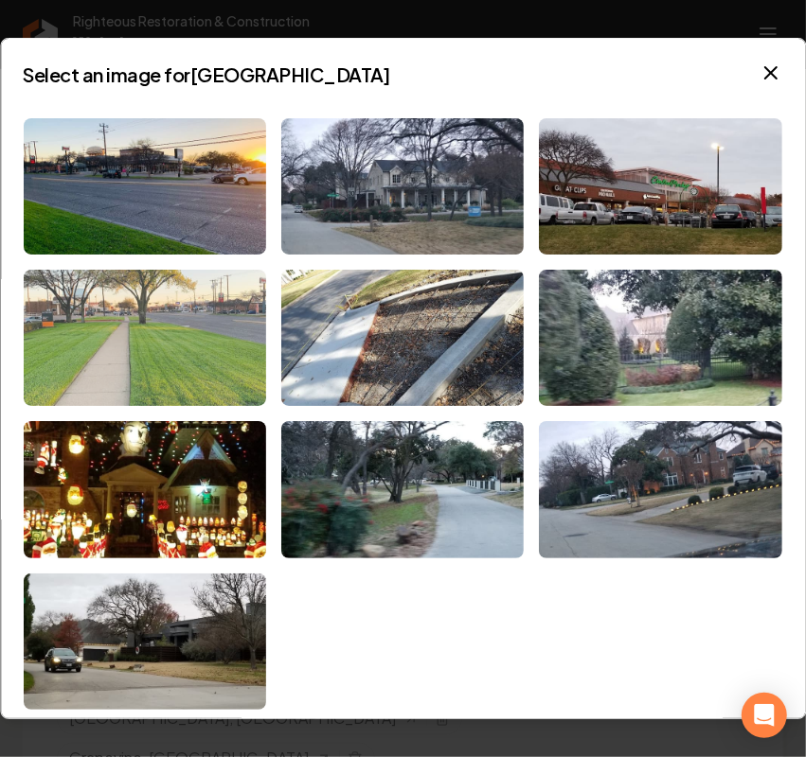
click at [213, 313] on img at bounding box center [145, 338] width 242 height 136
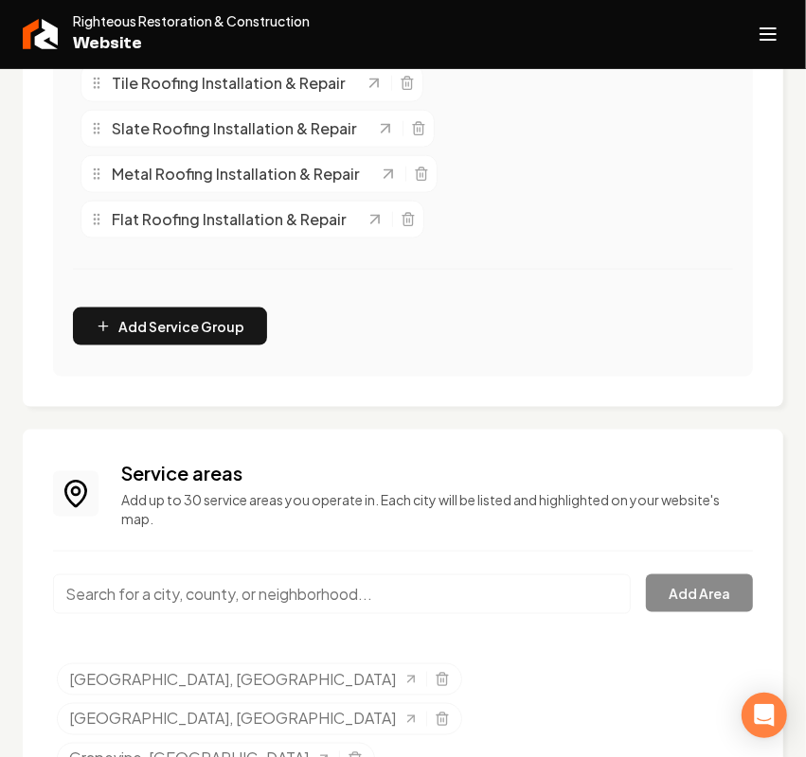
click at [185, 583] on input "Main content area" at bounding box center [342, 595] width 578 height 40
paste input "Richardson"
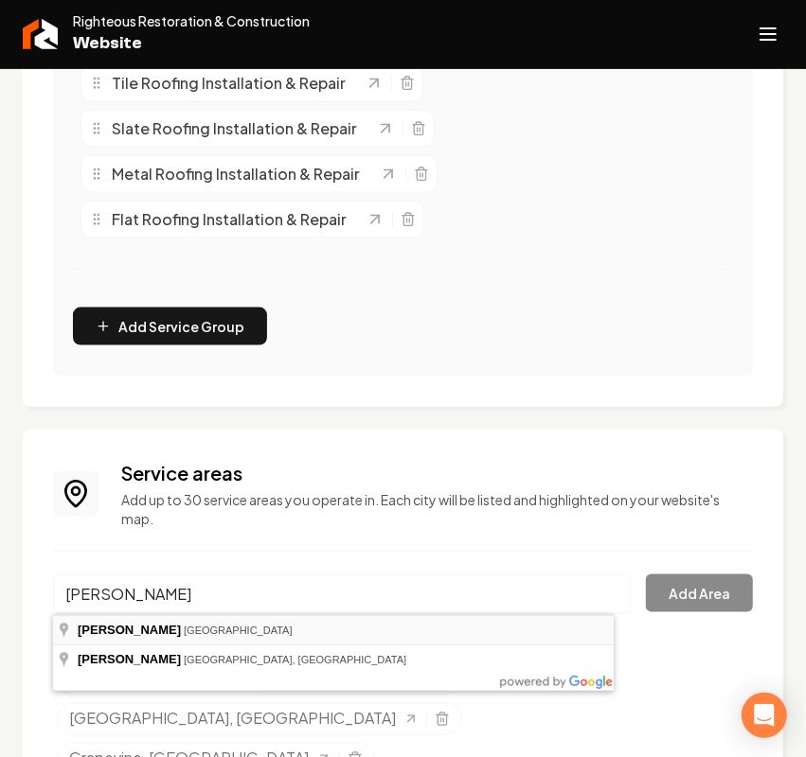
type input "[GEOGRAPHIC_DATA], [GEOGRAPHIC_DATA]"
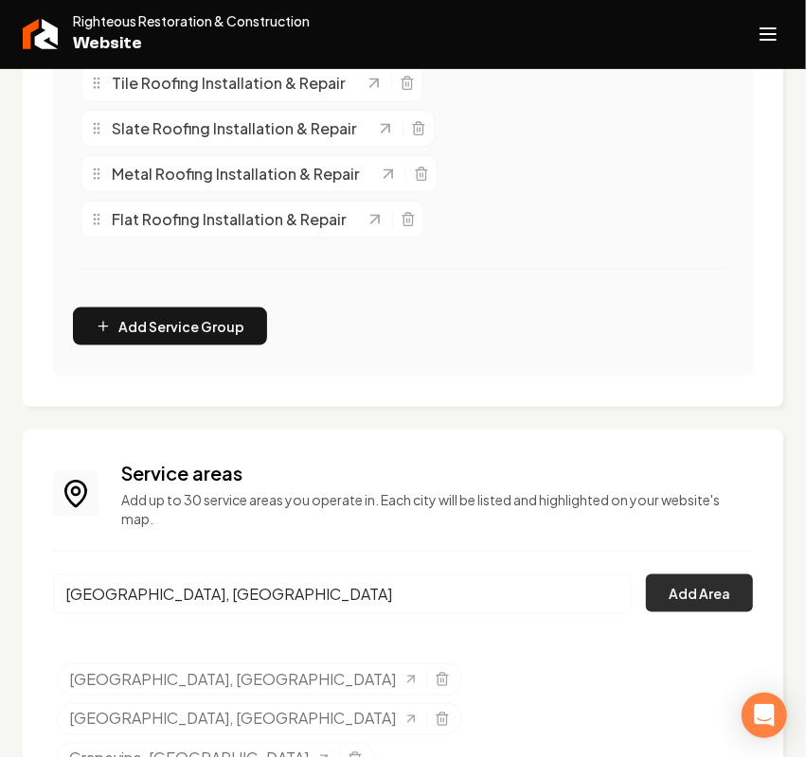
click at [664, 598] on button "Add Area" at bounding box center [699, 594] width 107 height 38
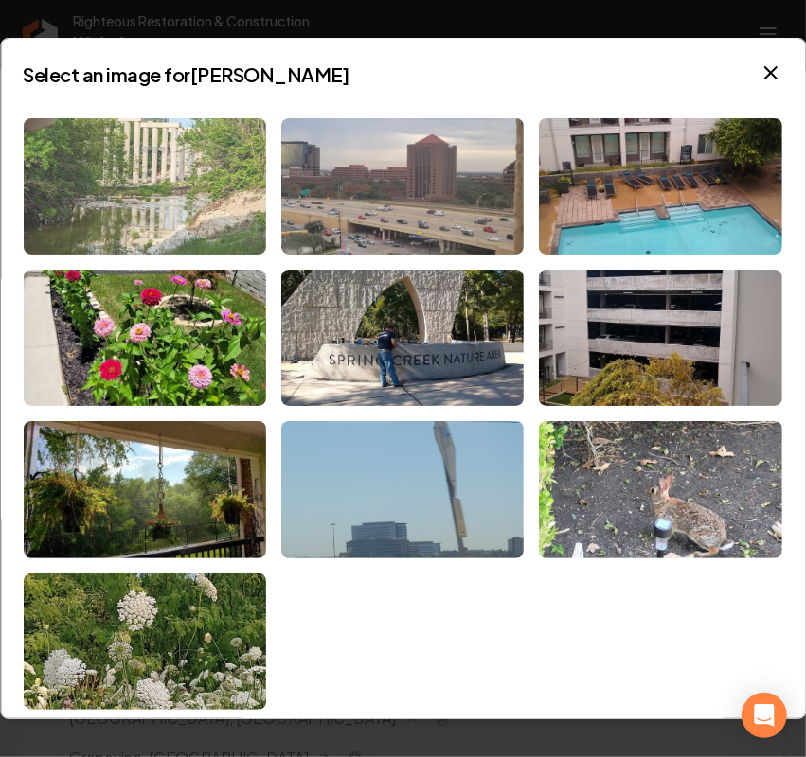
click at [162, 205] on img at bounding box center [145, 186] width 242 height 136
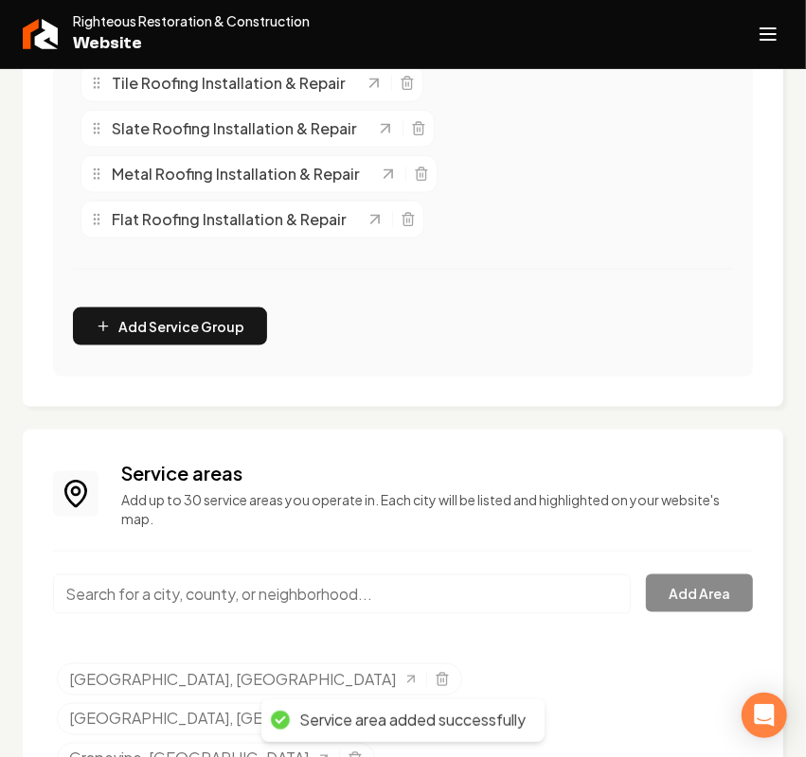
click at [164, 597] on input "Main content area" at bounding box center [342, 595] width 578 height 40
paste input "Plano"
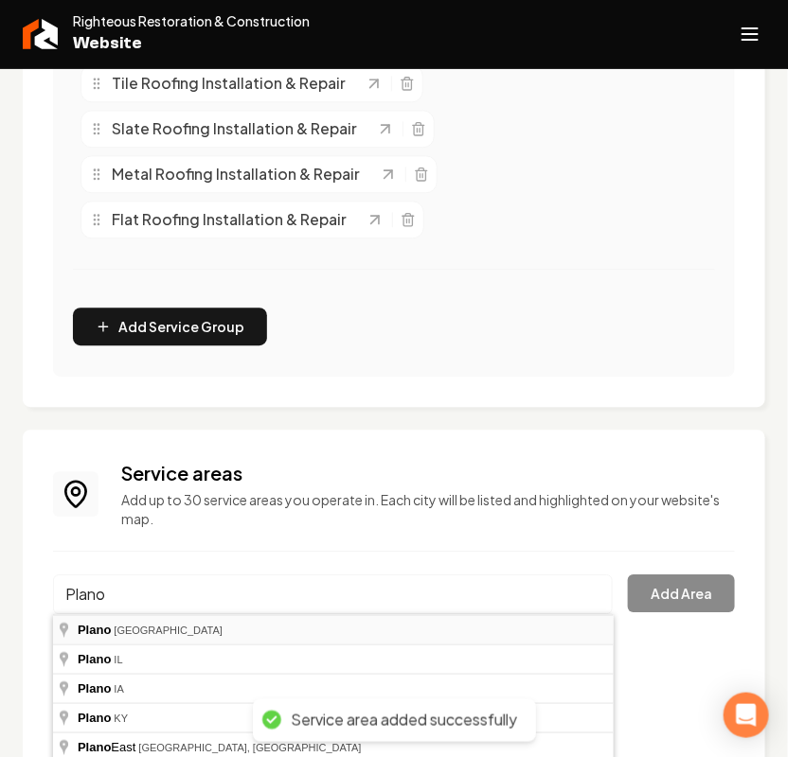
type input "[GEOGRAPHIC_DATA], [GEOGRAPHIC_DATA]"
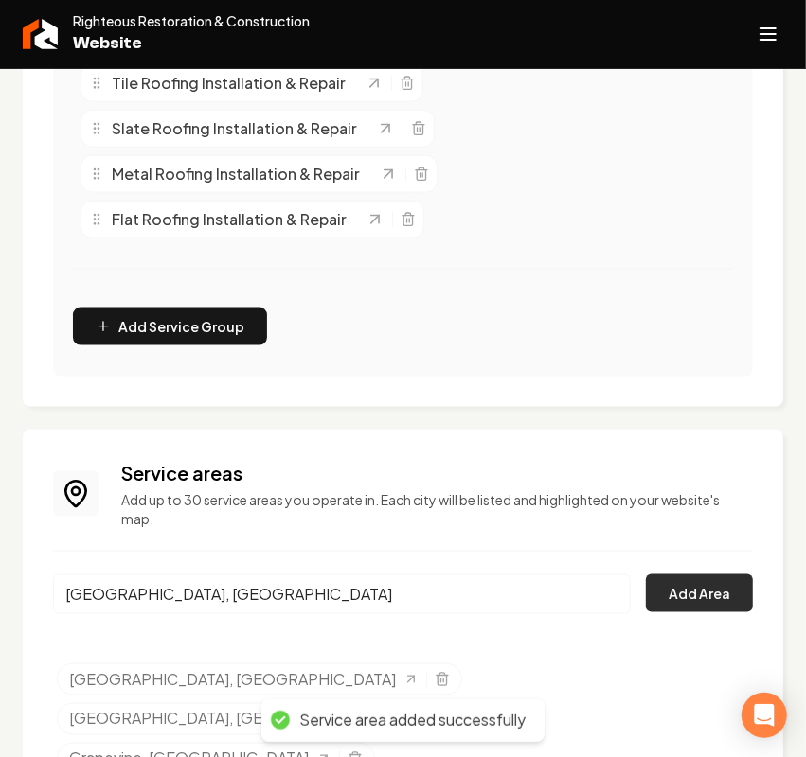
click at [703, 584] on button "Add Area" at bounding box center [699, 594] width 107 height 38
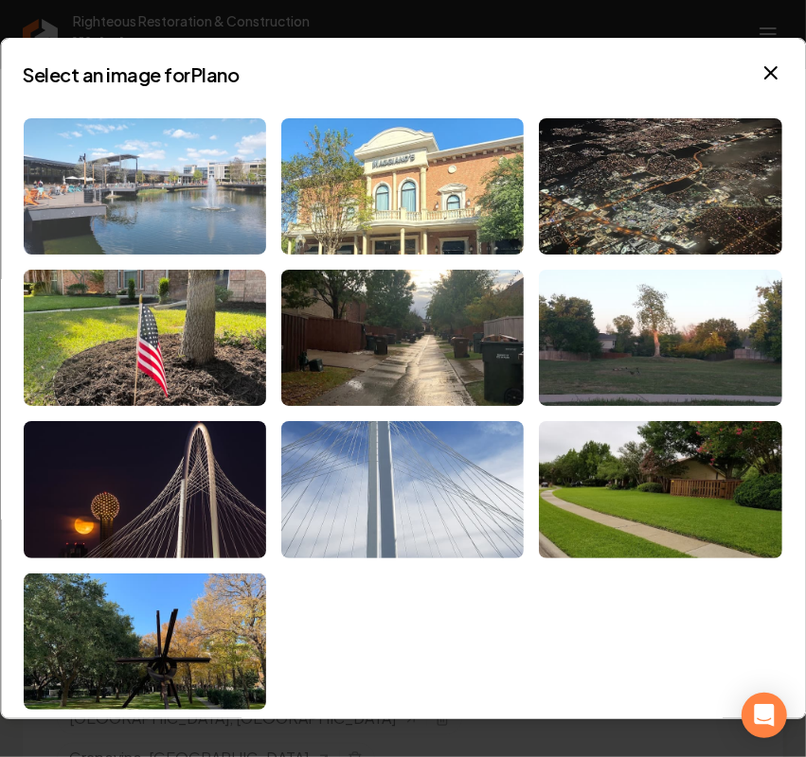
click at [162, 187] on img at bounding box center [145, 186] width 242 height 136
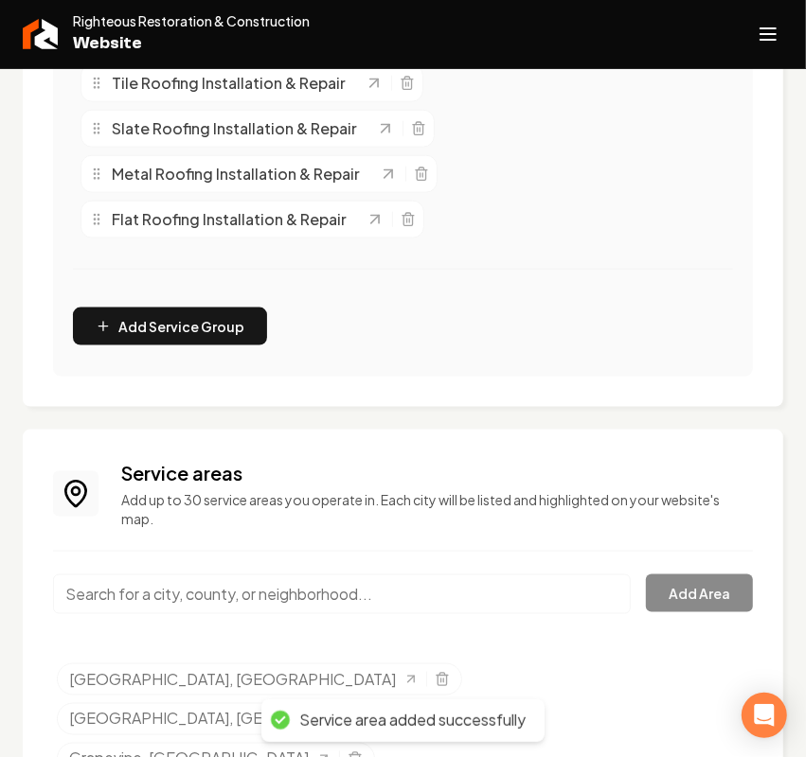
click at [194, 598] on input "Main content area" at bounding box center [342, 595] width 578 height 40
paste input "Frisco"
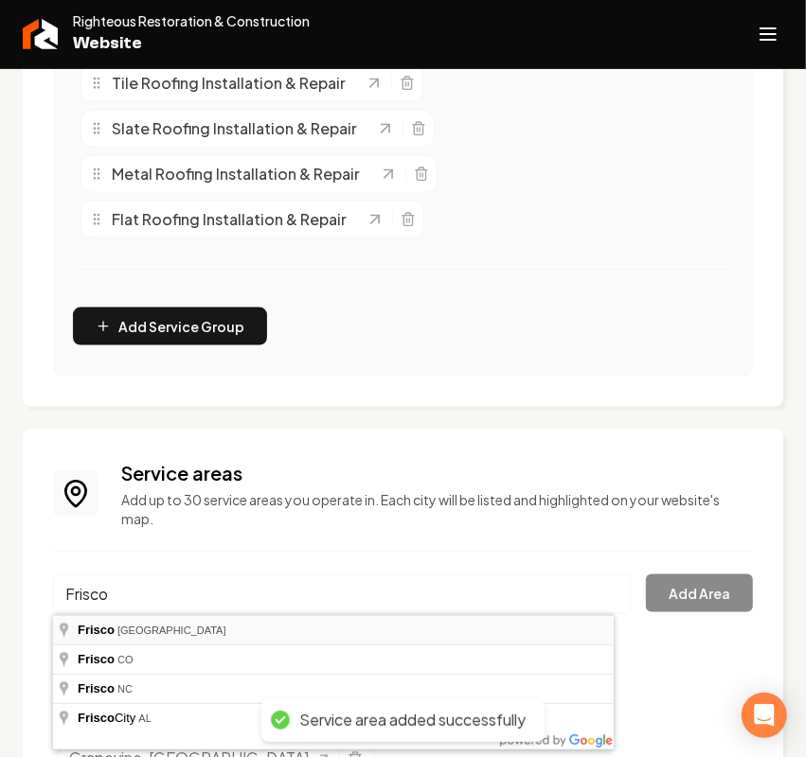
type input "[GEOGRAPHIC_DATA], [GEOGRAPHIC_DATA]"
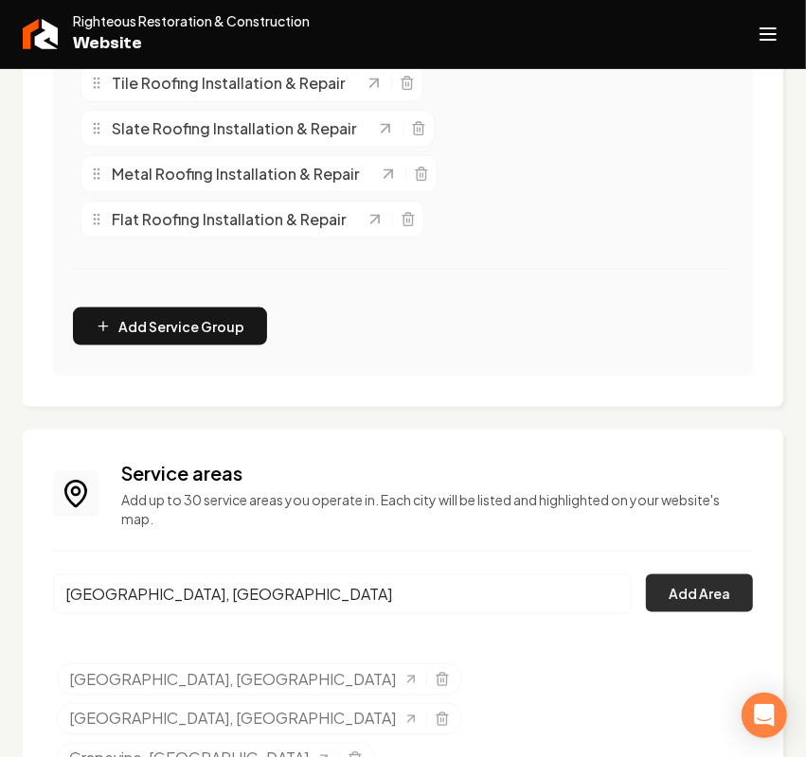
click at [702, 594] on button "Add Area" at bounding box center [699, 594] width 107 height 38
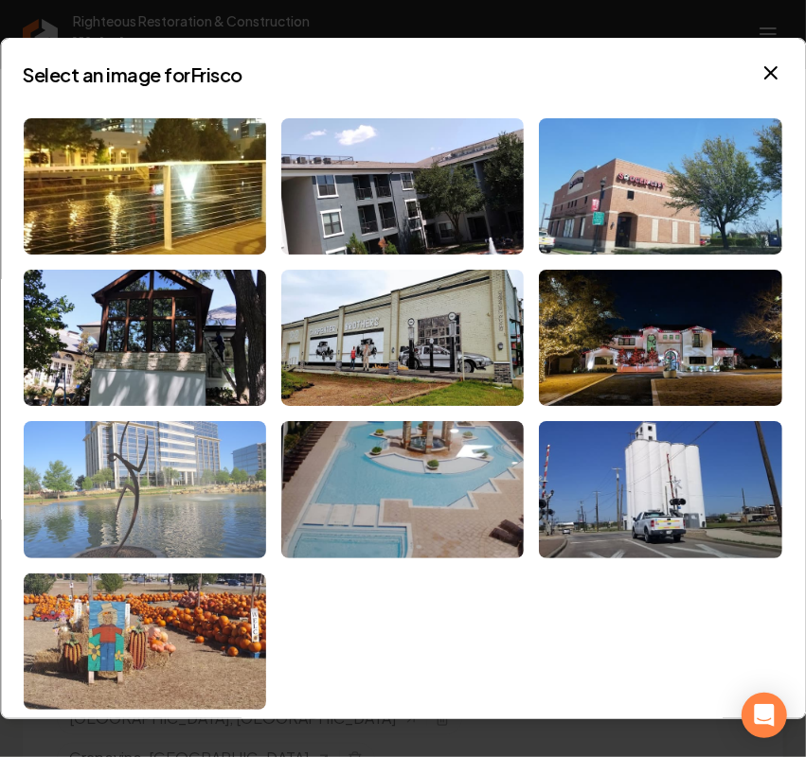
click at [129, 481] on img at bounding box center [145, 489] width 242 height 136
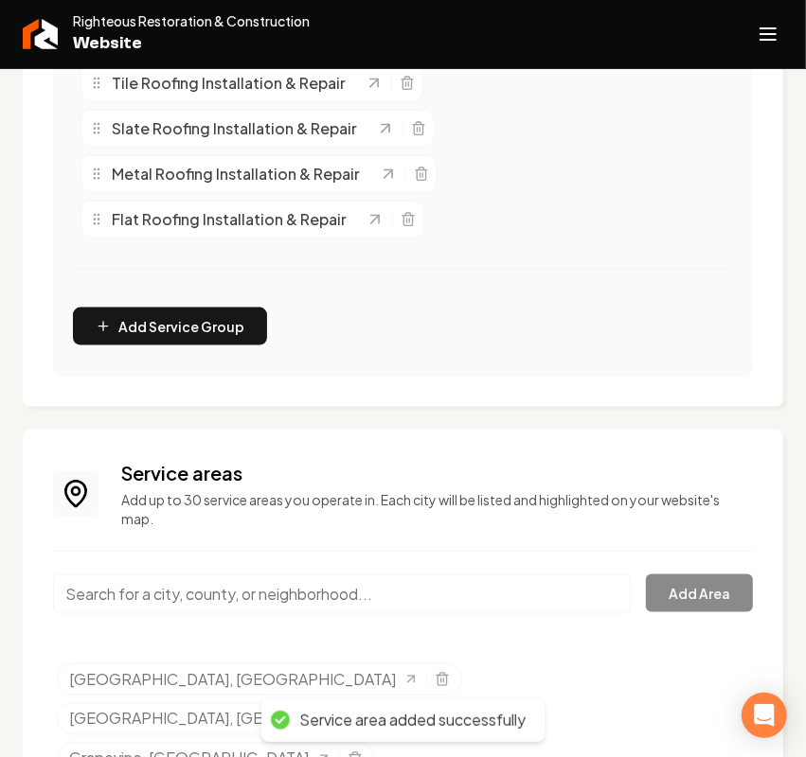
click at [139, 603] on input "Main content area" at bounding box center [342, 595] width 578 height 40
paste input "Allen"
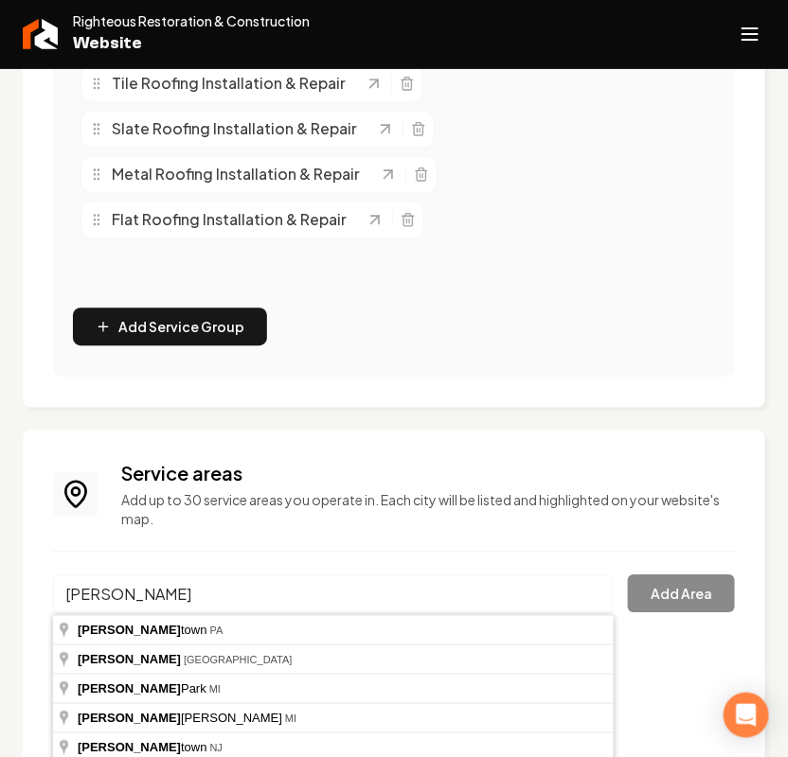
type input "[GEOGRAPHIC_DATA], [GEOGRAPHIC_DATA]"
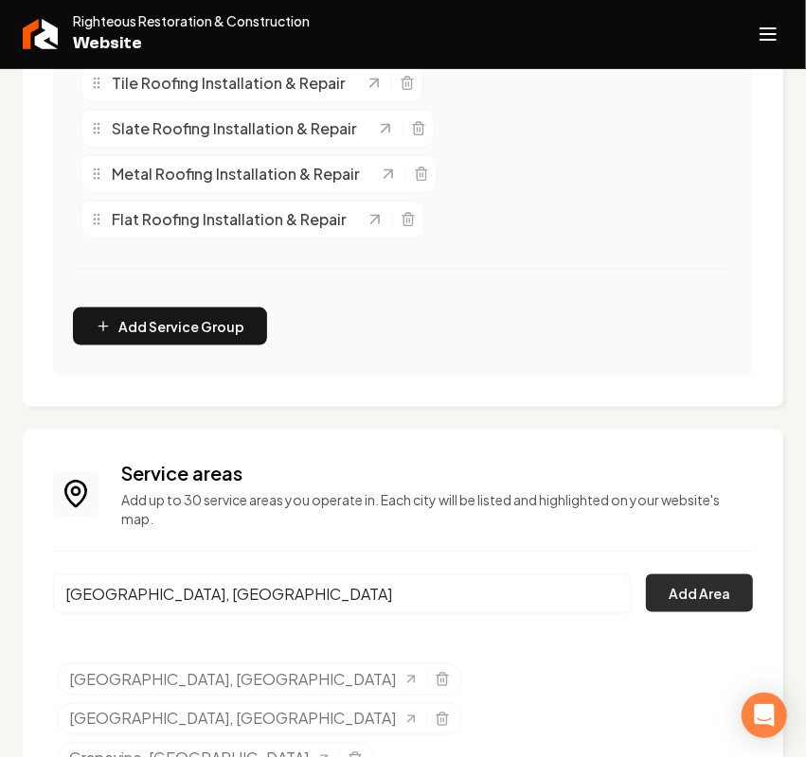
click at [699, 603] on button "Add Area" at bounding box center [699, 594] width 107 height 38
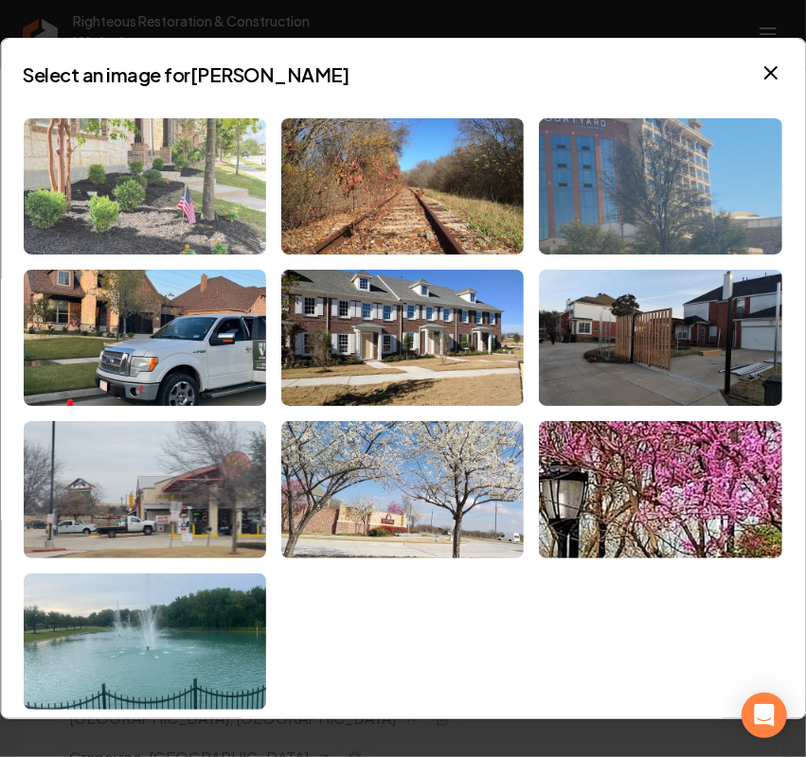
click at [176, 187] on img at bounding box center [145, 186] width 242 height 136
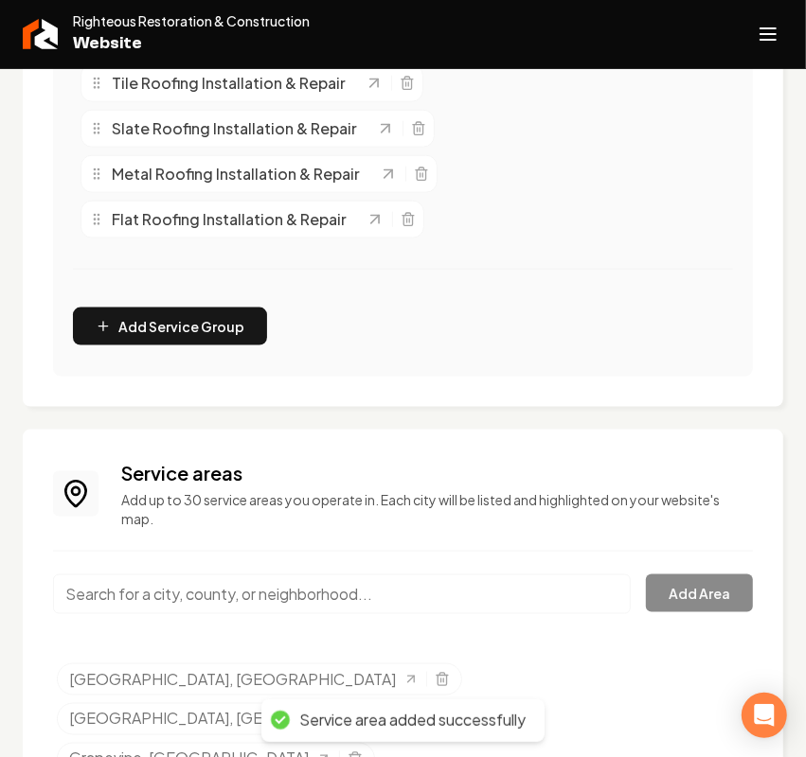
click at [186, 603] on input "Main content area" at bounding box center [342, 595] width 578 height 40
paste input "McKinney"
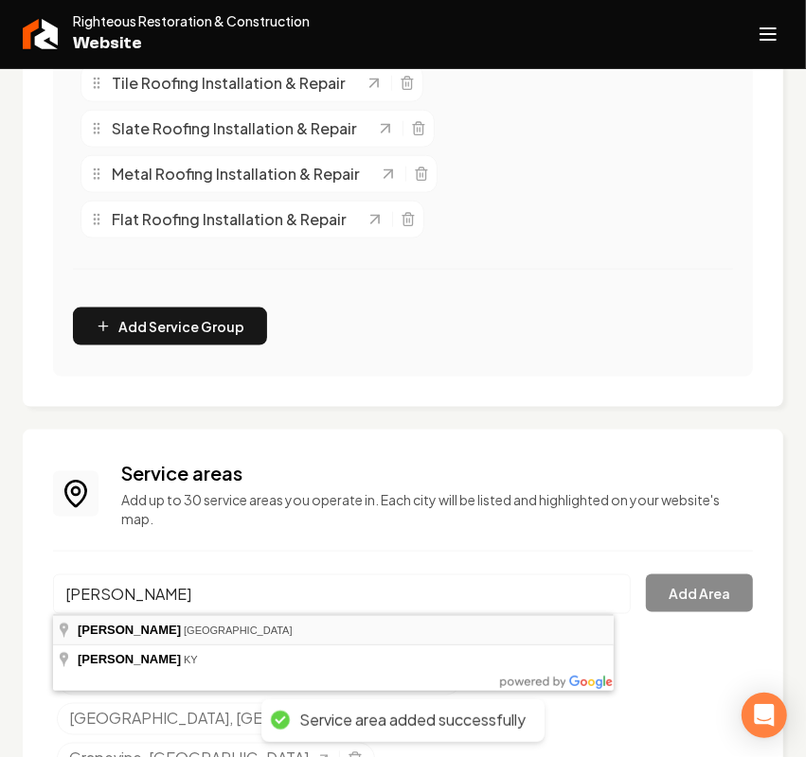
type input "[PERSON_NAME], [GEOGRAPHIC_DATA]"
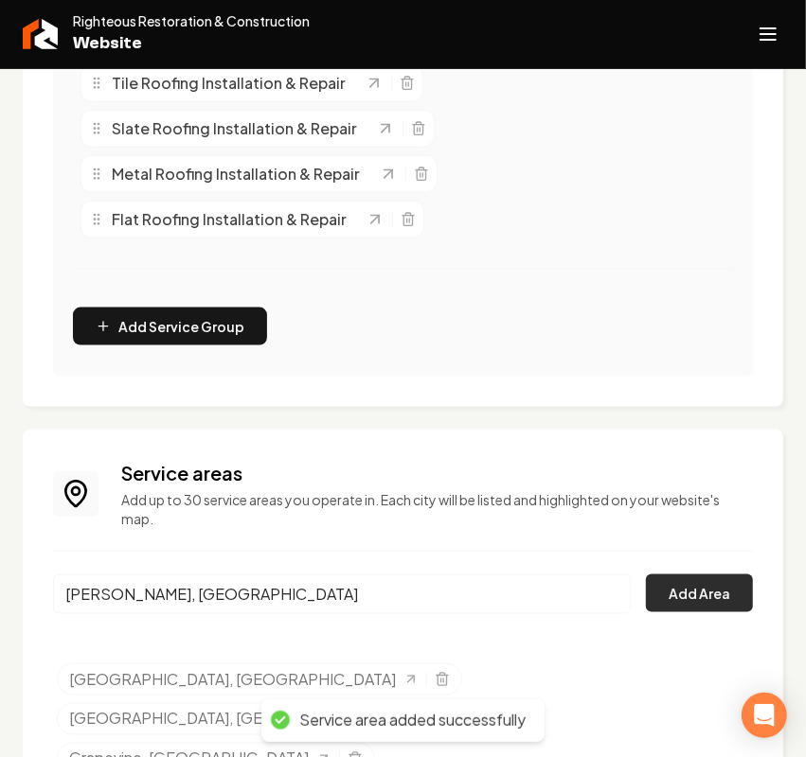
click at [649, 584] on button "Add Area" at bounding box center [699, 594] width 107 height 38
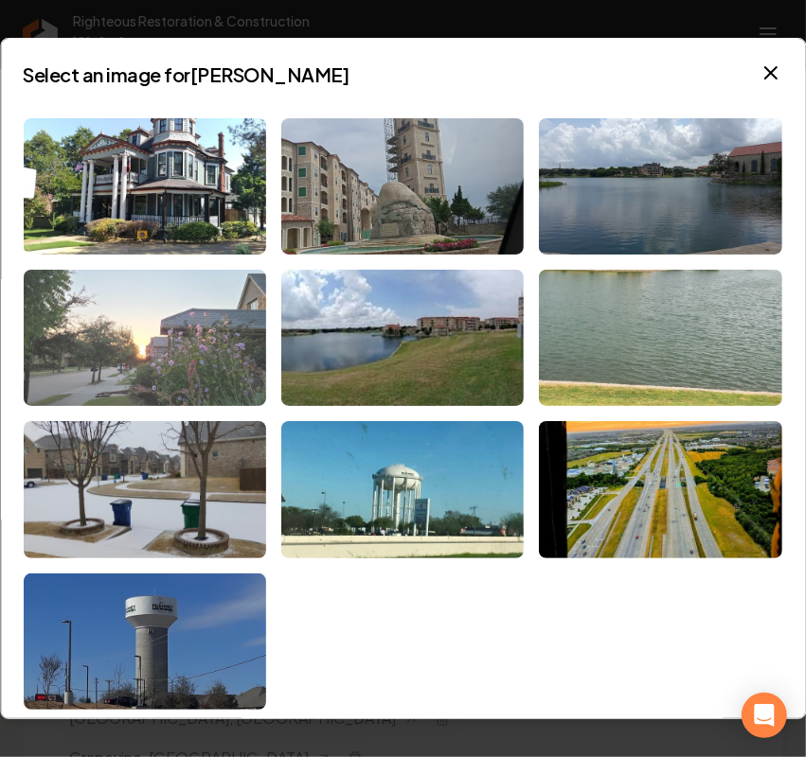
click at [149, 343] on img at bounding box center [145, 338] width 242 height 136
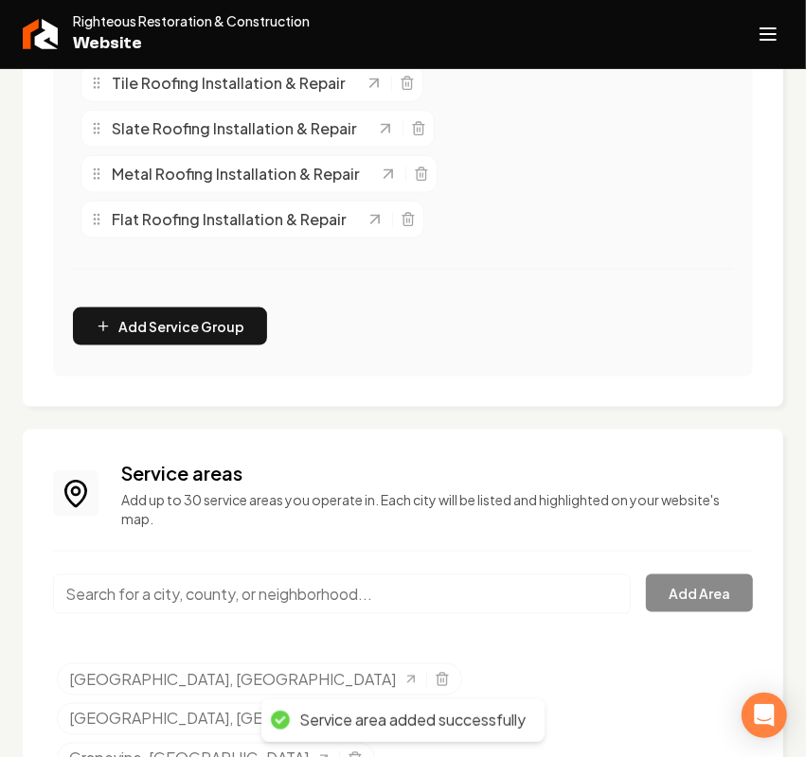
click at [168, 593] on input "Main content area" at bounding box center [342, 595] width 578 height 40
paste input "Prosper"
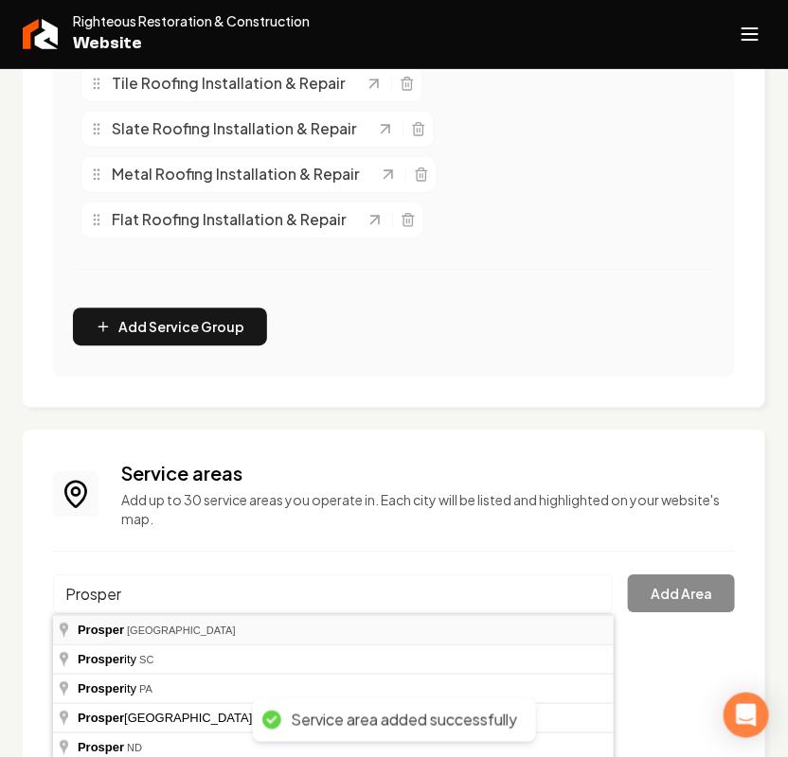
type input "Prosper, [GEOGRAPHIC_DATA]"
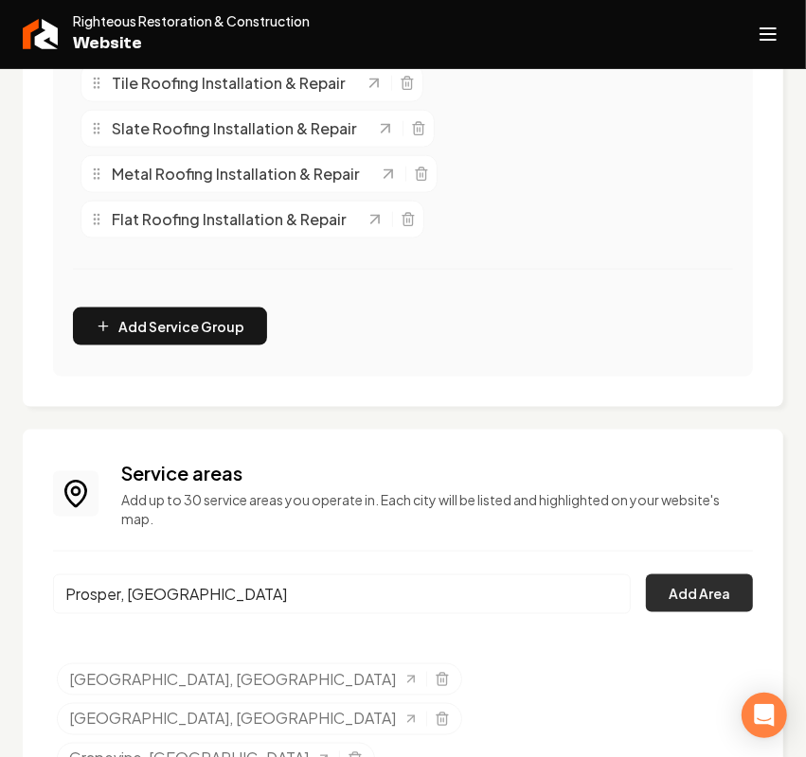
click at [687, 601] on button "Add Area" at bounding box center [699, 594] width 107 height 38
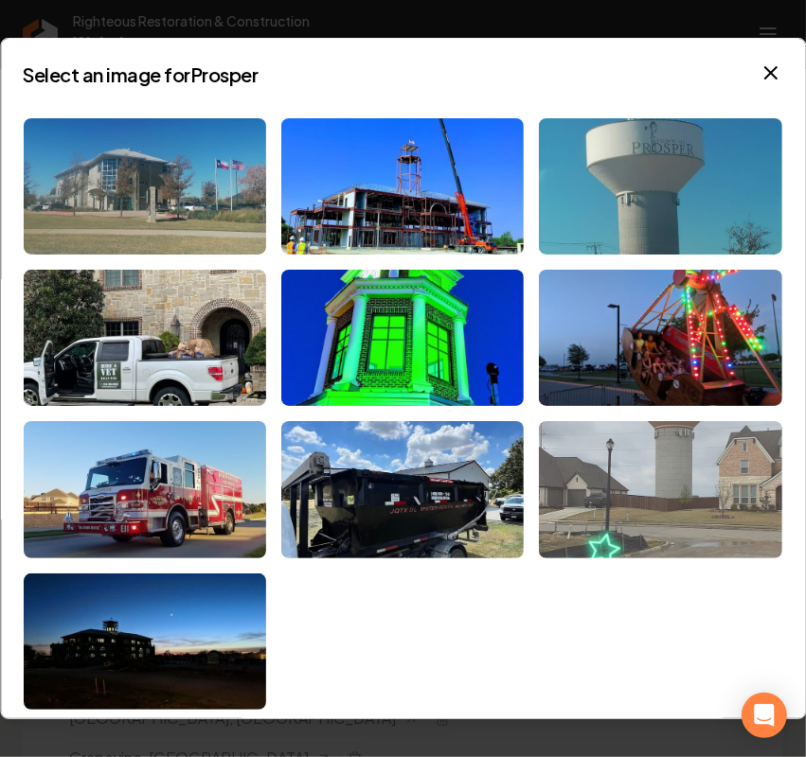
click at [637, 476] on img at bounding box center [661, 489] width 242 height 136
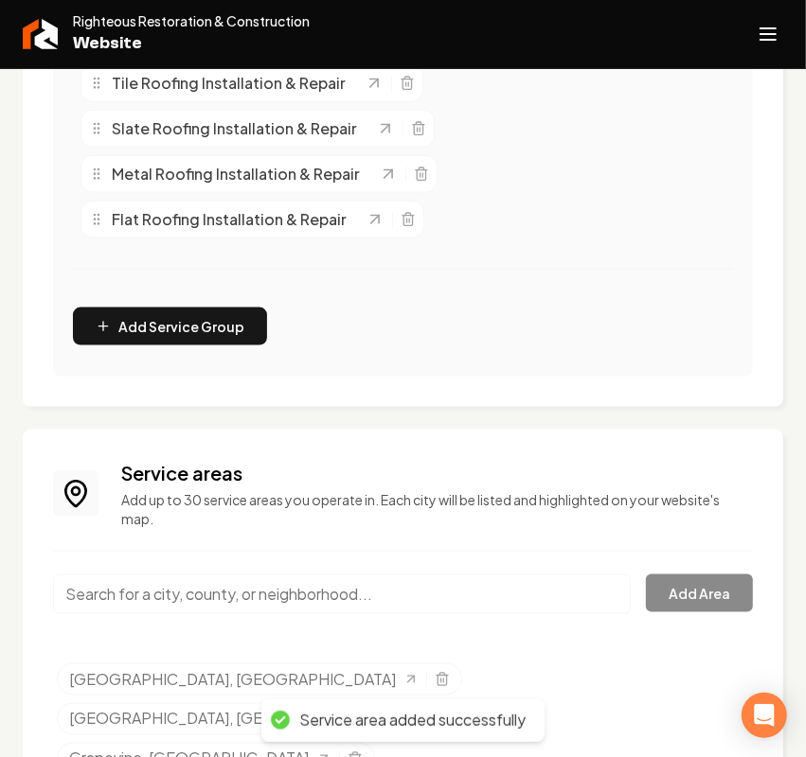
click at [205, 601] on input "Main content area" at bounding box center [342, 595] width 578 height 40
paste input "Celina"
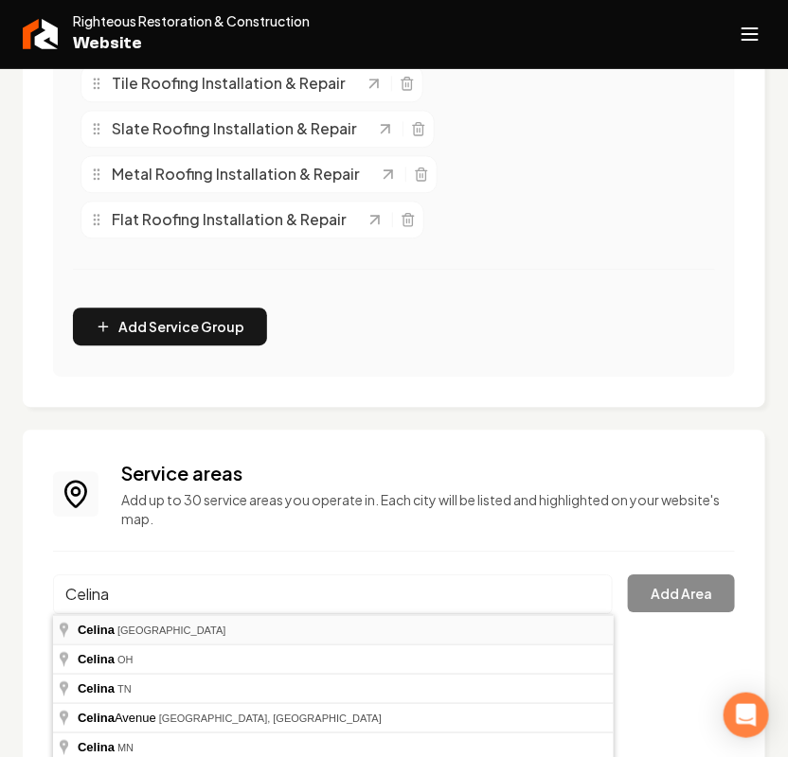
type input "[GEOGRAPHIC_DATA], [GEOGRAPHIC_DATA]"
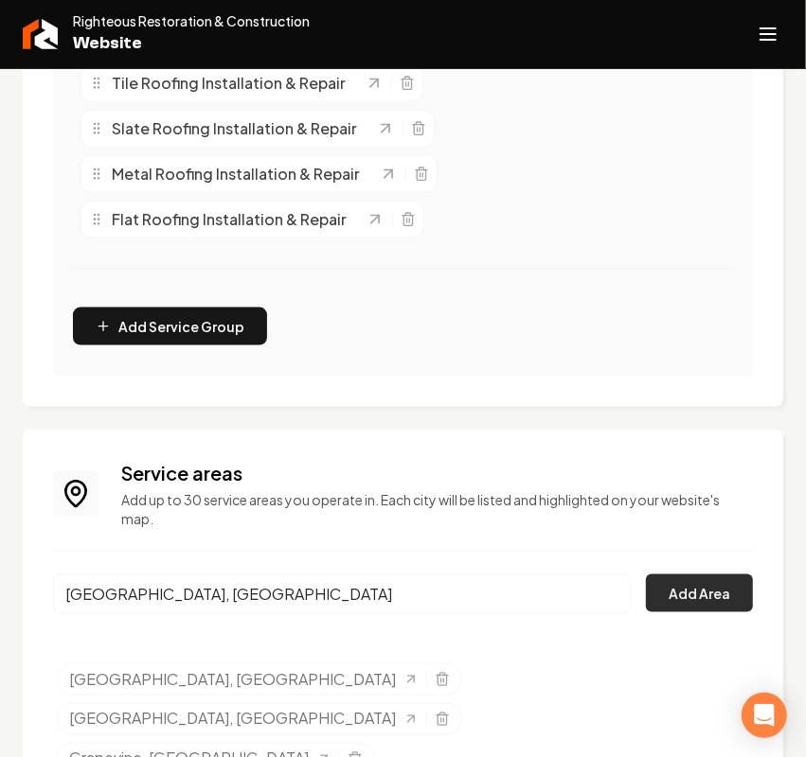
click at [691, 594] on button "Add Area" at bounding box center [699, 594] width 107 height 38
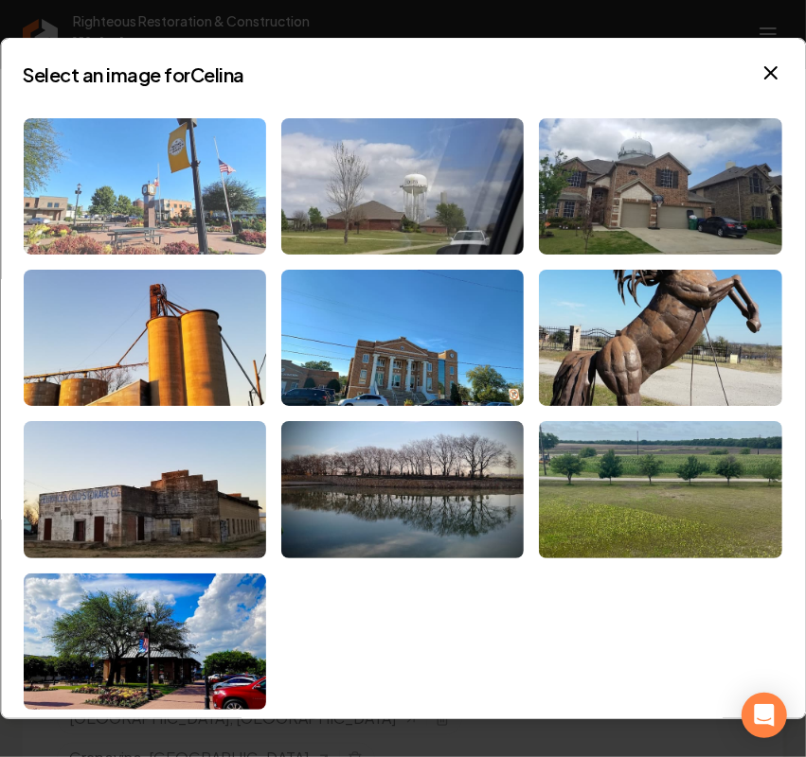
click at [171, 192] on img at bounding box center [145, 186] width 242 height 136
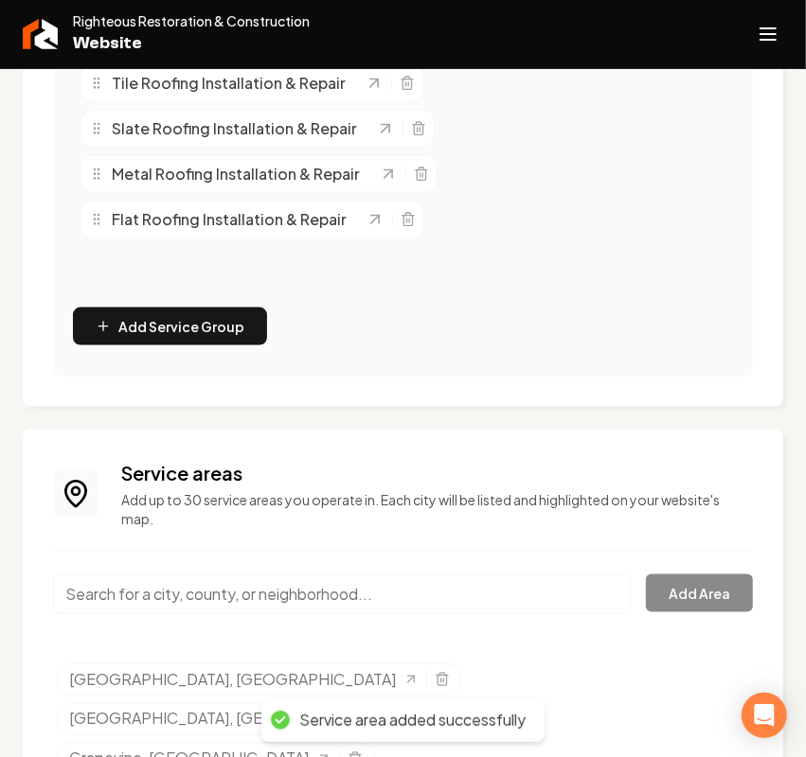
click at [144, 592] on input "Main content area" at bounding box center [342, 595] width 578 height 40
paste input "Lucas"
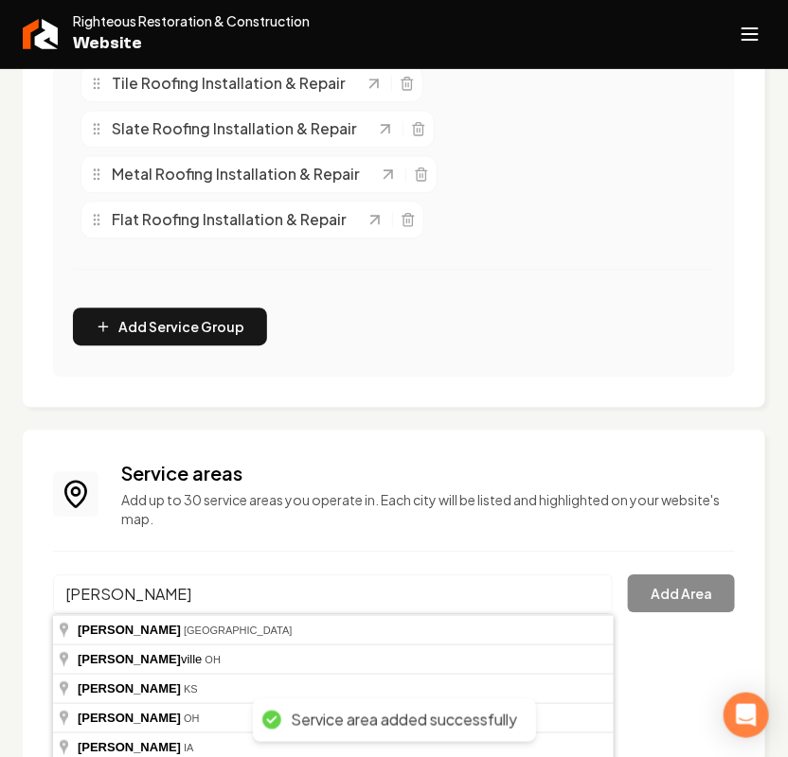
type input "[GEOGRAPHIC_DATA], [GEOGRAPHIC_DATA]"
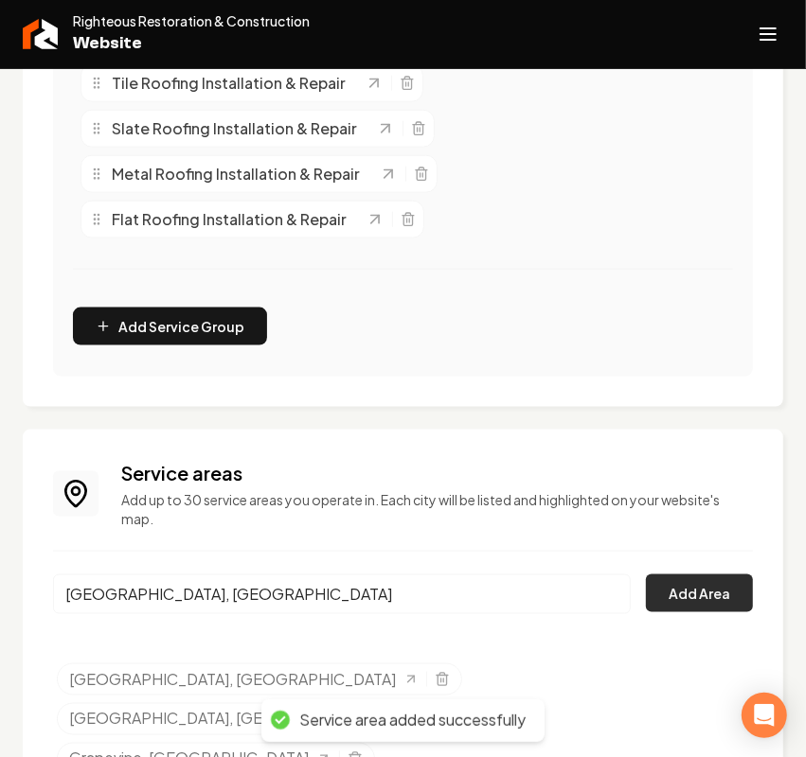
click at [698, 593] on button "Add Area" at bounding box center [699, 594] width 107 height 38
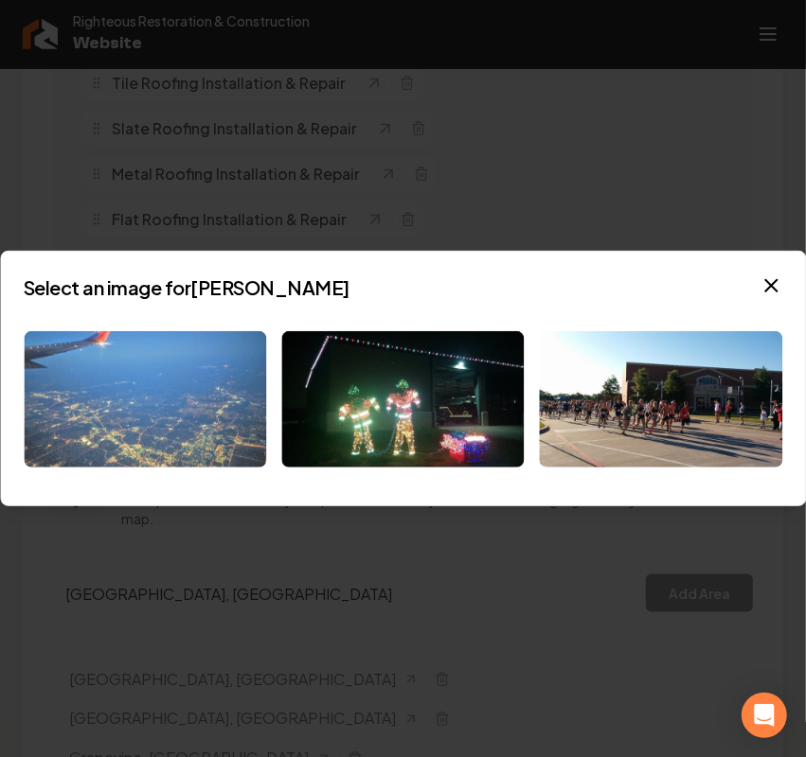
click at [134, 383] on img at bounding box center [145, 399] width 242 height 136
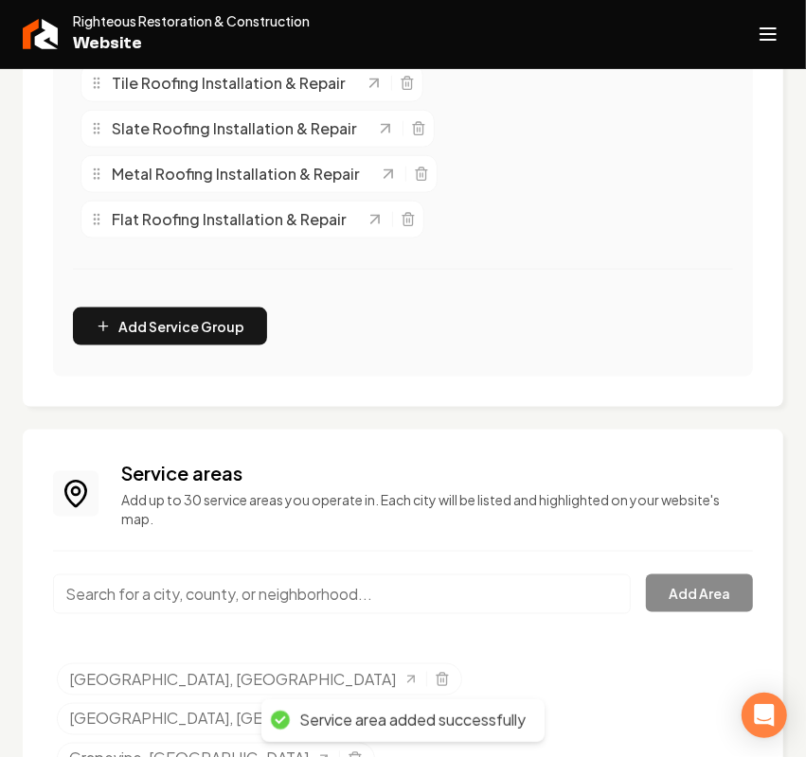
click at [187, 593] on input "Main content area" at bounding box center [342, 595] width 578 height 40
paste input "Parker"
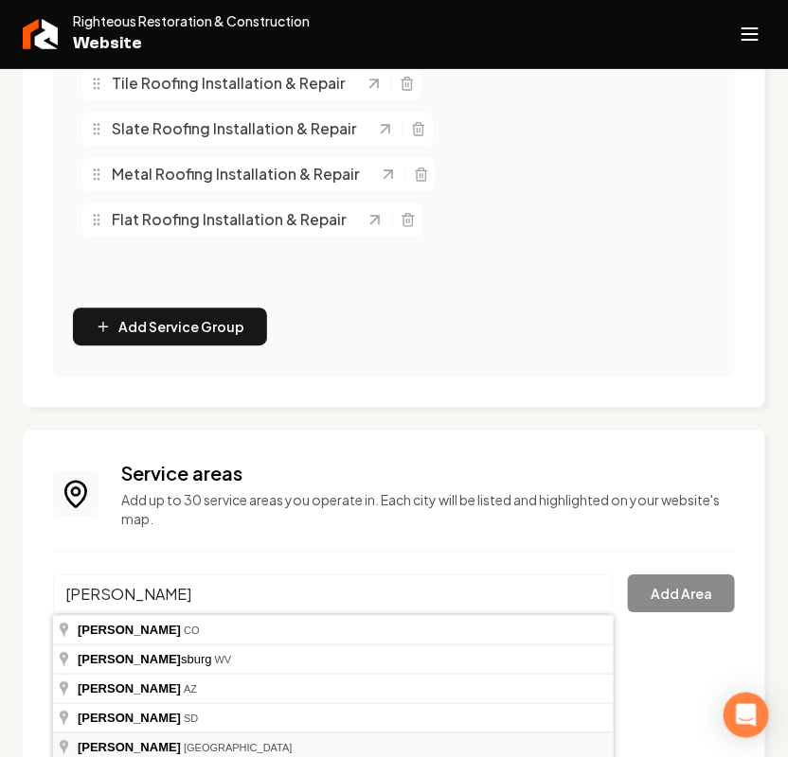
type input "[GEOGRAPHIC_DATA], [GEOGRAPHIC_DATA]"
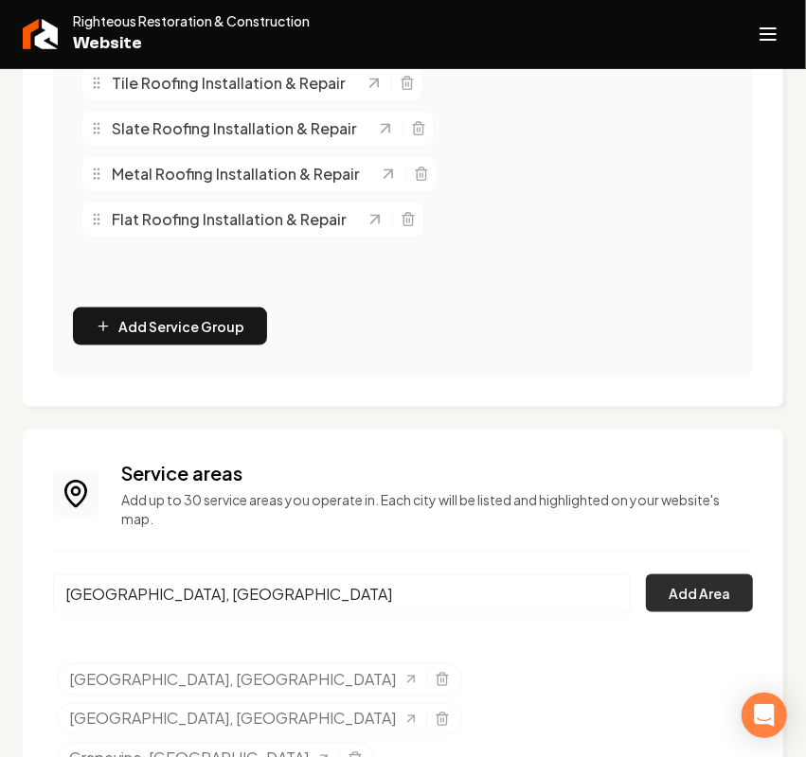
click at [718, 611] on button "Add Area" at bounding box center [699, 594] width 107 height 38
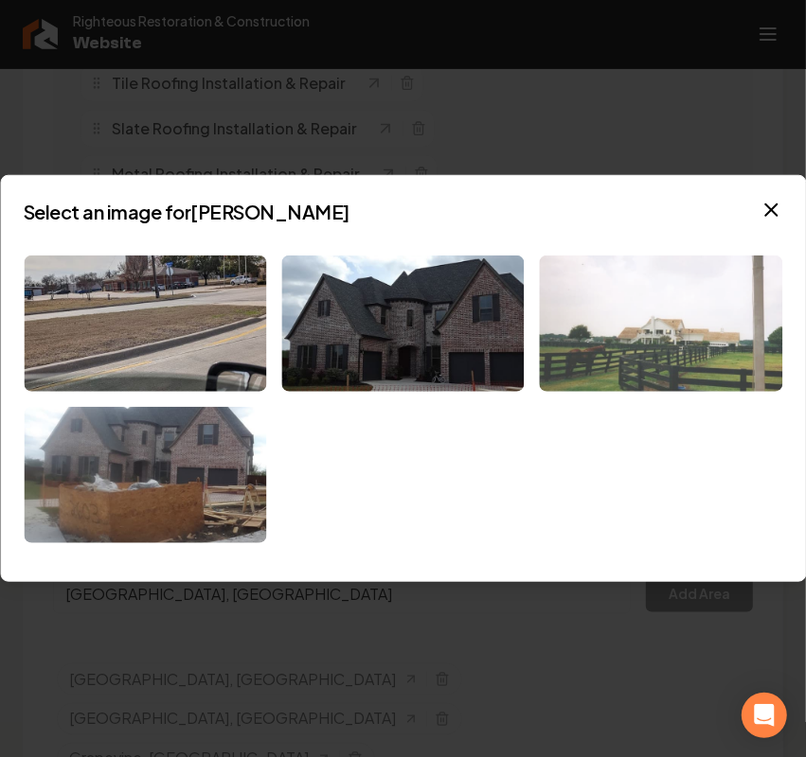
click at [673, 320] on img at bounding box center [661, 324] width 242 height 136
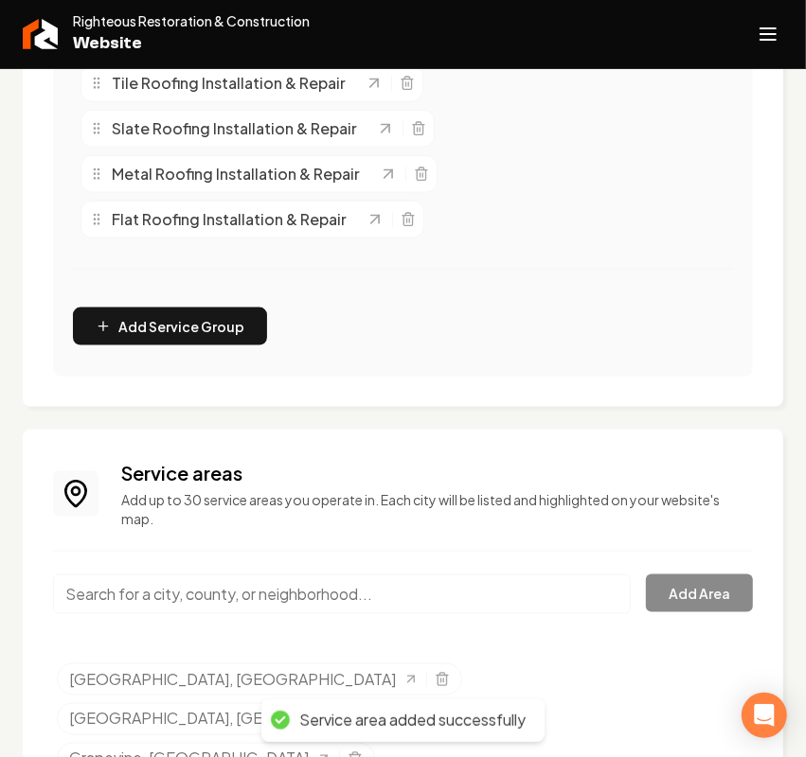
click at [153, 595] on input "Main content area" at bounding box center [342, 595] width 578 height 40
paste input "Fairview"
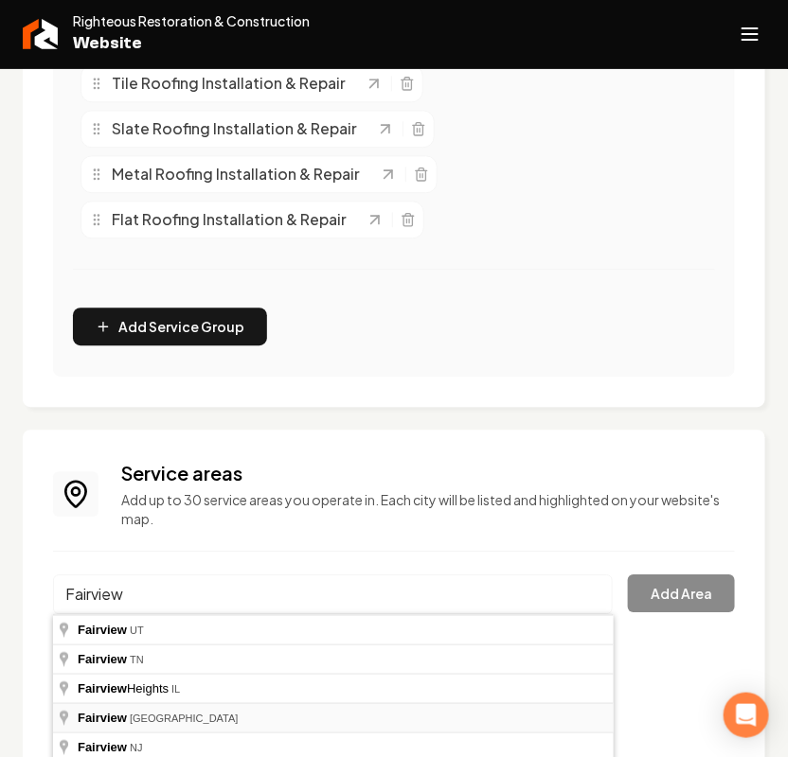
type input "[GEOGRAPHIC_DATA], [GEOGRAPHIC_DATA]"
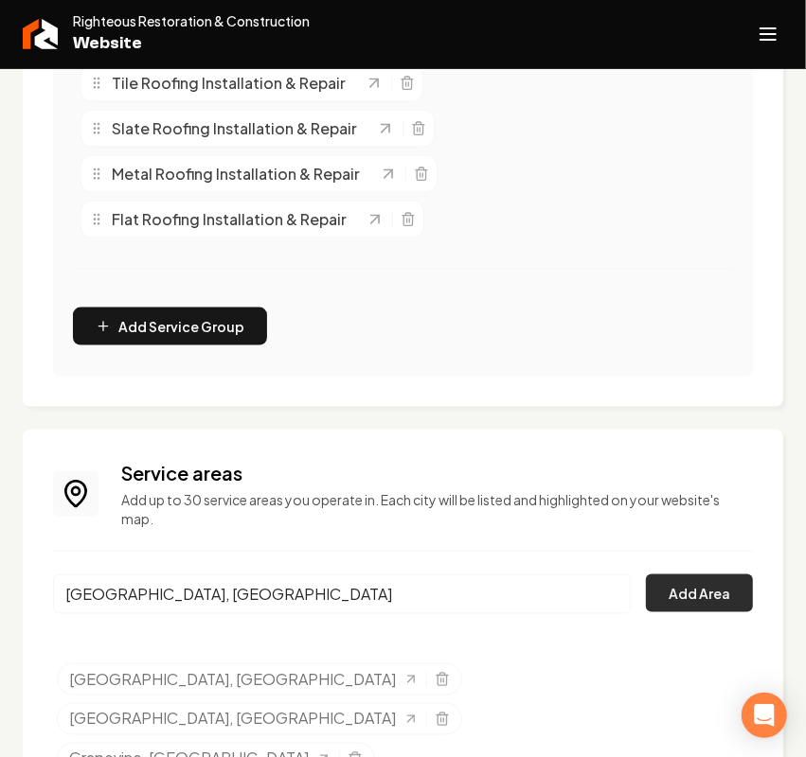
click at [654, 598] on button "Add Area" at bounding box center [699, 594] width 107 height 38
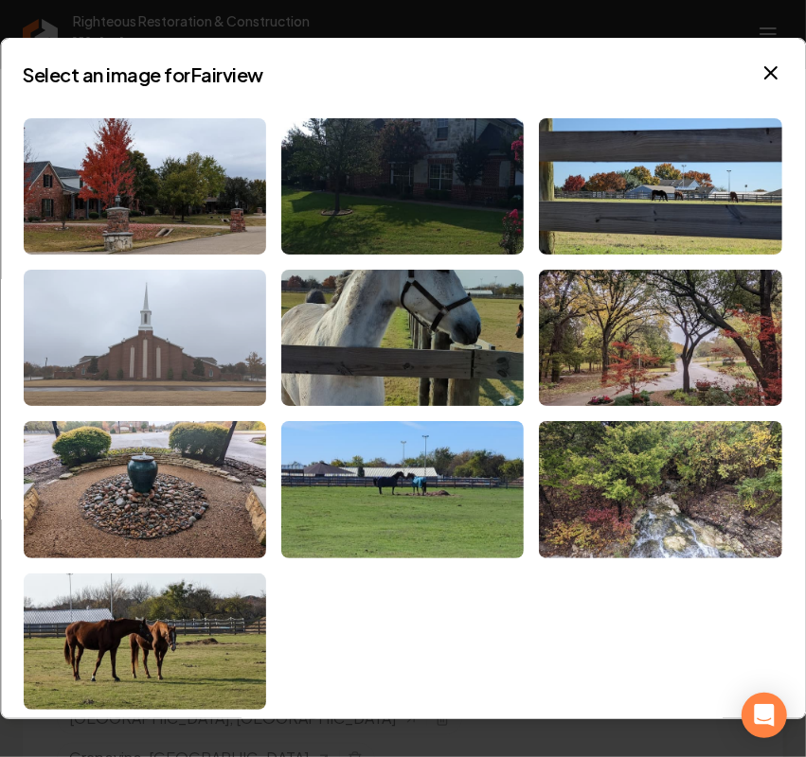
click at [194, 355] on img at bounding box center [145, 338] width 242 height 136
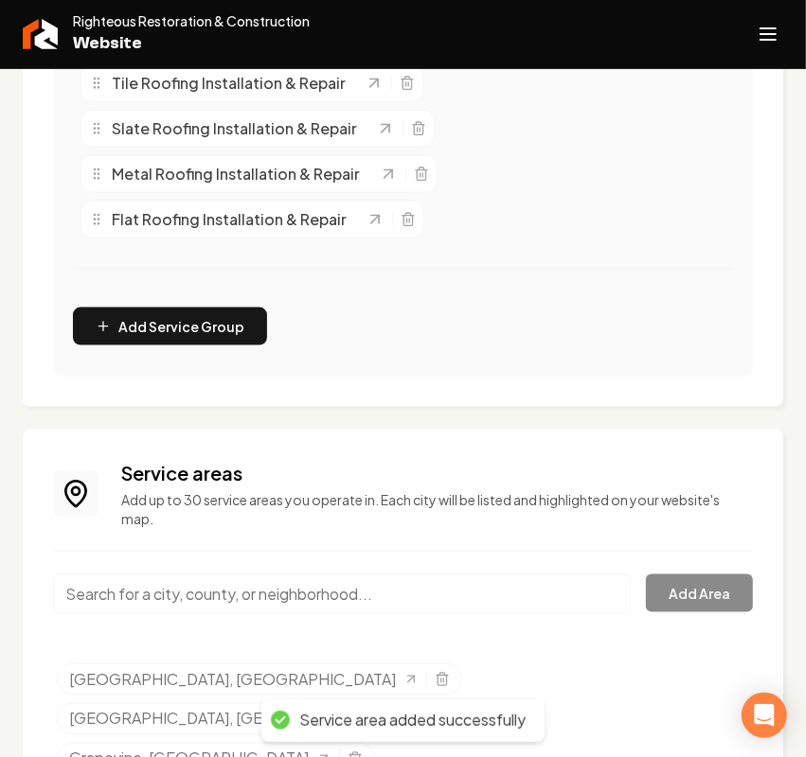
click at [208, 590] on input "Main content area" at bounding box center [342, 595] width 578 height 40
paste input "Murphy"
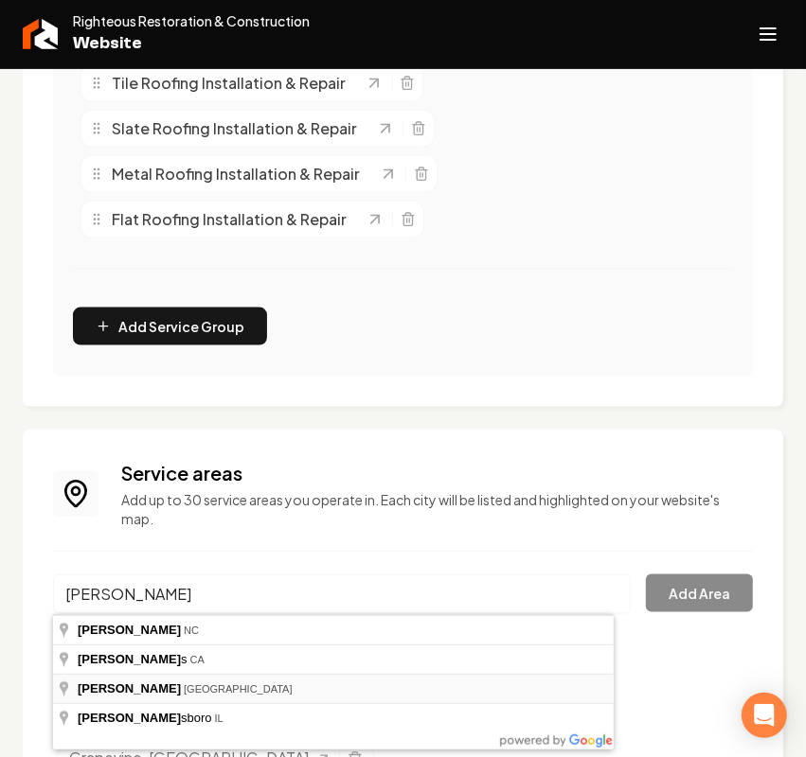
type input "[GEOGRAPHIC_DATA], [GEOGRAPHIC_DATA]"
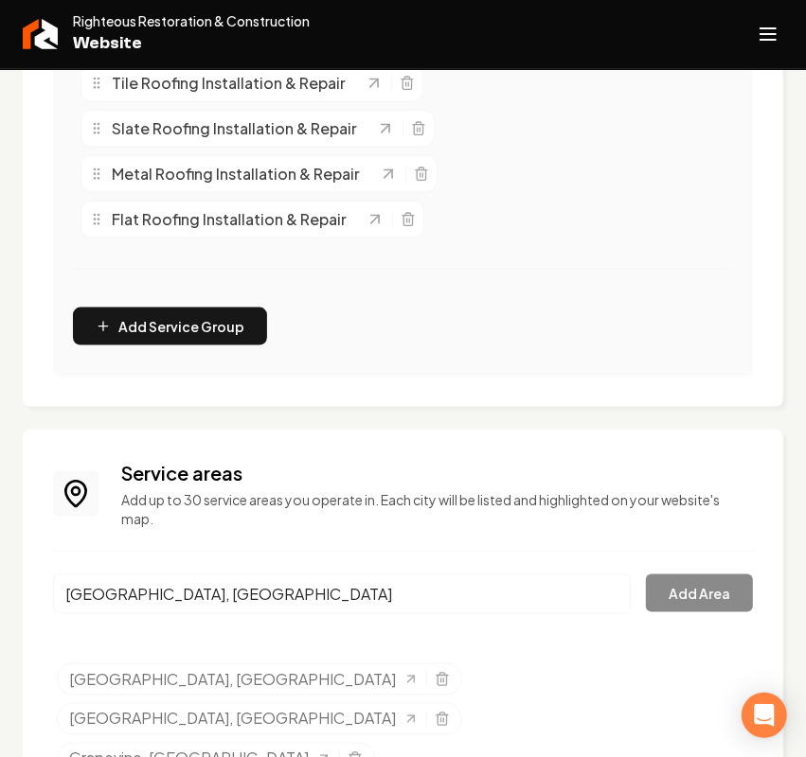
drag, startPoint x: 134, startPoint y: 691, endPoint x: 379, endPoint y: 641, distance: 249.4
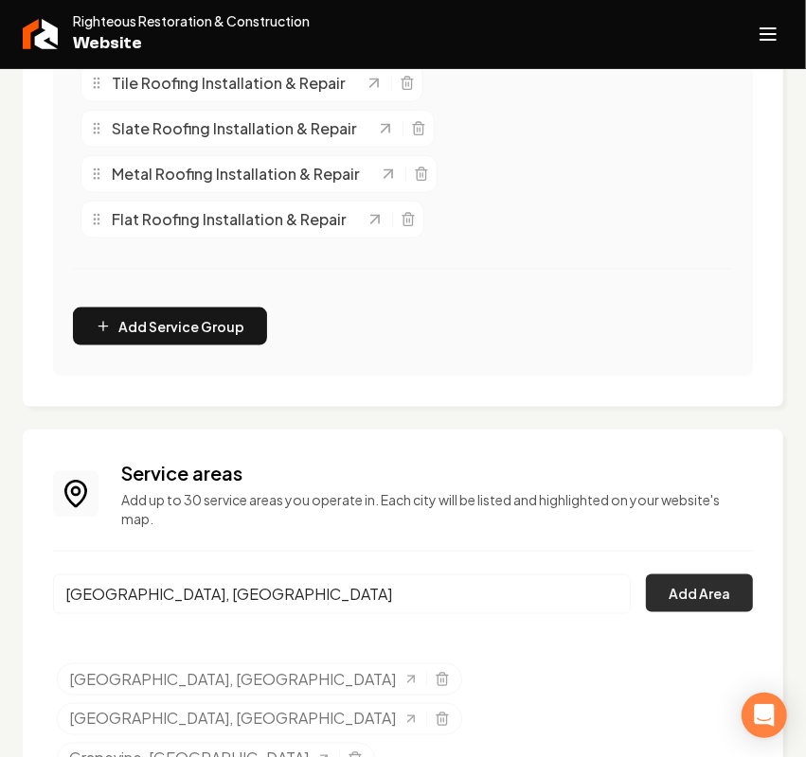
click at [658, 585] on button "Add Area" at bounding box center [699, 594] width 107 height 38
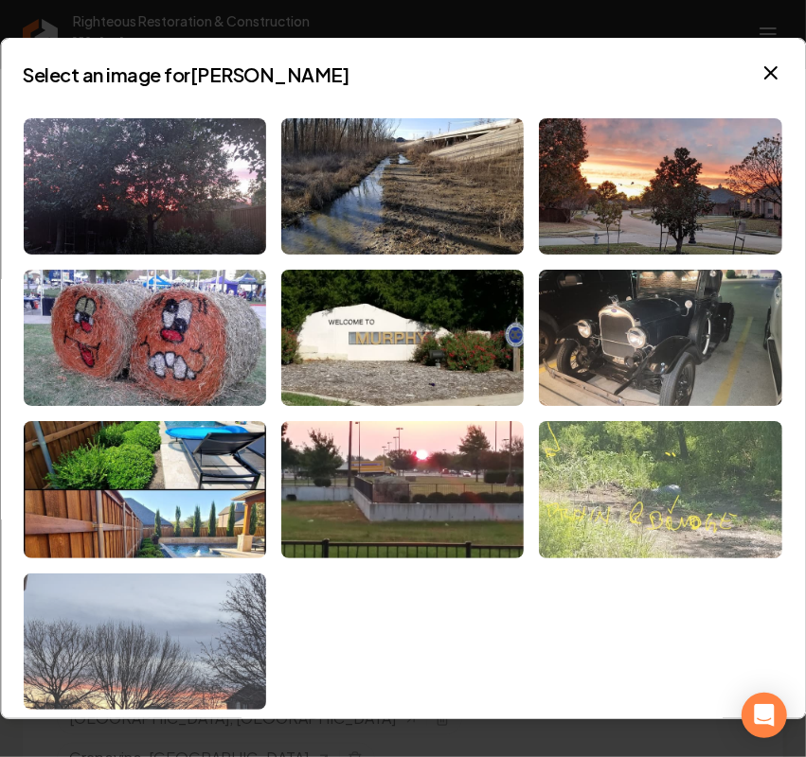
click at [152, 615] on img at bounding box center [145, 642] width 242 height 136
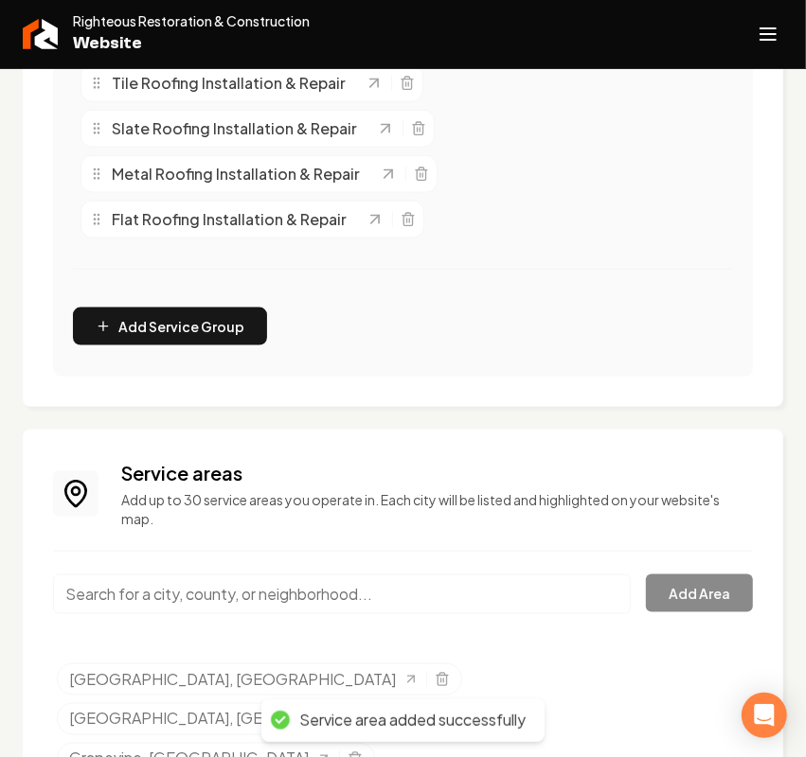
click at [164, 601] on input "Main content area" at bounding box center [342, 595] width 578 height 40
paste input "Rockwall"
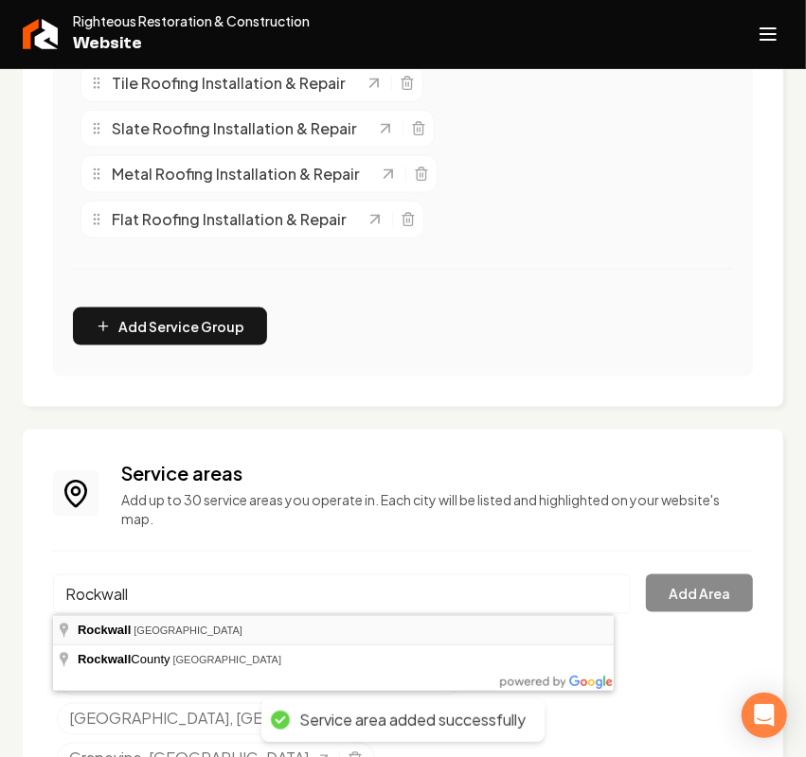
type input "[GEOGRAPHIC_DATA], [GEOGRAPHIC_DATA]"
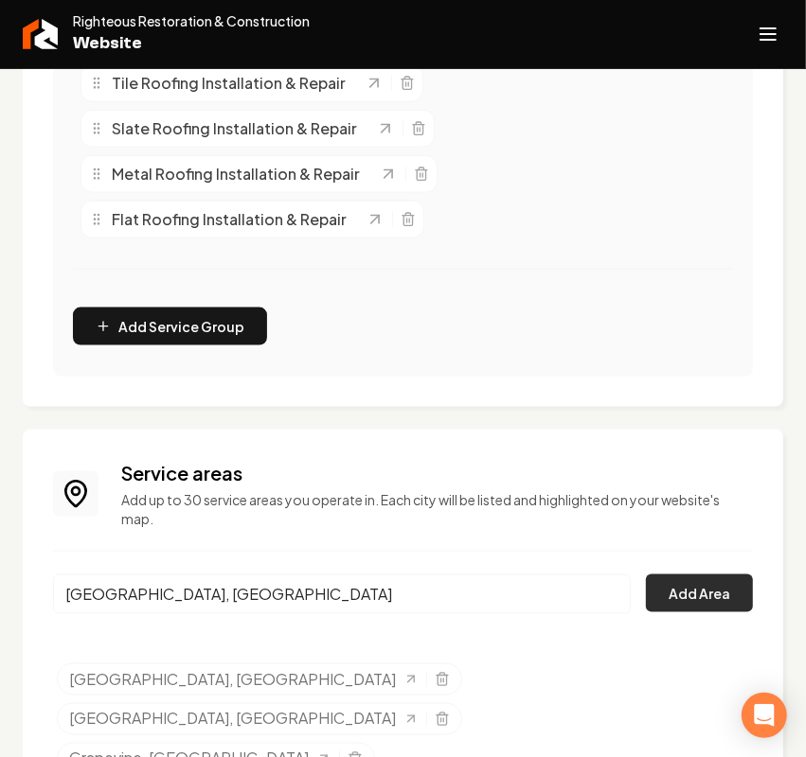
click at [679, 598] on button "Add Area" at bounding box center [699, 594] width 107 height 38
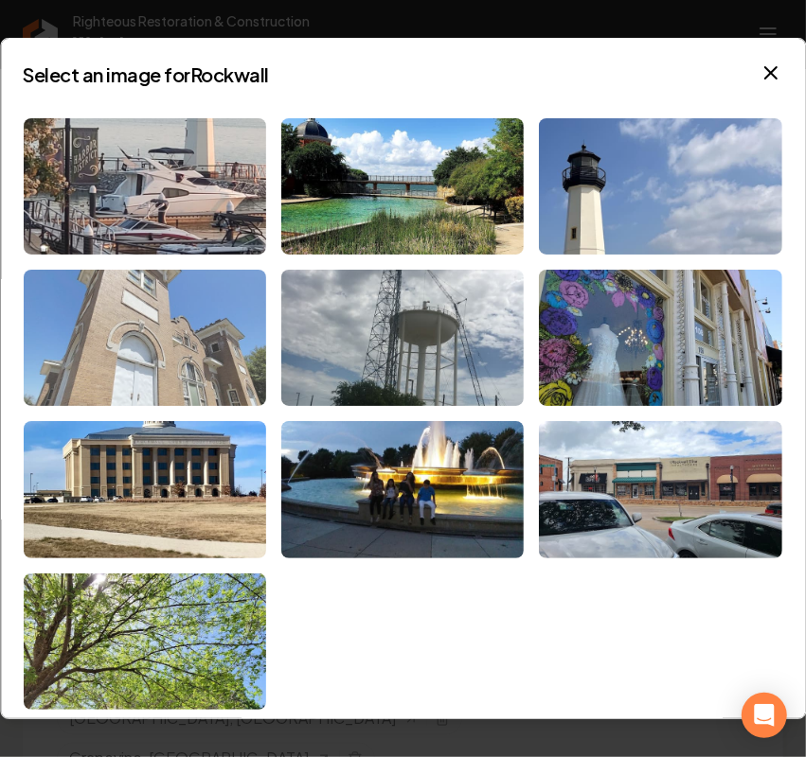
click at [167, 319] on img at bounding box center [145, 338] width 242 height 136
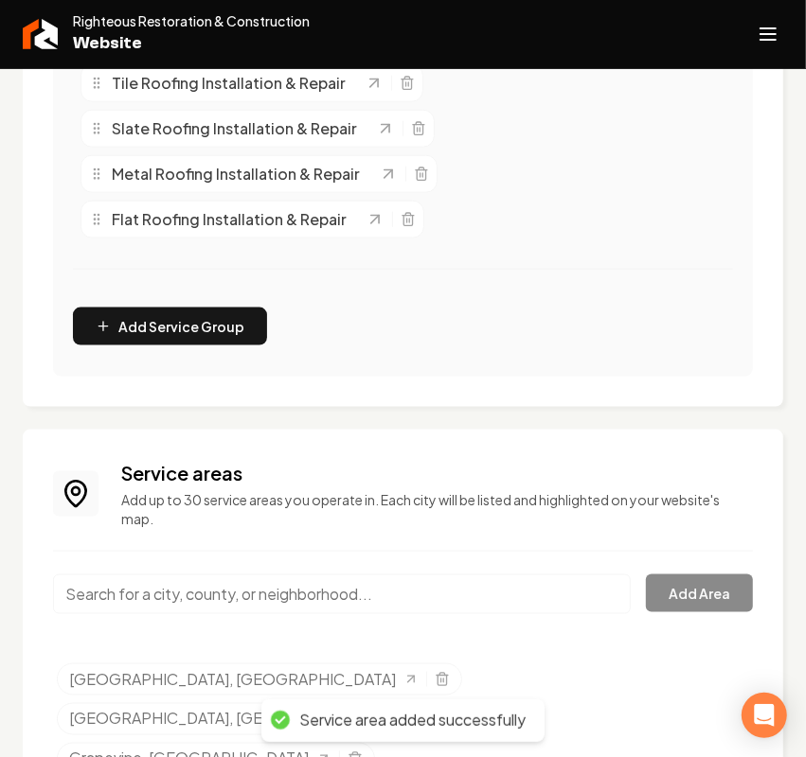
click at [172, 596] on input "Main content area" at bounding box center [342, 595] width 578 height 40
paste input "Heath"
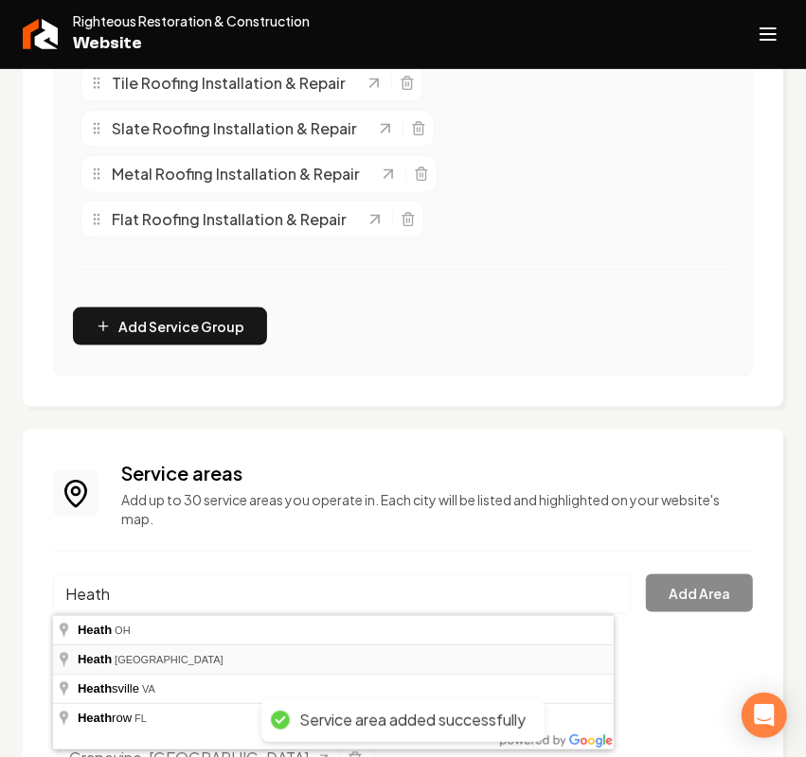
type input "[GEOGRAPHIC_DATA], [GEOGRAPHIC_DATA]"
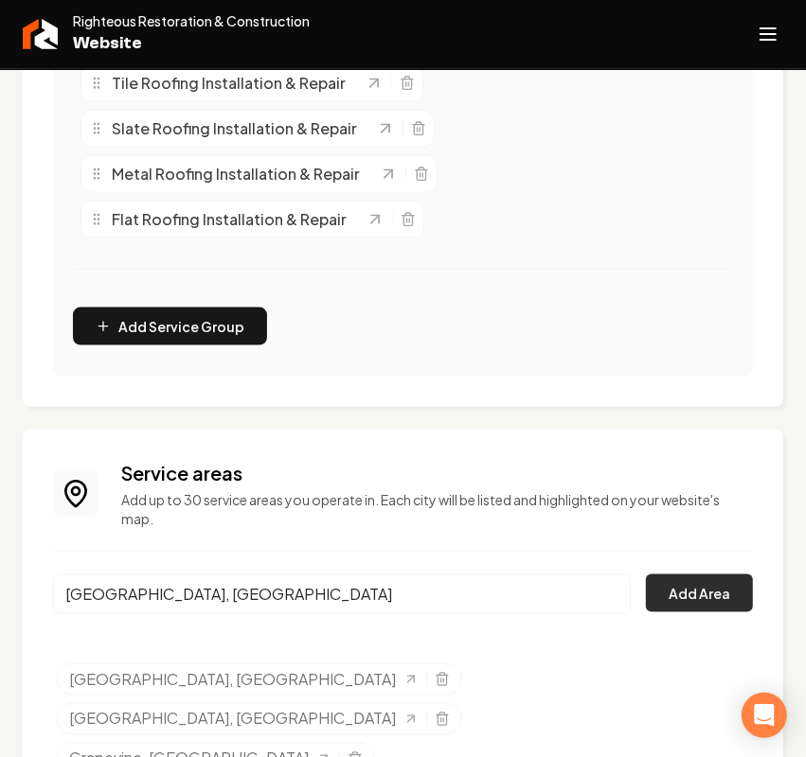
click at [693, 598] on button "Add Area" at bounding box center [699, 594] width 107 height 38
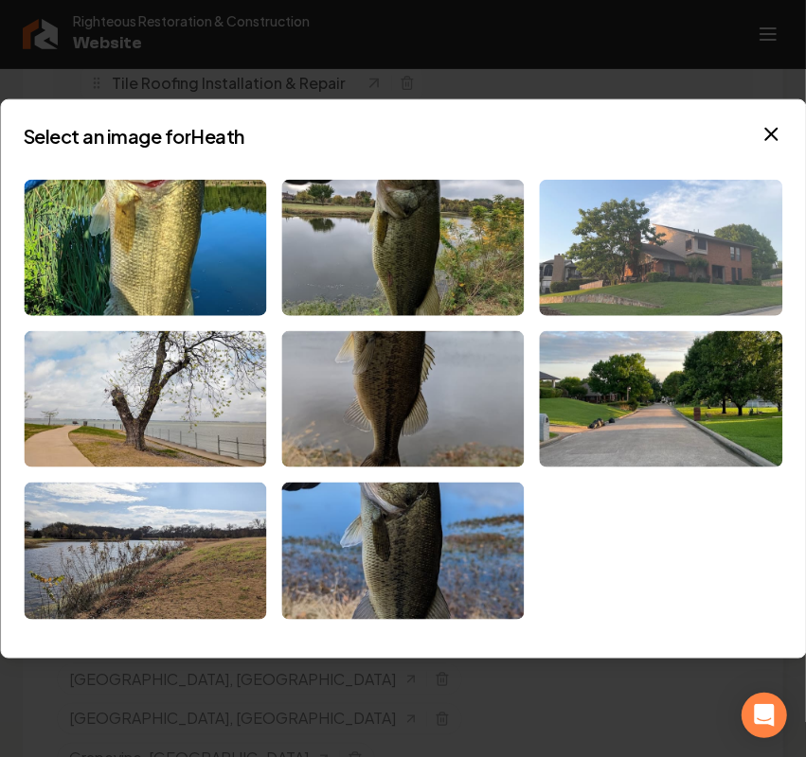
click at [636, 258] on img at bounding box center [661, 248] width 242 height 136
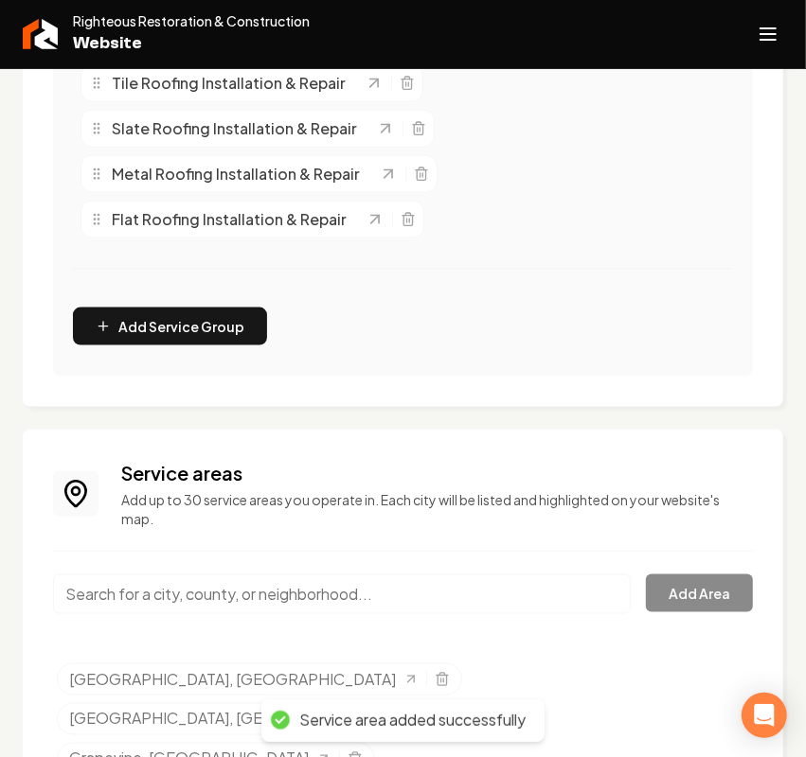
click at [167, 589] on input "Main content area" at bounding box center [342, 595] width 578 height 40
paste input "Sunnyvale"
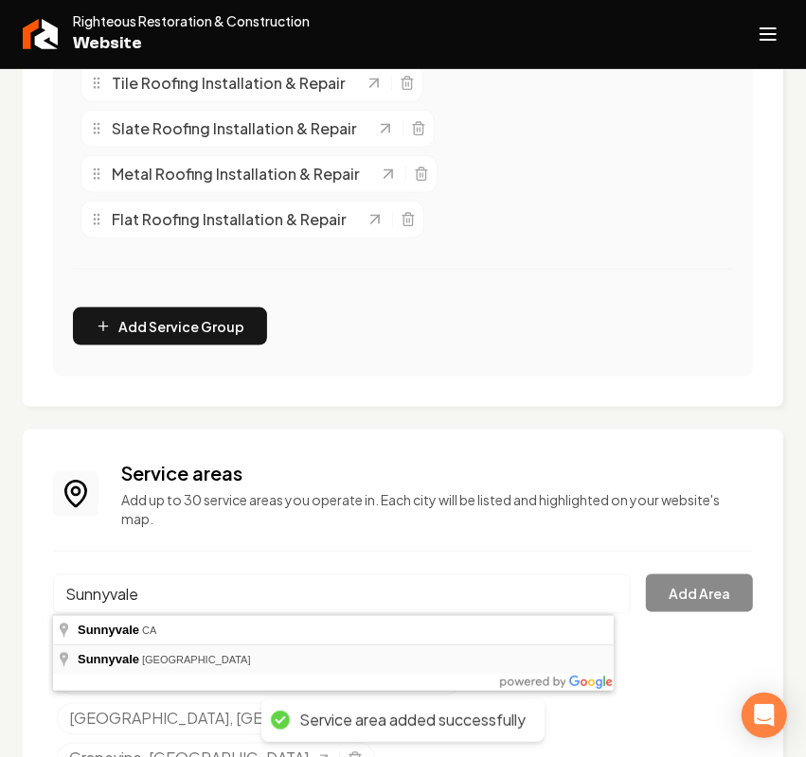
type input "[GEOGRAPHIC_DATA], [GEOGRAPHIC_DATA]"
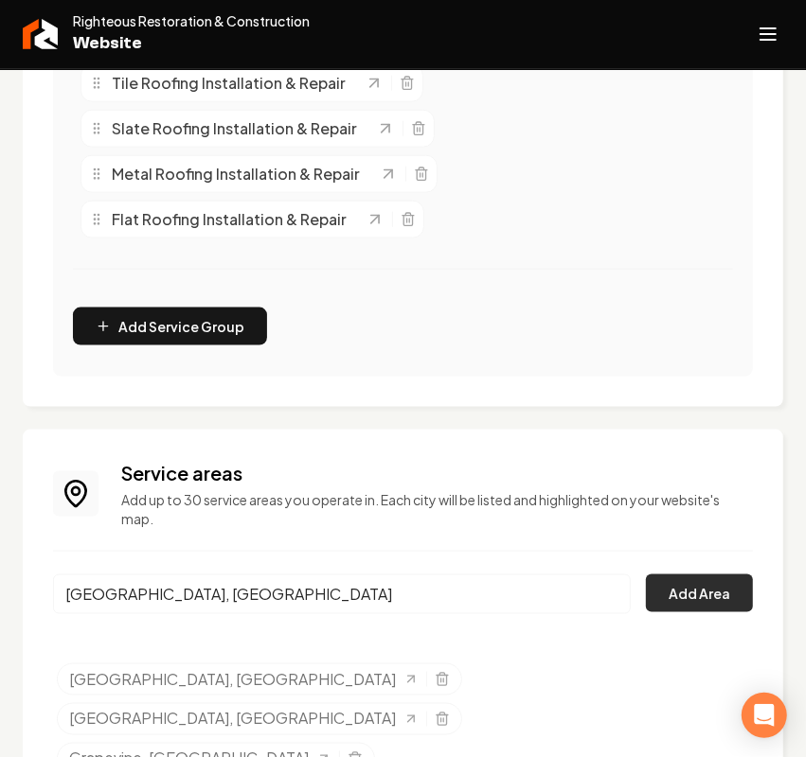
click at [675, 602] on button "Add Area" at bounding box center [699, 594] width 107 height 38
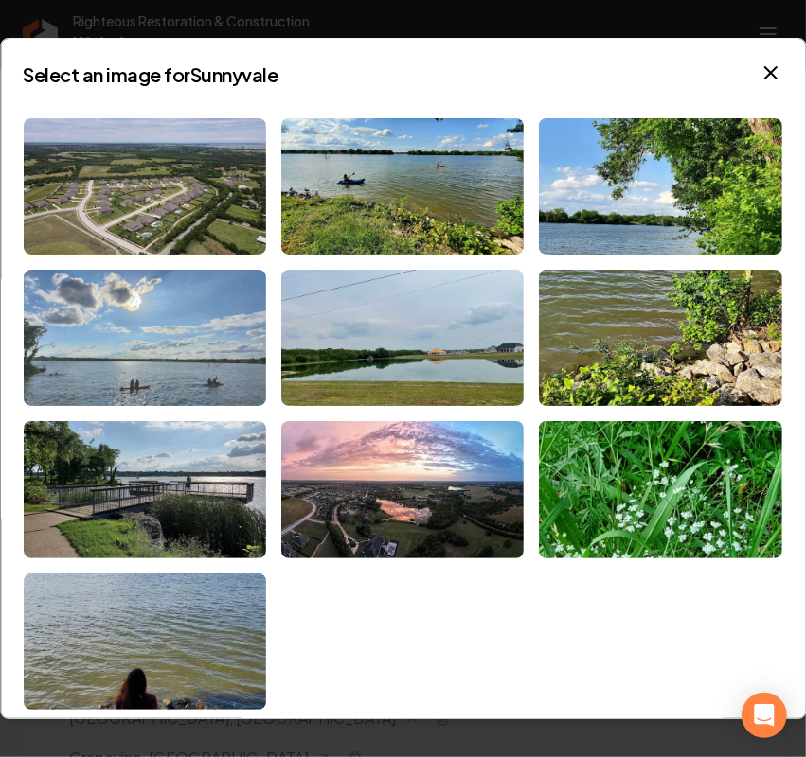
click at [119, 309] on img at bounding box center [145, 338] width 242 height 136
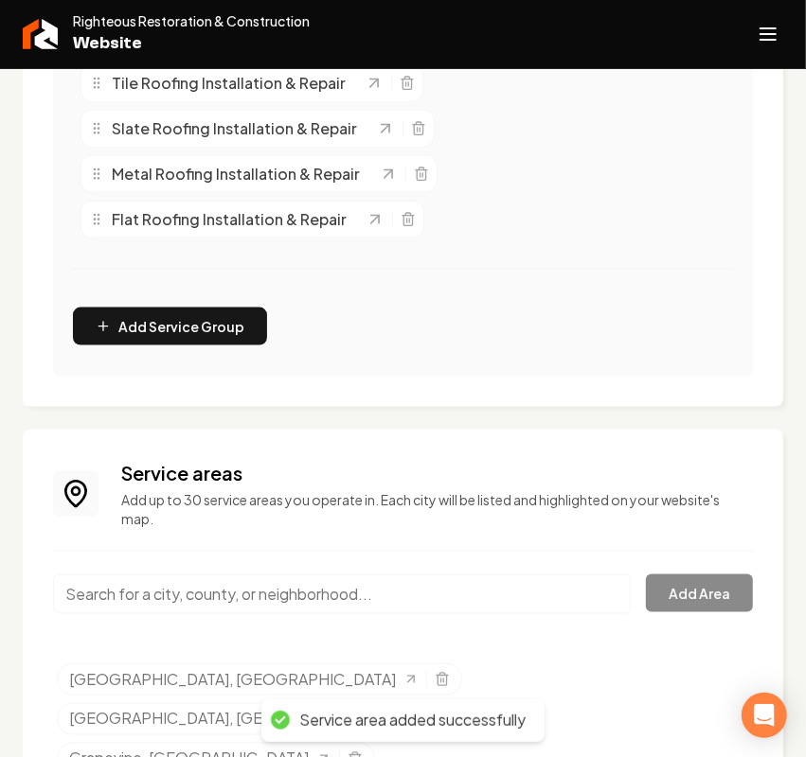
click at [189, 596] on input "Main content area" at bounding box center [342, 595] width 578 height 40
paste input "Mansfield"
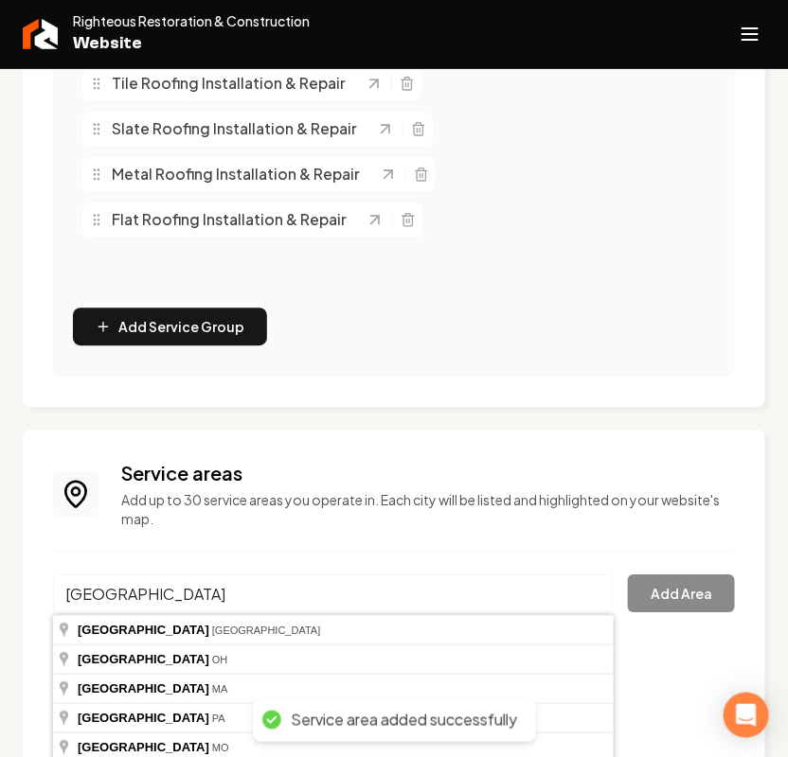
type input "[GEOGRAPHIC_DATA], [GEOGRAPHIC_DATA]"
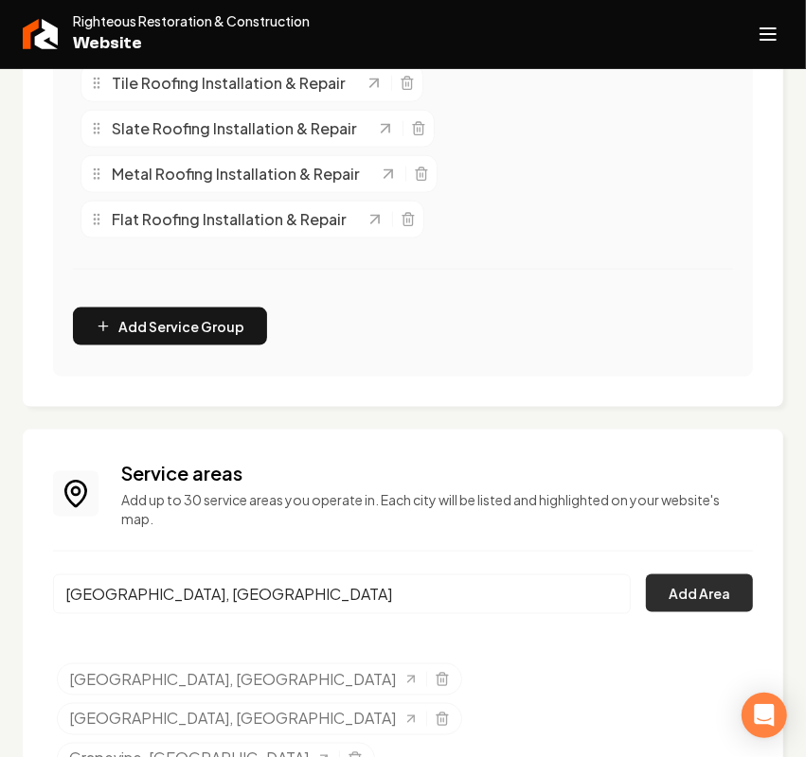
click at [673, 606] on button "Add Area" at bounding box center [699, 594] width 107 height 38
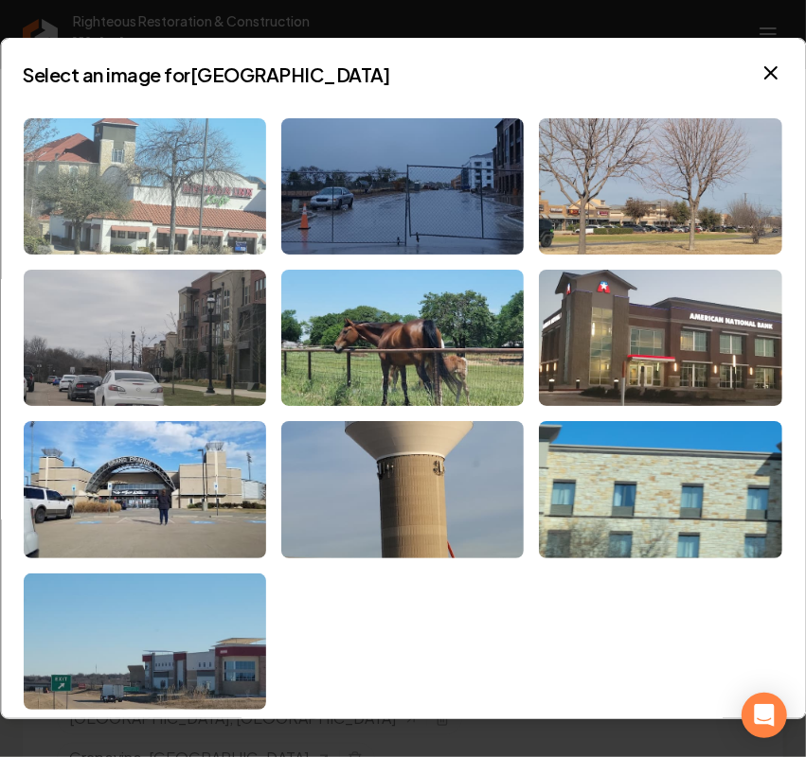
click at [143, 187] on img at bounding box center [145, 186] width 242 height 136
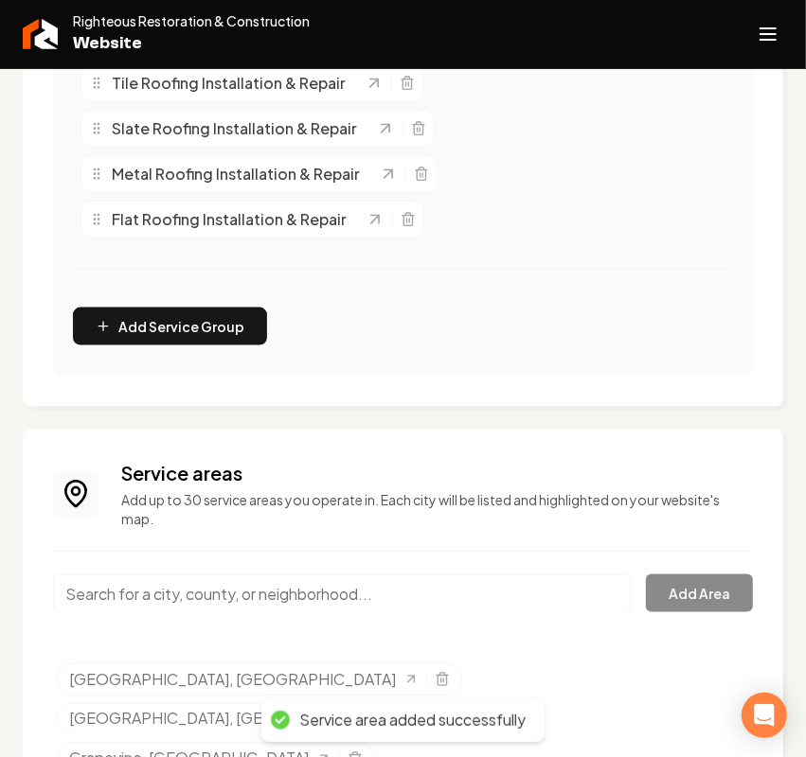
click at [204, 595] on input "Main content area" at bounding box center [342, 595] width 578 height 40
paste input "Dalworthington Gardens"
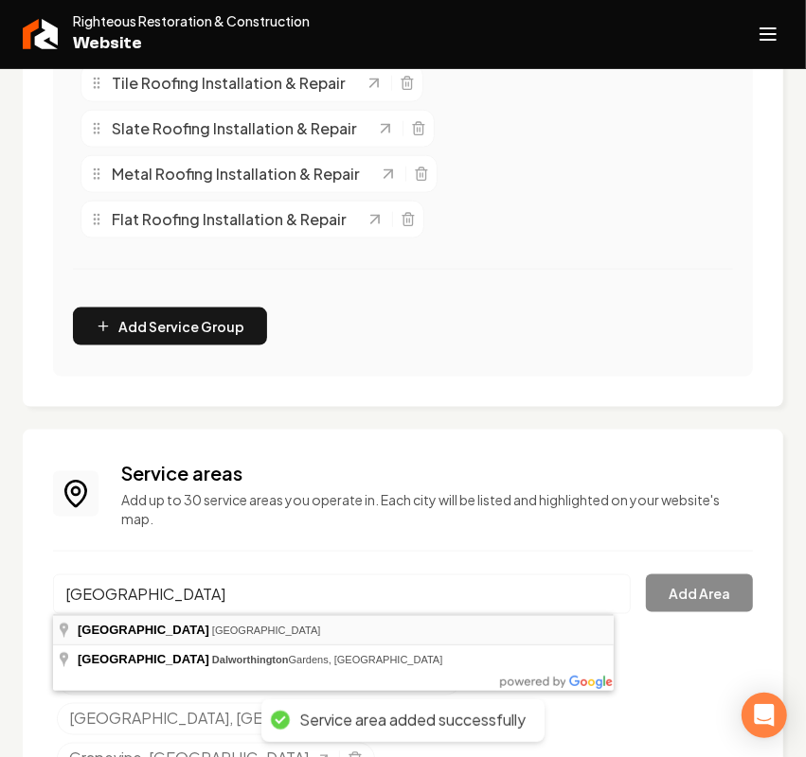
type input "[GEOGRAPHIC_DATA], [GEOGRAPHIC_DATA]"
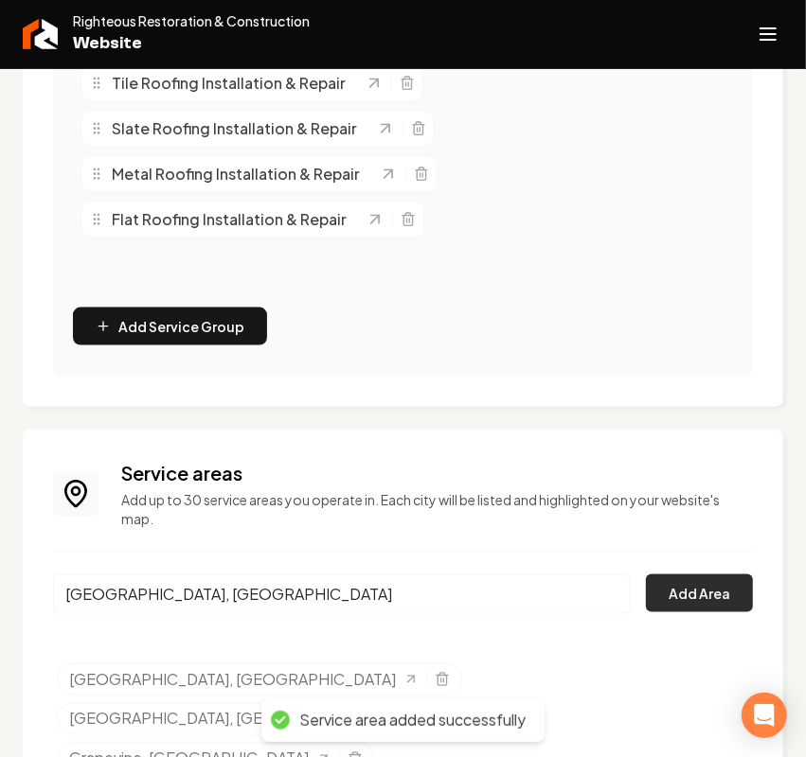
click at [708, 599] on button "Add Area" at bounding box center [699, 594] width 107 height 38
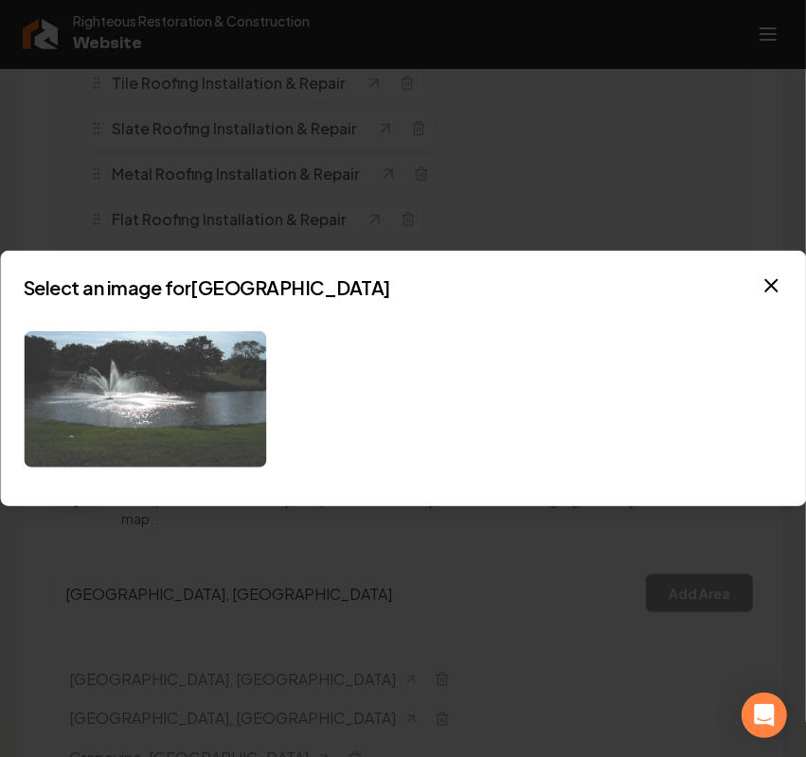
click at [167, 405] on img at bounding box center [145, 399] width 242 height 136
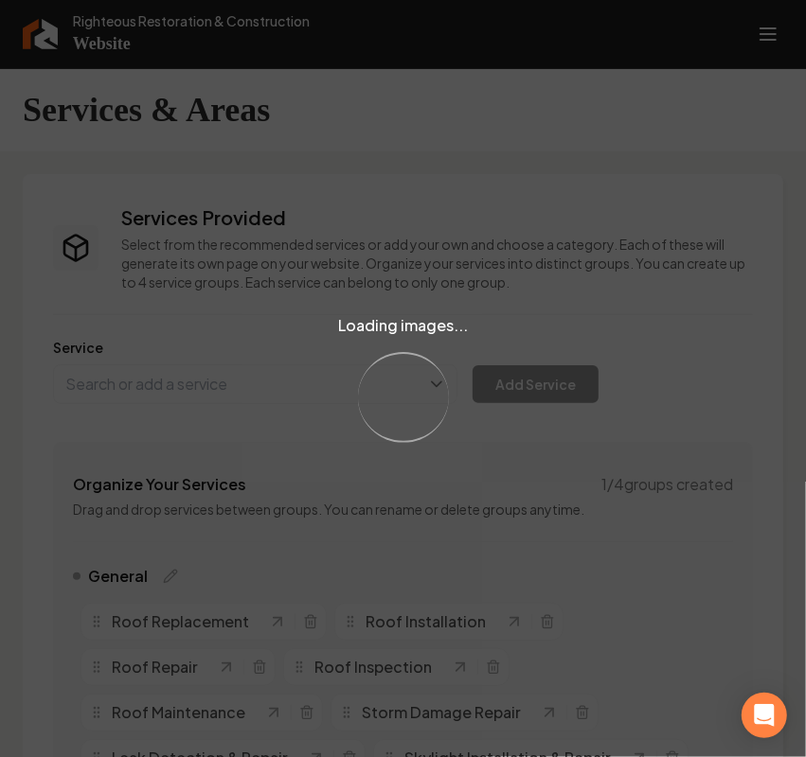
scroll to position [902, 0]
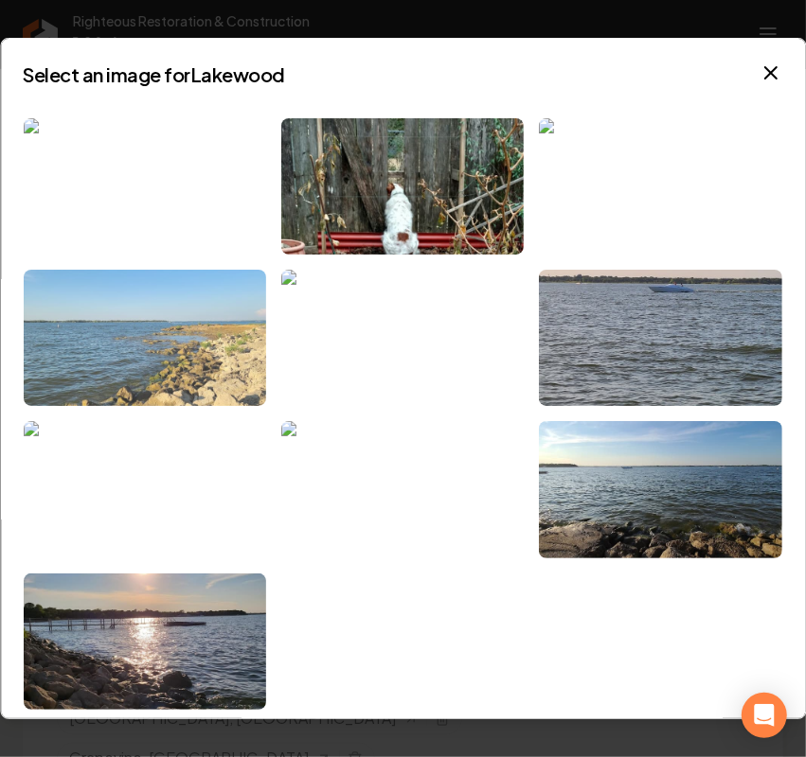
click at [116, 350] on img at bounding box center [145, 338] width 242 height 136
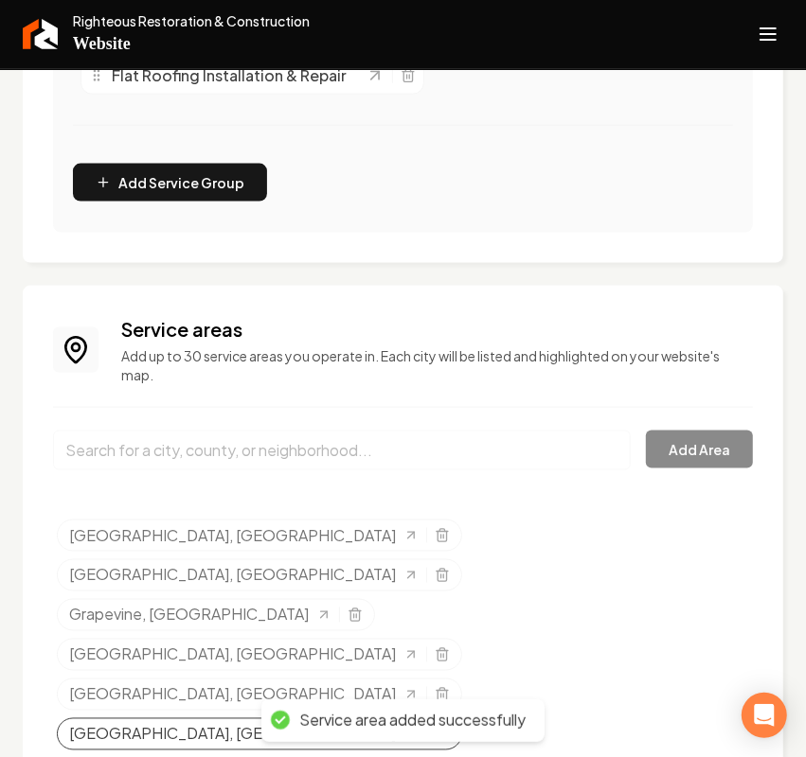
scroll to position [1223, 0]
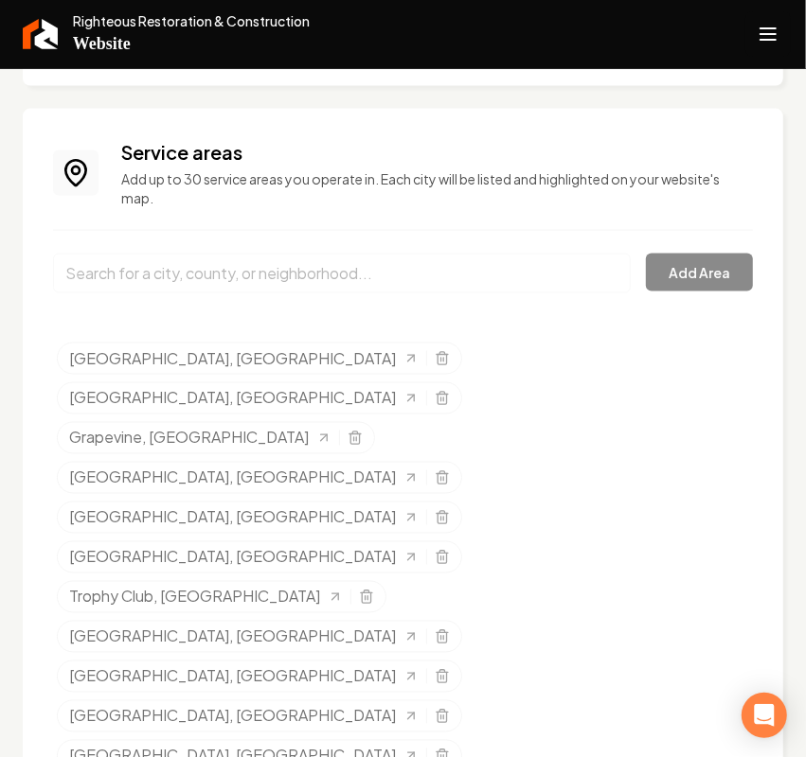
click at [773, 30] on icon "Open navigation menu" at bounding box center [767, 34] width 23 height 30
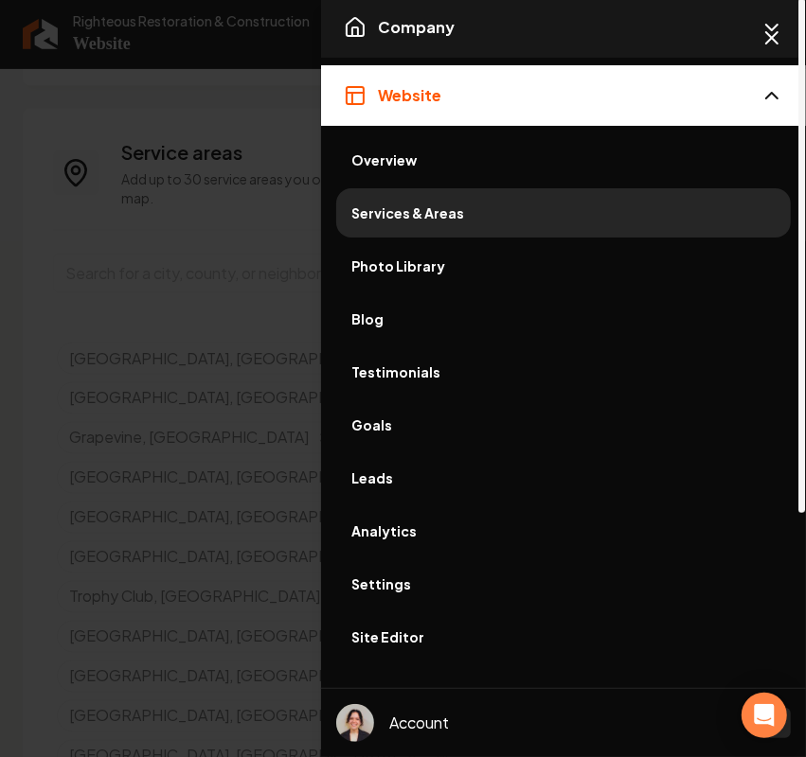
click at [460, 41] on button "Company" at bounding box center [563, 27] width 485 height 61
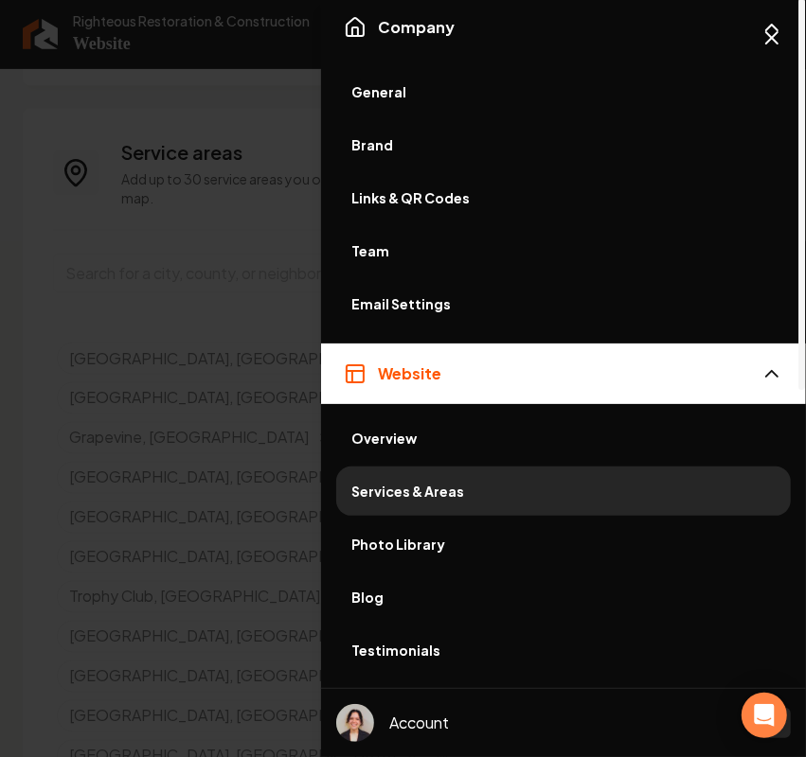
click at [402, 79] on link "General" at bounding box center [563, 91] width 454 height 49
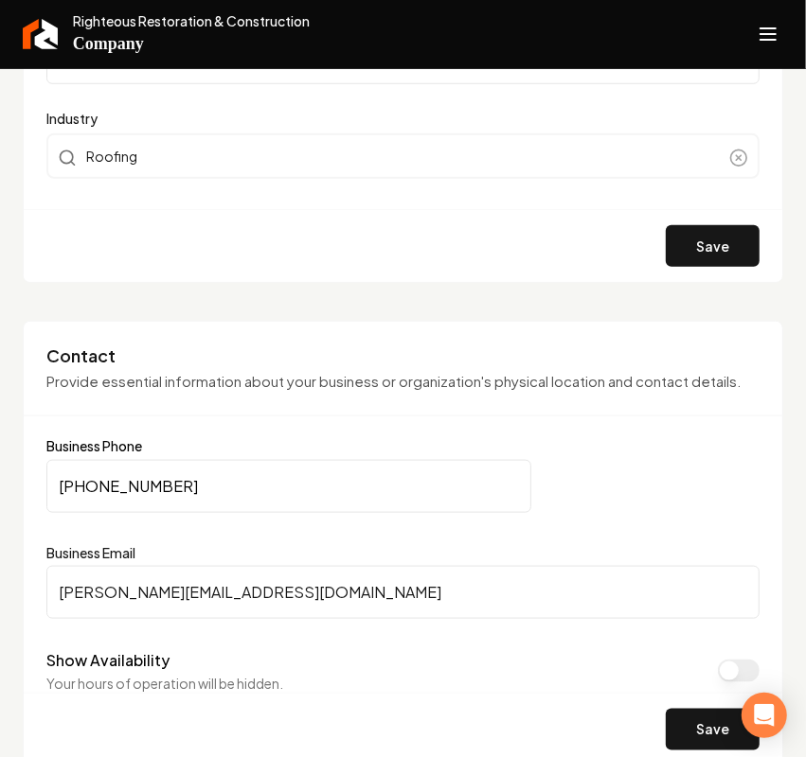
scroll to position [828, 0]
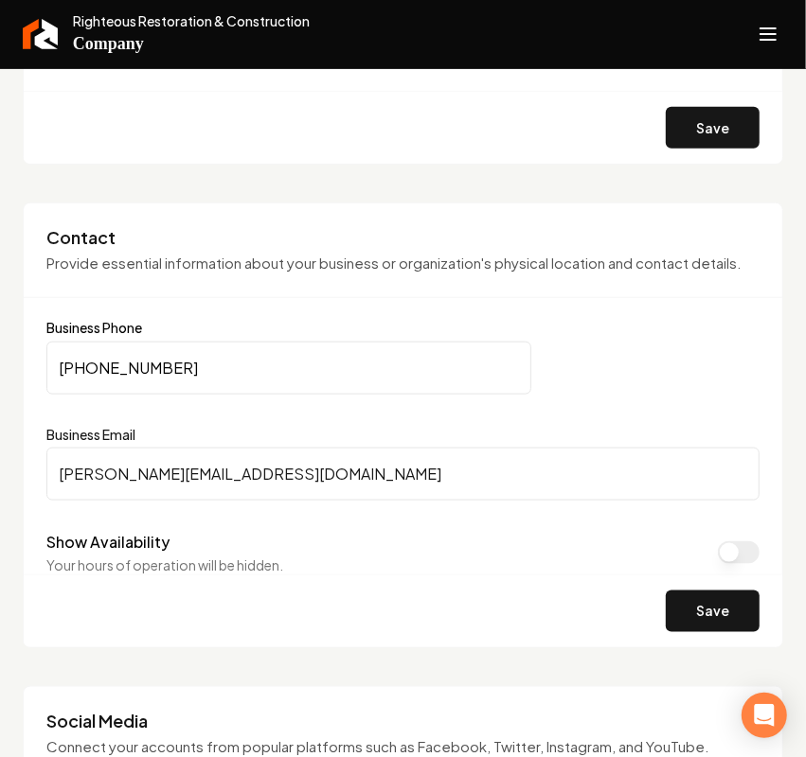
drag, startPoint x: 284, startPoint y: 480, endPoint x: -335, endPoint y: 511, distance: 620.0
click at [0, 511] on html "Company Website Social Media GBP Optimizer Ads Account Righteous Restoration & …" at bounding box center [403, 378] width 806 height 757
paste input "b"
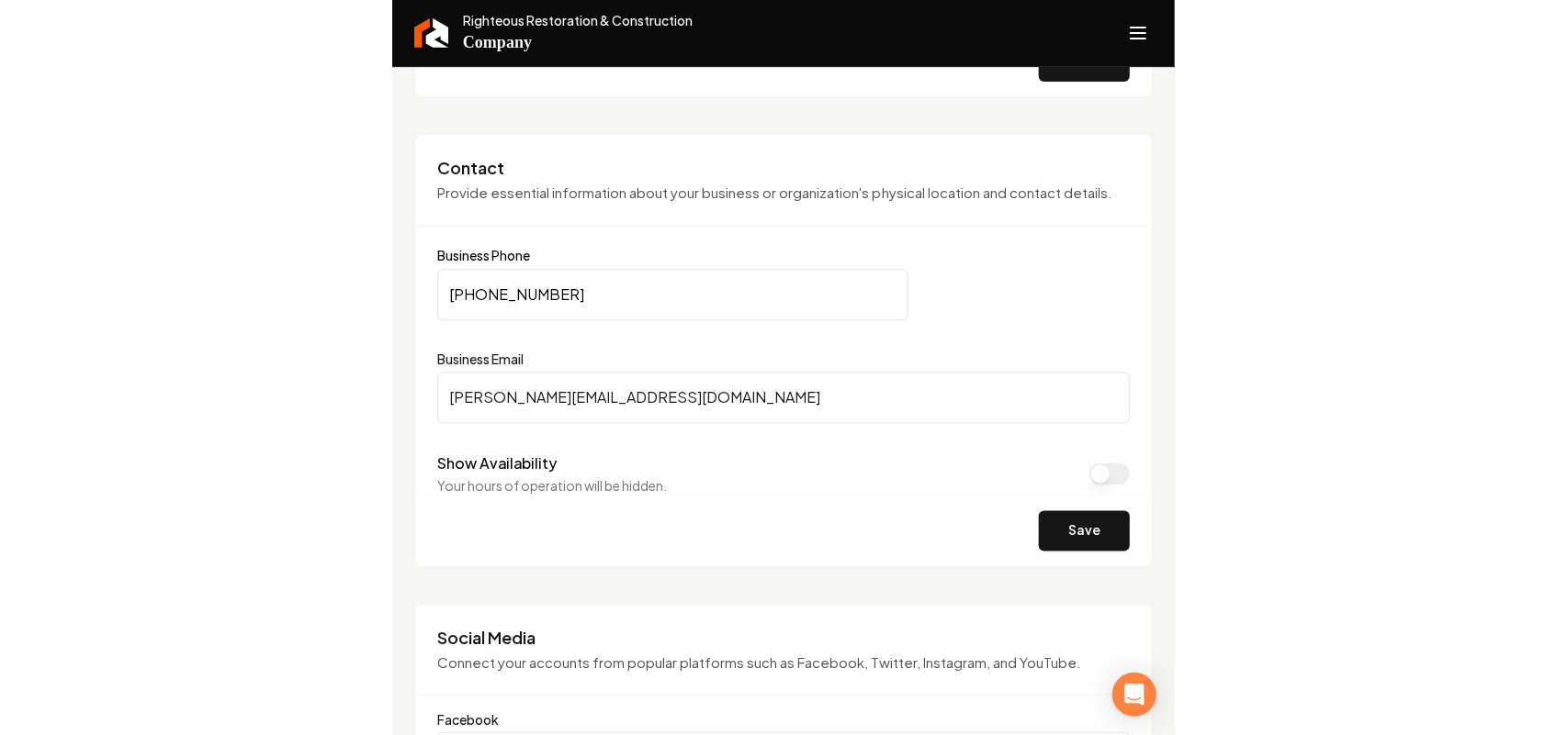
scroll to position [918, 0]
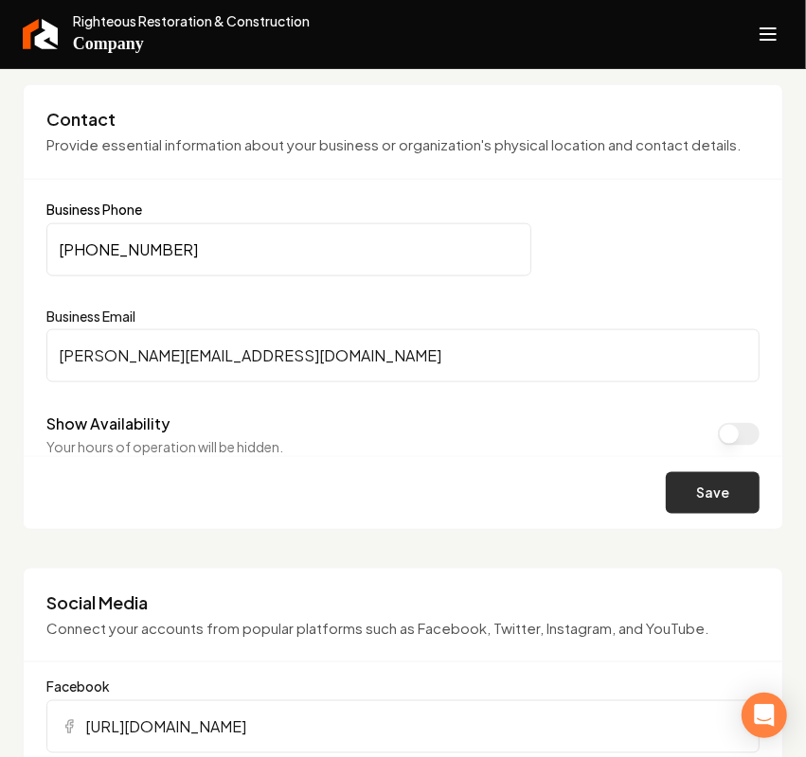
type input "[PERSON_NAME][EMAIL_ADDRESS][DOMAIN_NAME]"
click at [720, 514] on button "Save" at bounding box center [713, 493] width 94 height 42
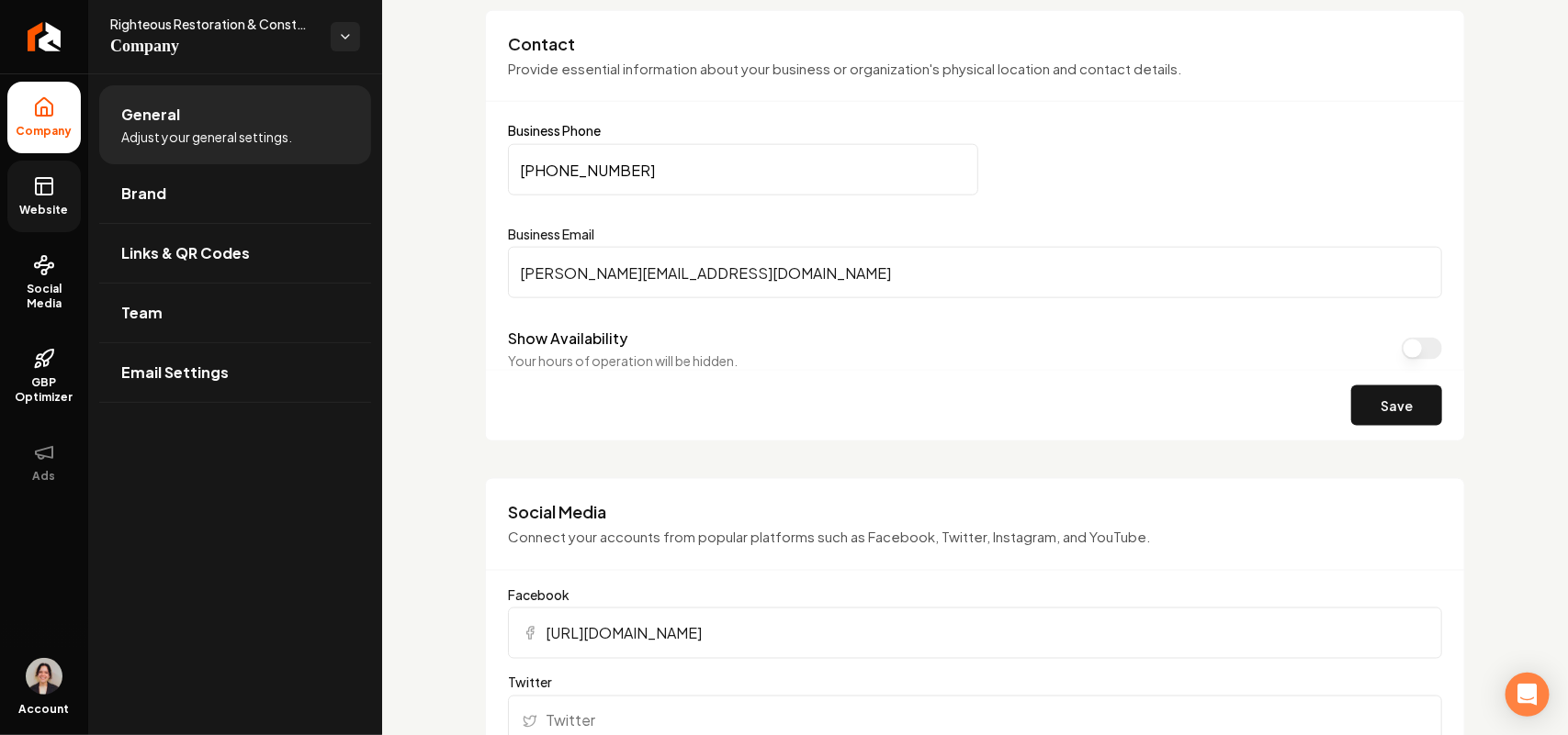
click at [12, 200] on link "Website" at bounding box center [45, 197] width 74 height 72
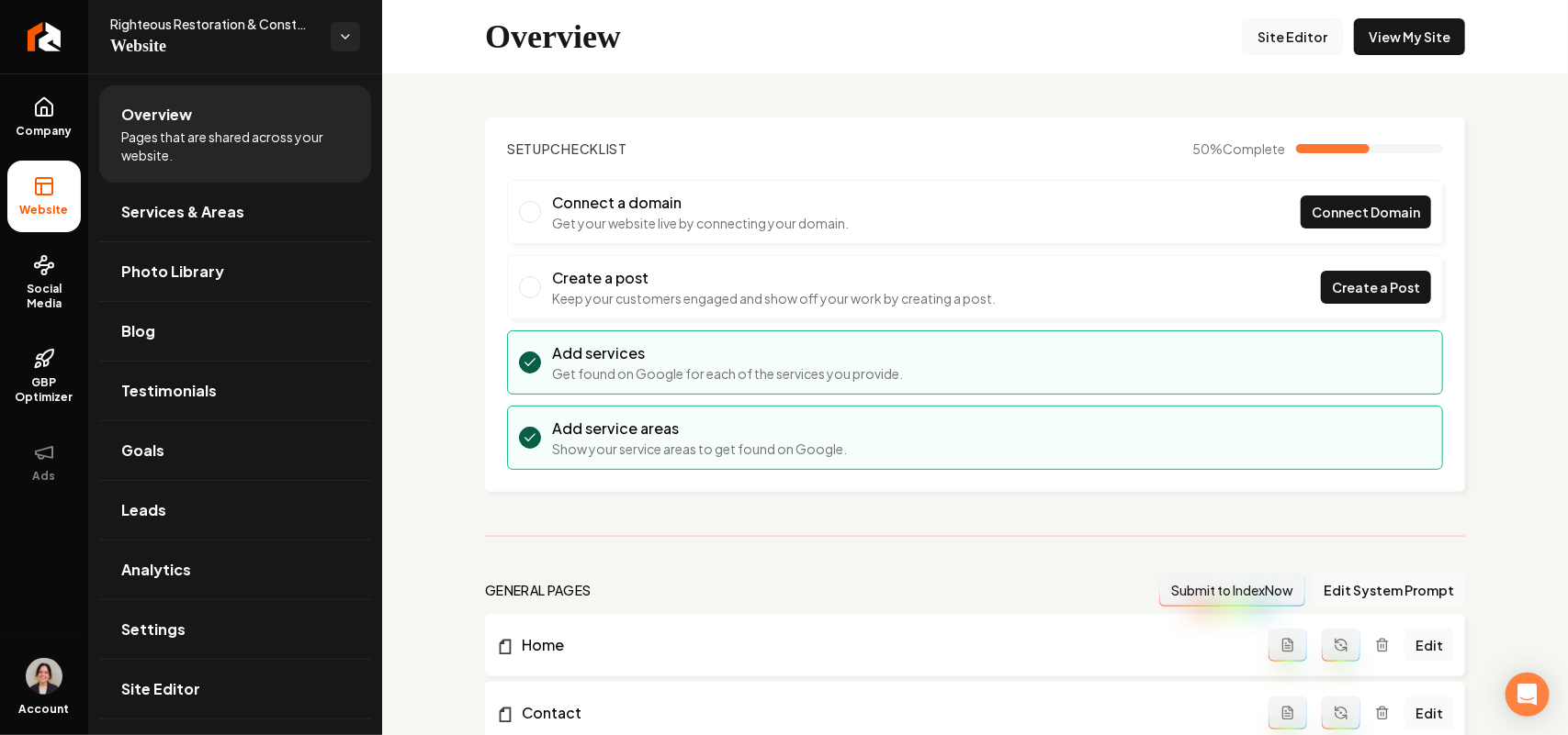
click at [781, 35] on link "Site Editor" at bounding box center [1292, 37] width 101 height 37
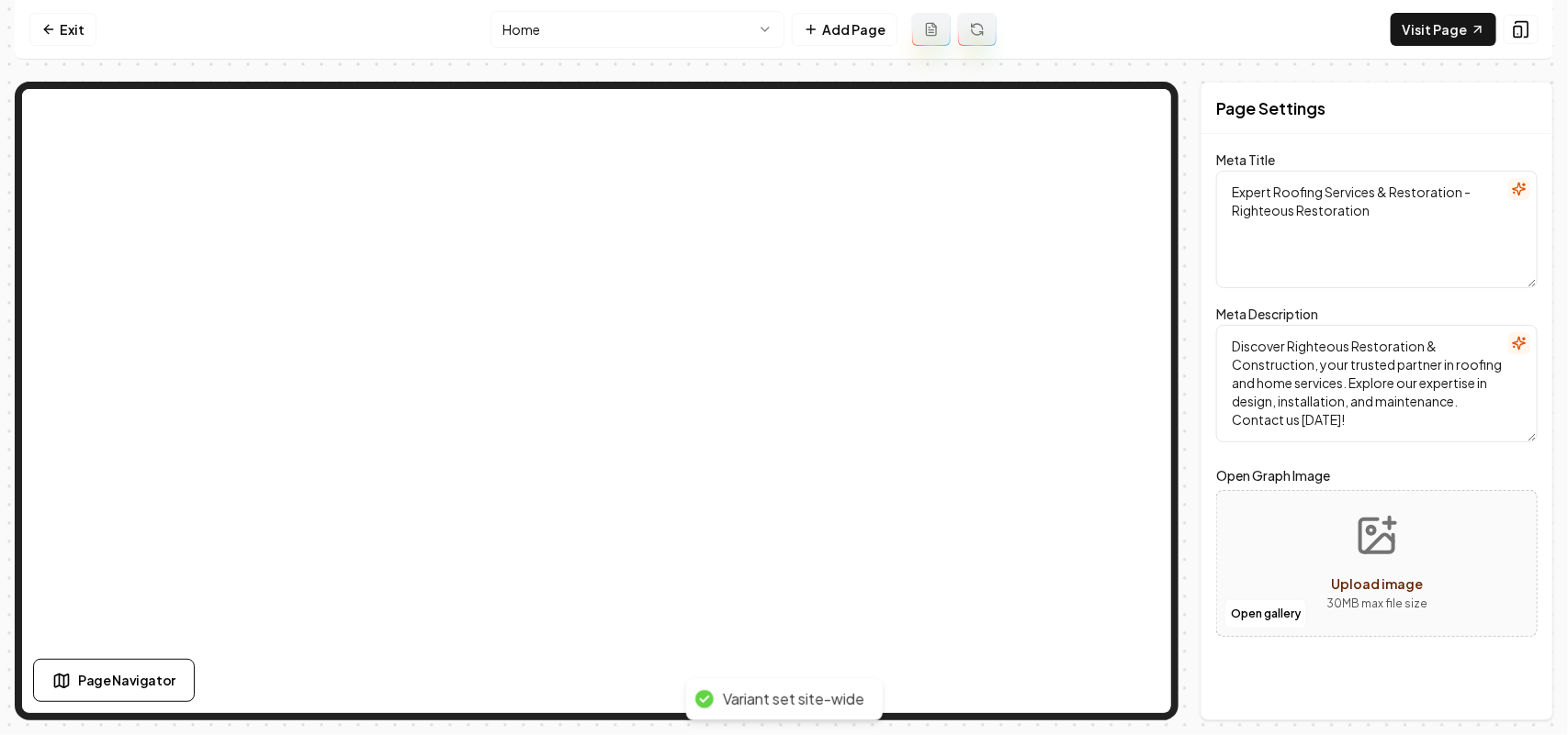
click at [700, 52] on nav "Exit Home Add Page Visit Page" at bounding box center [784, 30] width 1539 height 60
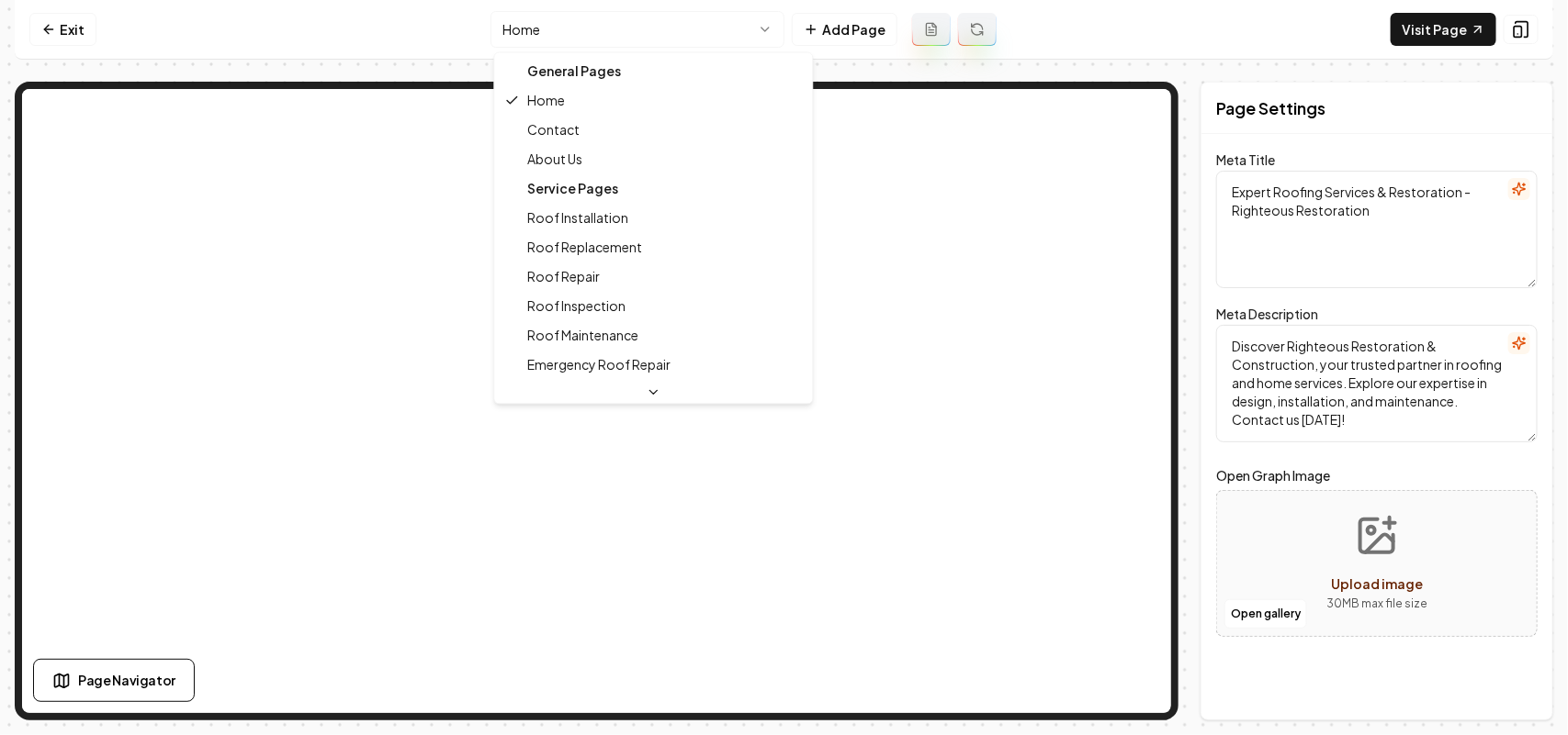
click at [709, 27] on html "Computer Required This feature is only available on a computer. Please switch t…" at bounding box center [784, 368] width 1568 height 735
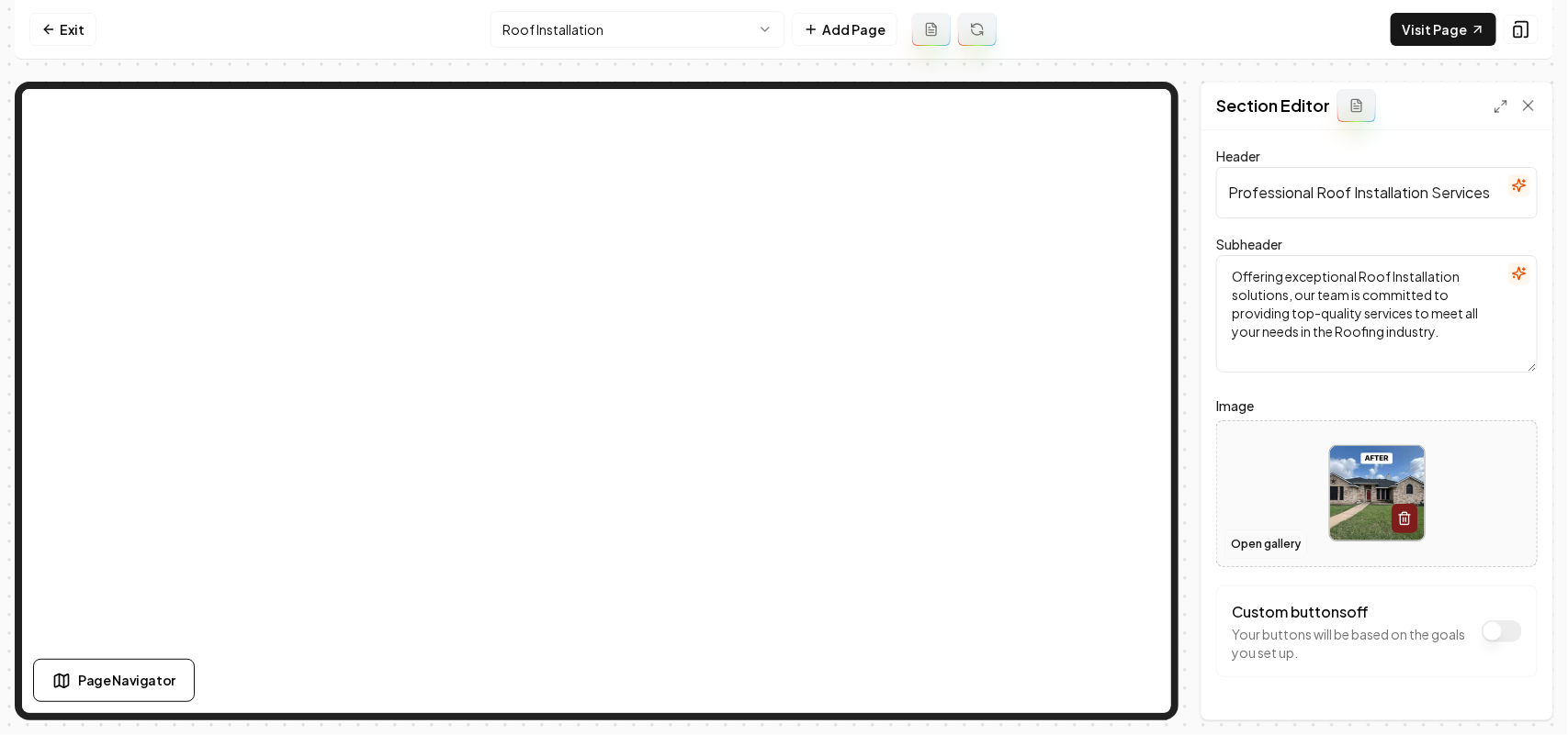
click at [781, 542] on button "Open gallery" at bounding box center [1265, 544] width 82 height 29
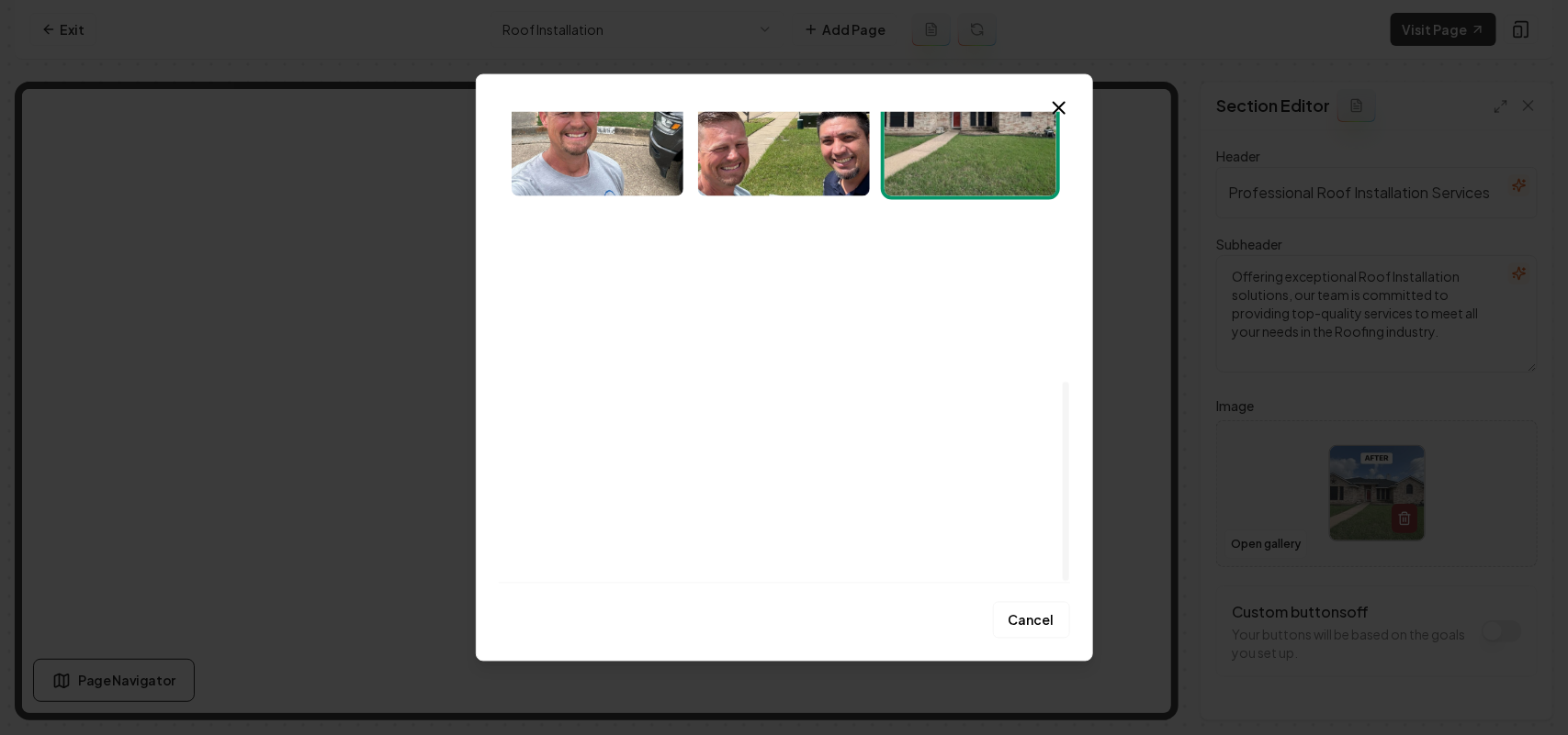
scroll to position [636, 0]
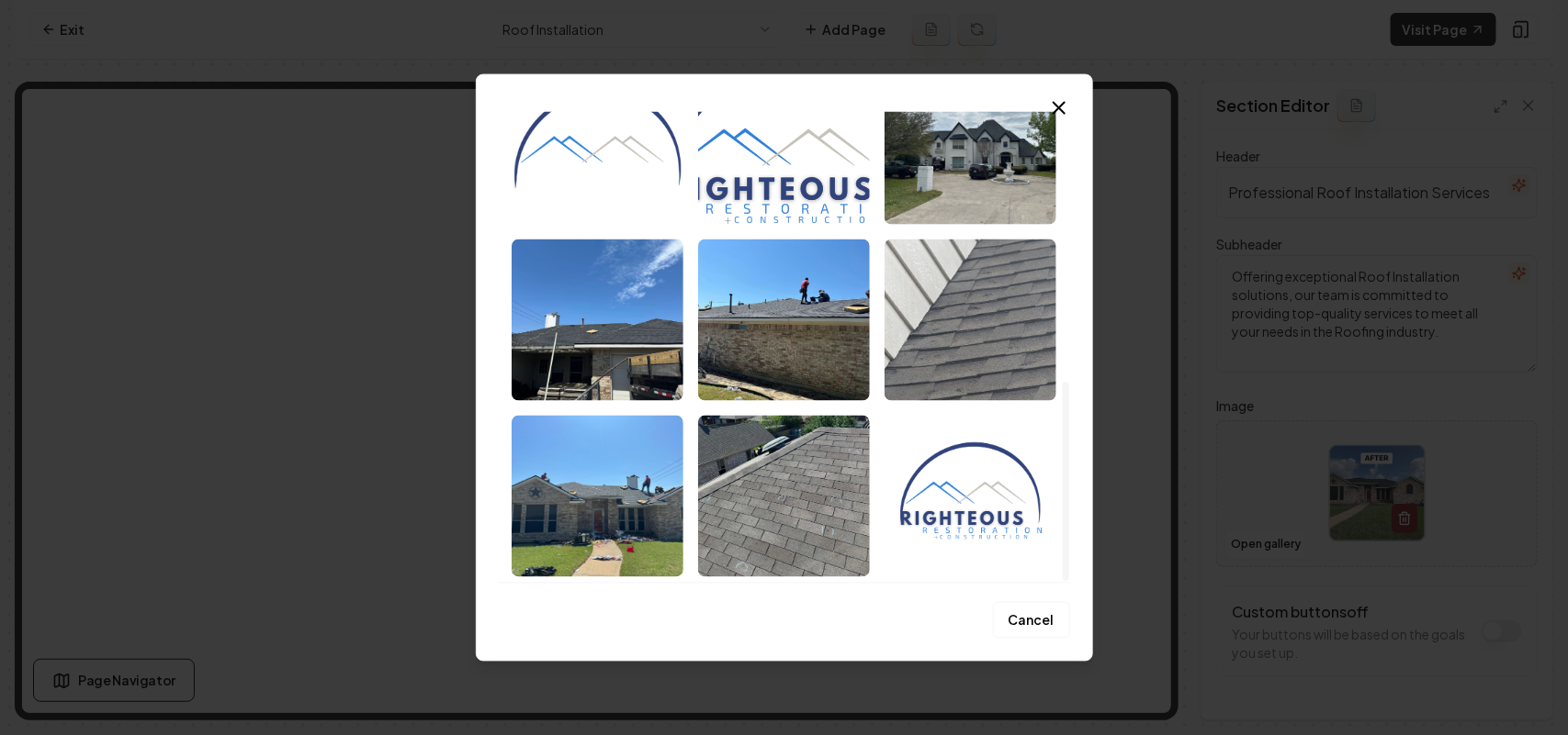
drag, startPoint x: 1062, startPoint y: 146, endPoint x: 1094, endPoint y: 559, distance: 414.2
click at [781, 559] on div at bounding box center [1065, 481] width 7 height 199
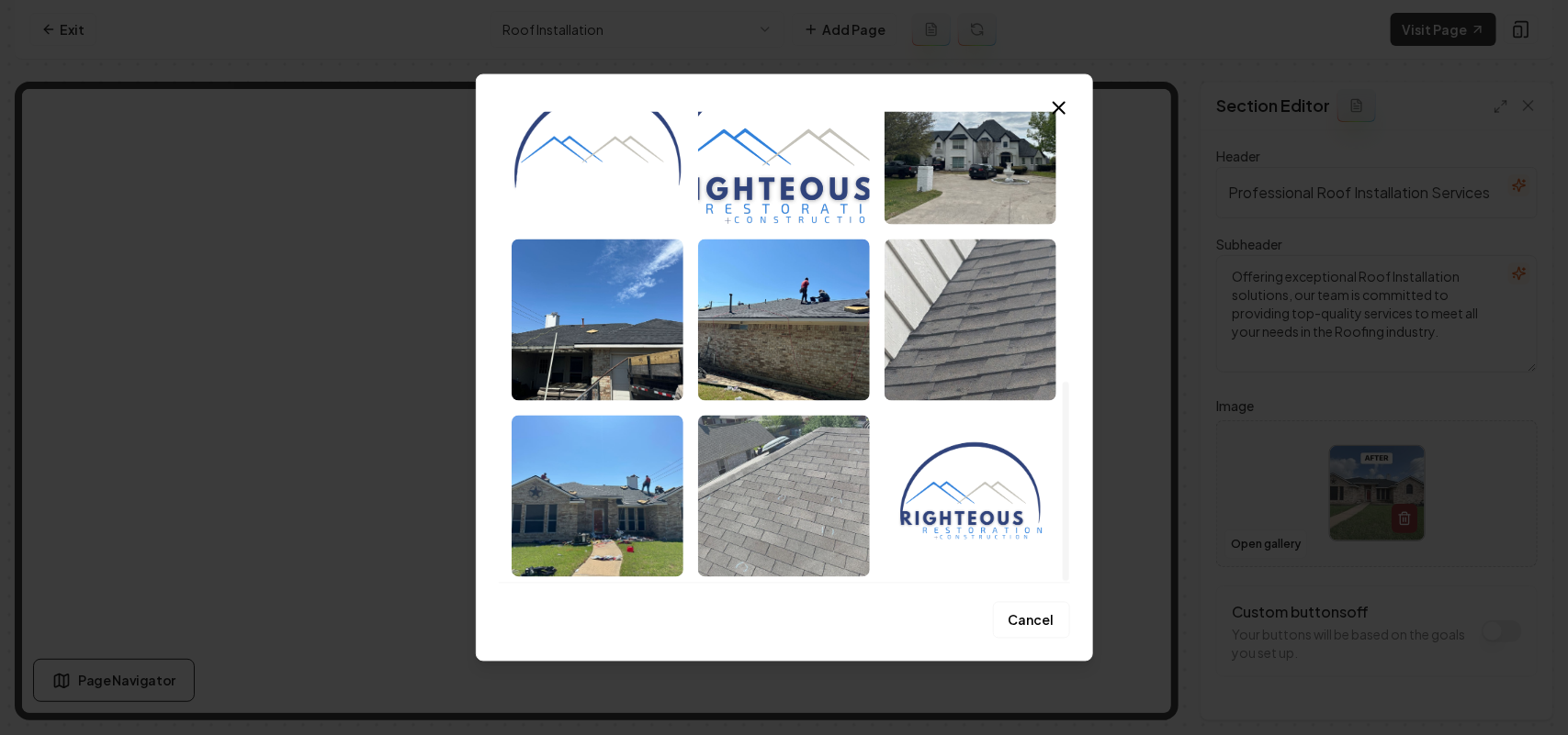
click at [781, 480] on img "Select image image_687000fd5c7cd75eb8402065.jpeg" at bounding box center [784, 495] width 172 height 162
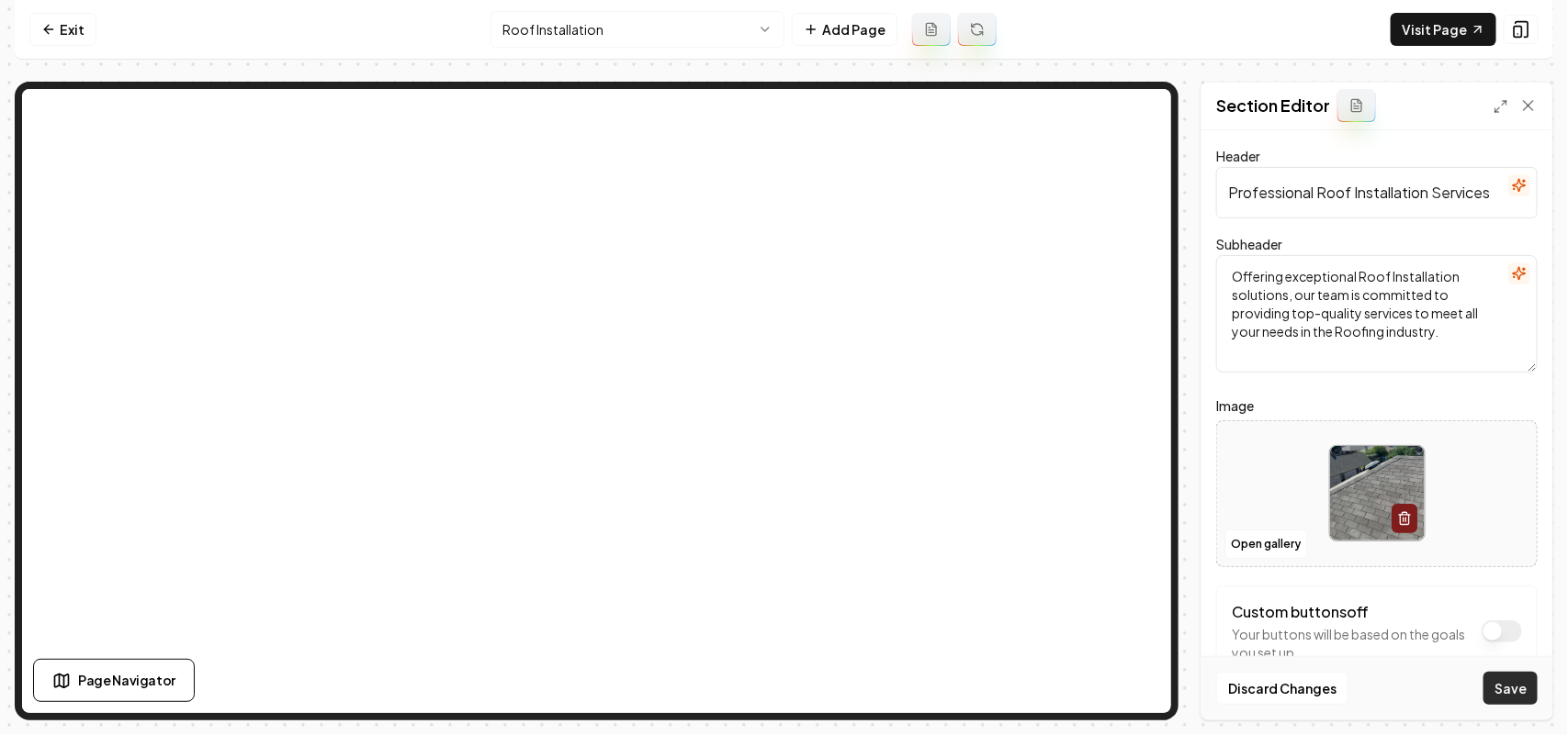
click at [781, 685] on button "Save" at bounding box center [1511, 688] width 54 height 33
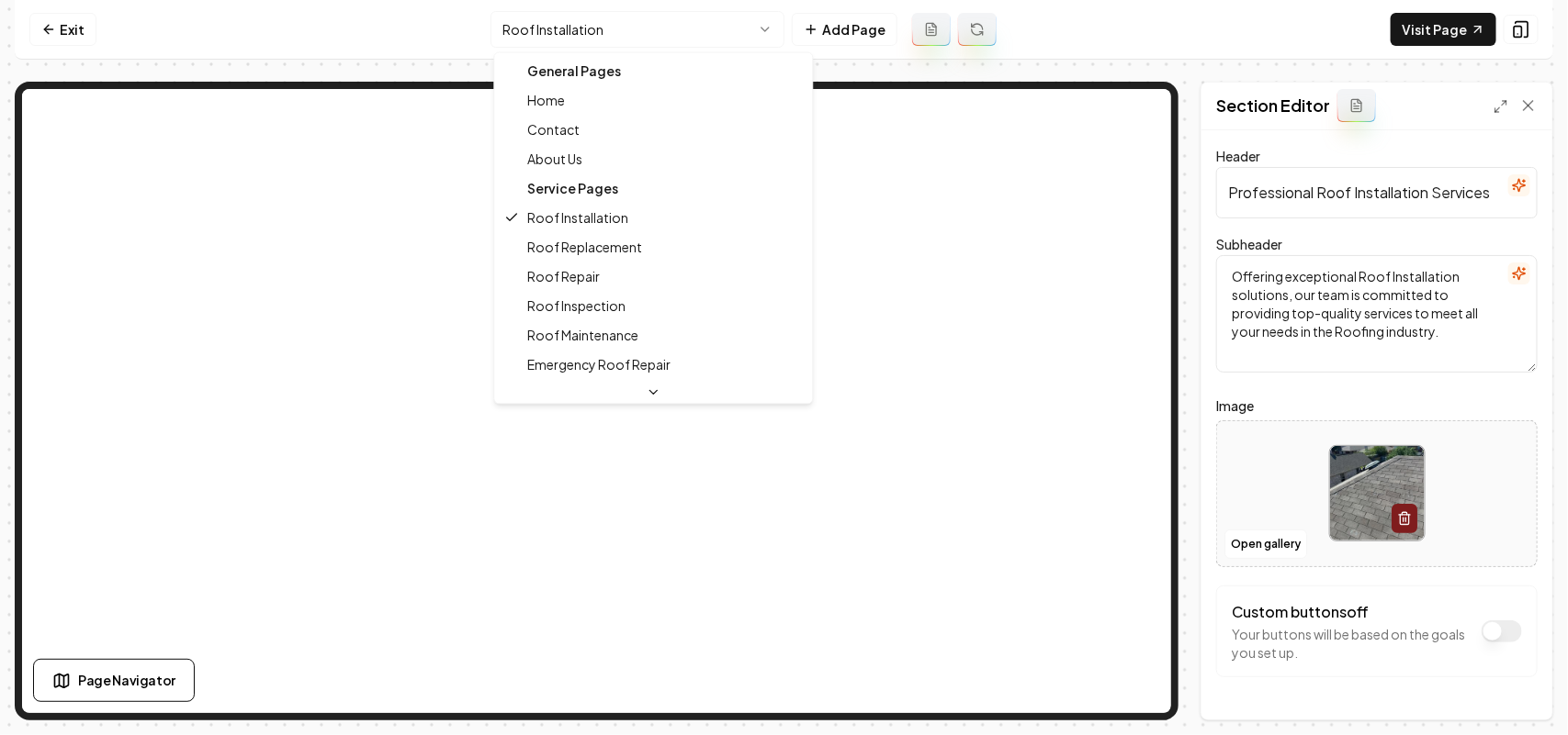
click at [563, 18] on html "Computer Required This feature is only available on a computer. Please switch t…" at bounding box center [784, 368] width 1568 height 735
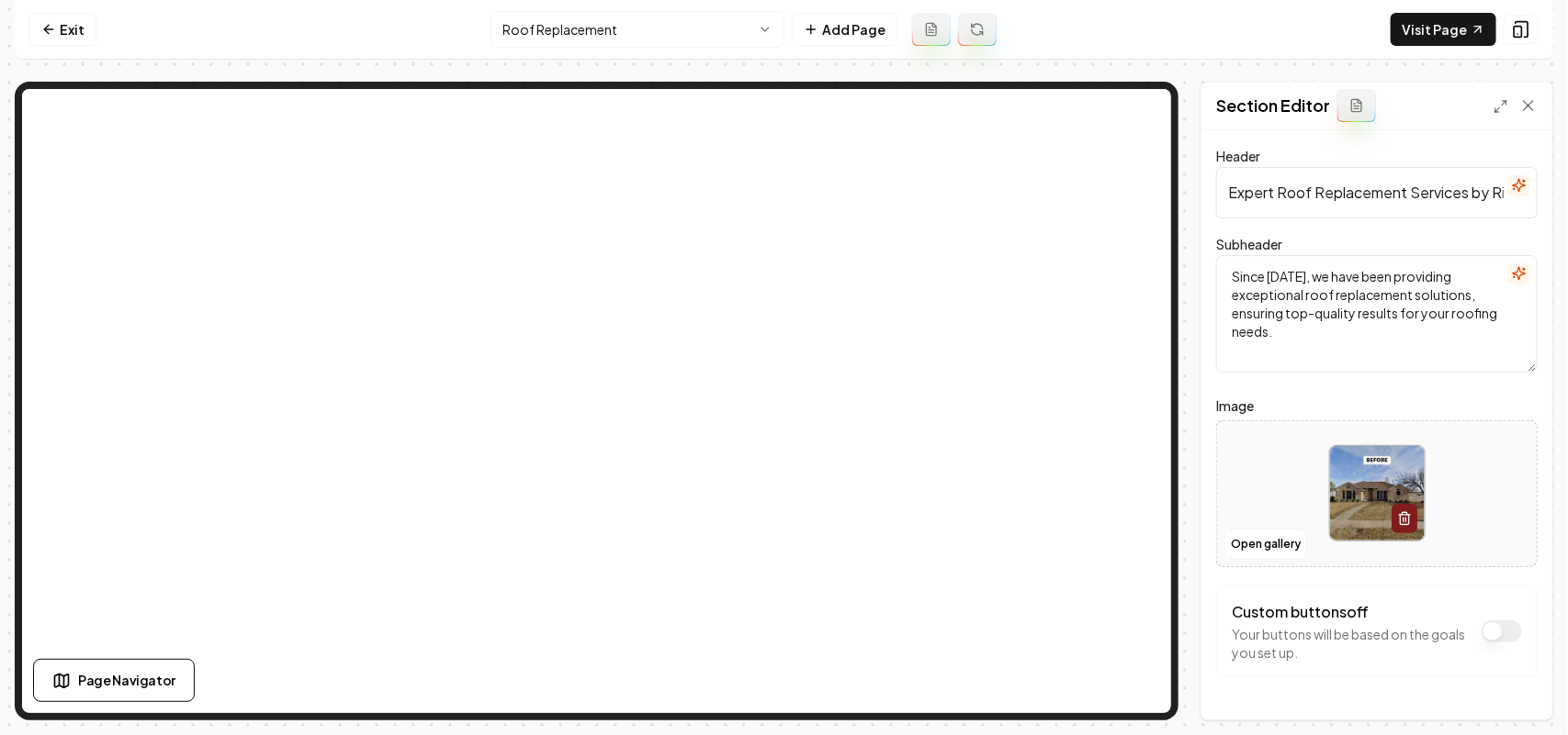
click at [781, 493] on div at bounding box center [1376, 494] width 319 height 126
click at [37, 25] on link "Exit" at bounding box center [62, 29] width 67 height 33
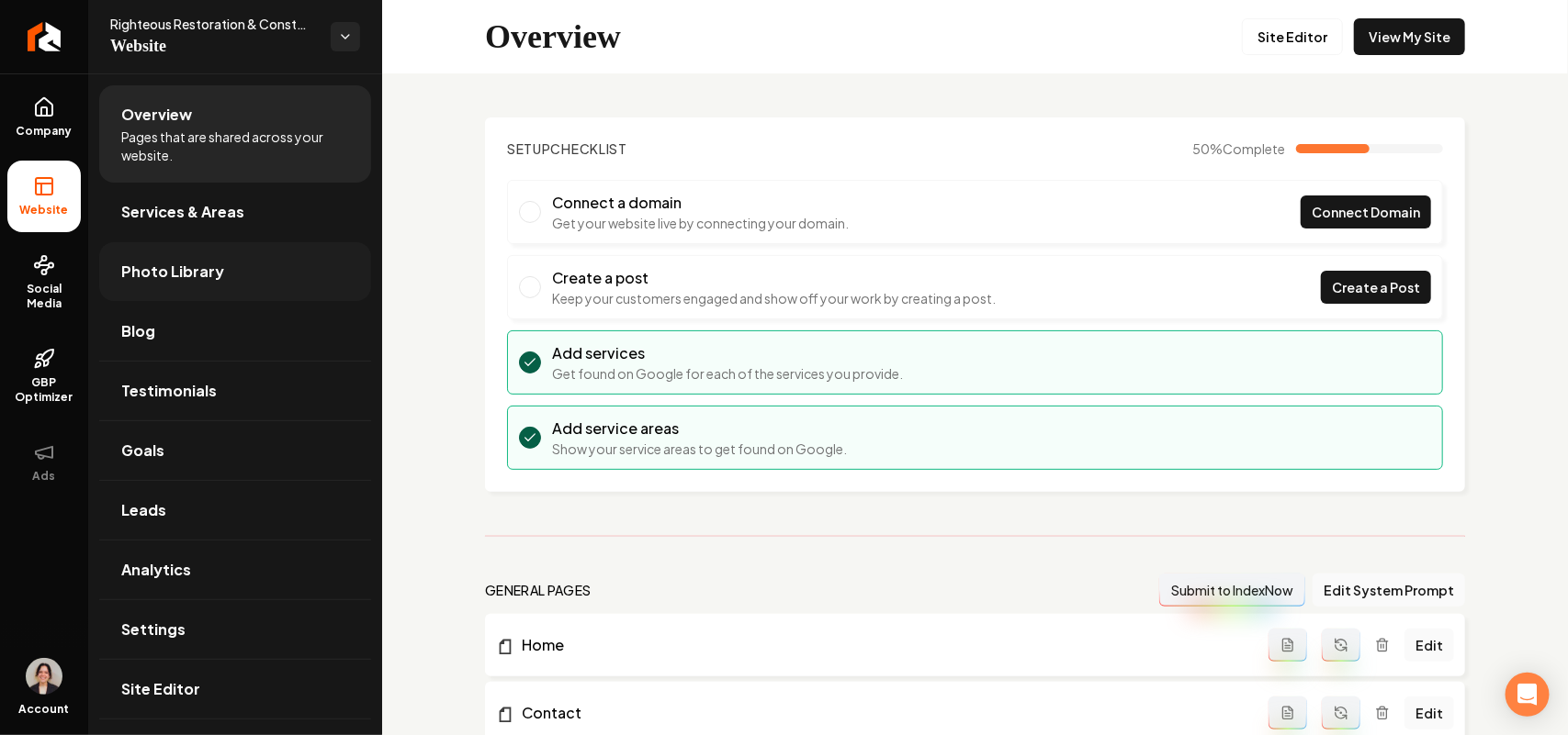
click at [156, 284] on link "Photo Library" at bounding box center [235, 272] width 272 height 59
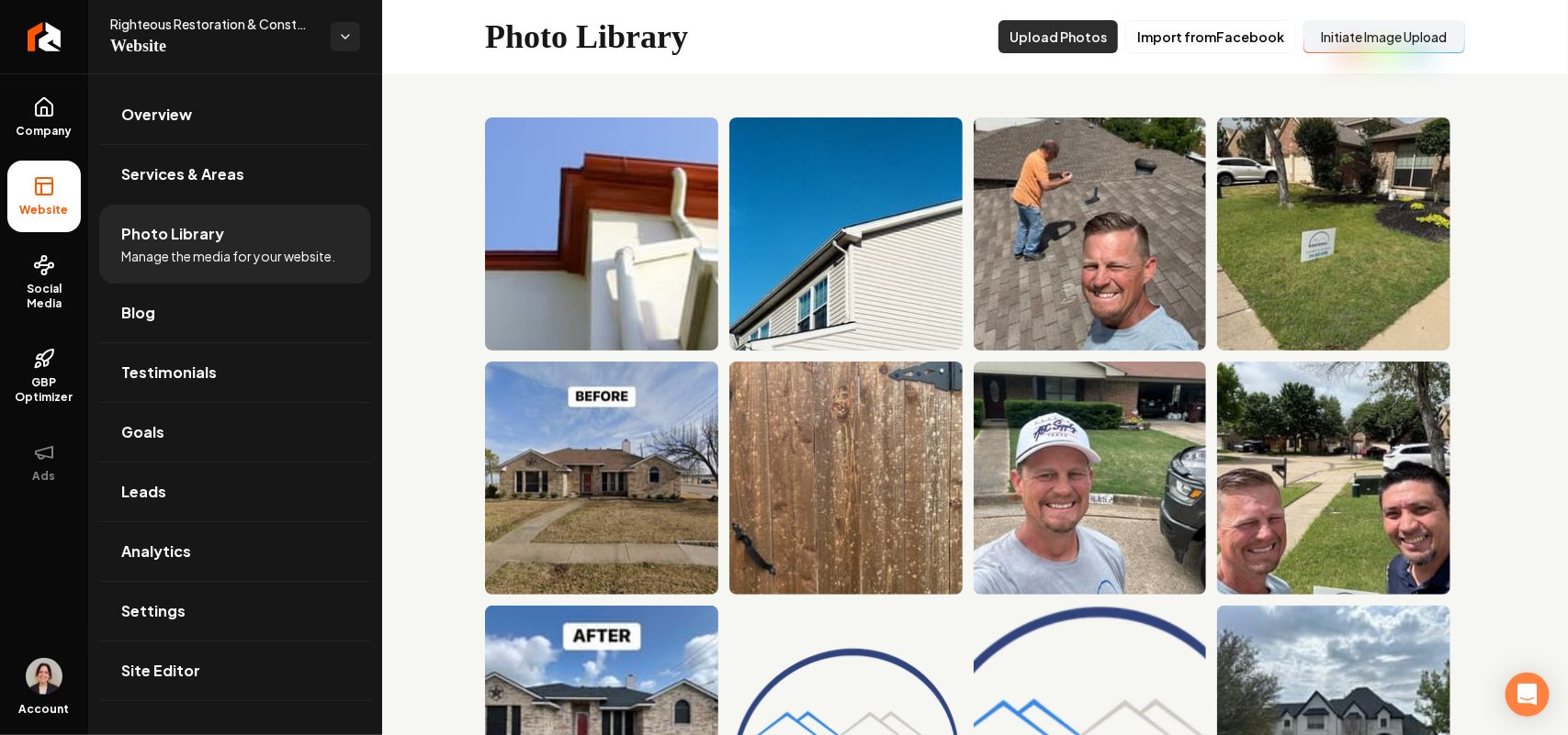
click at [781, 29] on button "Upload Photos" at bounding box center [1058, 37] width 119 height 33
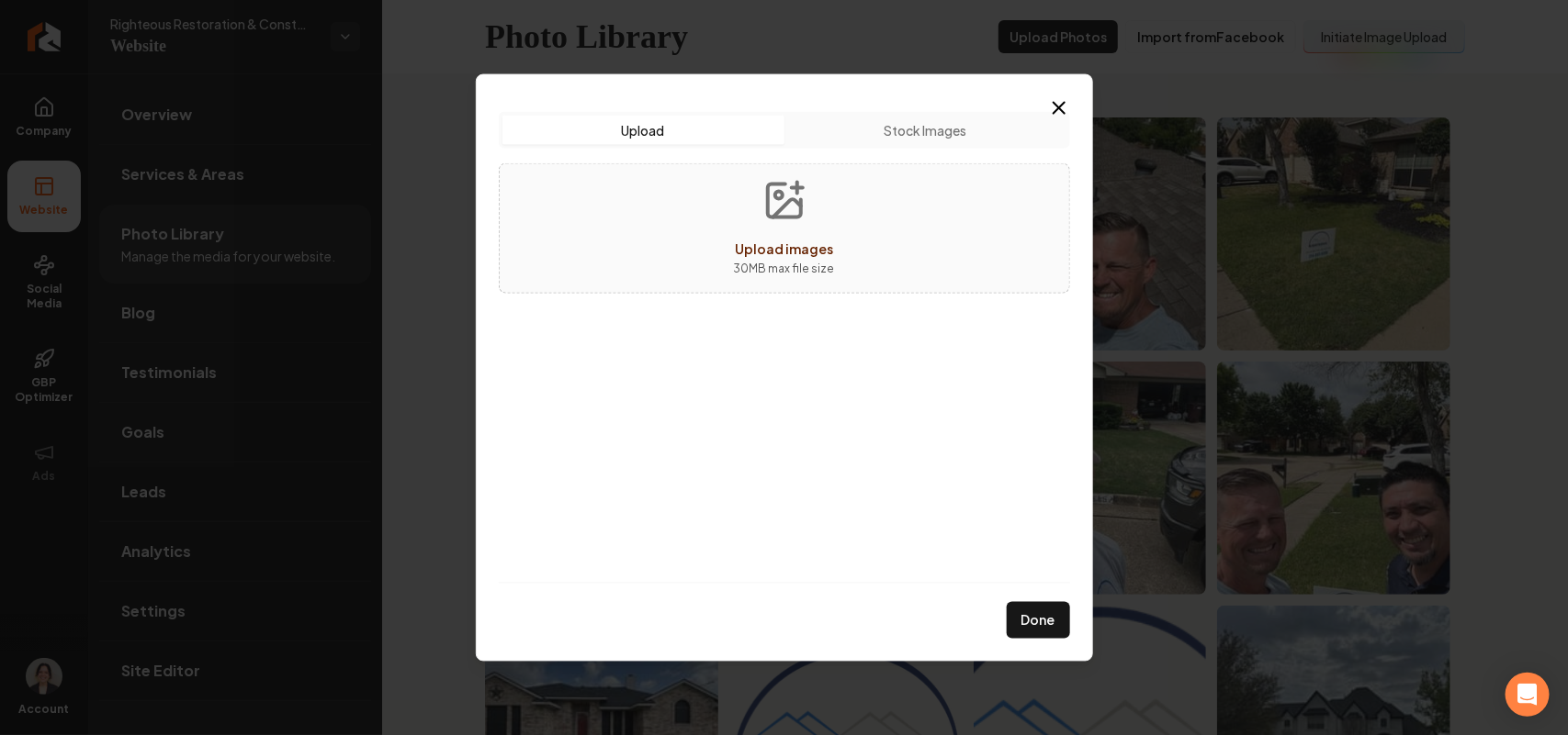
click at [781, 233] on div "Upload images 30 MB max file size" at bounding box center [784, 228] width 572 height 130
type input "**********"
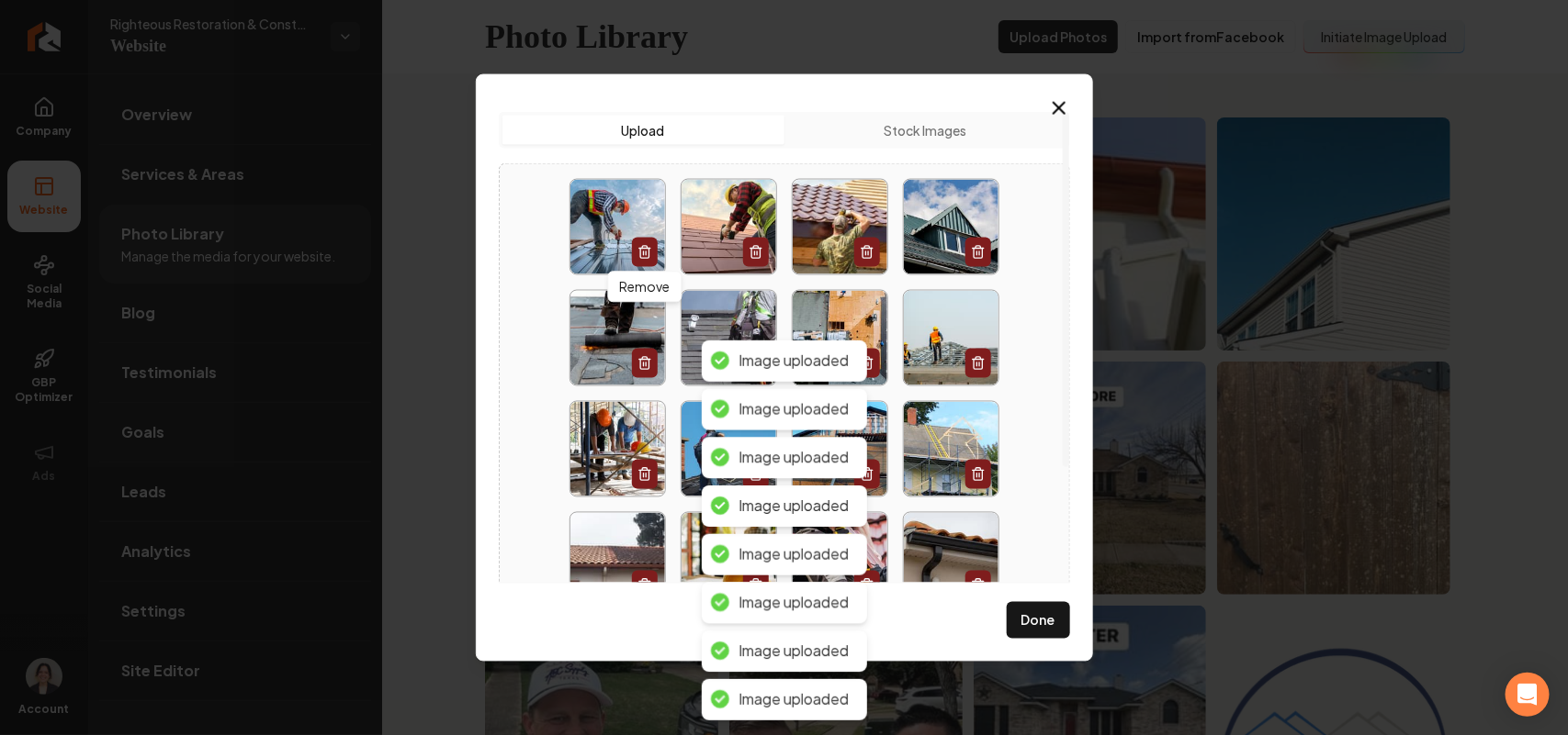
click at [544, 205] on div "Remove Remove" at bounding box center [784, 449] width 572 height 572
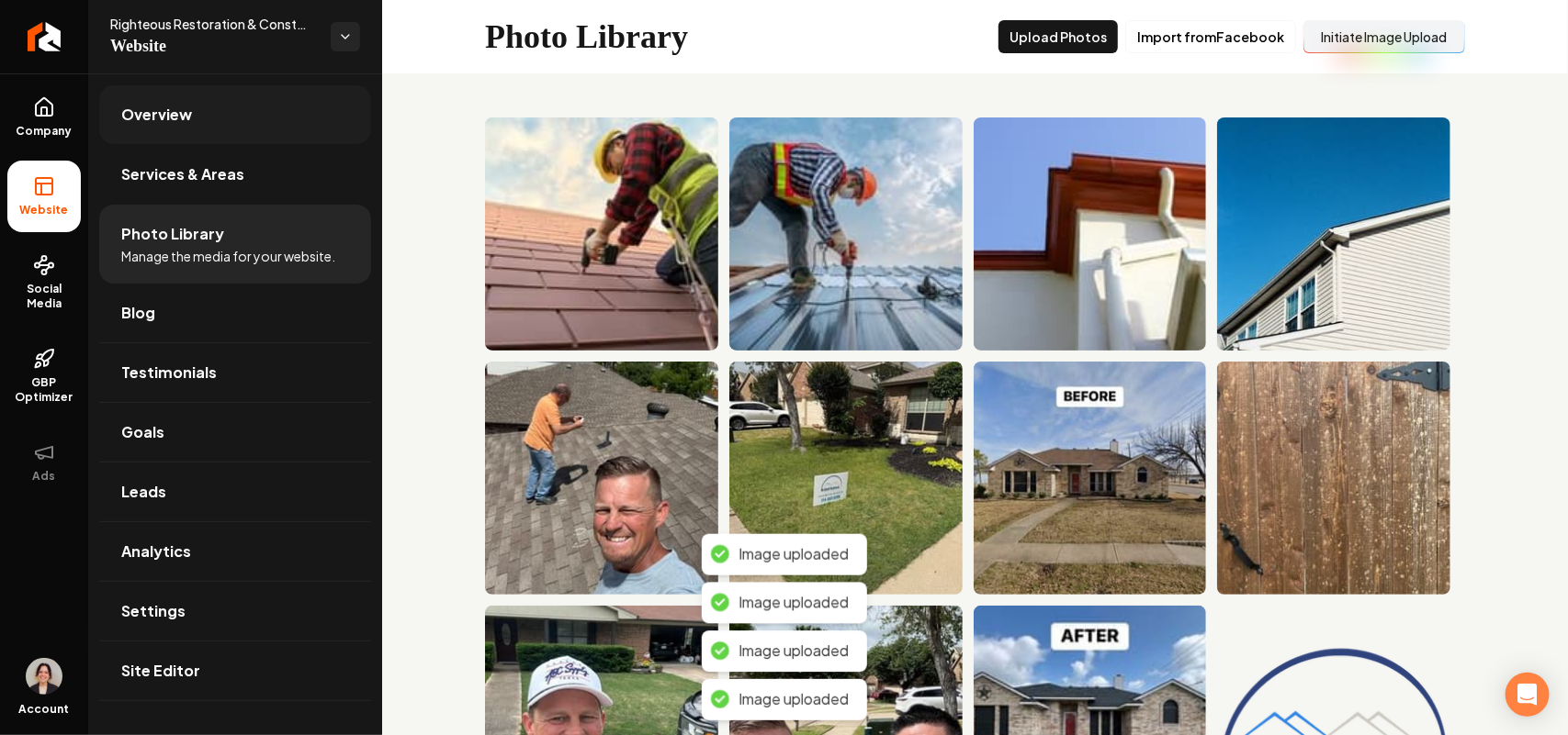
click at [205, 114] on link "Overview" at bounding box center [235, 114] width 272 height 59
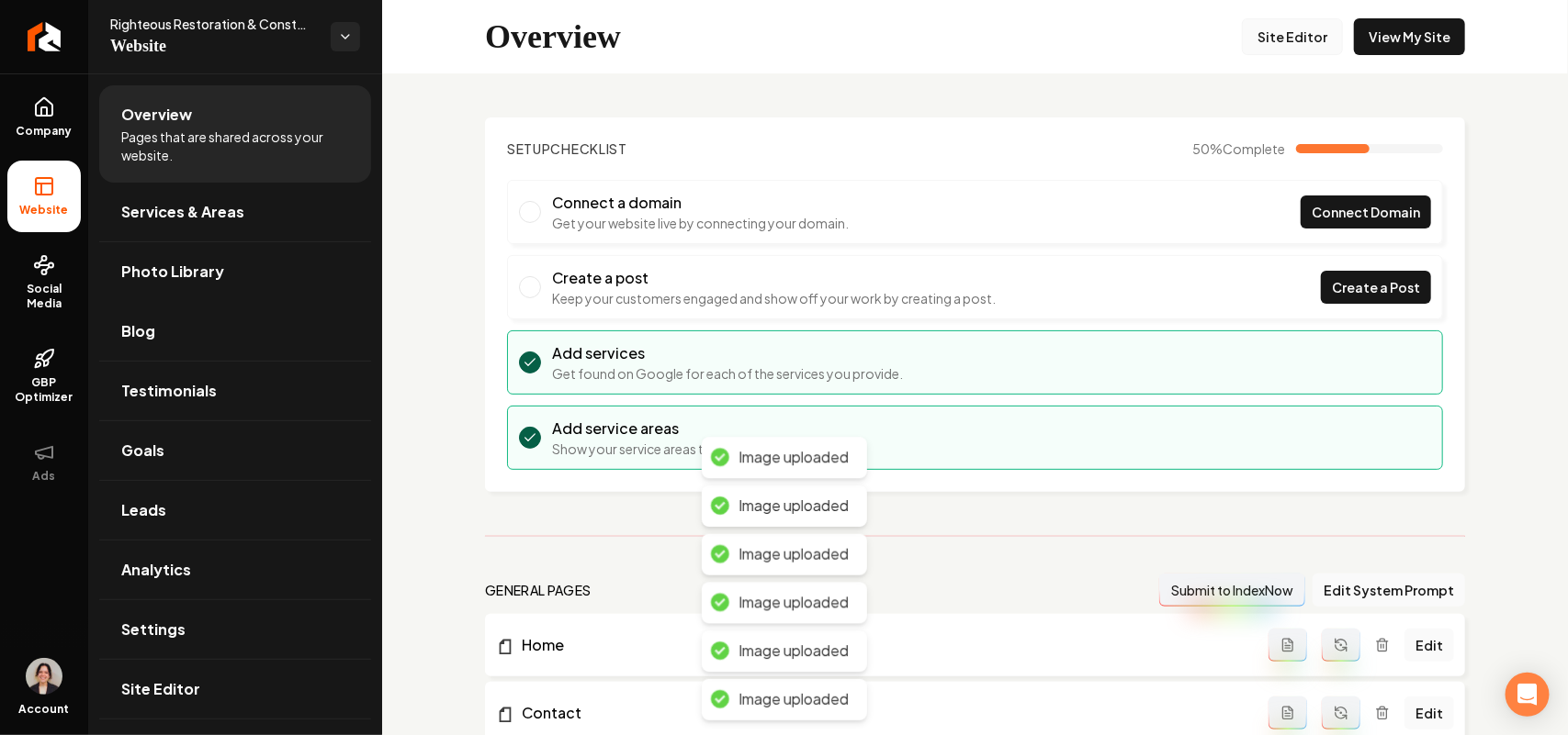
click at [781, 25] on link "Site Editor" at bounding box center [1292, 37] width 101 height 37
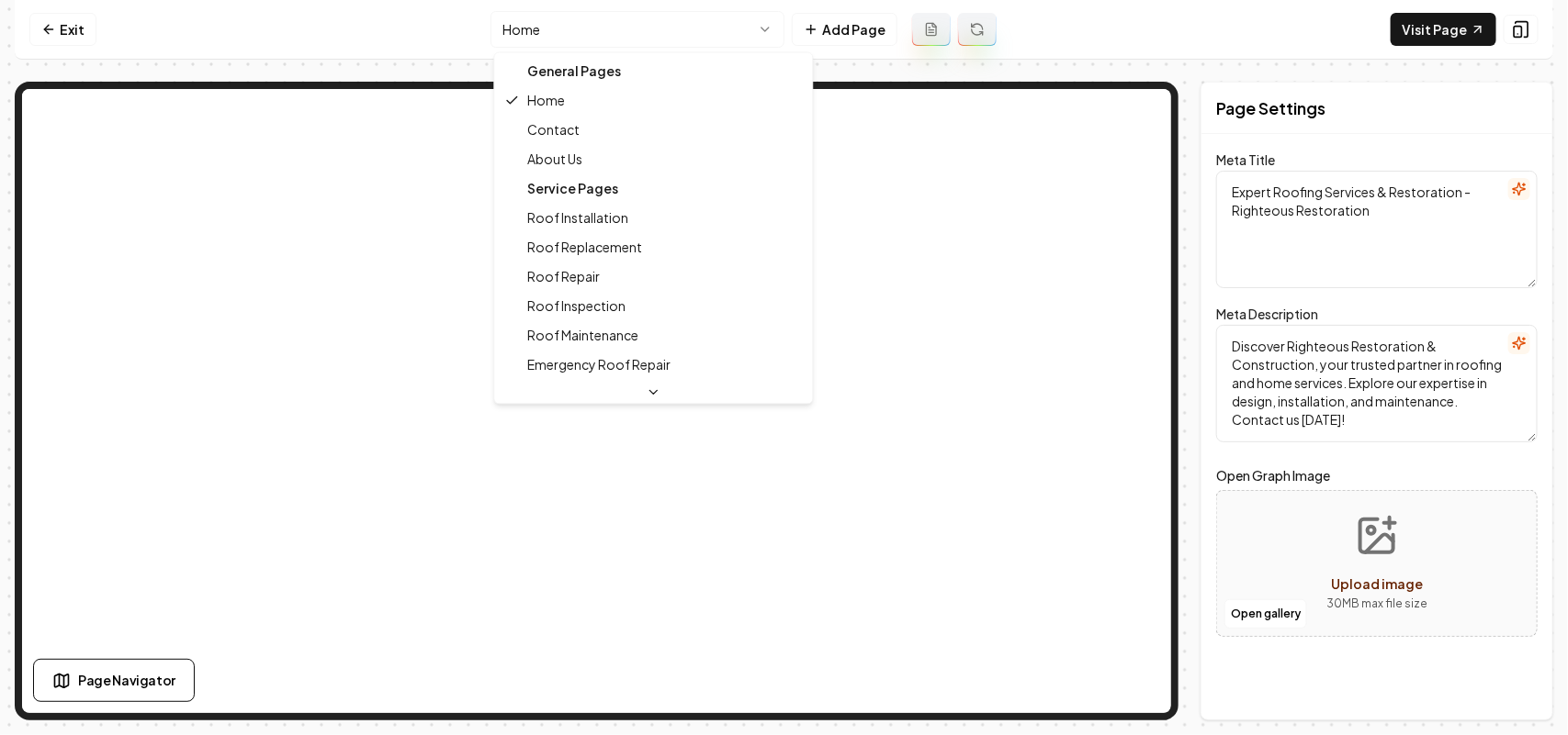
click at [554, 19] on html "Computer Required This feature is only available on a computer. Please switch t…" at bounding box center [784, 368] width 1568 height 735
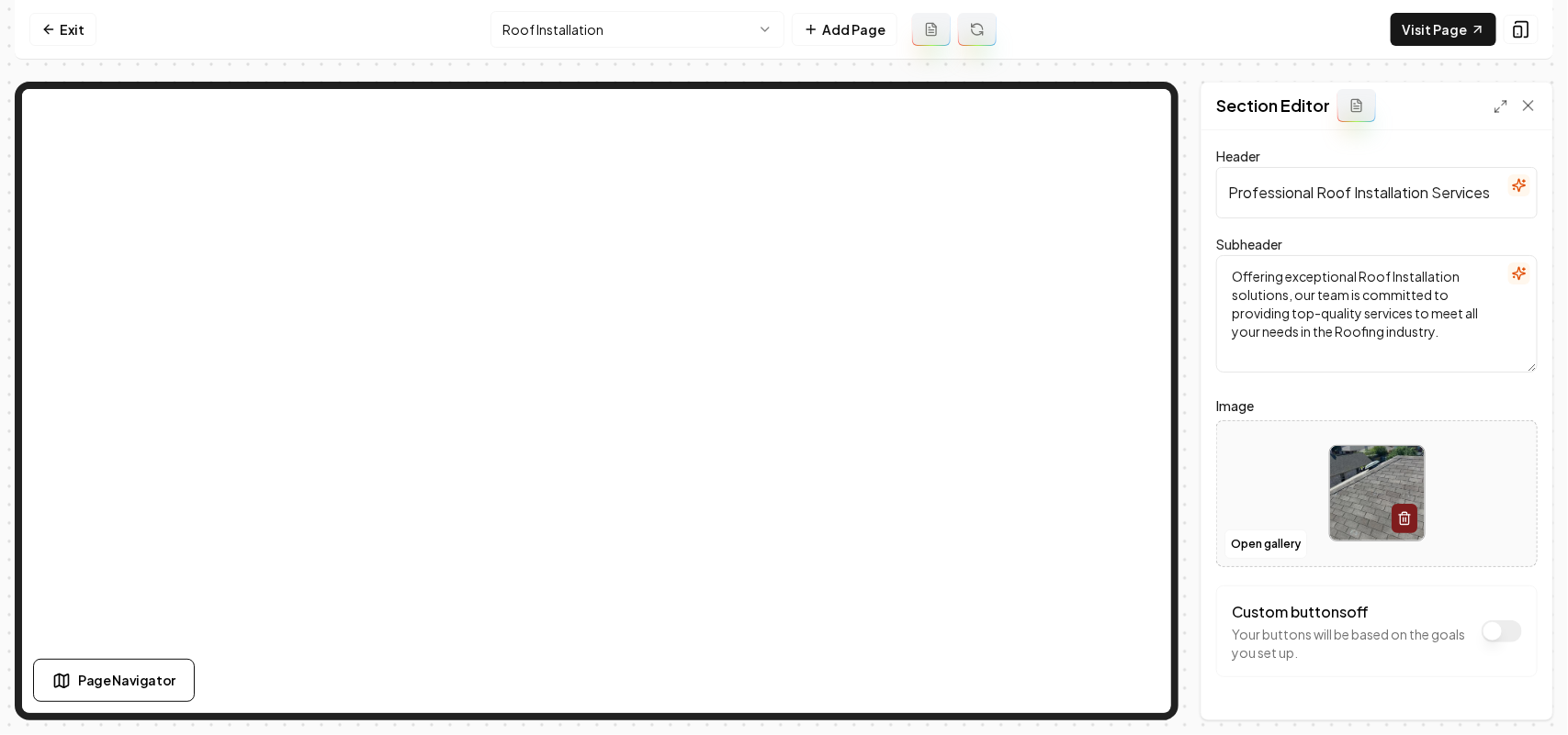
click at [497, 23] on html "Computer Required This feature is only available on a computer. Please switch t…" at bounding box center [784, 368] width 1568 height 735
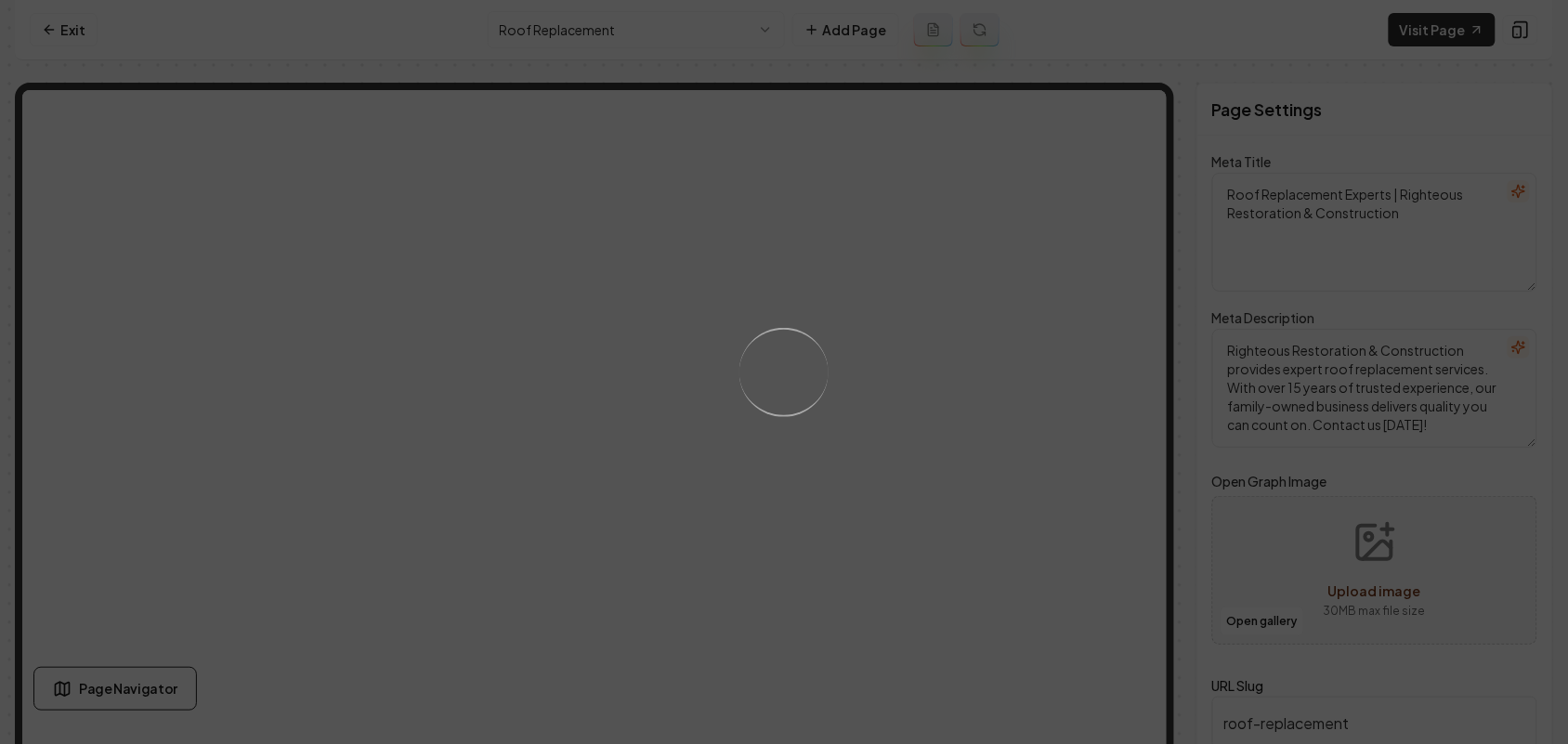
click at [790, 477] on div "Loading..." at bounding box center [784, 372] width 1568 height 744
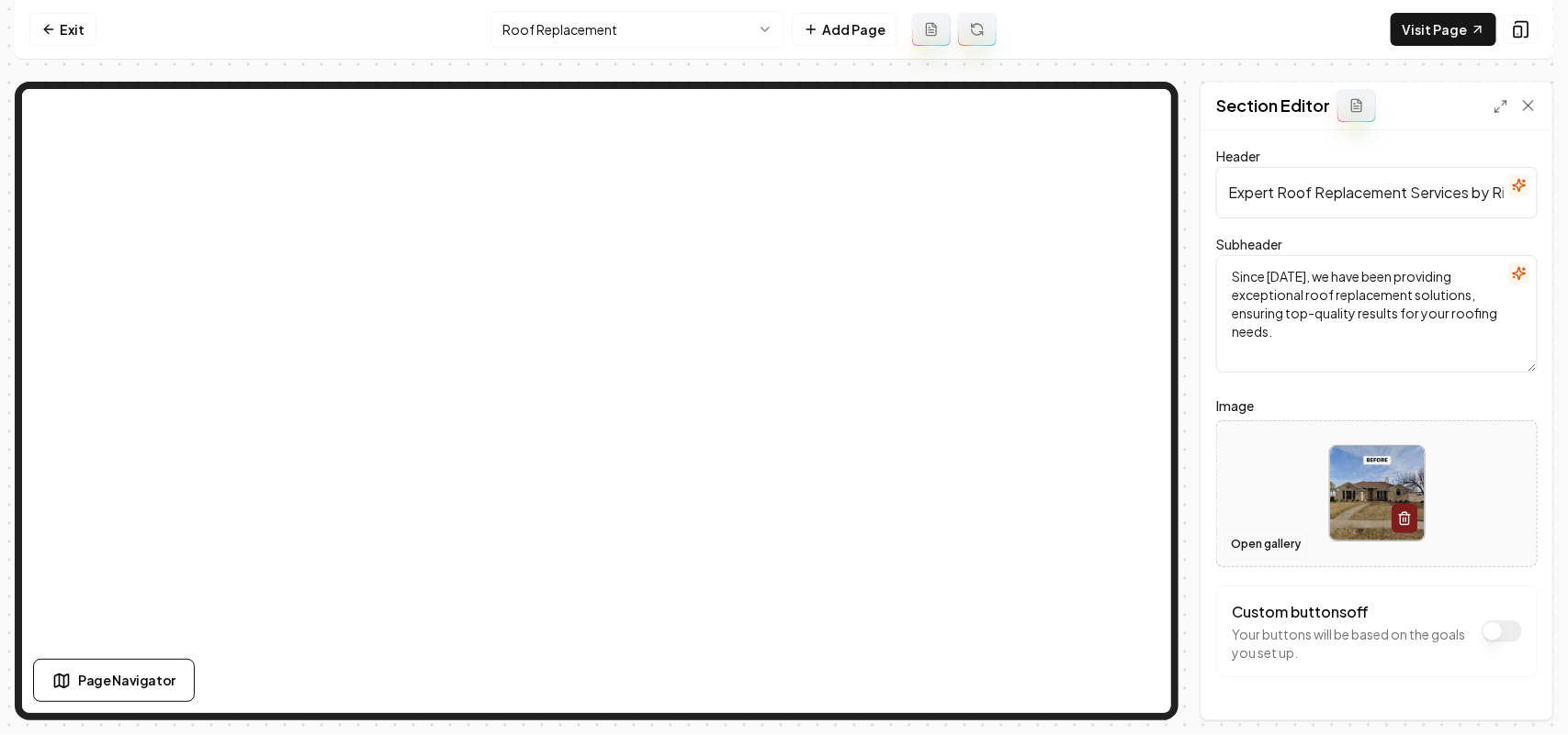
click at [781, 543] on button "Open gallery" at bounding box center [1265, 544] width 82 height 29
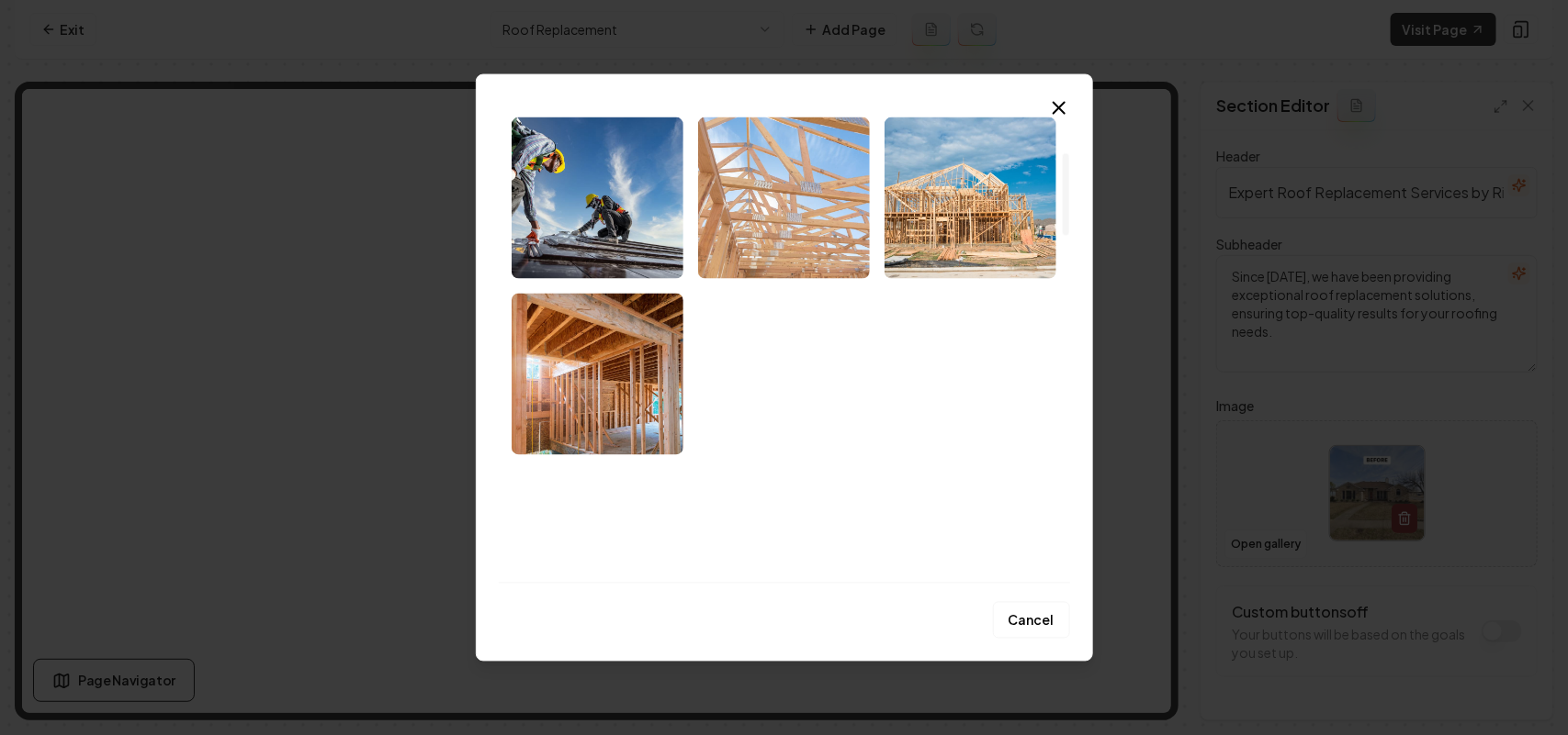
scroll to position [344, 0]
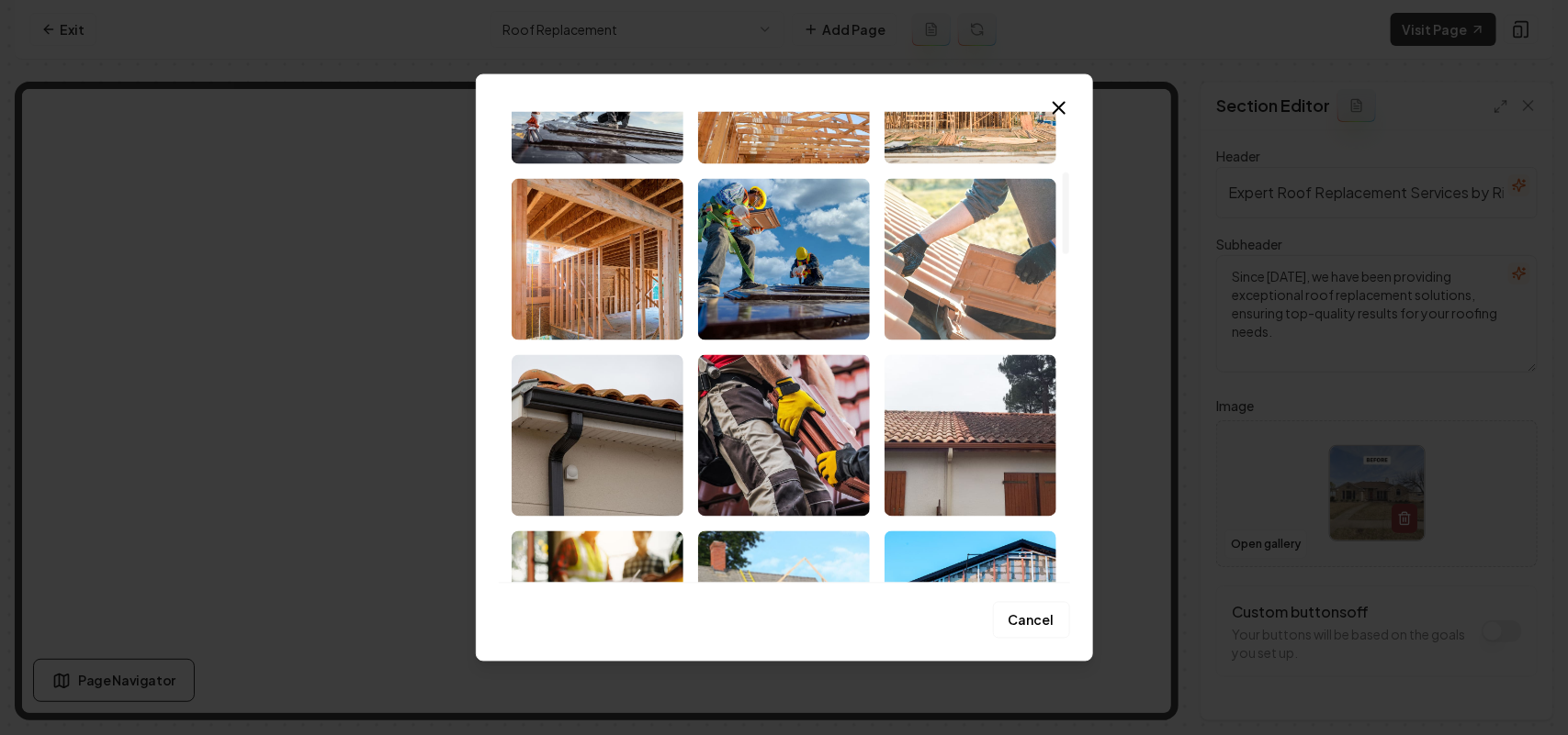
click at [781, 283] on img "Select image image_68bf758c5c7cd75eb8402999.jpeg" at bounding box center [970, 259] width 172 height 162
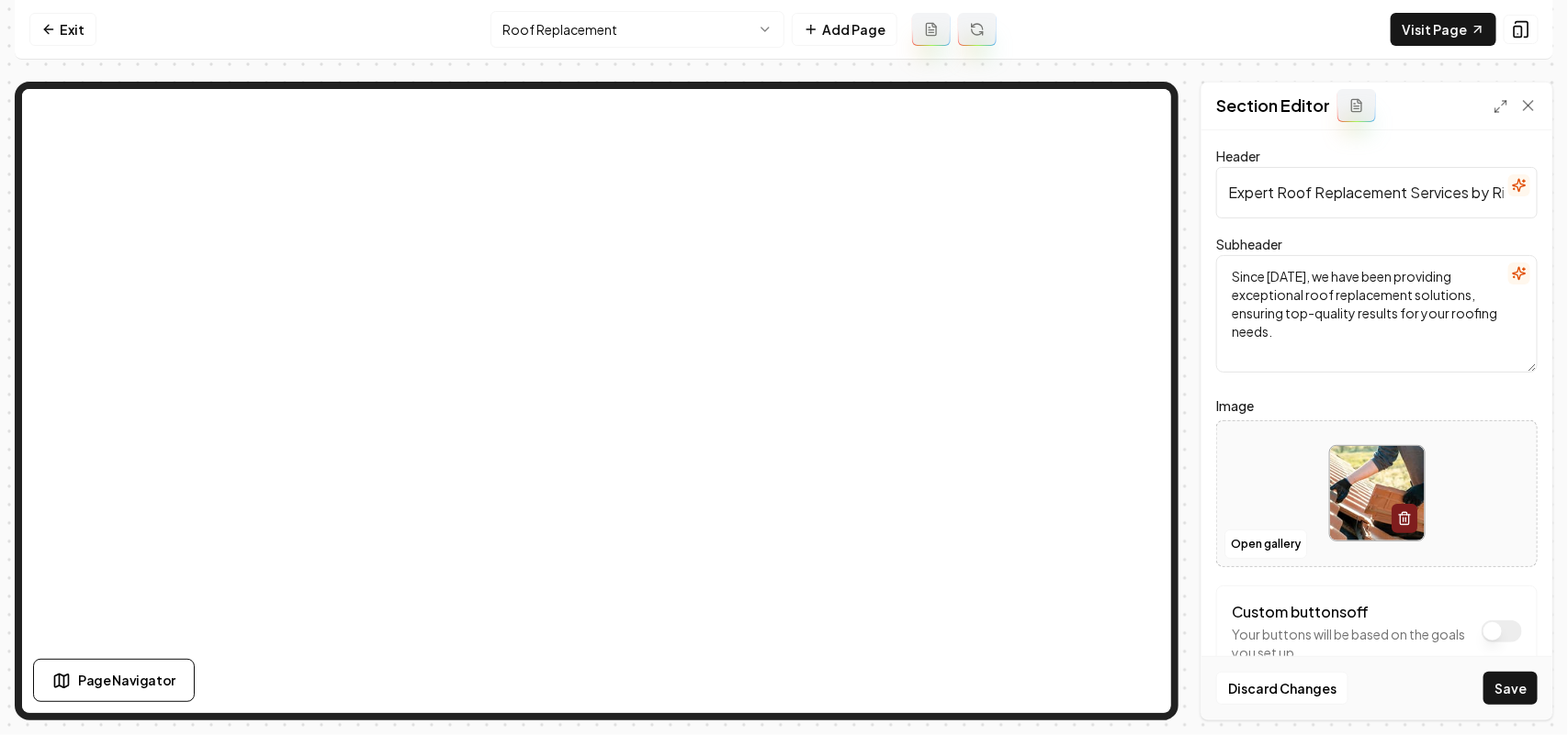
click at [781, 693] on button "Save" at bounding box center [1511, 688] width 54 height 33
click at [597, 30] on html "Computer Required This feature is only available on a computer. Please switch t…" at bounding box center [784, 368] width 1568 height 735
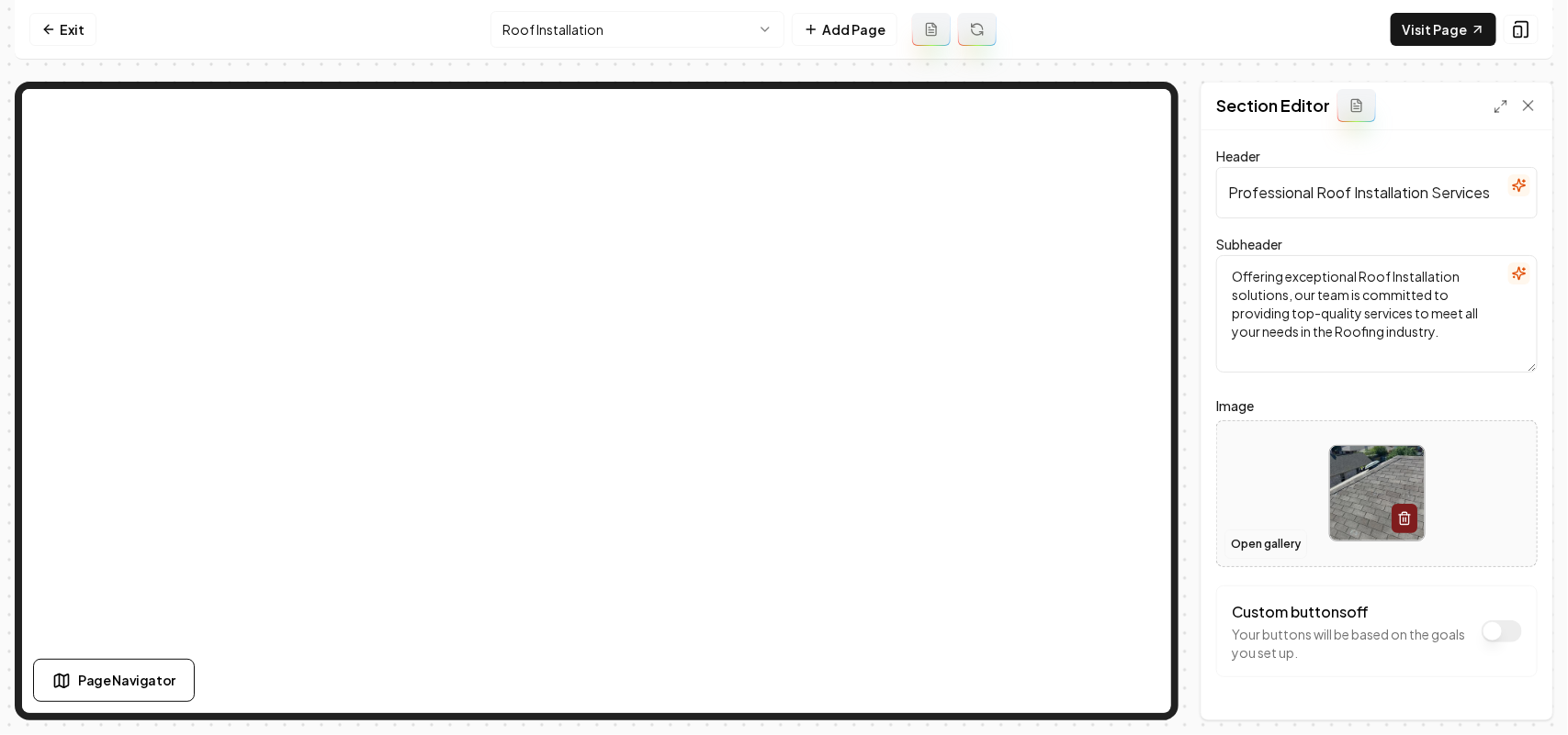
click at [781, 547] on button "Open gallery" at bounding box center [1265, 544] width 82 height 29
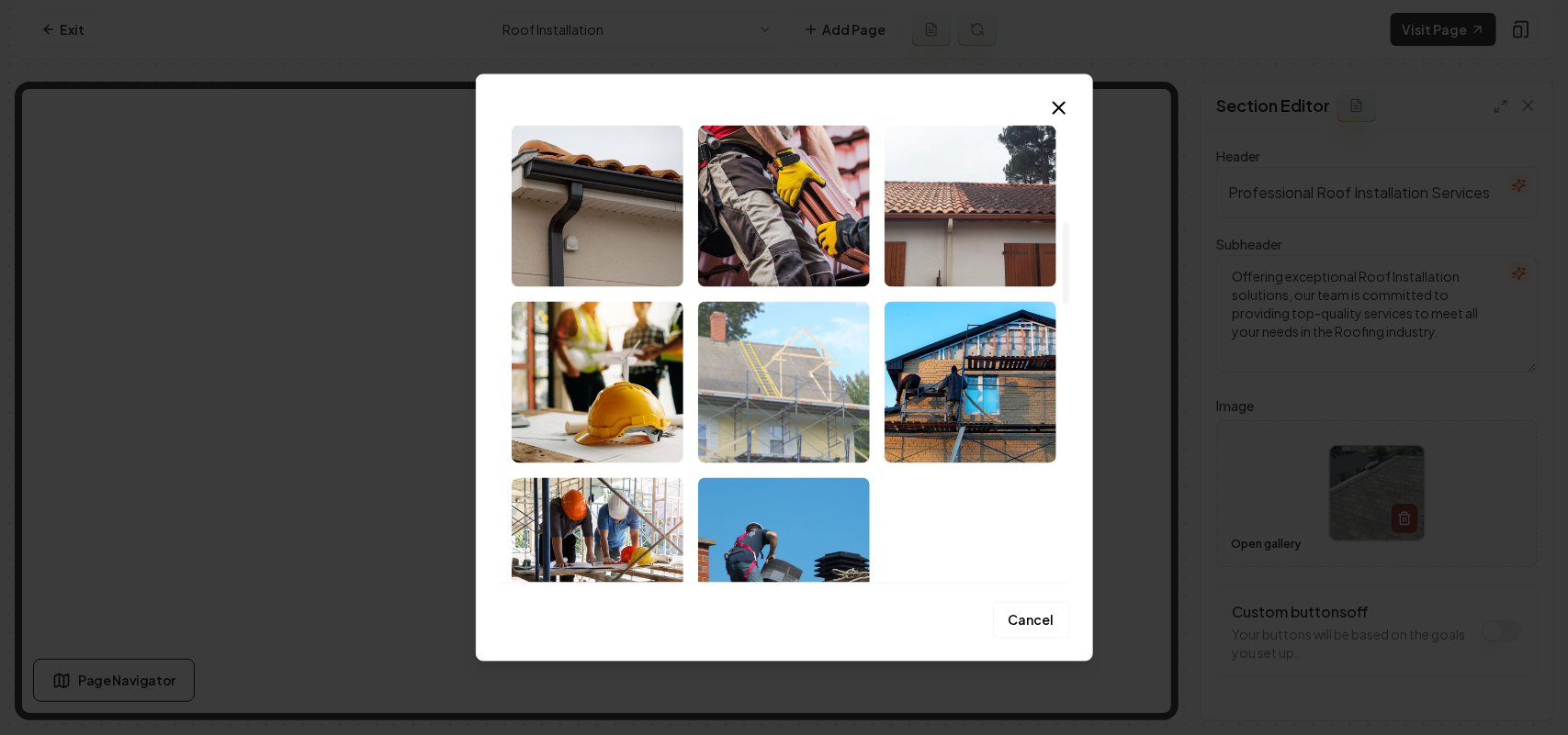
scroll to position [803, 0]
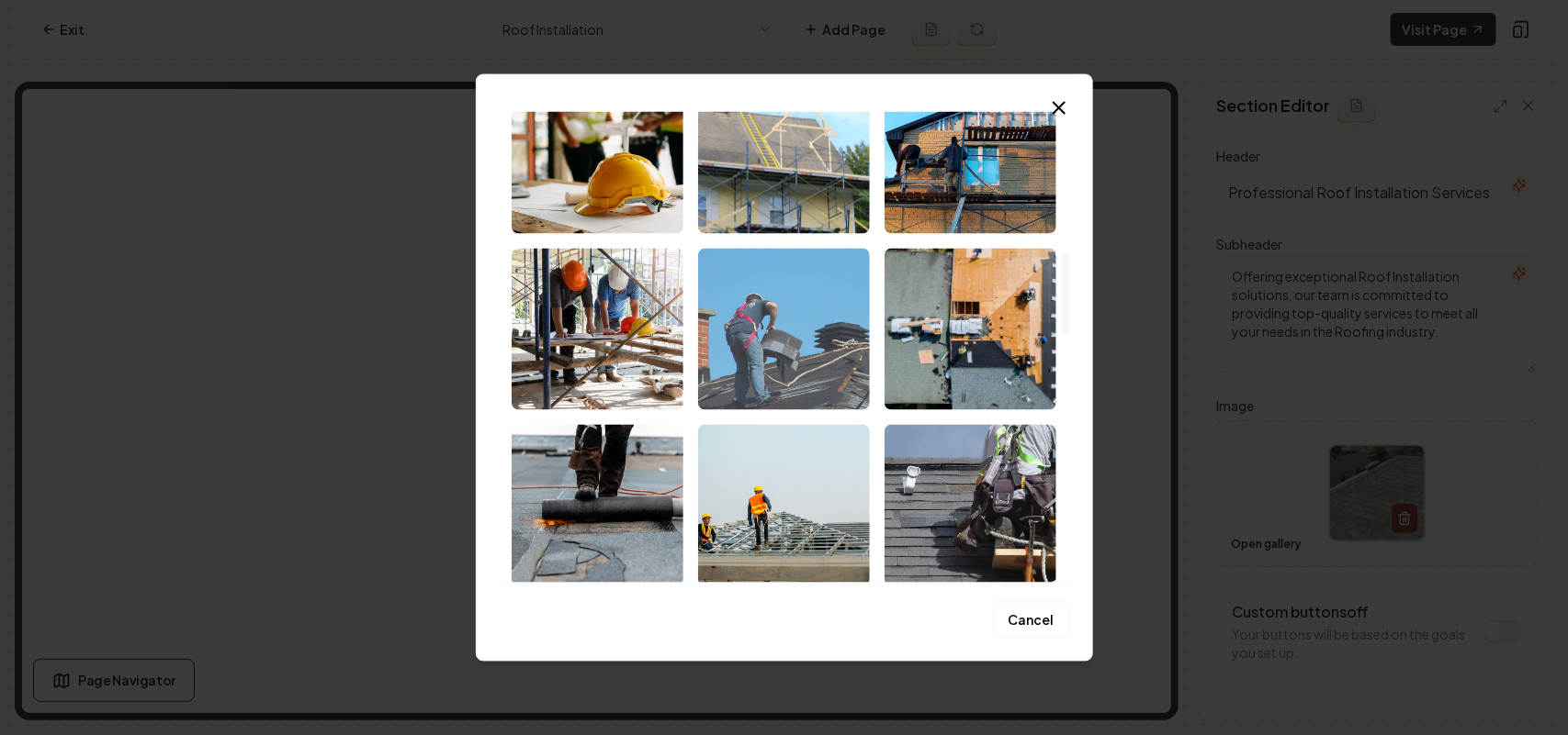
click at [781, 333] on img "Select image image_68bf75885c7cd75eb84011bb.jpeg" at bounding box center [784, 329] width 172 height 162
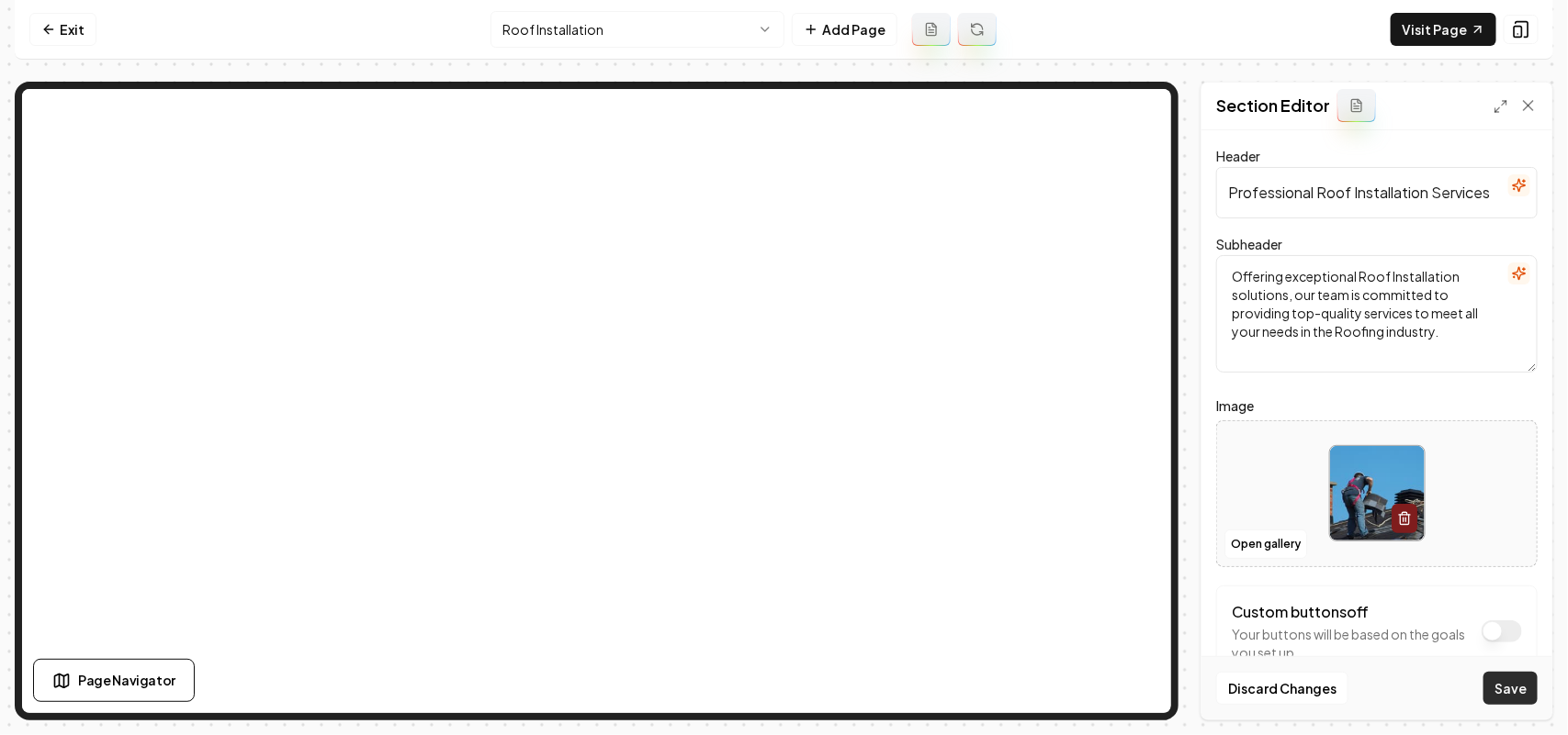
click at [781, 688] on button "Save" at bounding box center [1511, 688] width 54 height 33
click at [637, 35] on html "Computer Required This feature is only available on a computer. Please switch t…" at bounding box center [784, 368] width 1568 height 735
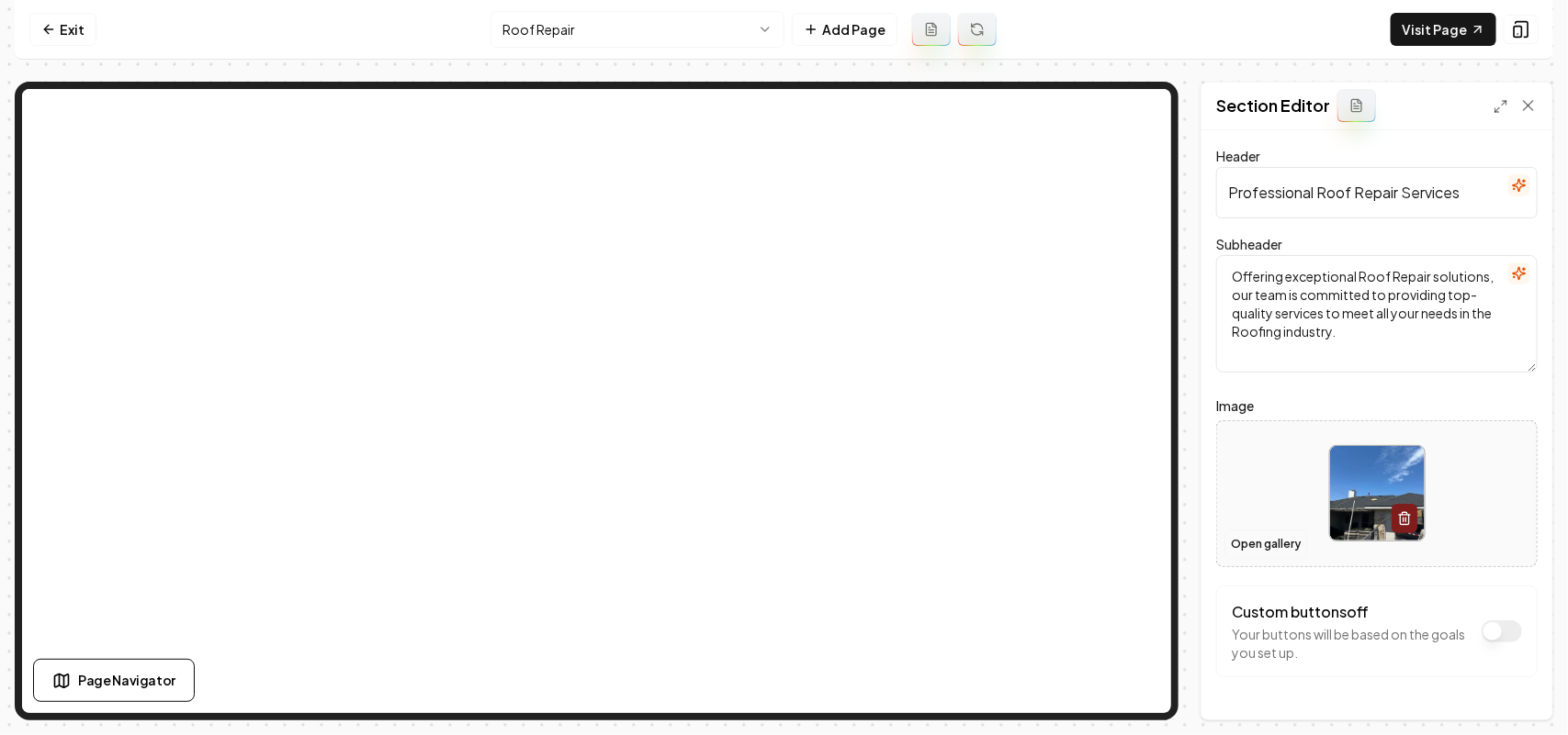
click at [781, 535] on button "Open gallery" at bounding box center [1265, 544] width 82 height 29
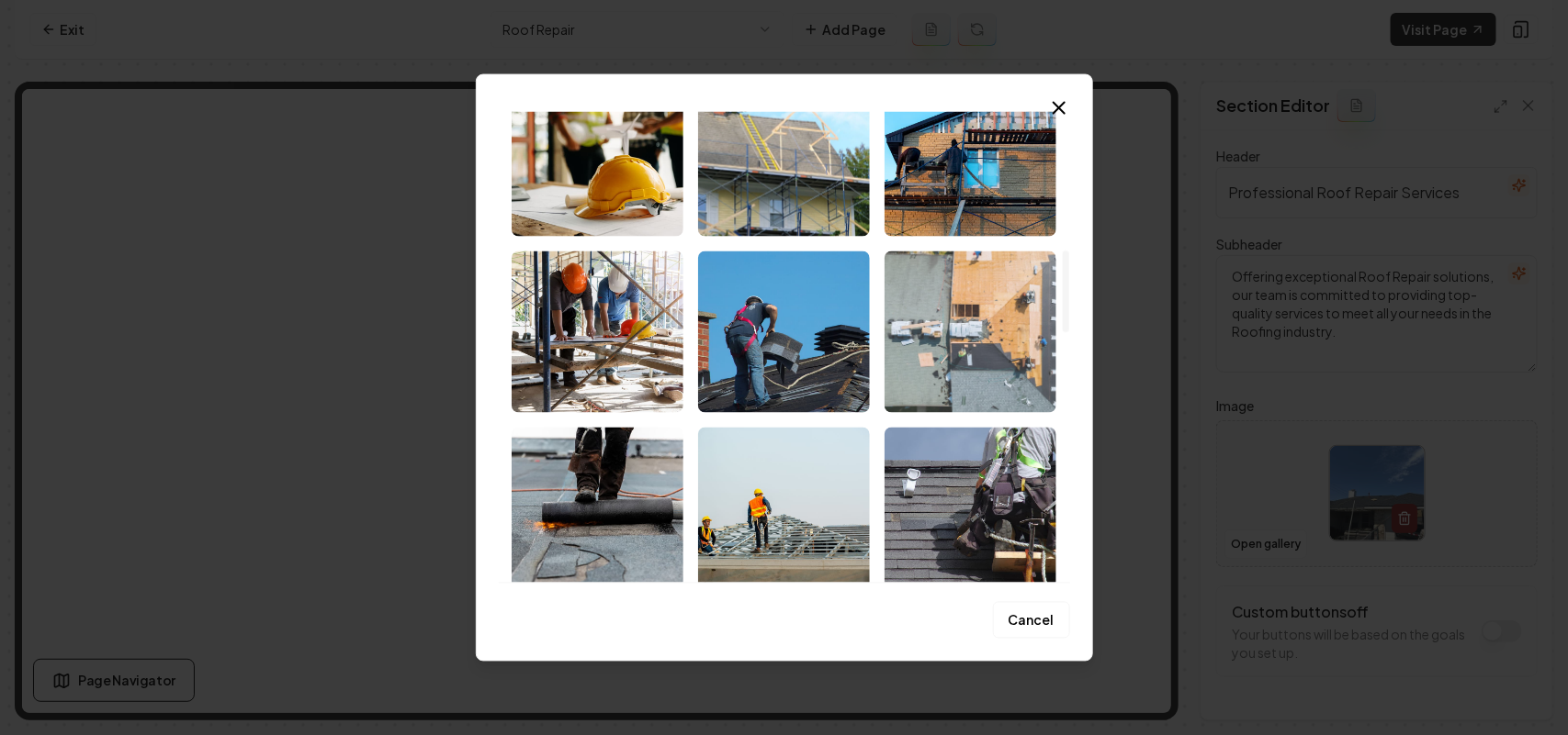
scroll to position [803, 0]
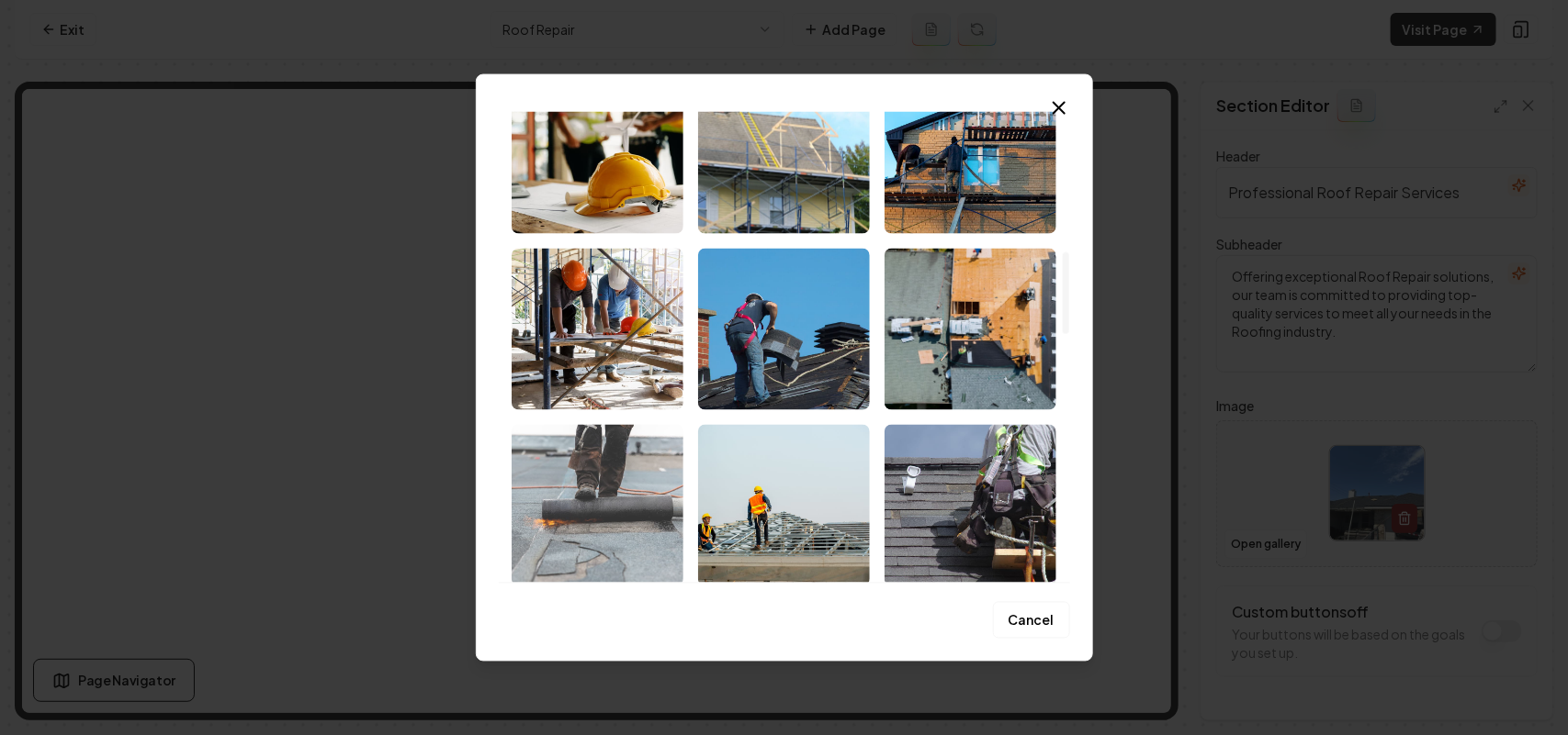
click at [609, 497] on img "Select image image_68bf75885c7cd75eb8401109.jpeg" at bounding box center [597, 504] width 172 height 162
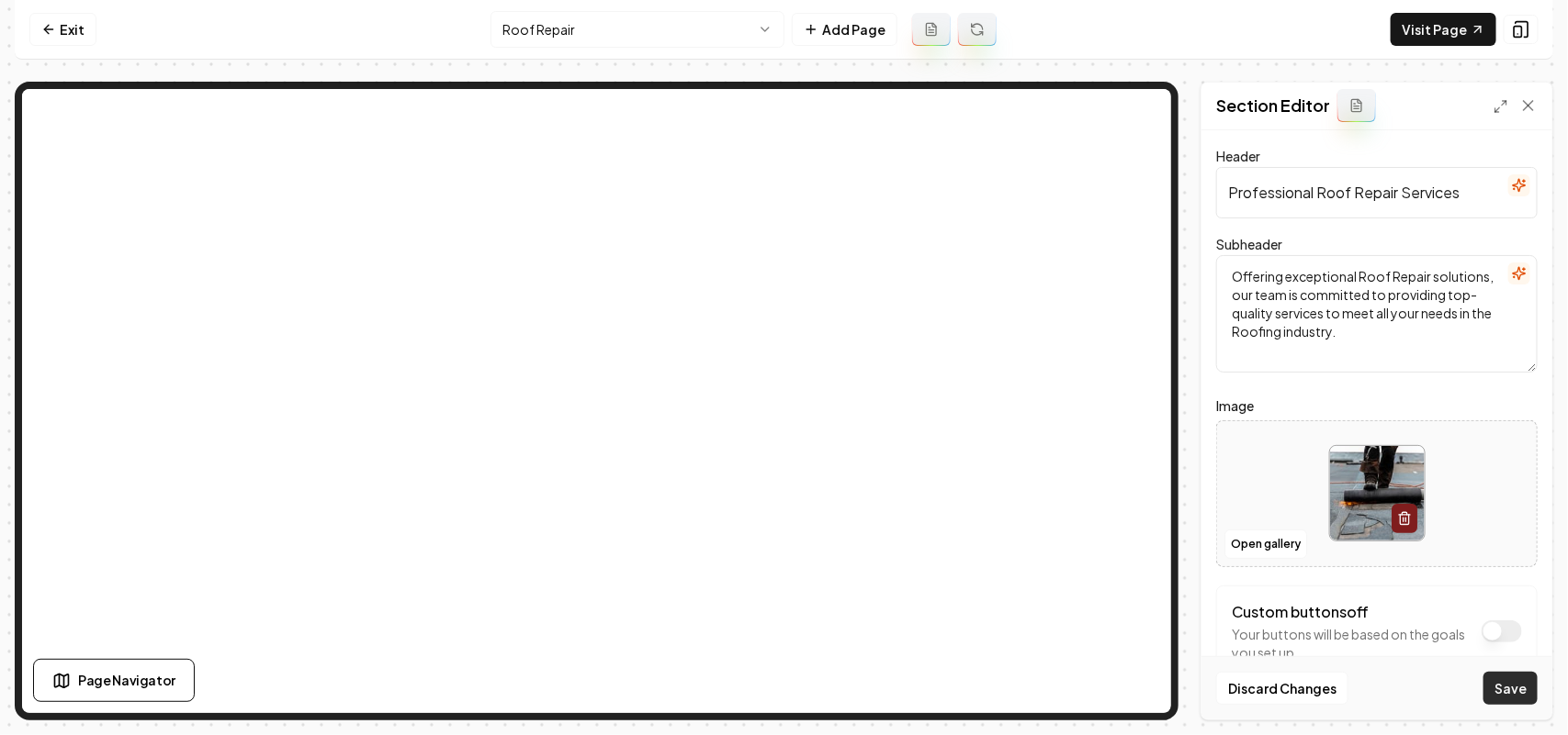
click at [781, 677] on button "Save" at bounding box center [1511, 688] width 54 height 33
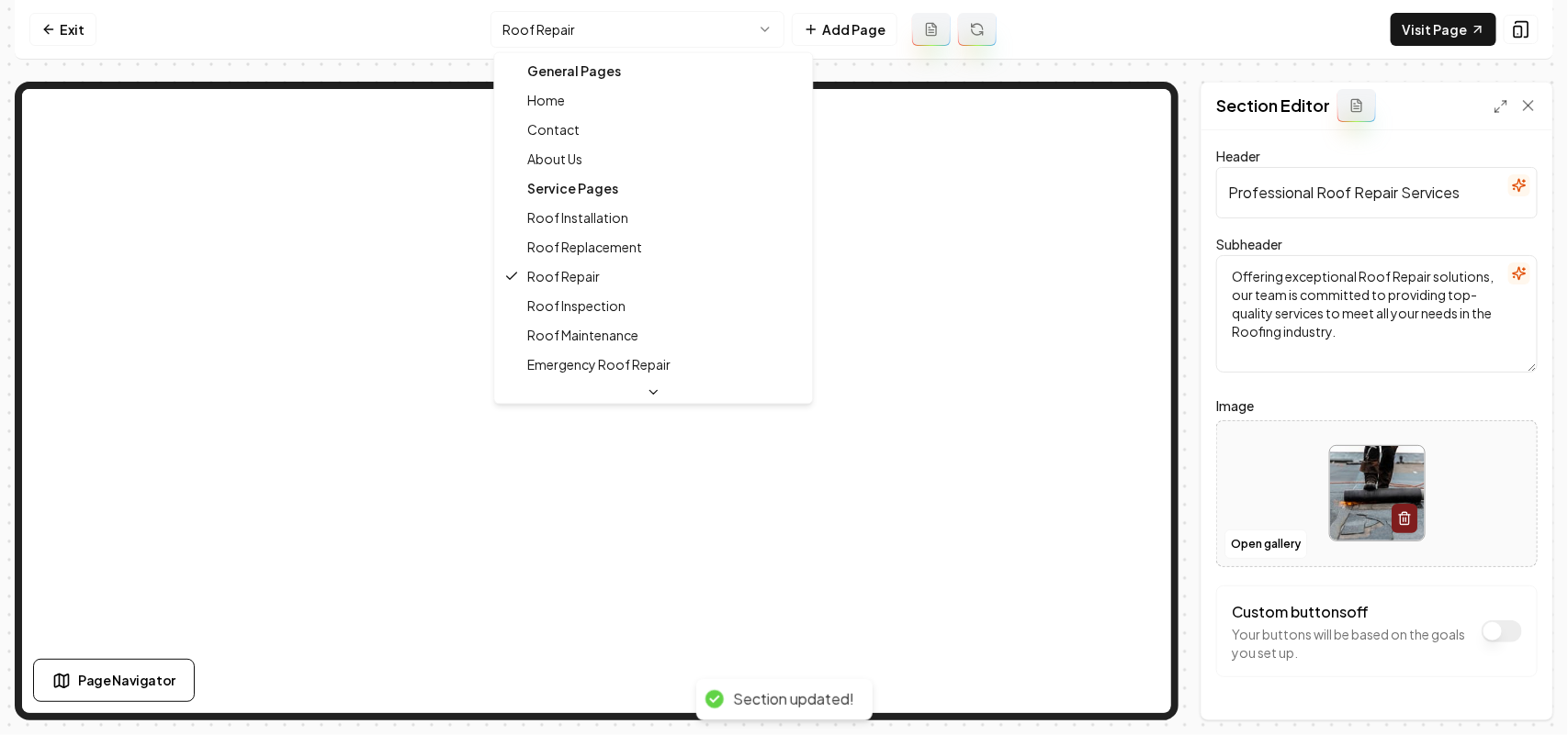
click at [677, 42] on html "Computer Required This feature is only available on a computer. Please switch t…" at bounding box center [784, 368] width 1568 height 735
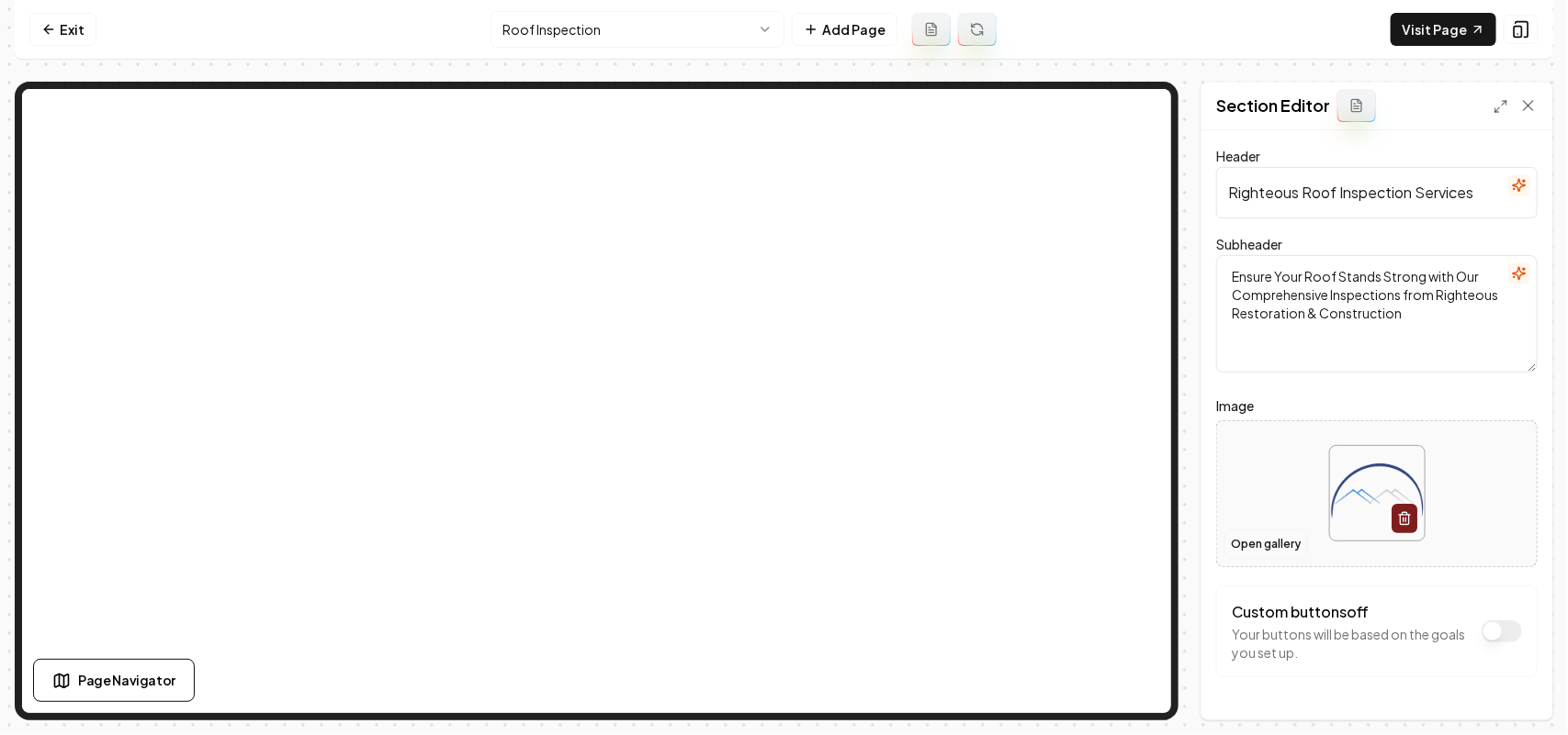
click at [781, 546] on button "Open gallery" at bounding box center [1265, 544] width 82 height 29
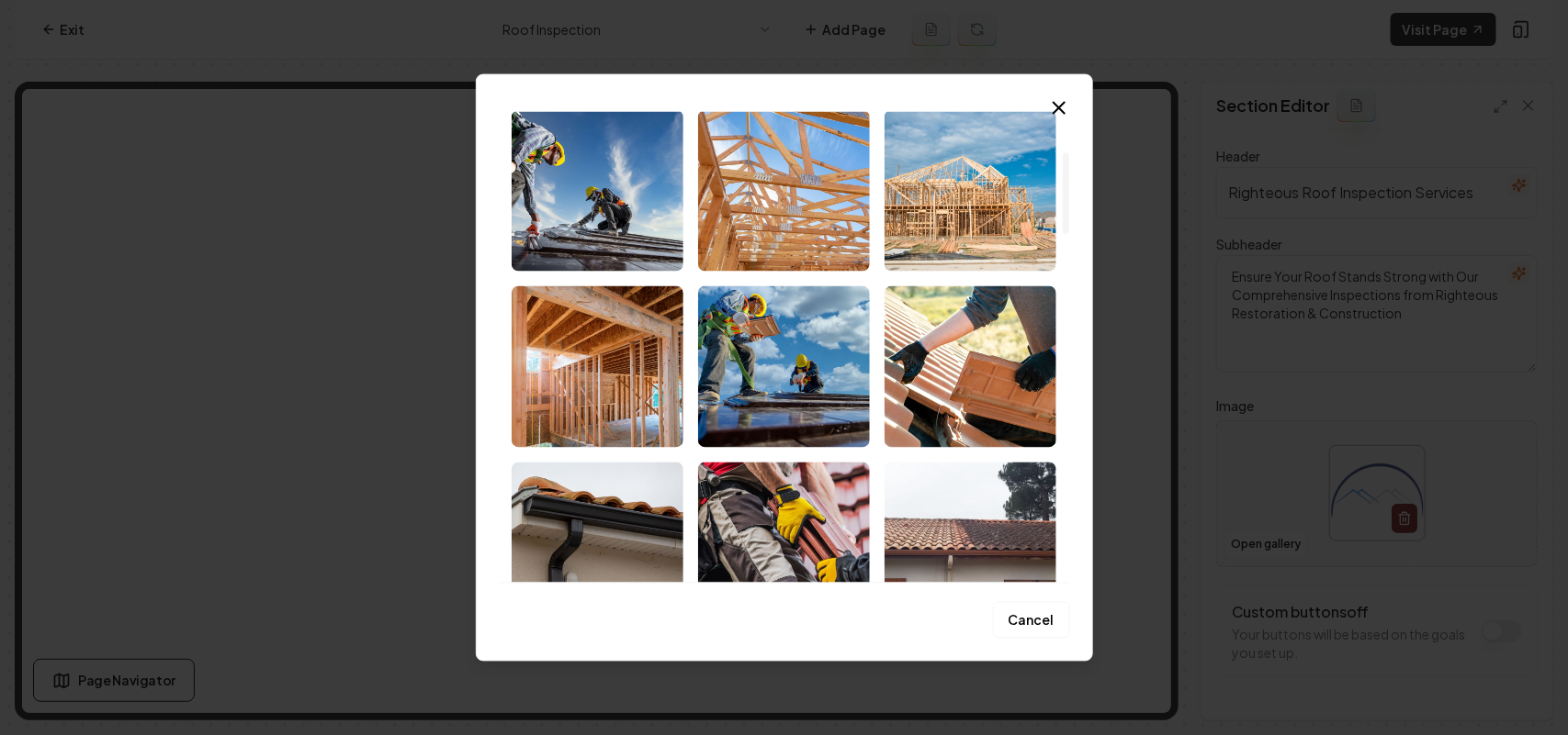
scroll to position [230, 0]
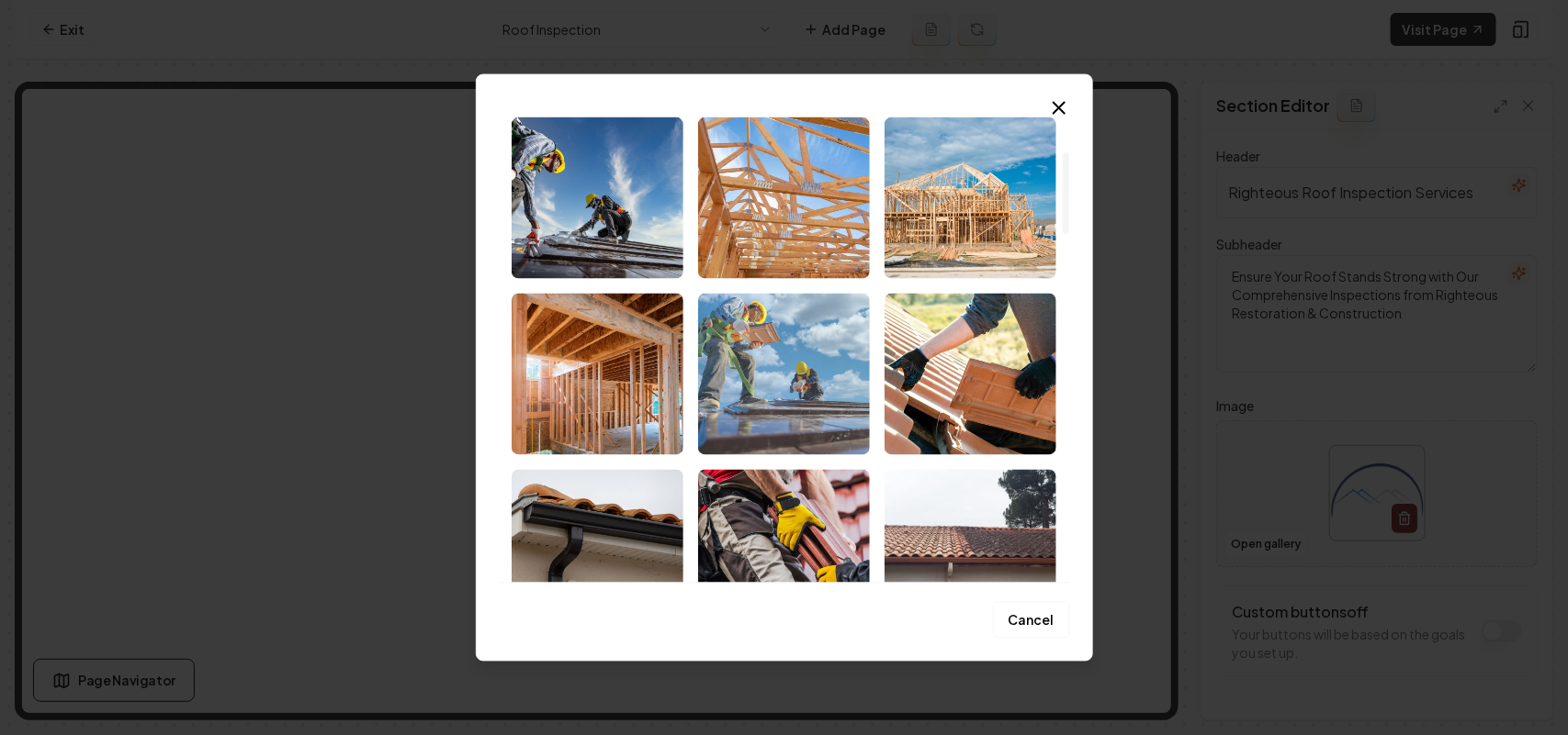
click at [772, 360] on img "Select image image_68bf758c5c7cd75eb8402aba.jpeg" at bounding box center [784, 373] width 172 height 162
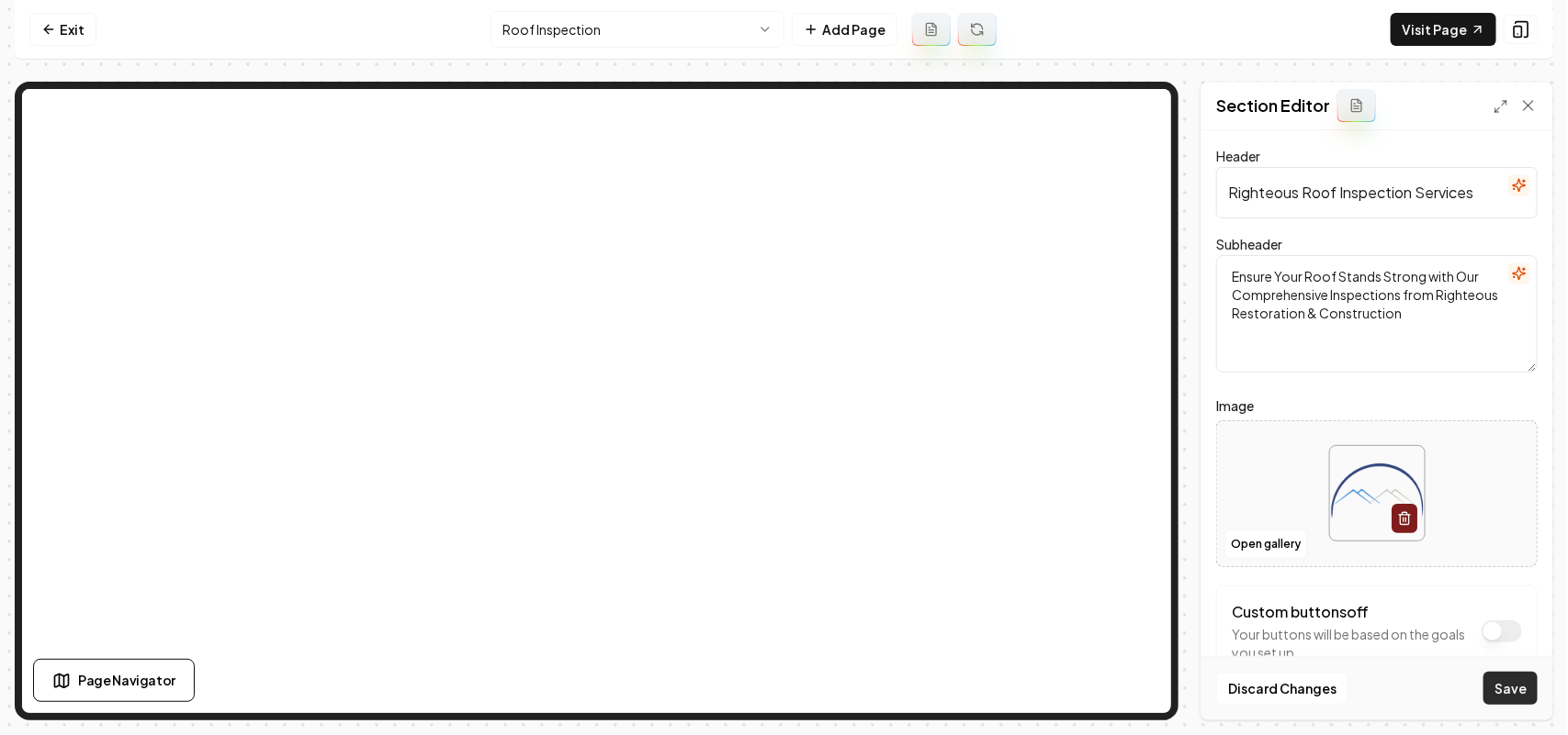
click at [781, 675] on button "Save" at bounding box center [1511, 688] width 54 height 33
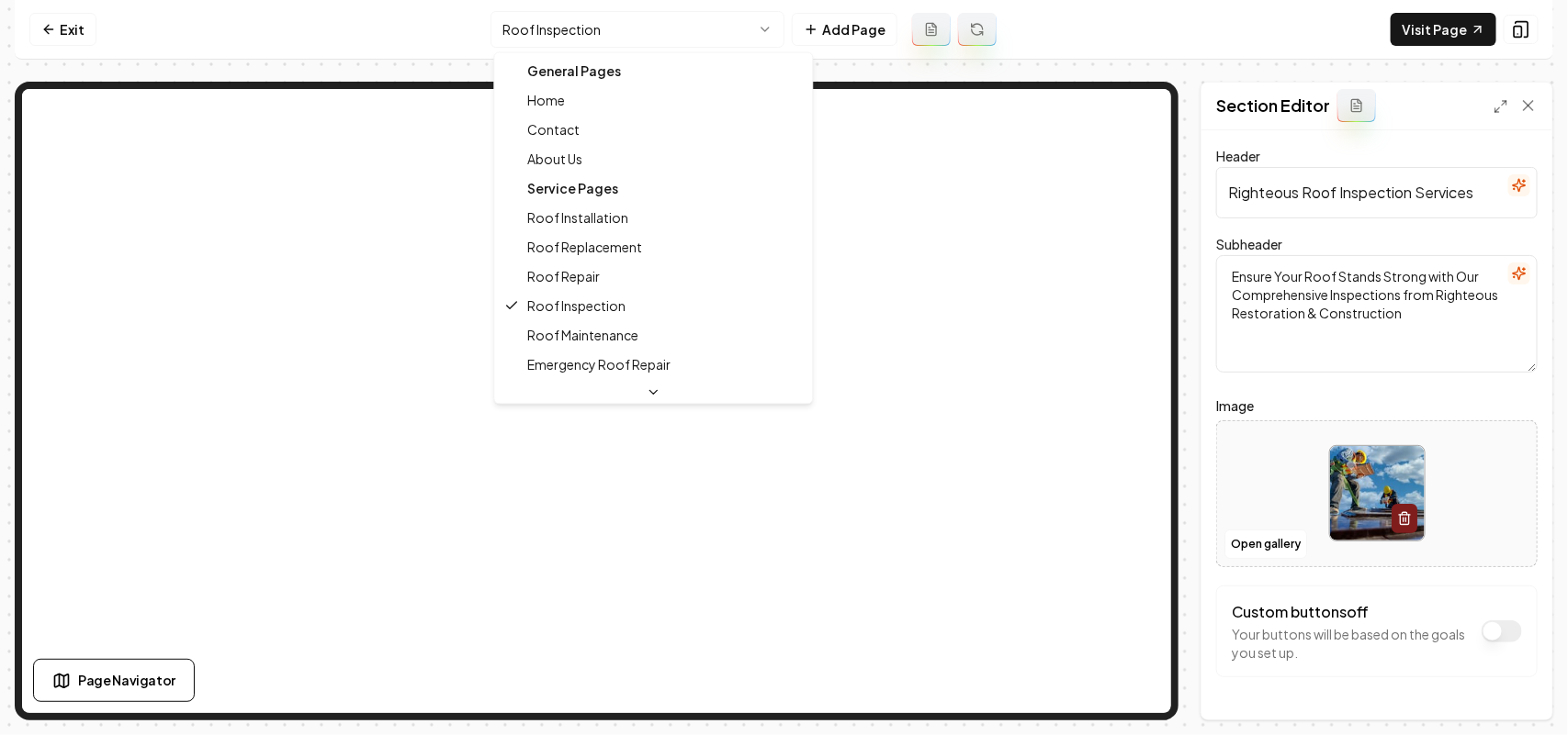
click at [585, 30] on html "Computer Required This feature is only available on a computer. Please switch t…" at bounding box center [784, 368] width 1568 height 735
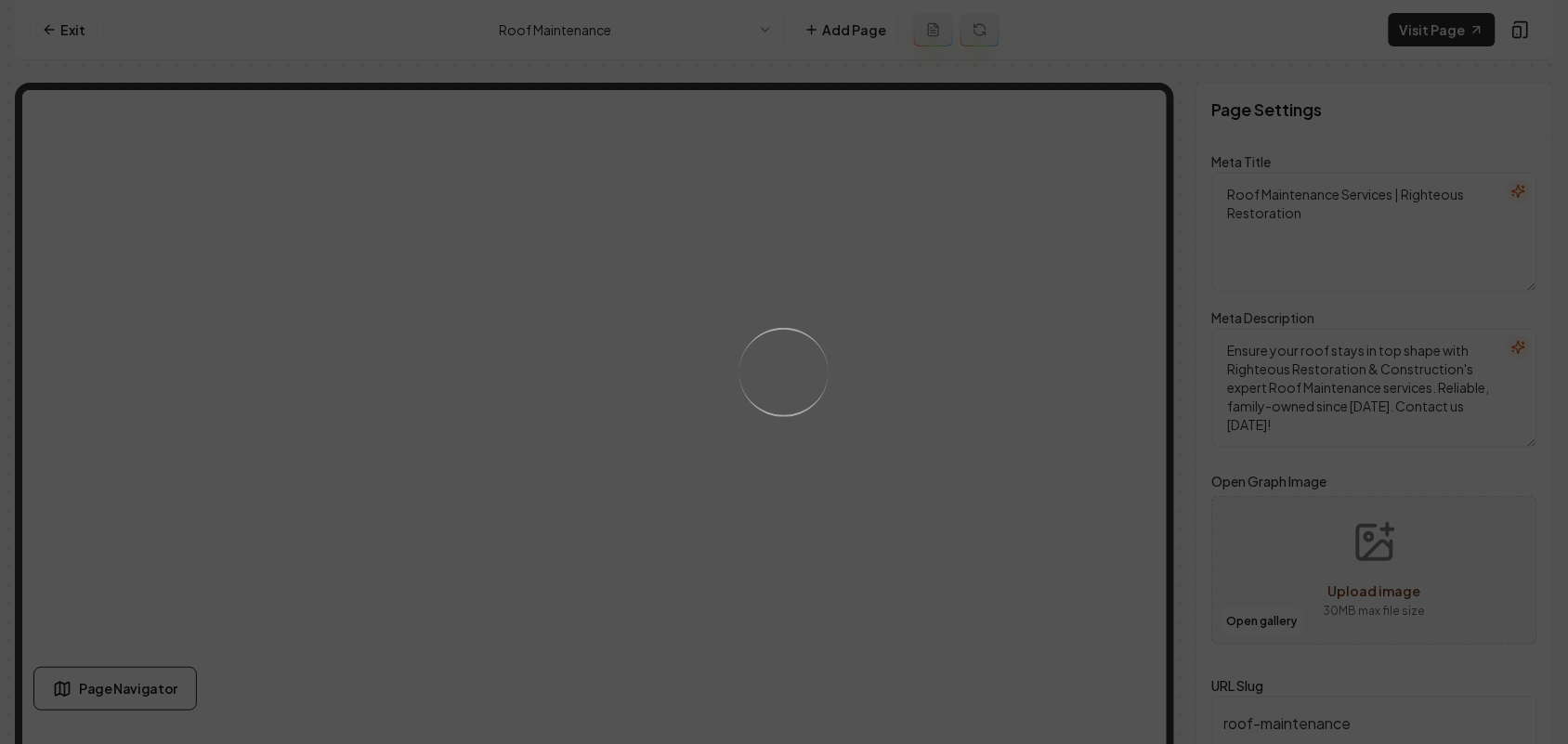
click at [790, 429] on div "Loading..." at bounding box center [784, 372] width 1568 height 744
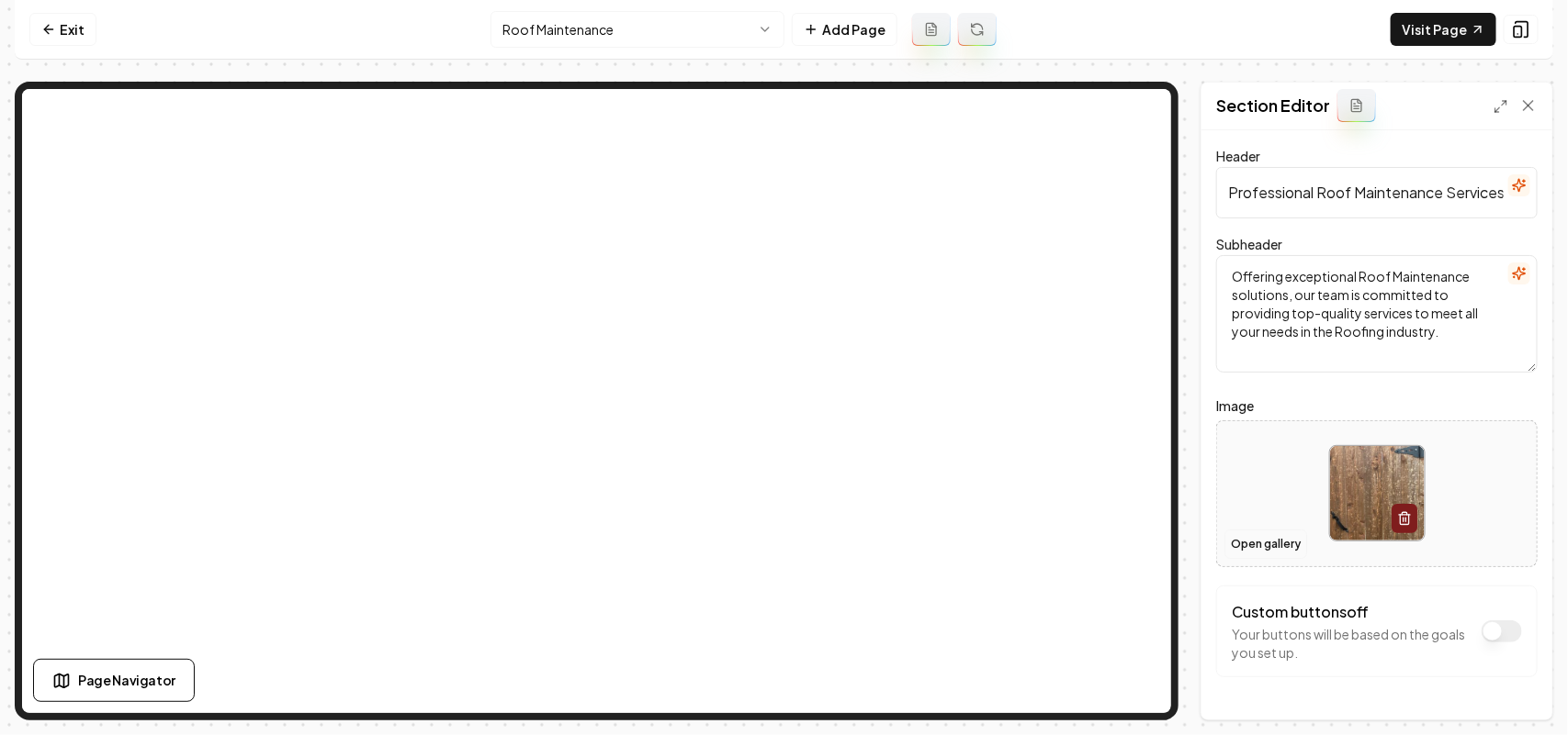
click at [781, 533] on button "Open gallery" at bounding box center [1265, 544] width 82 height 29
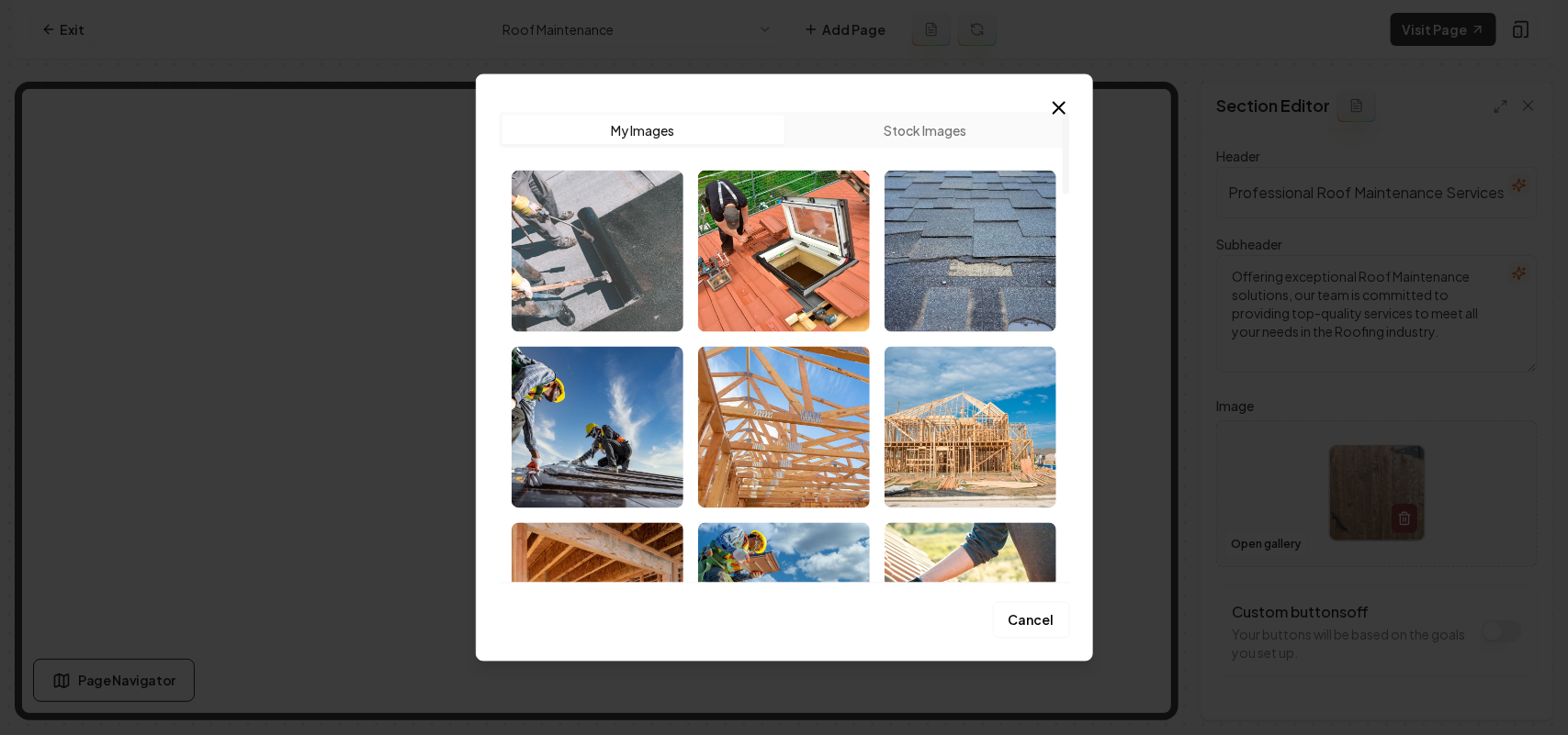
click at [621, 289] on img "Select image image_68bf758e5c7cd75eb8402f17.jpeg" at bounding box center [597, 250] width 172 height 162
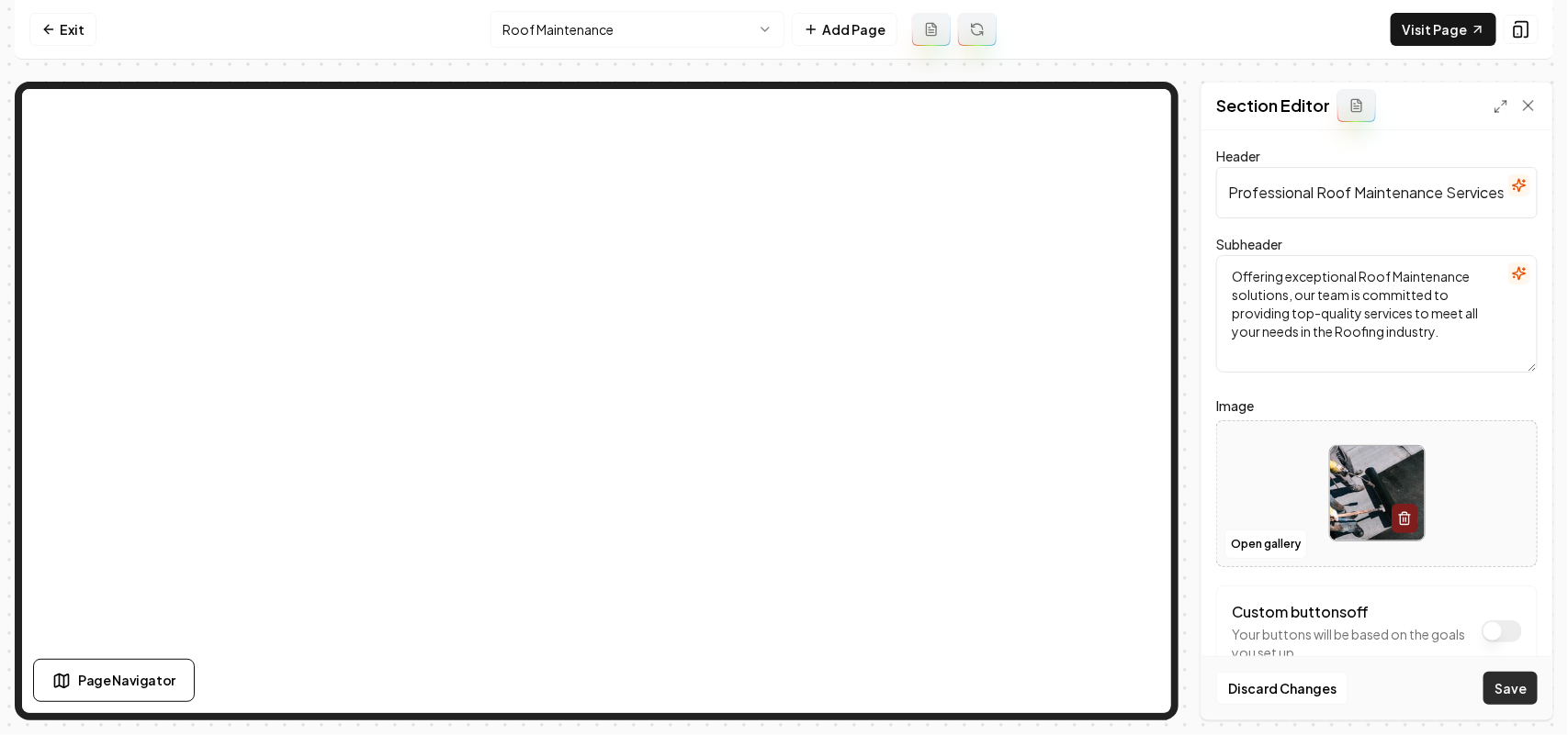
click at [781, 685] on button "Save" at bounding box center [1511, 688] width 54 height 33
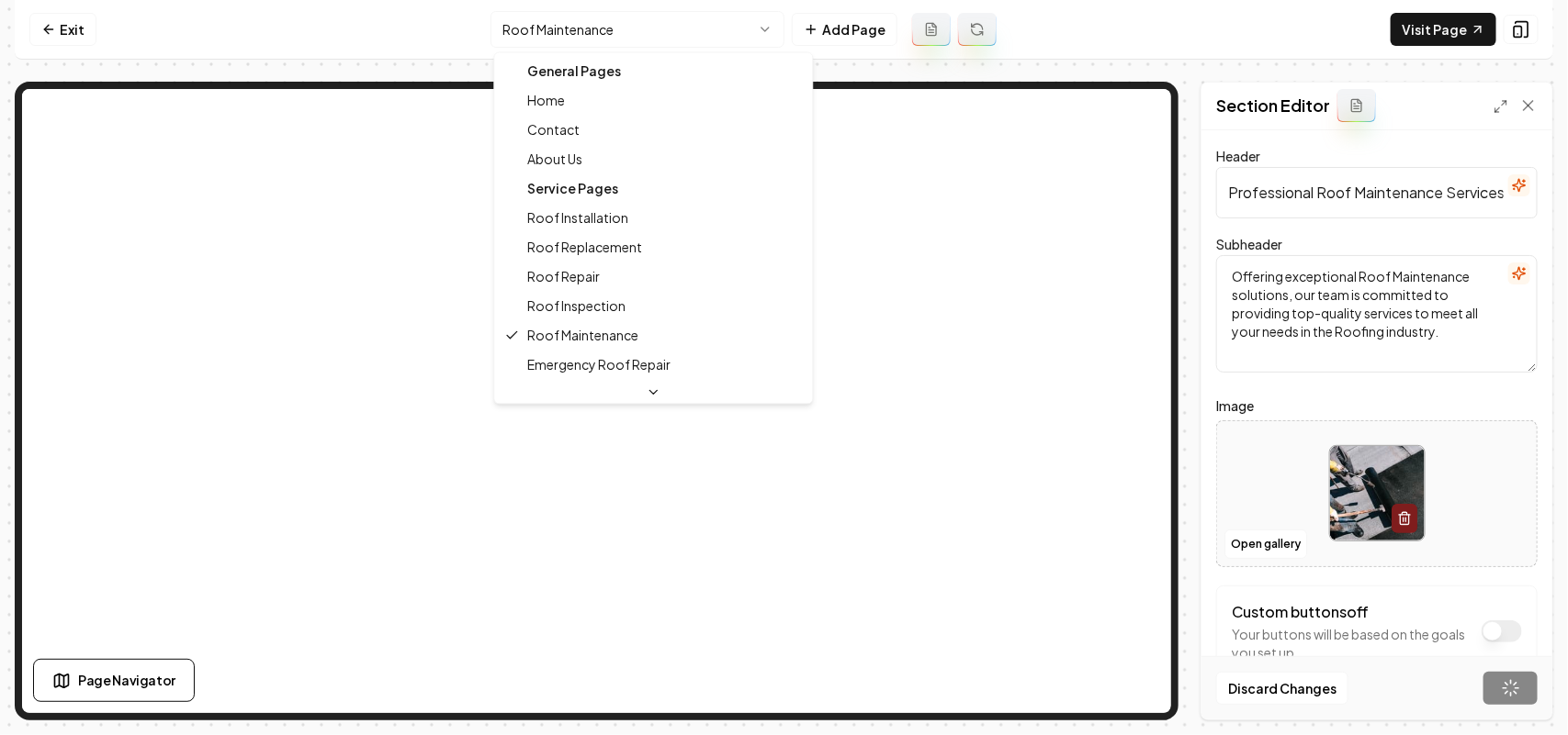
click at [579, 32] on html "Computer Required This feature is only available on a computer. Please switch t…" at bounding box center [784, 368] width 1568 height 735
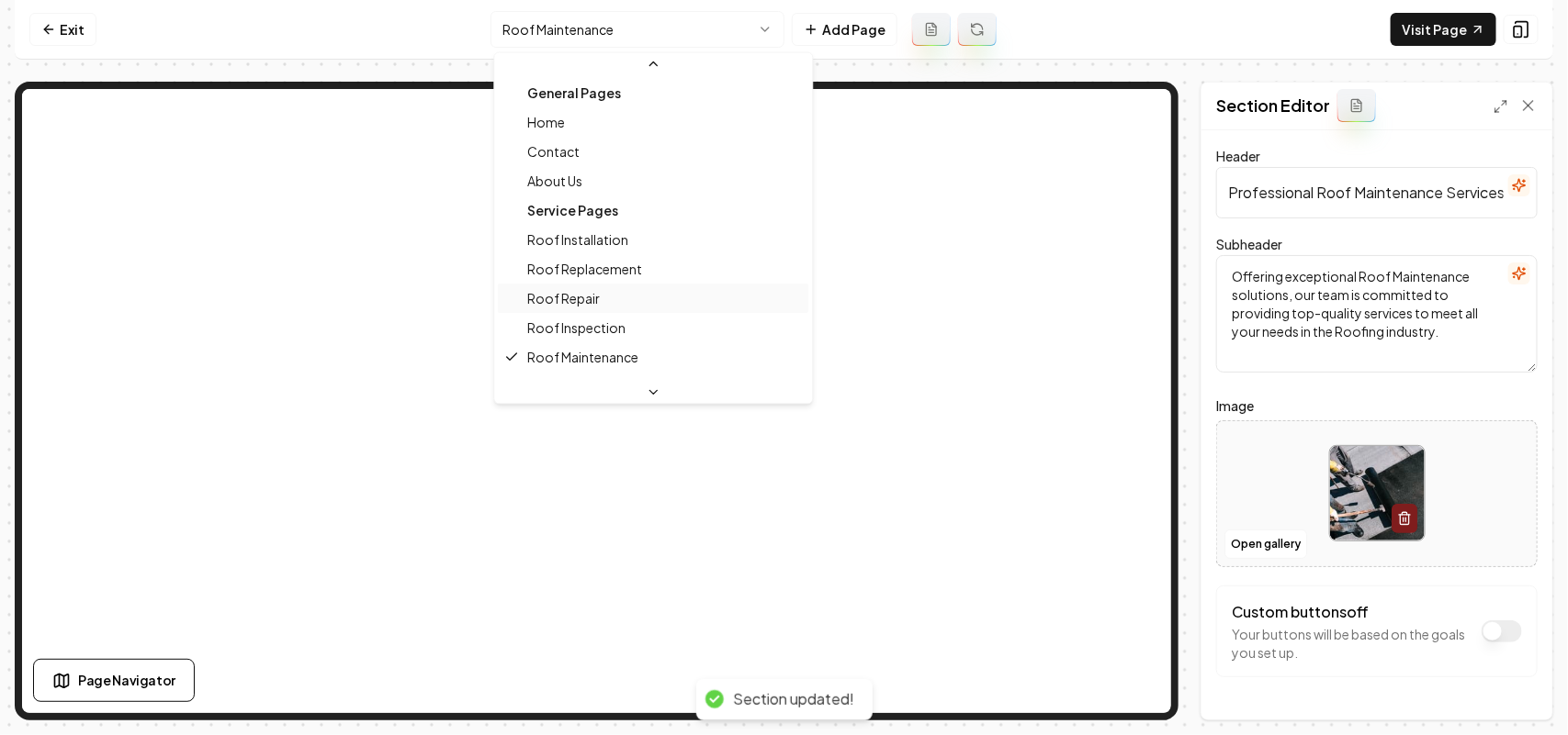
scroll to position [114, 0]
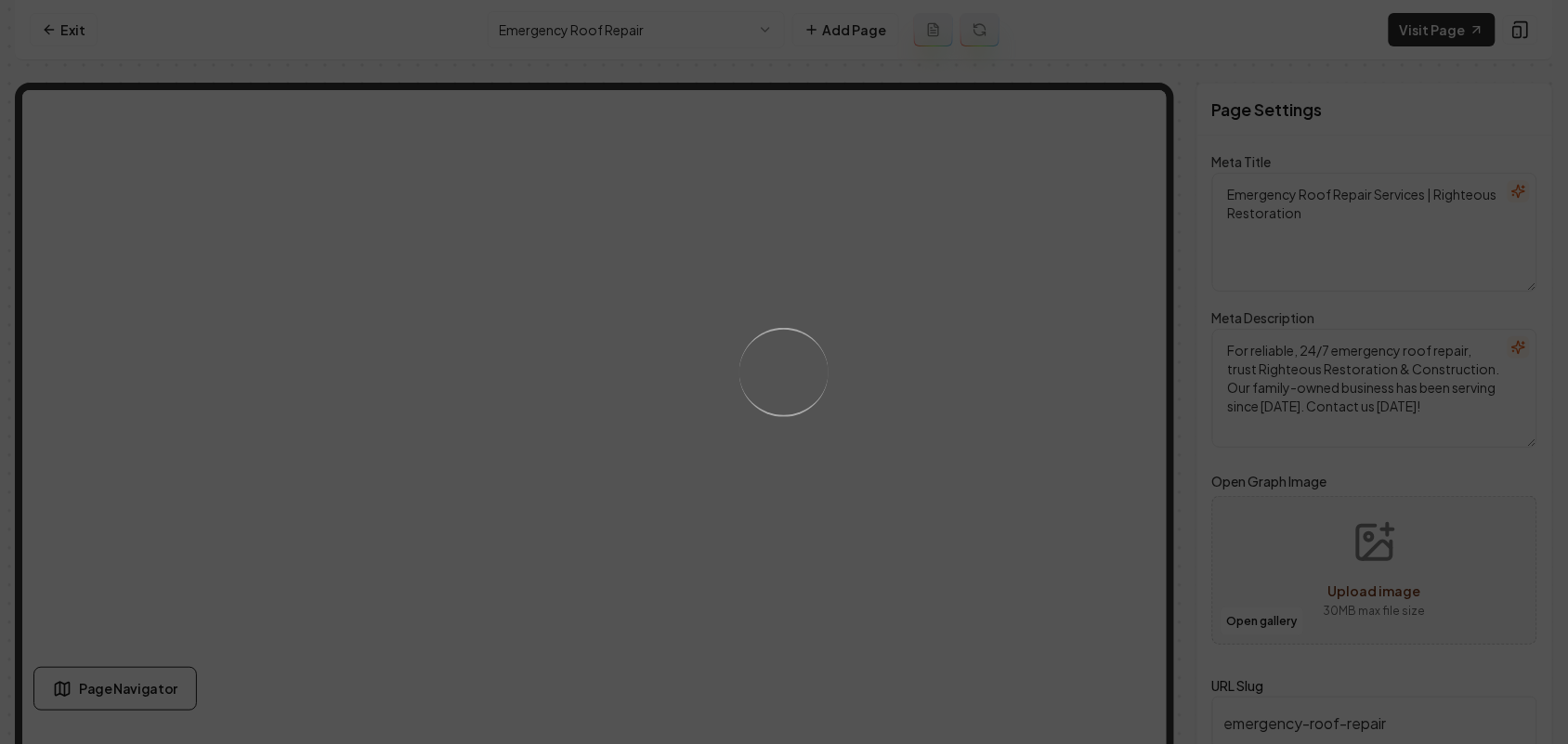
click at [790, 456] on div "Loading..." at bounding box center [784, 372] width 1568 height 744
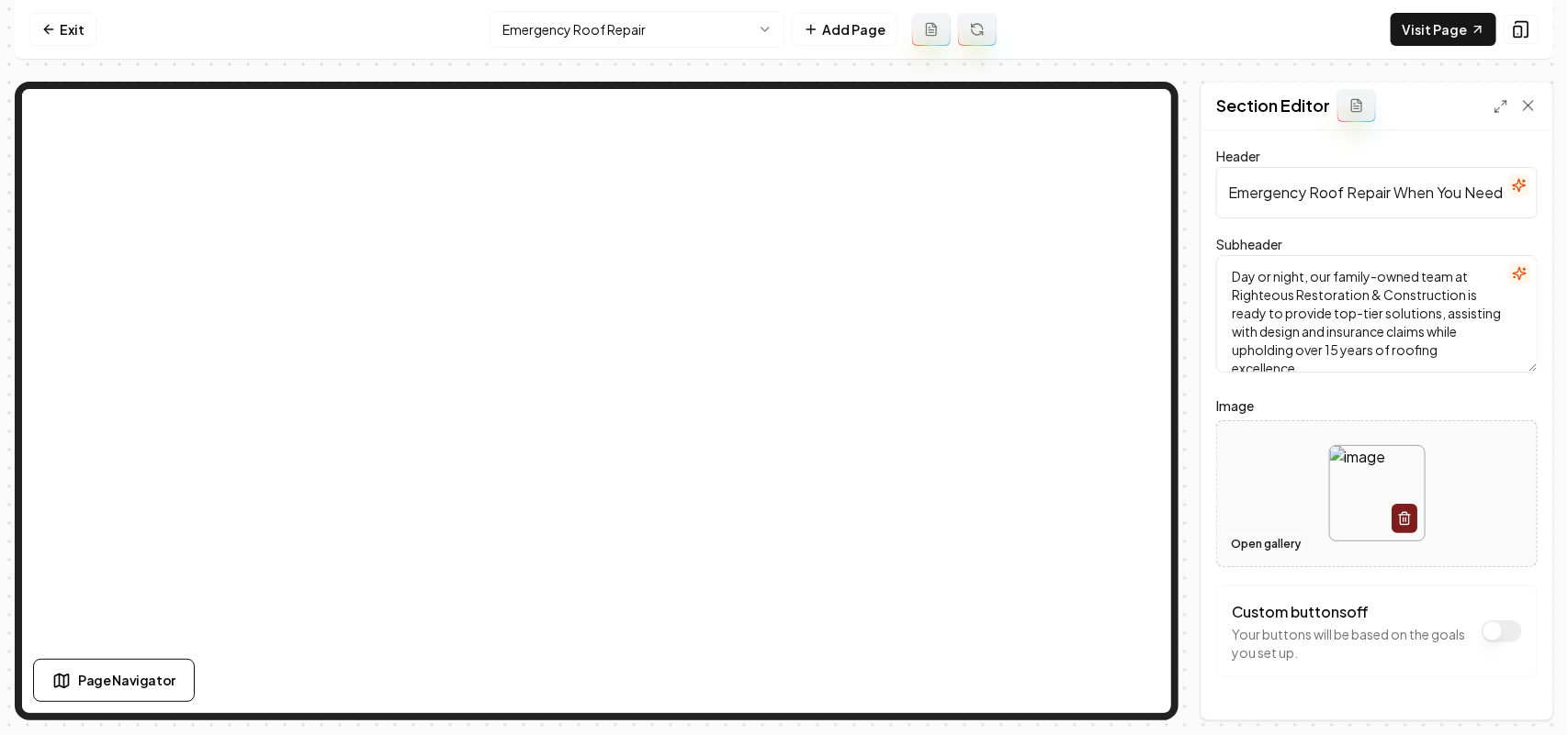
click at [781, 556] on button "Open gallery" at bounding box center [1265, 544] width 82 height 29
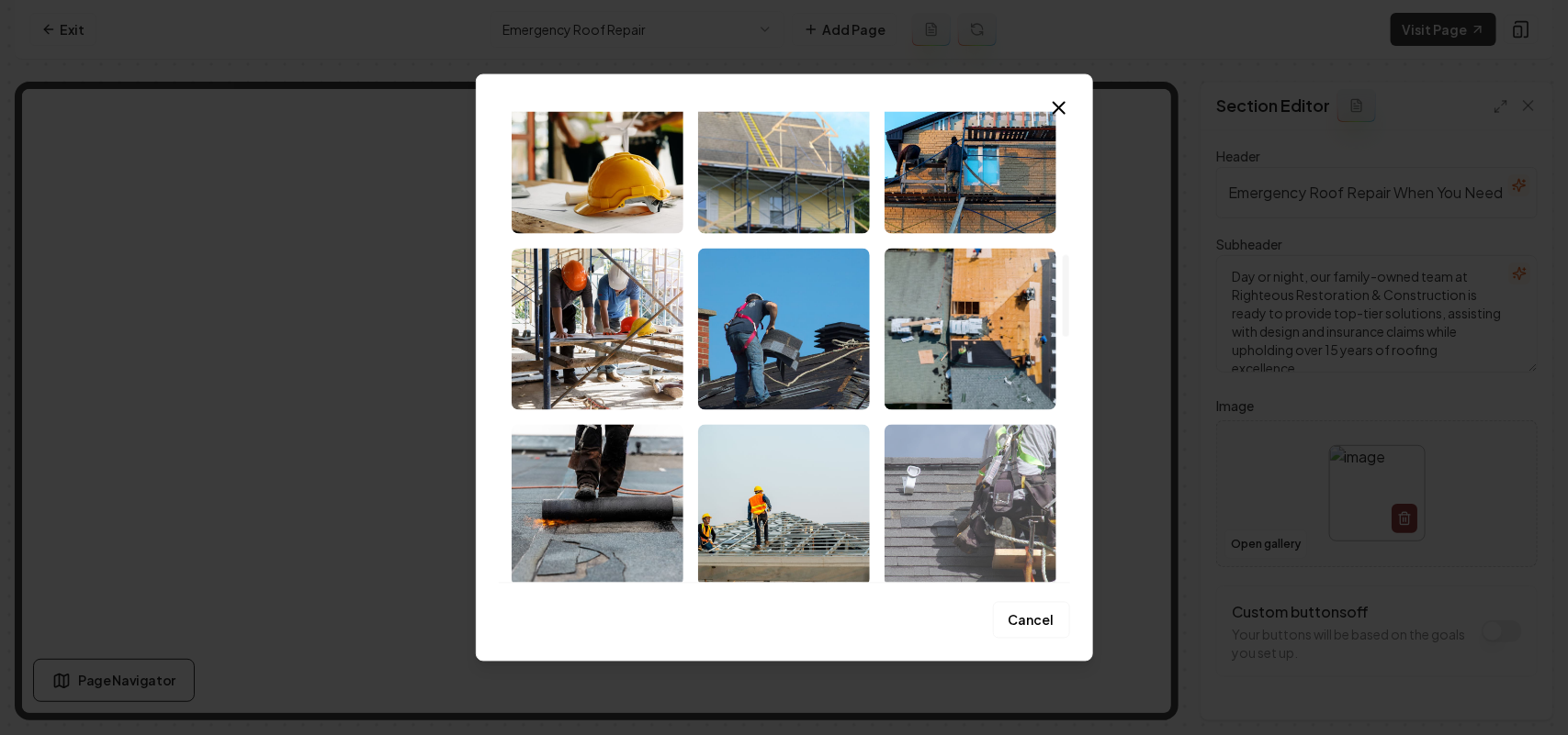
scroll to position [918, 0]
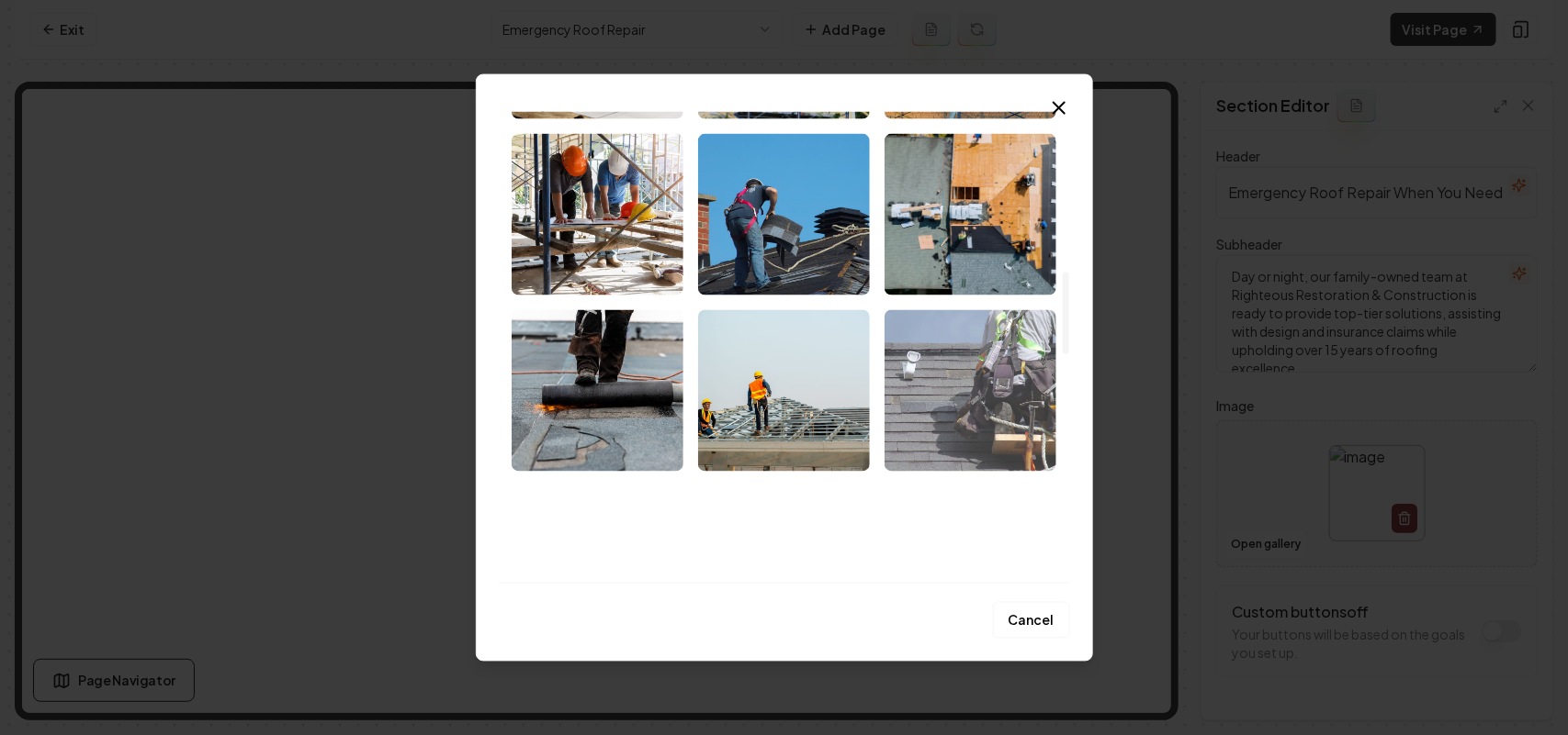
click at [781, 393] on img "Select image image_68bf75885c7cd75eb840115e.jpeg" at bounding box center [970, 390] width 172 height 162
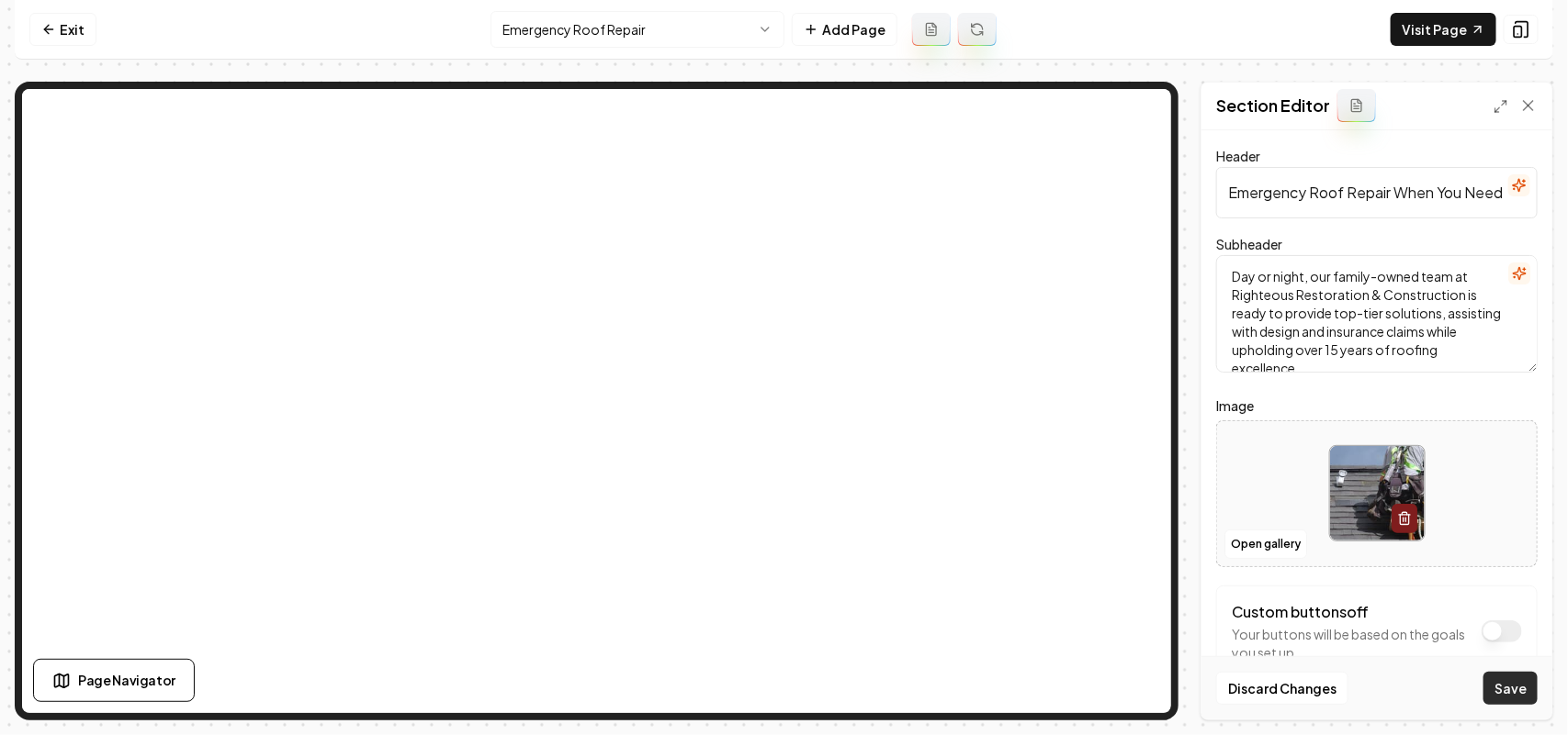
click at [781, 684] on button "Save" at bounding box center [1511, 688] width 54 height 33
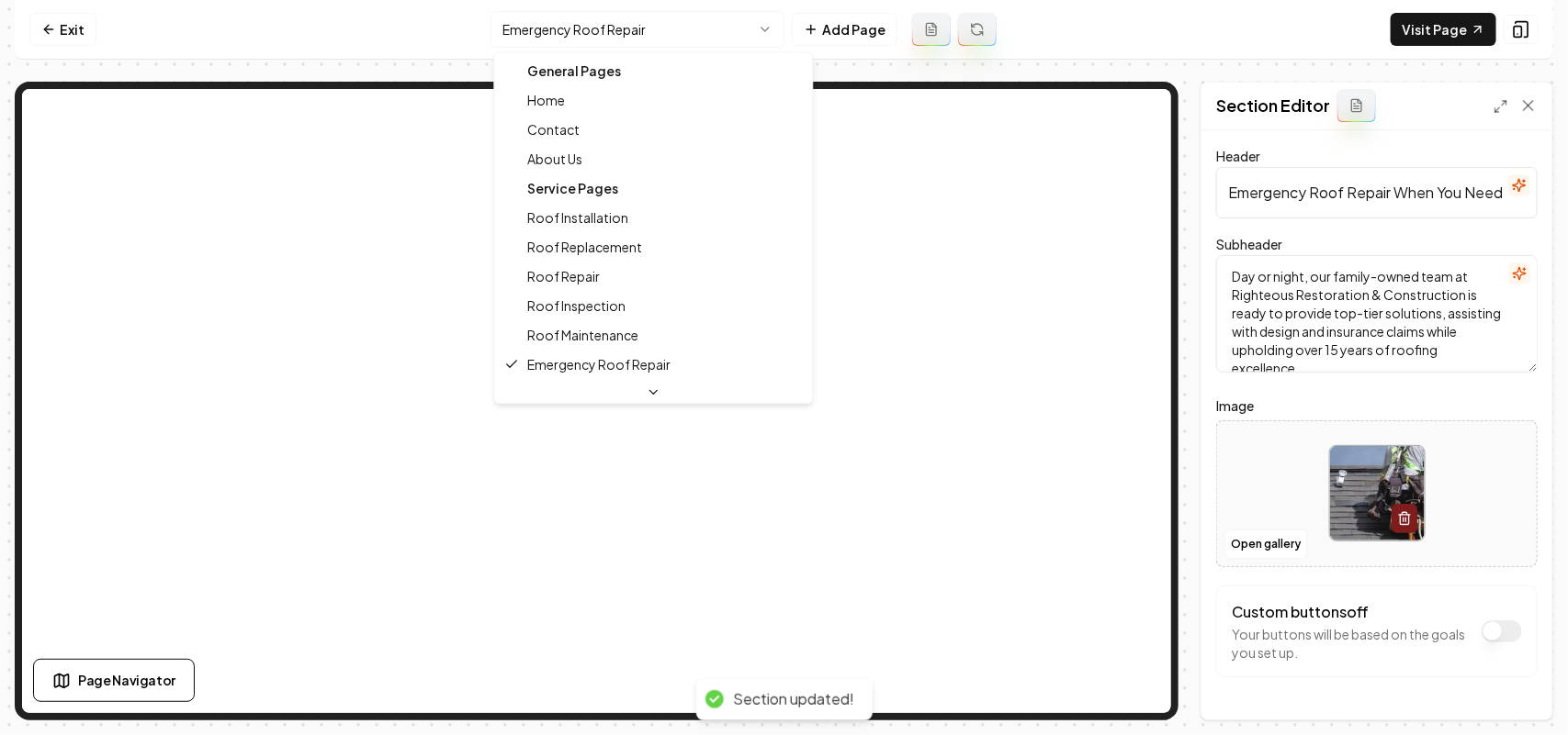
click at [643, 37] on html "Computer Required This feature is only available on a computer. Please switch t…" at bounding box center [784, 368] width 1568 height 735
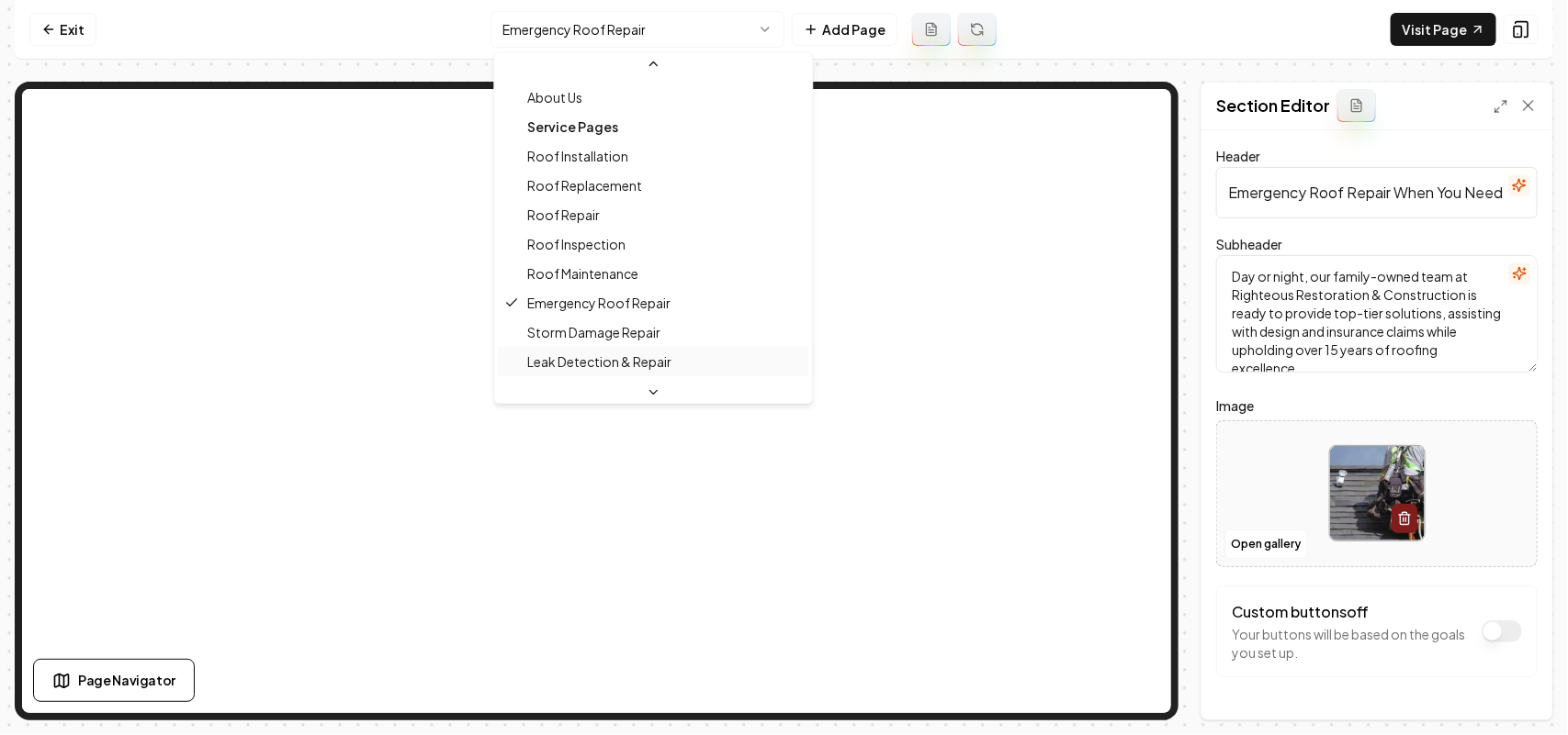
scroll to position [114, 0]
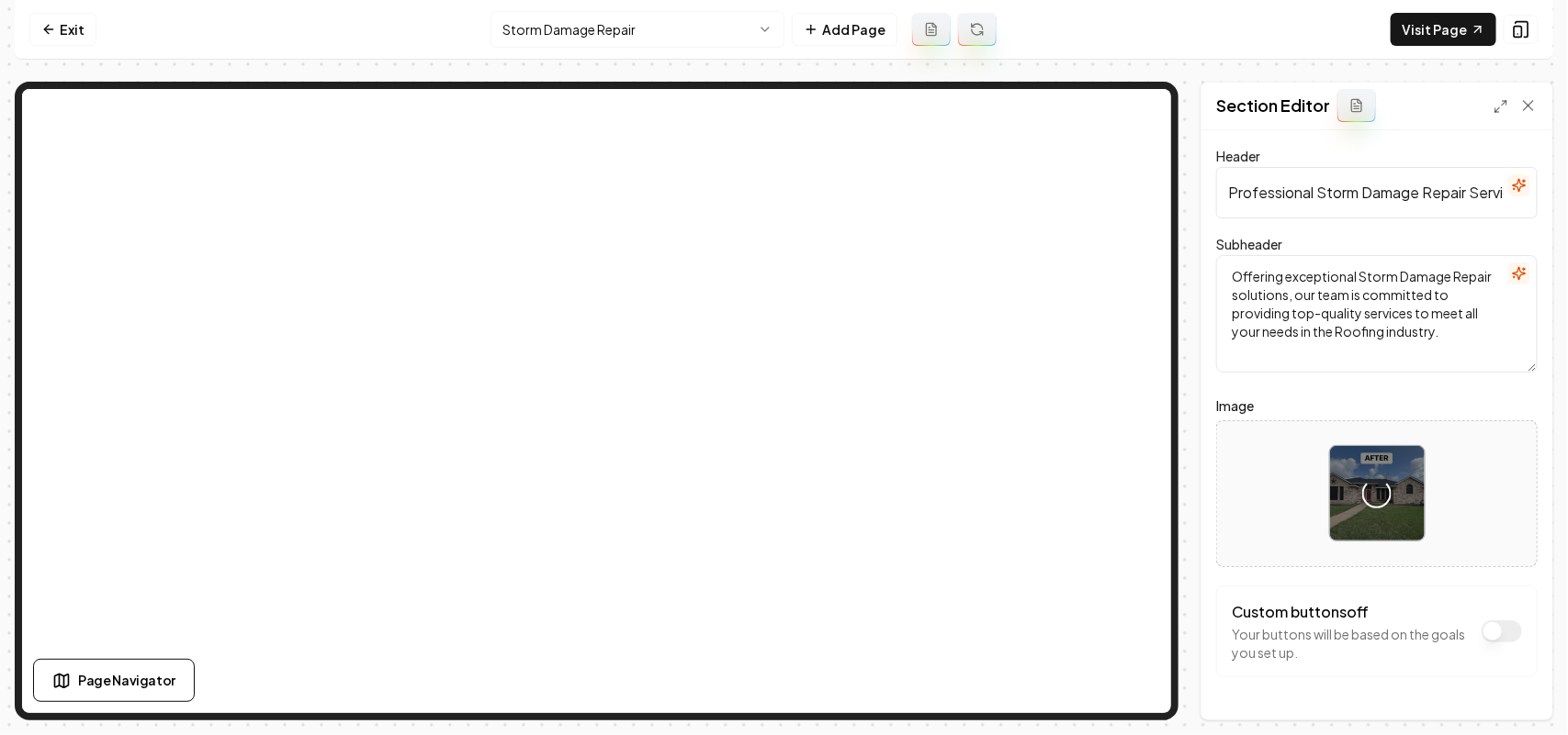
click at [781, 625] on div "Header Professional Storm Damage Repair Services Subheader Offering exceptional…" at bounding box center [1377, 425] width 351 height 590
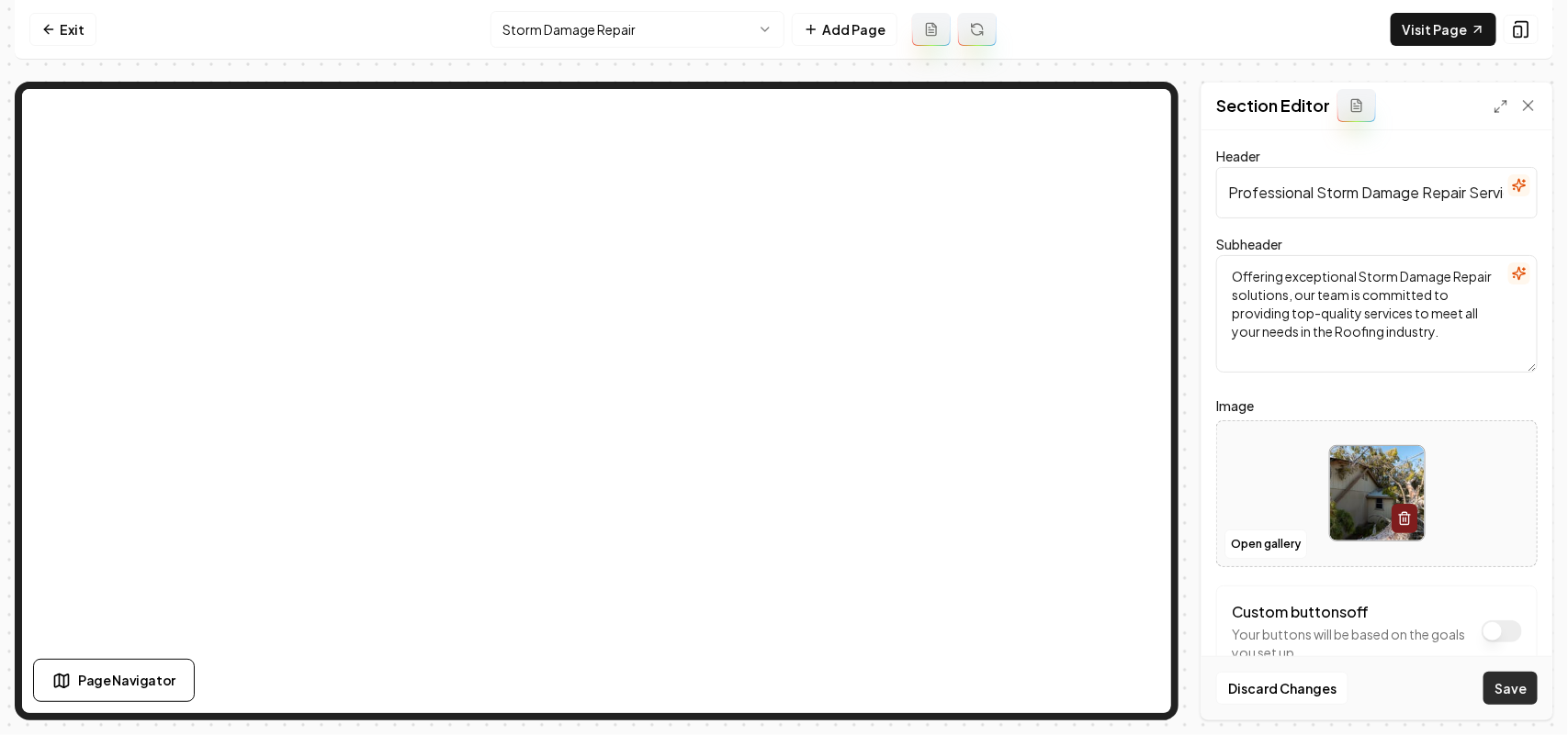
click at [781, 695] on button "Save" at bounding box center [1511, 688] width 54 height 33
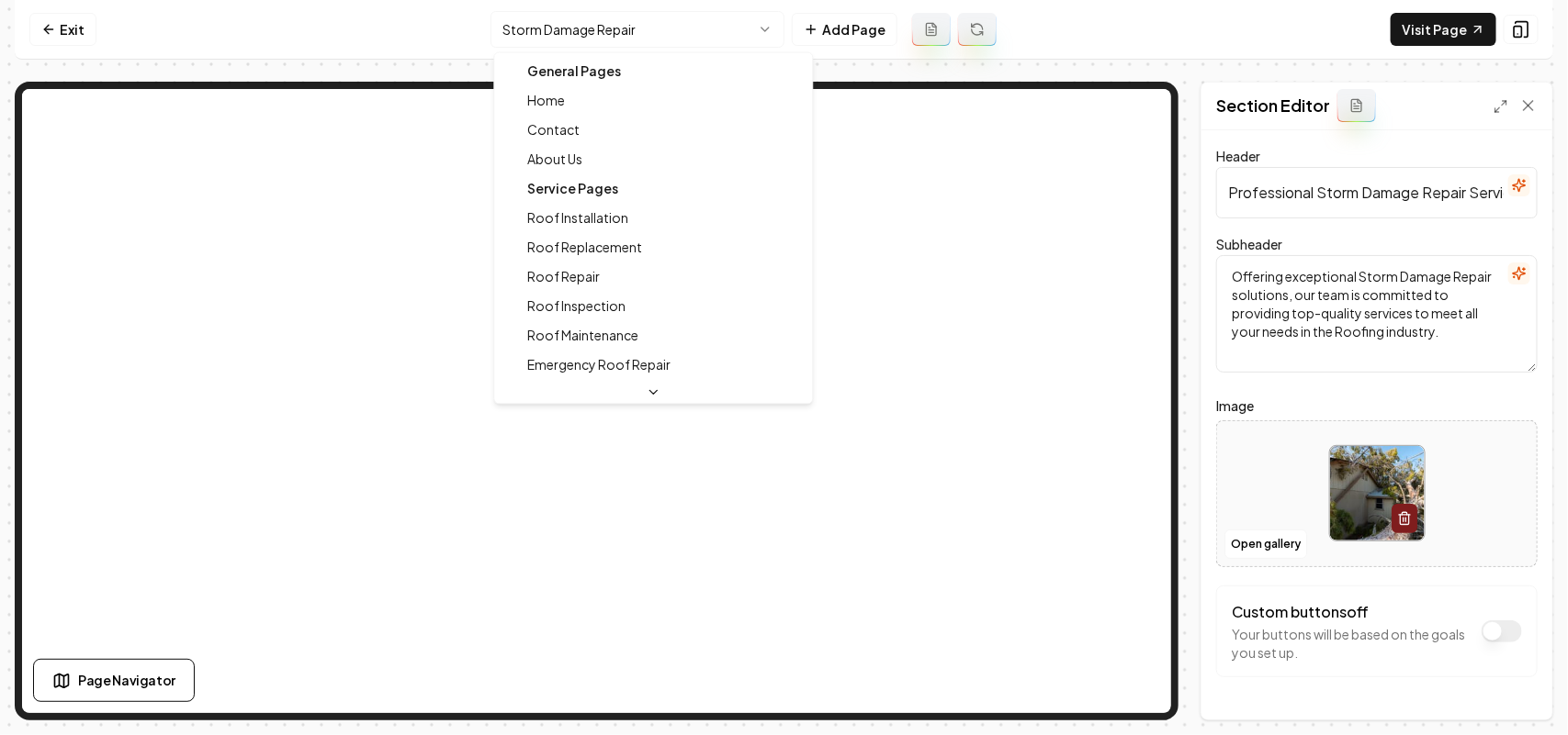
click at [620, 24] on html "Computer Required This feature is only available on a computer. Please switch t…" at bounding box center [784, 368] width 1568 height 735
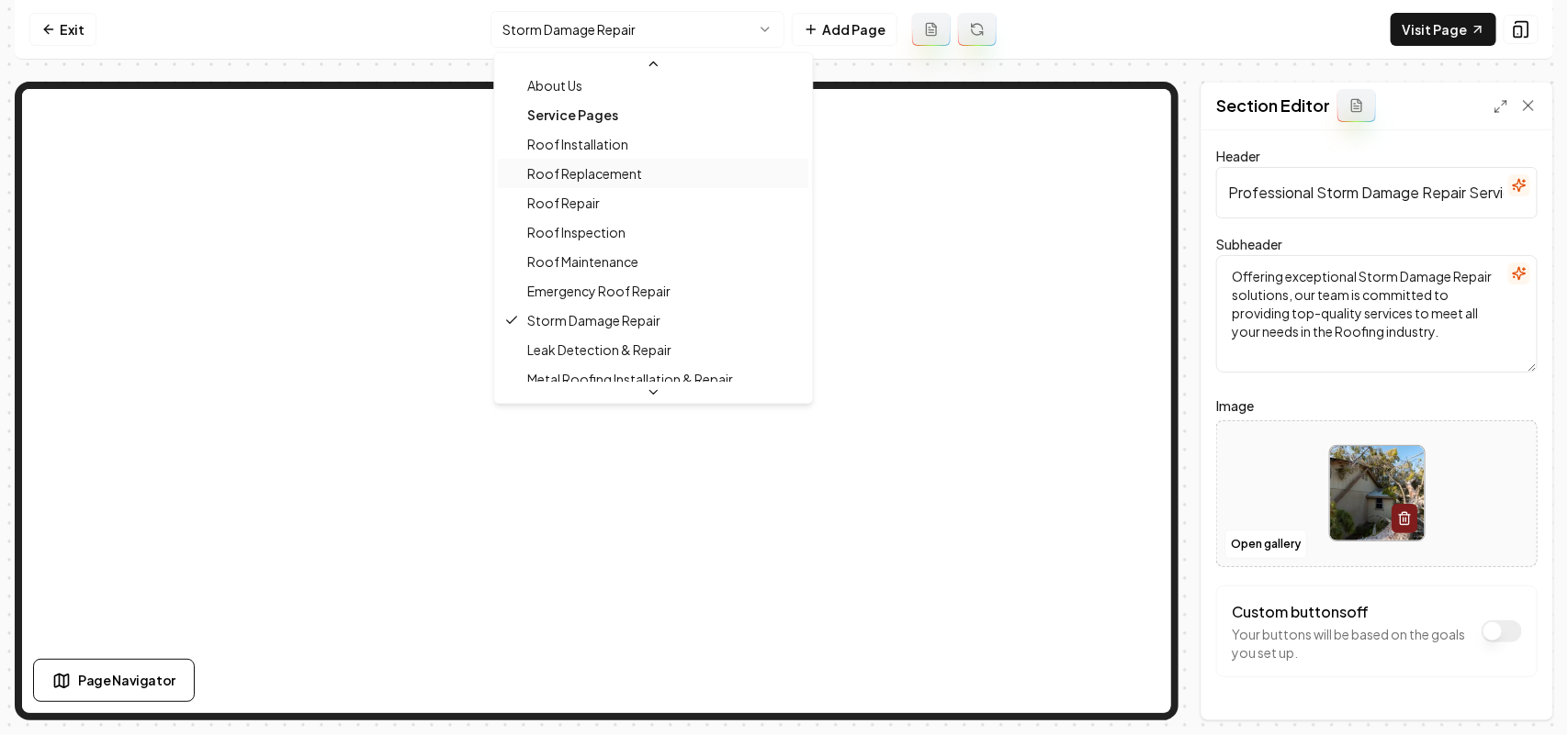
scroll to position [164, 0]
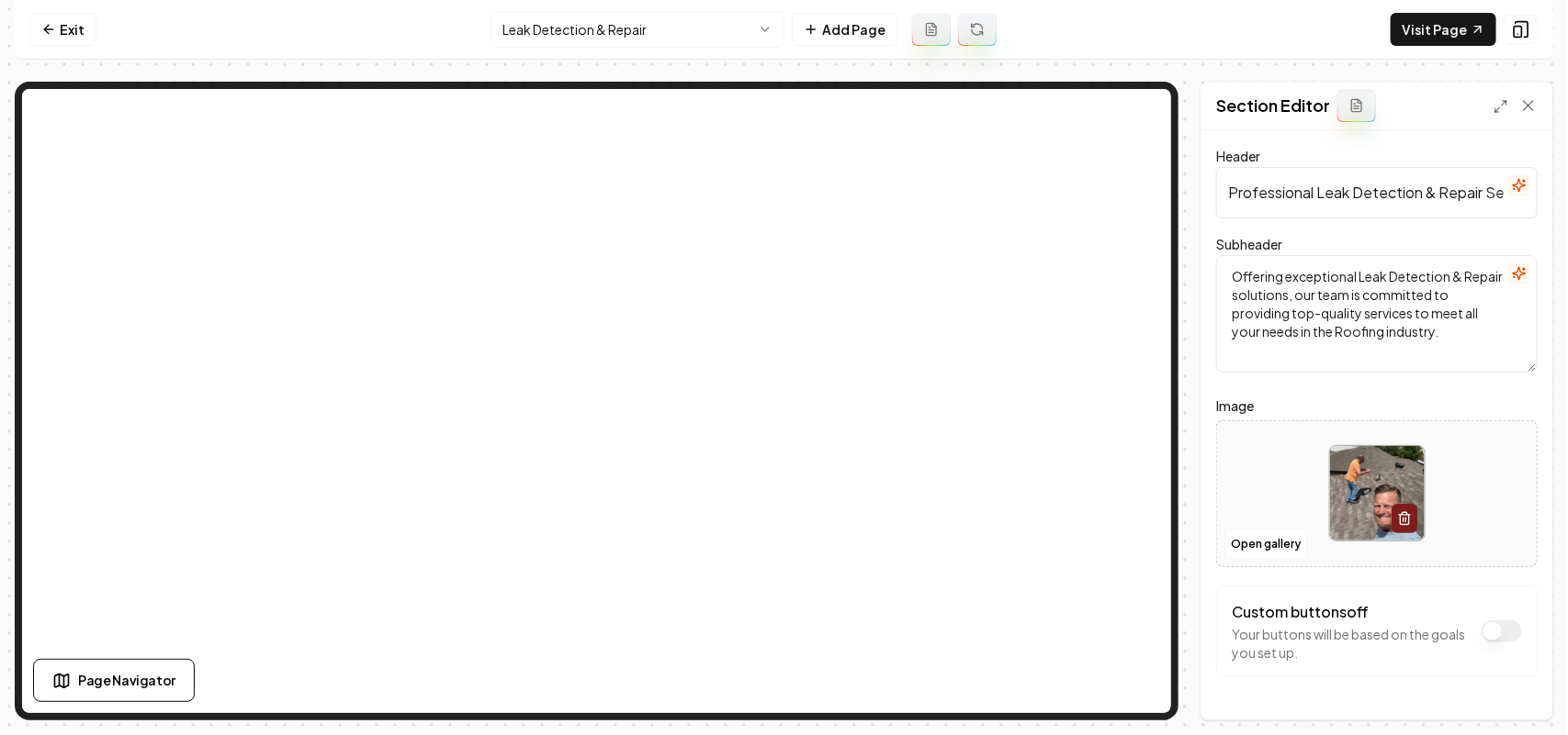
click at [781, 492] on div at bounding box center [1376, 494] width 319 height 126
type input "**********"
click at [599, 40] on html "Computer Required This feature is only available on a computer. Please switch t…" at bounding box center [784, 368] width 1568 height 735
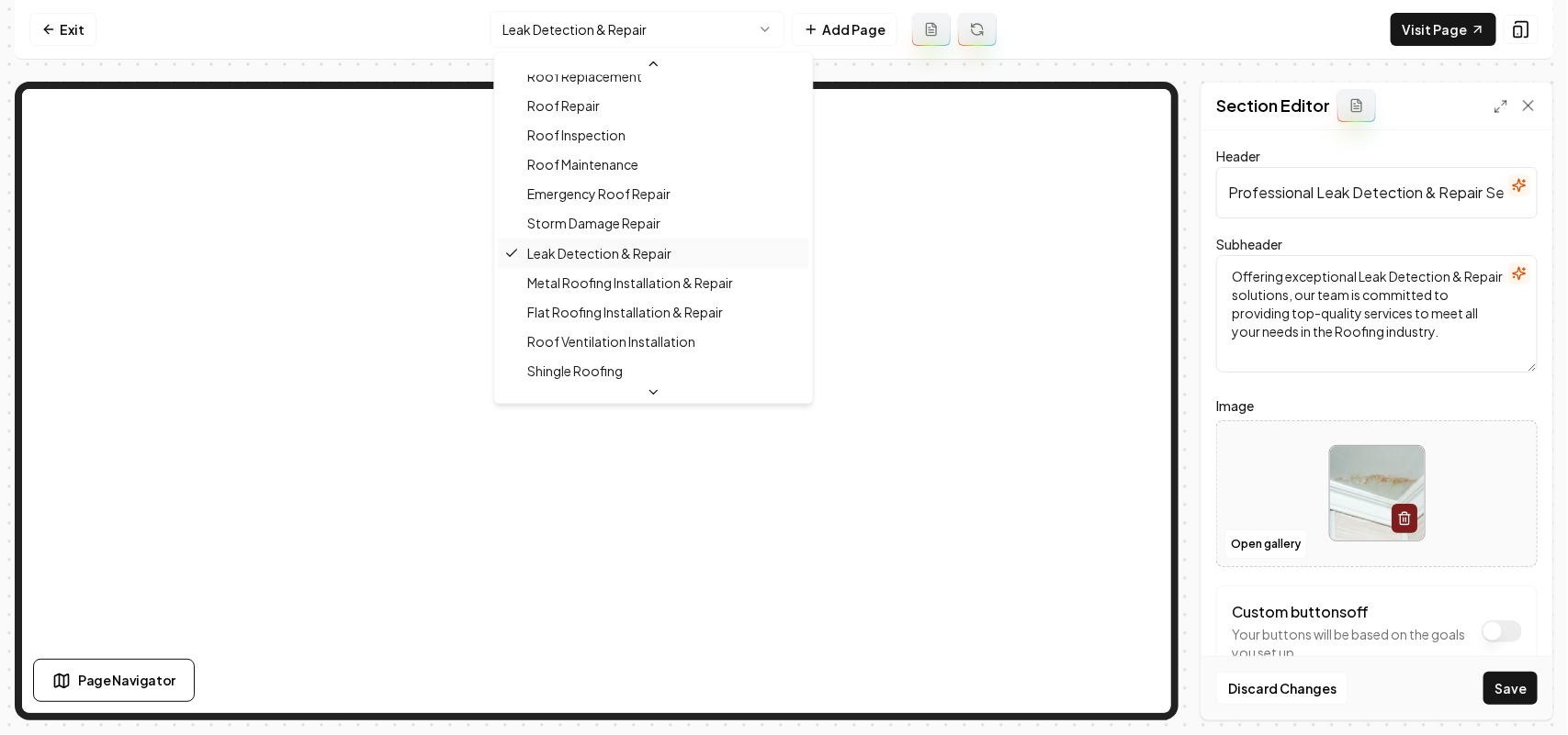
scroll to position [194, 0]
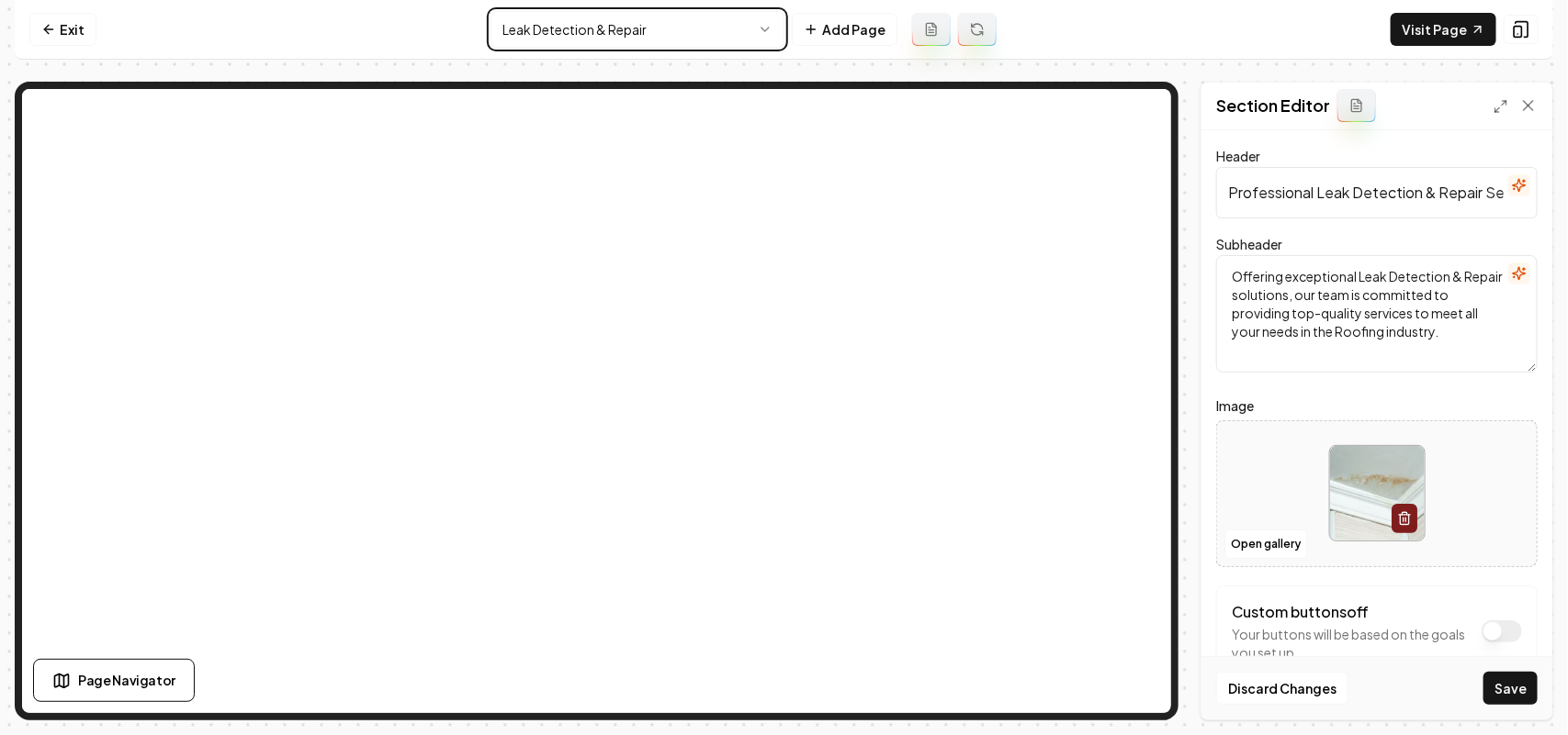
click at [781, 689] on html "Computer Required This feature is only available on a computer. Please switch t…" at bounding box center [784, 368] width 1568 height 735
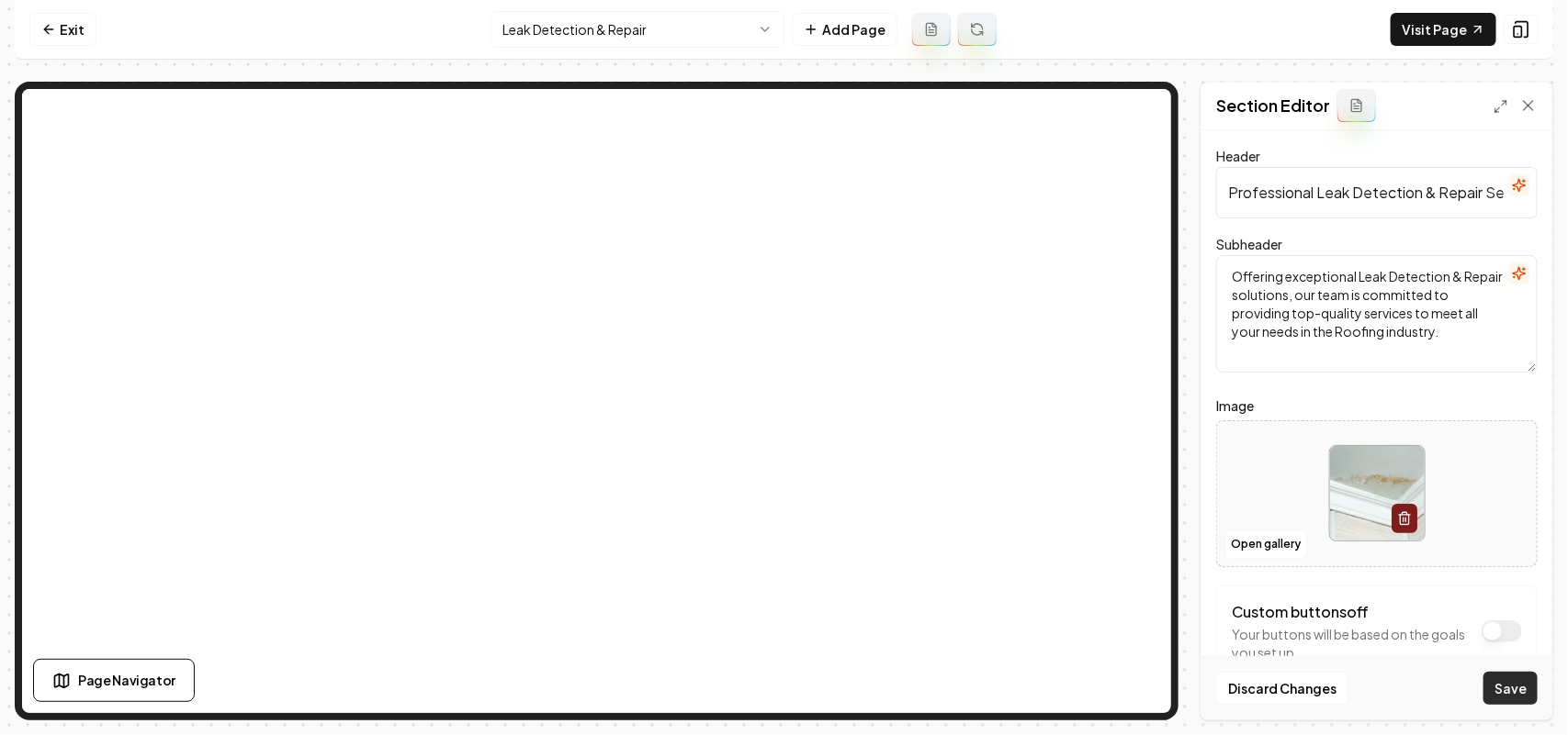
click at [781, 699] on button "Save" at bounding box center [1511, 688] width 54 height 33
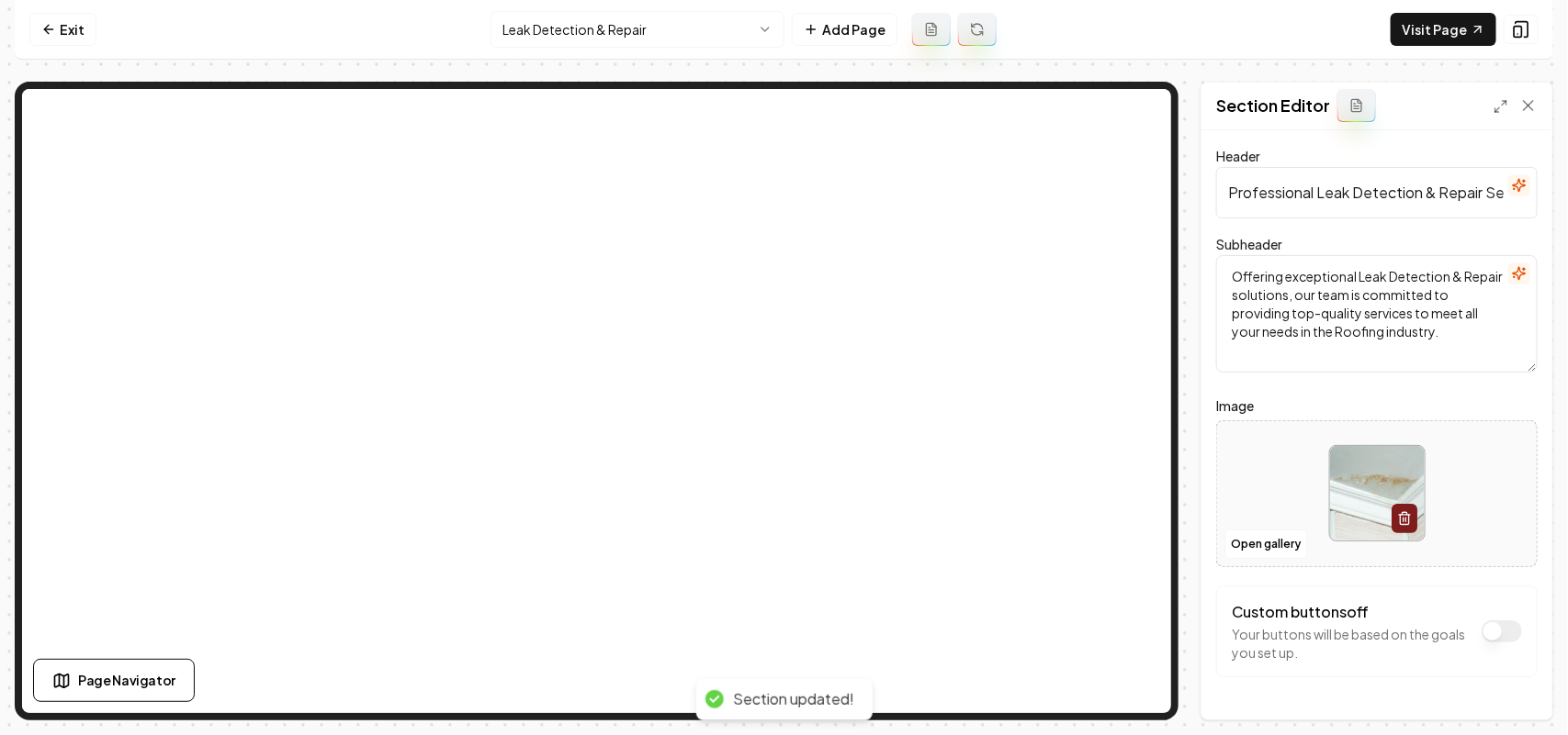
click at [538, 28] on html "Computer Required This feature is only available on a computer. Please switch t…" at bounding box center [784, 368] width 1568 height 735
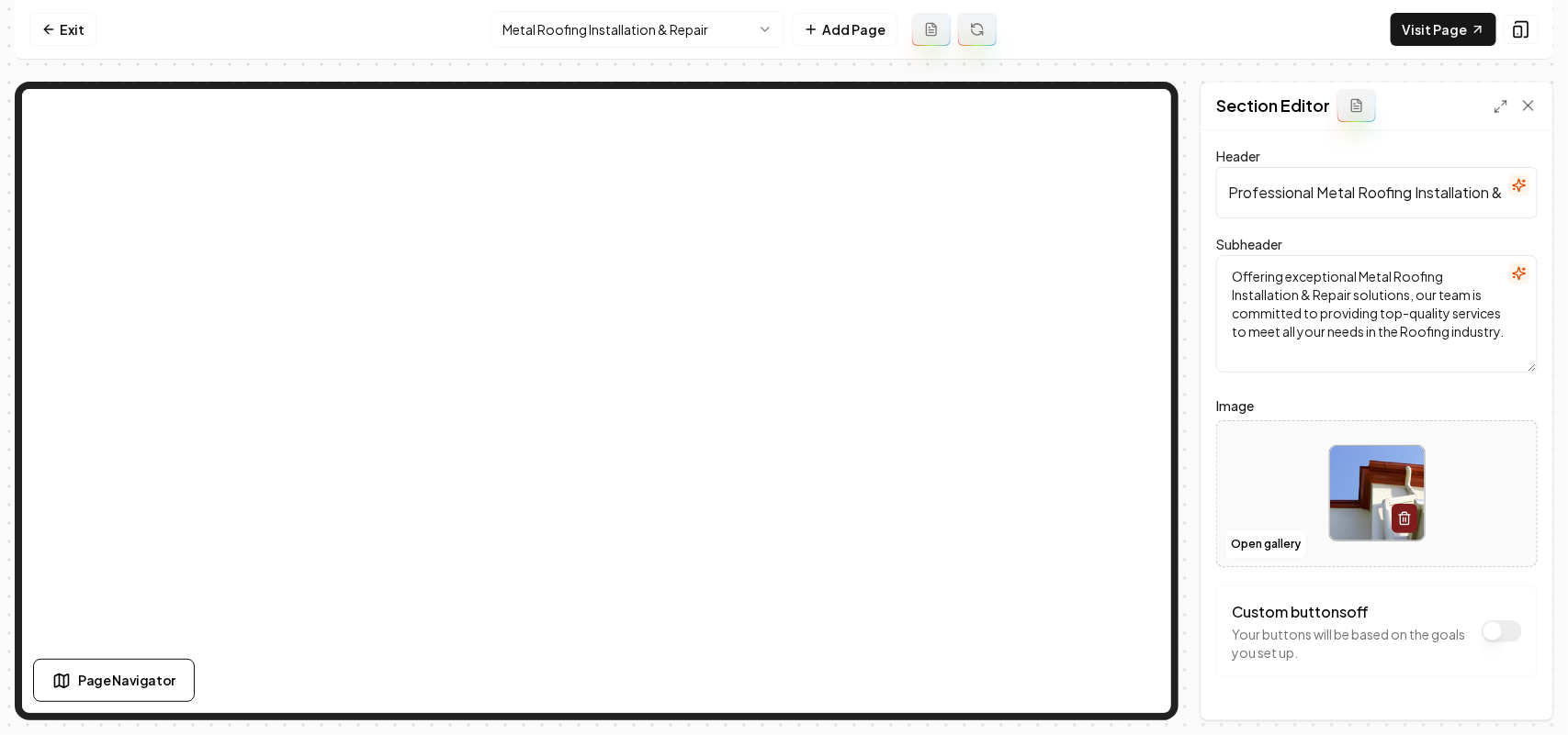
click at [781, 496] on div at bounding box center [1376, 494] width 319 height 126
click at [781, 551] on button "Open gallery" at bounding box center [1265, 544] width 82 height 29
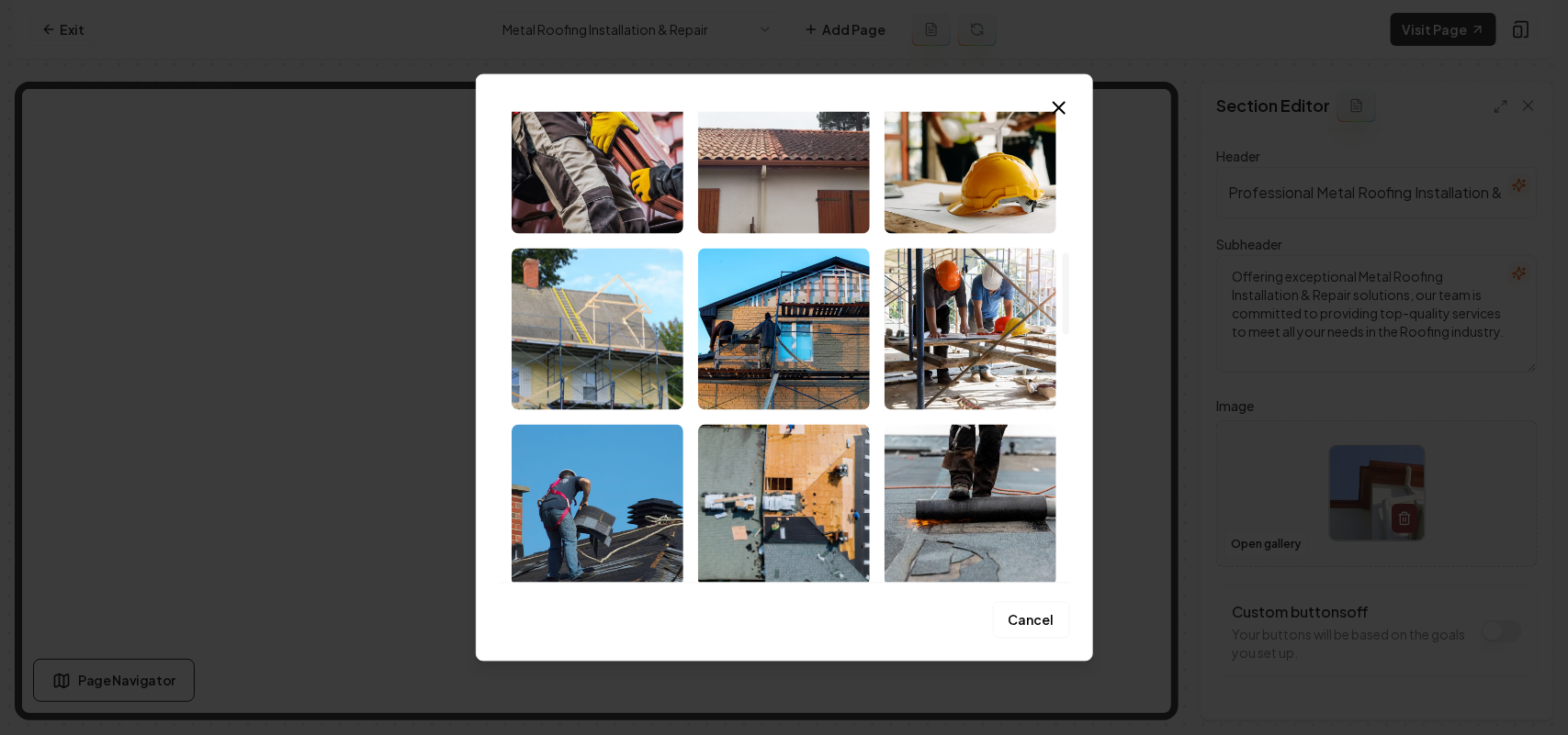
scroll to position [1147, 0]
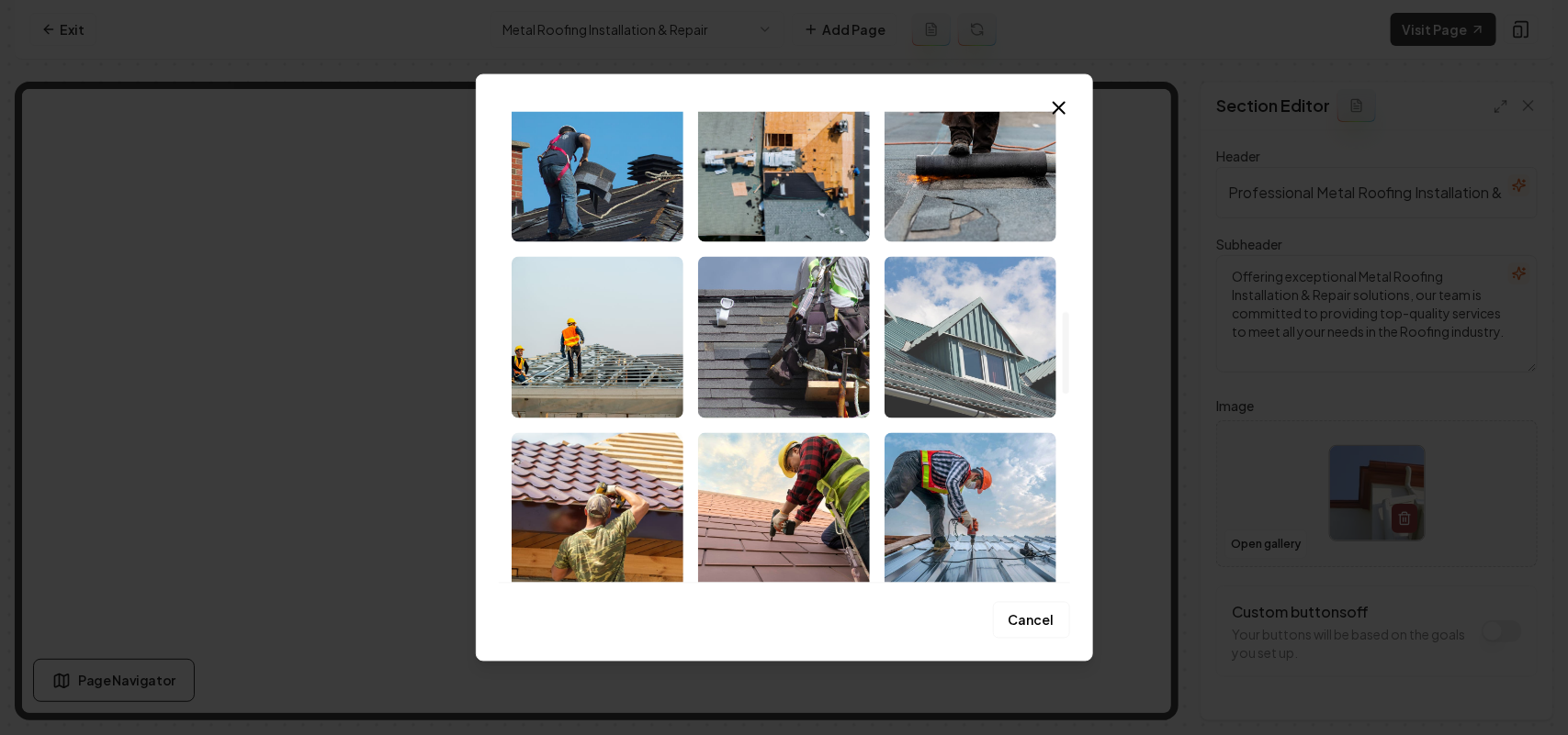
click at [781, 355] on img "Select image image_68bf75875c7cd75eb8400d65.jpeg" at bounding box center [970, 336] width 172 height 162
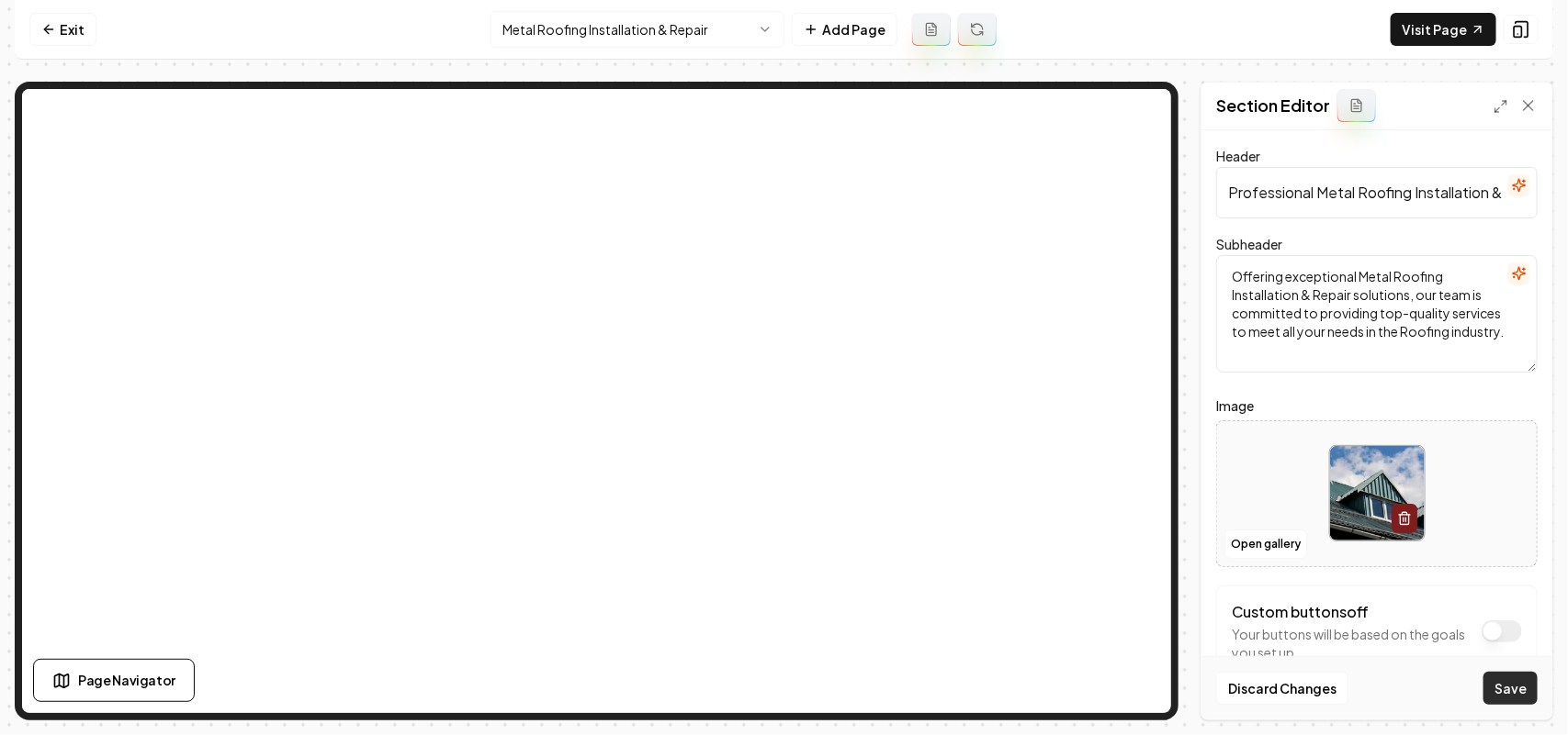
click at [781, 688] on button "Save" at bounding box center [1511, 688] width 54 height 33
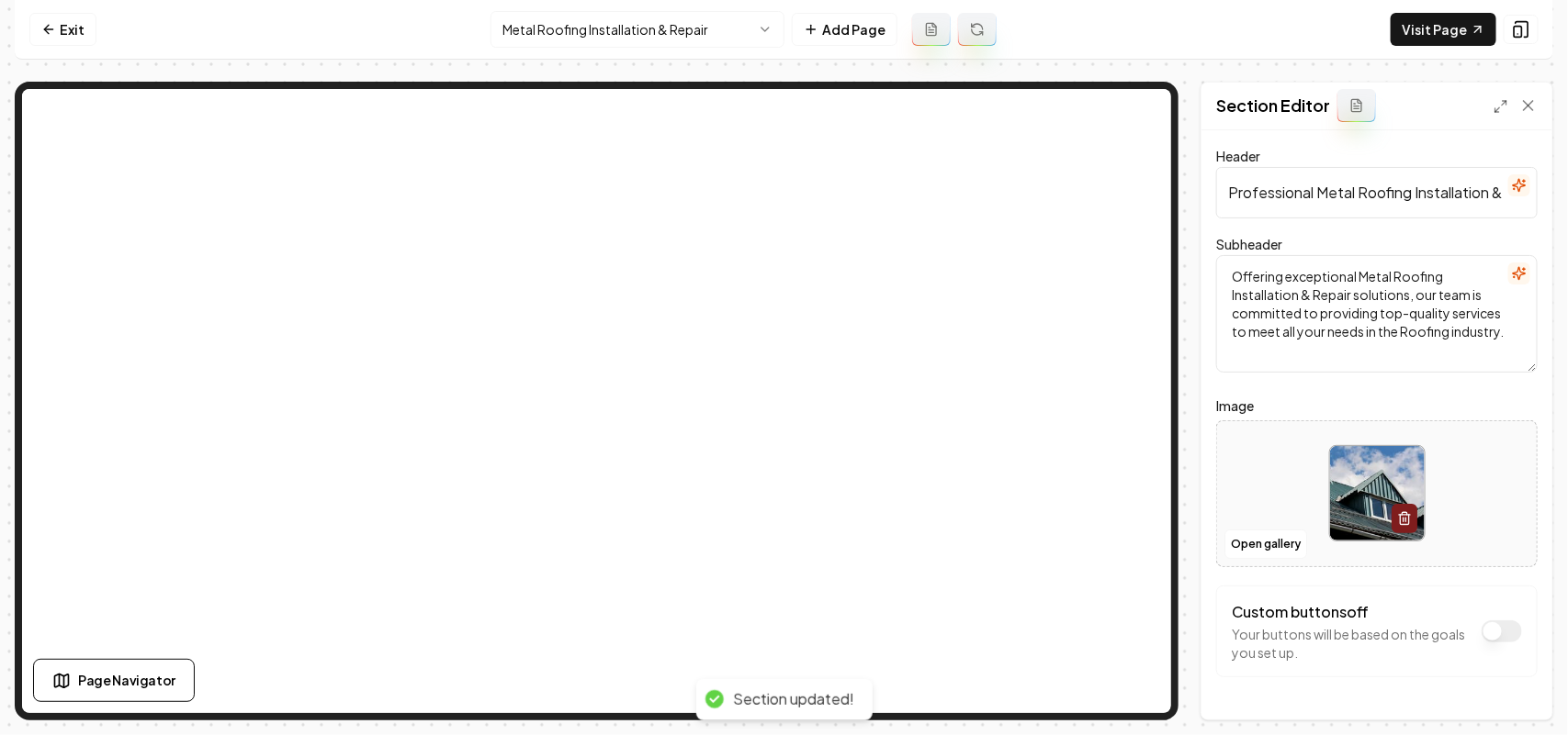
click at [570, 42] on html "Computer Required This feature is only available on a computer. Please switch t…" at bounding box center [784, 368] width 1568 height 735
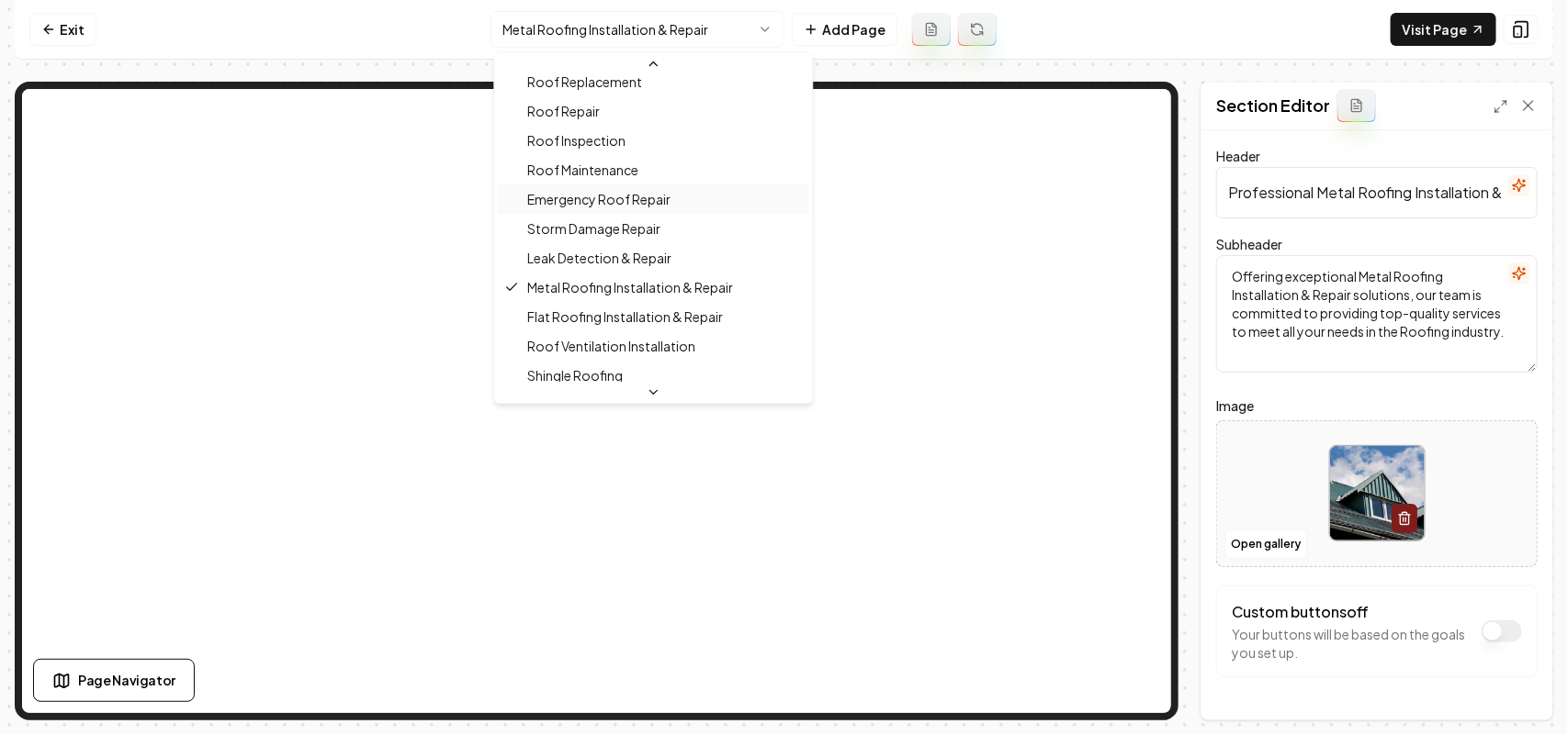
scroll to position [223, 0]
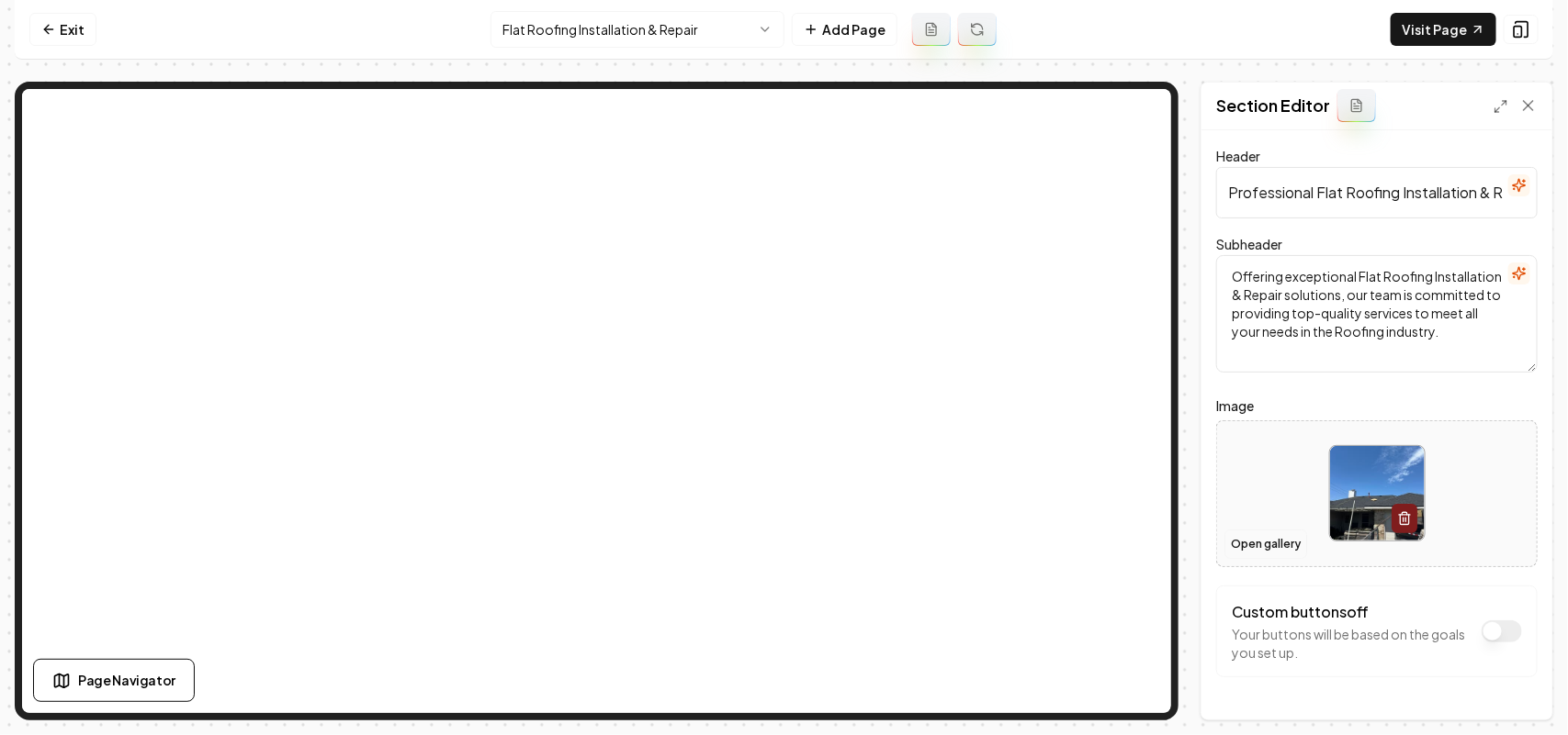
click at [781, 544] on button "Open gallery" at bounding box center [1265, 544] width 82 height 29
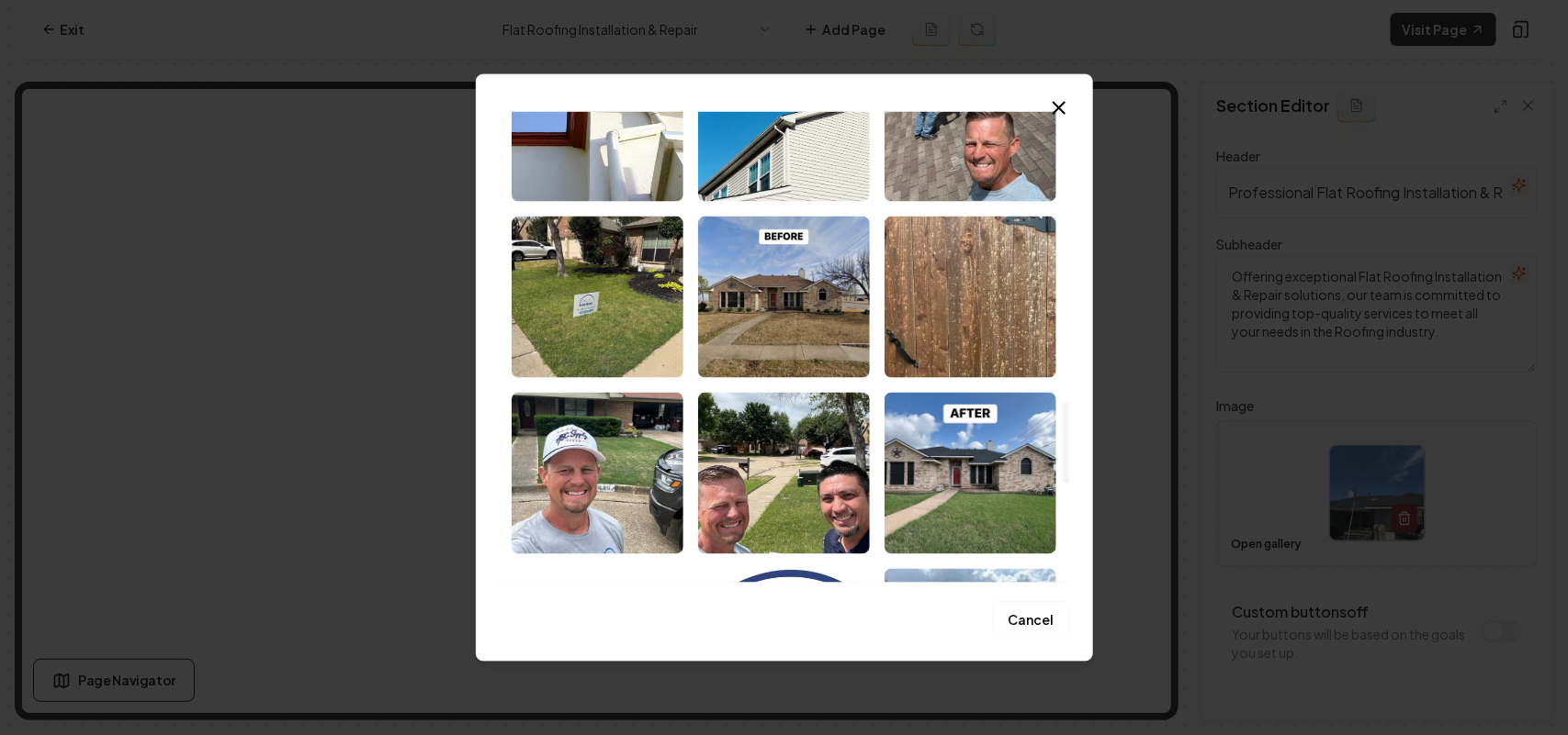
scroll to position [1721, 0]
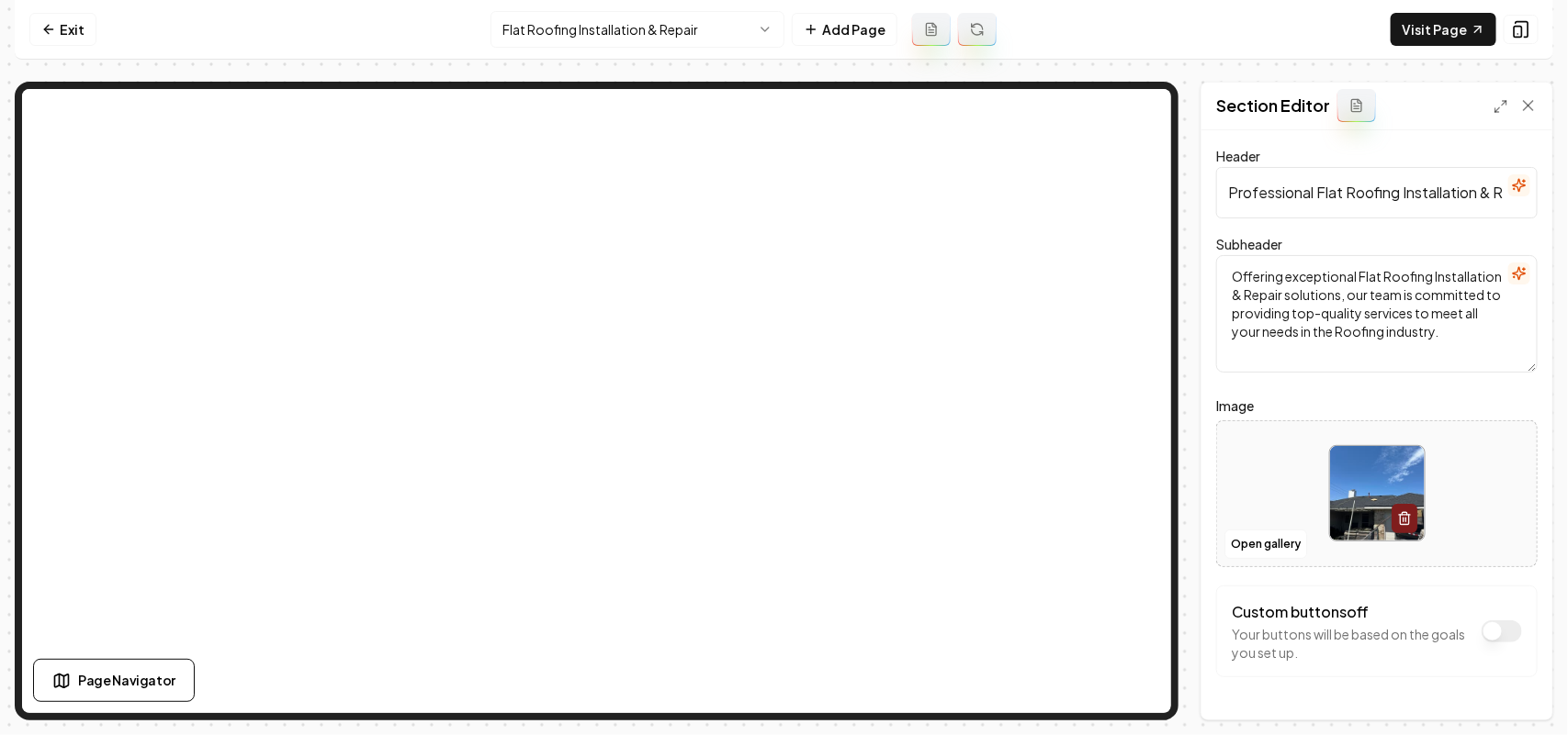
click at [781, 471] on div at bounding box center [1376, 494] width 319 height 126
click at [781, 388] on form "Header Professional Flat Roofing Installation & Repair Services Subheader Offer…" at bounding box center [1377, 448] width 321 height 606
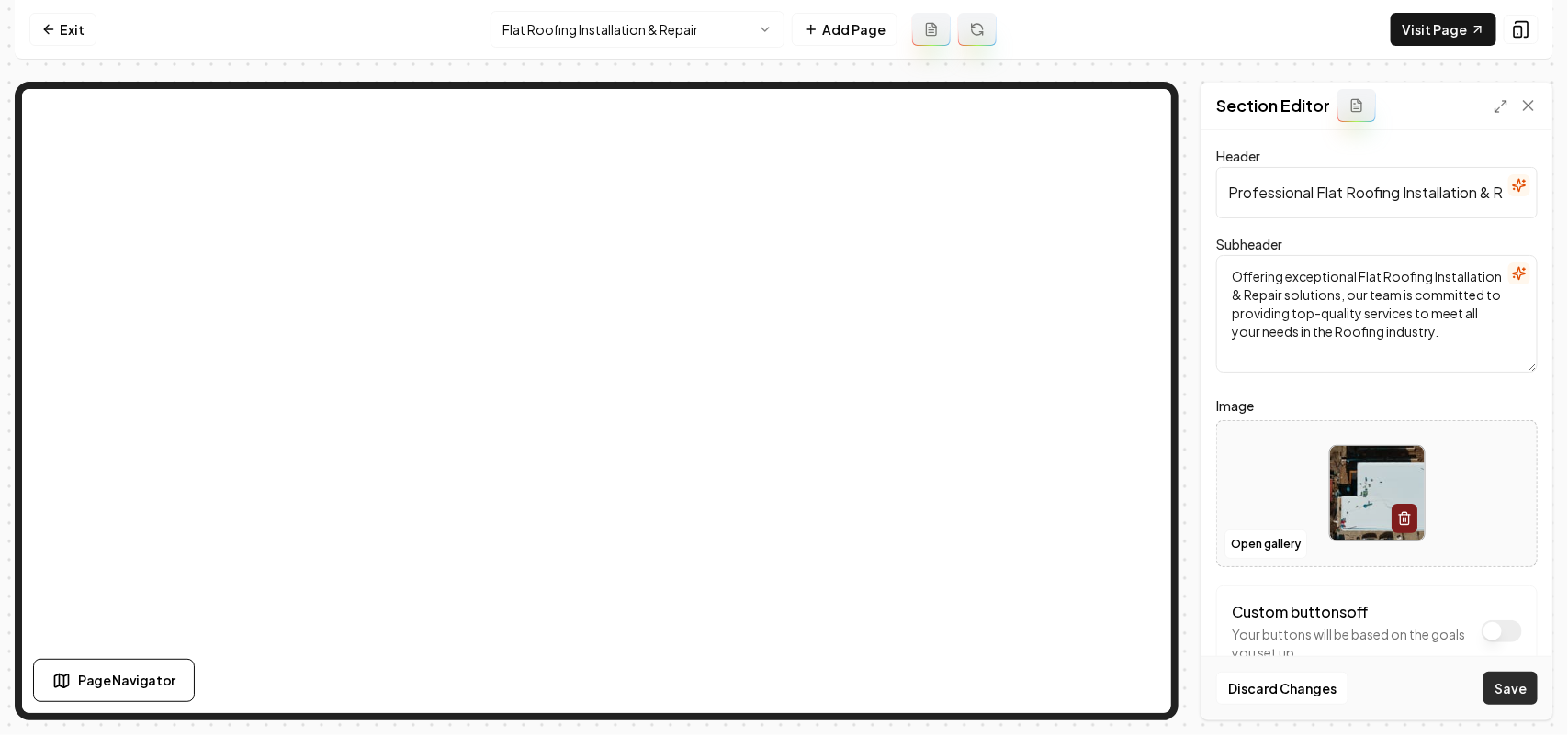
click at [781, 695] on button "Save" at bounding box center [1511, 688] width 54 height 33
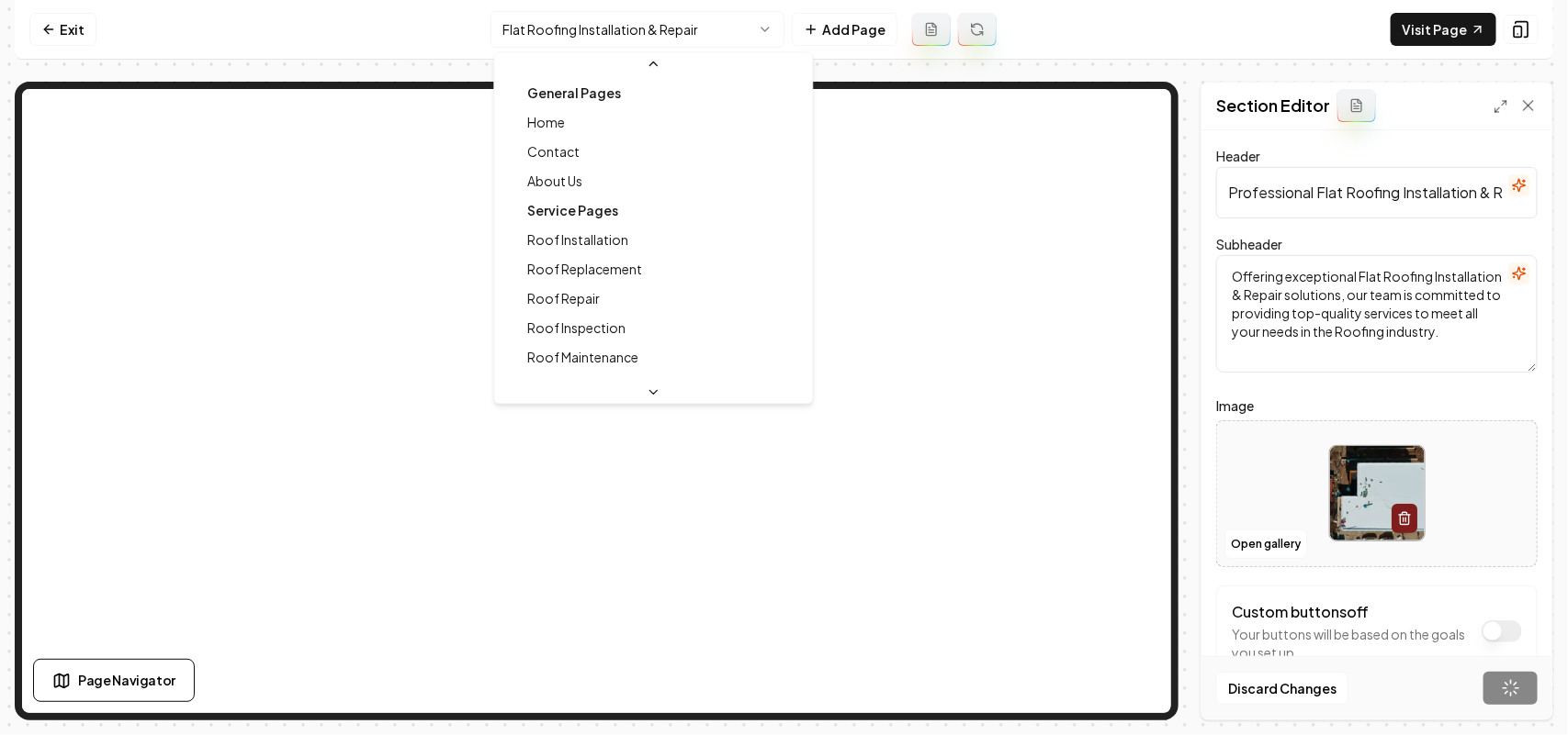
click at [600, 16] on html "Computer Required This feature is only available on a computer. Please switch t…" at bounding box center [784, 368] width 1568 height 735
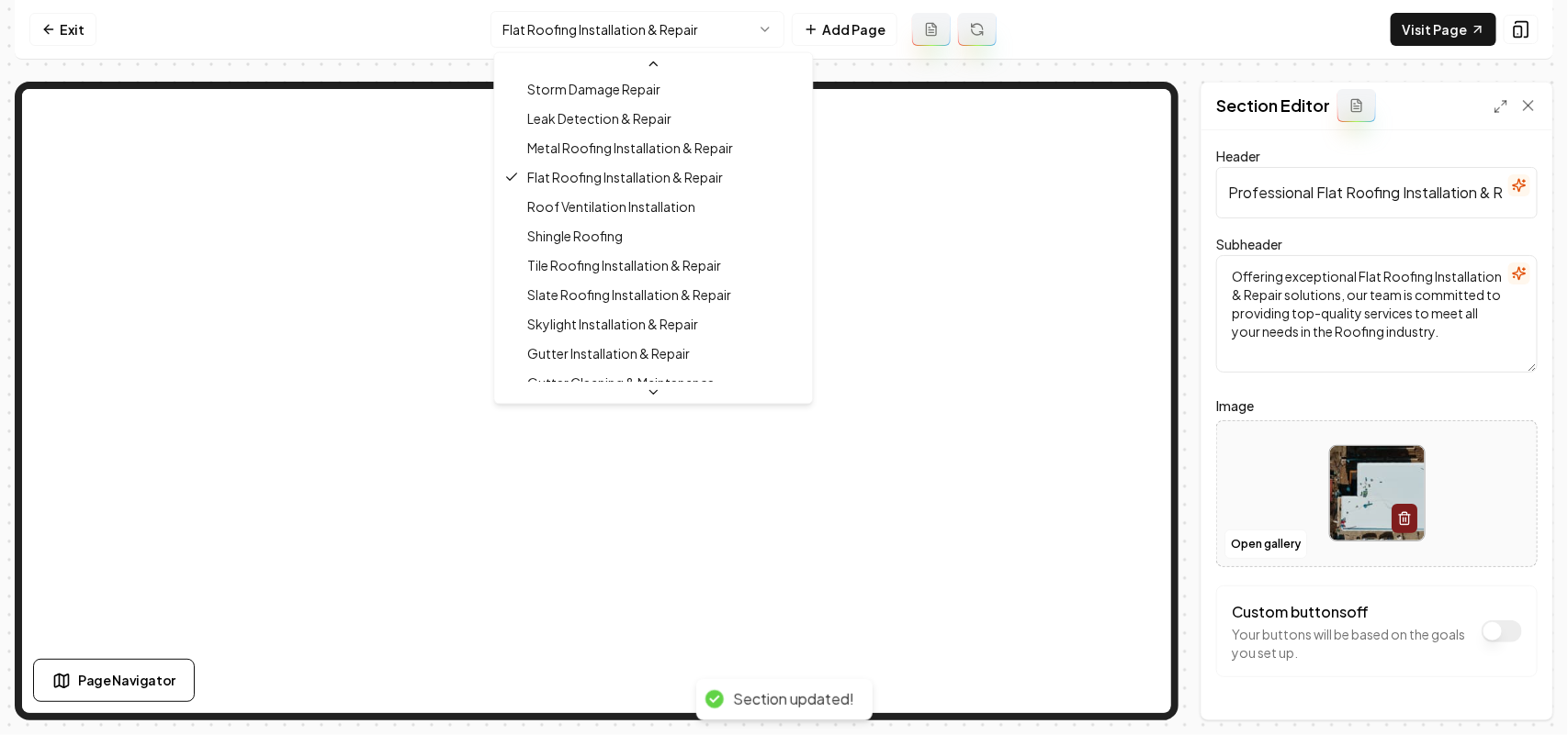
scroll to position [368, 0]
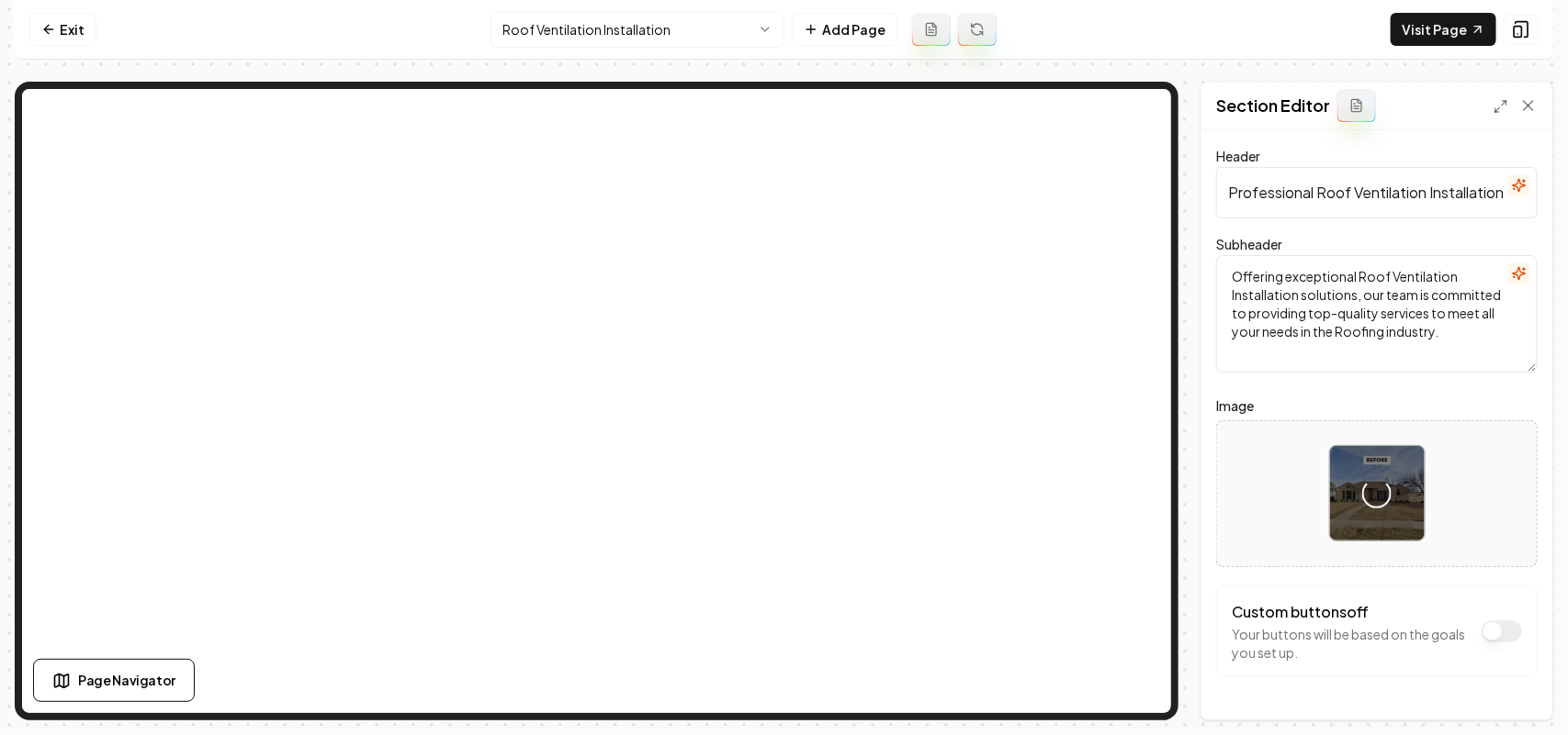
click at [781, 400] on div "Header Professional Roof Ventilation Installation Services Subheader Offering e…" at bounding box center [1377, 425] width 351 height 590
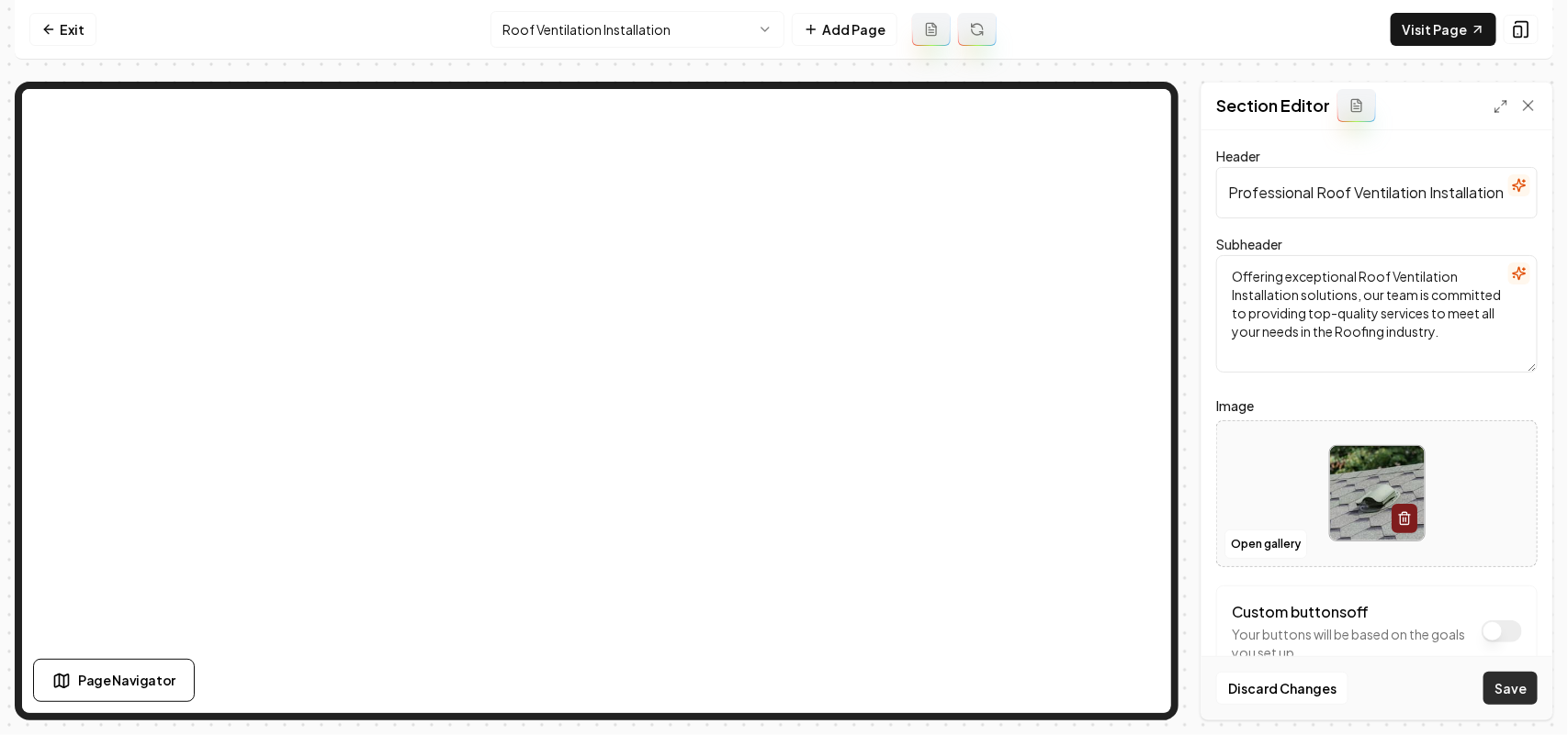
click at [781, 684] on button "Save" at bounding box center [1511, 688] width 54 height 33
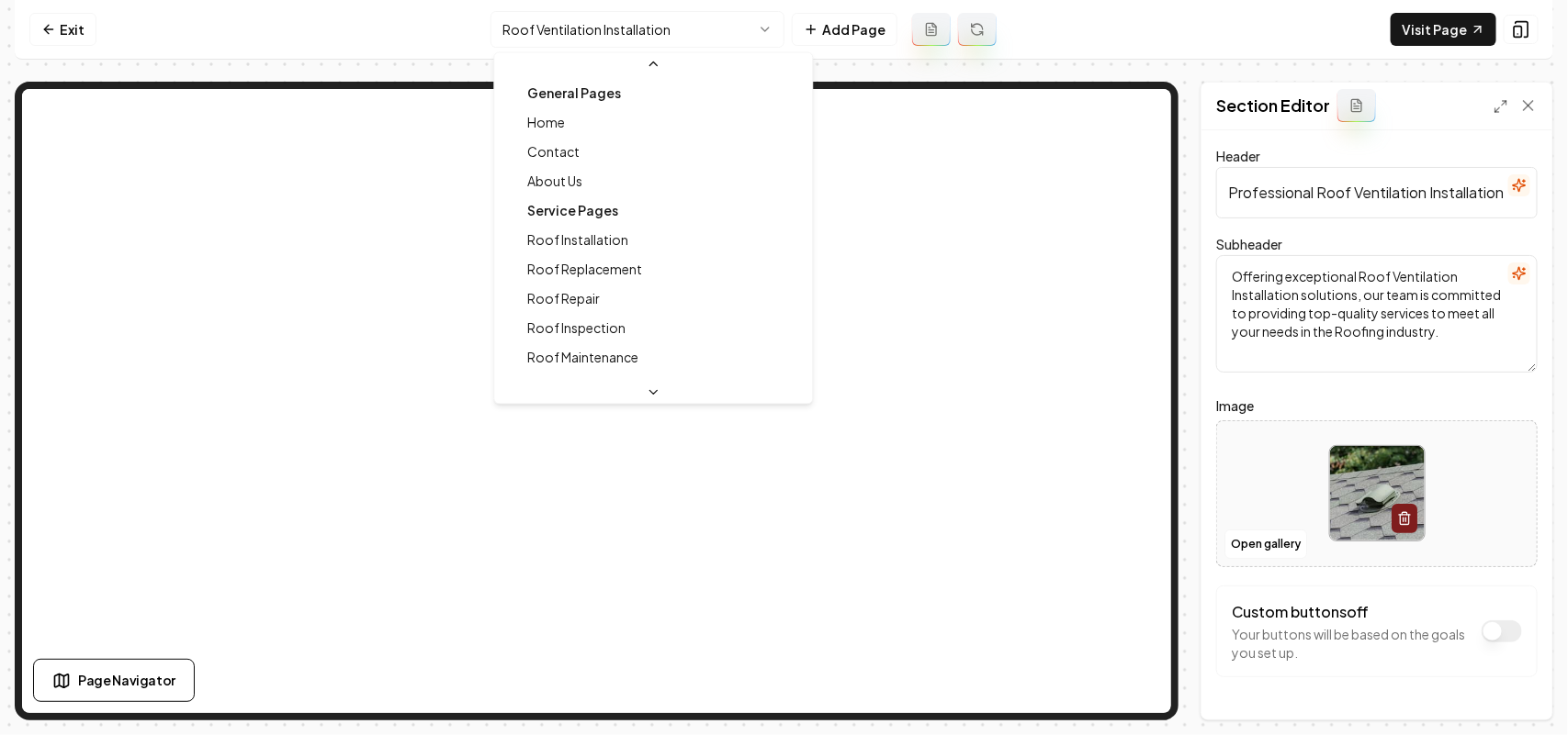
click at [616, 18] on html "Computer Required This feature is only available on a computer. Please switch t…" at bounding box center [784, 368] width 1568 height 735
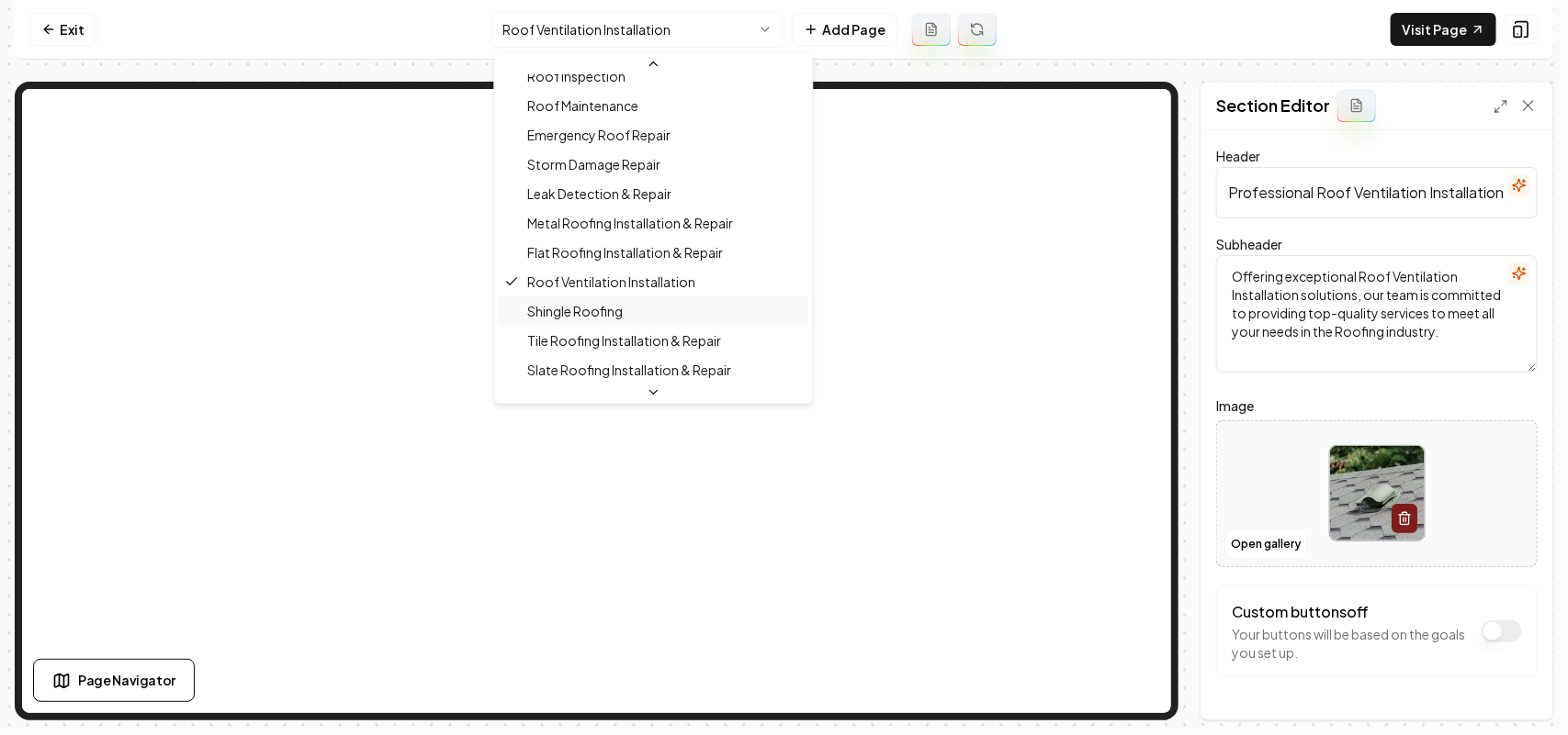
scroll to position [368, 0]
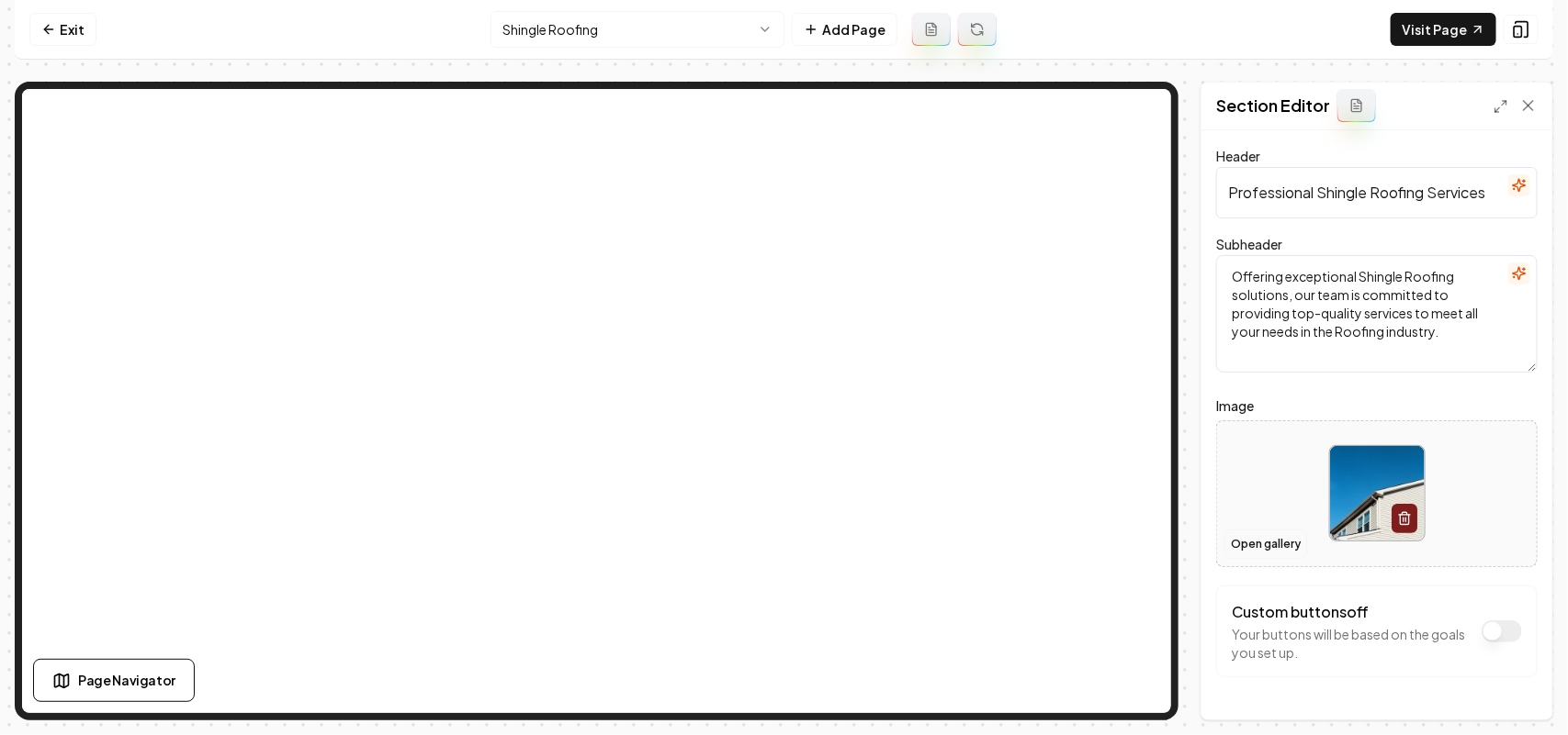
click at [781, 544] on button "Open gallery" at bounding box center [1265, 544] width 82 height 29
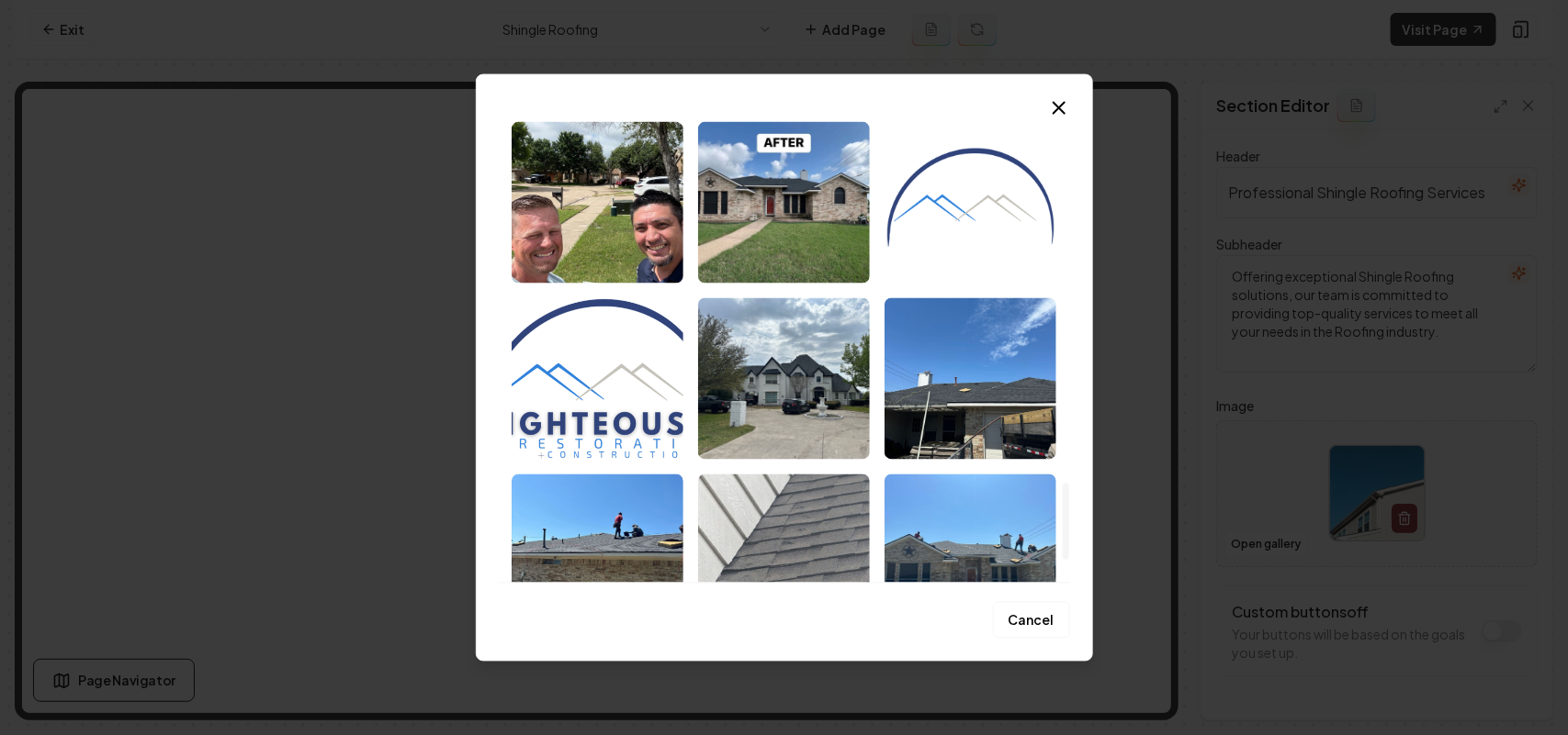
scroll to position [2295, 0]
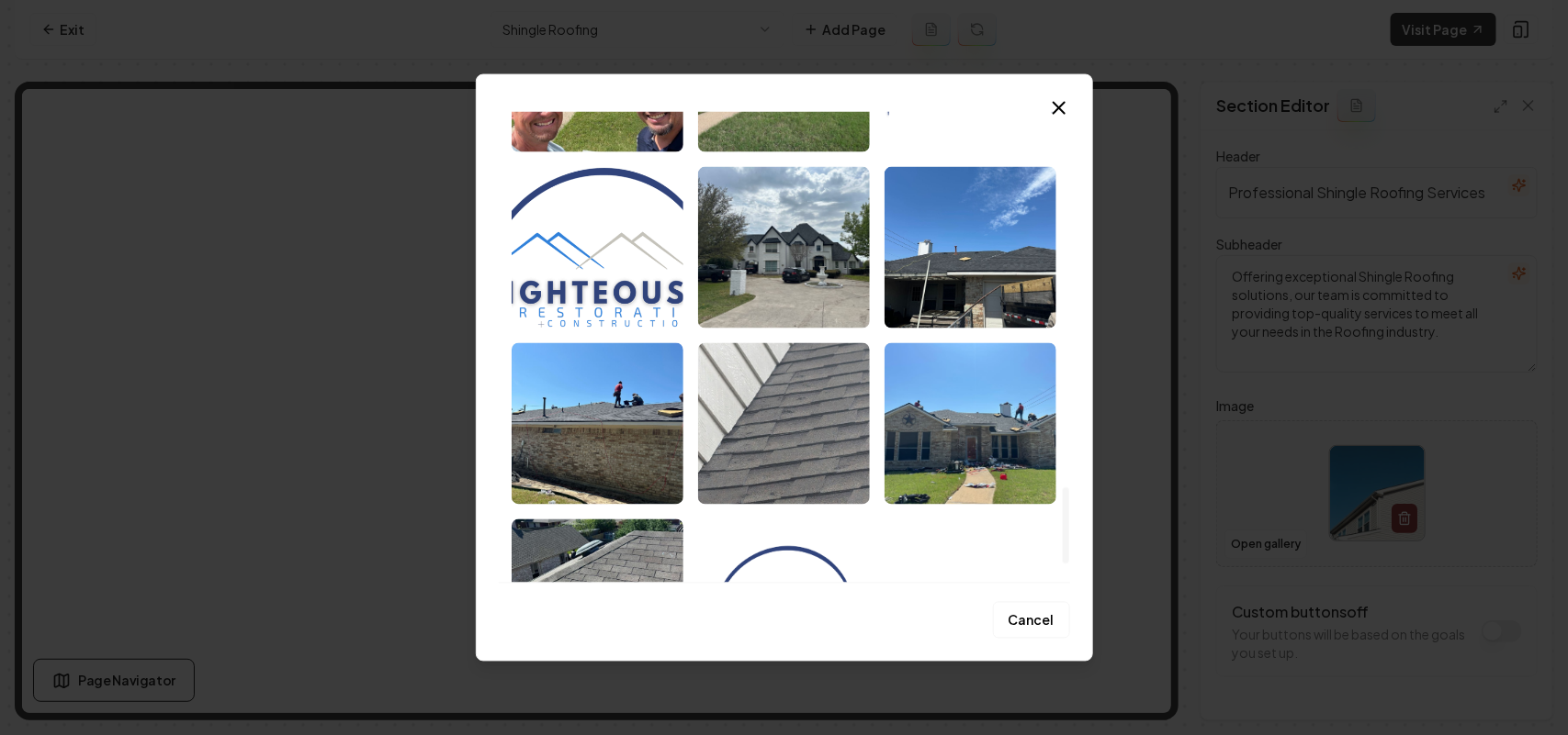
click at [781, 267] on img "Select image image_687000fe5c7cd75eb840228b.jpeg" at bounding box center [970, 246] width 172 height 162
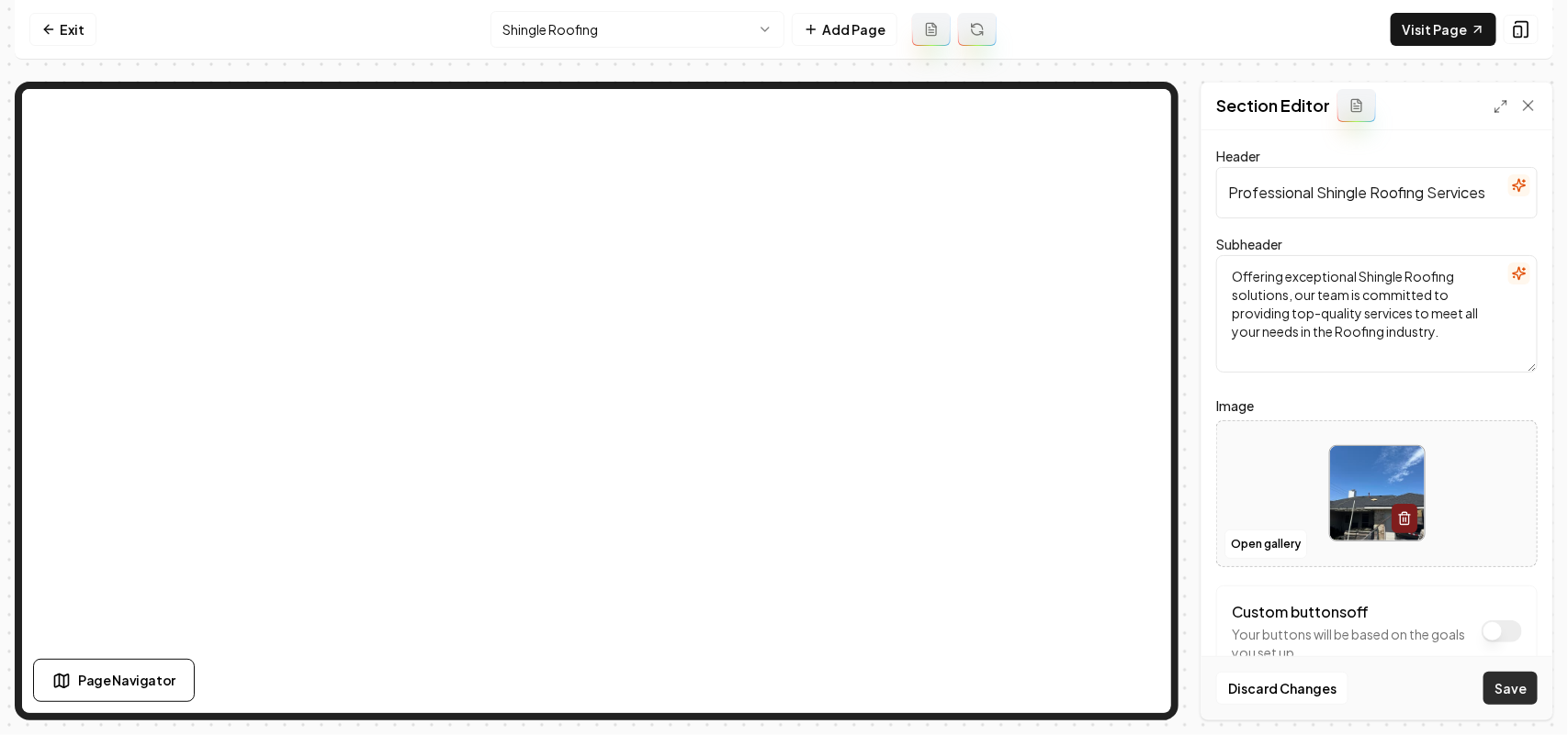
click at [781, 685] on button "Save" at bounding box center [1511, 688] width 54 height 33
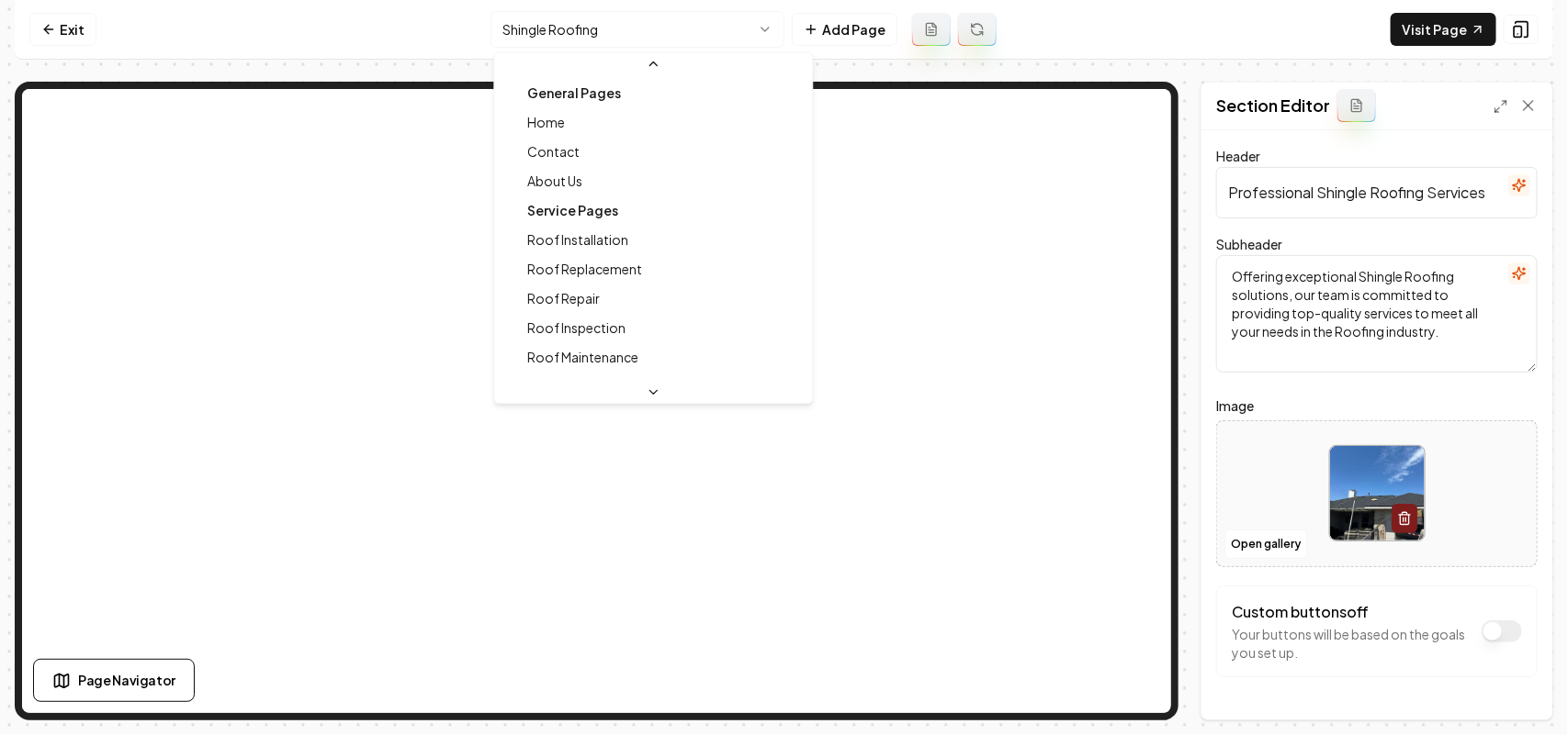
click at [552, 16] on html "Computer Required This feature is only available on a computer. Please switch t…" at bounding box center [784, 368] width 1568 height 735
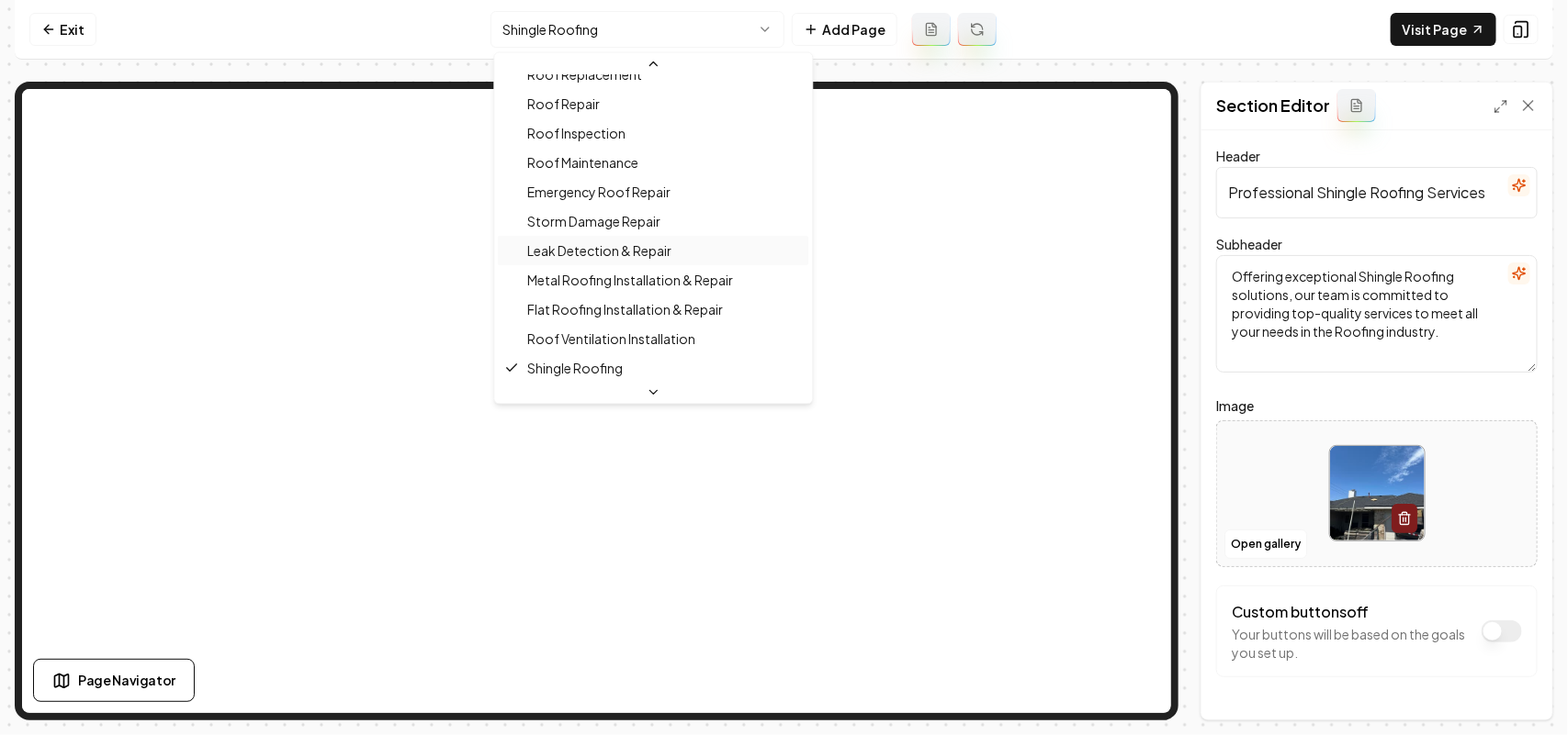
scroll to position [310, 0]
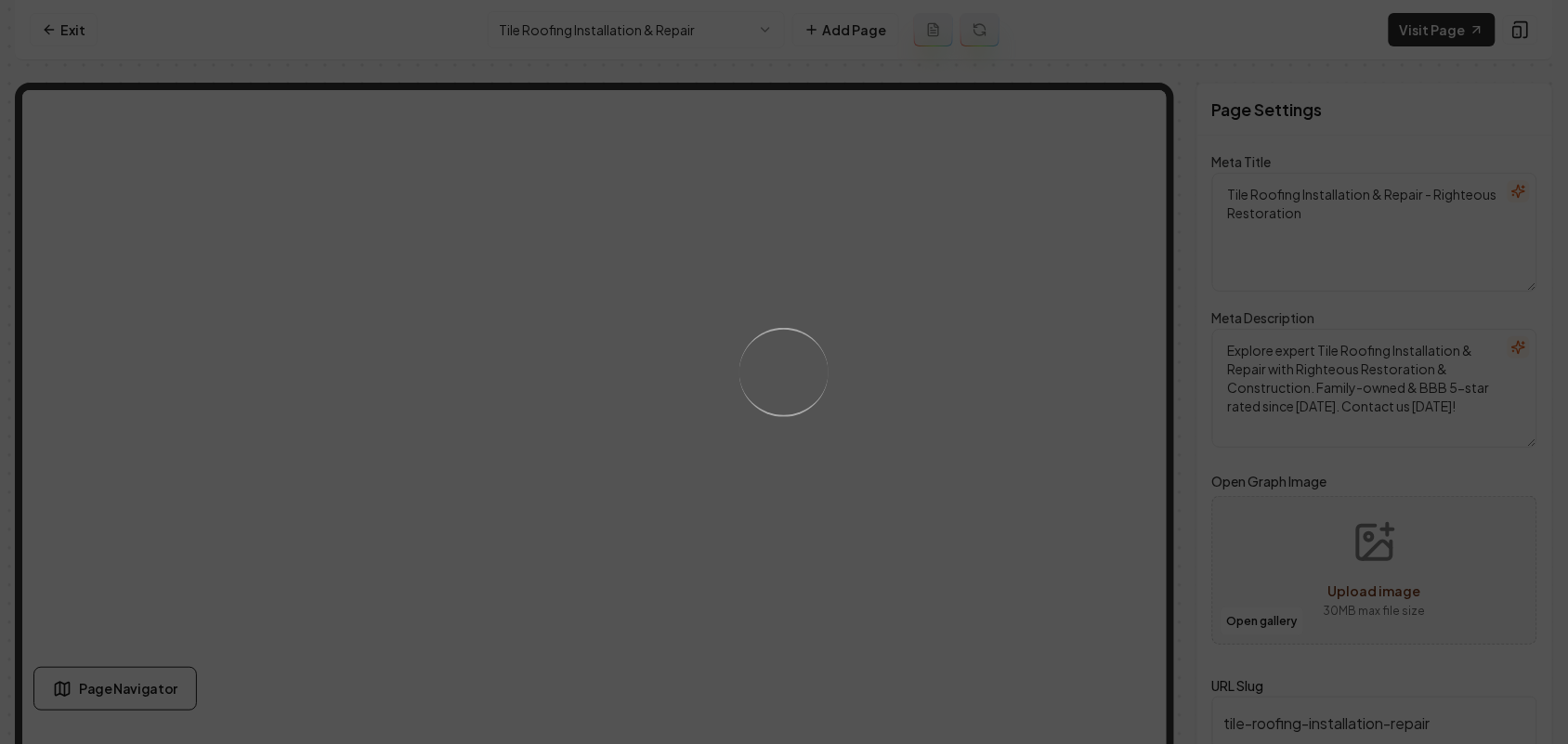
click at [764, 461] on div "Loading..." at bounding box center [784, 372] width 1568 height 744
click at [790, 483] on div "Loading..." at bounding box center [784, 372] width 1568 height 744
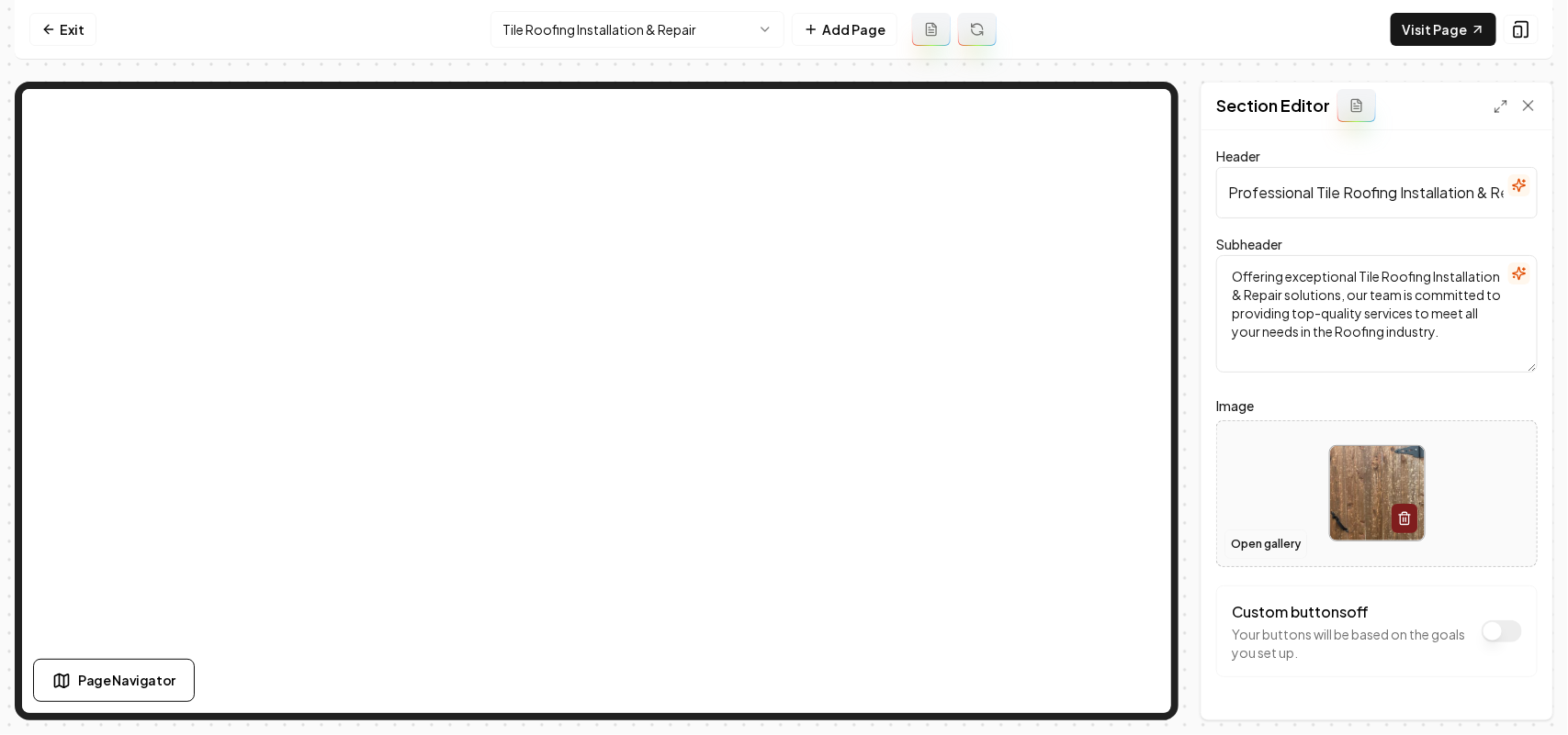
click at [781, 546] on button "Open gallery" at bounding box center [1265, 544] width 82 height 29
click at [781, 397] on label "Image" at bounding box center [1377, 405] width 321 height 22
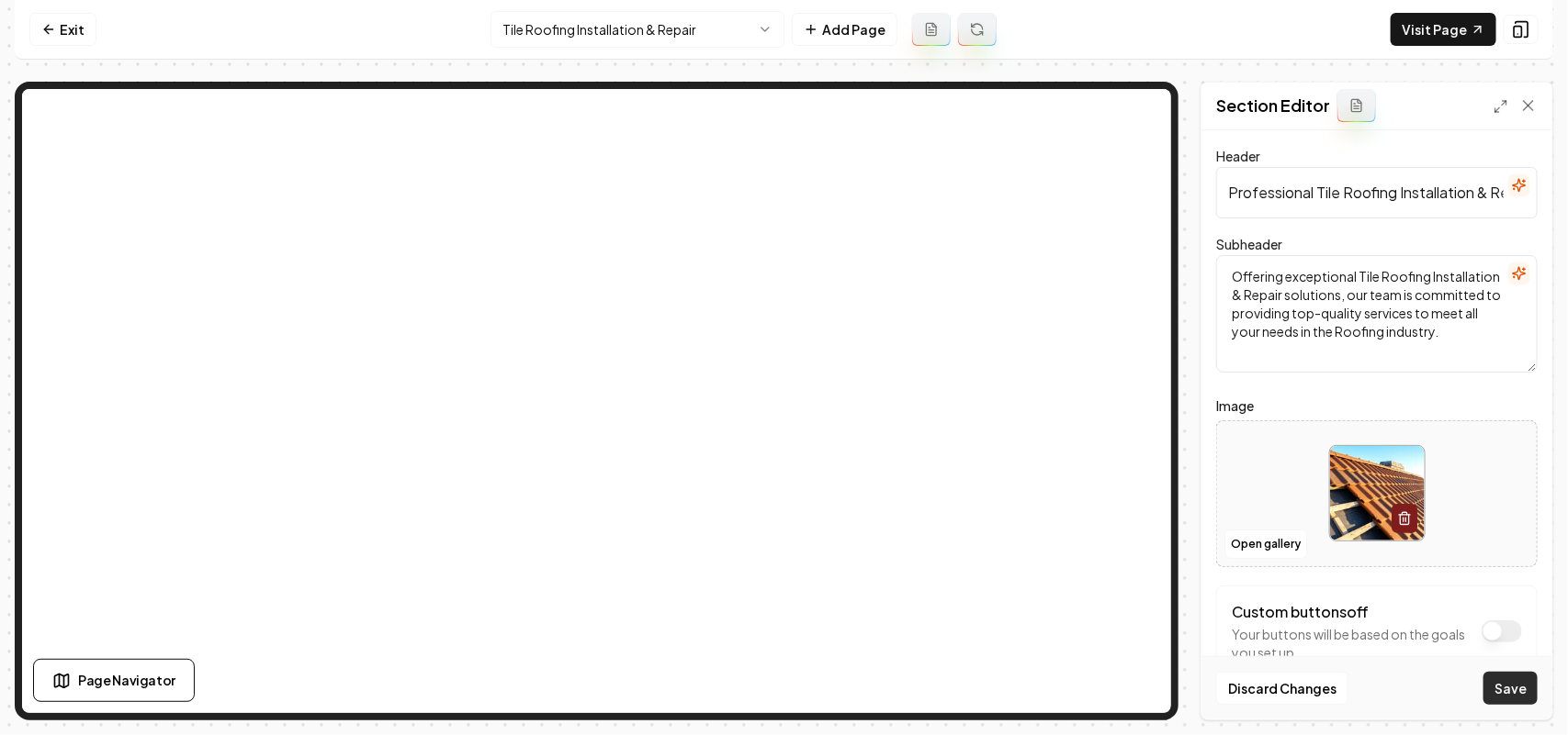
click at [781, 694] on button "Save" at bounding box center [1511, 688] width 54 height 33
click at [568, 23] on html "Computer Required This feature is only available on a computer. Please switch t…" at bounding box center [784, 368] width 1568 height 735
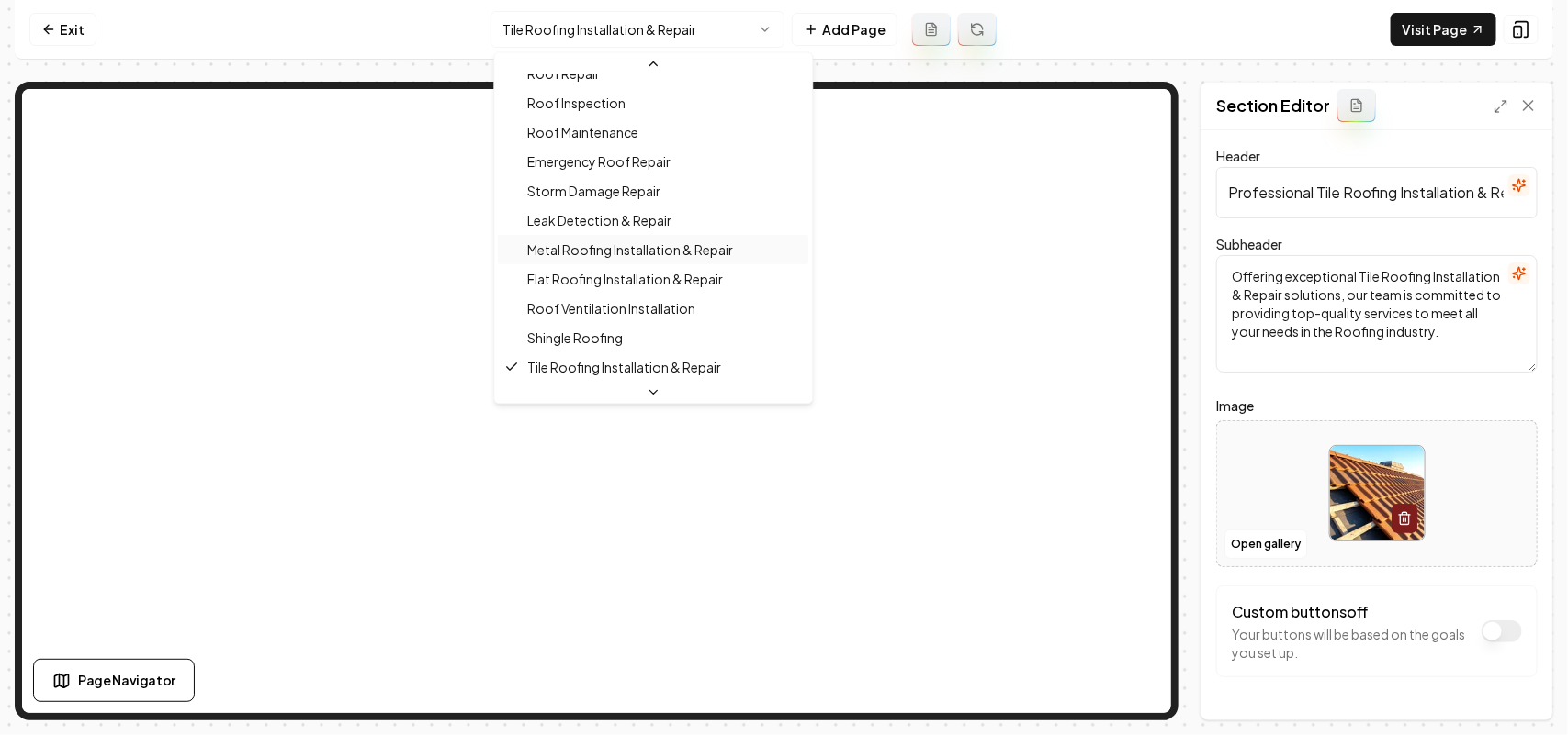
scroll to position [340, 0]
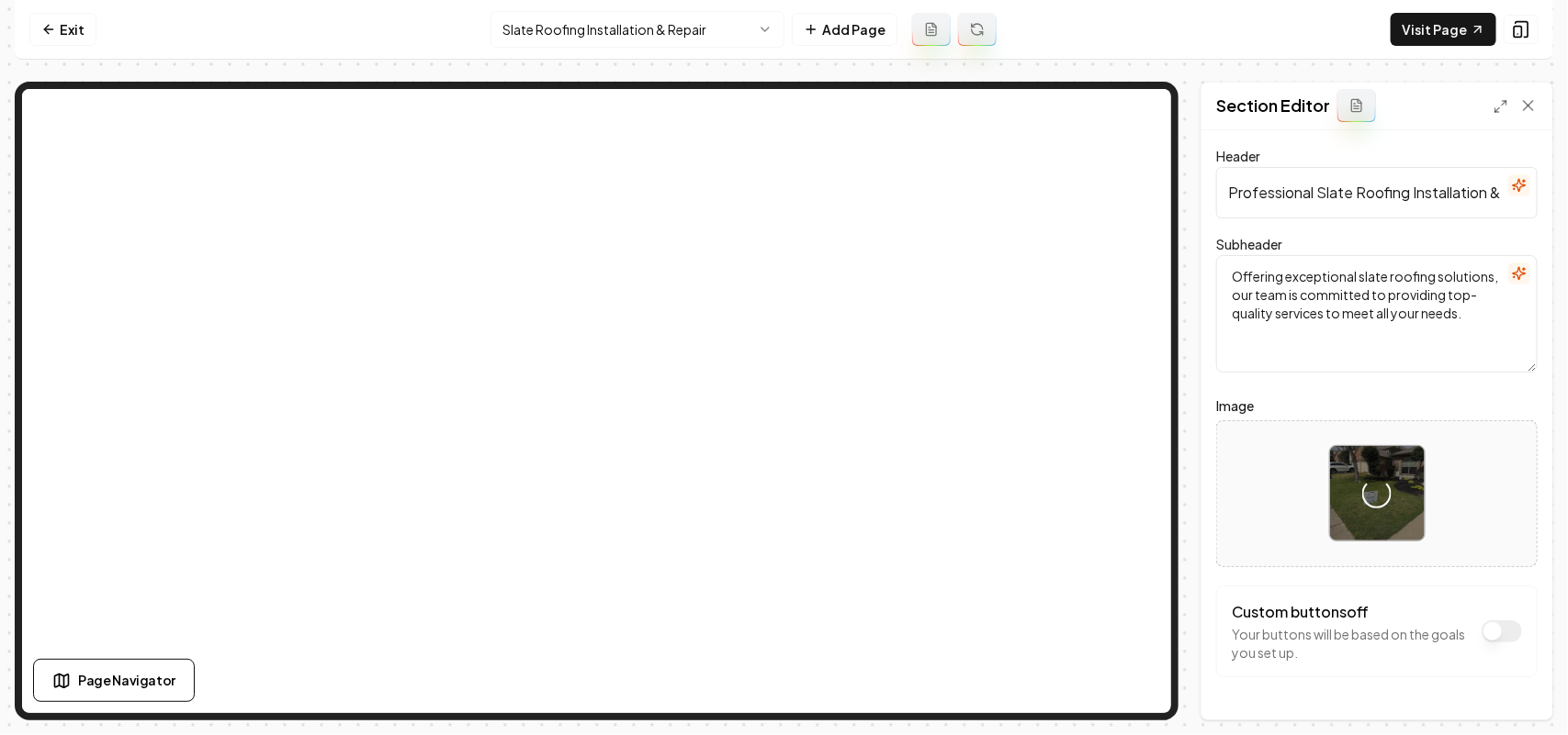
click at [600, 18] on html "Computer Required This feature is only available on a computer. Please switch t…" at bounding box center [784, 368] width 1568 height 735
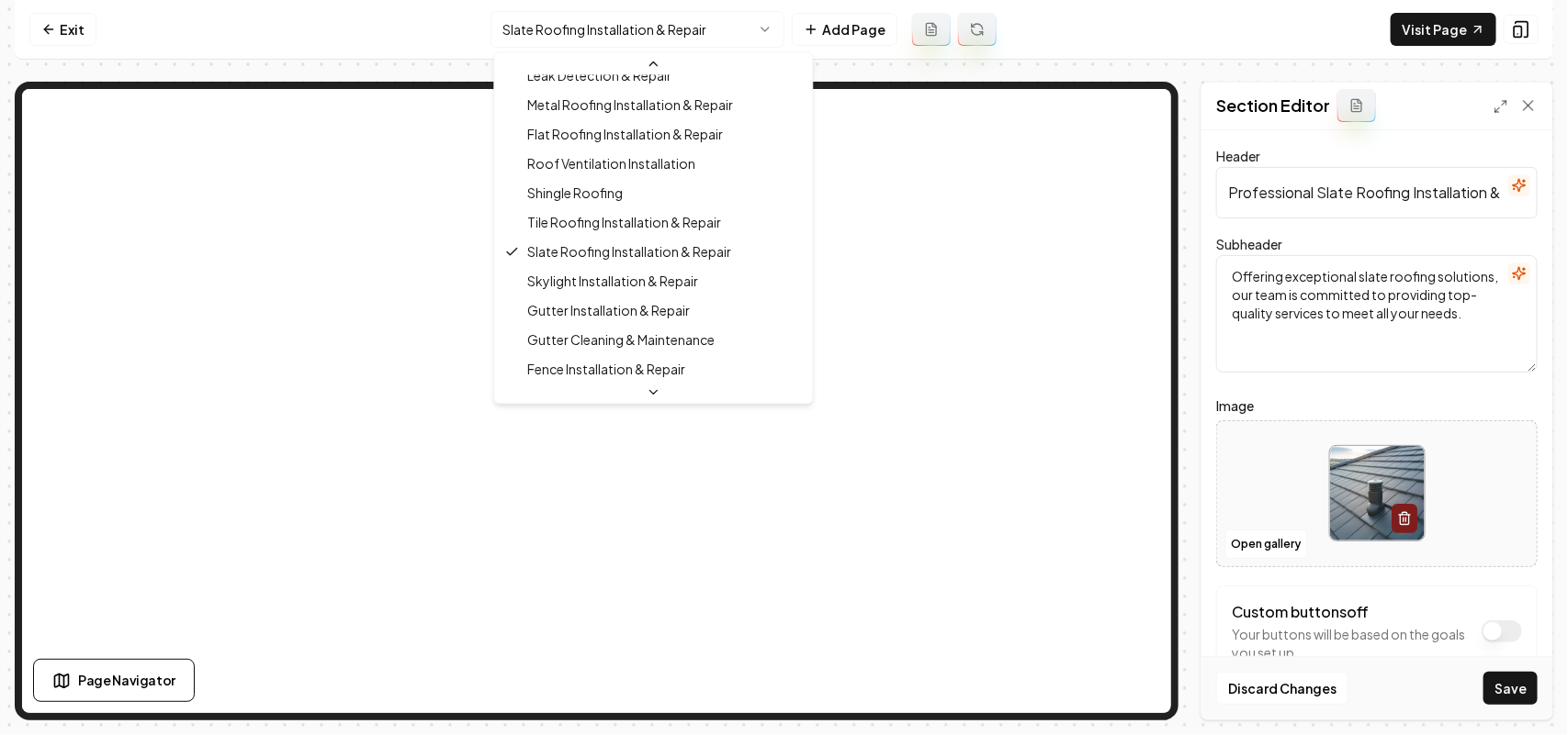
scroll to position [485, 0]
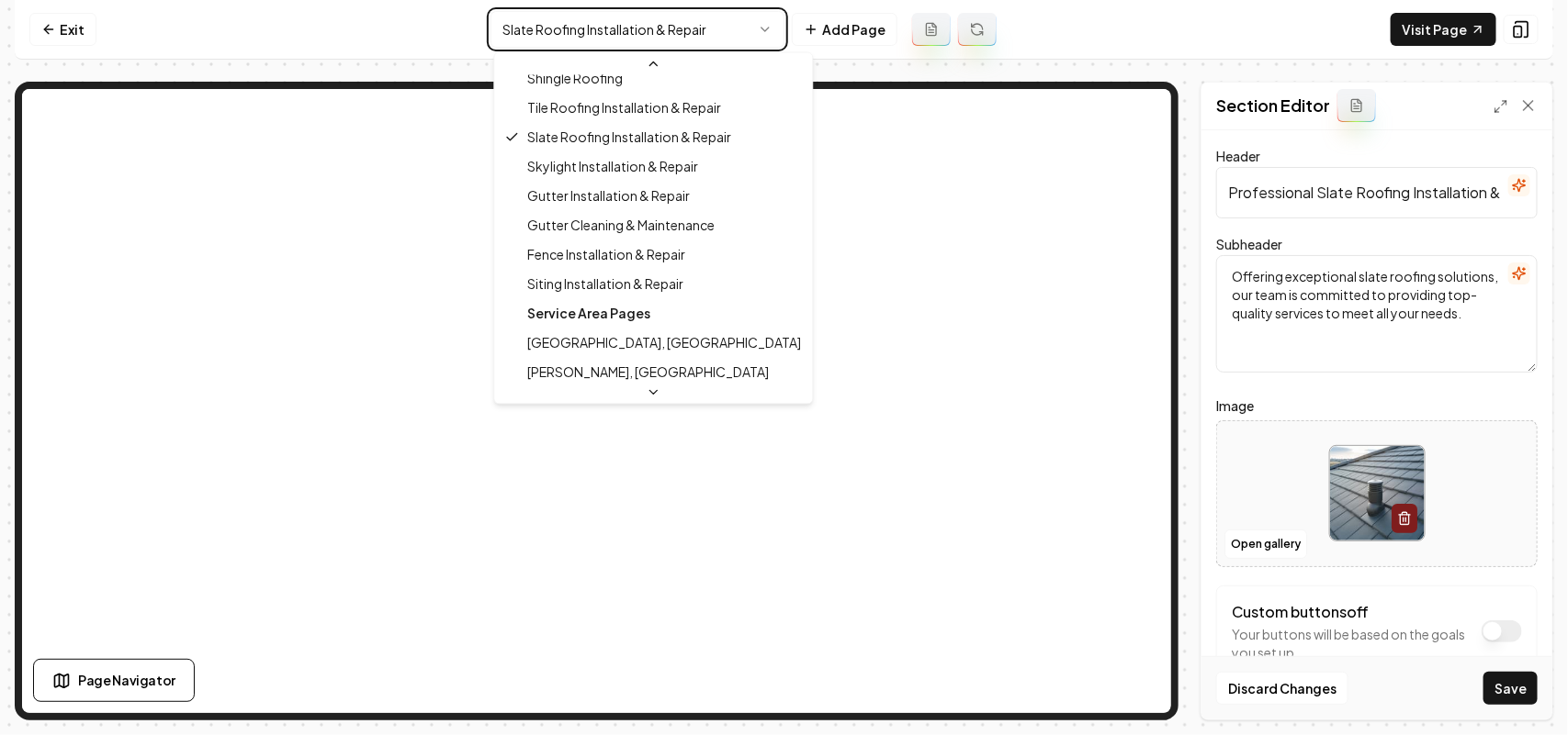
click at [781, 676] on html "Computer Required This feature is only available on a computer. Please switch t…" at bounding box center [784, 368] width 1568 height 735
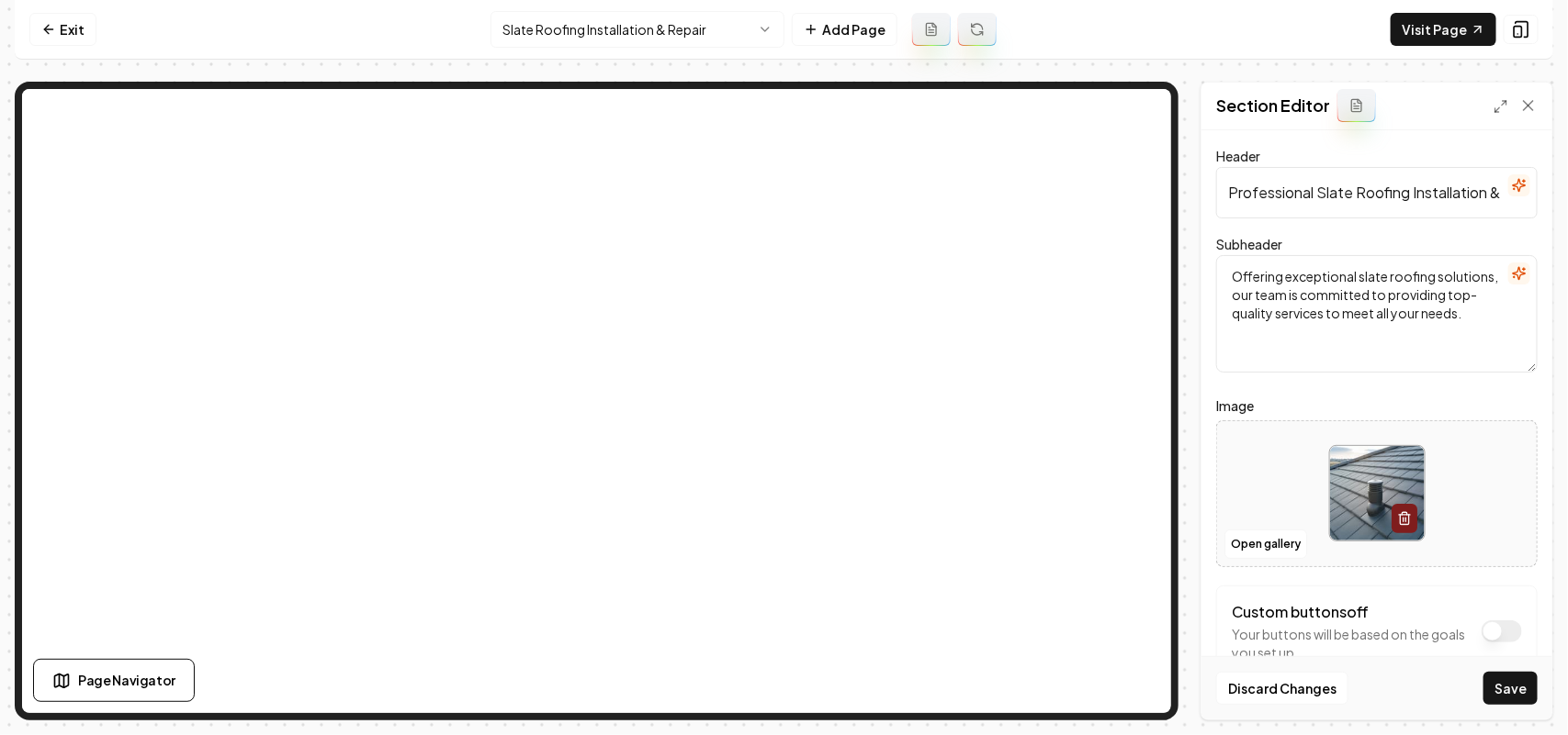
click at [781, 708] on div "Discard Changes Save" at bounding box center [1377, 687] width 351 height 63
click at [781, 698] on button "Save" at bounding box center [1511, 688] width 54 height 33
click at [682, 37] on html "Computer Required This feature is only available on a computer. Please switch t…" at bounding box center [784, 368] width 1568 height 735
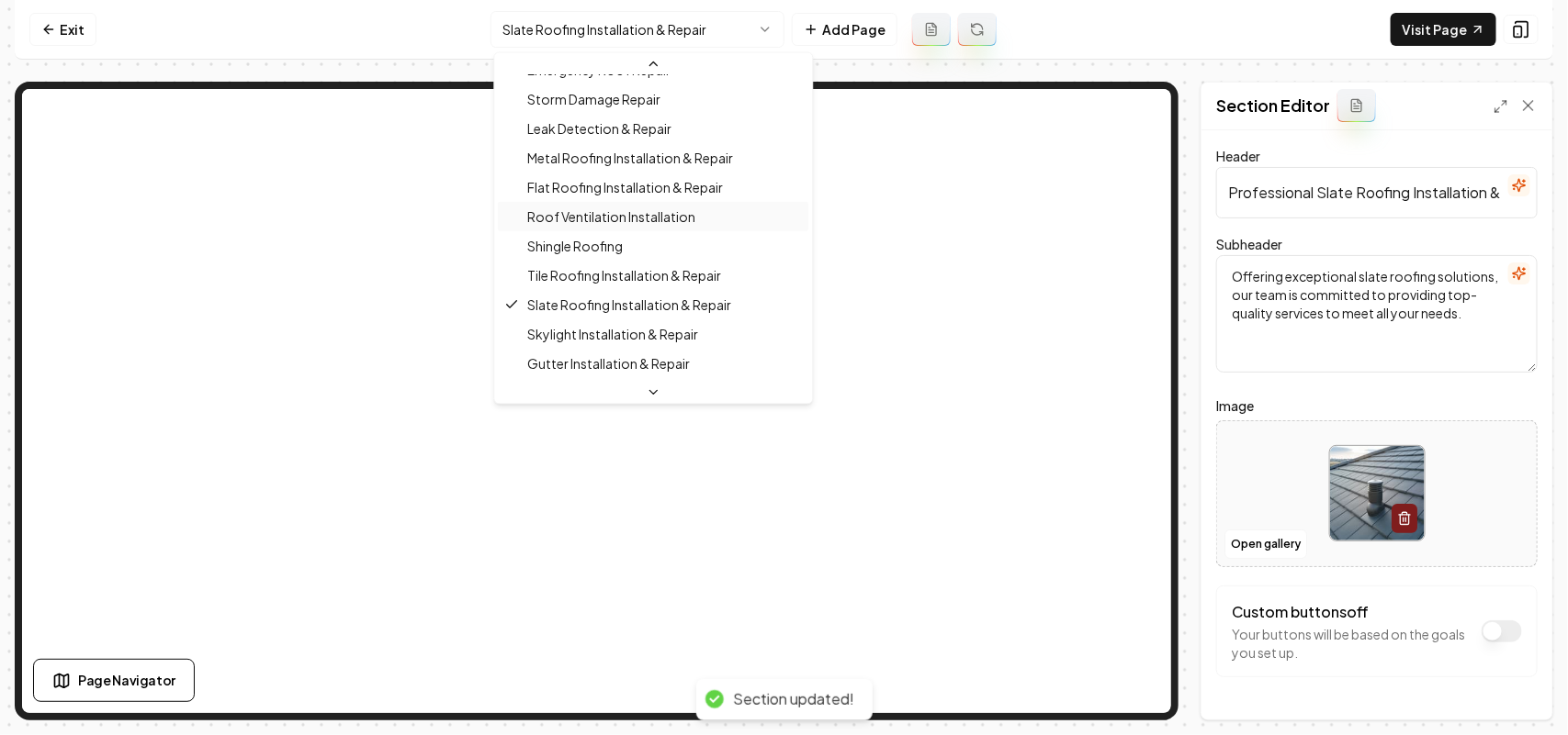
scroll to position [370, 0]
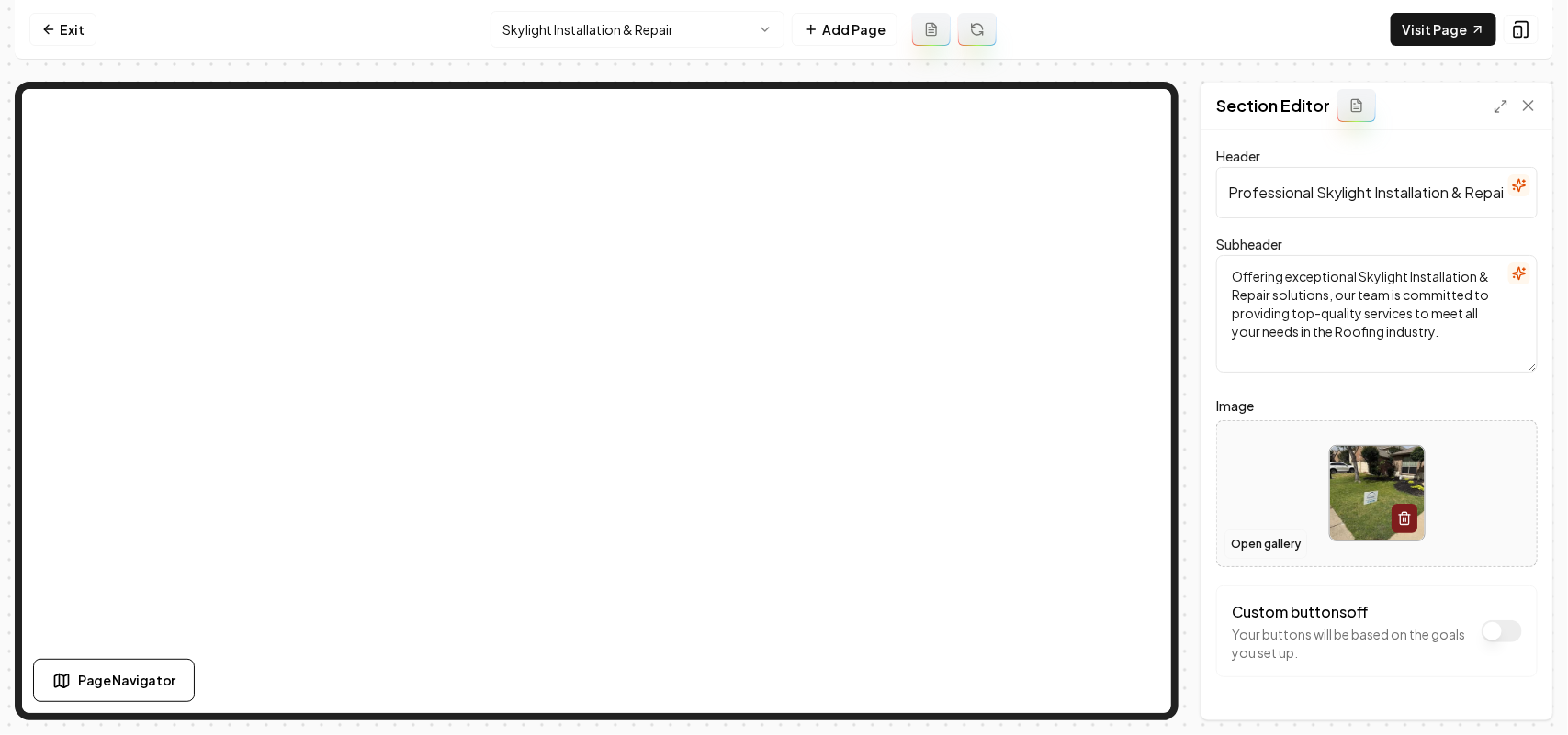
click at [781, 543] on button "Open gallery" at bounding box center [1265, 544] width 82 height 29
click at [781, 501] on div at bounding box center [1376, 494] width 319 height 126
click at [781, 542] on button "Open gallery" at bounding box center [1265, 544] width 82 height 29
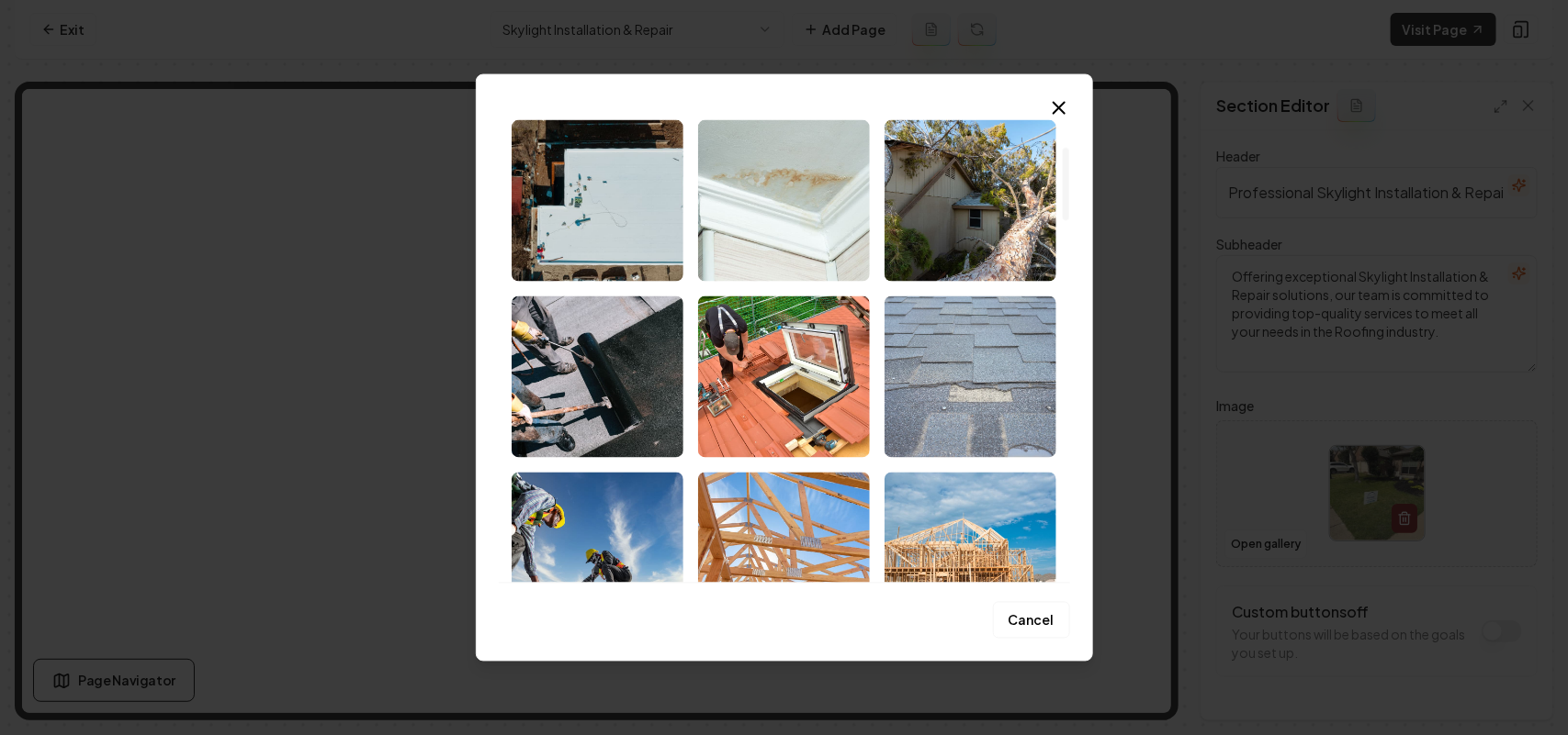
scroll to position [230, 0]
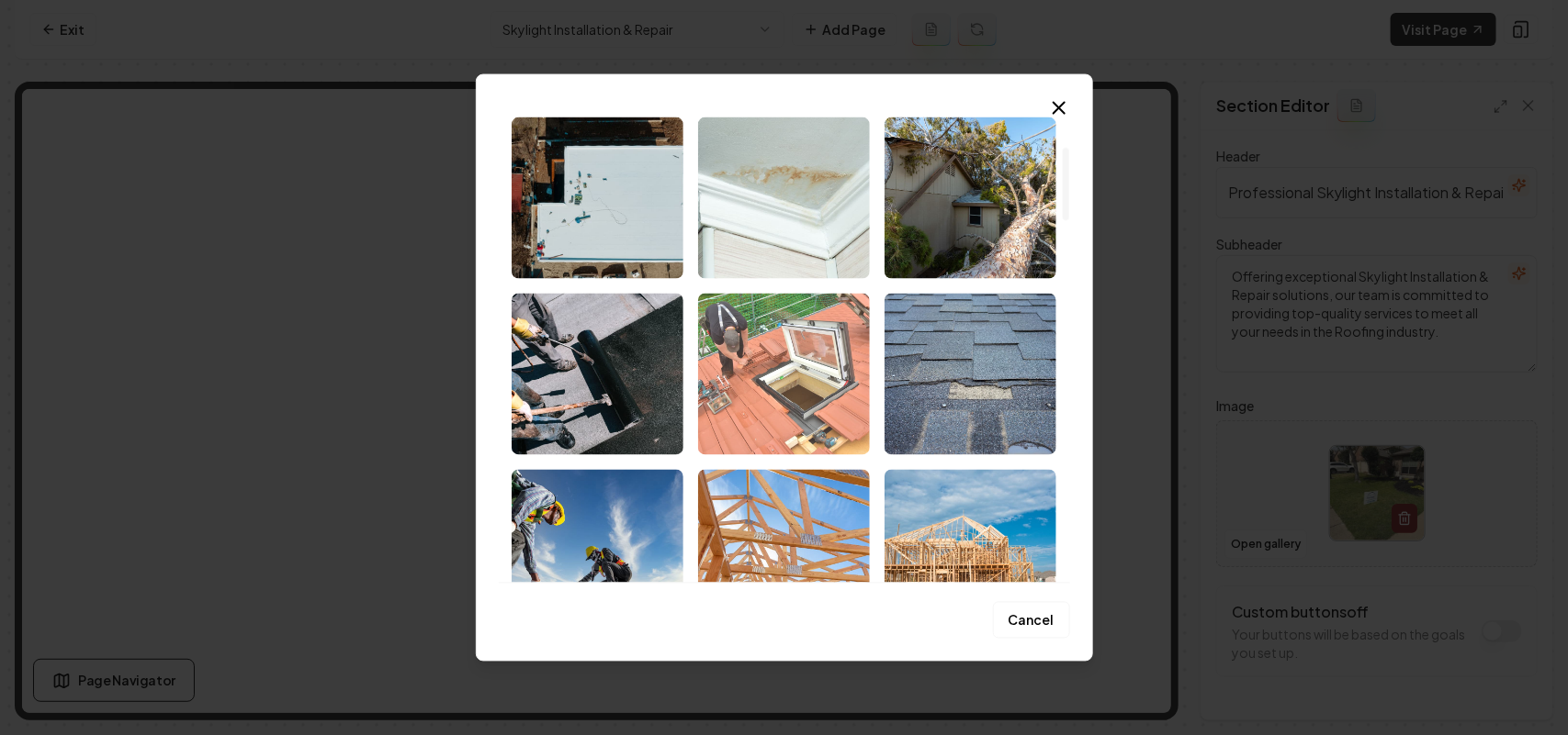
click at [708, 354] on img "Select image image_68bf758e5c7cd75eb8403072.jpeg" at bounding box center [784, 373] width 172 height 162
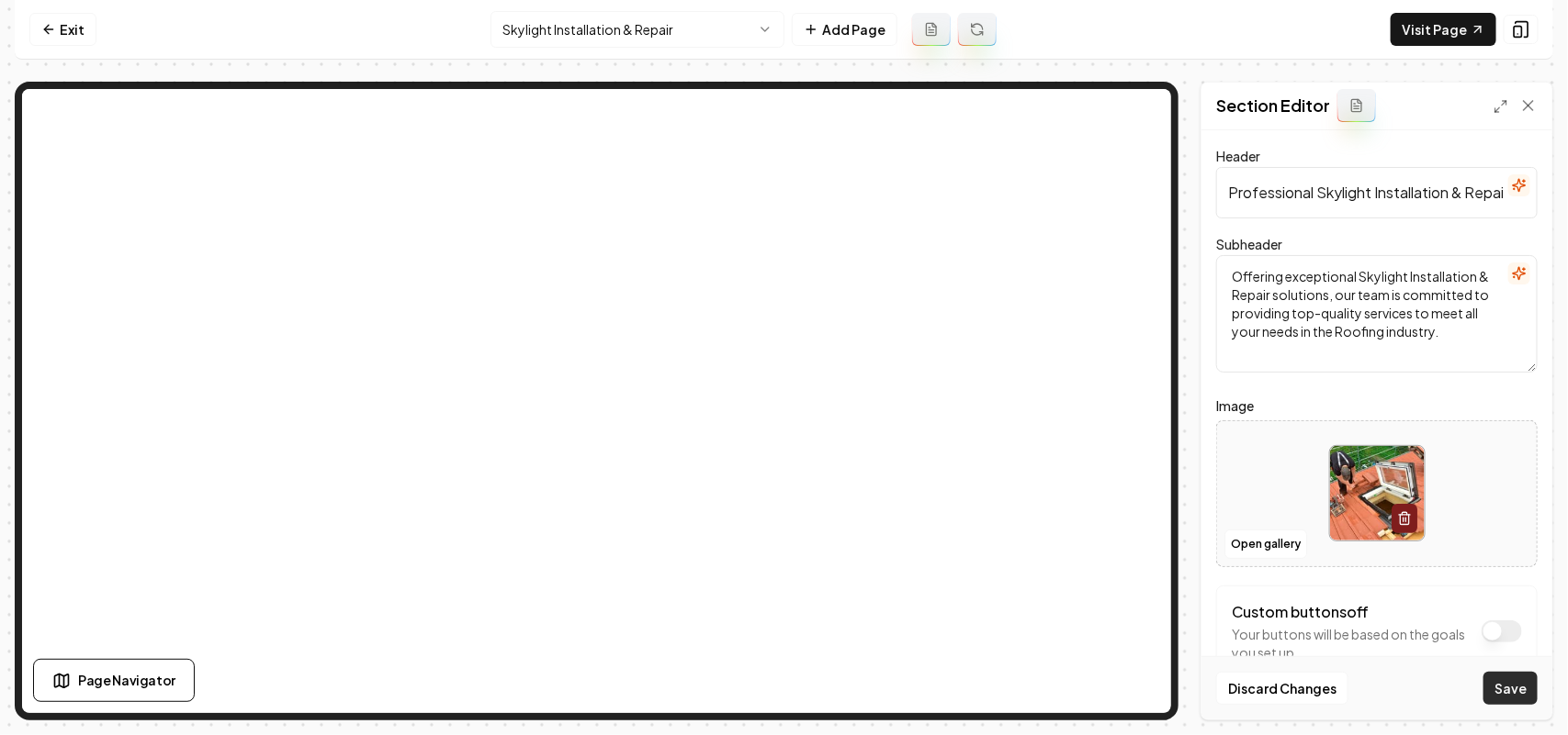
click at [781, 696] on button "Save" at bounding box center [1511, 688] width 54 height 33
click at [585, 26] on html "Computer Required This feature is only available on a computer. Please switch t…" at bounding box center [784, 368] width 1568 height 735
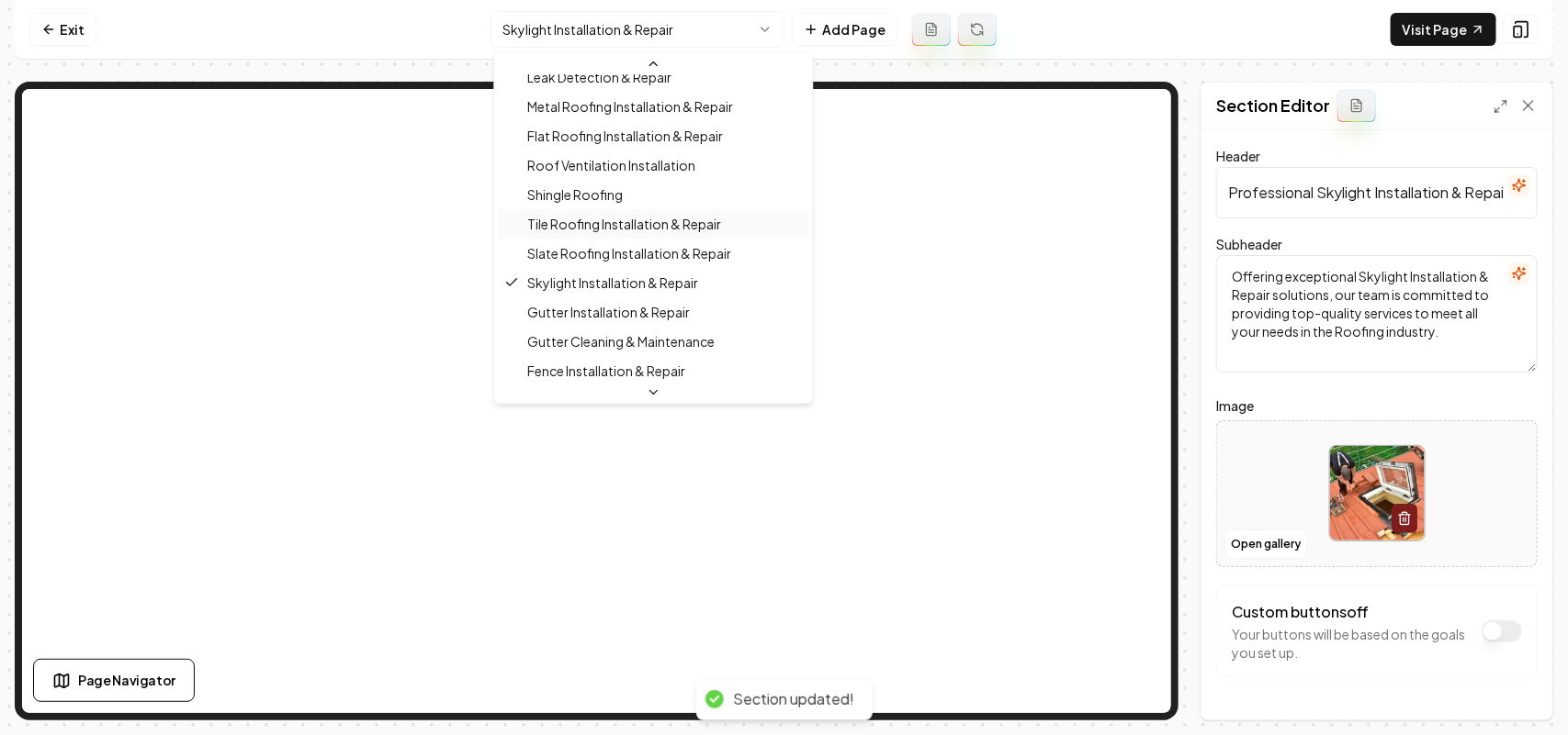
scroll to position [399, 0]
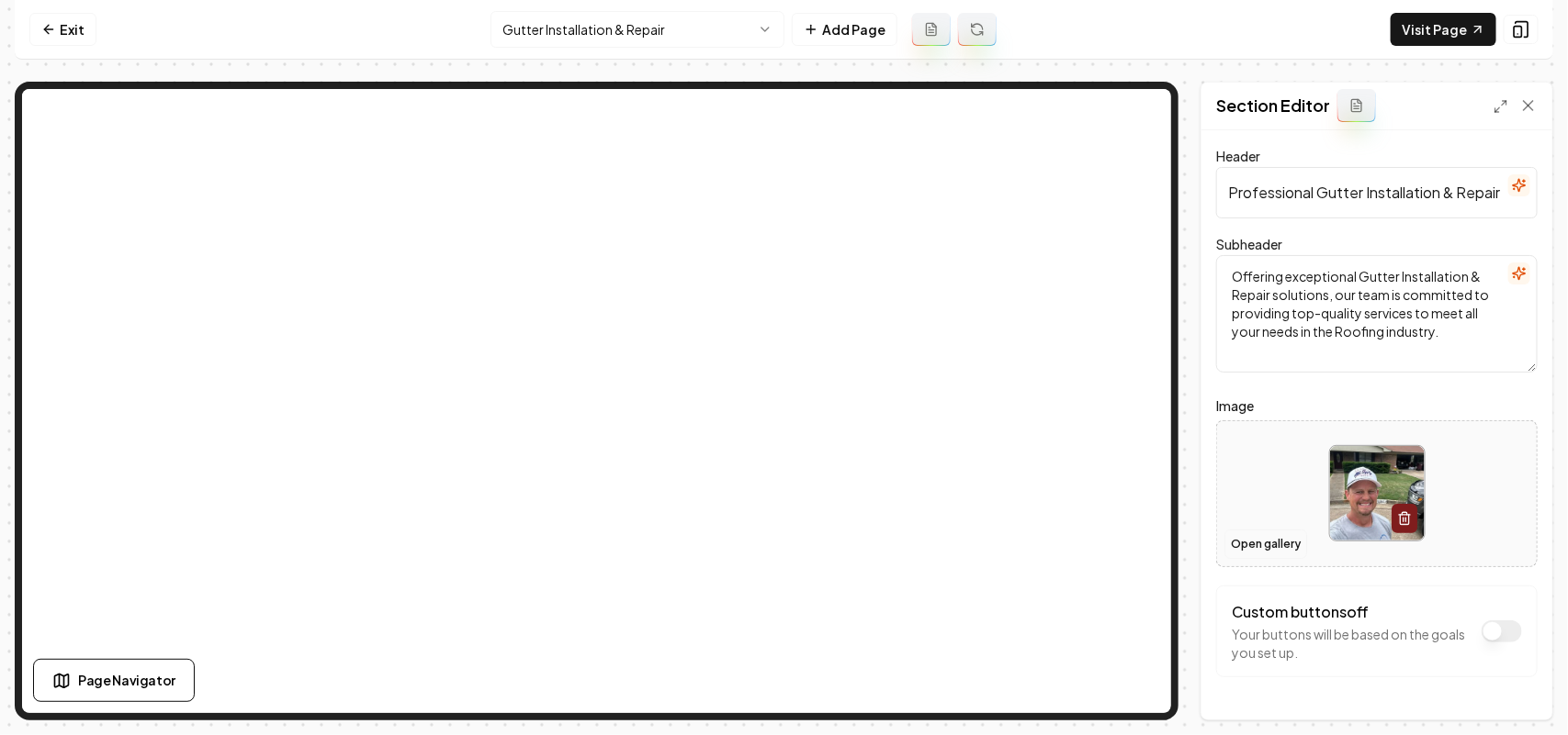
click at [781, 535] on button "Open gallery" at bounding box center [1265, 544] width 82 height 29
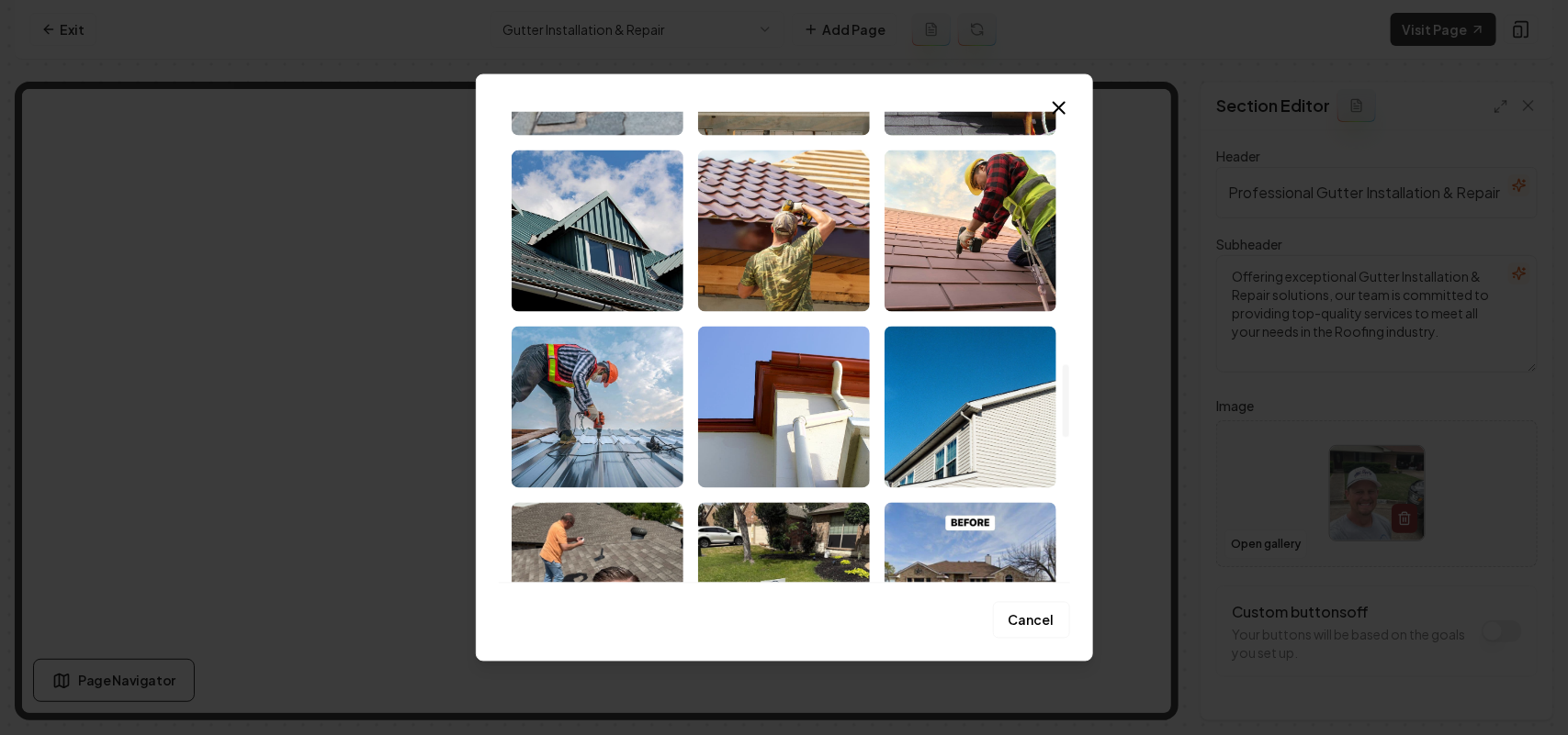
scroll to position [1721, 0]
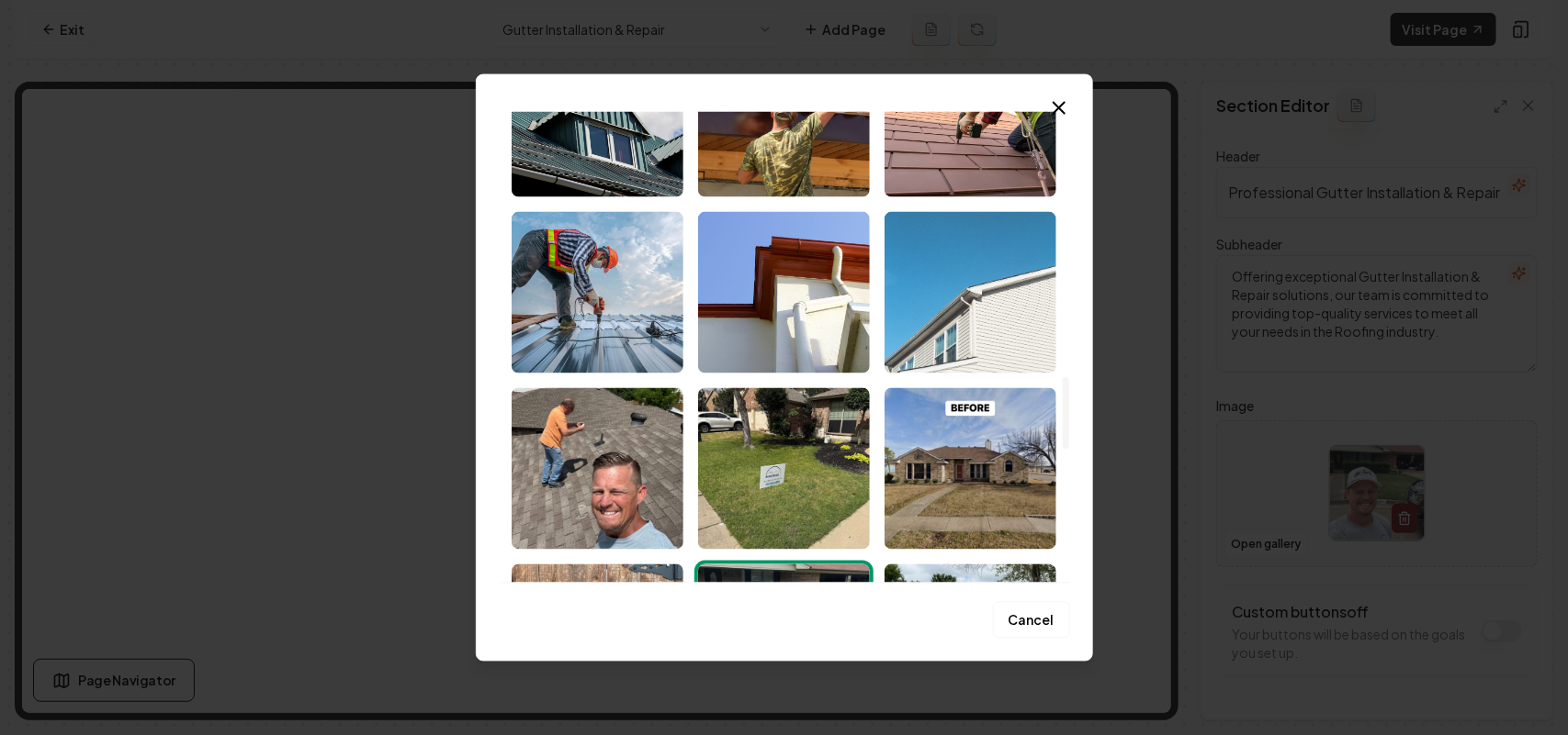
click at [781, 308] on img "Select image image_687004c65c7cd75eb86197dc.jpg" at bounding box center [970, 292] width 172 height 162
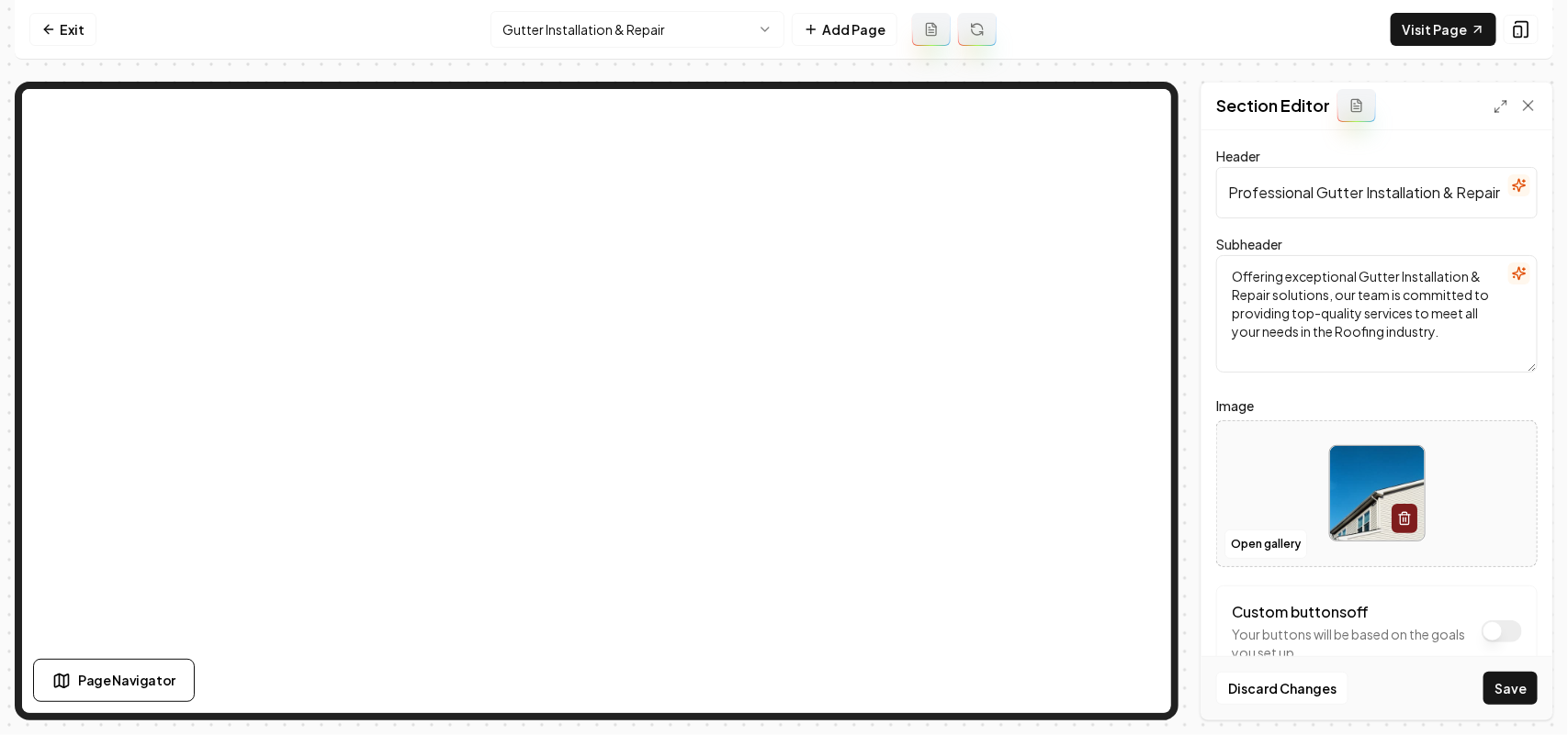
click at [781, 682] on div "Discard Changes Save" at bounding box center [1377, 687] width 351 height 63
click at [781, 682] on button "Save" at bounding box center [1511, 688] width 54 height 33
click at [588, 35] on html "Computer Required This feature is only available on a computer. Please switch t…" at bounding box center [784, 368] width 1568 height 735
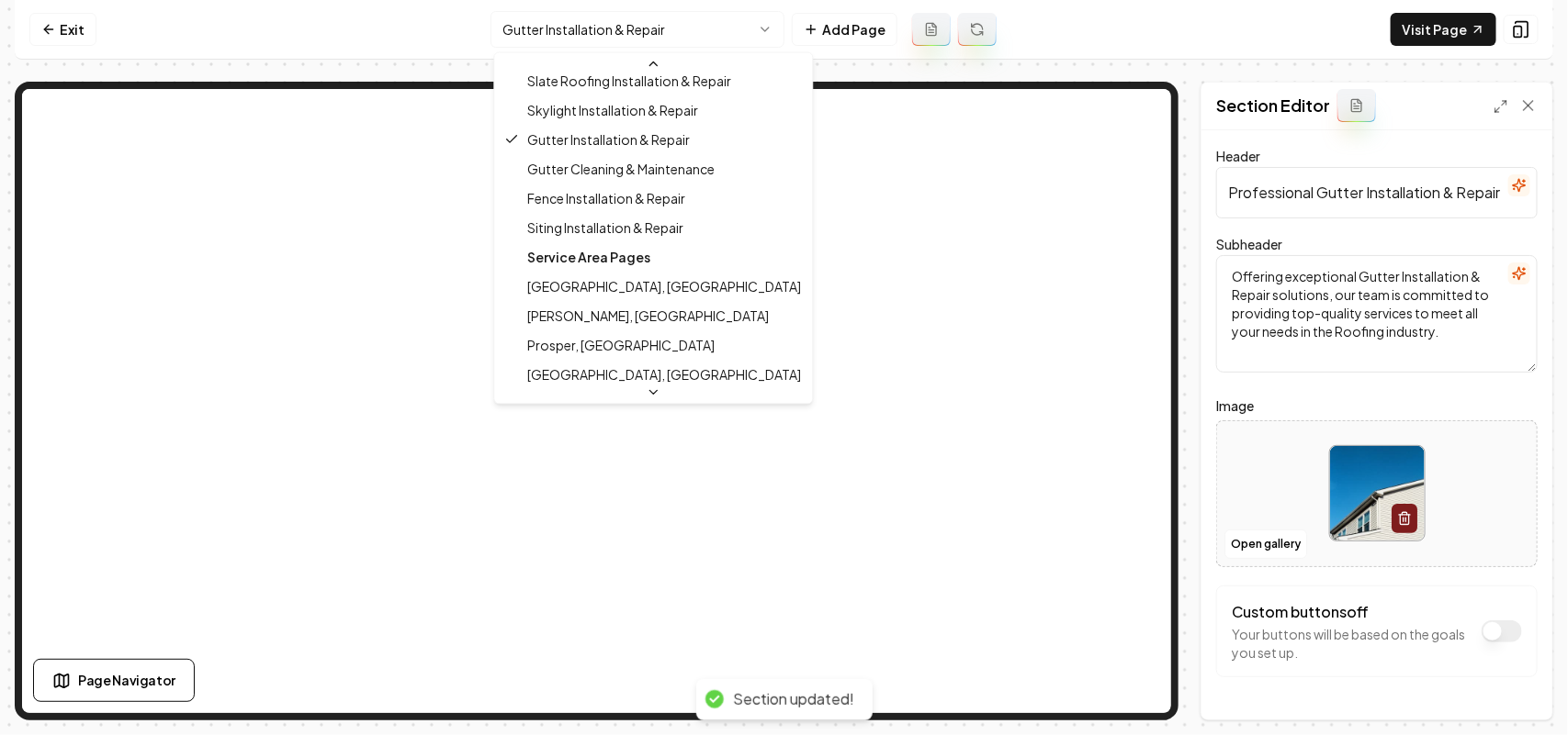
scroll to position [543, 0]
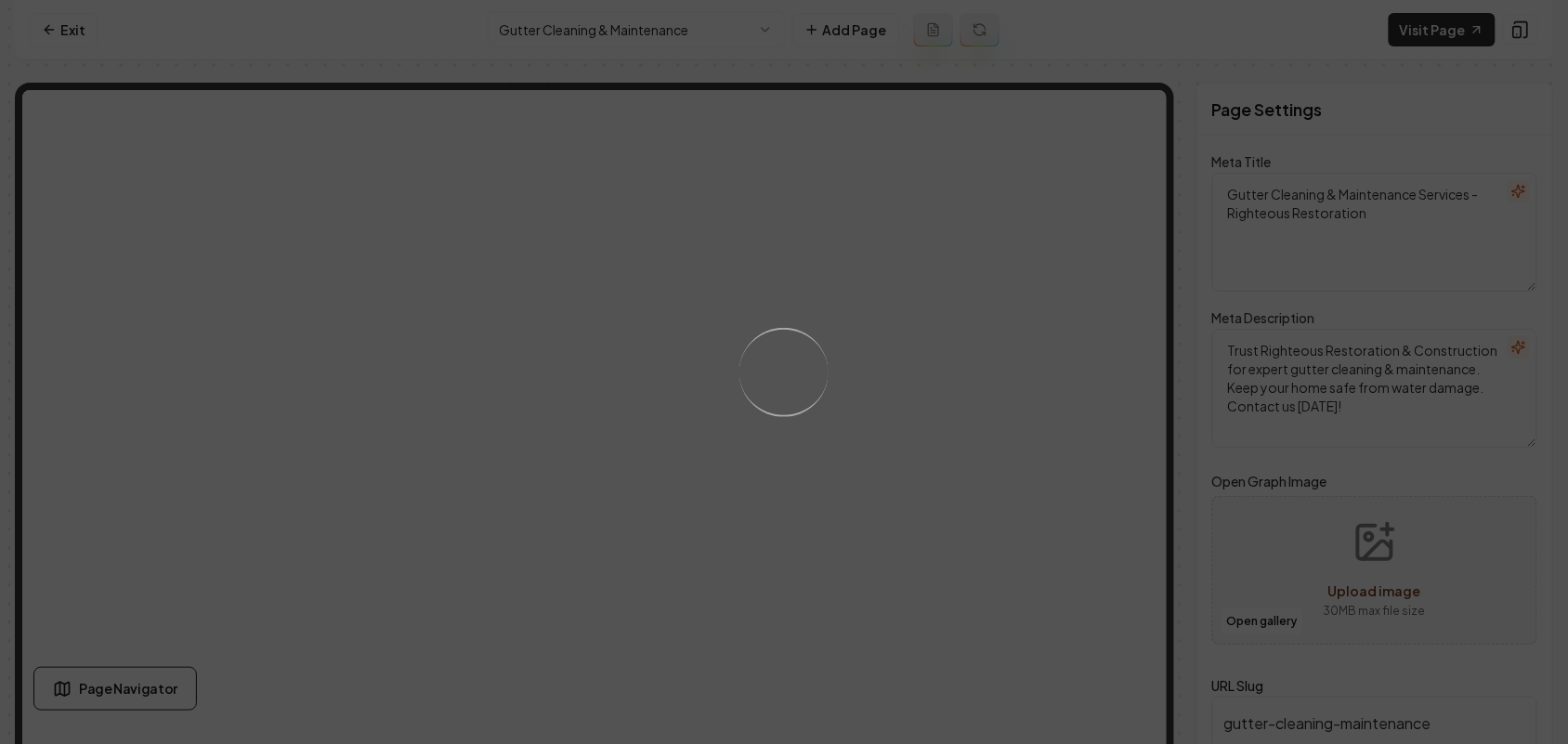
click at [790, 393] on div "Loading..." at bounding box center [784, 372] width 1568 height 744
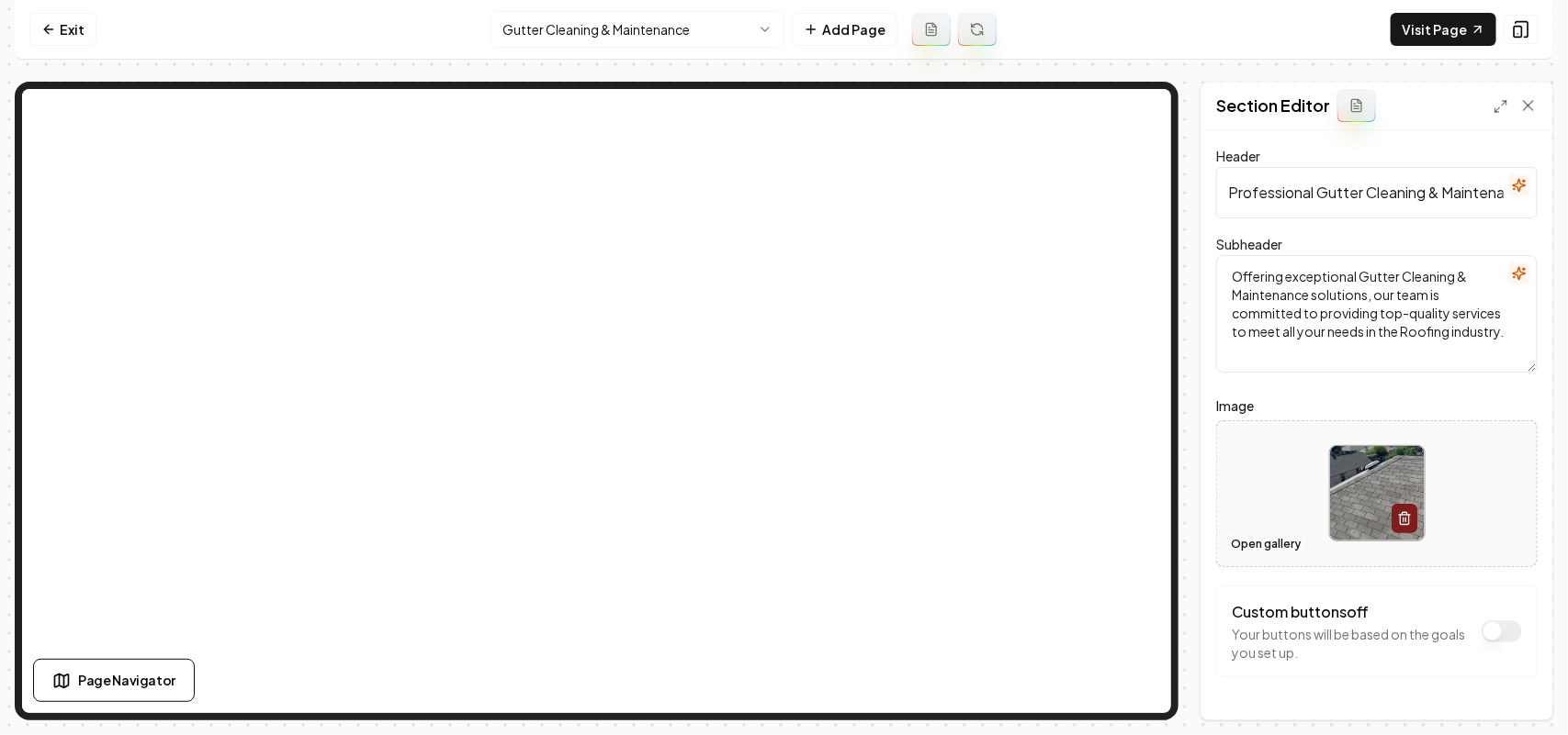
click at [781, 548] on button "Open gallery" at bounding box center [1265, 544] width 82 height 29
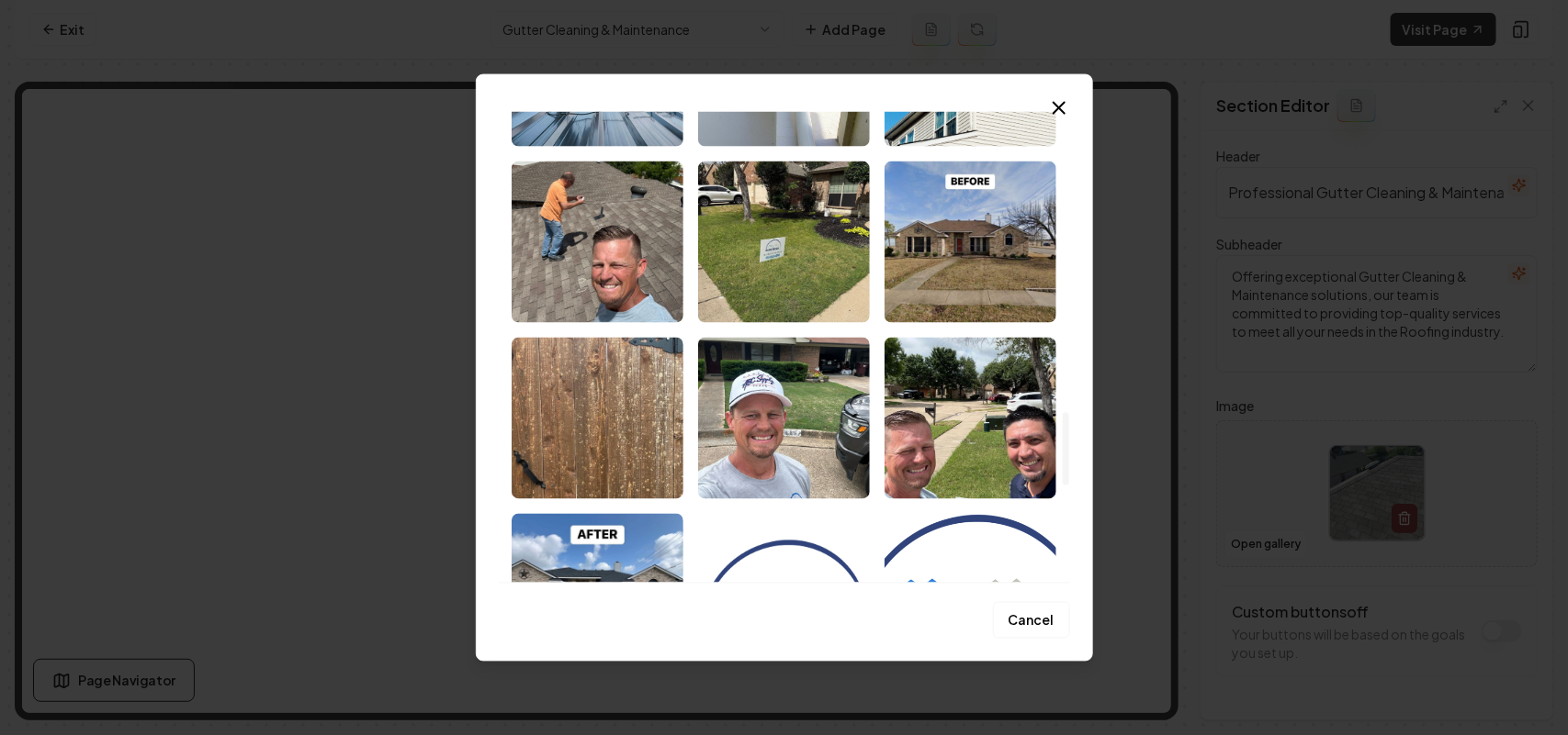
scroll to position [1951, 0]
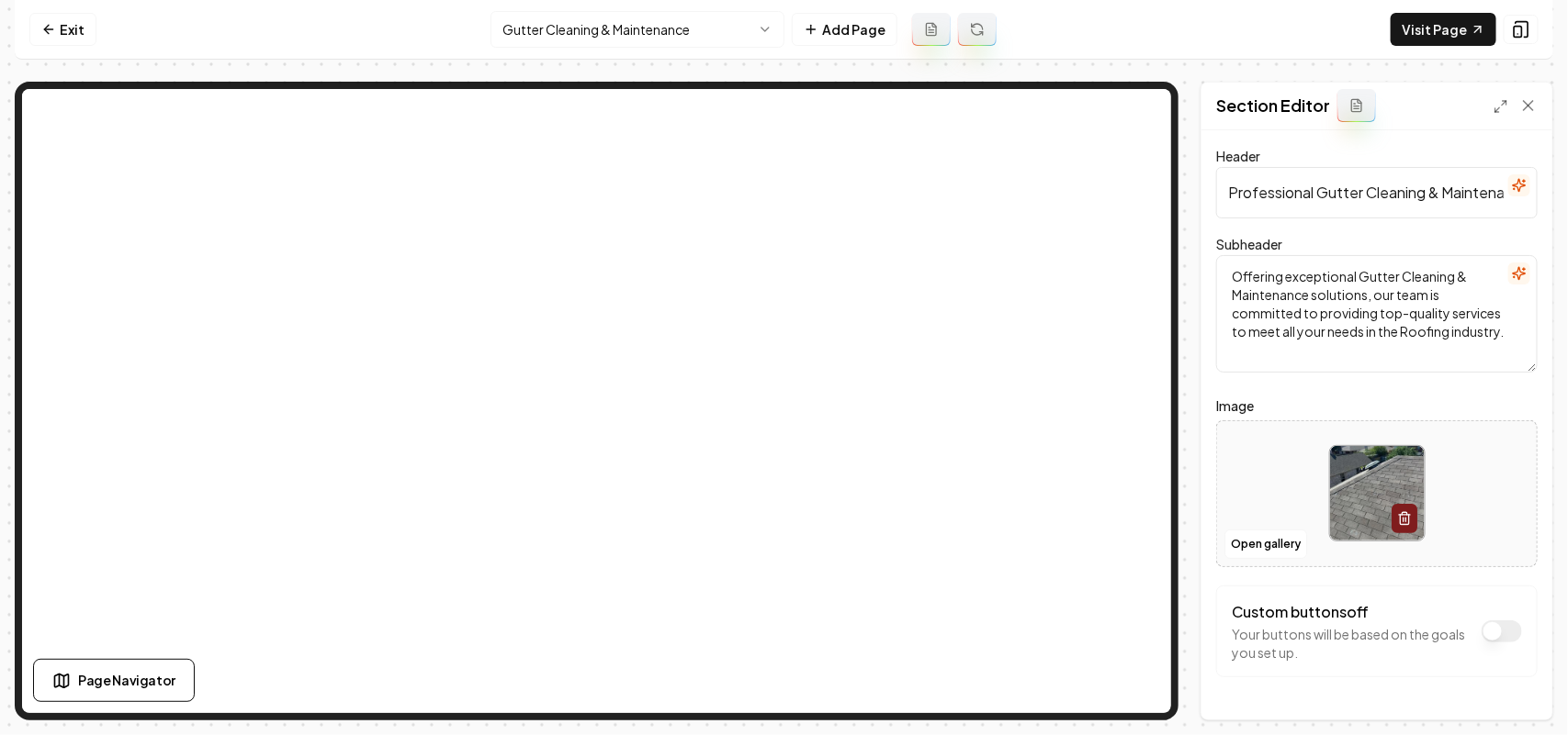
click at [781, 483] on div at bounding box center [1376, 494] width 319 height 126
type input "**********"
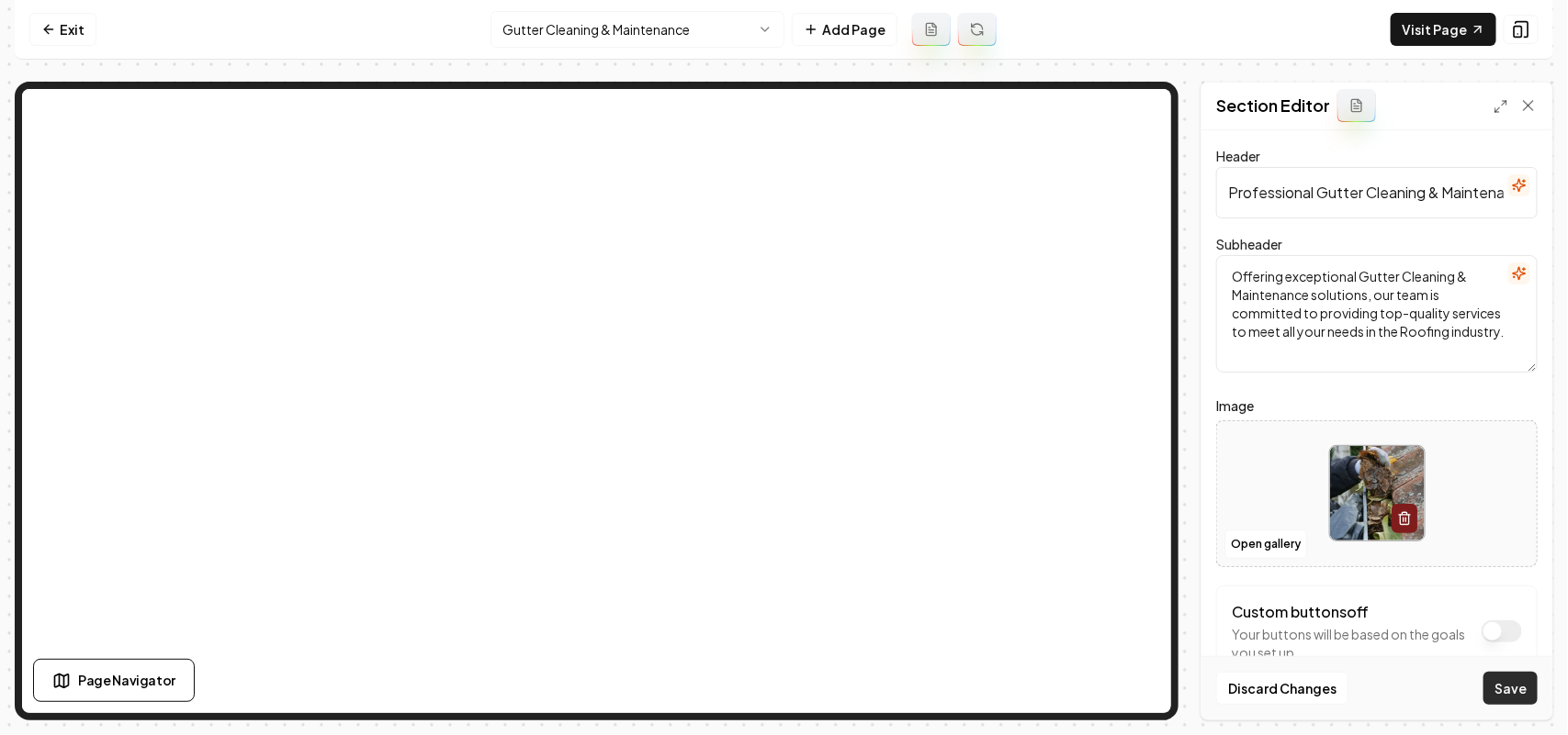
click at [781, 687] on button "Save" at bounding box center [1511, 688] width 54 height 33
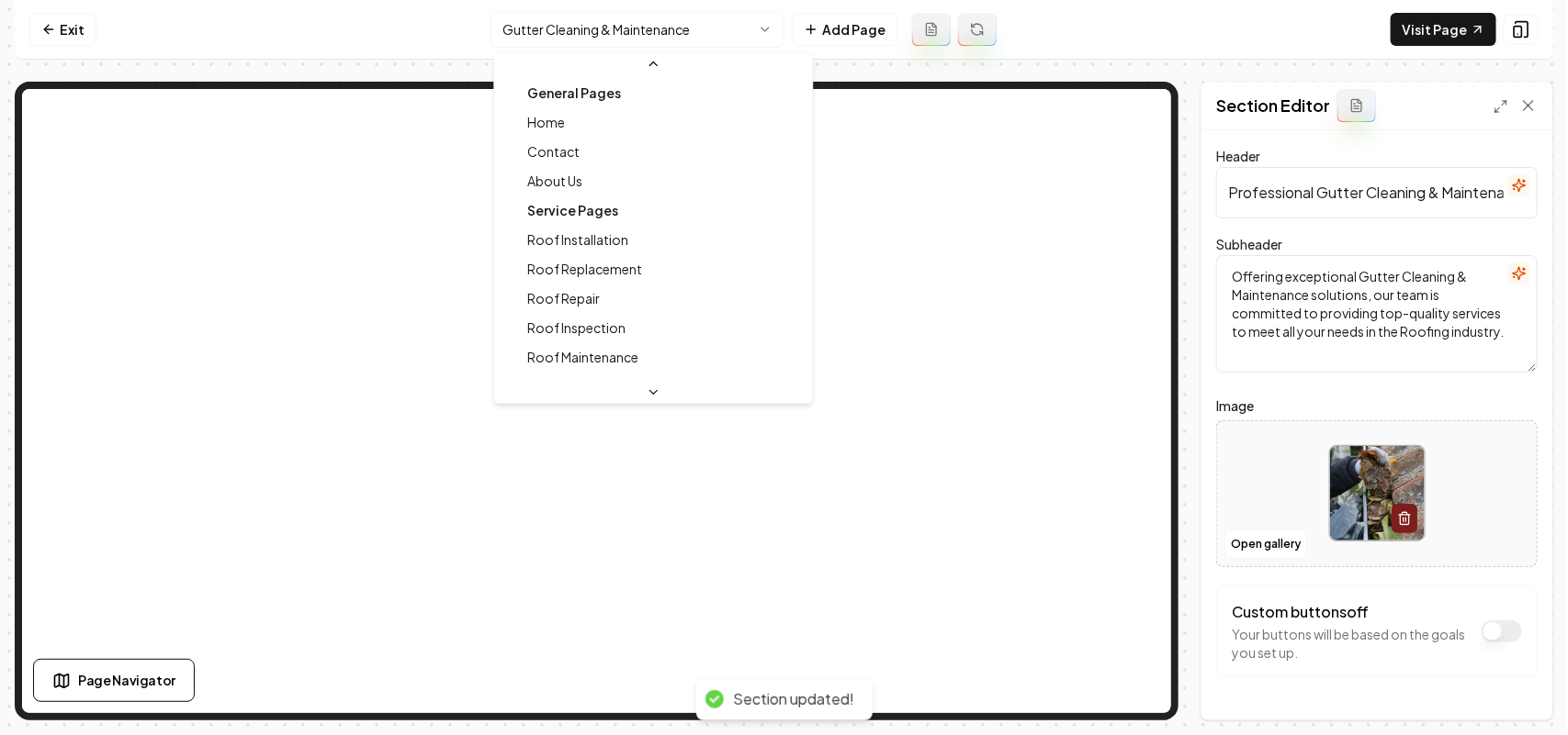
click at [663, 20] on html "Computer Required This feature is only available on a computer. Please switch t…" at bounding box center [784, 368] width 1568 height 735
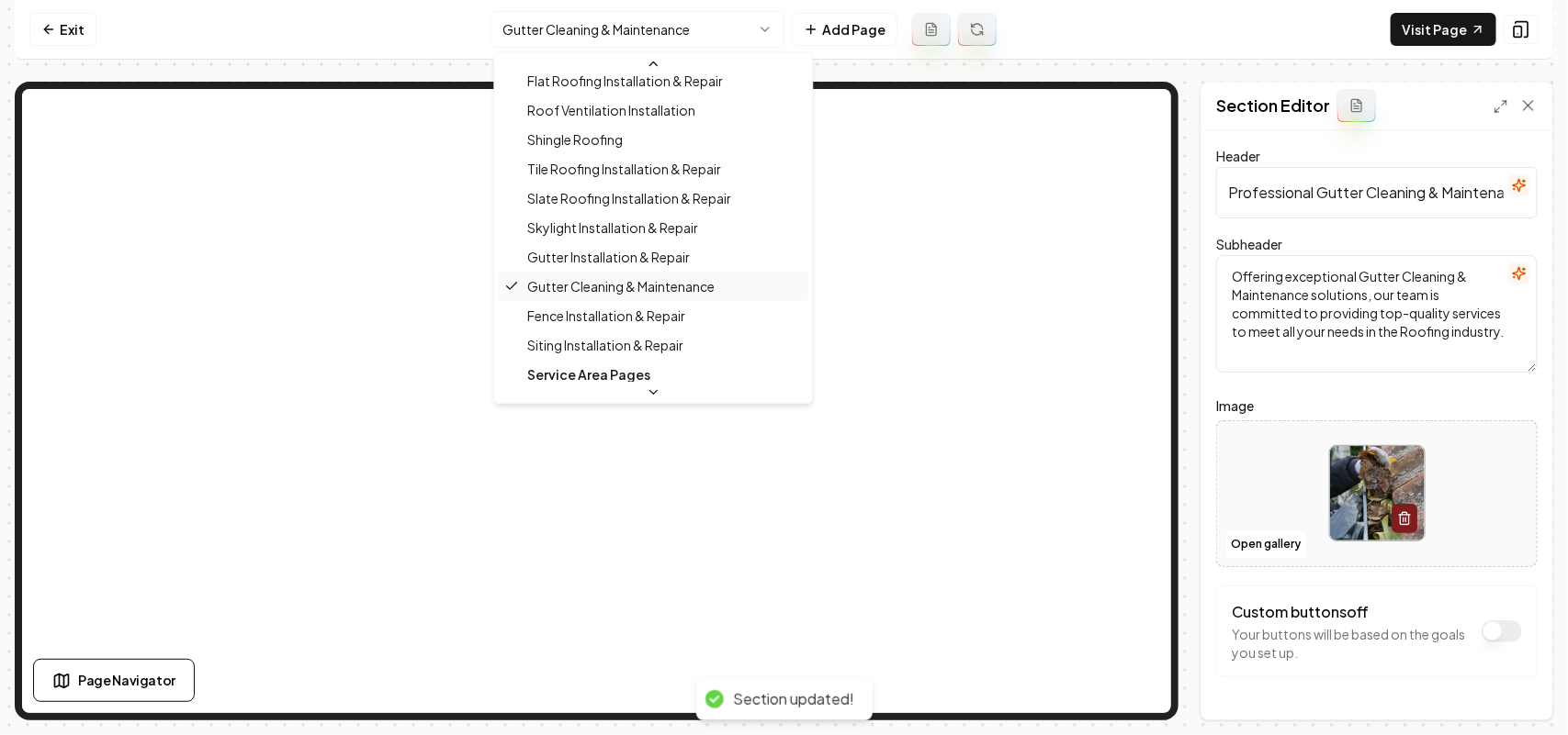
scroll to position [457, 0]
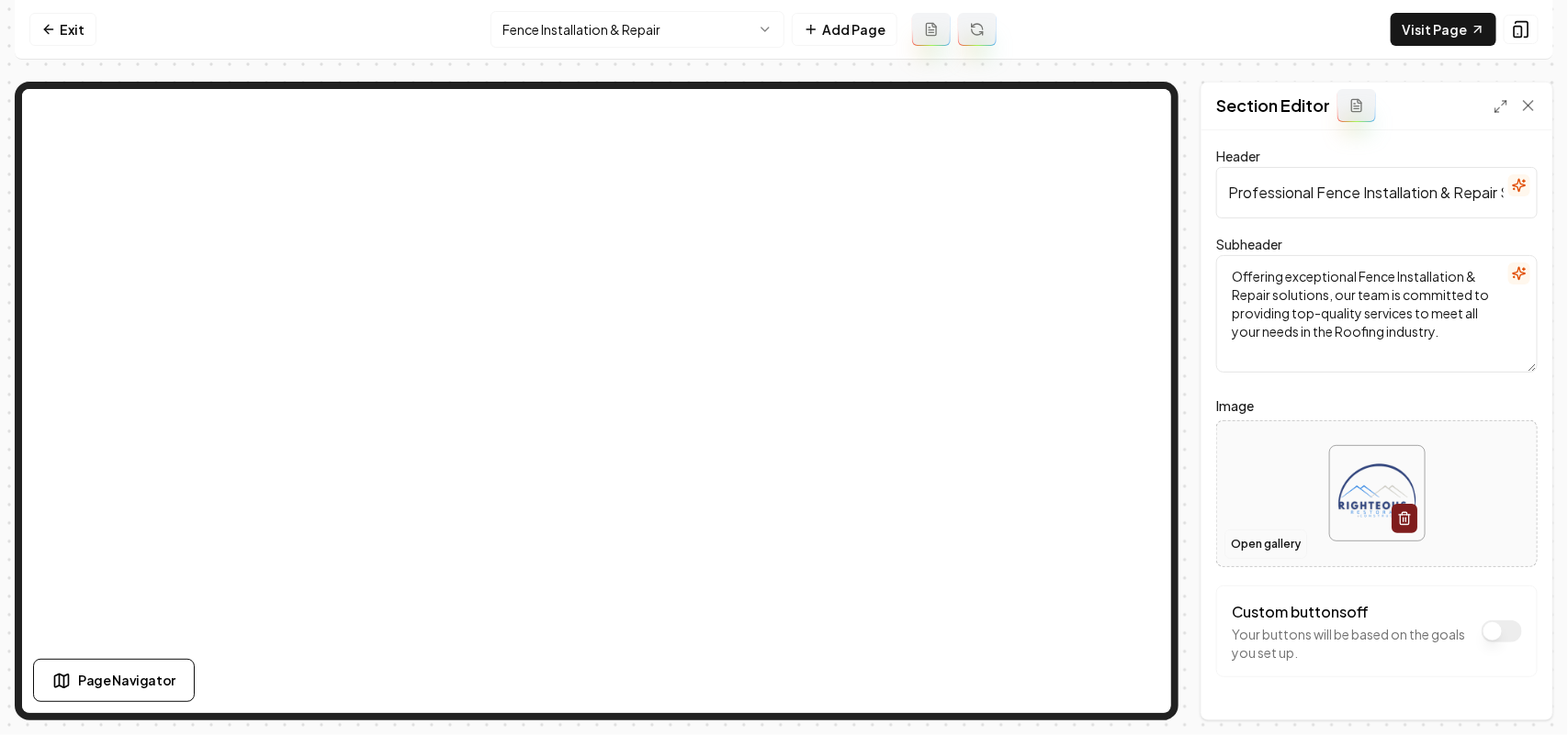
click at [781, 535] on button "Open gallery" at bounding box center [1265, 544] width 82 height 29
click at [781, 480] on div at bounding box center [1376, 494] width 319 height 126
click at [781, 583] on form "Header Professional Fence Installation & Repair Services Subheader Offering exc…" at bounding box center [1377, 448] width 321 height 606
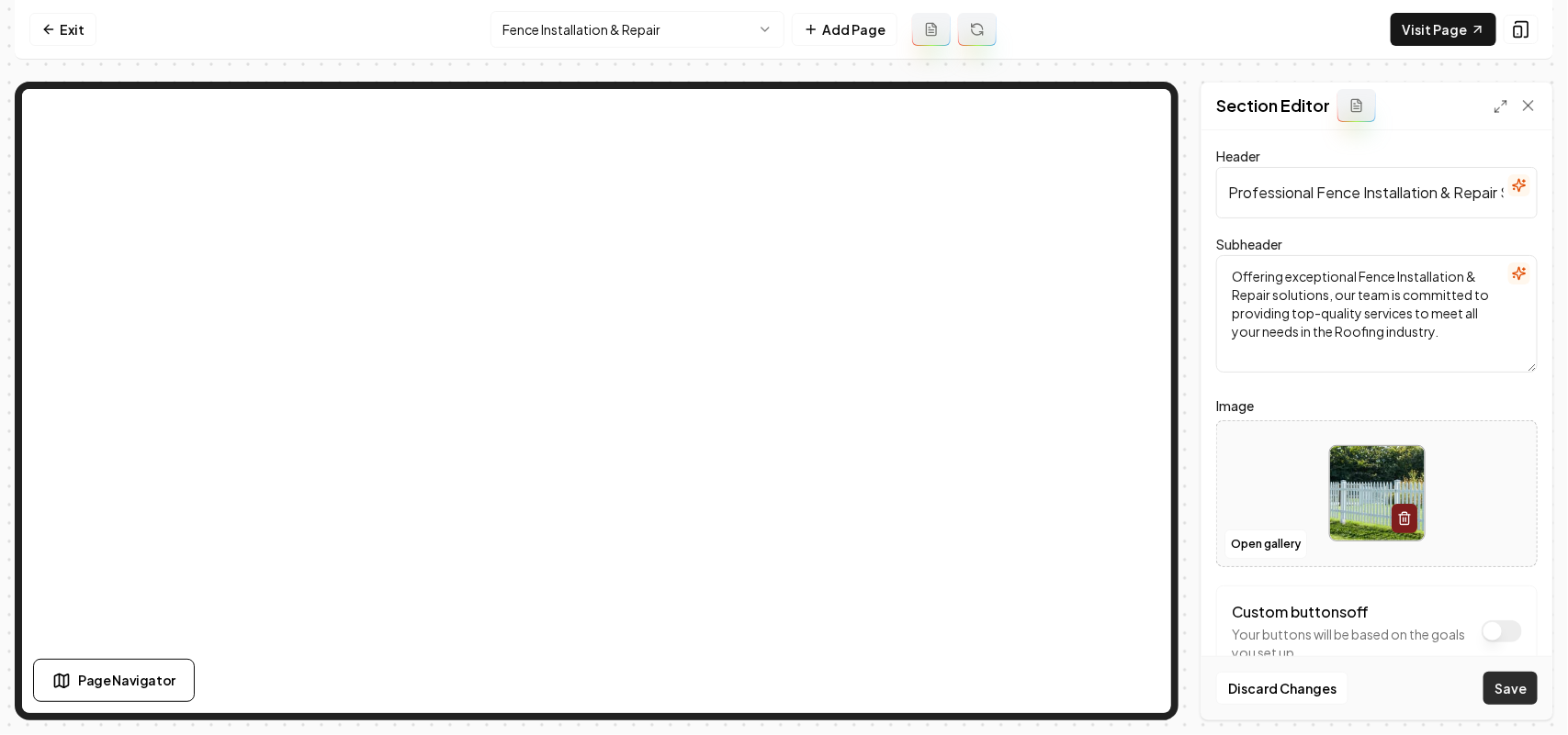
click at [781, 682] on button "Save" at bounding box center [1511, 688] width 54 height 33
click at [544, 30] on html "Computer Required This feature is only available on a computer. Please switch t…" at bounding box center [784, 368] width 1568 height 735
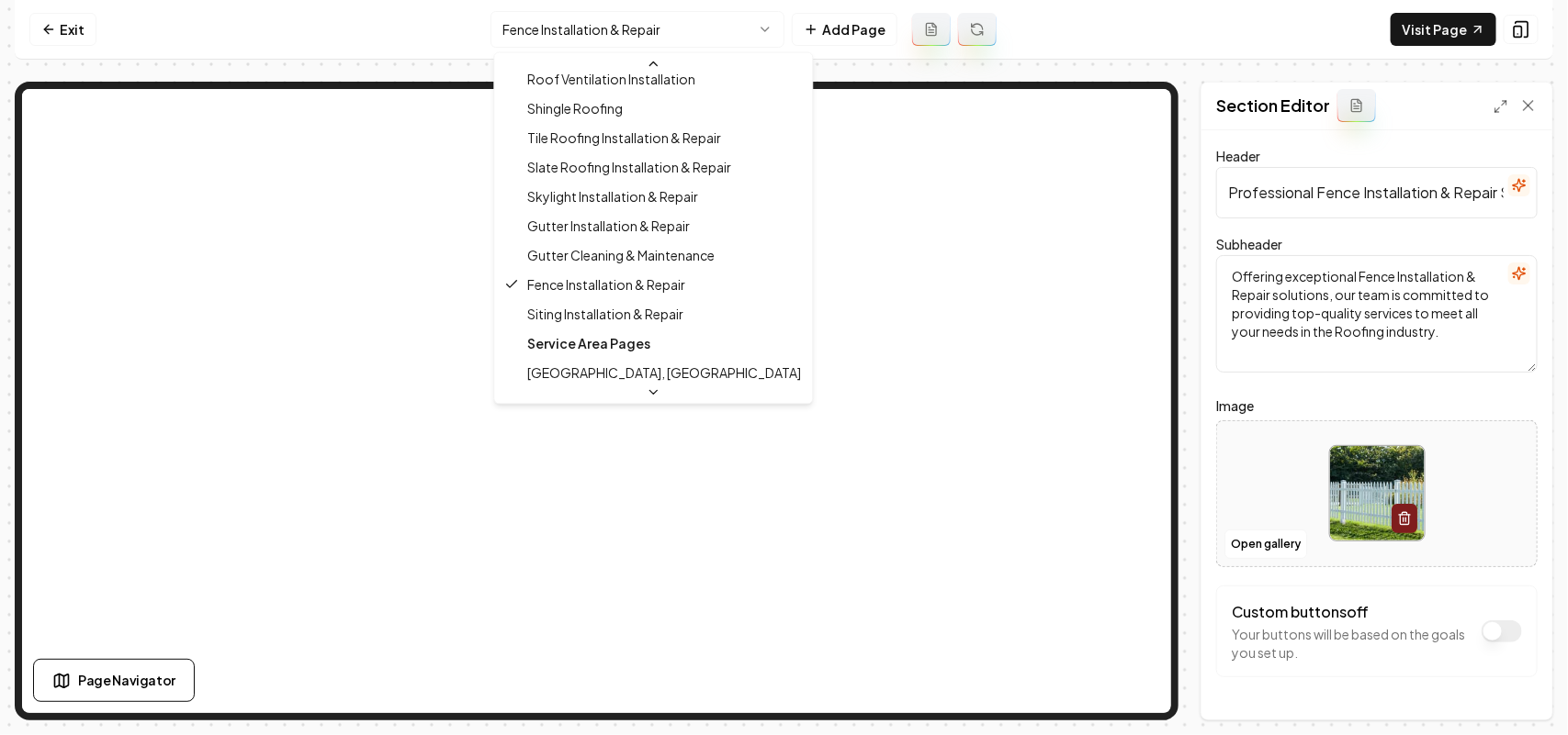
scroll to position [488, 0]
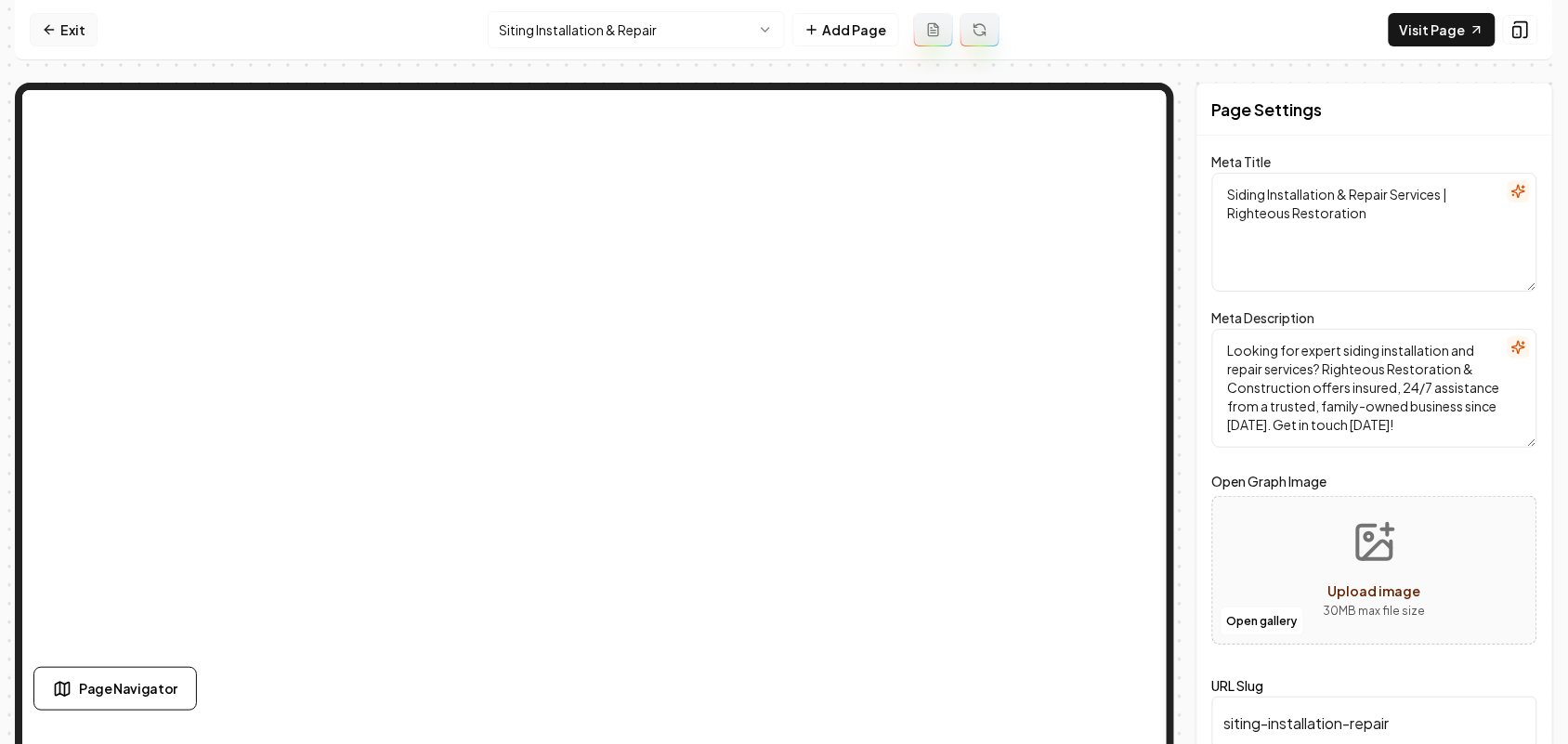
click at [43, 24] on icon at bounding box center [49, 29] width 15 height 15
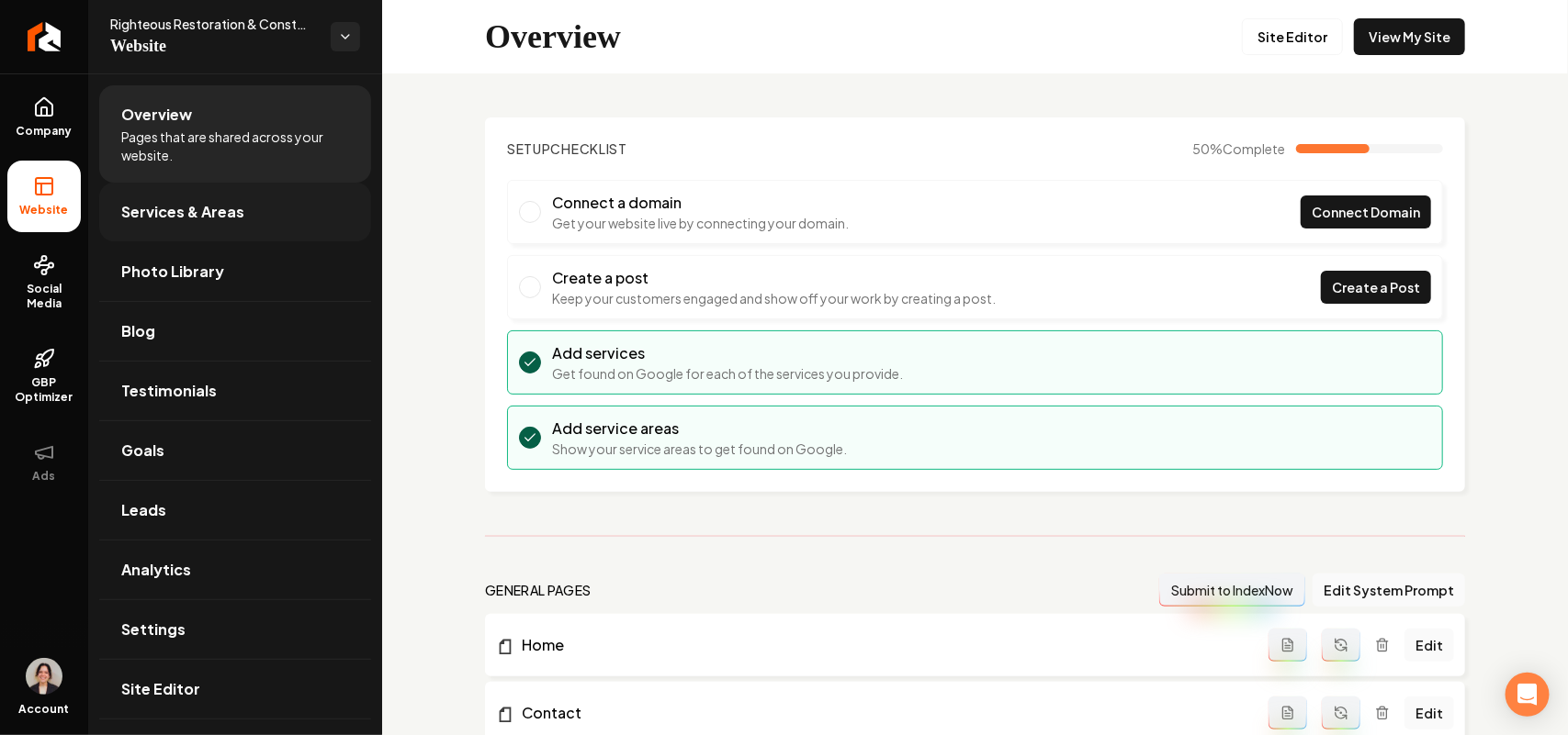
click at [199, 225] on link "Services & Areas" at bounding box center [235, 211] width 272 height 59
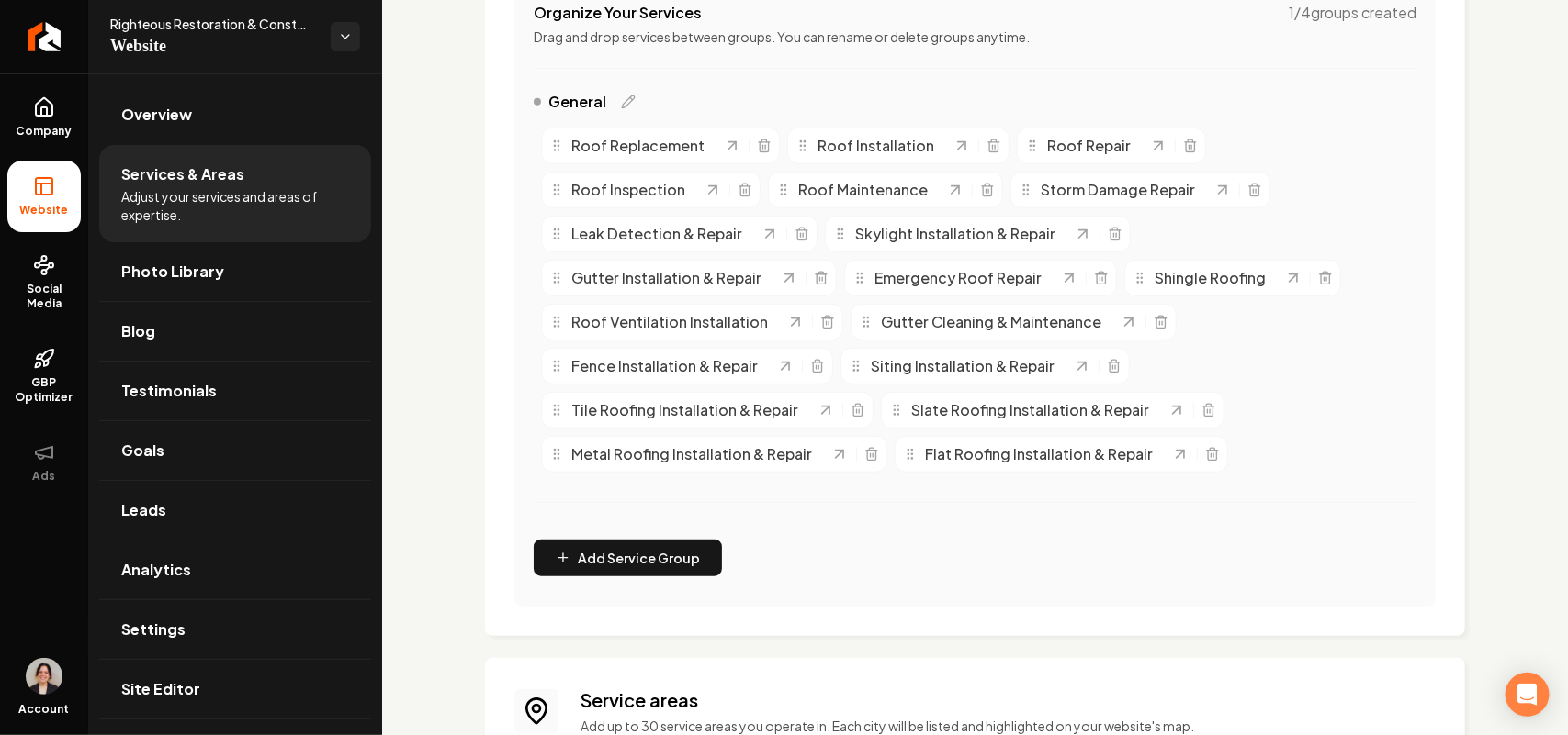
scroll to position [459, 0]
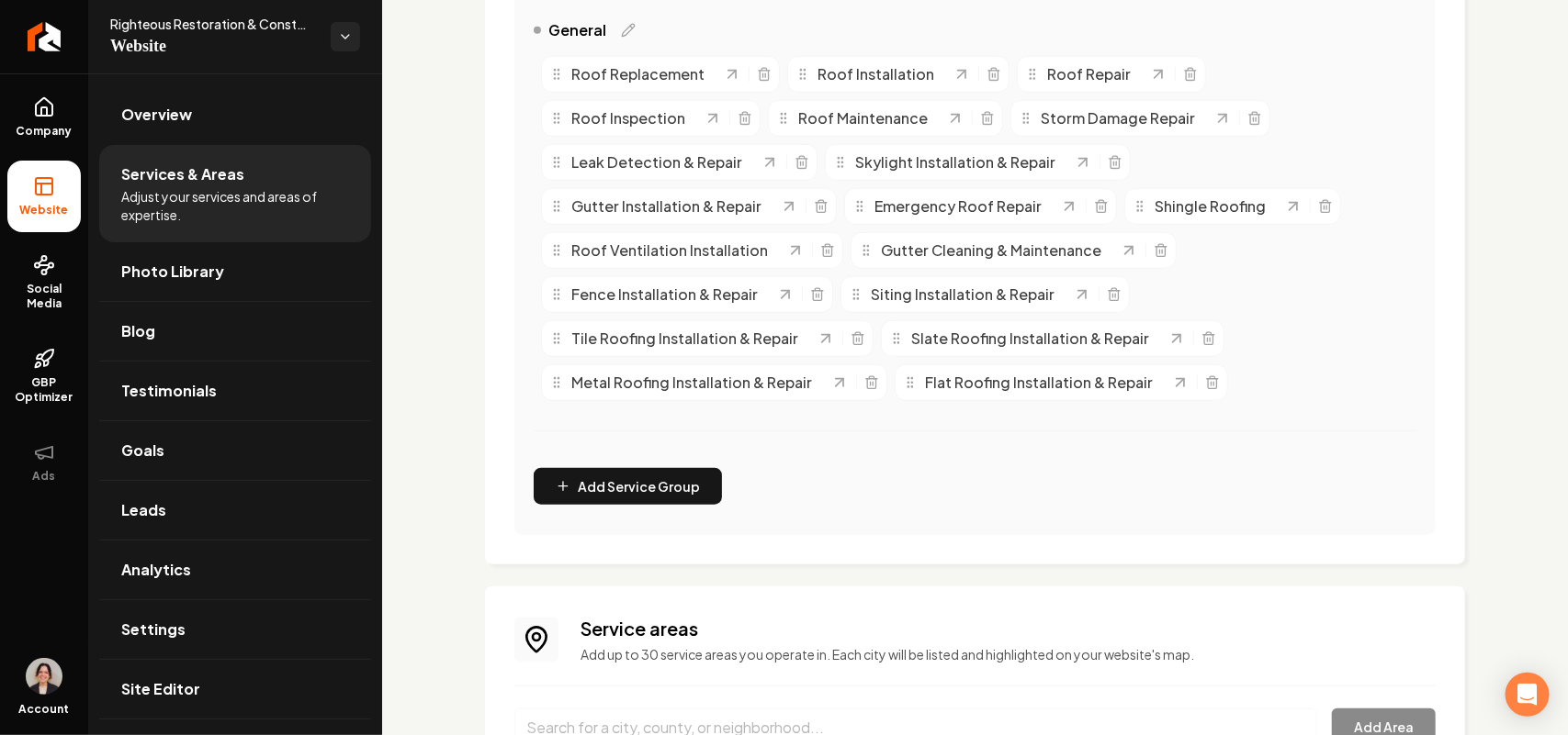
drag, startPoint x: 1158, startPoint y: 294, endPoint x: 1158, endPoint y: 280, distance: 14.0
click at [781, 283] on div "Roof Replacement Roof Installation Roof Repair Roof Inspection Roof Maintenance…" at bounding box center [975, 228] width 883 height 360
click at [781, 280] on div "Roof Replacement Roof Installation Roof Repair Roof Inspection Roof Maintenance…" at bounding box center [975, 228] width 883 height 360
drag, startPoint x: 834, startPoint y: 278, endPoint x: 1066, endPoint y: 294, distance: 232.6
click at [781, 294] on div "Roof Replacement Roof Installation Roof Repair Roof Inspection Roof Maintenance…" at bounding box center [975, 228] width 883 height 360
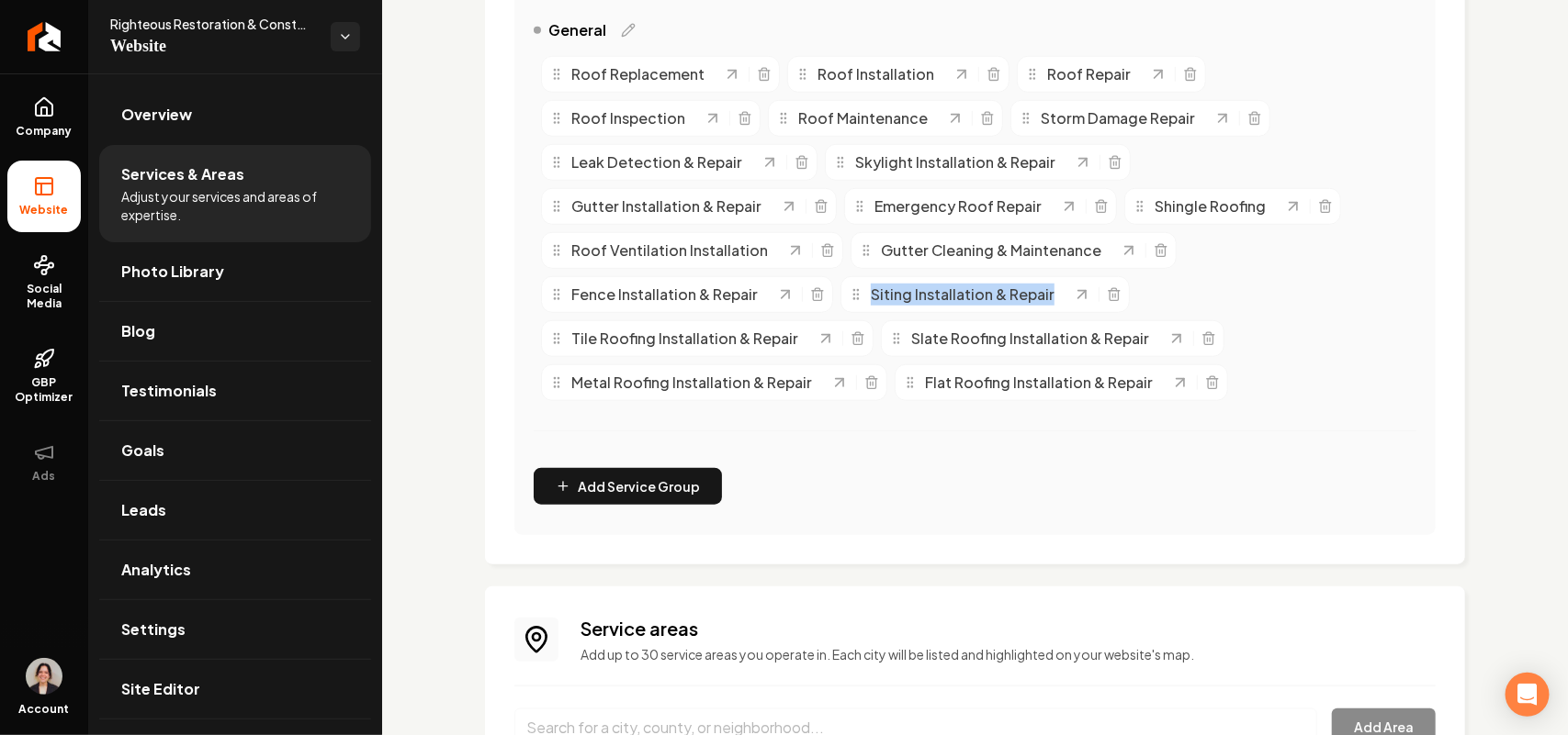
copy span "Siting Installation & Repair"
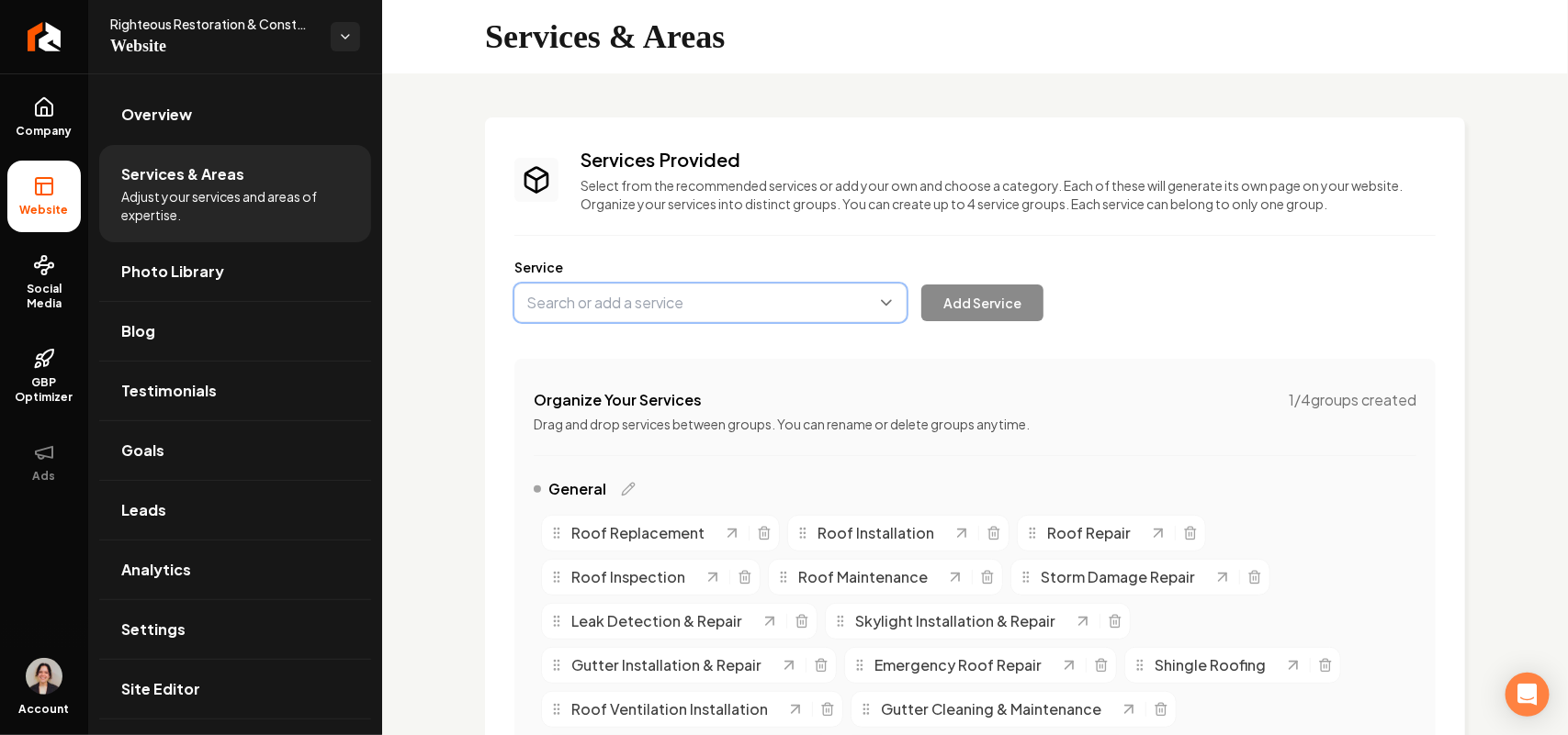
click at [647, 307] on button "Main content area" at bounding box center [710, 304] width 392 height 39
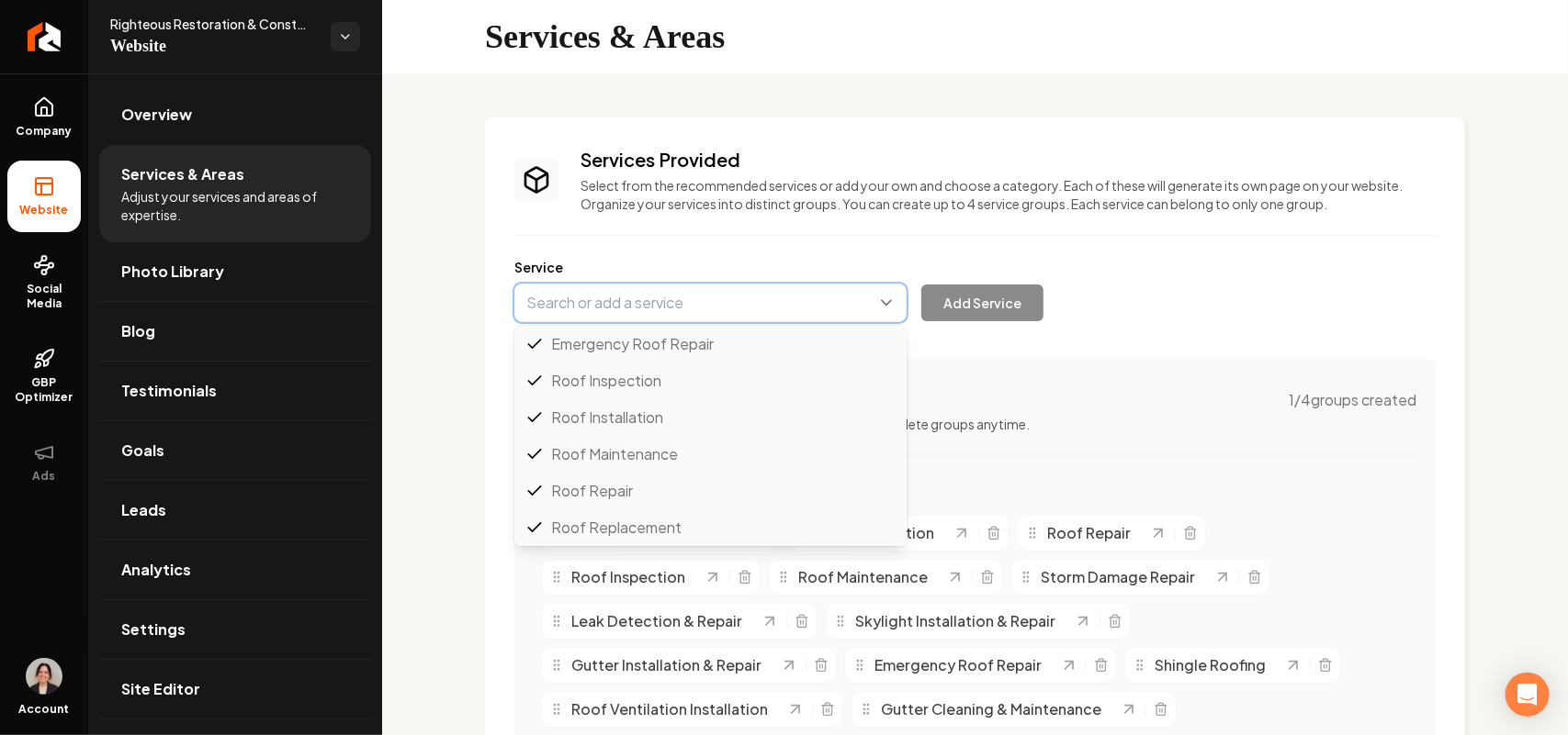
paste input "Siting Installation & Repair"
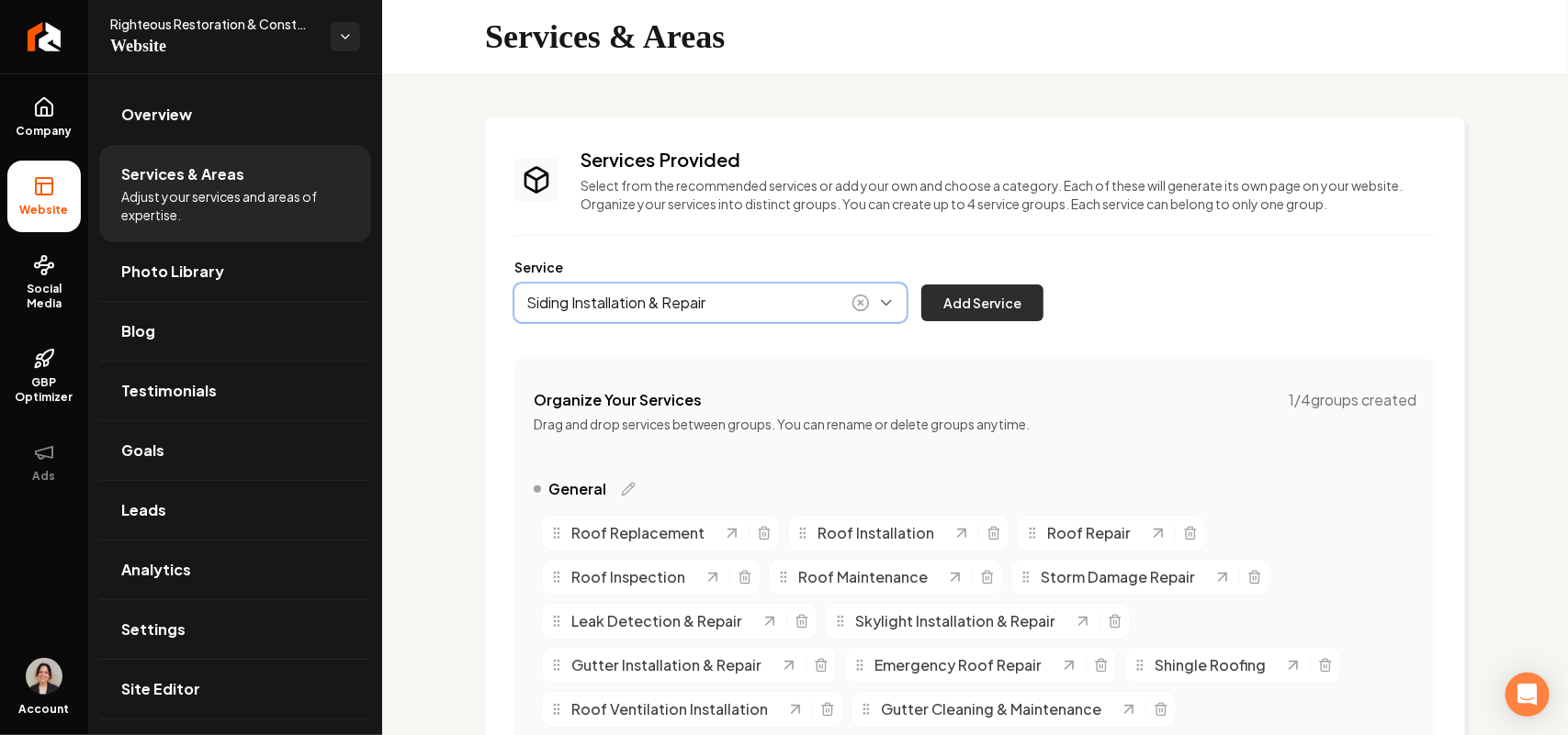
type input "Siding Installation & Repair"
click at [781, 295] on button "Add Service" at bounding box center [983, 303] width 122 height 37
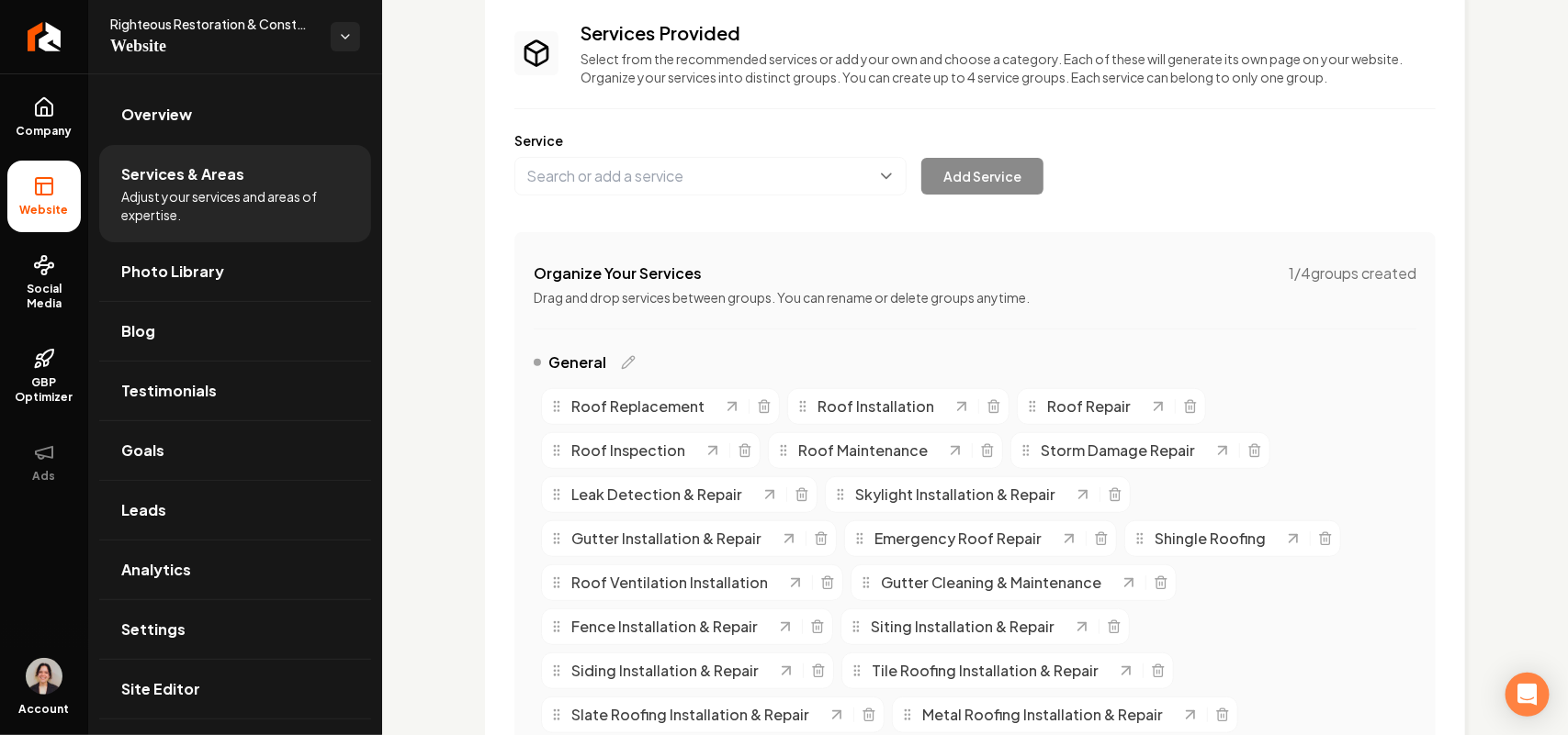
scroll to position [574, 0]
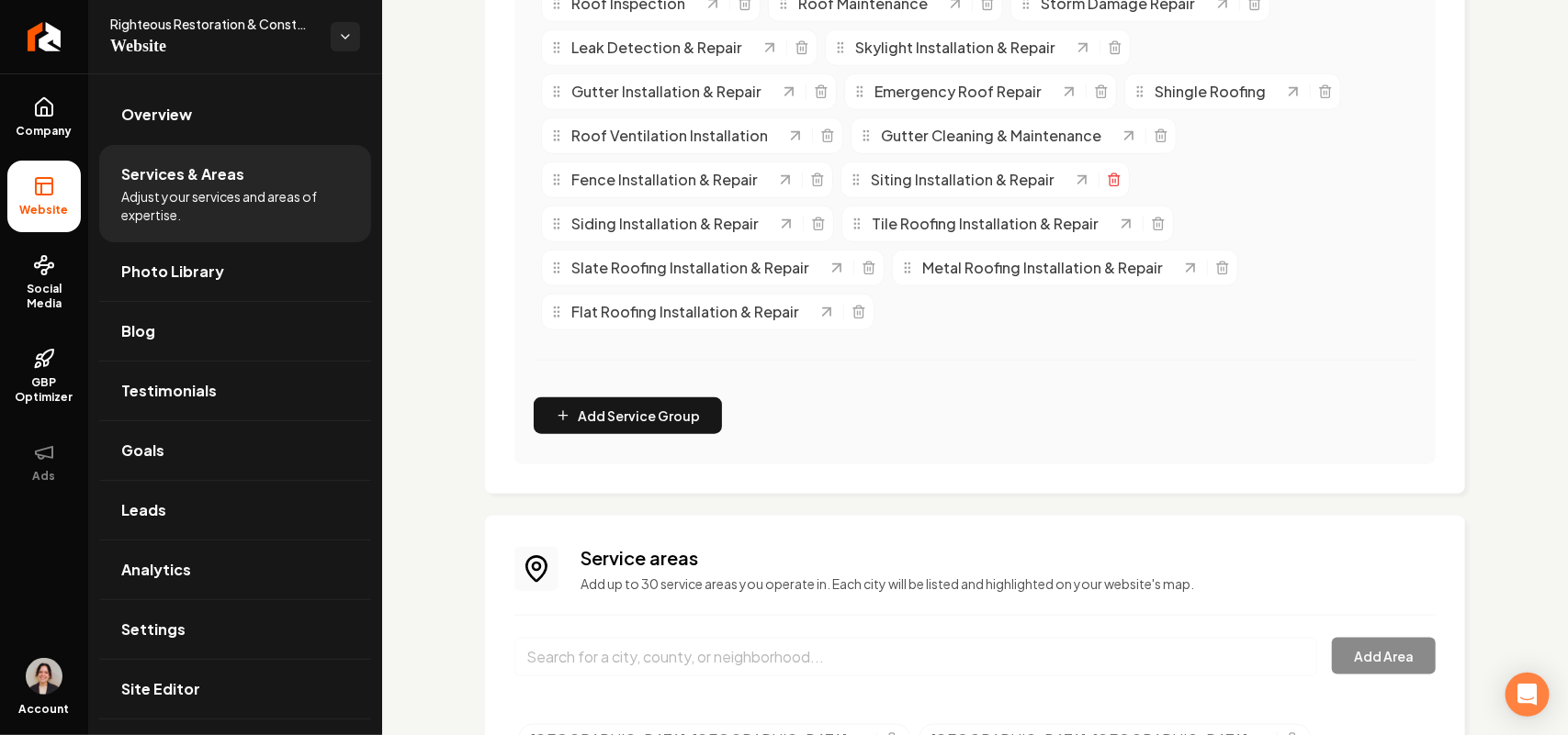
click at [781, 181] on line "Main content area" at bounding box center [1113, 181] width 0 height 4
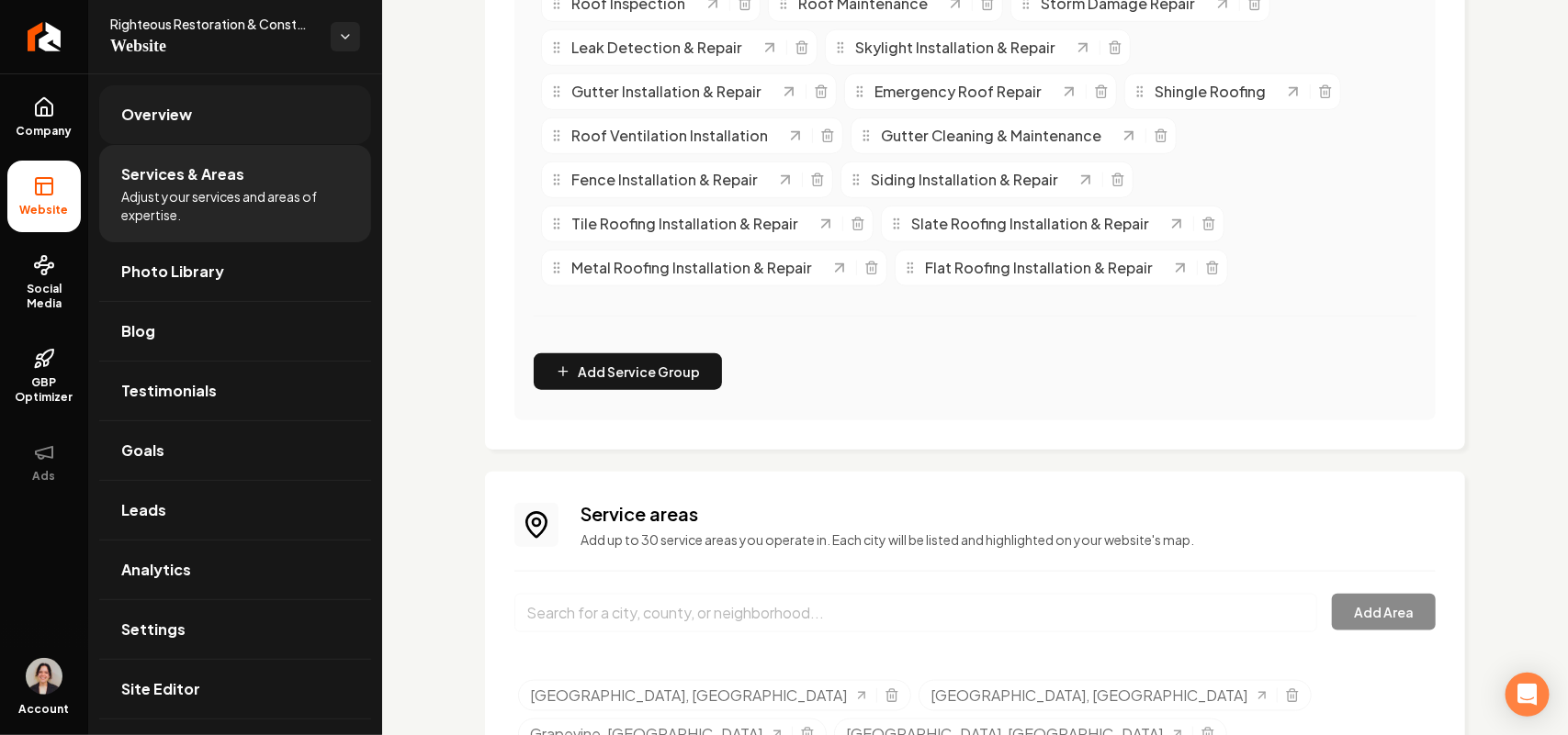
click at [26, 131] on span "Company" at bounding box center [44, 131] width 71 height 15
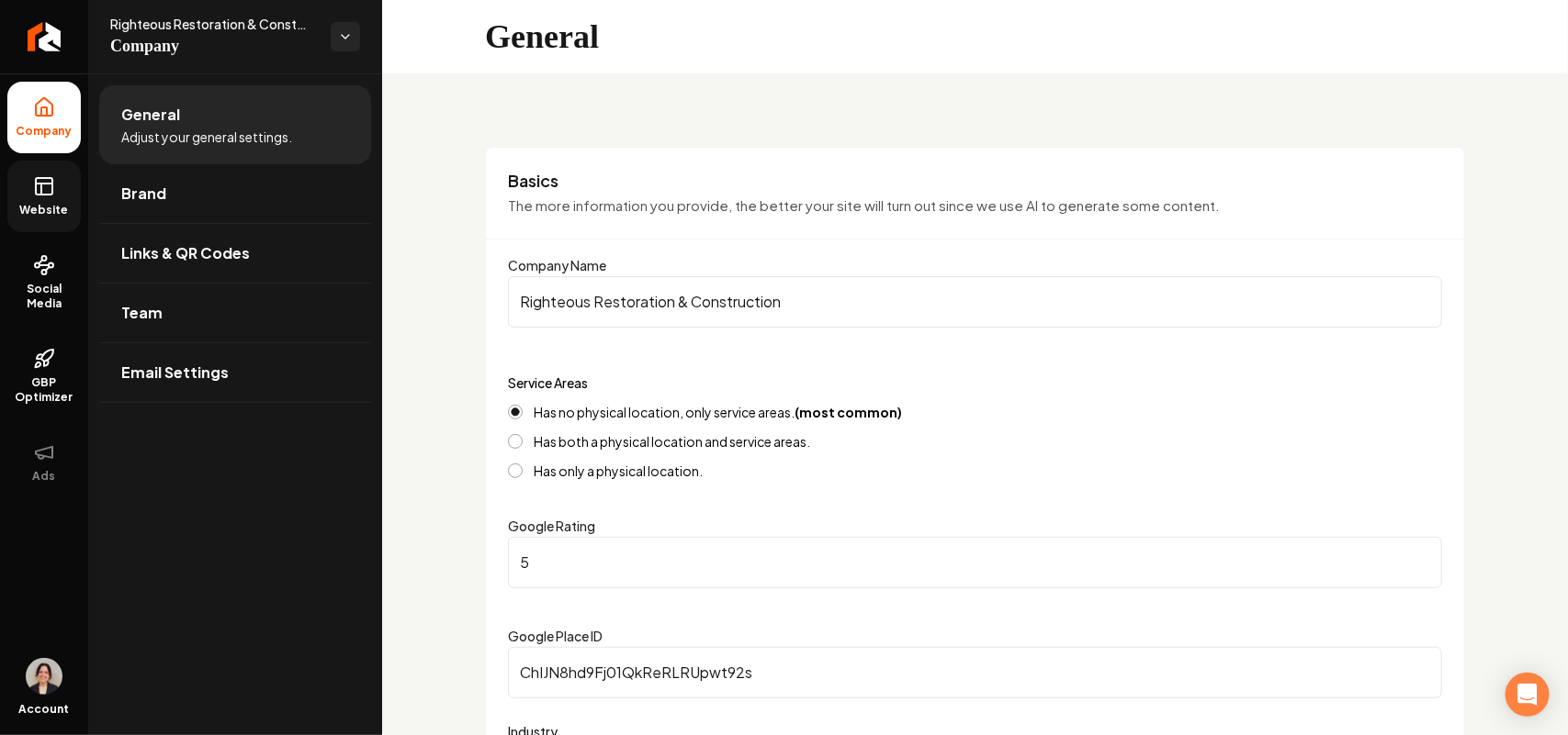
click at [40, 216] on span "Website" at bounding box center [44, 209] width 63 height 15
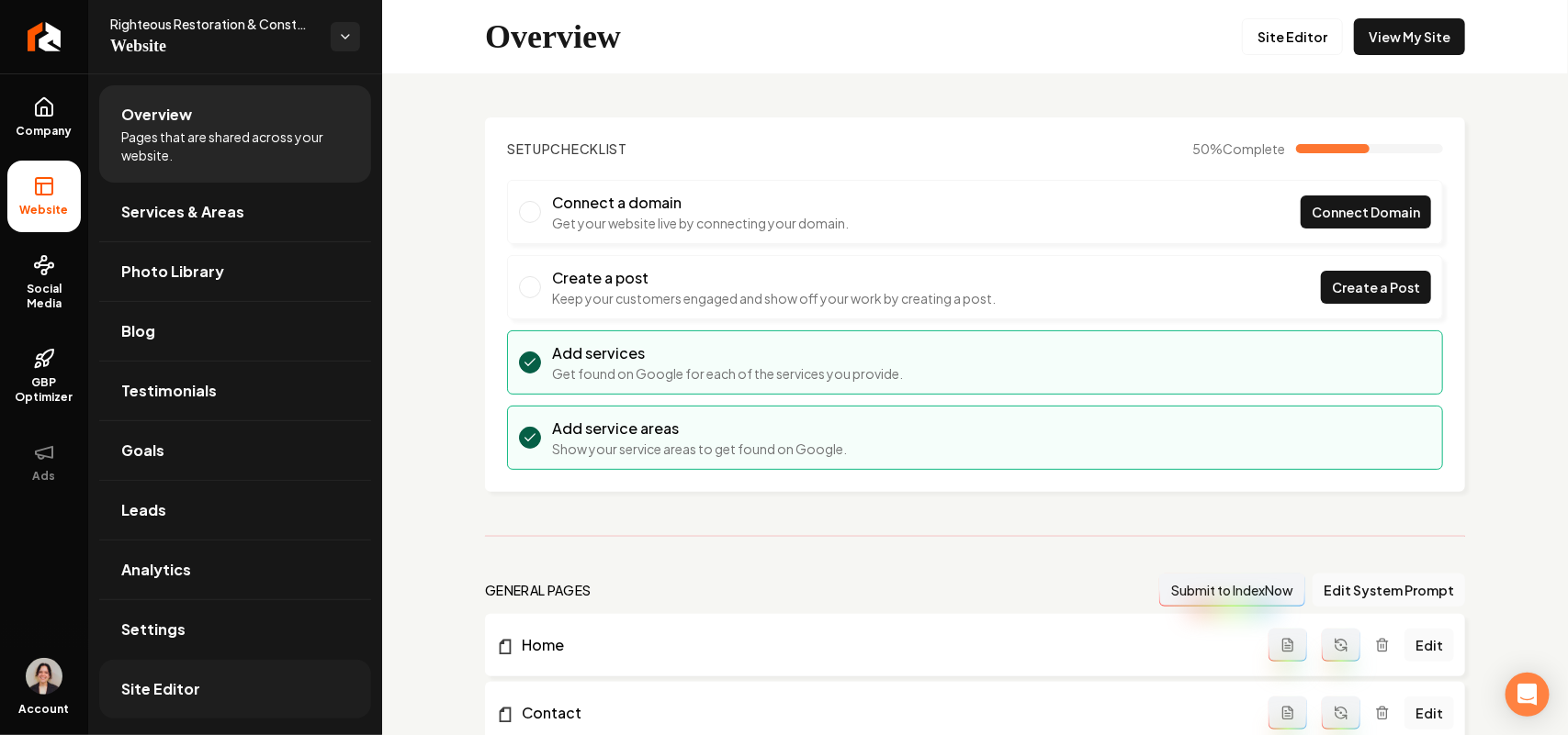
click at [215, 687] on link "Site Editor" at bounding box center [235, 689] width 272 height 59
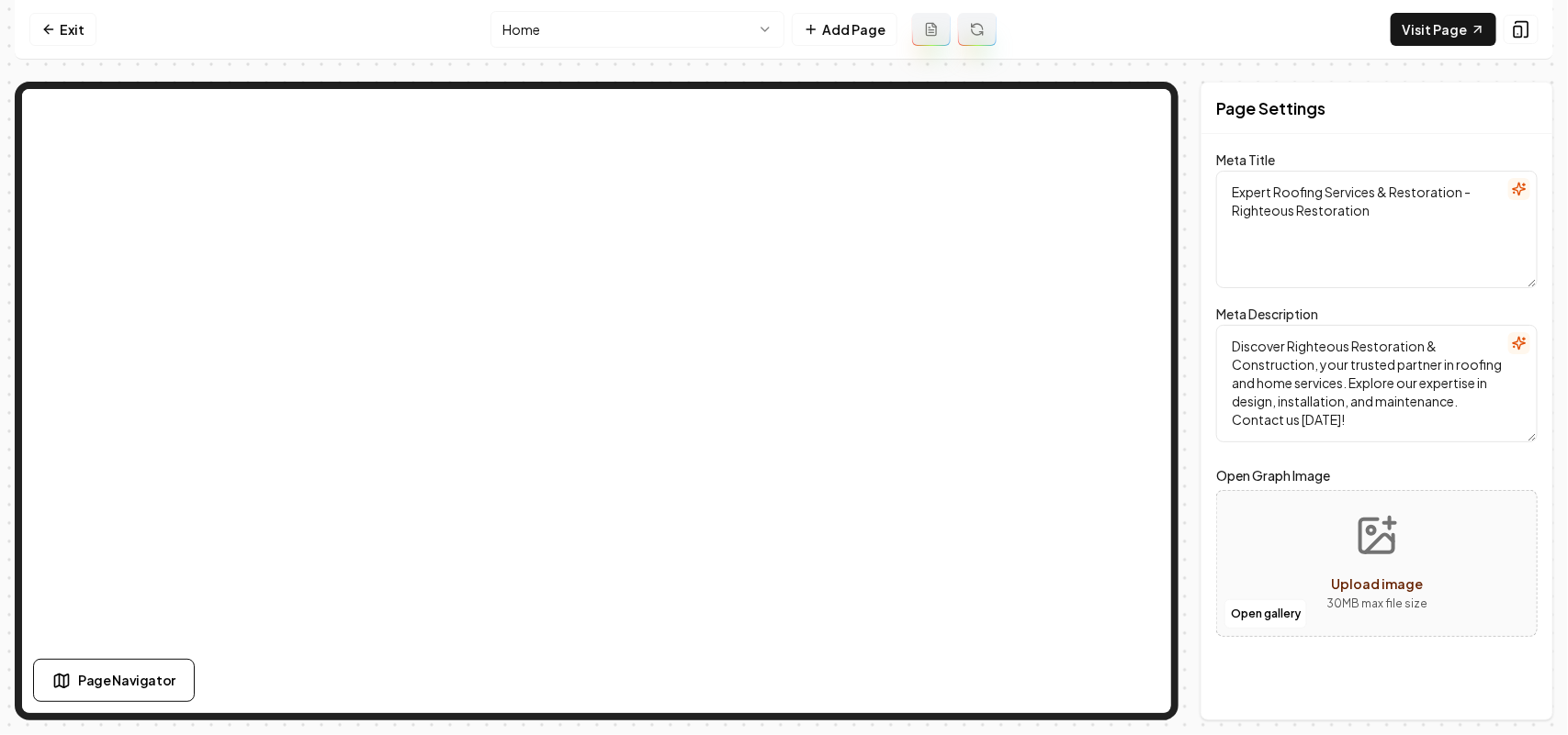
click at [630, 47] on nav "Exit Home Add Page Visit Page" at bounding box center [784, 30] width 1539 height 60
click at [567, 25] on html "Computer Required This feature is only available on a computer. Please switch t…" at bounding box center [784, 368] width 1568 height 735
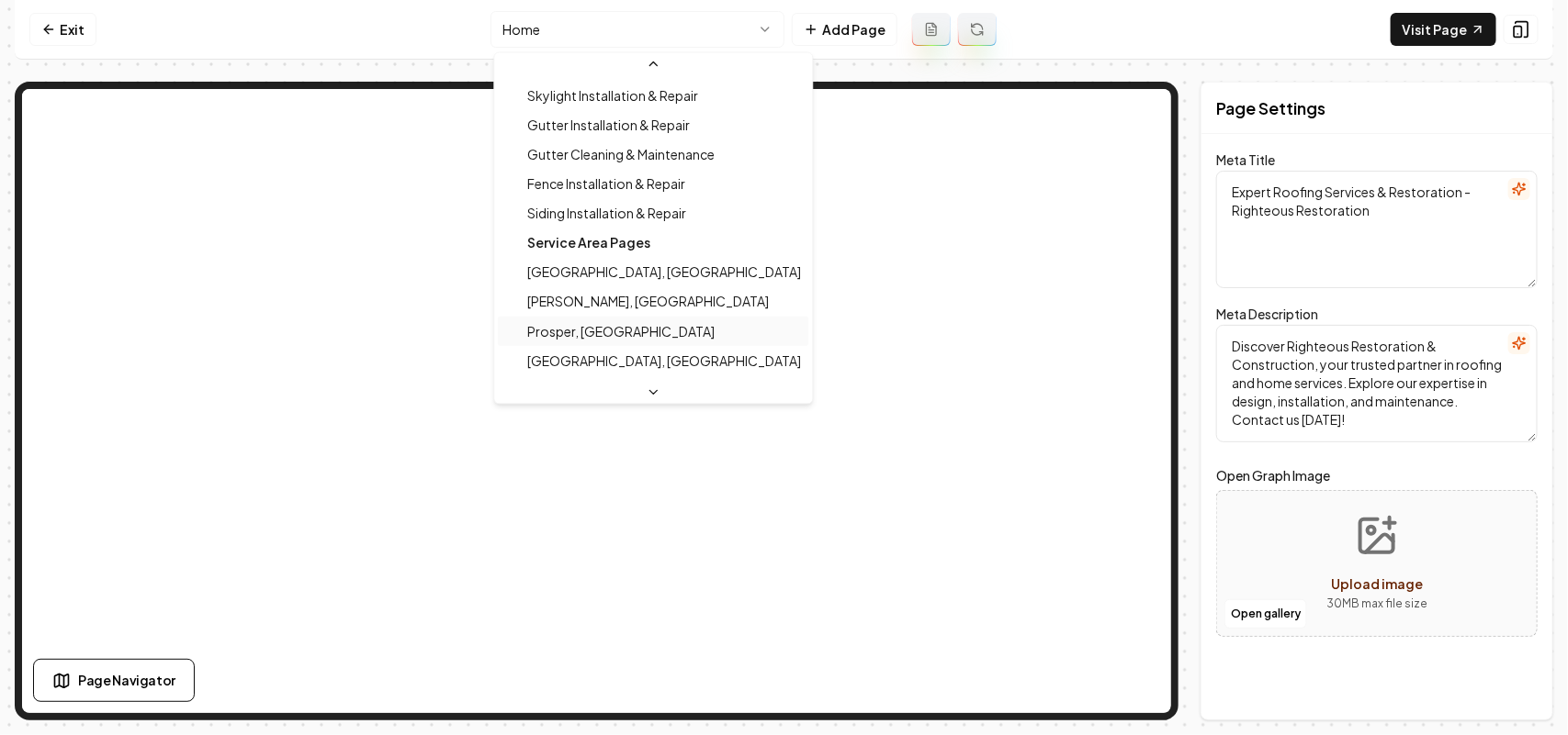
scroll to position [593, 0]
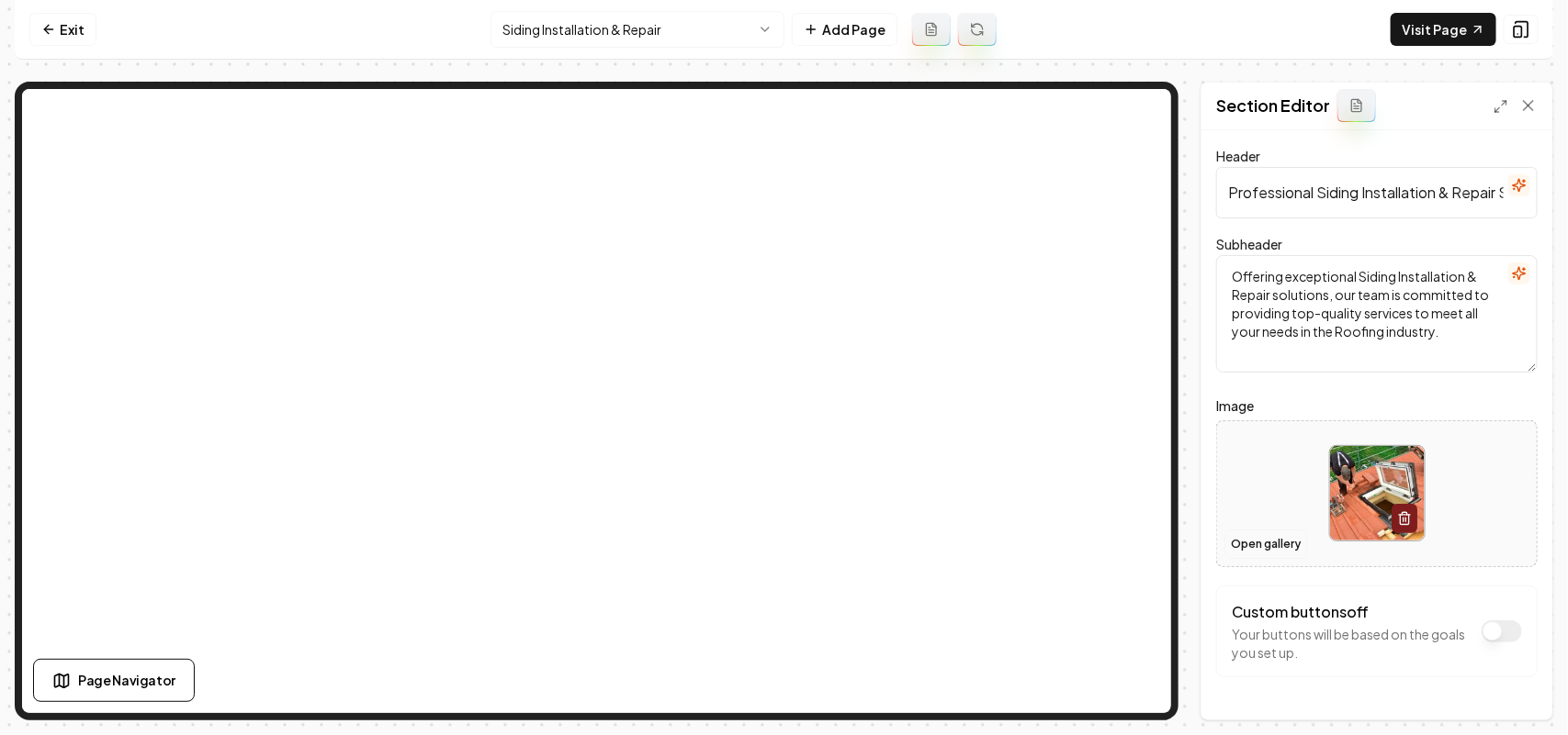
click at [781, 542] on button "Open gallery" at bounding box center [1265, 544] width 82 height 29
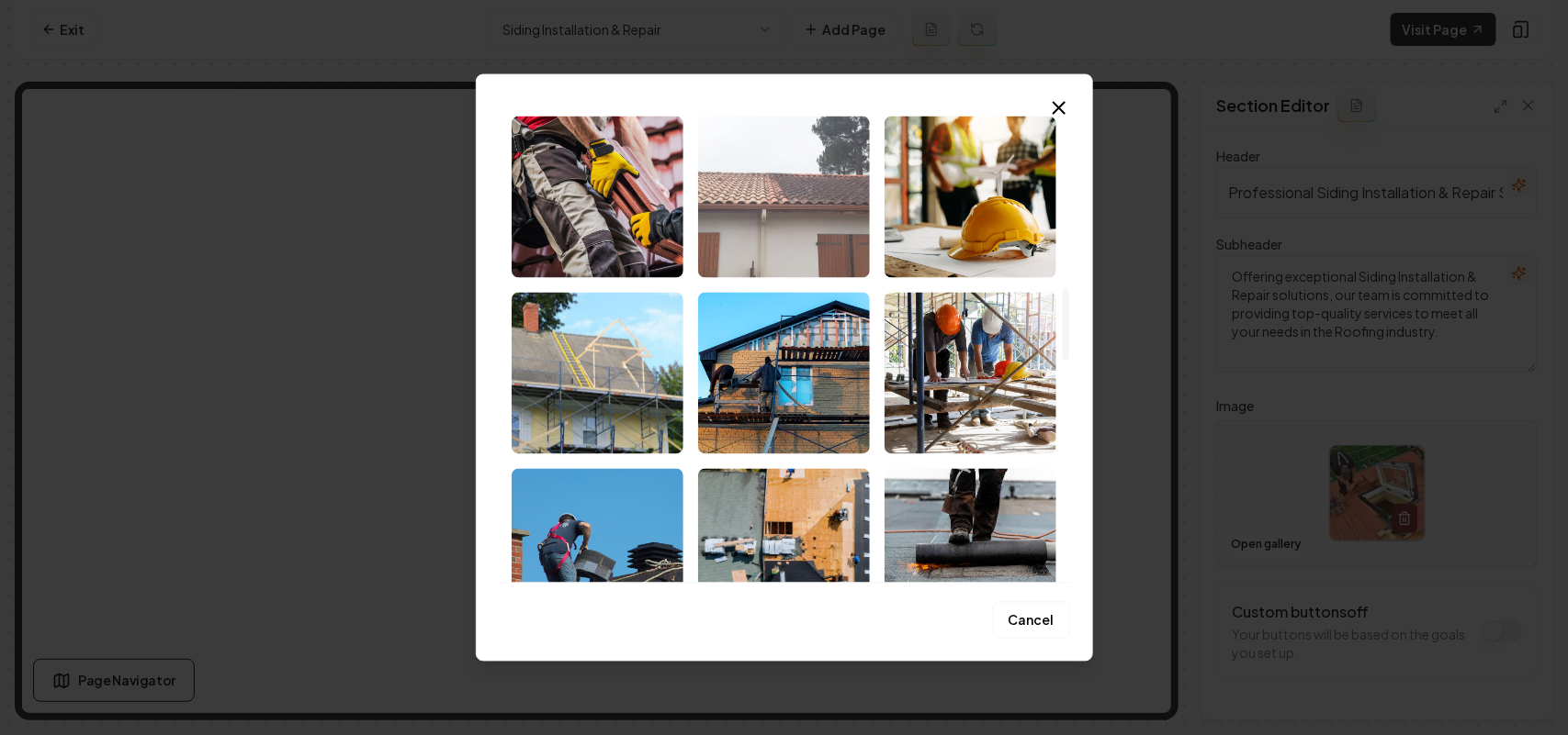
scroll to position [1147, 0]
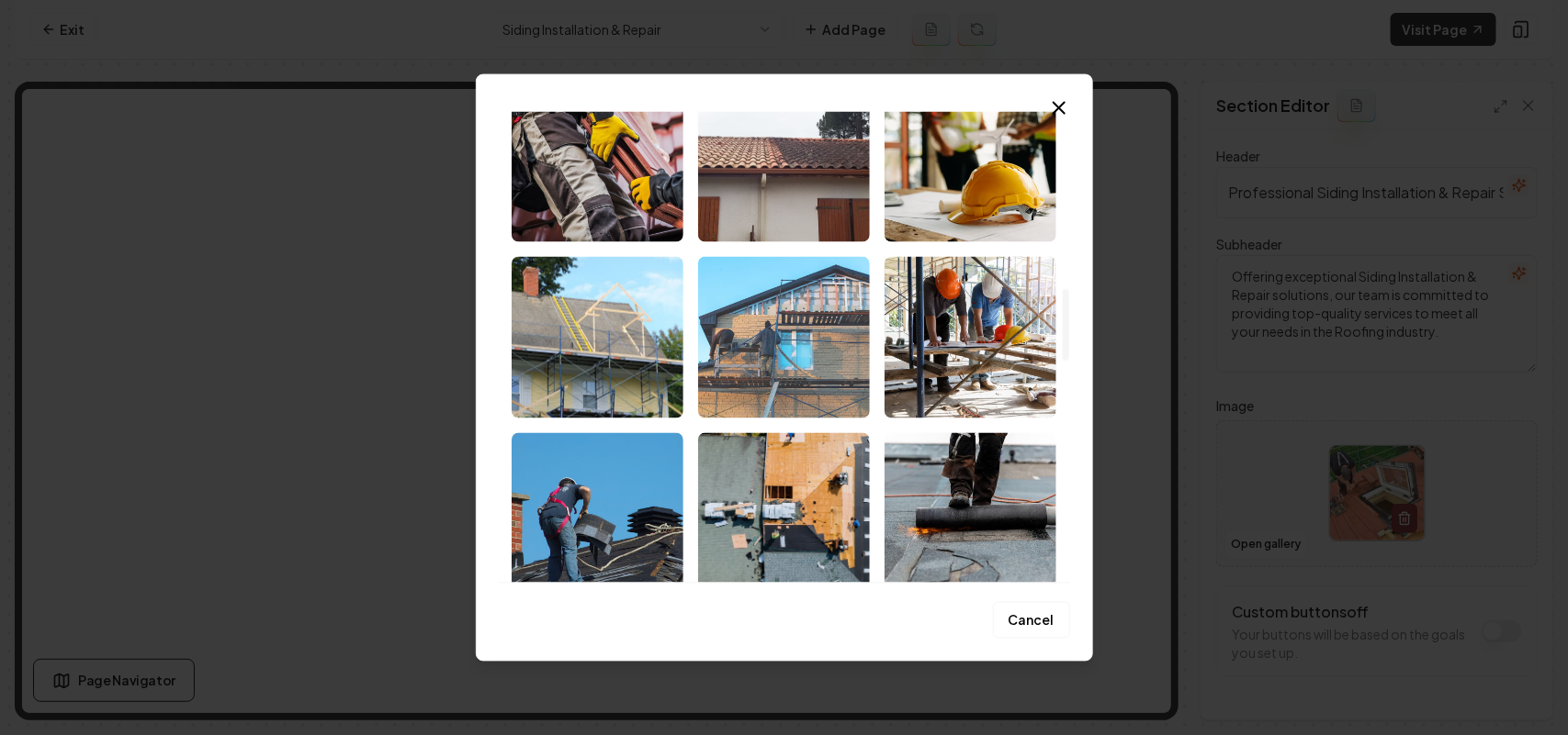
click at [781, 377] on img "Select image image_68bf758a5c7cd75eb8401768.jpeg" at bounding box center [784, 336] width 172 height 162
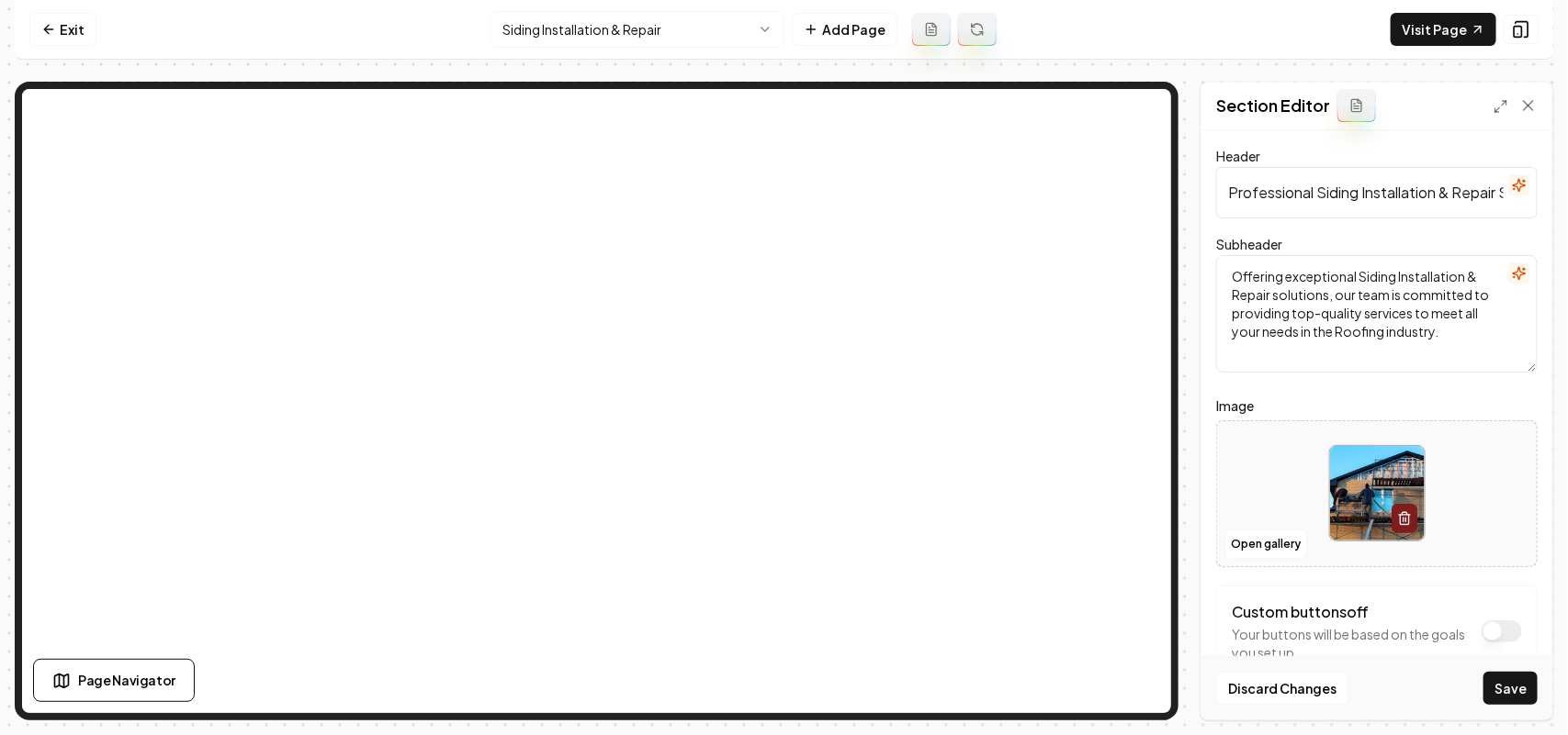
click at [781, 676] on button "Save" at bounding box center [1511, 688] width 54 height 33
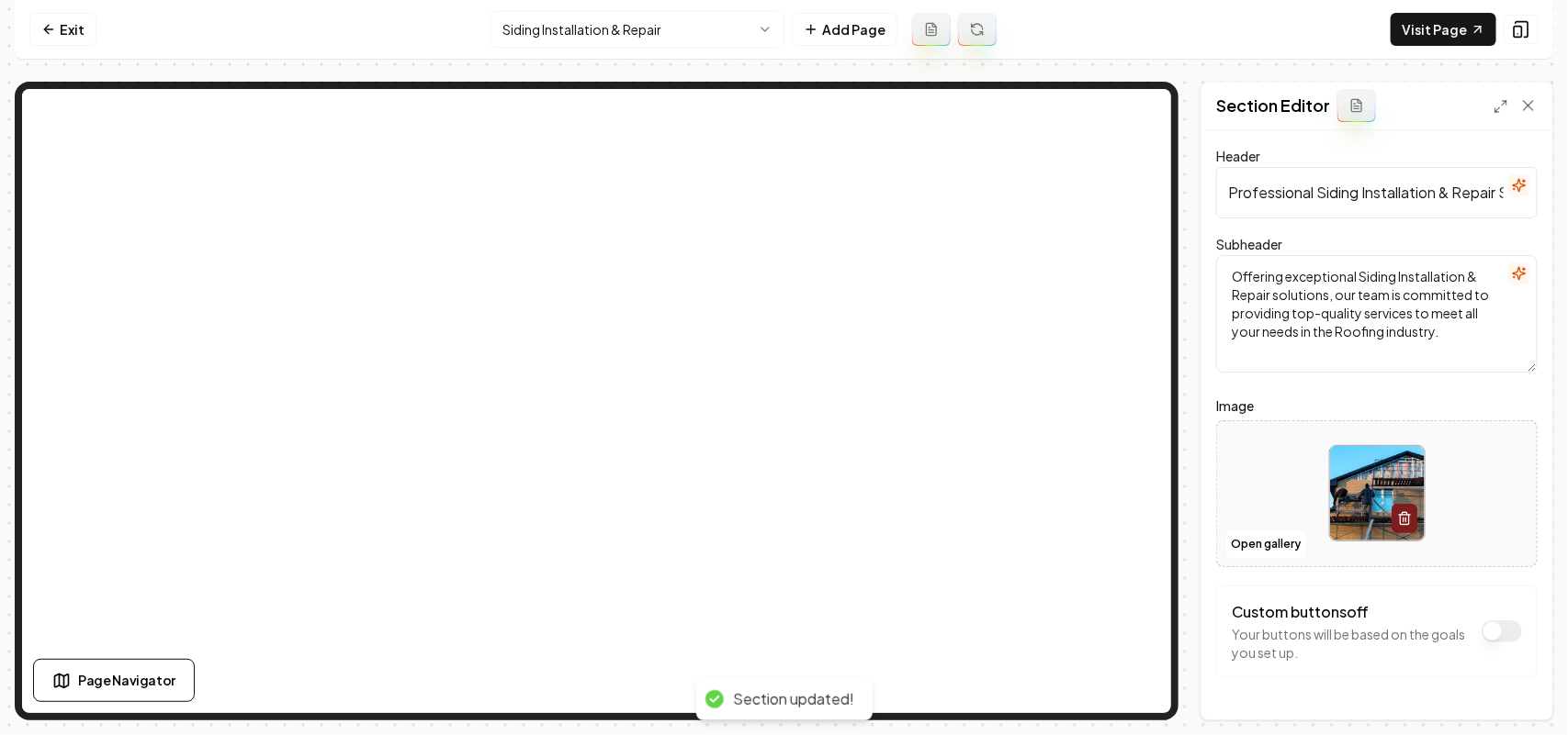
click at [617, 19] on html "Computer Required This feature is only available on a computer. Please switch t…" at bounding box center [784, 368] width 1568 height 735
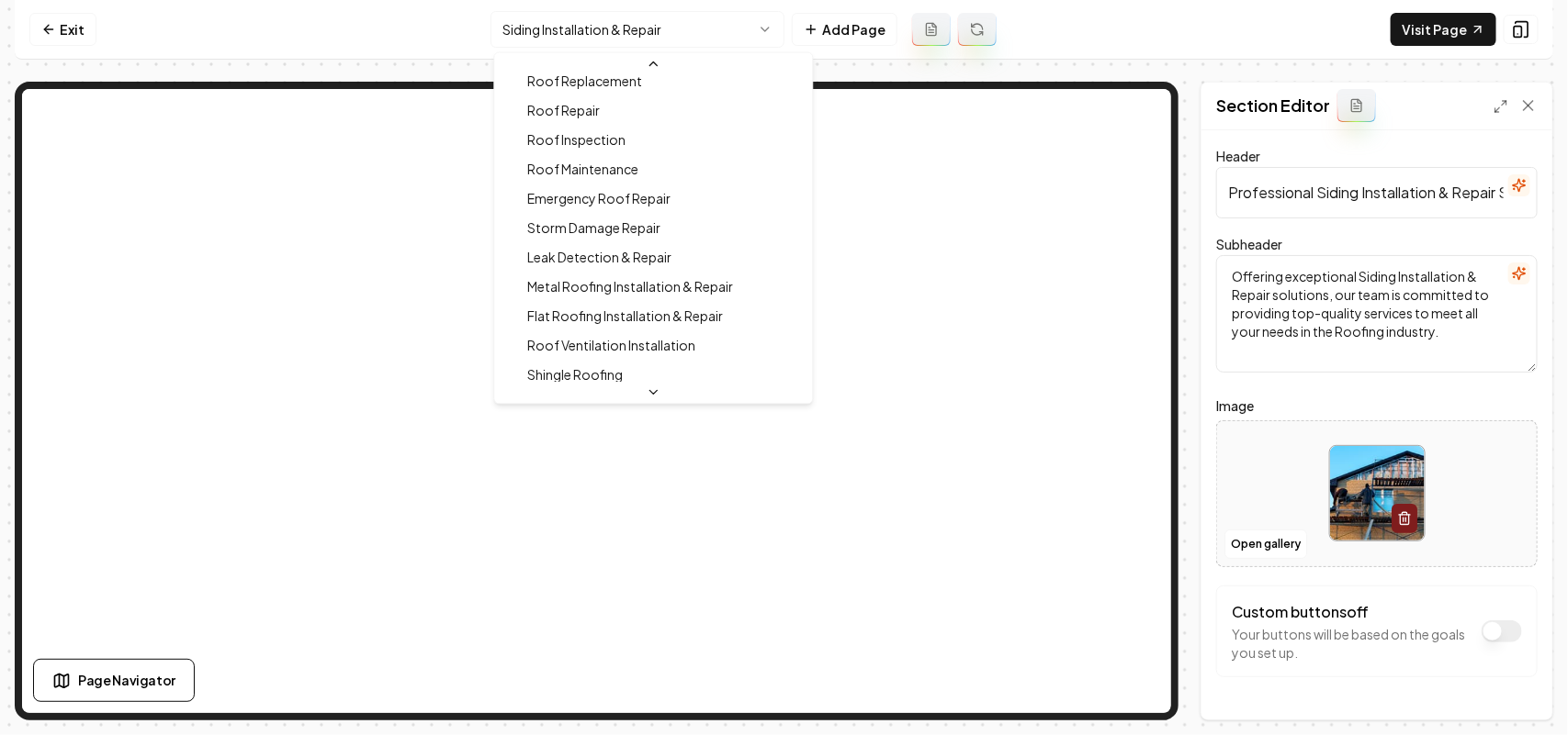
scroll to position [0, 0]
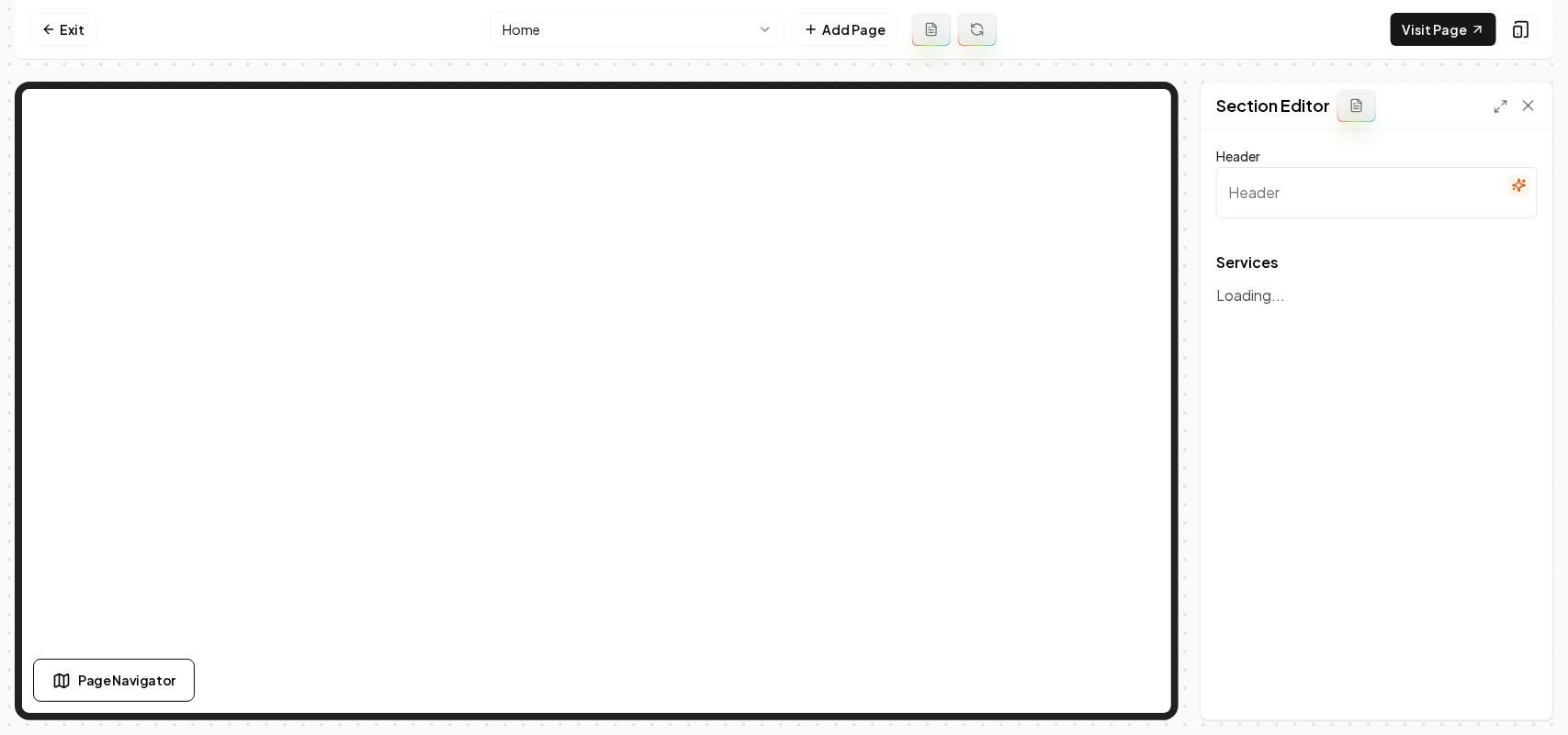
type input "Our Comprehensive Roofing Services"
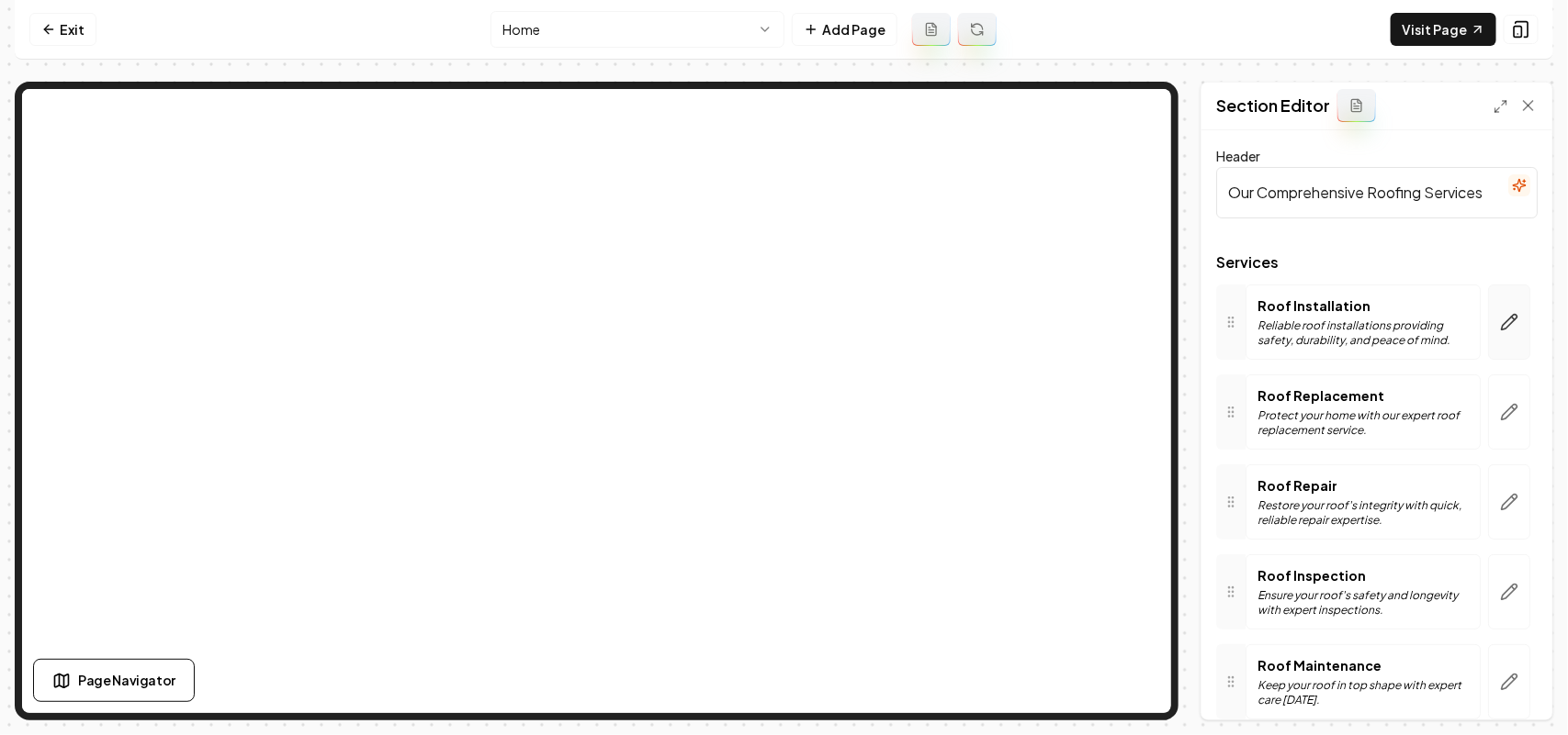
click at [781, 333] on button "button" at bounding box center [1510, 322] width 43 height 76
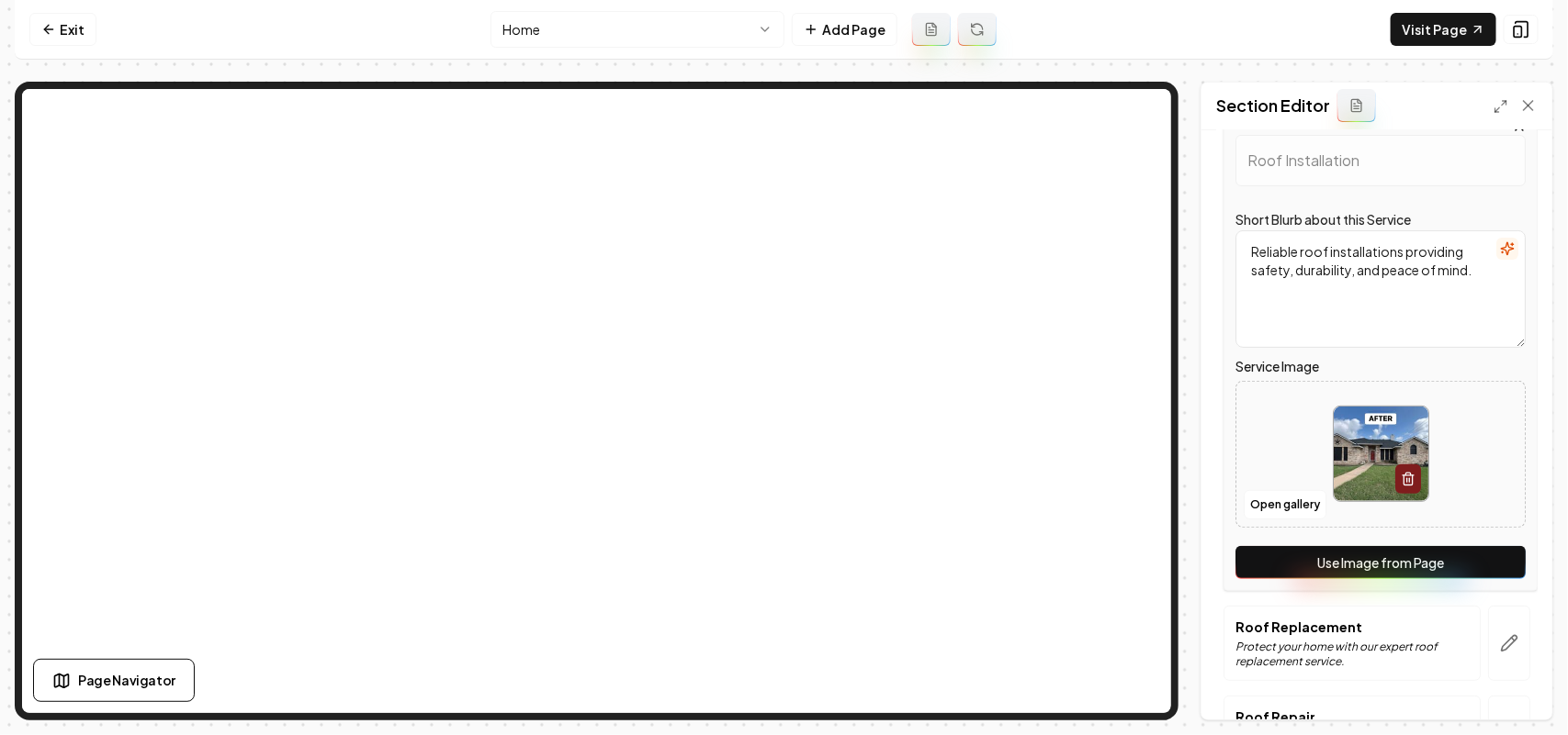
scroll to position [574, 0]
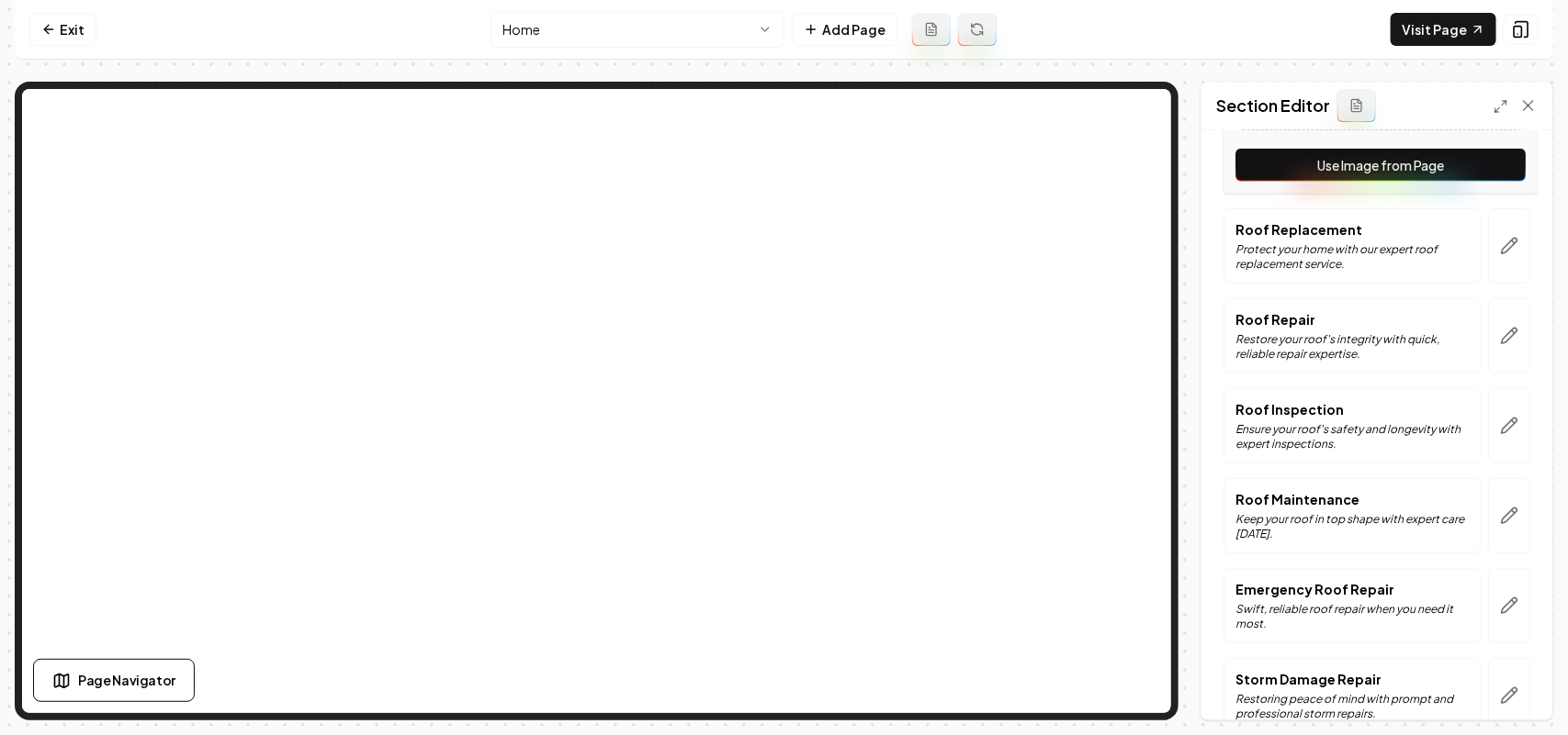
click at [781, 168] on button "Use Image from Page" at bounding box center [1380, 165] width 290 height 33
click at [781, 232] on button "button" at bounding box center [1510, 246] width 43 height 76
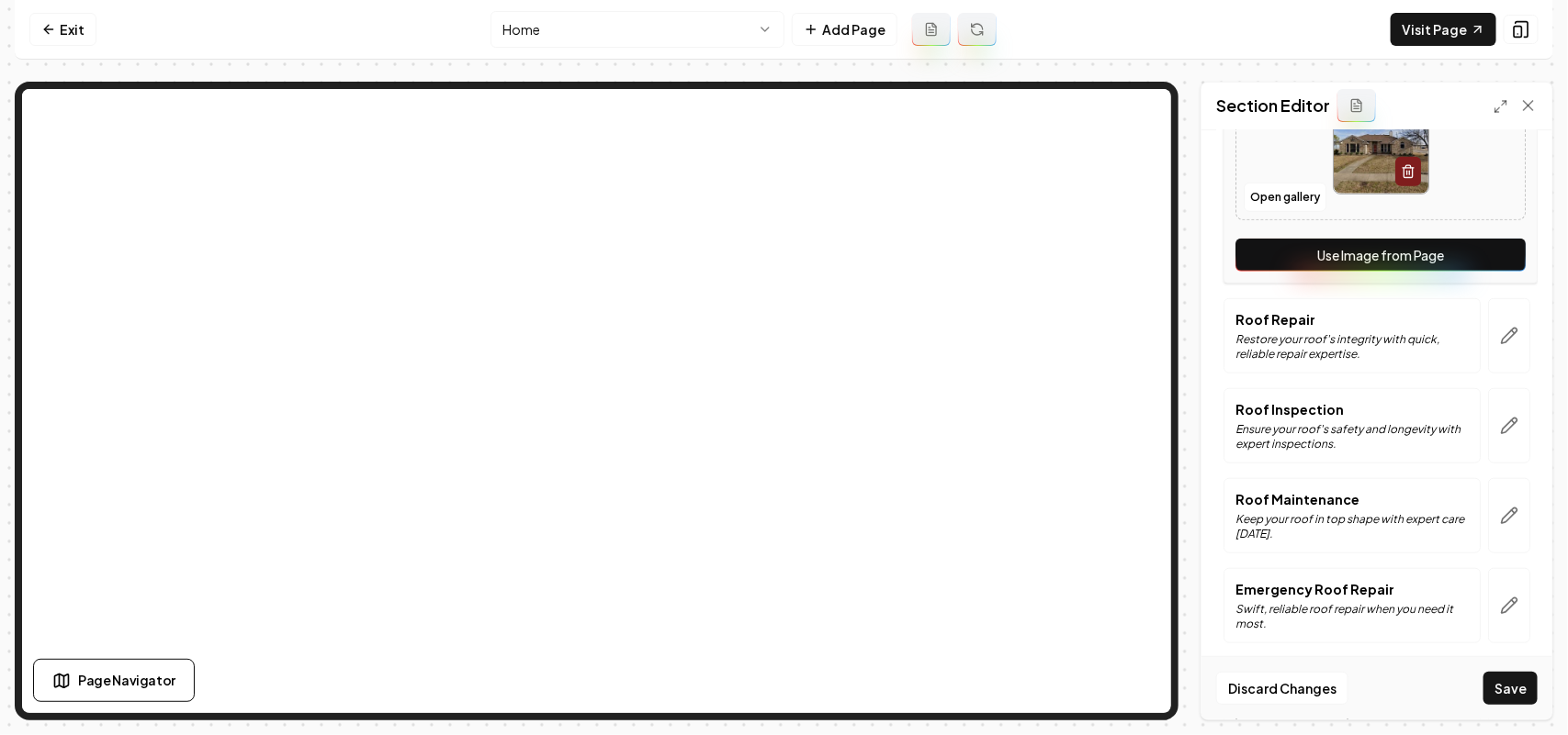
click at [781, 250] on button "Use Image from Page" at bounding box center [1380, 255] width 290 height 33
click at [781, 350] on button "button" at bounding box center [1510, 336] width 43 height 76
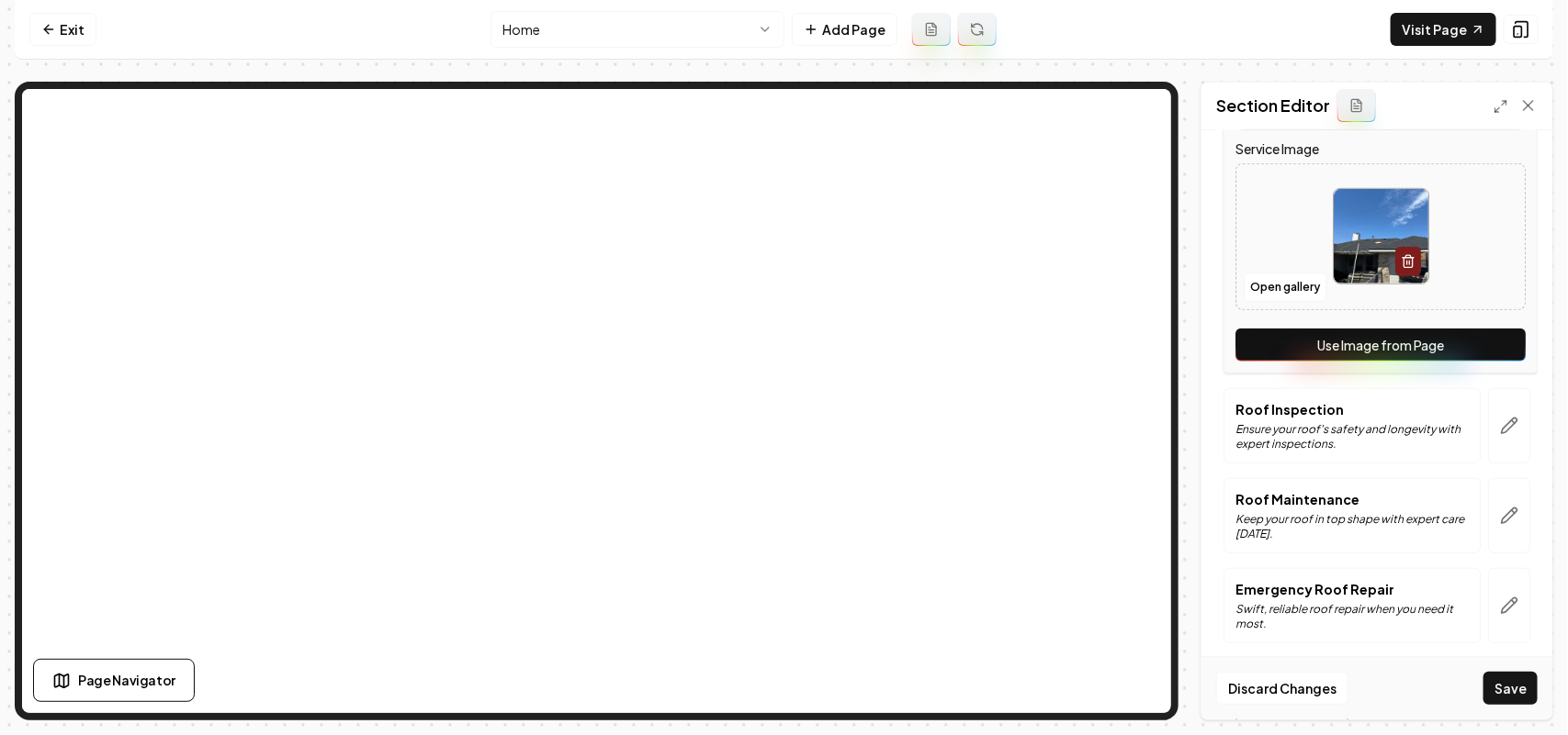
click at [781, 347] on button "Use Image from Page" at bounding box center [1380, 345] width 290 height 33
click at [781, 420] on button "button" at bounding box center [1510, 426] width 43 height 76
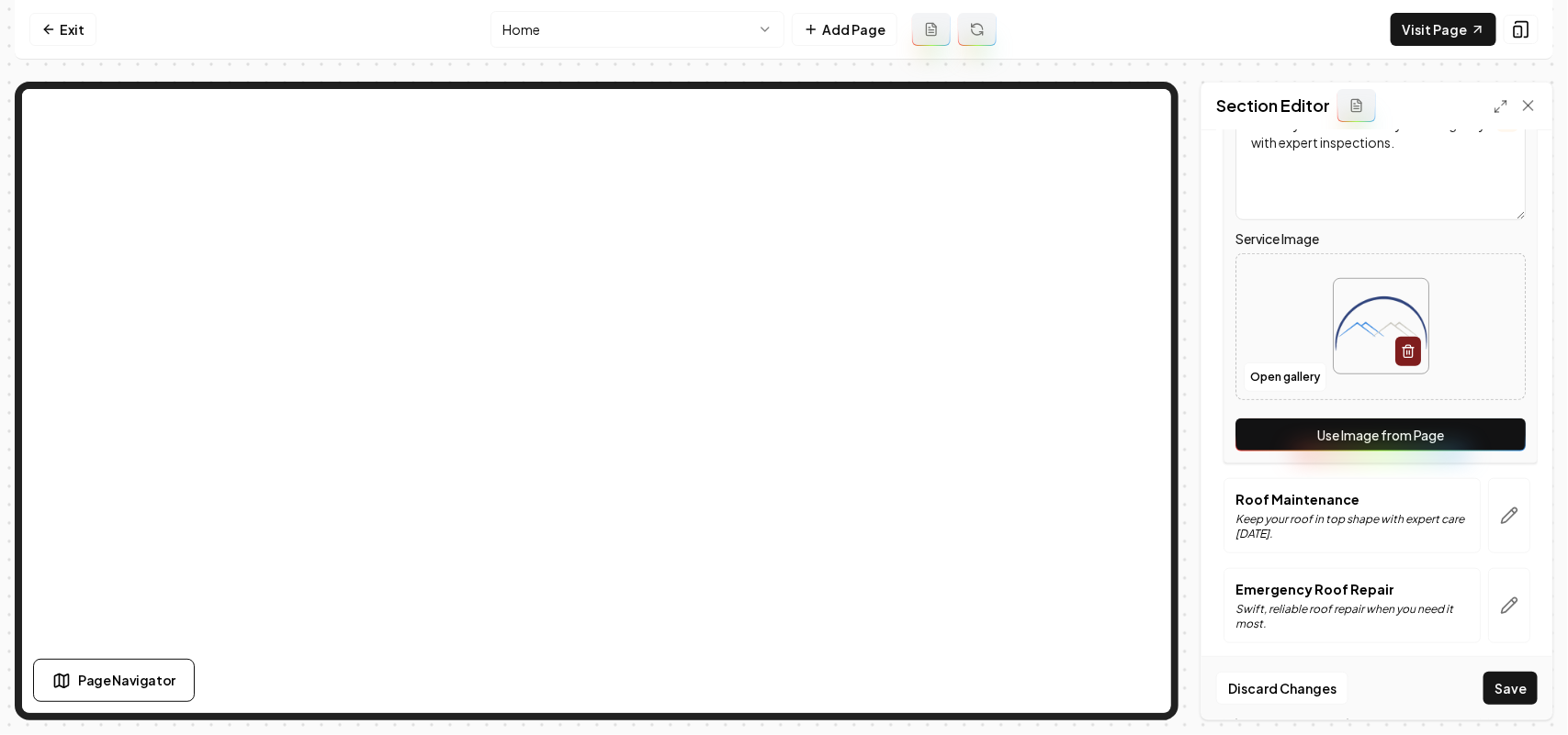
click at [781, 430] on button "Use Image from Page" at bounding box center [1380, 435] width 290 height 33
click at [781, 512] on button "button" at bounding box center [1510, 516] width 43 height 76
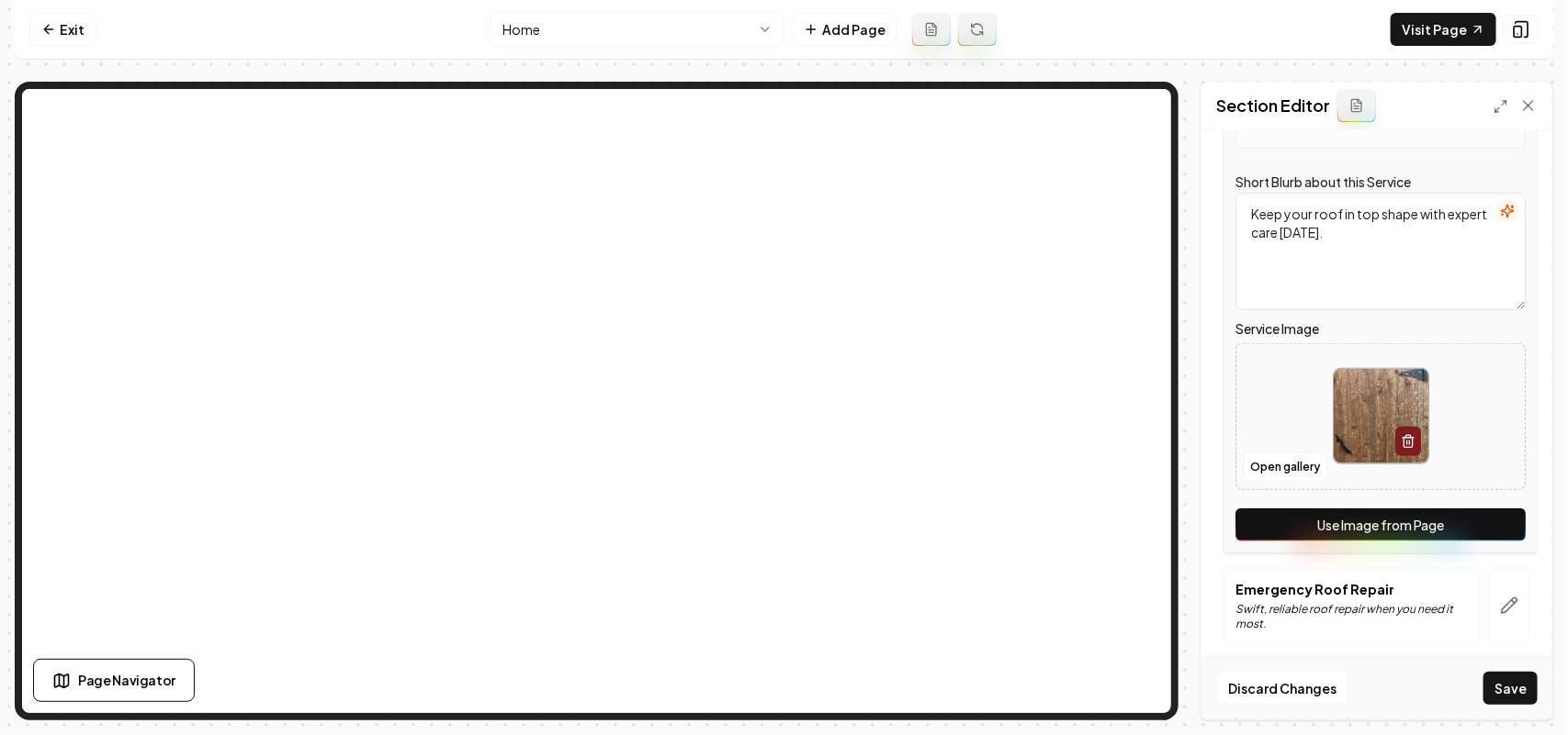
click at [781, 525] on button "Use Image from Page" at bounding box center [1380, 526] width 290 height 33
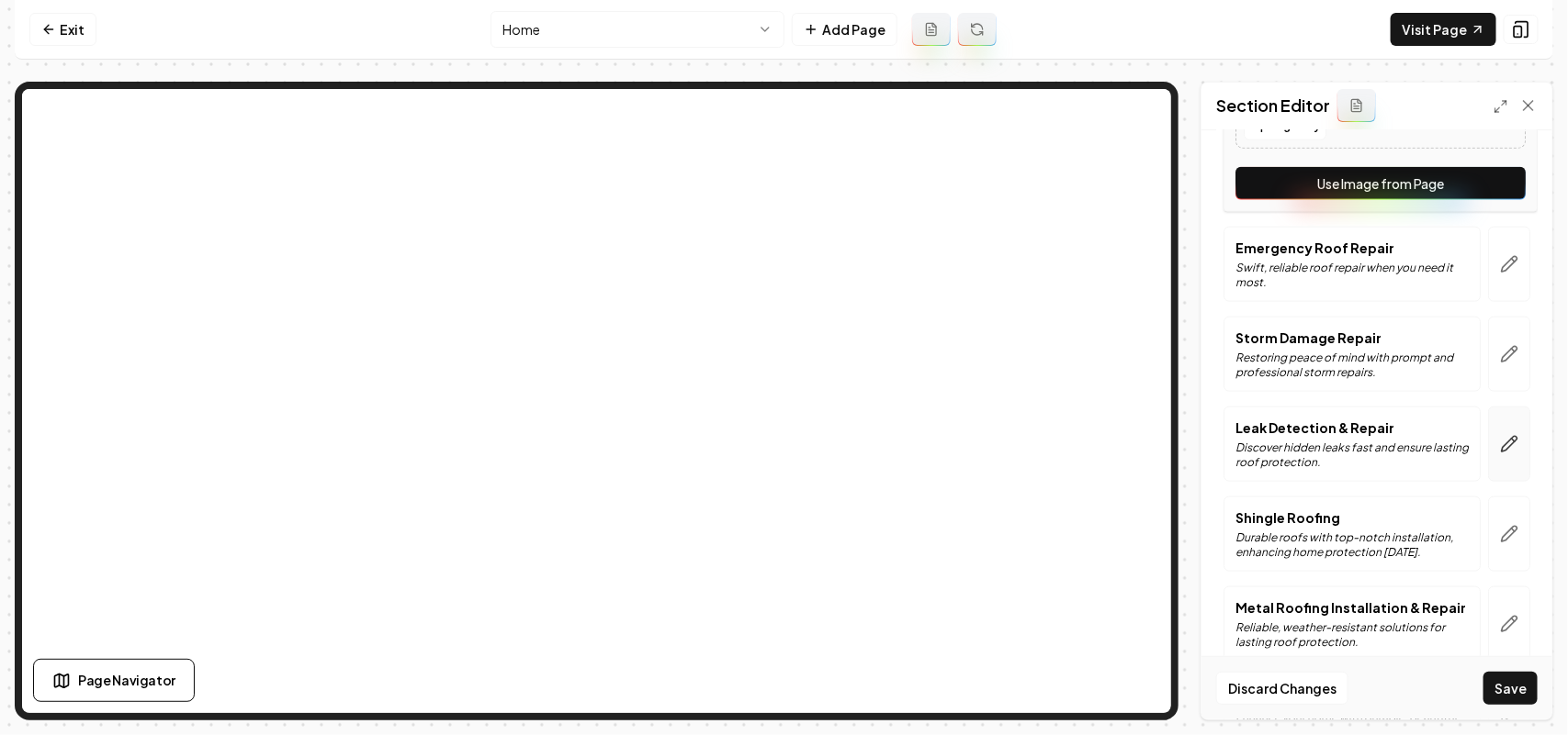
scroll to position [918, 0]
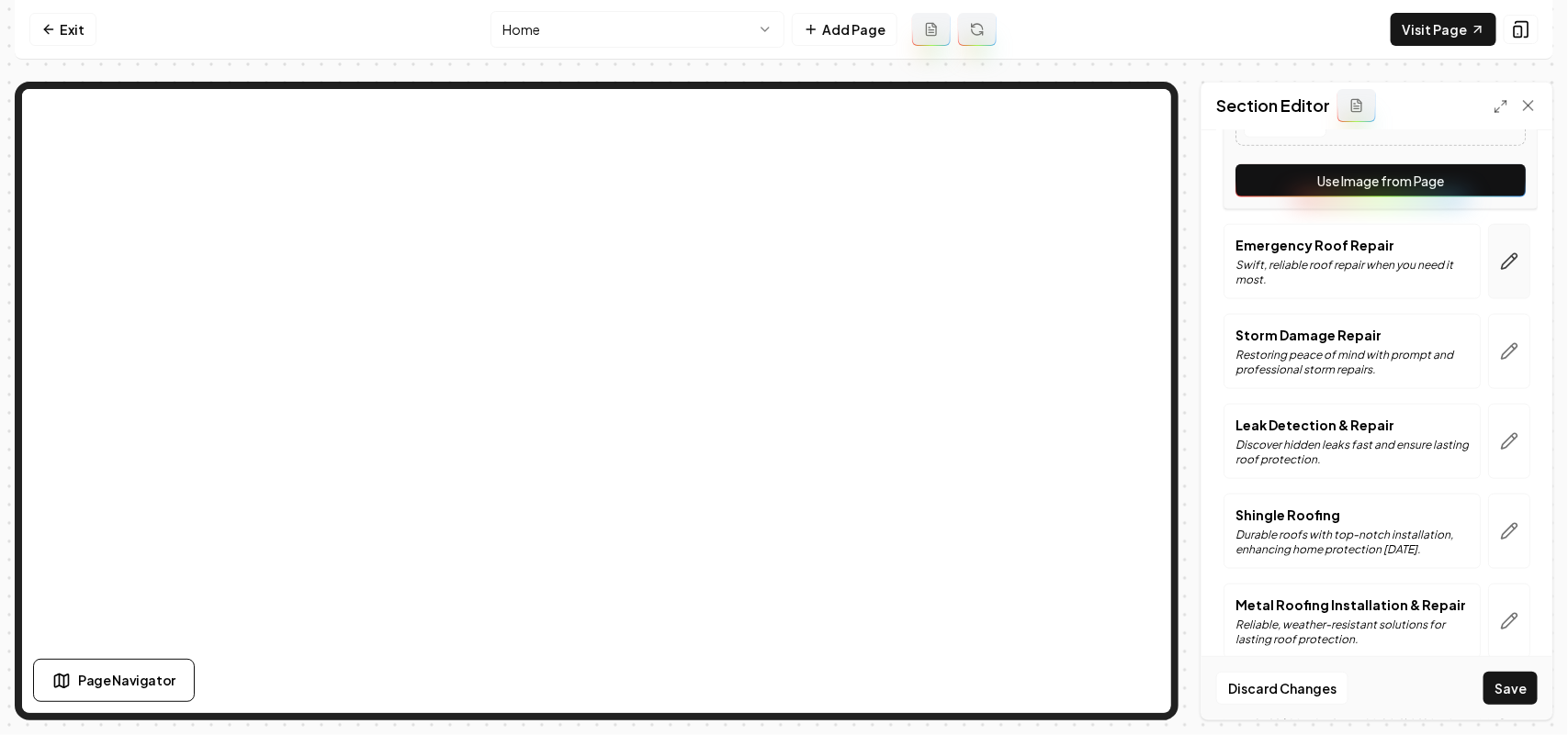
click at [781, 268] on icon "button" at bounding box center [1509, 261] width 18 height 18
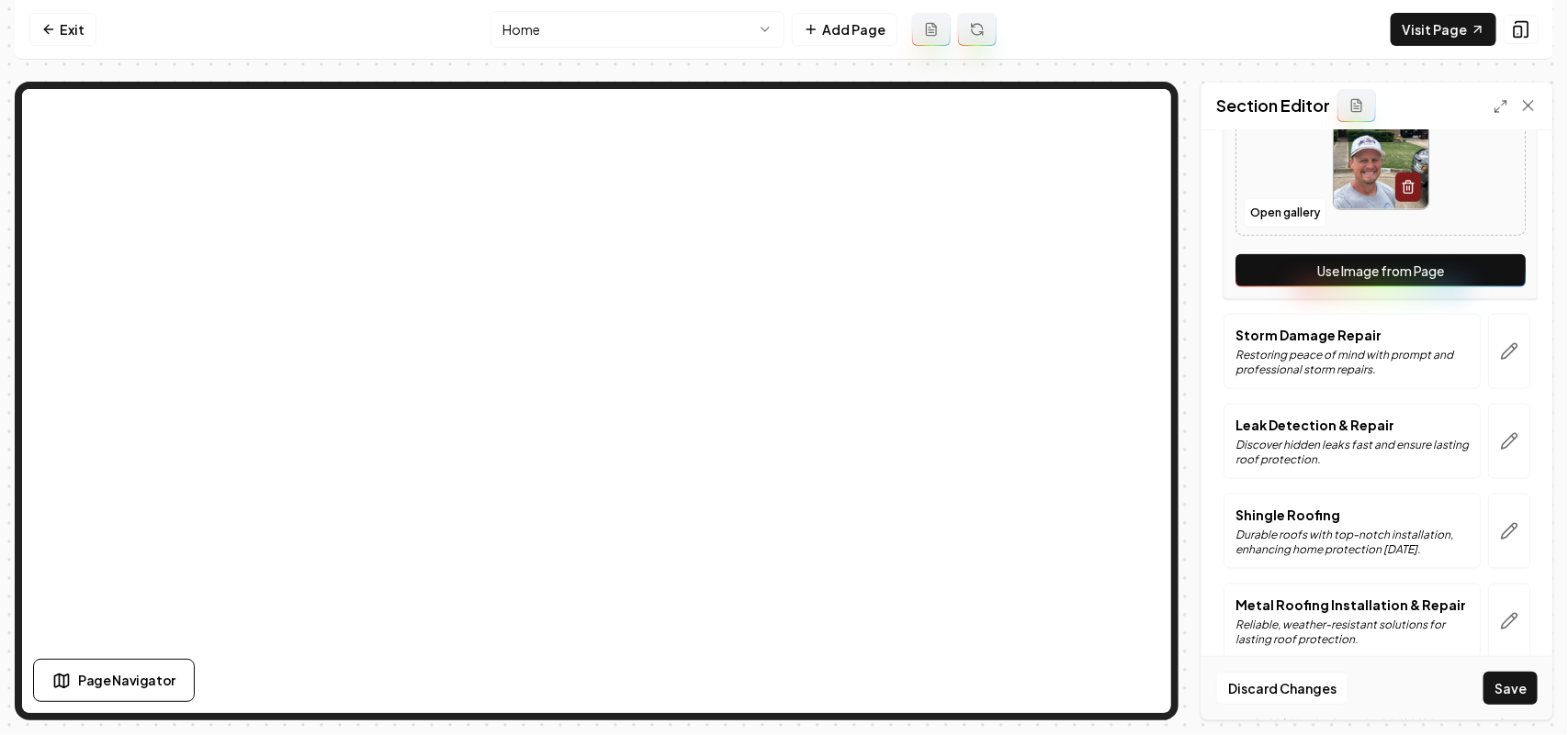
click at [781, 268] on button "Use Image from Page" at bounding box center [1380, 271] width 290 height 33
click at [781, 337] on button "button" at bounding box center [1510, 352] width 43 height 76
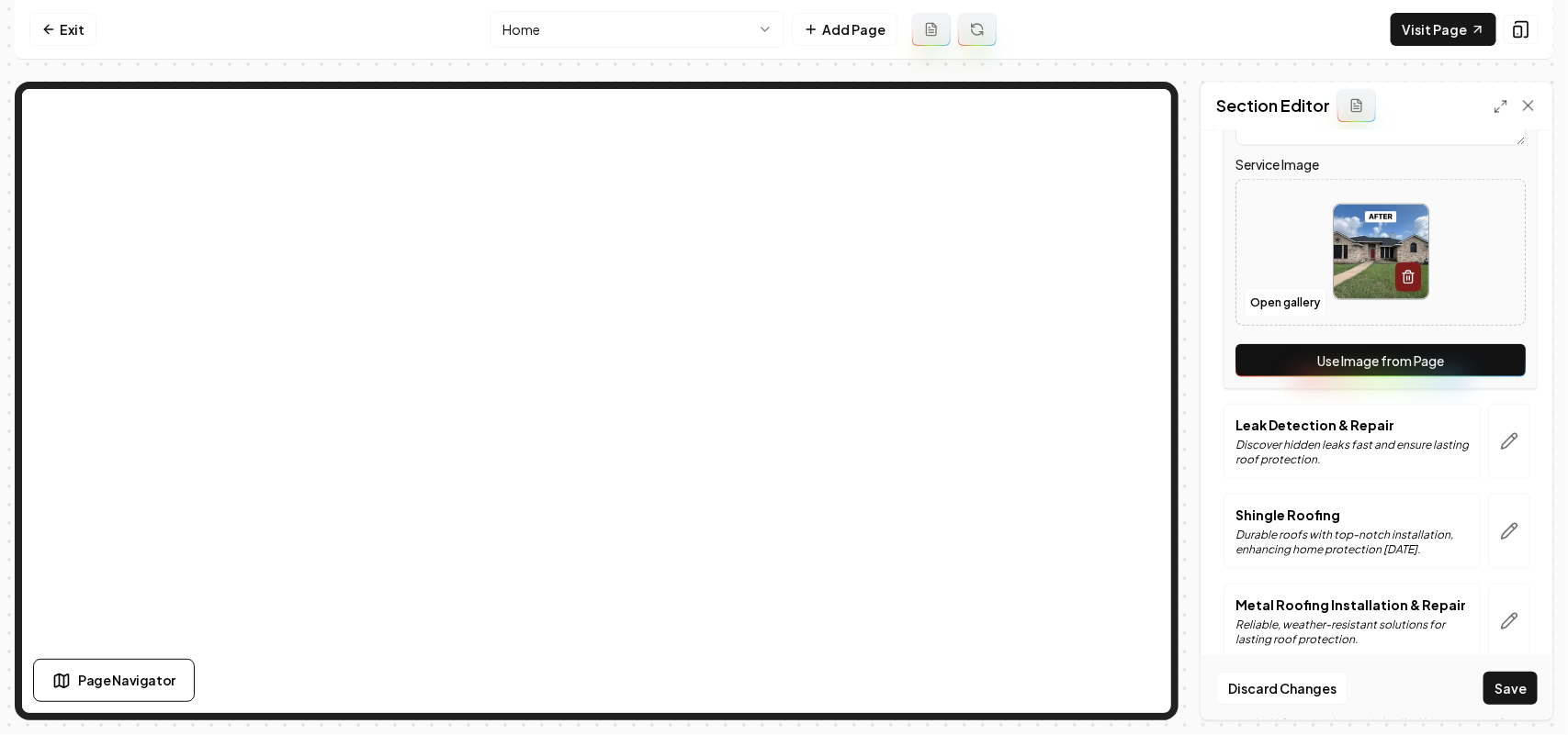
click at [781, 355] on button "Use Image from Page" at bounding box center [1380, 361] width 290 height 33
click at [781, 415] on button "button" at bounding box center [1510, 442] width 43 height 76
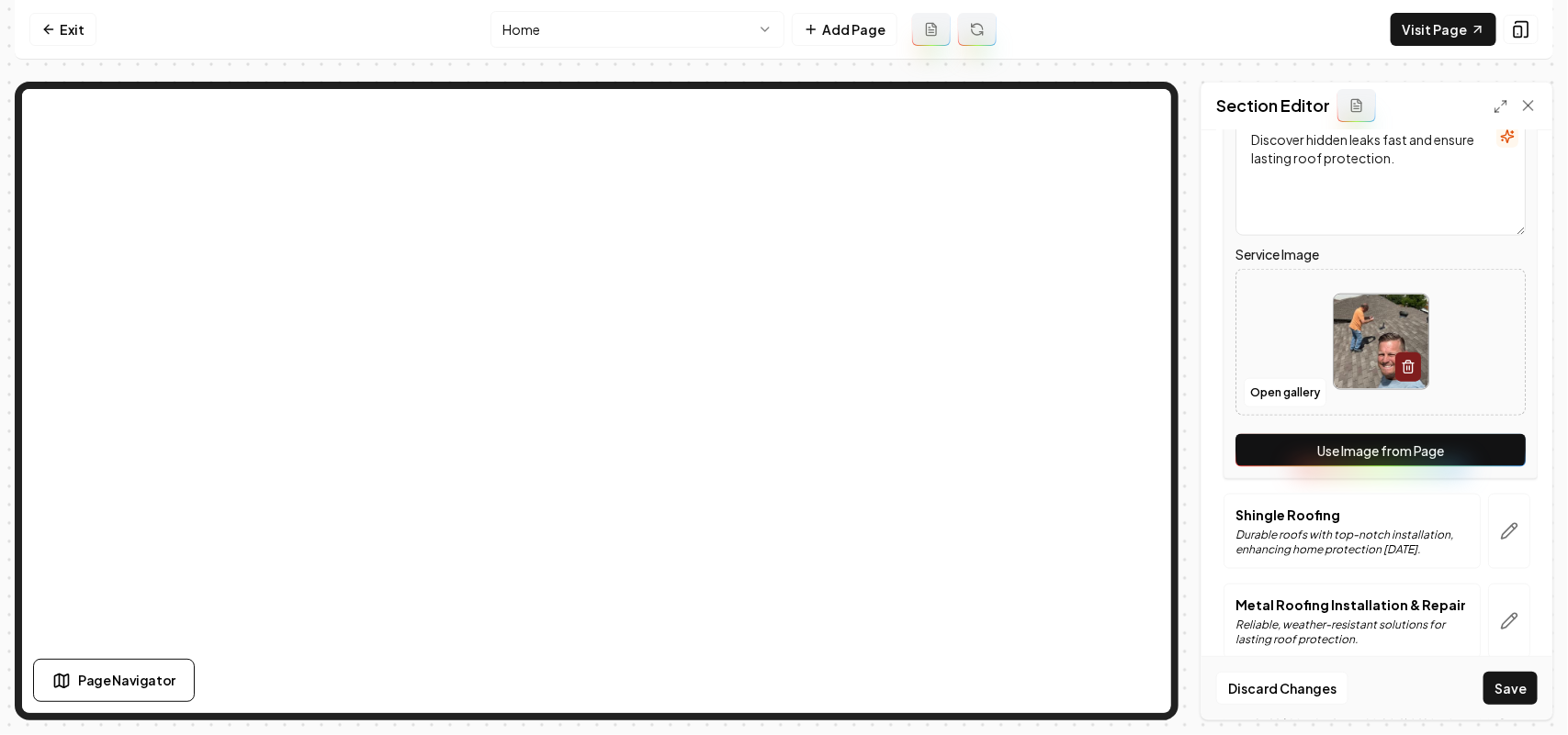
click at [781, 448] on button "Use Image from Page" at bounding box center [1380, 451] width 290 height 33
click at [781, 520] on button "button" at bounding box center [1510, 531] width 43 height 76
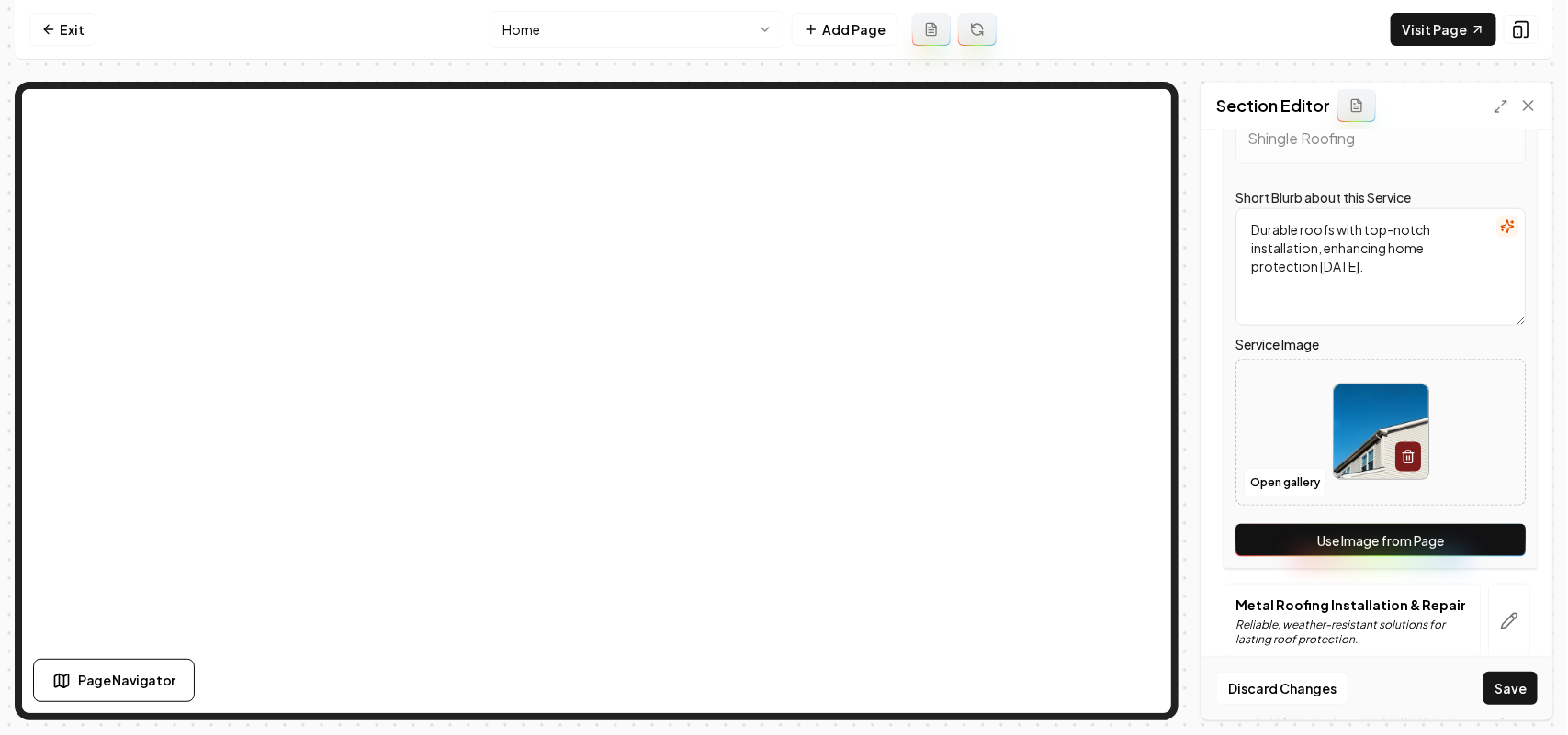
click at [781, 529] on button "Use Image from Page" at bounding box center [1380, 541] width 290 height 33
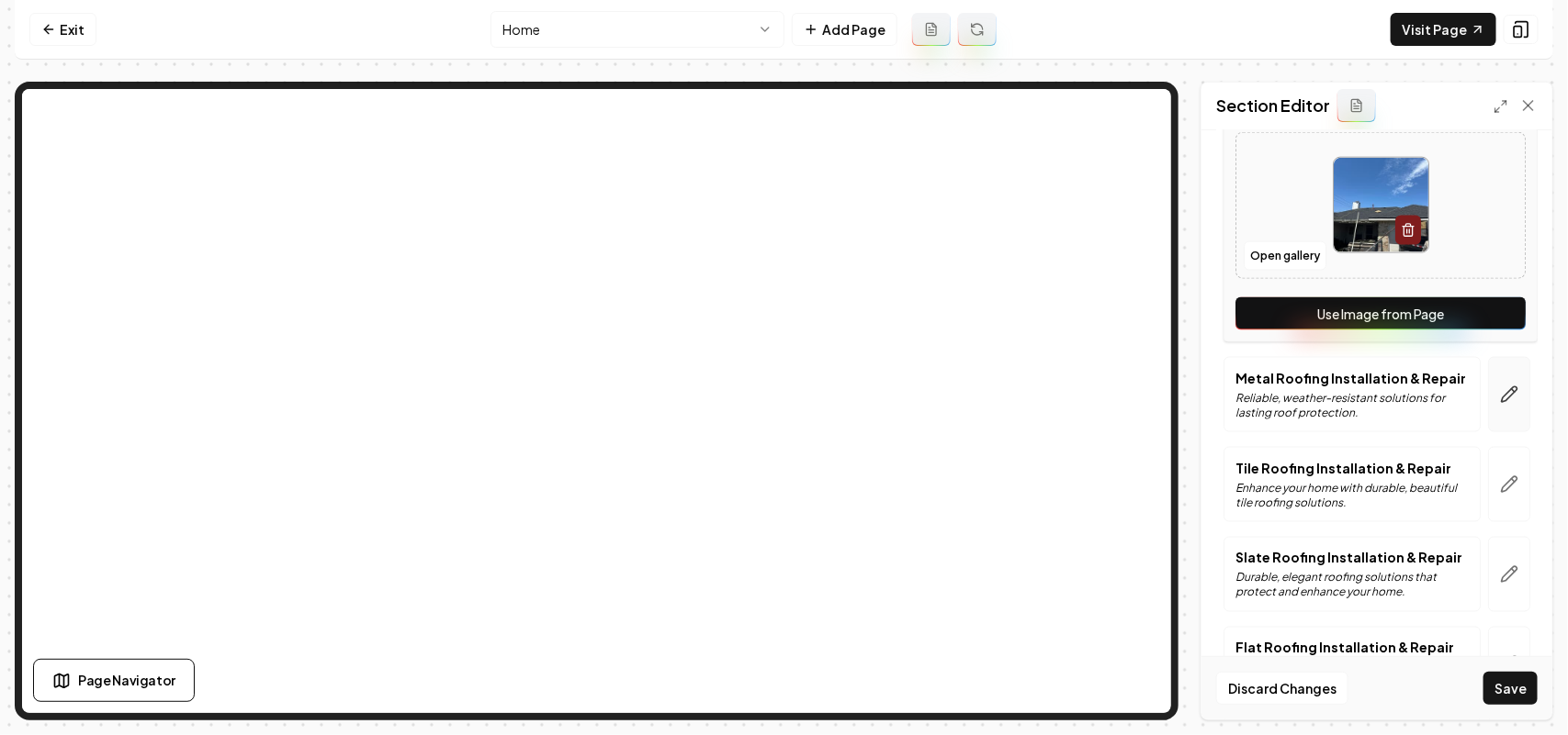
scroll to position [1147, 0]
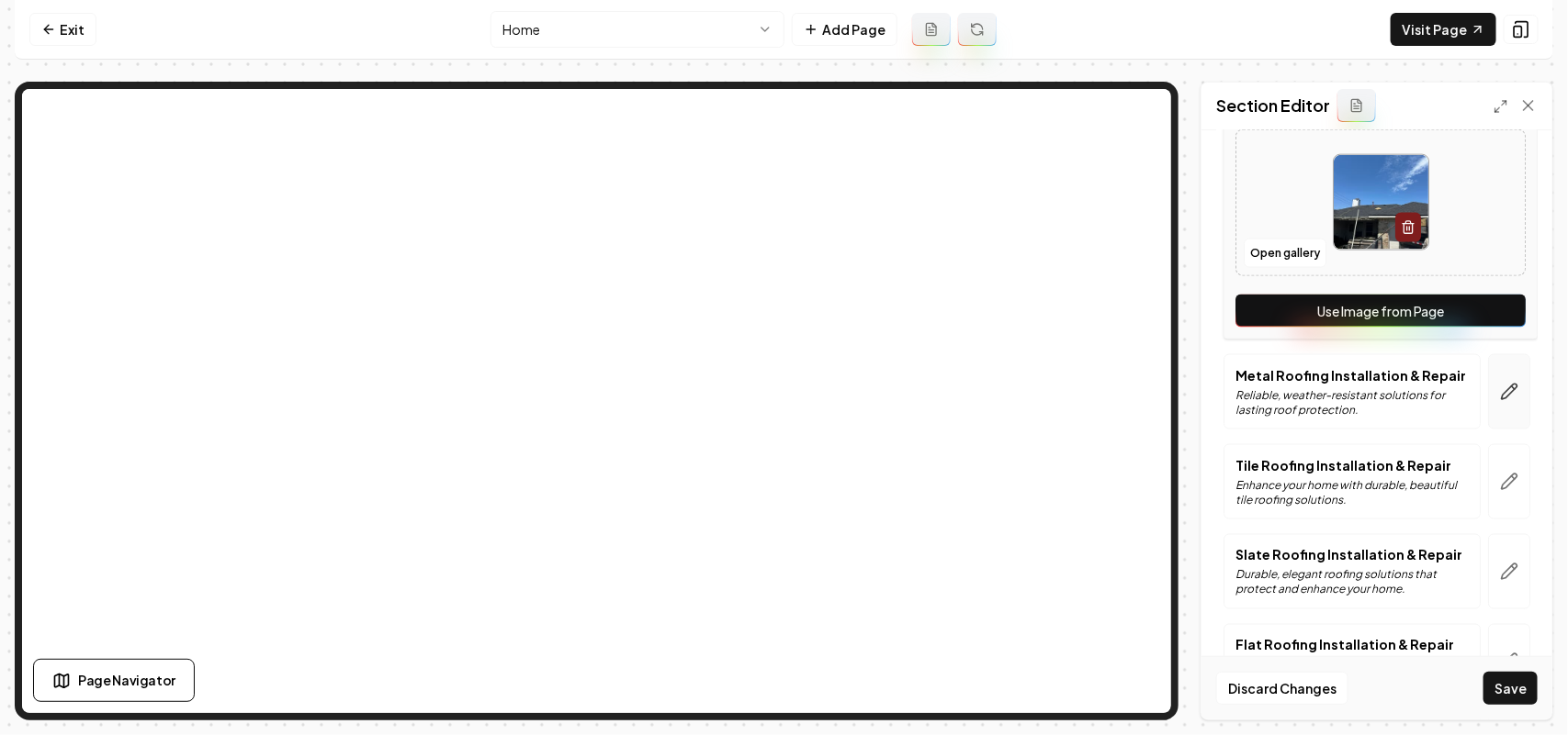
click at [781, 392] on button "button" at bounding box center [1510, 392] width 43 height 76
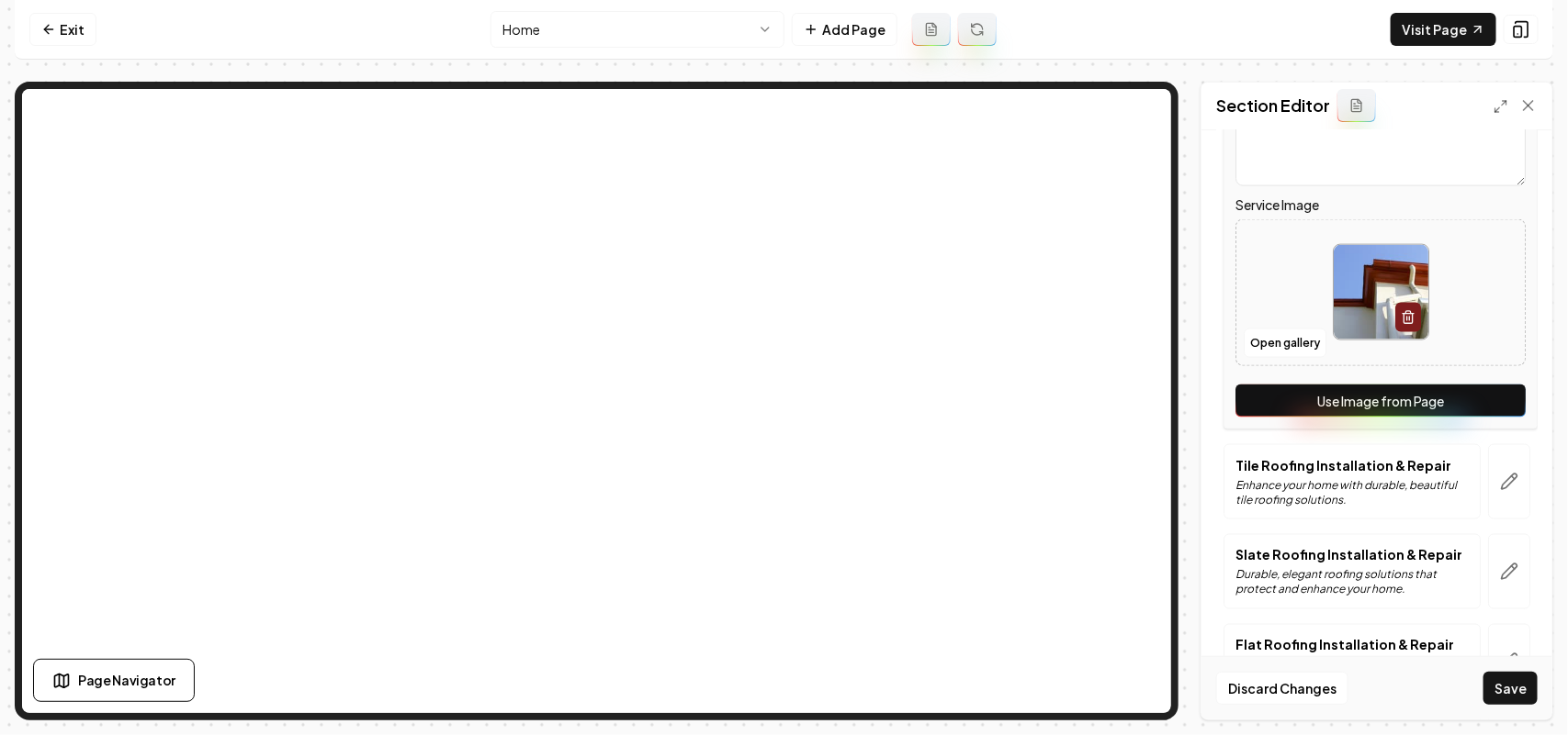
click at [781, 393] on button "Use Image from Page" at bounding box center [1380, 401] width 290 height 33
click at [781, 475] on icon "button" at bounding box center [1509, 482] width 18 height 18
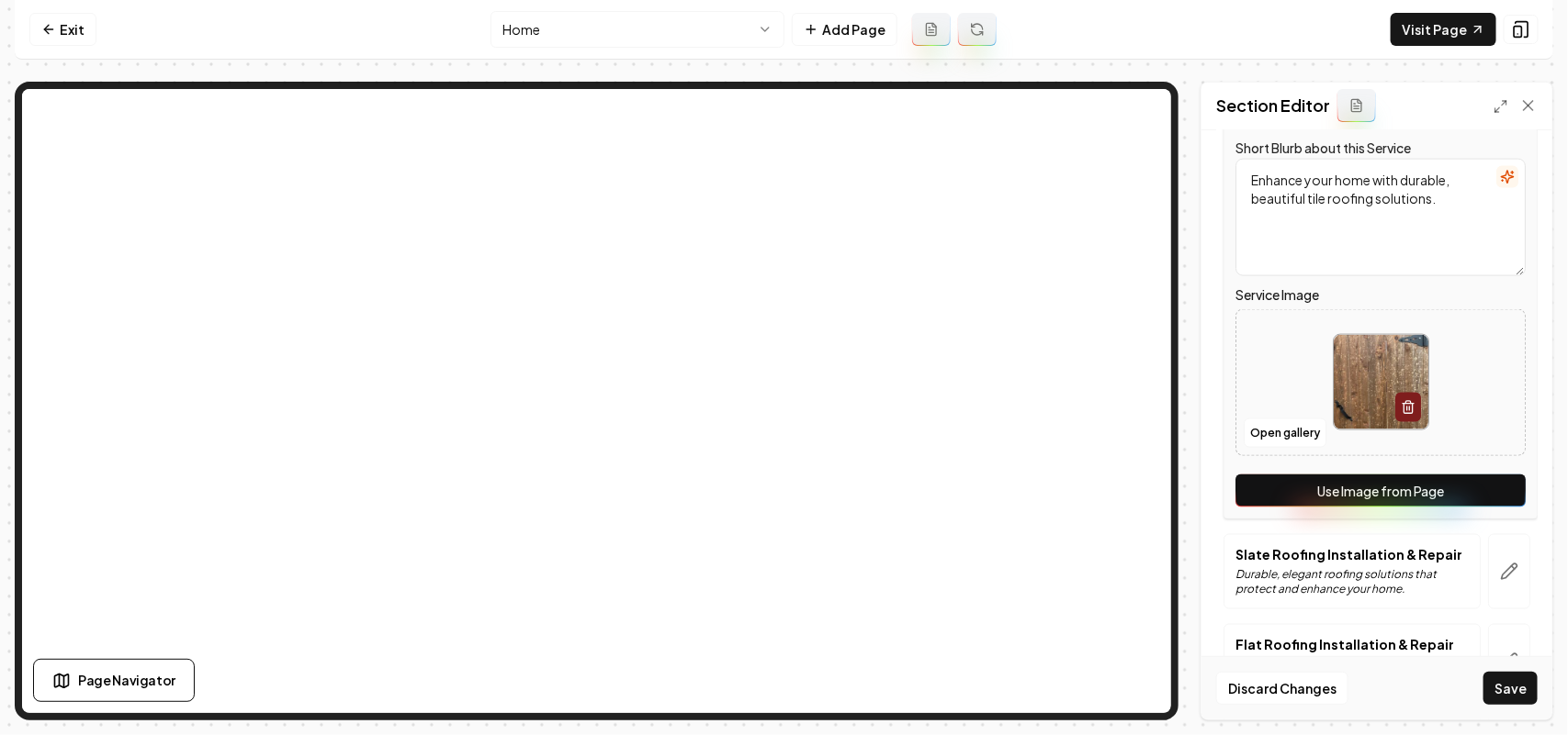
click at [781, 496] on button "Use Image from Page" at bounding box center [1380, 491] width 290 height 33
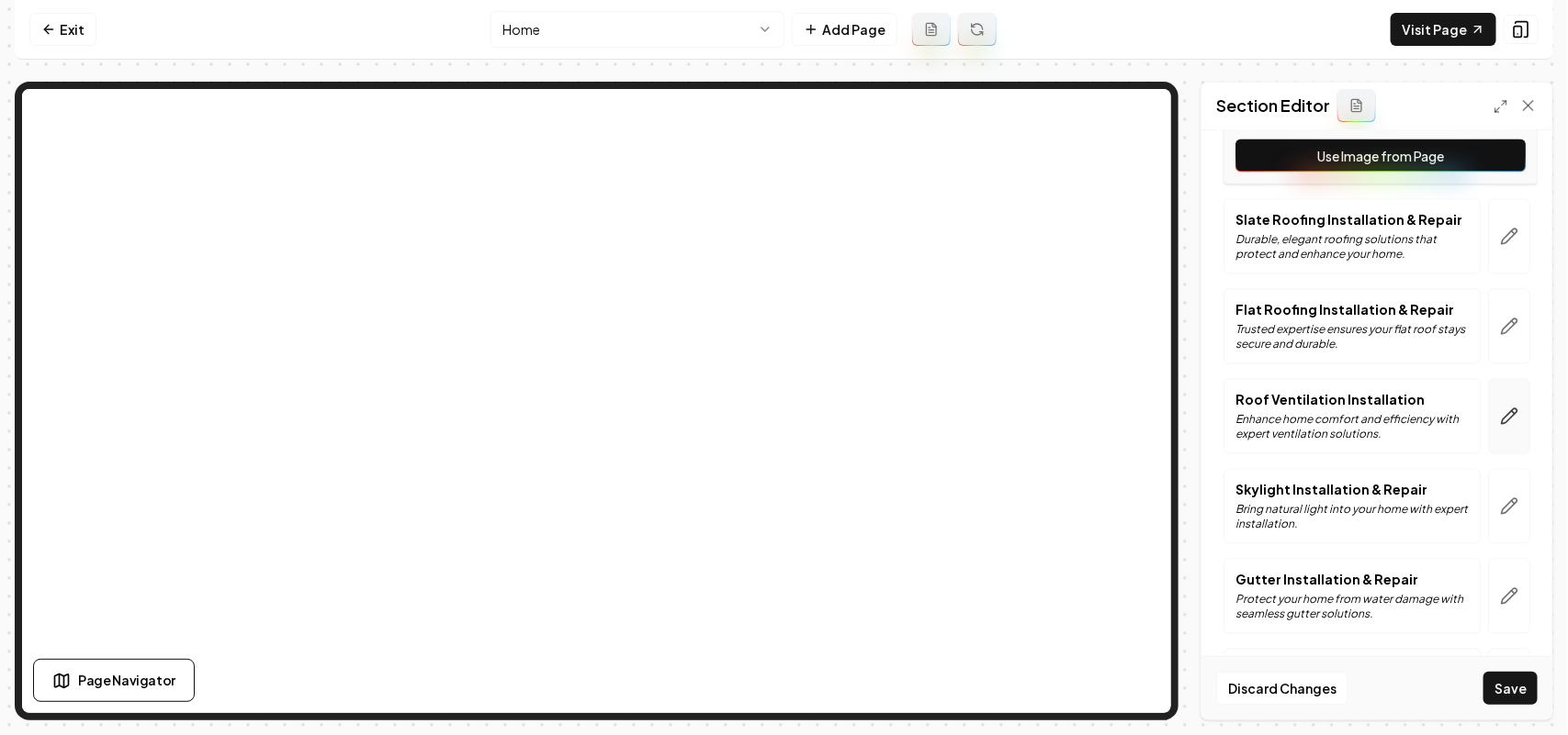
scroll to position [1492, 0]
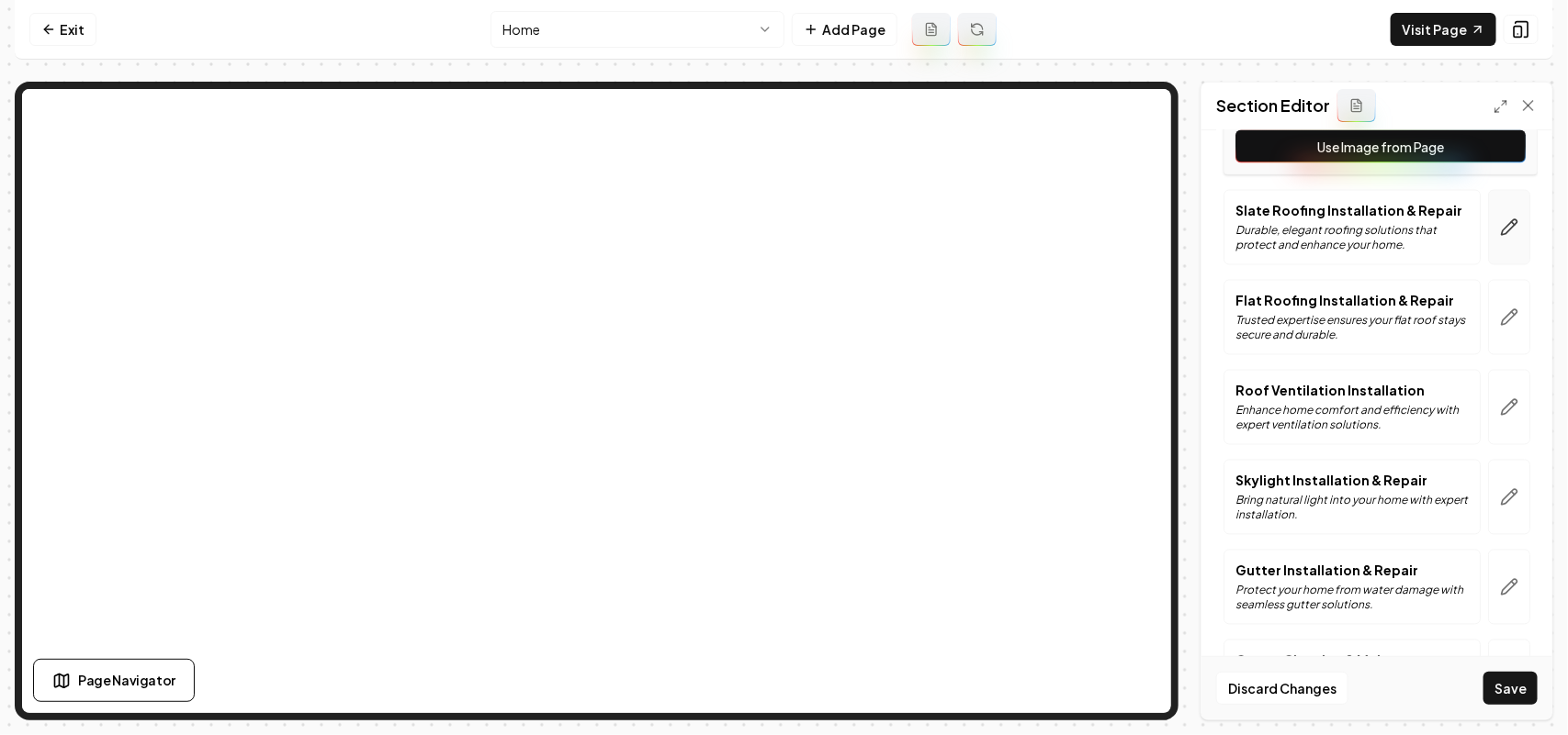
click at [781, 246] on button "button" at bounding box center [1510, 228] width 43 height 76
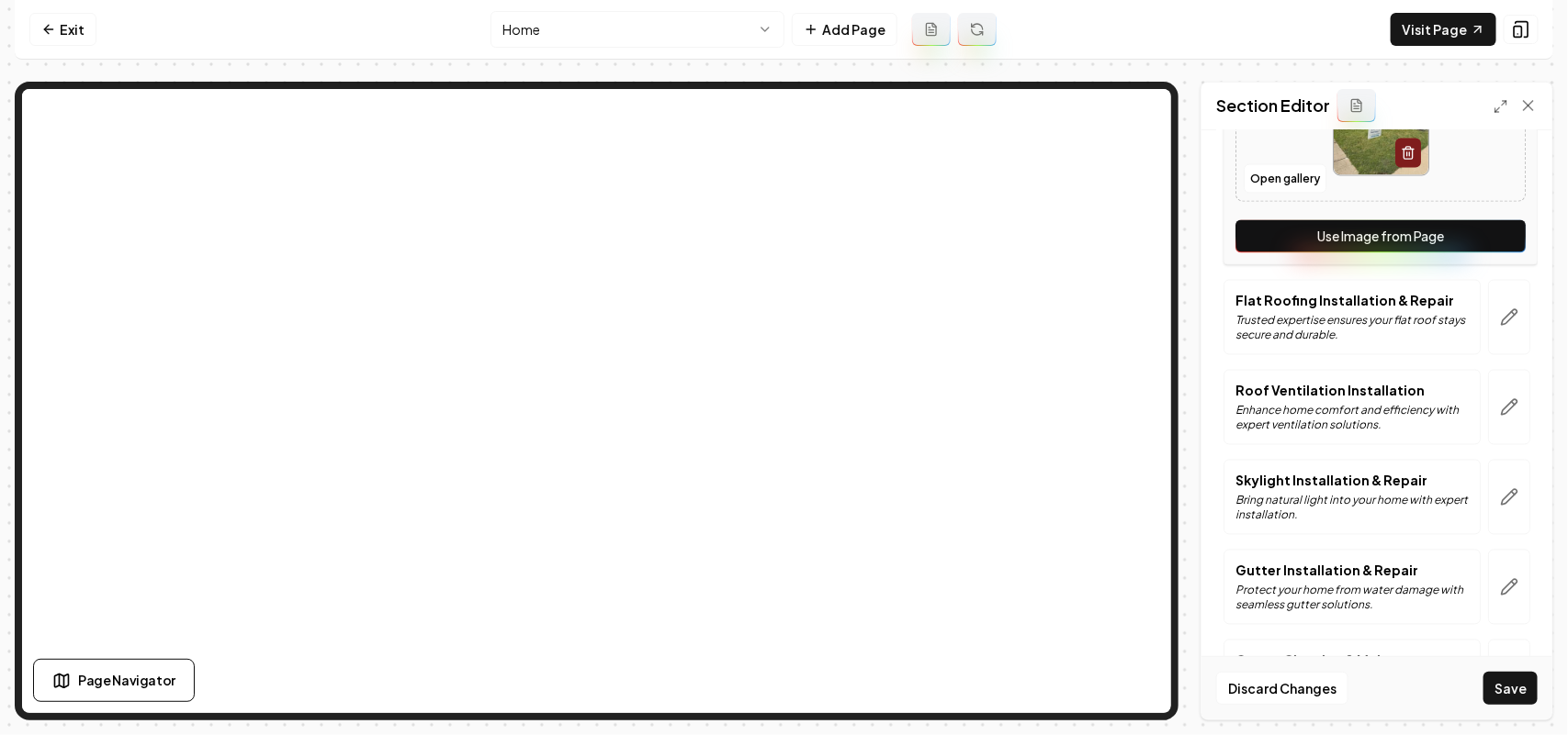
click at [781, 246] on button "Use Image from Page" at bounding box center [1380, 237] width 290 height 33
click at [781, 296] on button "button" at bounding box center [1510, 318] width 43 height 76
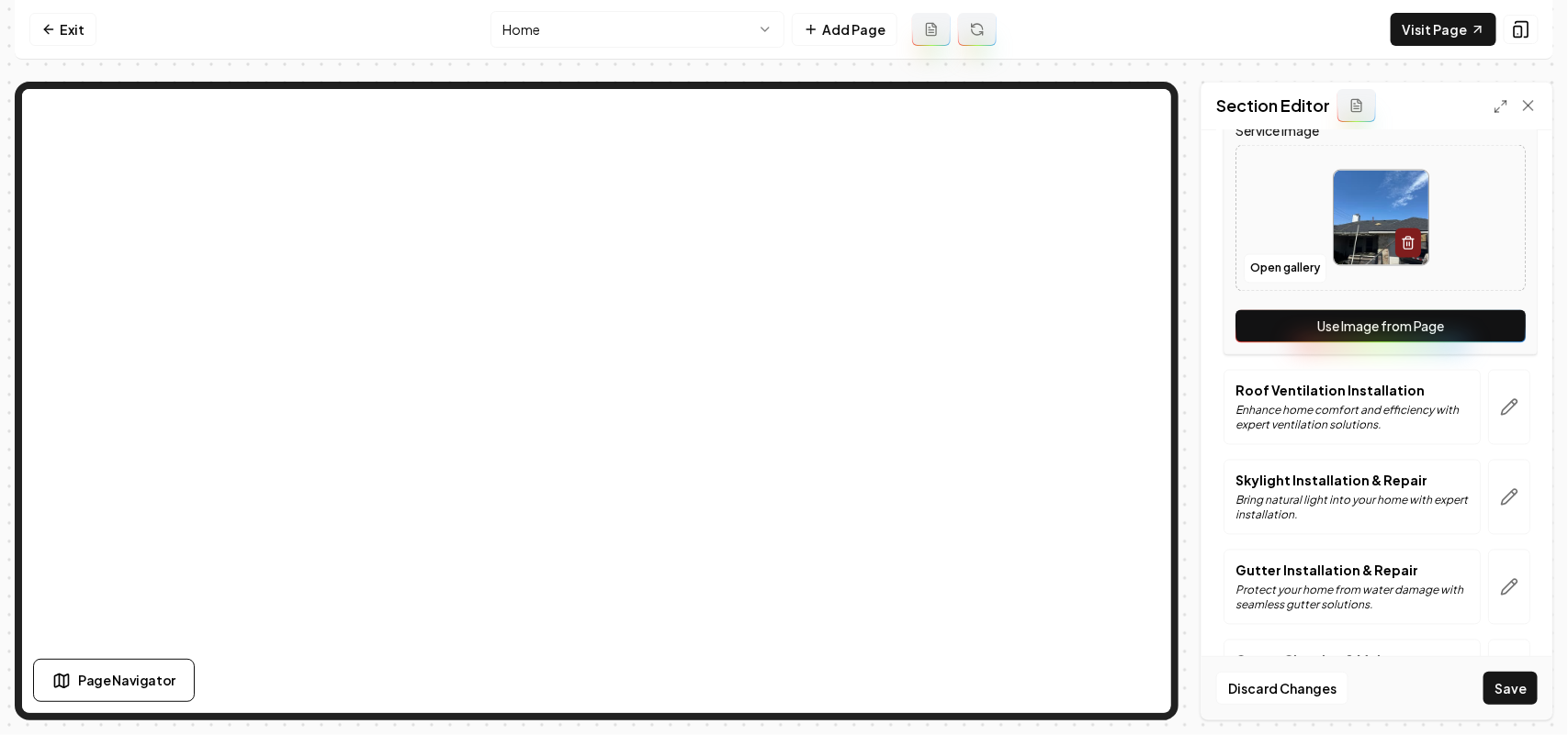
click at [781, 336] on button "Use Image from Page" at bounding box center [1380, 327] width 290 height 33
click at [781, 402] on button "button" at bounding box center [1510, 408] width 43 height 76
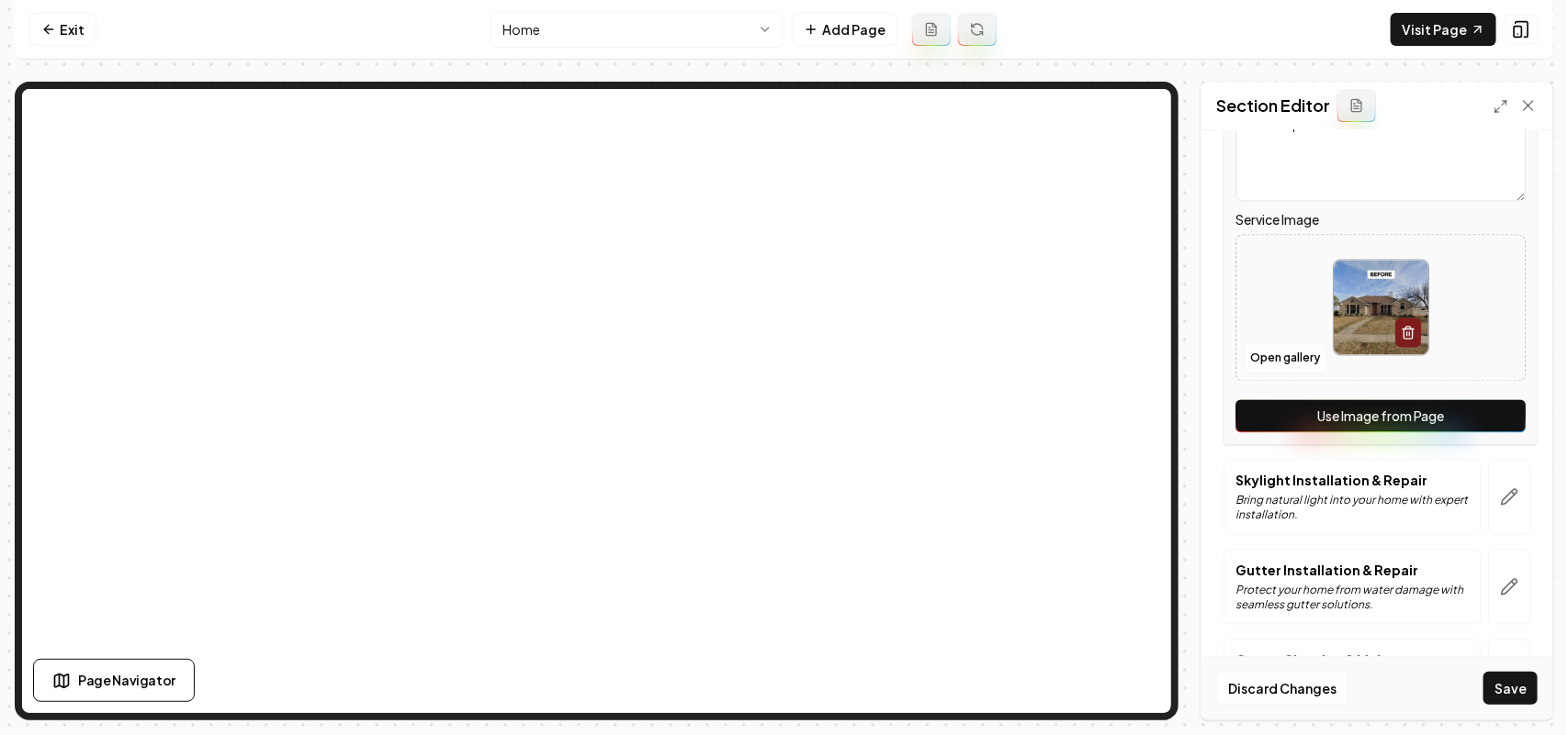
drag, startPoint x: 1484, startPoint y: 425, endPoint x: 1486, endPoint y: 463, distance: 38.1
click at [781, 427] on button "Use Image from Page" at bounding box center [1380, 417] width 290 height 33
click at [781, 495] on icon "button" at bounding box center [1509, 497] width 18 height 18
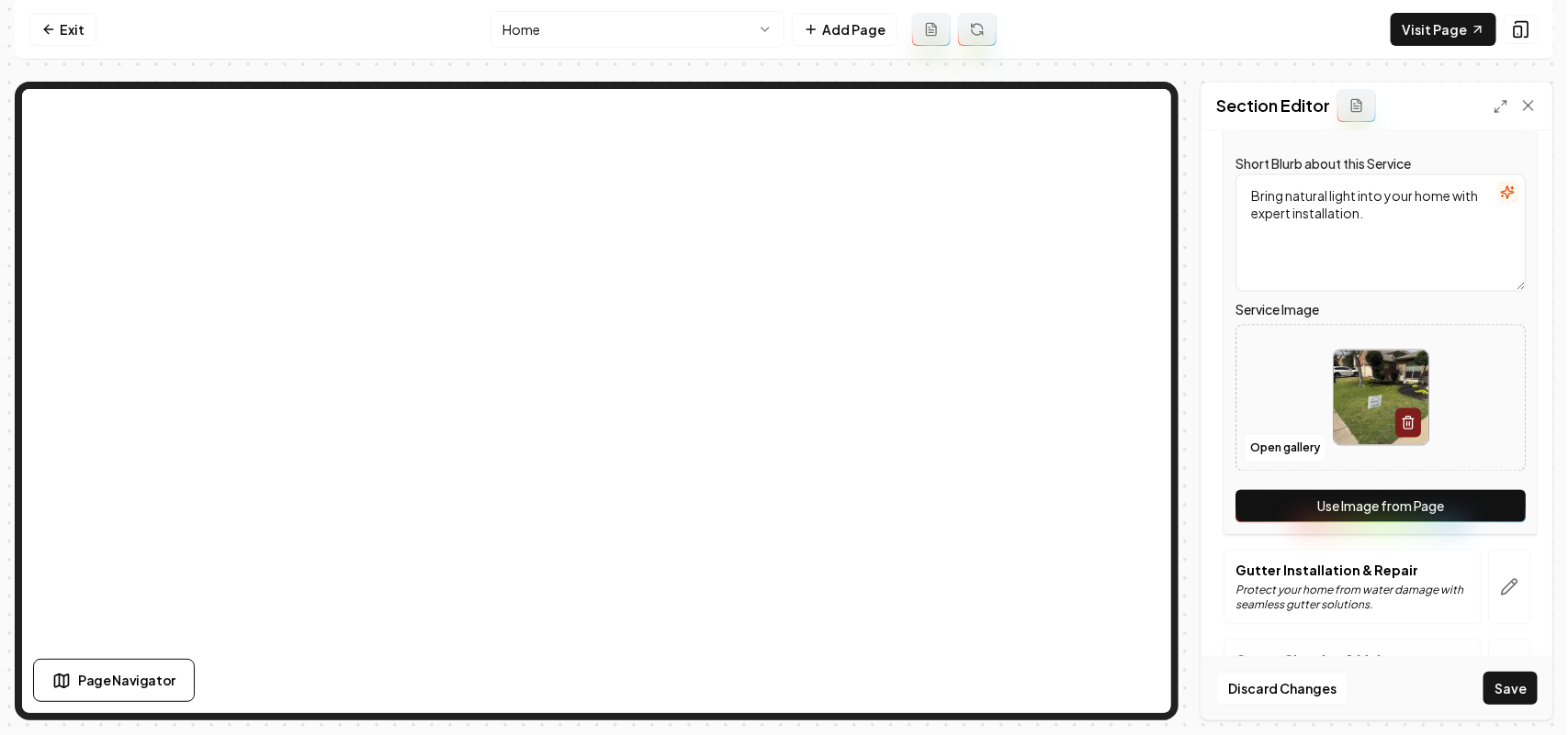
click at [781, 507] on button "Use Image from Page" at bounding box center [1380, 507] width 290 height 33
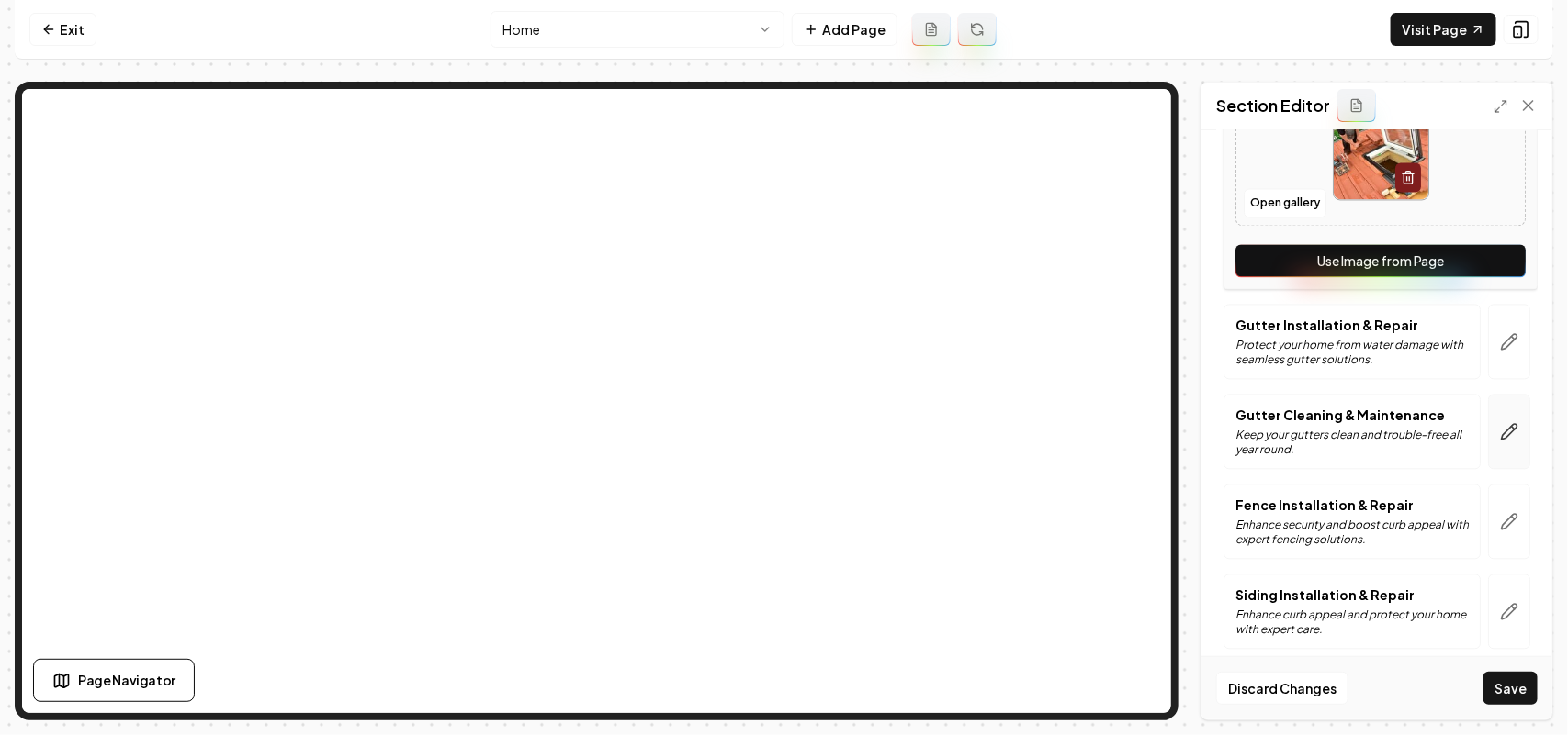
scroll to position [1759, 0]
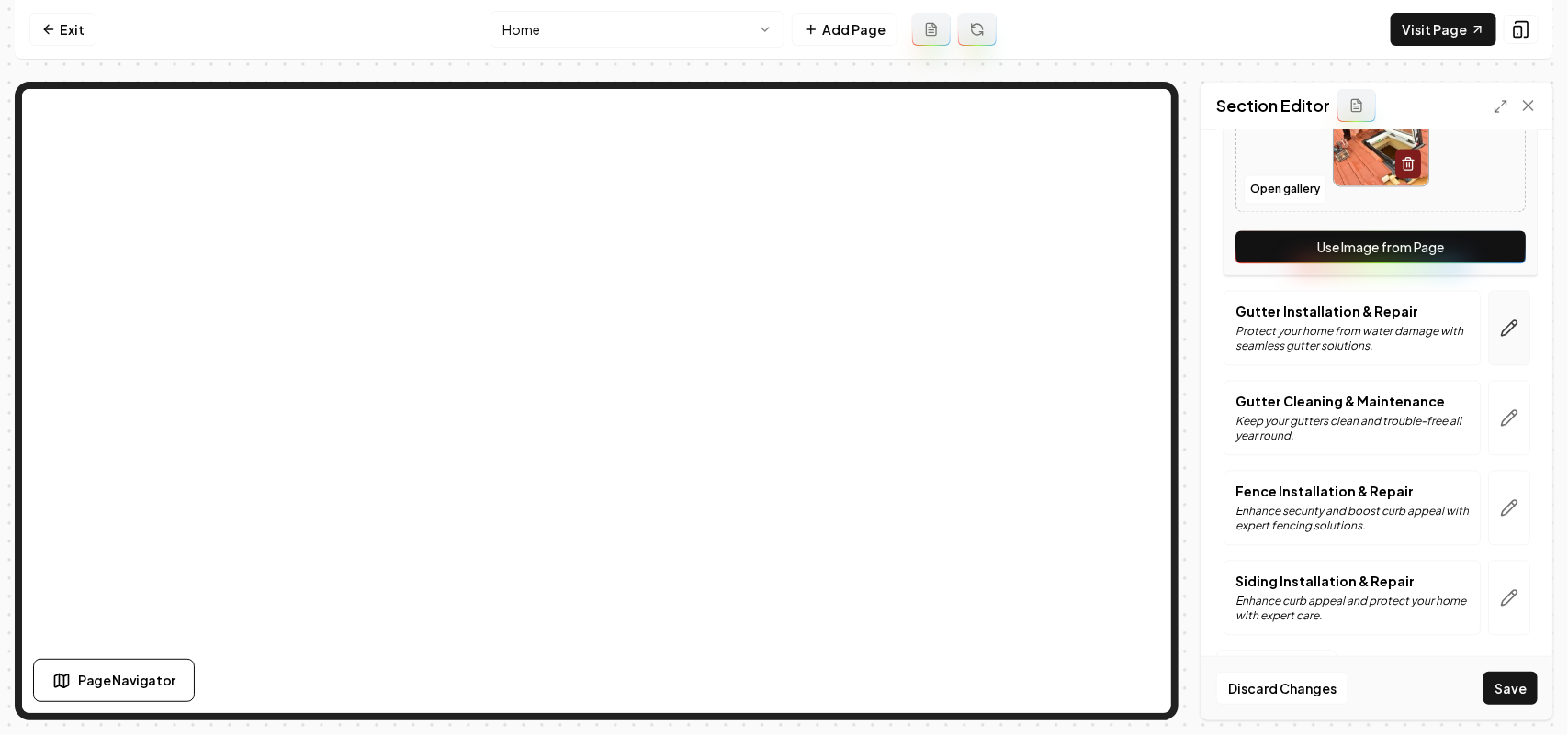
click at [781, 351] on button "button" at bounding box center [1510, 328] width 43 height 76
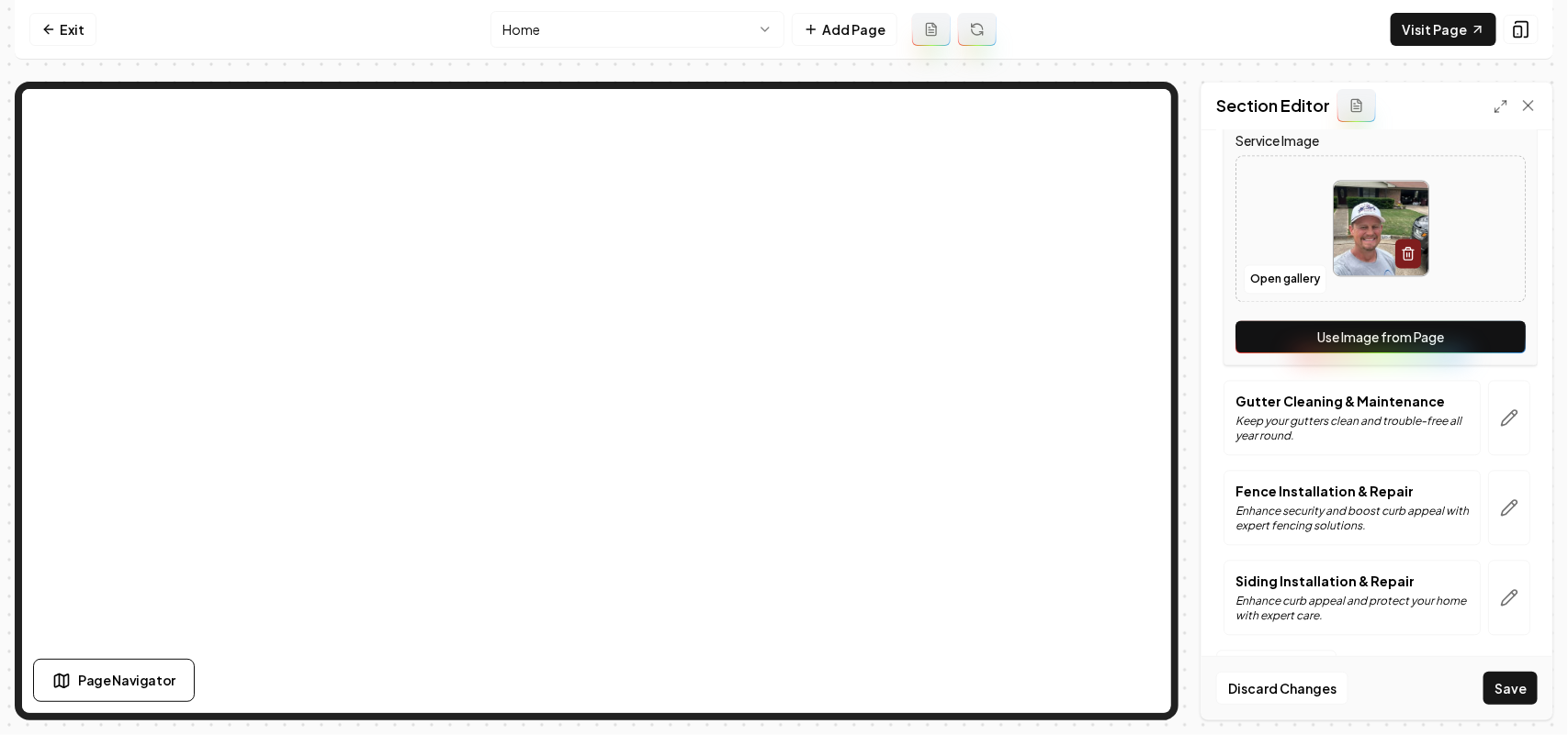
click at [781, 336] on button "Use Image from Page" at bounding box center [1380, 336] width 290 height 33
click at [781, 406] on button "button" at bounding box center [1510, 418] width 43 height 76
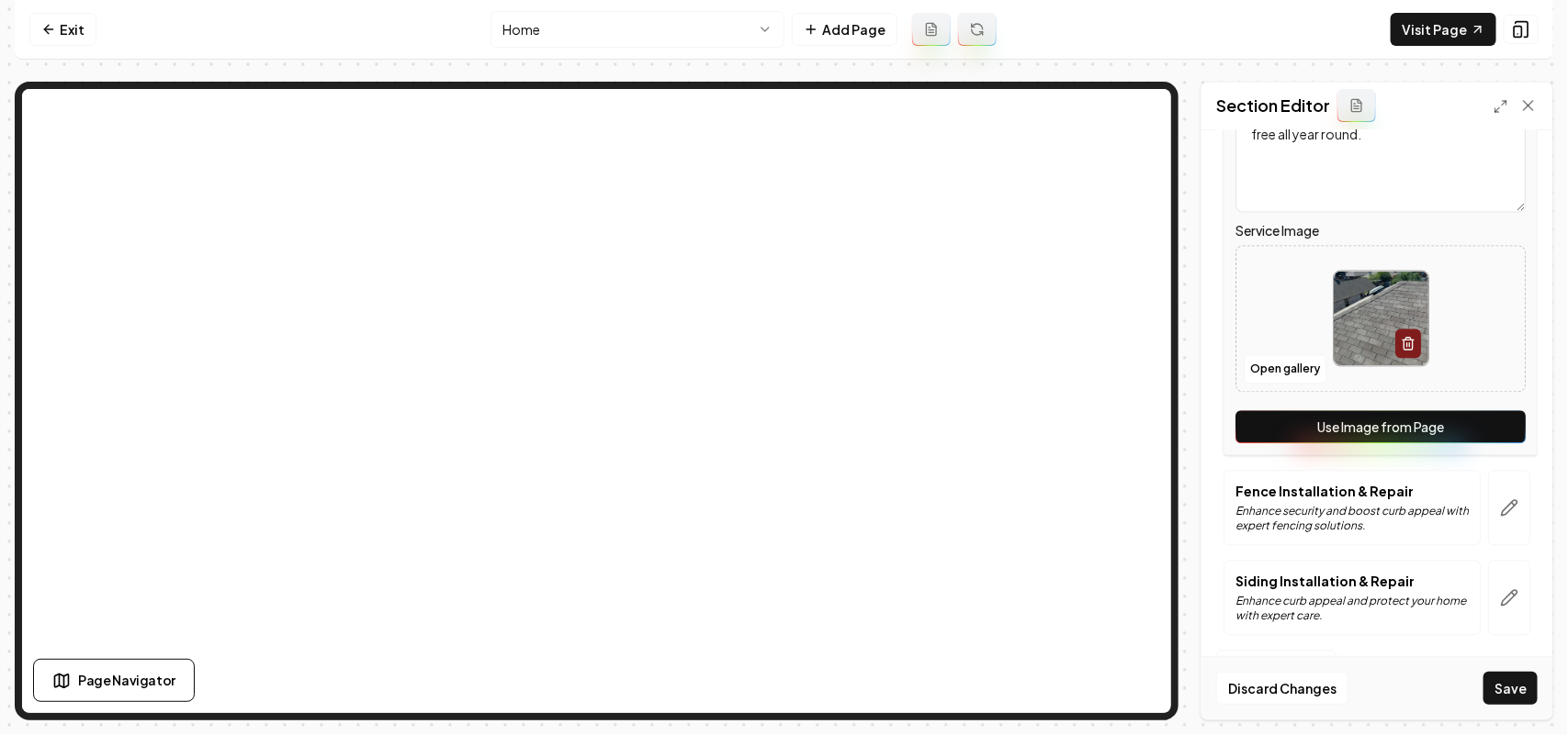
click at [781, 425] on button "Use Image from Page" at bounding box center [1380, 427] width 290 height 33
click at [781, 490] on button "button" at bounding box center [1510, 508] width 43 height 76
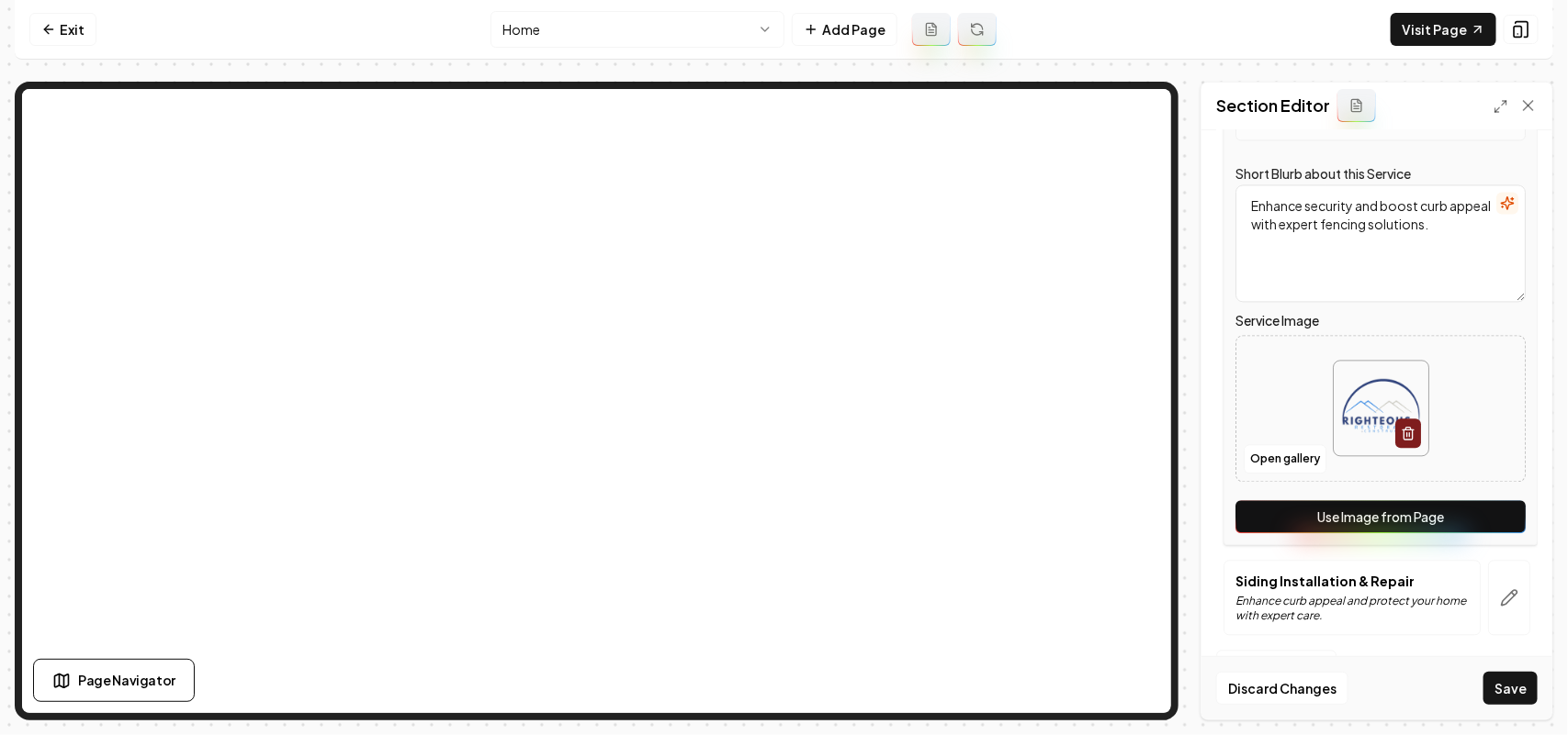
click at [781, 514] on button "Use Image from Page" at bounding box center [1380, 517] width 290 height 33
click at [781, 585] on button "button" at bounding box center [1510, 598] width 43 height 76
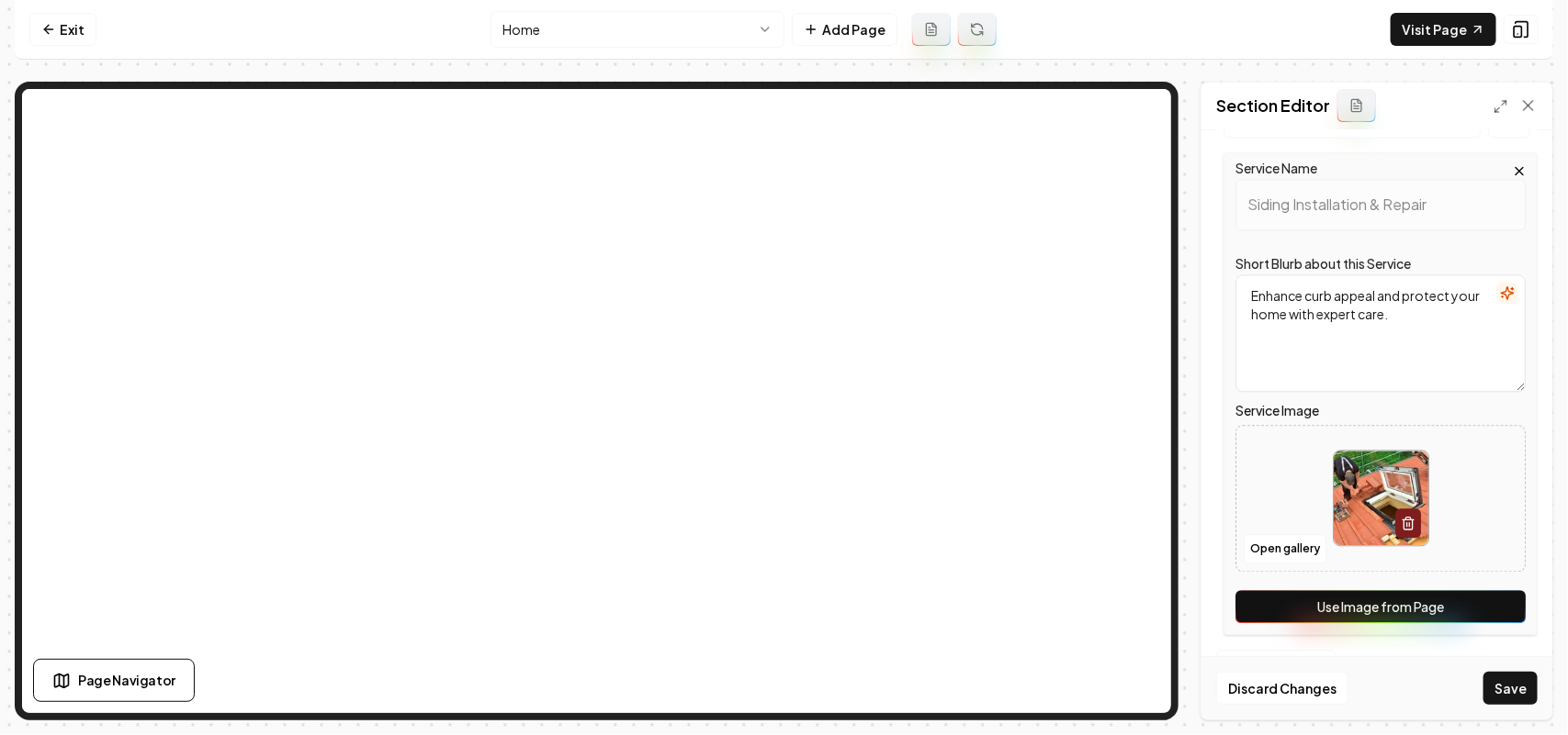
click at [781, 596] on button "Use Image from Page" at bounding box center [1380, 607] width 290 height 33
click at [781, 685] on button "Save" at bounding box center [1511, 688] width 54 height 33
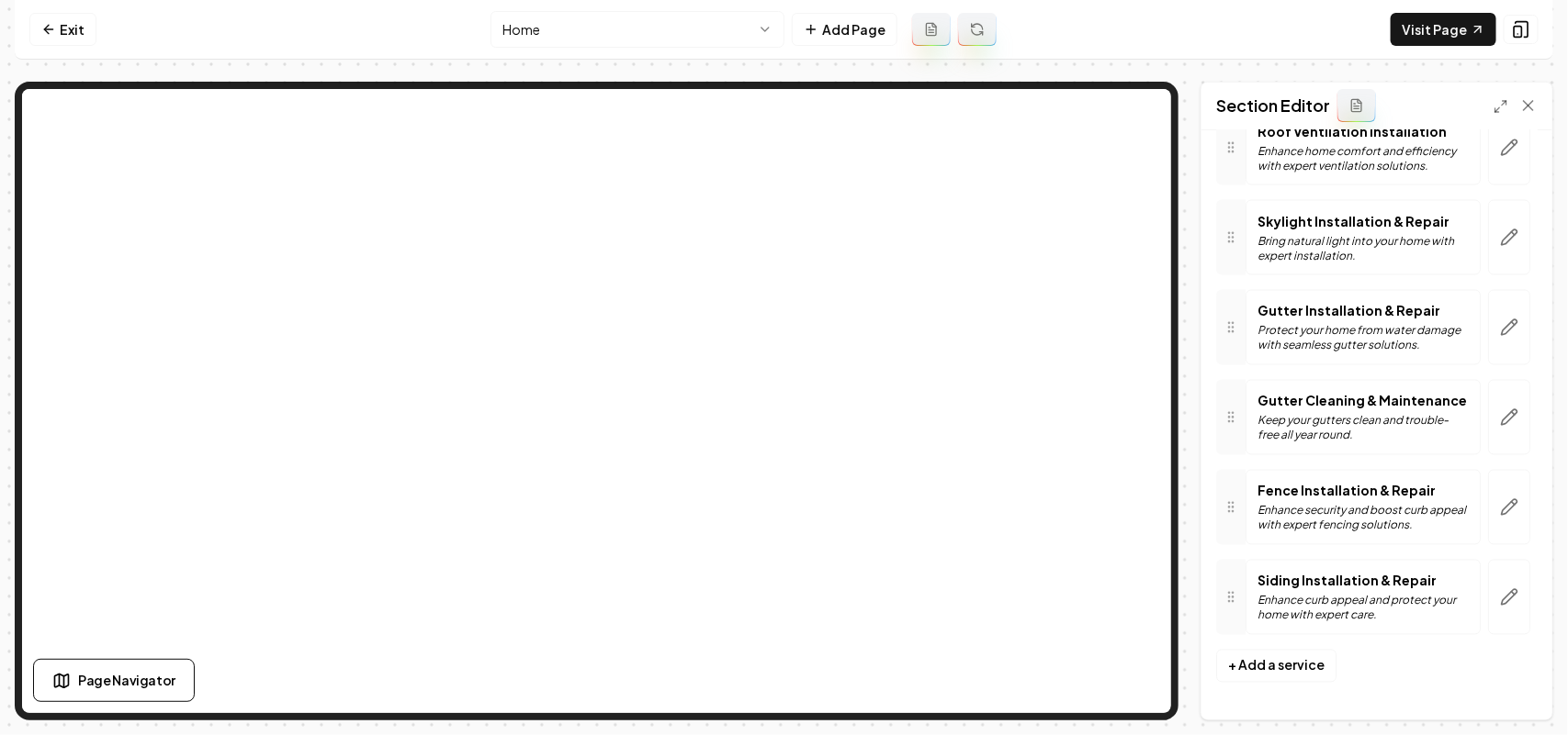
scroll to position [1443, 0]
click at [39, 20] on link "Exit" at bounding box center [62, 29] width 67 height 33
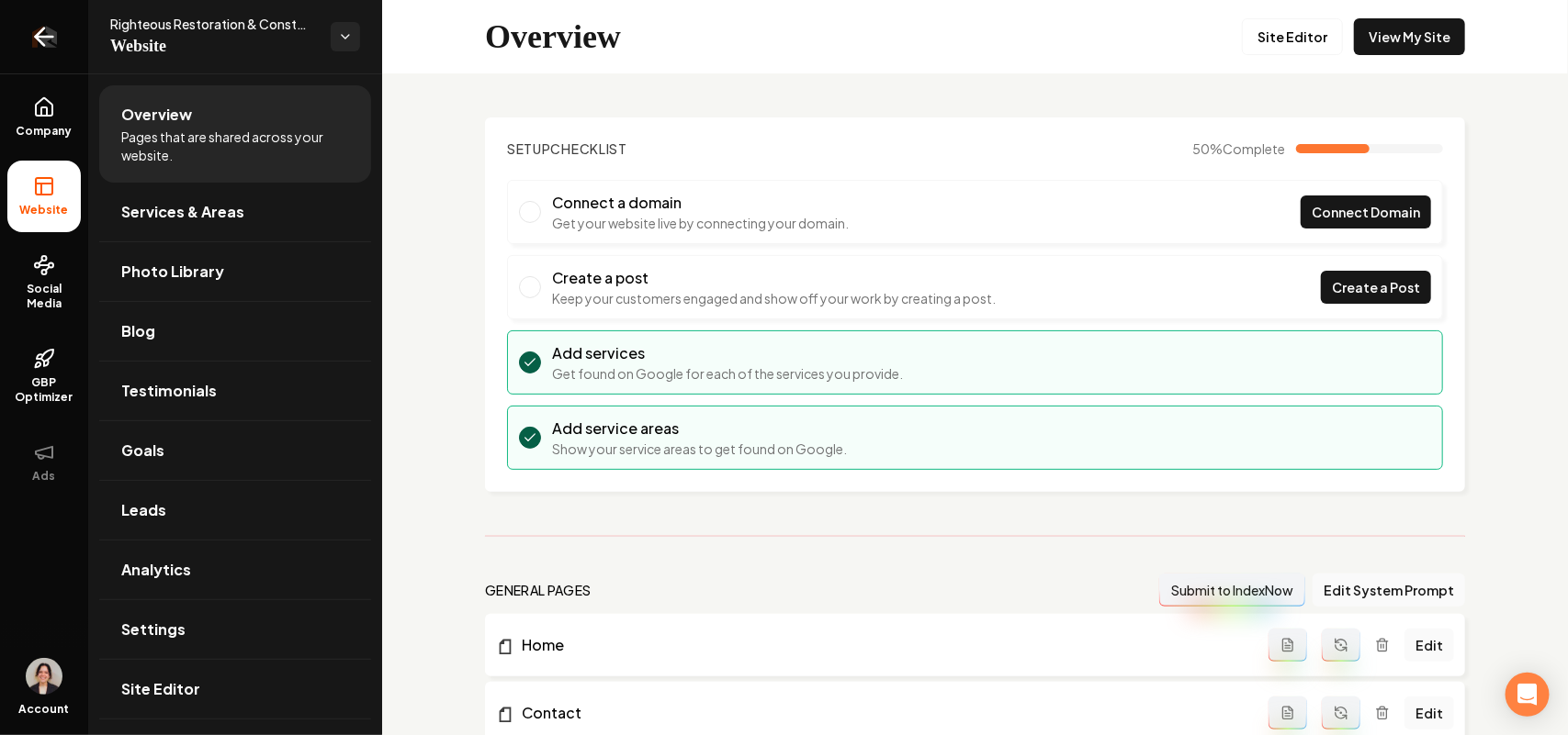
click at [35, 64] on link "Return to dashboard" at bounding box center [44, 37] width 88 height 74
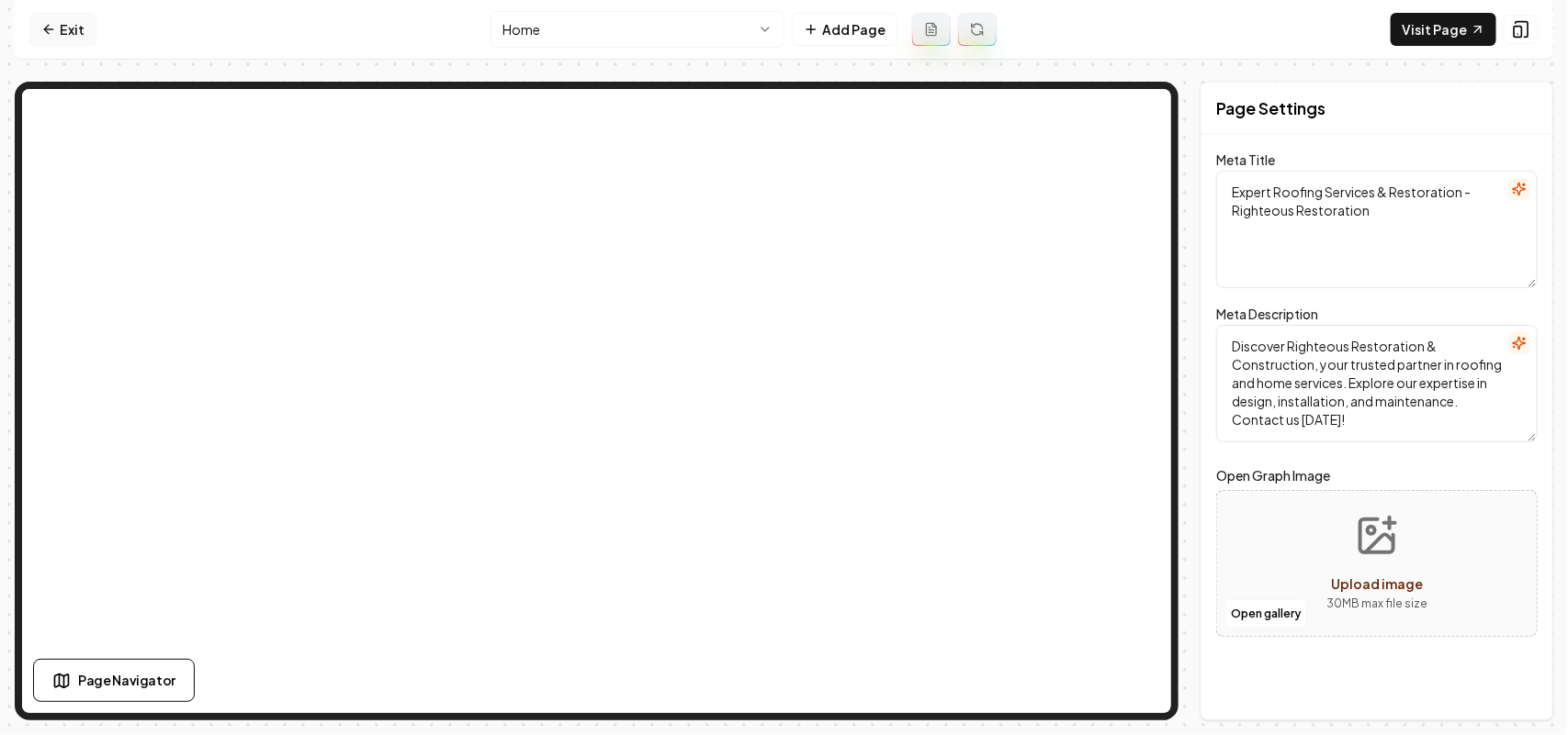
click at [71, 34] on link "Exit" at bounding box center [62, 29] width 67 height 33
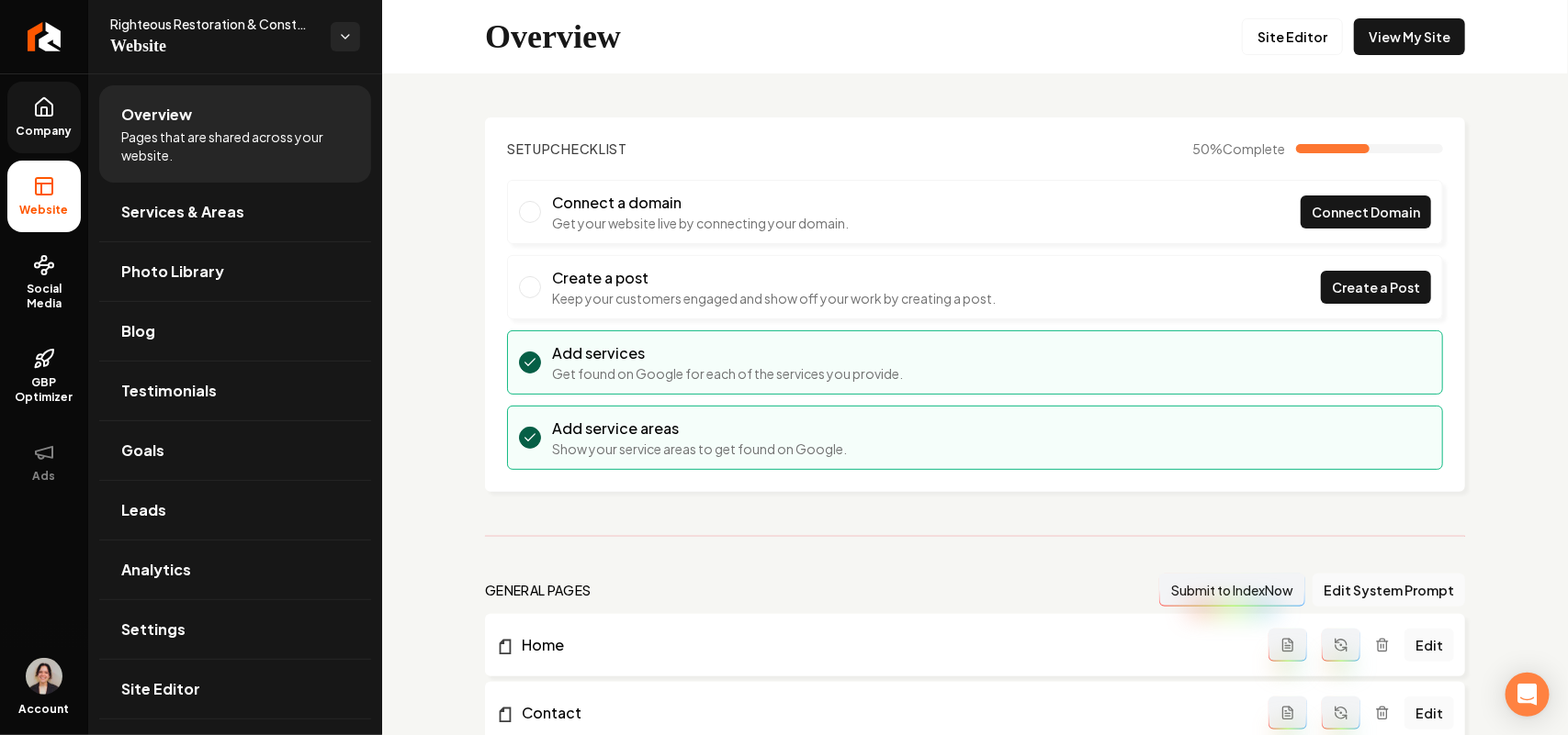
click at [15, 114] on link "Company" at bounding box center [45, 117] width 74 height 72
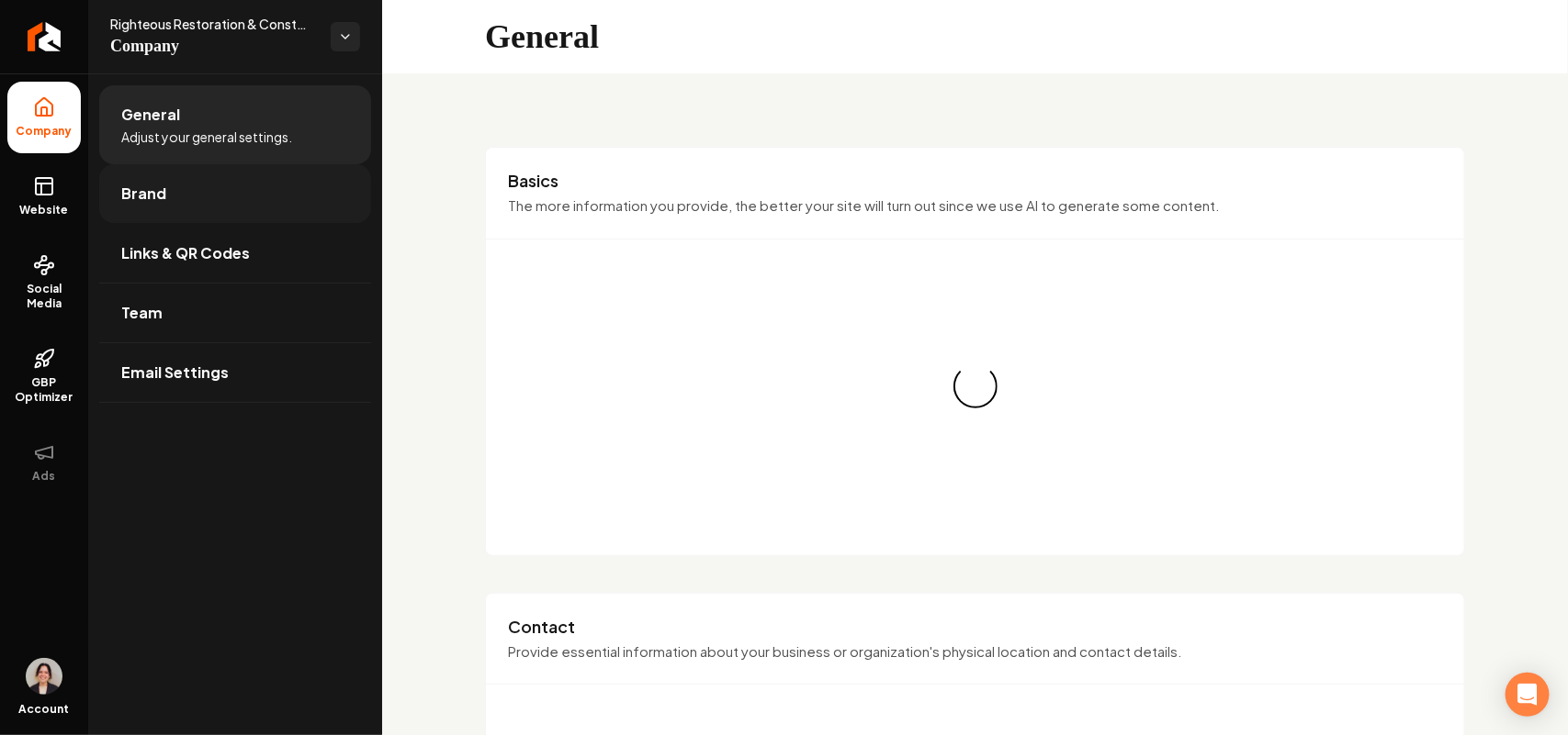
click at [184, 194] on link "Brand" at bounding box center [235, 193] width 272 height 59
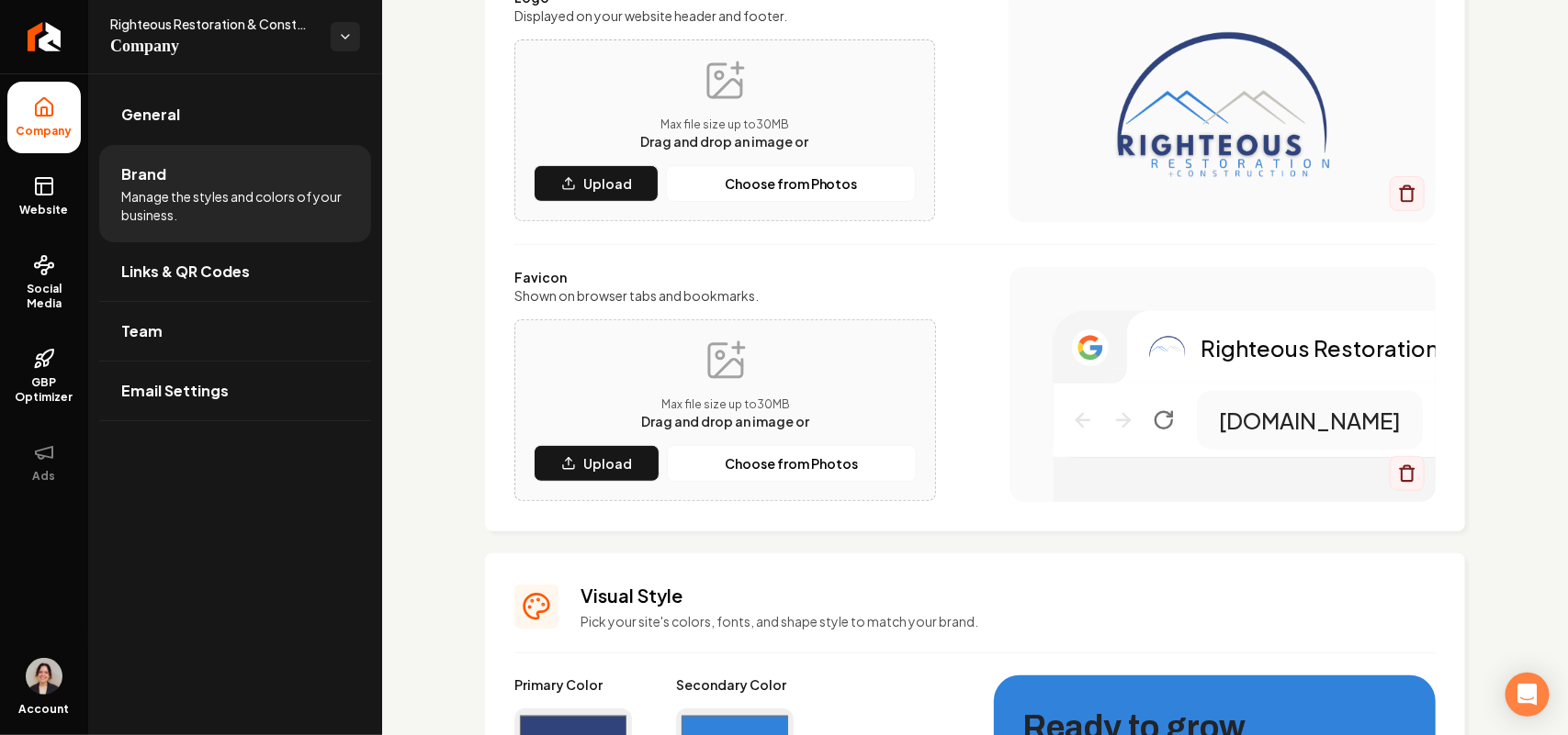
scroll to position [574, 0]
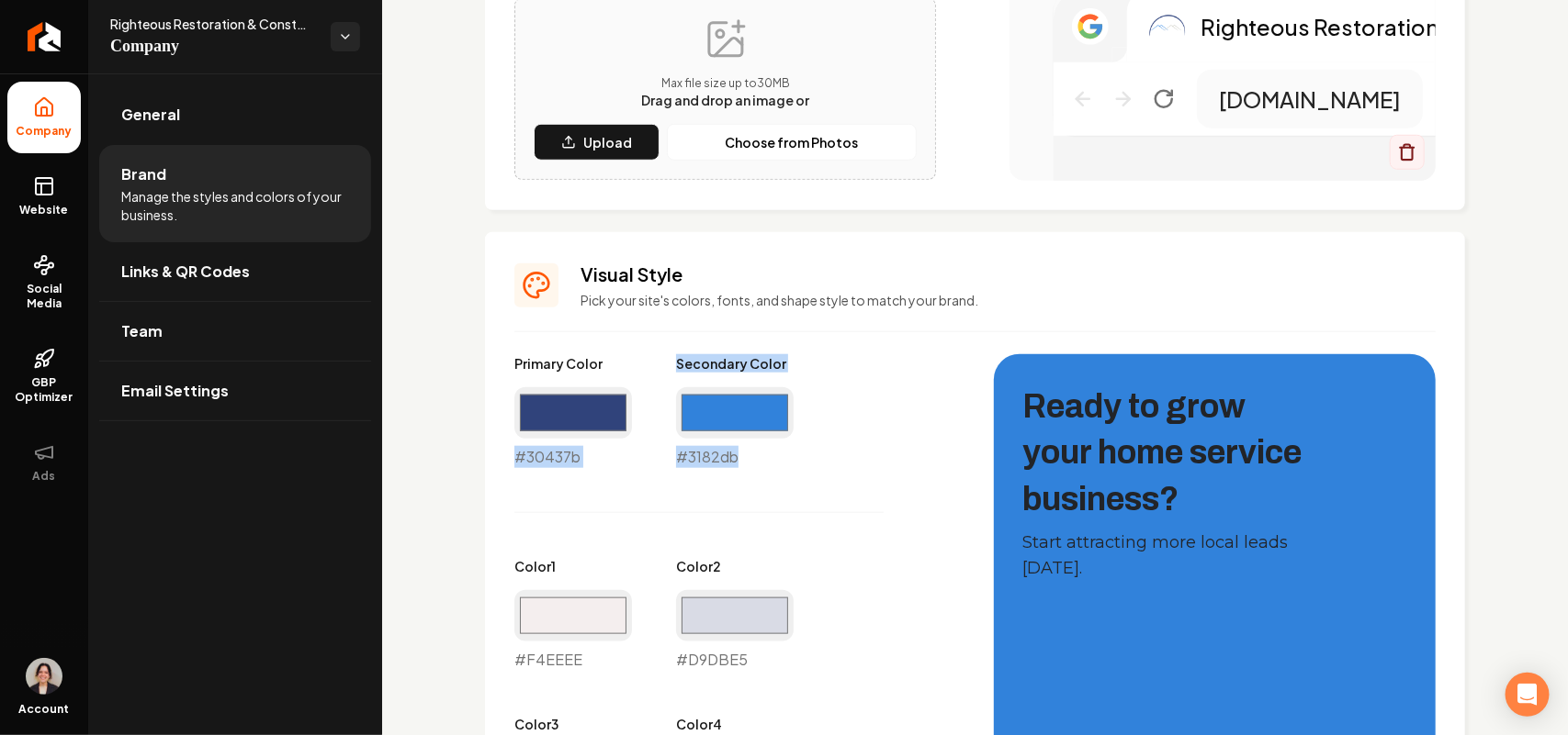
drag, startPoint x: 709, startPoint y: 471, endPoint x: 499, endPoint y: 468, distance: 210.0
copy div "#30437b Secondary Color #3182db"
click at [40, 188] on icon at bounding box center [44, 186] width 22 height 22
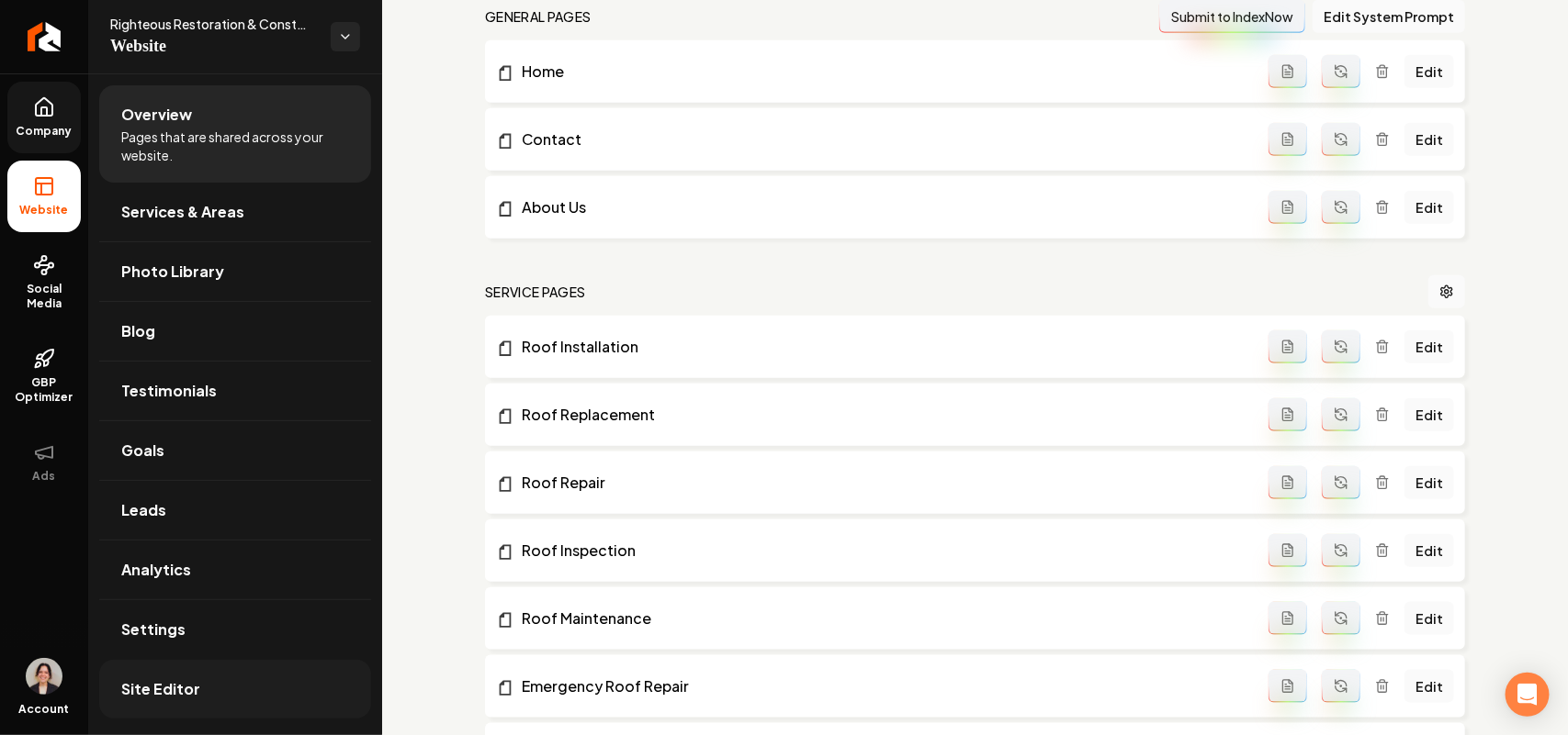
click at [147, 673] on link "Site Editor" at bounding box center [235, 689] width 272 height 59
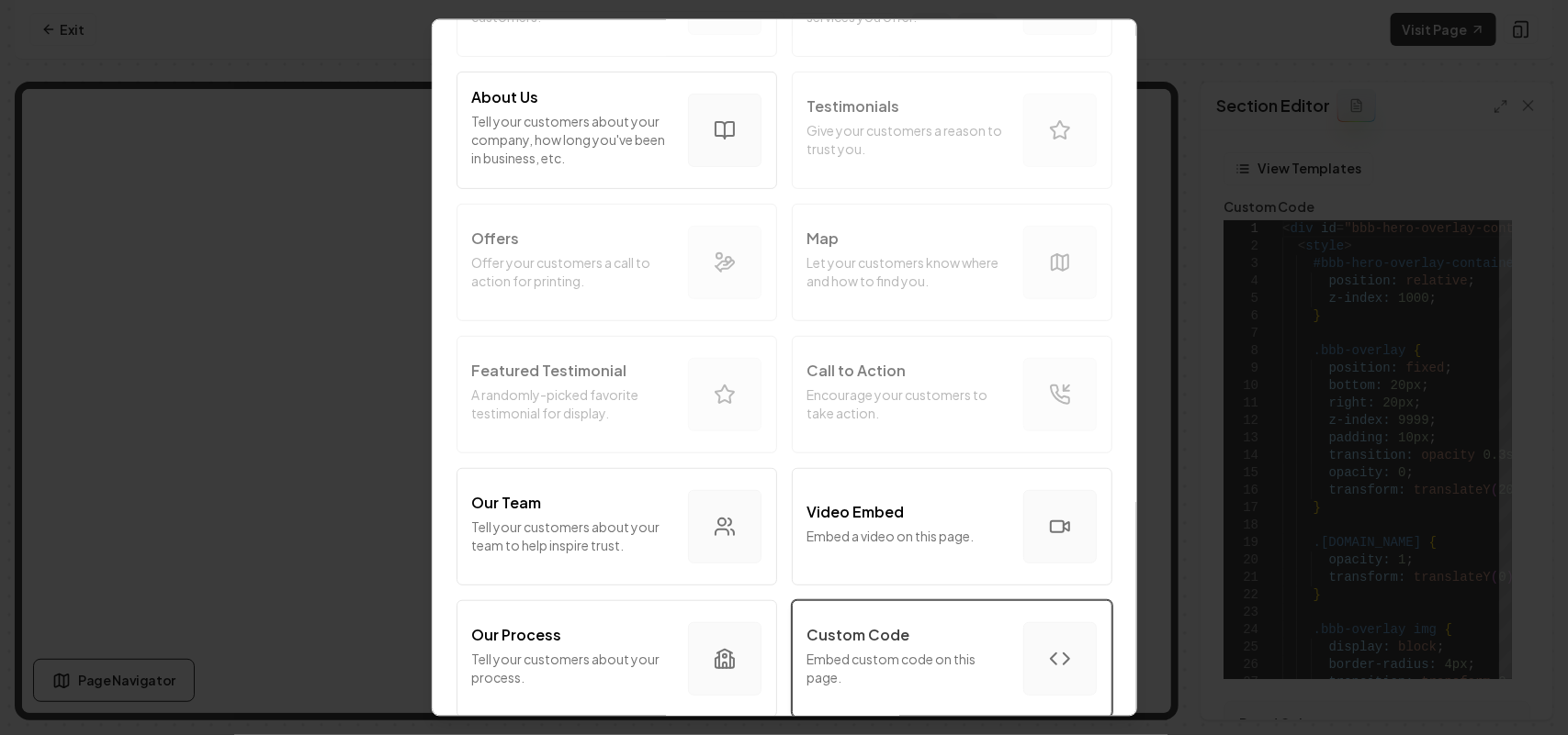
scroll to position [344, 0]
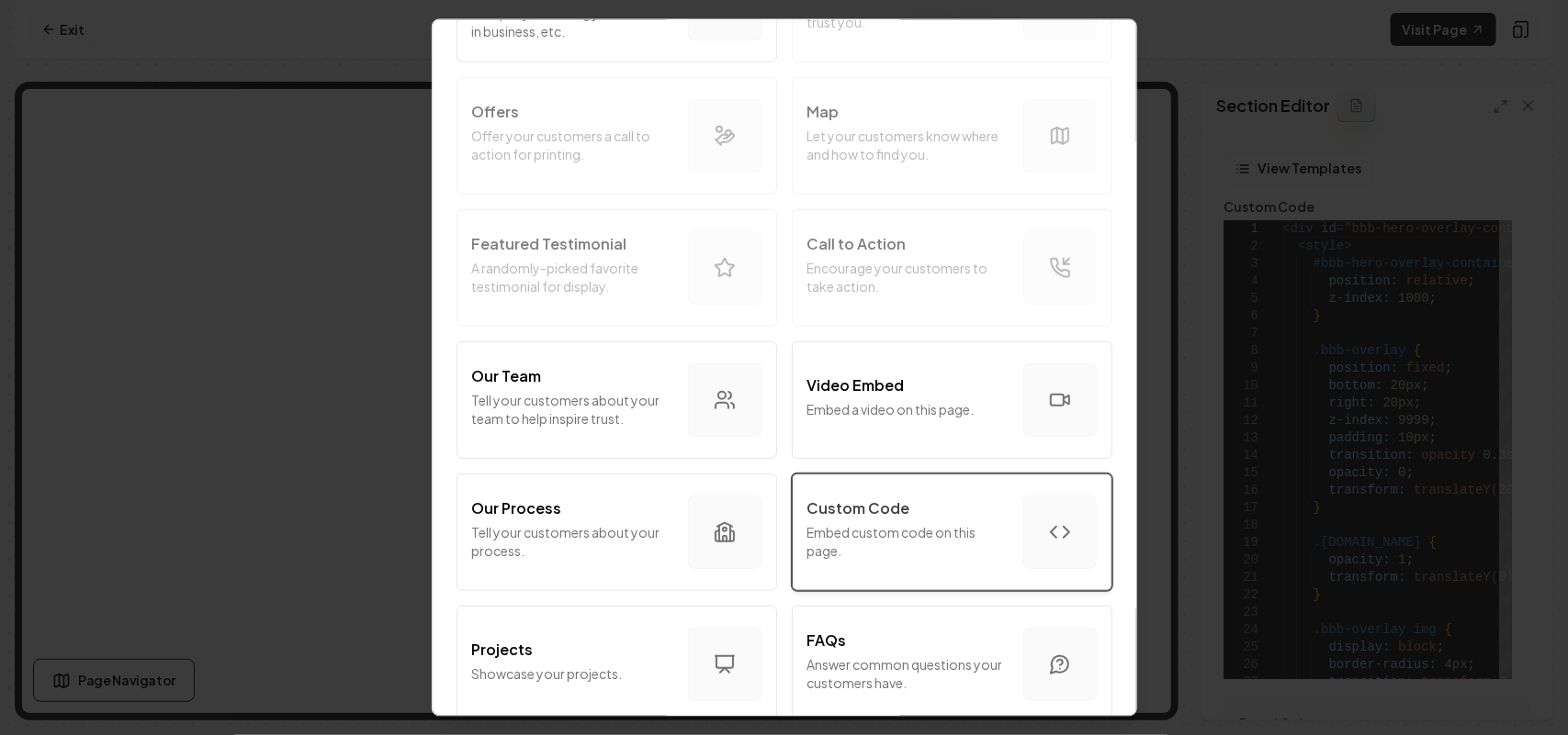
click at [781, 543] on p "Embed custom code on this page." at bounding box center [907, 541] width 201 height 37
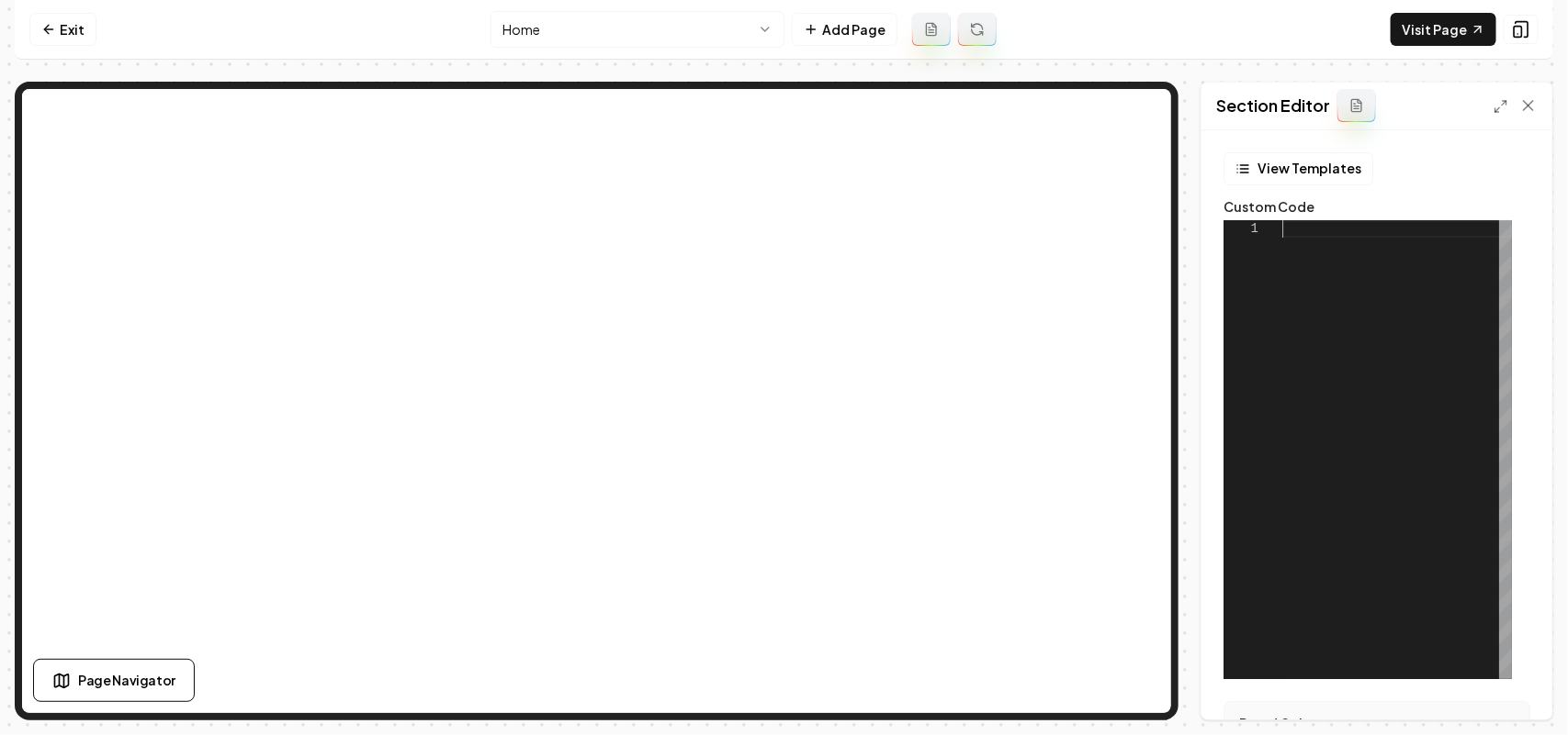
scroll to position [0, 0]
click at [781, 365] on div at bounding box center [1397, 449] width 230 height 459
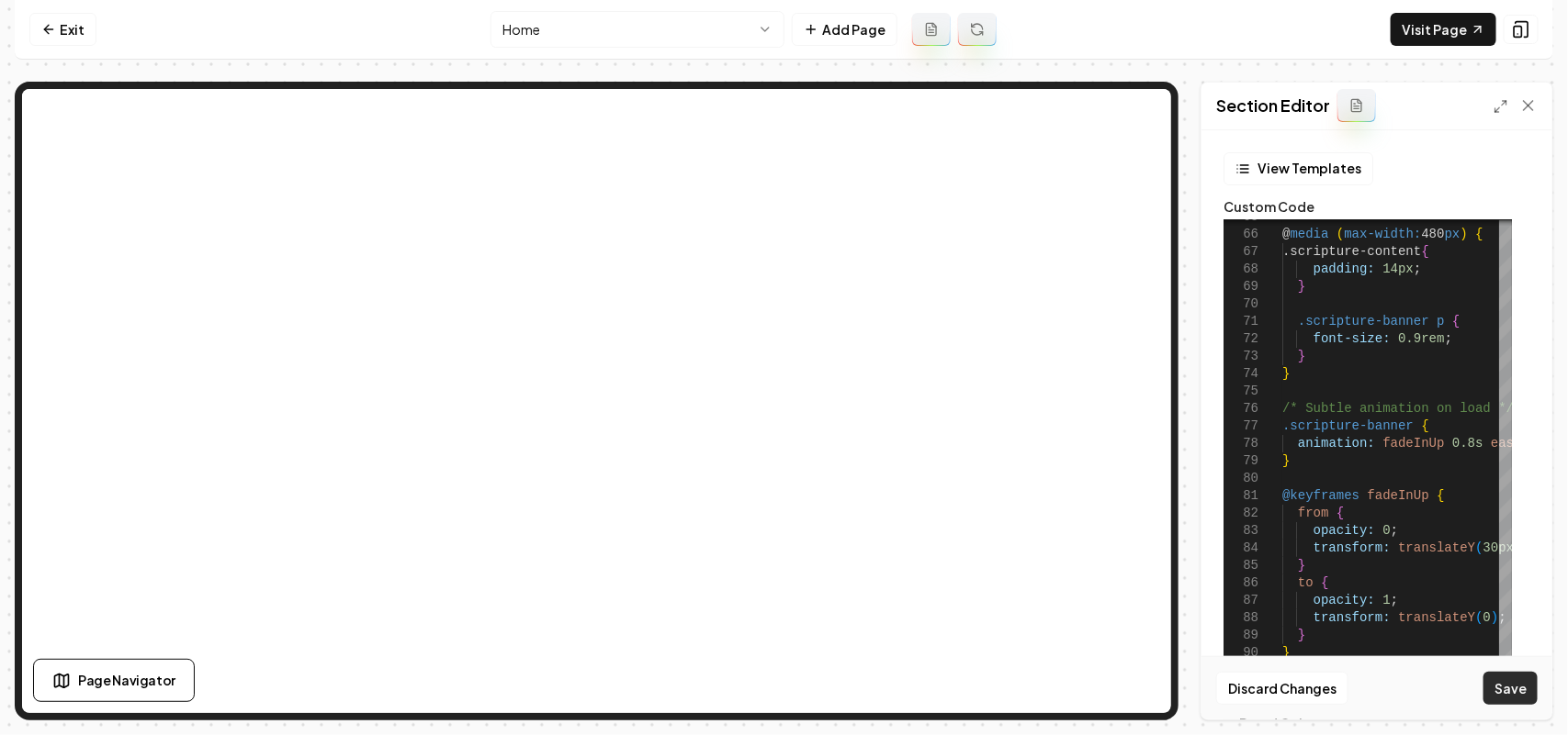
click at [781, 682] on button "Save" at bounding box center [1511, 688] width 54 height 33
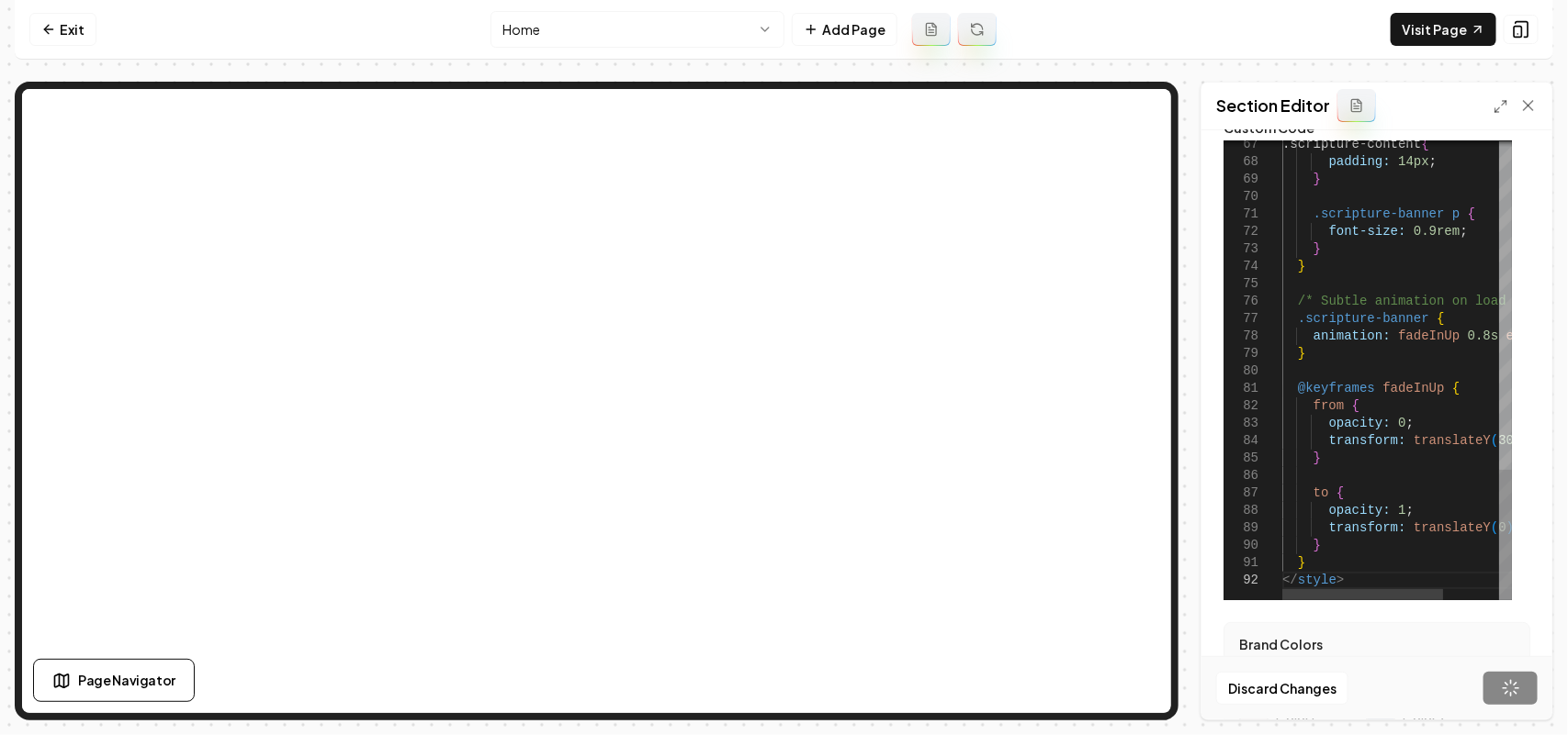
scroll to position [114, 0]
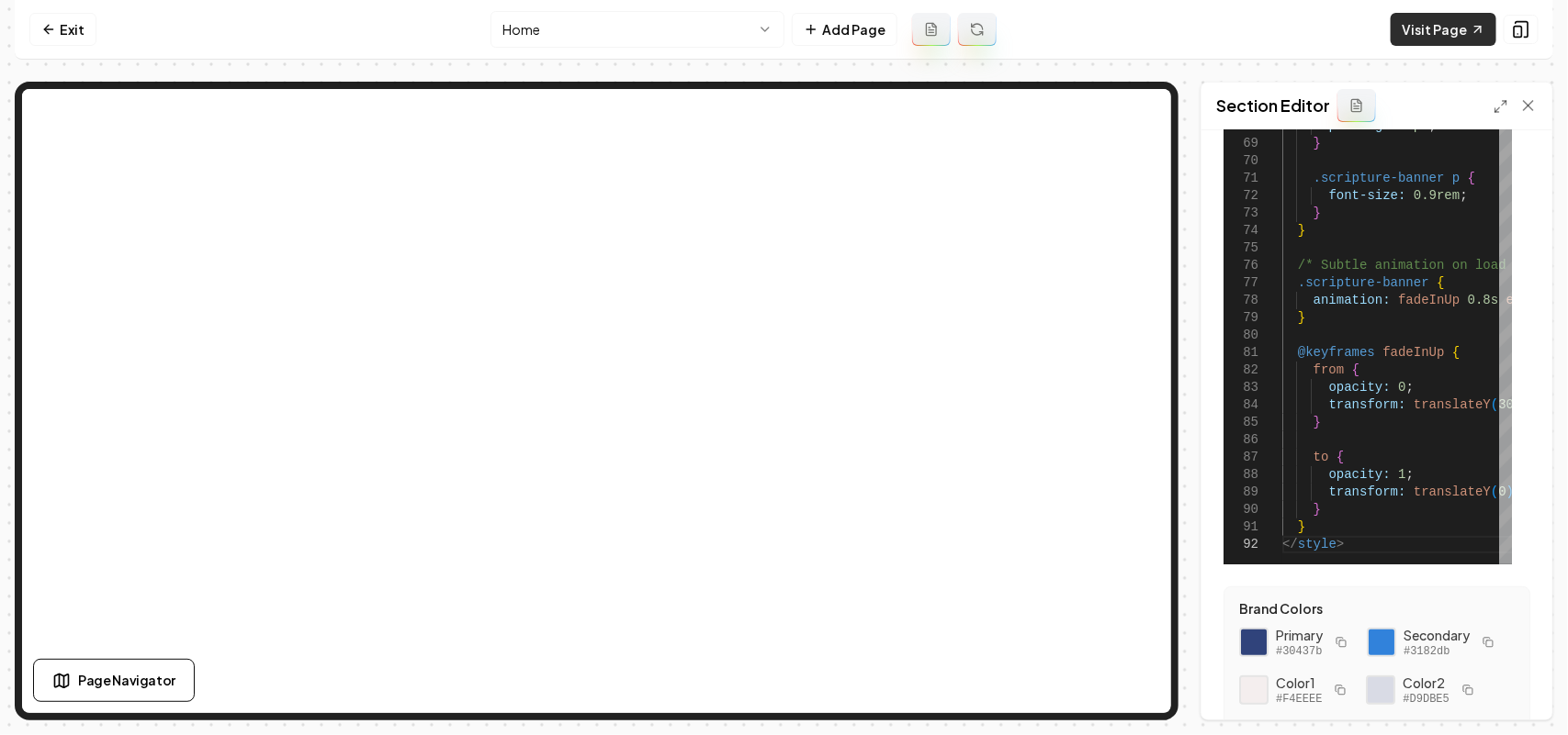
click at [781, 30] on link "Visit Page" at bounding box center [1443, 29] width 106 height 33
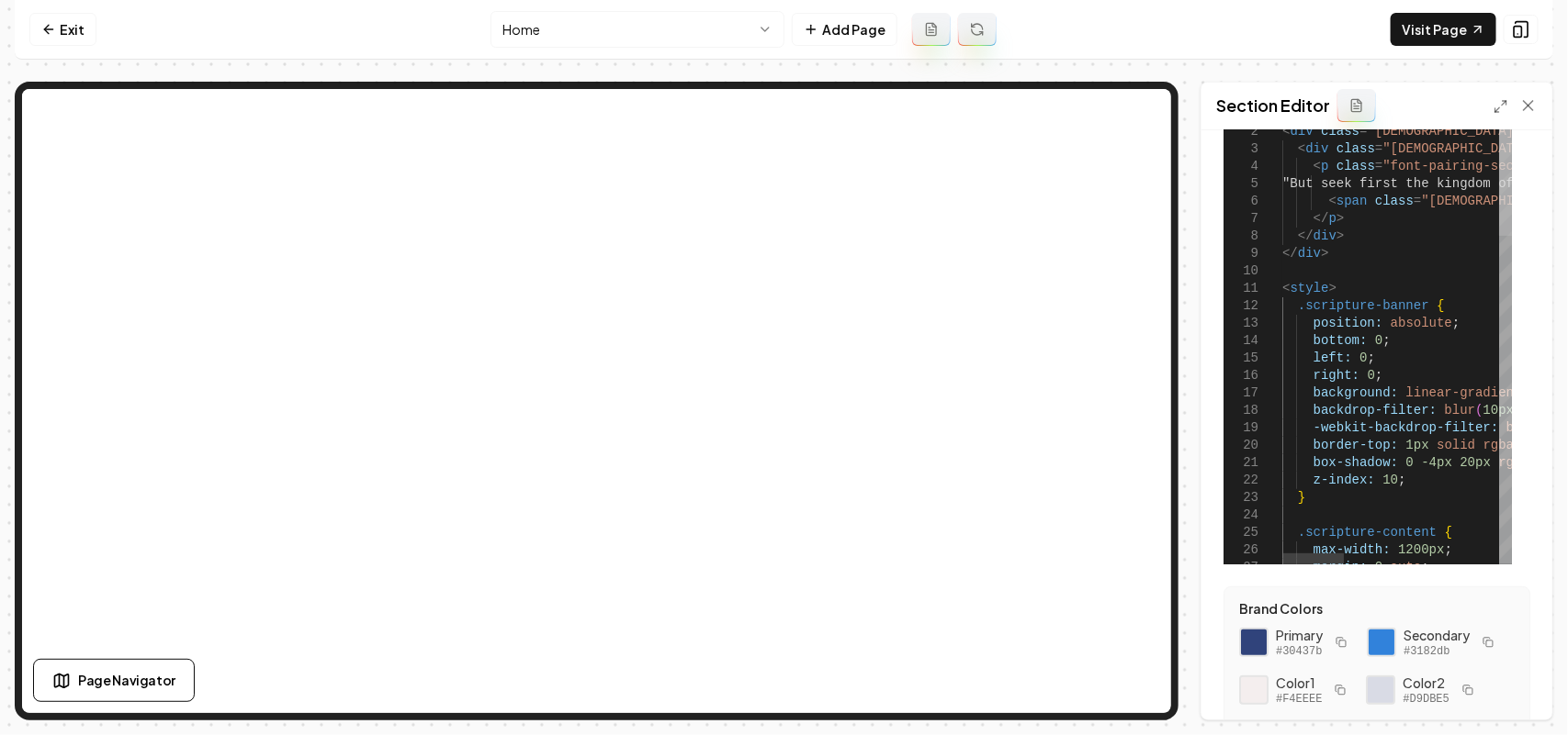
click at [781, 106] on div at bounding box center [1505, 171] width 13 height 130
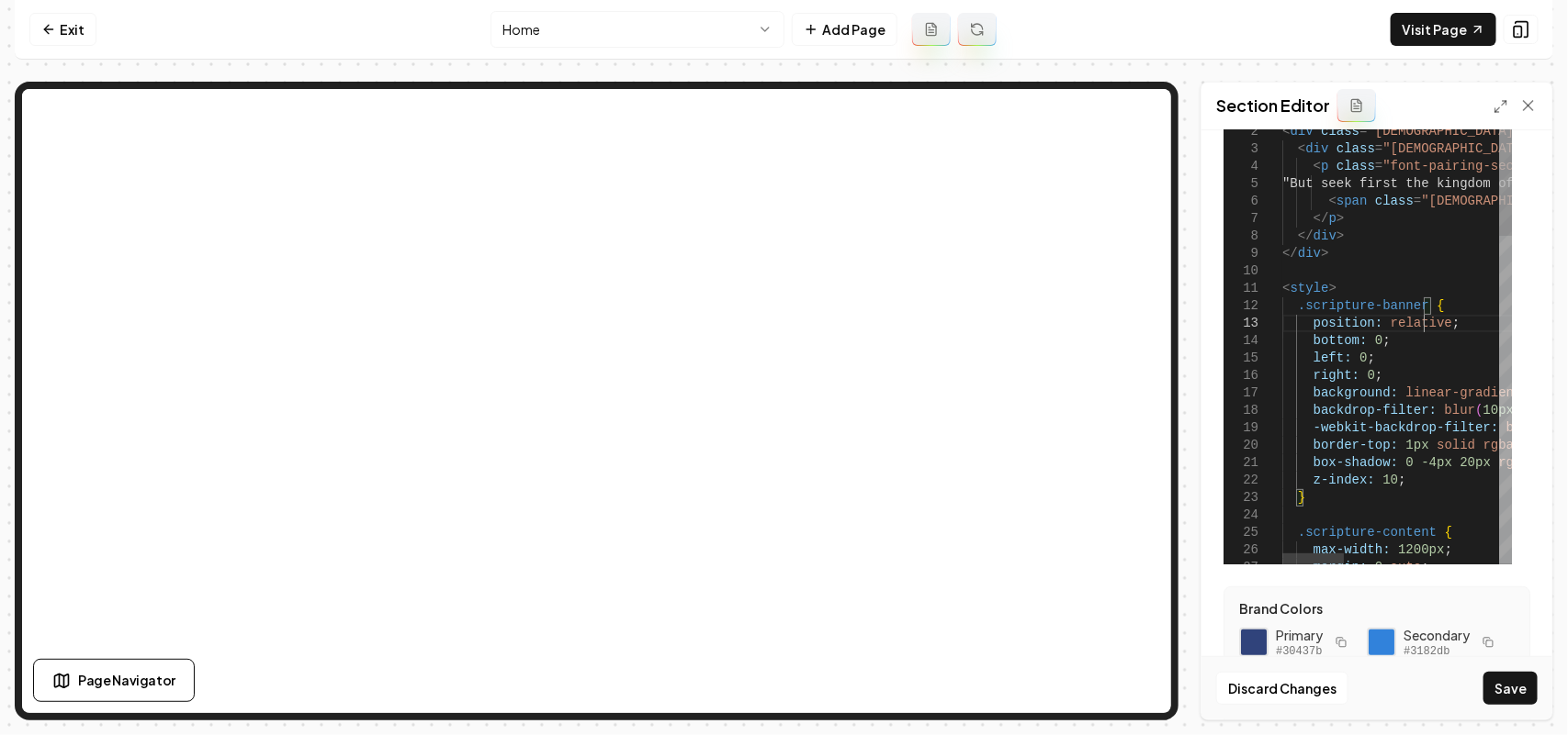
scroll to position [35, 141]
click at [781, 678] on button "Save" at bounding box center [1511, 688] width 54 height 33
click at [781, 35] on link "Visit Page" at bounding box center [1443, 29] width 106 height 33
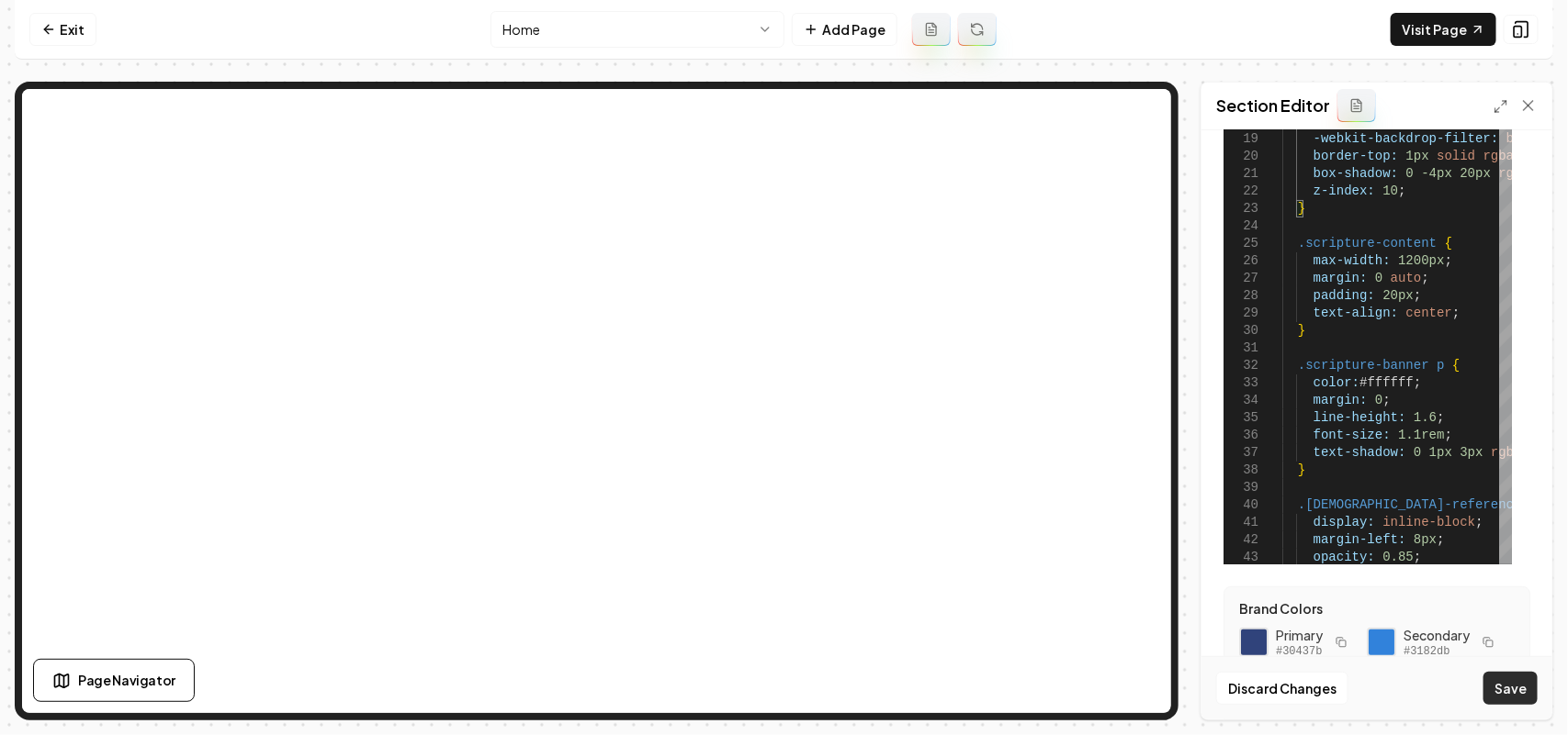
click at [781, 695] on button "Save" at bounding box center [1511, 688] width 54 height 33
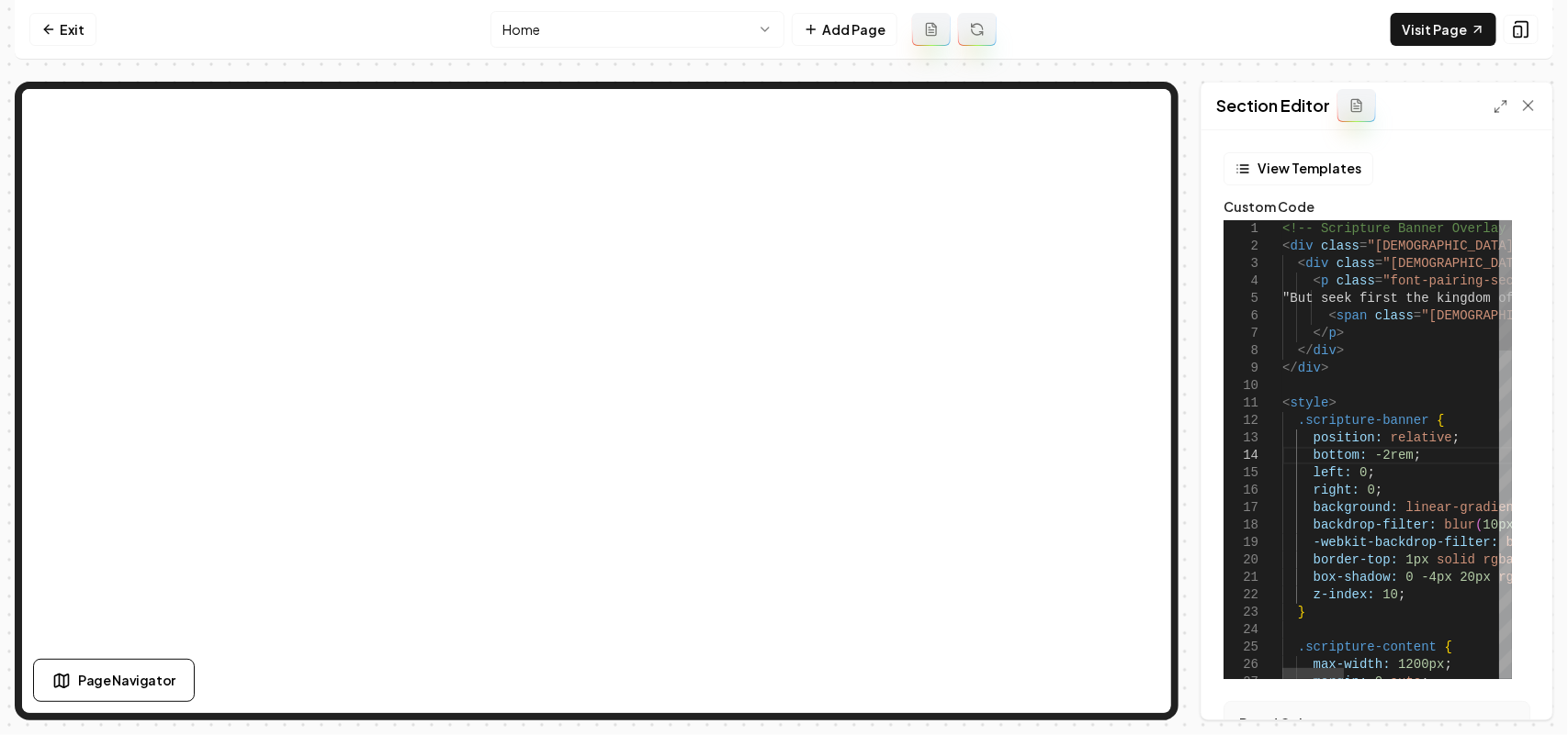
scroll to position [52, 119]
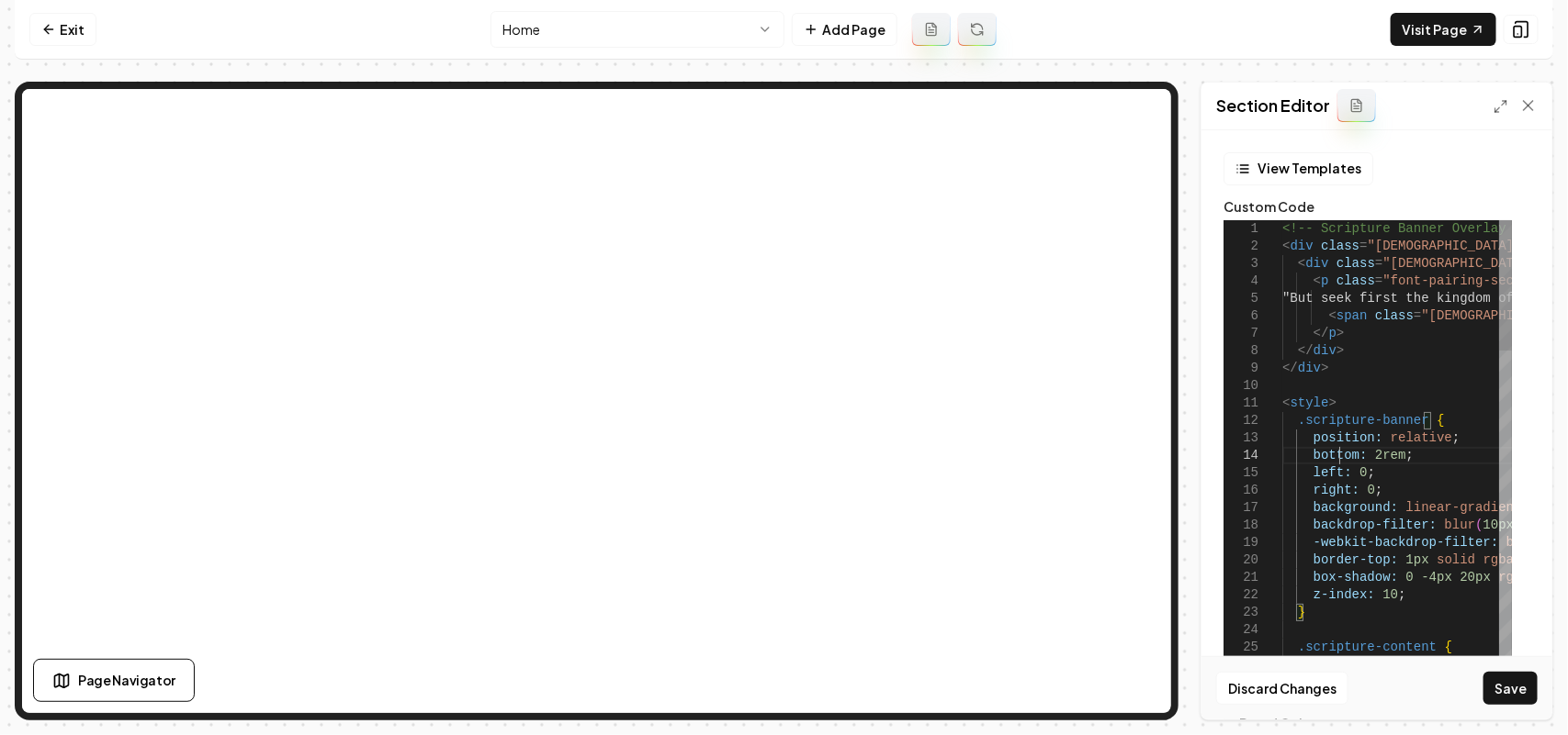
click at [781, 703] on button "Save" at bounding box center [1511, 688] width 54 height 33
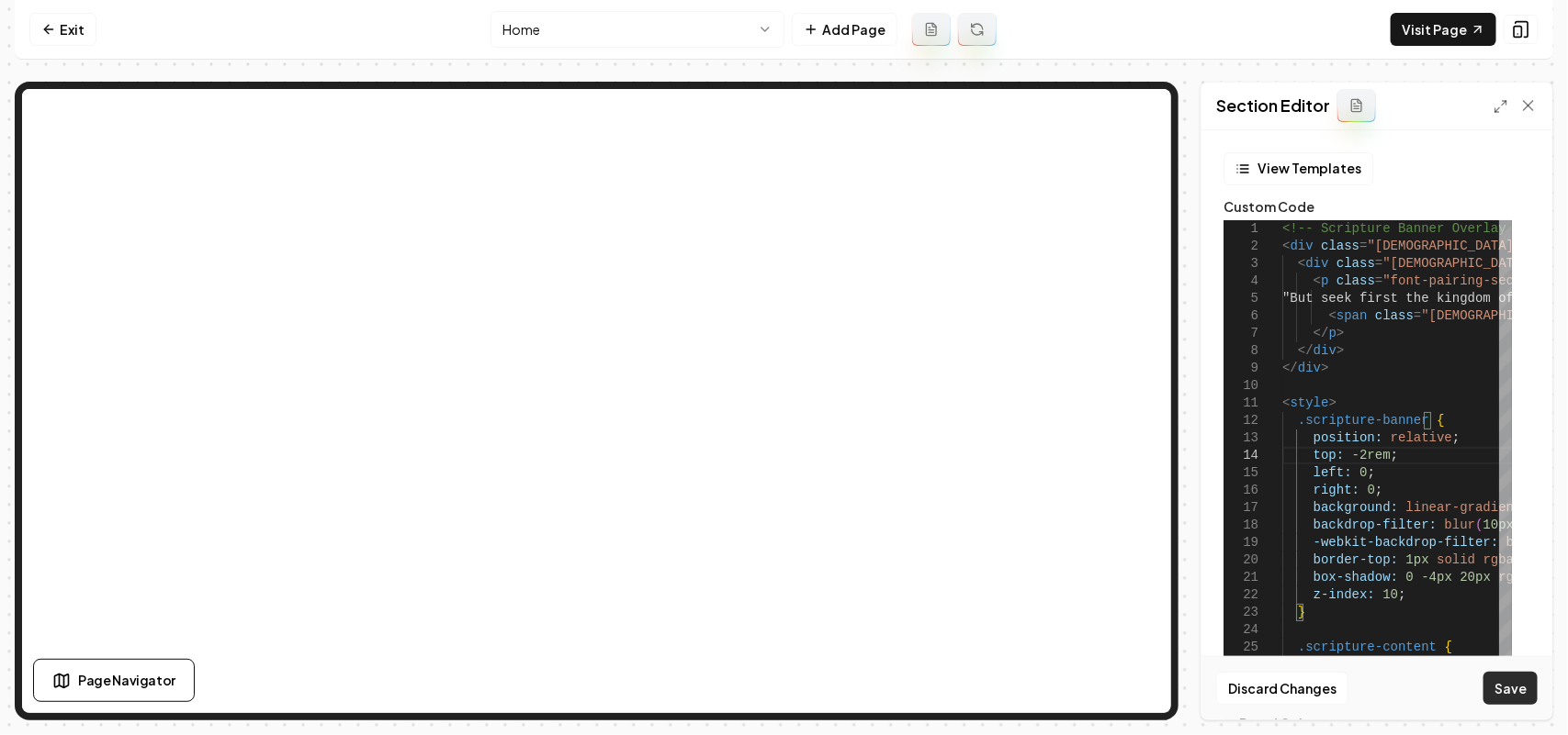
click at [781, 703] on button "Save" at bounding box center [1511, 688] width 54 height 33
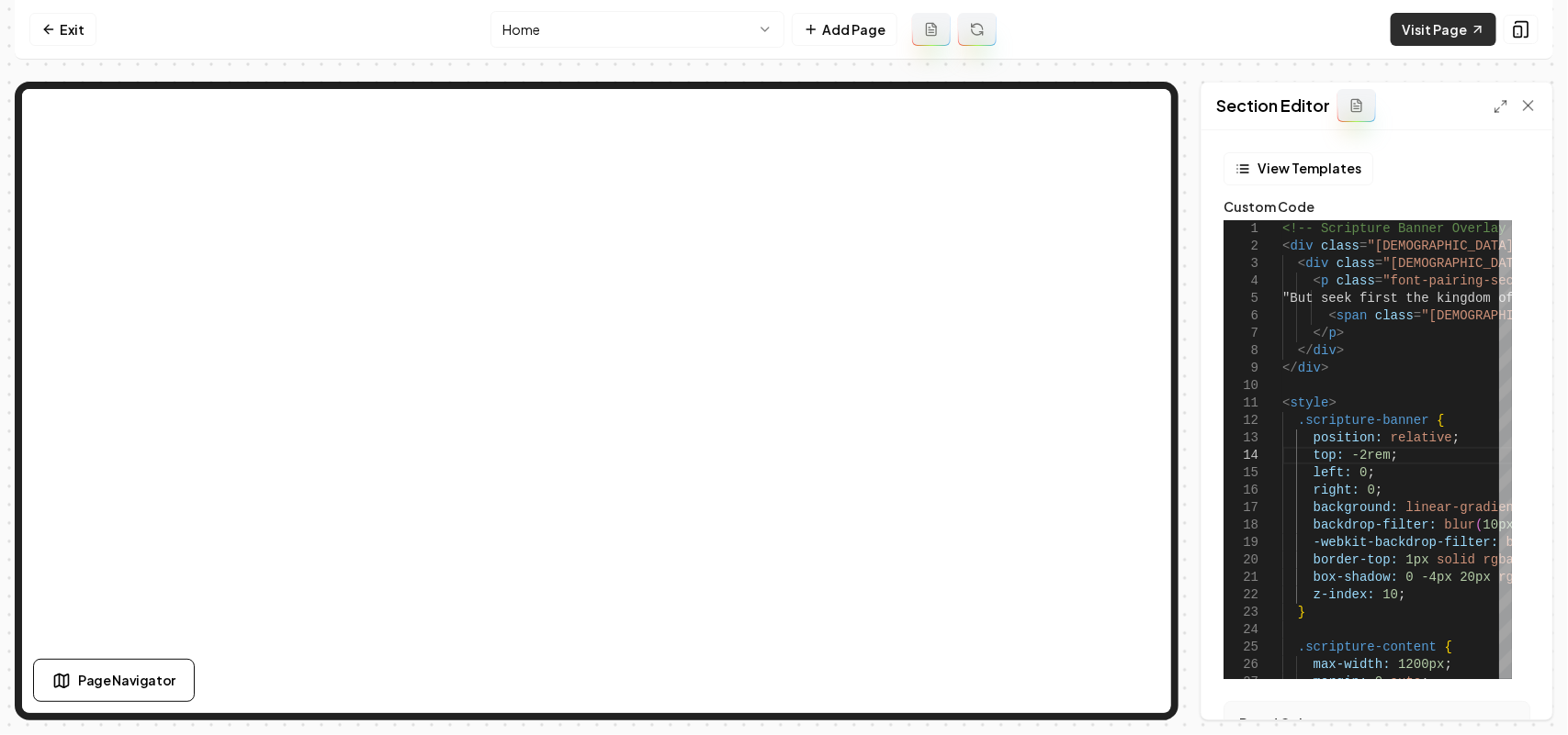
click at [781, 34] on link "Visit Page" at bounding box center [1443, 29] width 106 height 33
drag, startPoint x: 1407, startPoint y: 461, endPoint x: 1222, endPoint y: 459, distance: 185.0
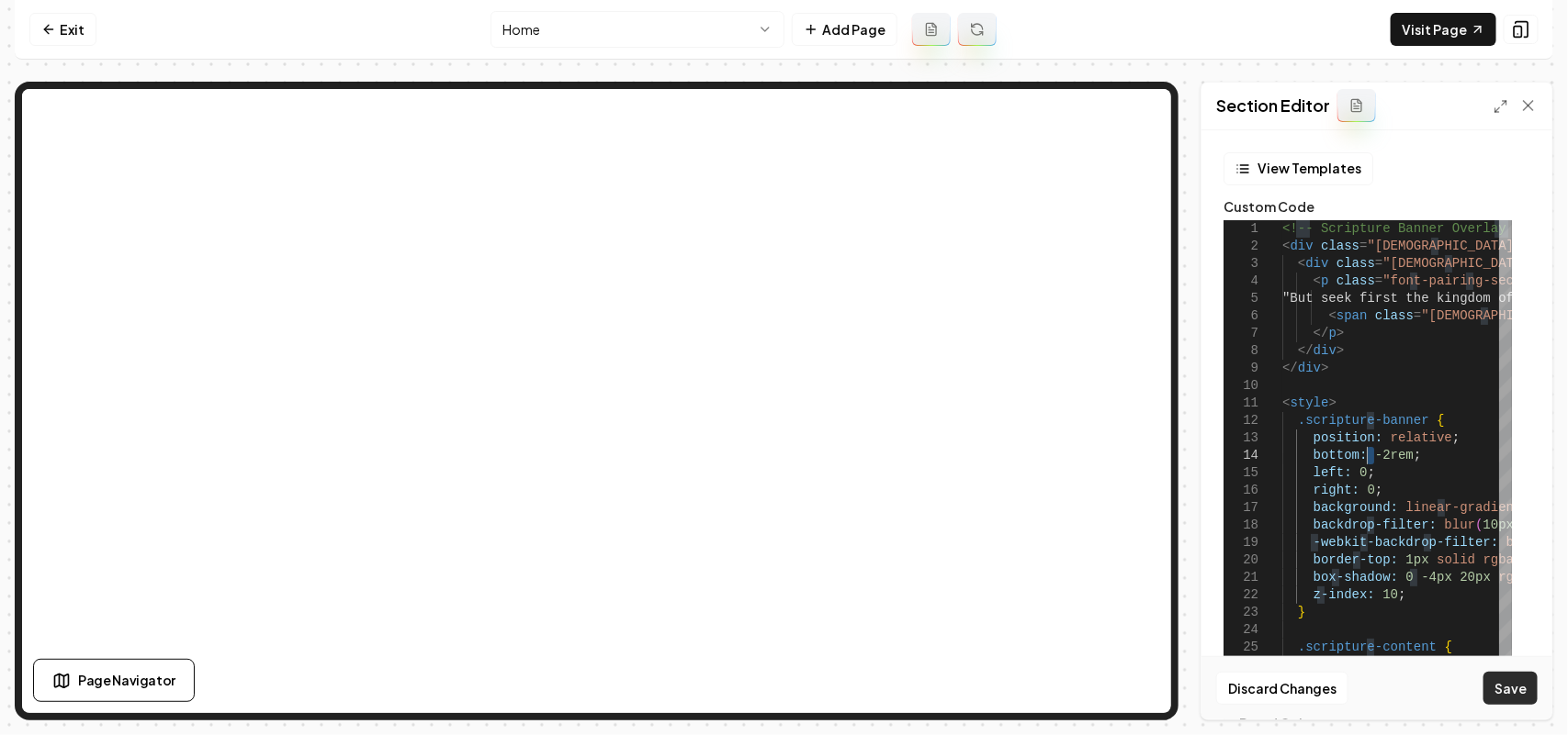
type textarea "**********"
click at [781, 678] on button "Save" at bounding box center [1511, 688] width 54 height 33
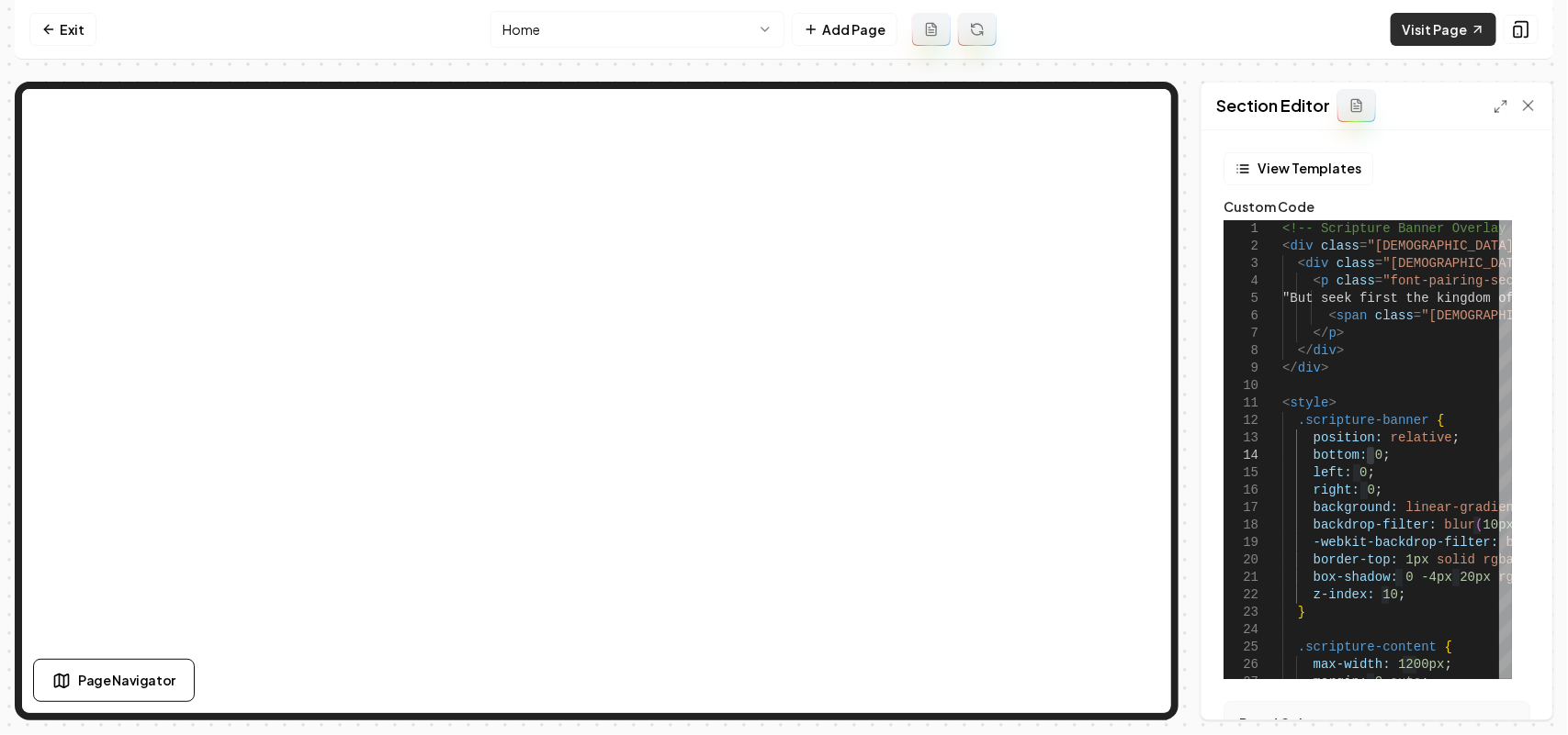
click at [781, 21] on link "Visit Page" at bounding box center [1443, 29] width 106 height 33
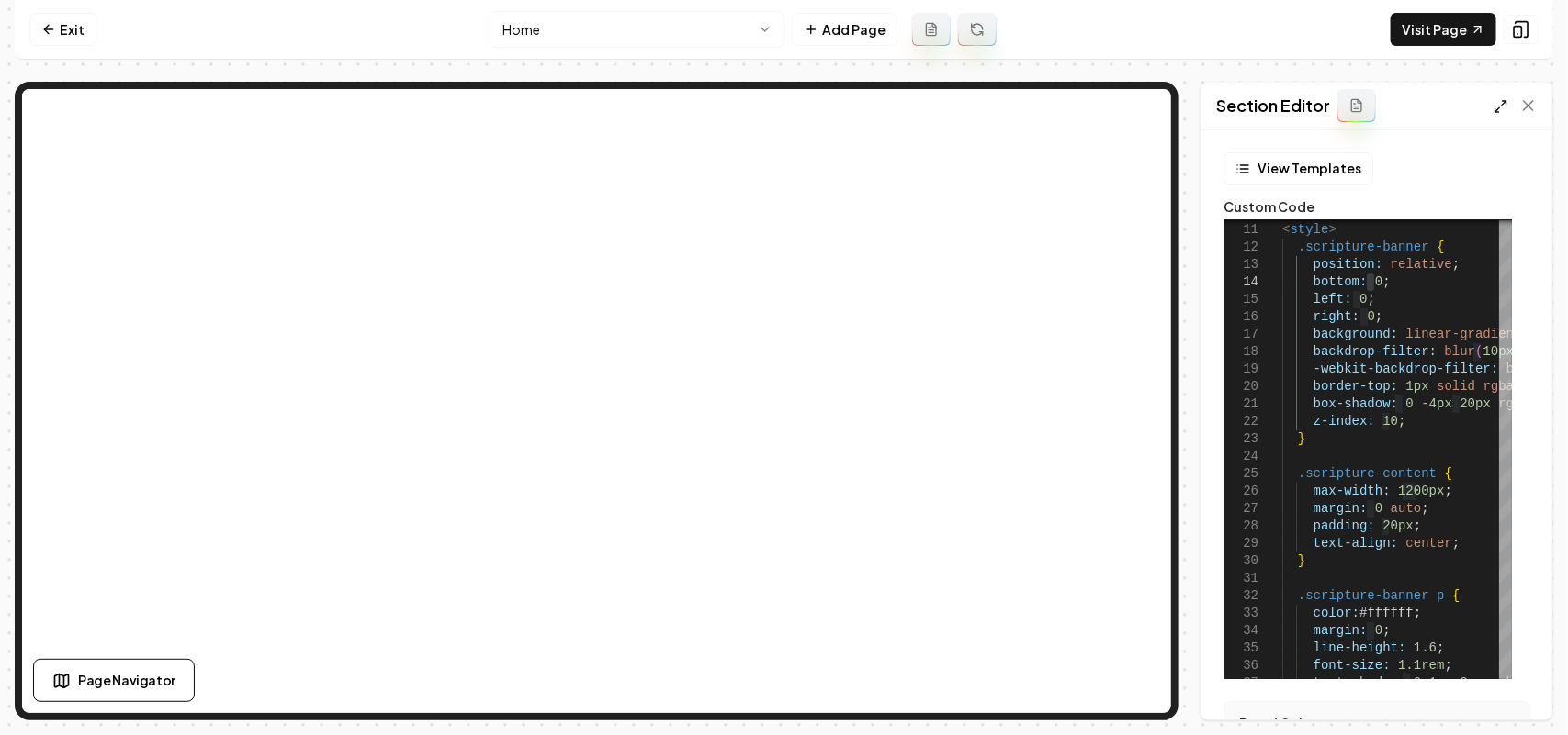
click at [781, 109] on line at bounding box center [1497, 111] width 5 height 5
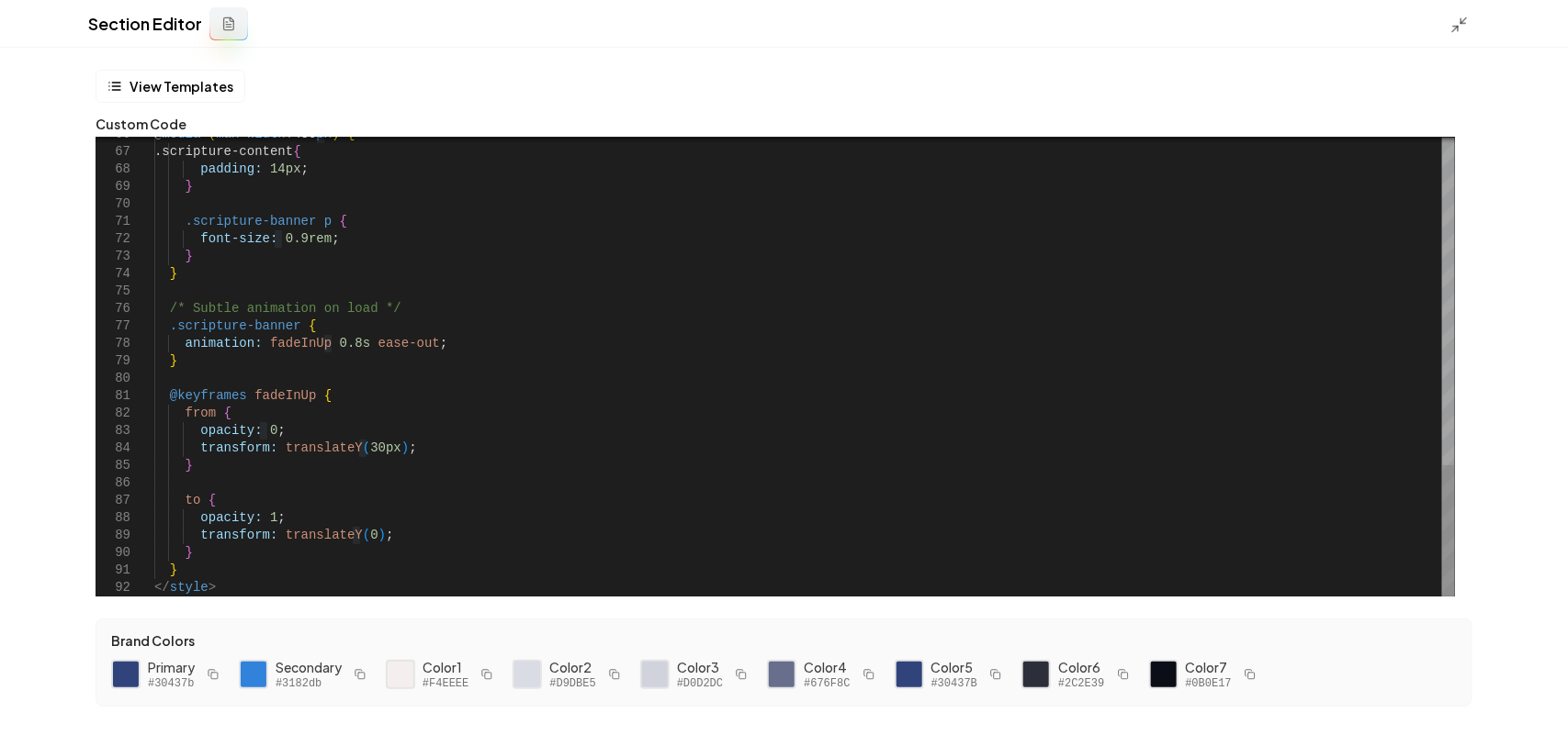
scroll to position [38, 0]
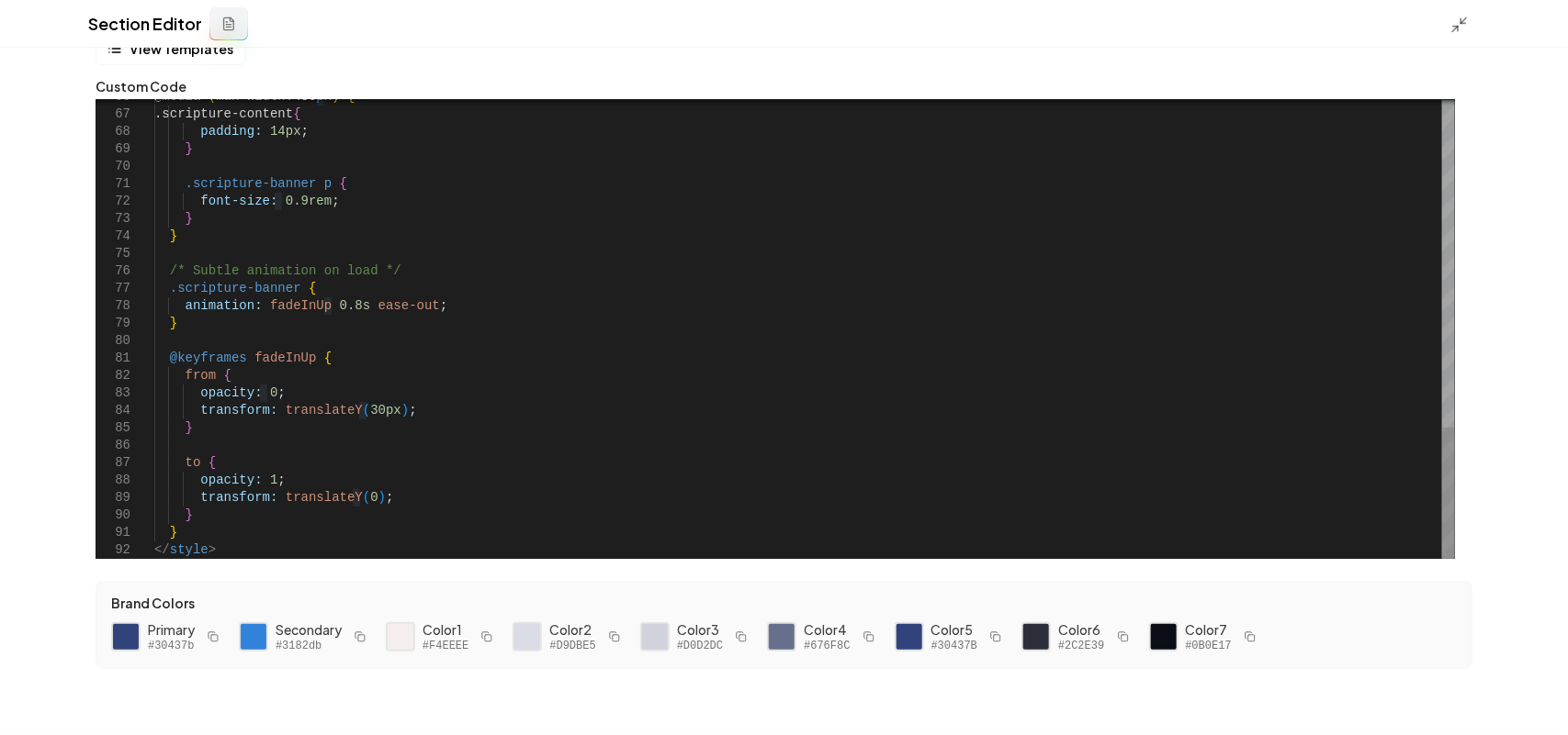
click at [1523, 704] on button "Save" at bounding box center [1526, 704] width 54 height 33
click at [1461, 28] on icon at bounding box center [1459, 24] width 18 height 18
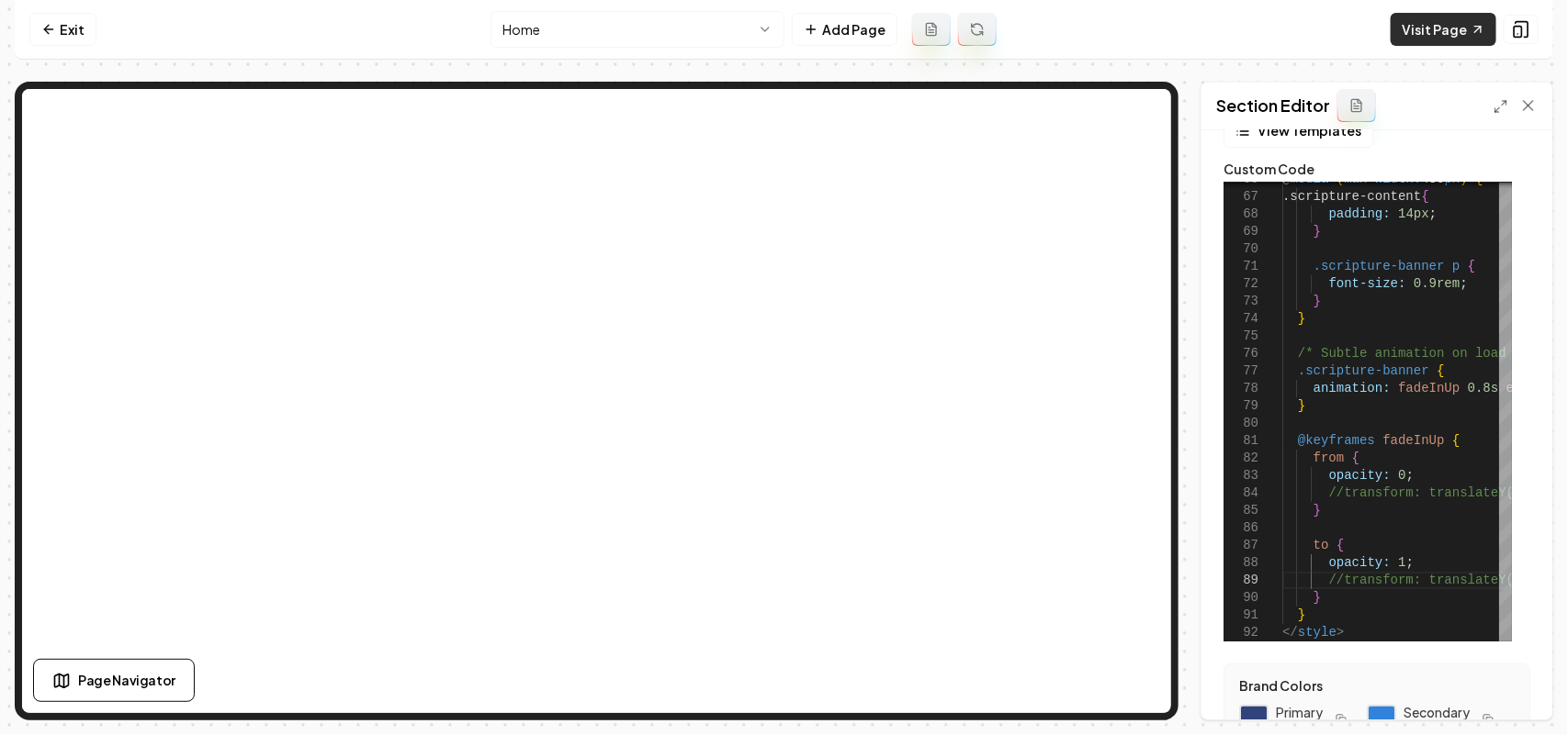
click at [1447, 37] on link "Visit Page" at bounding box center [1443, 29] width 106 height 33
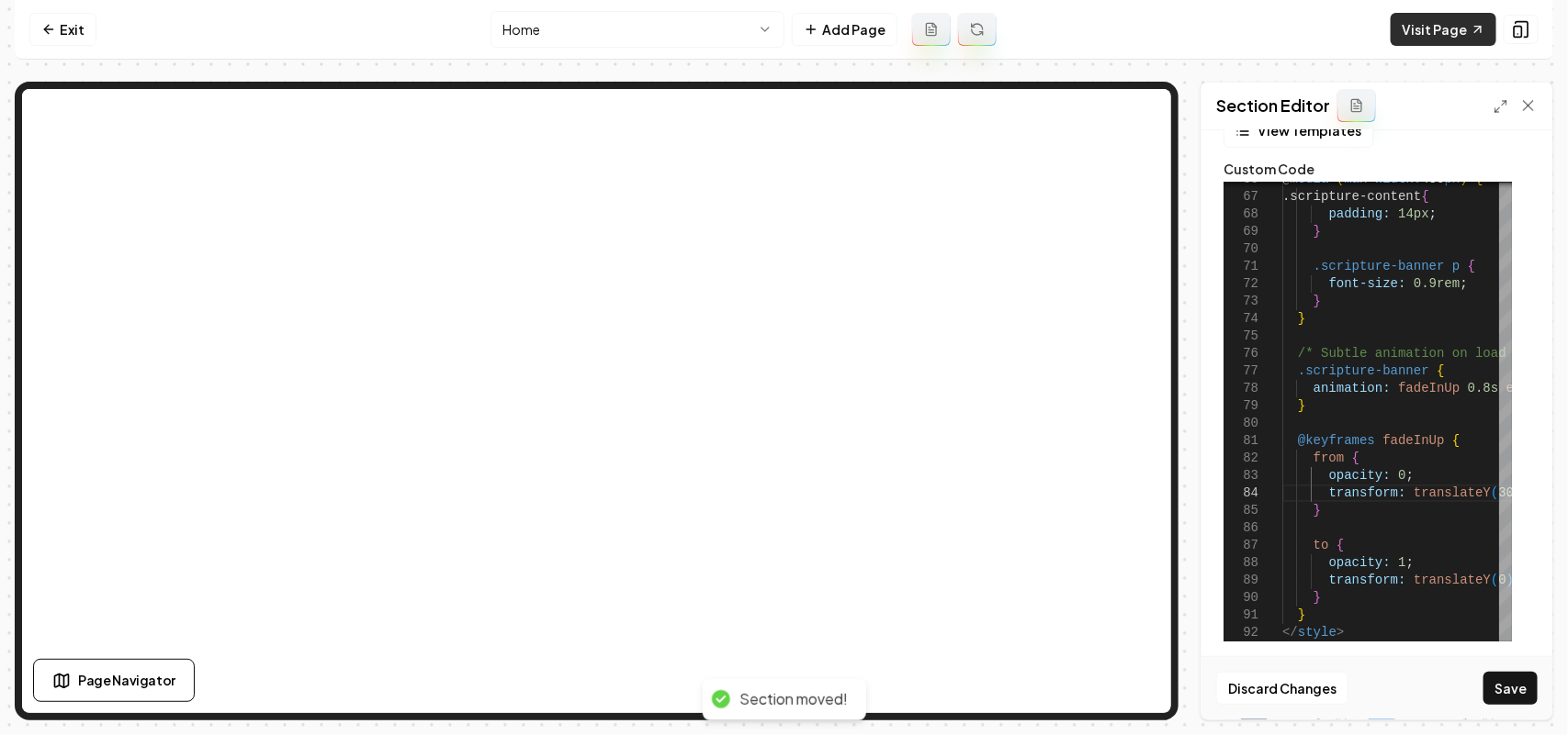
click at [1444, 27] on link "Visit Page" at bounding box center [1443, 29] width 106 height 33
click at [1486, 682] on button "Save" at bounding box center [1511, 688] width 54 height 33
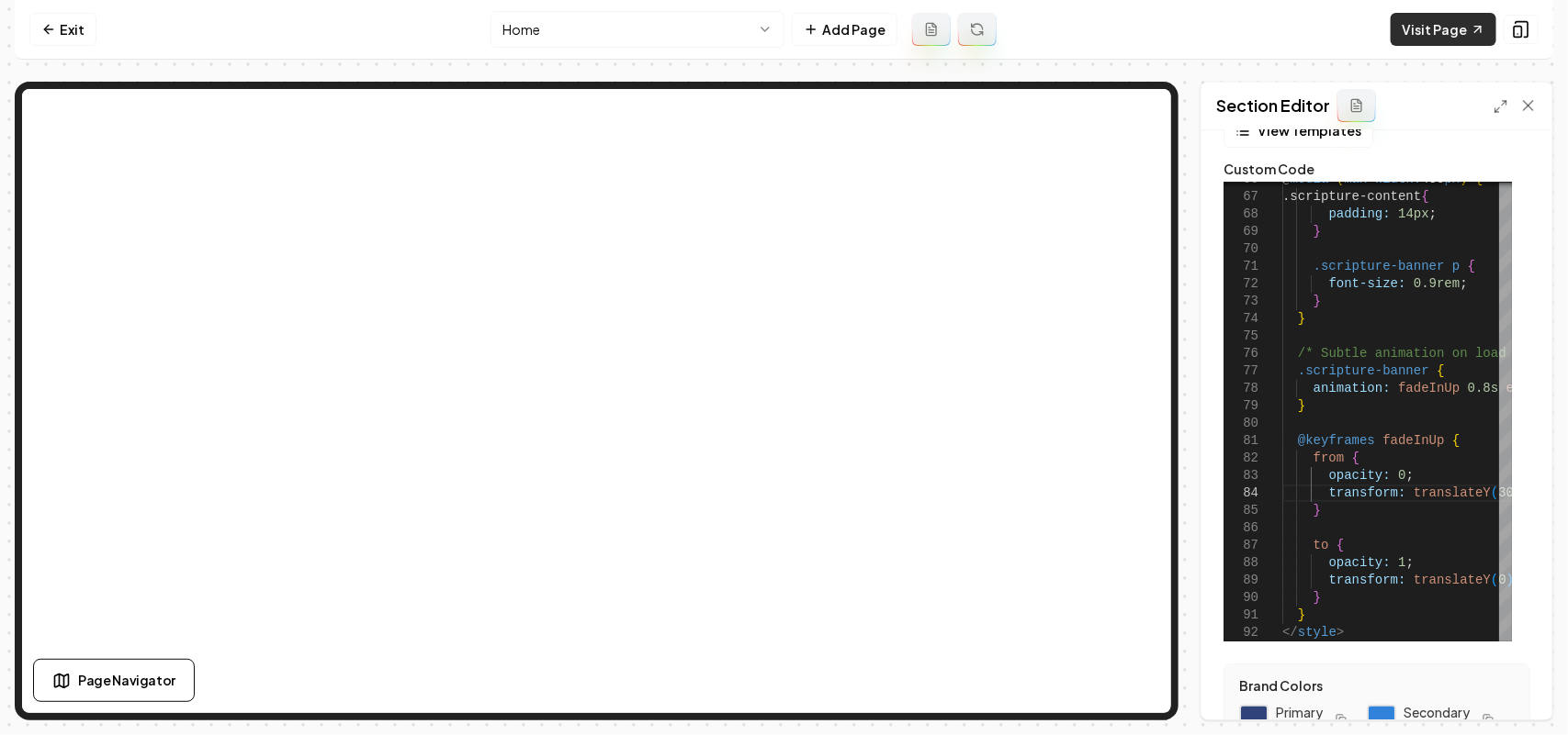
click at [1434, 18] on link "Visit Page" at bounding box center [1443, 29] width 106 height 33
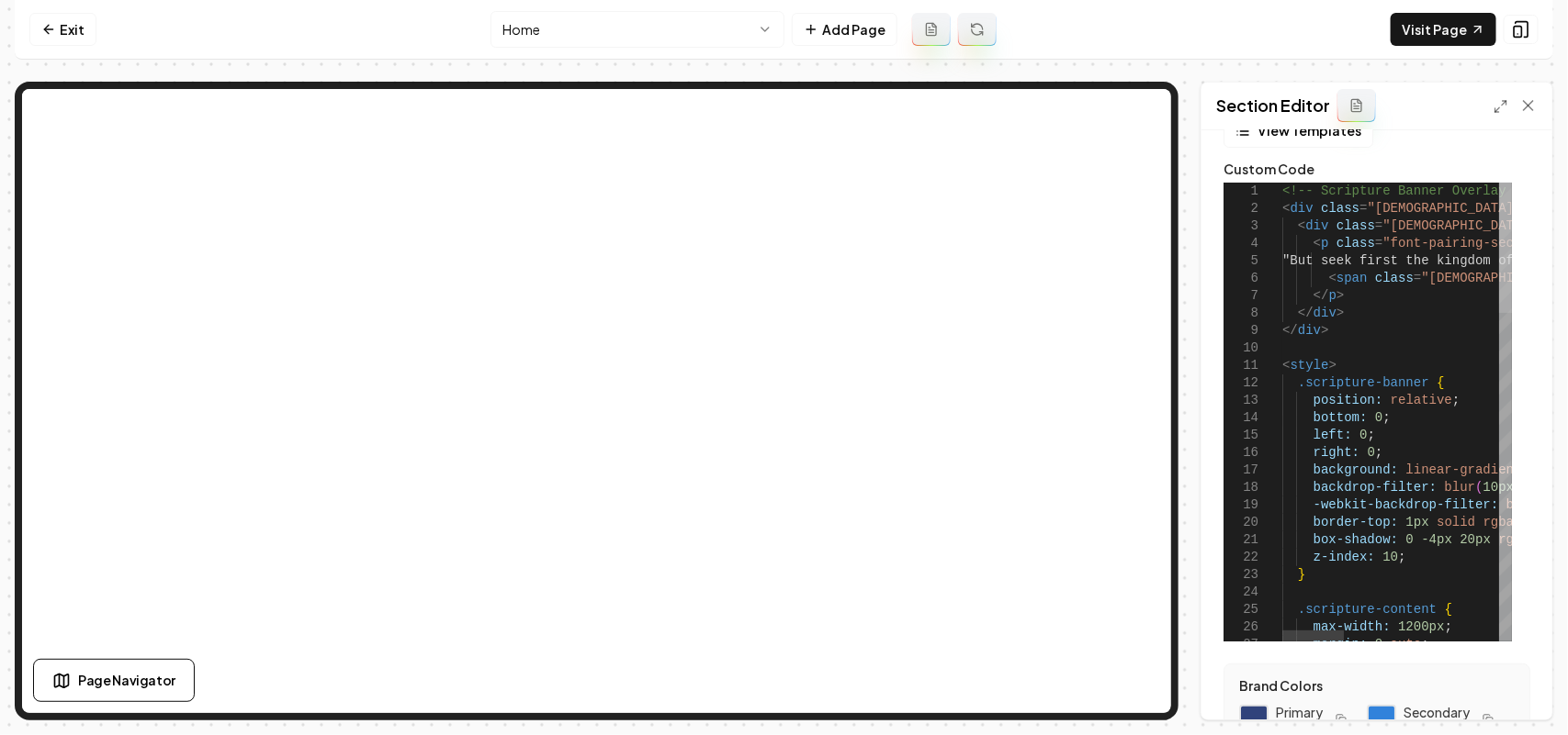
click at [1512, 182] on div at bounding box center [1505, 247] width 13 height 130
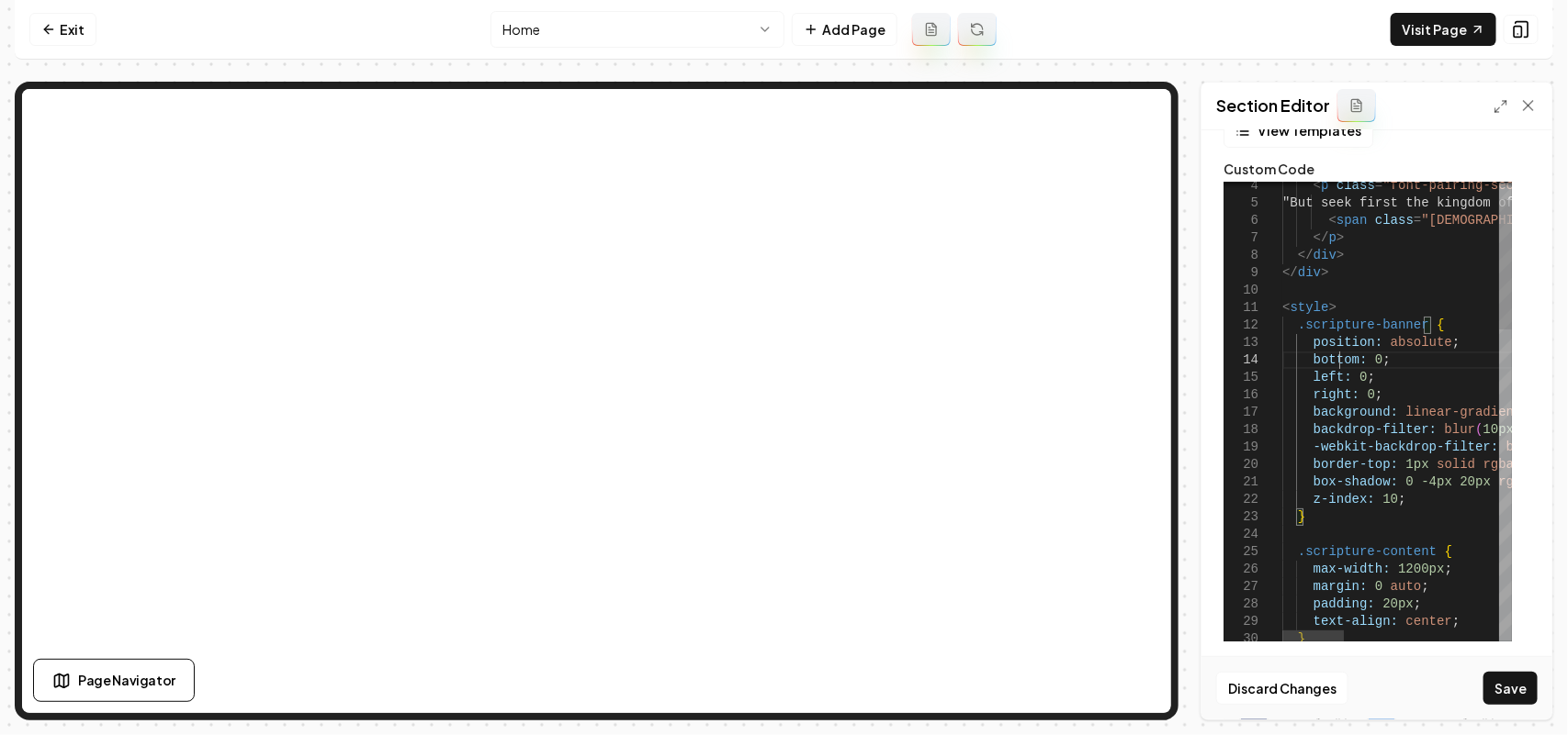
click at [1503, 673] on button "Save" at bounding box center [1511, 688] width 54 height 33
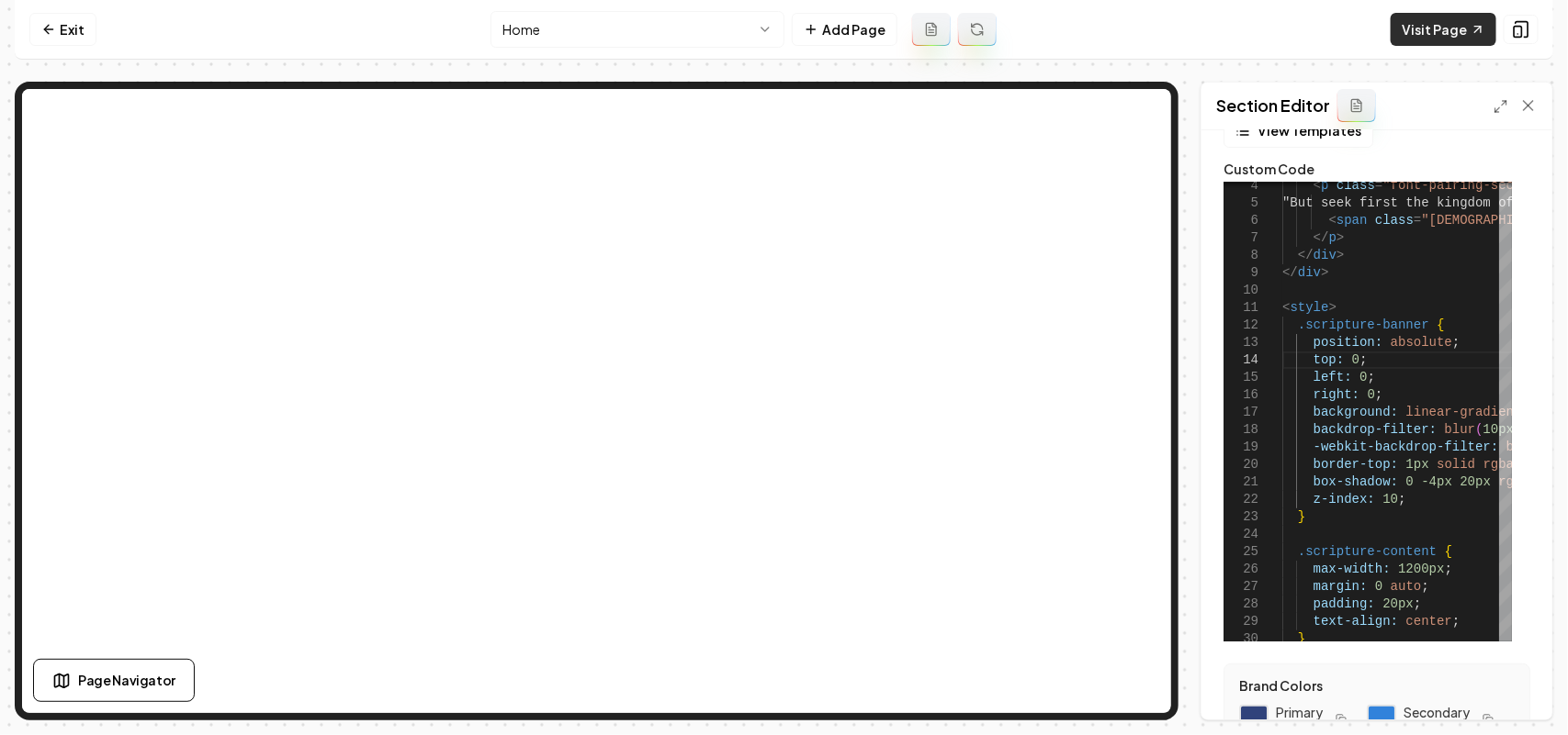
click at [1428, 34] on link "Visit Page" at bounding box center [1443, 29] width 106 height 33
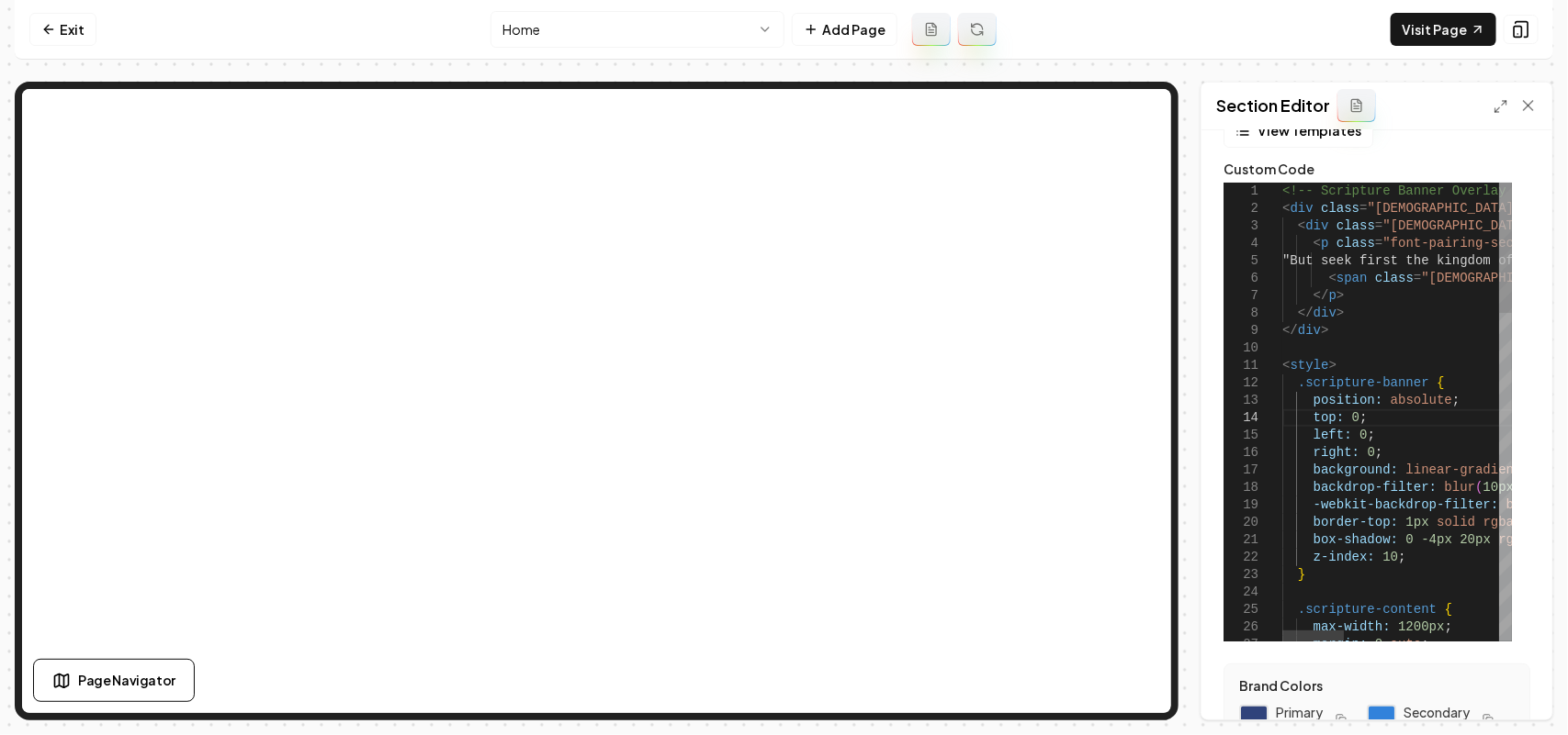
scroll to position [0, 0]
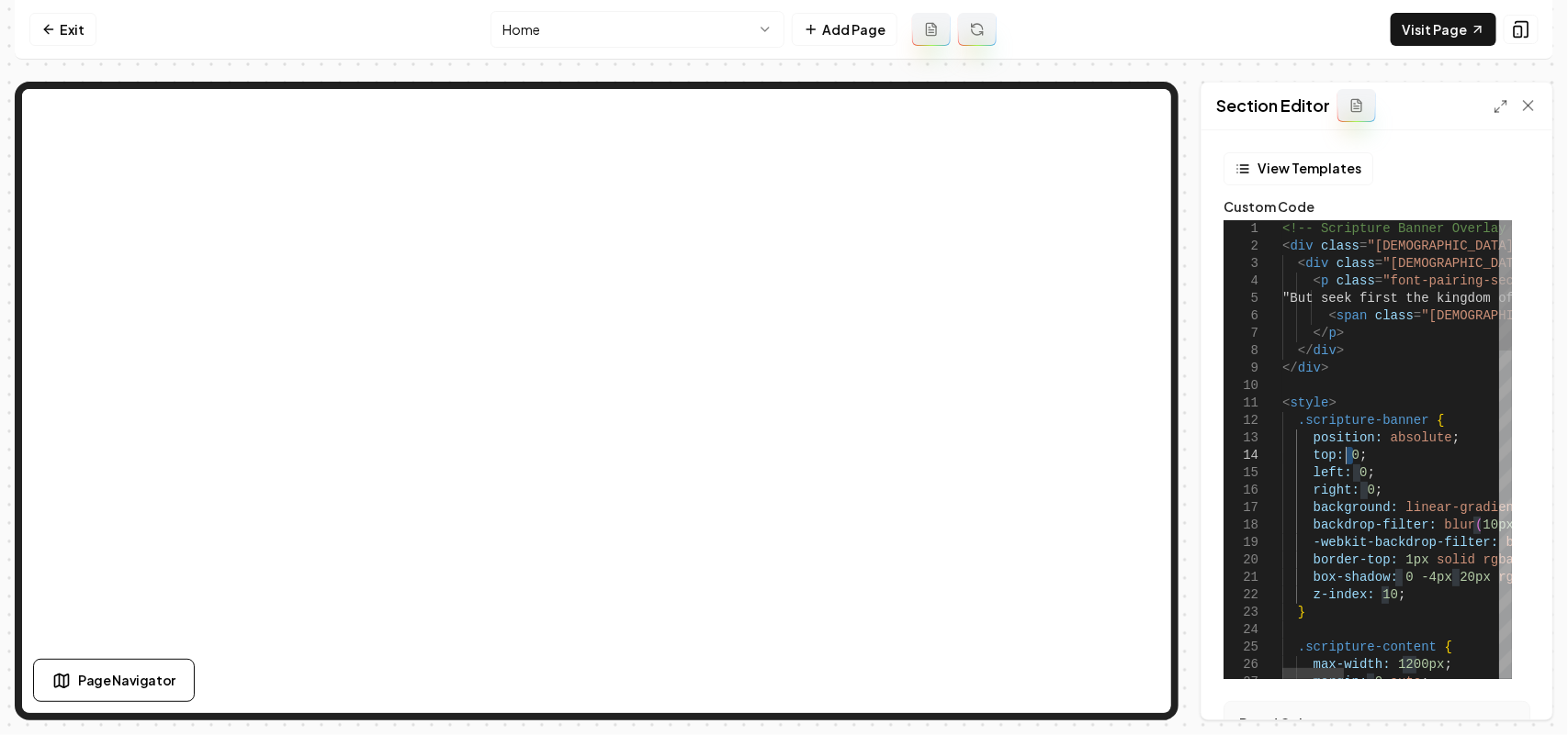
drag, startPoint x: 1354, startPoint y: 461, endPoint x: 1370, endPoint y: 445, distance: 22.6
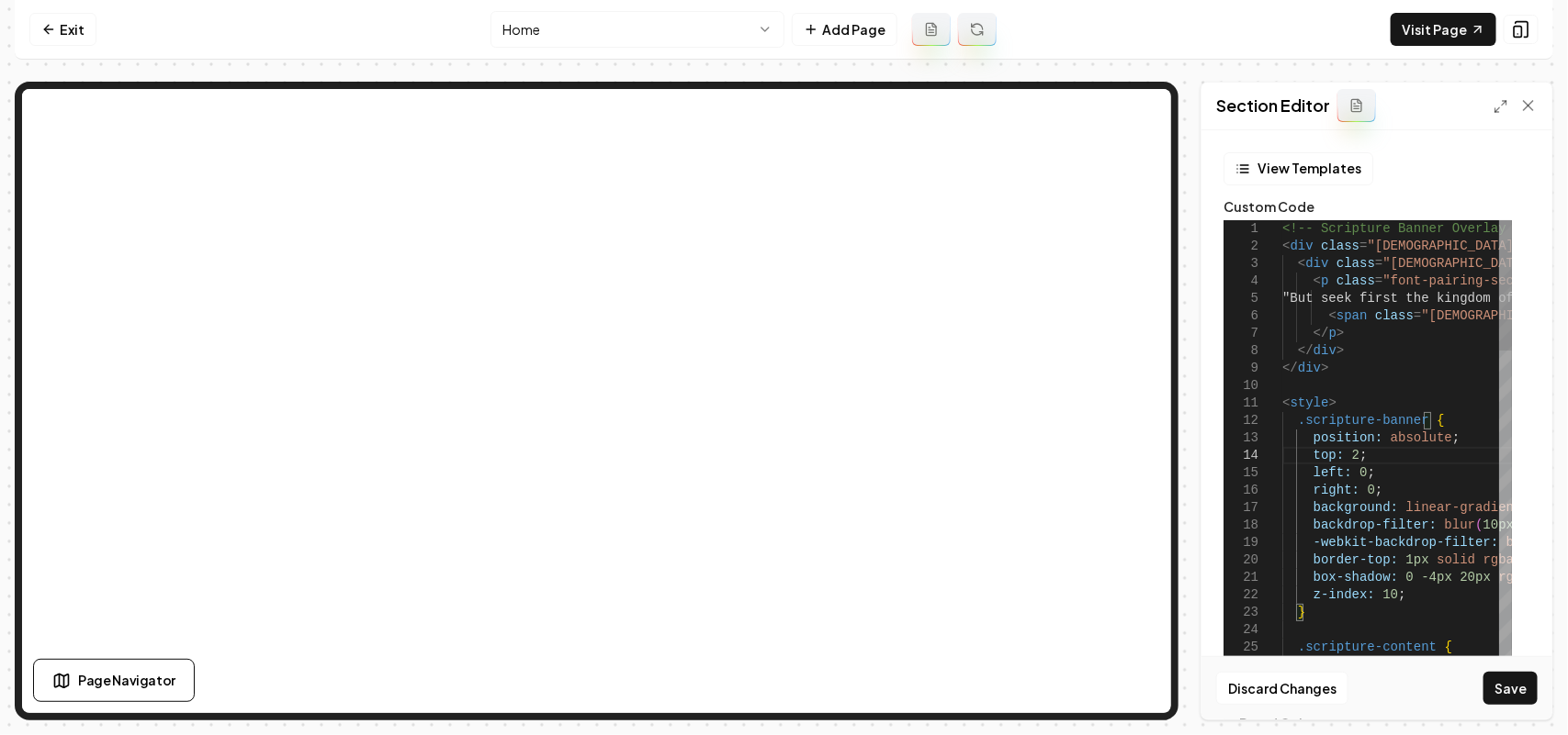
scroll to position [52, 76]
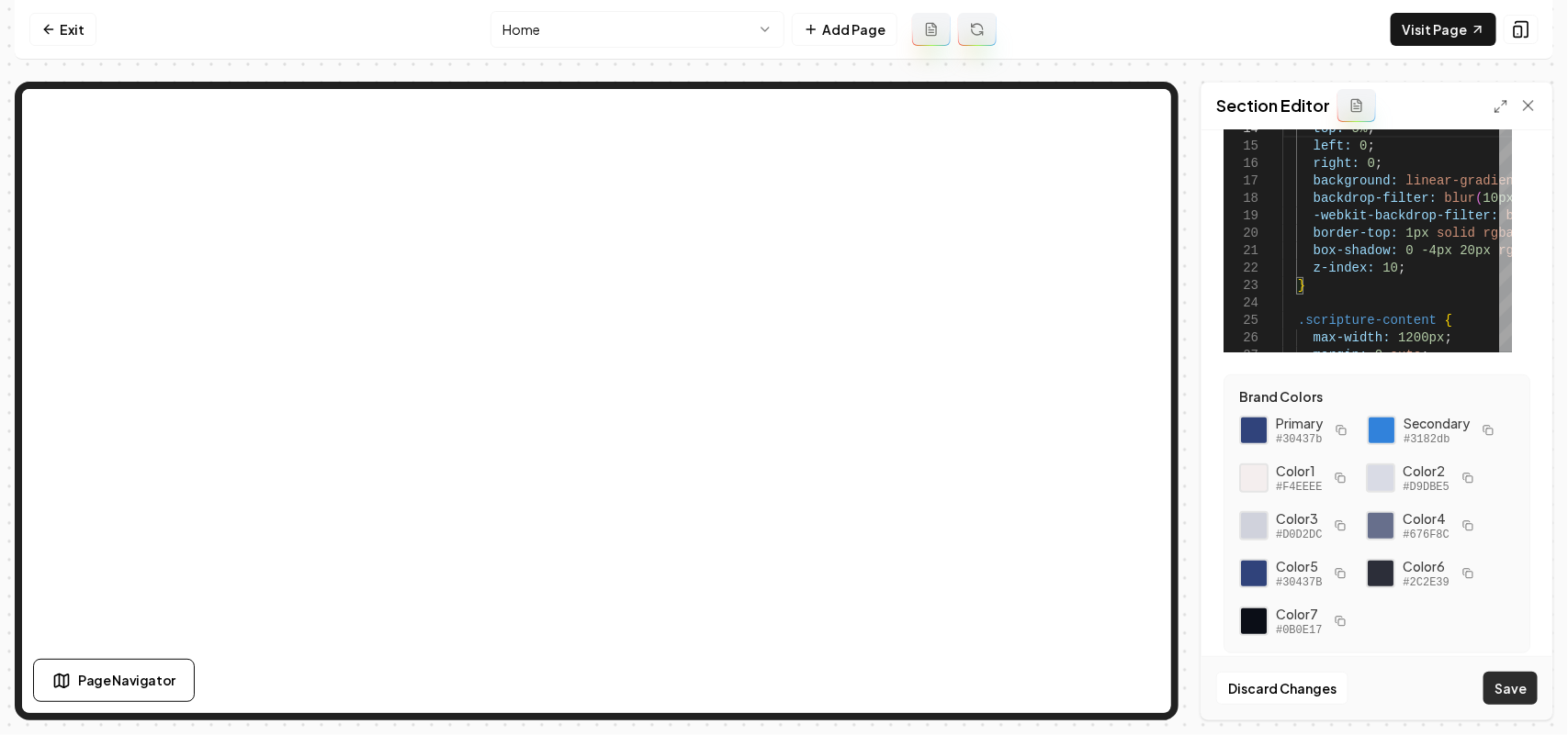
click at [1517, 690] on button "Save" at bounding box center [1511, 688] width 54 height 33
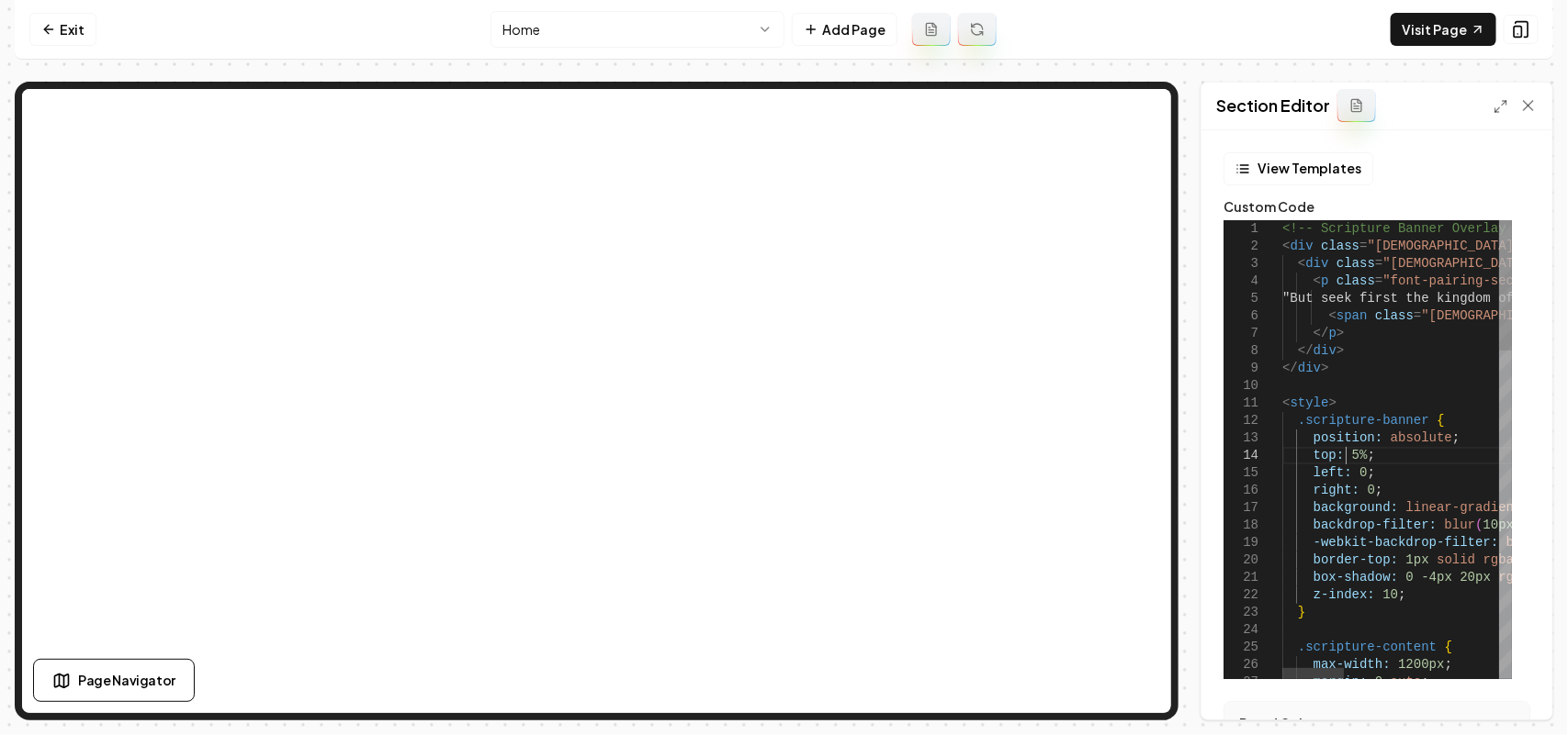
scroll to position [52, 70]
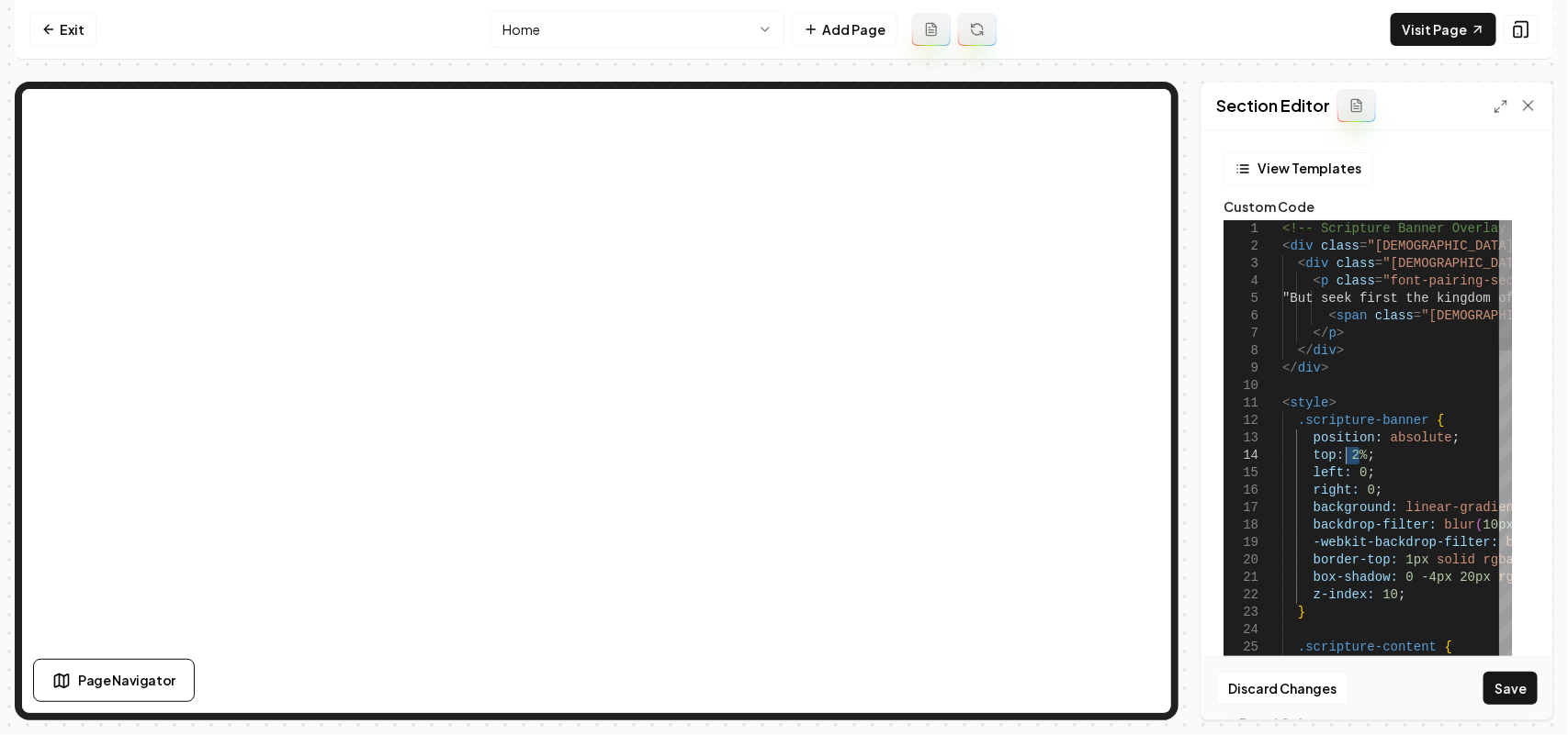
click at [1518, 689] on button "Save" at bounding box center [1511, 688] width 54 height 33
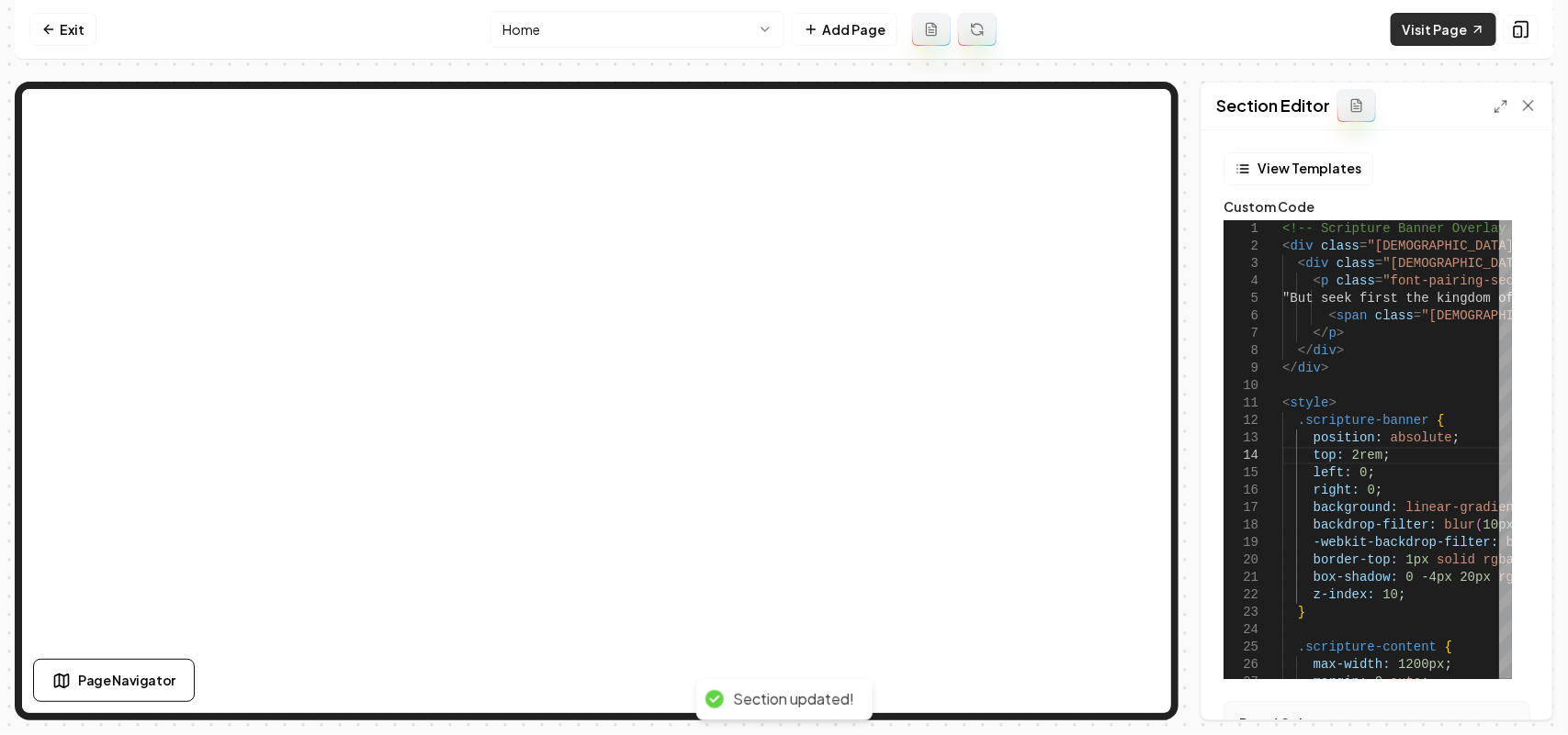
click at [1453, 34] on link "Visit Page" at bounding box center [1443, 29] width 106 height 33
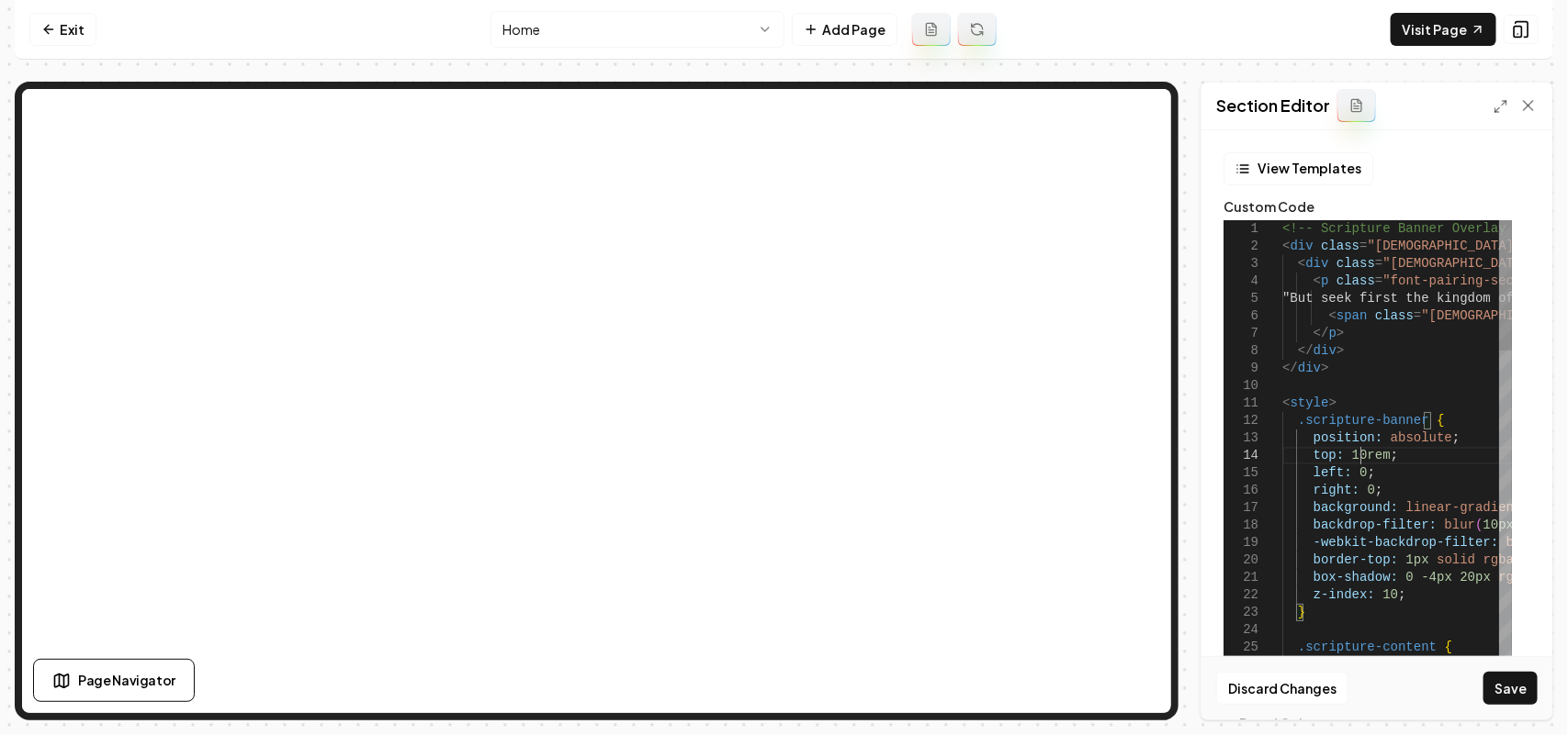
scroll to position [52, 76]
click at [1513, 686] on button "Save" at bounding box center [1511, 688] width 54 height 33
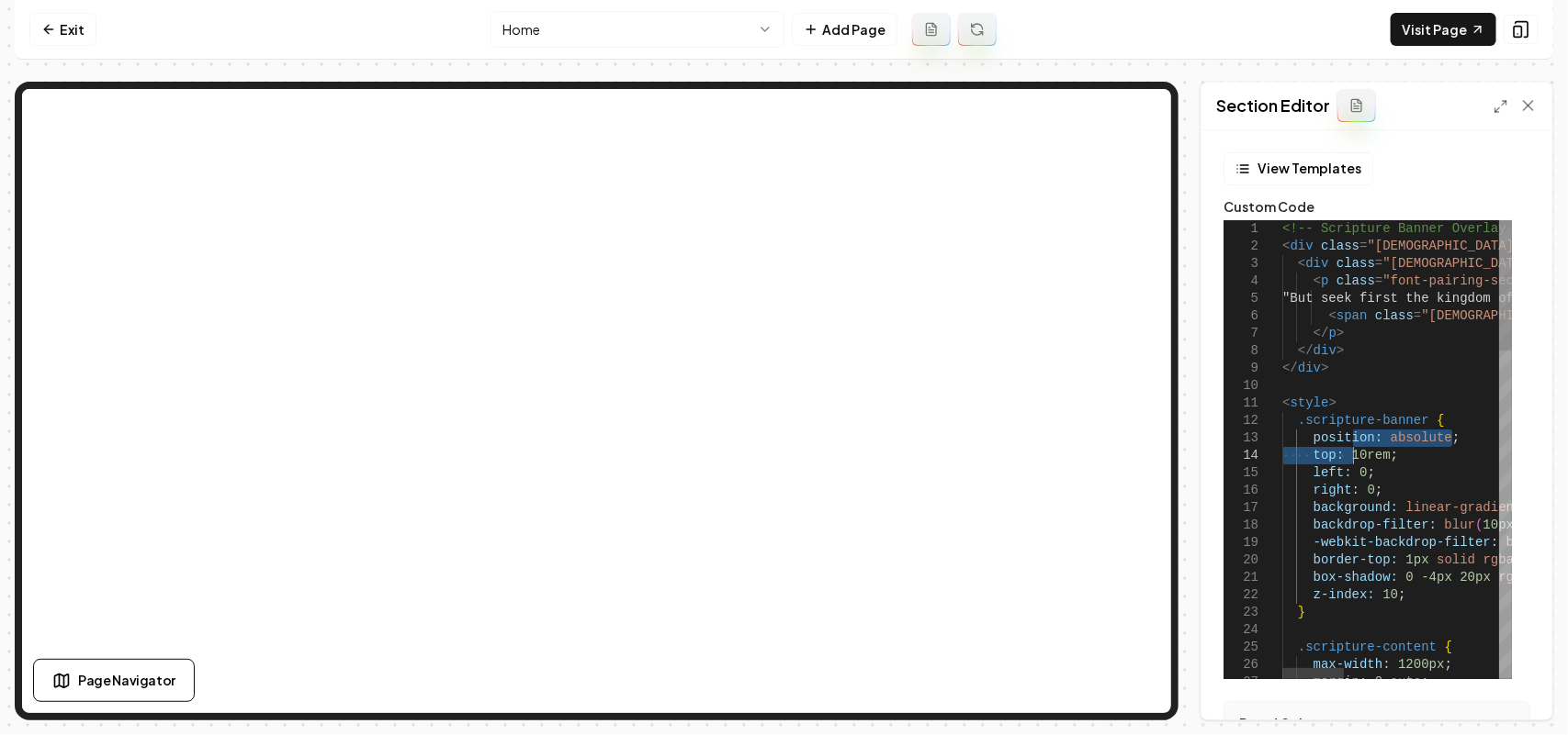
scroll to position [52, 77]
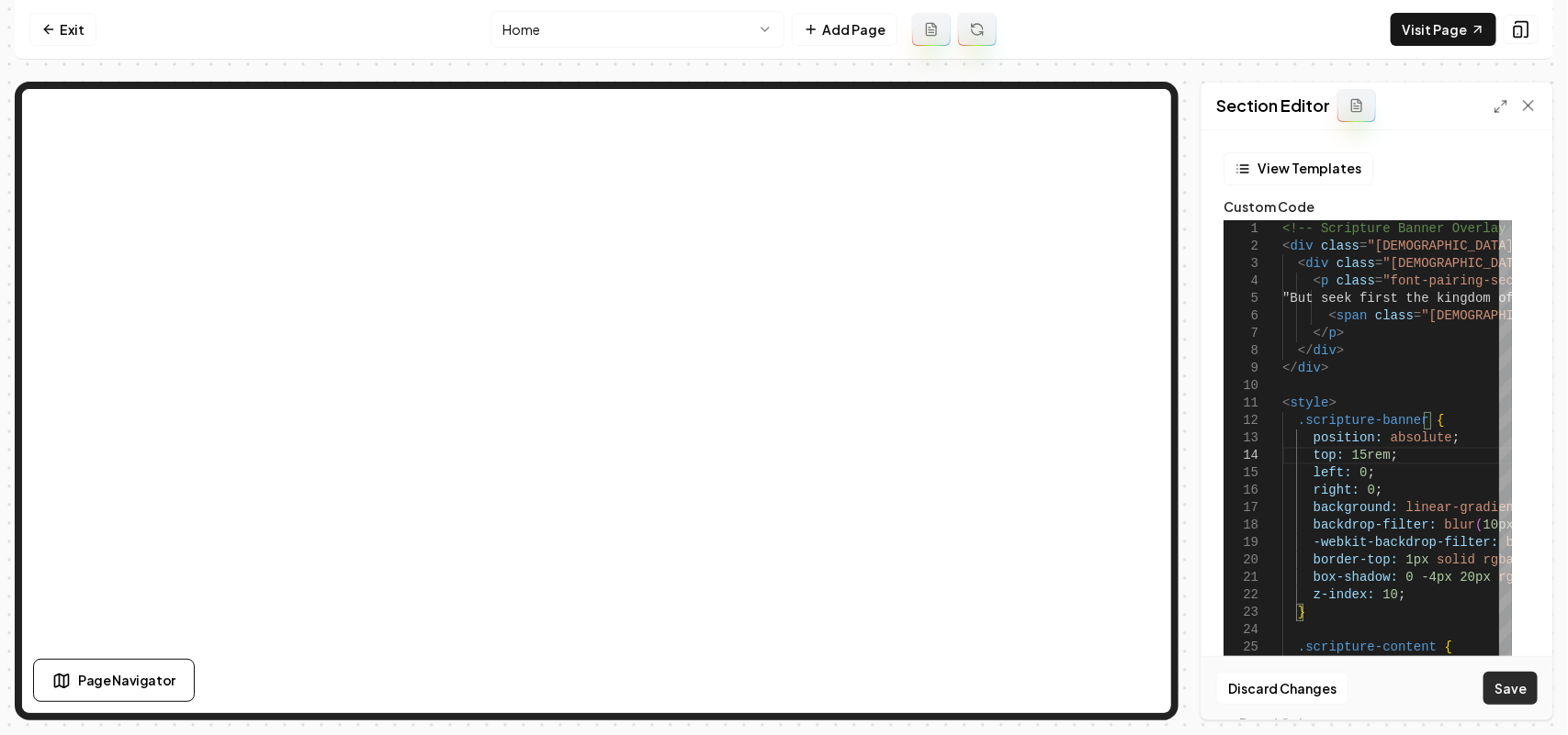
click at [1511, 684] on button "Save" at bounding box center [1511, 688] width 54 height 33
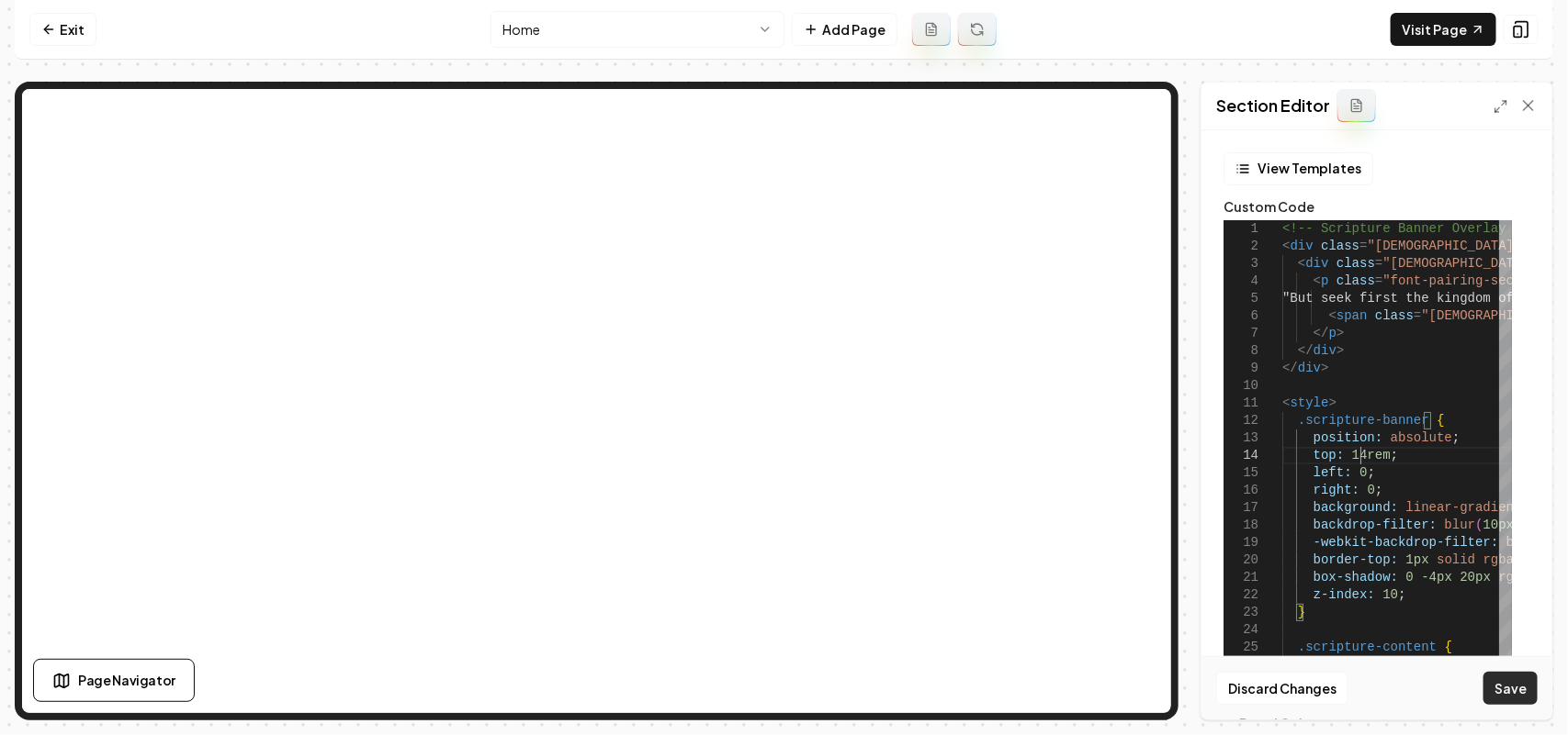
click at [1522, 690] on button "Save" at bounding box center [1511, 688] width 54 height 33
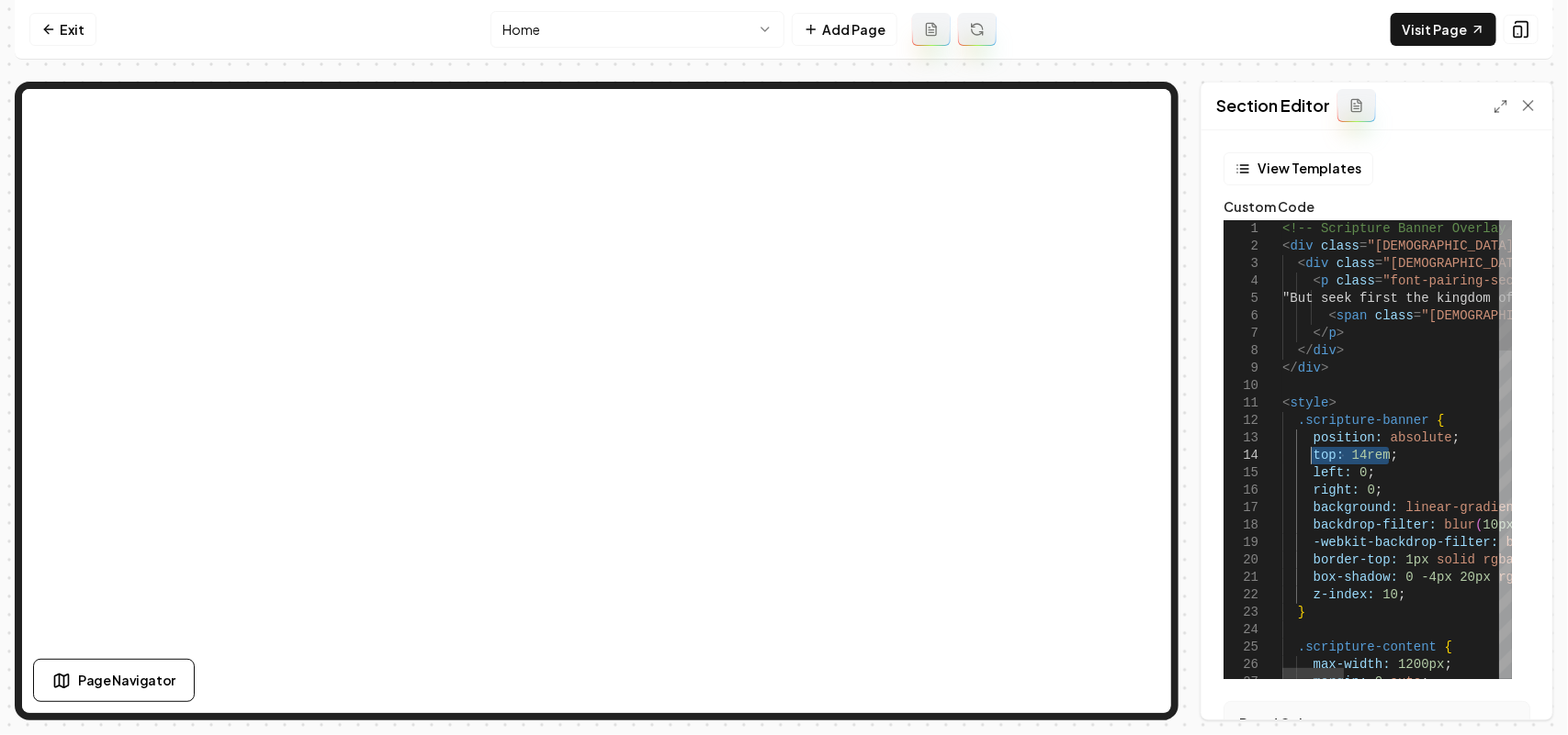
drag, startPoint x: 1404, startPoint y: 457, endPoint x: 1312, endPoint y: 457, distance: 92.0
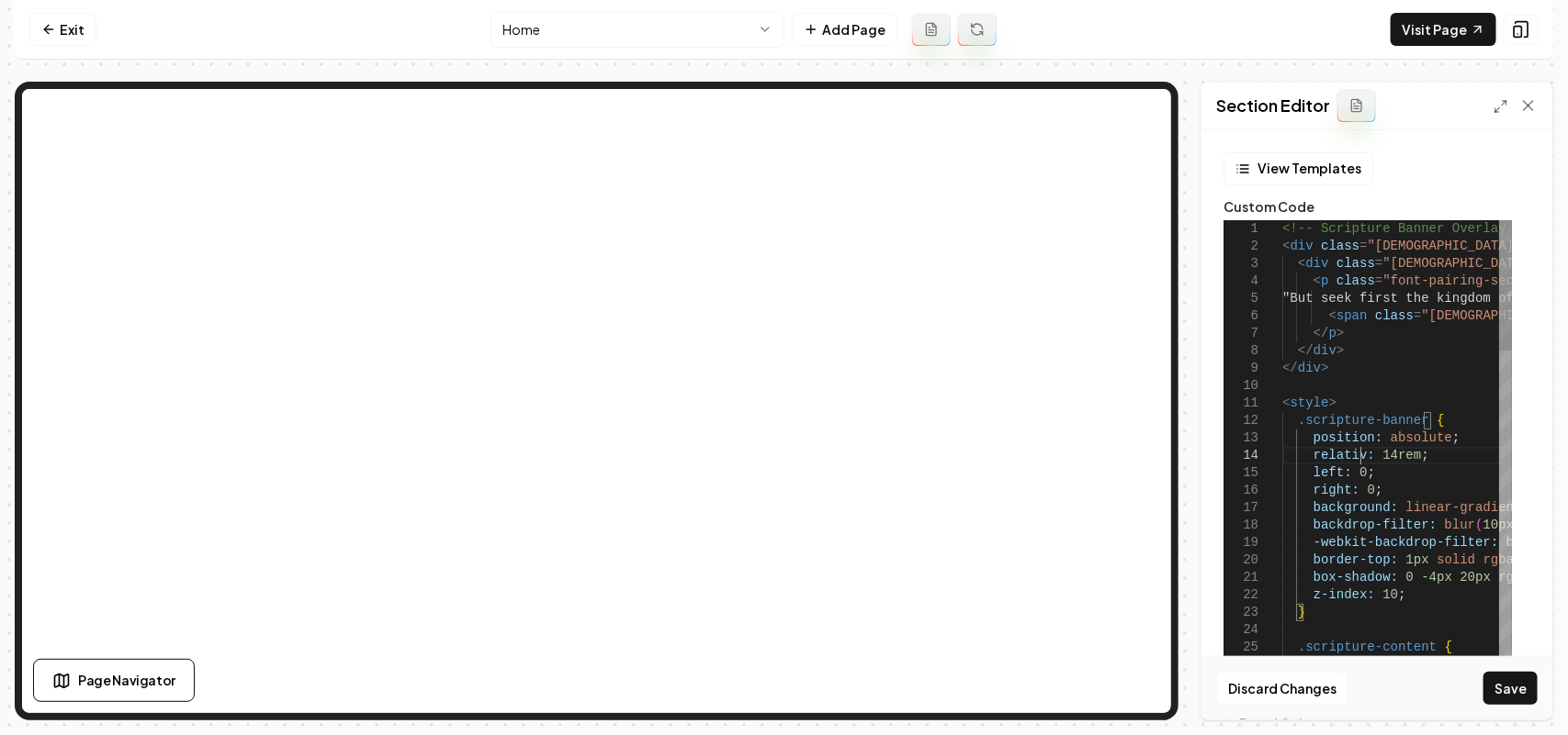
scroll to position [52, 83]
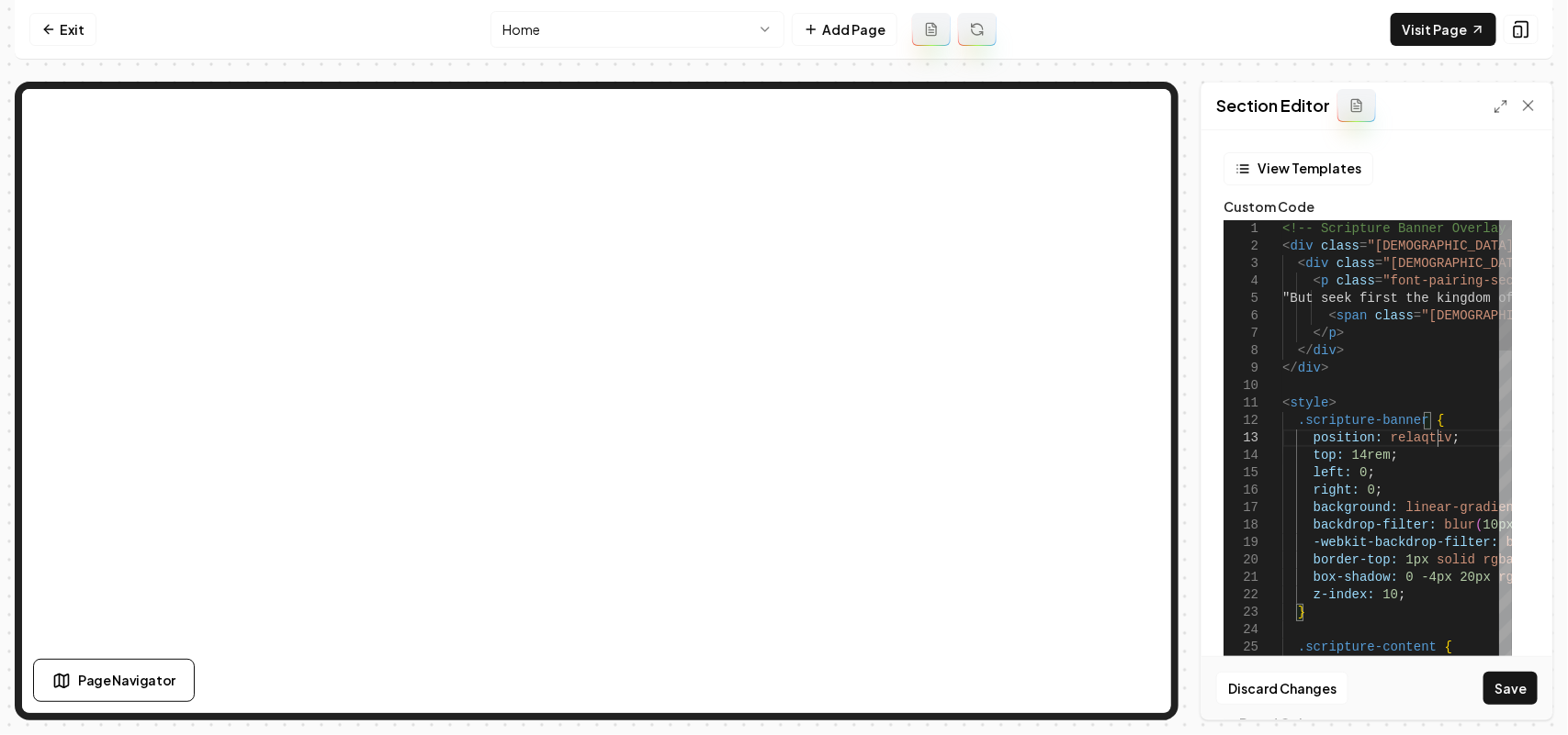
scroll to position [50, 161]
drag, startPoint x: 1424, startPoint y: 450, endPoint x: 1341, endPoint y: 450, distance: 83.0
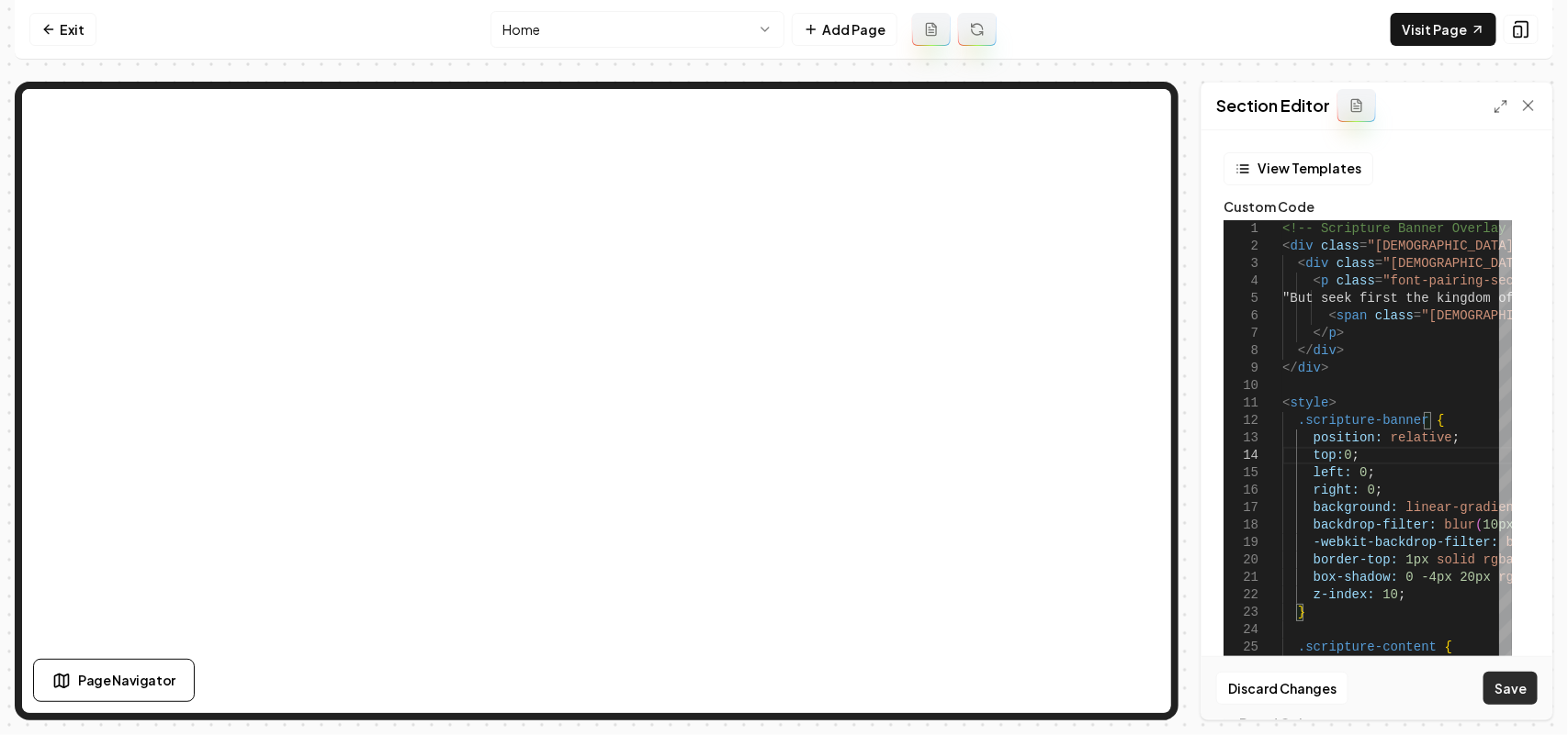
click at [1499, 675] on button "Save" at bounding box center [1511, 688] width 54 height 33
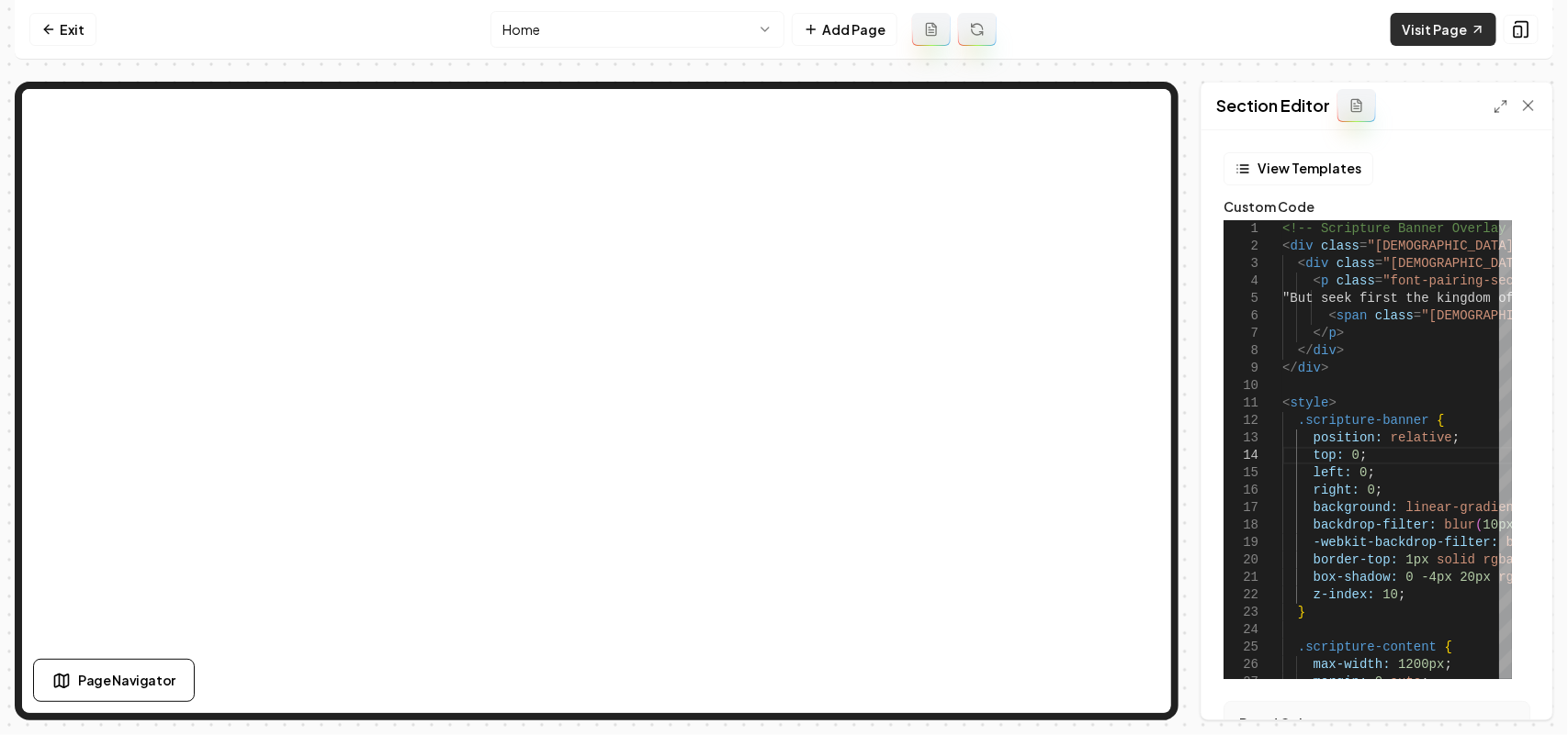
click at [1465, 37] on link "Visit Page" at bounding box center [1443, 29] width 106 height 33
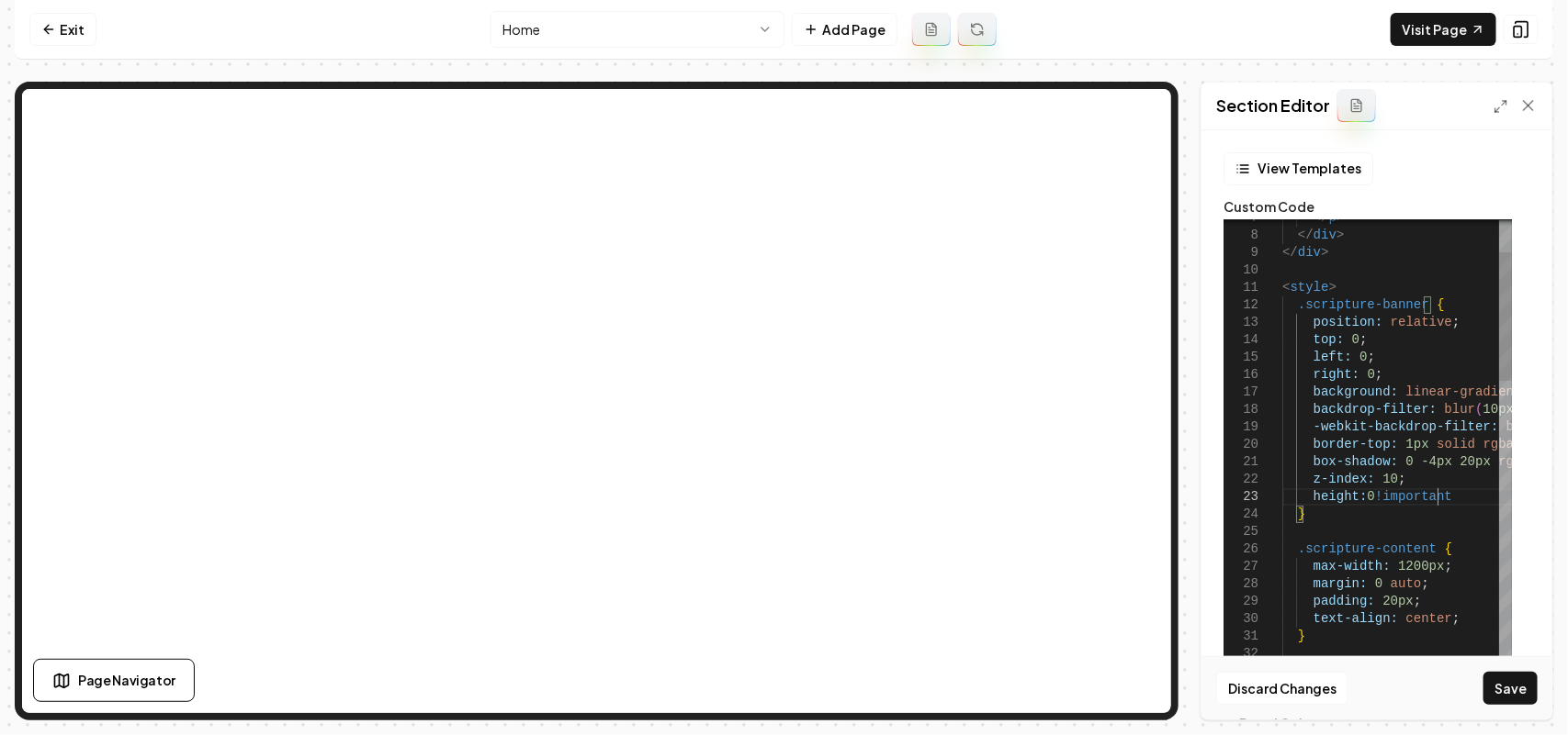
scroll to position [50, 159]
click at [1479, 686] on div "Discard Changes Save" at bounding box center [1377, 687] width 351 height 63
click at [1495, 684] on button "Save" at bounding box center [1511, 688] width 54 height 33
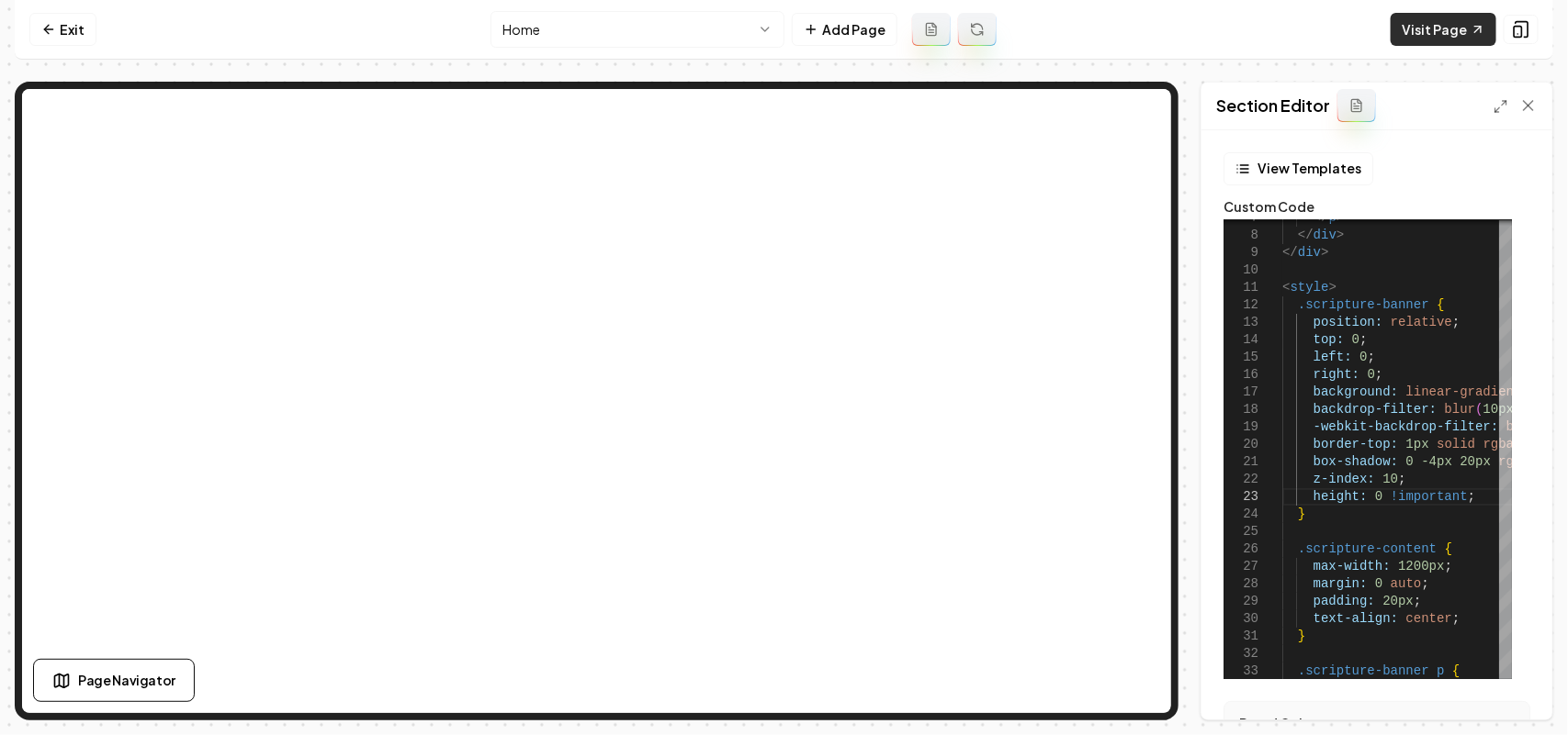
click at [1443, 43] on link "Visit Page" at bounding box center [1443, 29] width 106 height 33
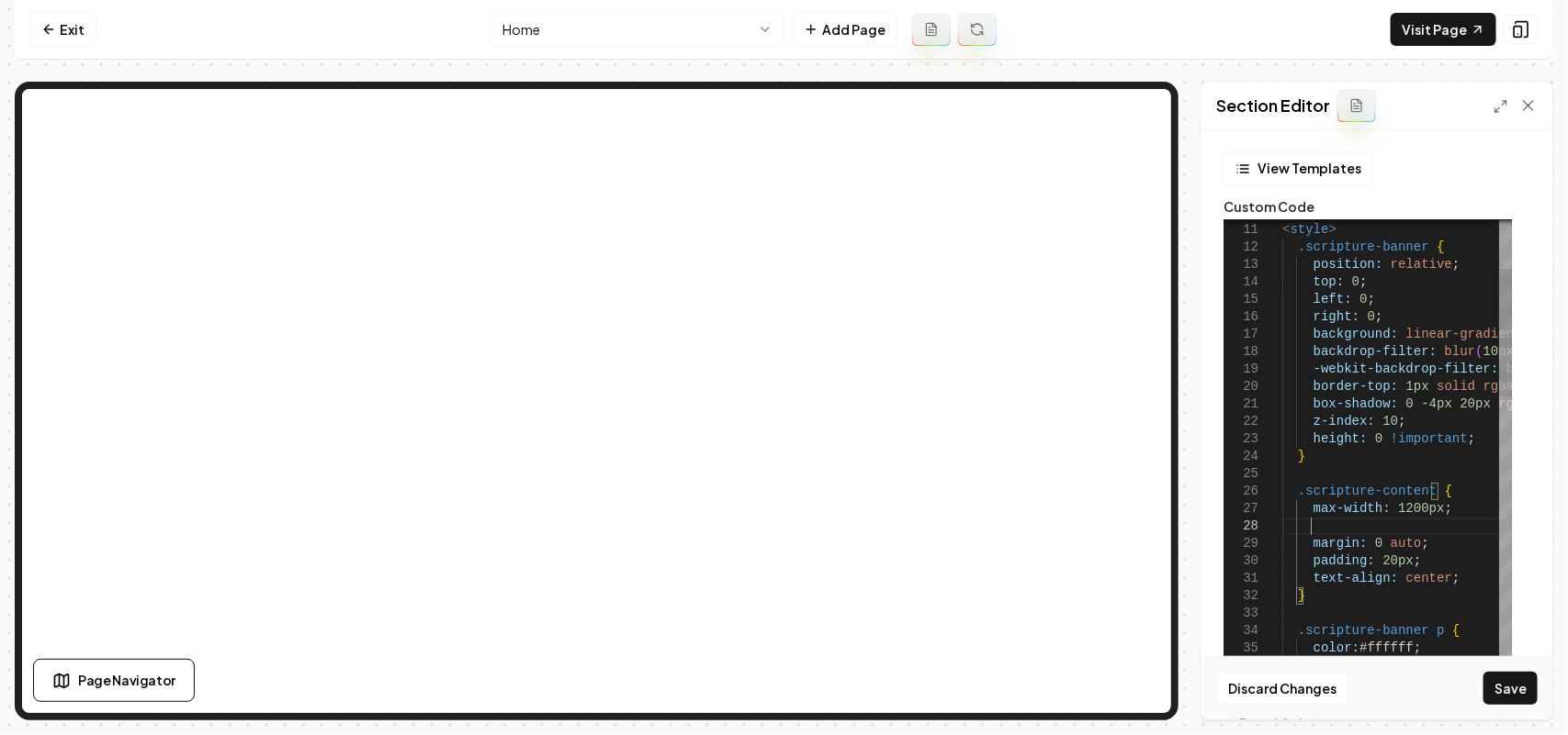
scroll to position [122, 25]
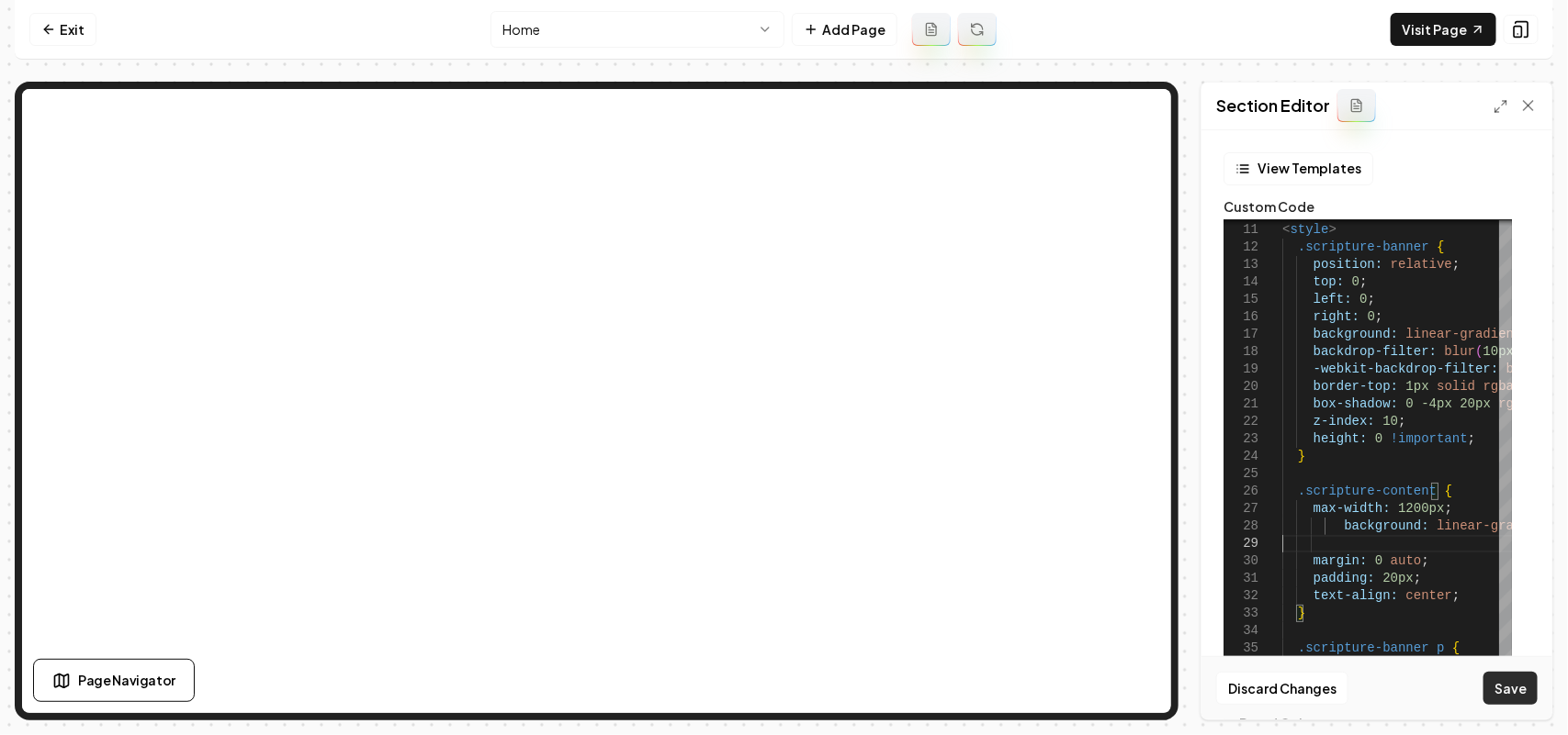
click at [1491, 682] on button "Save" at bounding box center [1511, 688] width 54 height 33
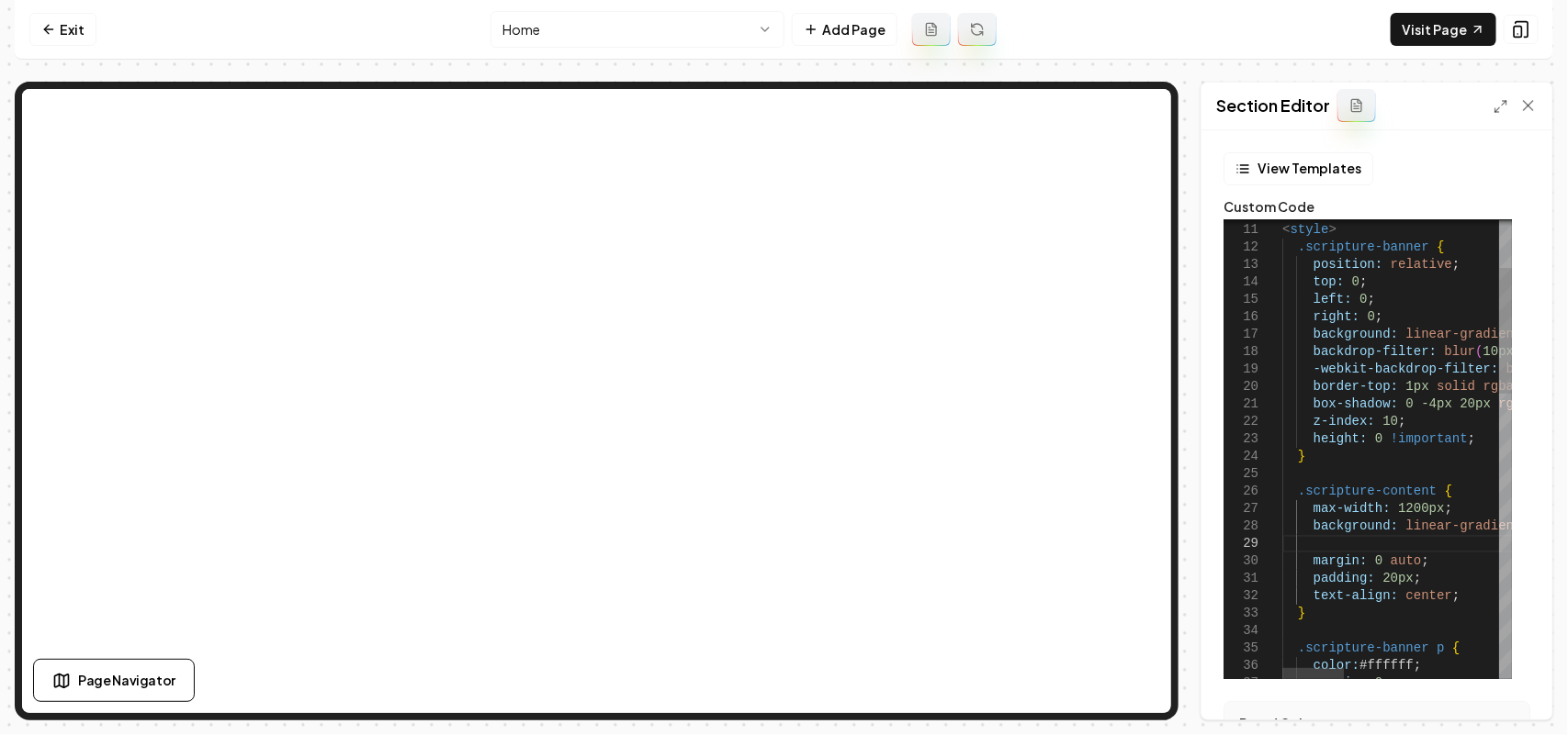
scroll to position [122, 0]
drag, startPoint x: 1421, startPoint y: 579, endPoint x: 1423, endPoint y: 565, distance: 14.1
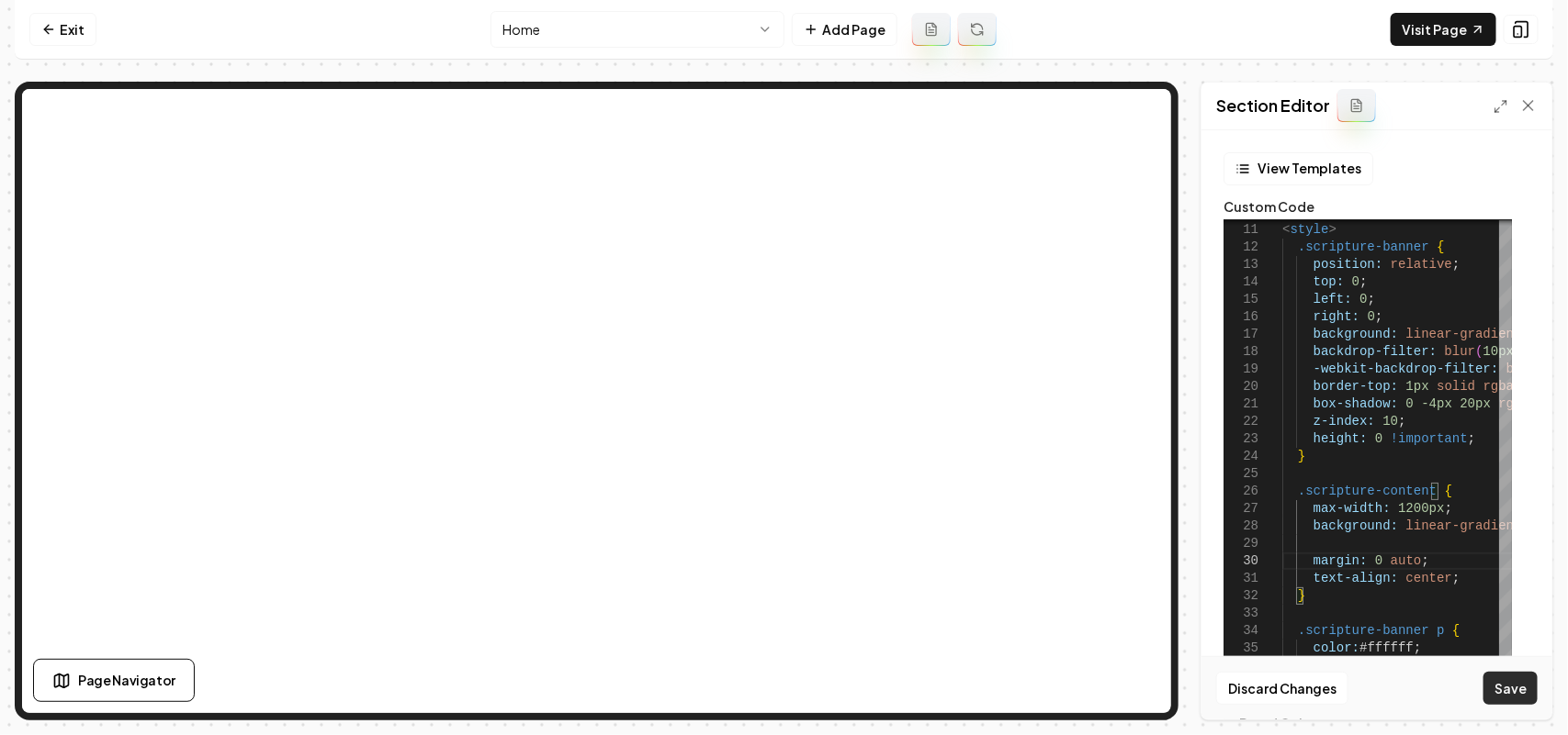
click at [1525, 677] on button "Save" at bounding box center [1511, 688] width 54 height 33
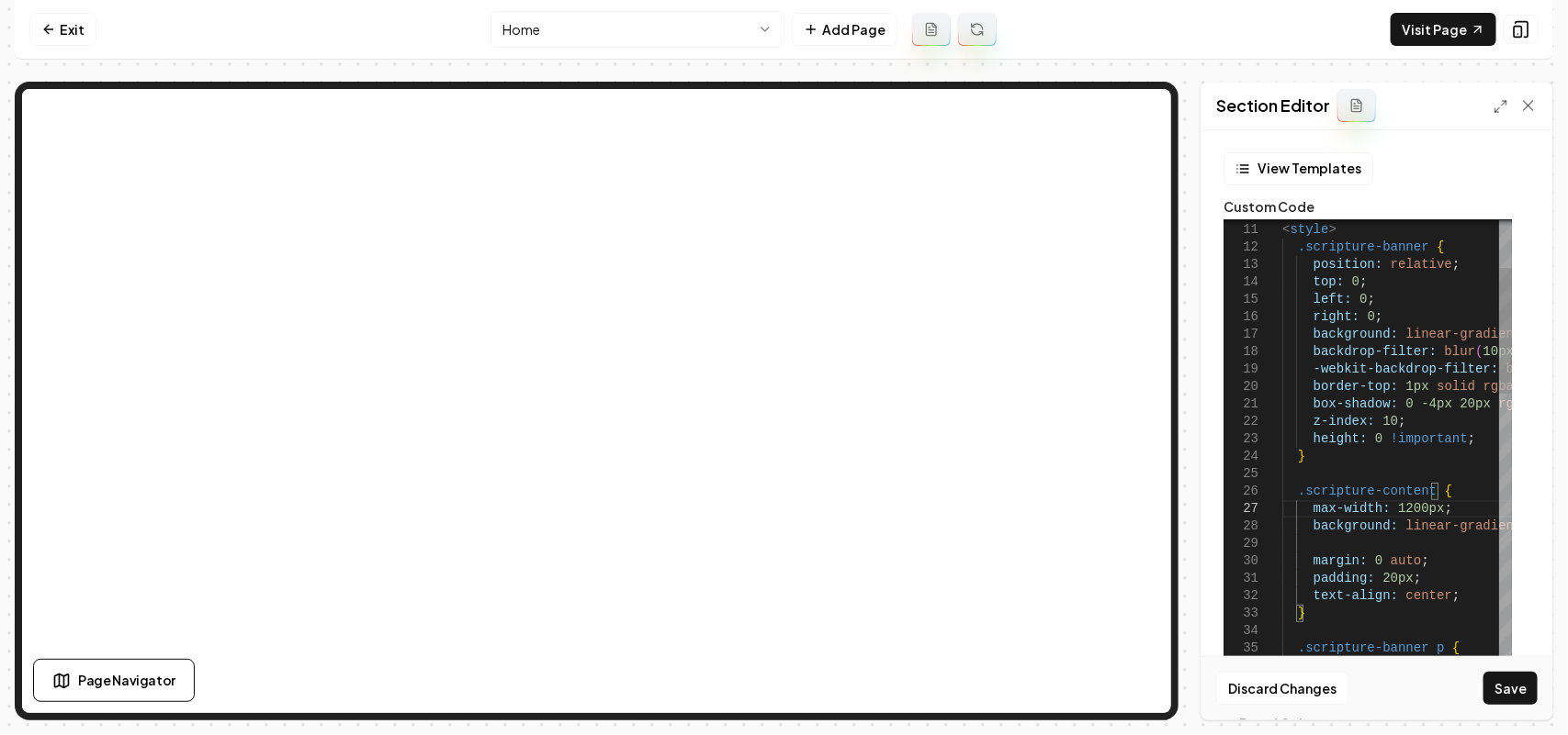
drag, startPoint x: 1443, startPoint y: 508, endPoint x: 1306, endPoint y: 506, distance: 137.0
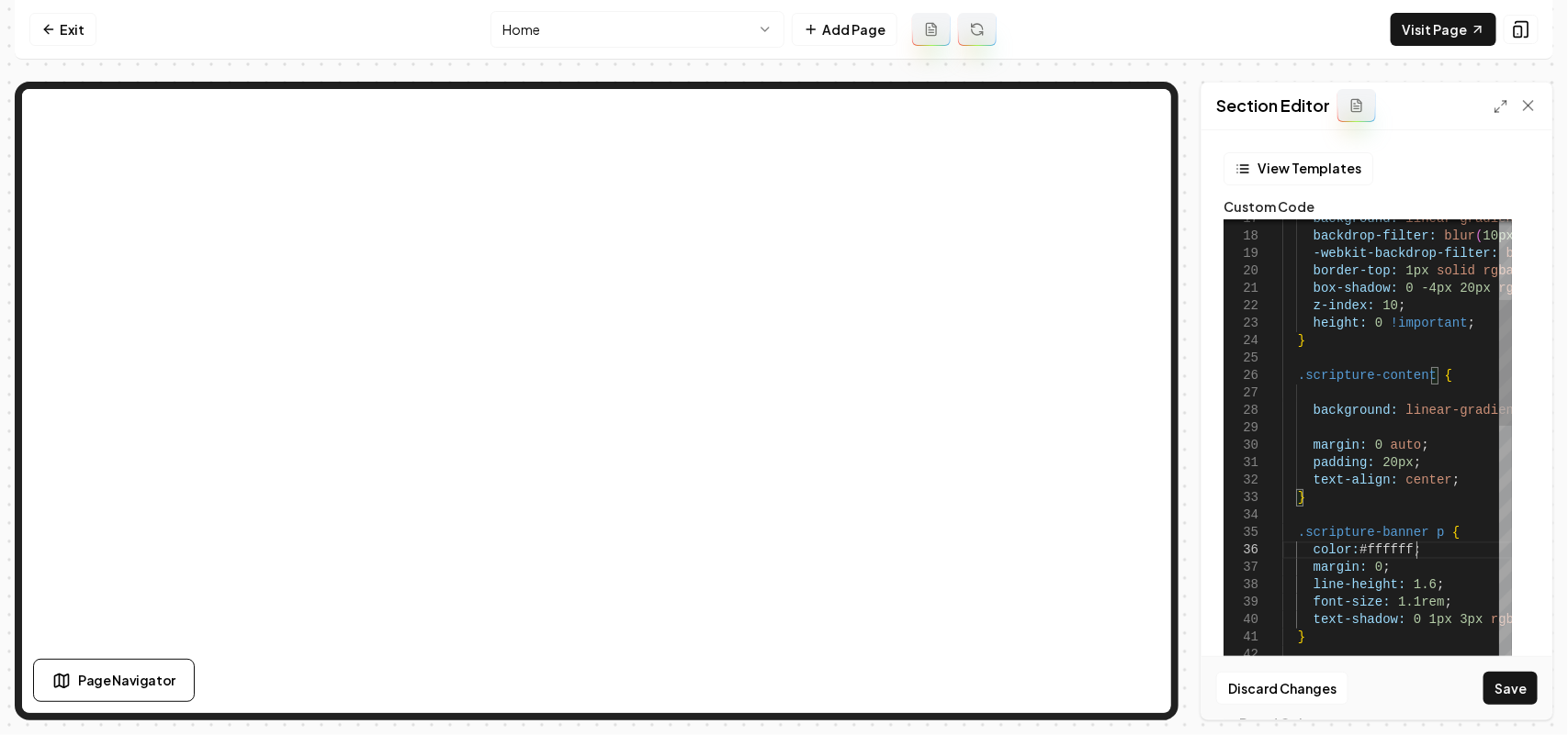
click at [1513, 700] on button "Save" at bounding box center [1511, 688] width 54 height 33
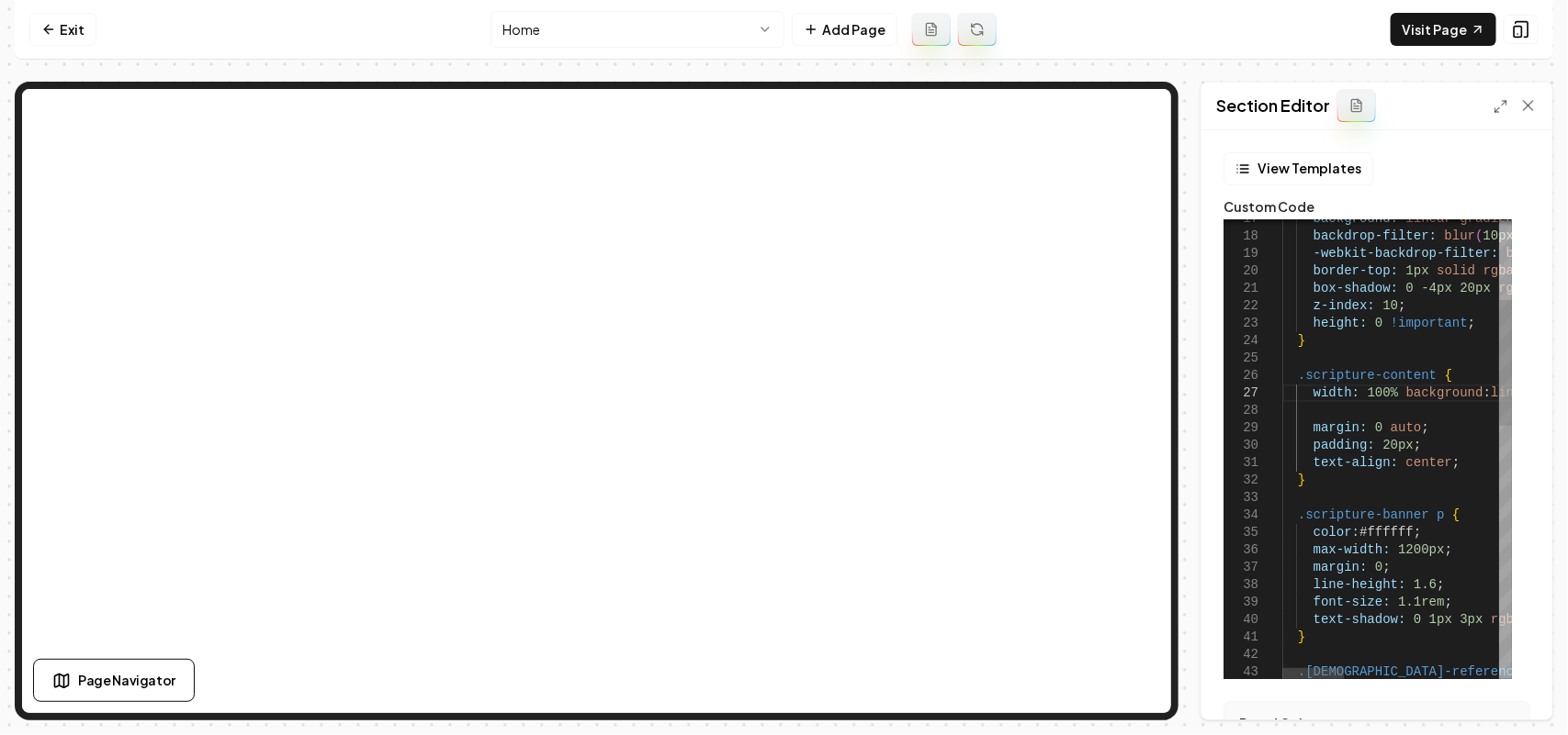
scroll to position [120, 0]
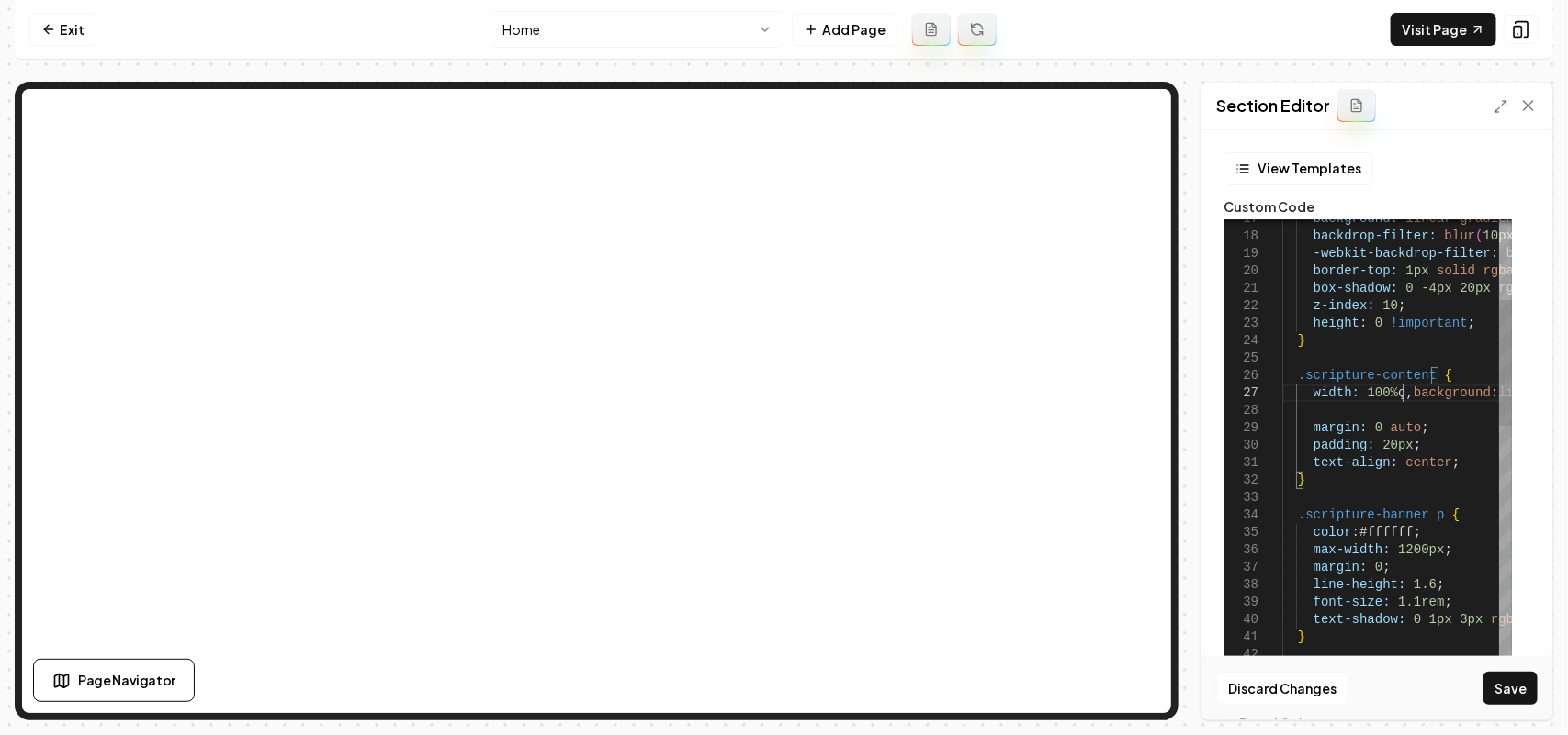
scroll to position [122, 28]
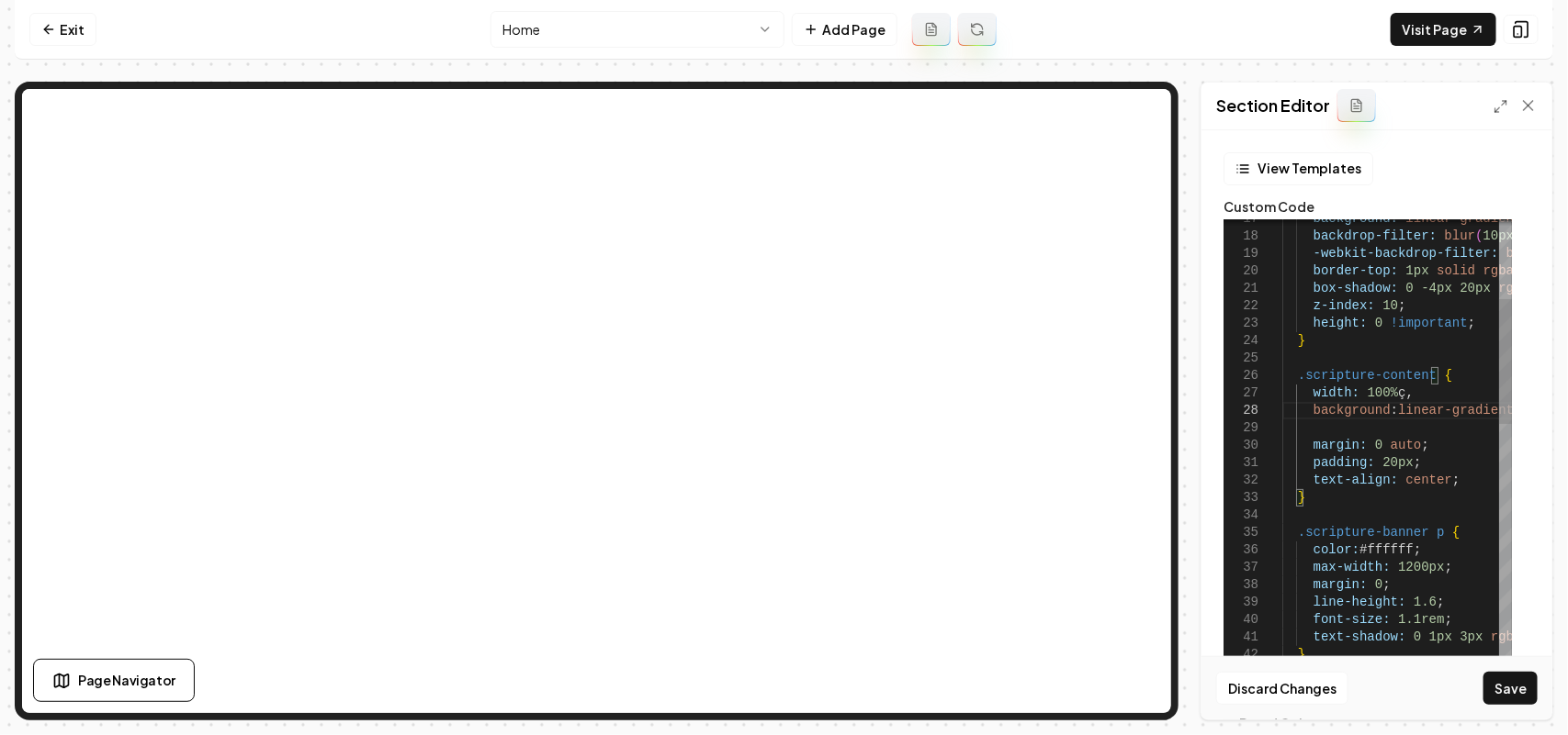
click at [1514, 691] on button "Save" at bounding box center [1511, 688] width 54 height 33
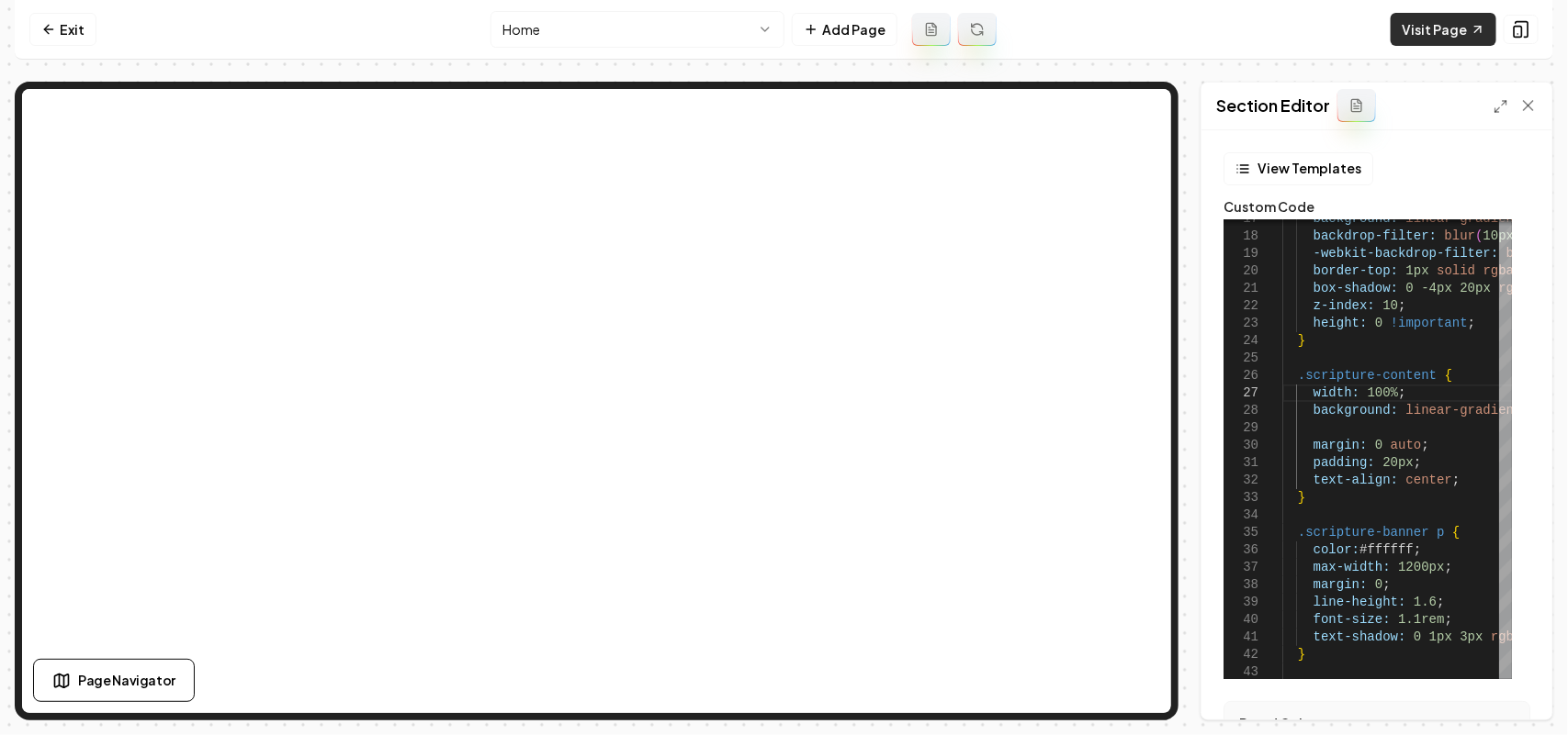
click at [1407, 14] on link "Visit Page" at bounding box center [1443, 29] width 106 height 33
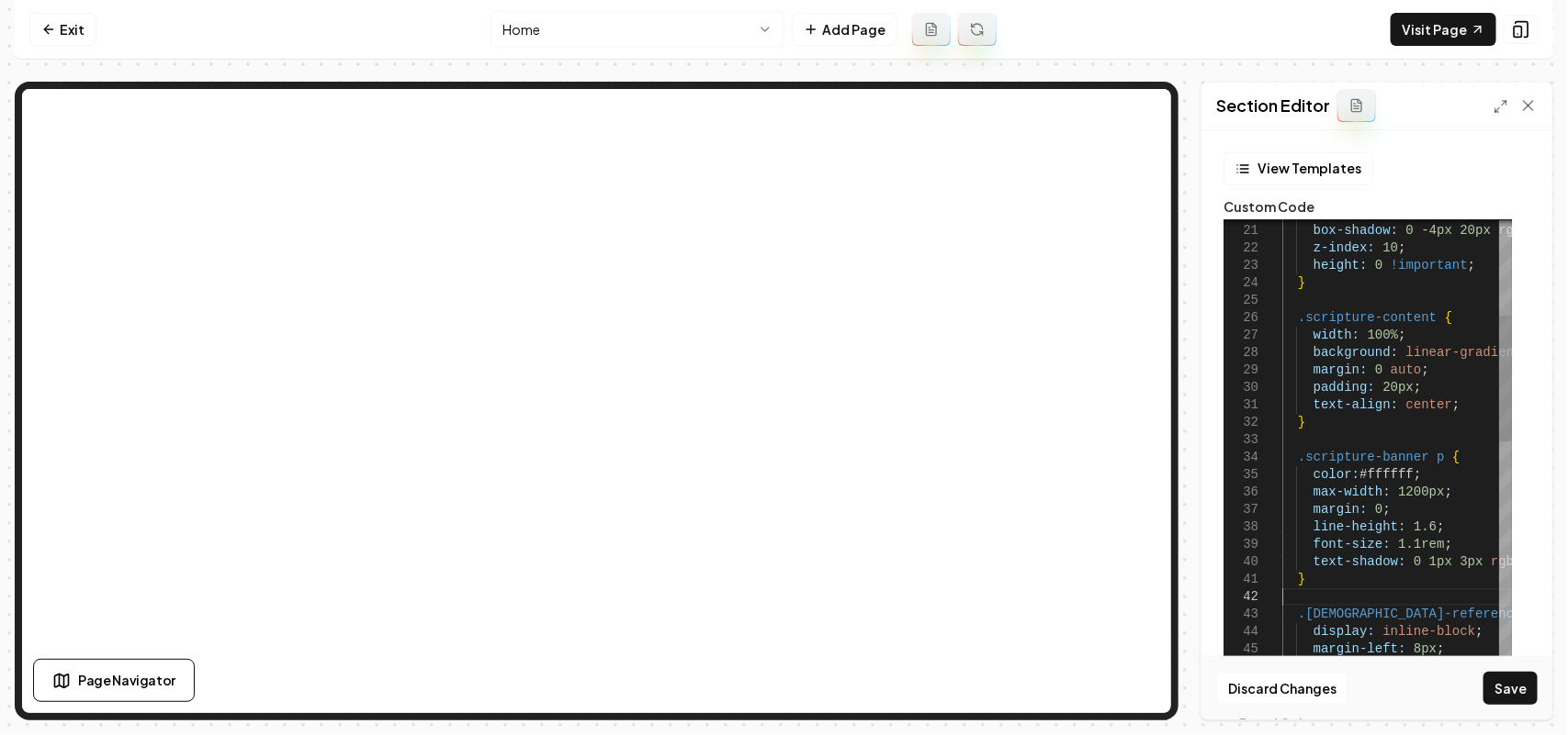
drag, startPoint x: 1402, startPoint y: 529, endPoint x: 1428, endPoint y: 510, distance: 32.2
click at [1526, 698] on button "Save" at bounding box center [1511, 688] width 54 height 33
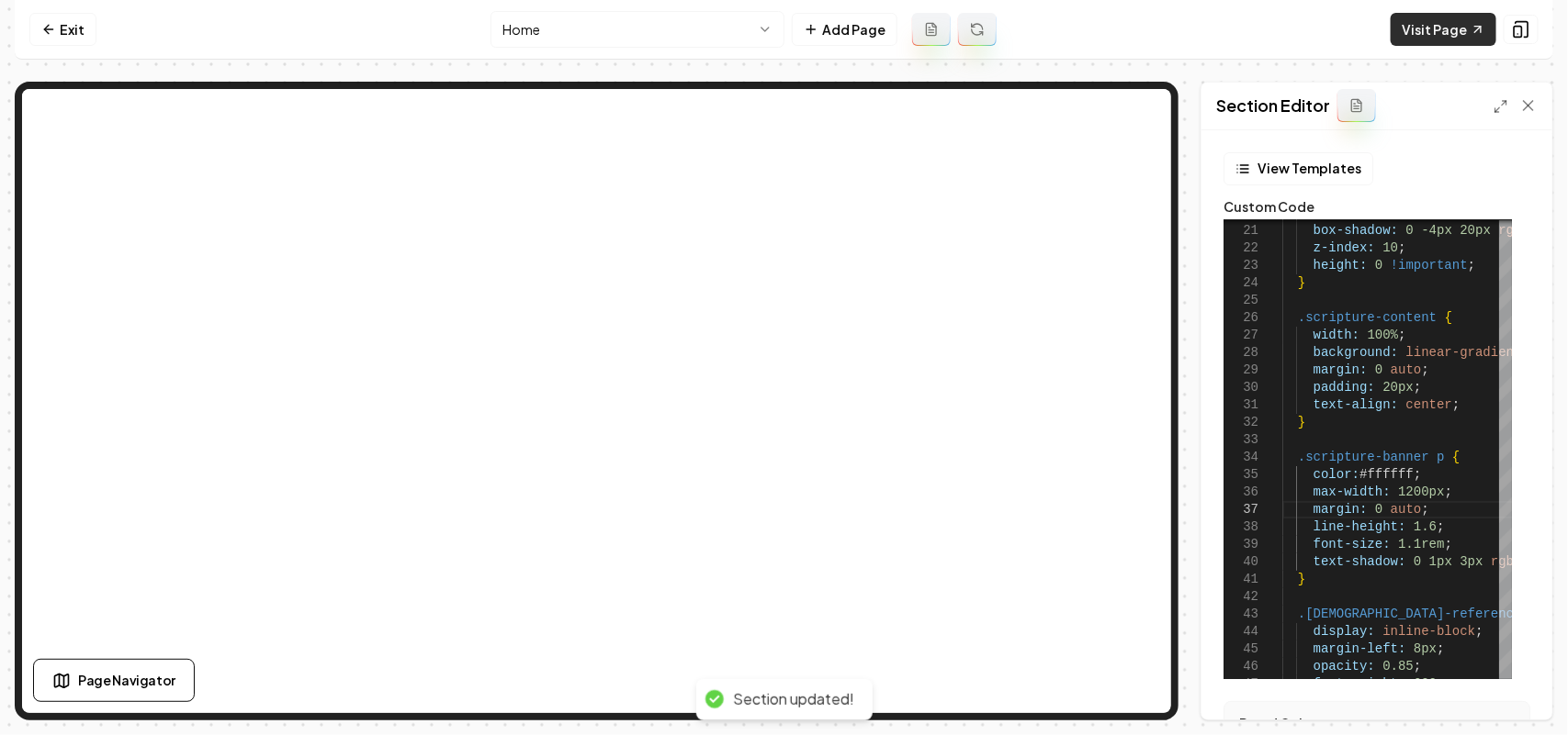
click at [1439, 34] on link "Visit Page" at bounding box center [1443, 29] width 106 height 33
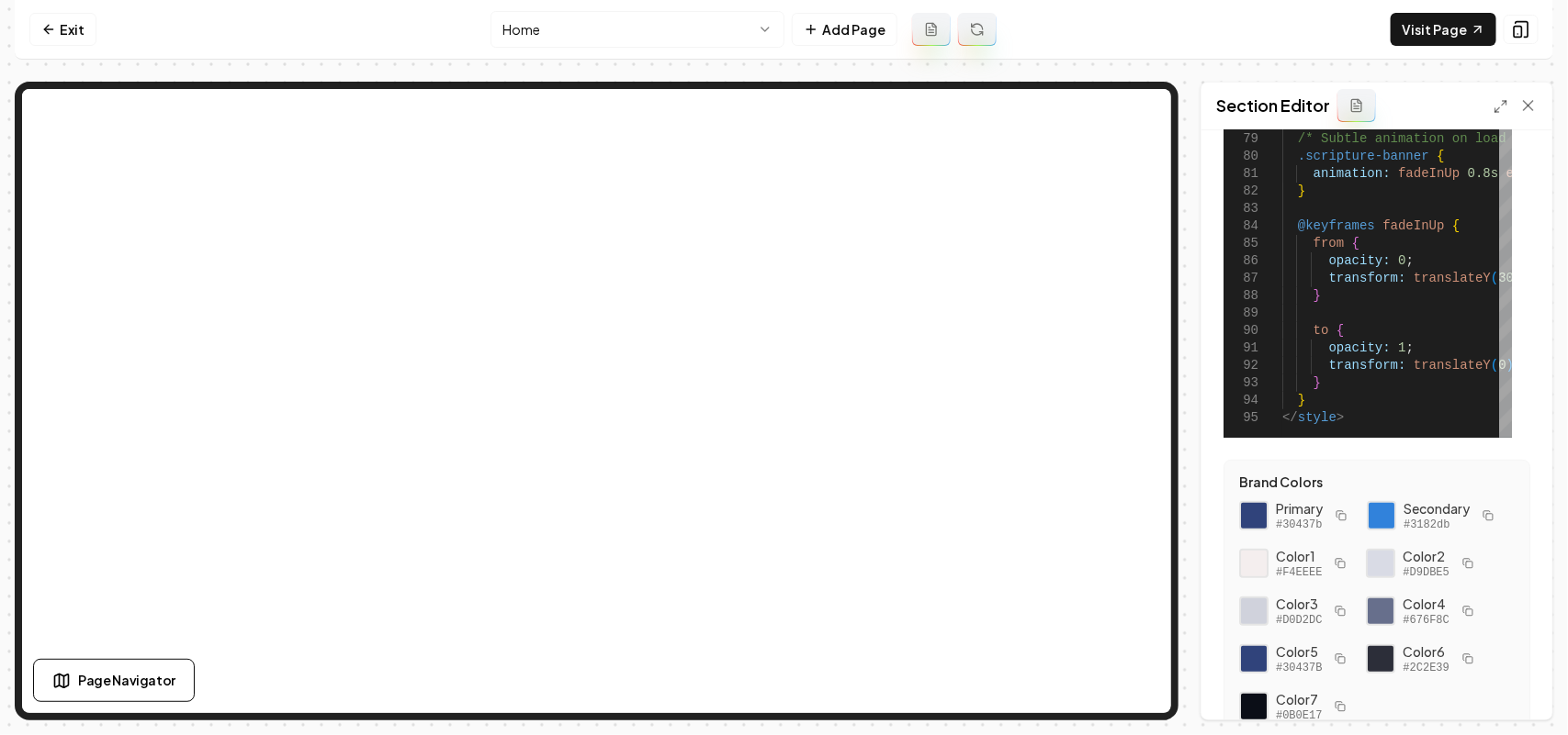
scroll to position [327, 0]
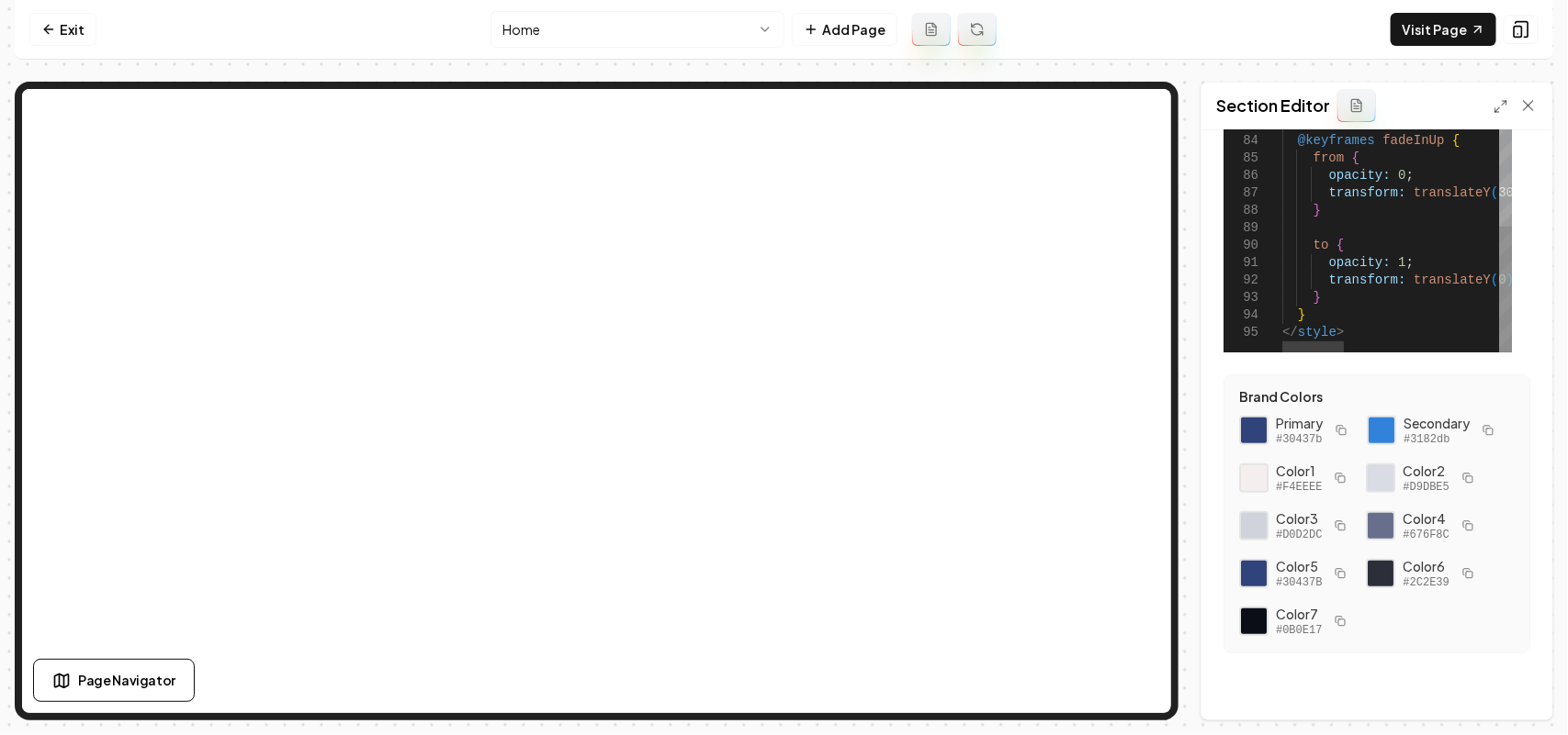
type textarea "**********"
click at [1495, 689] on button "Save" at bounding box center [1511, 688] width 54 height 33
click at [1413, 24] on link "Visit Page" at bounding box center [1443, 29] width 106 height 33
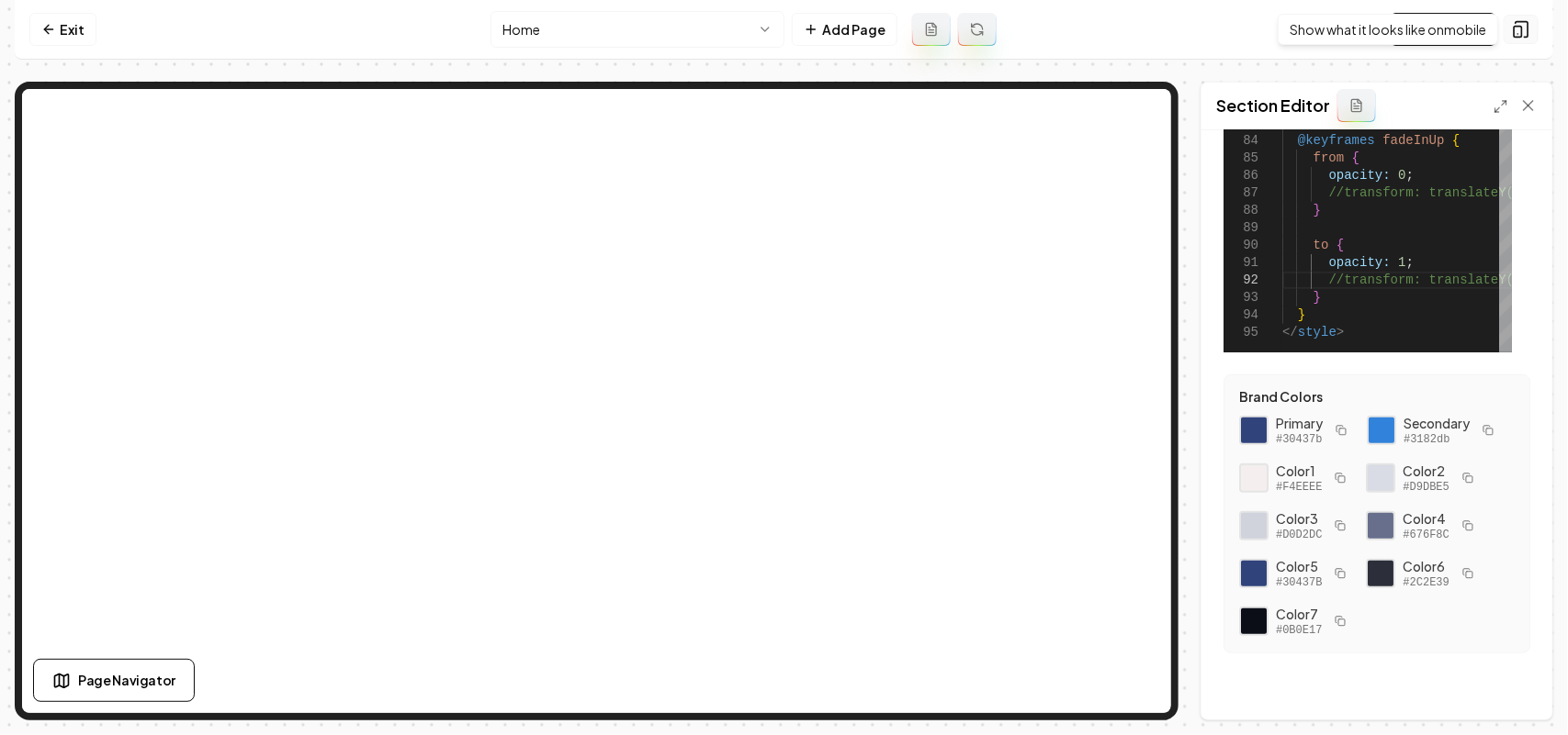
click at [1518, 26] on rect at bounding box center [1519, 31] width 8 height 11
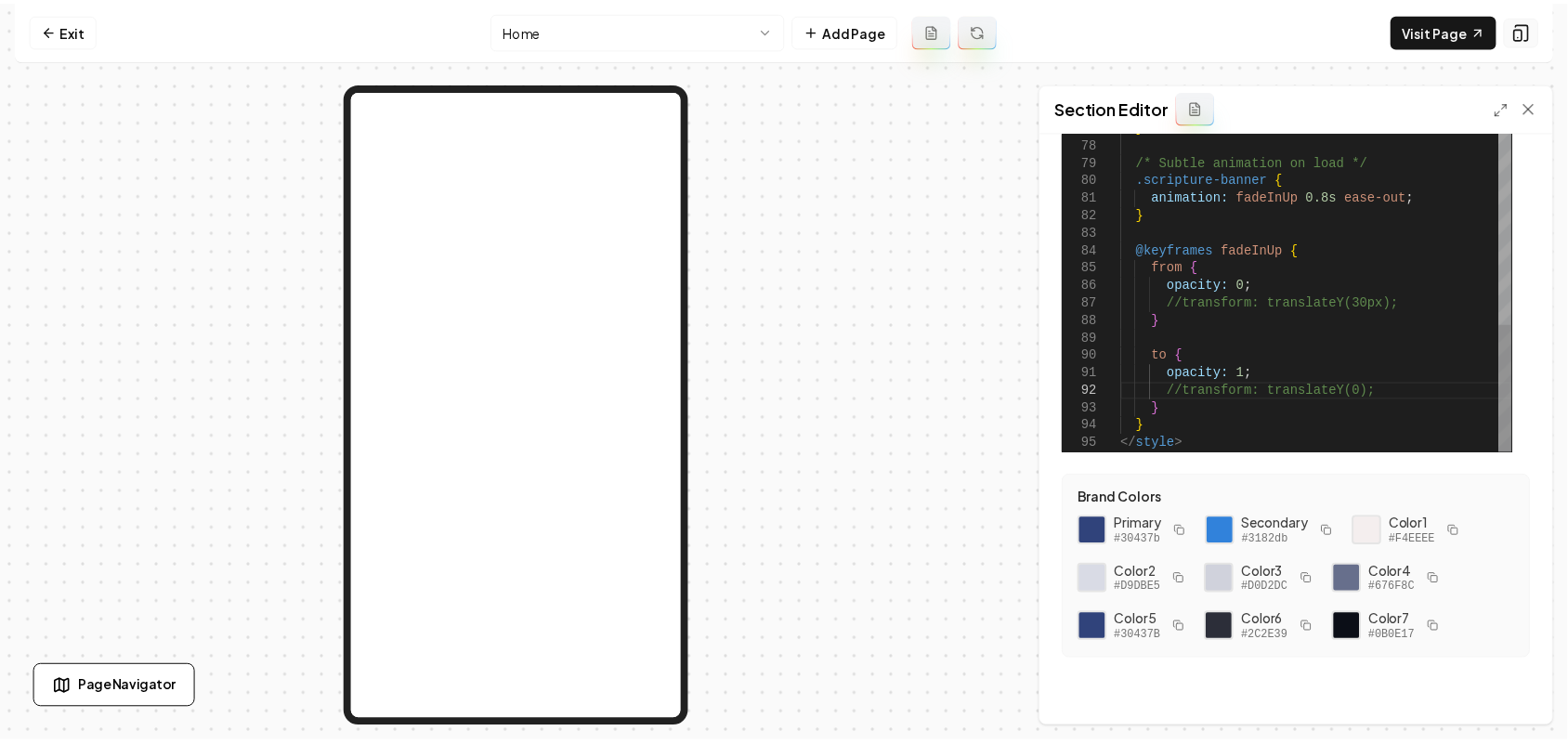
scroll to position [235, 0]
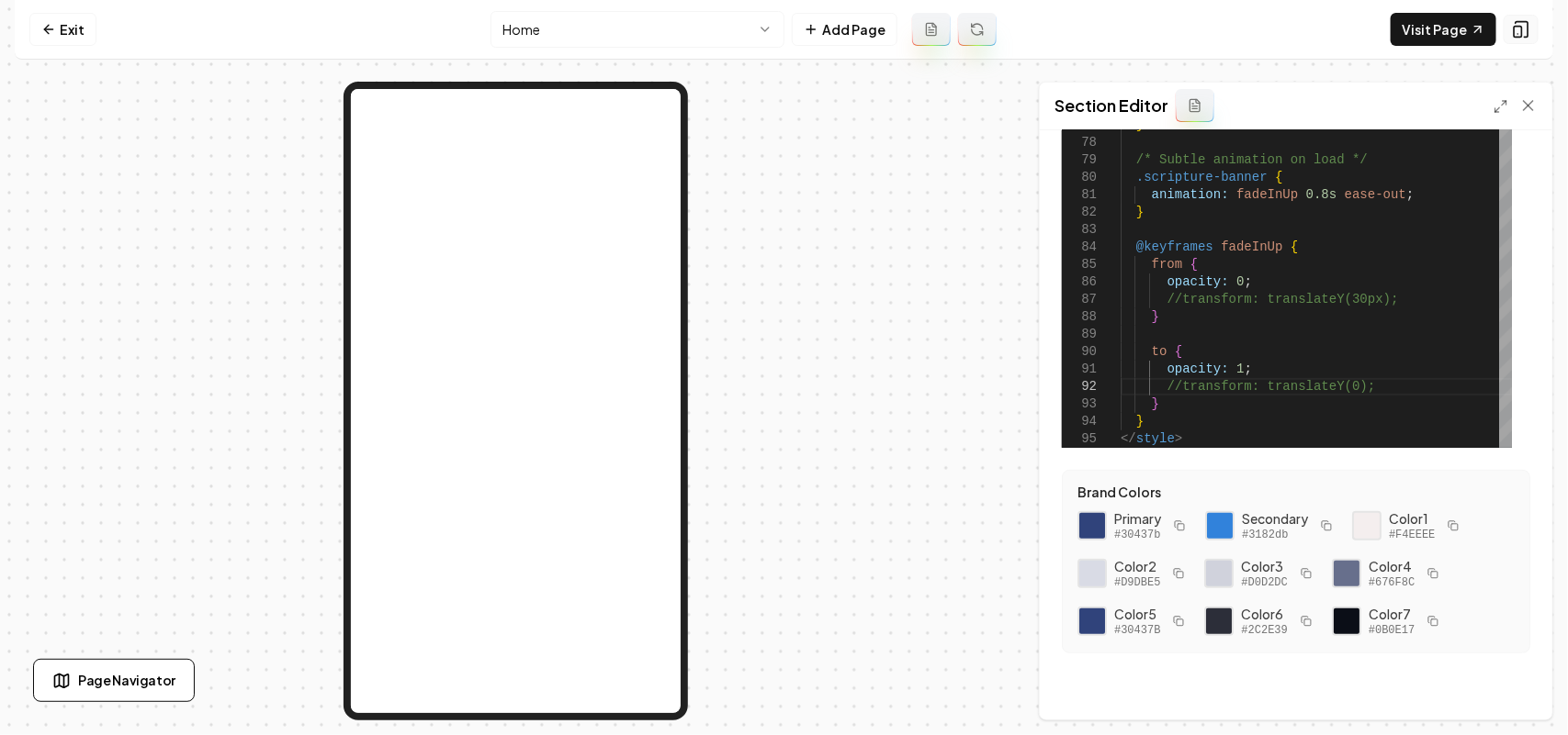
click at [1518, 26] on rect at bounding box center [1519, 31] width 8 height 11
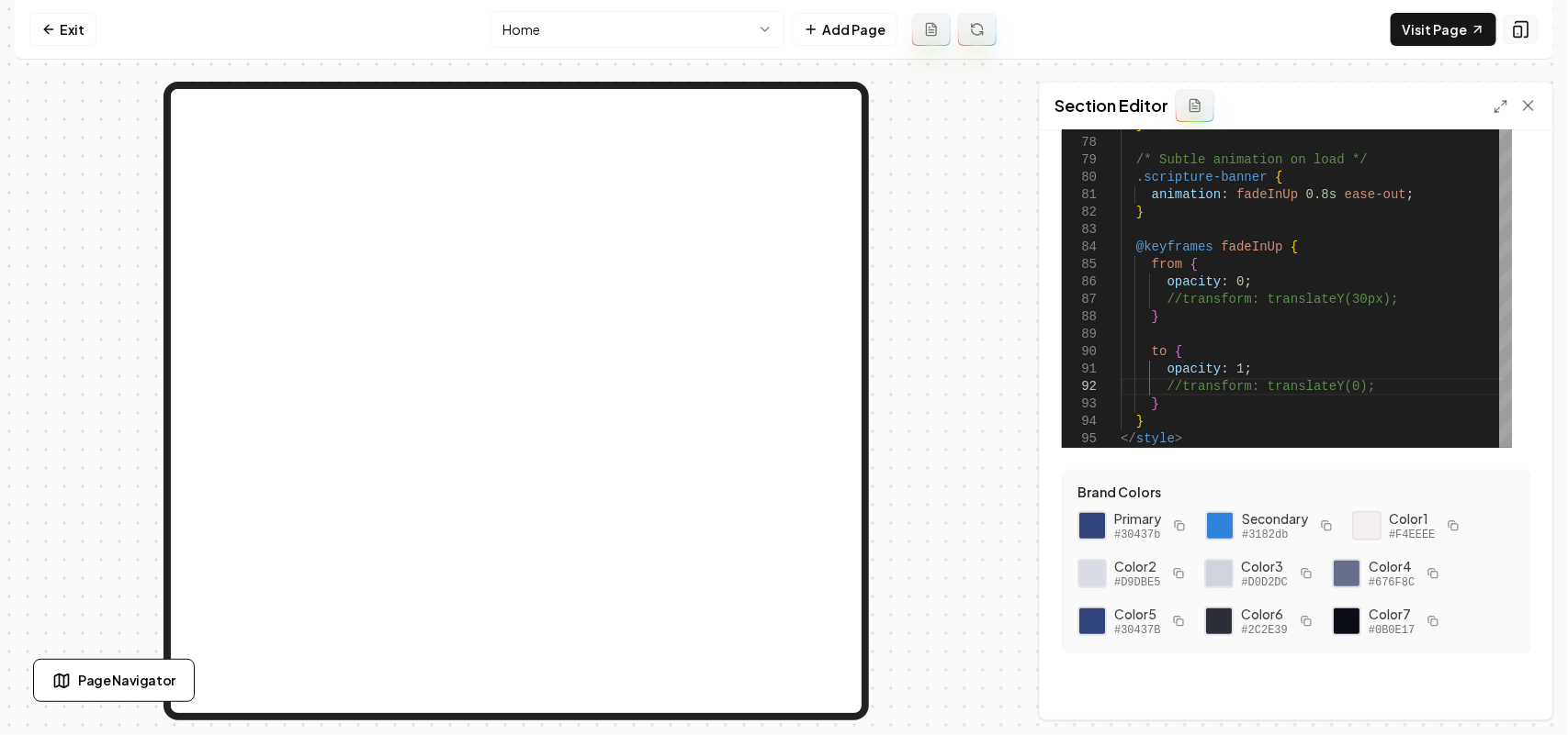
click at [1518, 26] on rect at bounding box center [1519, 31] width 8 height 11
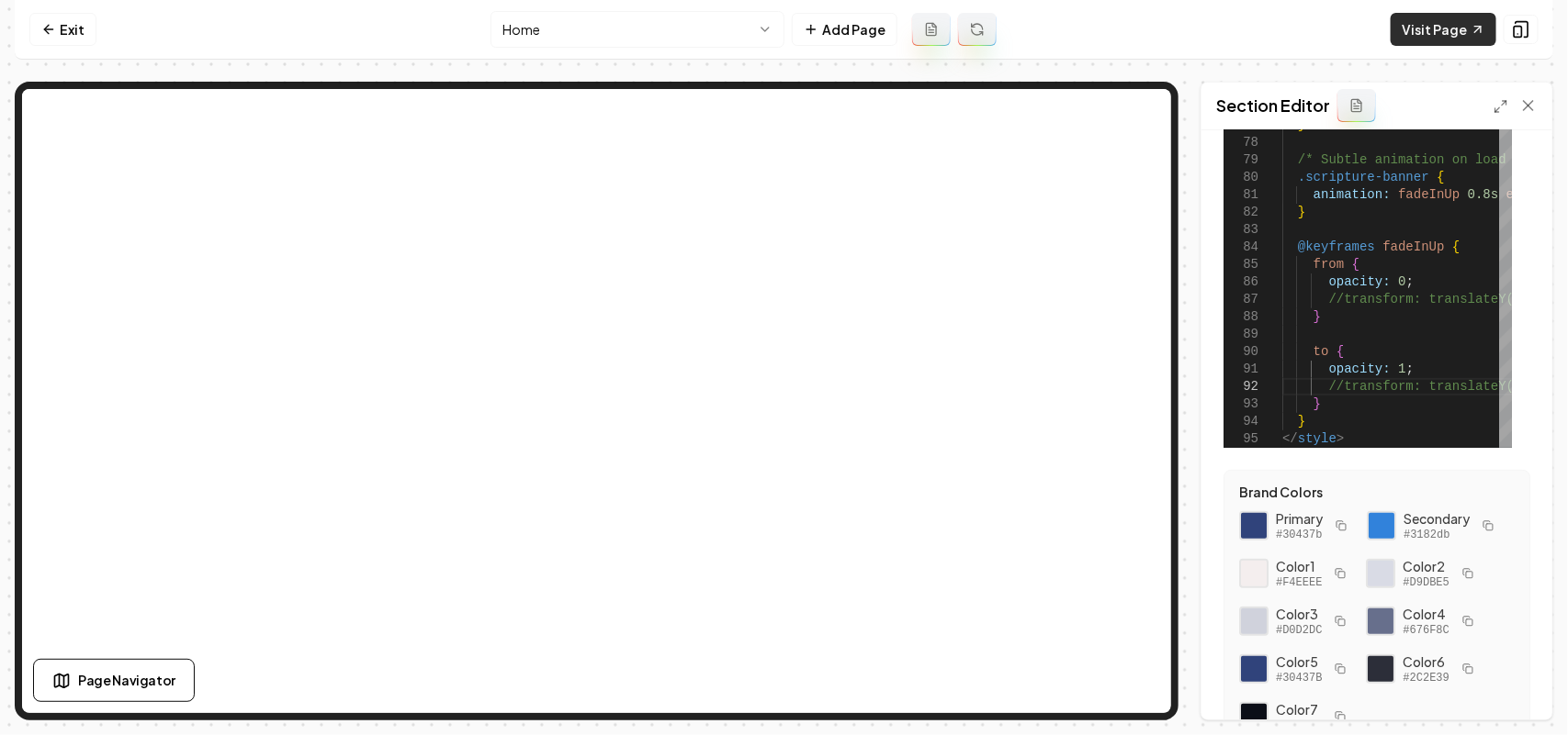
click at [1407, 26] on link "Visit Page" at bounding box center [1443, 29] width 106 height 33
click at [1448, 24] on link "Visit Page" at bounding box center [1443, 29] width 106 height 33
click at [581, 33] on html "**********" at bounding box center [784, 368] width 1568 height 735
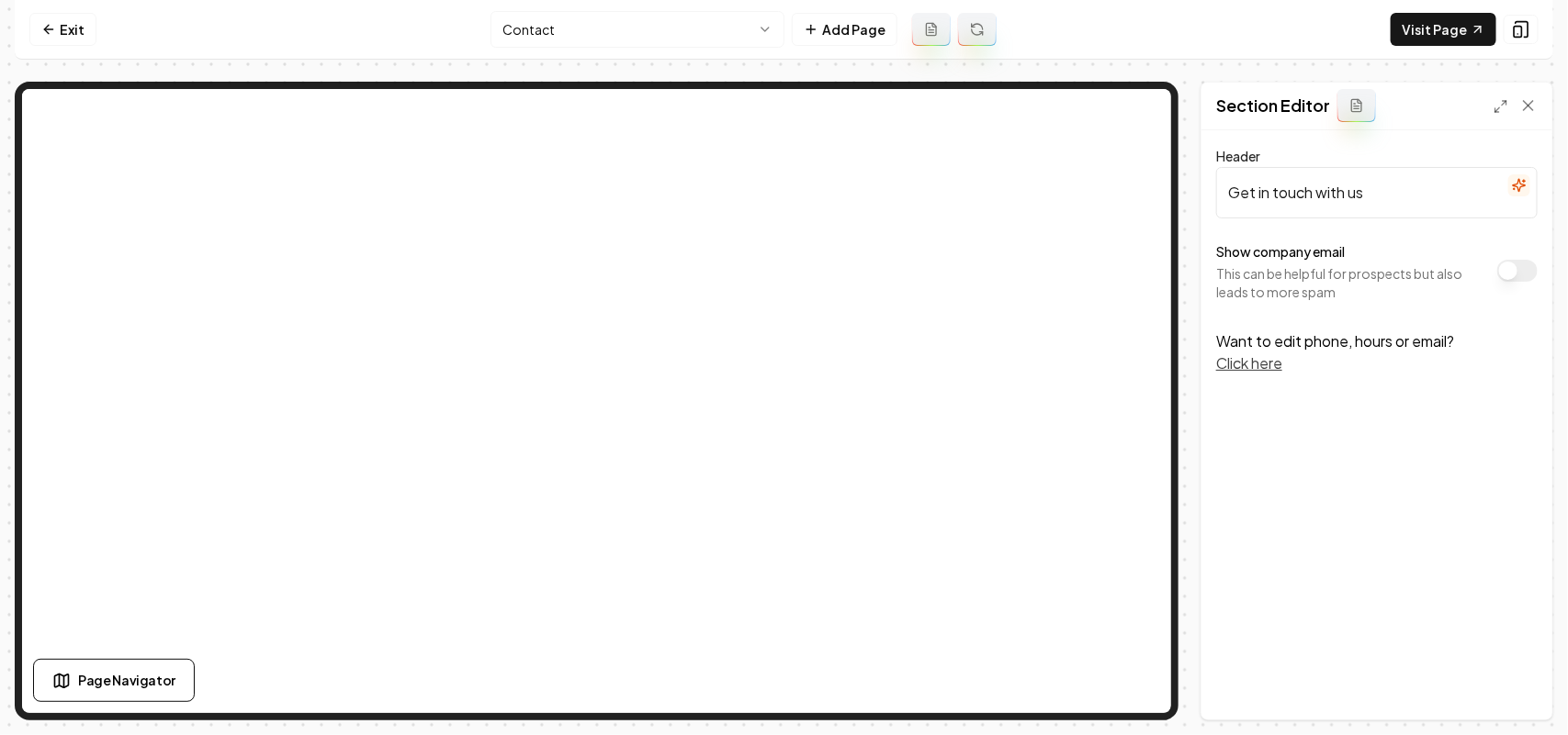
click at [1514, 250] on div "Show company email This can be helpful for prospects but also leads to more spam" at bounding box center [1377, 271] width 321 height 60
click at [1514, 268] on button "Show company email" at bounding box center [1518, 271] width 41 height 22
click at [1514, 670] on div "Discard Changes Save" at bounding box center [1377, 687] width 351 height 63
click at [1518, 684] on button "Save" at bounding box center [1511, 688] width 54 height 33
click at [562, 19] on html "Computer Required This feature is only available on a computer. Please switch t…" at bounding box center [784, 368] width 1568 height 735
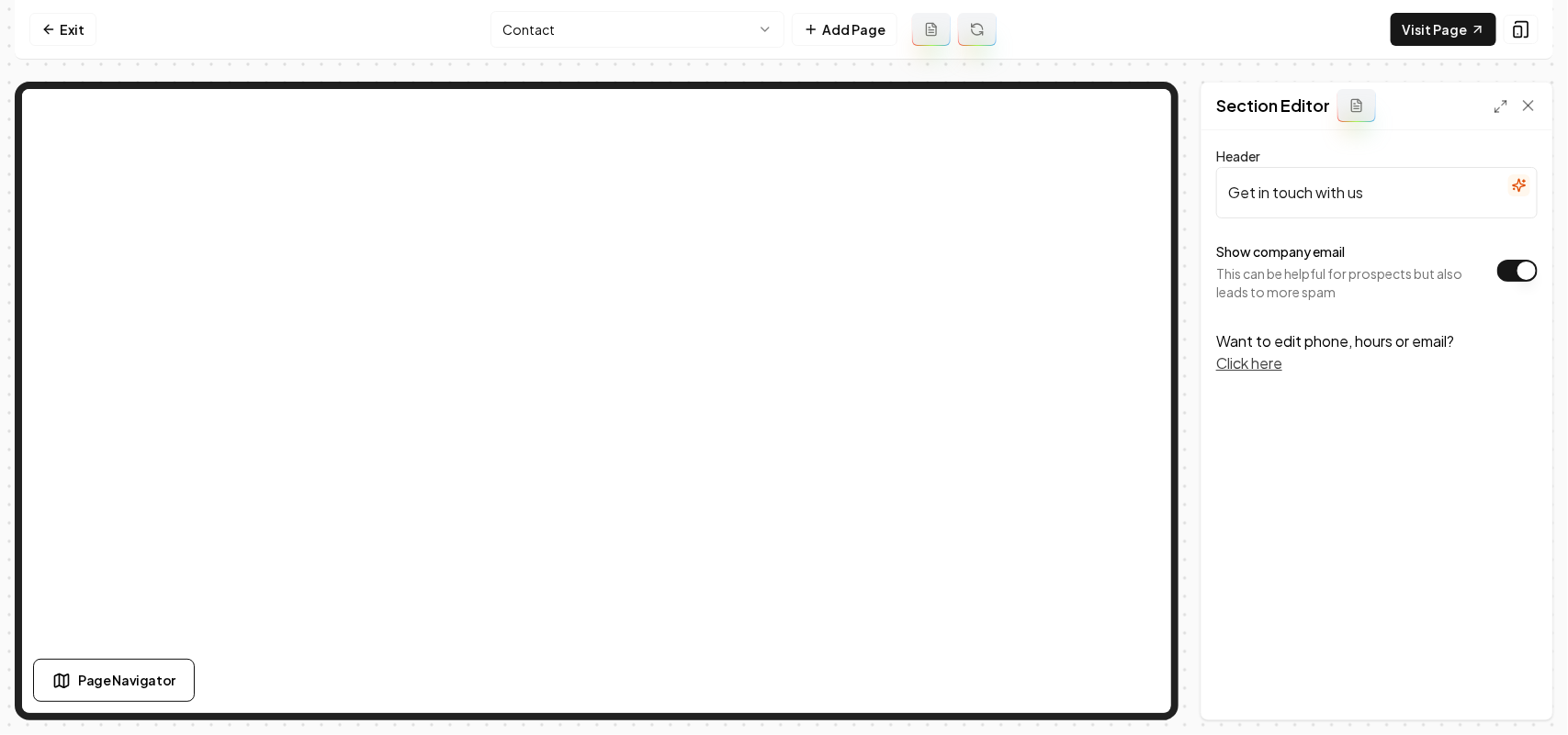
click at [578, 42] on html "Computer Required This feature is only available on a computer. Please switch t…" at bounding box center [784, 368] width 1568 height 735
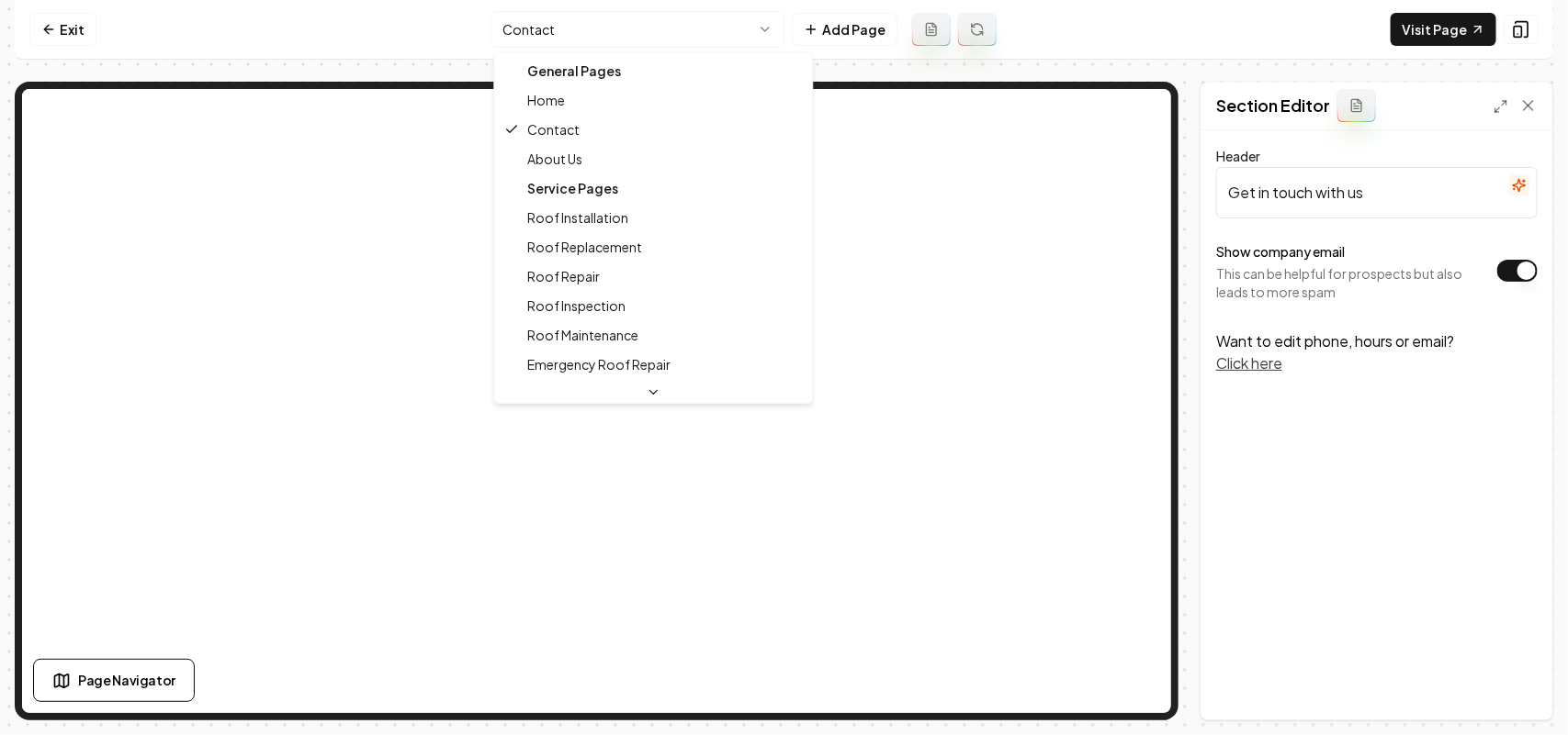
drag, startPoint x: 574, startPoint y: 140, endPoint x: 594, endPoint y: 151, distance: 22.8
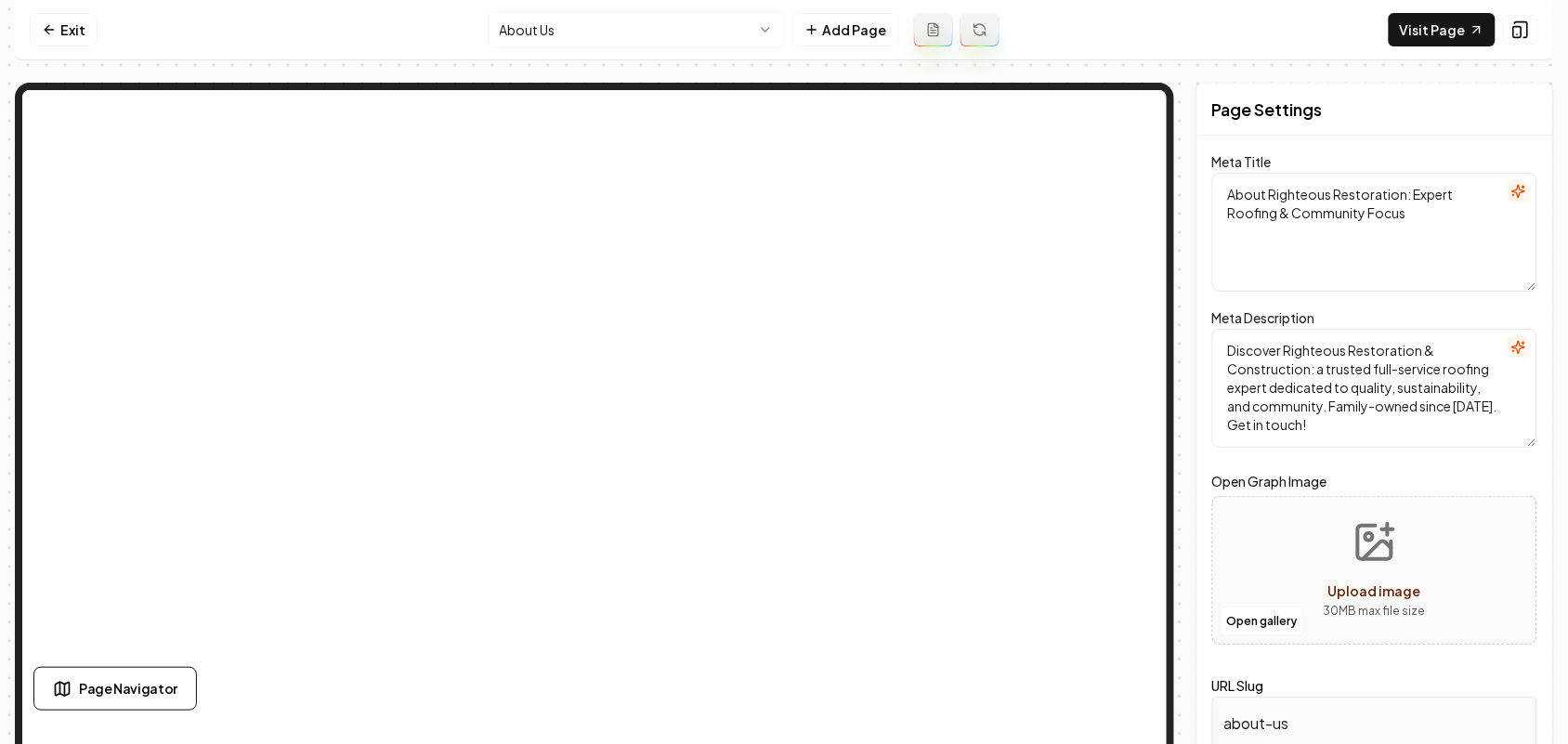
click at [613, 16] on html "Computer Required This feature is only available on a computer. Please switch t…" at bounding box center [784, 372] width 1568 height 744
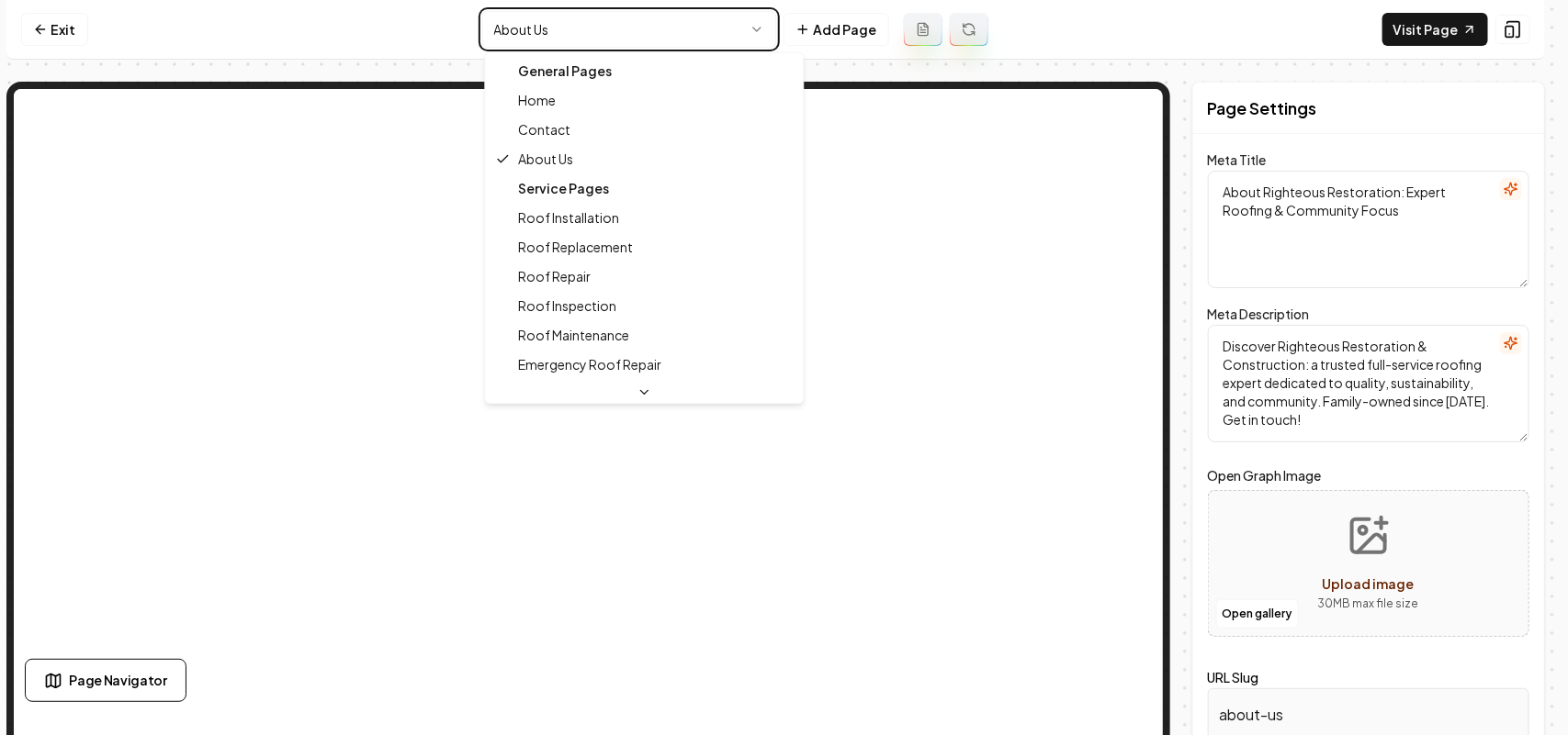
type textarea "Expert Roofing Services & Restoration - Righteous Restoration"
type textarea "Discover Righteous Restoration & Construction, your trusted partner in roofing …"
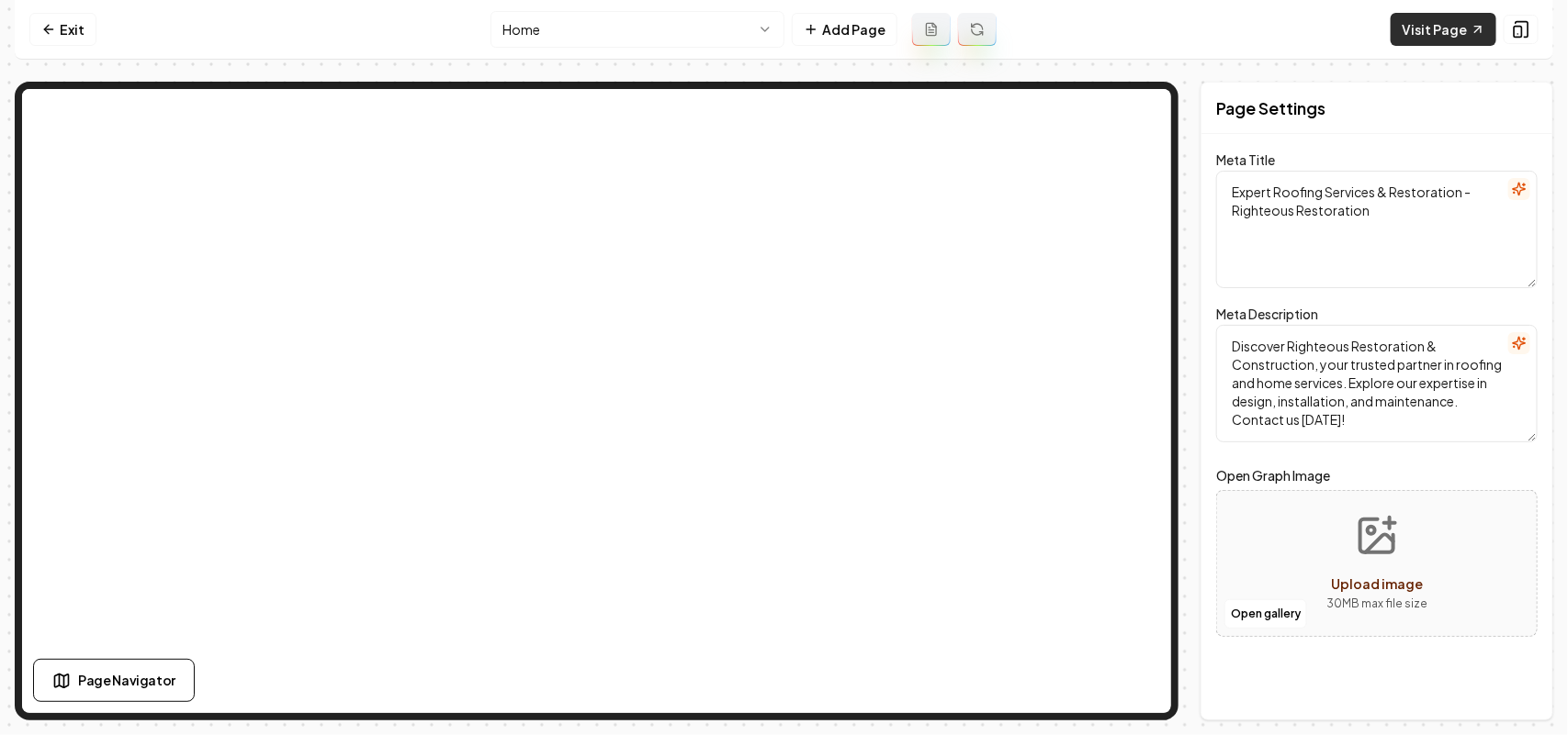
click at [1431, 35] on link "Visit Page" at bounding box center [1443, 29] width 106 height 33
